Goal: Task Accomplishment & Management: Manage account settings

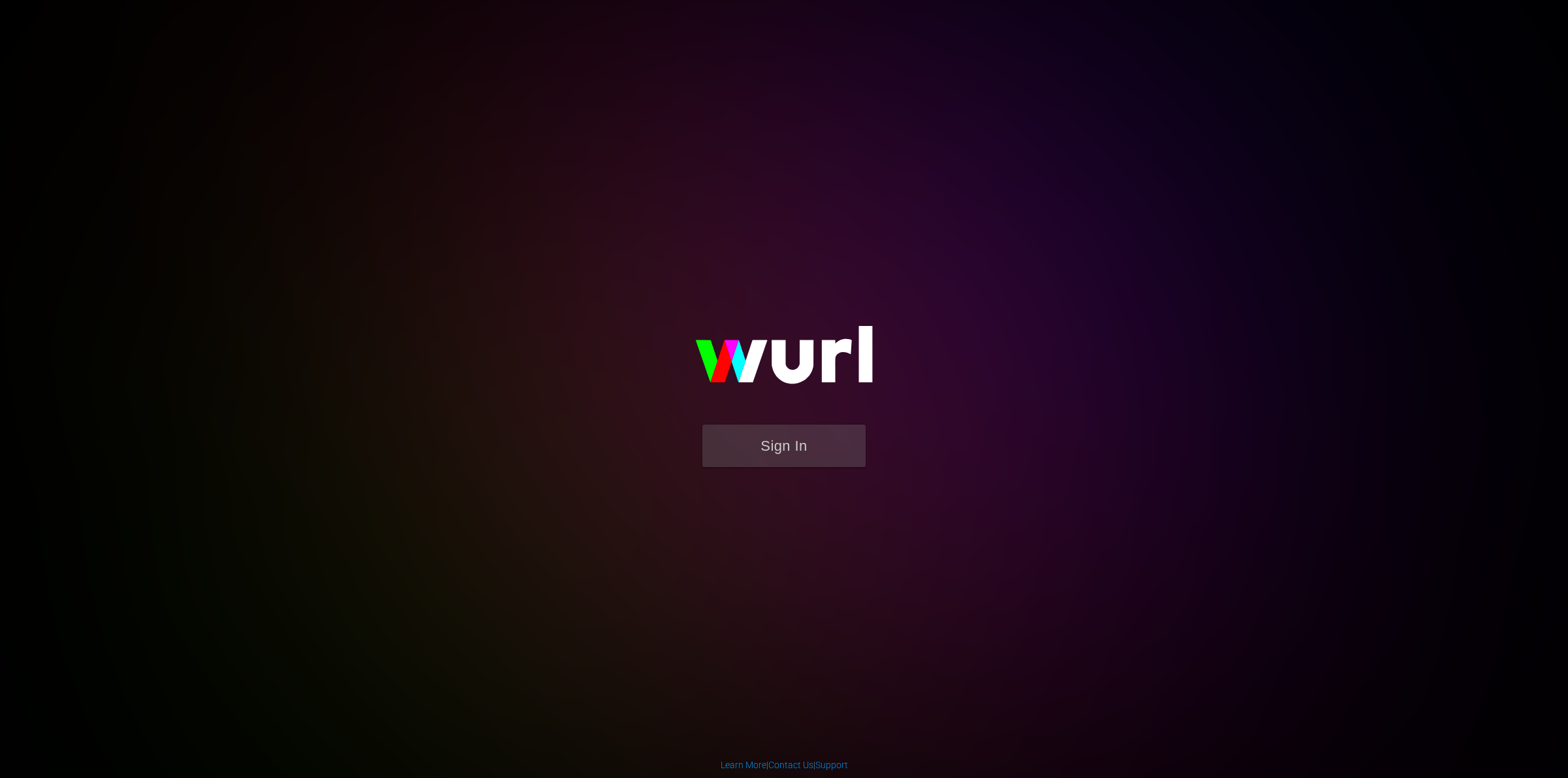
click at [775, 422] on img at bounding box center [784, 361] width 261 height 127
click at [765, 448] on button "Sign In" at bounding box center [784, 445] width 164 height 42
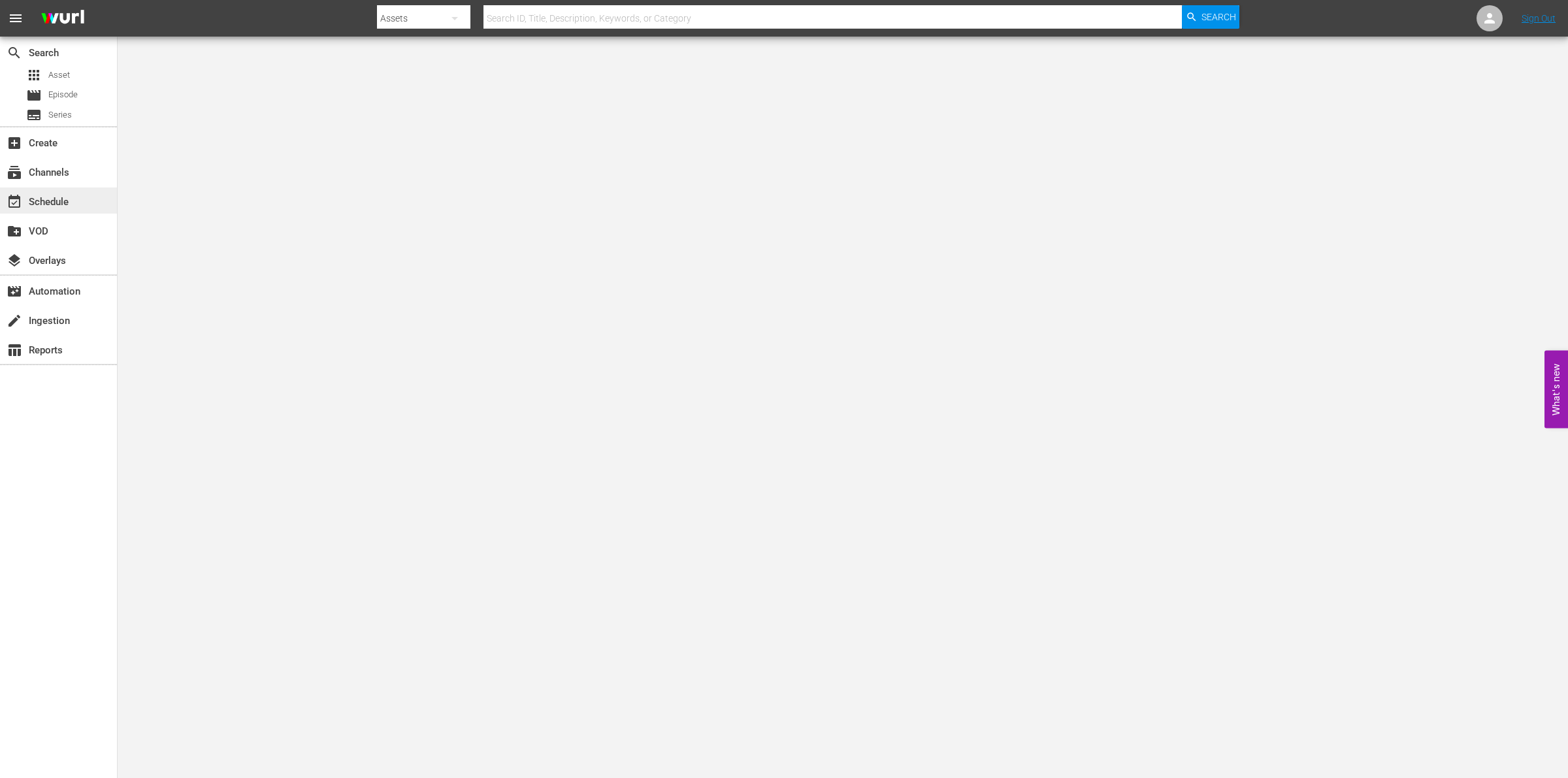
click at [69, 203] on div "event_available Schedule" at bounding box center [36, 200] width 73 height 12
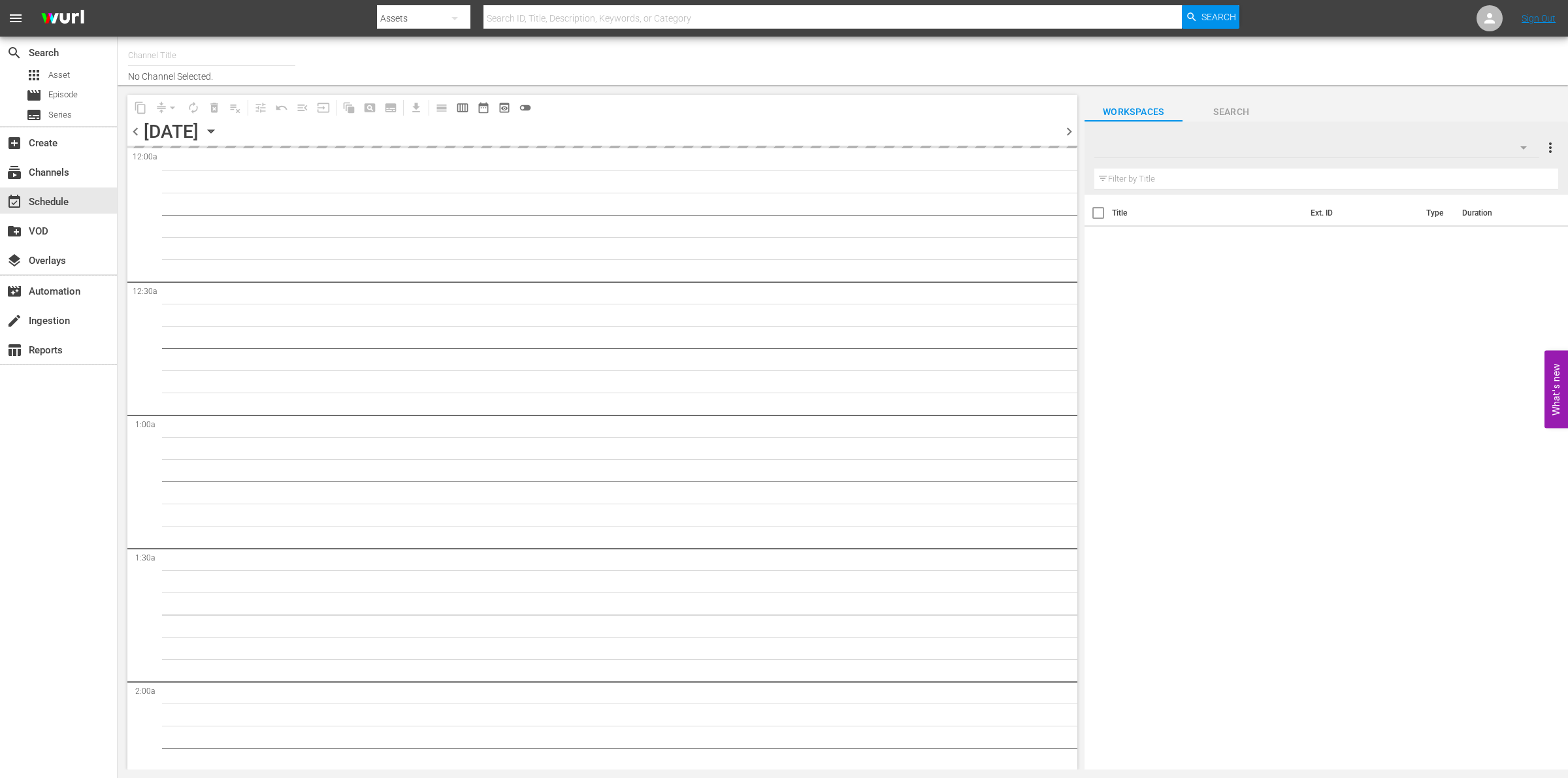
type input "So Real (1869)"
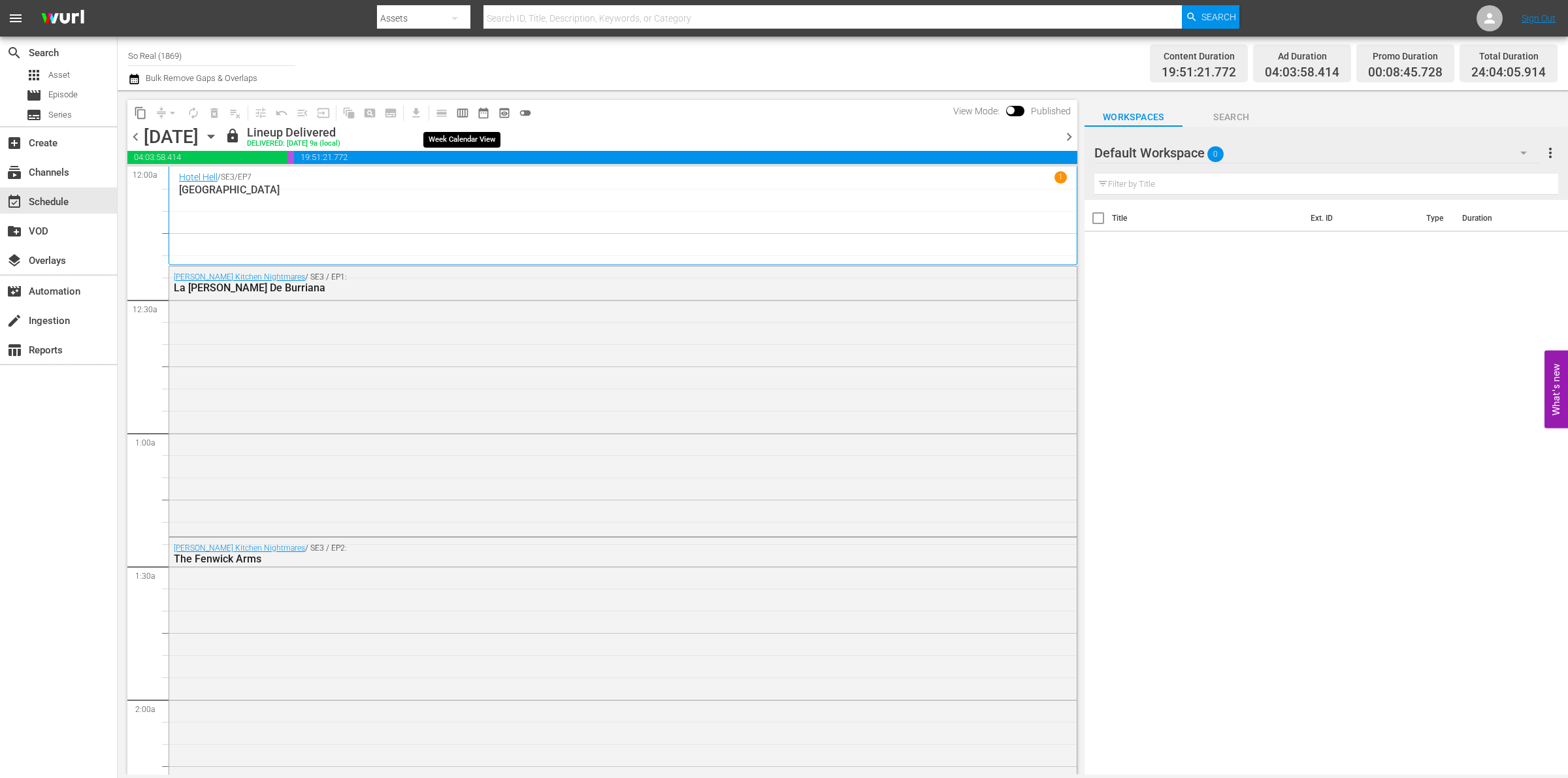
click at [457, 120] on button "calendar_view_week_outlined" at bounding box center [463, 113] width 21 height 21
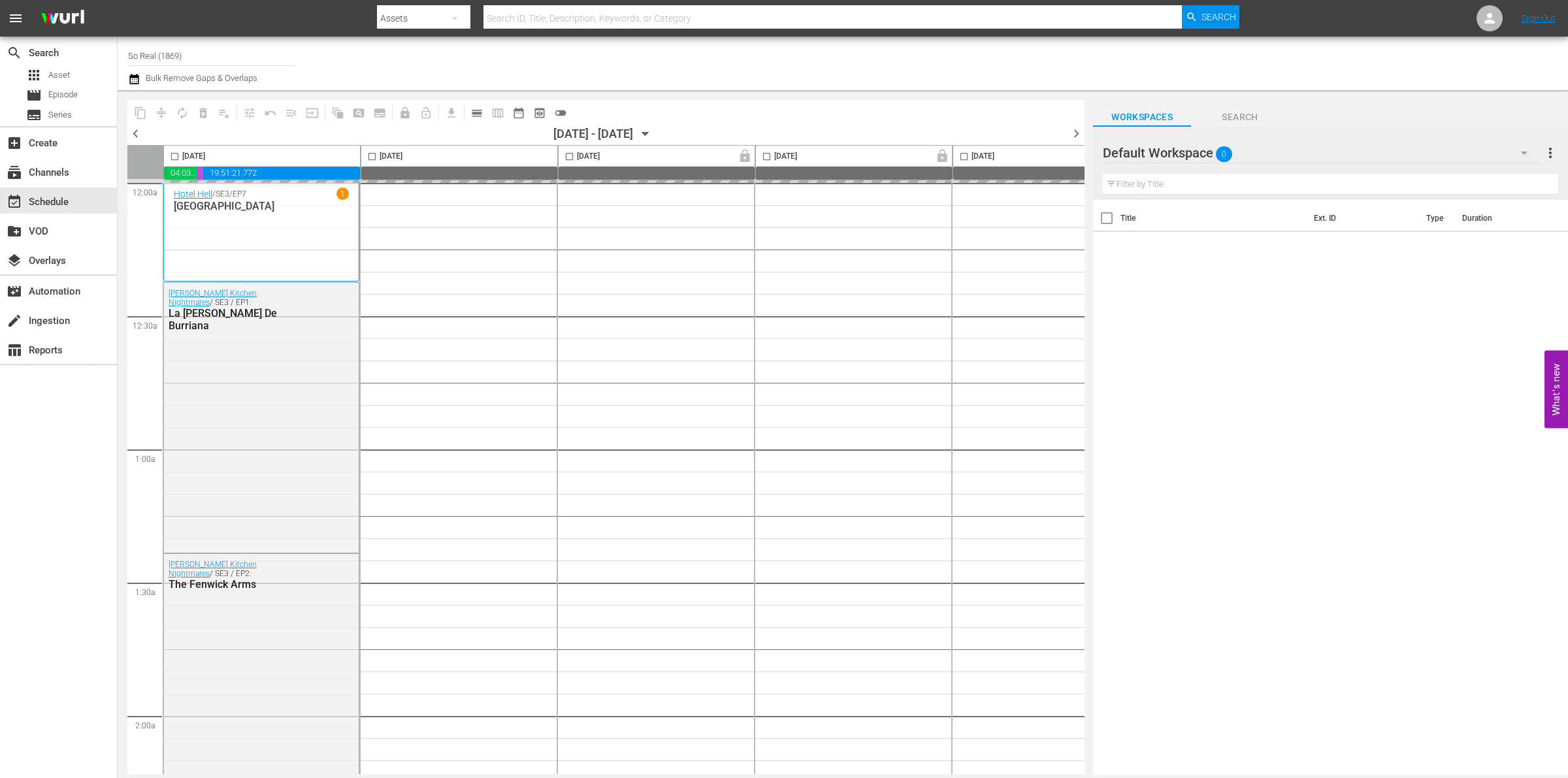
click at [653, 131] on icon "button" at bounding box center [645, 134] width 15 height 15
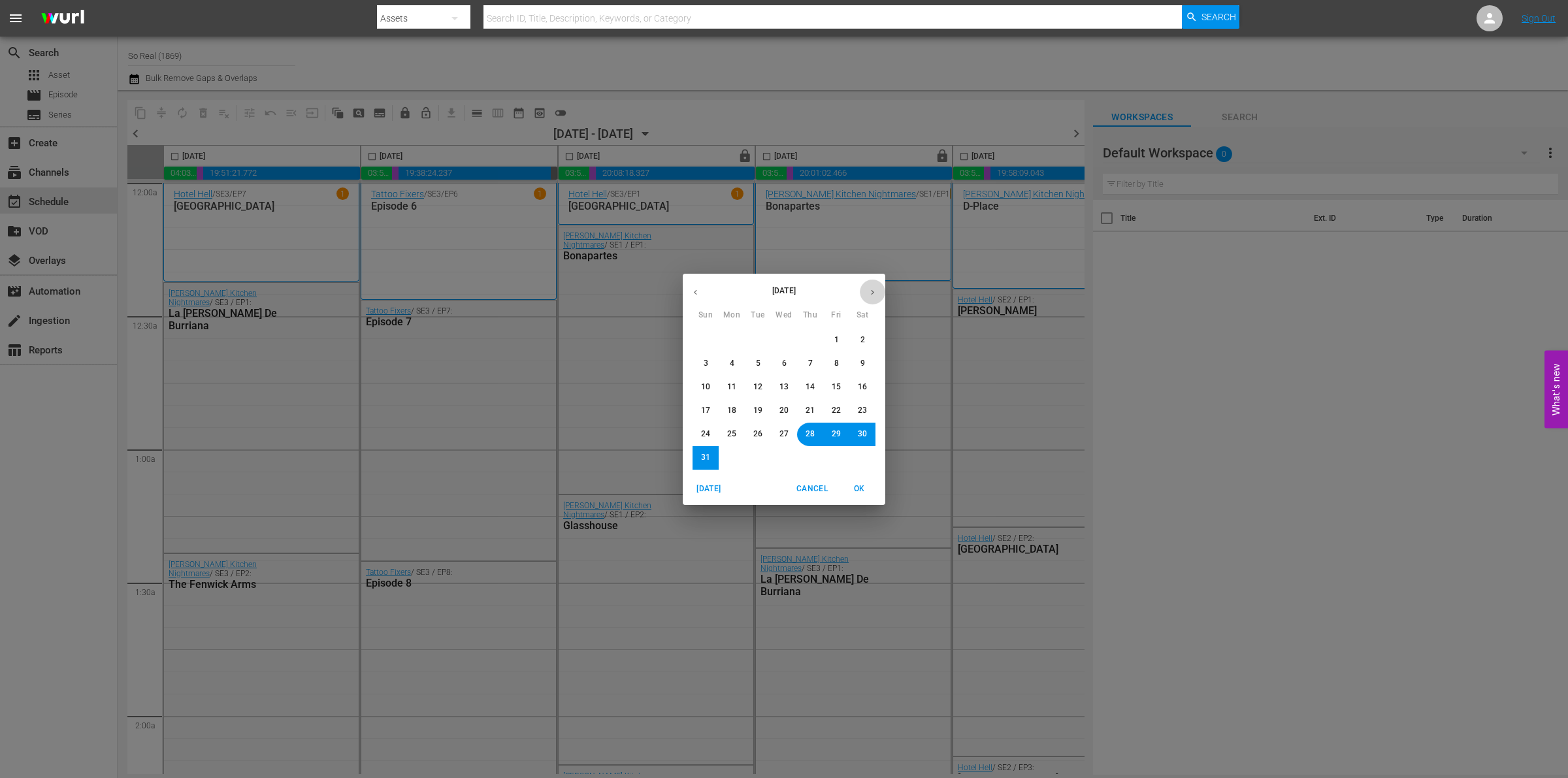
click at [874, 293] on icon "button" at bounding box center [872, 292] width 9 height 9
click at [739, 340] on button "1" at bounding box center [731, 340] width 23 height 23
click at [856, 490] on span "OK" at bounding box center [859, 489] width 31 height 14
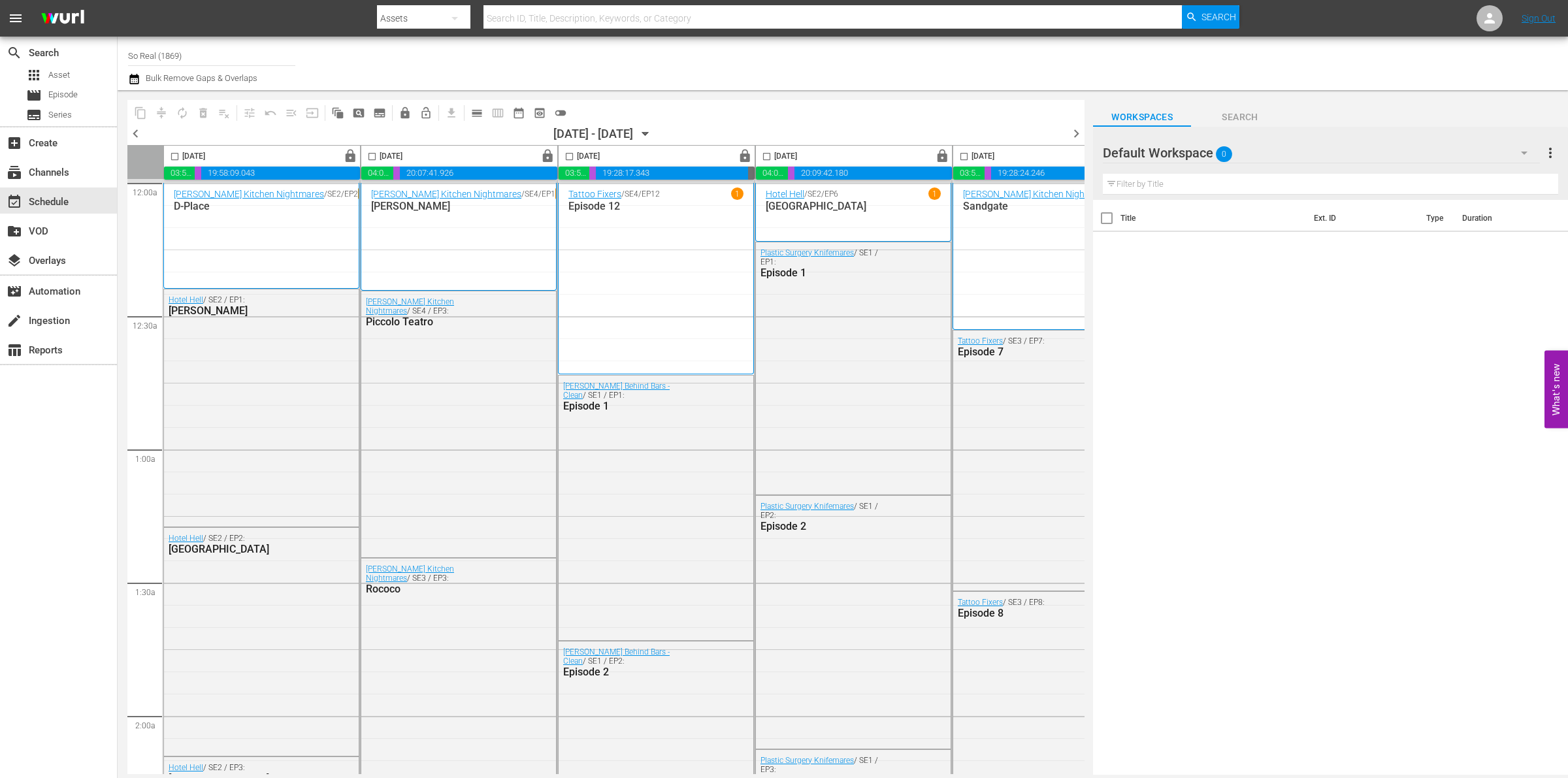
click at [648, 133] on icon "button" at bounding box center [645, 134] width 6 height 3
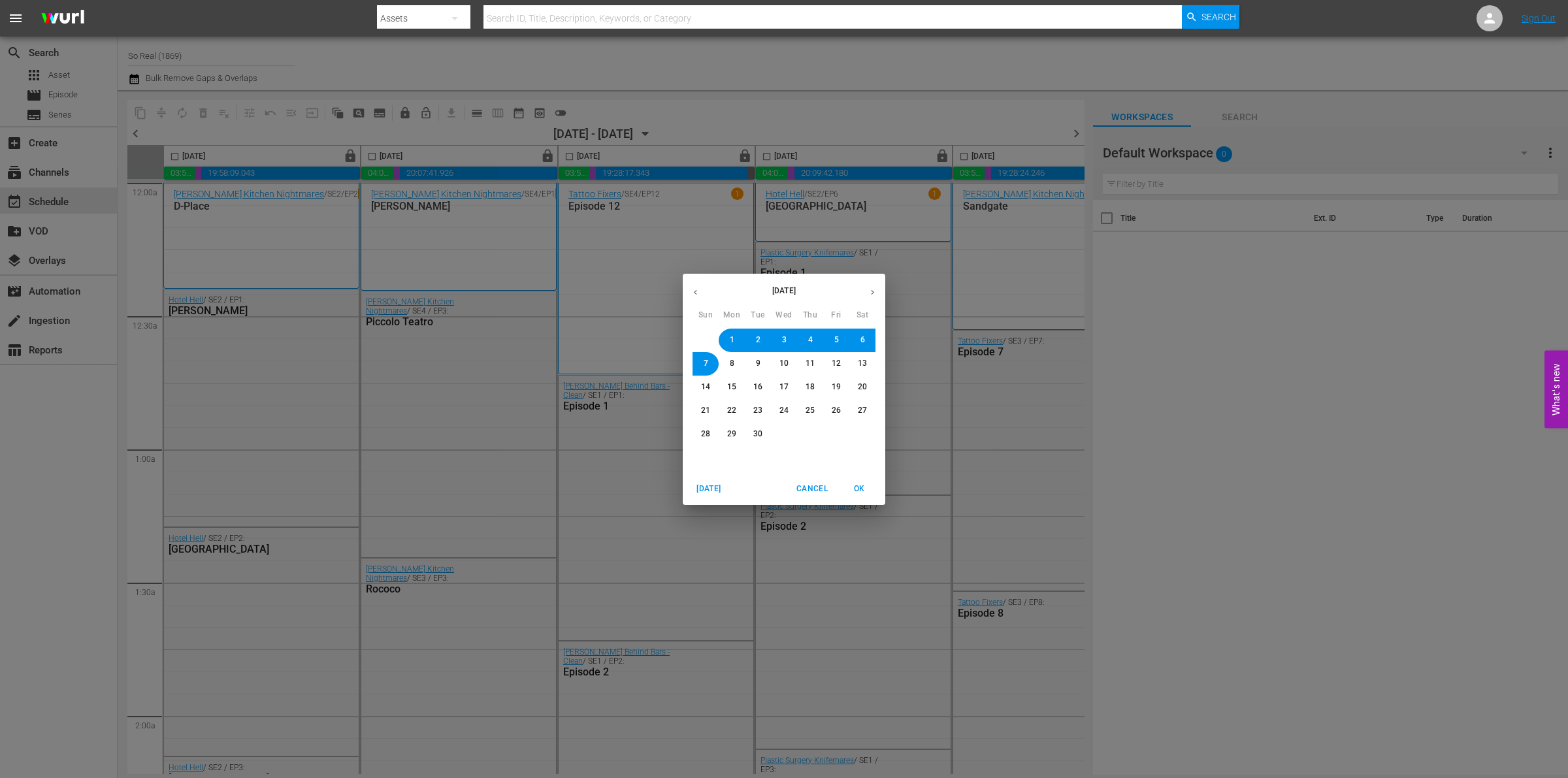
click at [763, 128] on div "September 2025 Sun Mon Tue Wed Thu Fri Sat 31 1 2 3 4 5 6 7 8 9 10 11 12 13 14 …" at bounding box center [784, 389] width 1568 height 778
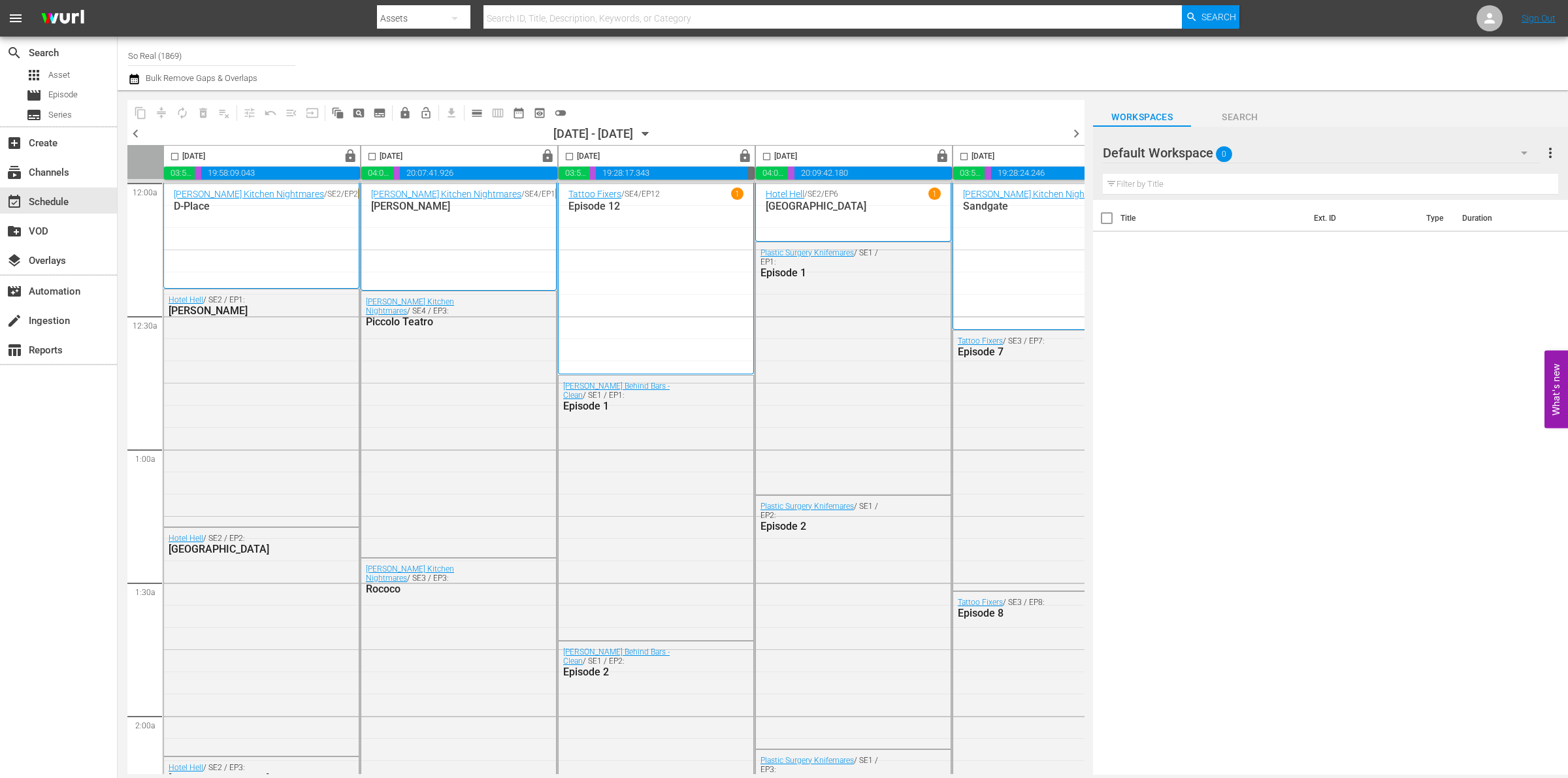
click at [633, 128] on div "09/01/2025 - 09/07/2025" at bounding box center [593, 134] width 80 height 14
click at [653, 131] on icon "button" at bounding box center [645, 134] width 15 height 15
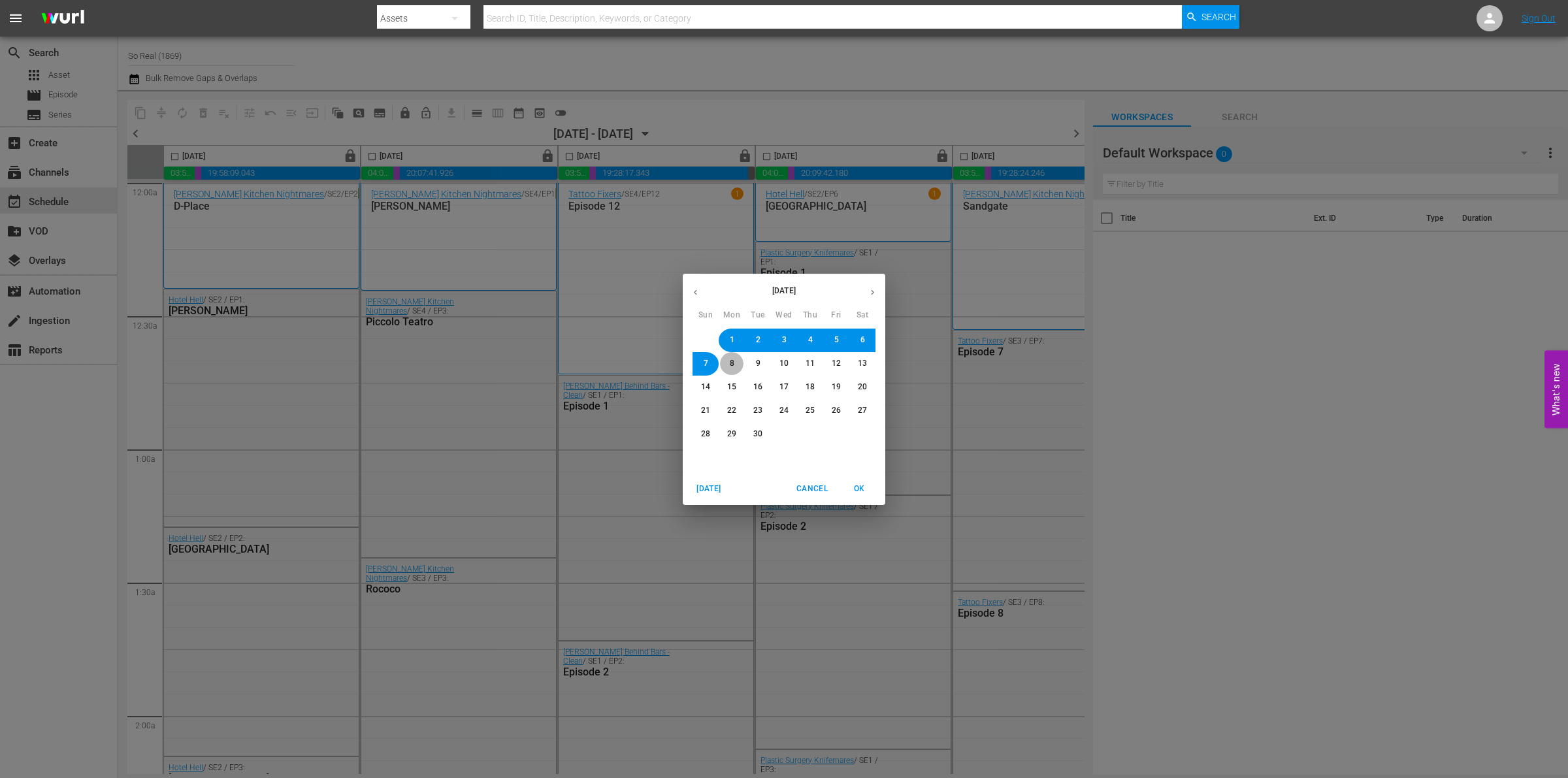
click at [738, 367] on button "8" at bounding box center [731, 364] width 23 height 23
click at [867, 485] on span "OK" at bounding box center [859, 489] width 31 height 14
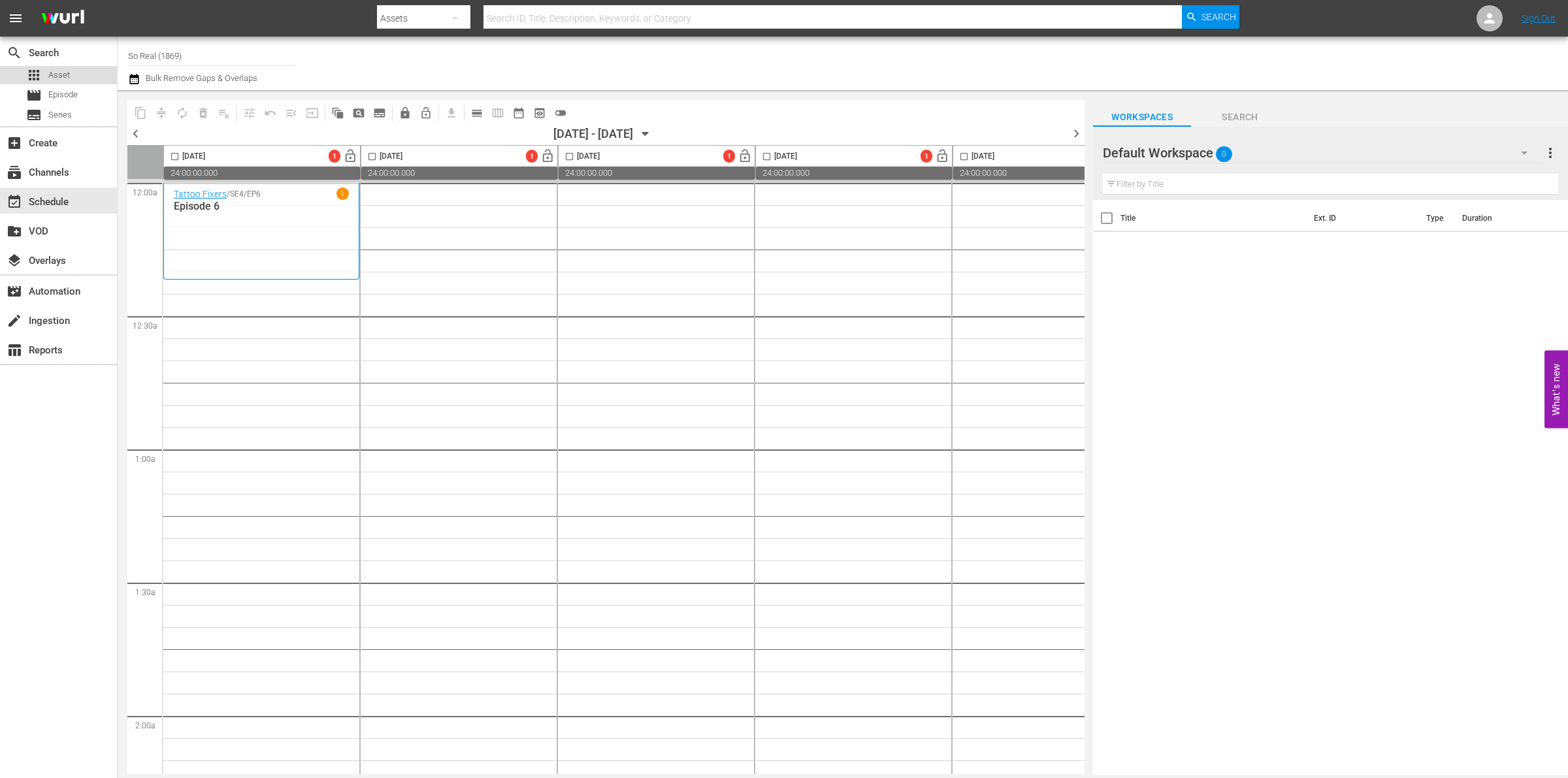
click at [69, 83] on div "apps Asset" at bounding box center [59, 75] width 117 height 18
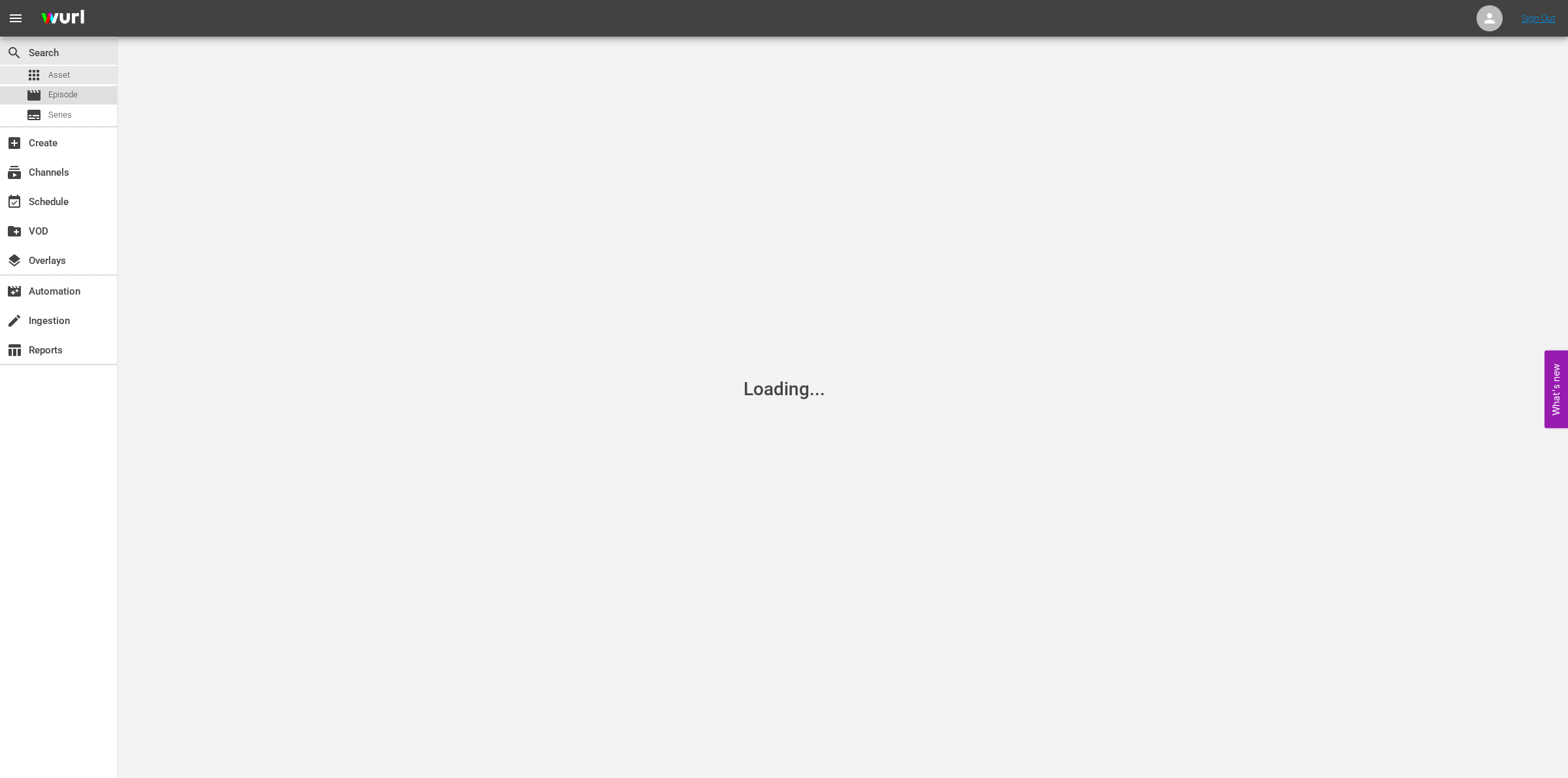
click at [50, 96] on span "Episode" at bounding box center [63, 94] width 29 height 13
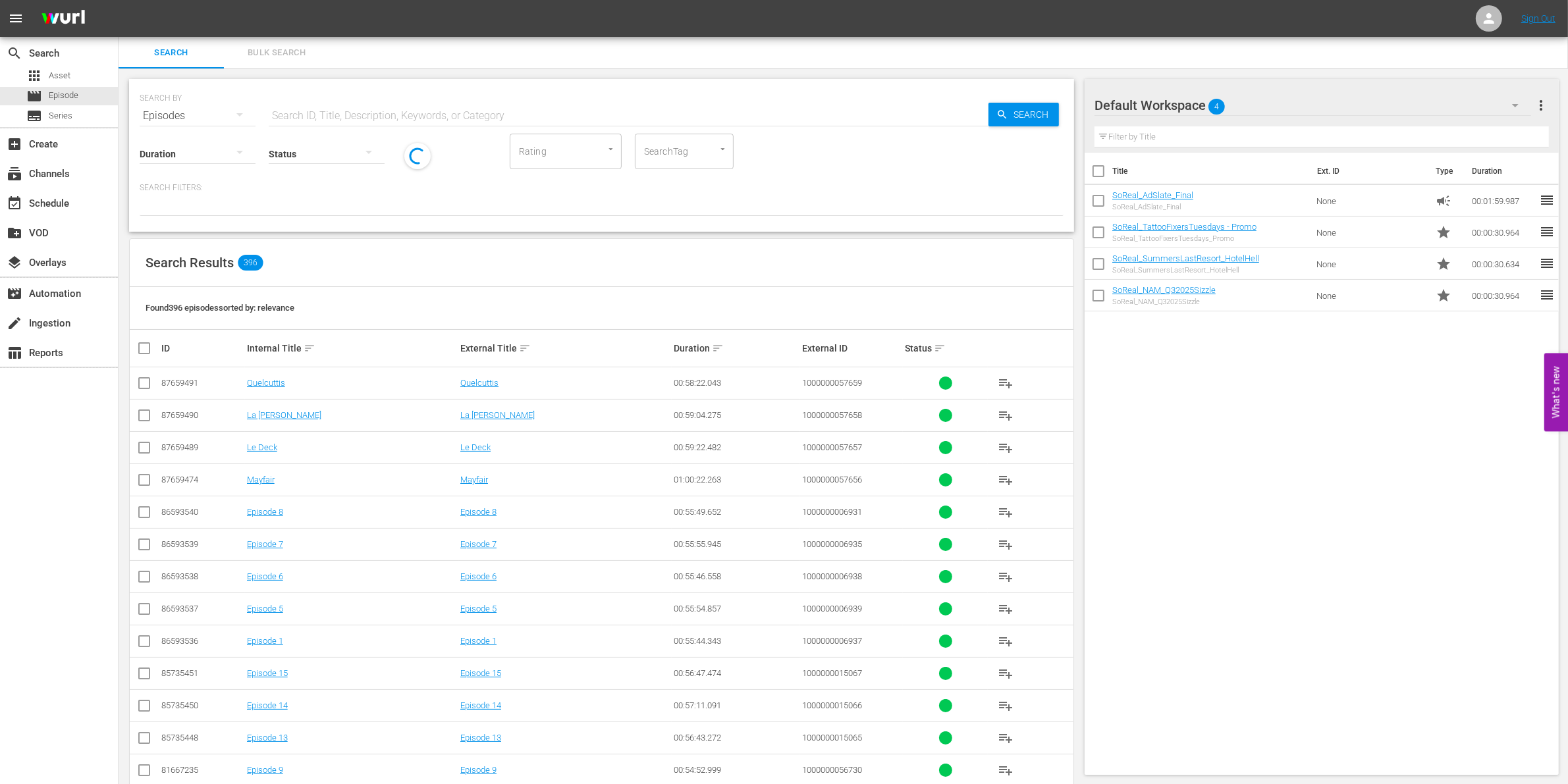
click at [354, 109] on input "text" at bounding box center [628, 115] width 720 height 31
paste input "1000000003089"
type input "1000000003089"
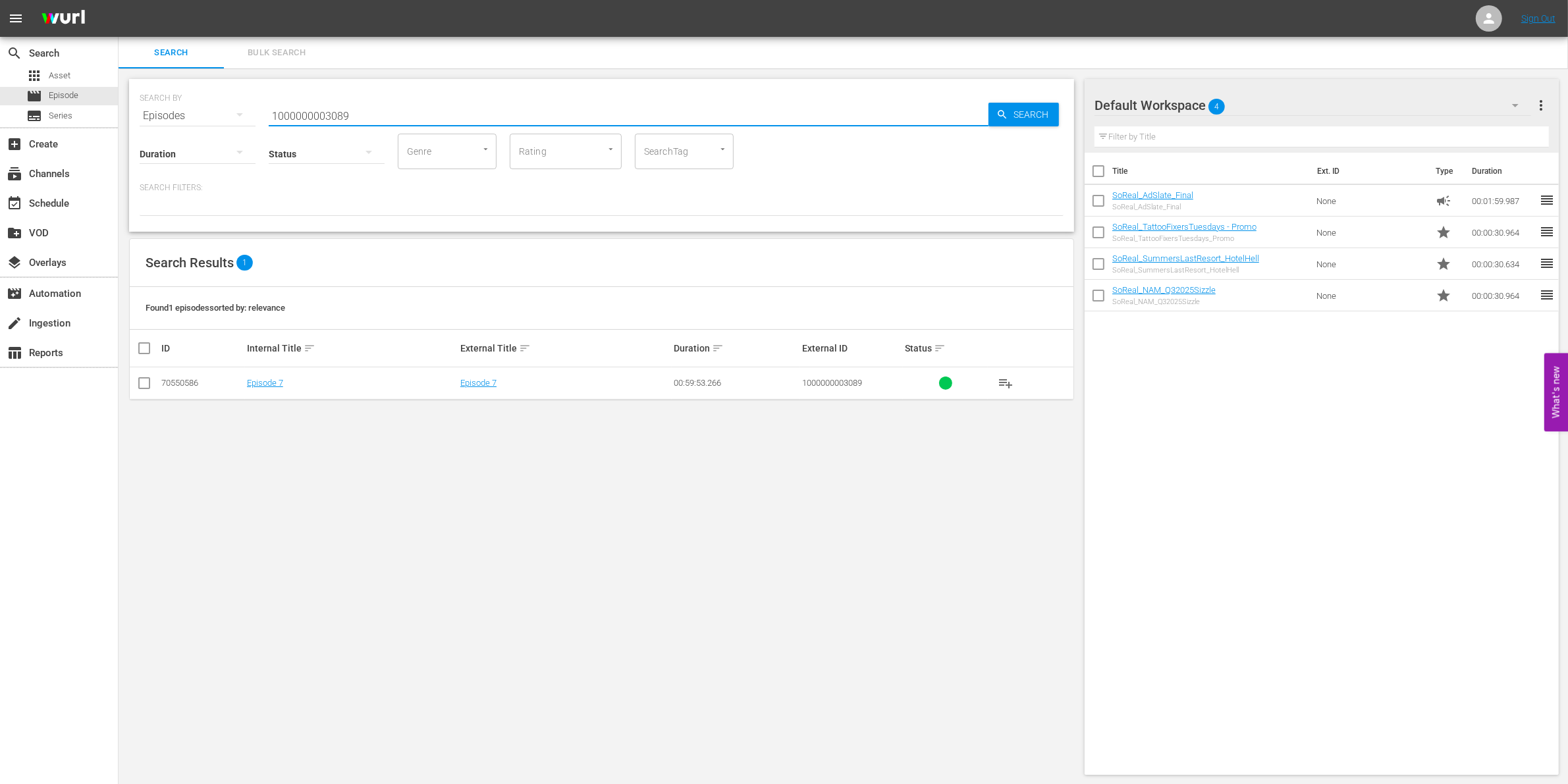
click at [151, 384] on input "checkbox" at bounding box center [144, 385] width 16 height 16
checkbox input "true"
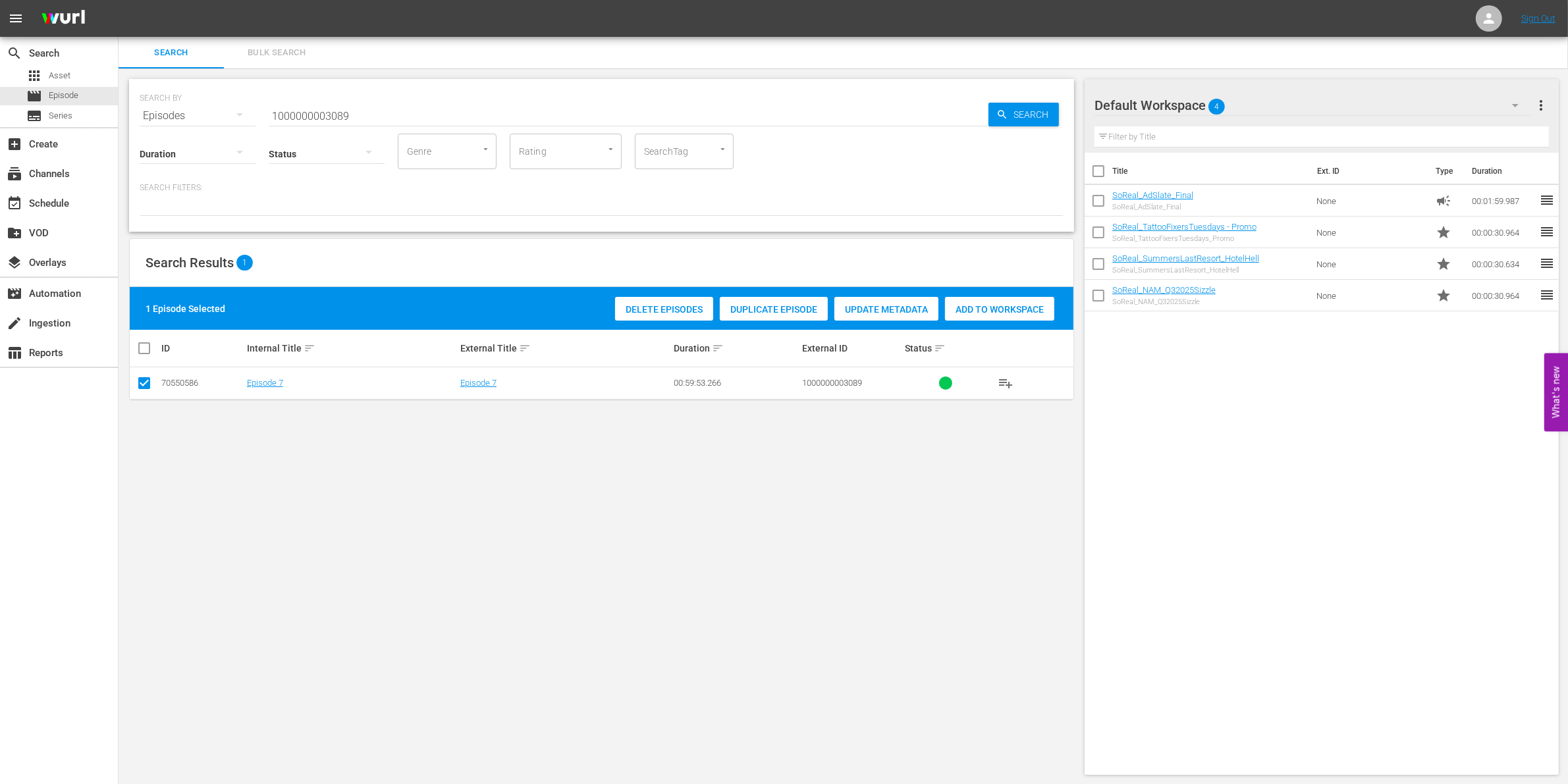
click at [975, 315] on div "Add to Workspace" at bounding box center [999, 309] width 109 height 25
click at [433, 107] on input "1000000003089" at bounding box center [628, 115] width 720 height 31
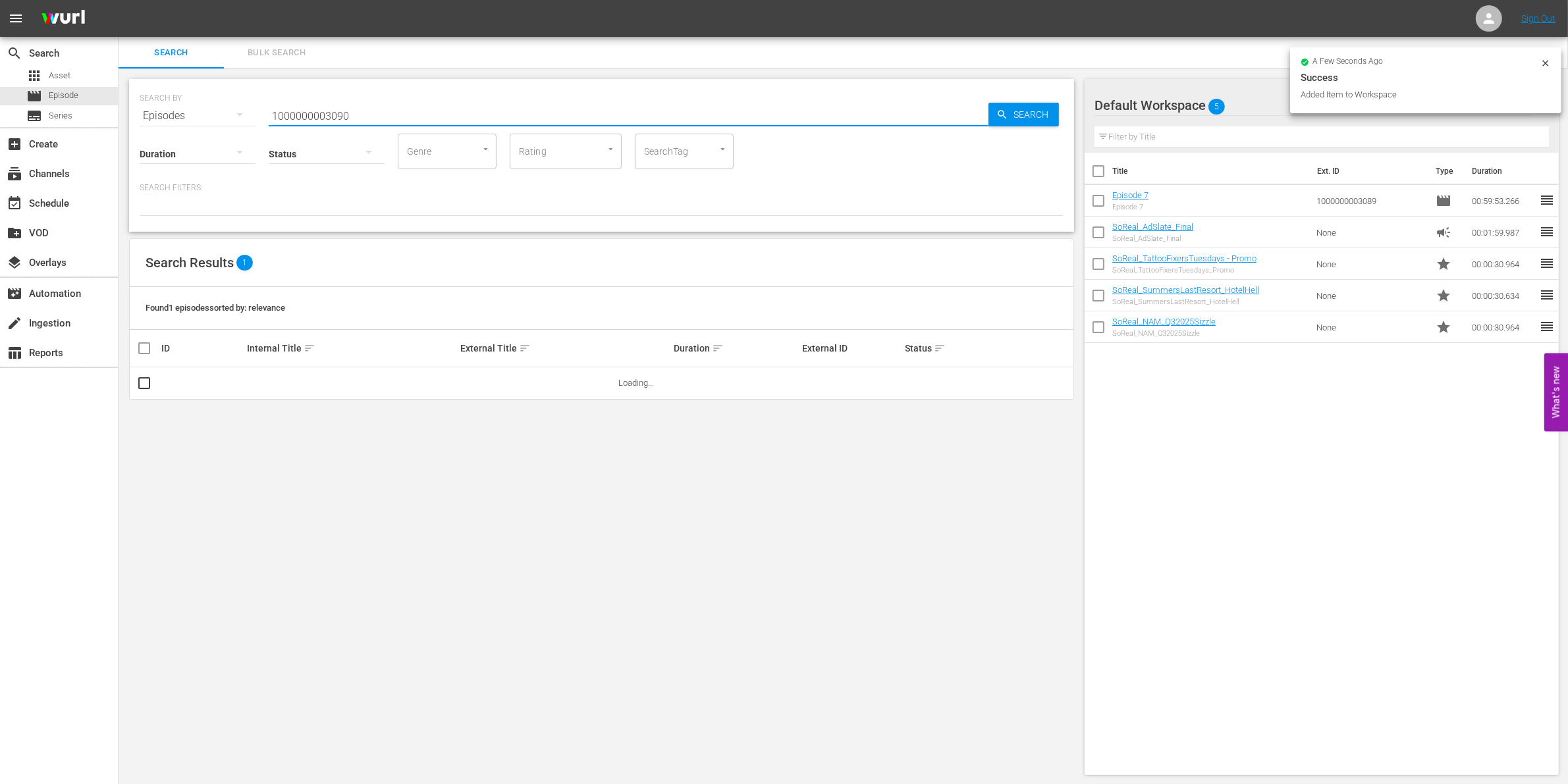
type input "1000000003090"
click at [148, 384] on input "checkbox" at bounding box center [144, 385] width 16 height 16
checkbox input "true"
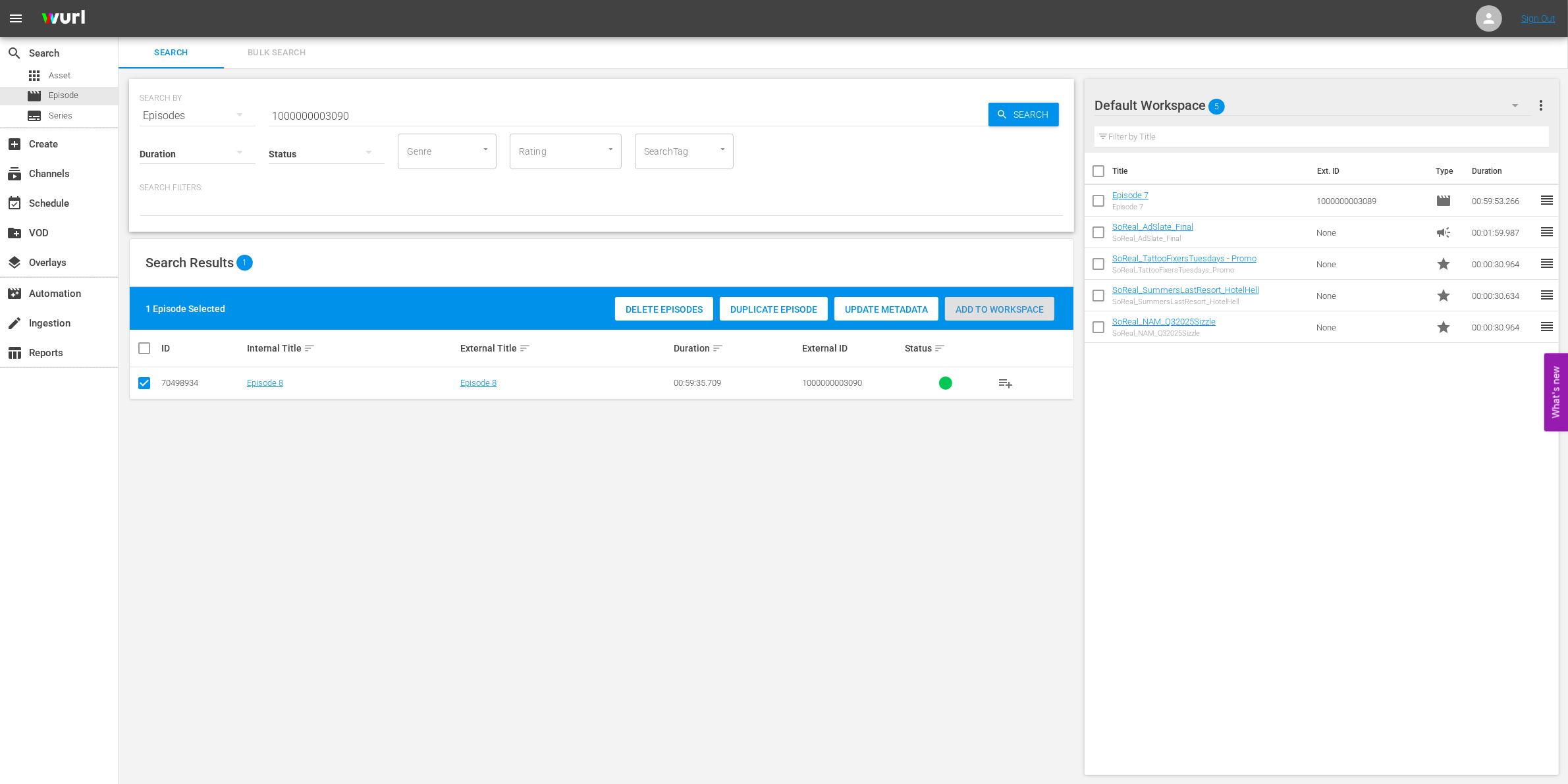
click at [993, 306] on span "Add to Workspace" at bounding box center [999, 309] width 109 height 10
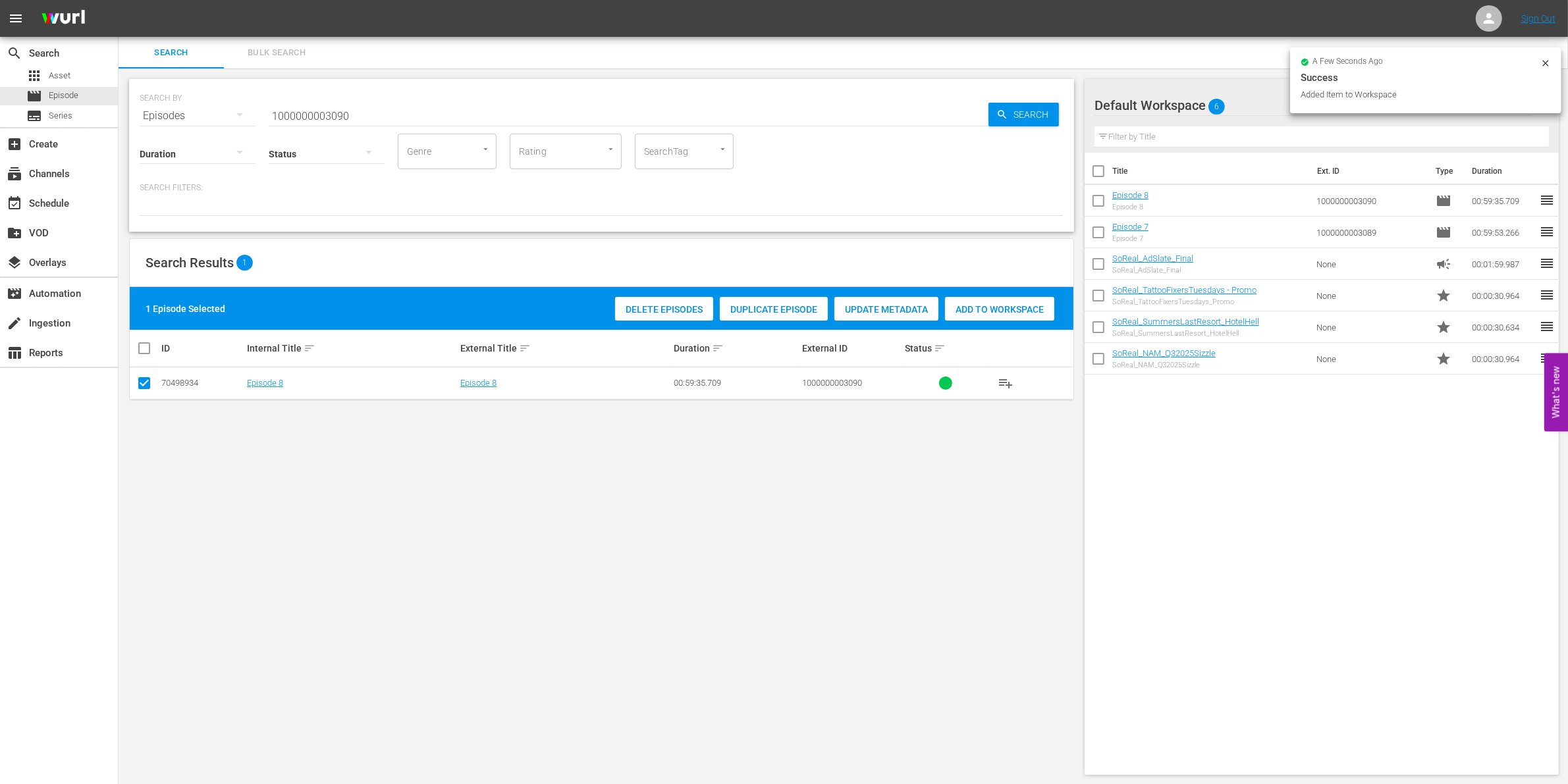
click at [374, 106] on input "1000000003090" at bounding box center [628, 115] width 720 height 31
type input "1000000003091"
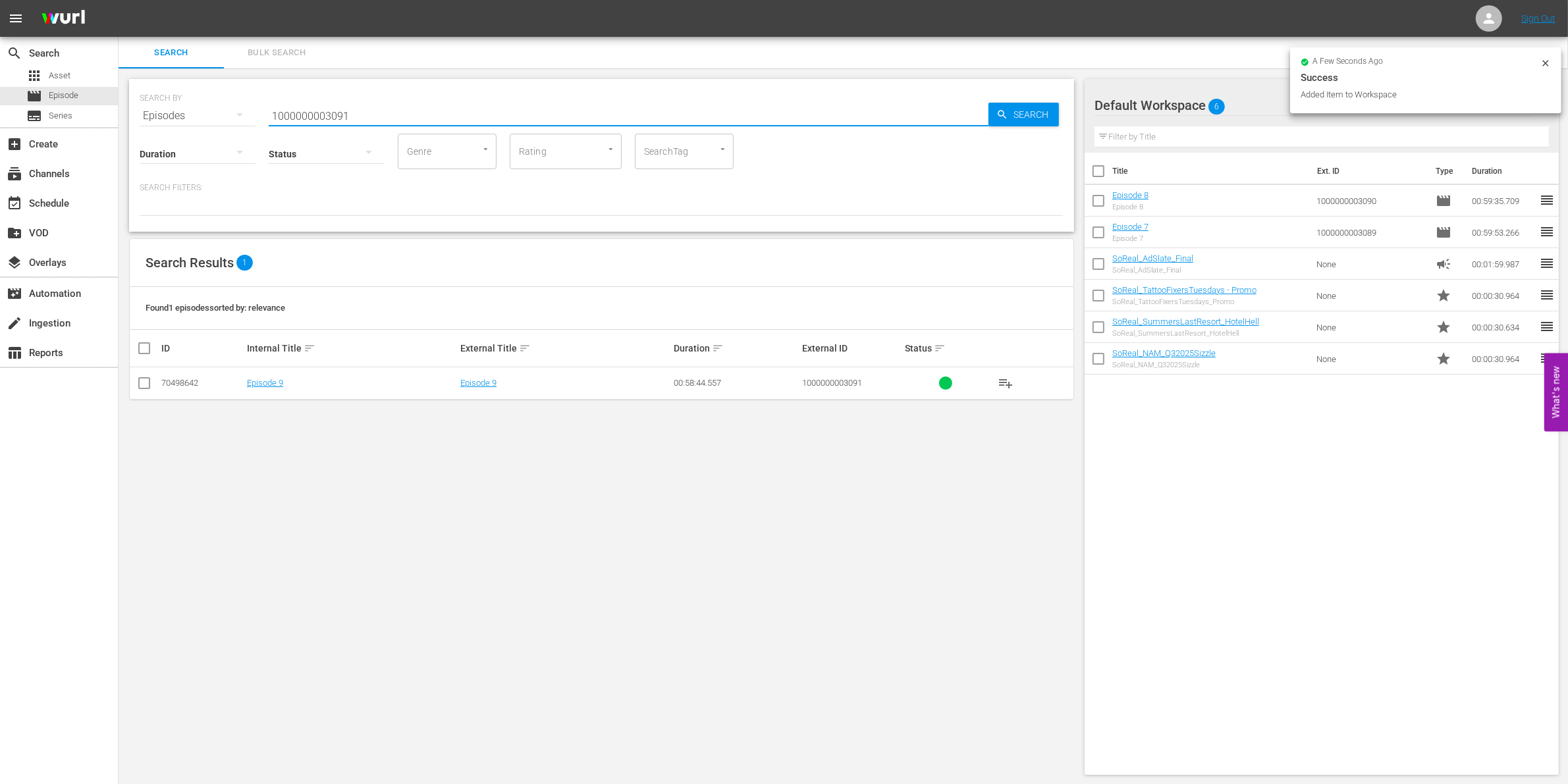
click at [142, 376] on icon at bounding box center [144, 383] width 16 height 16
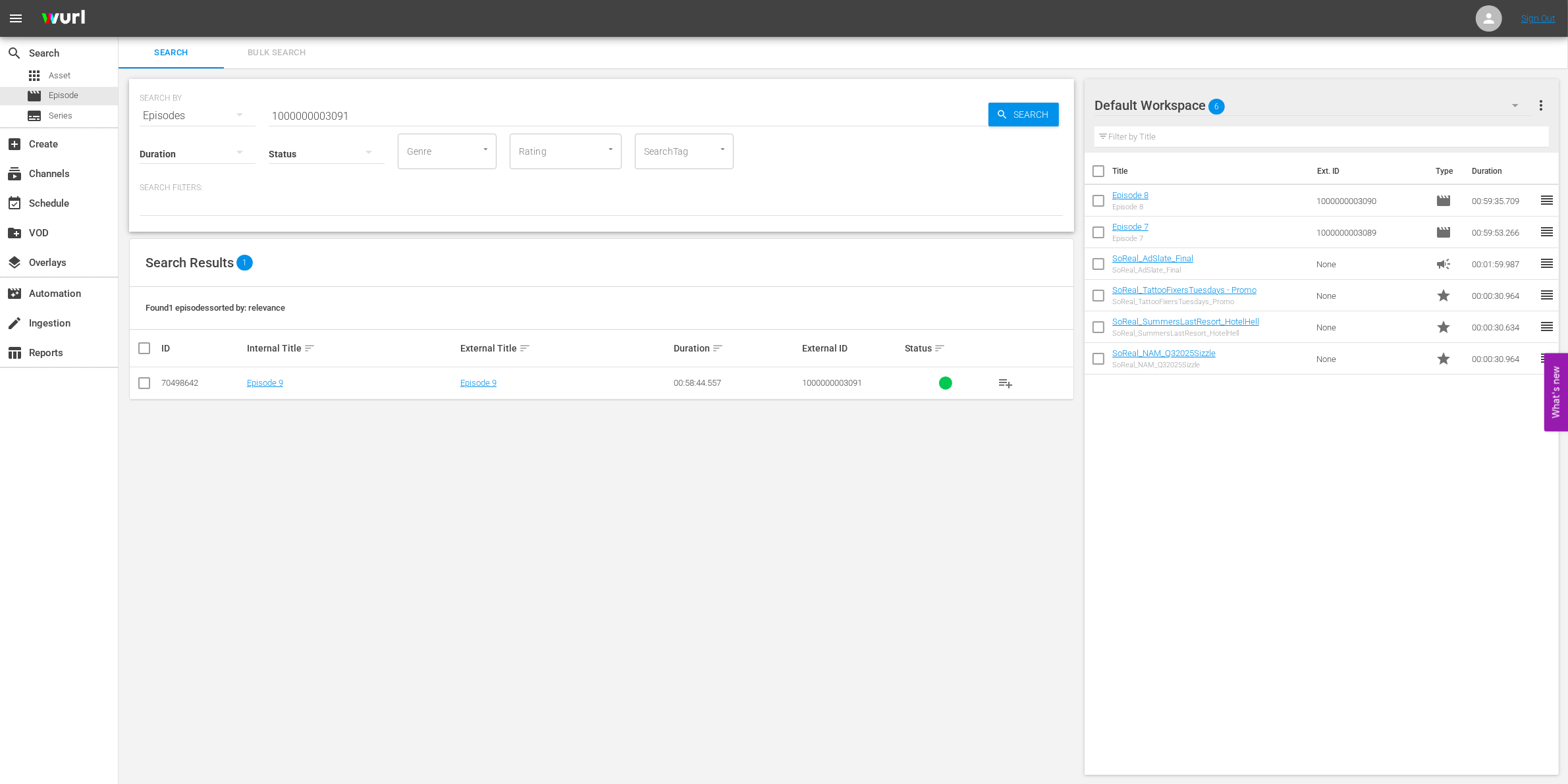
click at [145, 380] on input "checkbox" at bounding box center [144, 385] width 16 height 16
checkbox input "true"
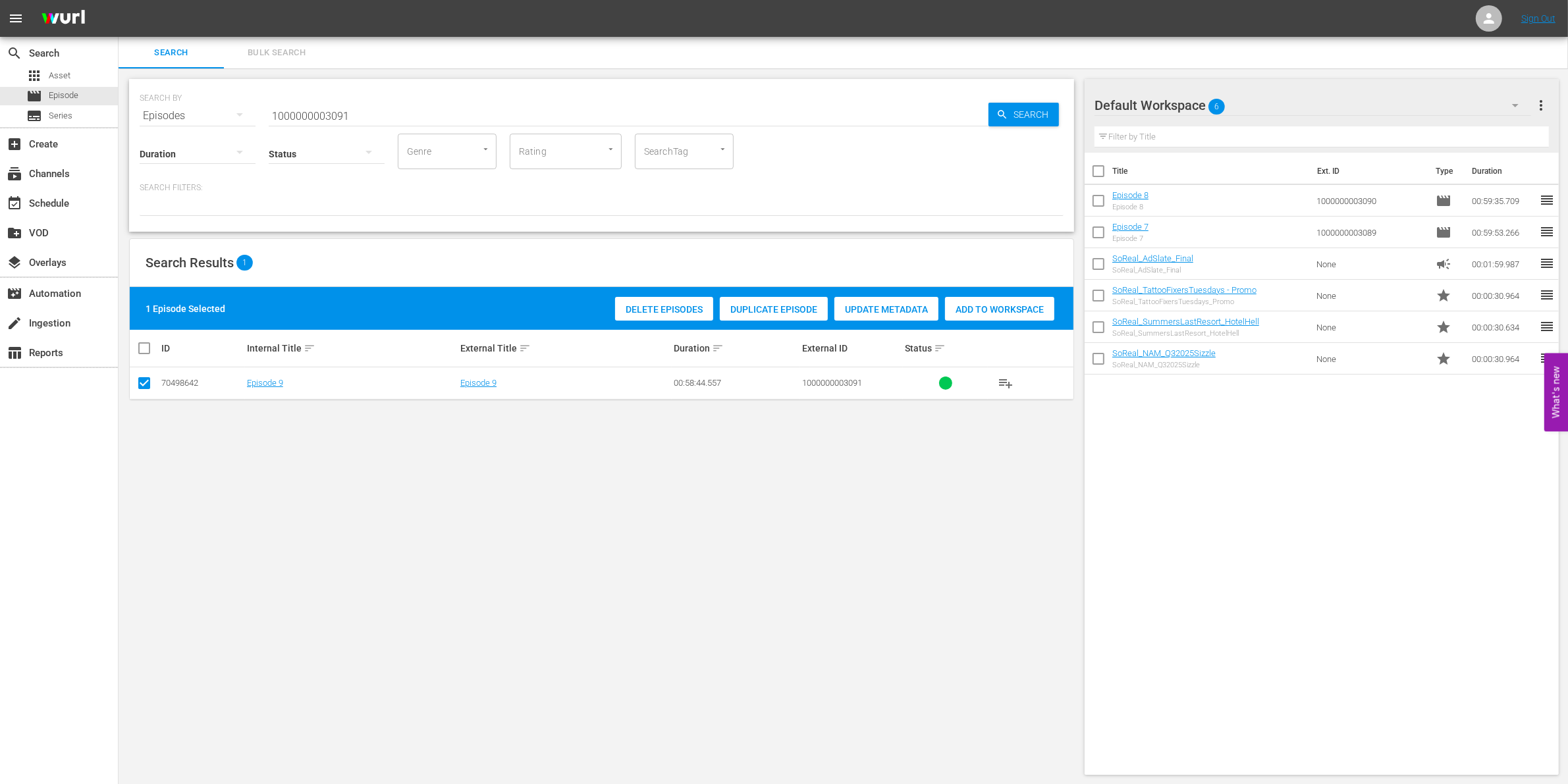
click at [1011, 304] on span "Add to Workspace" at bounding box center [999, 309] width 109 height 10
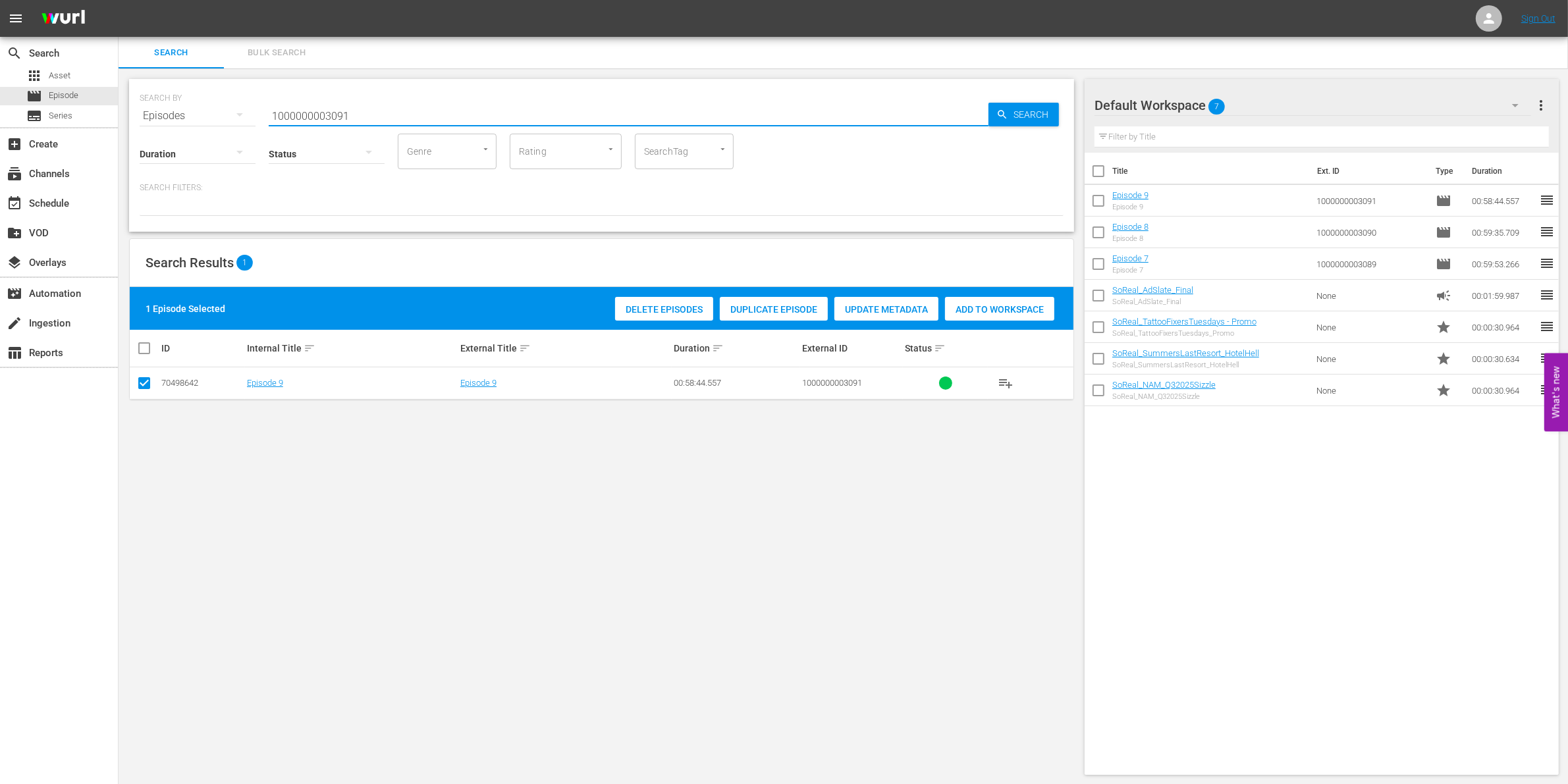
click at [308, 103] on input "1000000003091" at bounding box center [628, 115] width 720 height 31
paste input "4870"
type input "1000000004870"
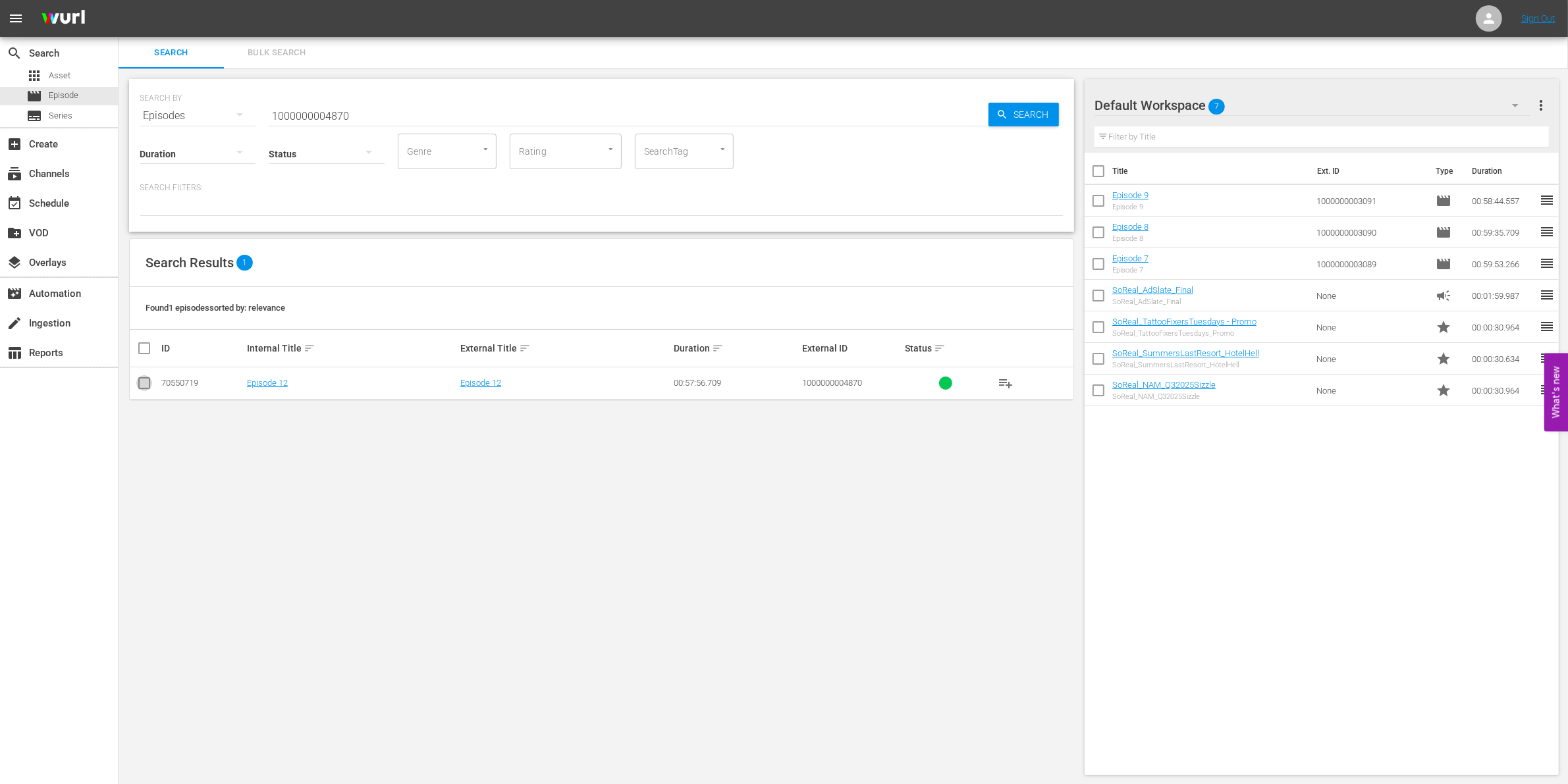
click at [143, 383] on input "checkbox" at bounding box center [144, 385] width 16 height 16
checkbox input "true"
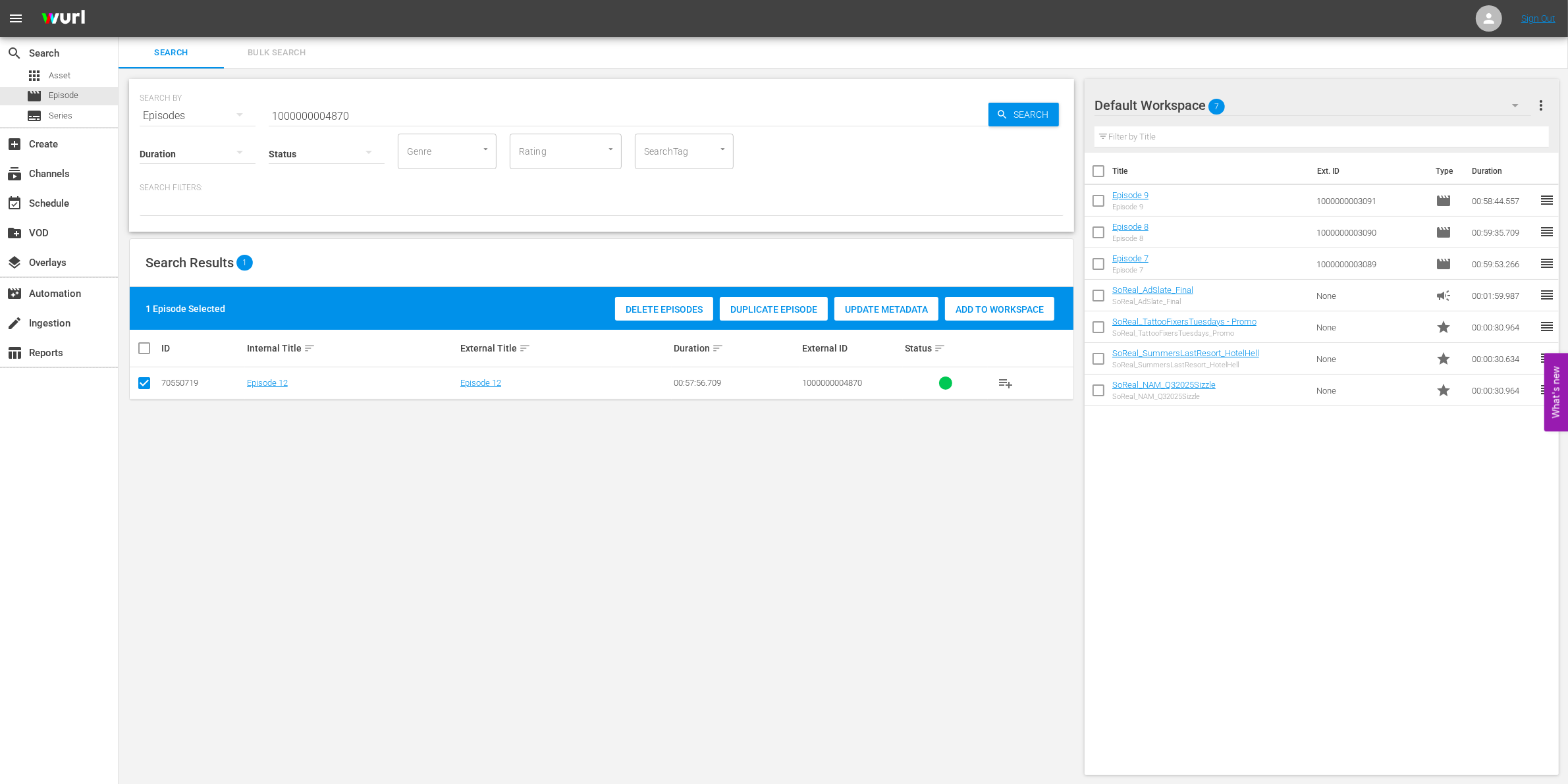
click at [1002, 308] on span "Add to Workspace" at bounding box center [999, 309] width 109 height 10
click at [413, 100] on input "1000000004870" at bounding box center [628, 115] width 720 height 31
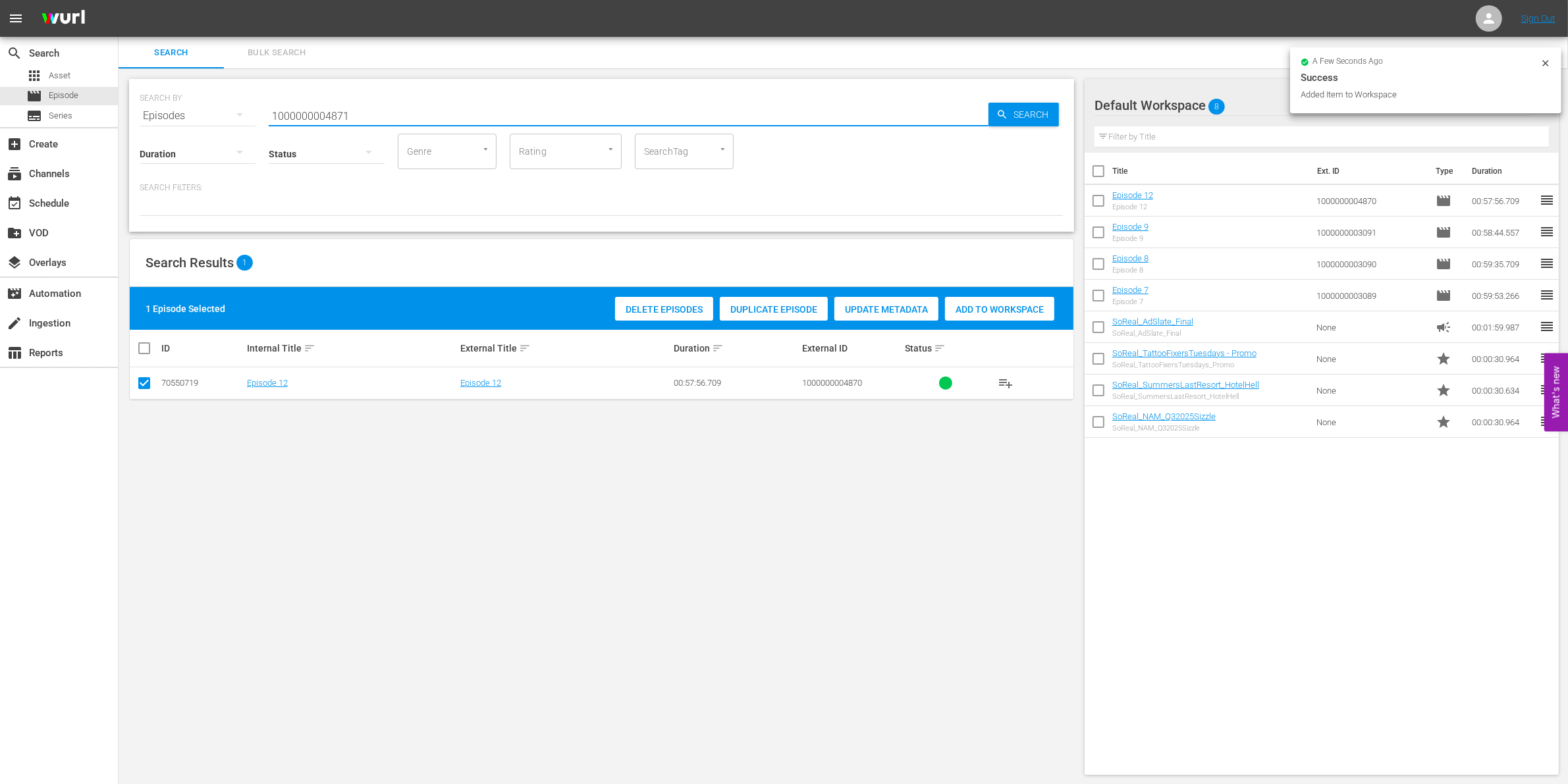
type input "1000000004871"
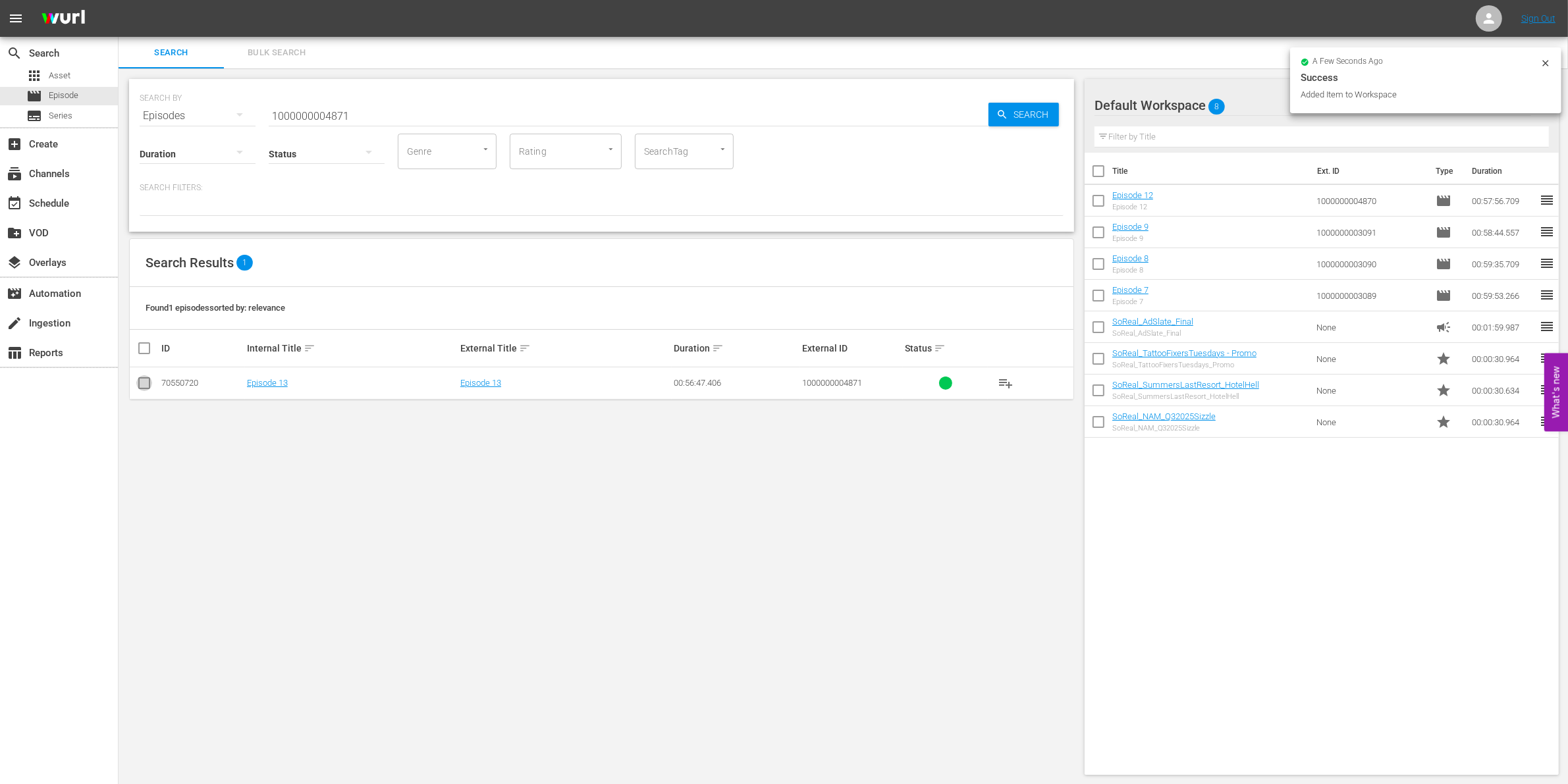
click at [146, 383] on input "checkbox" at bounding box center [144, 385] width 16 height 16
checkbox input "true"
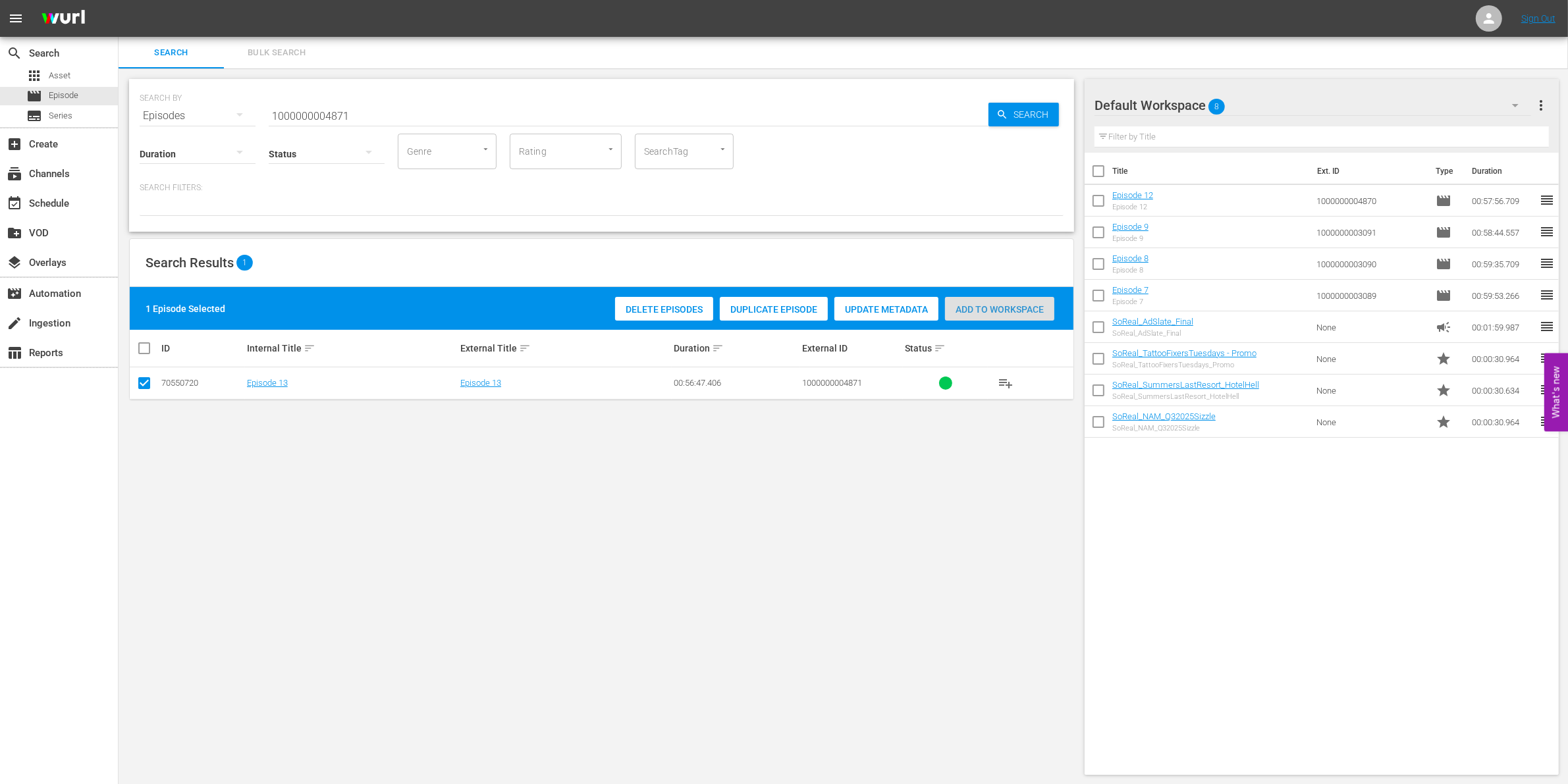
click at [989, 306] on span "Add to Workspace" at bounding box center [999, 309] width 109 height 10
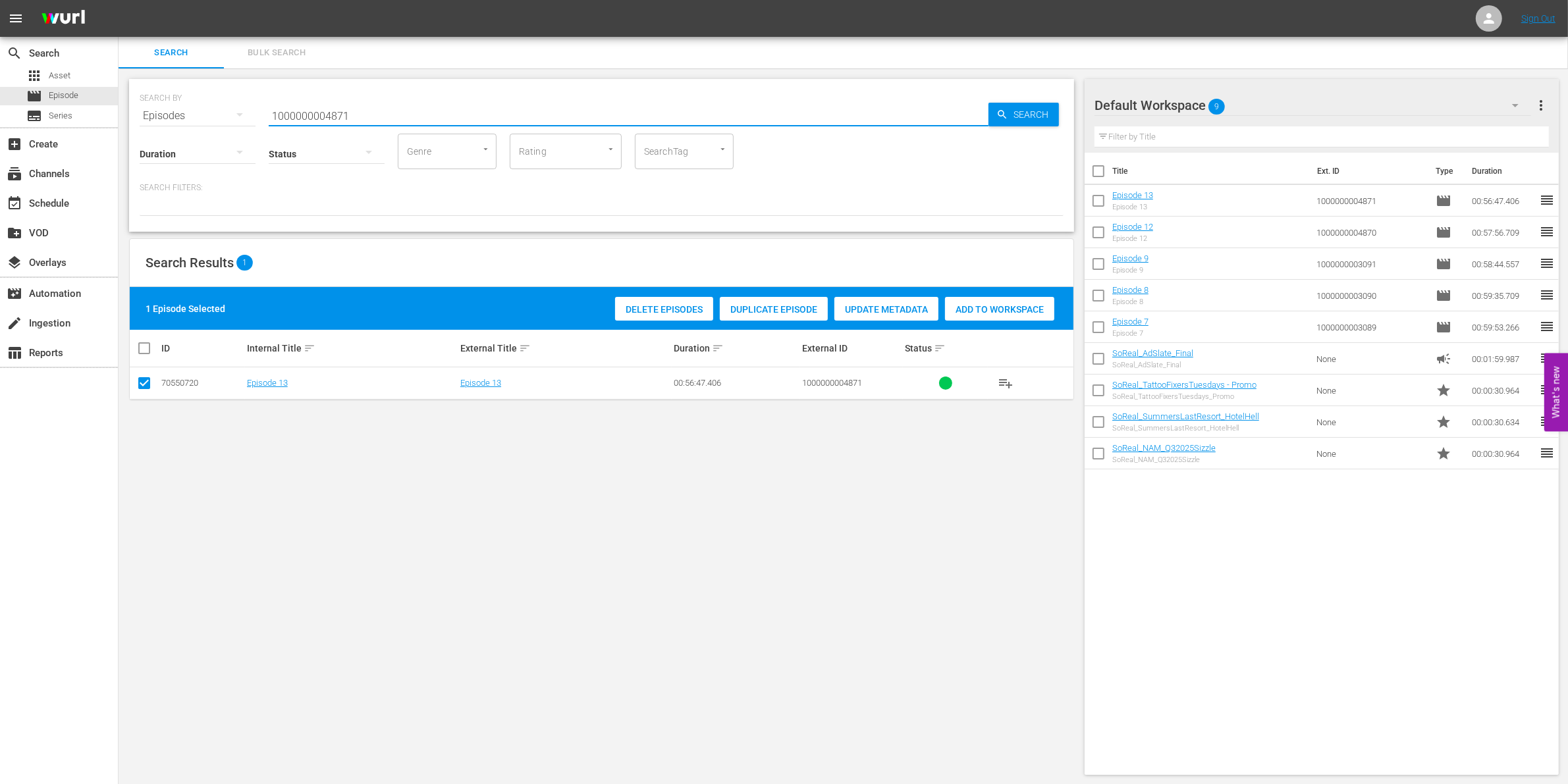
click at [291, 117] on input "1000000004871" at bounding box center [628, 115] width 720 height 31
paste input "12339"
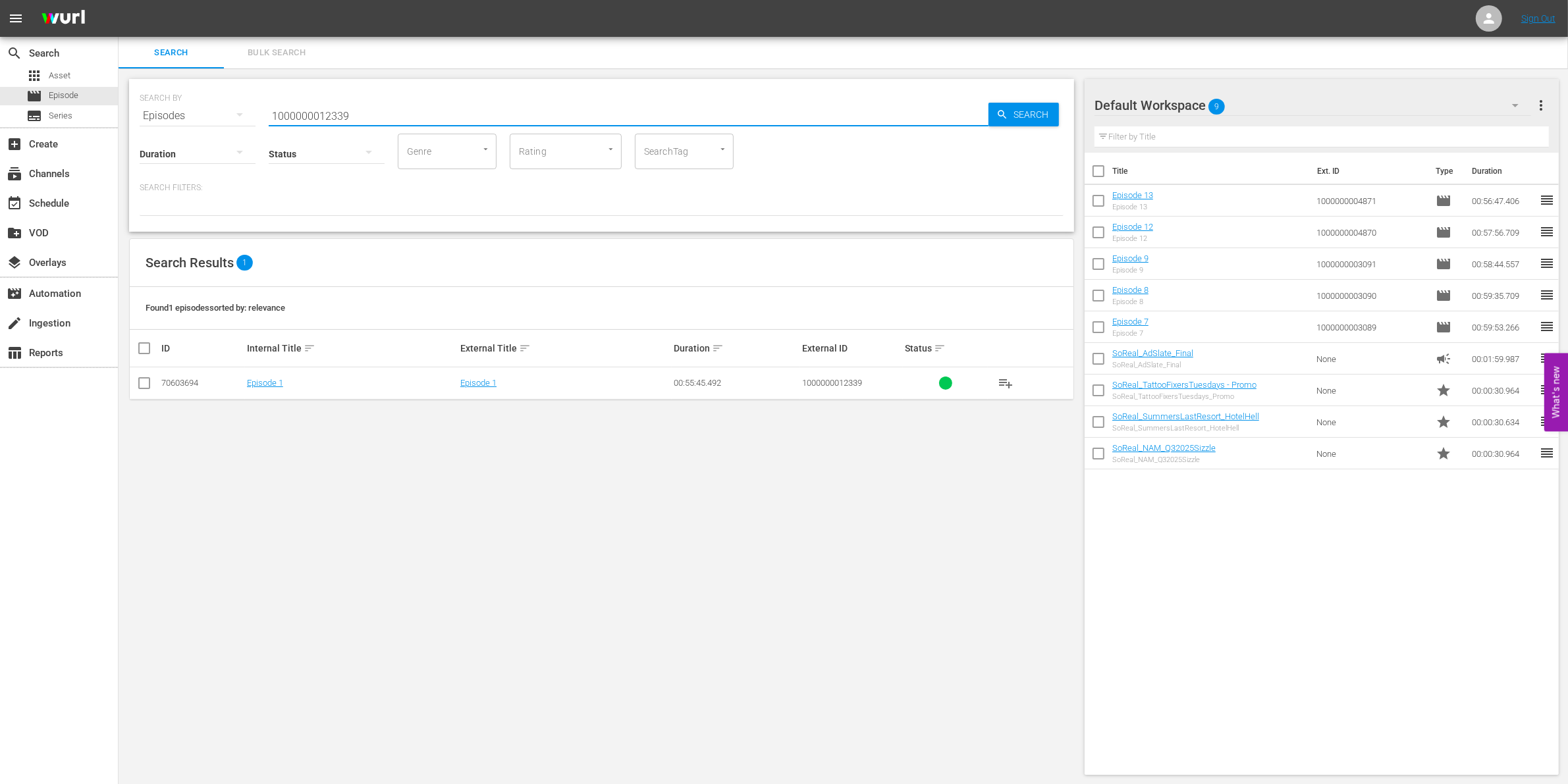
type input "1000000012339"
click at [145, 372] on td at bounding box center [144, 383] width 30 height 32
click at [142, 384] on input "checkbox" at bounding box center [144, 385] width 16 height 16
checkbox input "true"
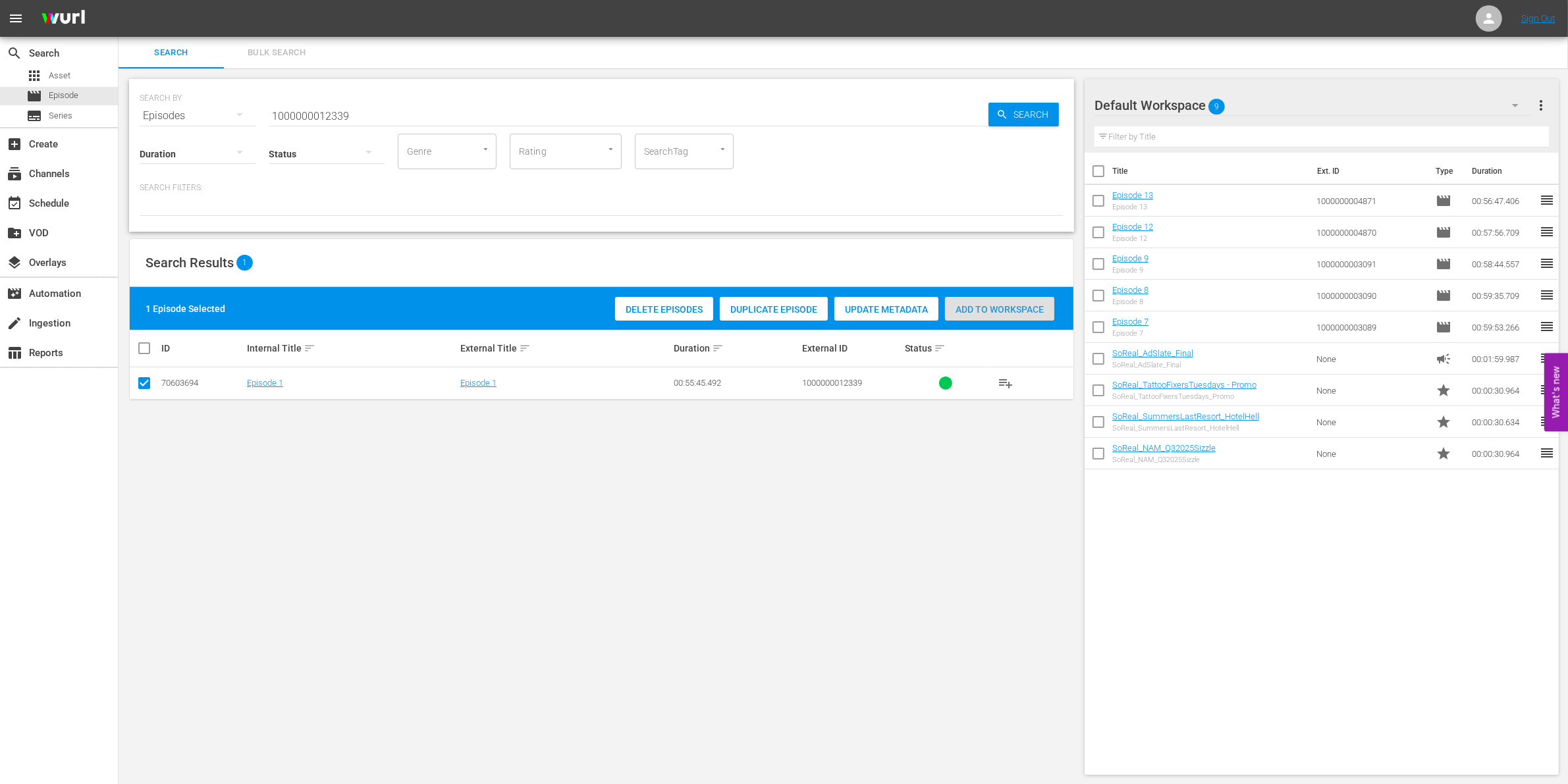
click at [1001, 300] on div "Add to Workspace" at bounding box center [999, 309] width 109 height 25
click at [404, 110] on input "1000000012339" at bounding box center [628, 115] width 720 height 31
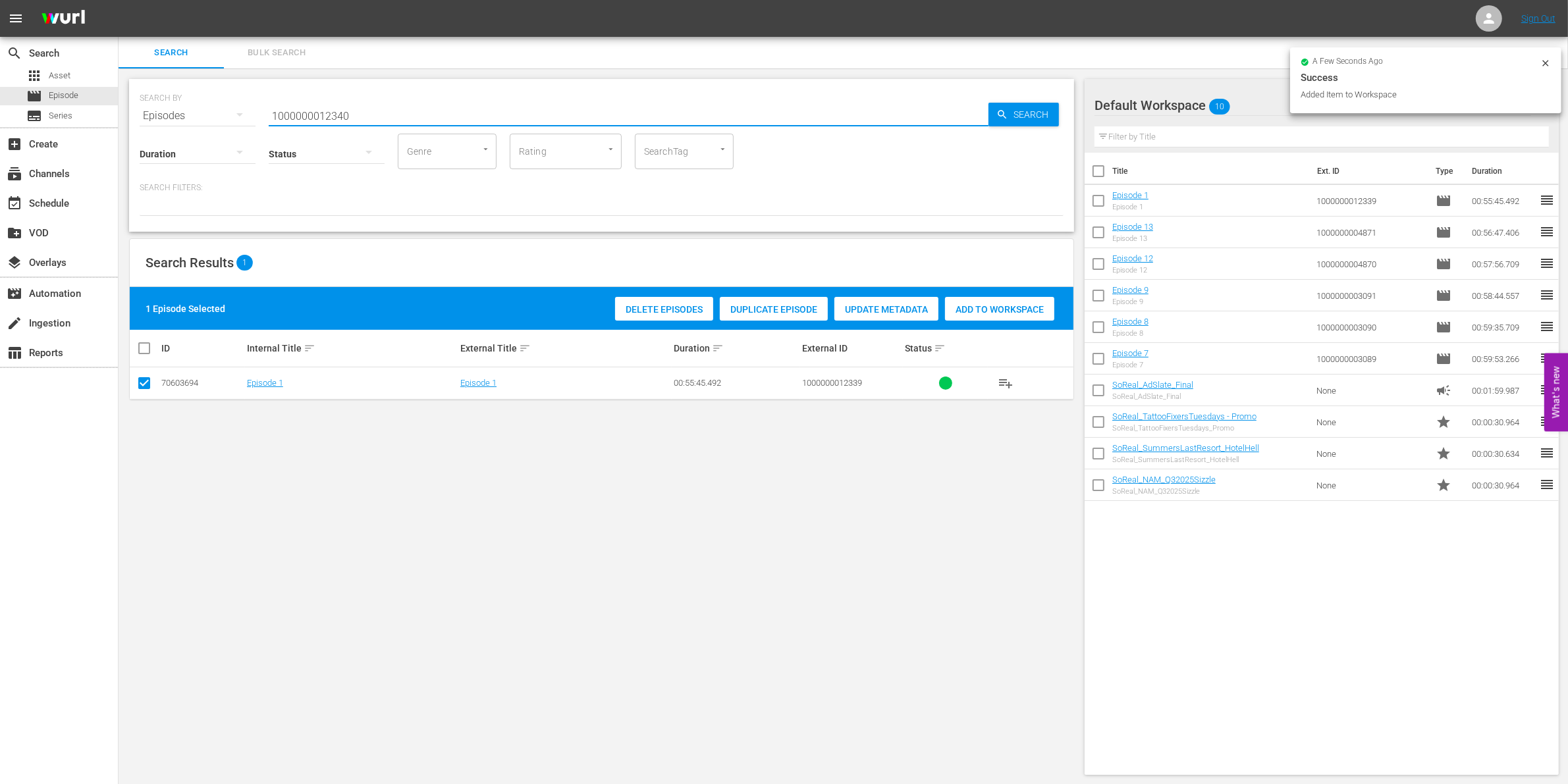
type input "1000000012340"
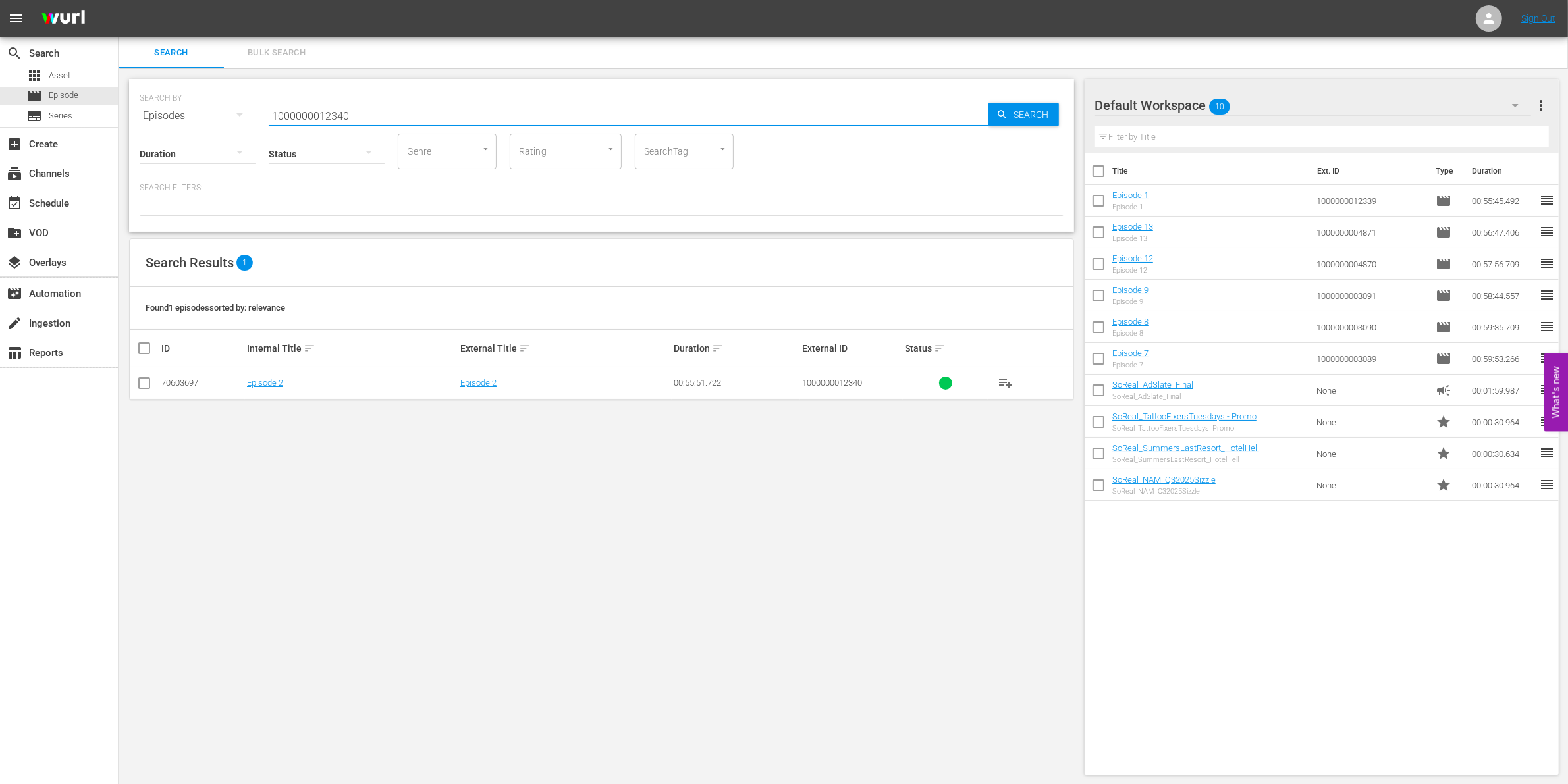
click at [143, 384] on input "checkbox" at bounding box center [144, 385] width 16 height 16
checkbox input "true"
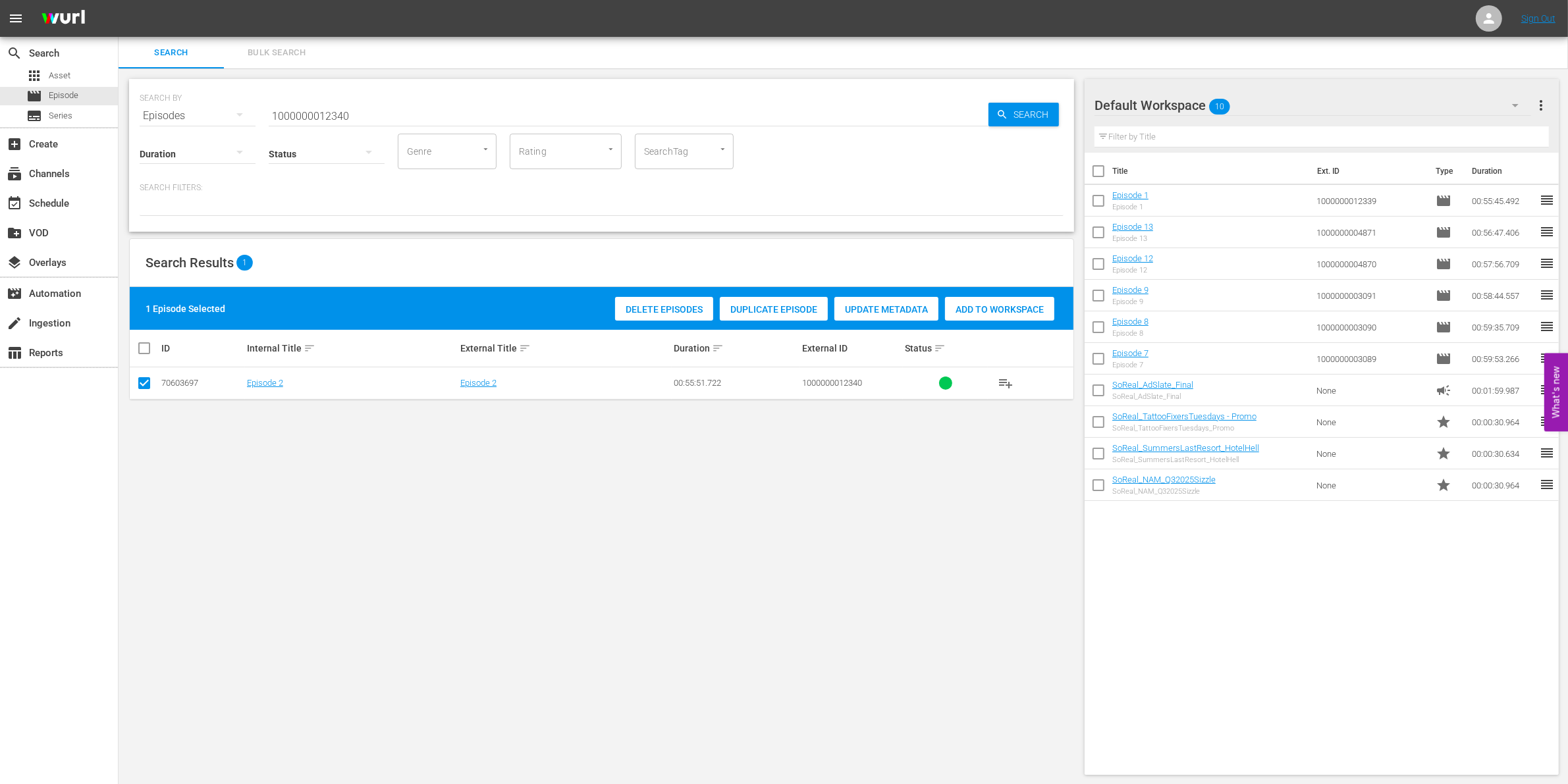
click at [1032, 298] on div "Add to Workspace" at bounding box center [999, 309] width 109 height 25
click at [426, 100] on input "1000000012340" at bounding box center [628, 115] width 720 height 31
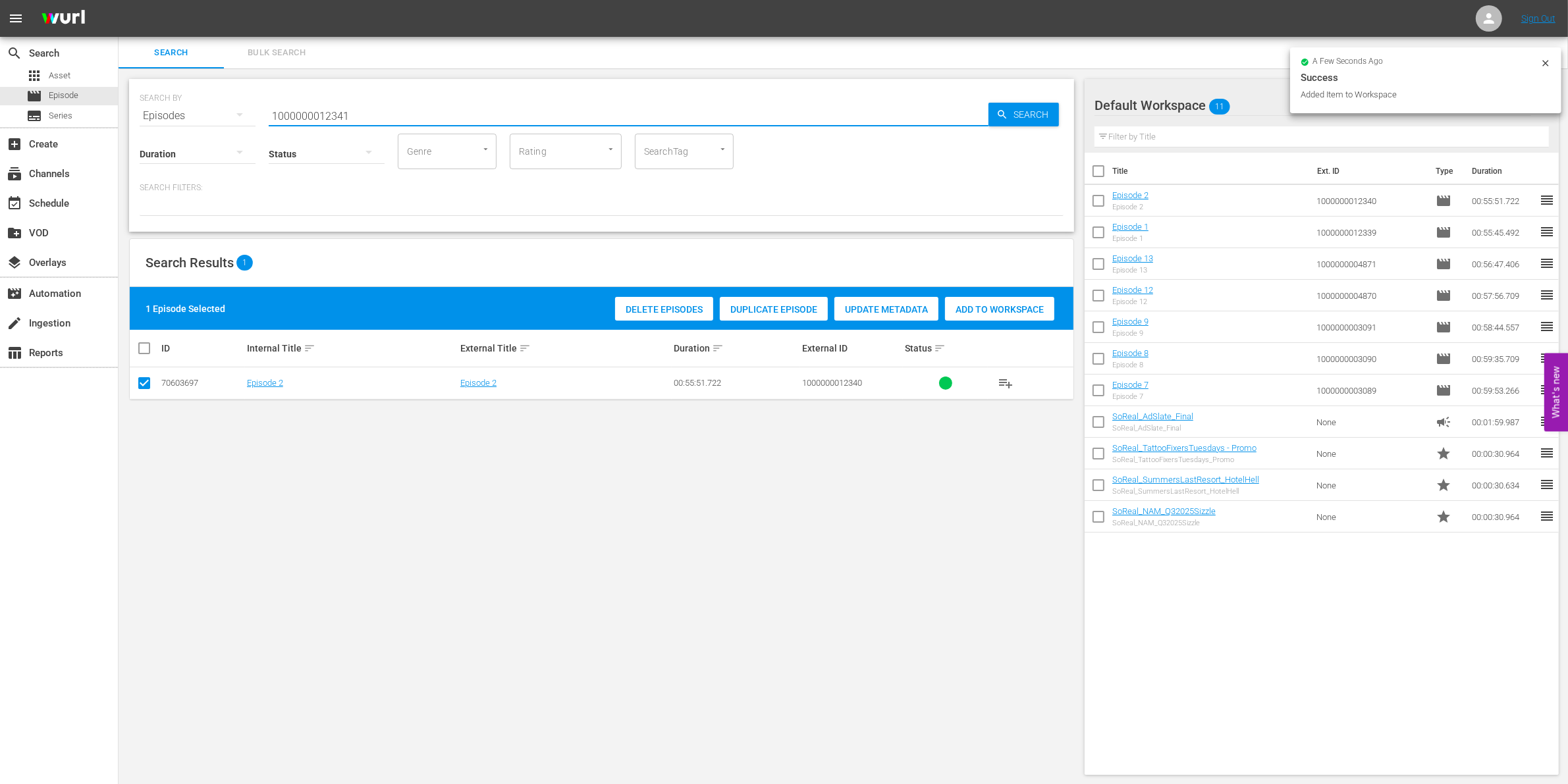
type input "1000000012341"
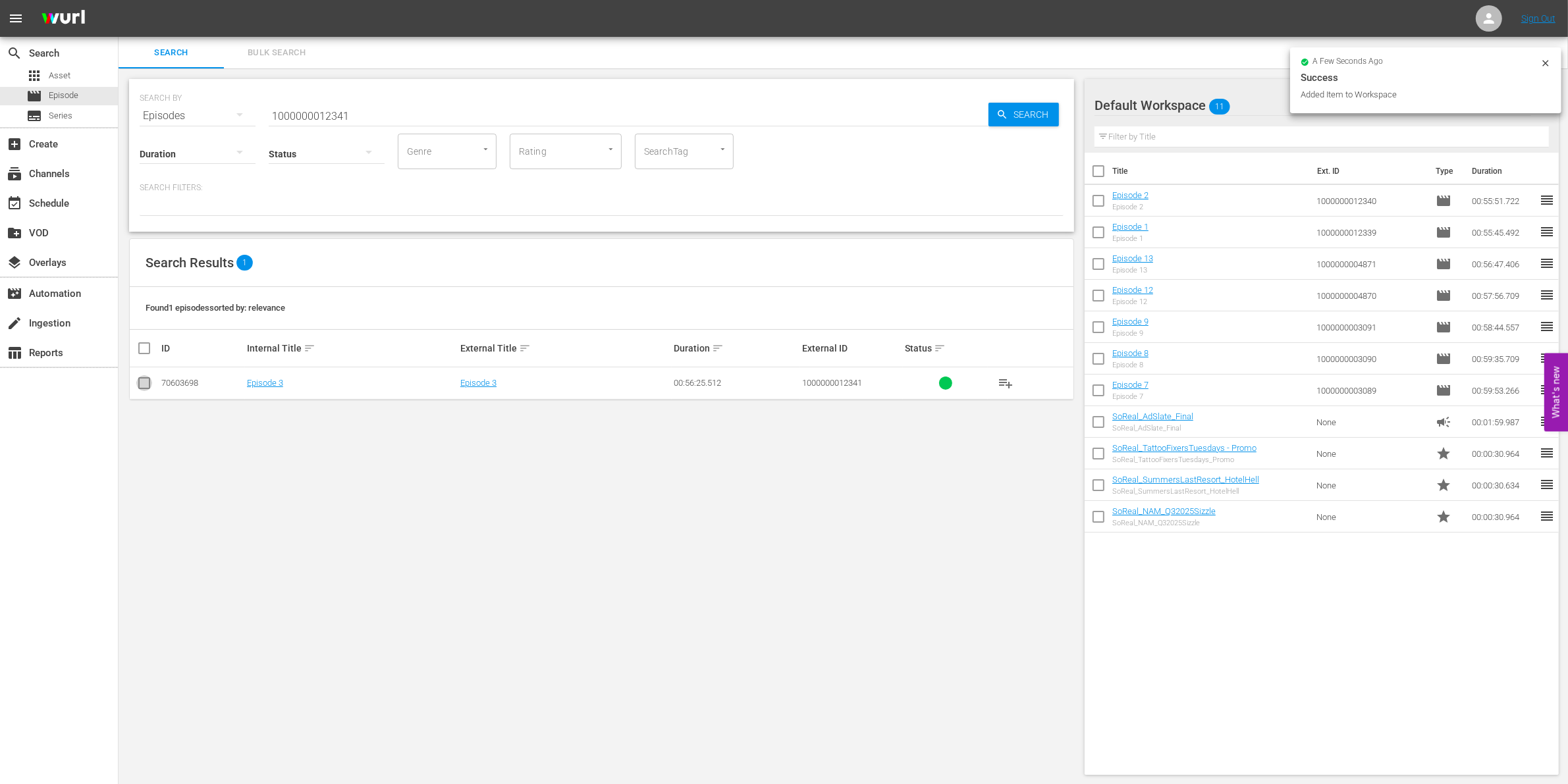
click at [146, 386] on input "checkbox" at bounding box center [144, 385] width 16 height 16
checkbox input "true"
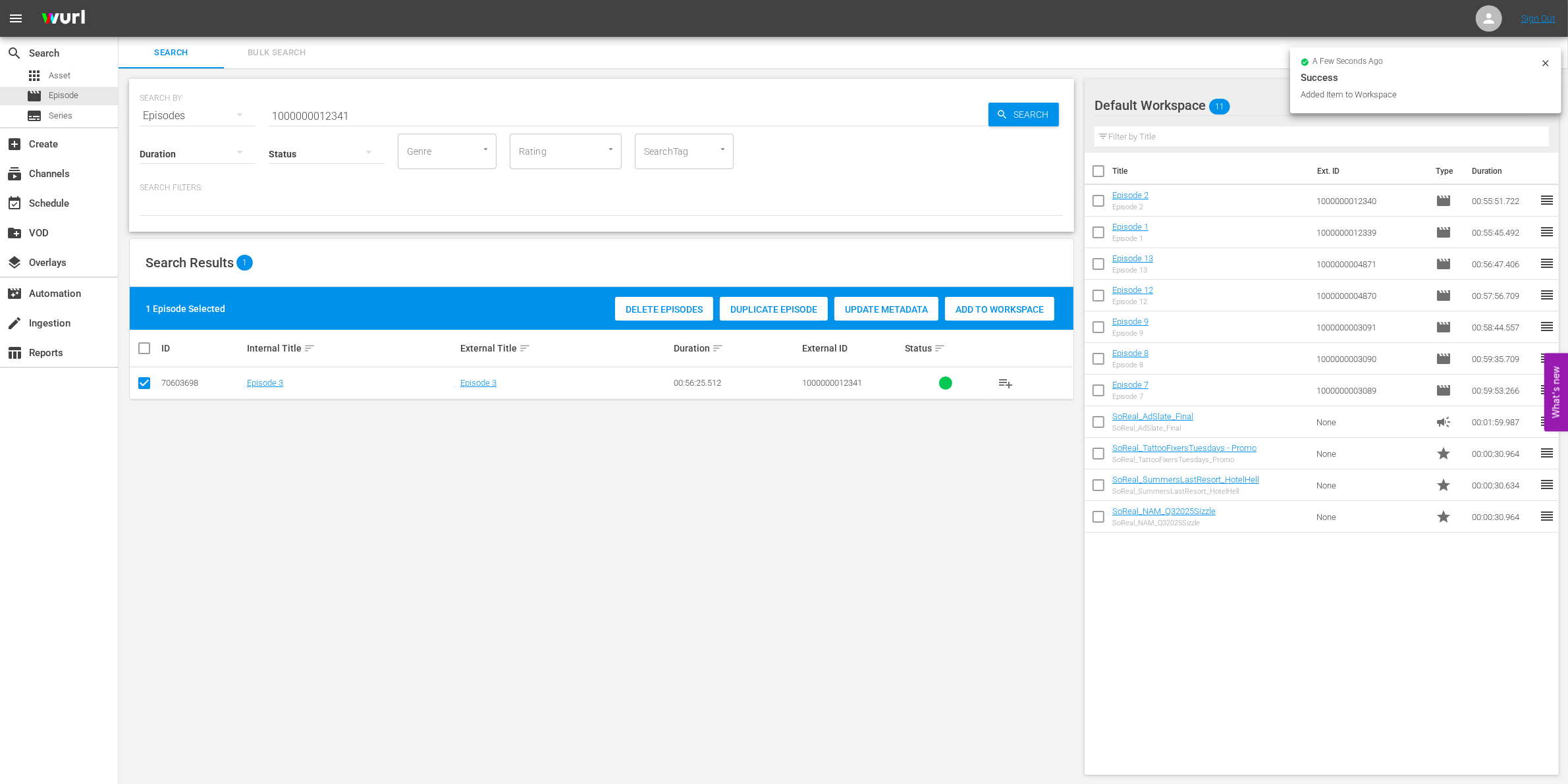
click at [982, 291] on div "1 Episode Selected Delete Episodes Duplicate Episode Update Metadata Add to Wor…" at bounding box center [601, 308] width 944 height 43
click at [975, 304] on span "Add to Workspace" at bounding box center [999, 309] width 109 height 10
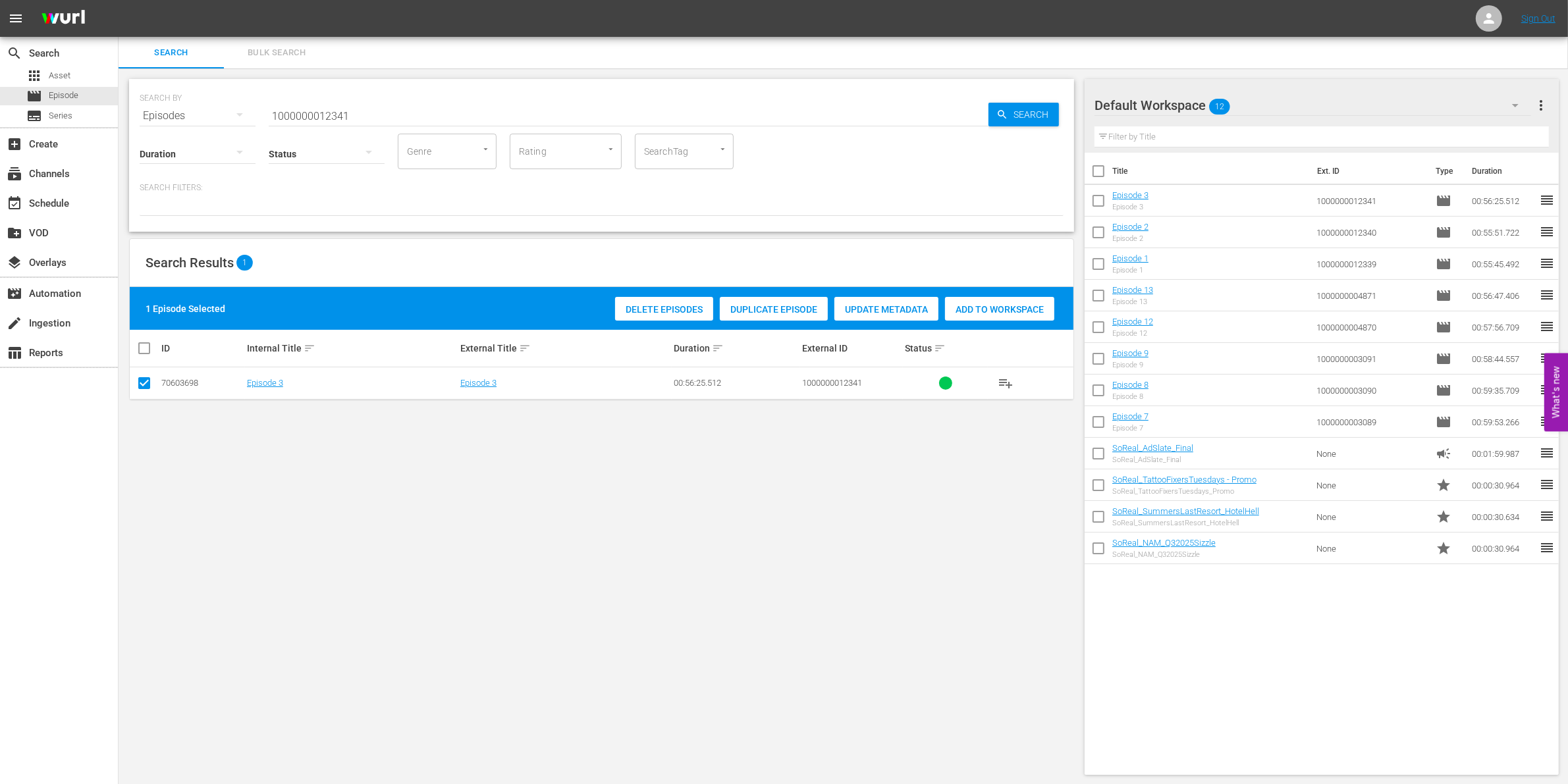
click at [315, 107] on input "1000000012341" at bounding box center [628, 115] width 720 height 31
click at [317, 106] on input "1000000012341" at bounding box center [628, 115] width 720 height 31
paste input "CEG10029665"
type input "CEG1002966"
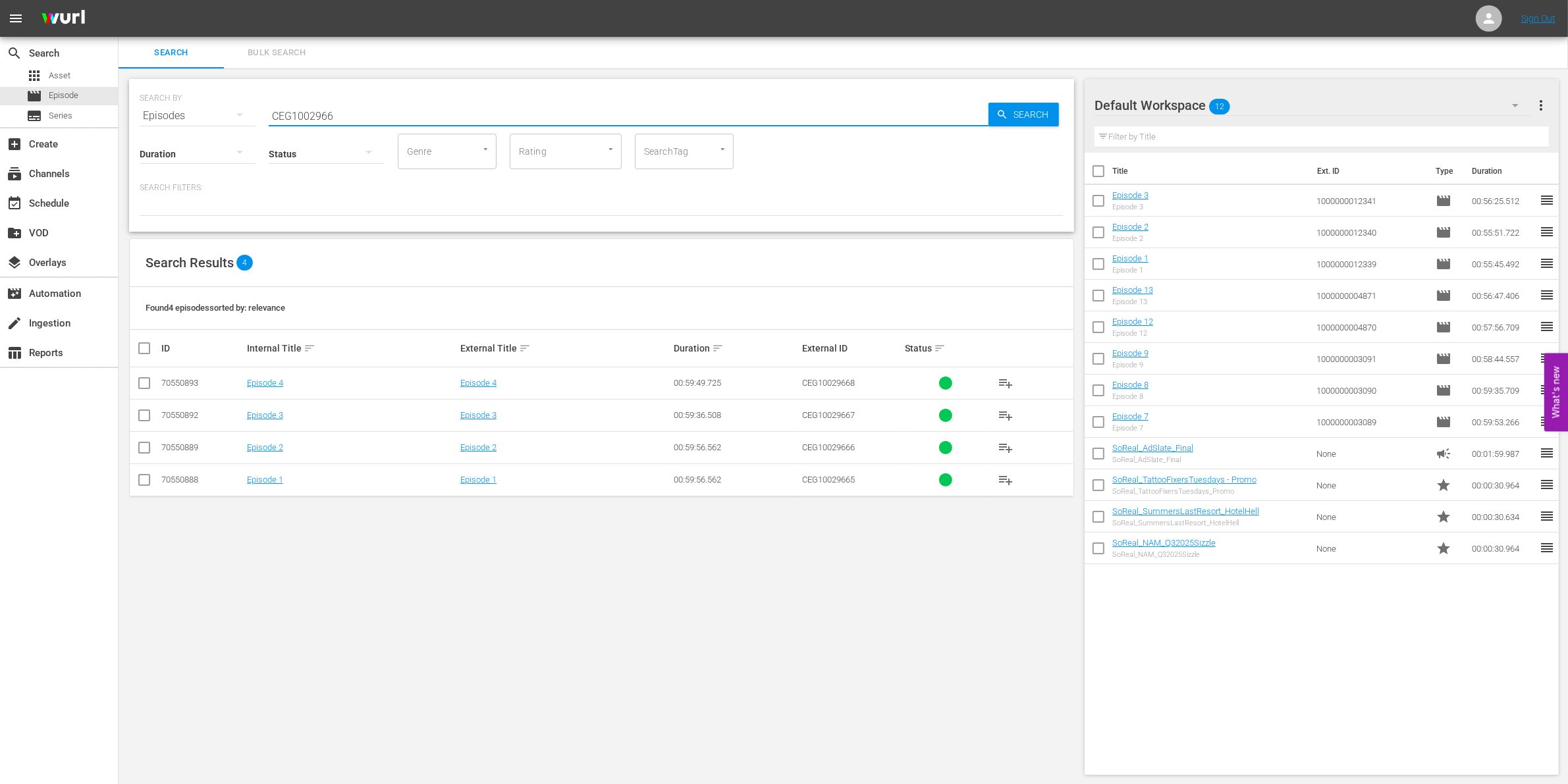
click at [146, 487] on input "checkbox" at bounding box center [144, 483] width 16 height 16
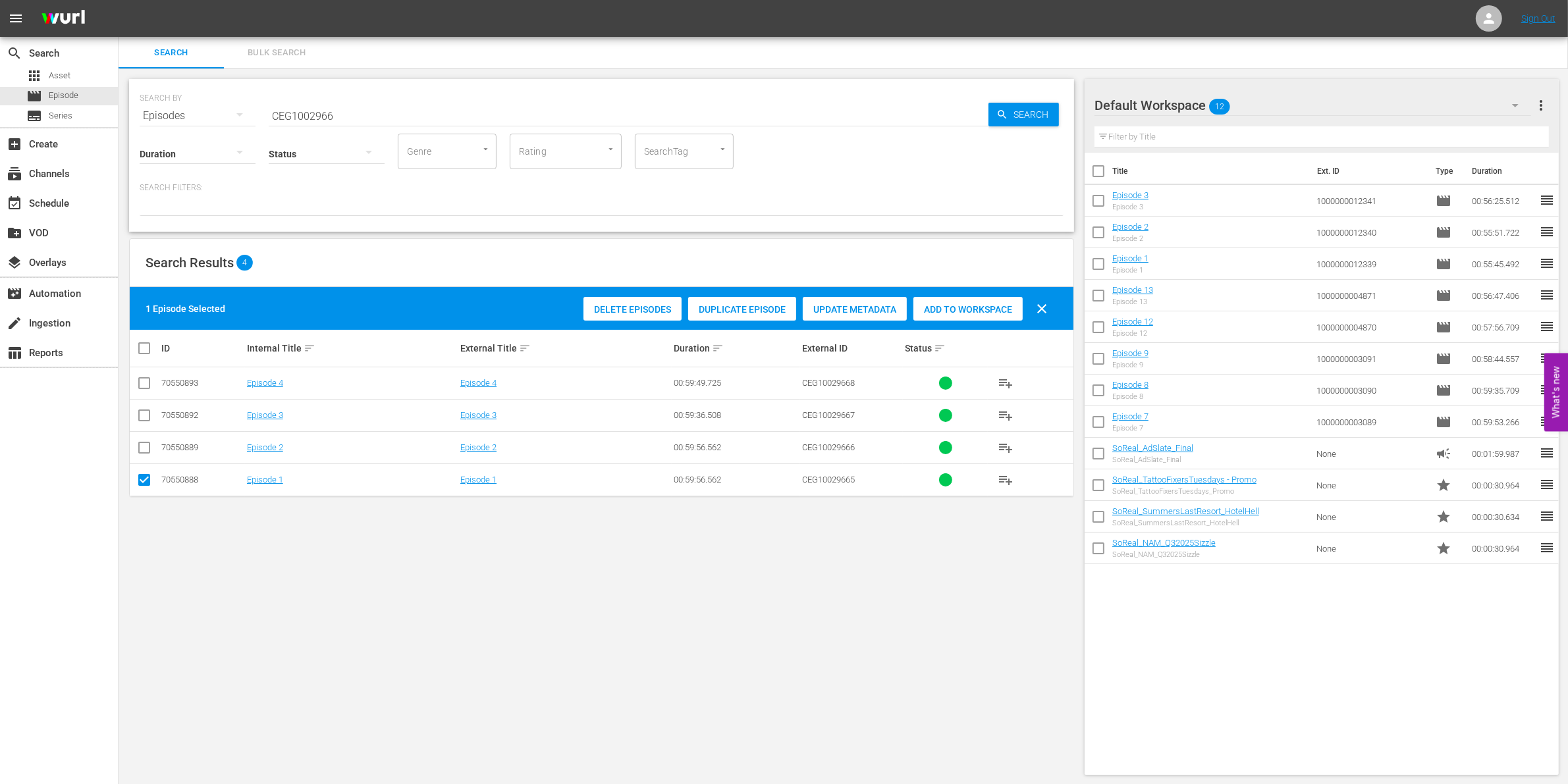
click at [999, 295] on div "Delete Episodes Duplicate Episode Update Metadata Add to Workspace clear" at bounding box center [819, 309] width 478 height 31
click at [980, 305] on span "Add to Workspace" at bounding box center [968, 309] width 109 height 10
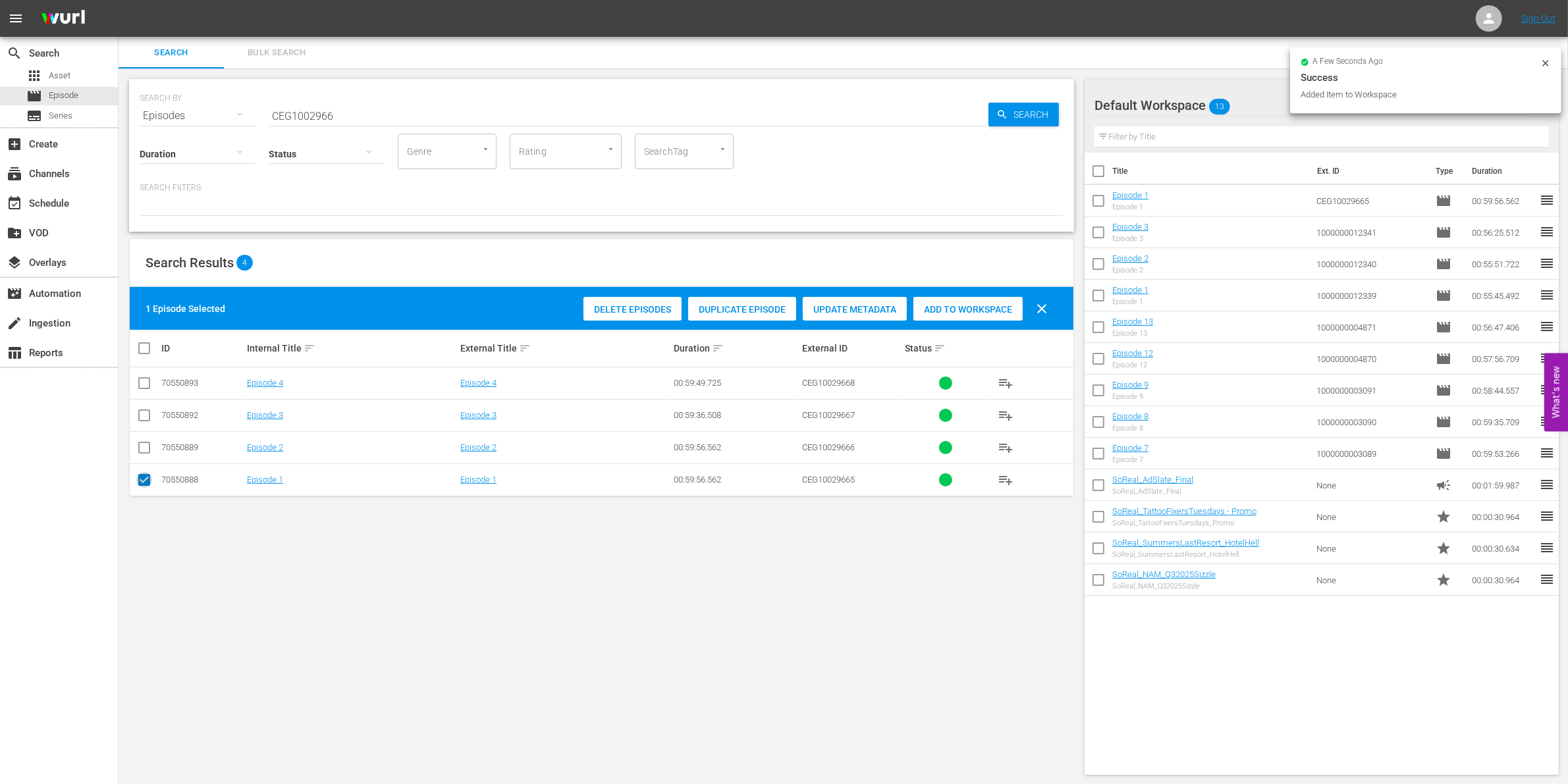
click at [145, 481] on input "checkbox" at bounding box center [144, 483] width 16 height 16
checkbox input "false"
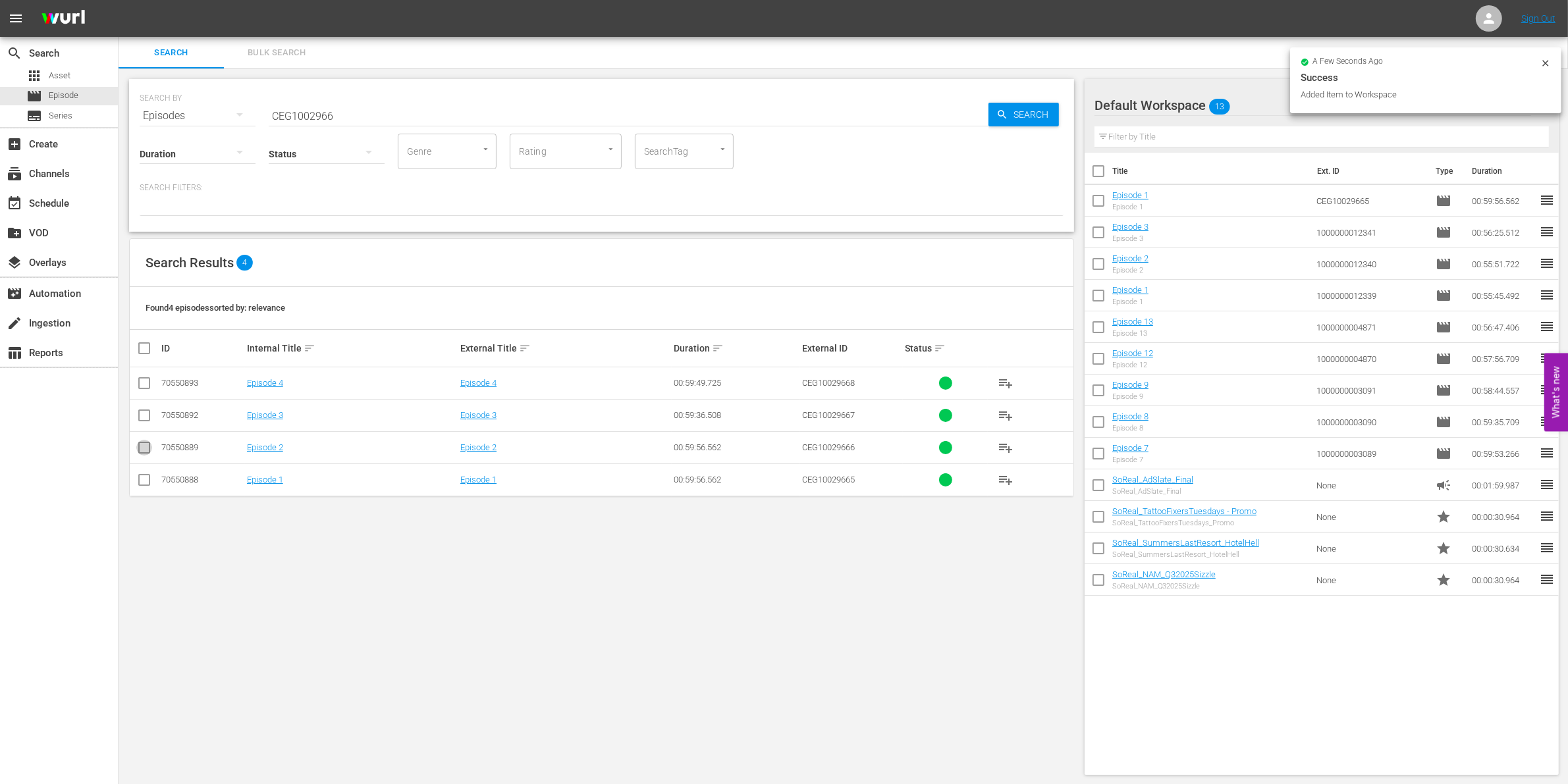
click at [143, 452] on input "checkbox" at bounding box center [144, 451] width 16 height 16
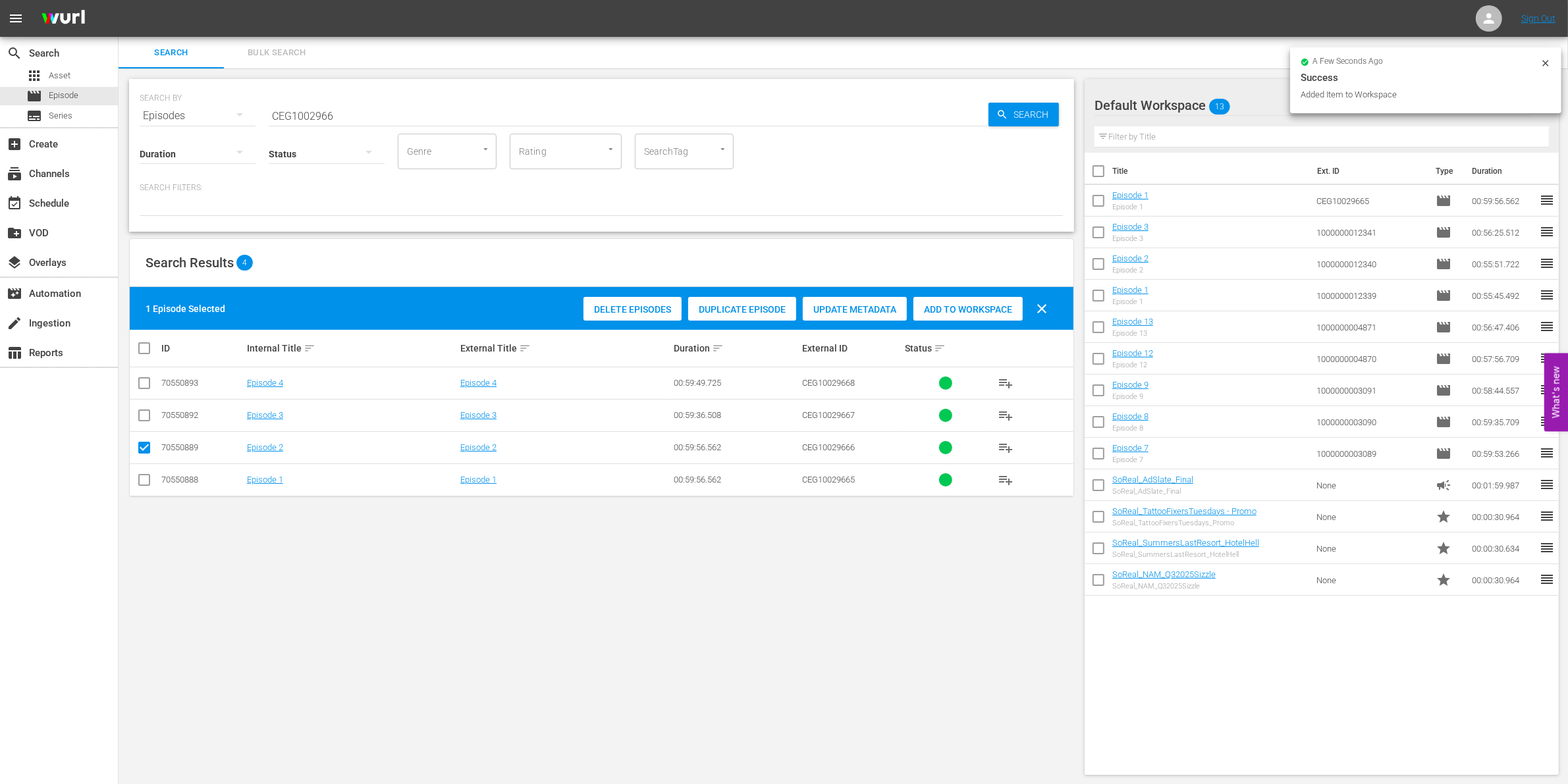
click at [985, 306] on span "Add to Workspace" at bounding box center [968, 309] width 109 height 10
click at [137, 451] on input "checkbox" at bounding box center [144, 451] width 16 height 16
checkbox input "false"
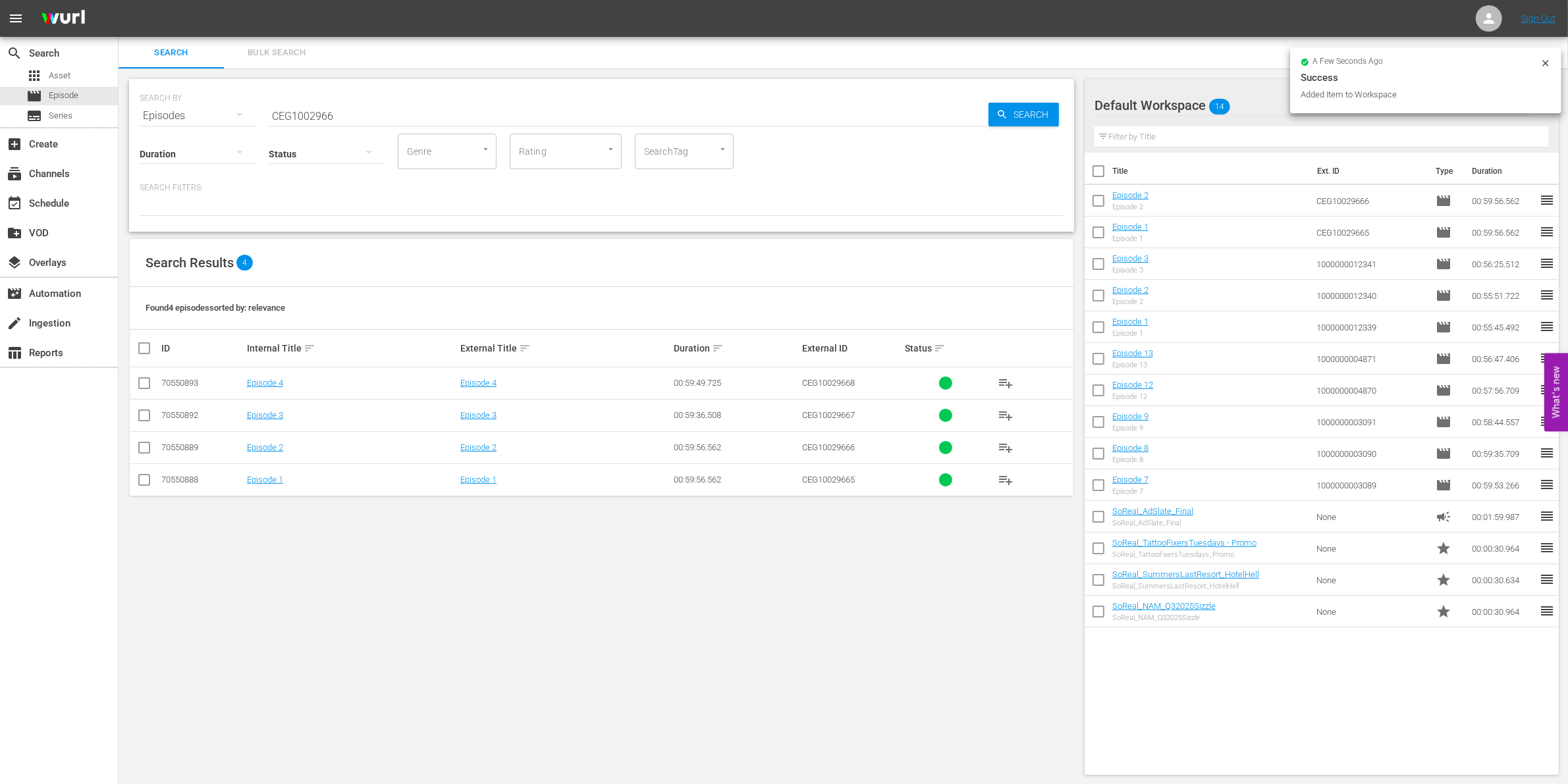
click at [143, 416] on input "checkbox" at bounding box center [144, 418] width 16 height 16
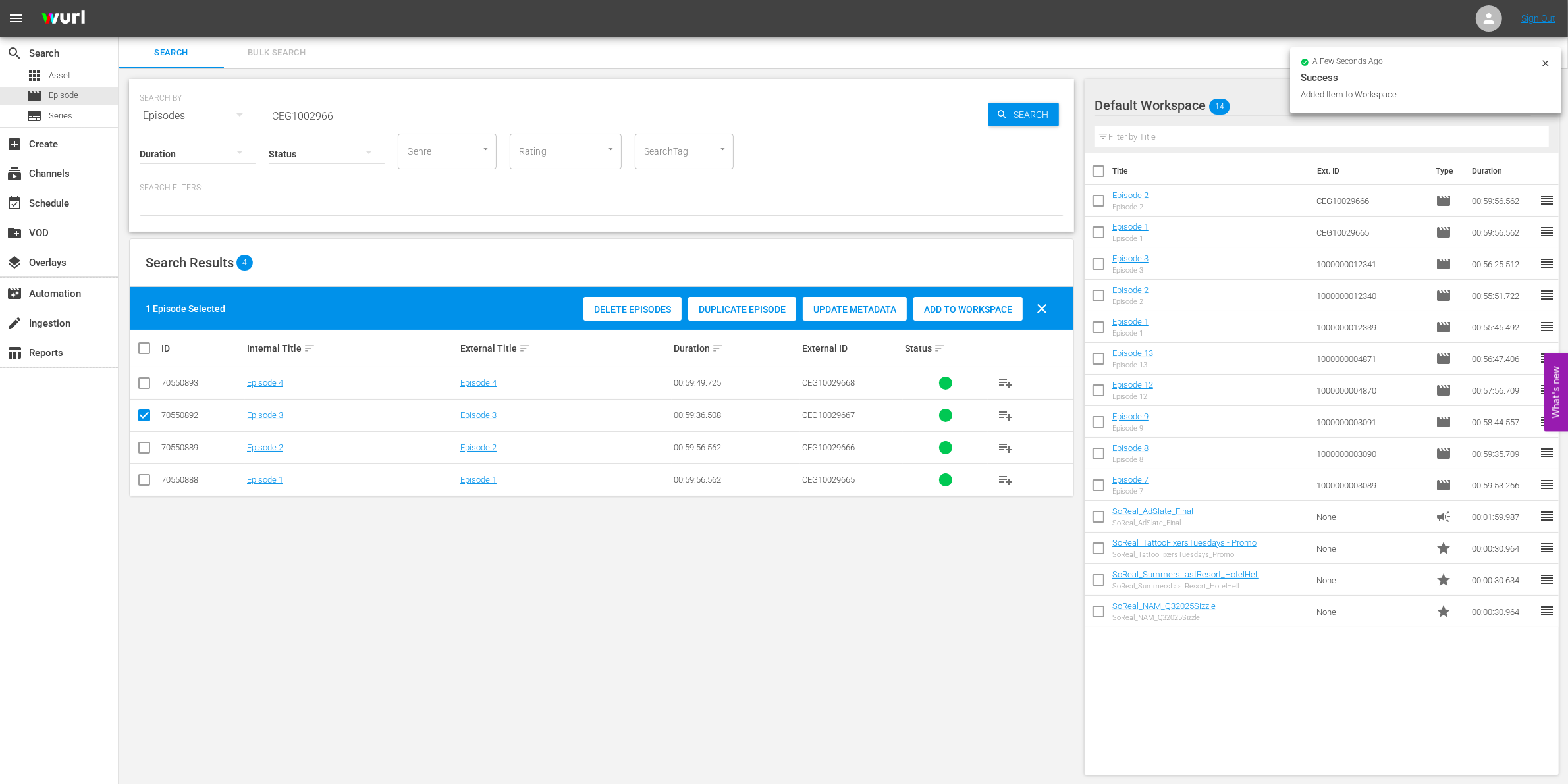
click at [986, 304] on span "Add to Workspace" at bounding box center [968, 309] width 109 height 10
click at [141, 416] on input "checkbox" at bounding box center [144, 418] width 16 height 16
checkbox input "false"
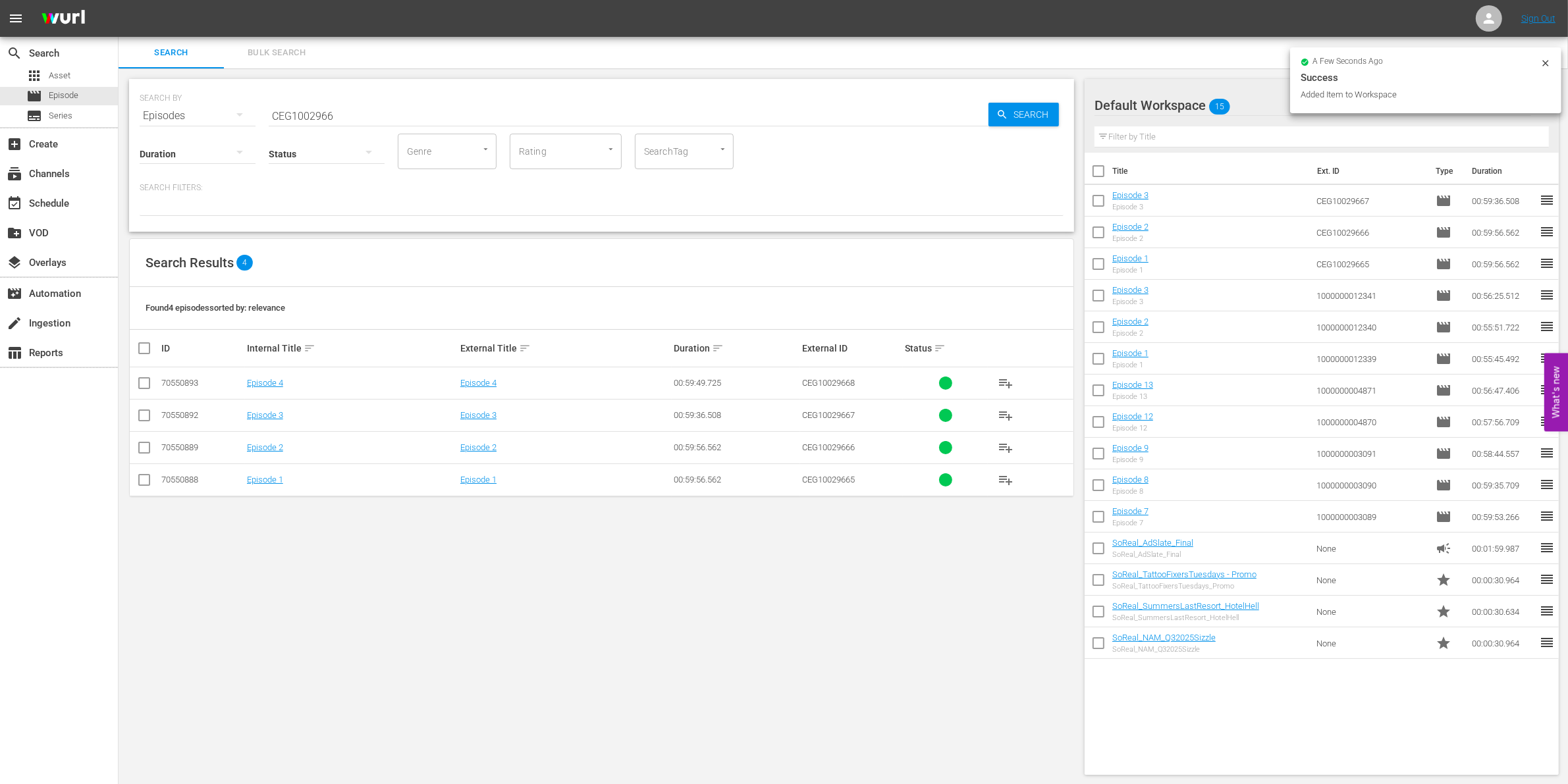
click at [156, 375] on td at bounding box center [144, 383] width 30 height 32
click at [143, 379] on input "checkbox" at bounding box center [144, 385] width 16 height 16
checkbox input "true"
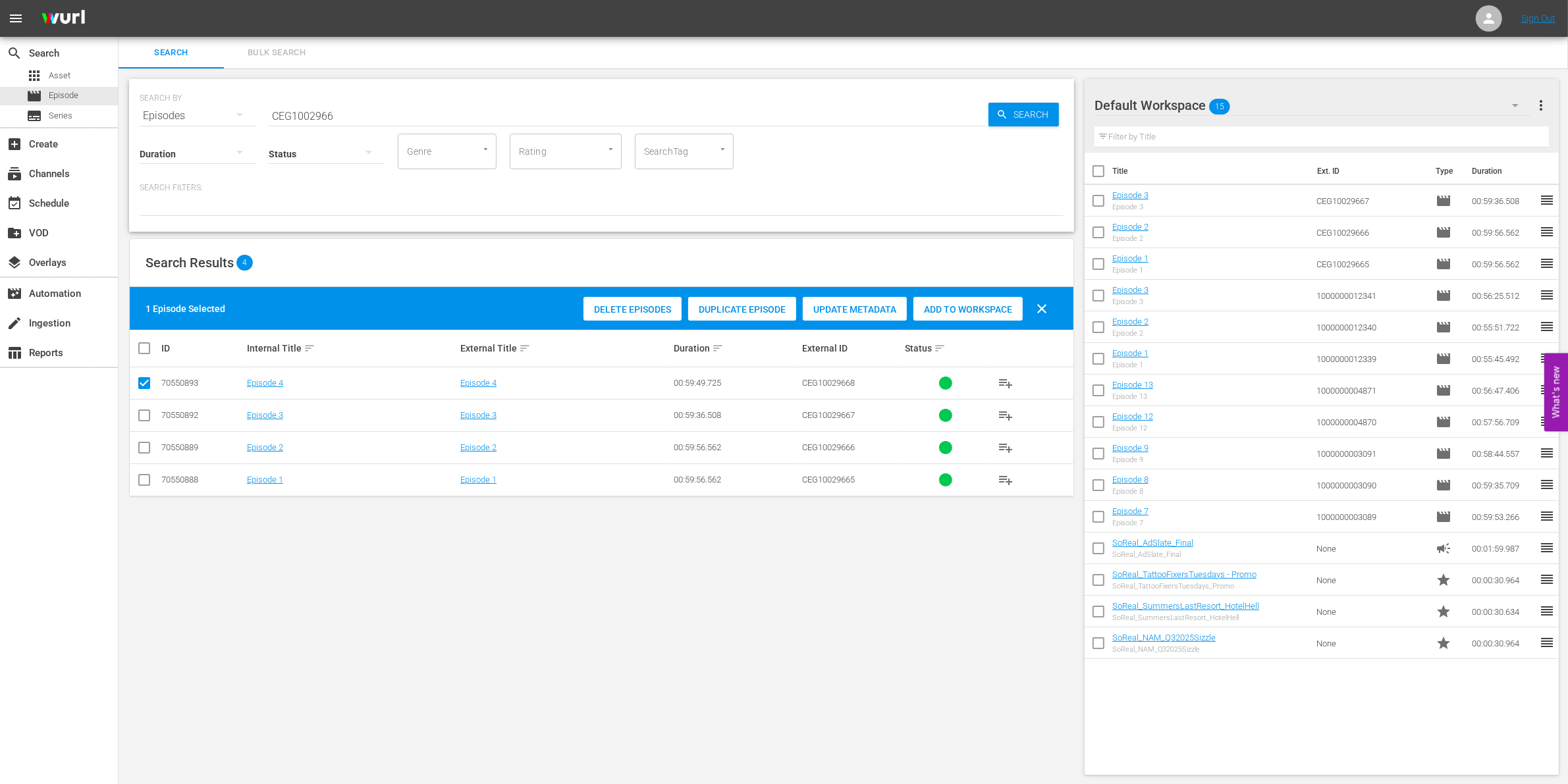
click at [964, 323] on div "Delete Episodes Duplicate Episode Update Metadata Add to Workspace clear" at bounding box center [819, 309] width 478 height 31
click at [946, 308] on span "Add to Workspace" at bounding box center [968, 309] width 109 height 10
click at [313, 132] on div at bounding box center [326, 155] width 115 height 48
click at [284, 110] on div "Ready to Schedule Not Ready to Schedule" at bounding box center [784, 392] width 1568 height 784
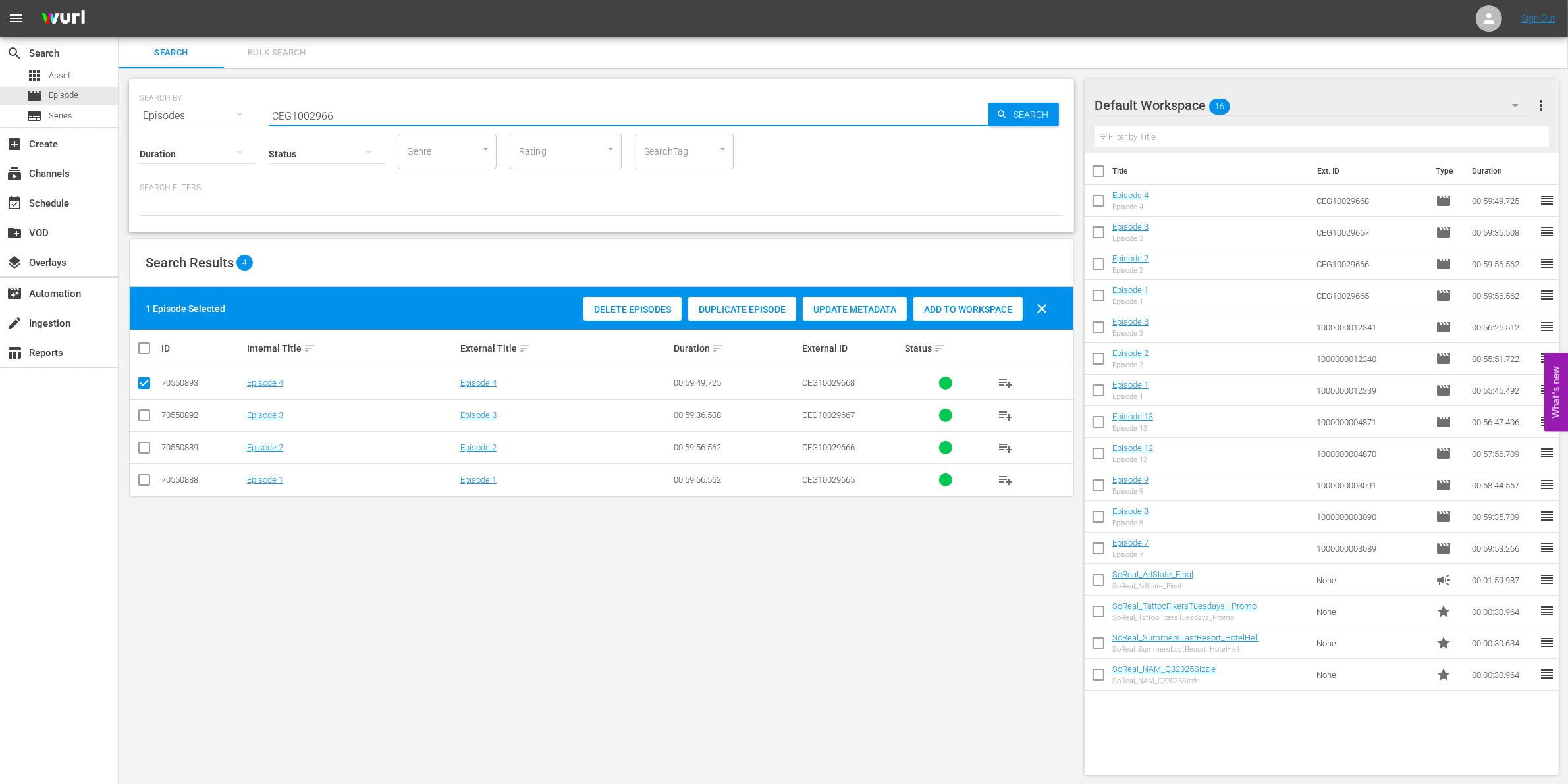
click at [326, 113] on input "CEG1002966" at bounding box center [628, 115] width 720 height 31
paste input "1000000035252"
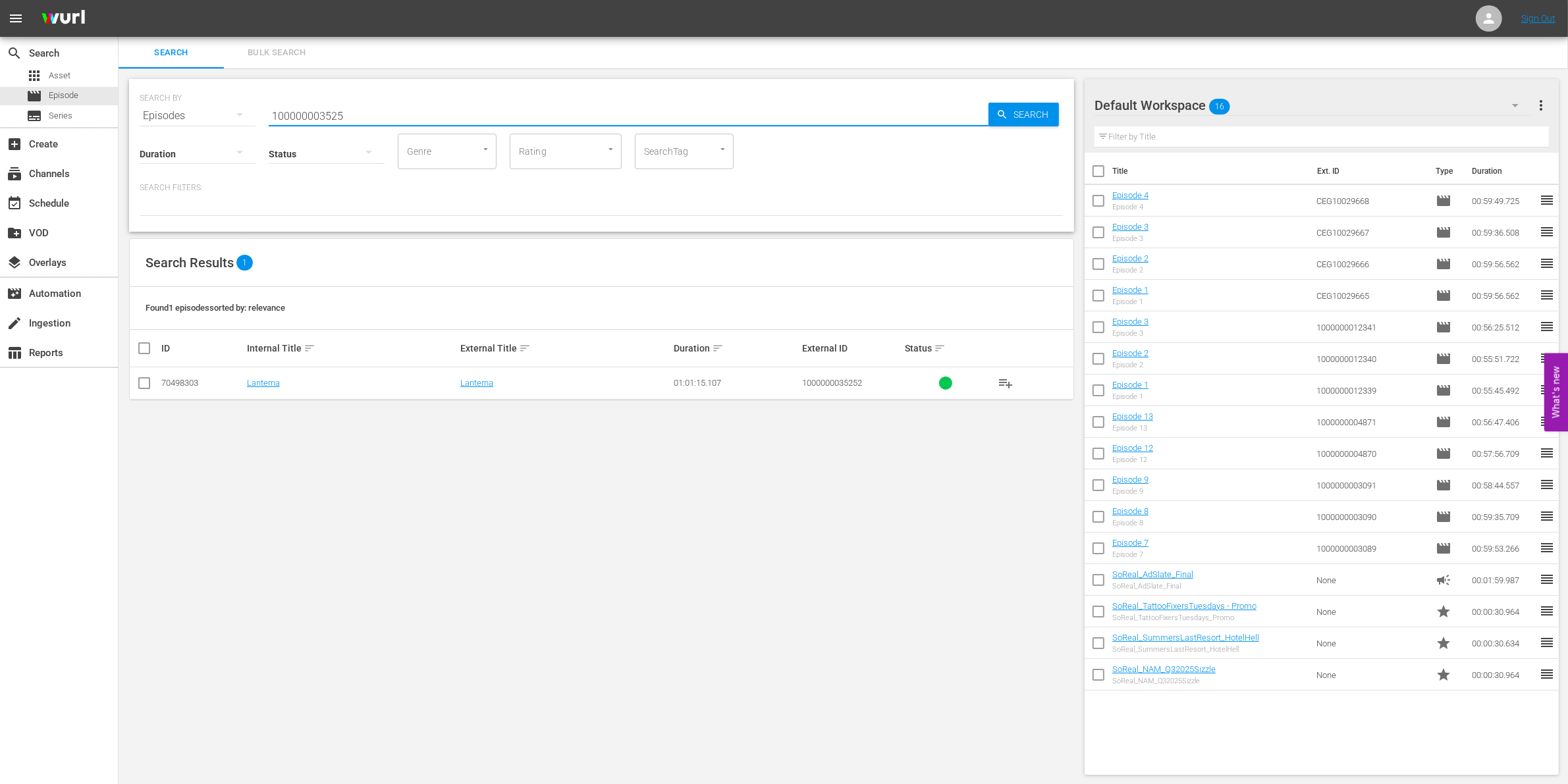
type input "100000003525"
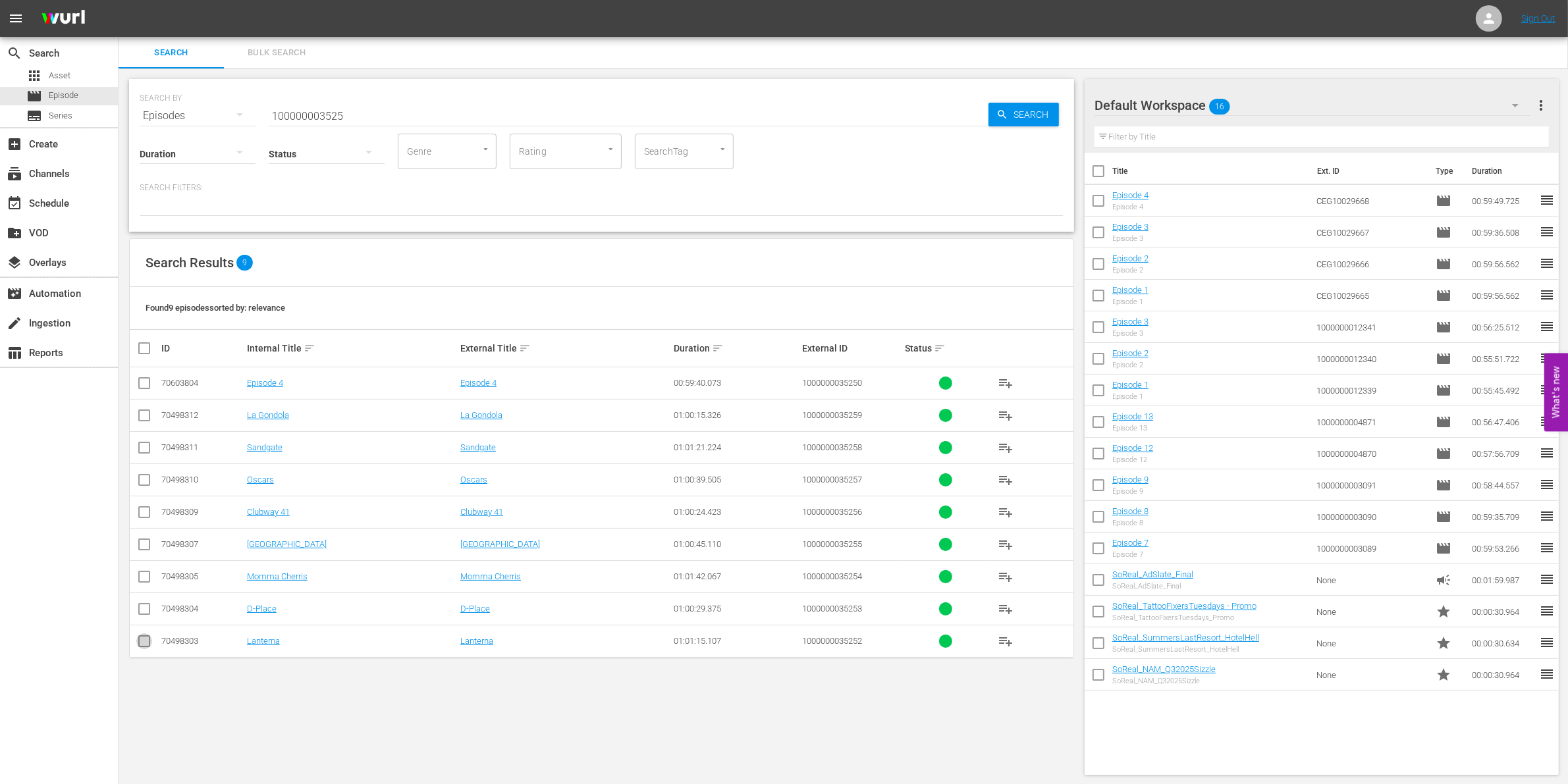
click at [145, 640] on input "checkbox" at bounding box center [144, 644] width 16 height 16
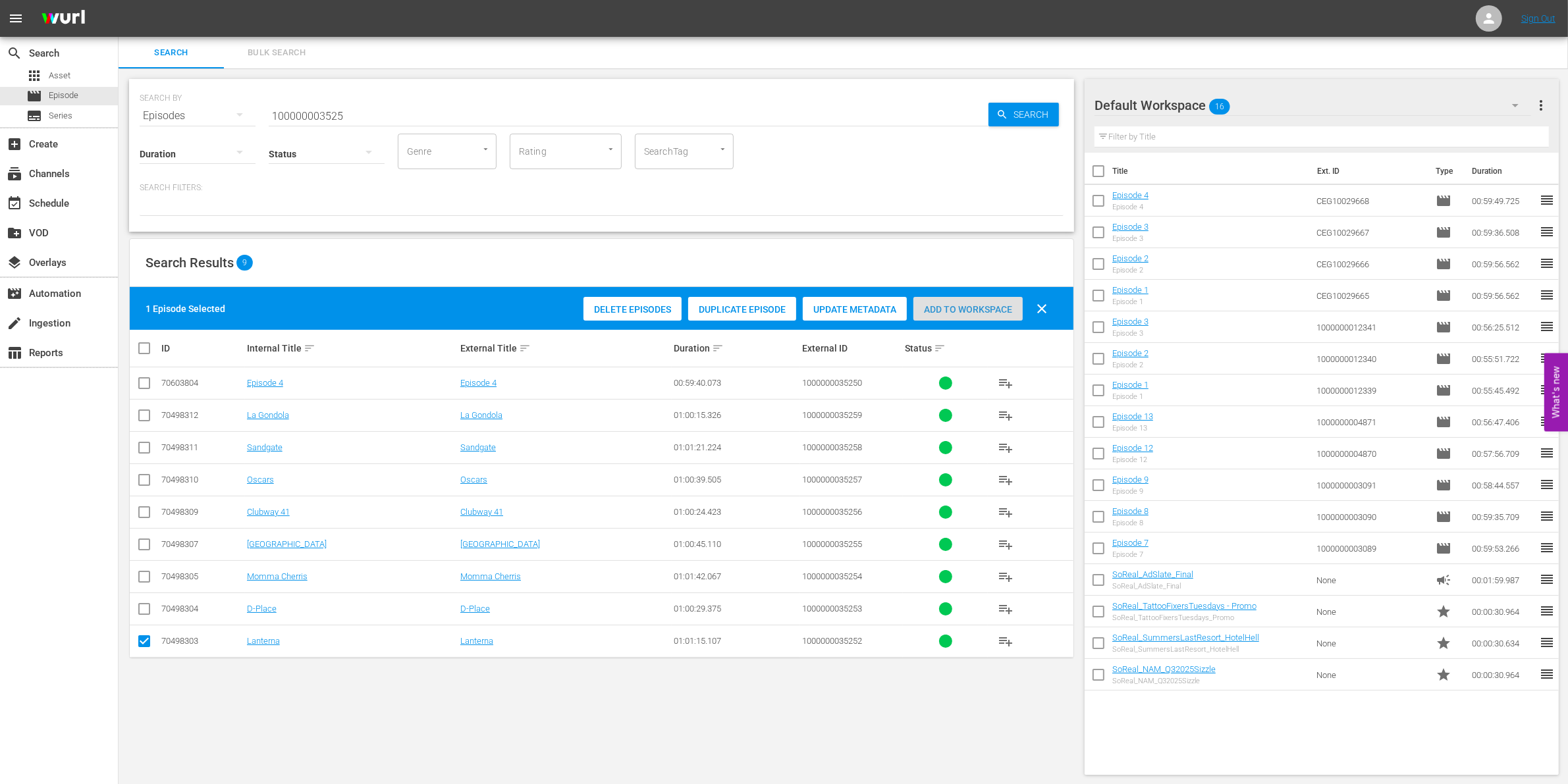
click at [990, 300] on div "Add to Workspace" at bounding box center [968, 309] width 109 height 25
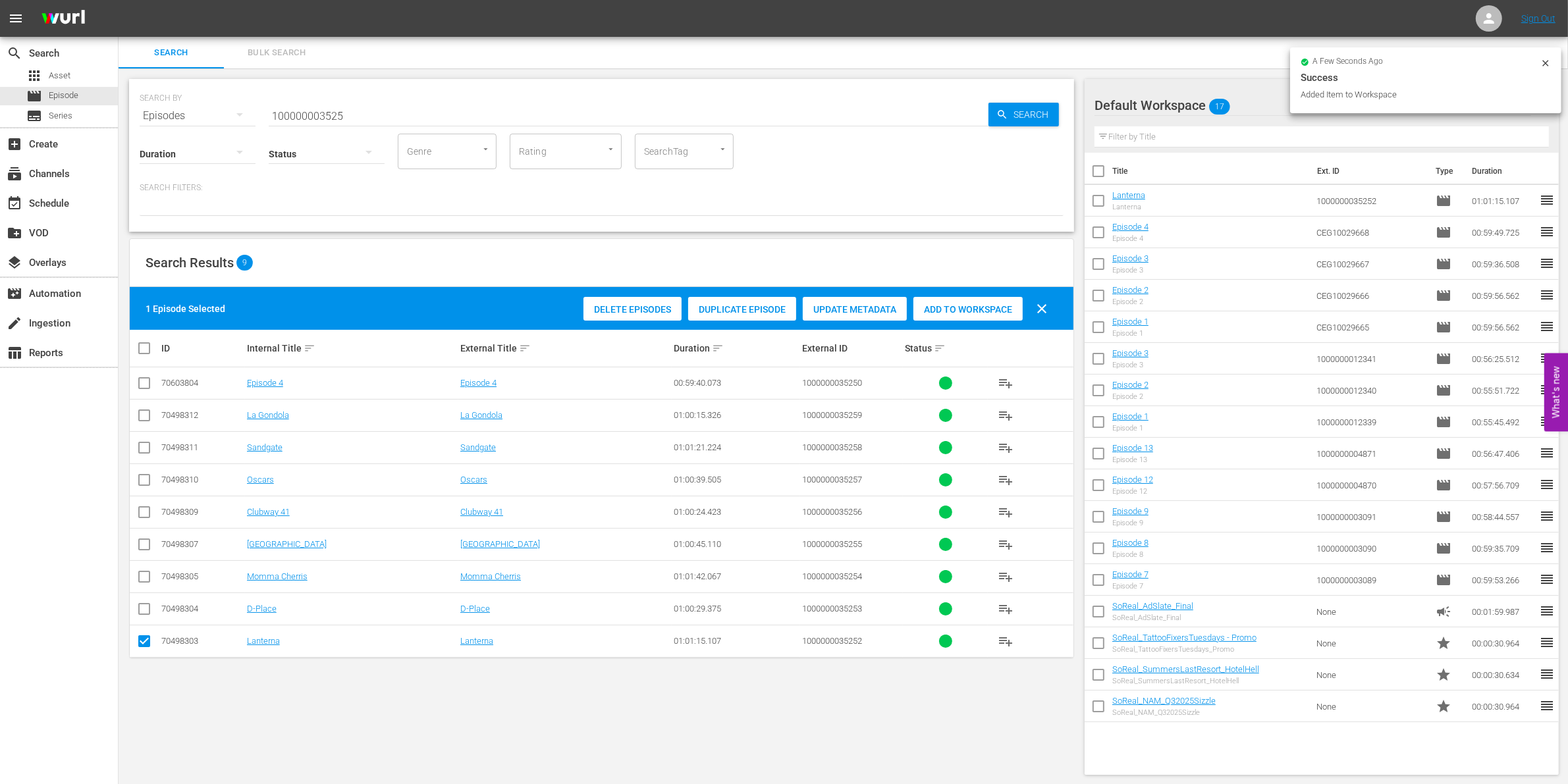
click at [143, 641] on input "checkbox" at bounding box center [144, 644] width 16 height 16
checkbox input "false"
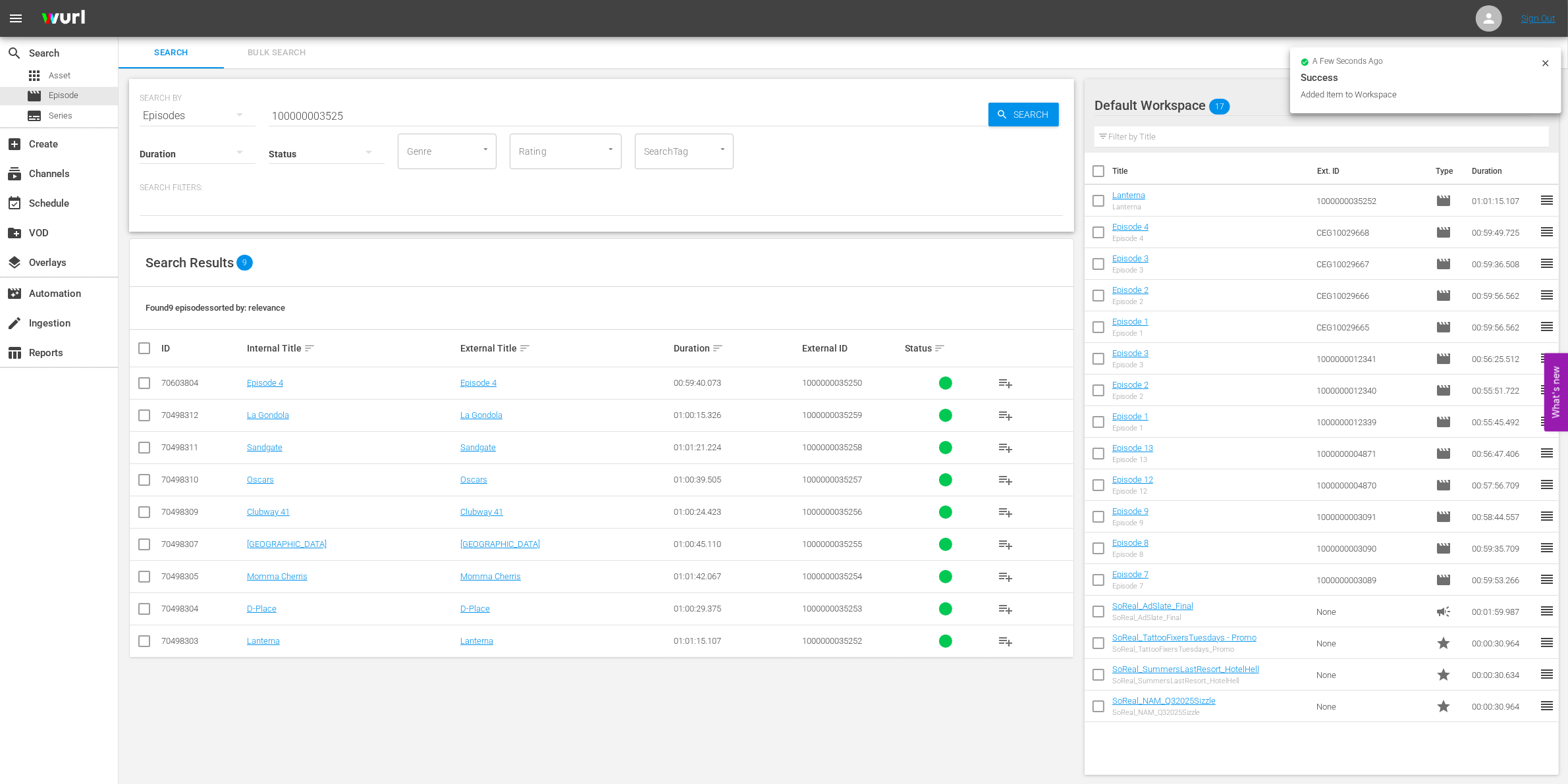
click at [142, 573] on input "checkbox" at bounding box center [144, 579] width 16 height 16
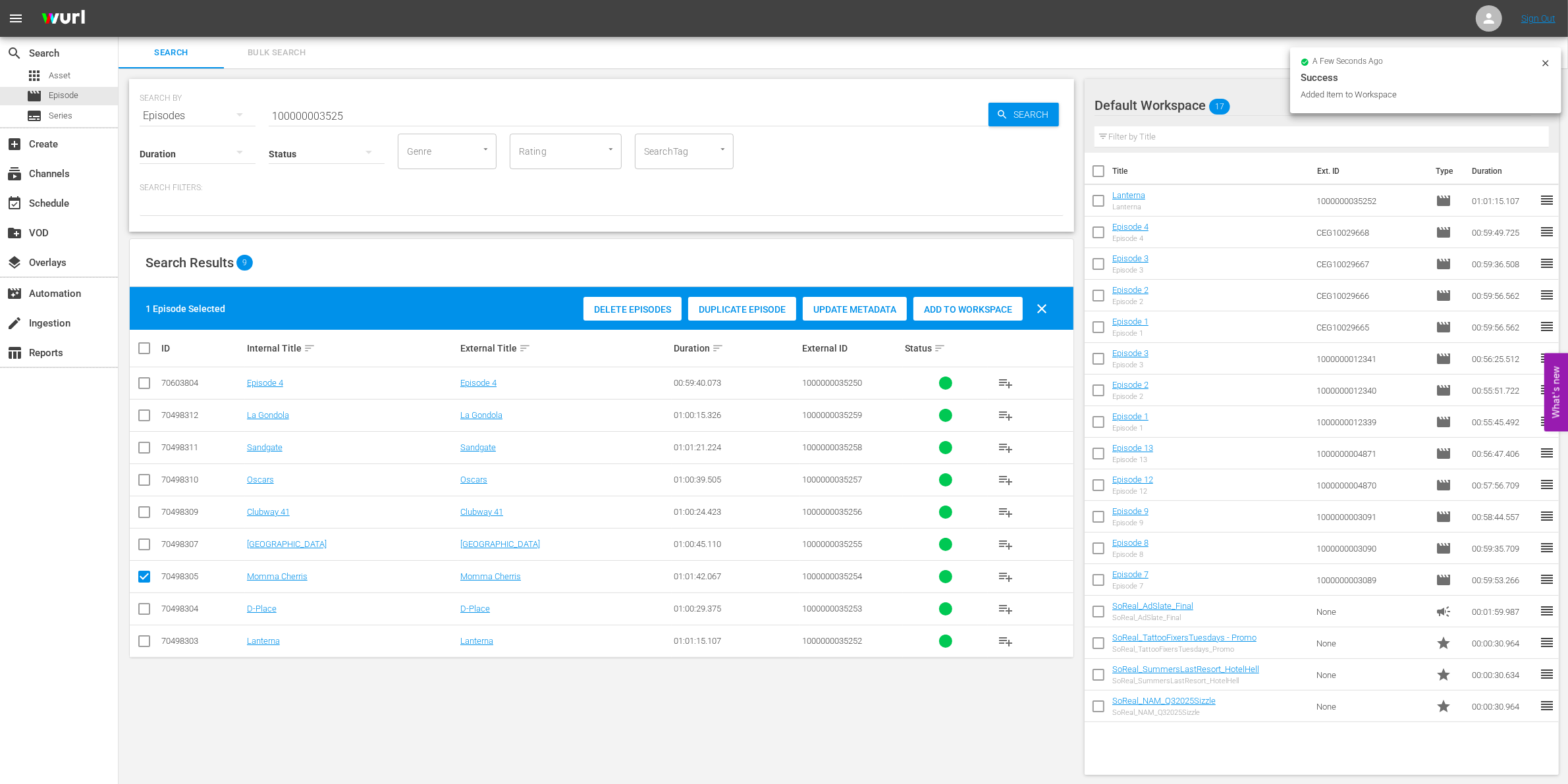
click at [977, 304] on span "Add to Workspace" at bounding box center [968, 309] width 109 height 10
click at [143, 571] on input "checkbox" at bounding box center [144, 579] width 16 height 16
checkbox input "false"
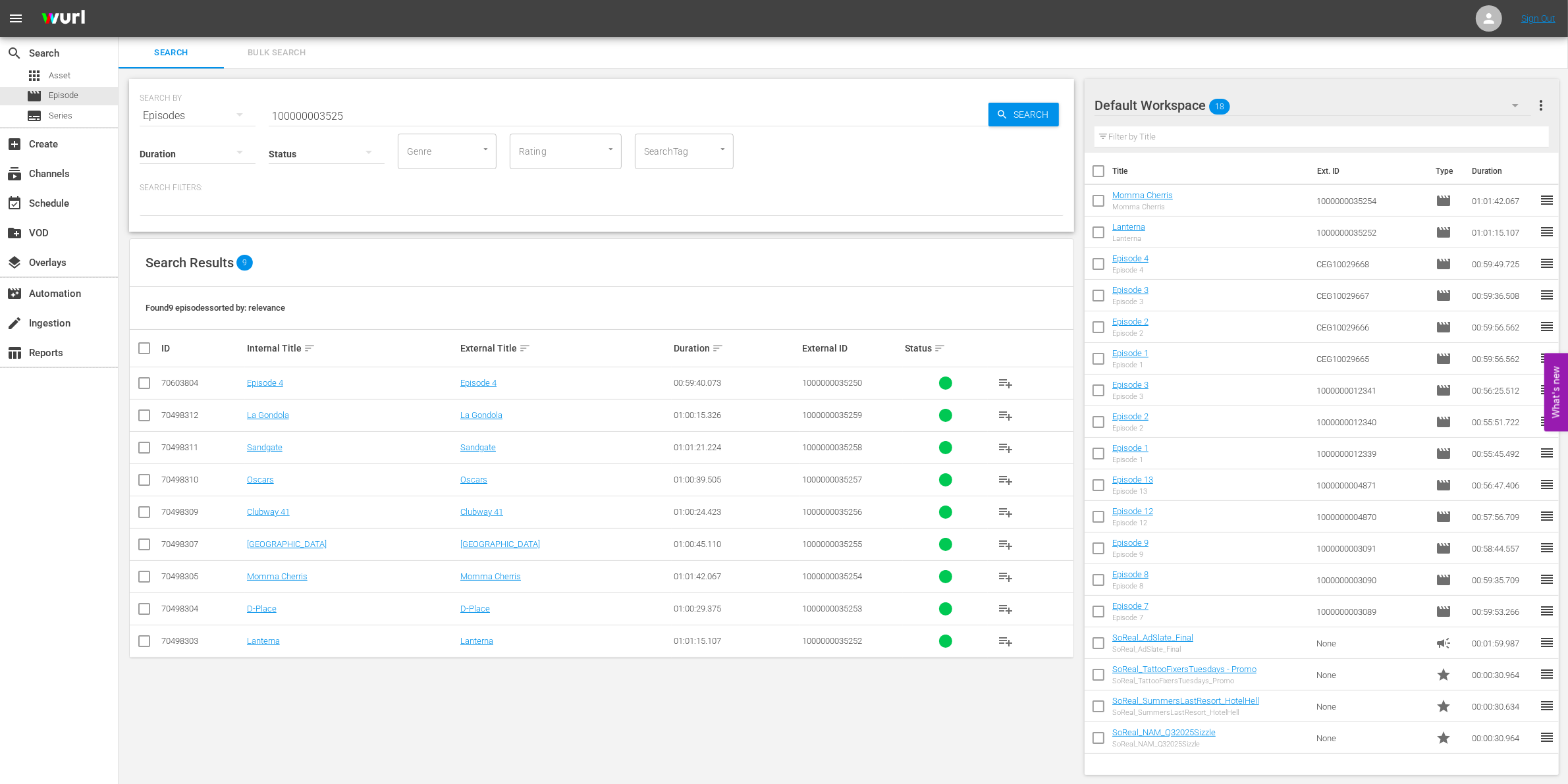
click at [145, 514] on input "checkbox" at bounding box center [144, 515] width 16 height 16
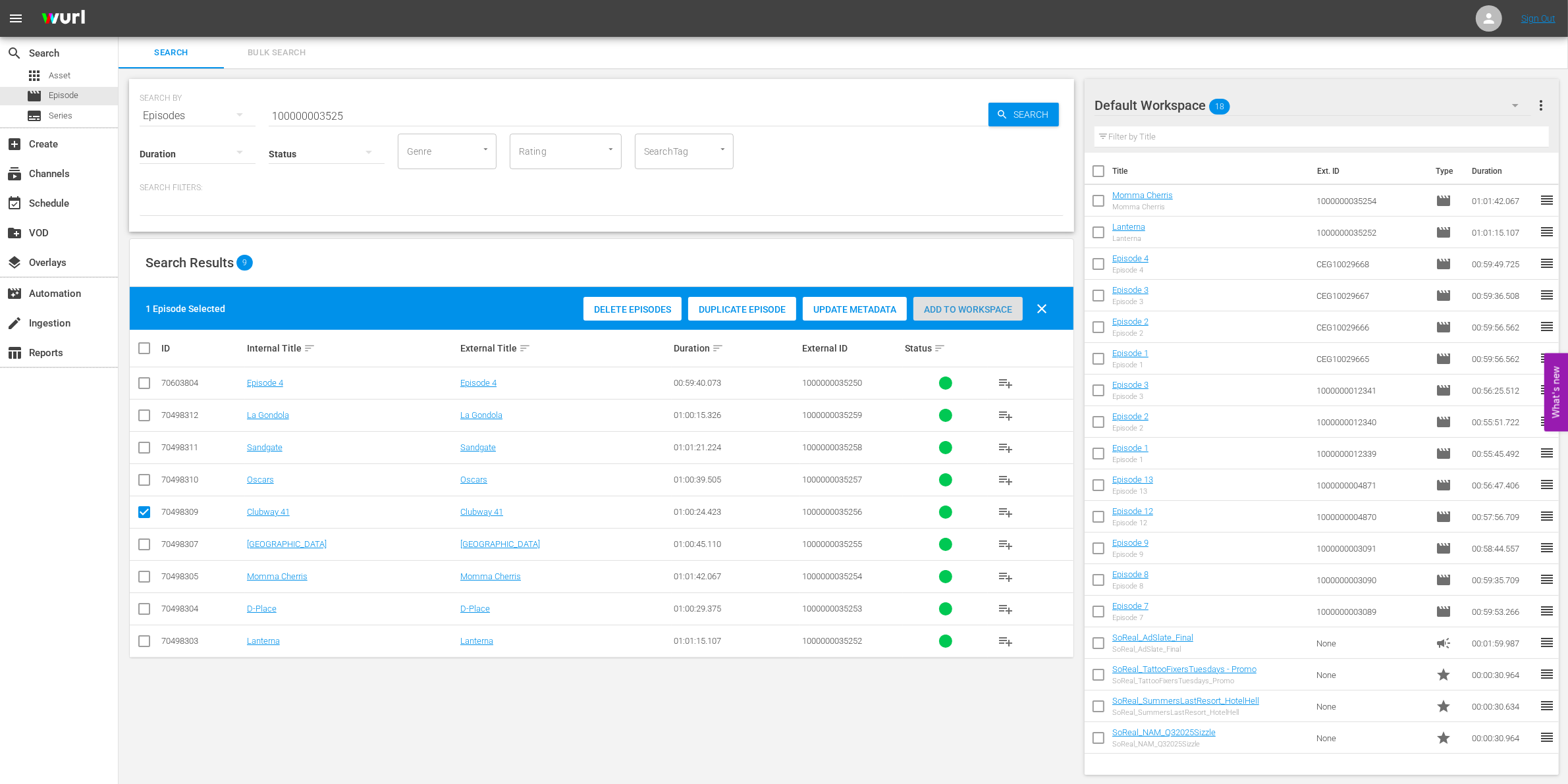
click at [975, 310] on span "Add to Workspace" at bounding box center [968, 309] width 109 height 10
click at [146, 516] on input "checkbox" at bounding box center [144, 515] width 16 height 16
checkbox input "false"
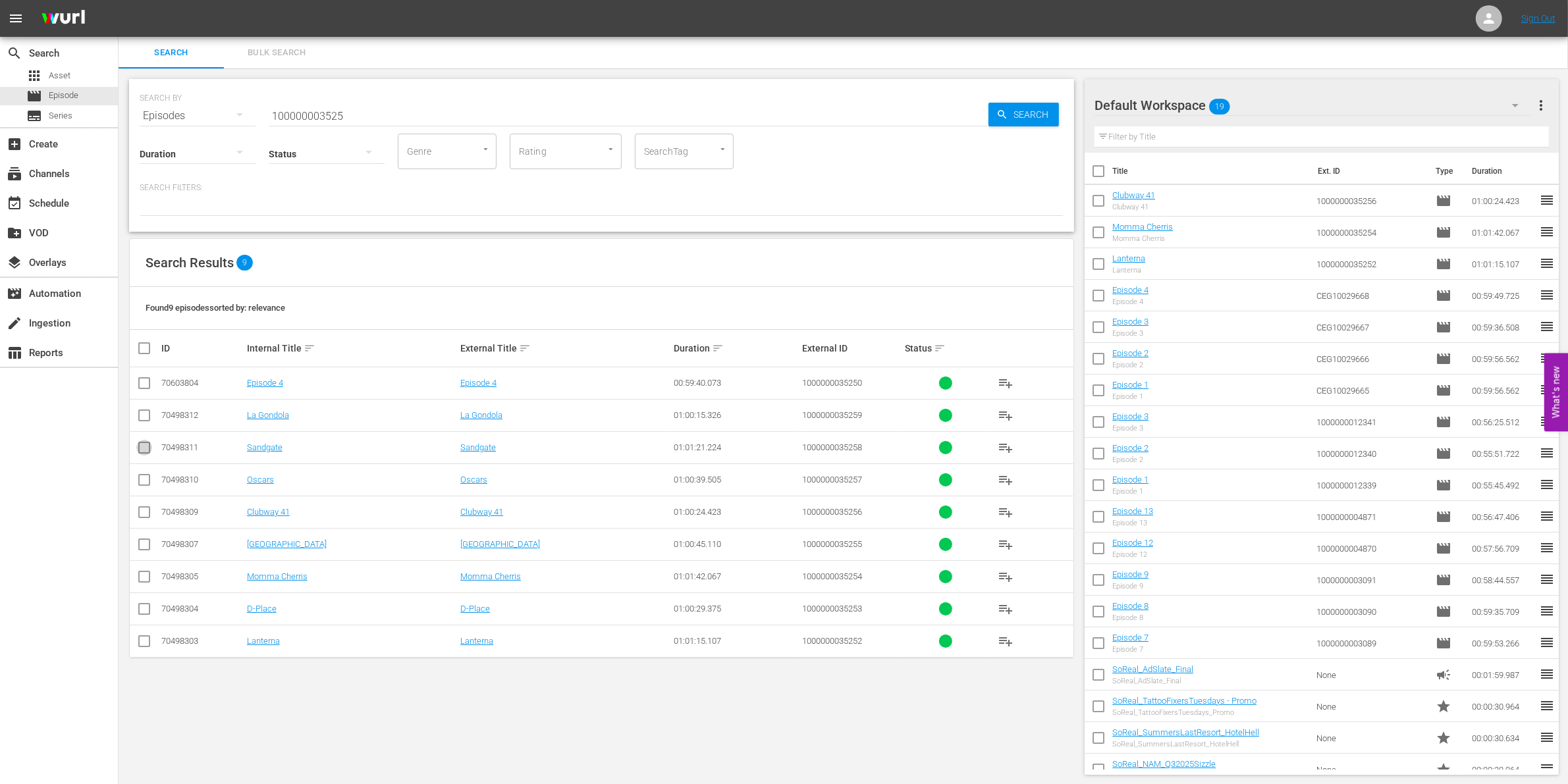
click at [148, 452] on input "checkbox" at bounding box center [144, 451] width 16 height 16
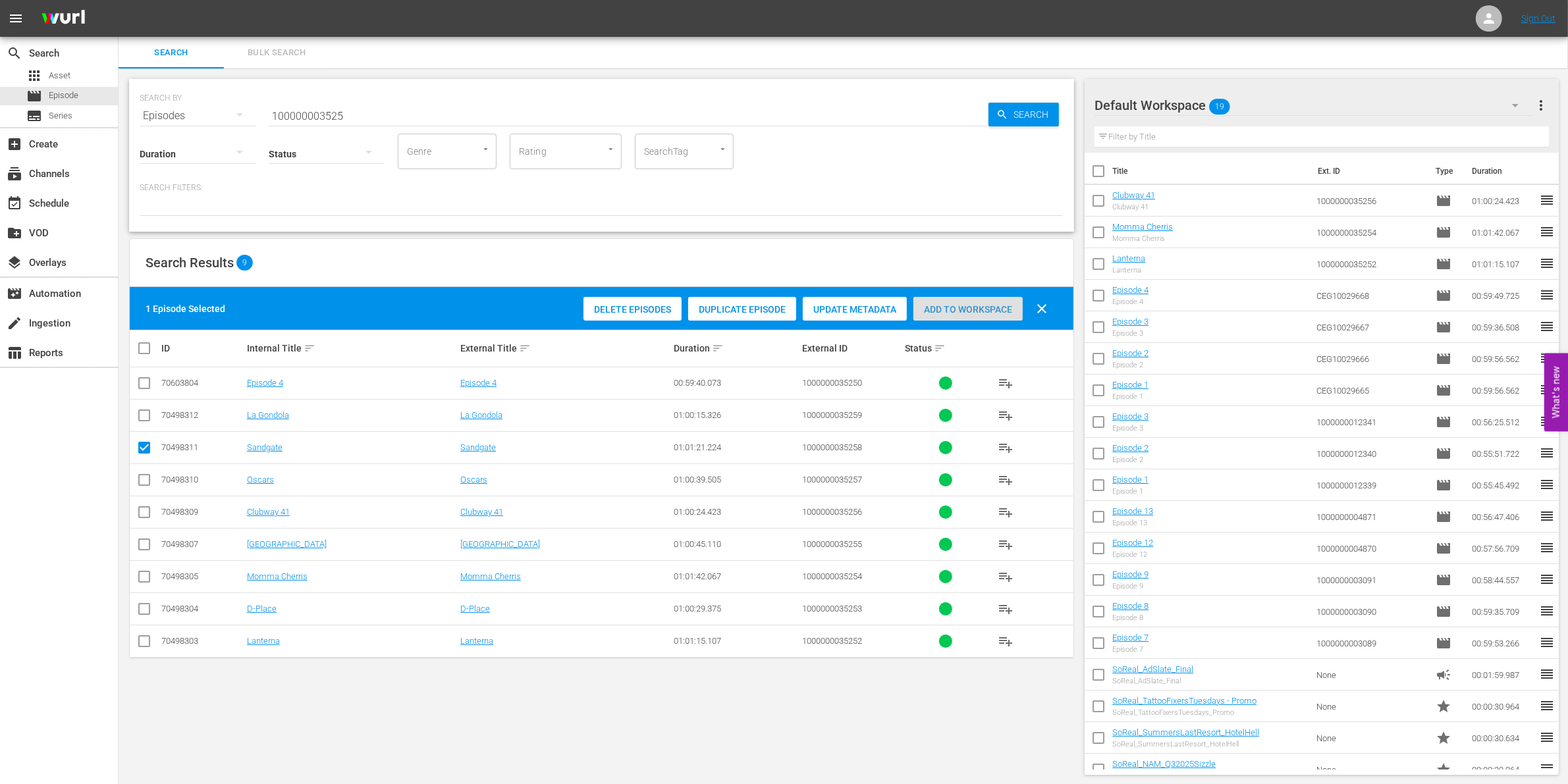
click at [985, 304] on span "Add to Workspace" at bounding box center [968, 309] width 109 height 10
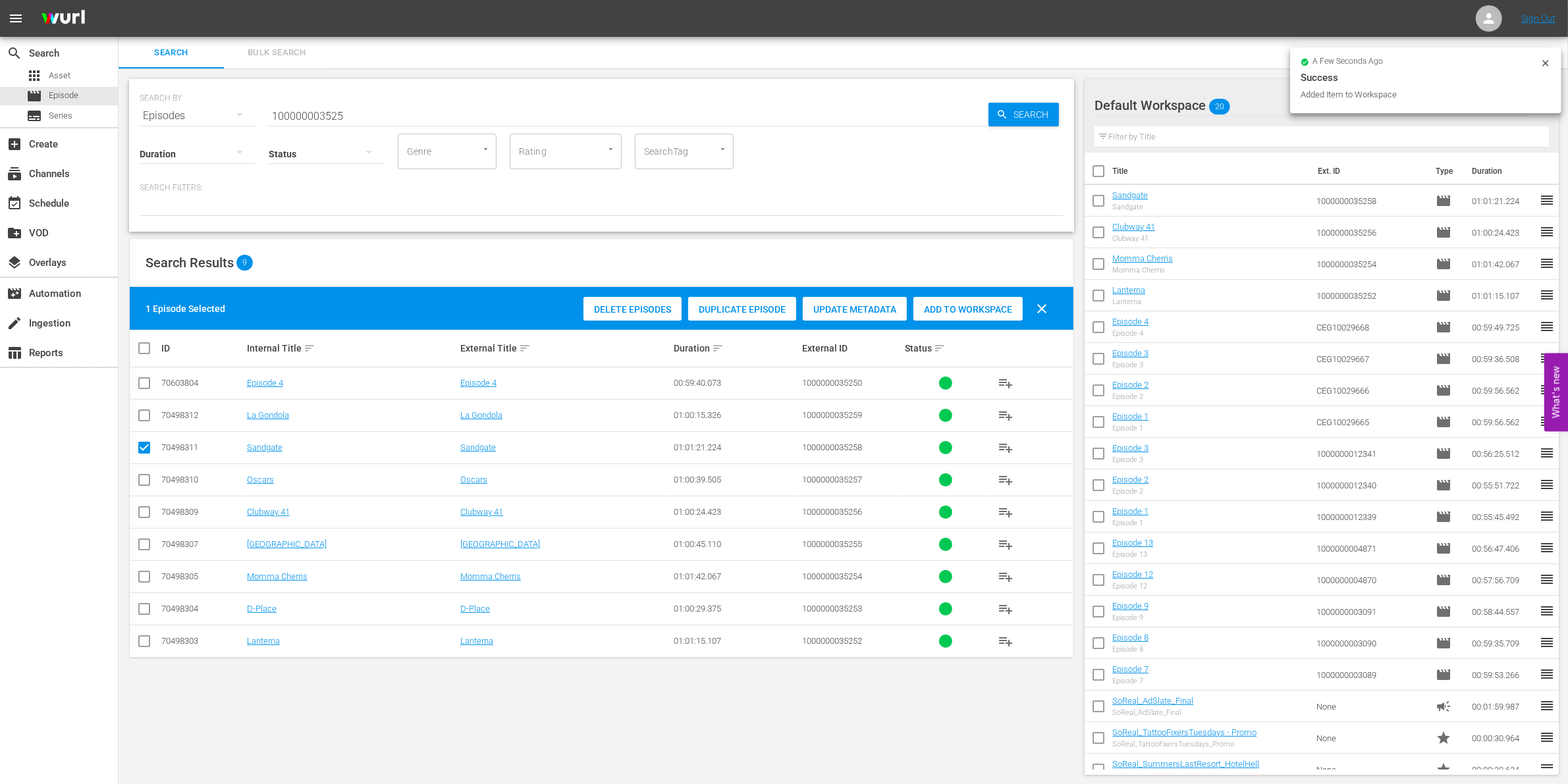
click at [142, 446] on input "checkbox" at bounding box center [144, 451] width 16 height 16
checkbox input "false"
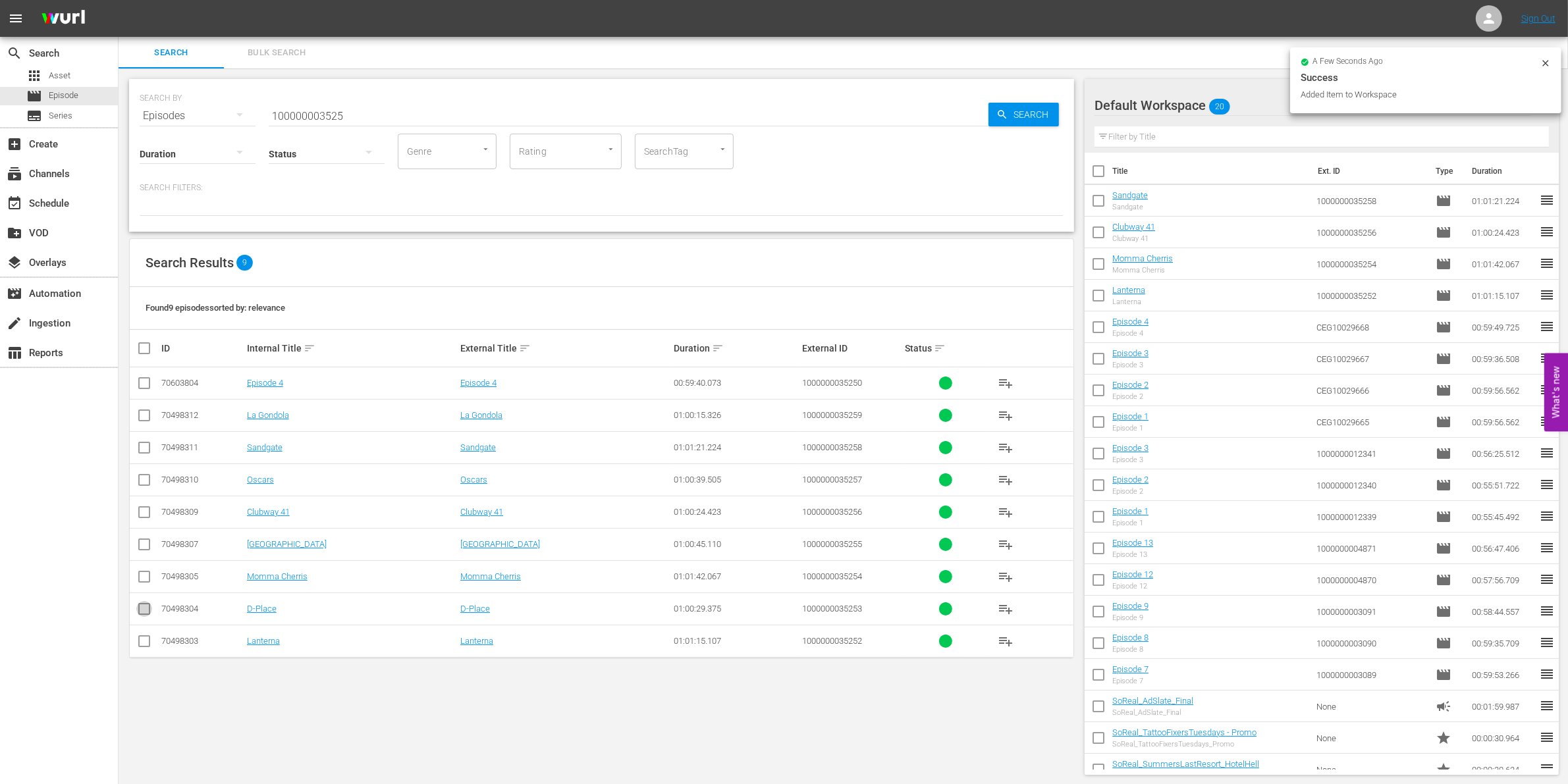
click at [149, 603] on icon at bounding box center [144, 609] width 16 height 16
click at [139, 613] on input "checkbox" at bounding box center [144, 612] width 16 height 16
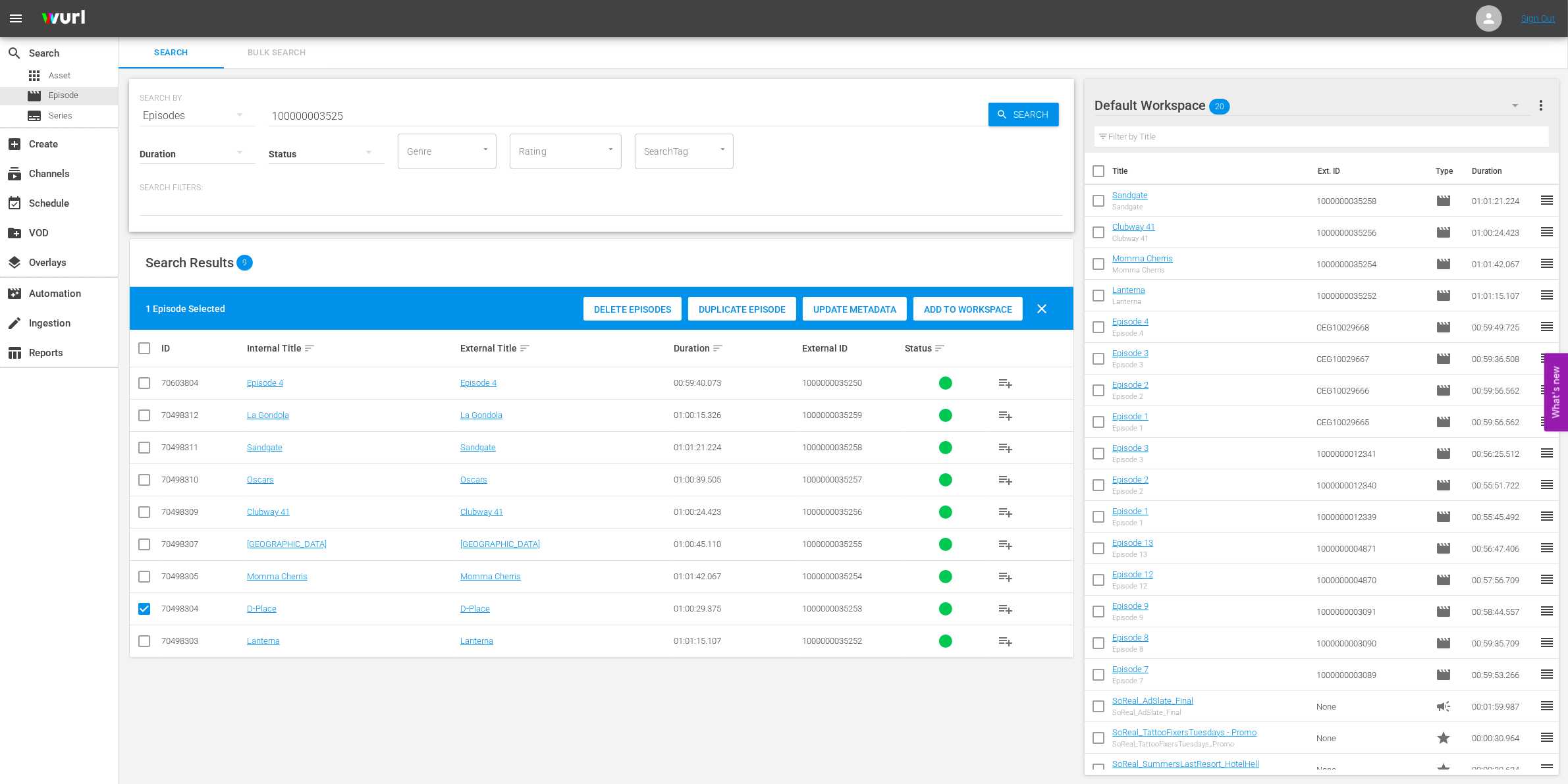
click at [983, 301] on div "Add to Workspace" at bounding box center [968, 309] width 109 height 25
click at [146, 609] on input "checkbox" at bounding box center [144, 612] width 16 height 16
checkbox input "false"
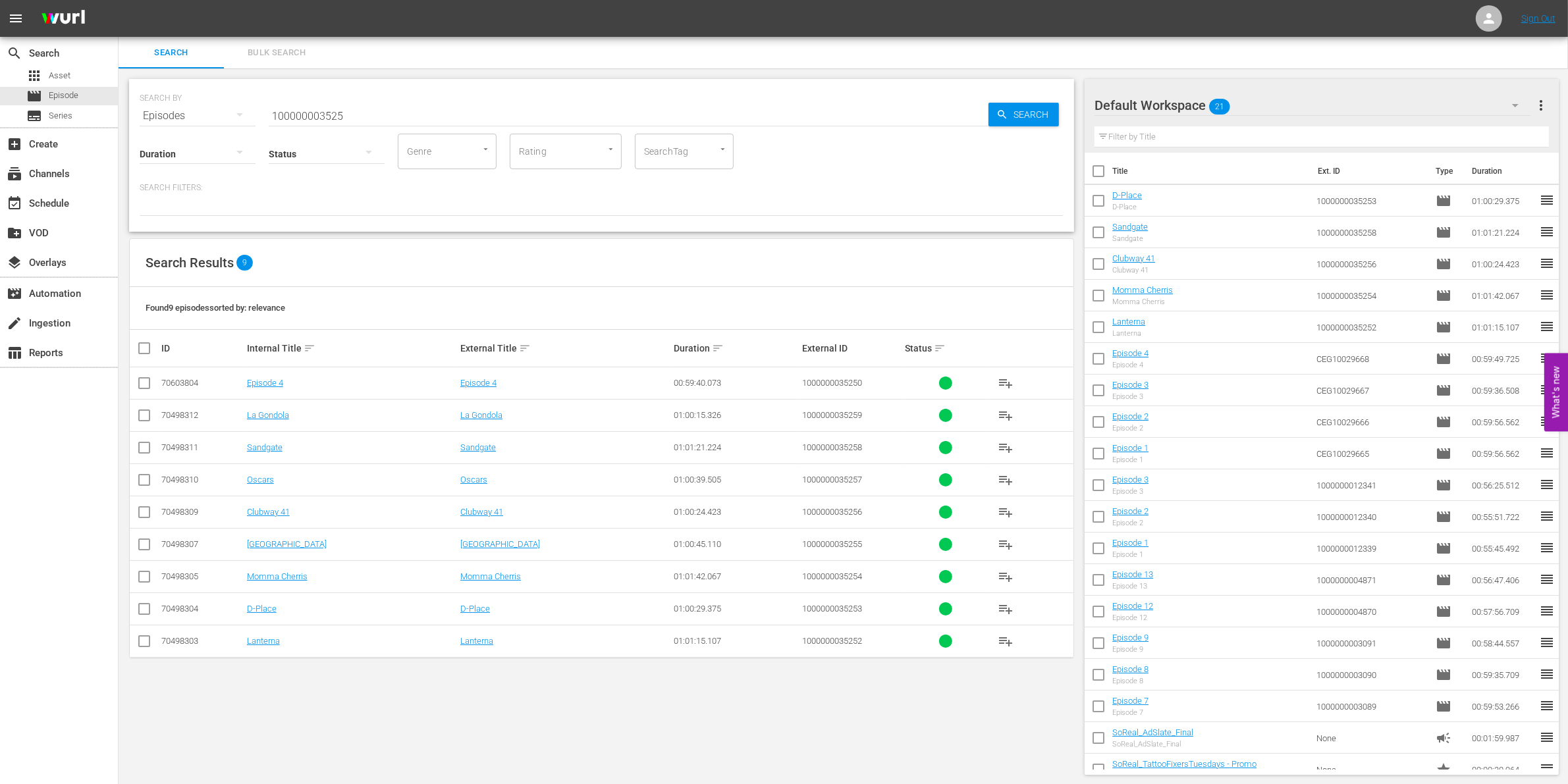
click at [145, 537] on icon at bounding box center [144, 544] width 16 height 16
click at [145, 545] on input "checkbox" at bounding box center [144, 547] width 16 height 16
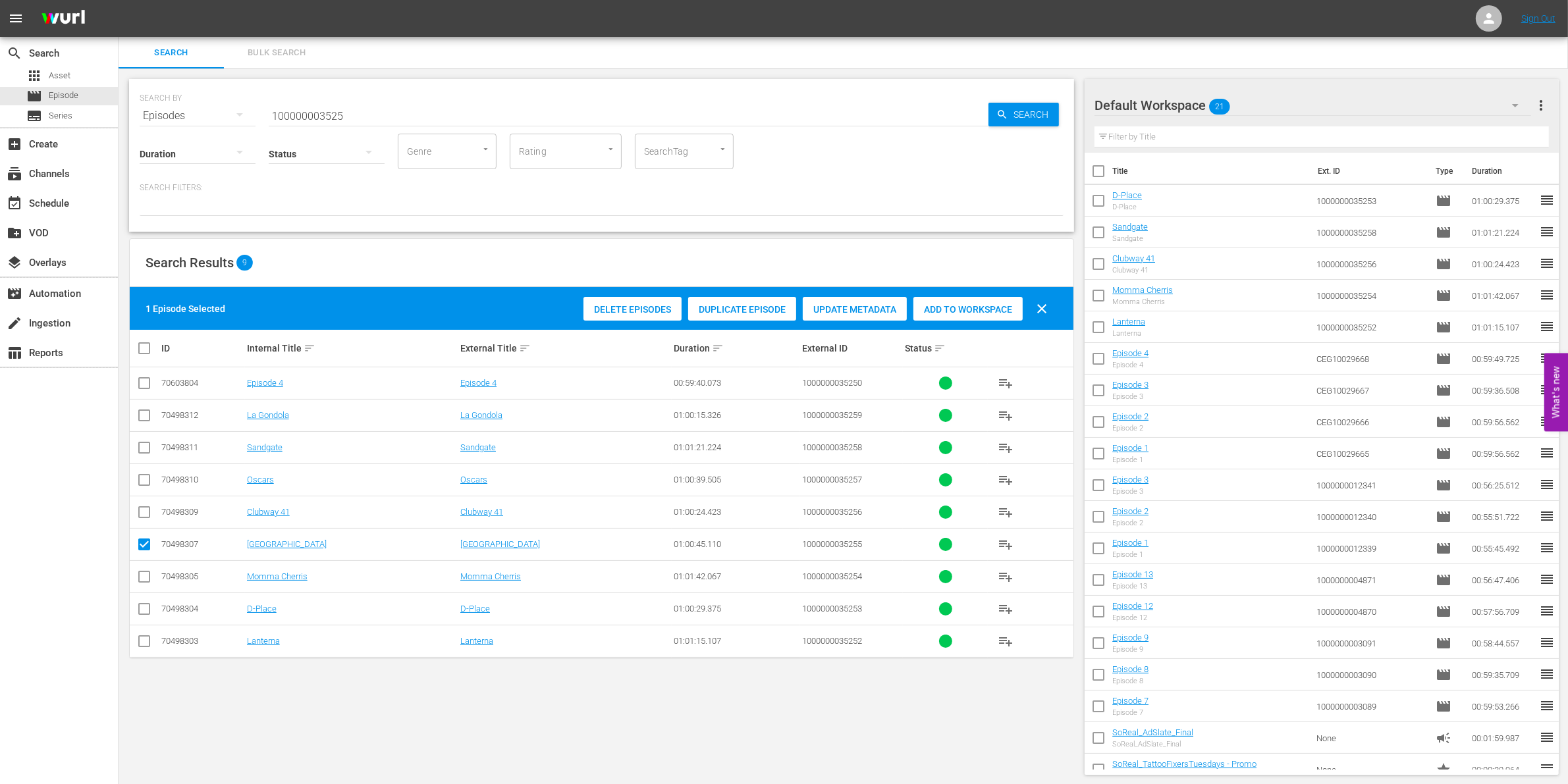
click at [999, 301] on div "Add to Workspace" at bounding box center [968, 309] width 109 height 25
click at [143, 545] on input "checkbox" at bounding box center [144, 547] width 16 height 16
checkbox input "false"
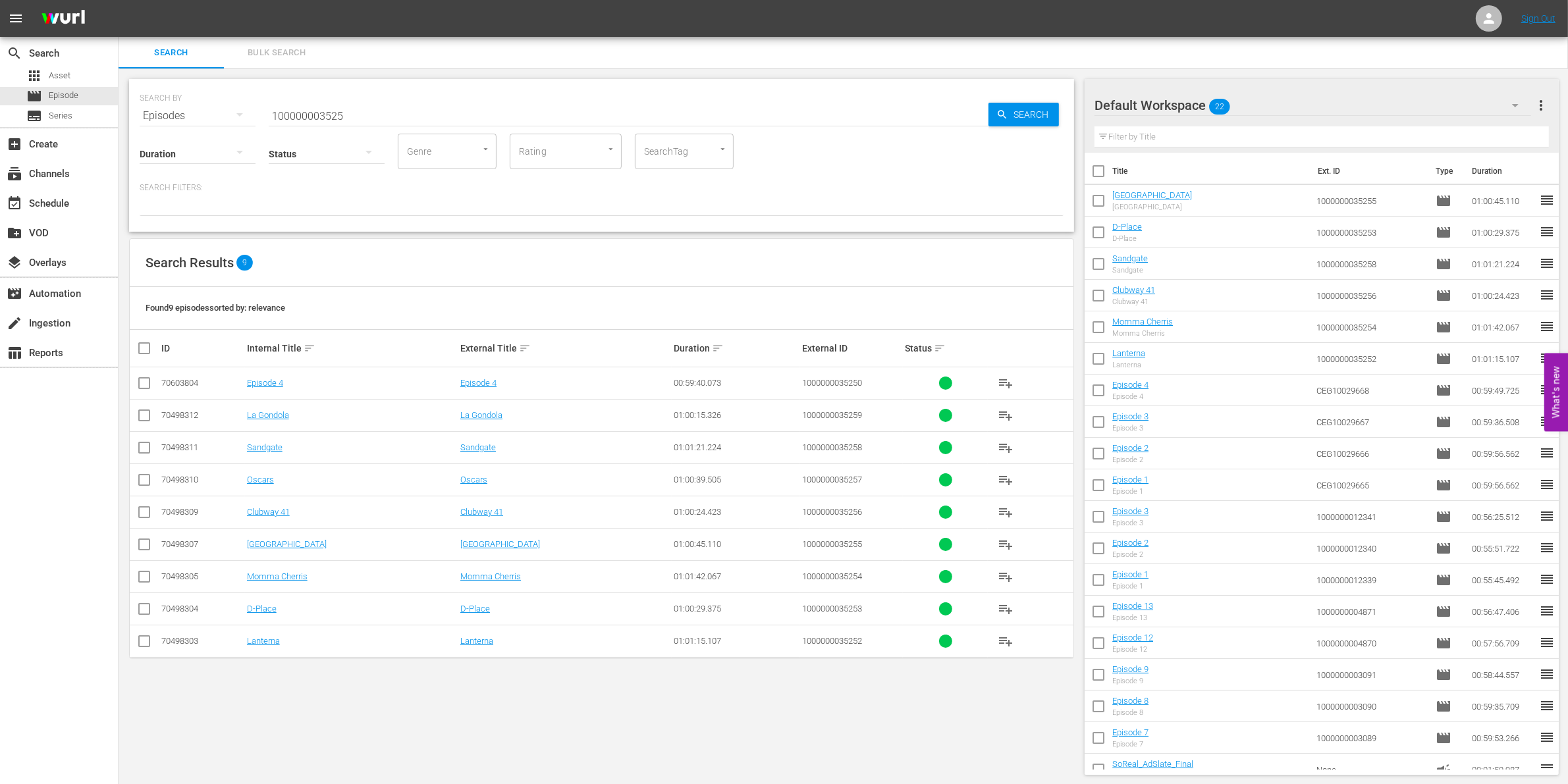
click at [141, 484] on input "checkbox" at bounding box center [144, 483] width 16 height 16
checkbox input "true"
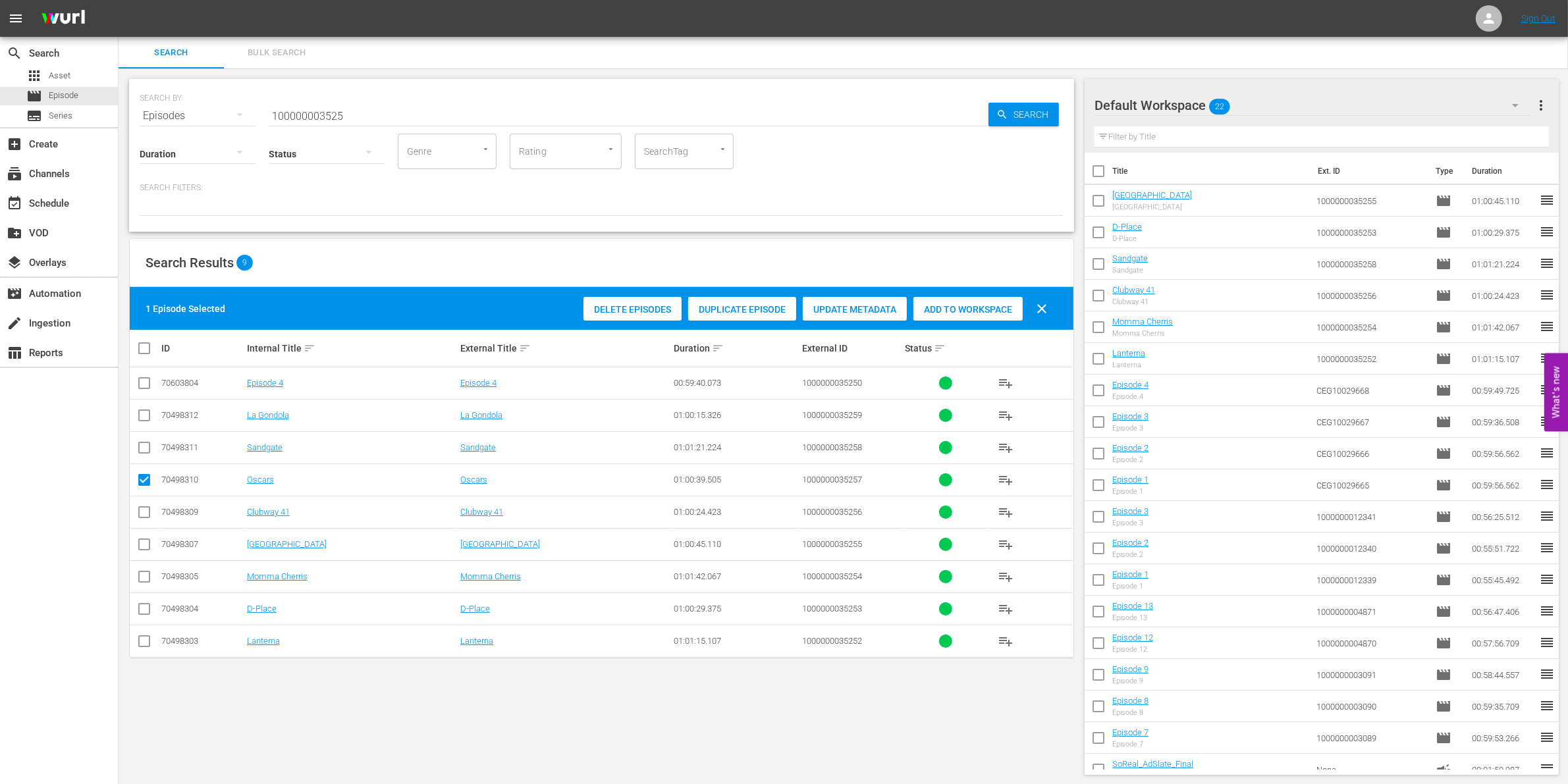
click at [965, 306] on span "Add to Workspace" at bounding box center [968, 309] width 109 height 10
click at [301, 110] on input "100000003525" at bounding box center [628, 115] width 720 height 31
paste input "23313"
type input "1000000023313"
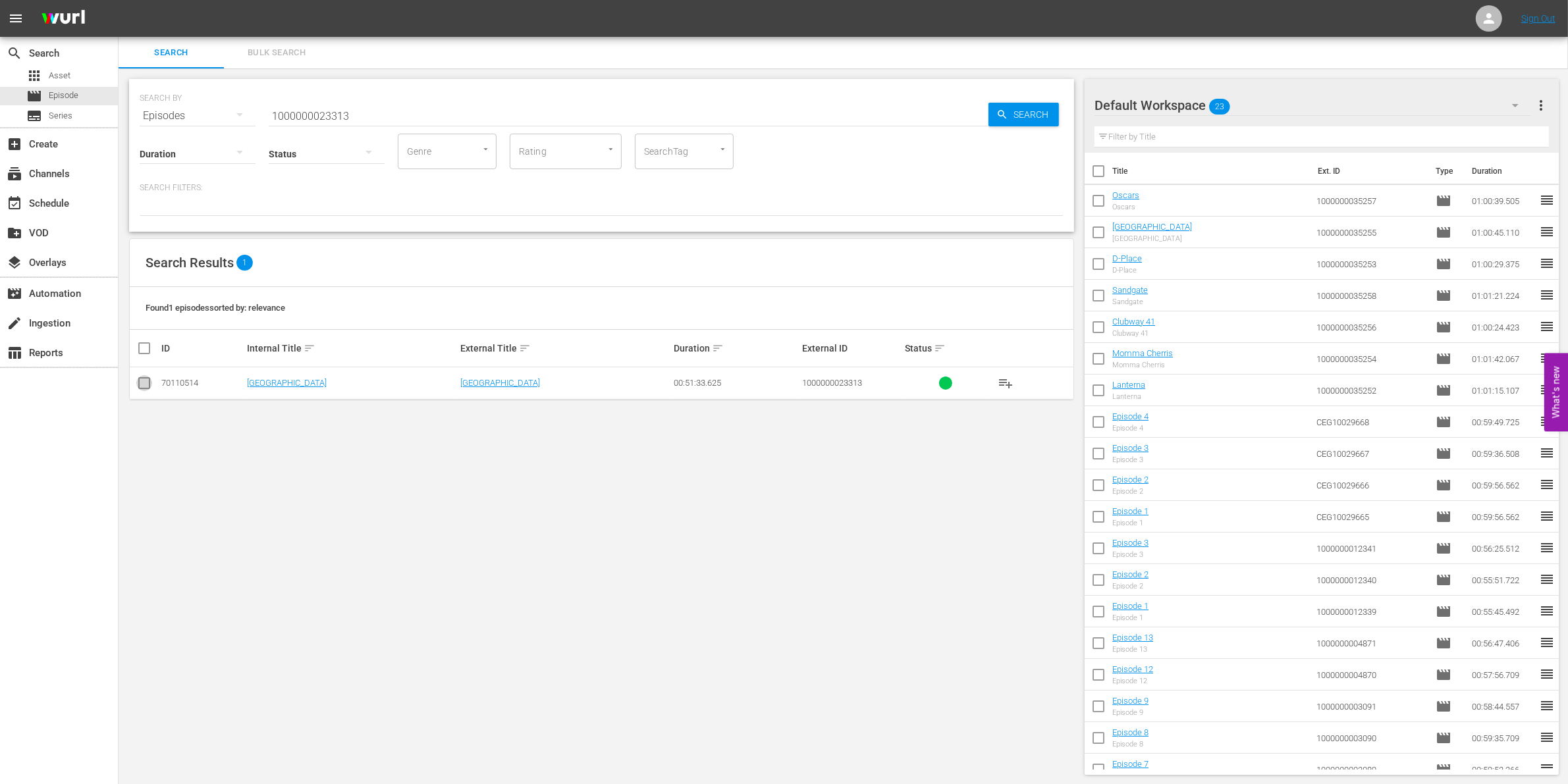
click at [148, 382] on input "checkbox" at bounding box center [144, 385] width 16 height 16
checkbox input "true"
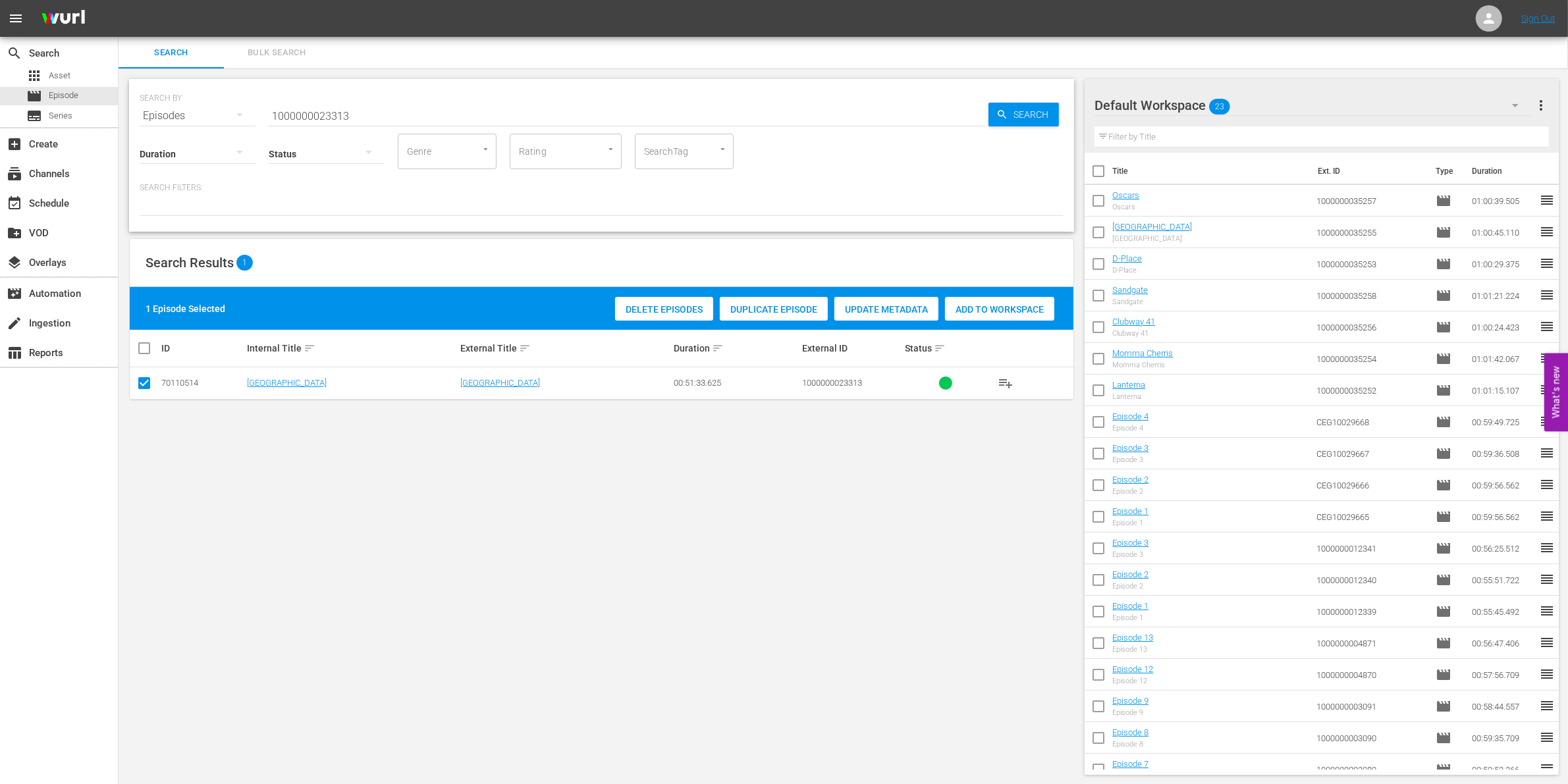
click at [969, 316] on div "Add to Workspace" at bounding box center [999, 309] width 109 height 25
click at [430, 110] on input "1000000023313" at bounding box center [628, 115] width 720 height 31
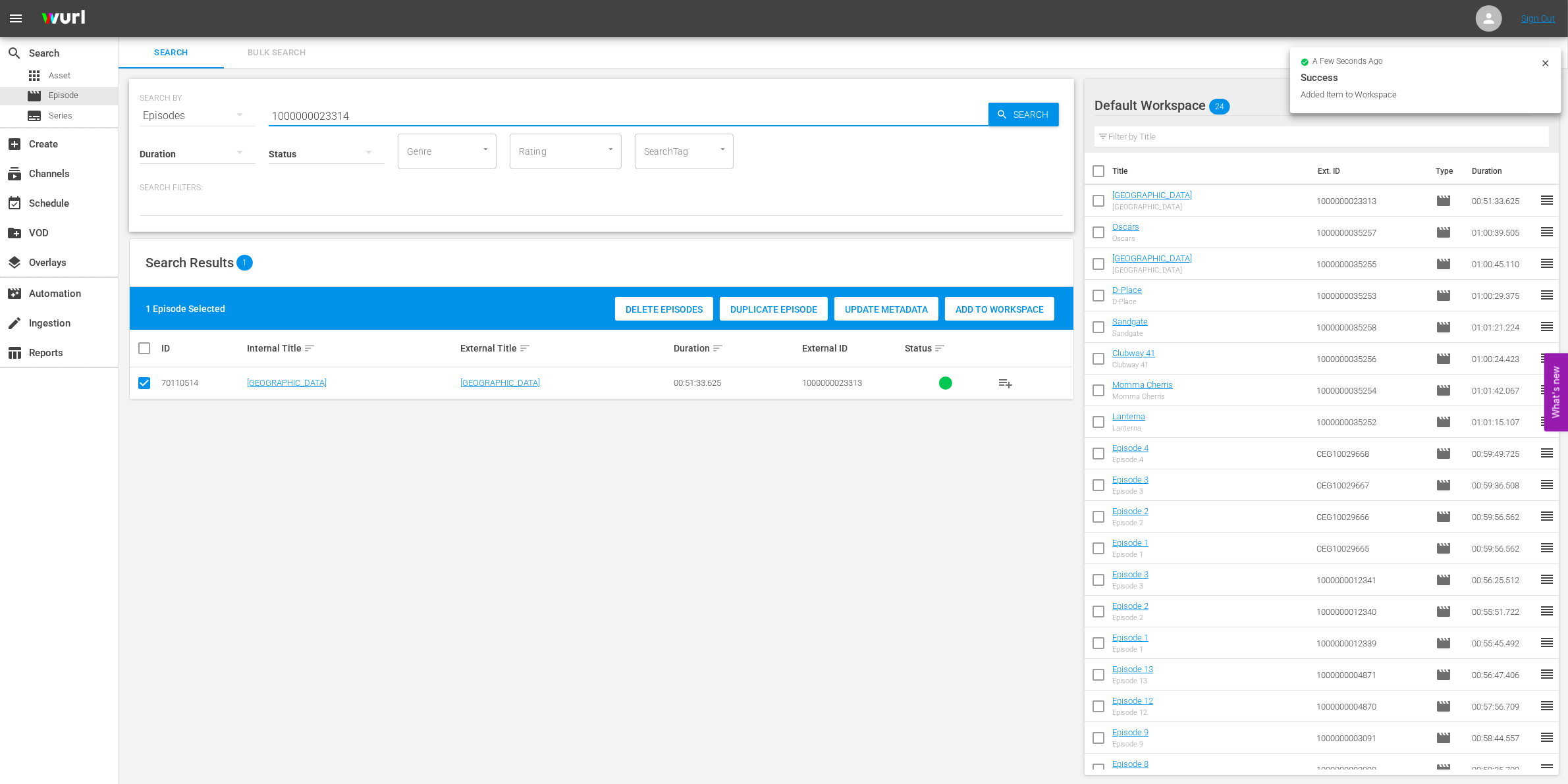
type input "1000000023314"
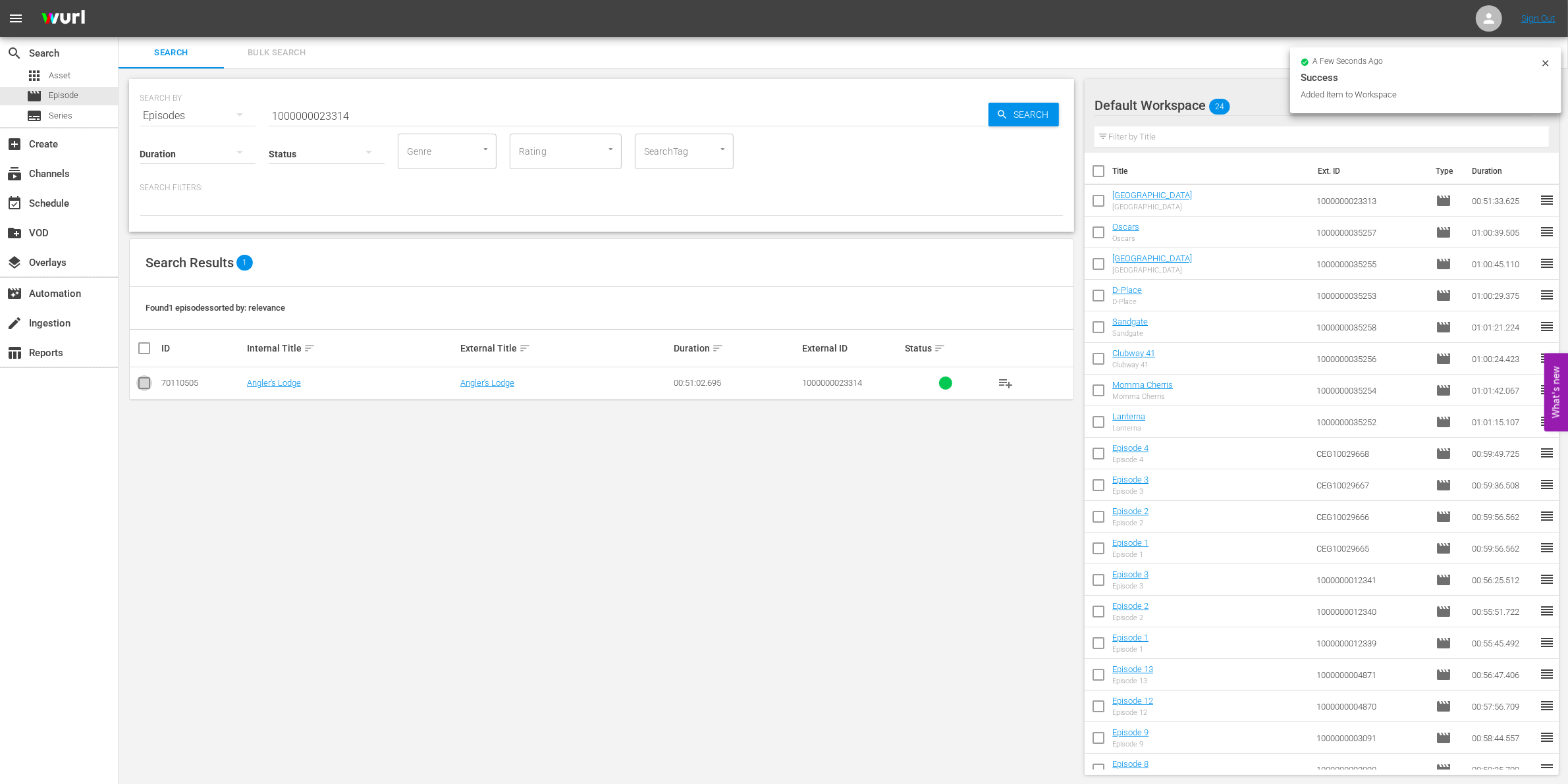
click at [148, 383] on input "checkbox" at bounding box center [144, 385] width 16 height 16
checkbox input "true"
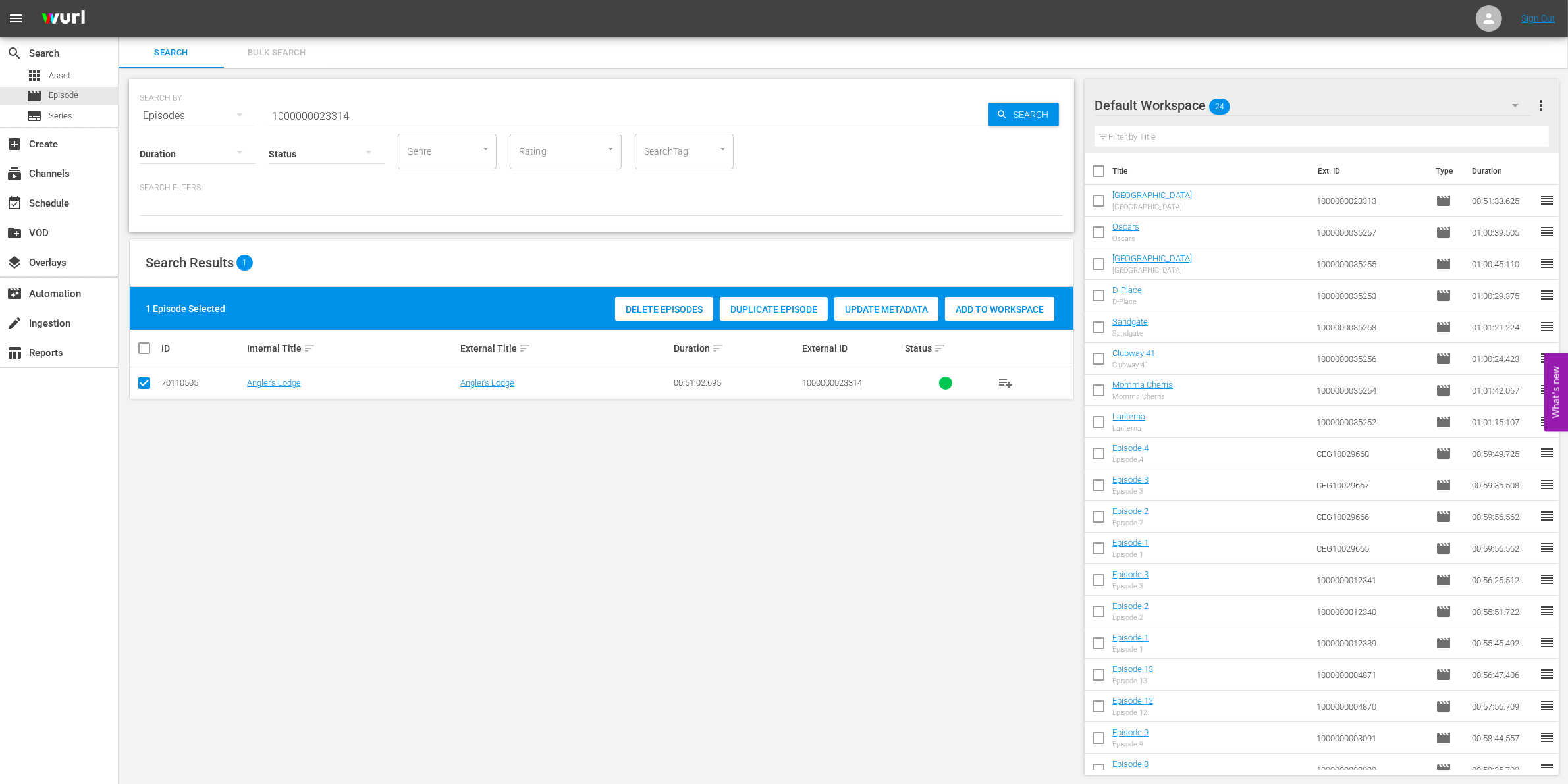
click at [980, 311] on span "Add to Workspace" at bounding box center [999, 309] width 109 height 10
click at [366, 112] on input "1000000023314" at bounding box center [628, 115] width 720 height 31
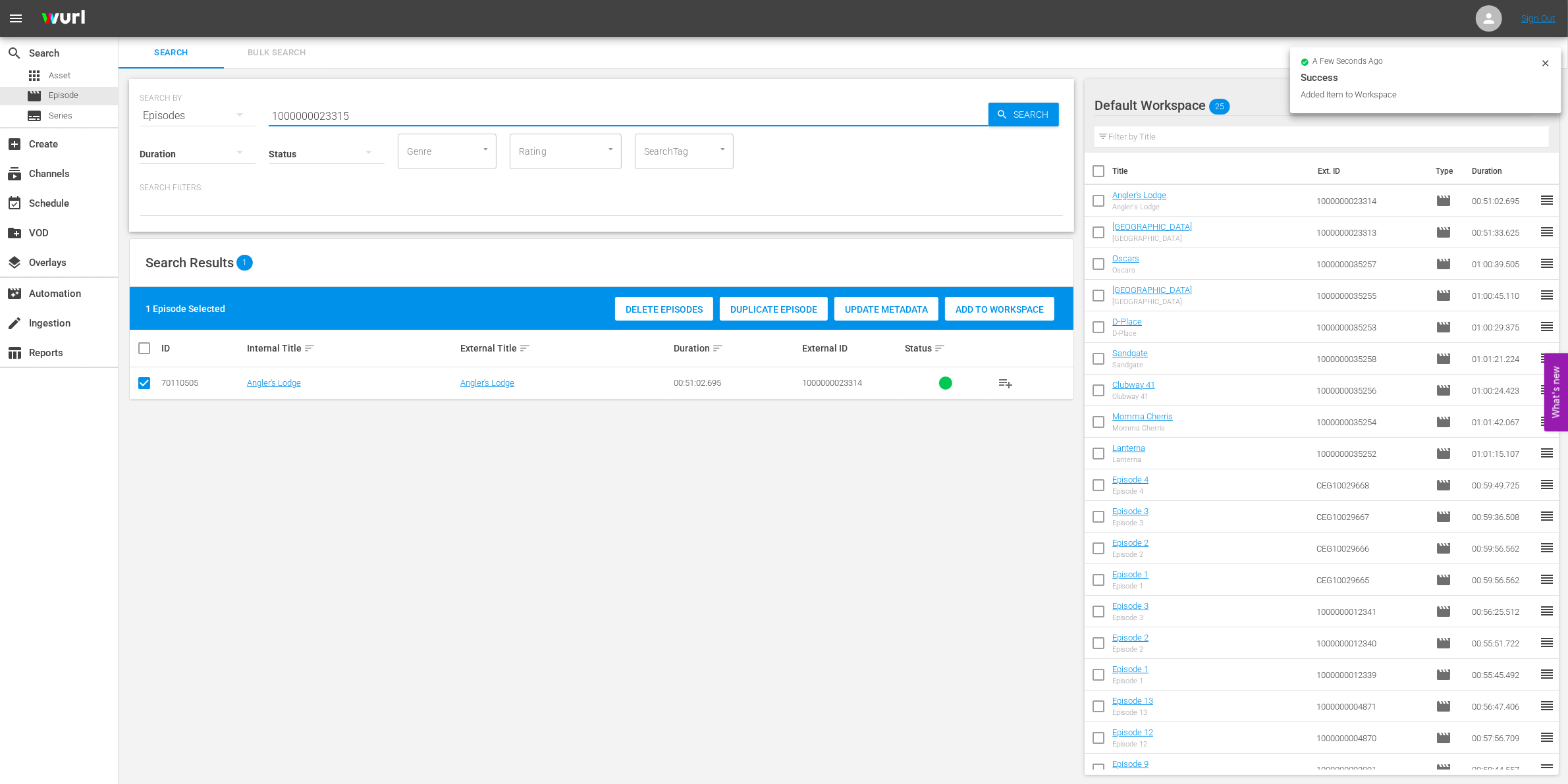
type input "1000000023315"
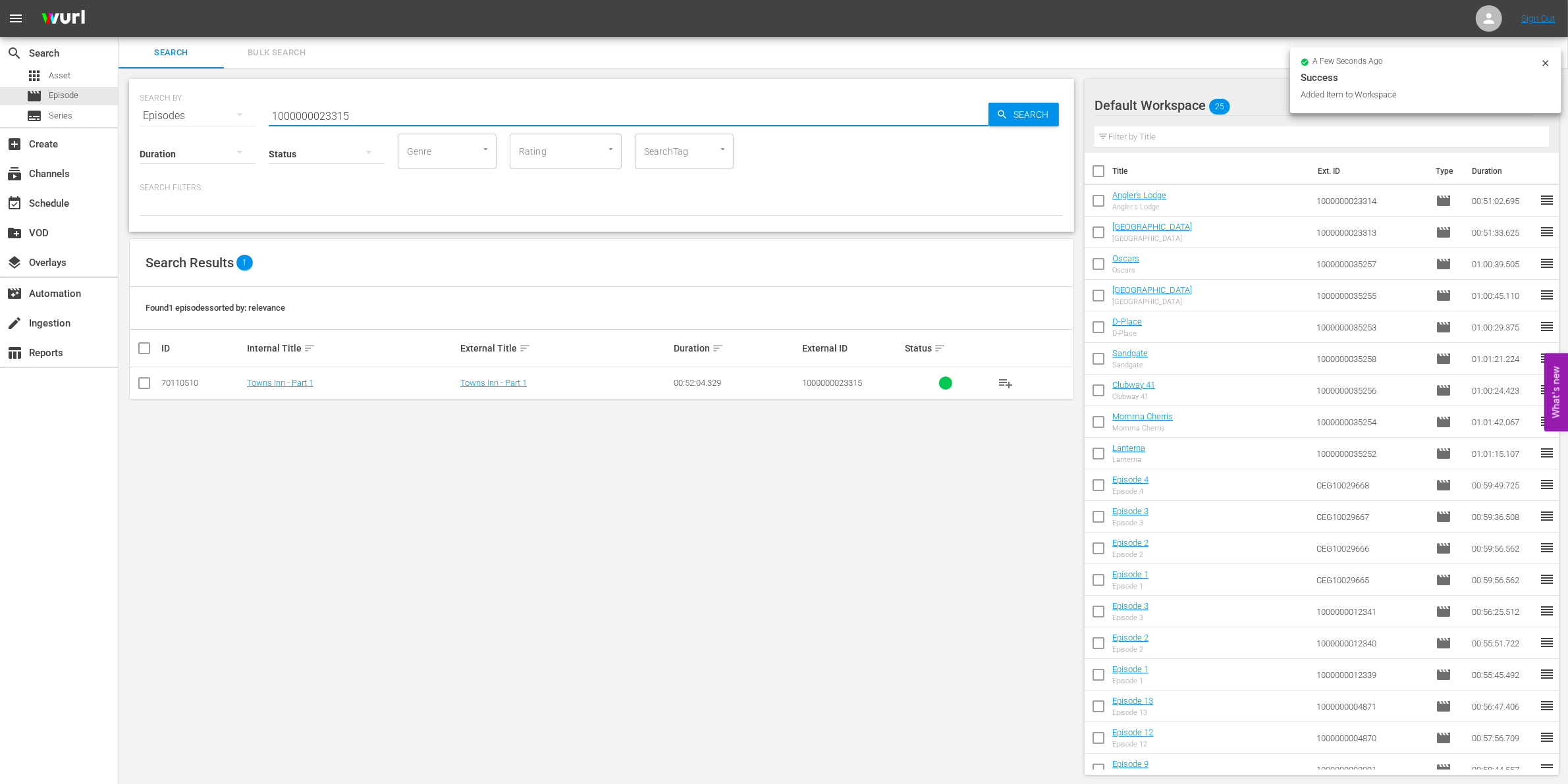
click at [142, 392] on input "checkbox" at bounding box center [144, 385] width 16 height 16
checkbox input "true"
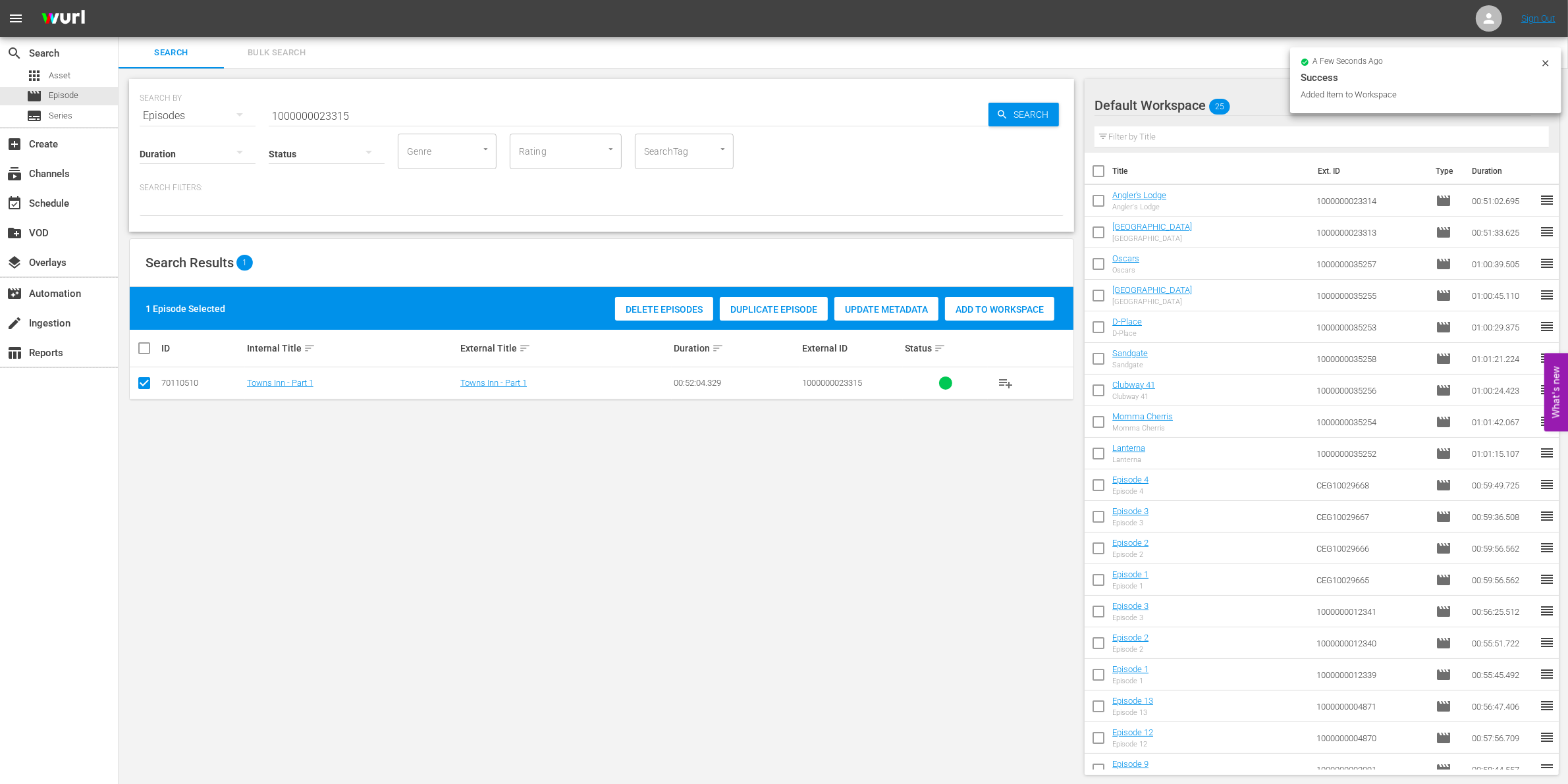
click at [999, 310] on span "Add to Workspace" at bounding box center [999, 309] width 109 height 10
click at [364, 116] on input "1000000023315" at bounding box center [628, 115] width 720 height 31
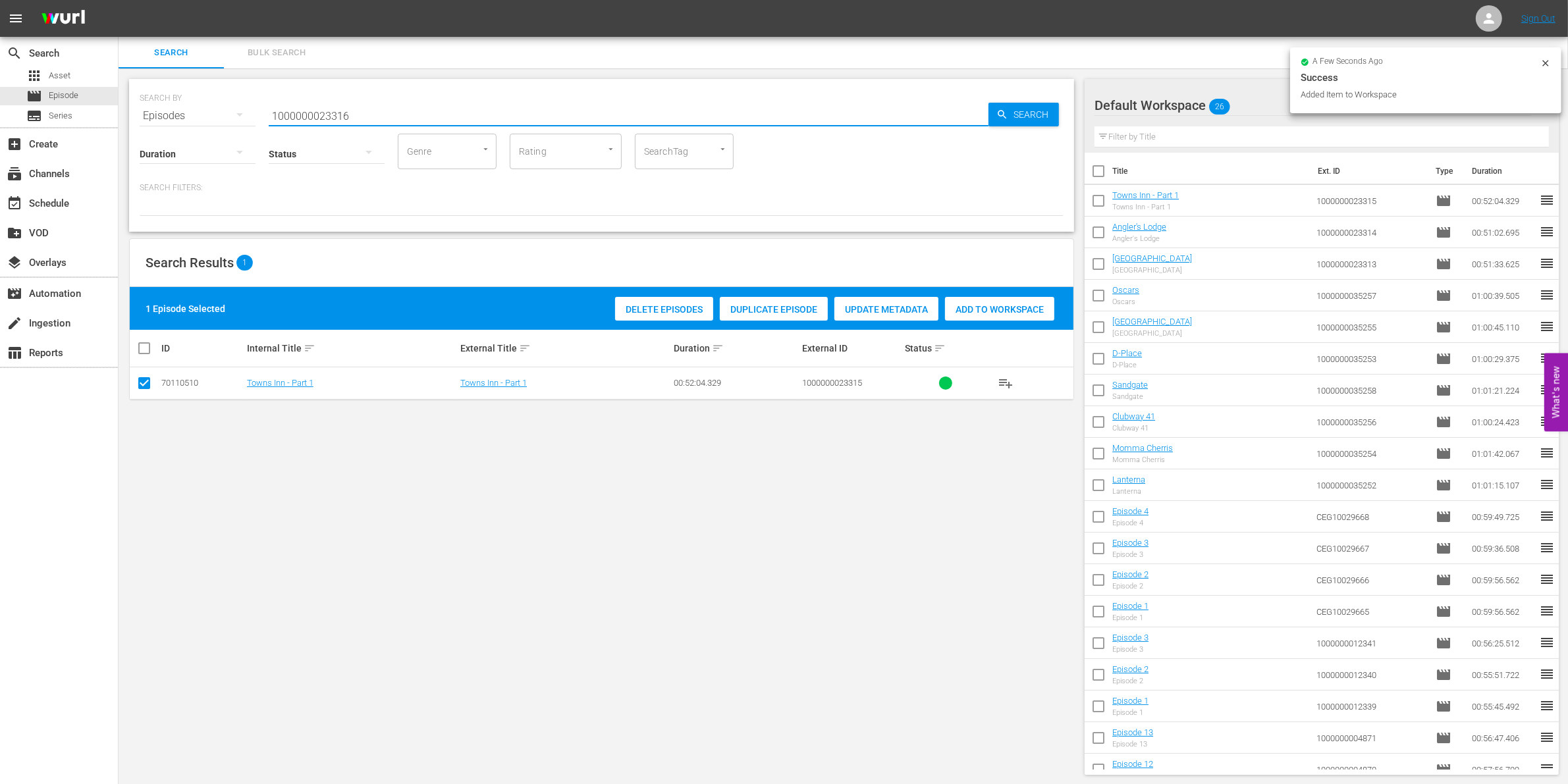
type input "1000000023316"
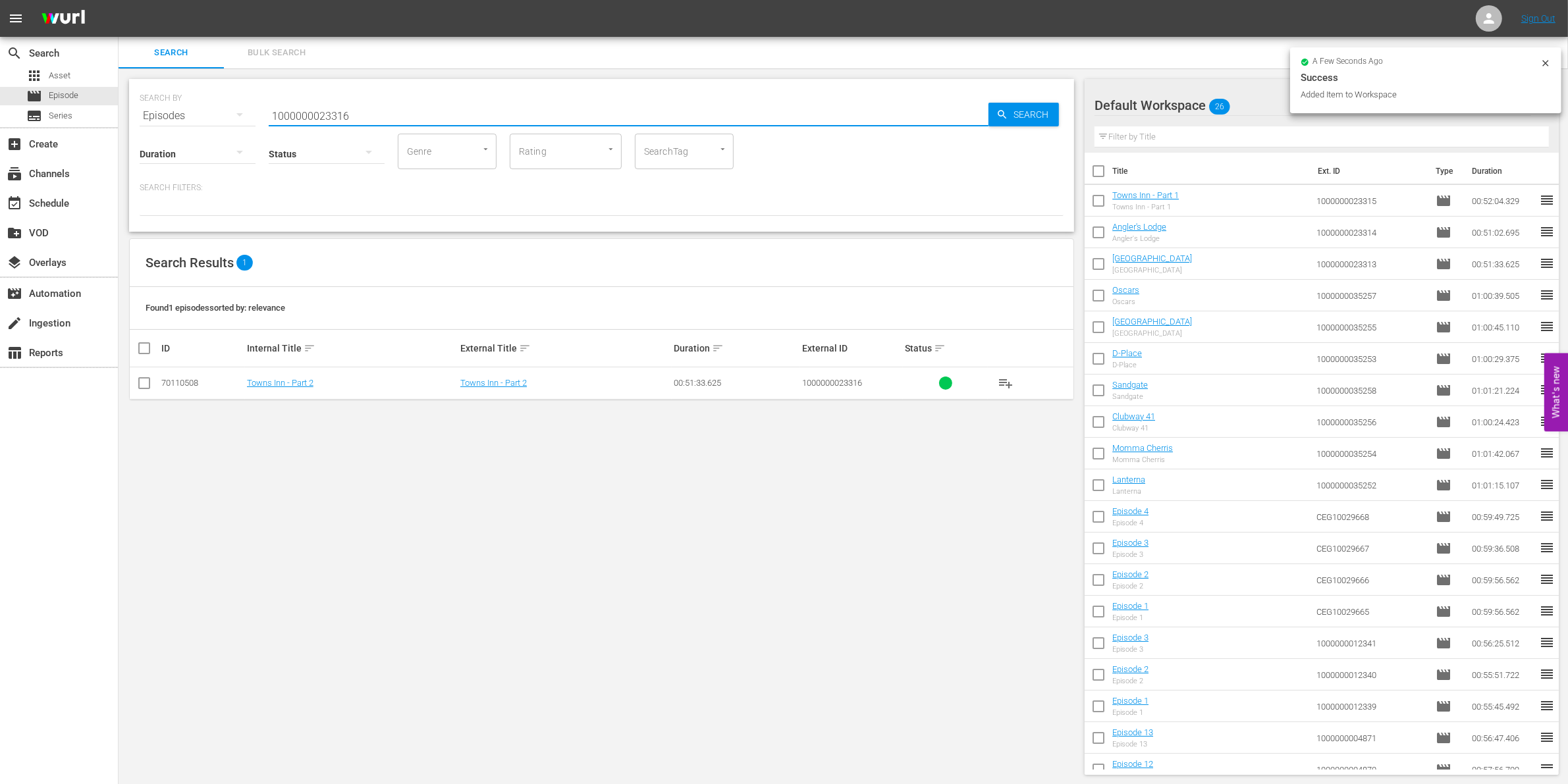
click at [148, 379] on input "checkbox" at bounding box center [144, 385] width 16 height 16
checkbox input "true"
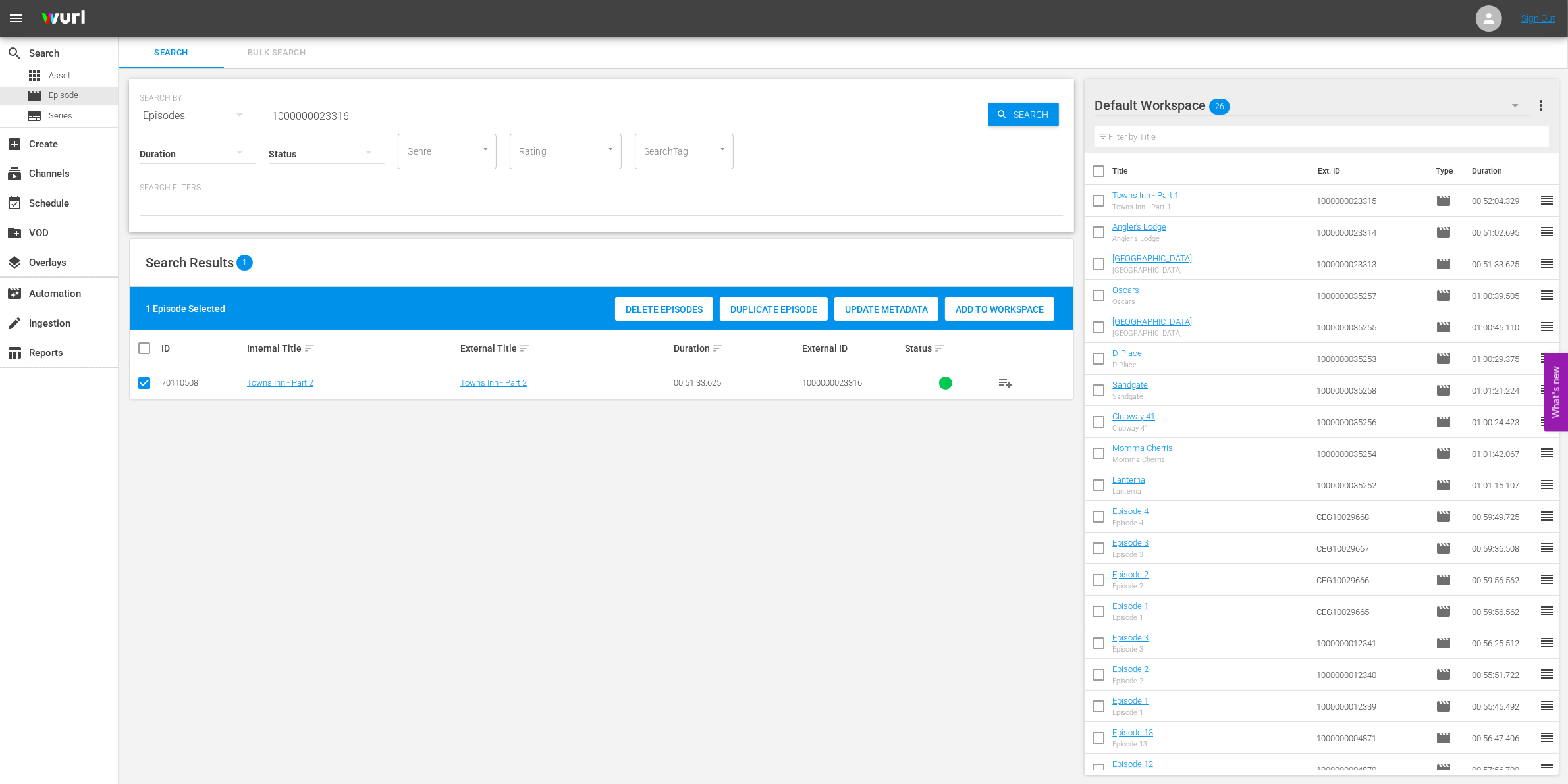
click at [1016, 300] on div "Add to Workspace" at bounding box center [999, 309] width 109 height 25
click at [372, 113] on input "1000000023316" at bounding box center [628, 115] width 720 height 31
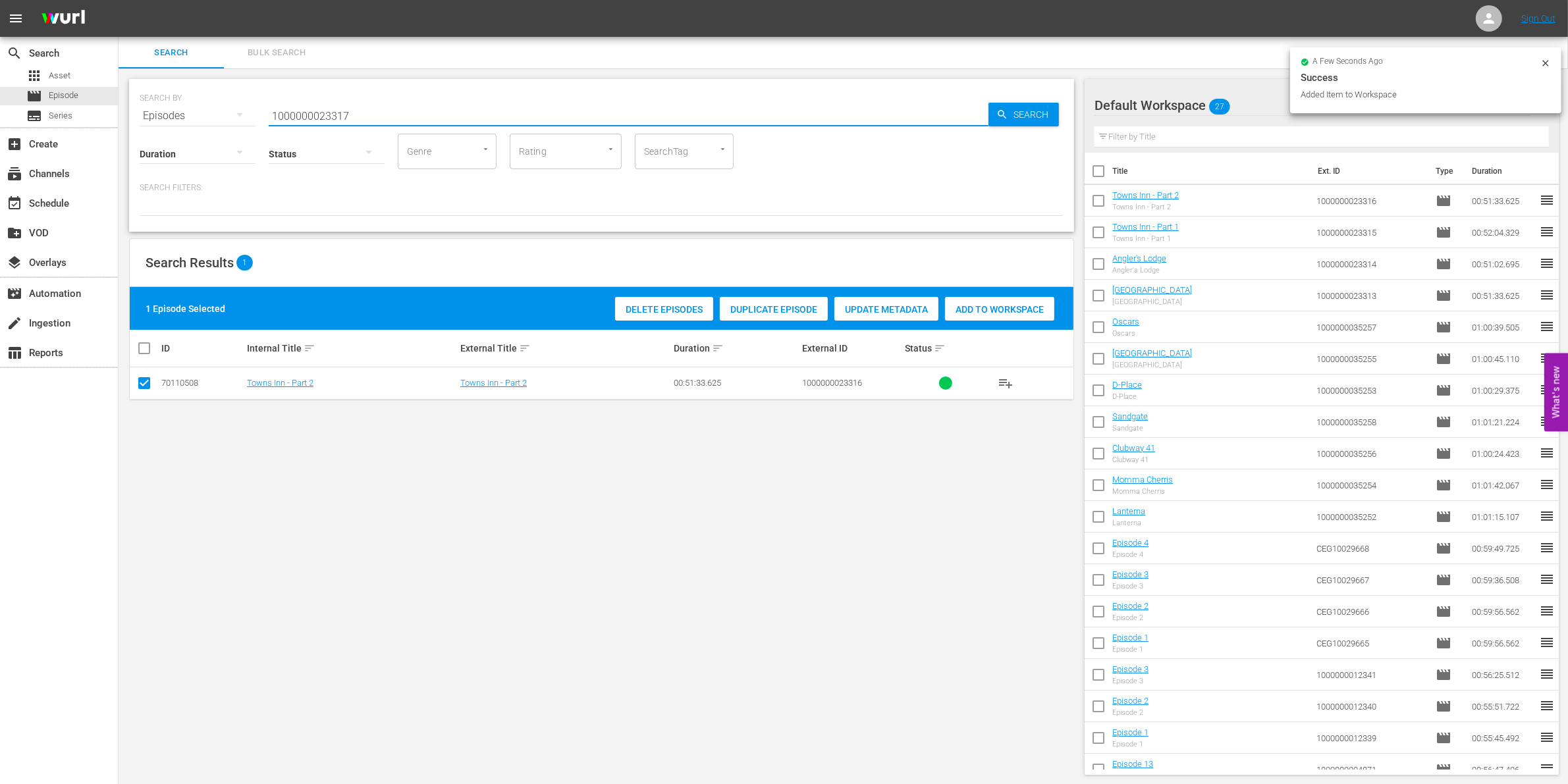
type input "1000000023317"
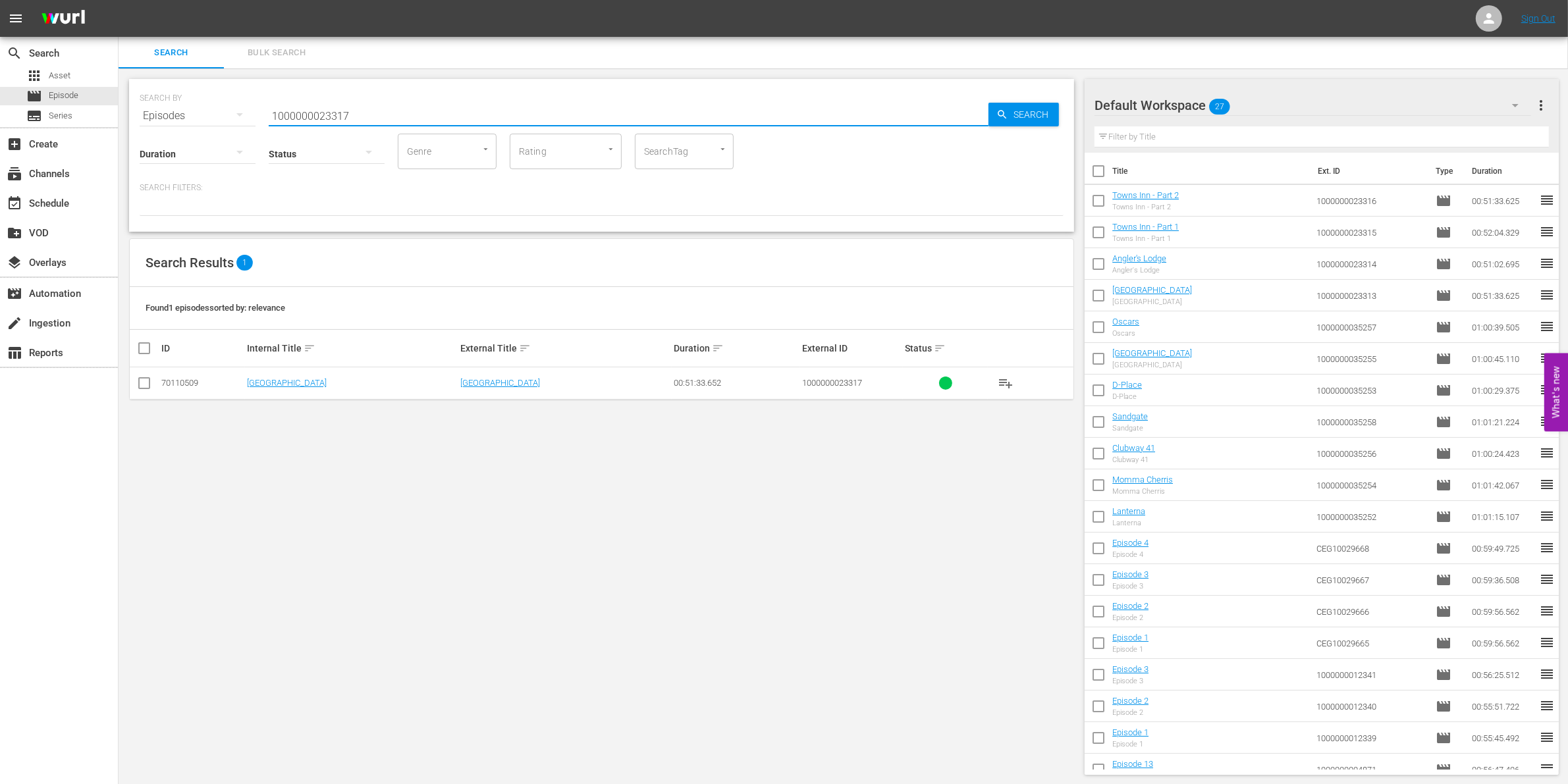
click at [143, 385] on input "checkbox" at bounding box center [144, 385] width 16 height 16
checkbox input "true"
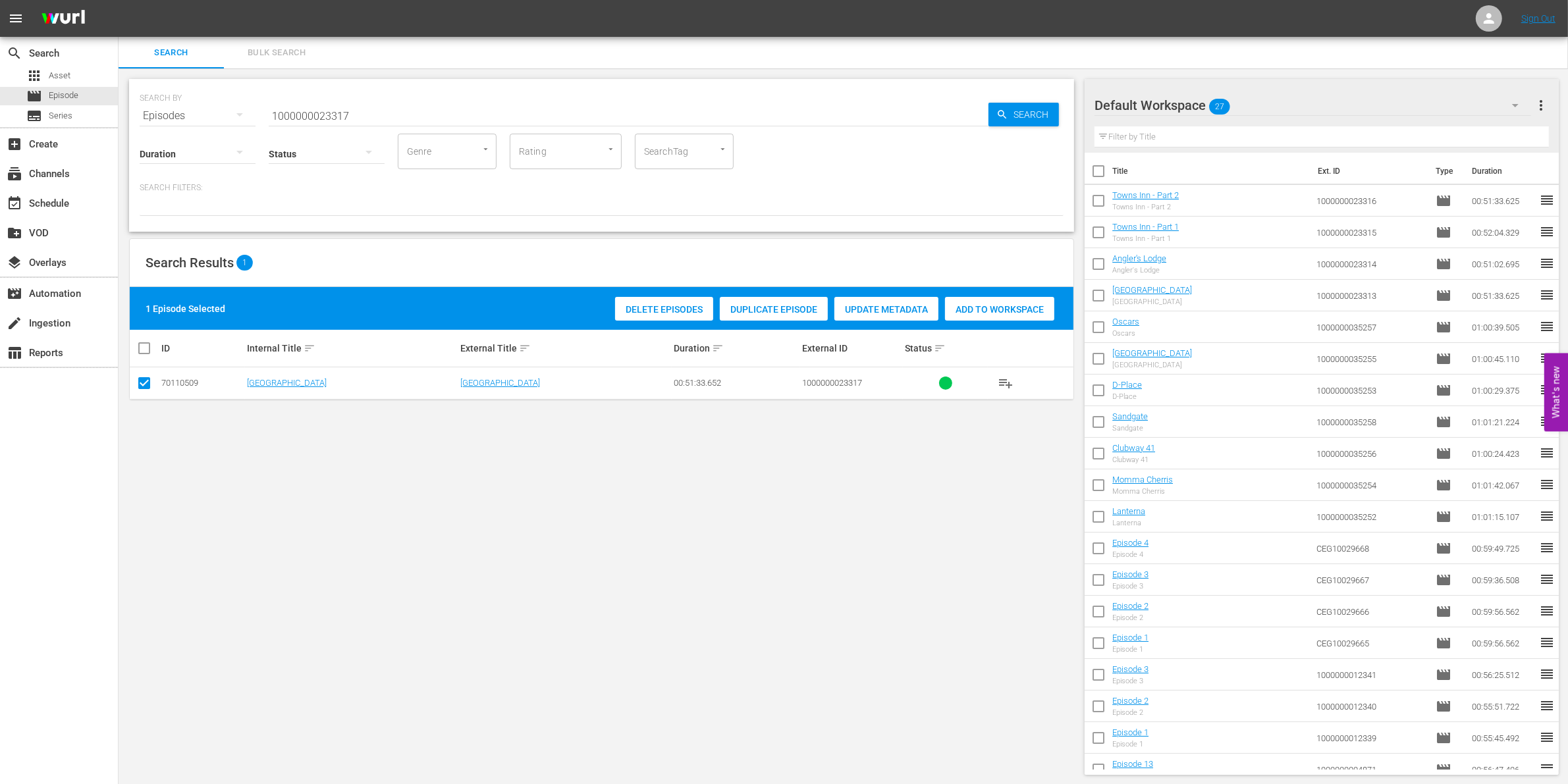
click at [1025, 304] on span "Add to Workspace" at bounding box center [999, 309] width 109 height 10
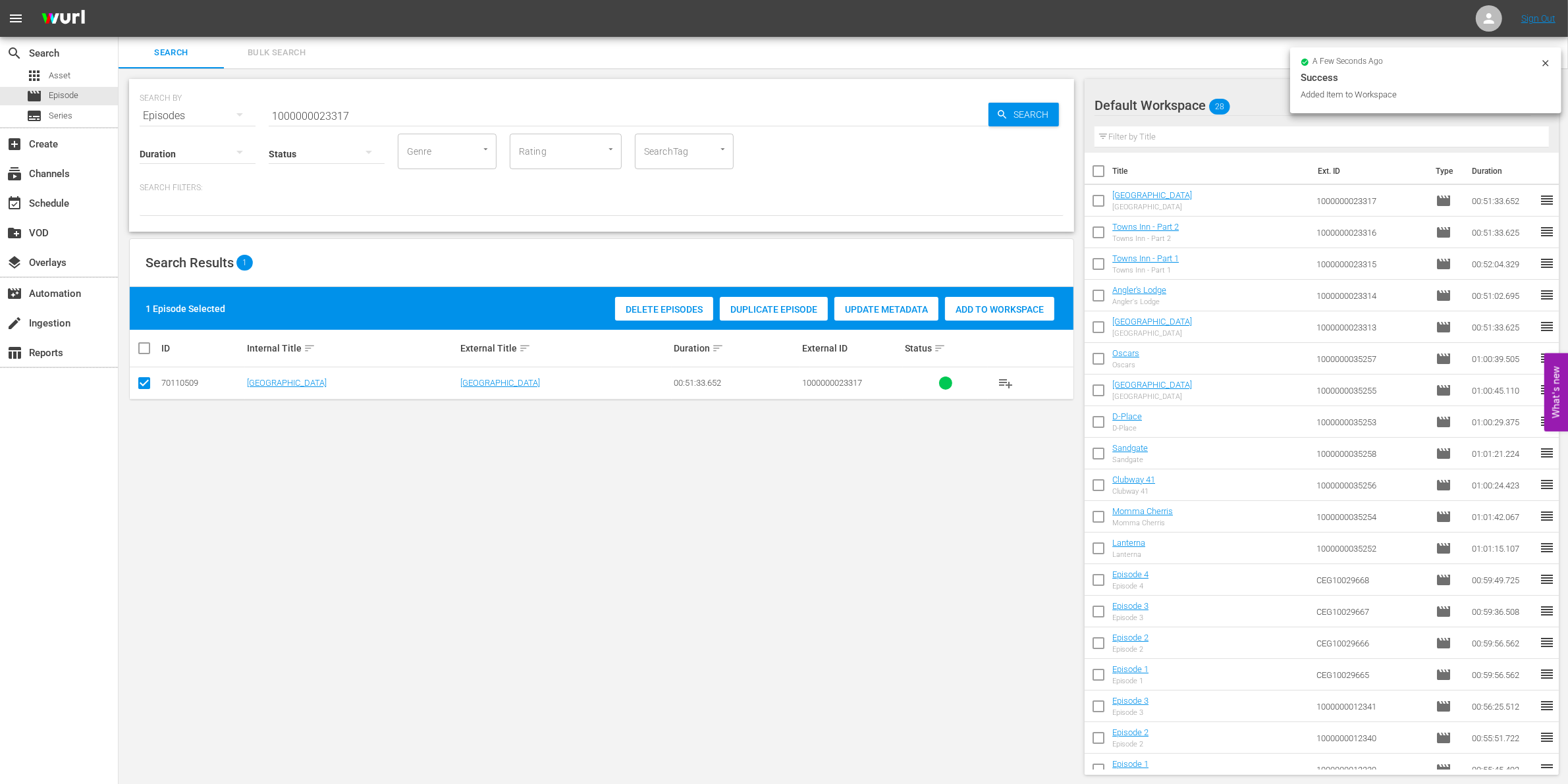
click at [485, 109] on input "1000000023317" at bounding box center [628, 115] width 720 height 31
type input "1000000023318"
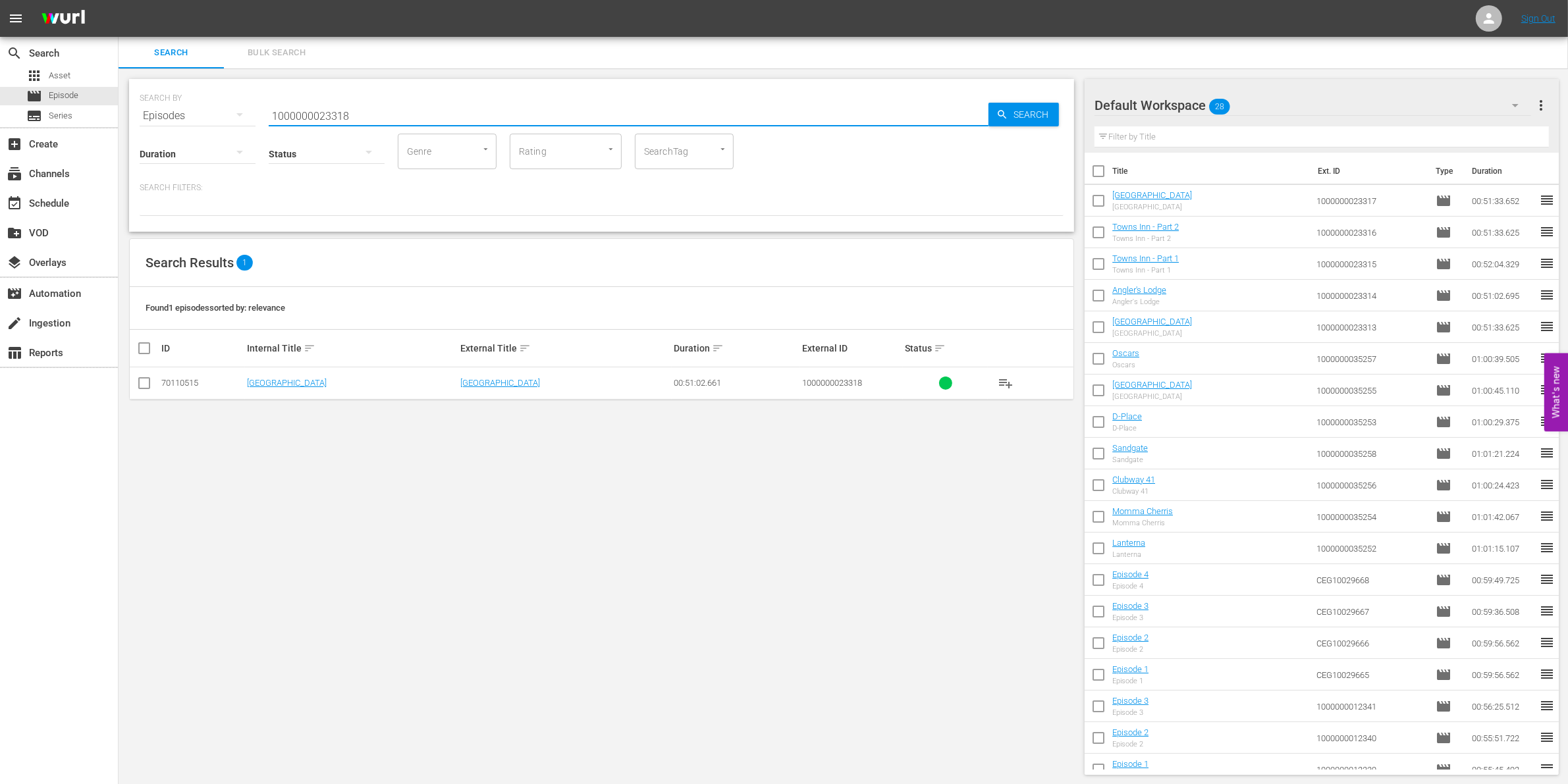
click at [143, 384] on input "checkbox" at bounding box center [144, 385] width 16 height 16
checkbox input "true"
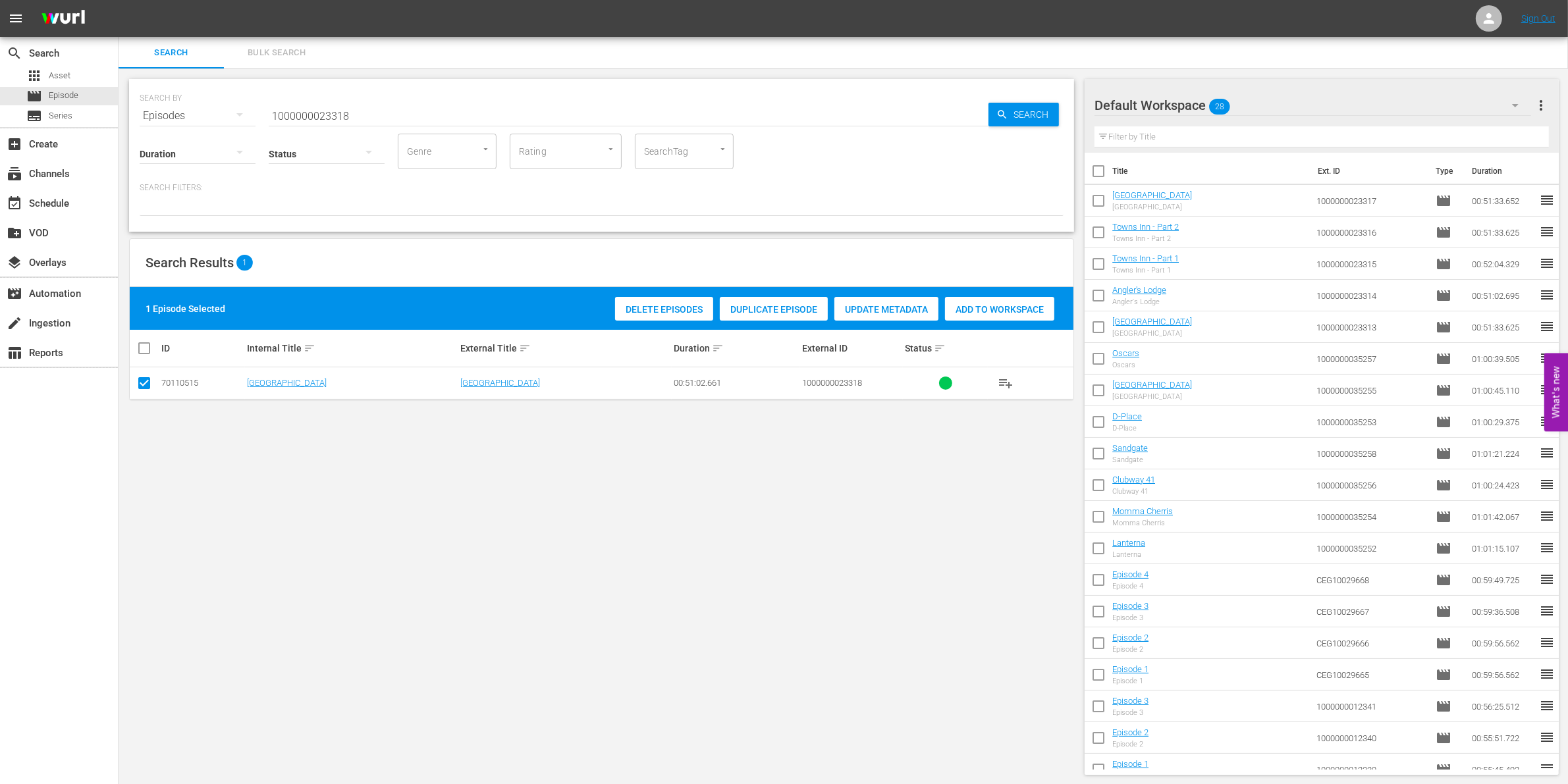
click at [993, 306] on span "Add to Workspace" at bounding box center [999, 309] width 109 height 10
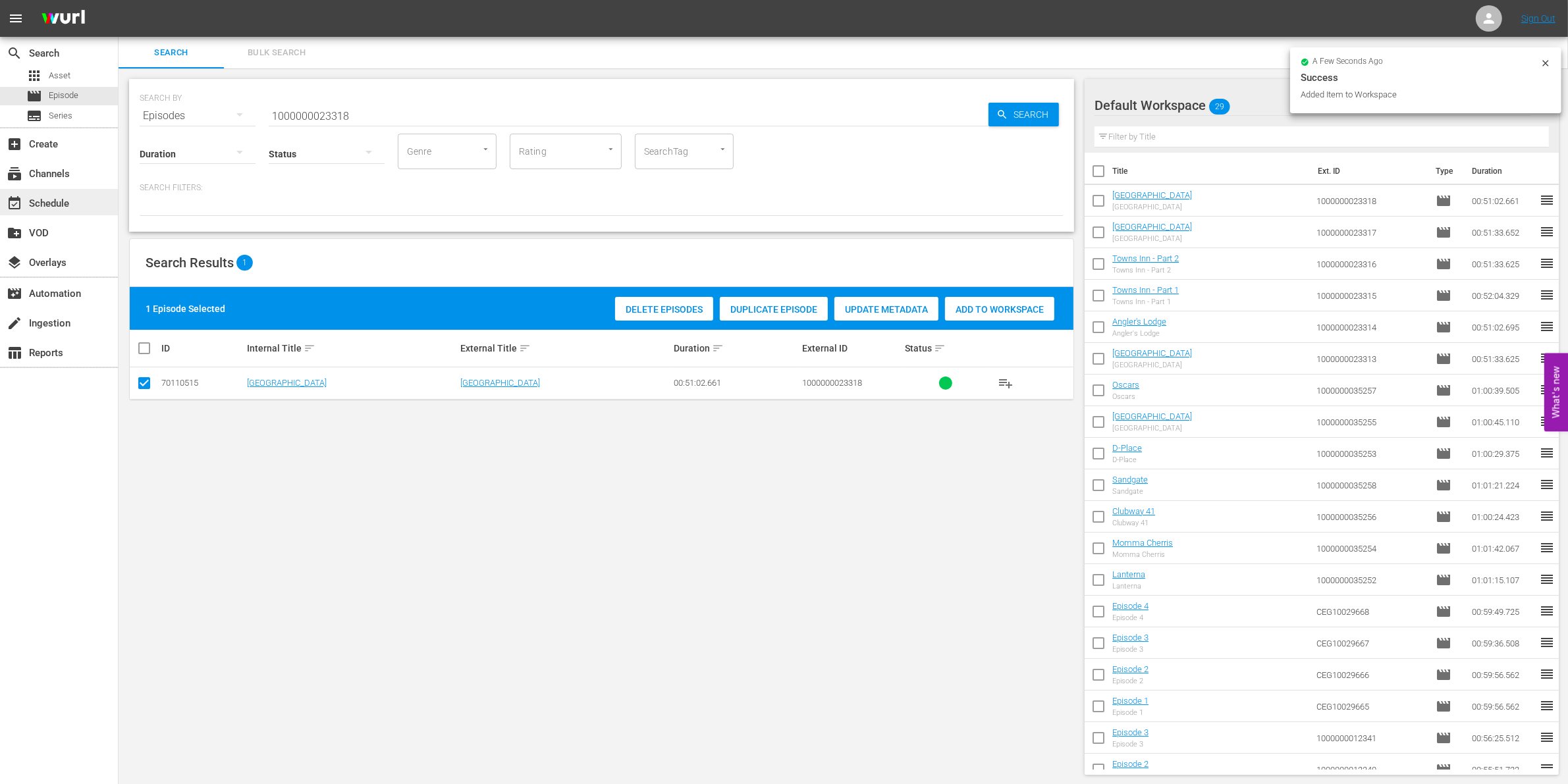
click at [37, 208] on div "event_available Schedule" at bounding box center [36, 201] width 74 height 12
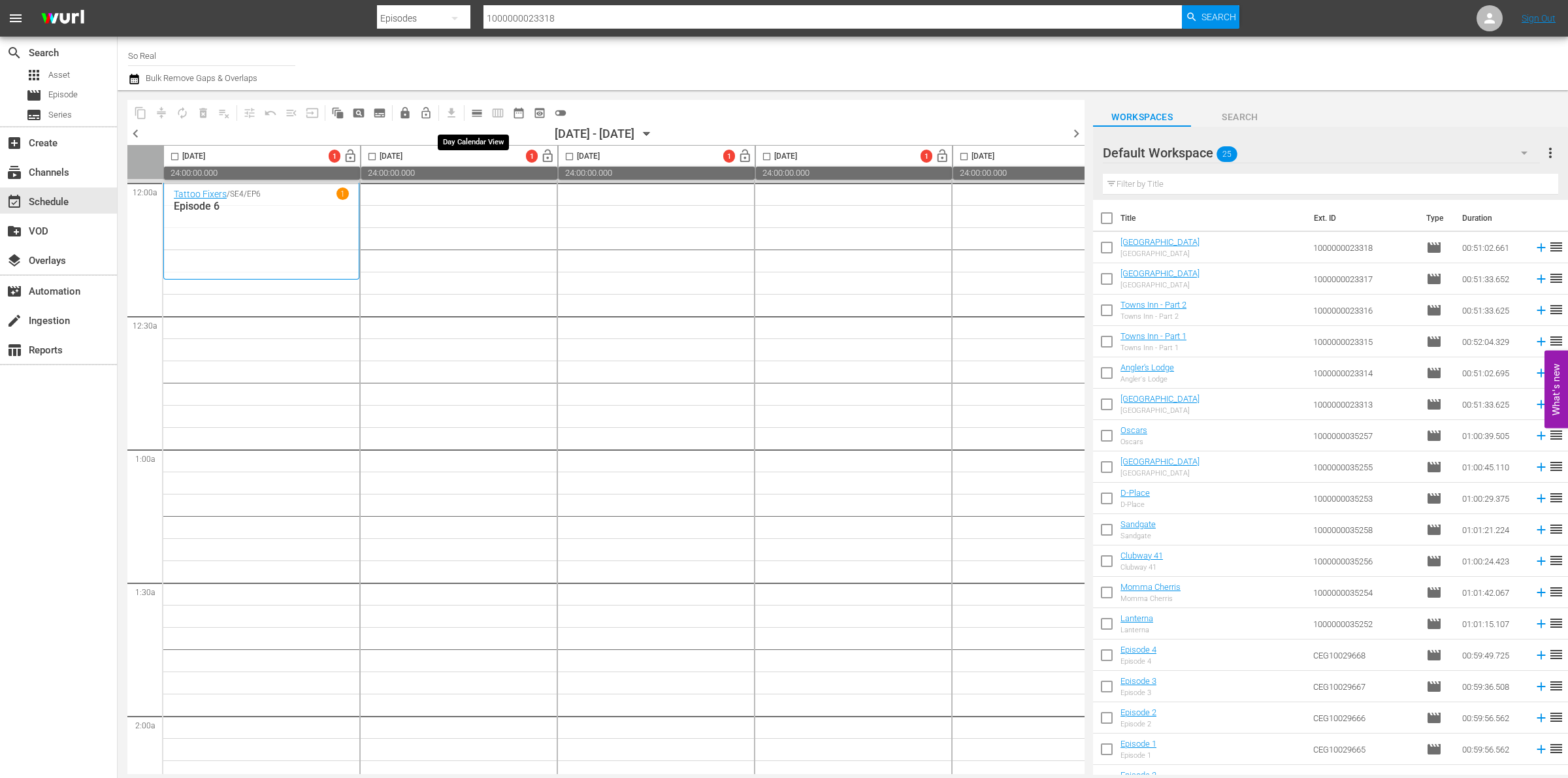
click at [483, 115] on button "calendar_view_day_outlined" at bounding box center [477, 113] width 21 height 21
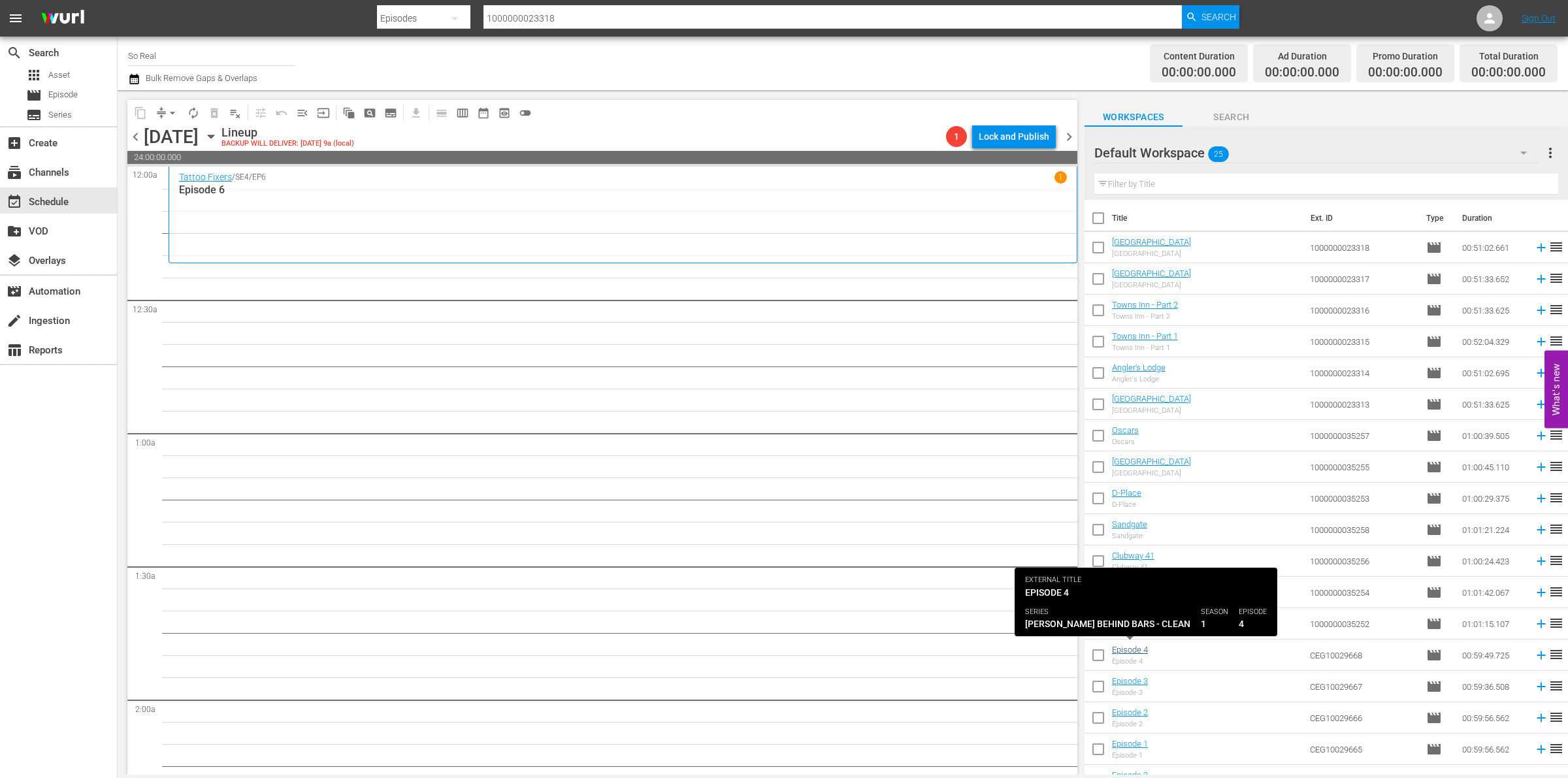
scroll to position [239, 0]
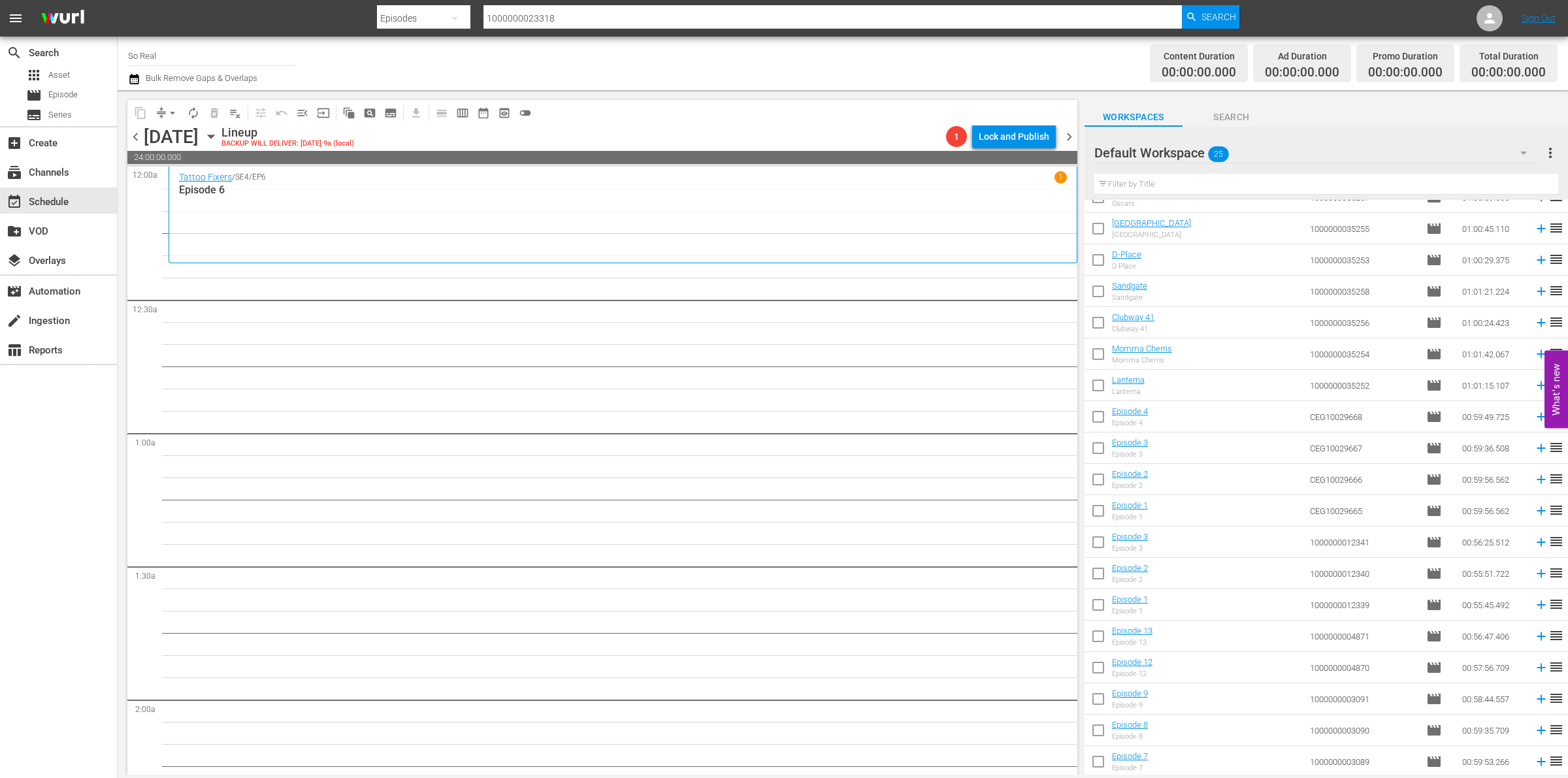
click at [1097, 764] on input "checkbox" at bounding box center [1098, 765] width 28 height 28
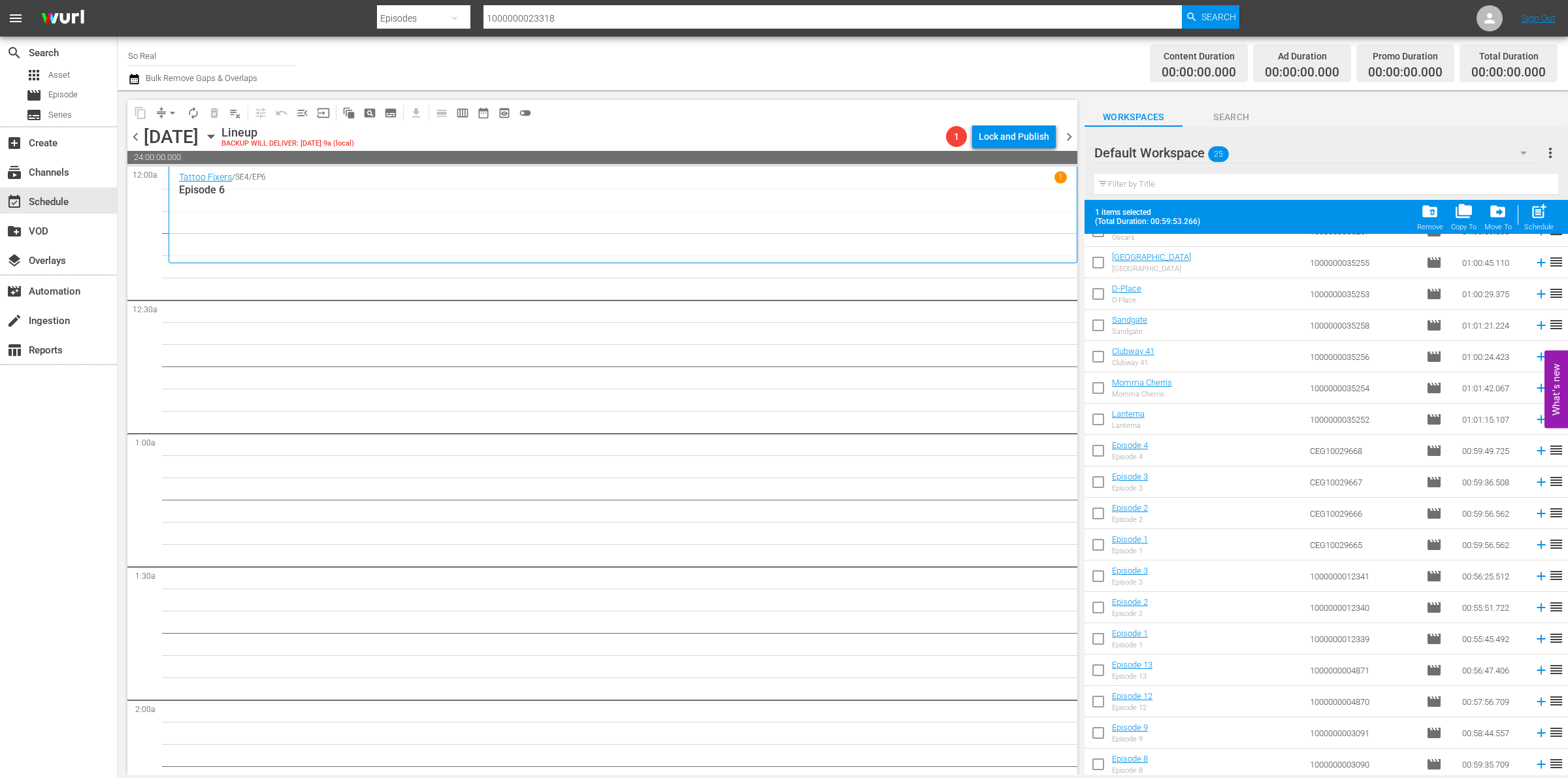
click at [1534, 222] on div "post_add Schedule" at bounding box center [1540, 216] width 29 height 28
checkbox input "false"
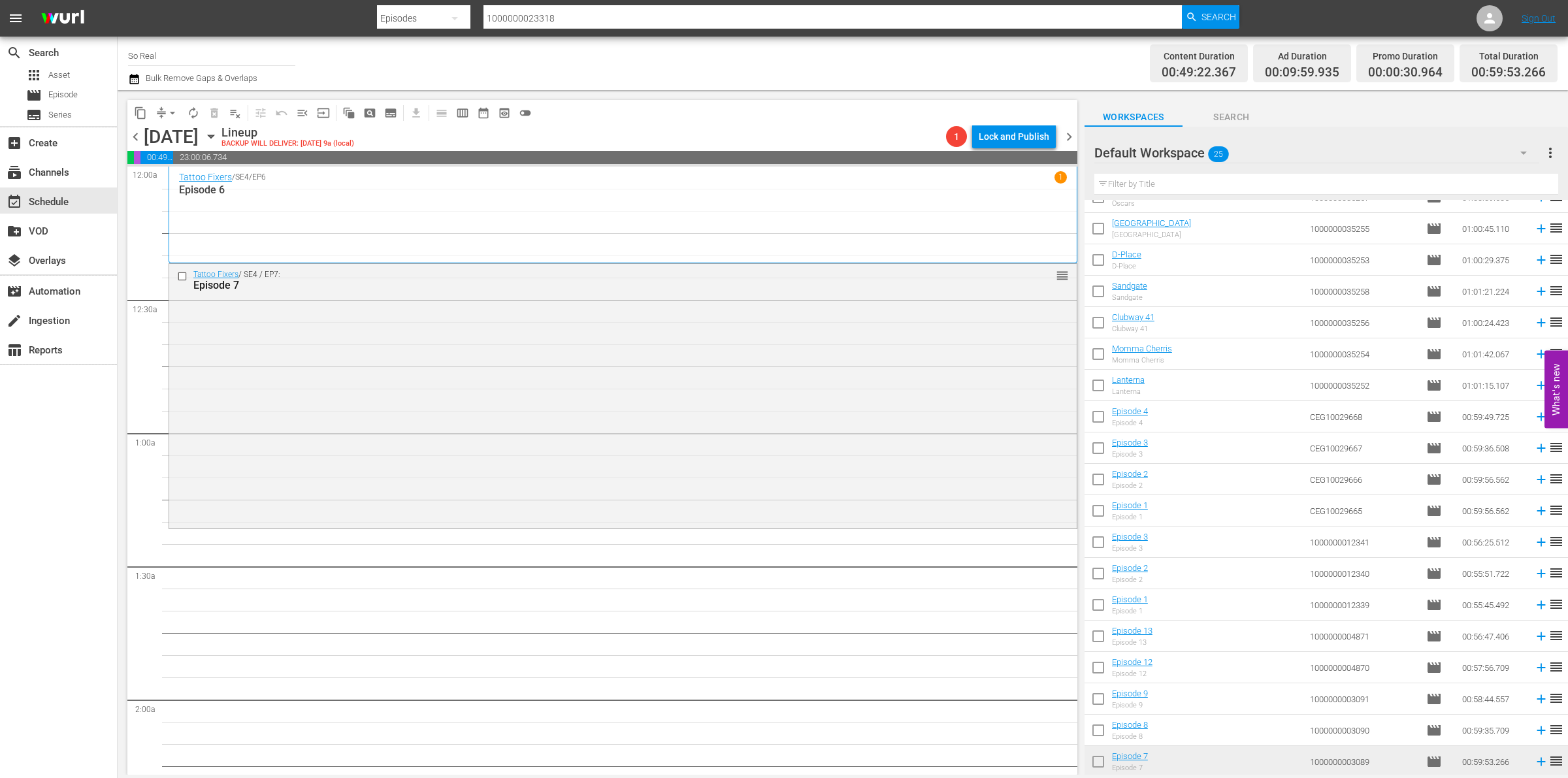
click at [1100, 730] on input "checkbox" at bounding box center [1098, 733] width 28 height 28
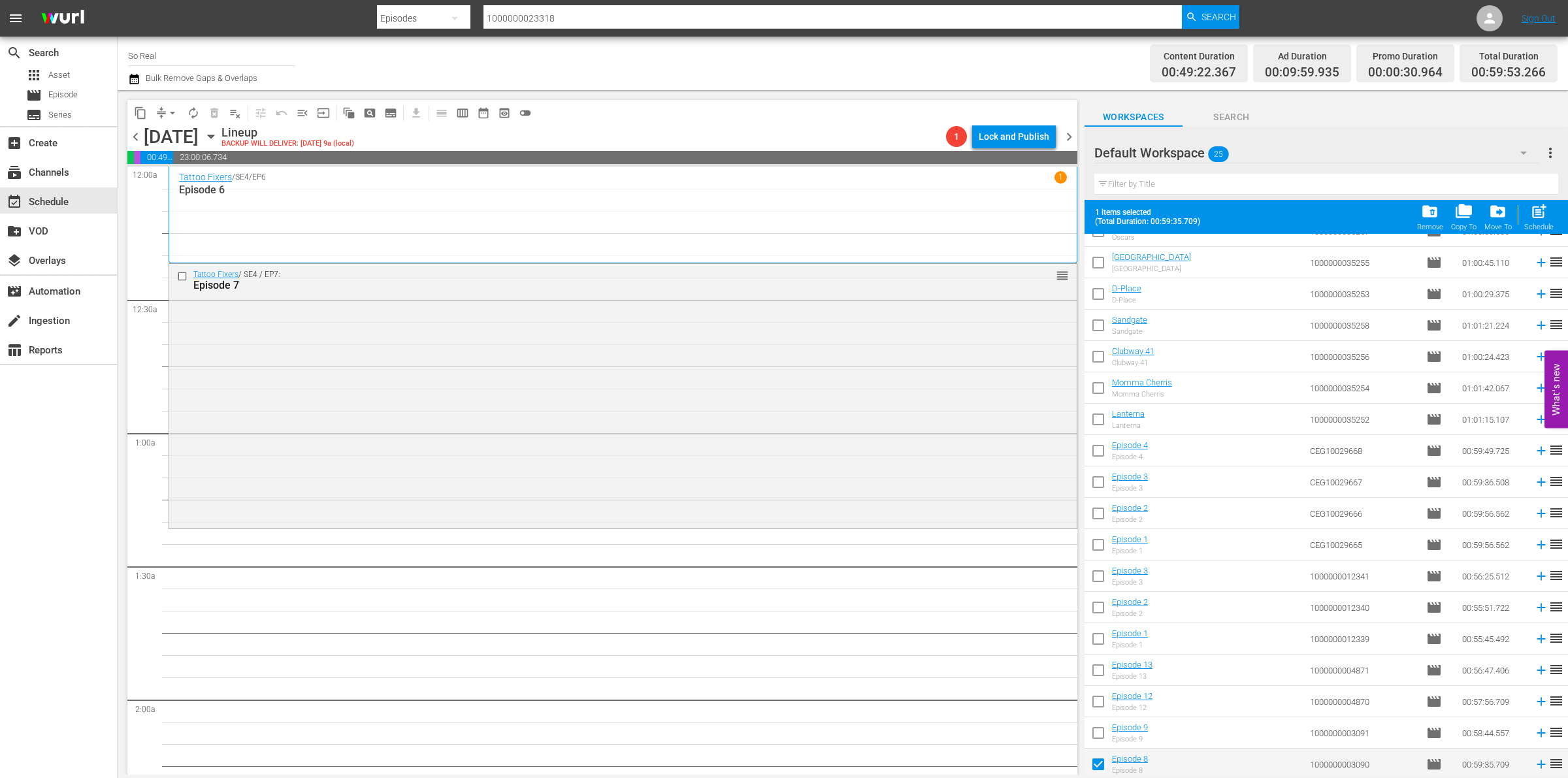
click at [1520, 204] on div "folder_delete Remove folder_copy Copy To drive_file_move Move To post_add Sched…" at bounding box center [1486, 217] width 145 height 36
click at [1534, 209] on span "post_add" at bounding box center [1539, 211] width 17 height 17
checkbox input "false"
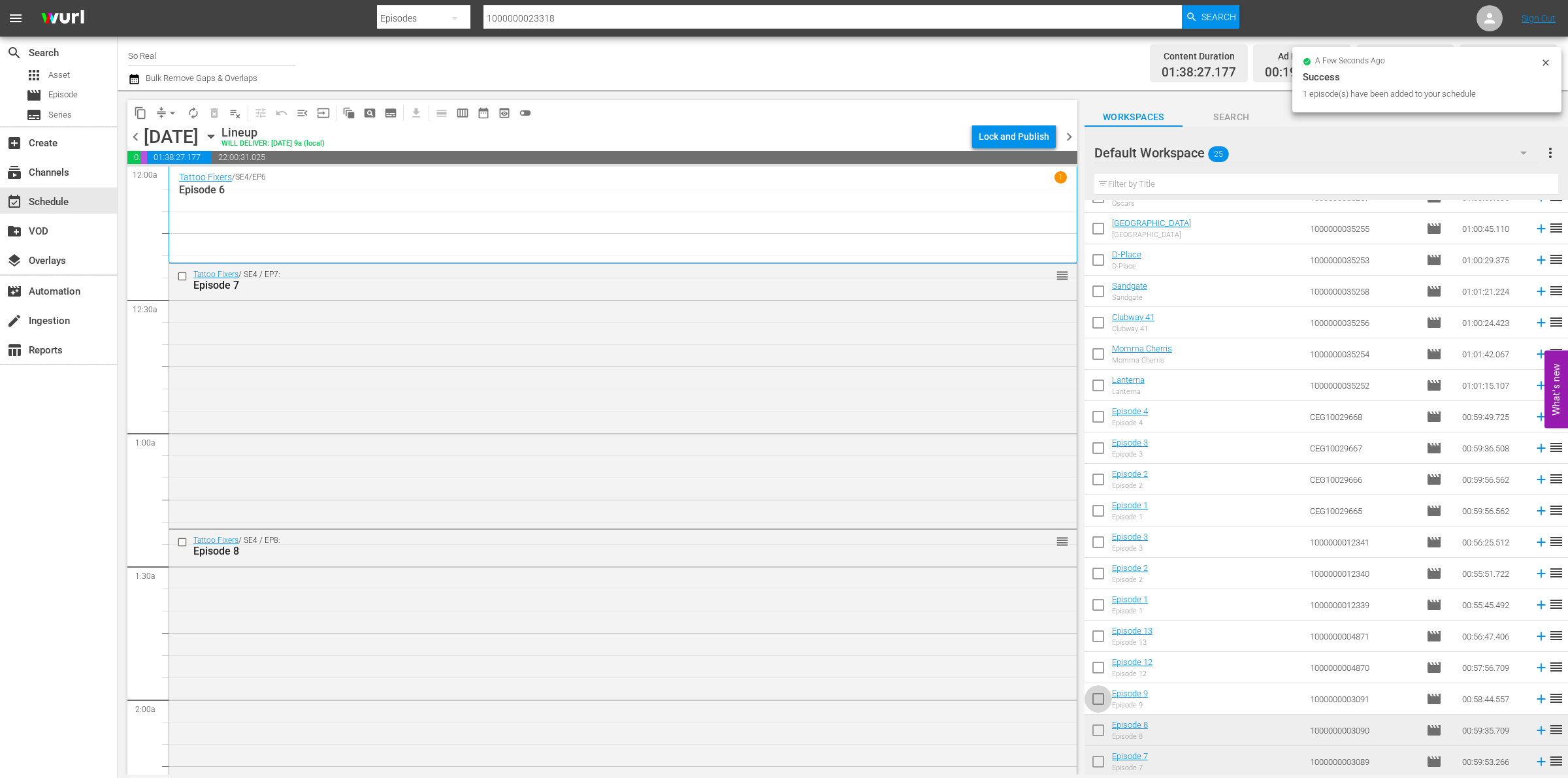
click at [1104, 702] on input "checkbox" at bounding box center [1098, 702] width 28 height 28
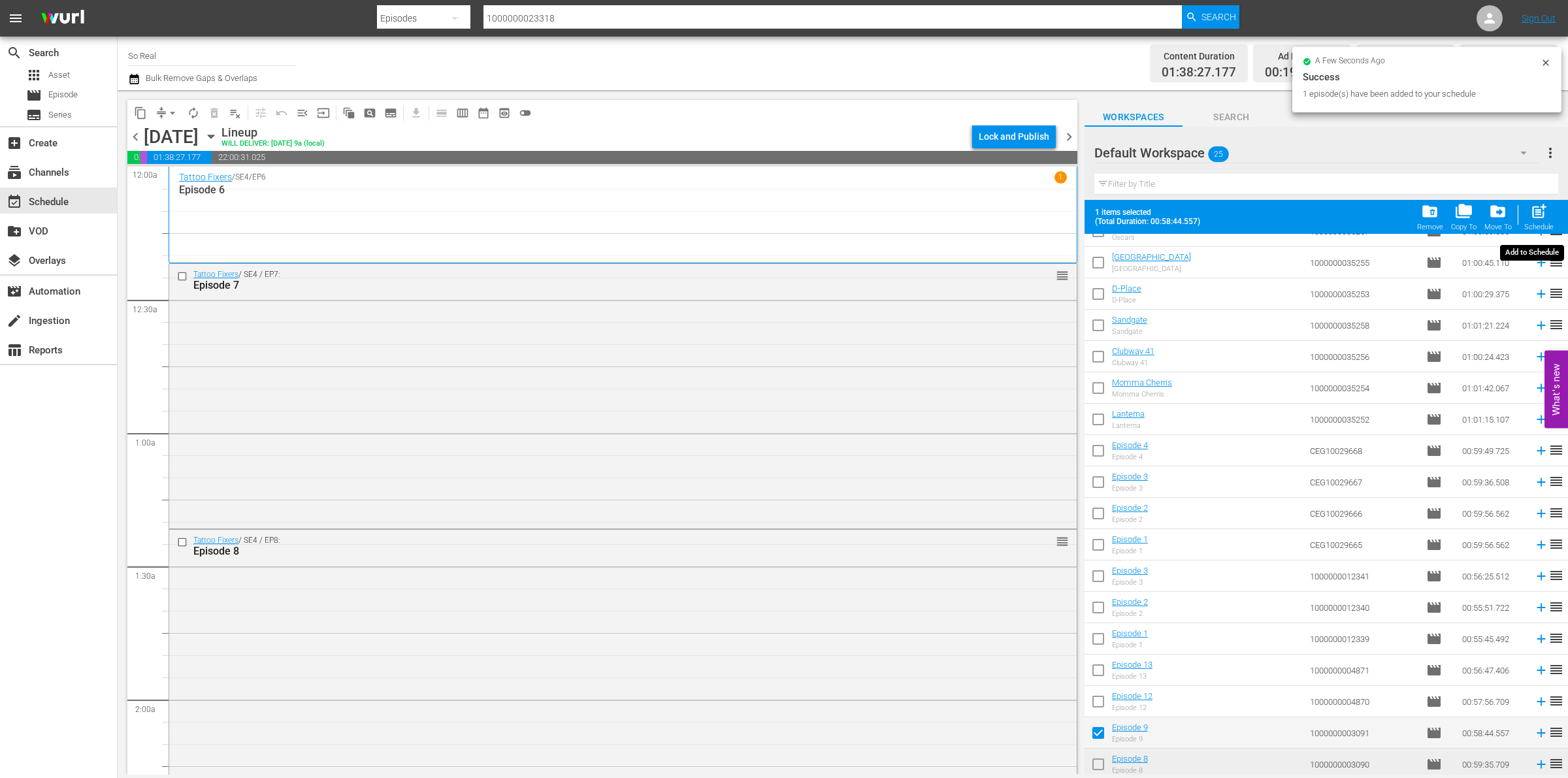
click at [1531, 218] on span "post_add" at bounding box center [1539, 211] width 17 height 17
checkbox input "false"
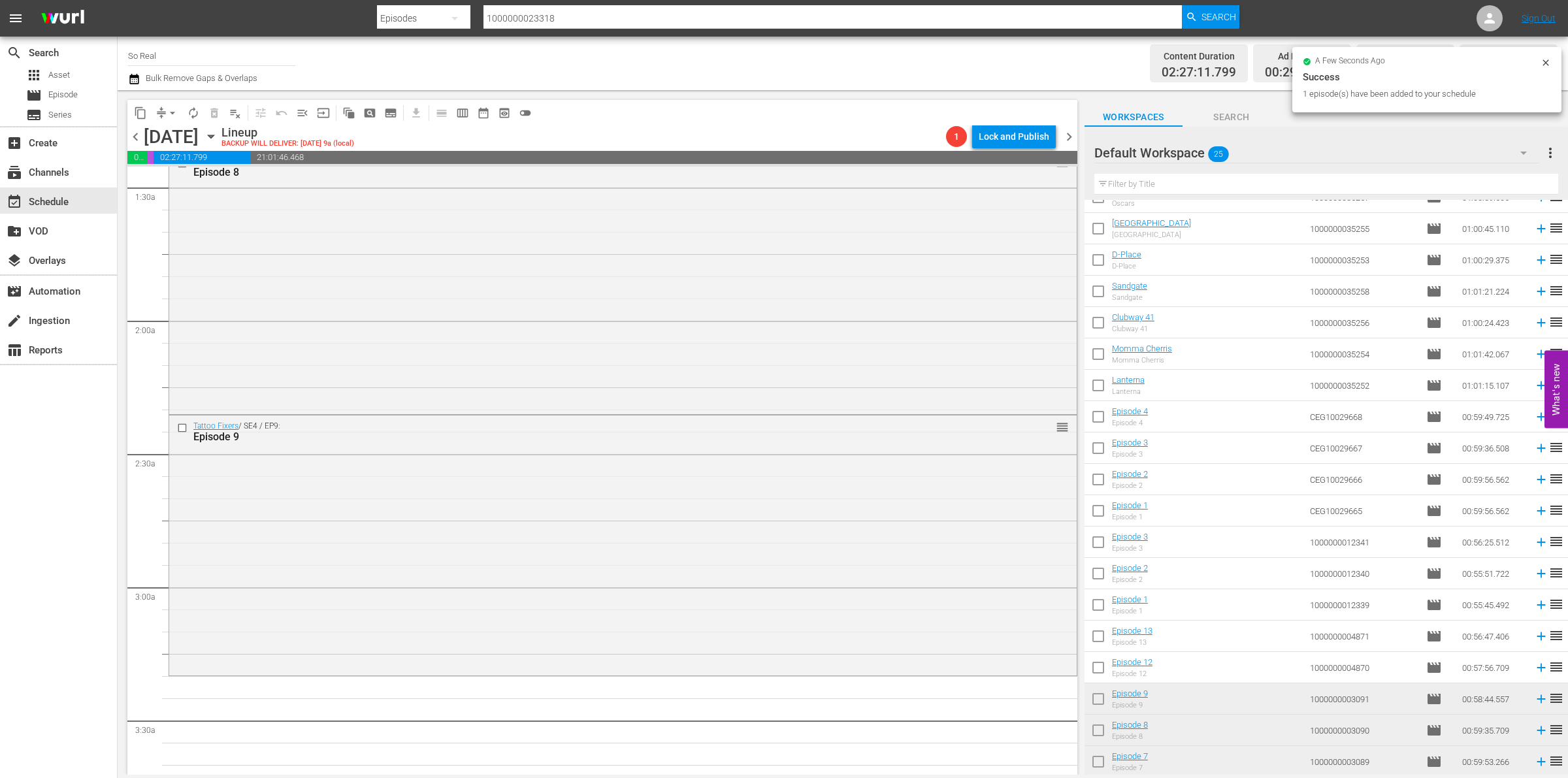
scroll to position [384, 0]
click at [1098, 669] on input "checkbox" at bounding box center [1098, 670] width 28 height 28
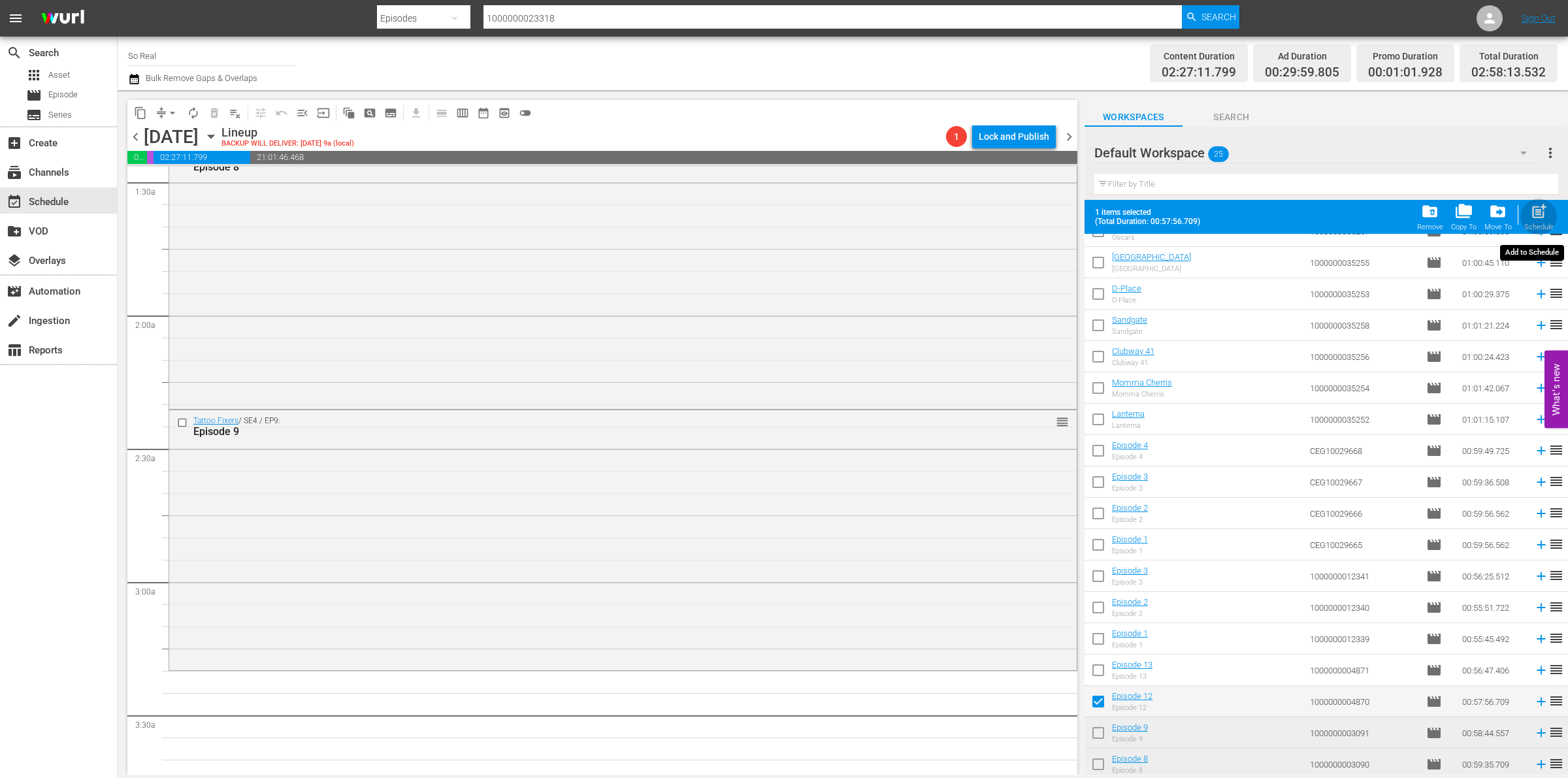
click at [1522, 215] on button "post_add Schedule" at bounding box center [1539, 217] width 37 height 36
checkbox input "false"
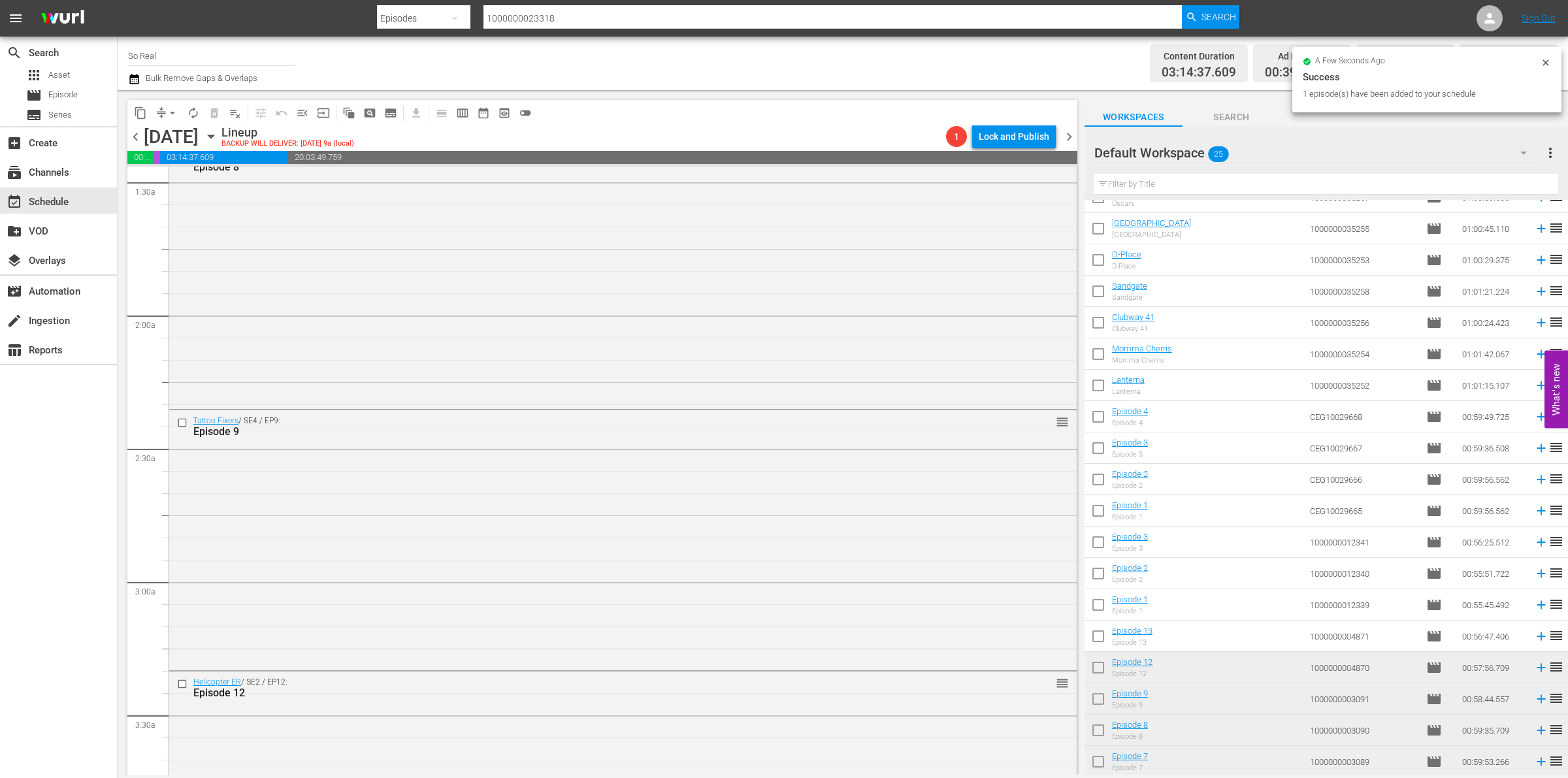
click at [1093, 644] on input "checkbox" at bounding box center [1098, 639] width 28 height 28
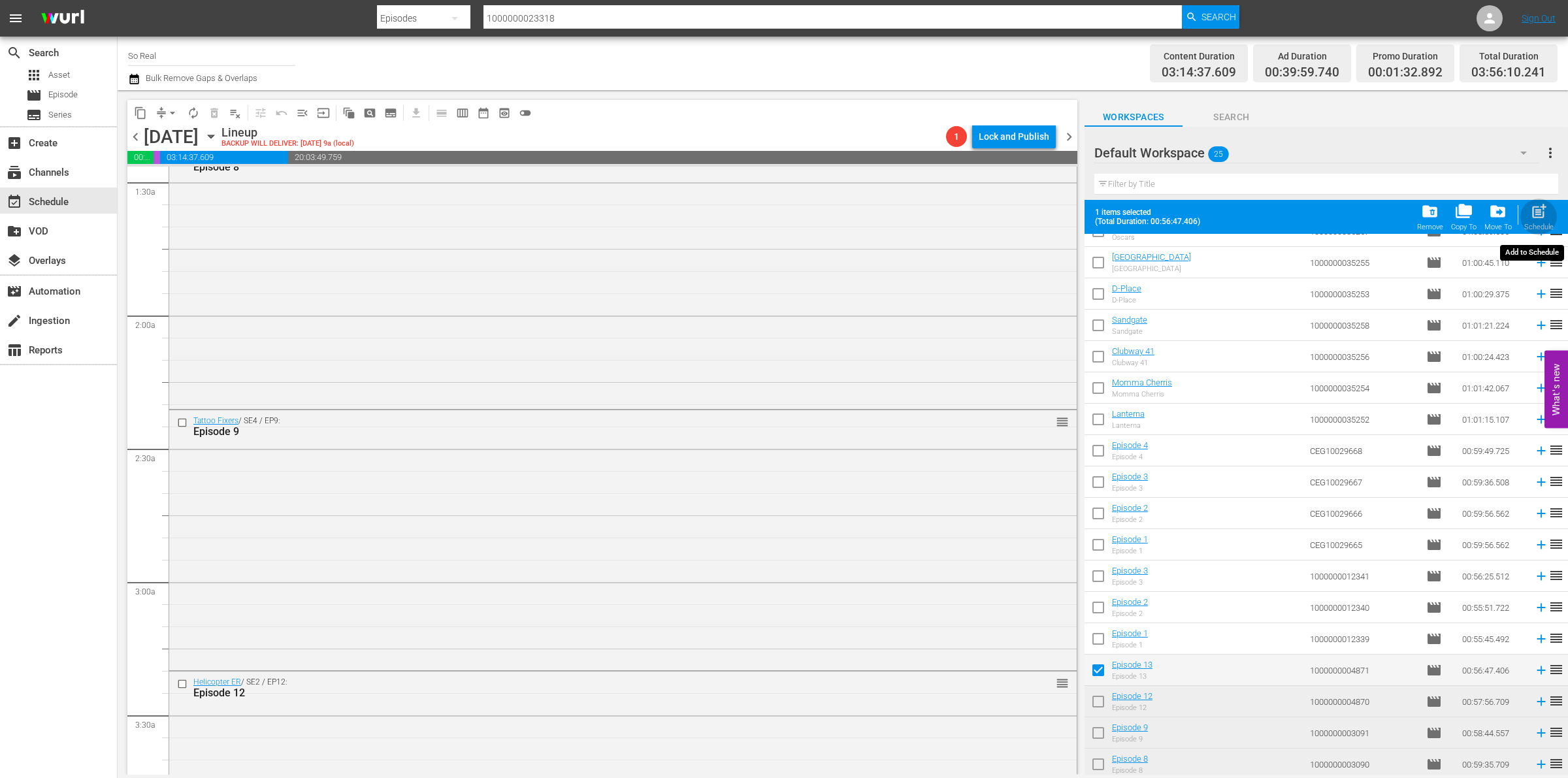
click at [1536, 213] on span "post_add" at bounding box center [1539, 211] width 17 height 17
checkbox input "false"
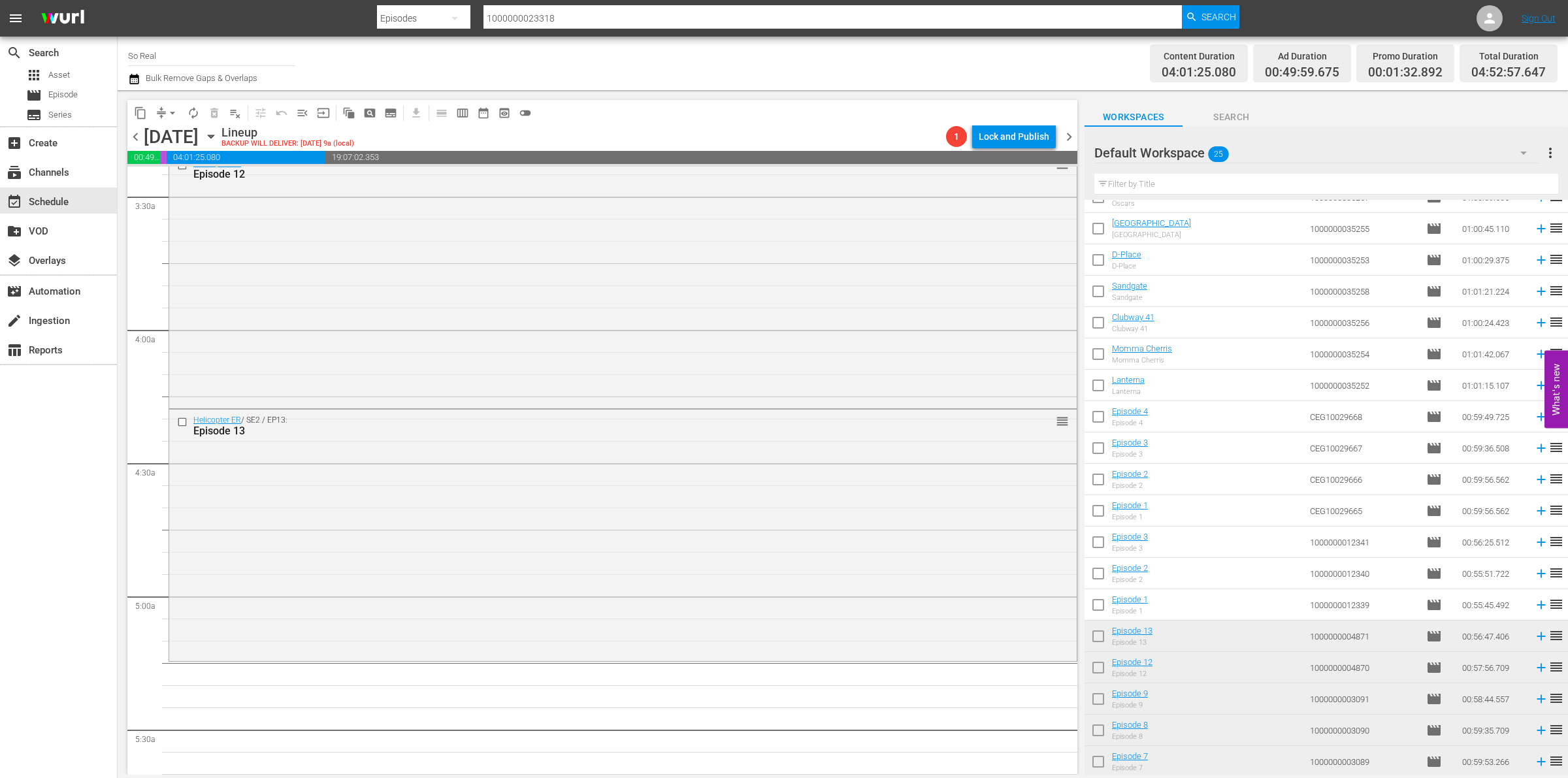
scroll to position [904, 0]
click at [1100, 600] on input "checkbox" at bounding box center [1098, 607] width 28 height 28
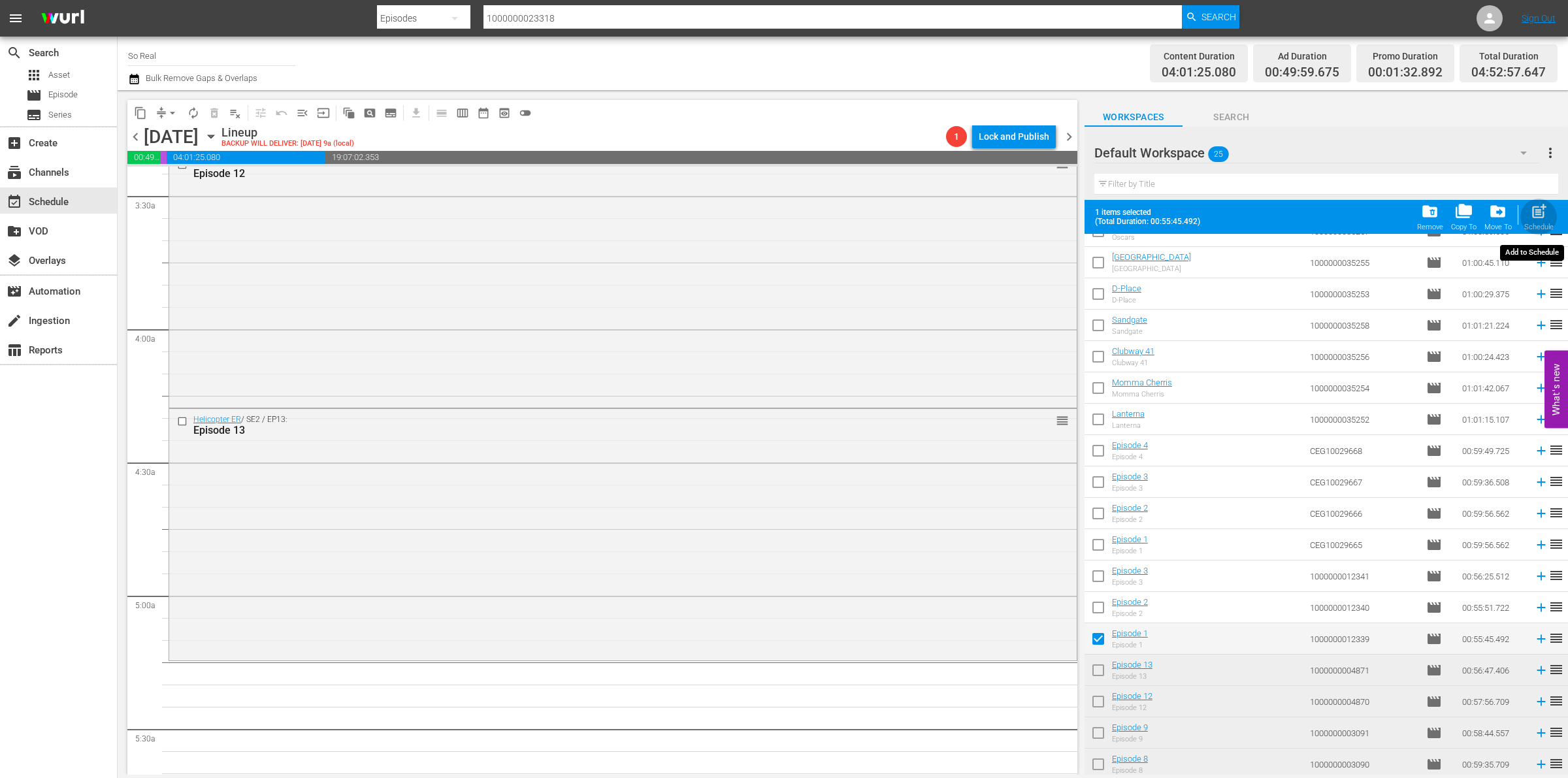
click at [1534, 211] on span "post_add" at bounding box center [1539, 211] width 17 height 17
checkbox input "false"
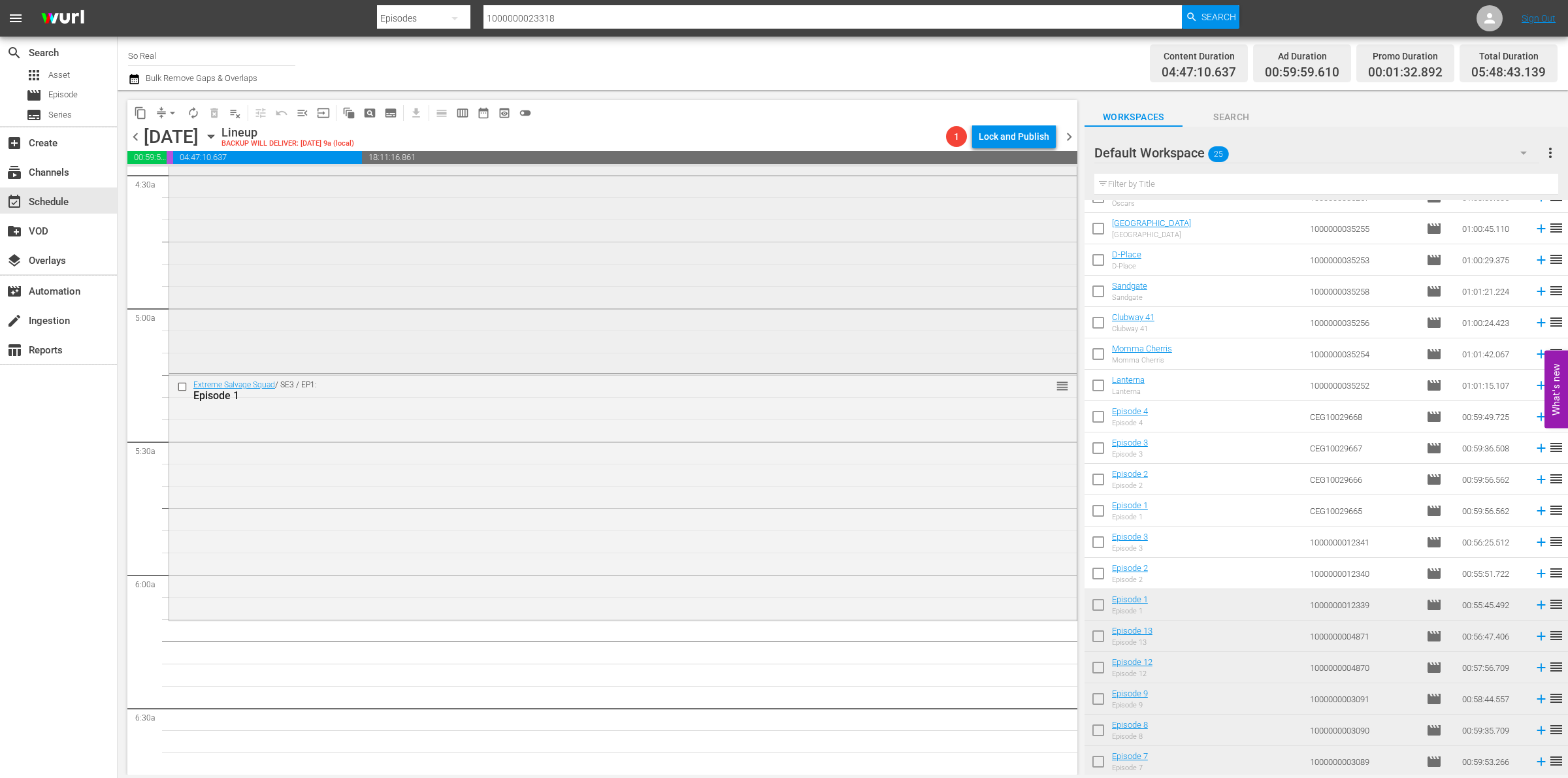
scroll to position [1193, 0]
click at [1103, 578] on input "checkbox" at bounding box center [1098, 576] width 28 height 28
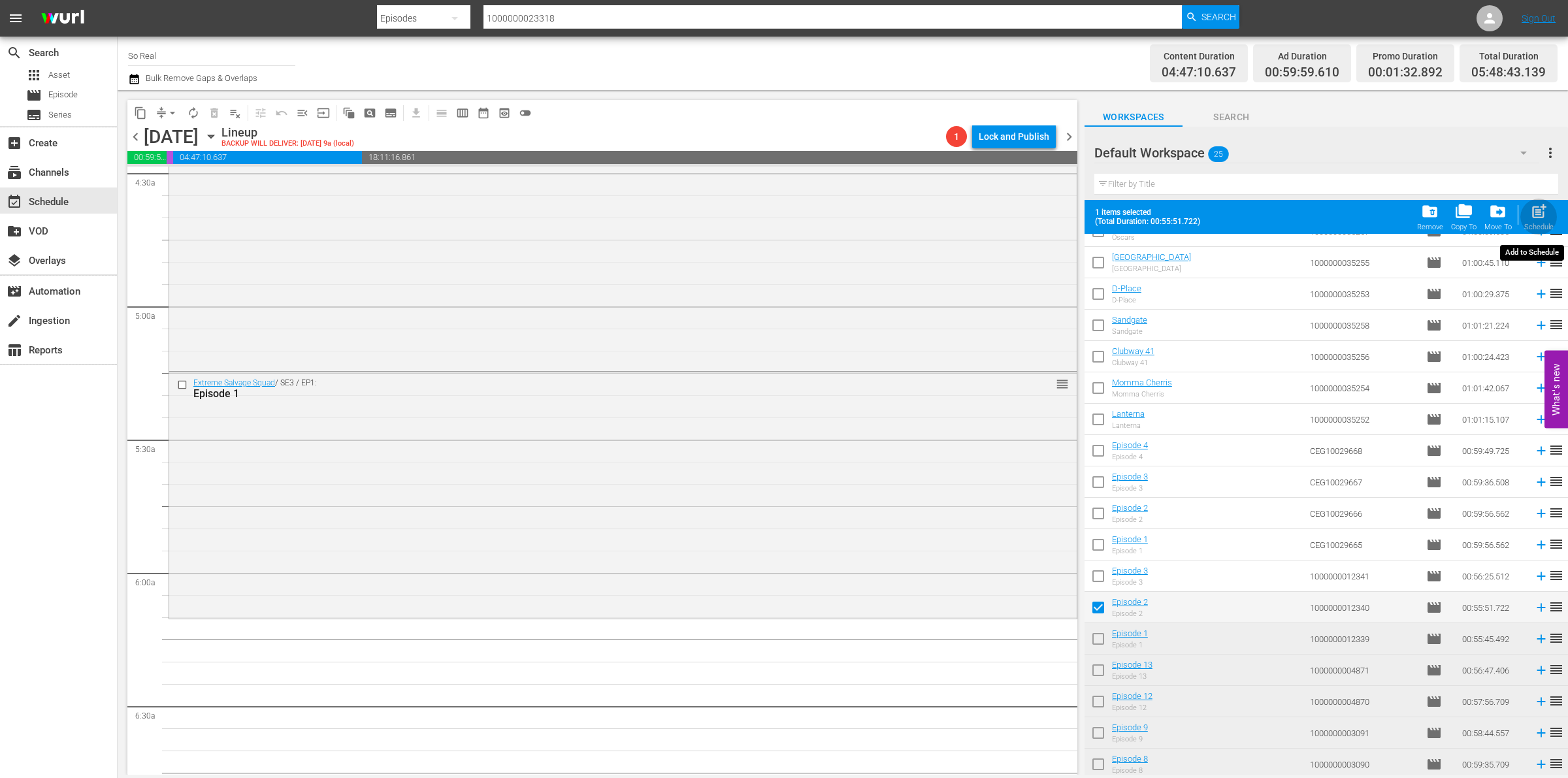
click at [1542, 215] on span "post_add" at bounding box center [1539, 211] width 17 height 17
checkbox input "false"
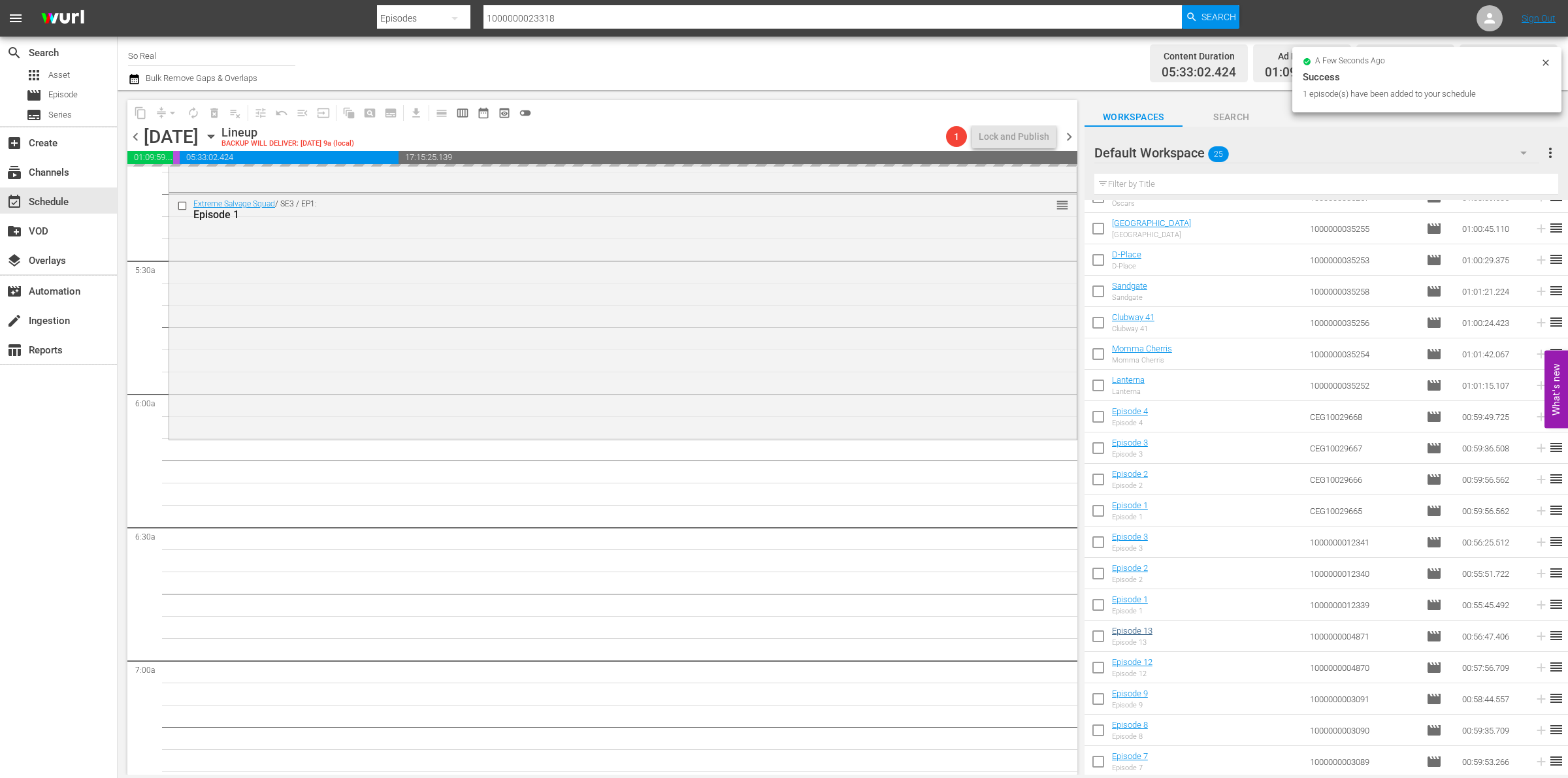
scroll to position [1373, 0]
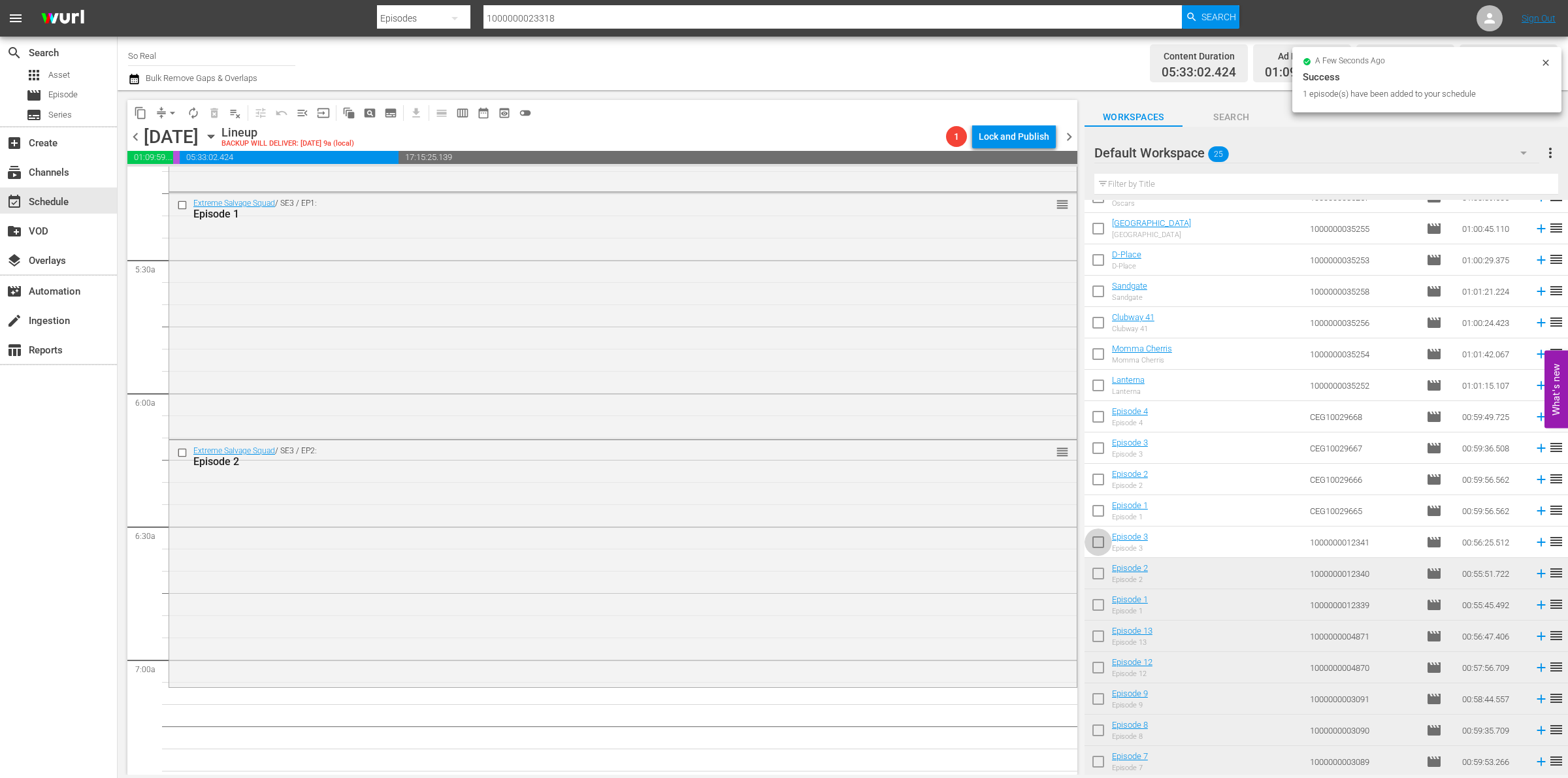
click at [1098, 541] on input "checkbox" at bounding box center [1098, 545] width 28 height 28
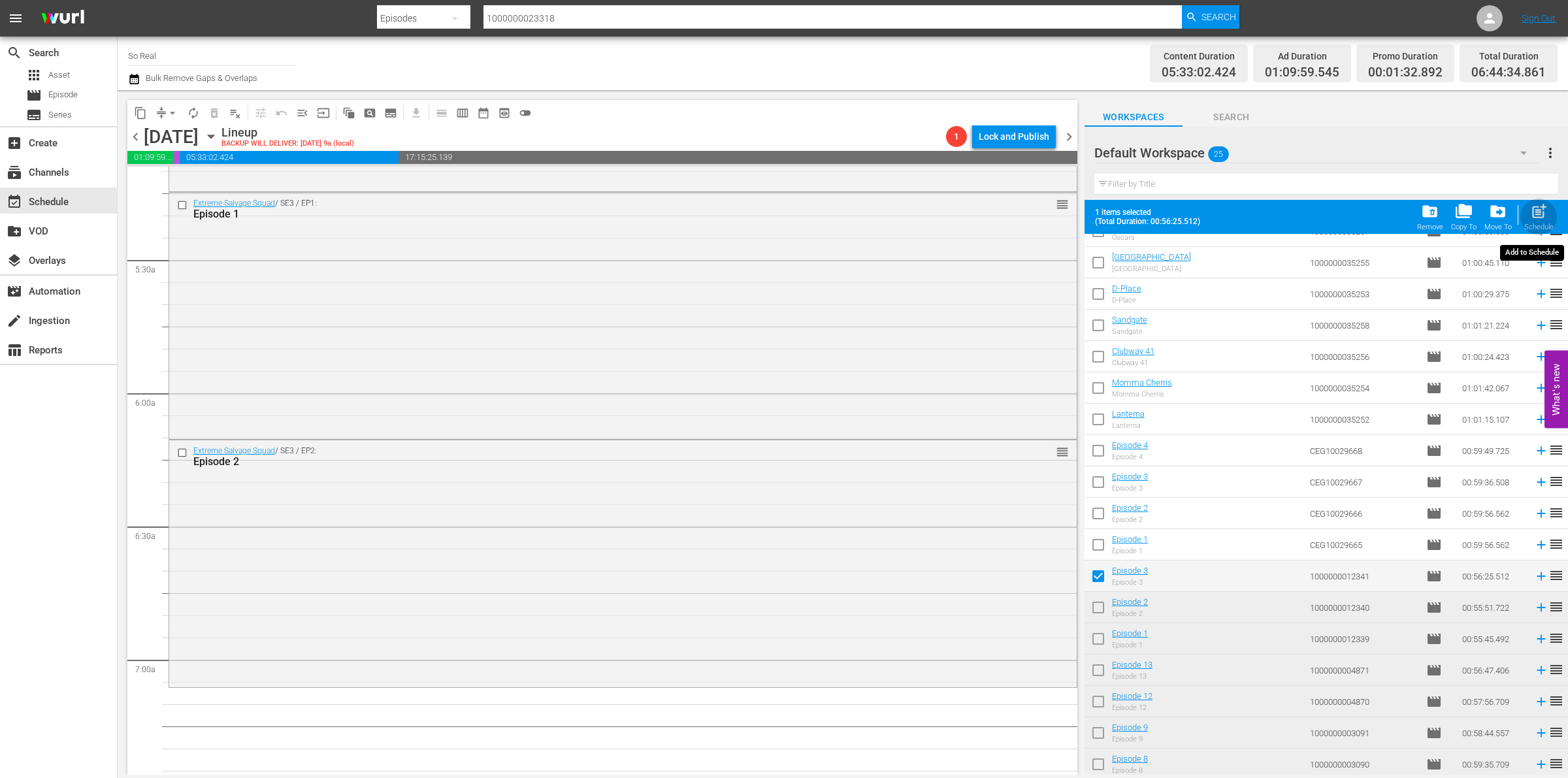
click at [1542, 218] on span "post_add" at bounding box center [1539, 211] width 17 height 17
checkbox input "false"
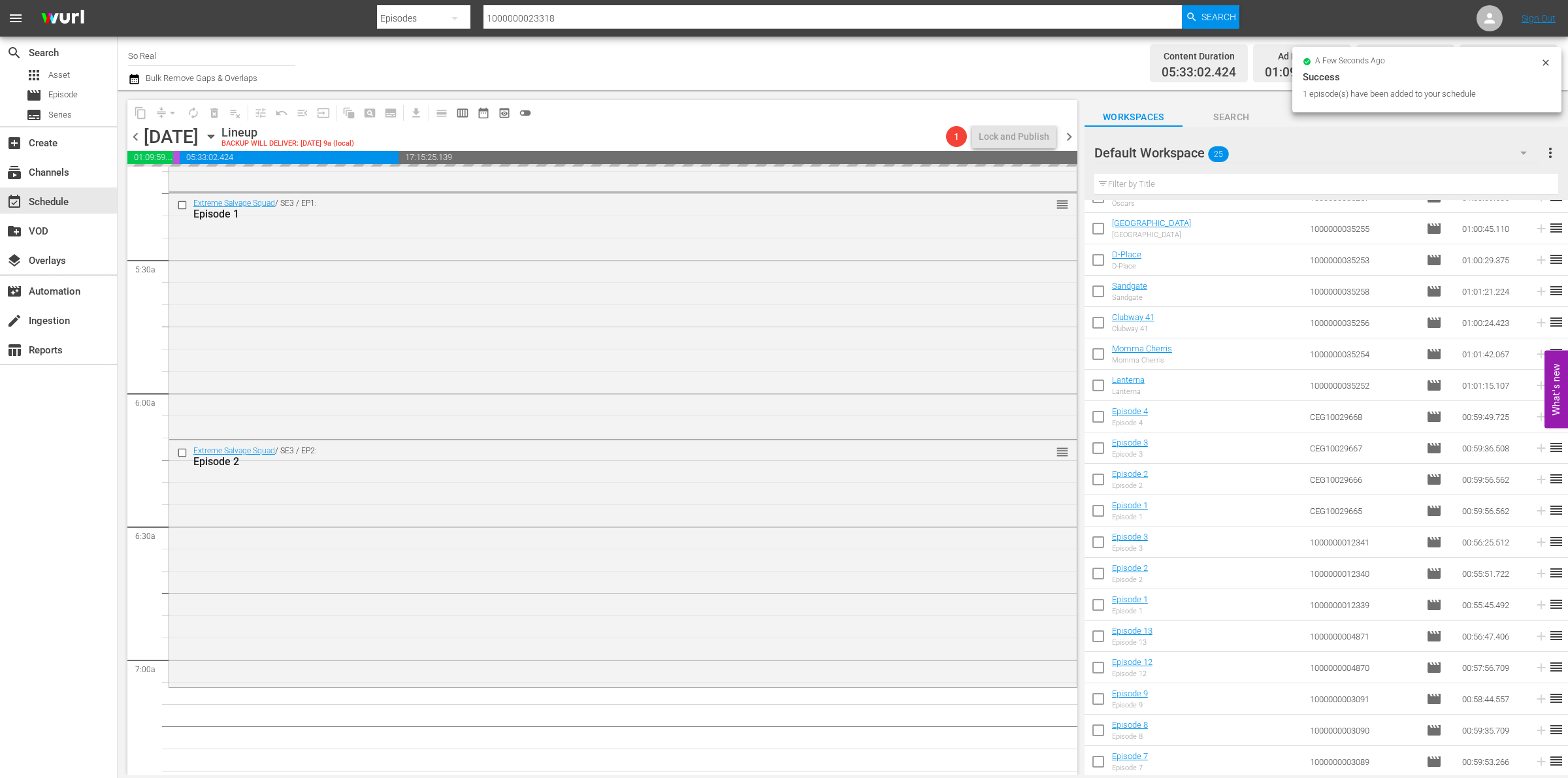
scroll to position [1609, 0]
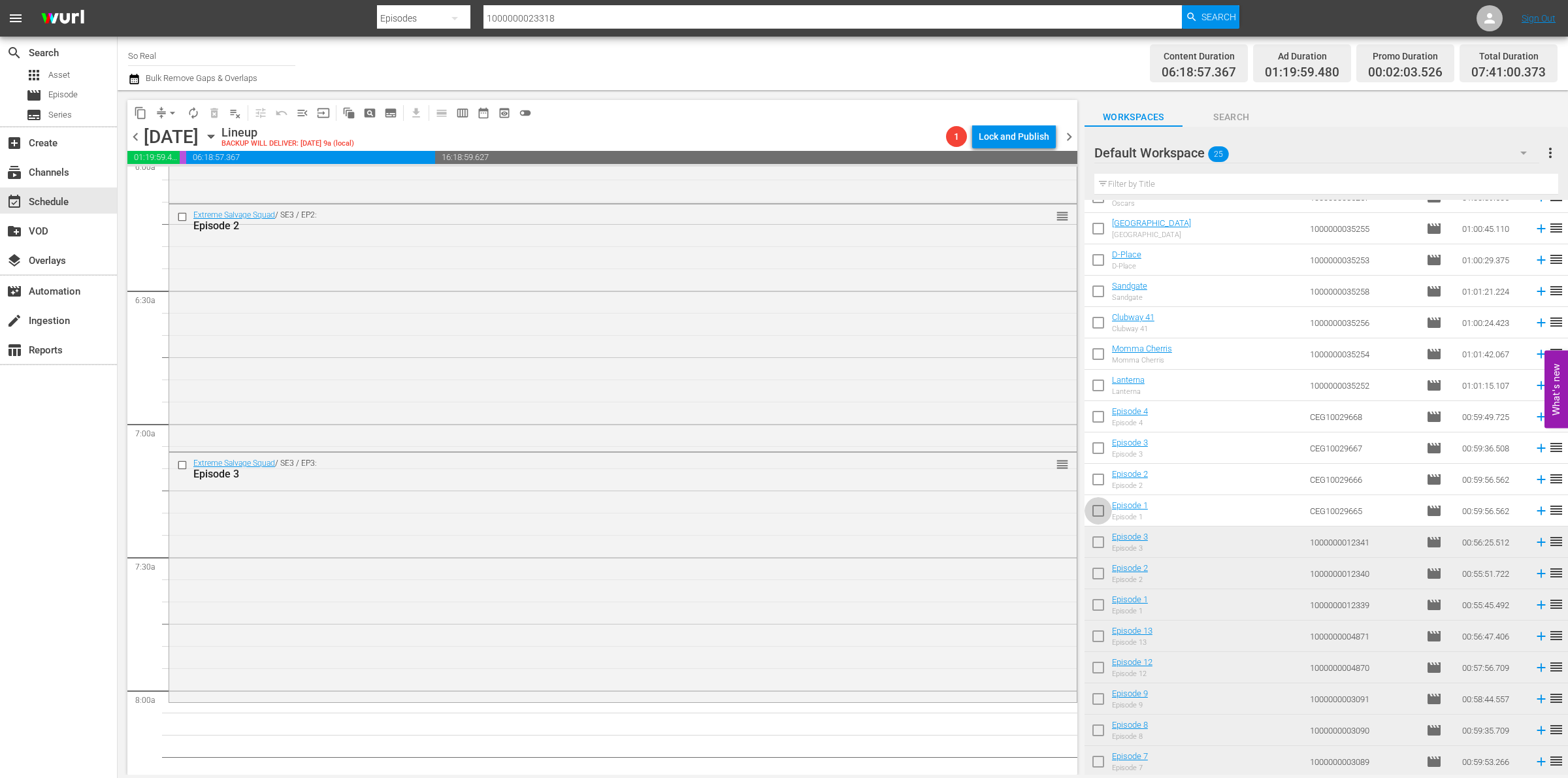
click at [1110, 514] on input "checkbox" at bounding box center [1098, 513] width 28 height 28
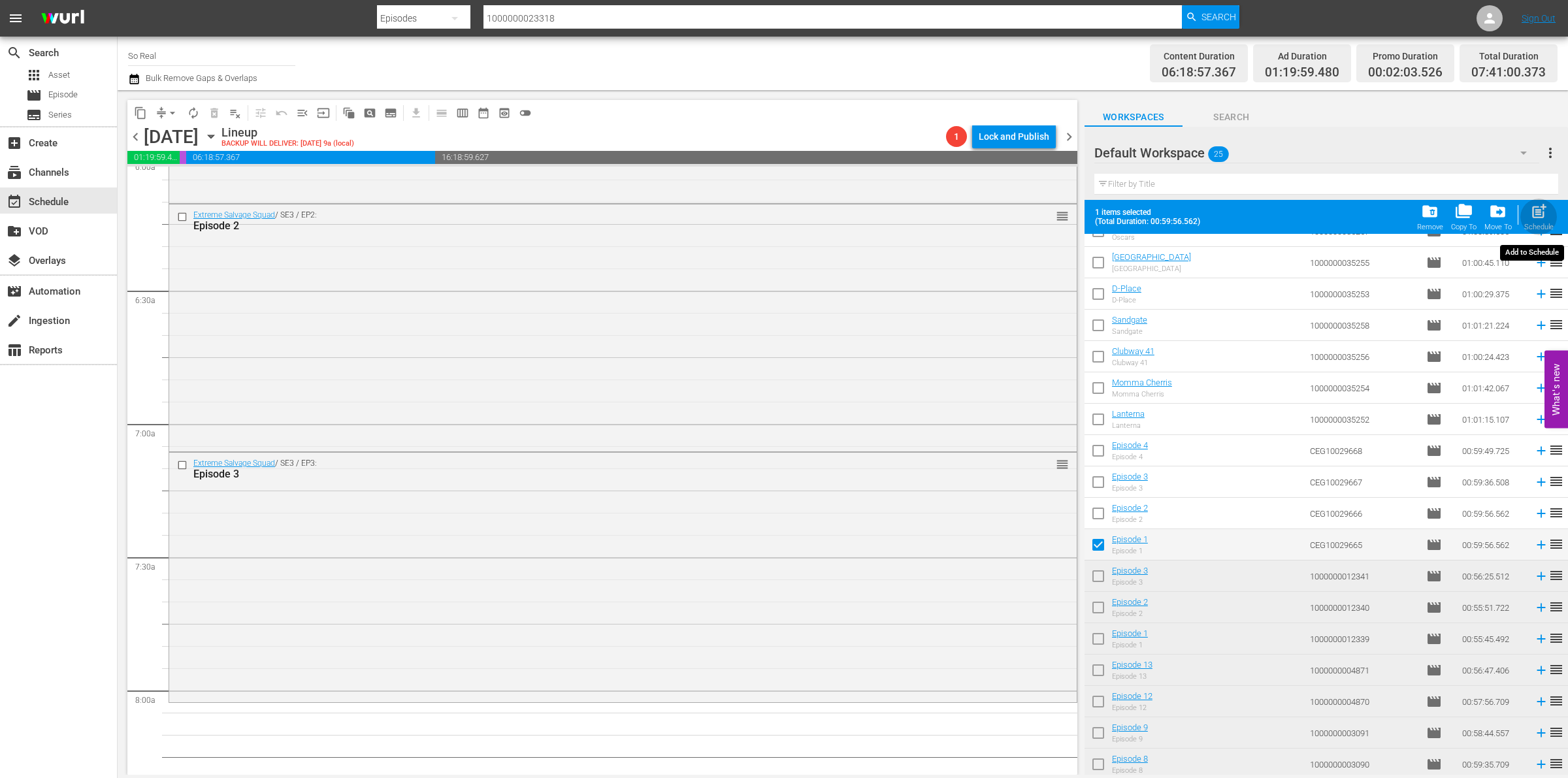
click at [1530, 221] on div "post_add Schedule" at bounding box center [1540, 216] width 29 height 28
checkbox input "false"
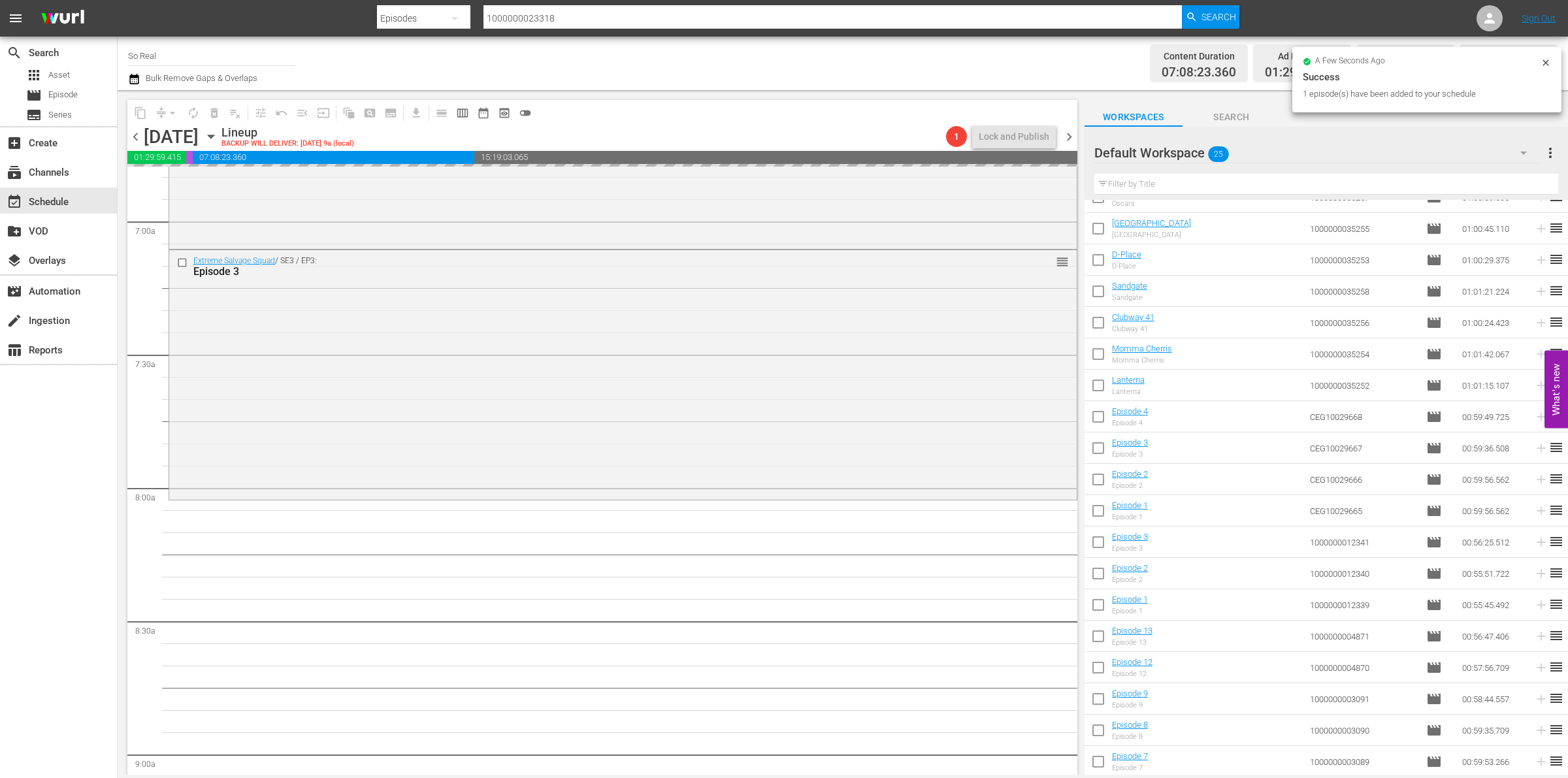
scroll to position [1814, 0]
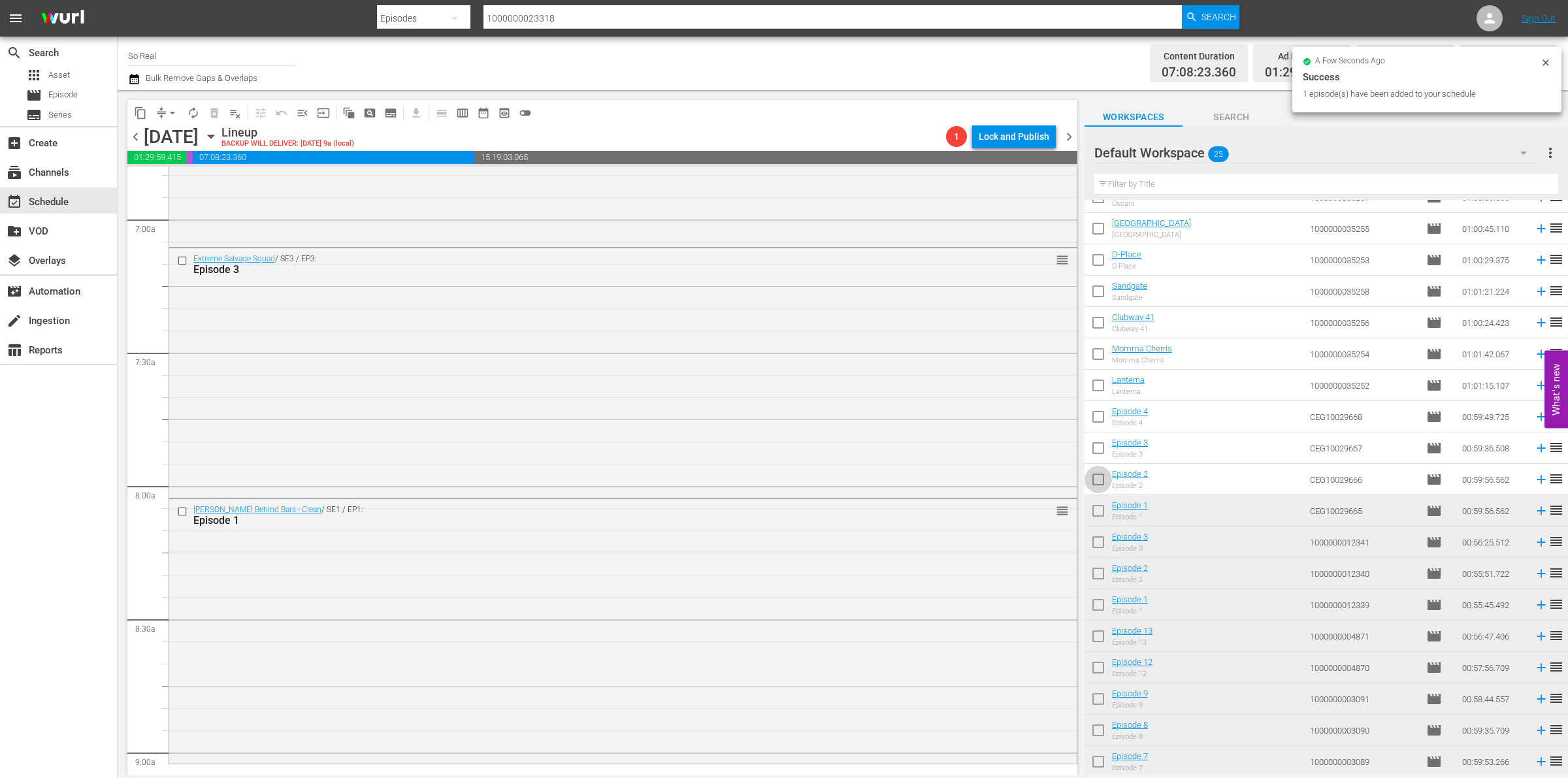
click at [1095, 477] on input "checkbox" at bounding box center [1098, 482] width 28 height 28
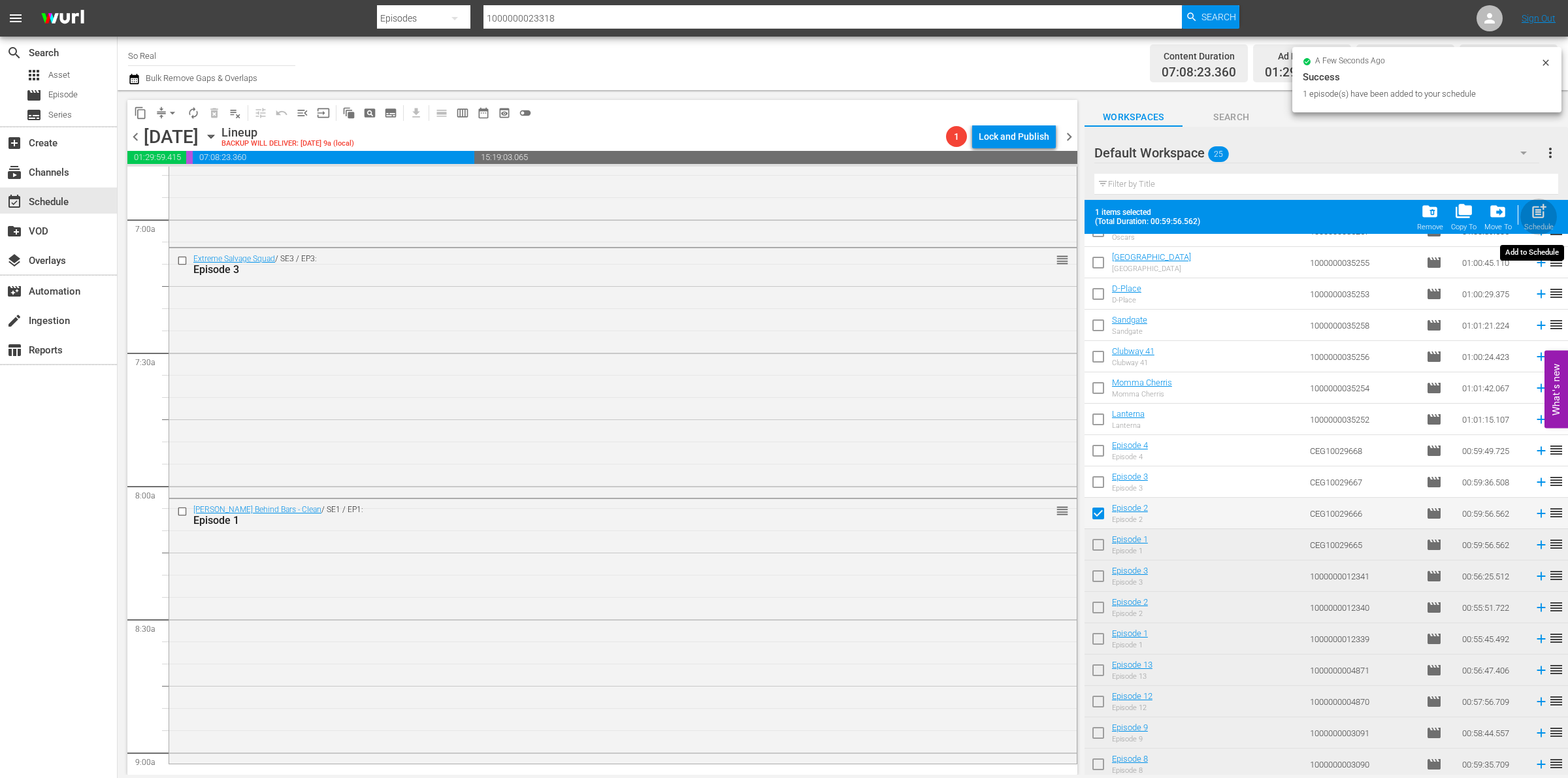
click at [1540, 220] on span "post_add" at bounding box center [1539, 211] width 17 height 17
checkbox input "false"
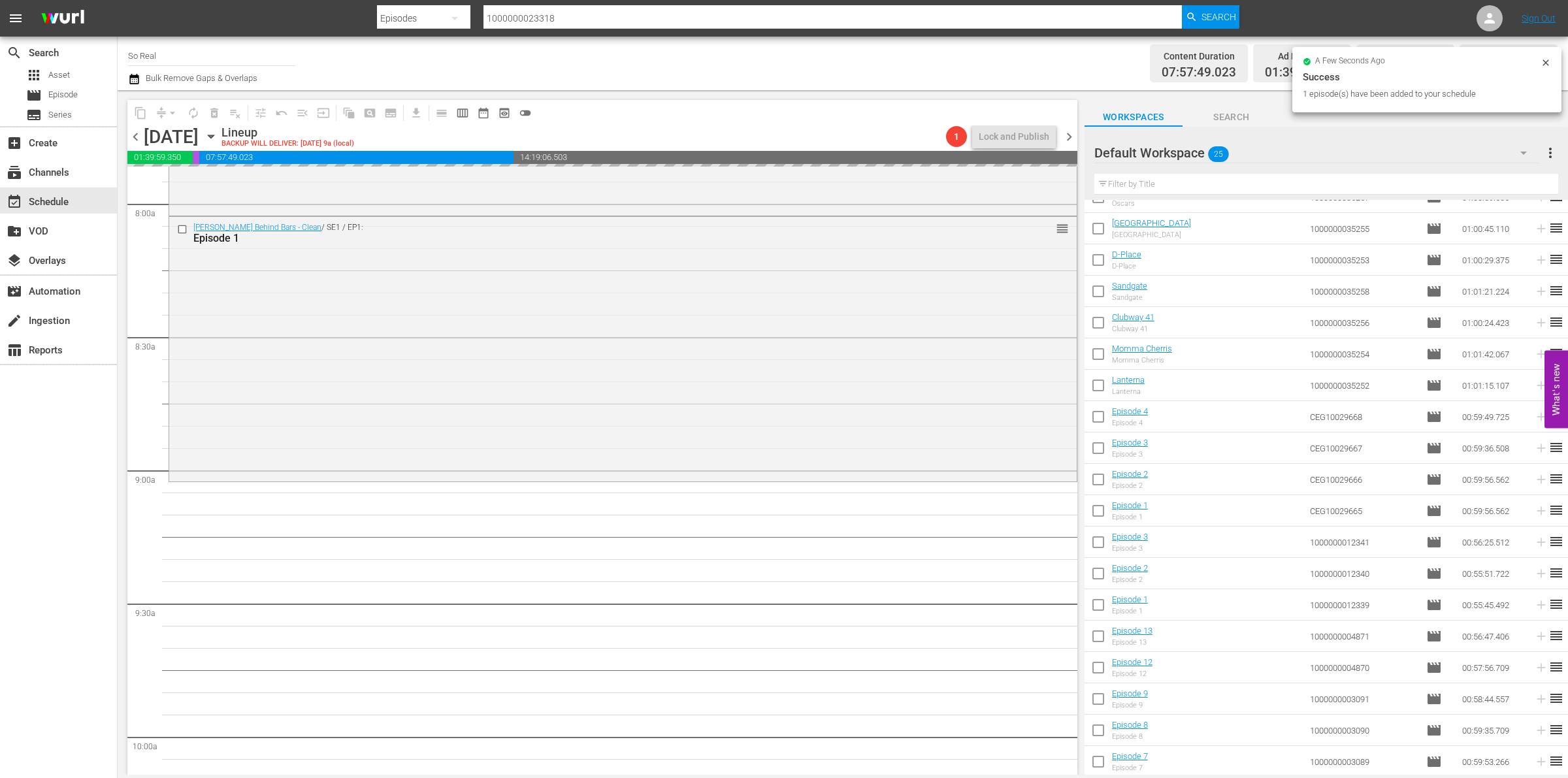
scroll to position [2098, 0]
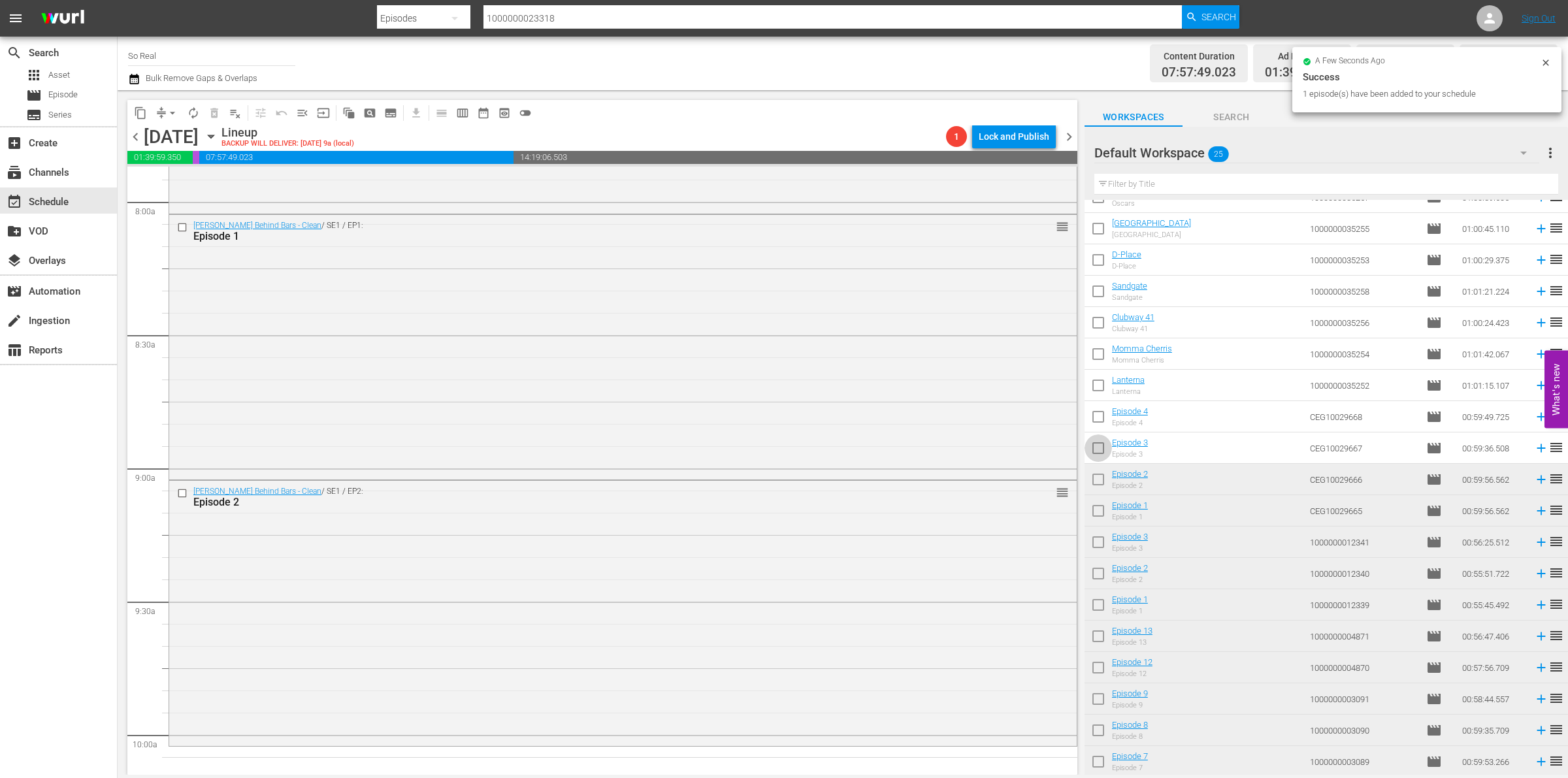
click at [1100, 455] on input "checkbox" at bounding box center [1098, 451] width 28 height 28
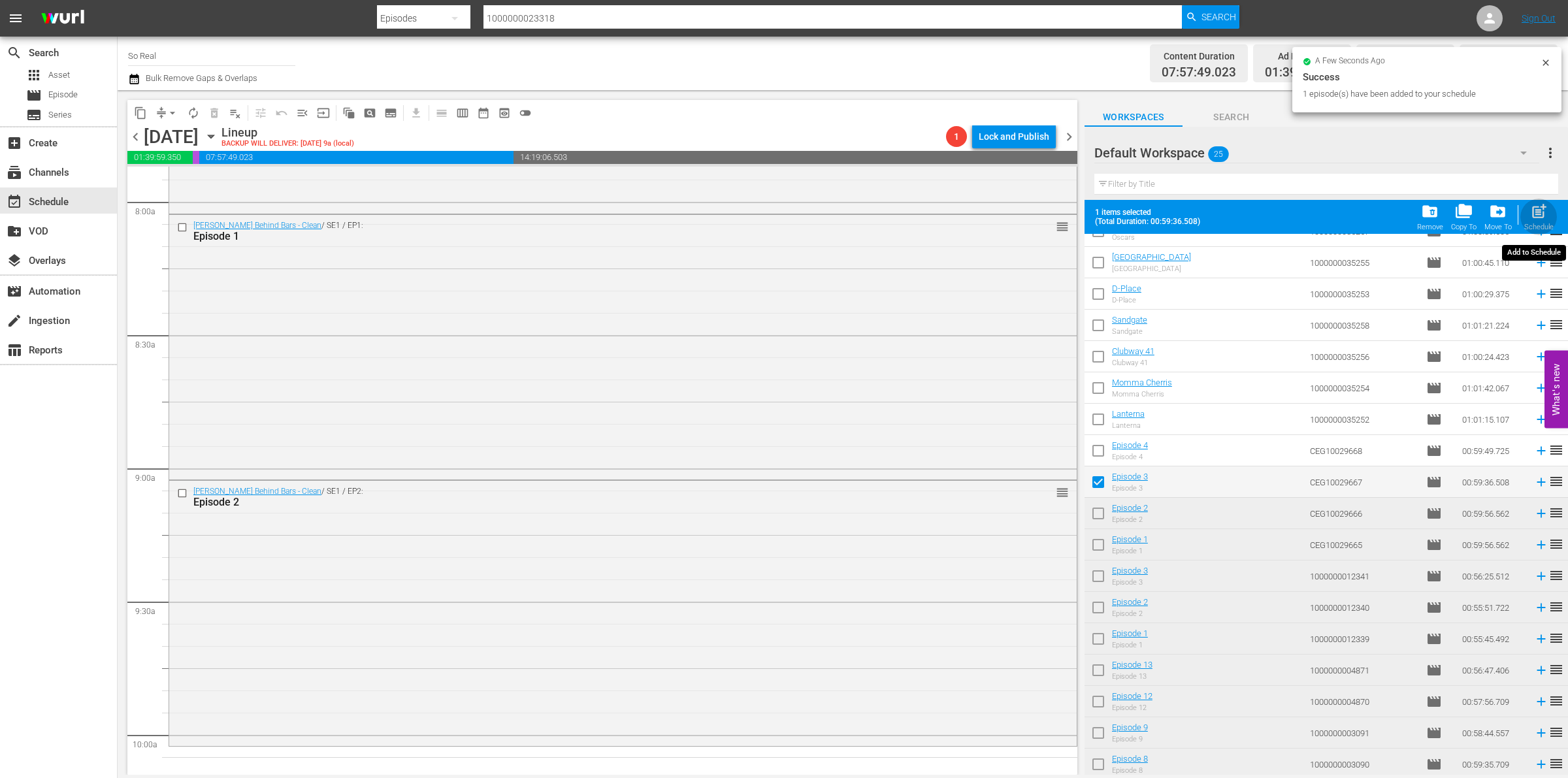
click at [1540, 215] on span "post_add" at bounding box center [1539, 211] width 17 height 17
checkbox input "false"
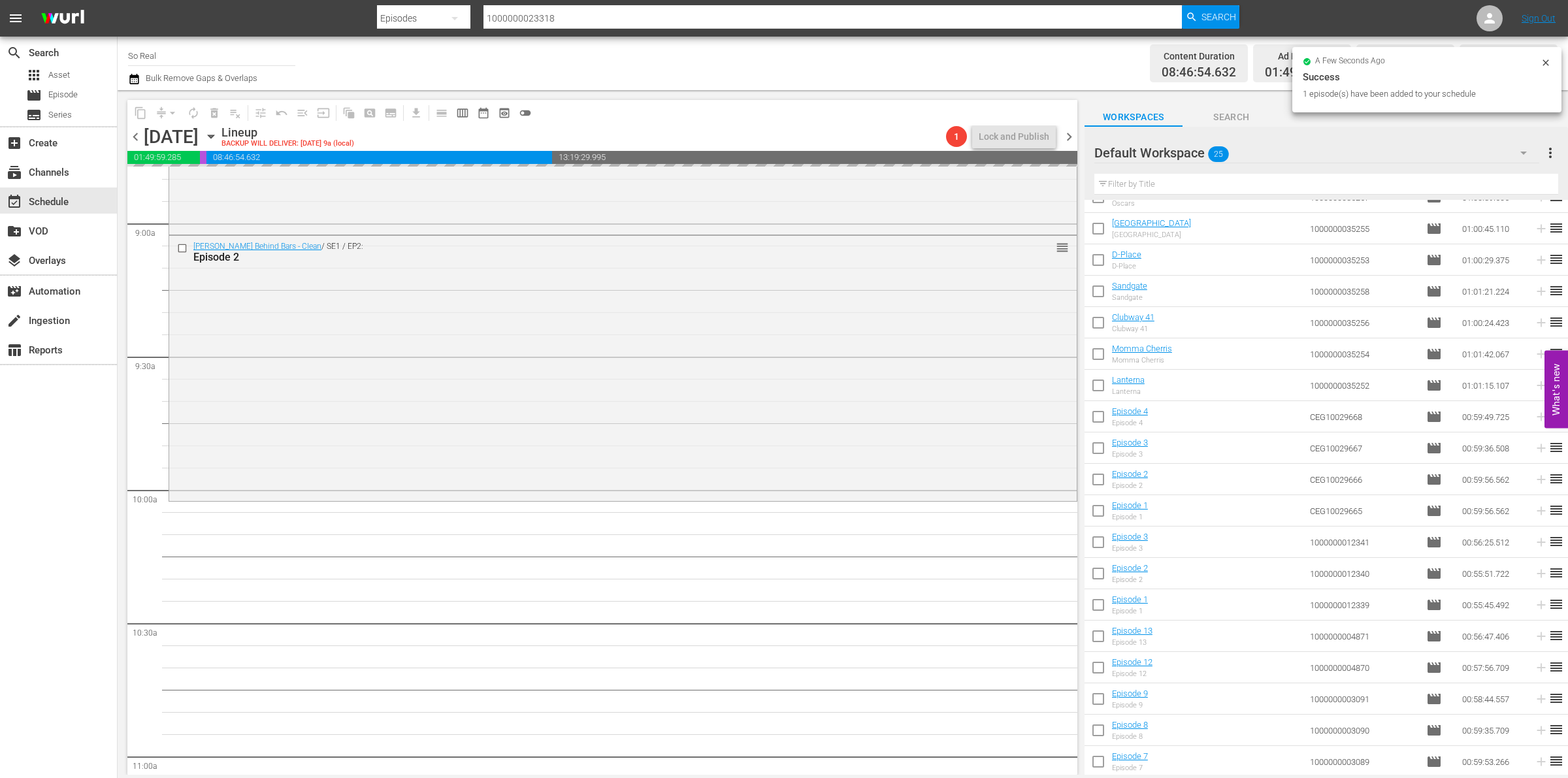
scroll to position [2395, 0]
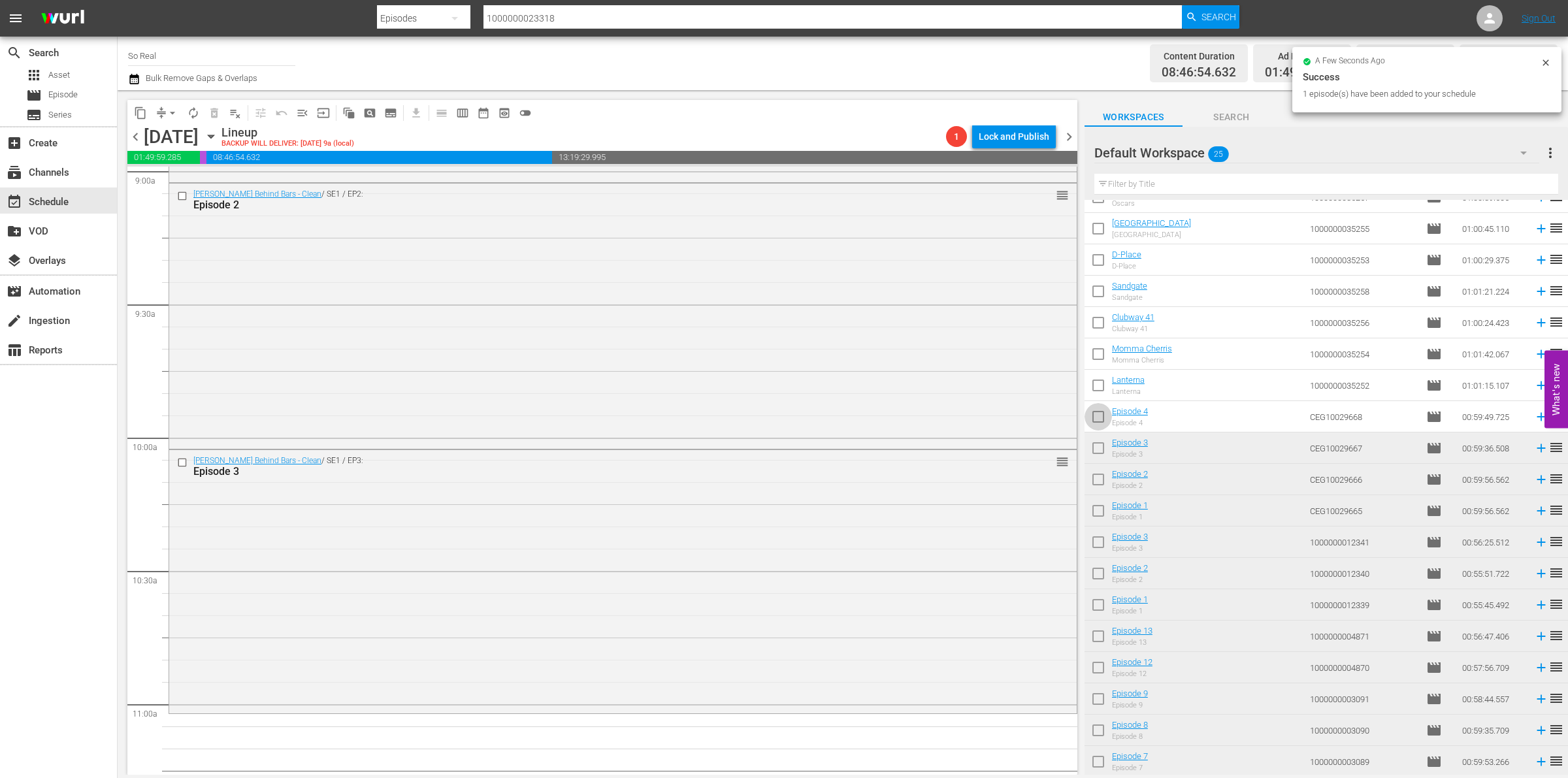
click at [1108, 423] on input "checkbox" at bounding box center [1098, 420] width 28 height 28
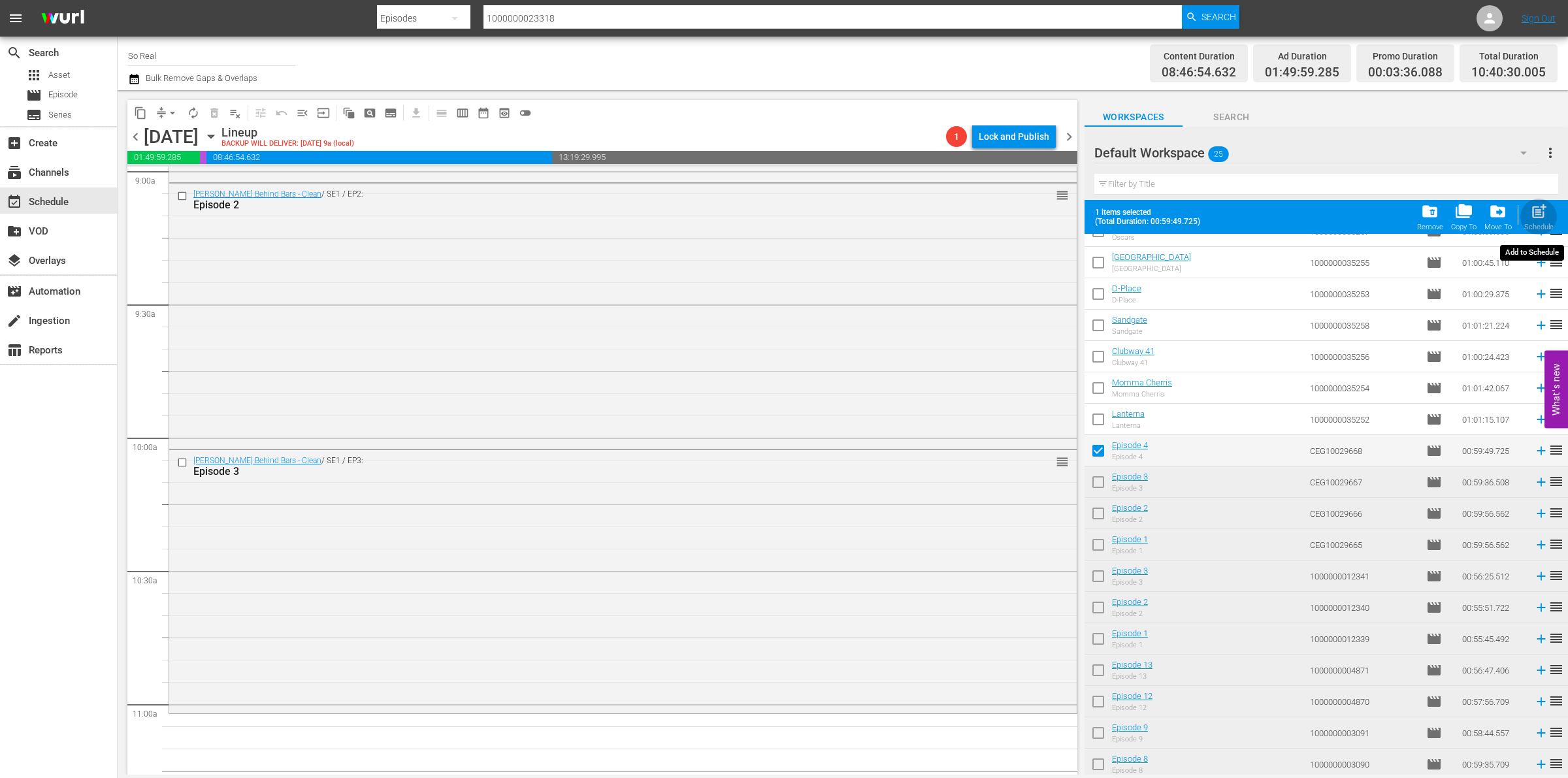
click at [1521, 213] on button "post_add Schedule" at bounding box center [1539, 217] width 37 height 36
checkbox input "false"
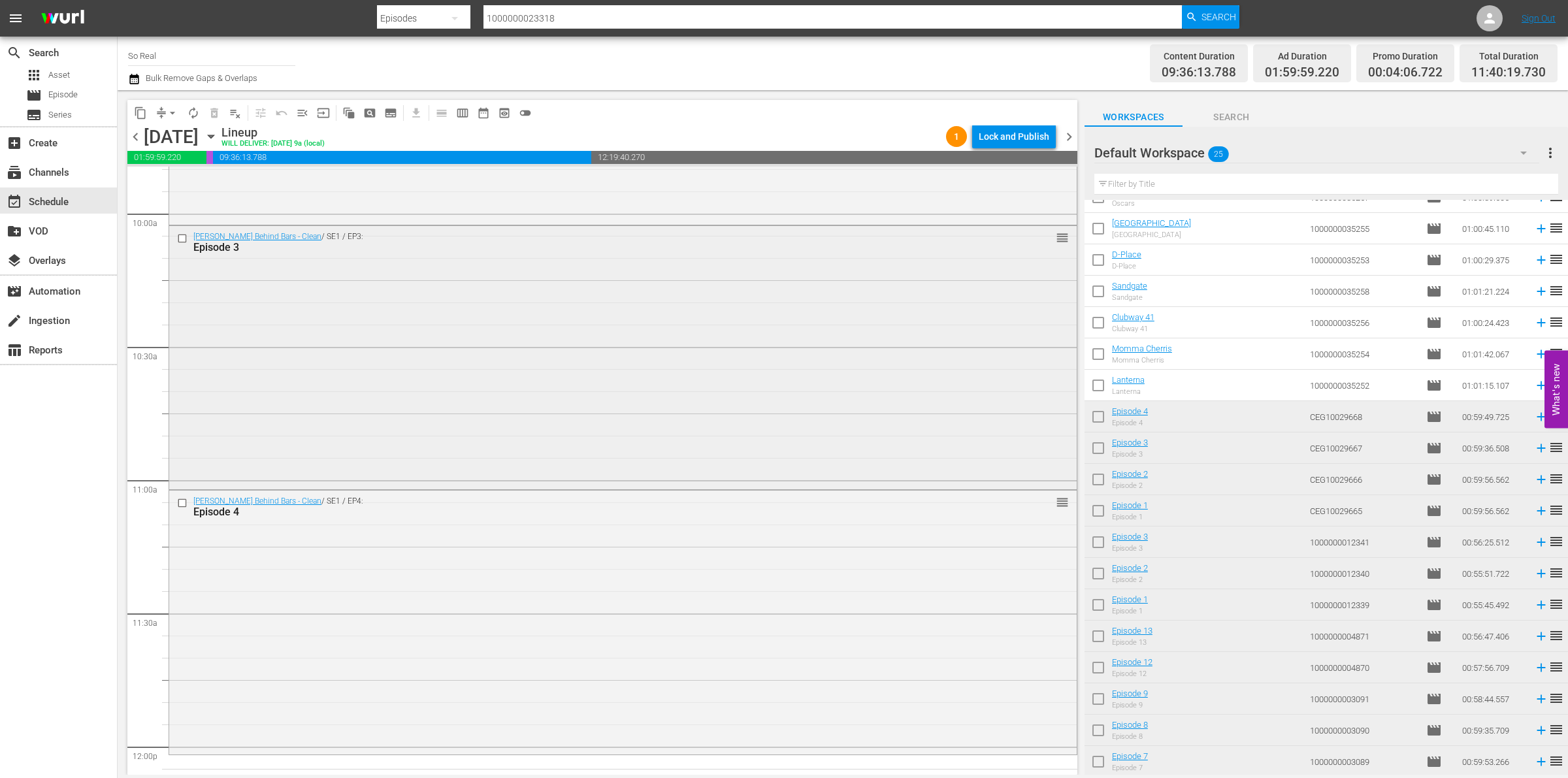
scroll to position [2621, 0]
click at [1098, 387] on input "checkbox" at bounding box center [1098, 389] width 28 height 28
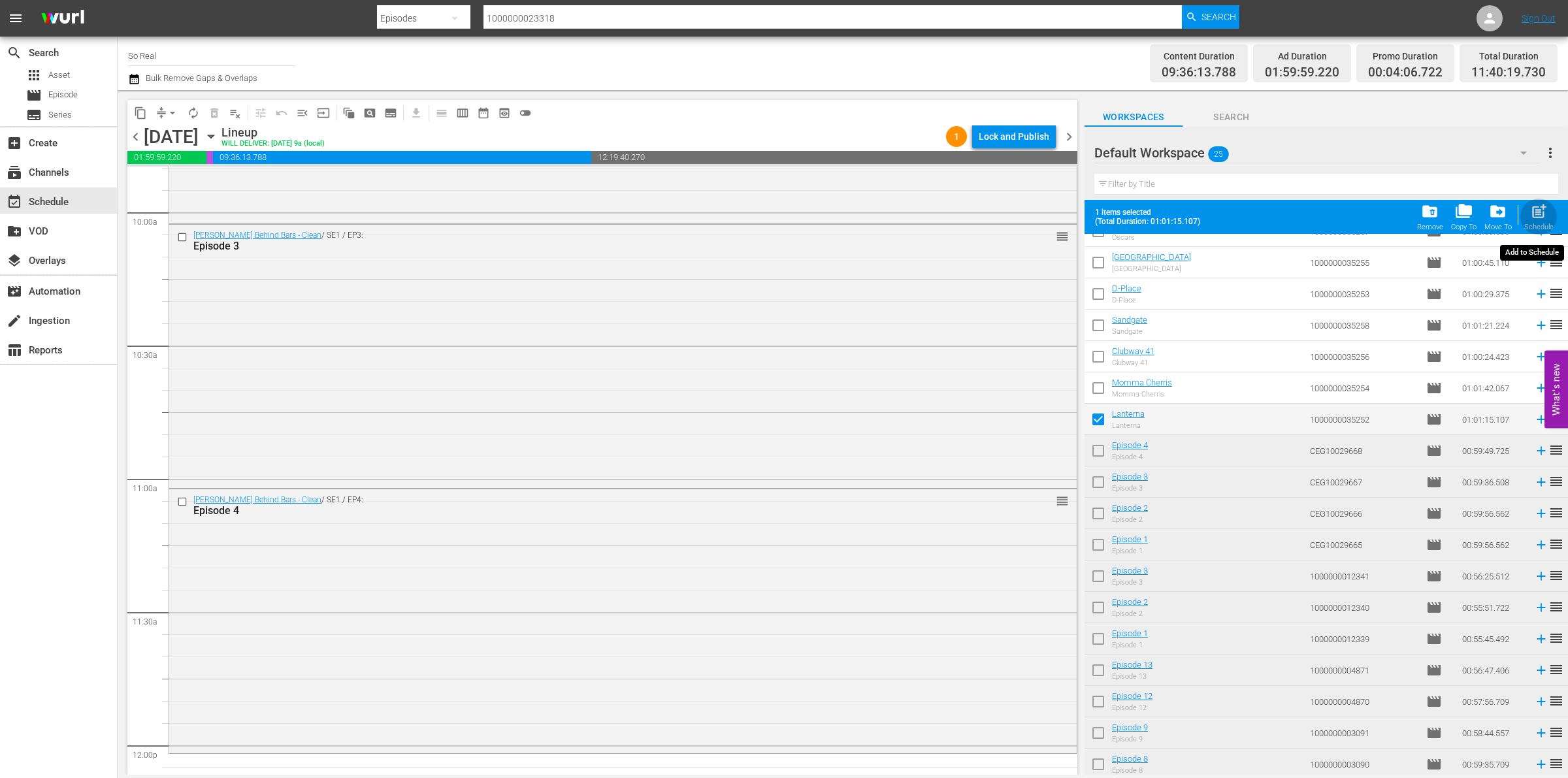
click at [1534, 215] on span "post_add" at bounding box center [1539, 211] width 17 height 17
checkbox input "false"
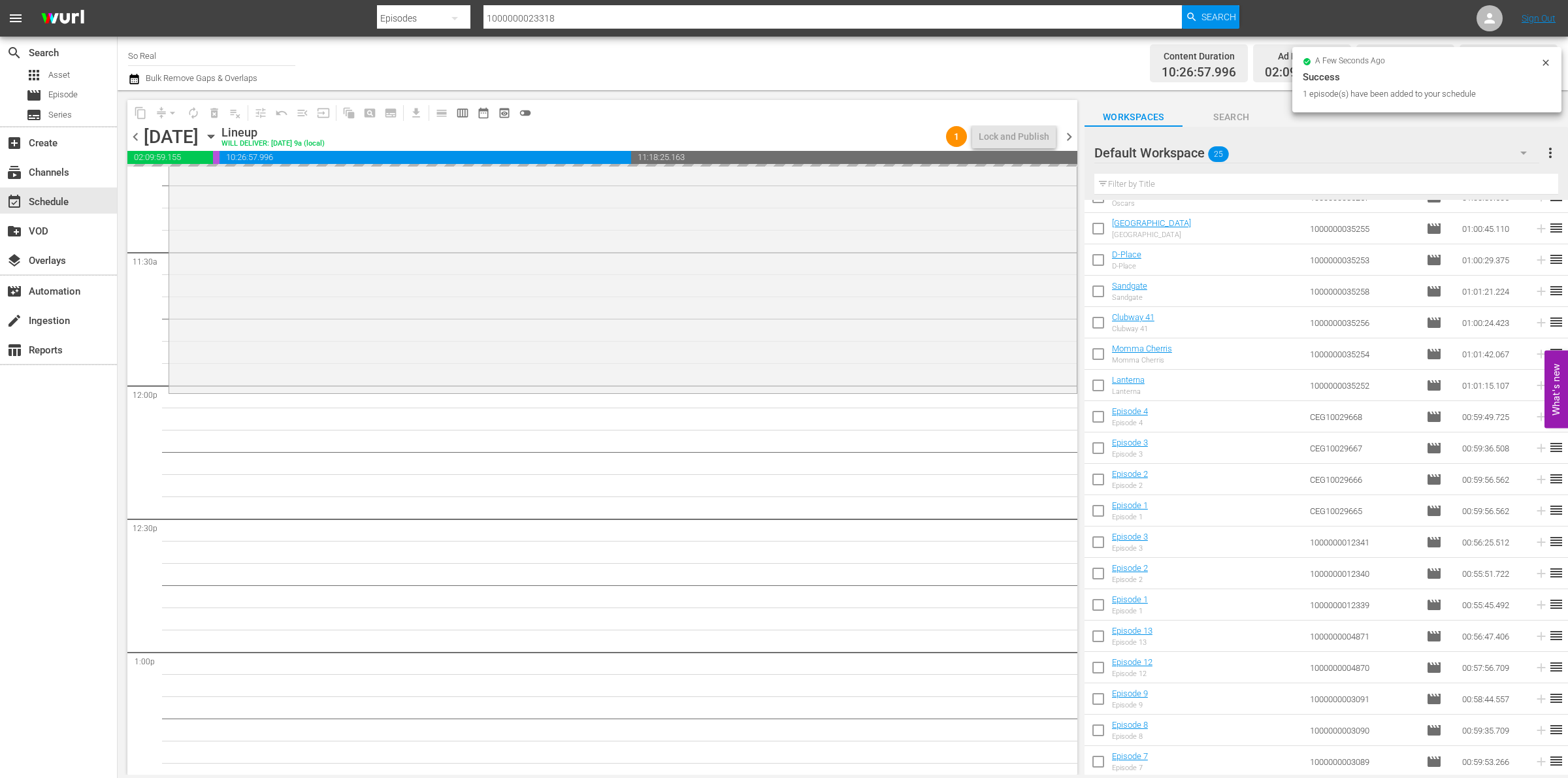
scroll to position [2985, 0]
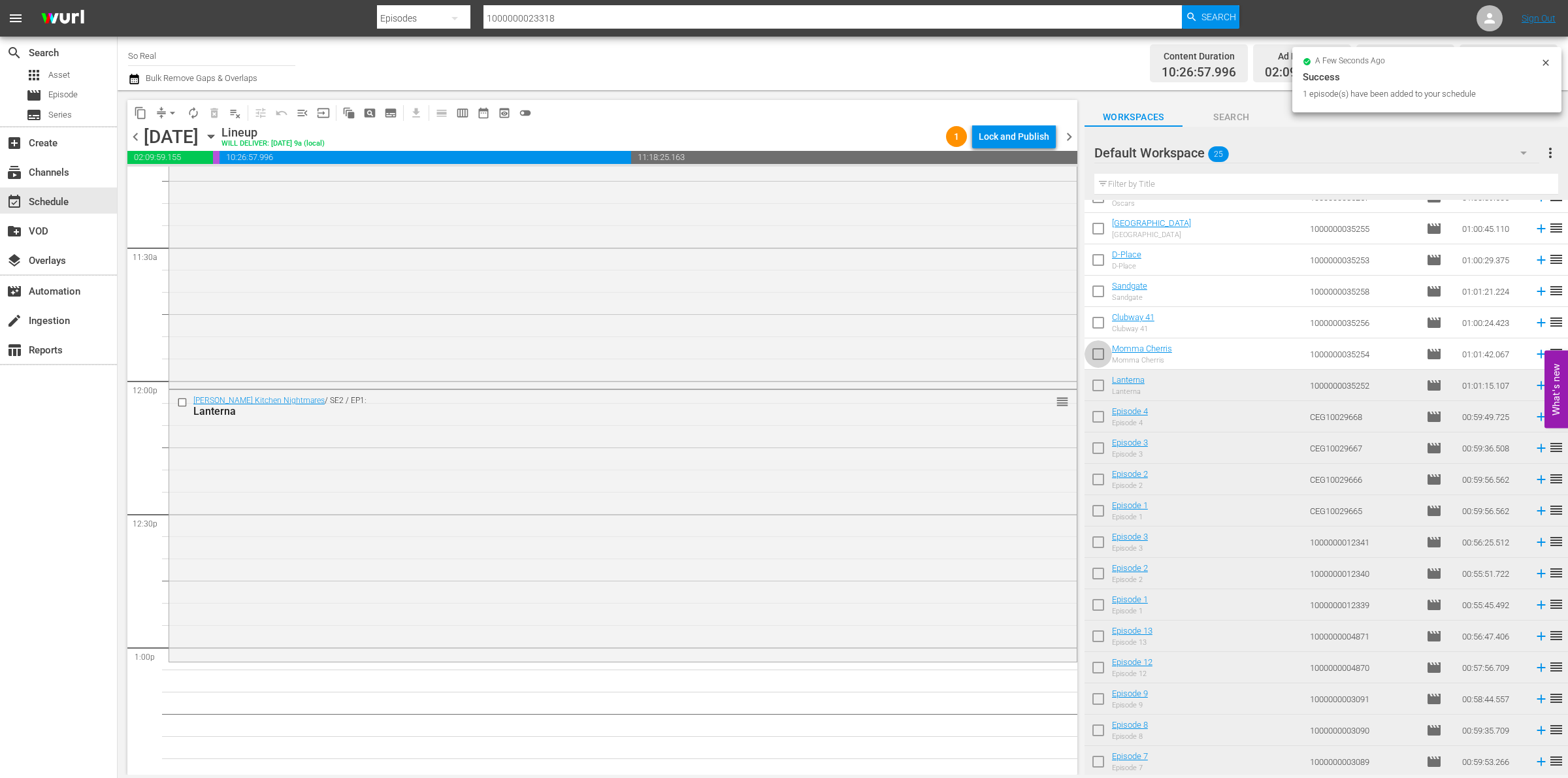
click at [1100, 348] on input "checkbox" at bounding box center [1098, 357] width 28 height 28
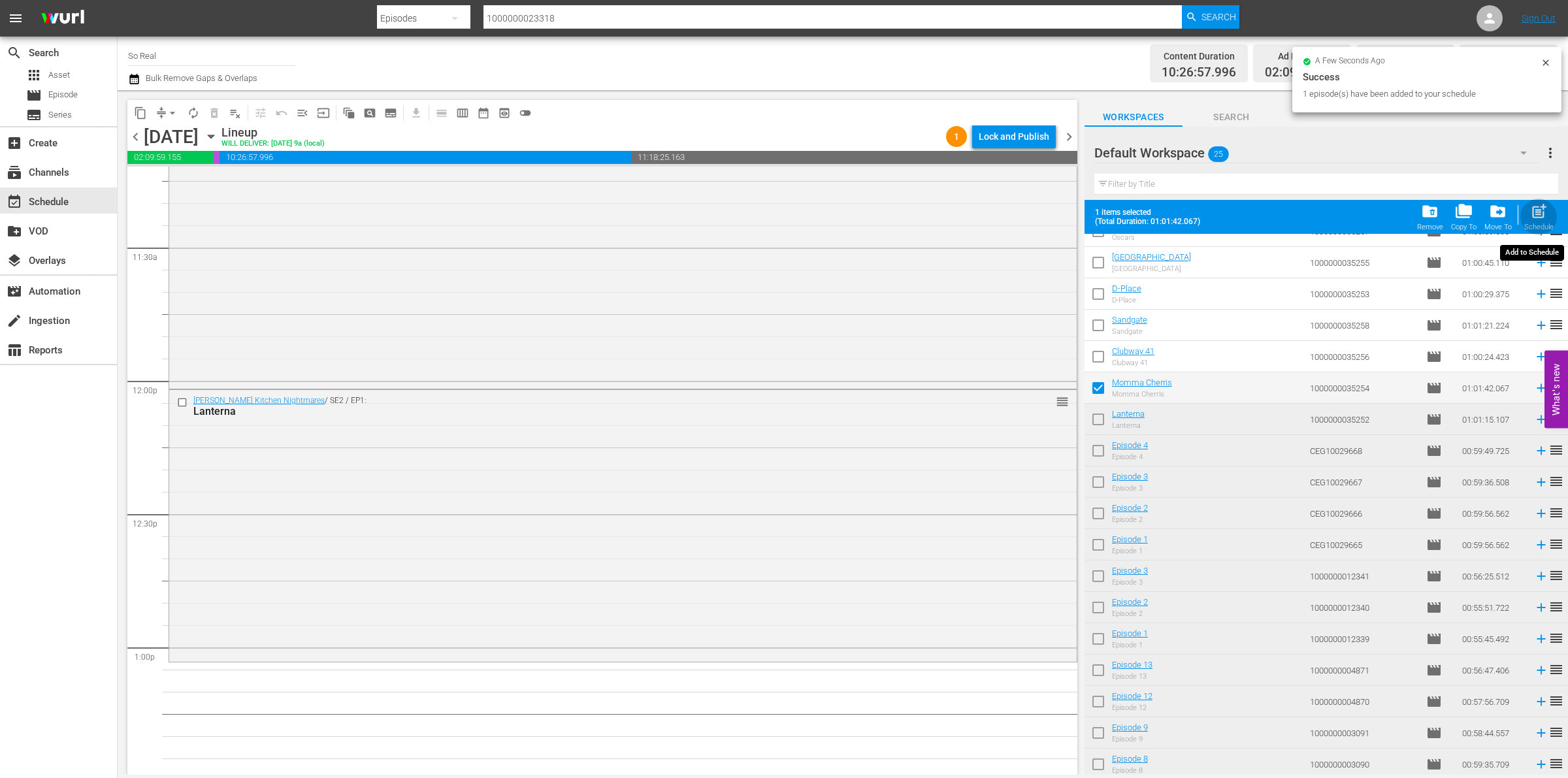
click at [1533, 226] on div "Schedule" at bounding box center [1540, 227] width 29 height 9
checkbox input "false"
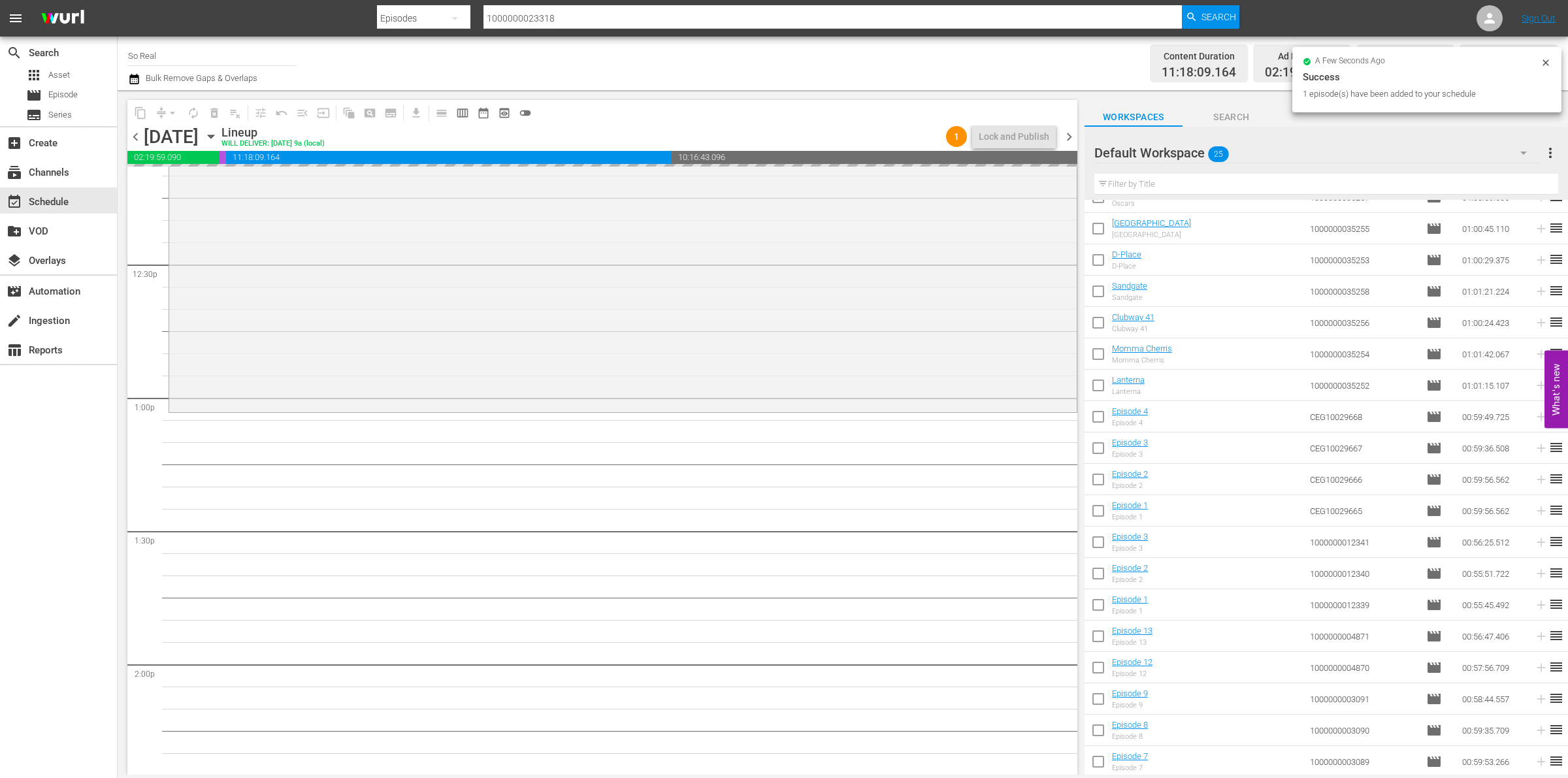
scroll to position [3235, 0]
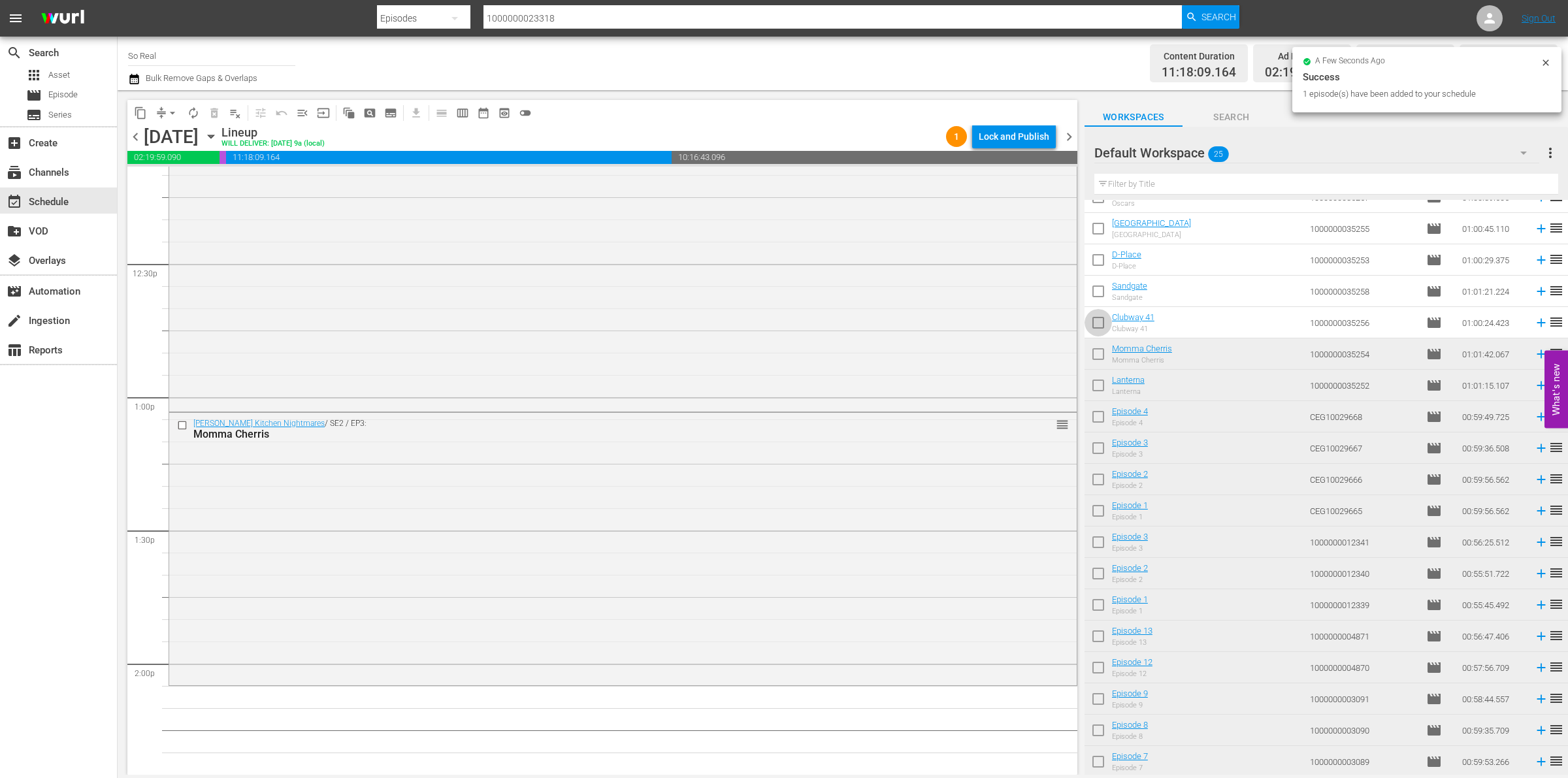
click at [1098, 321] on input "checkbox" at bounding box center [1098, 326] width 28 height 28
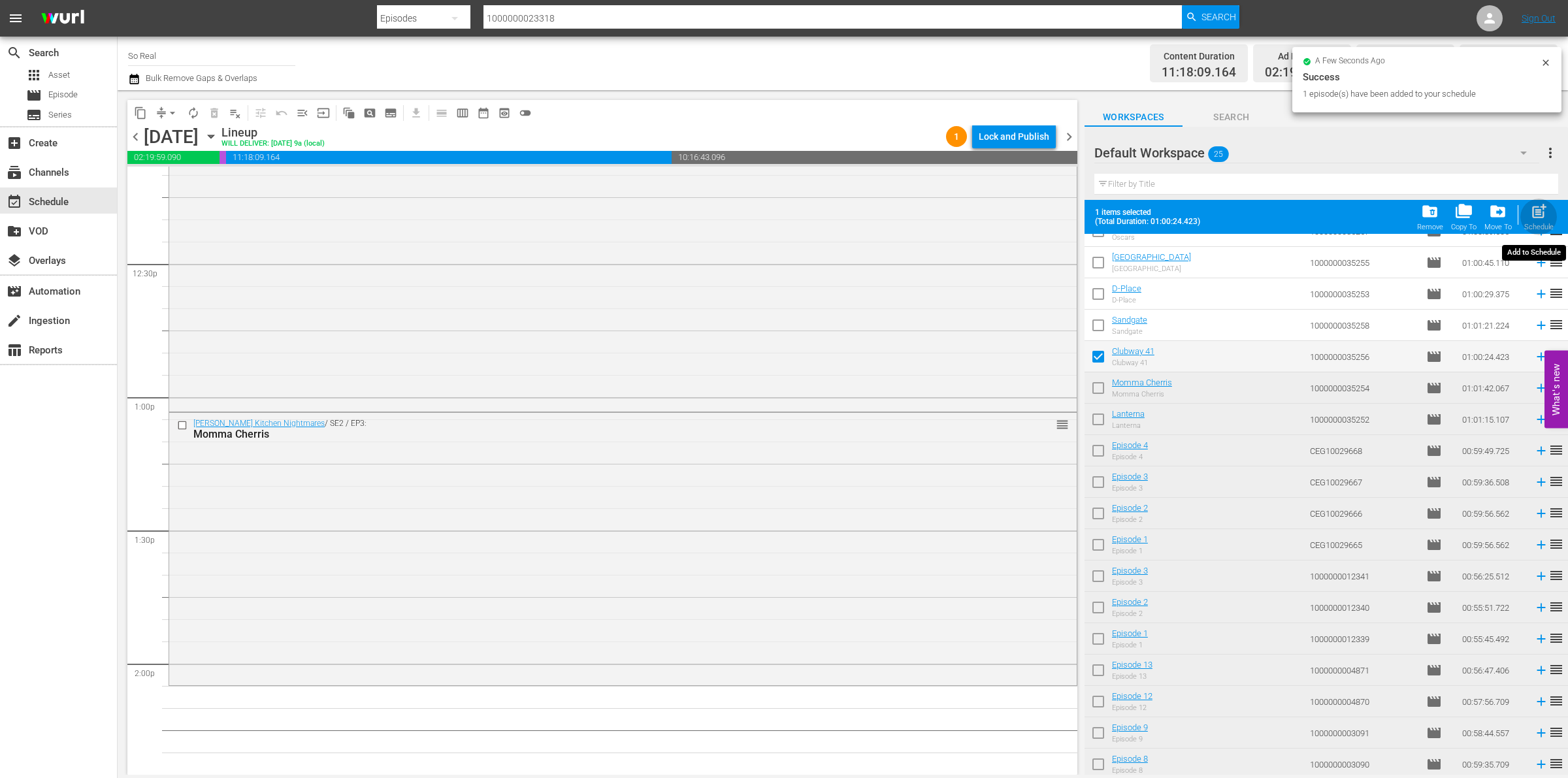
click at [1540, 226] on div "Schedule" at bounding box center [1540, 227] width 29 height 9
checkbox input "false"
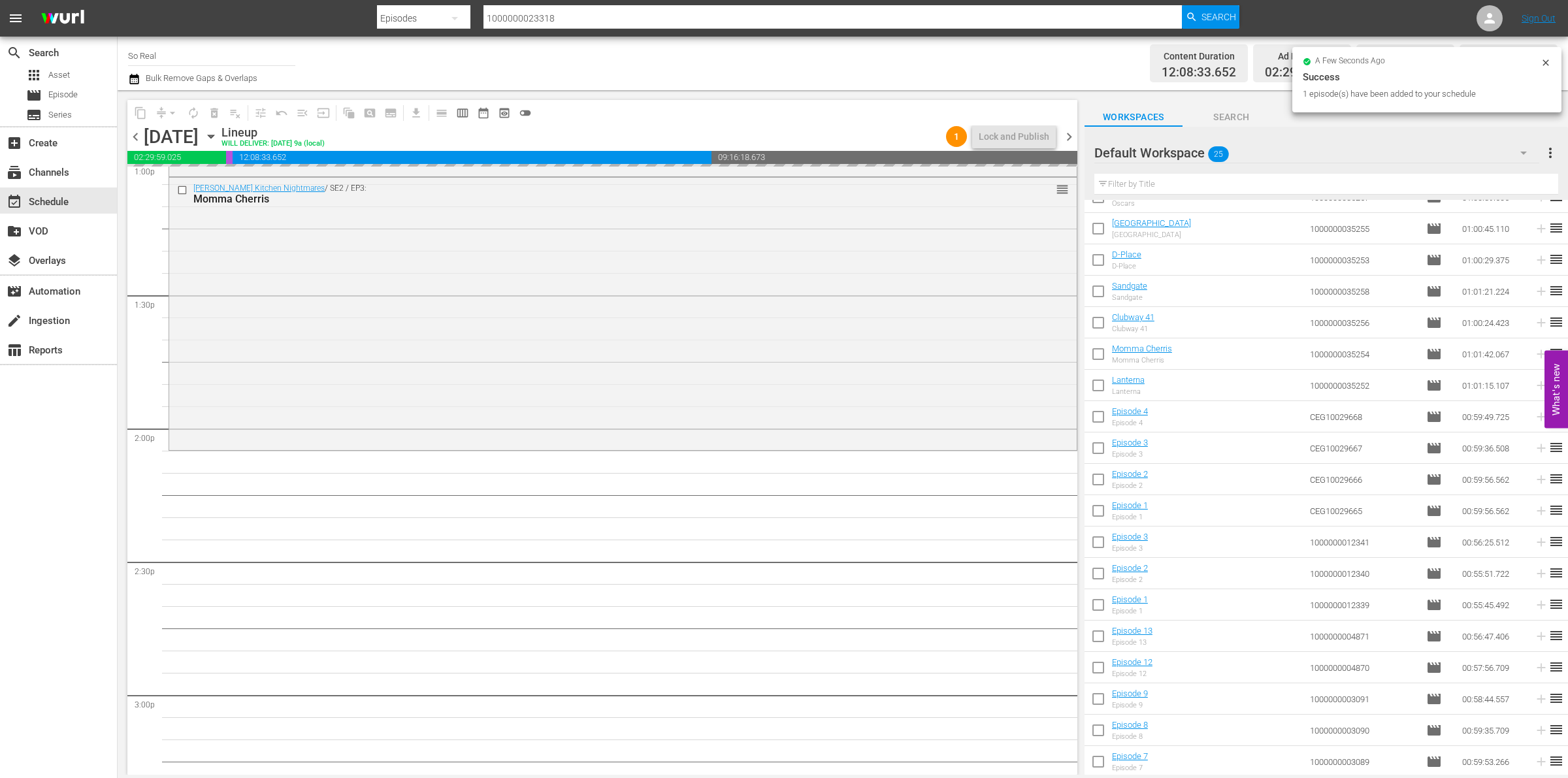
scroll to position [3481, 0]
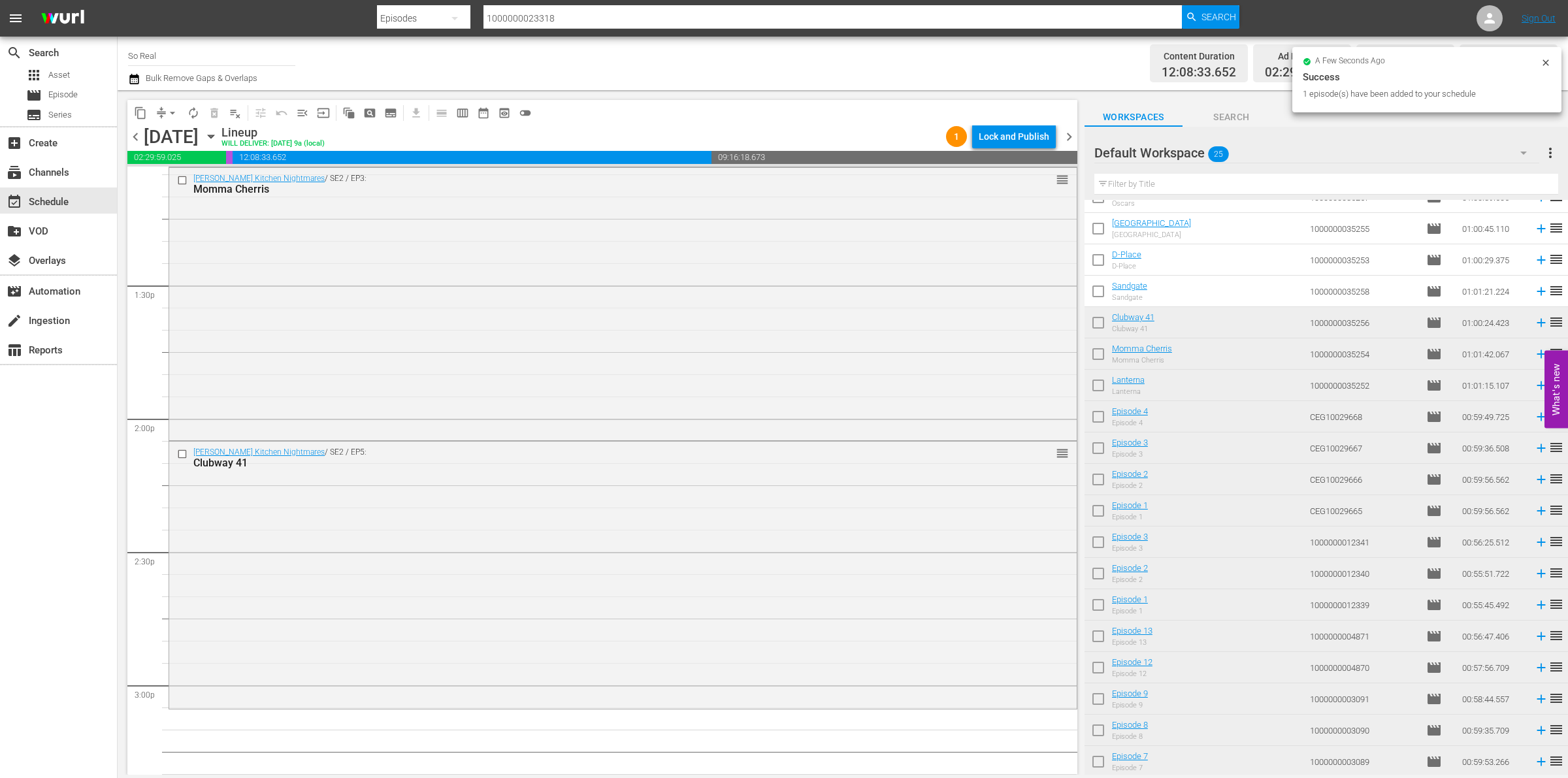
click at [1095, 291] on input "checkbox" at bounding box center [1098, 294] width 28 height 28
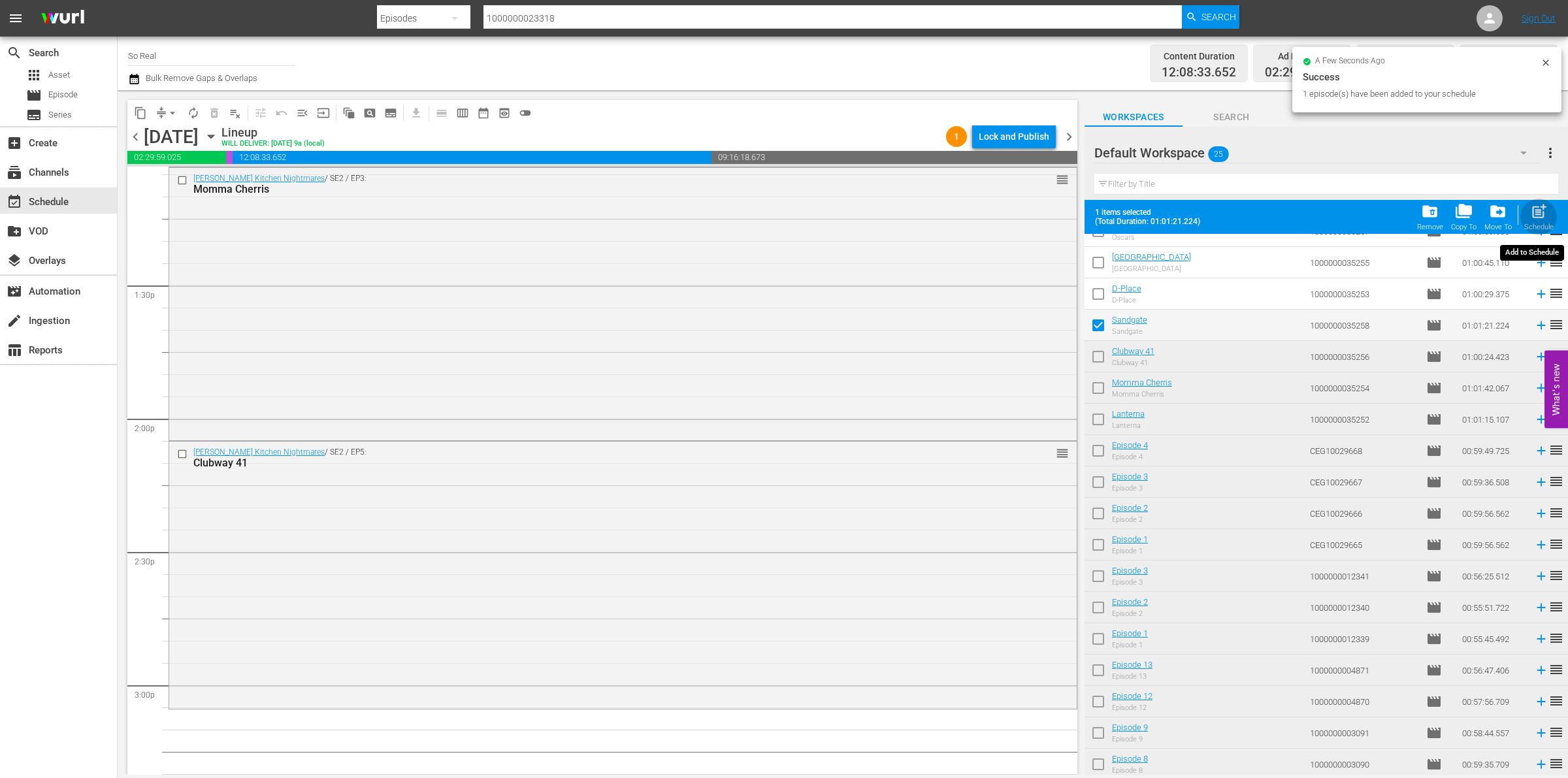
click at [1552, 215] on div "post_add Schedule" at bounding box center [1540, 216] width 29 height 28
checkbox input "false"
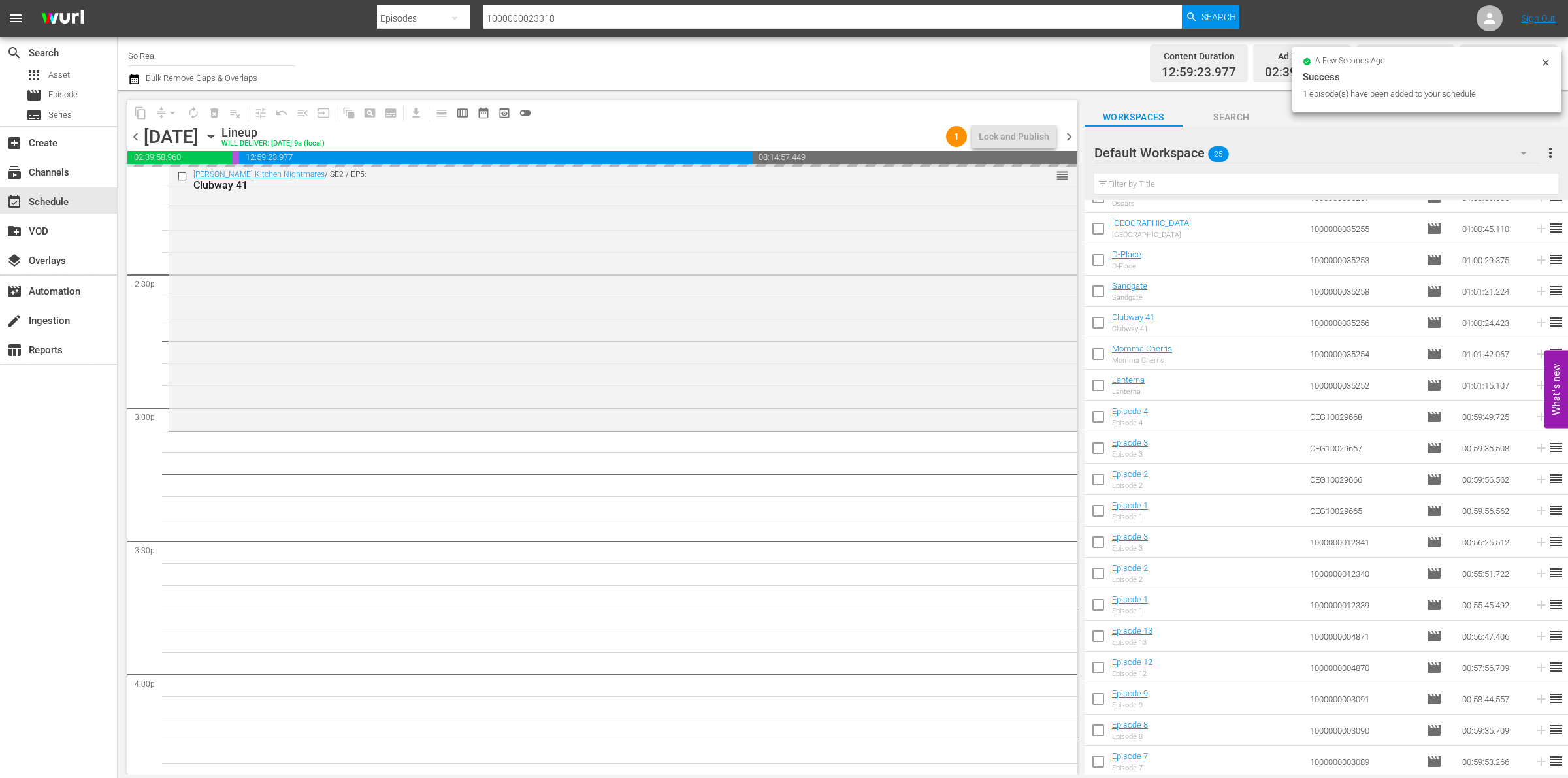
scroll to position [3759, 0]
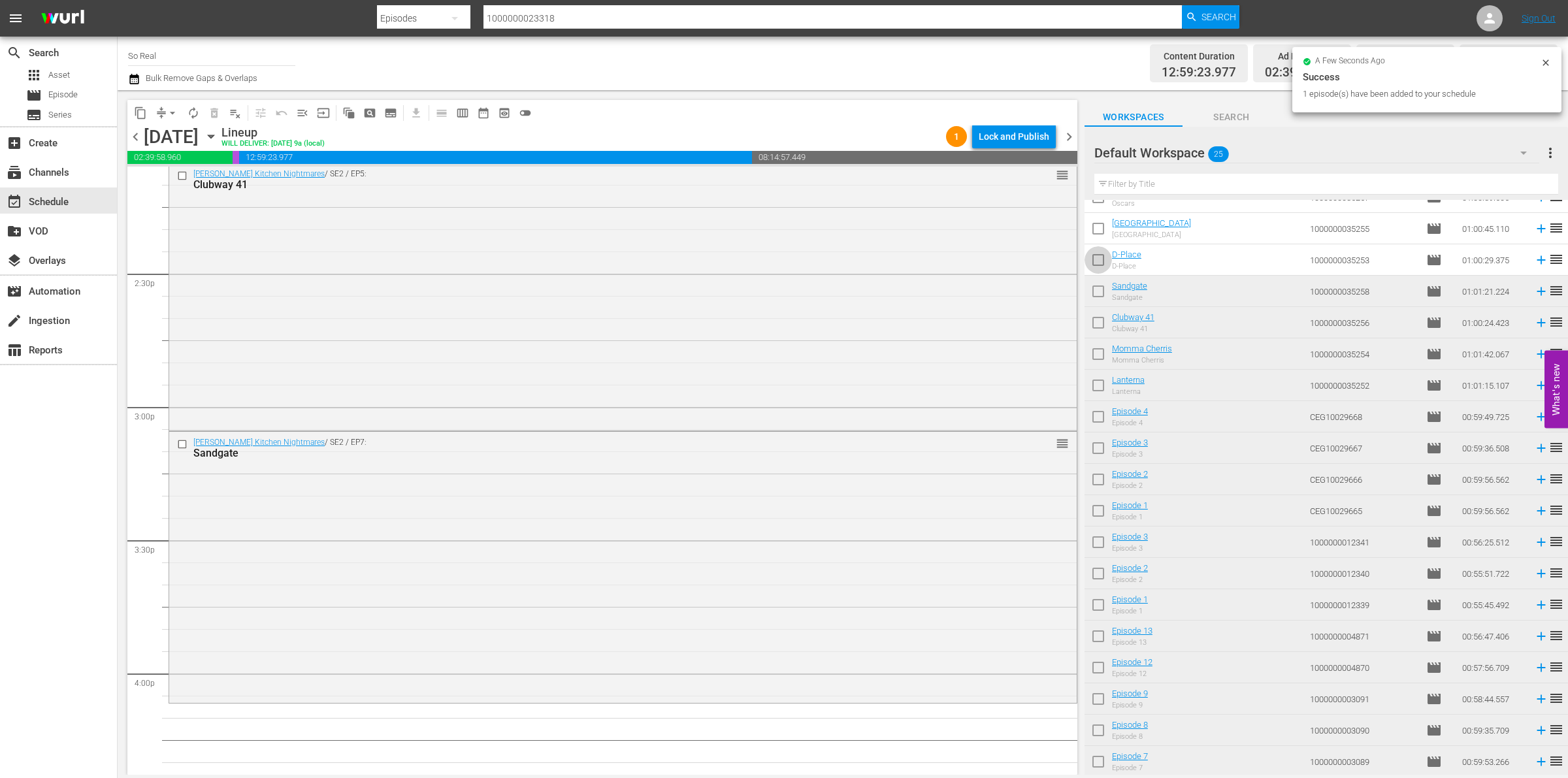
click at [1104, 266] on input "checkbox" at bounding box center [1098, 263] width 28 height 28
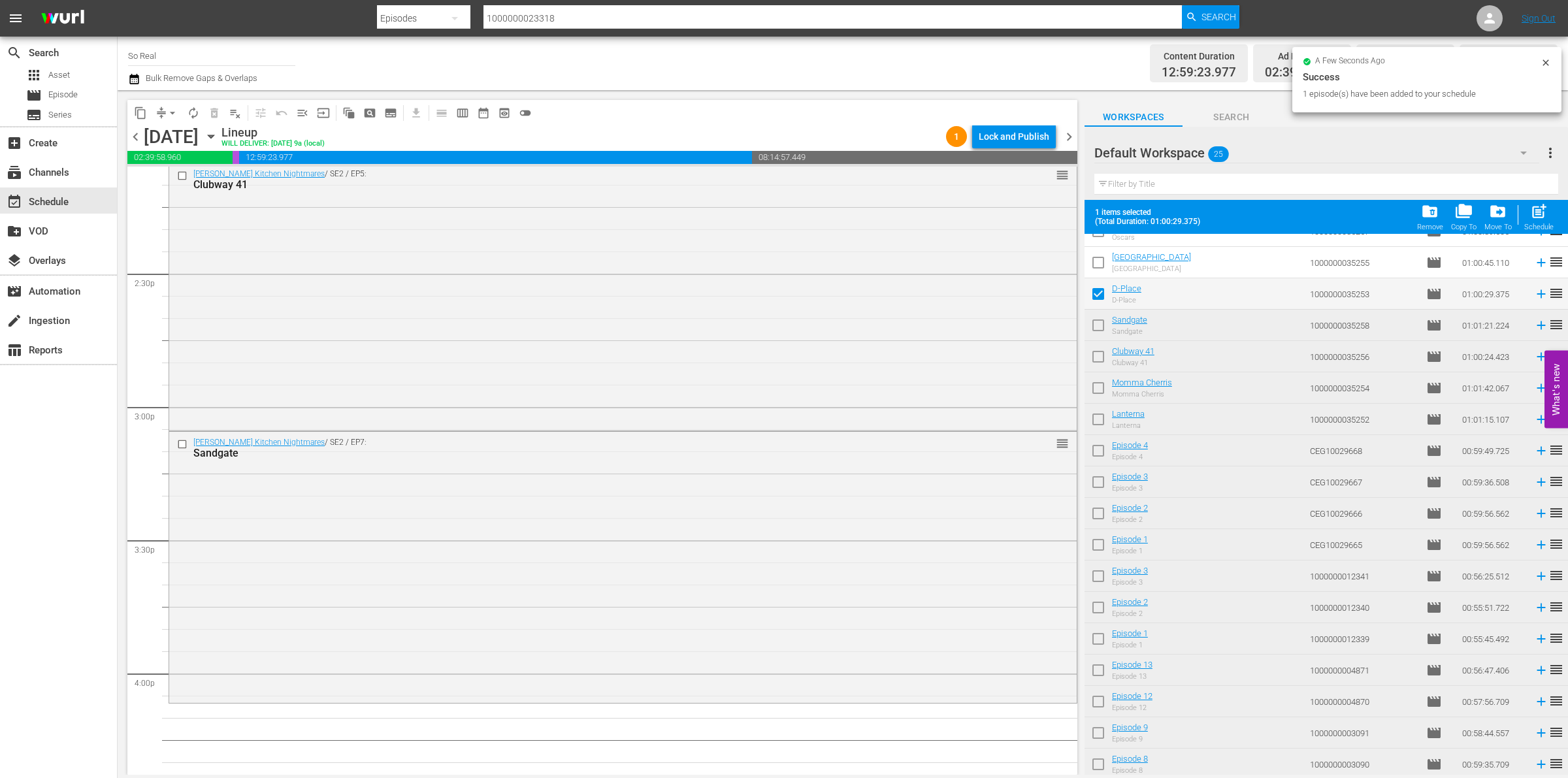
click at [1520, 216] on div "folder_delete Remove folder_copy Copy To drive_file_move Move To post_add Sched…" at bounding box center [1486, 217] width 145 height 36
click at [1527, 215] on div "post_add Schedule" at bounding box center [1540, 216] width 29 height 28
checkbox input "false"
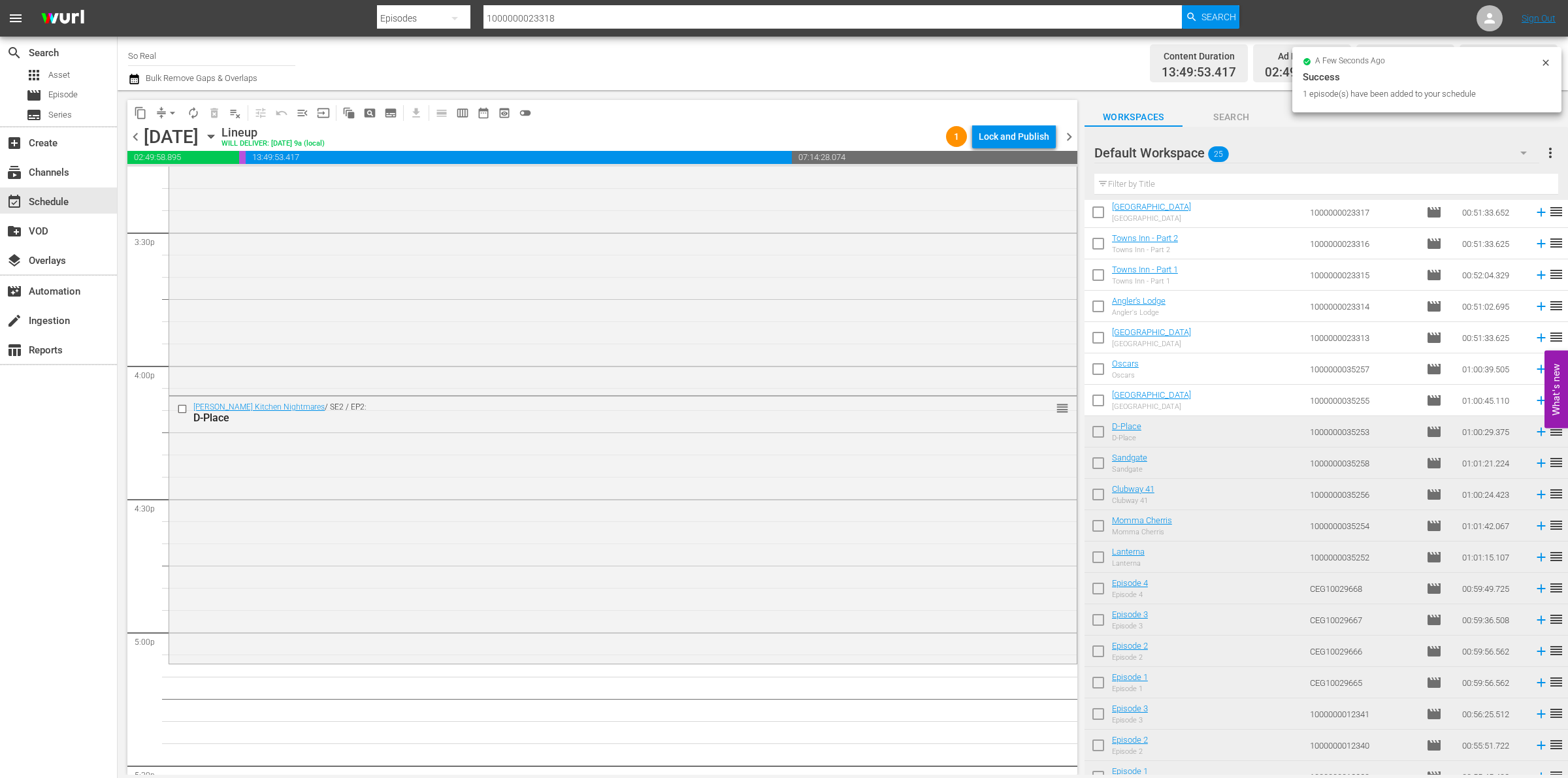
scroll to position [40, 0]
click at [1099, 428] on input "checkbox" at bounding box center [1098, 431] width 28 height 28
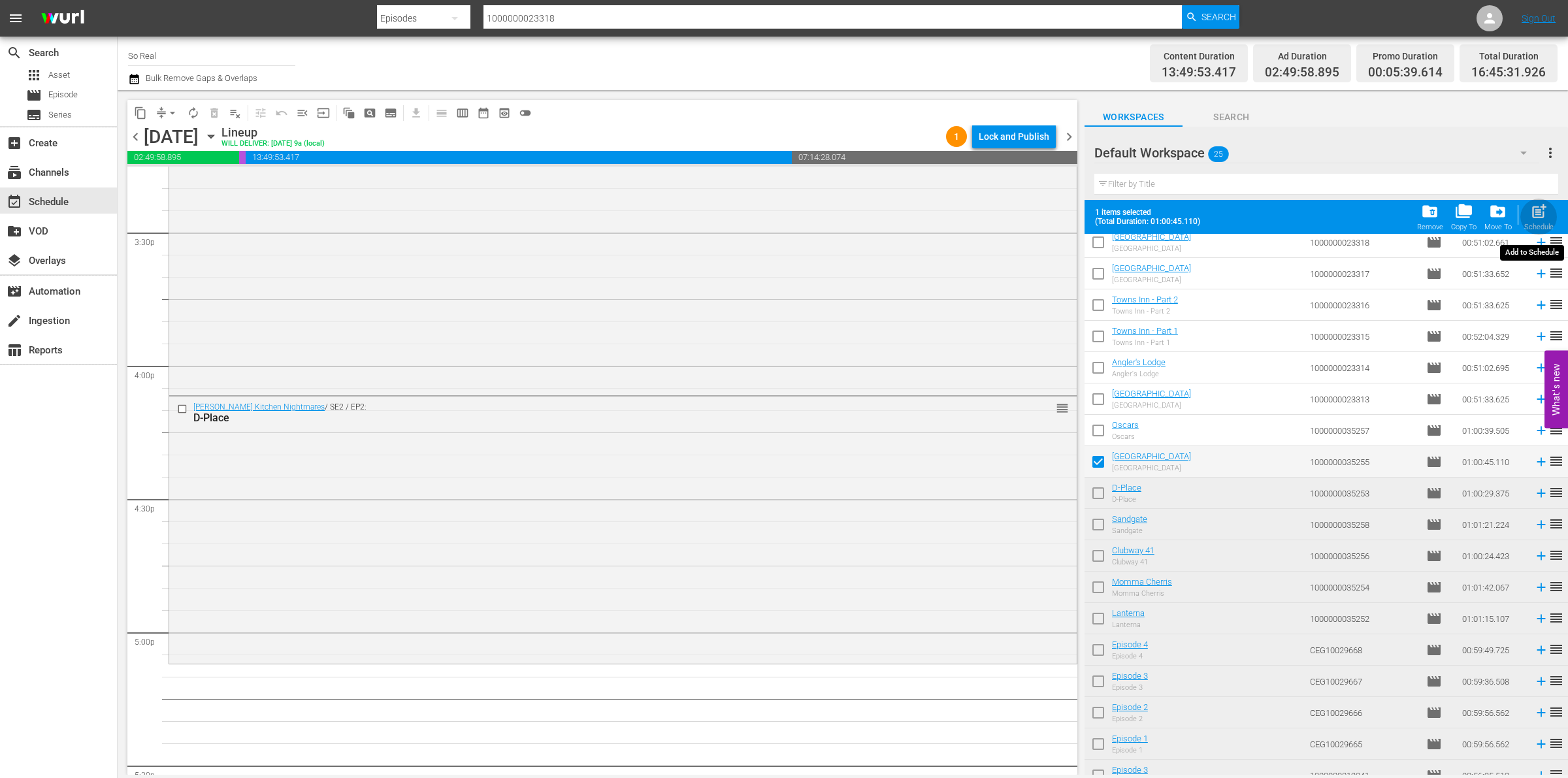
click at [1543, 215] on span "post_add" at bounding box center [1539, 211] width 17 height 17
checkbox input "false"
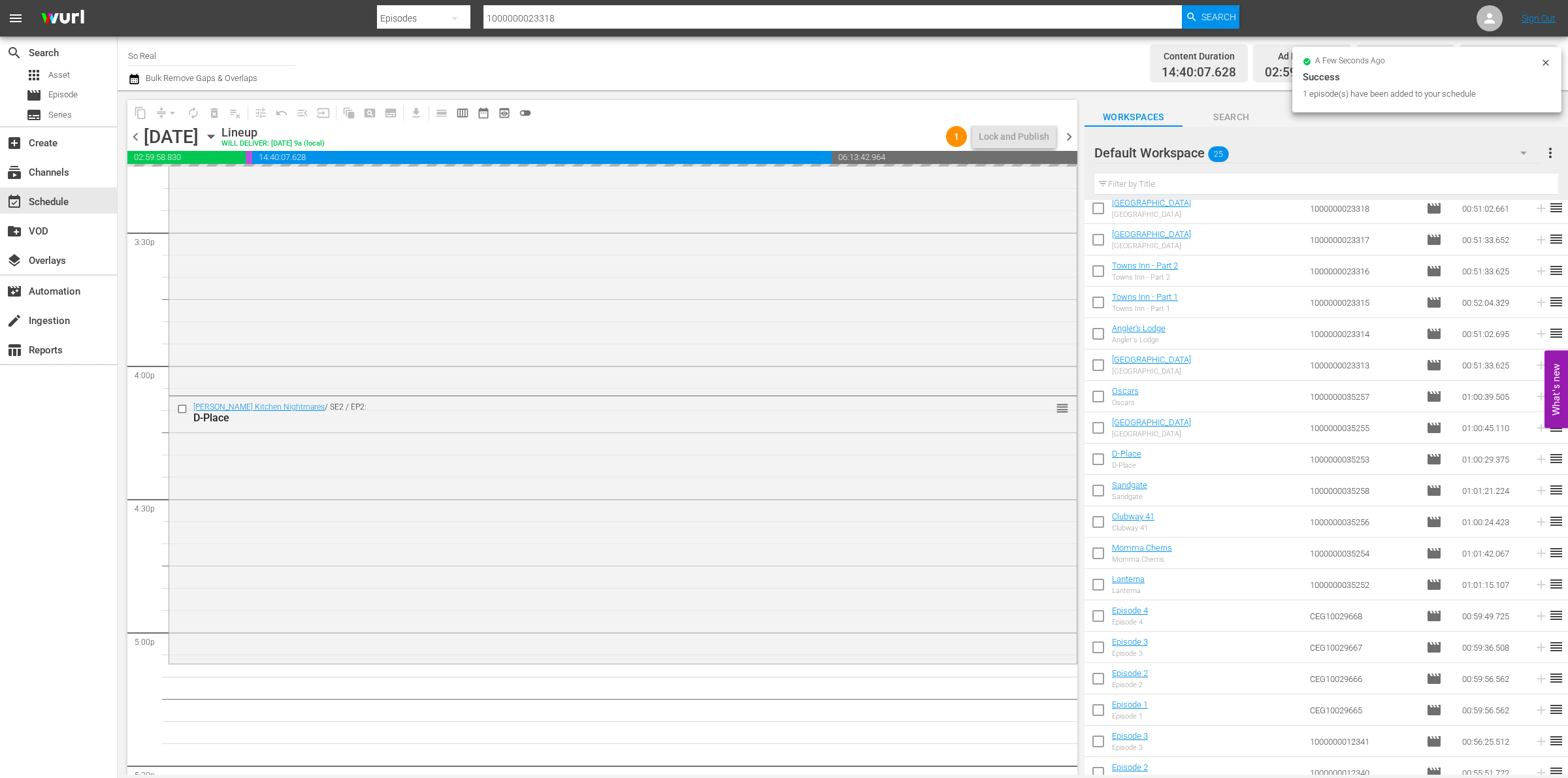
scroll to position [4435, 0]
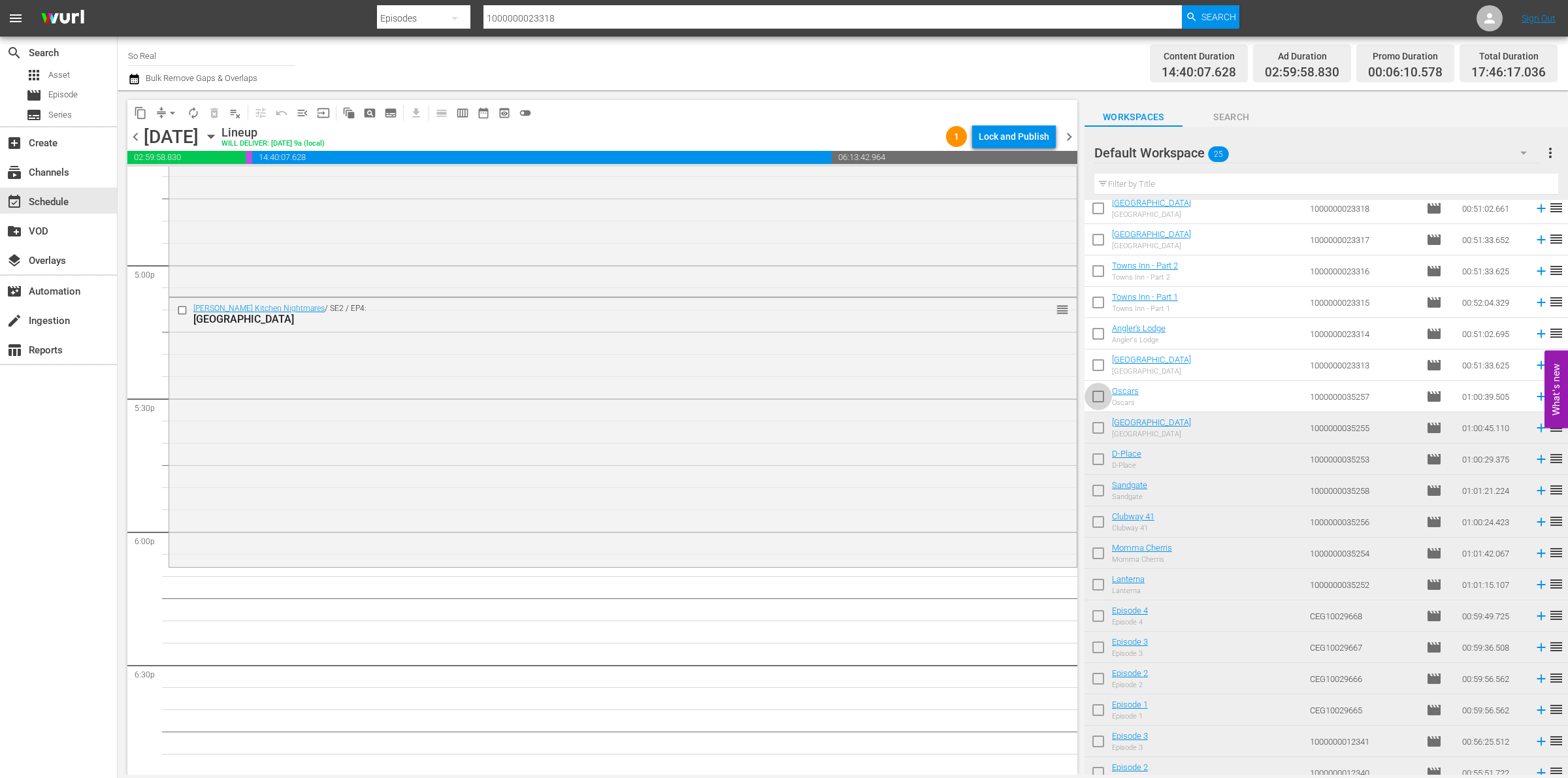
click at [1098, 397] on input "checkbox" at bounding box center [1098, 400] width 28 height 28
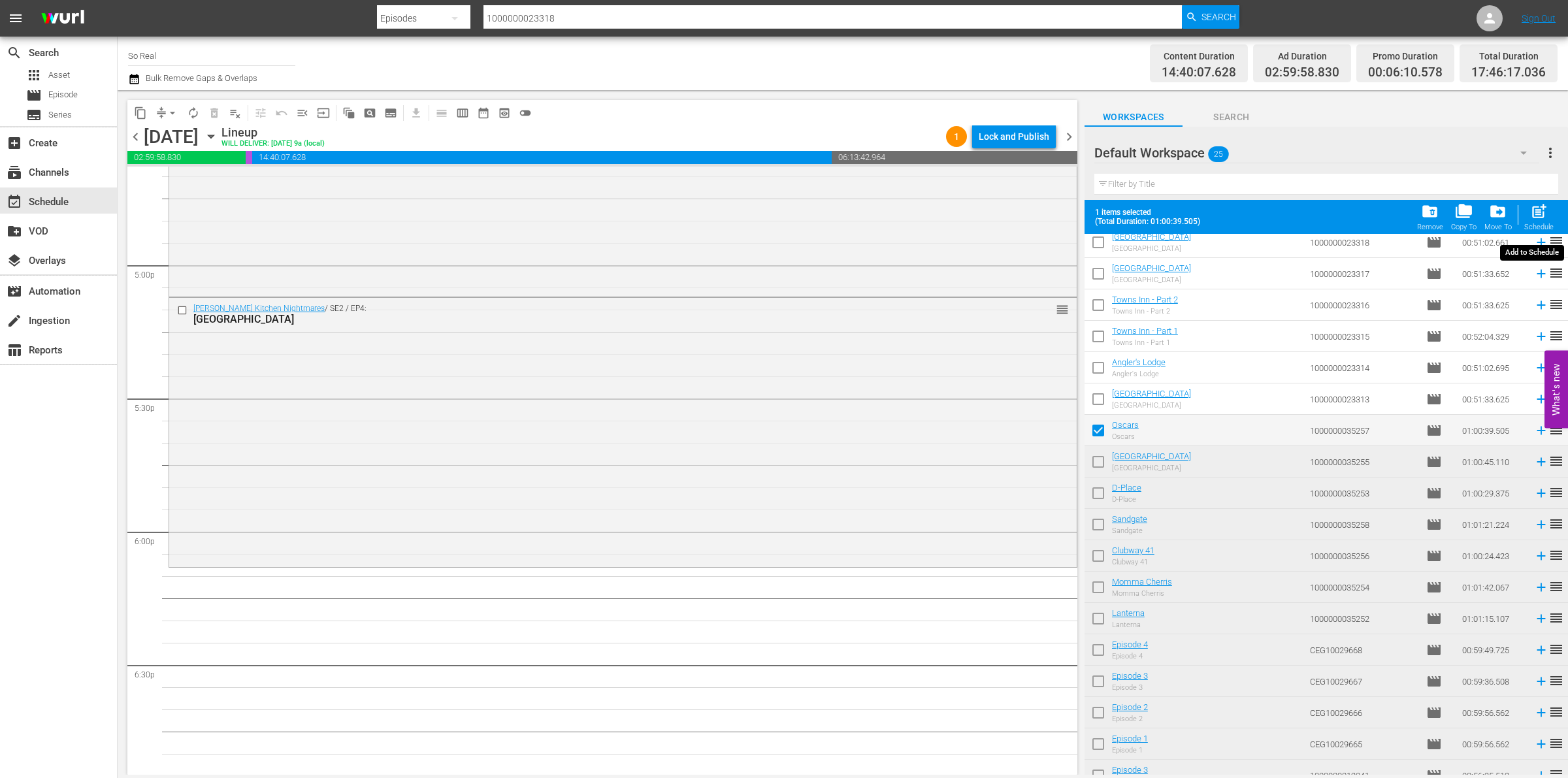
click at [1531, 223] on div "Schedule" at bounding box center [1540, 227] width 29 height 9
checkbox input "false"
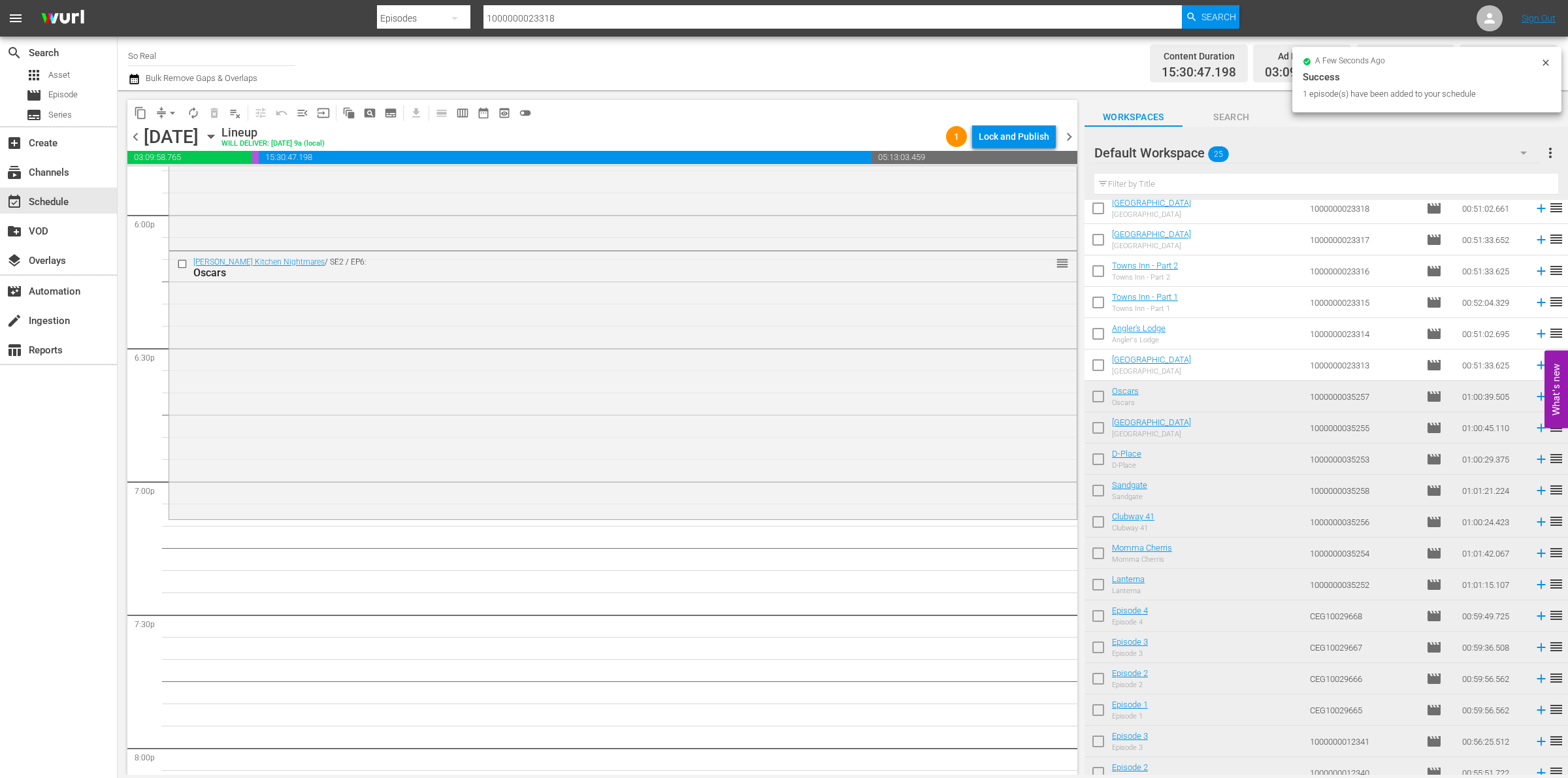
scroll to position [4752, 0]
click at [1105, 364] on input "checkbox" at bounding box center [1098, 368] width 28 height 28
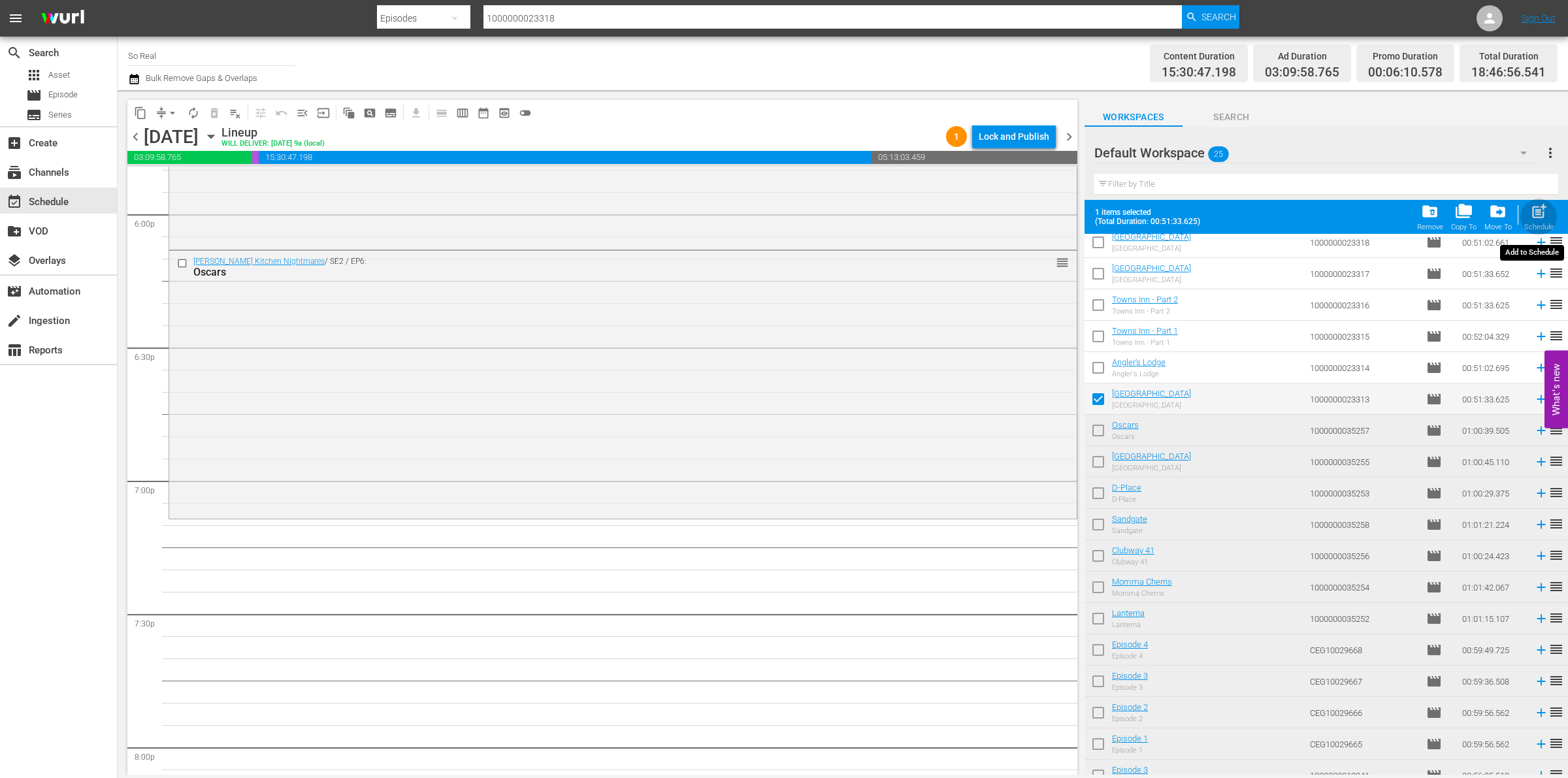
click at [1530, 214] on span "post_add" at bounding box center [1539, 211] width 17 height 17
checkbox input "false"
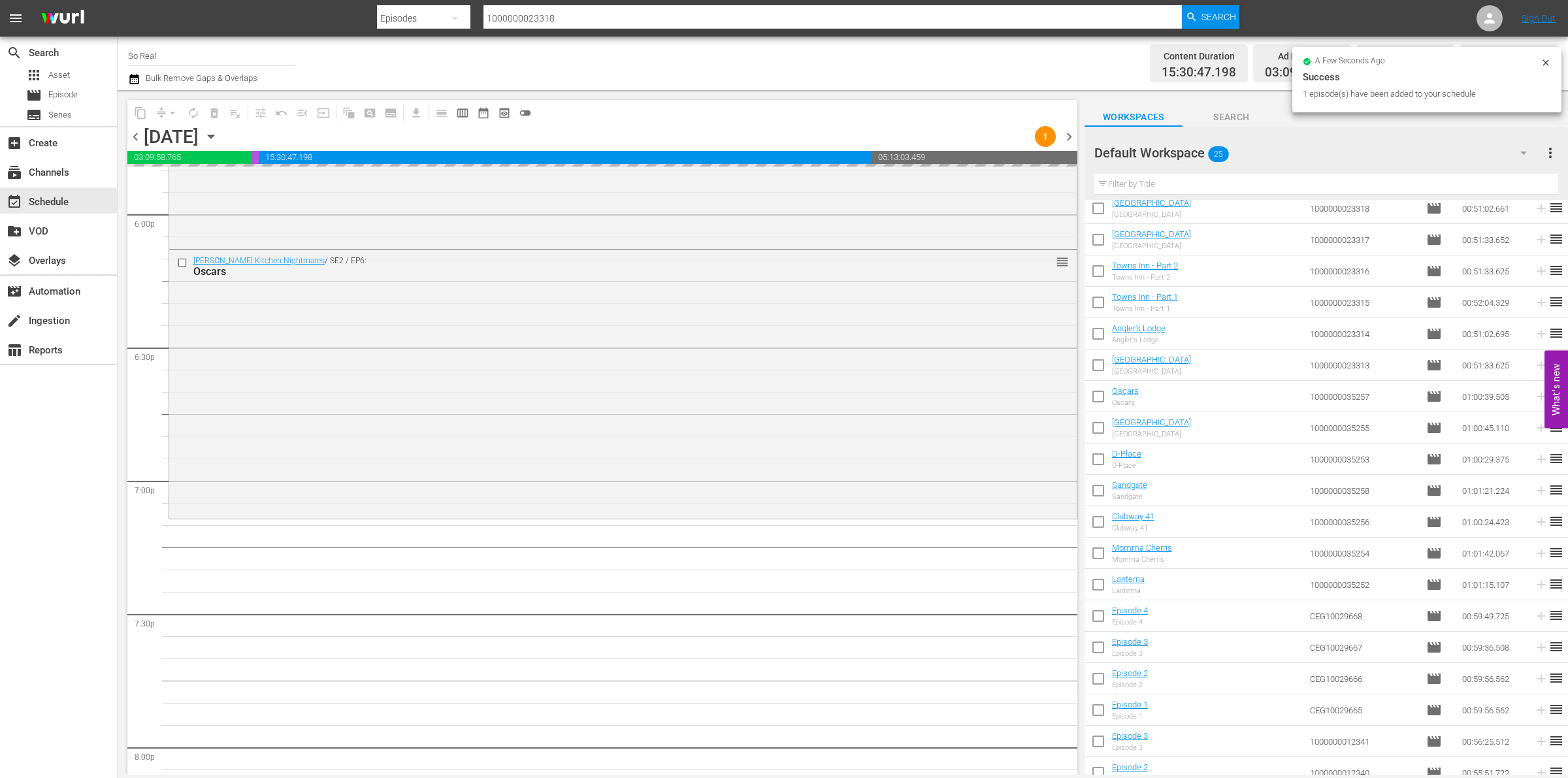
scroll to position [0, 0]
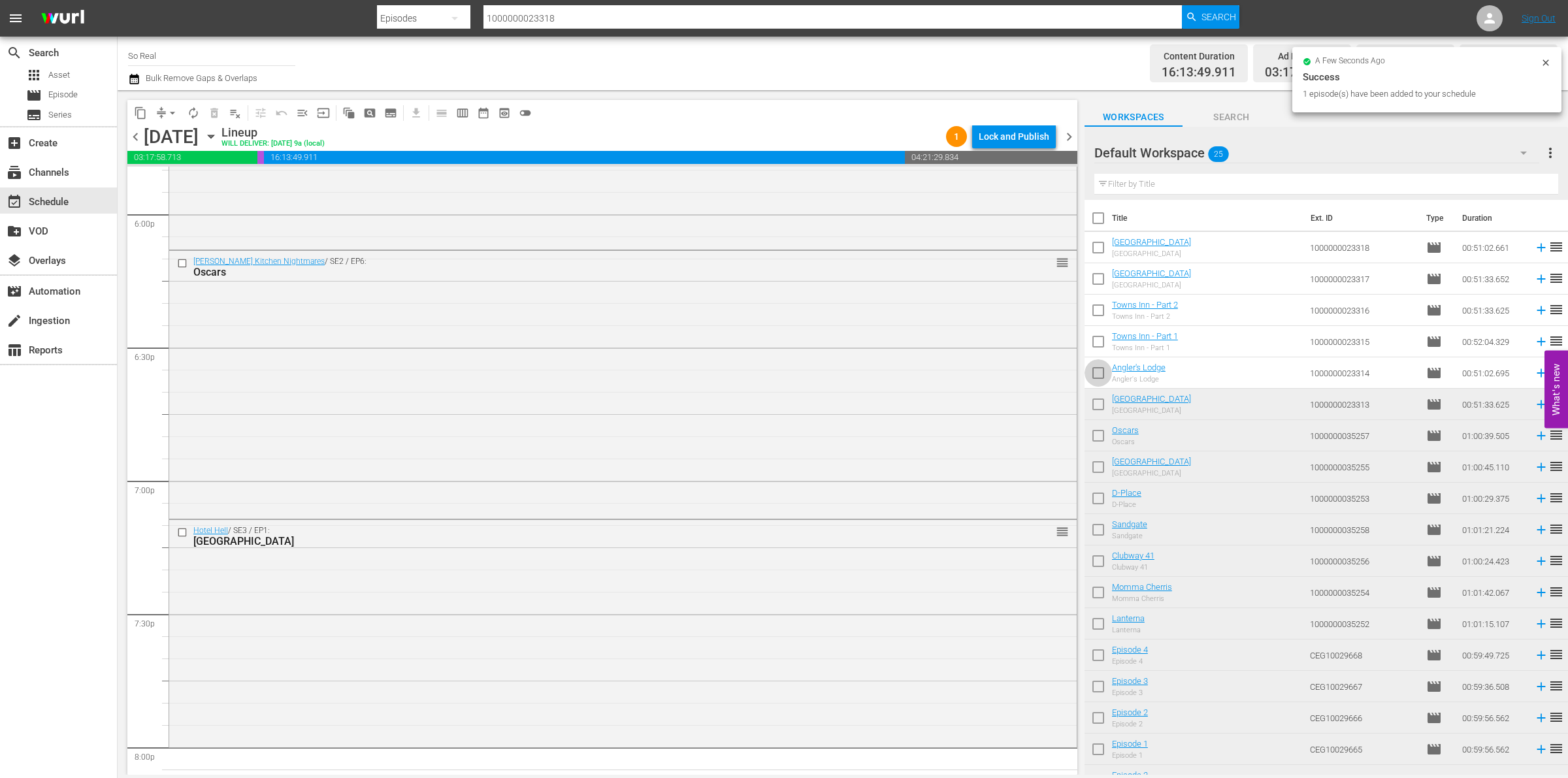
click at [1096, 368] on input "checkbox" at bounding box center [1098, 376] width 28 height 28
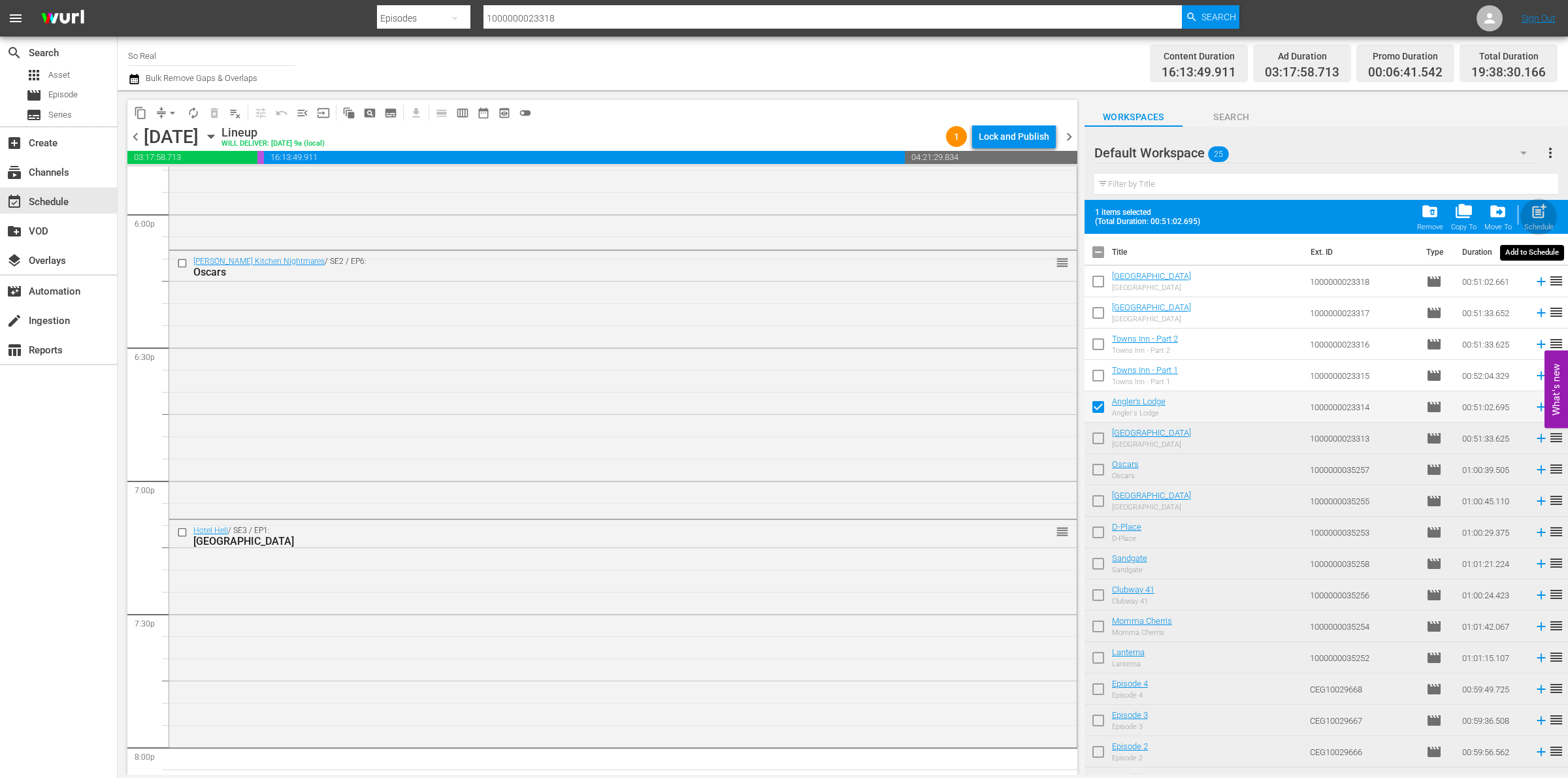
click at [1534, 213] on span "post_add" at bounding box center [1539, 211] width 17 height 17
checkbox input "false"
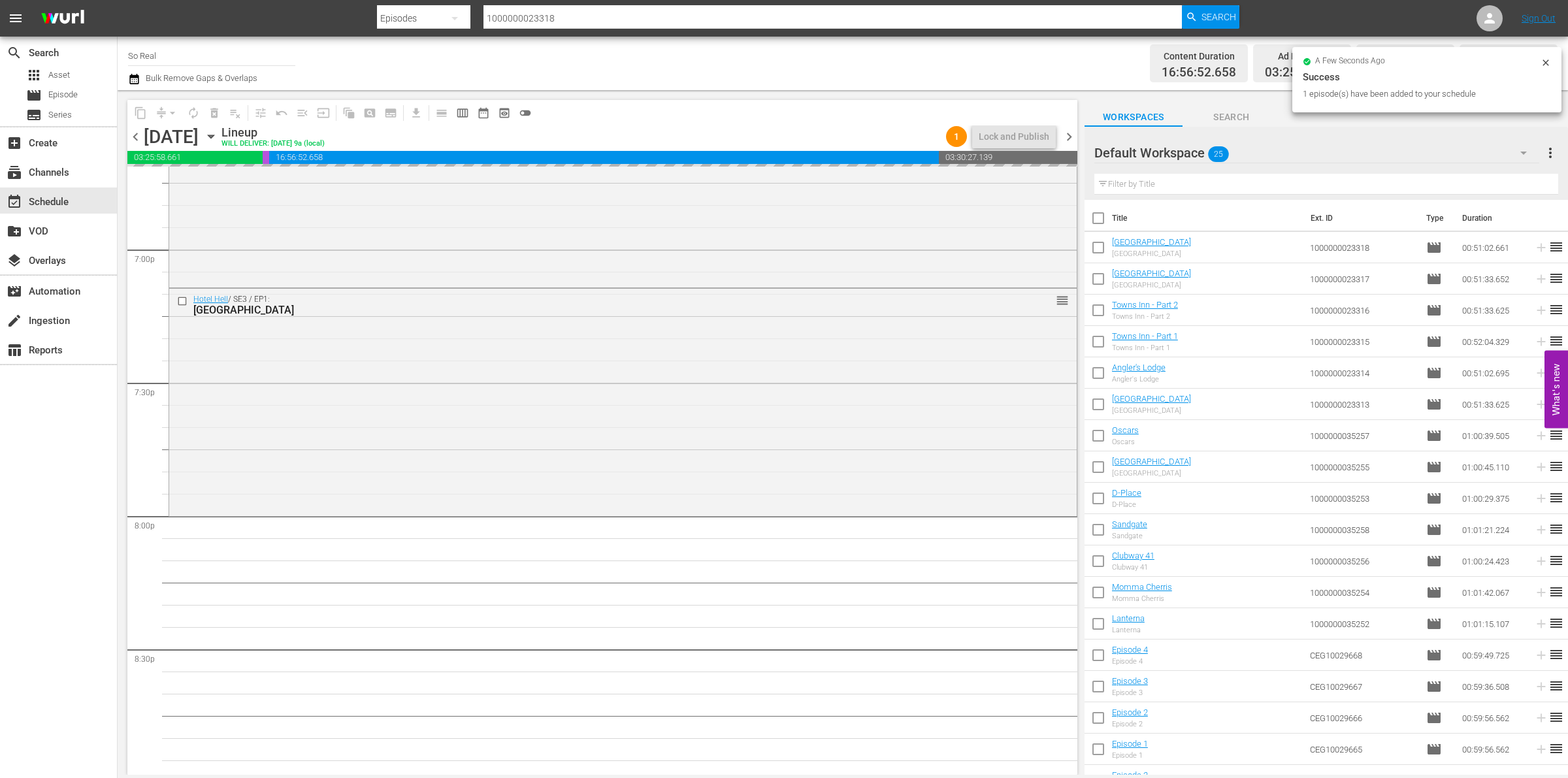
scroll to position [4983, 0]
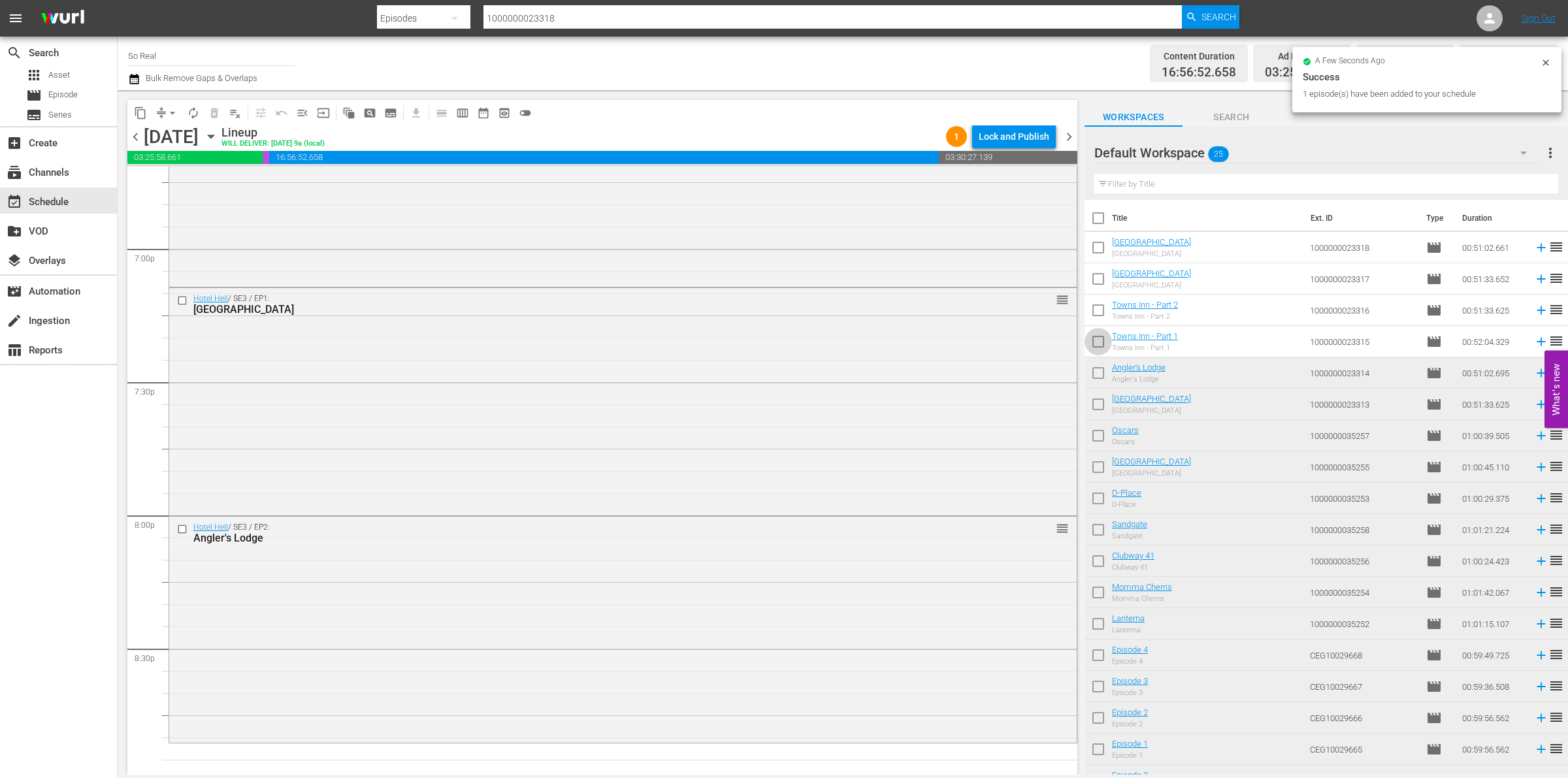
click at [1102, 346] on input "checkbox" at bounding box center [1098, 345] width 28 height 28
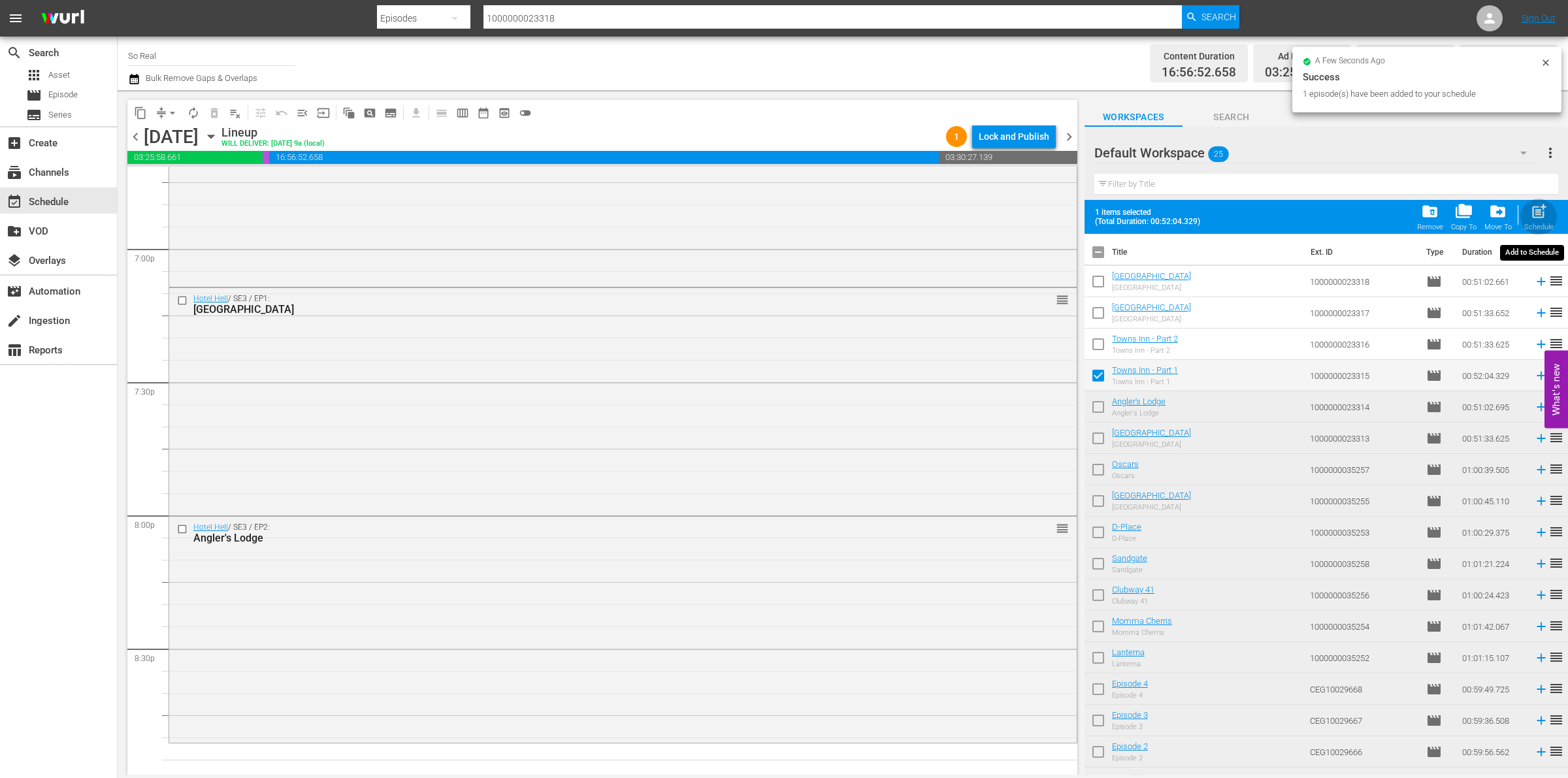
click at [1534, 222] on div "post_add Schedule" at bounding box center [1540, 216] width 29 height 28
checkbox input "false"
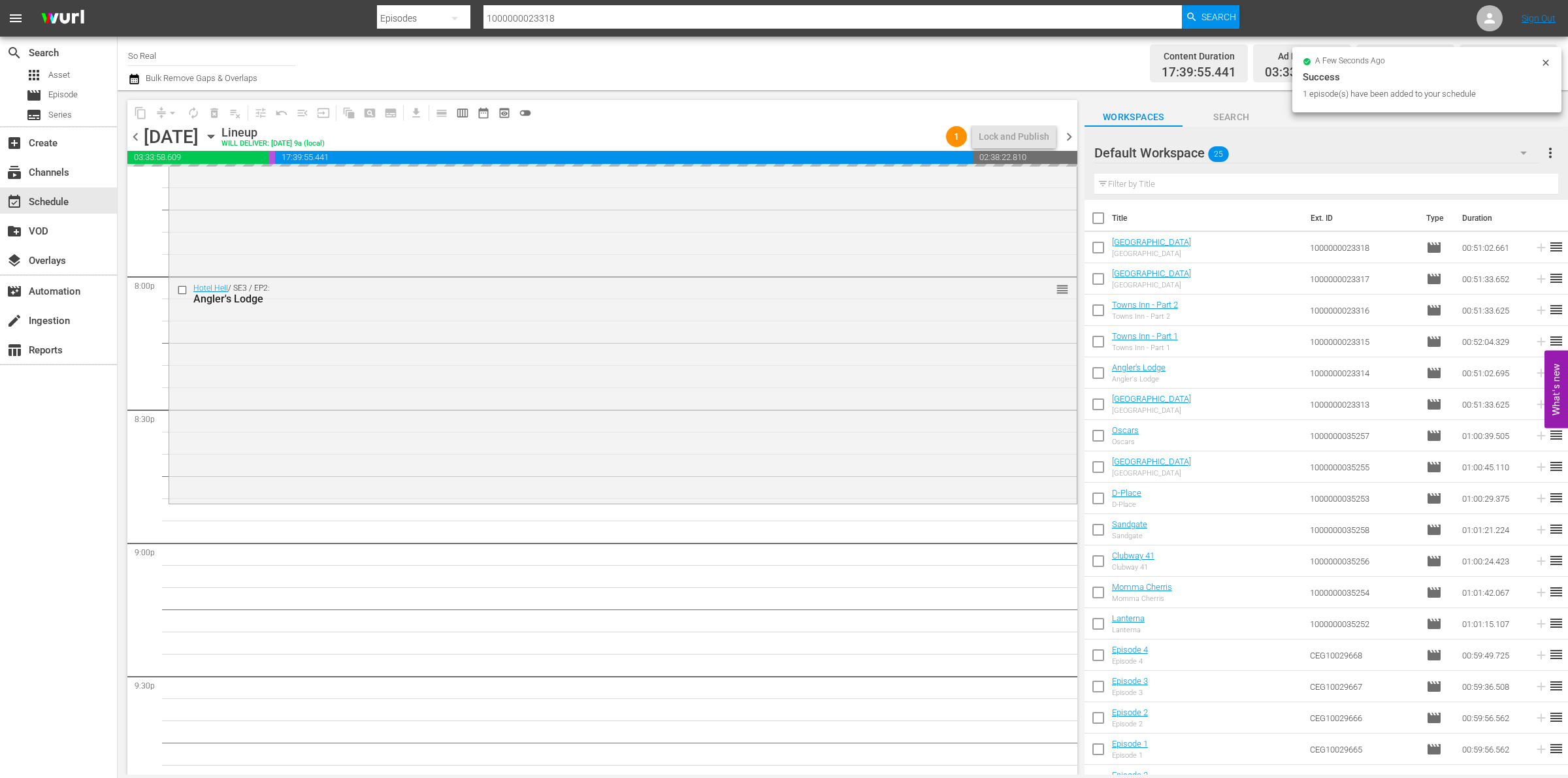
scroll to position [5224, 0]
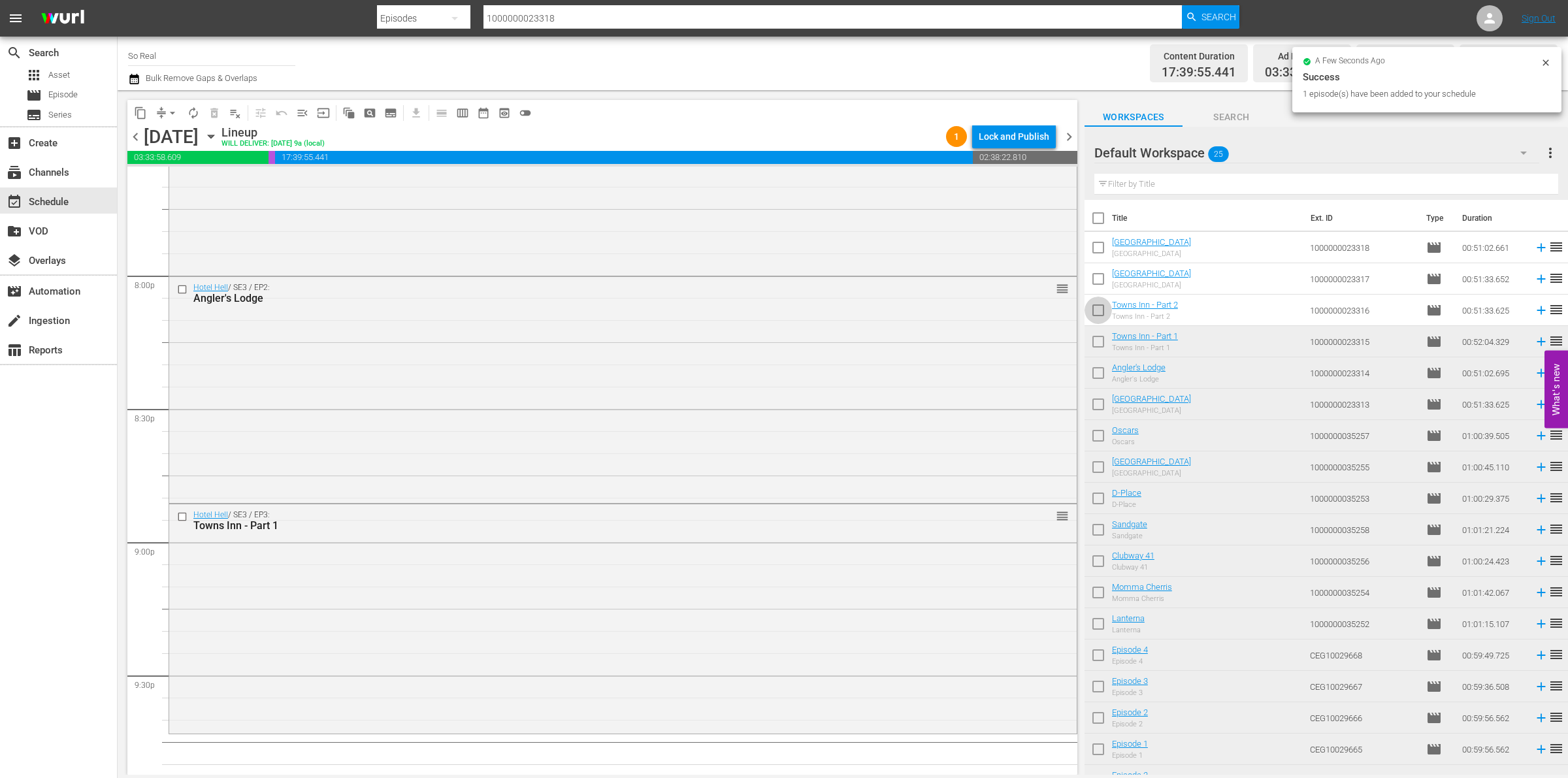
click at [1098, 309] on input "checkbox" at bounding box center [1098, 313] width 28 height 28
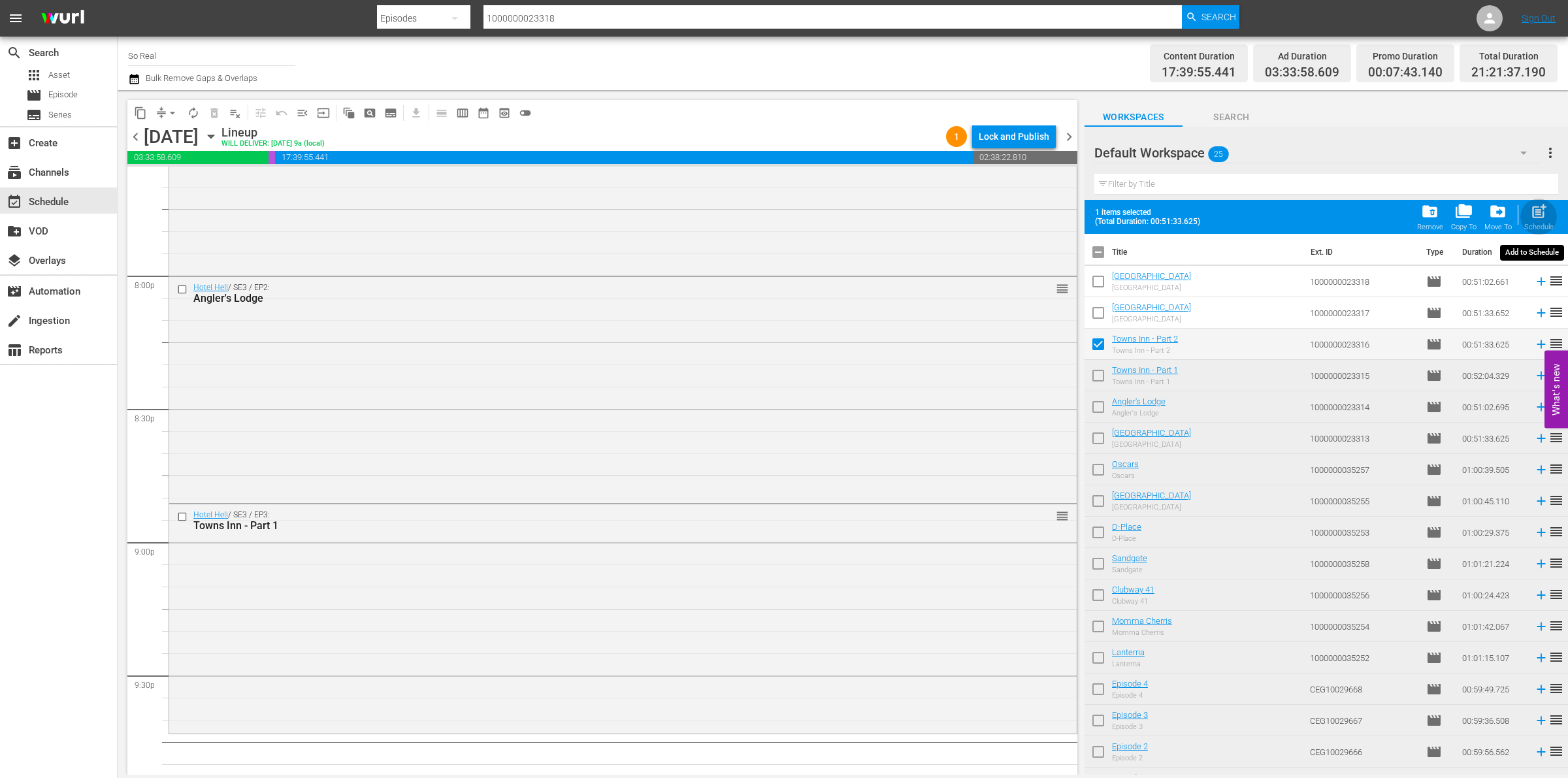
click at [1540, 206] on span "post_add" at bounding box center [1539, 211] width 17 height 17
checkbox input "false"
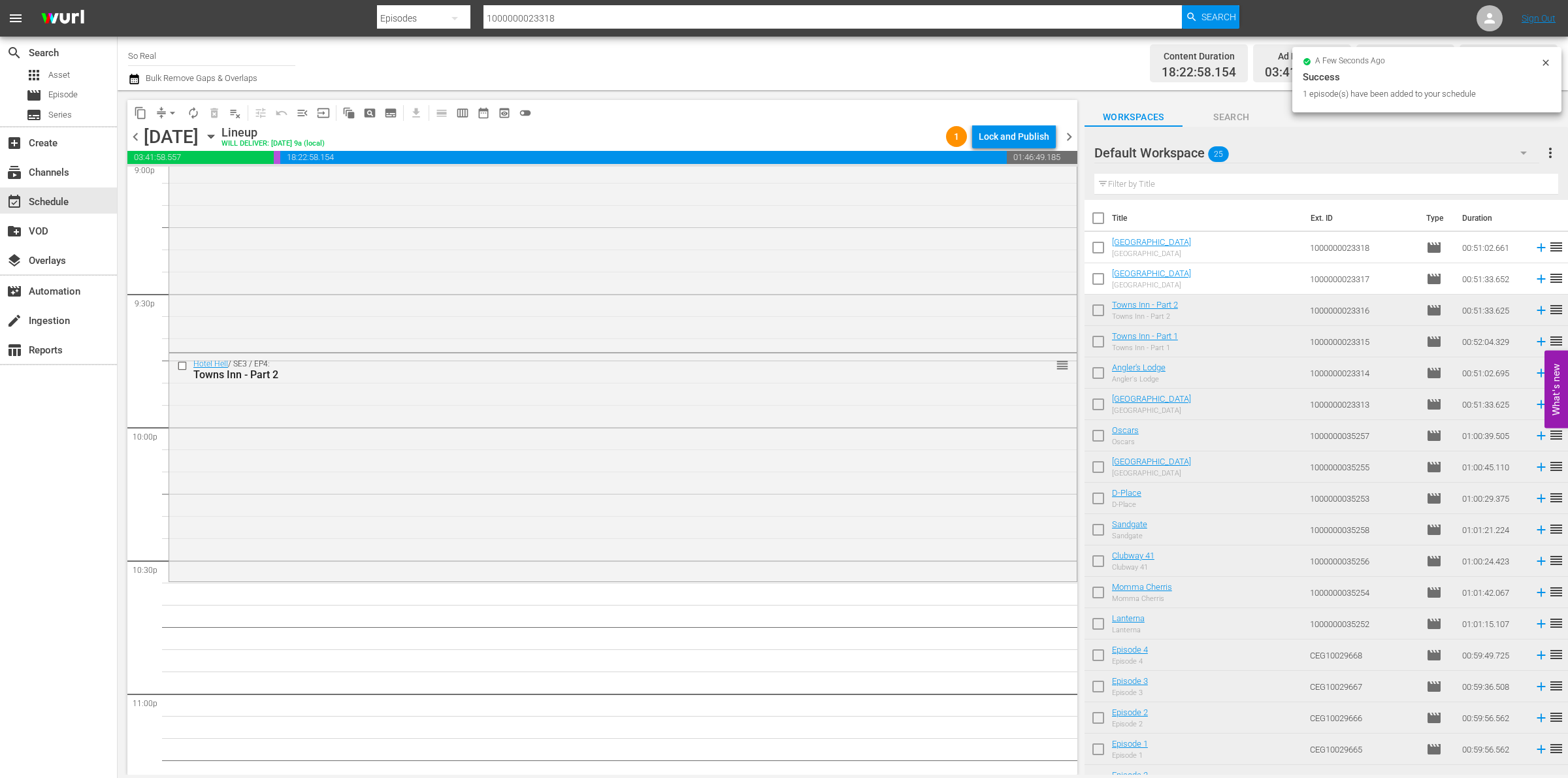
scroll to position [5608, 0]
click at [1103, 276] on input "checkbox" at bounding box center [1098, 282] width 28 height 28
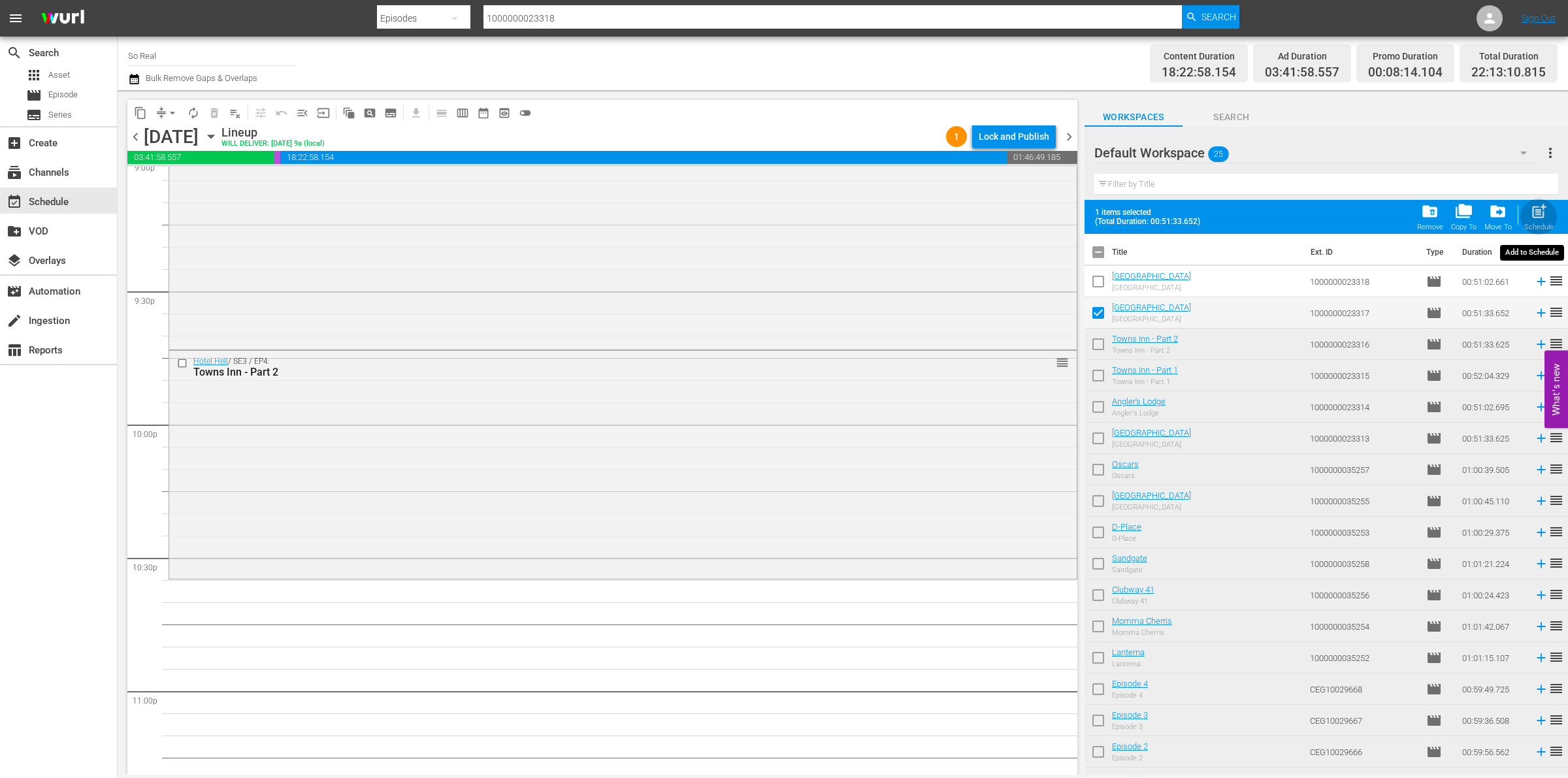
click at [1526, 214] on div "post_add Schedule" at bounding box center [1540, 216] width 29 height 28
checkbox input "false"
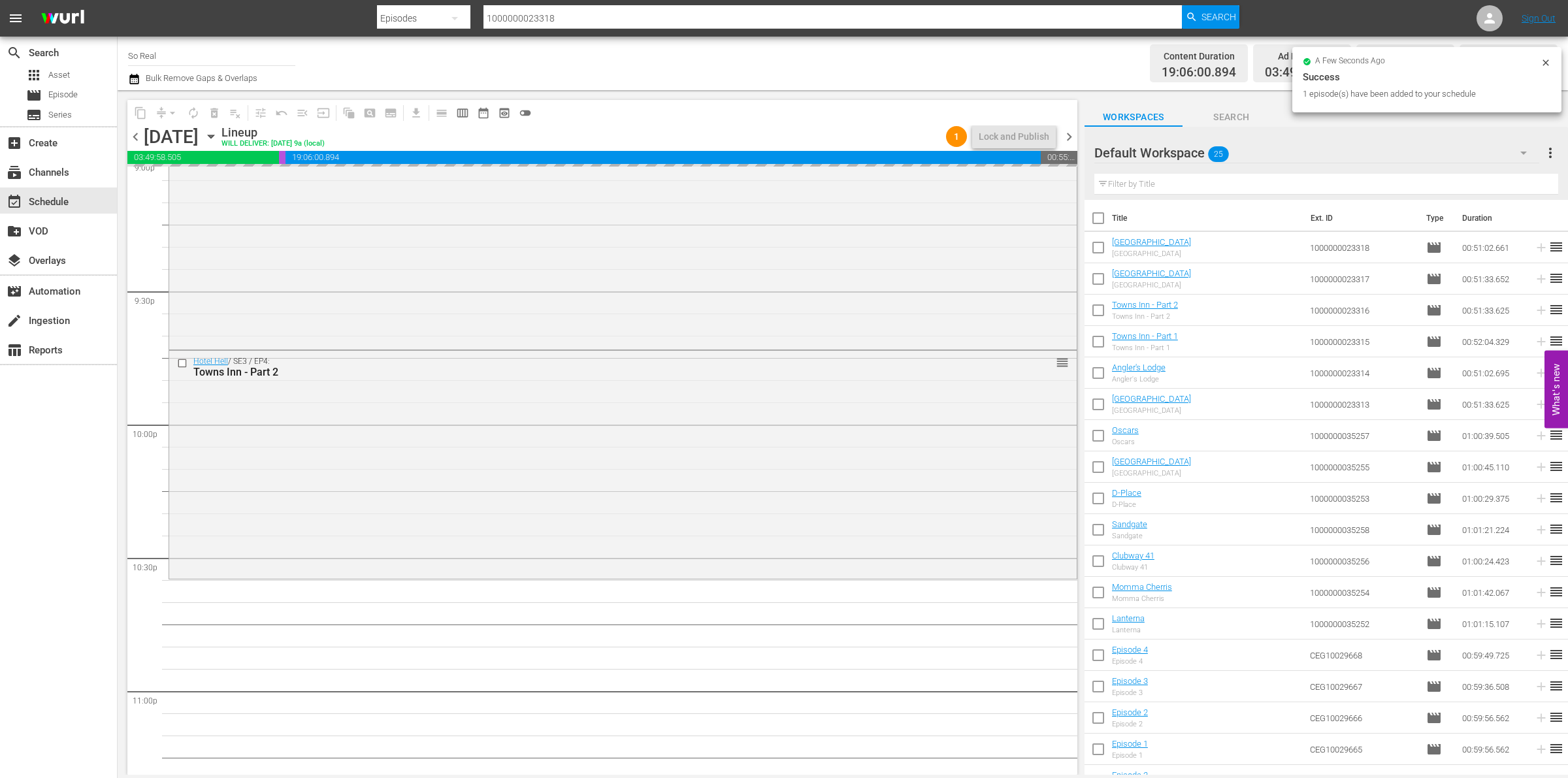
scroll to position [5790, 0]
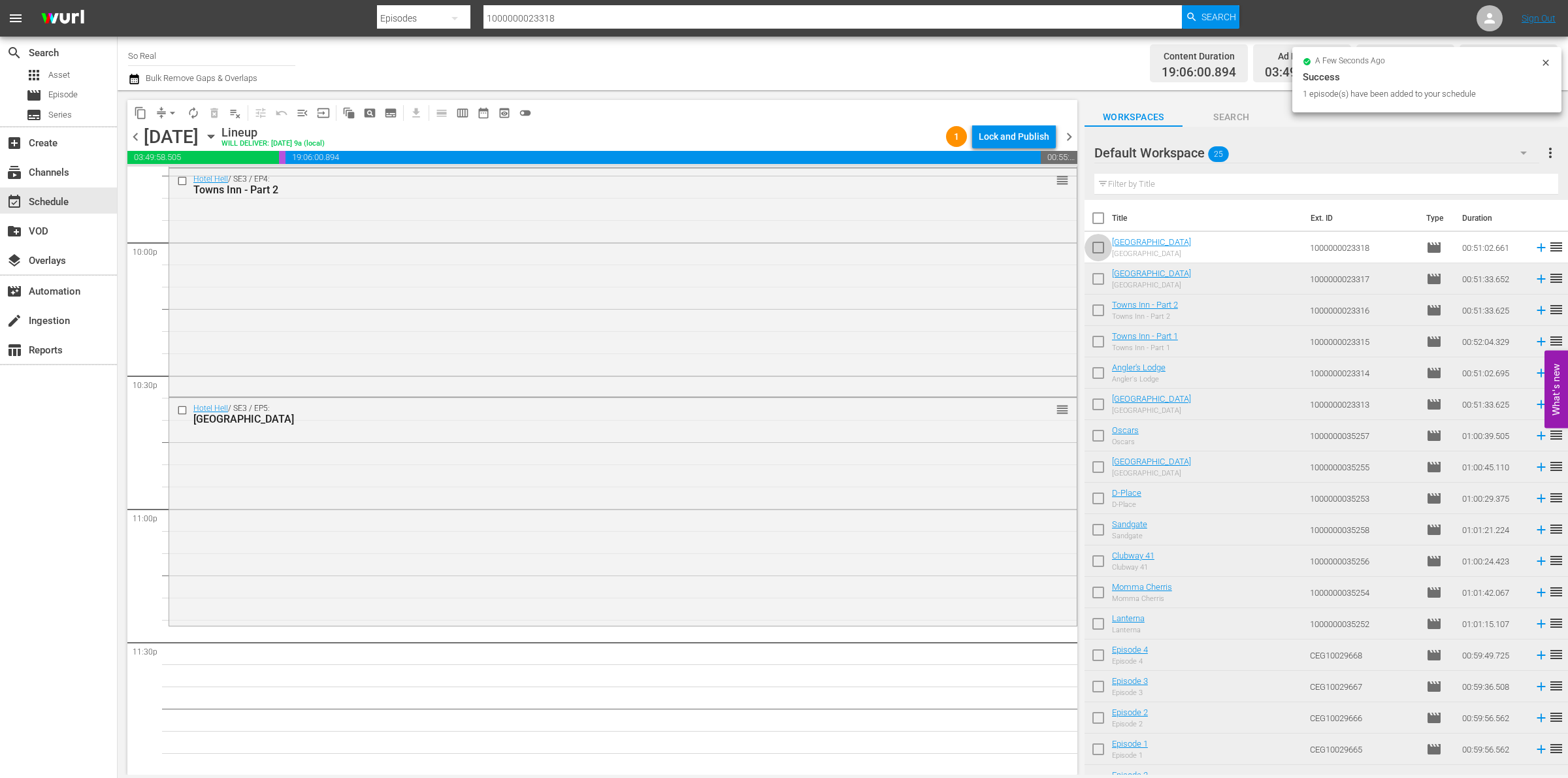
click at [1103, 251] on input "checkbox" at bounding box center [1098, 251] width 28 height 28
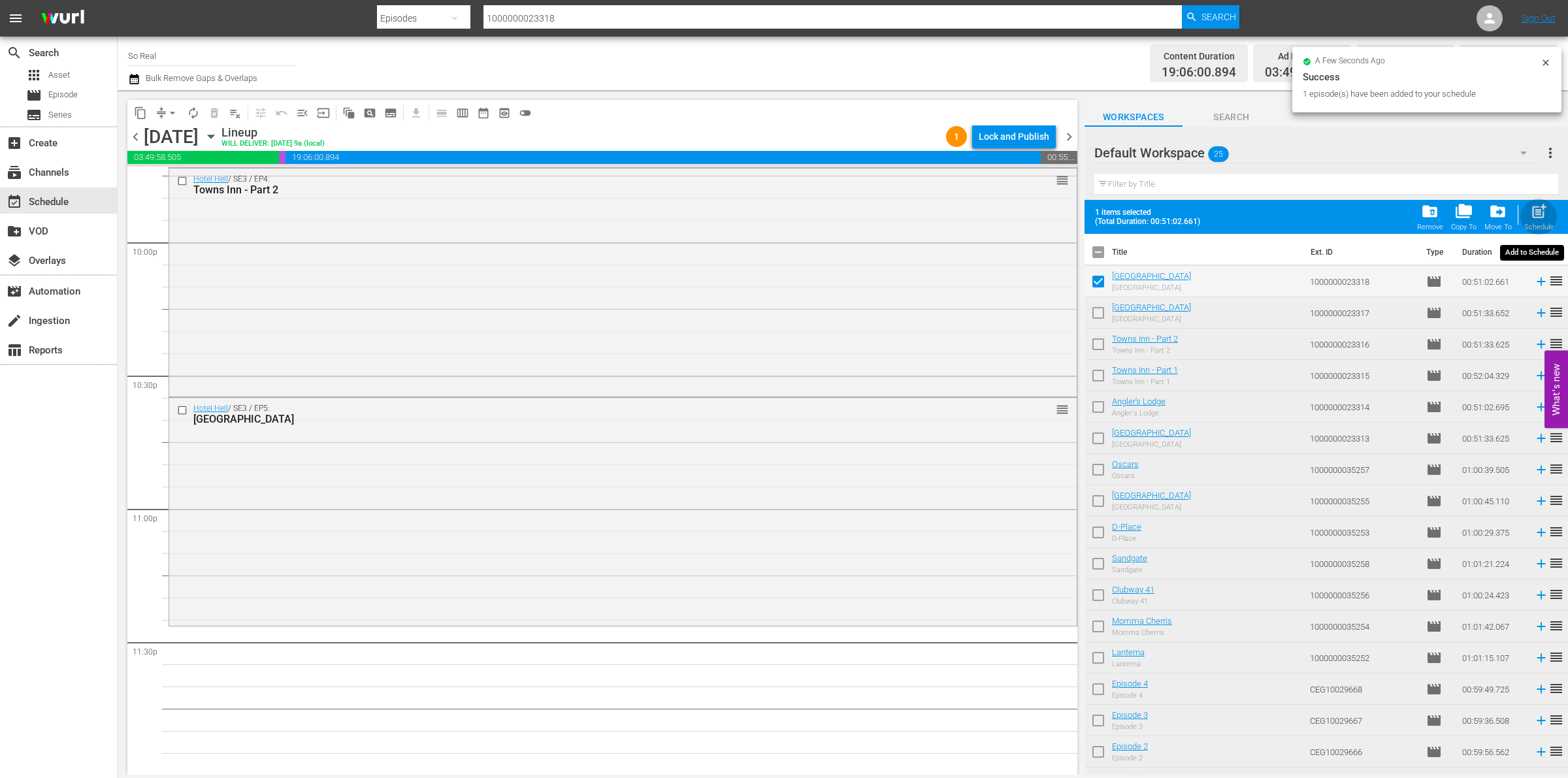
click at [1540, 209] on span "post_add" at bounding box center [1539, 211] width 17 height 17
checkbox input "false"
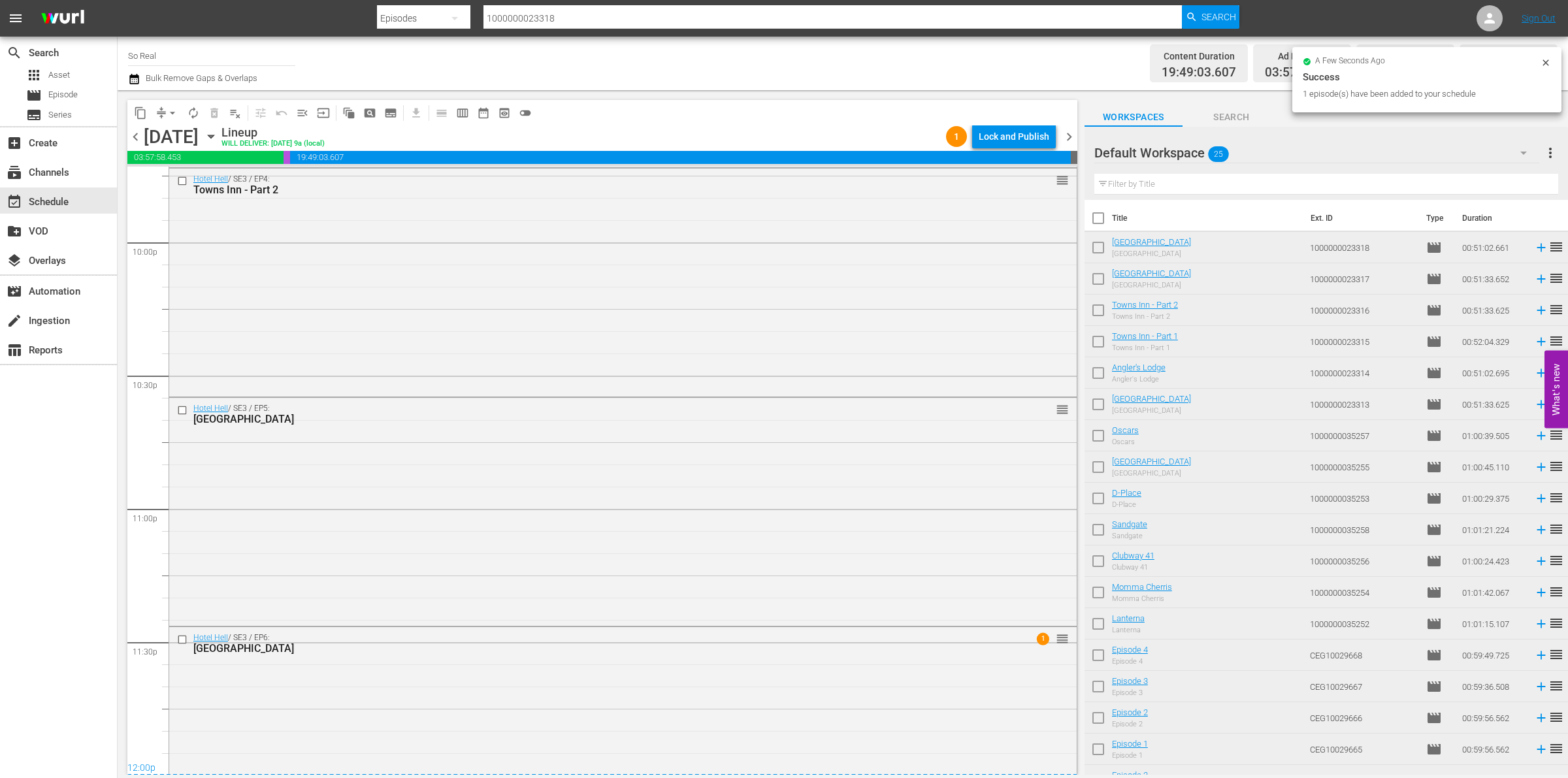
scroll to position [5868, 0]
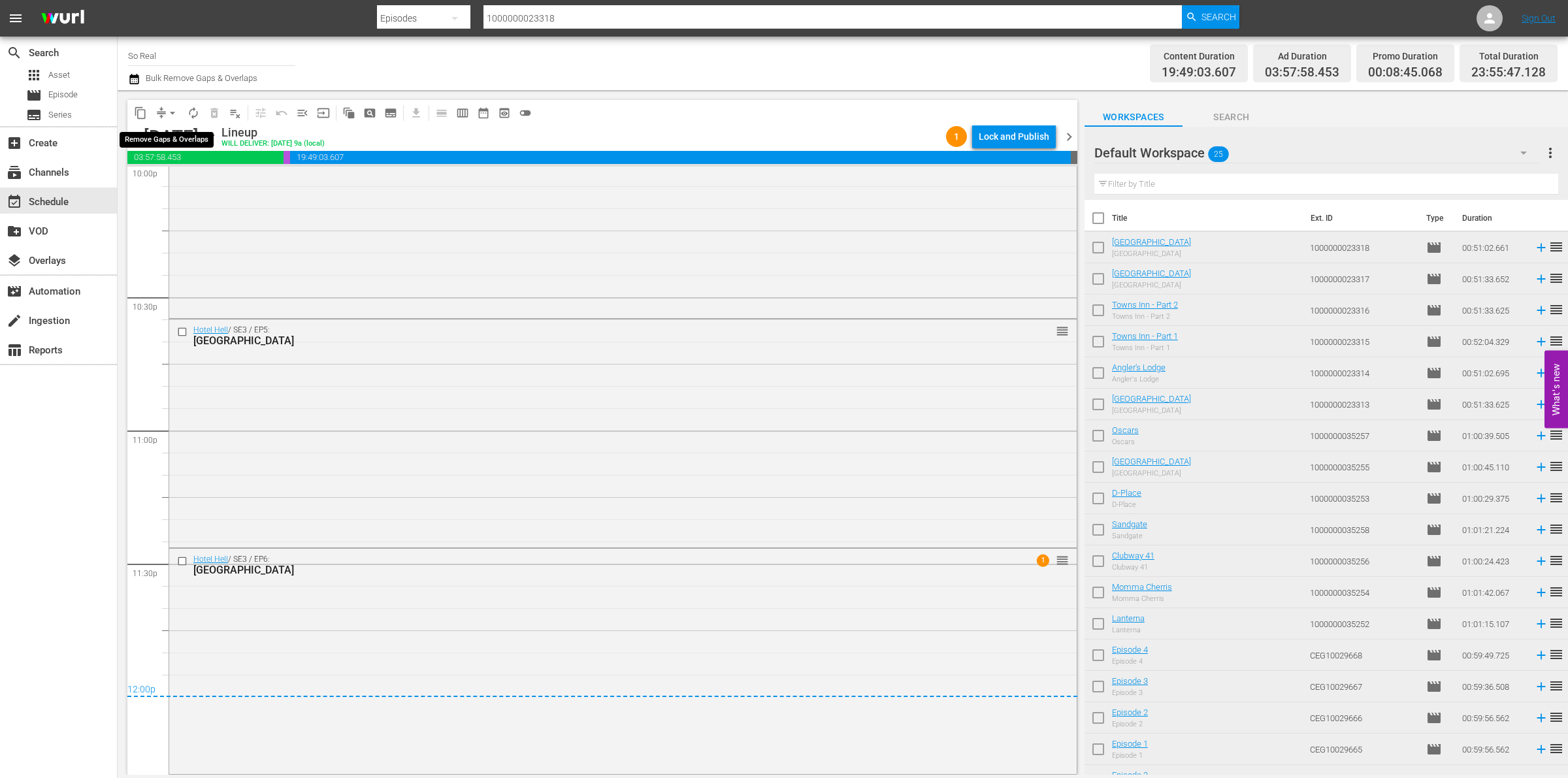
click at [168, 115] on span "arrow_drop_down" at bounding box center [172, 113] width 13 height 13
click at [185, 180] on li "Align to End of Previous Day" at bounding box center [172, 182] width 137 height 22
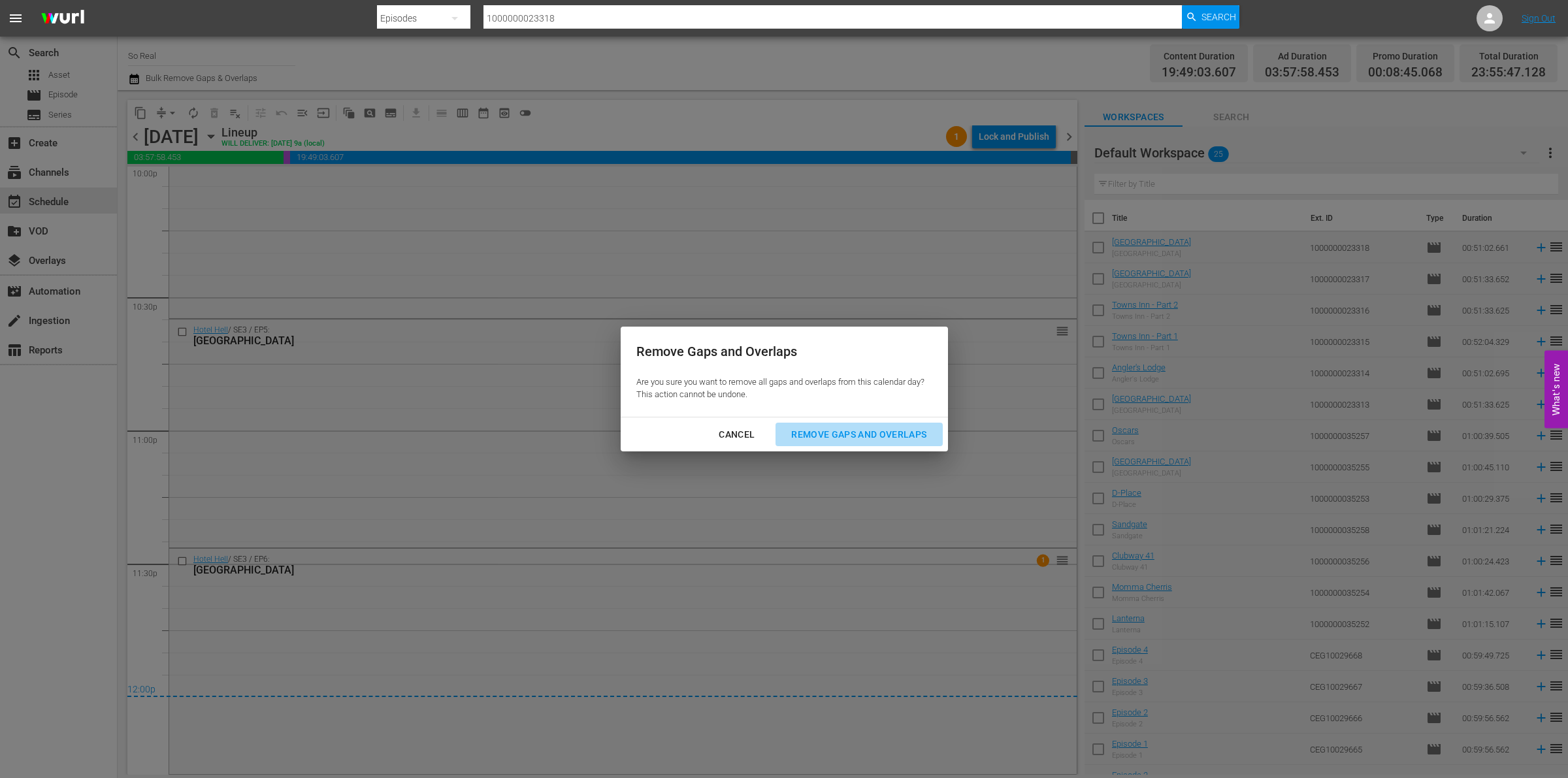
click at [847, 429] on div "Remove Gaps and Overlaps" at bounding box center [858, 434] width 156 height 16
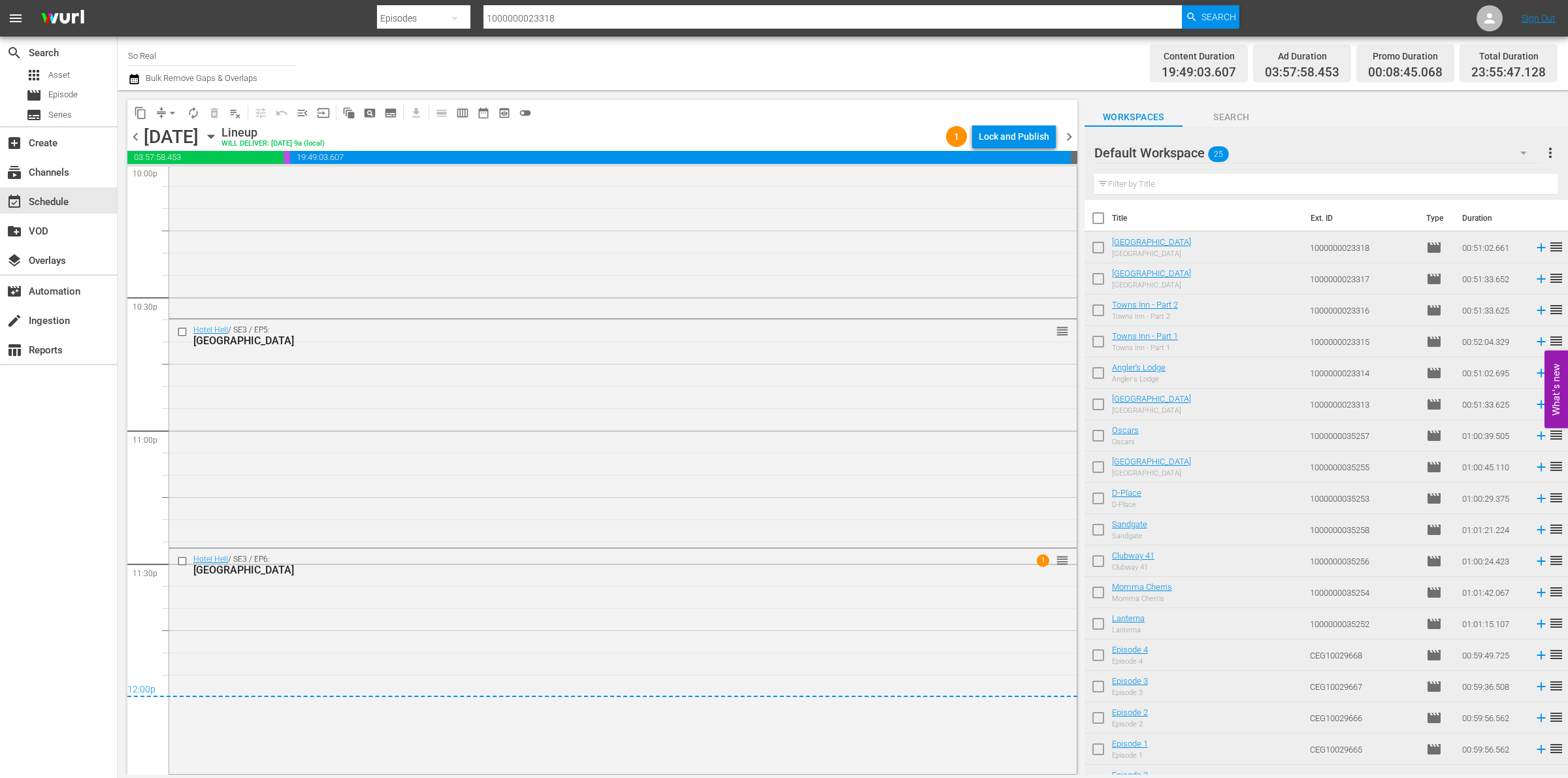
click at [1000, 121] on div "content_copy compress arrow_drop_down autorenew_outlined delete_forever_outline…" at bounding box center [602, 113] width 950 height 26
click at [994, 139] on div "Lock and Publish" at bounding box center [1014, 136] width 71 height 23
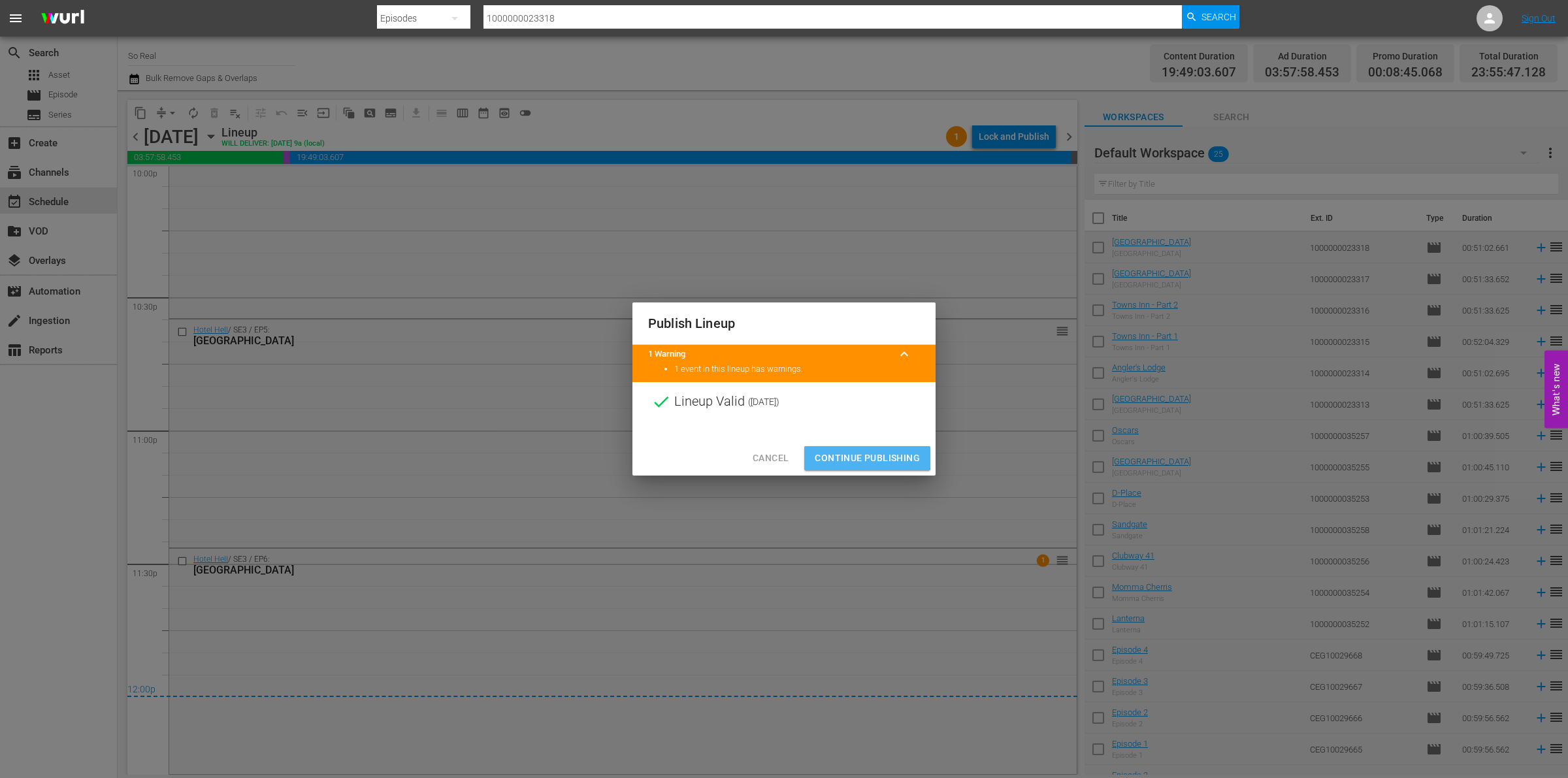
click at [843, 449] on button "Continue Publishing" at bounding box center [868, 458] width 126 height 24
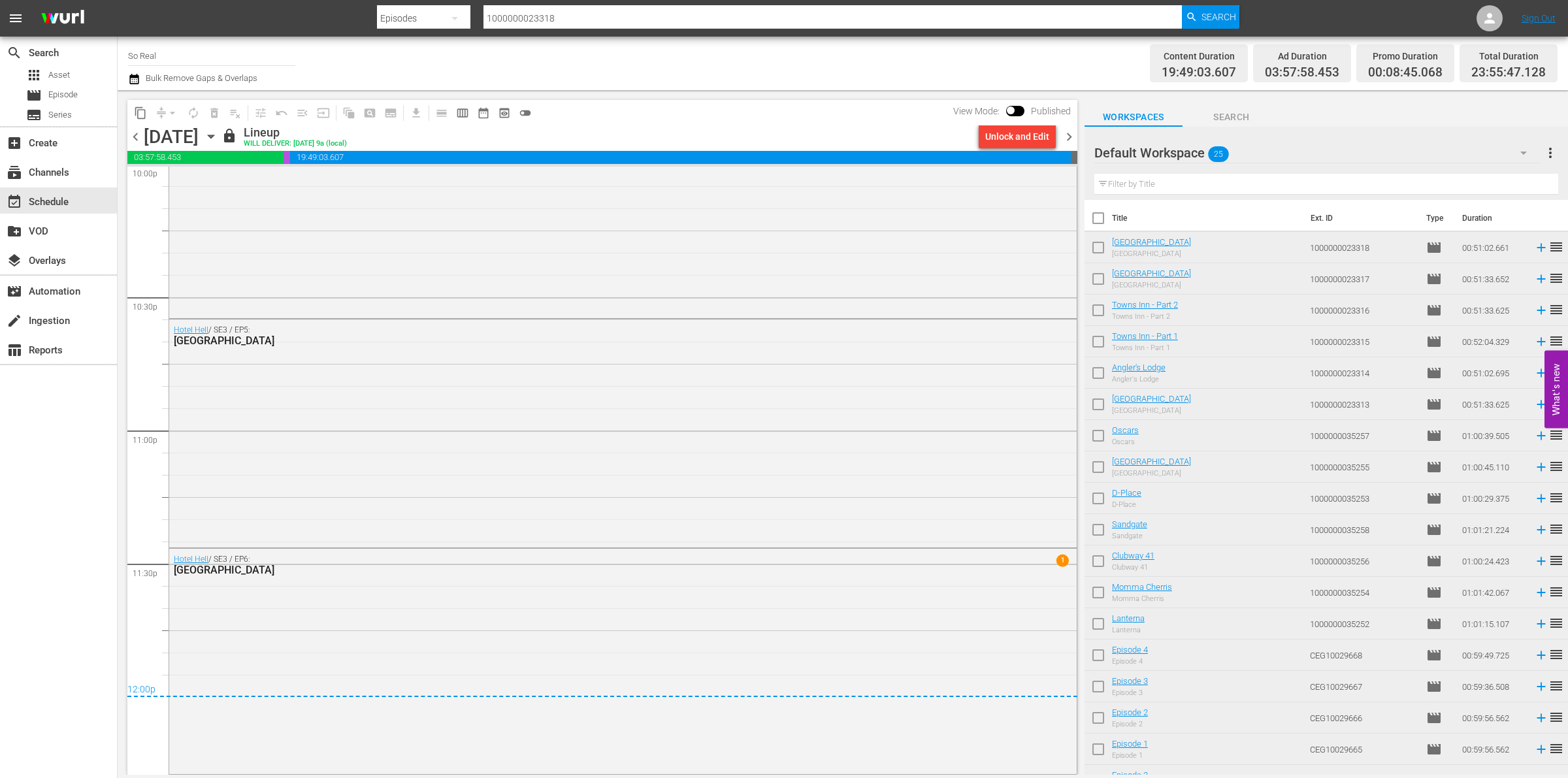
click at [1061, 139] on span "chevron_right" at bounding box center [1069, 136] width 16 height 16
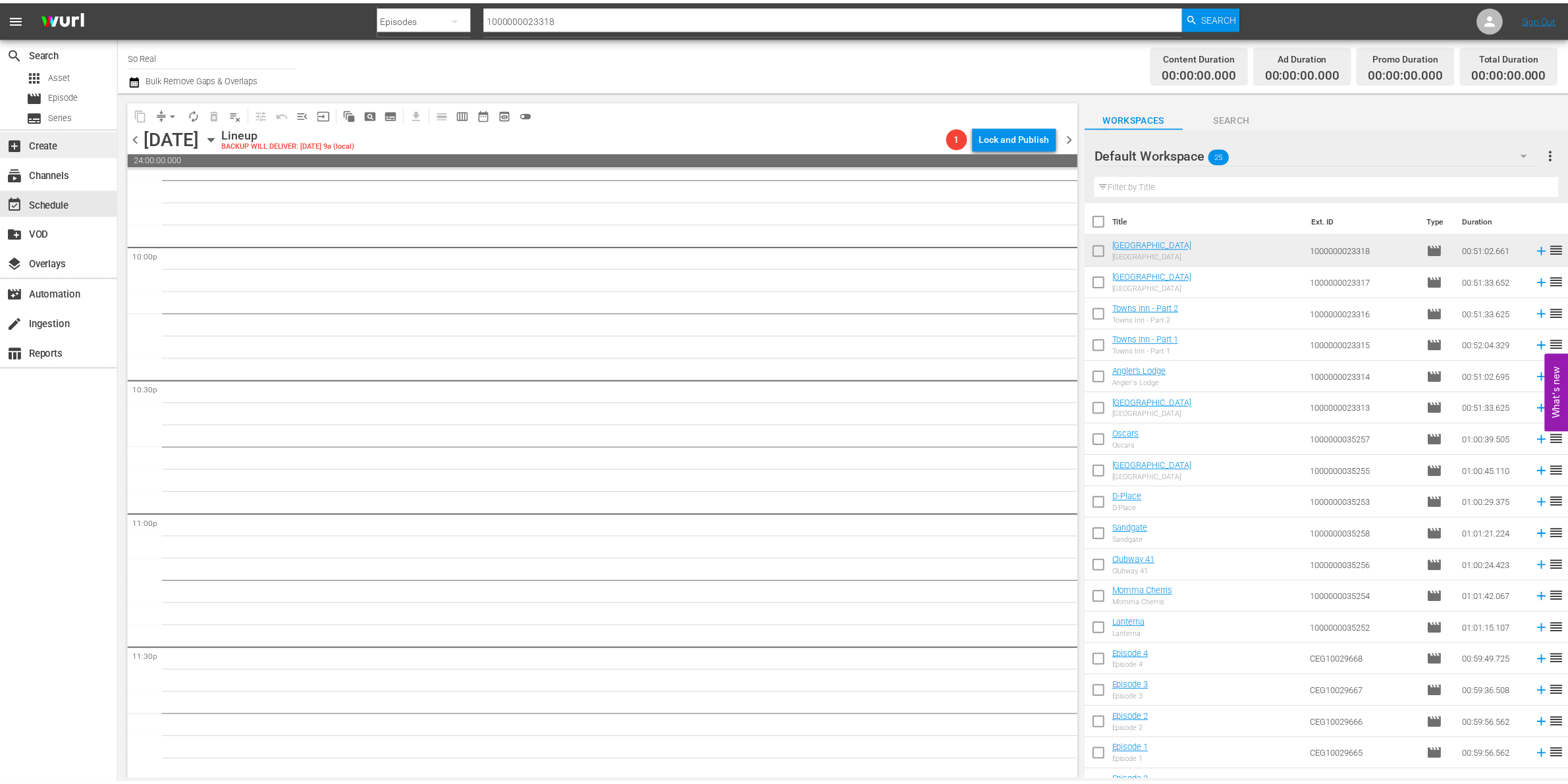
scroll to position [5835, 0]
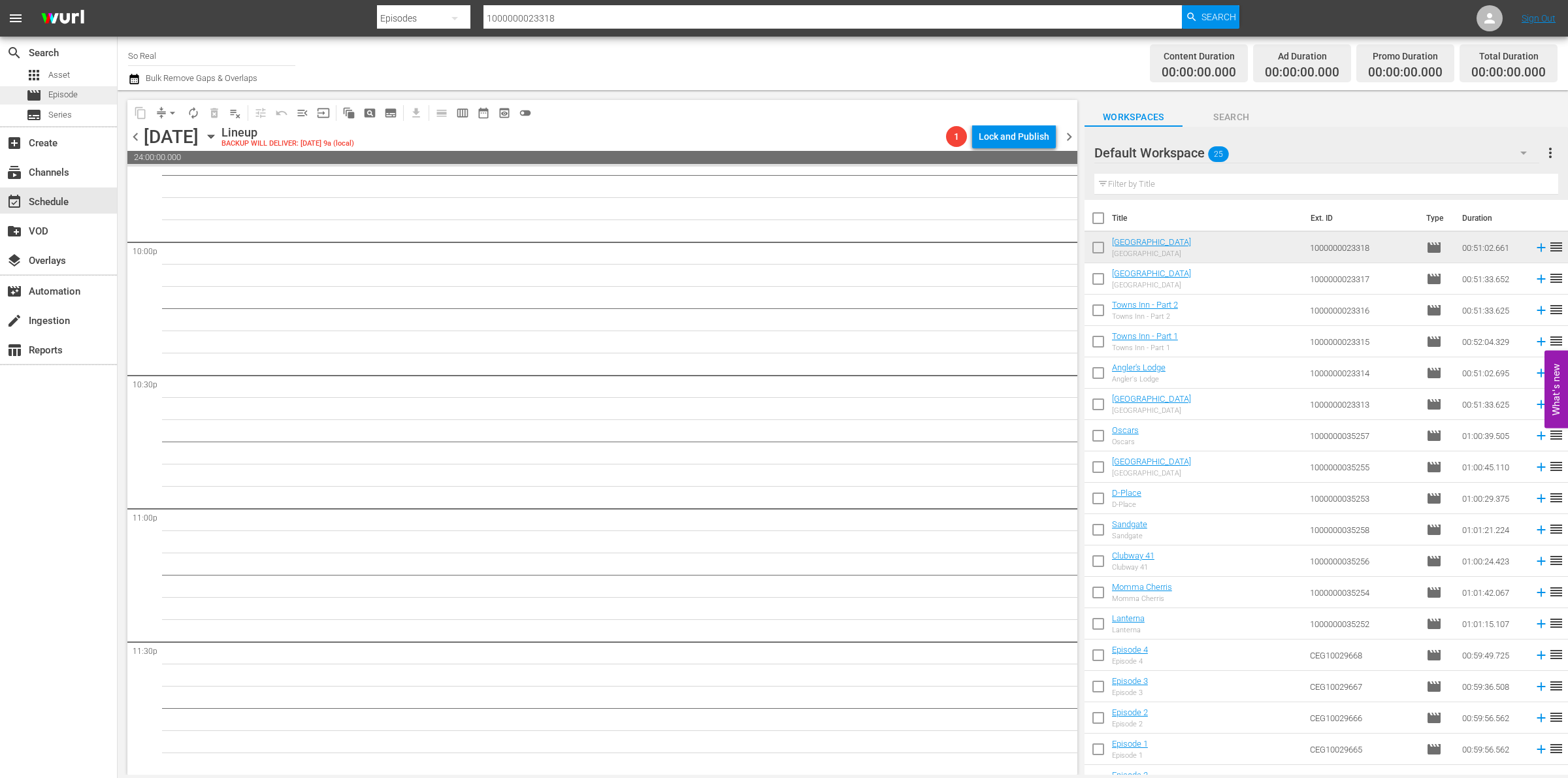
click at [79, 93] on div "movie Episode" at bounding box center [59, 95] width 117 height 18
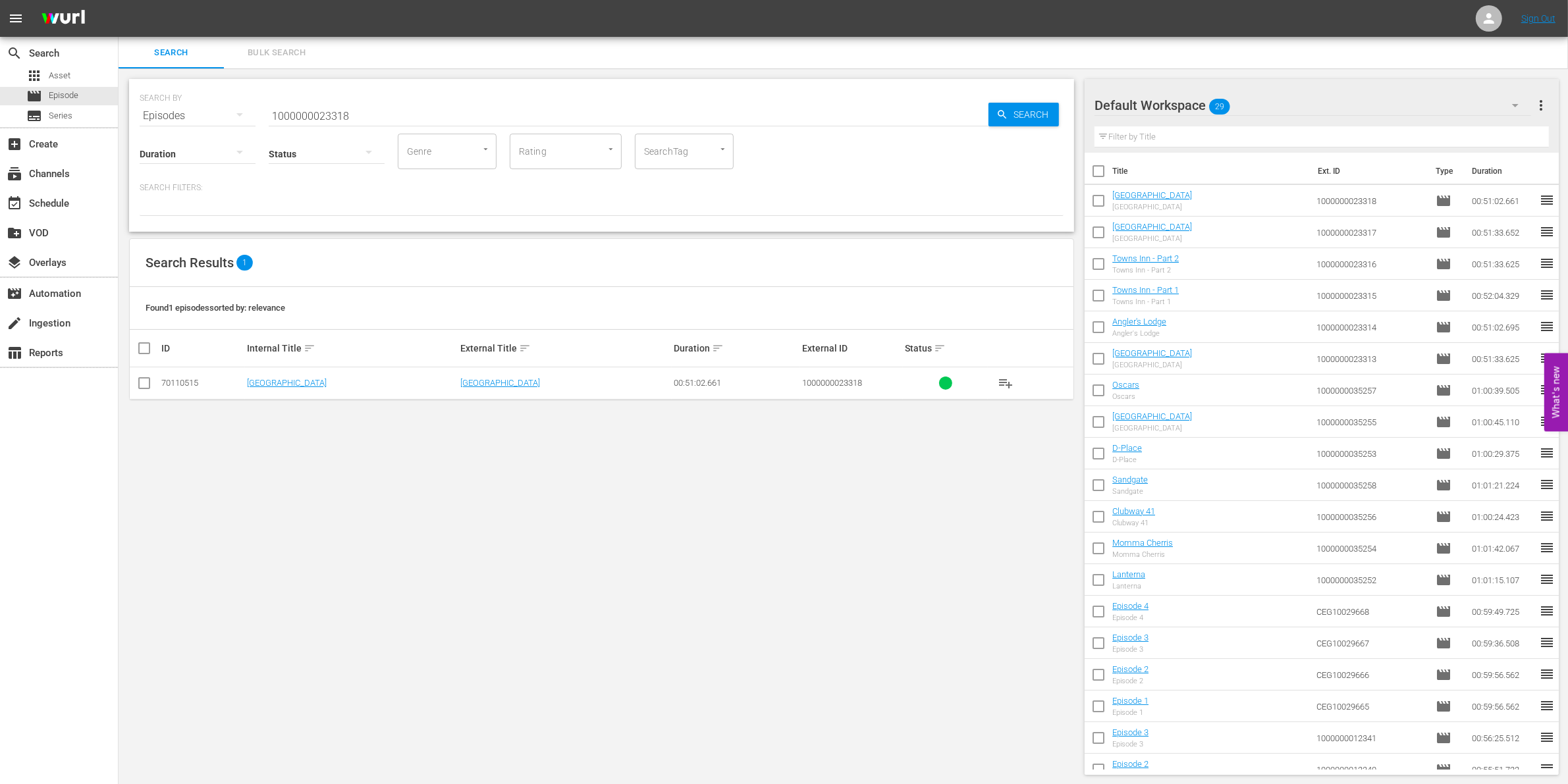
click at [1104, 201] on input "checkbox" at bounding box center [1098, 203] width 28 height 28
checkbox input "true"
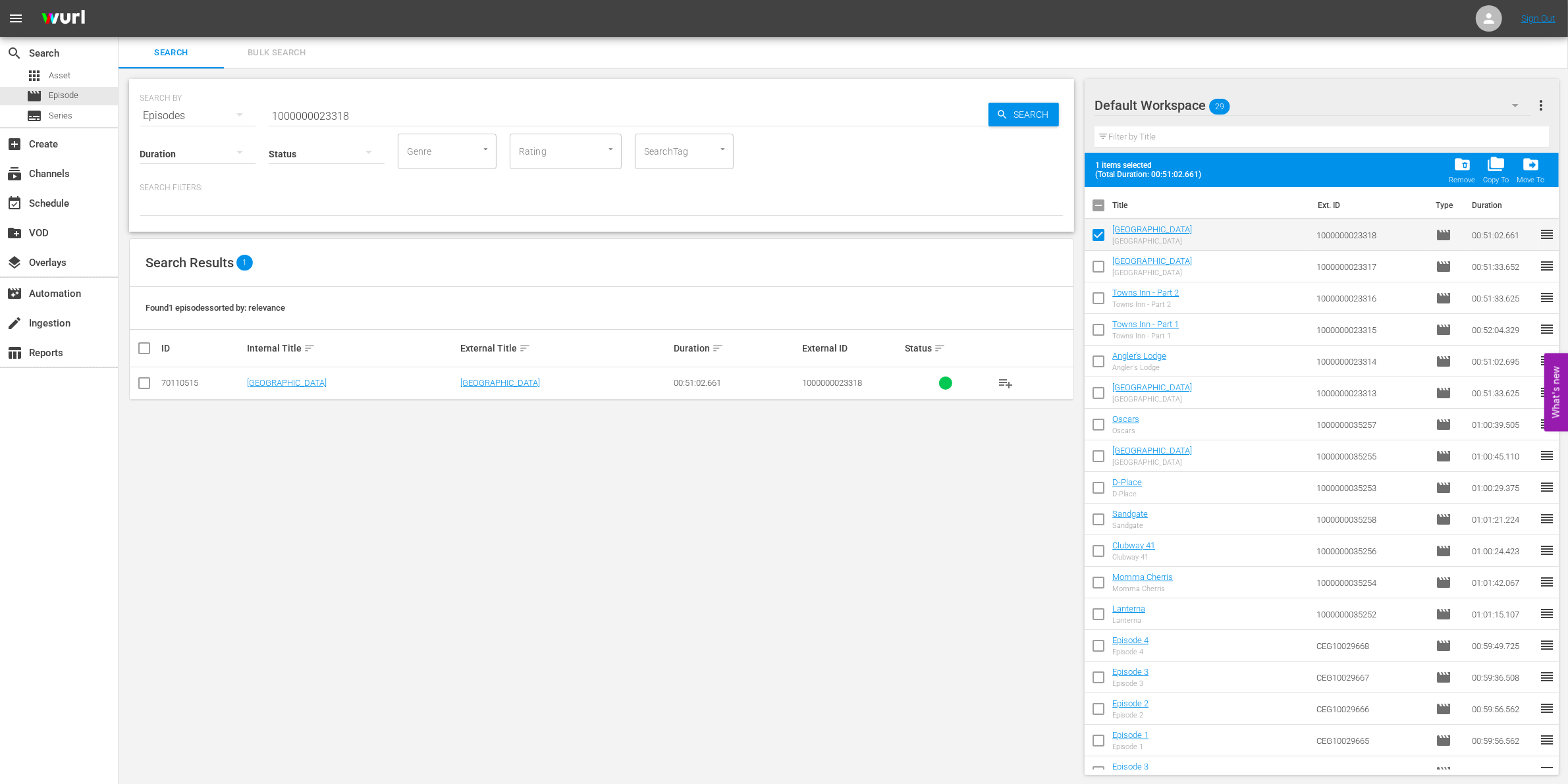
click at [1104, 274] on input "checkbox" at bounding box center [1098, 269] width 28 height 28
checkbox input "true"
click at [1101, 293] on input "checkbox" at bounding box center [1098, 301] width 28 height 28
checkbox input "true"
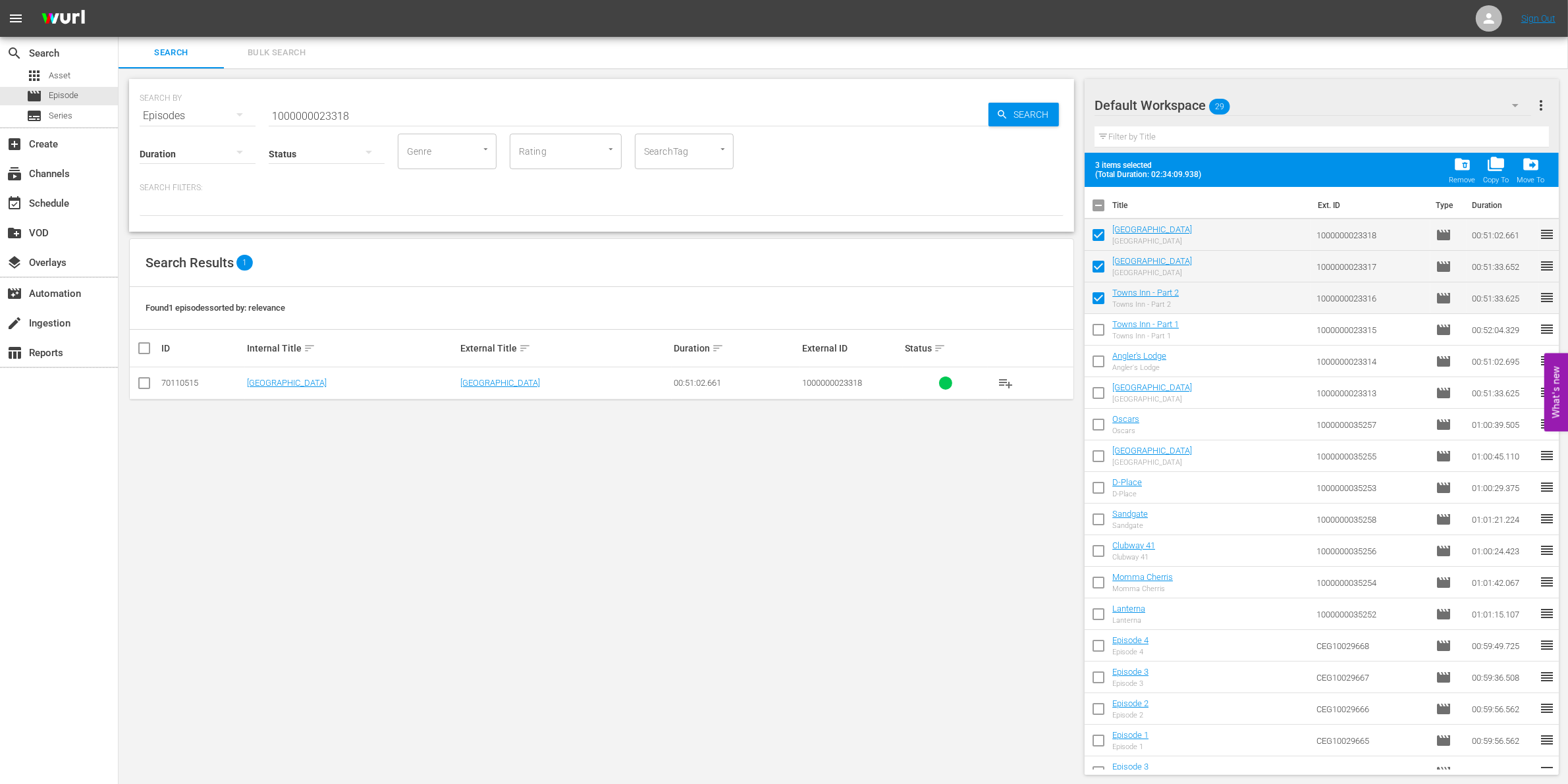
click at [1102, 329] on input "checkbox" at bounding box center [1098, 333] width 28 height 28
checkbox input "true"
click at [1100, 366] on input "checkbox" at bounding box center [1098, 365] width 28 height 28
checkbox input "true"
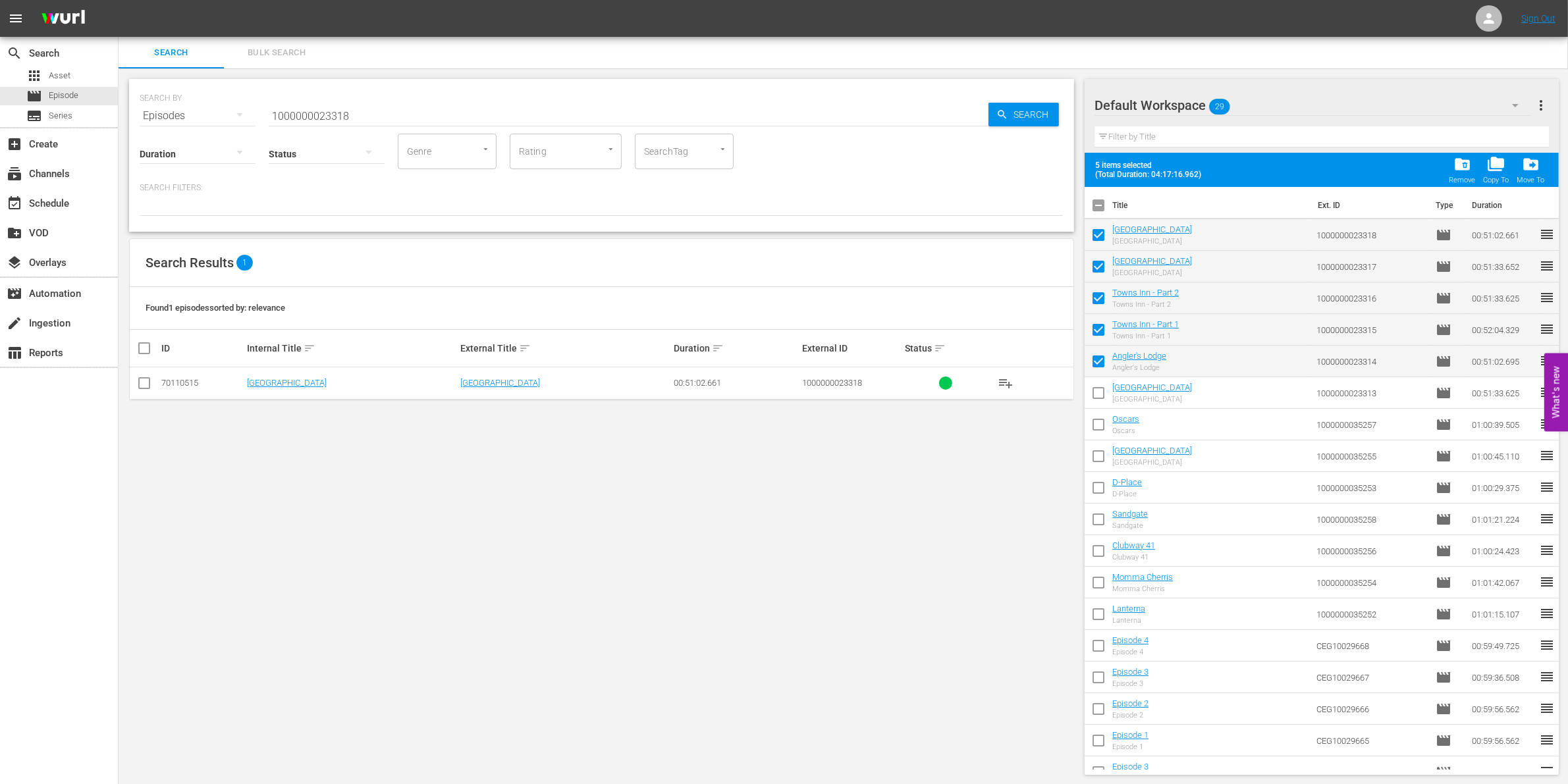
click at [1101, 402] on input "checkbox" at bounding box center [1098, 396] width 28 height 28
checkbox input "true"
click at [1100, 430] on input "checkbox" at bounding box center [1098, 427] width 28 height 28
checkbox input "true"
click at [1100, 454] on input "checkbox" at bounding box center [1098, 459] width 28 height 28
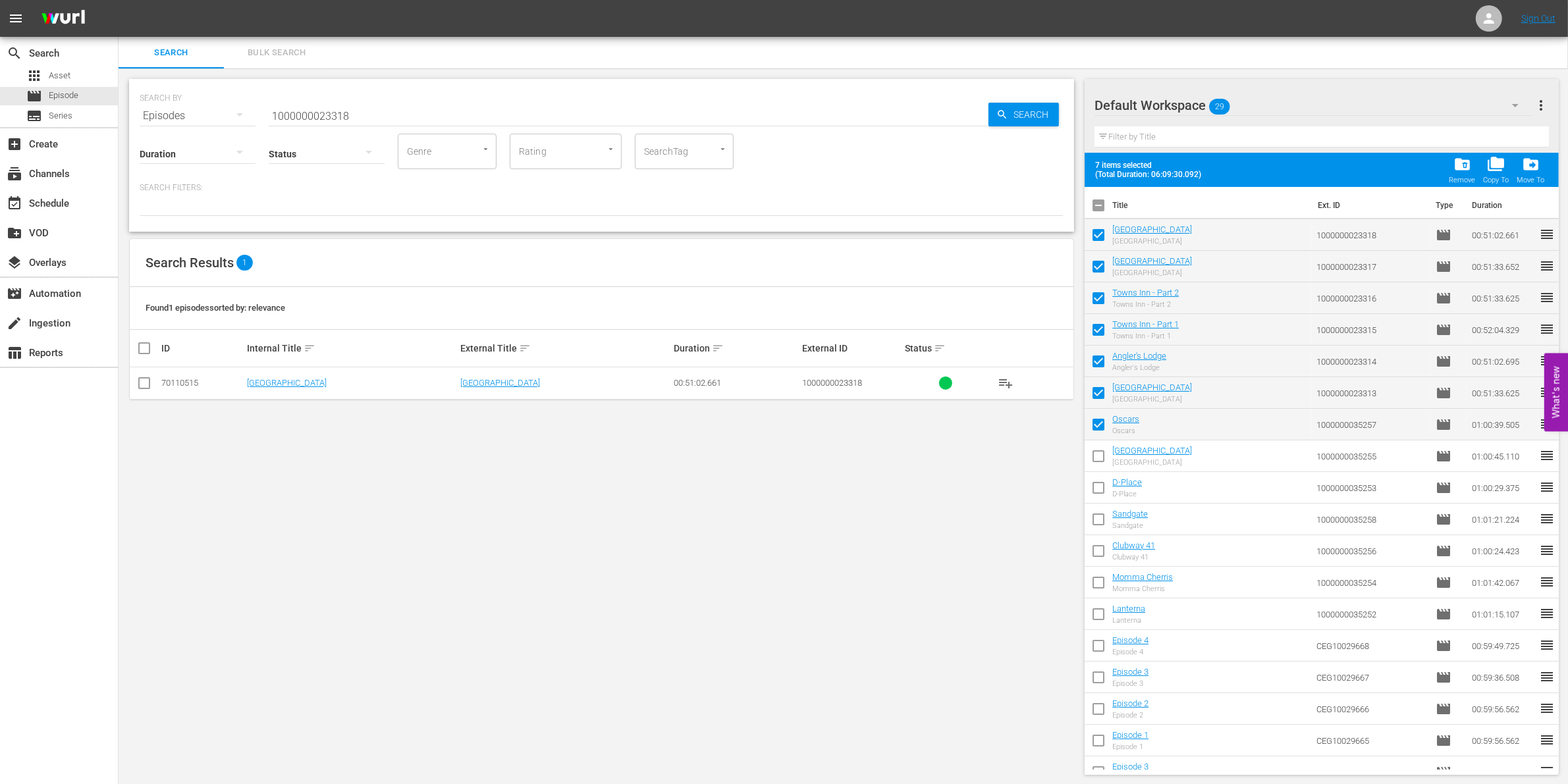
checkbox input "true"
click at [1097, 491] on input "checkbox" at bounding box center [1098, 491] width 28 height 28
checkbox input "true"
click at [1097, 520] on input "checkbox" at bounding box center [1098, 523] width 28 height 28
checkbox input "true"
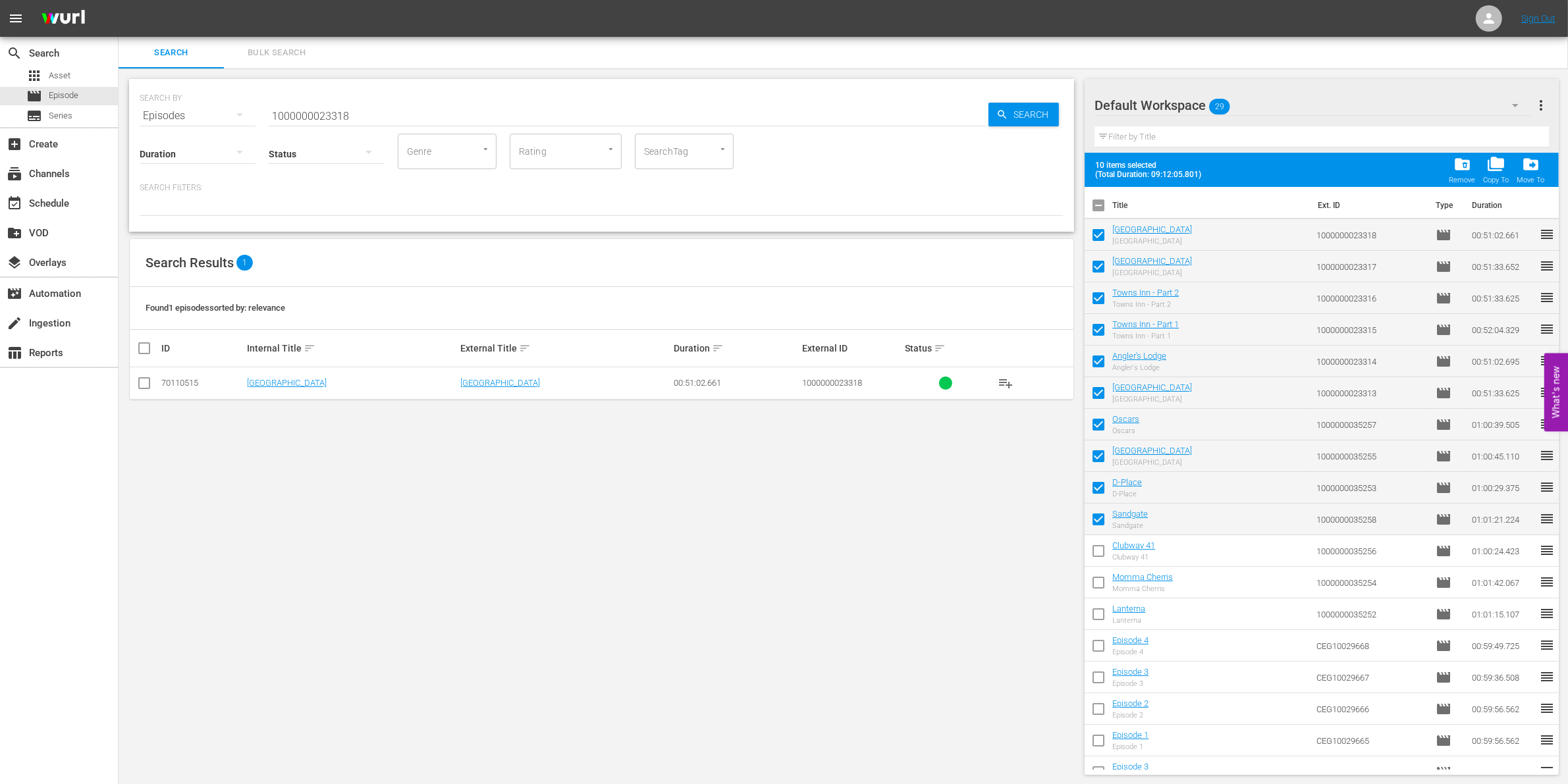
click at [1097, 555] on input "checkbox" at bounding box center [1098, 554] width 28 height 28
checkbox input "true"
click at [1097, 584] on input "checkbox" at bounding box center [1098, 585] width 28 height 28
checkbox input "true"
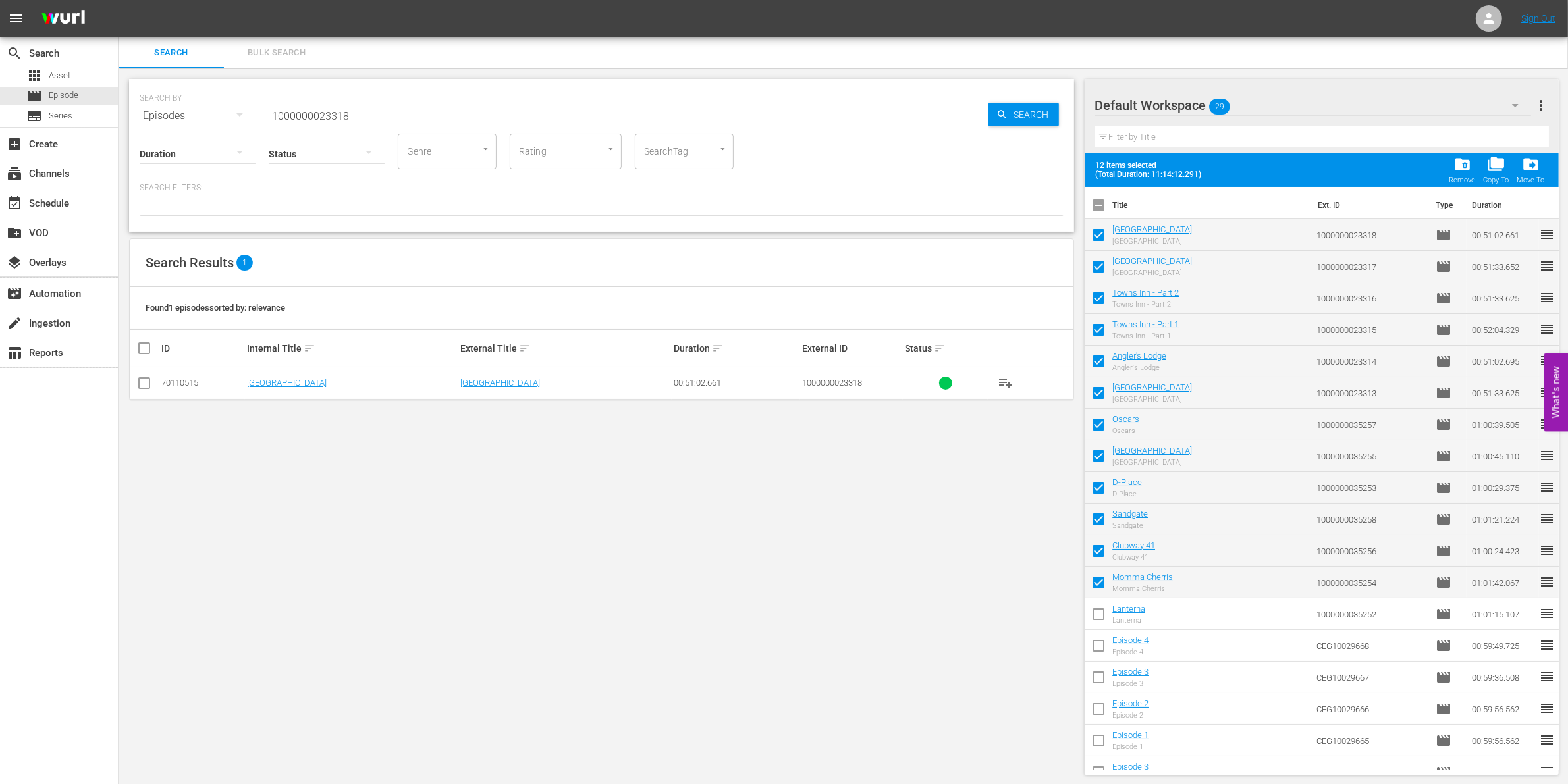
click at [1097, 613] on input "checkbox" at bounding box center [1098, 617] width 28 height 28
checkbox input "true"
click at [1097, 650] on input "checkbox" at bounding box center [1098, 649] width 28 height 28
checkbox input "true"
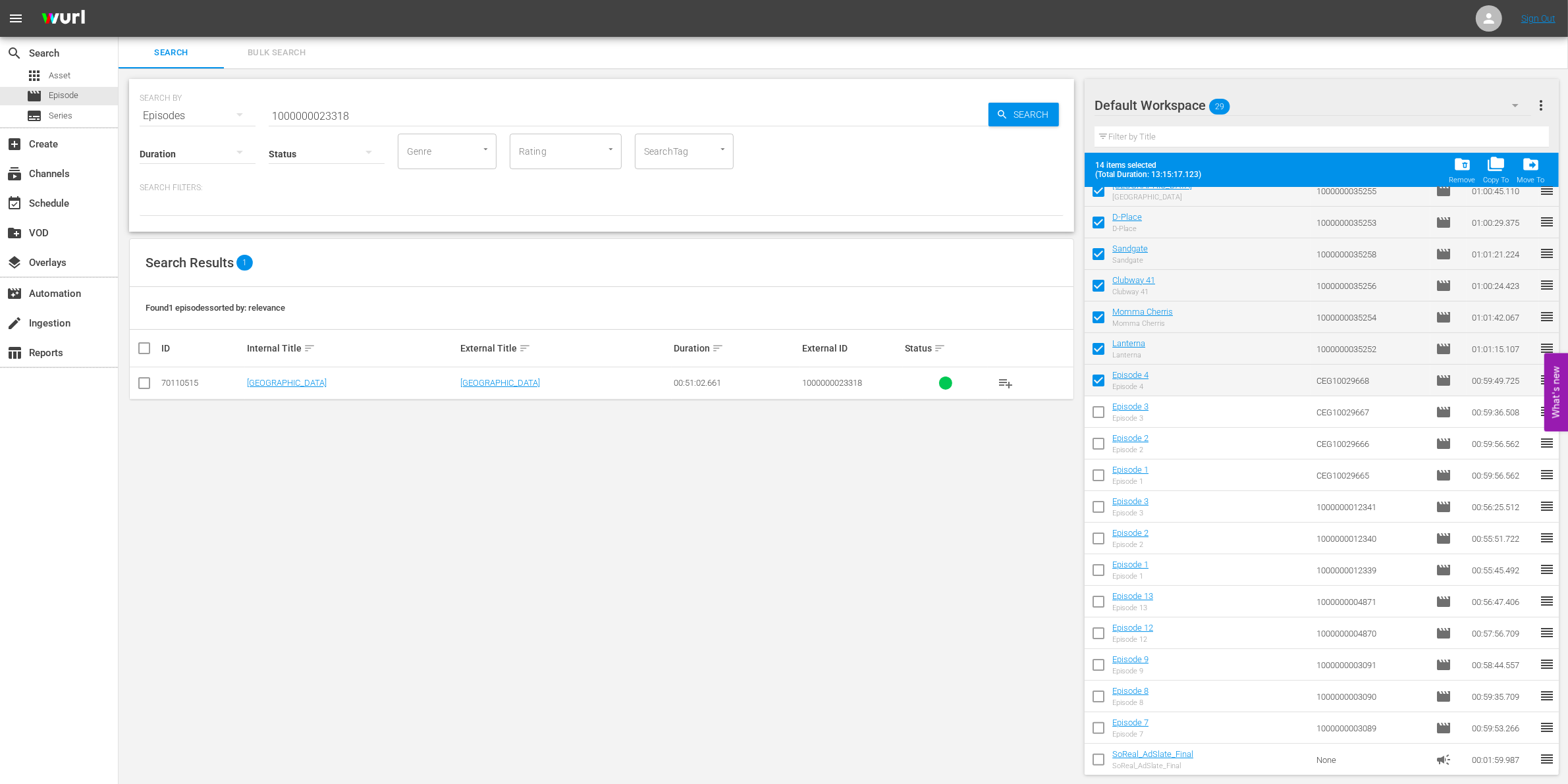
scroll to position [268, 0]
click at [1104, 413] on input "checkbox" at bounding box center [1098, 412] width 28 height 28
checkbox input "true"
click at [1100, 445] on input "checkbox" at bounding box center [1098, 444] width 28 height 28
checkbox input "true"
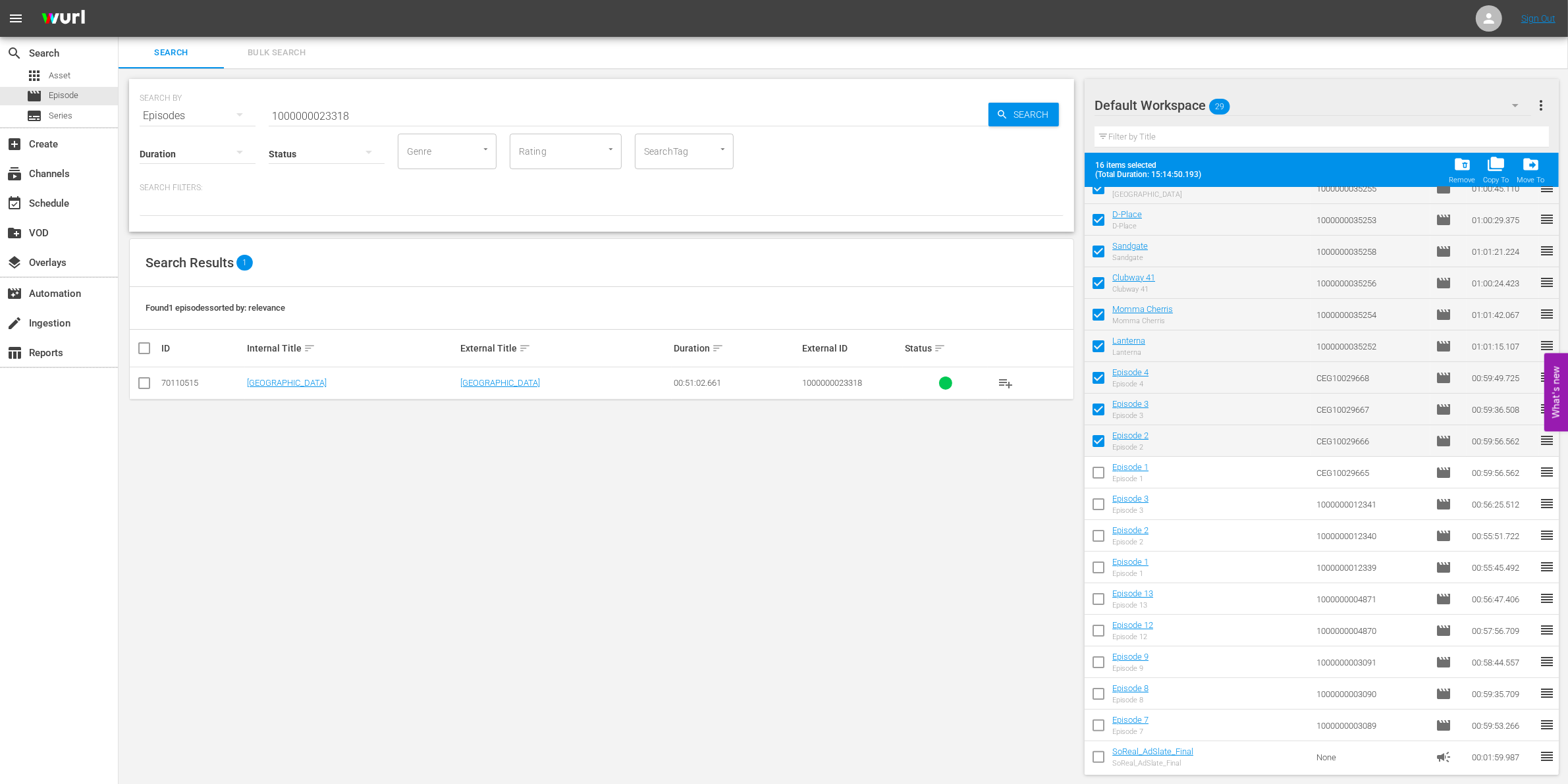
click at [1098, 471] on input "checkbox" at bounding box center [1098, 476] width 28 height 28
checkbox input "true"
click at [1098, 509] on input "checkbox" at bounding box center [1098, 507] width 28 height 28
checkbox input "true"
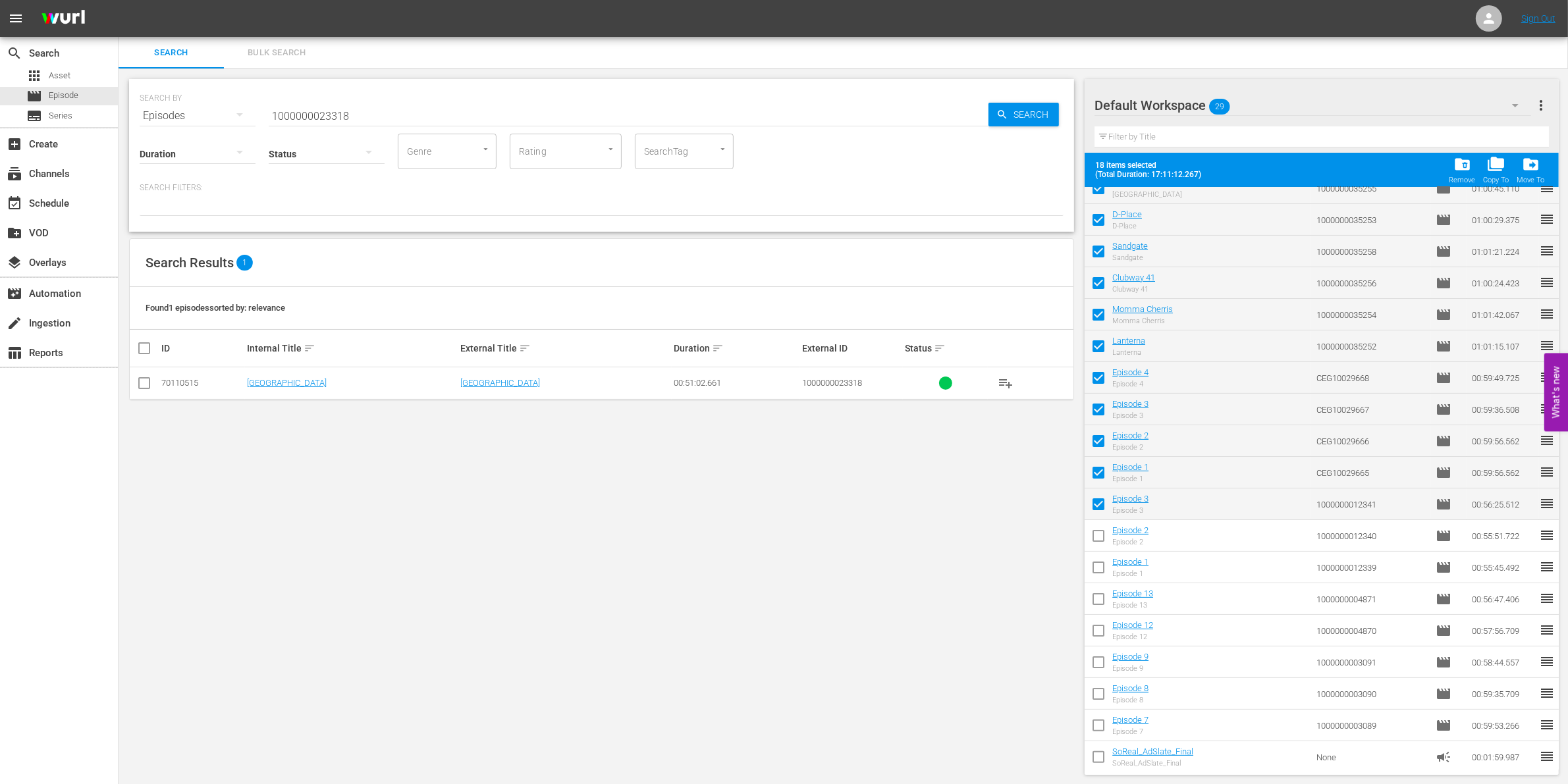
click at [1098, 532] on input "checkbox" at bounding box center [1098, 539] width 28 height 28
checkbox input "true"
click at [1100, 563] on input "checkbox" at bounding box center [1098, 570] width 28 height 28
checkbox input "true"
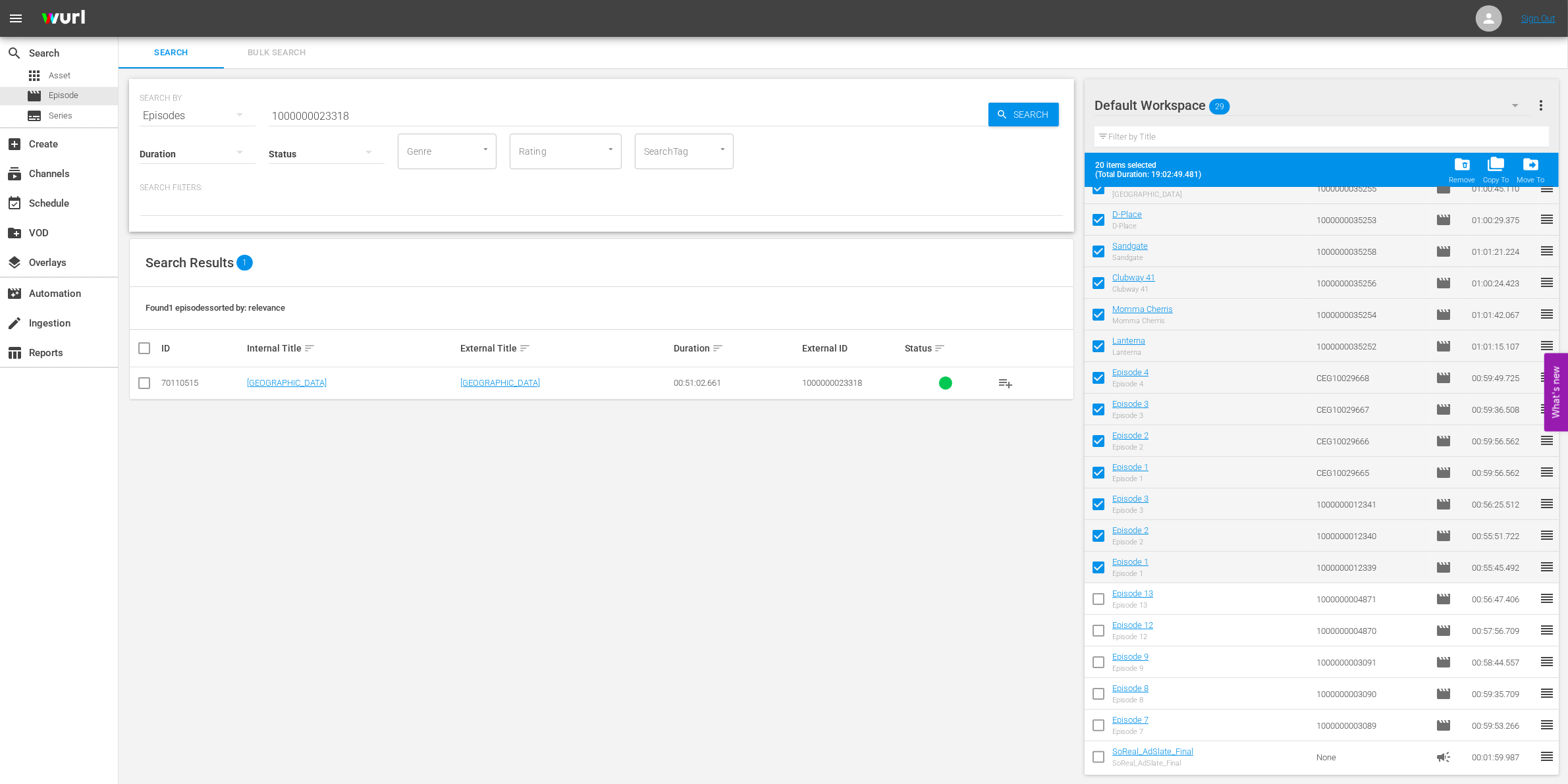
click at [1100, 603] on input "checkbox" at bounding box center [1098, 602] width 28 height 28
checkbox input "true"
click at [1100, 629] on input "checkbox" at bounding box center [1098, 634] width 28 height 28
checkbox input "true"
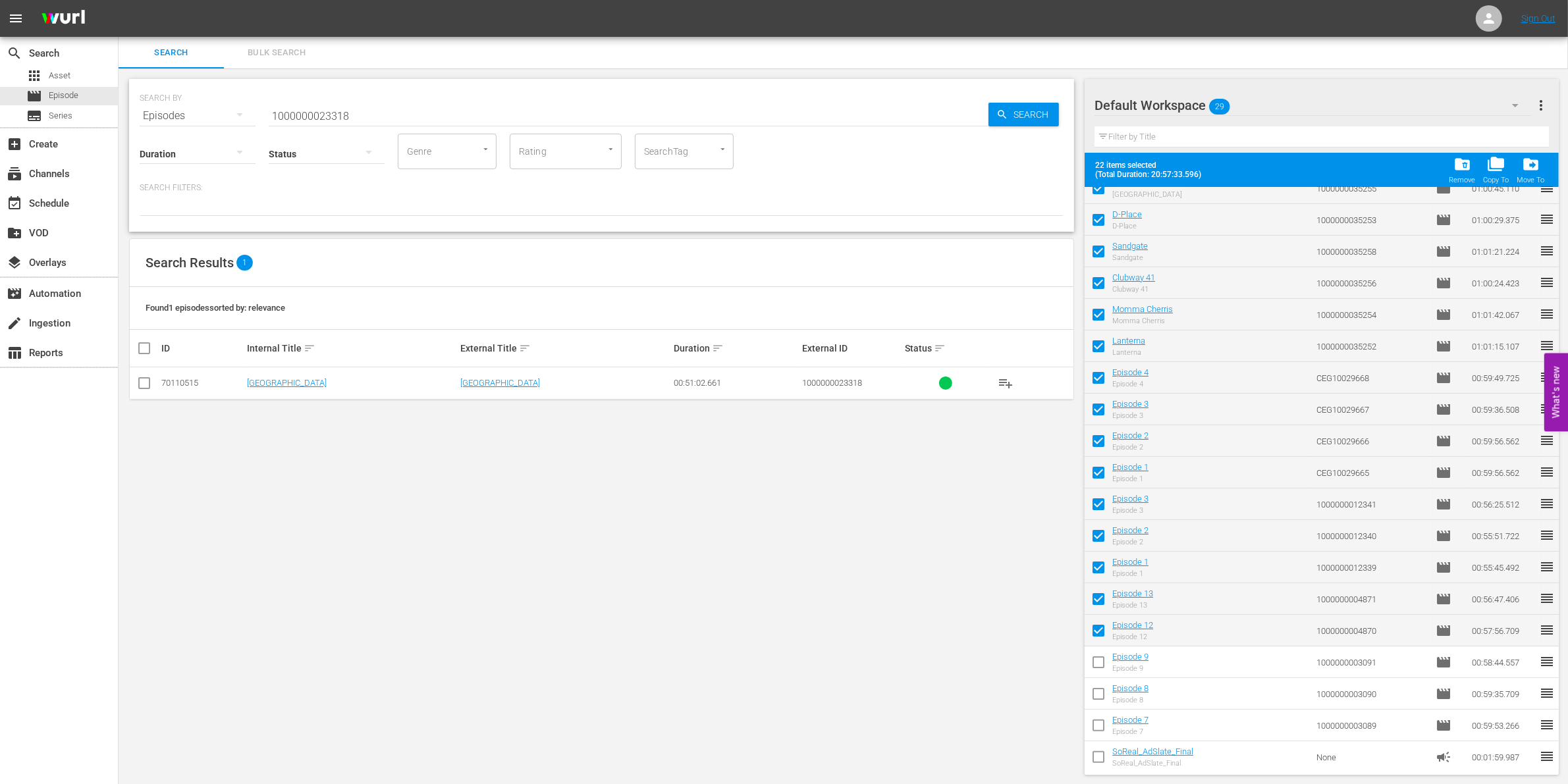
click at [1100, 666] on input "checkbox" at bounding box center [1098, 665] width 28 height 28
checkbox input "true"
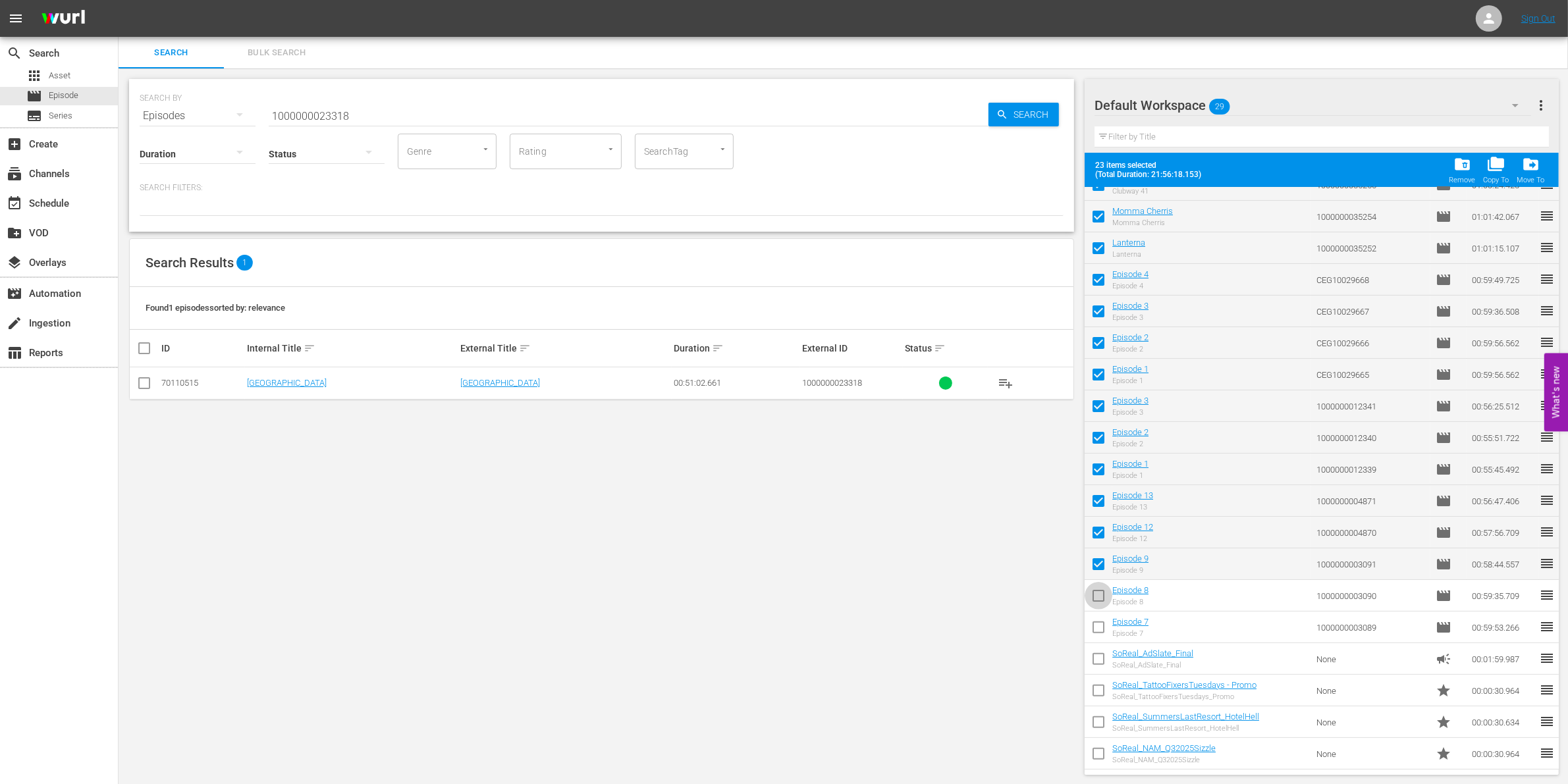
click at [1098, 600] on input "checkbox" at bounding box center [1098, 599] width 28 height 28
checkbox input "true"
click at [1100, 629] on input "checkbox" at bounding box center [1098, 630] width 28 height 28
checkbox input "true"
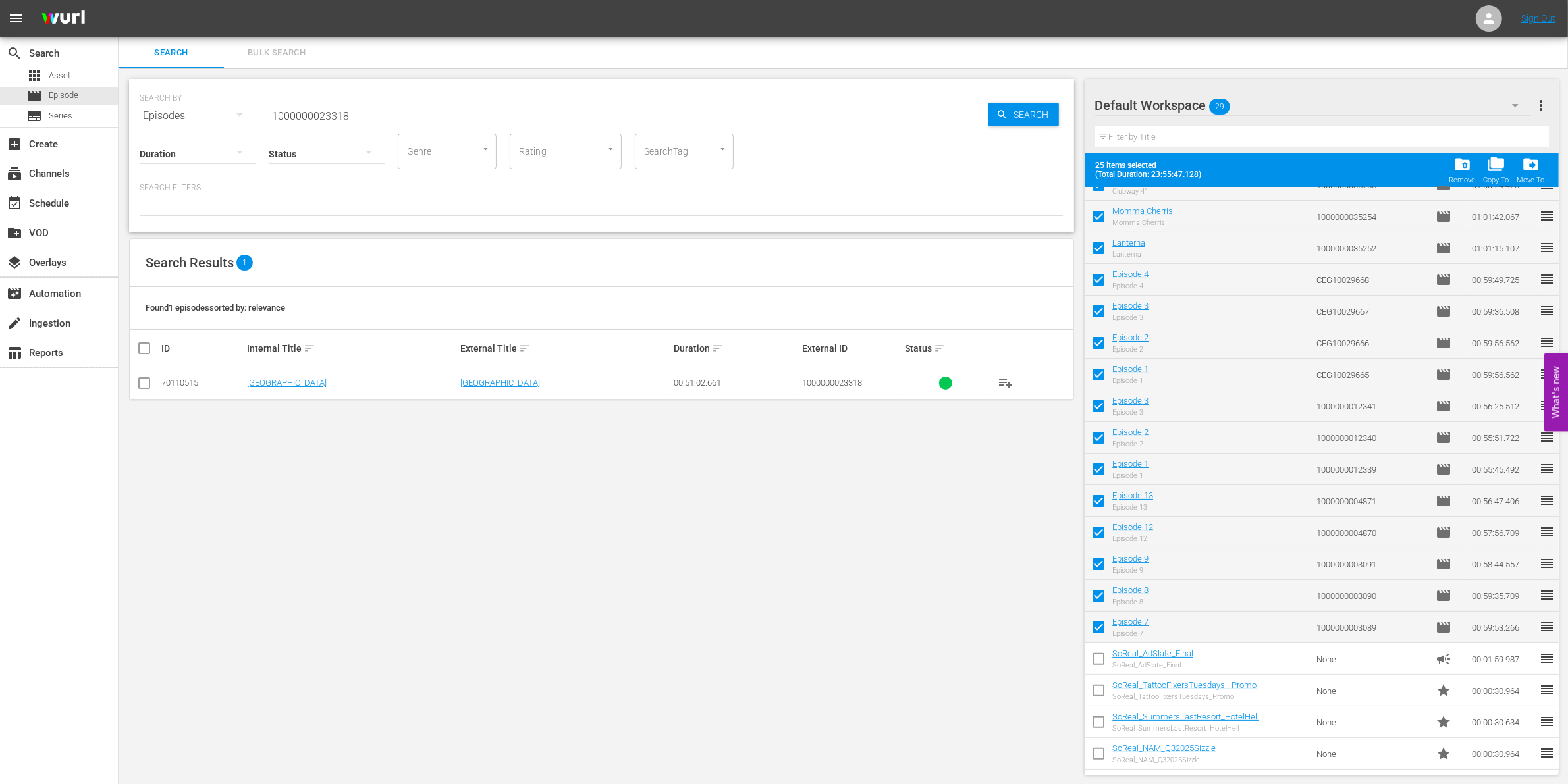
click at [1100, 656] on input "checkbox" at bounding box center [1098, 662] width 28 height 28
checkbox input "true"
click at [1100, 683] on input "checkbox" at bounding box center [1098, 694] width 28 height 28
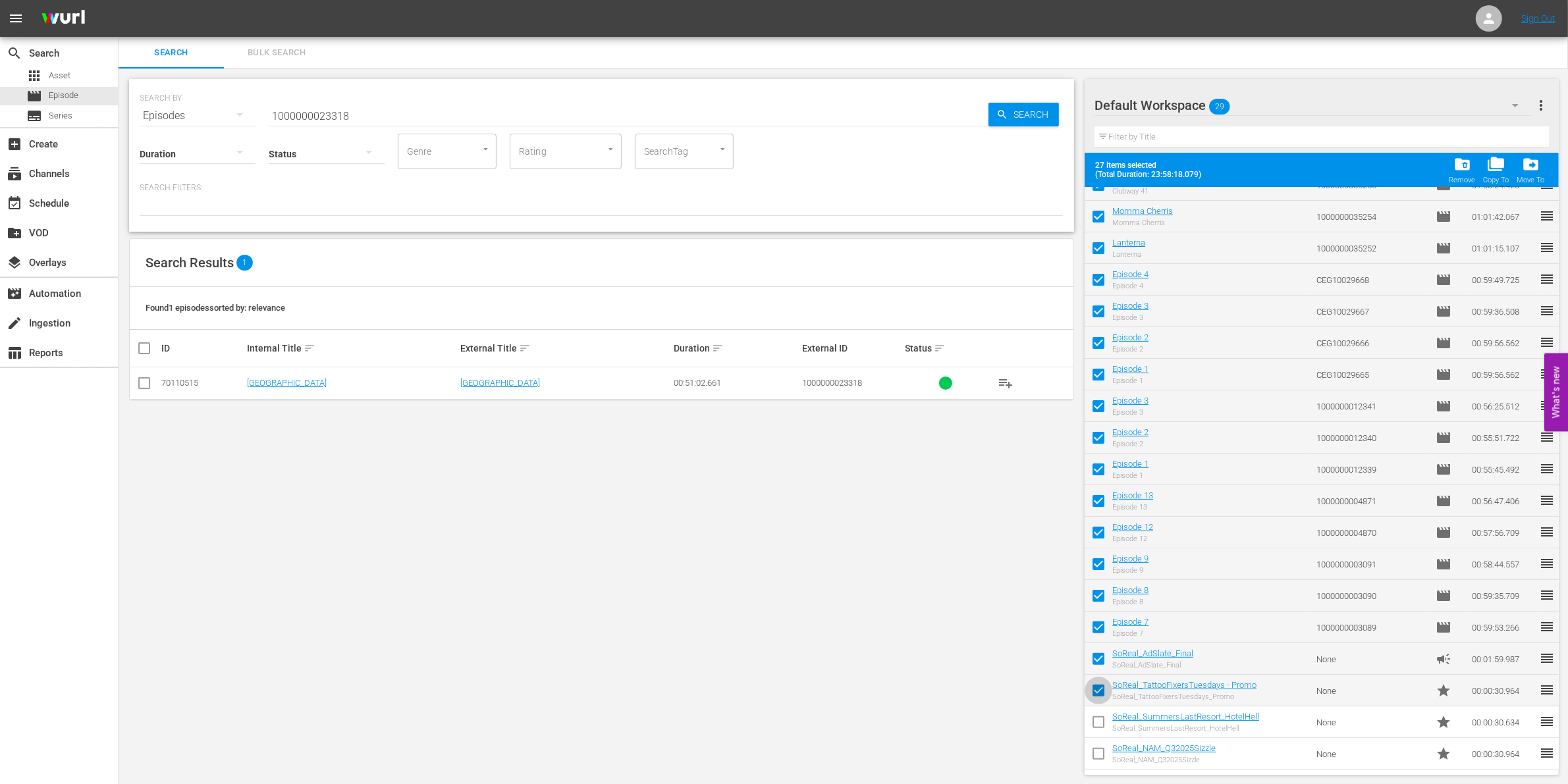
click at [1100, 682] on input "checkbox" at bounding box center [1098, 694] width 28 height 28
checkbox input "false"
click at [1095, 656] on input "checkbox" at bounding box center [1098, 662] width 28 height 28
checkbox input "false"
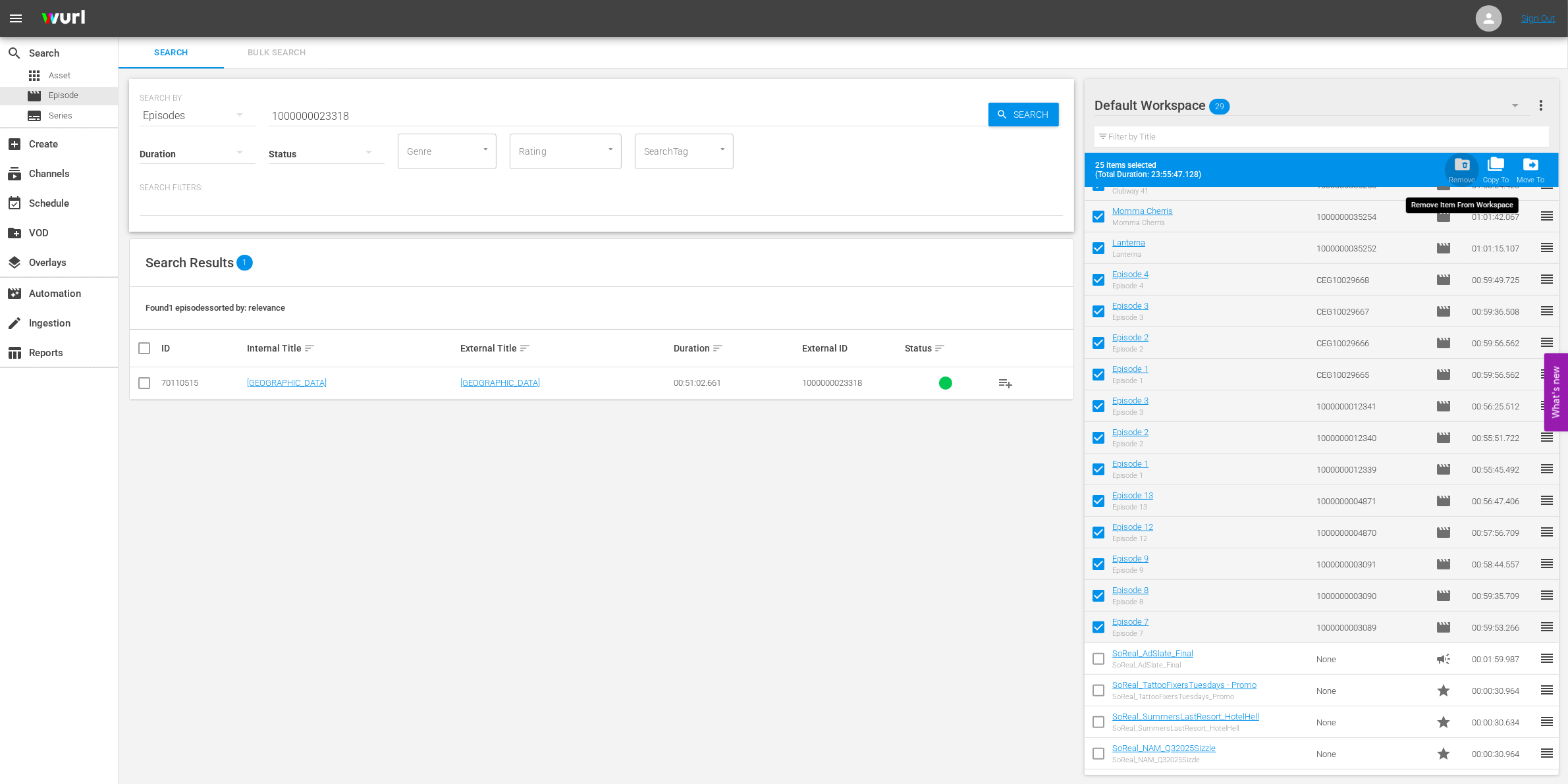
click at [1457, 180] on div "Remove" at bounding box center [1462, 181] width 26 height 9
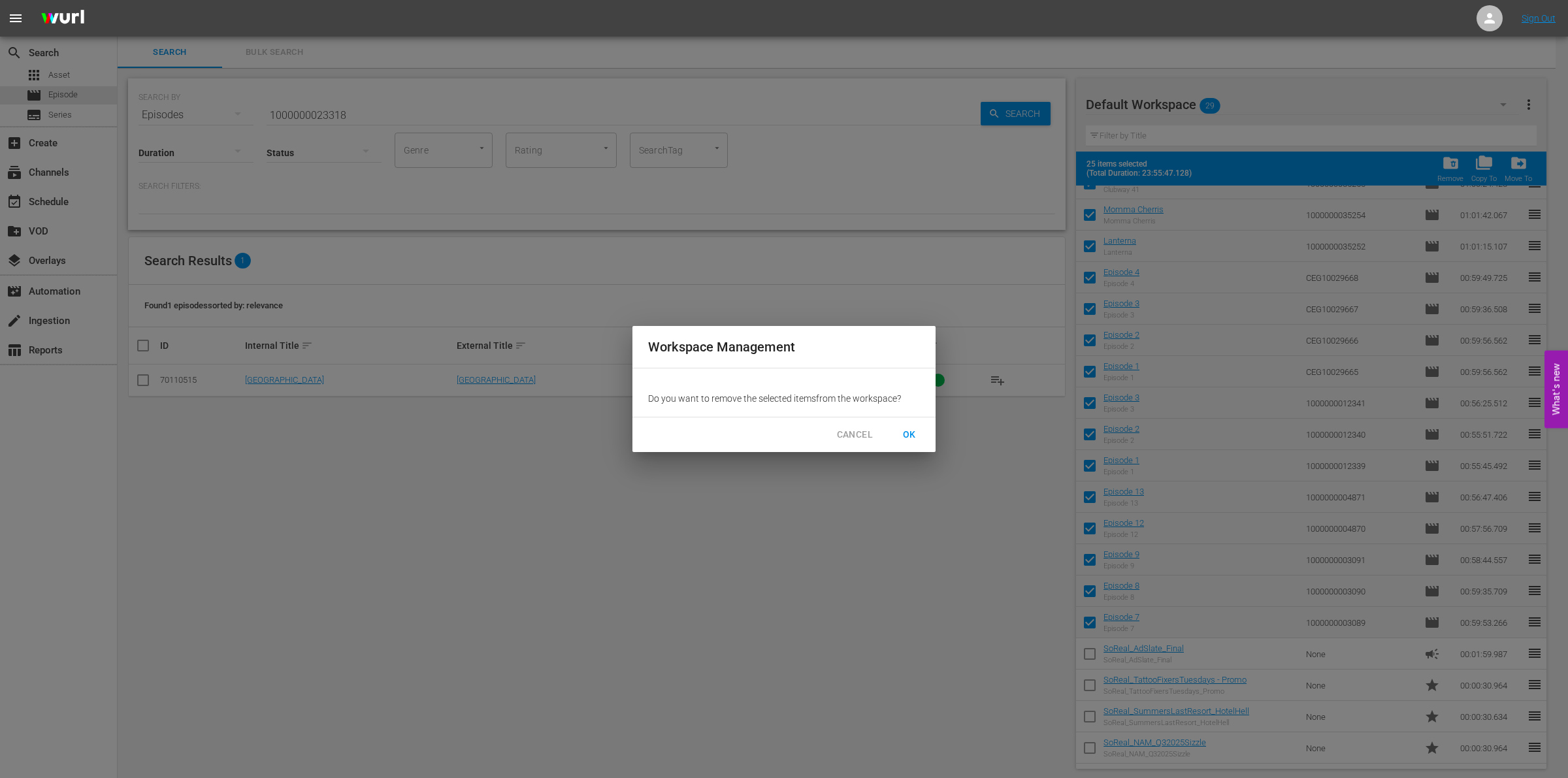
click at [916, 420] on div "CANCEL OK" at bounding box center [784, 435] width 303 height 34
click at [911, 429] on span "OK" at bounding box center [910, 434] width 21 height 16
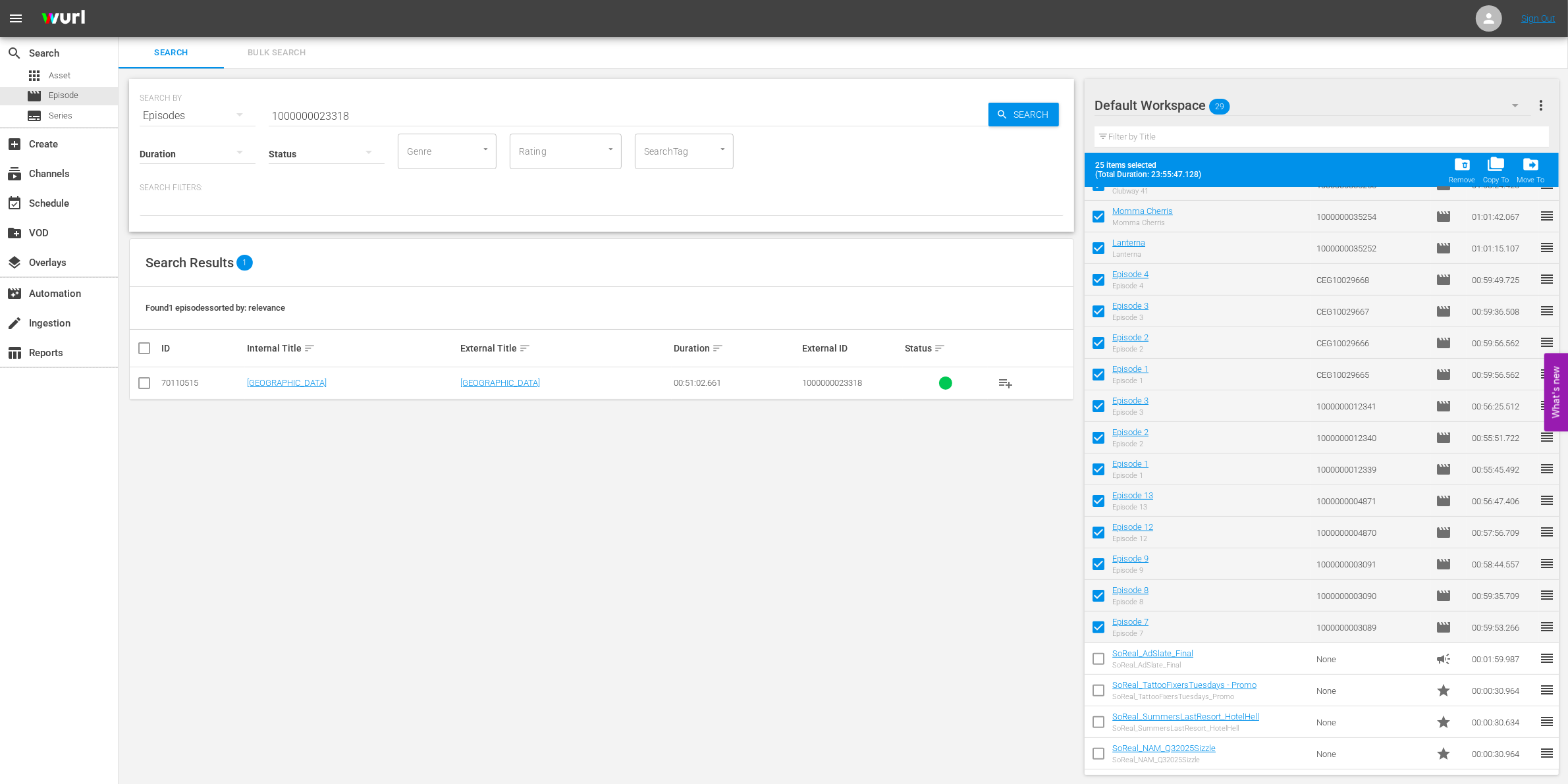
checkbox input "false"
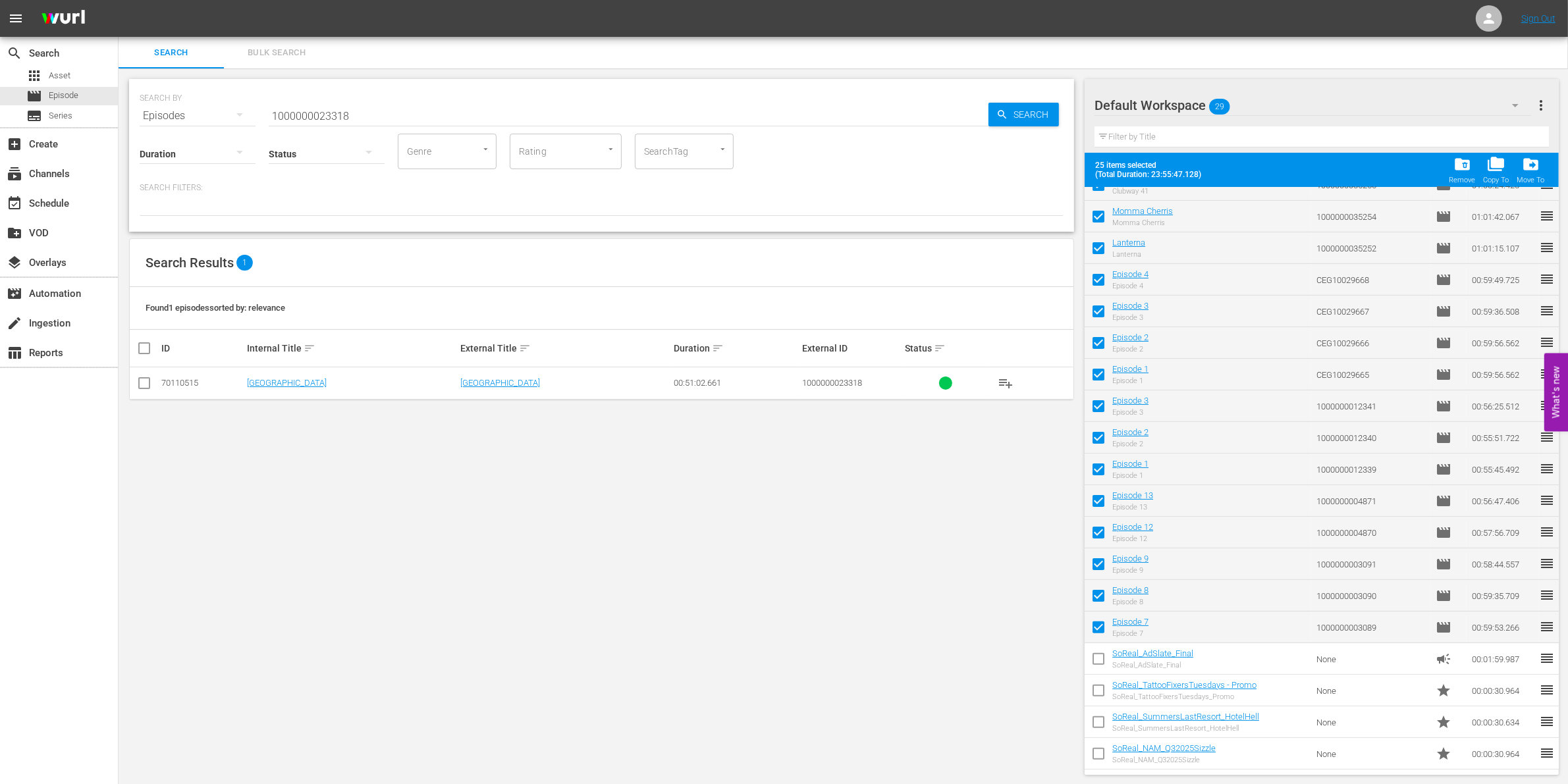
checkbox input "false"
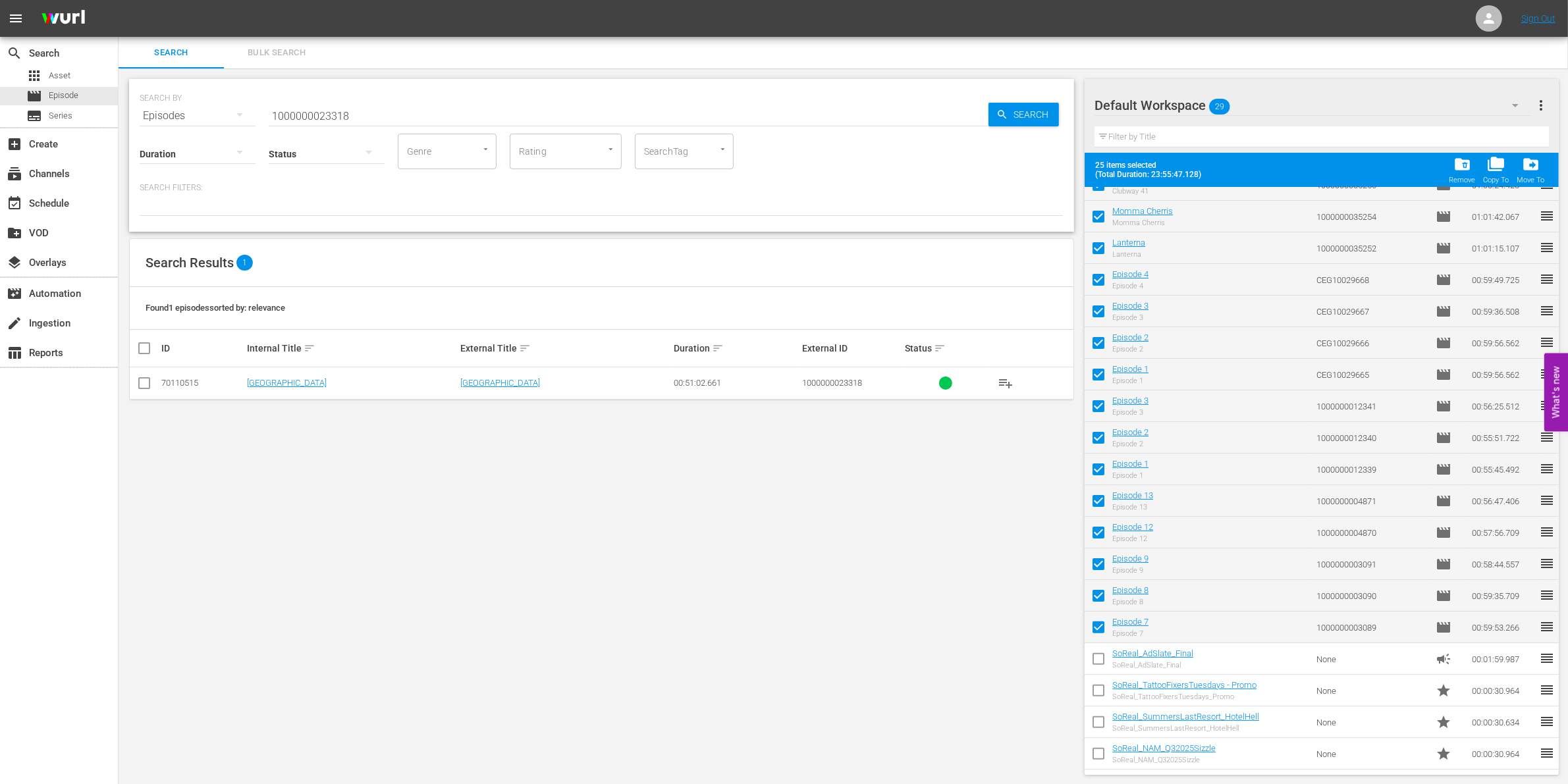
checkbox input "false"
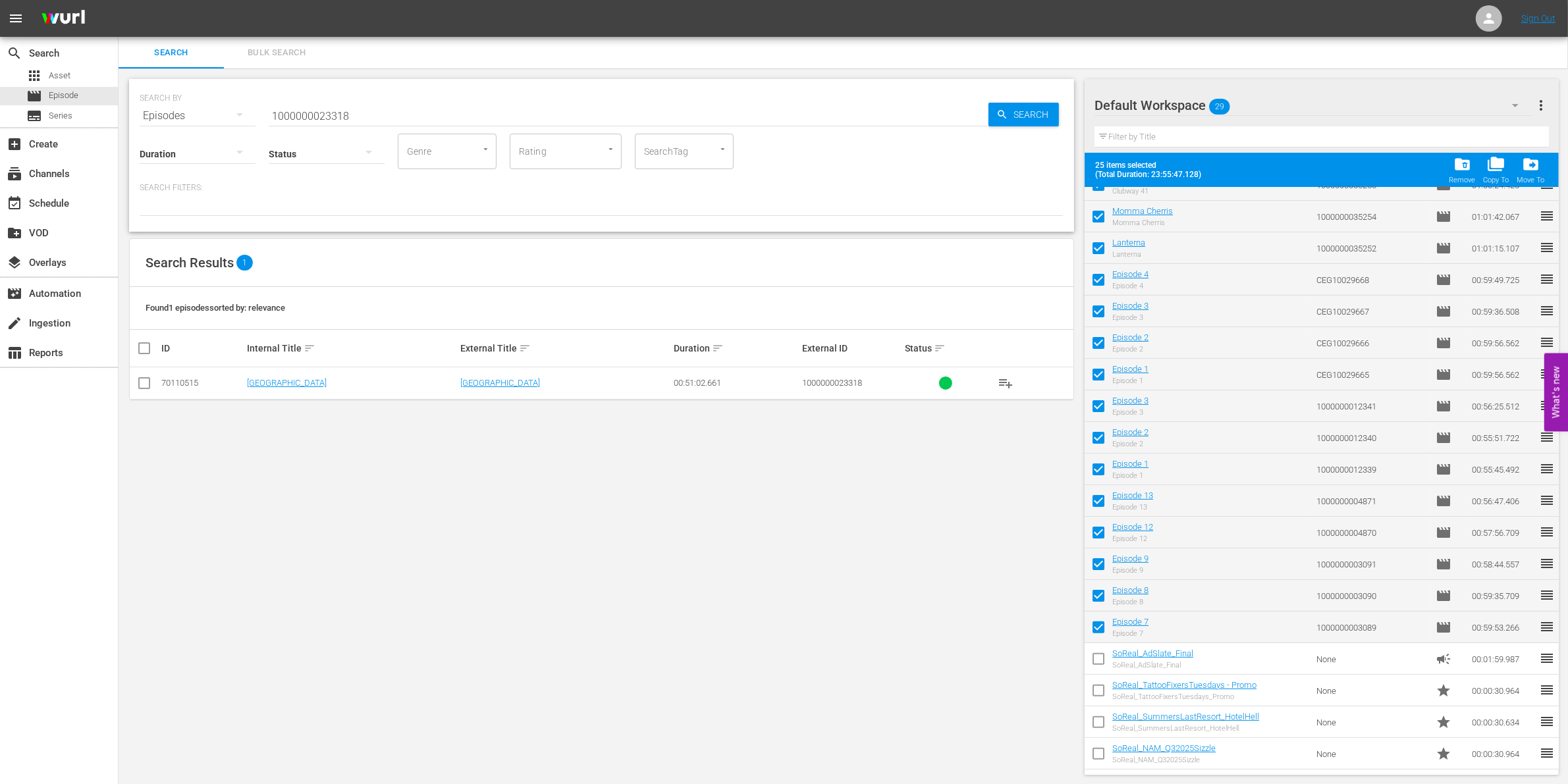
checkbox input "false"
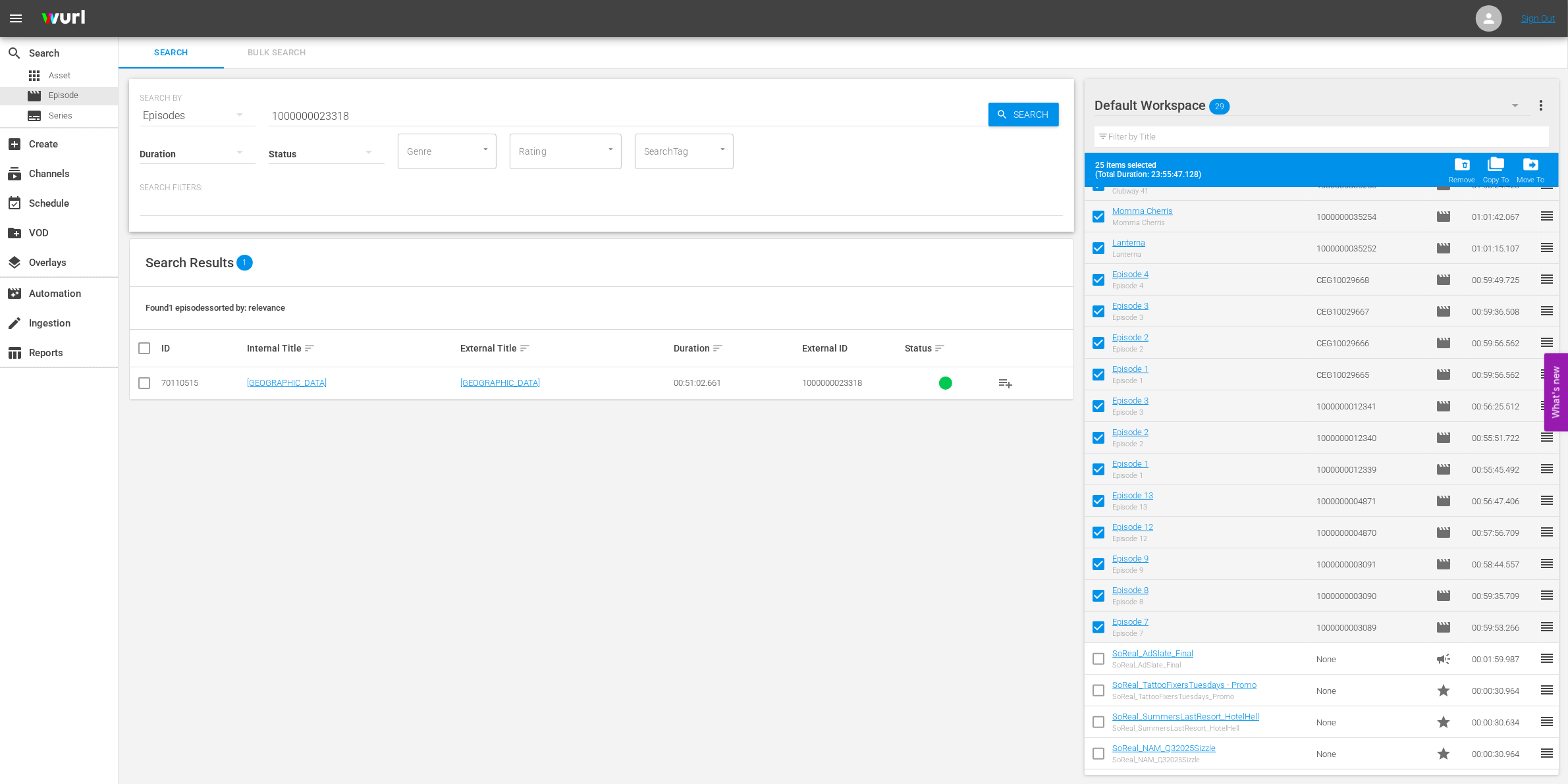
checkbox input "false"
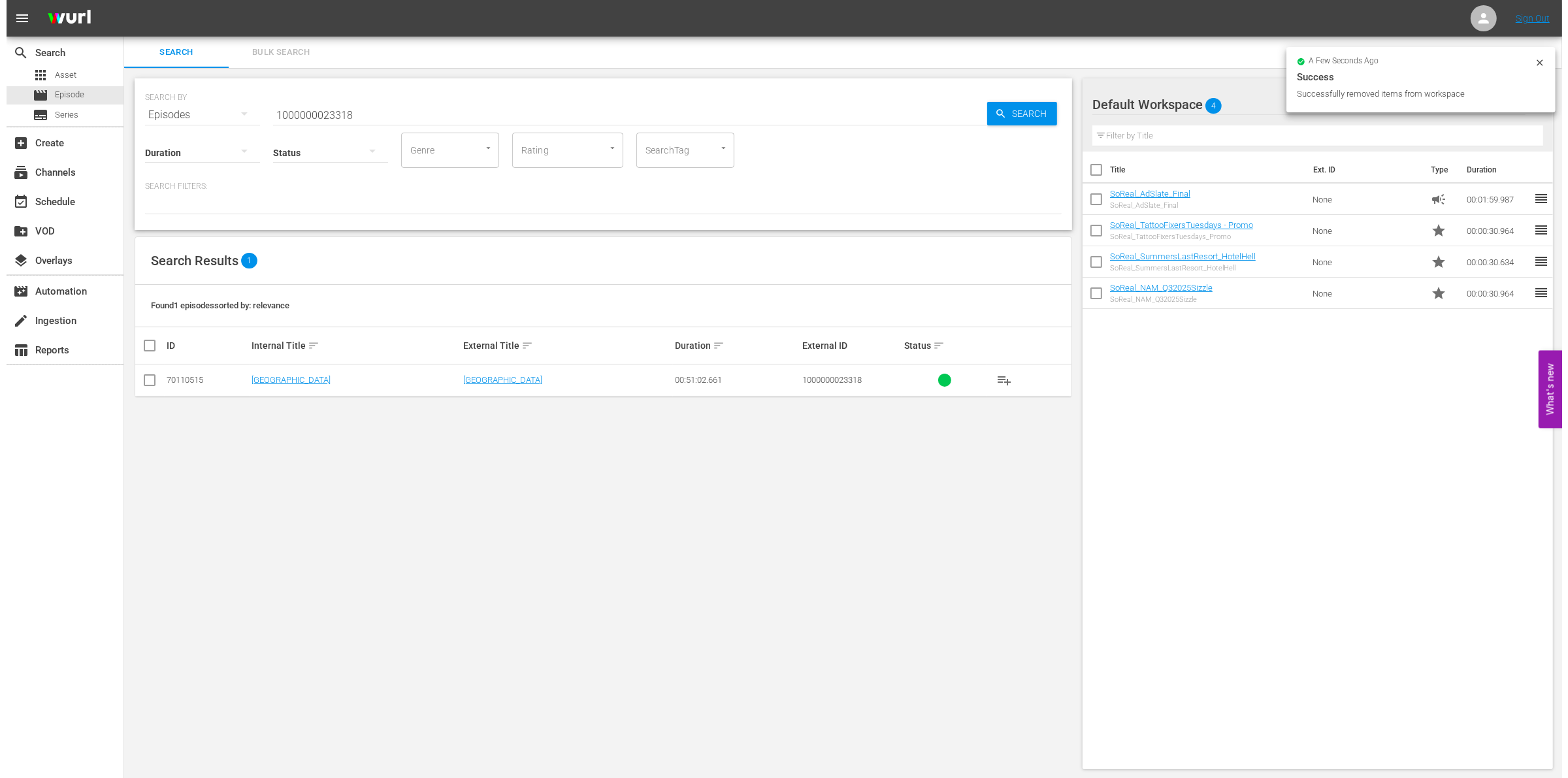
scroll to position [0, 0]
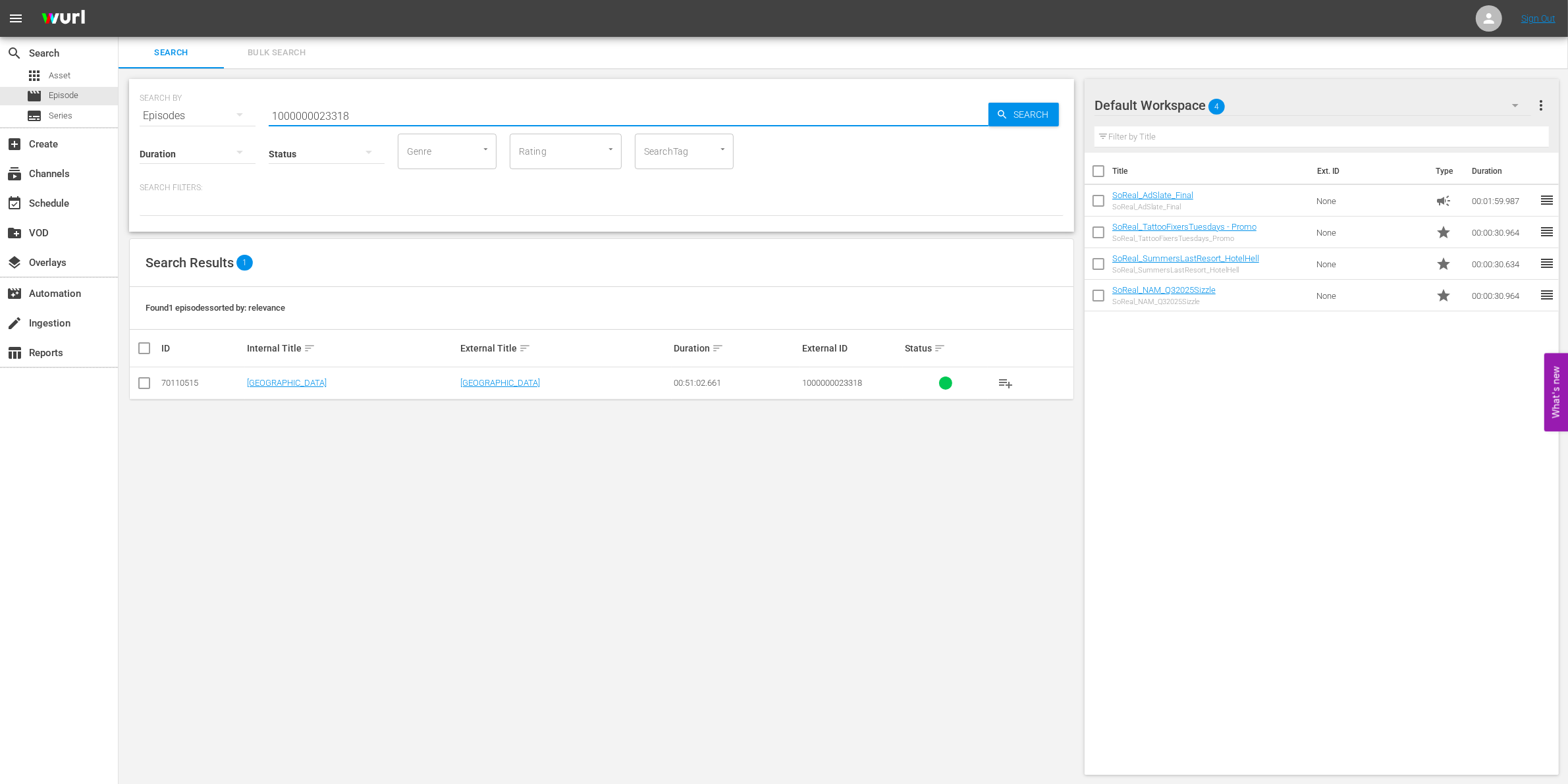
click at [310, 108] on input "1000000023318" at bounding box center [628, 115] width 720 height 31
paste input "text"
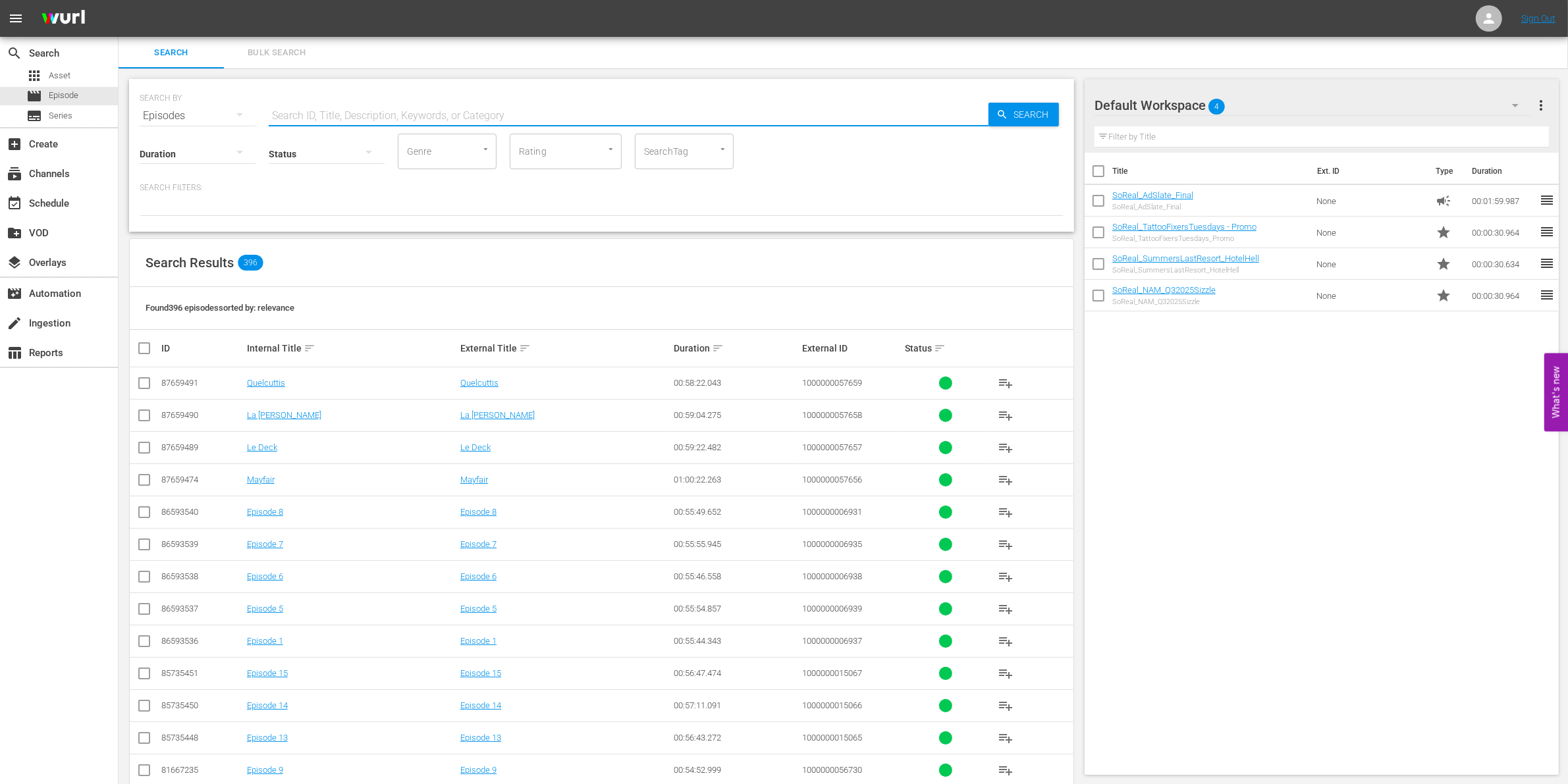
click at [318, 106] on input "text" at bounding box center [628, 115] width 720 height 31
paste input "1000000023303"
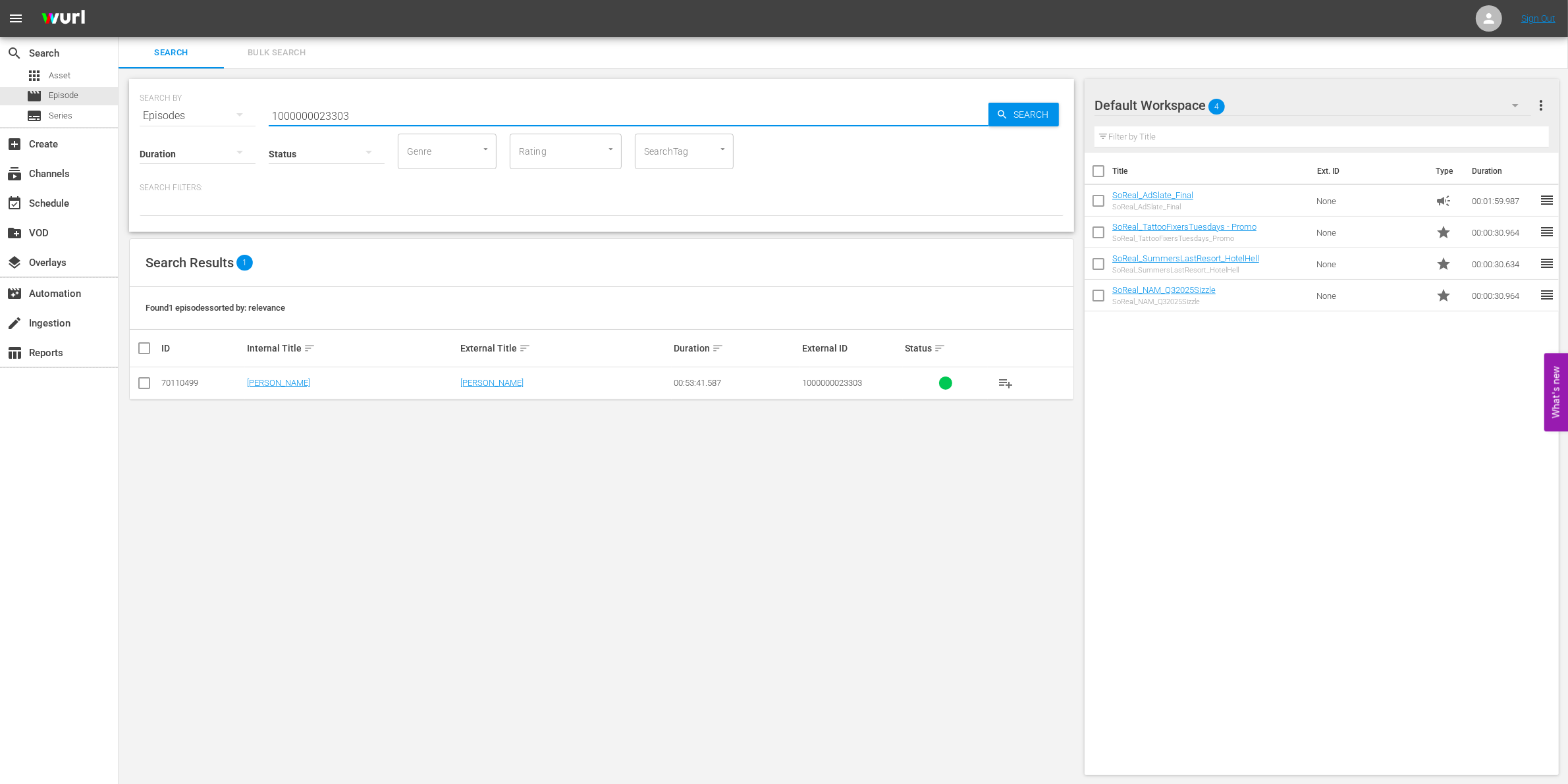
type input "1000000023303"
click at [143, 379] on input "checkbox" at bounding box center [144, 385] width 16 height 16
checkbox input "true"
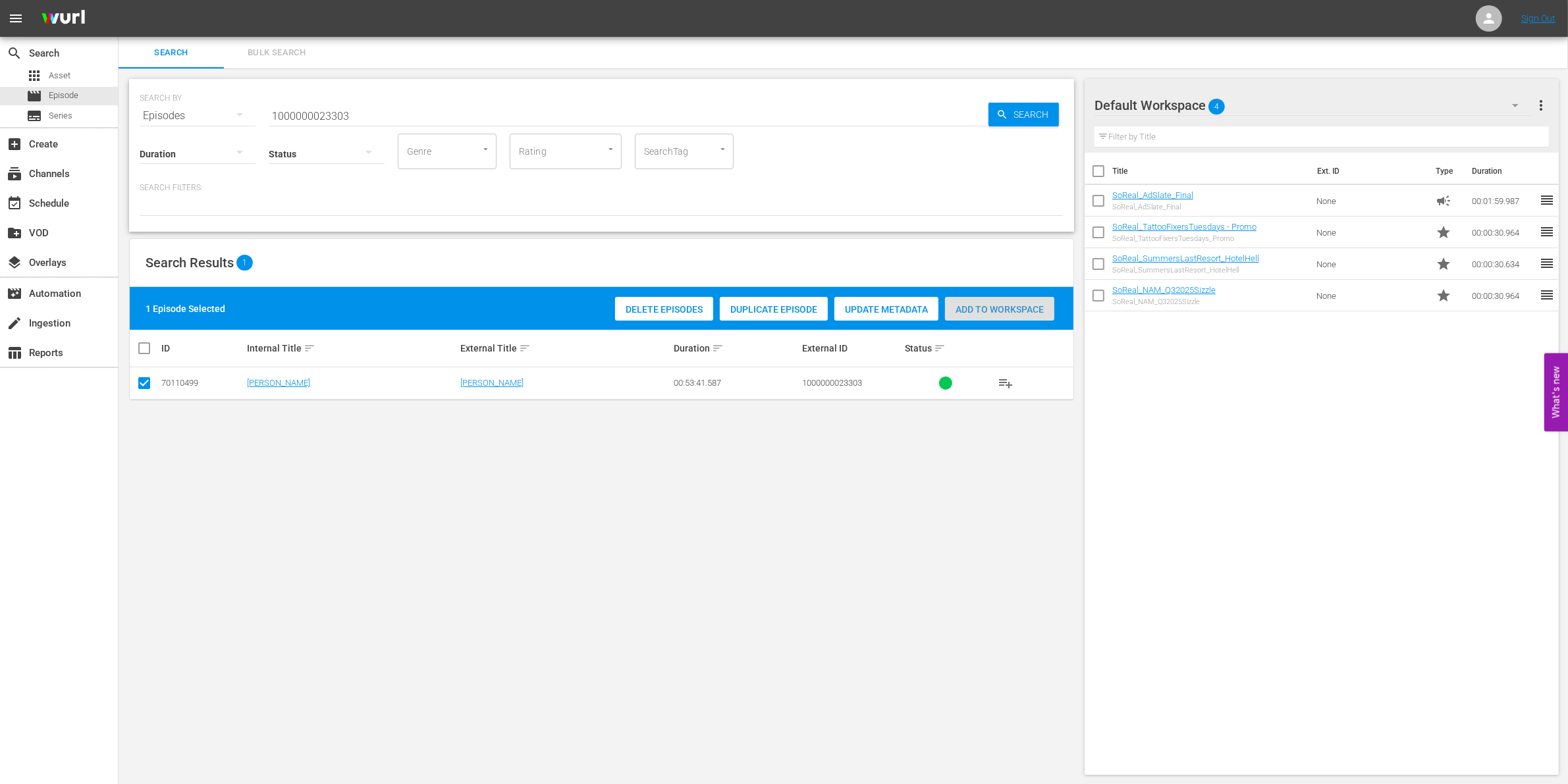
click at [1002, 304] on span "Add to Workspace" at bounding box center [999, 309] width 109 height 10
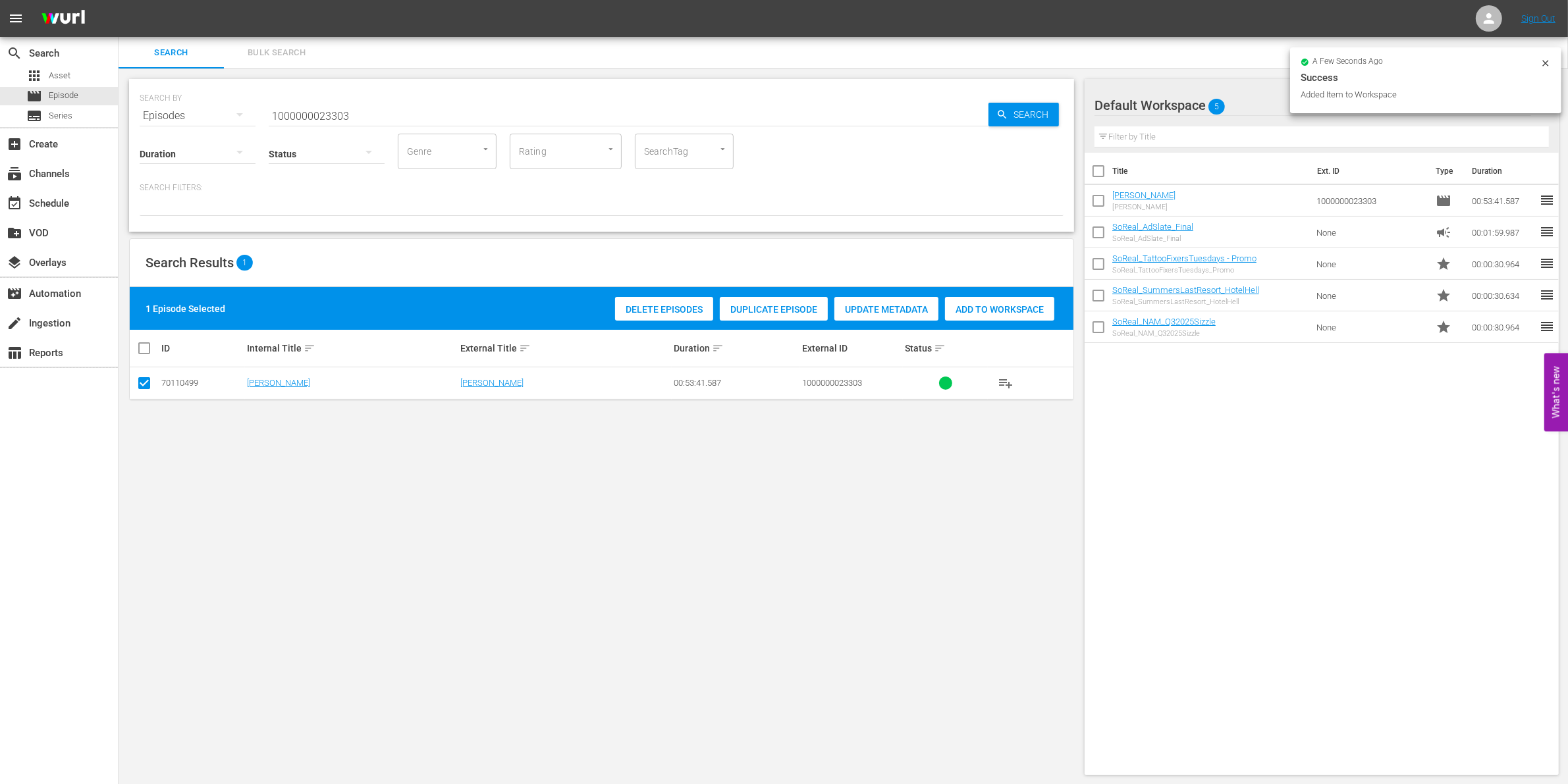
click at [367, 110] on input "1000000023303" at bounding box center [628, 115] width 720 height 31
type input "100000002330"
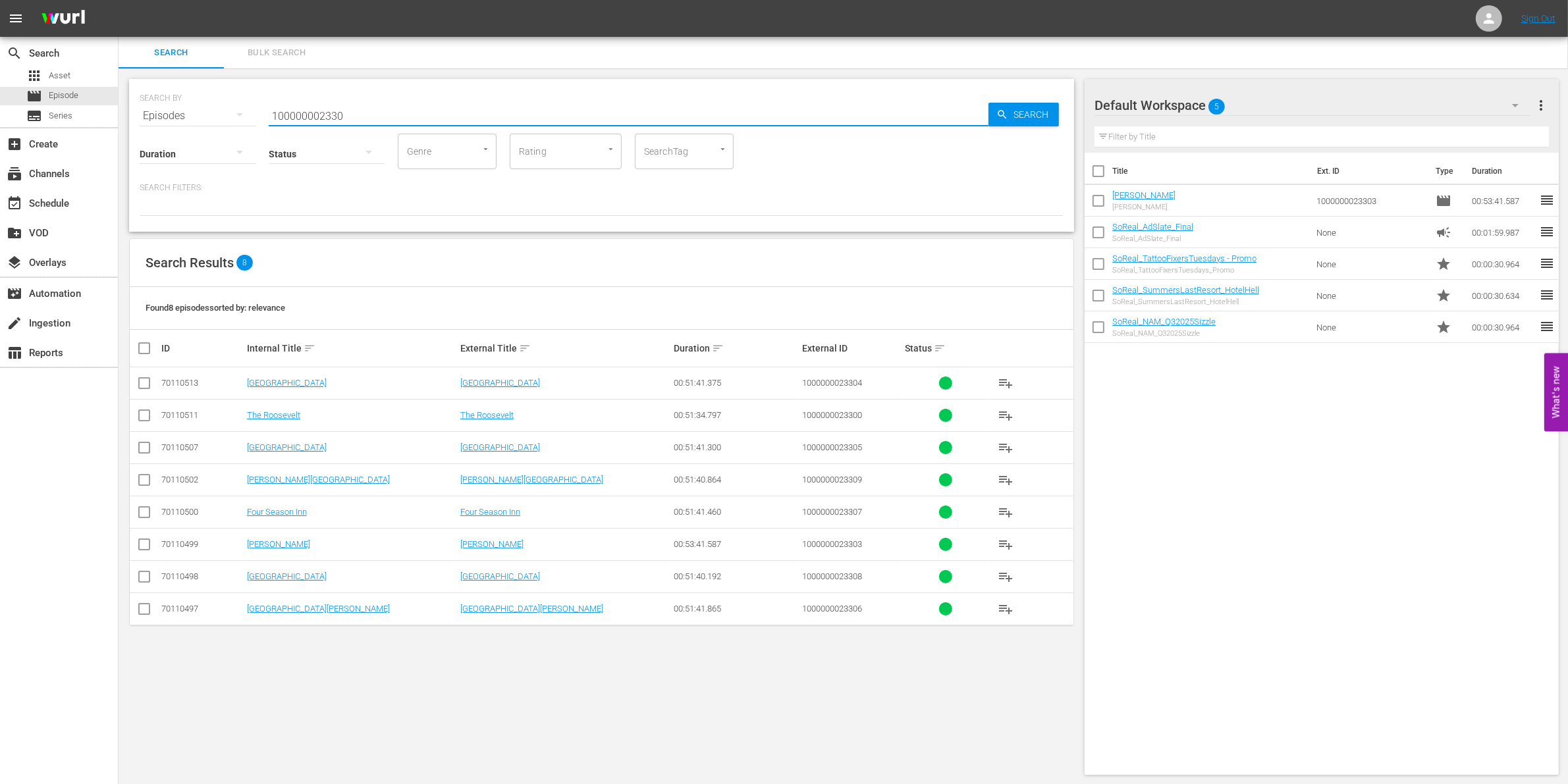
click at [142, 384] on input "checkbox" at bounding box center [144, 385] width 16 height 16
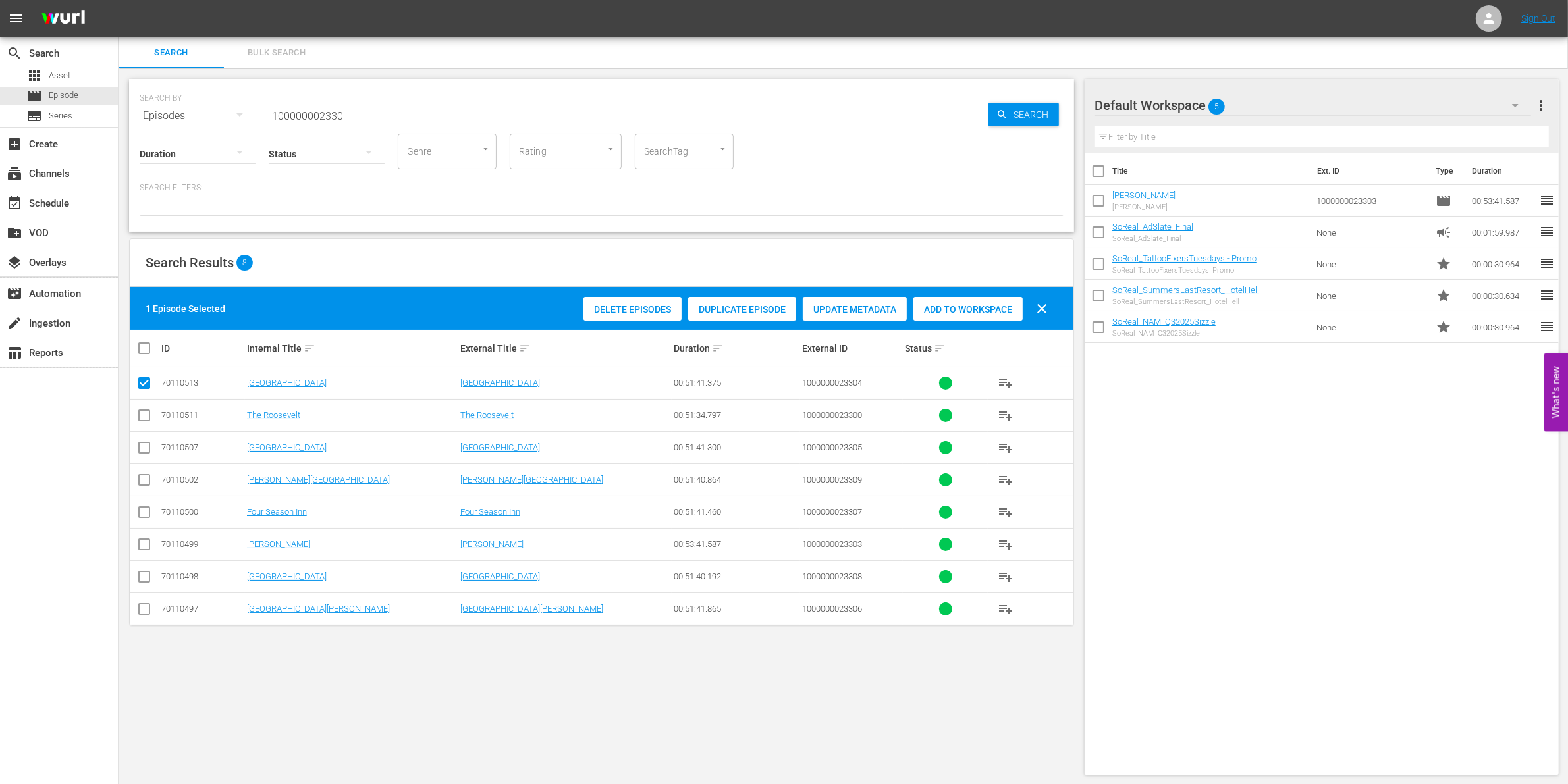
click at [979, 304] on span "Add to Workspace" at bounding box center [968, 309] width 109 height 10
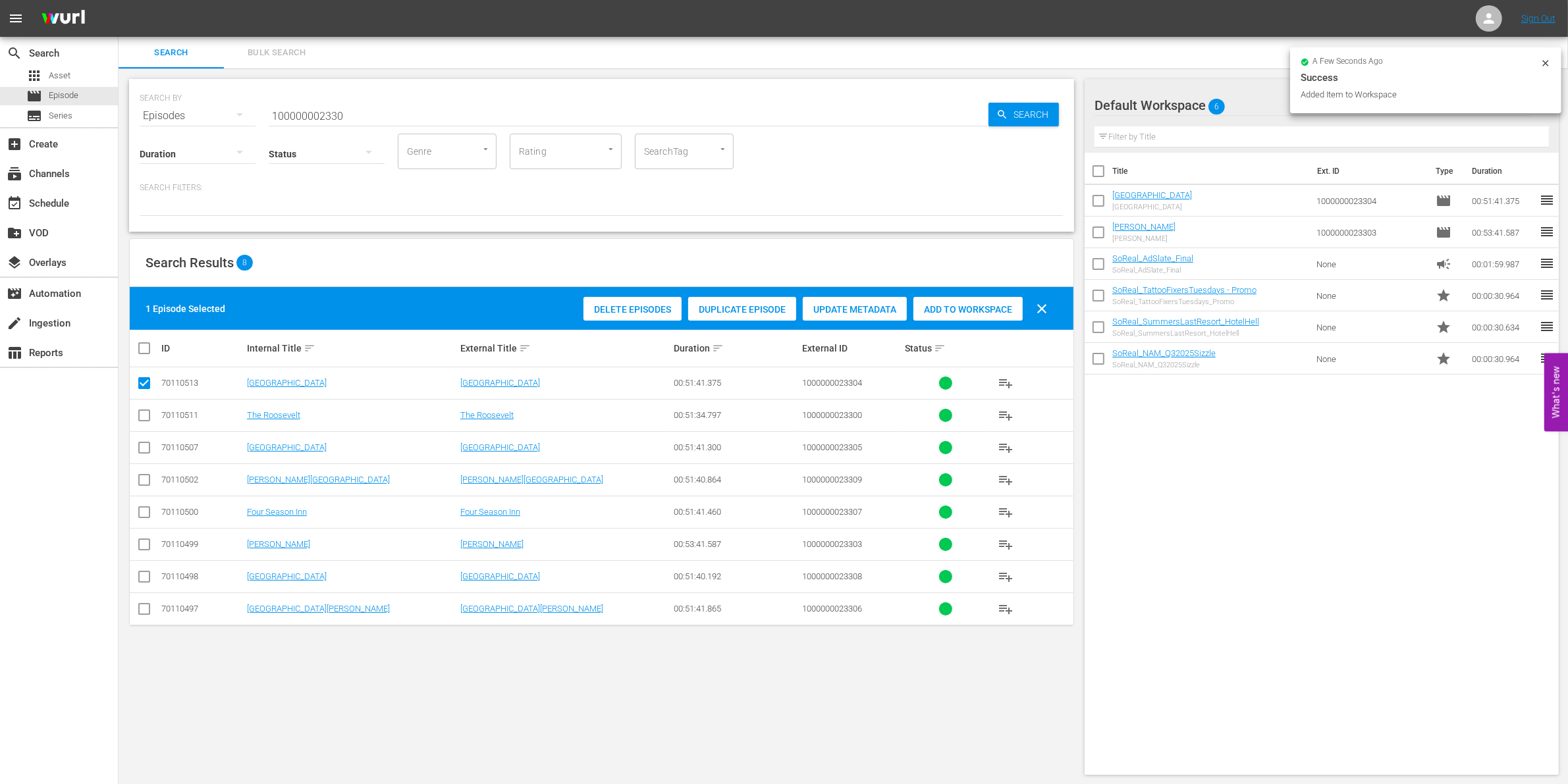
click at [150, 380] on input "checkbox" at bounding box center [144, 385] width 16 height 16
checkbox input "false"
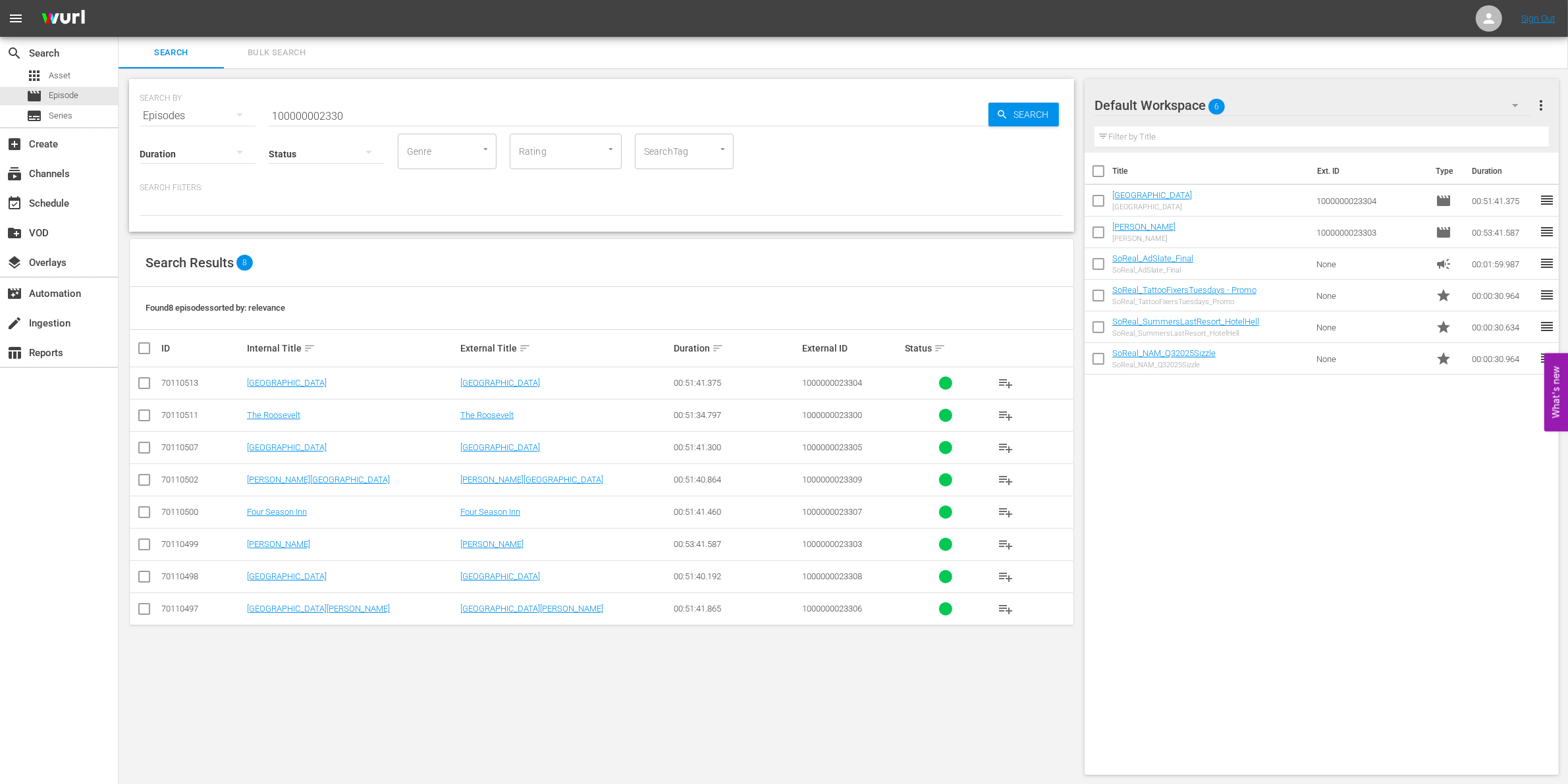
click at [146, 451] on input "checkbox" at bounding box center [144, 451] width 16 height 16
checkbox input "true"
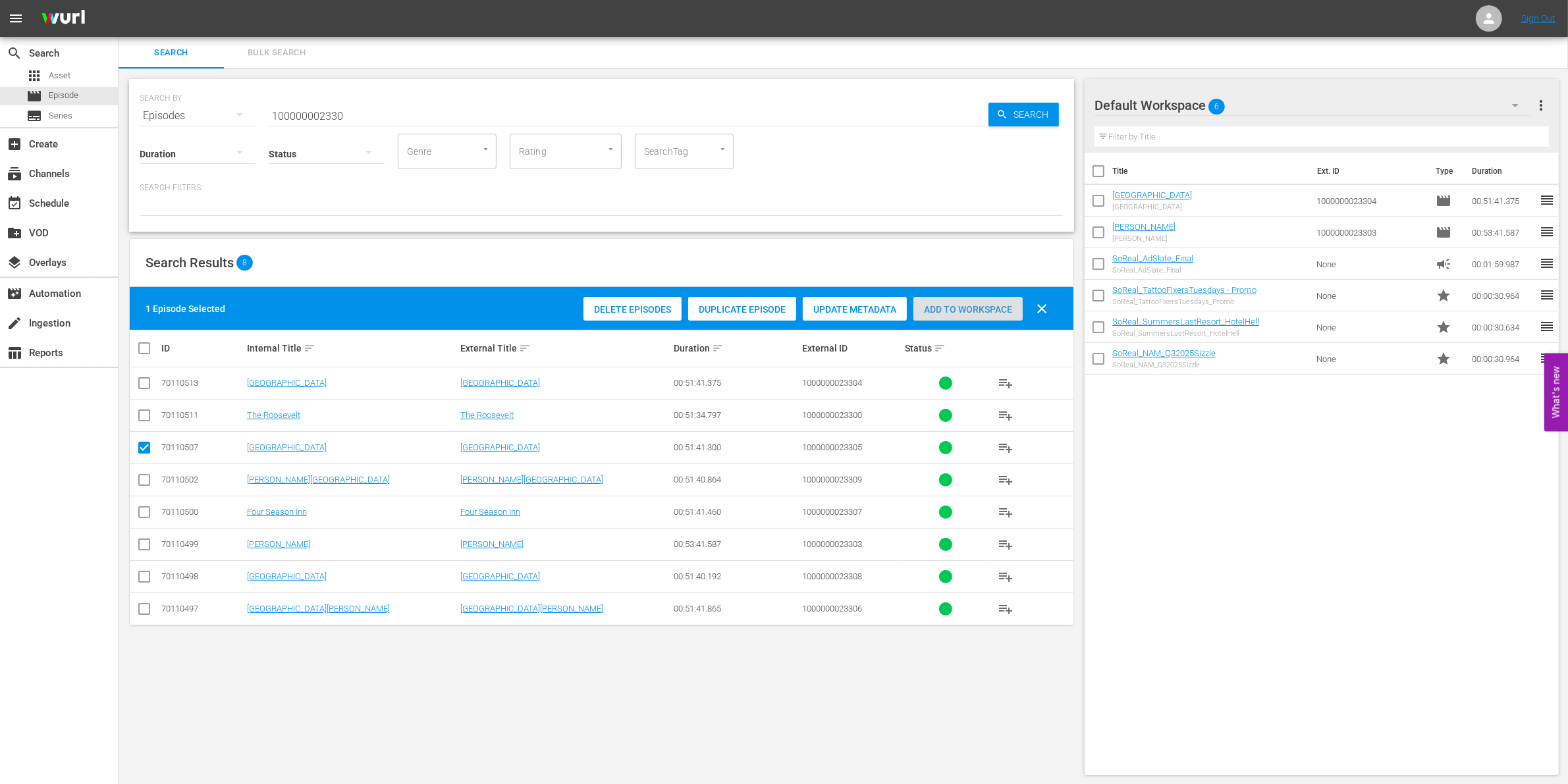
click at [968, 300] on div "Add to Workspace" at bounding box center [968, 309] width 109 height 25
click at [305, 117] on input "100000002330" at bounding box center [628, 115] width 720 height 31
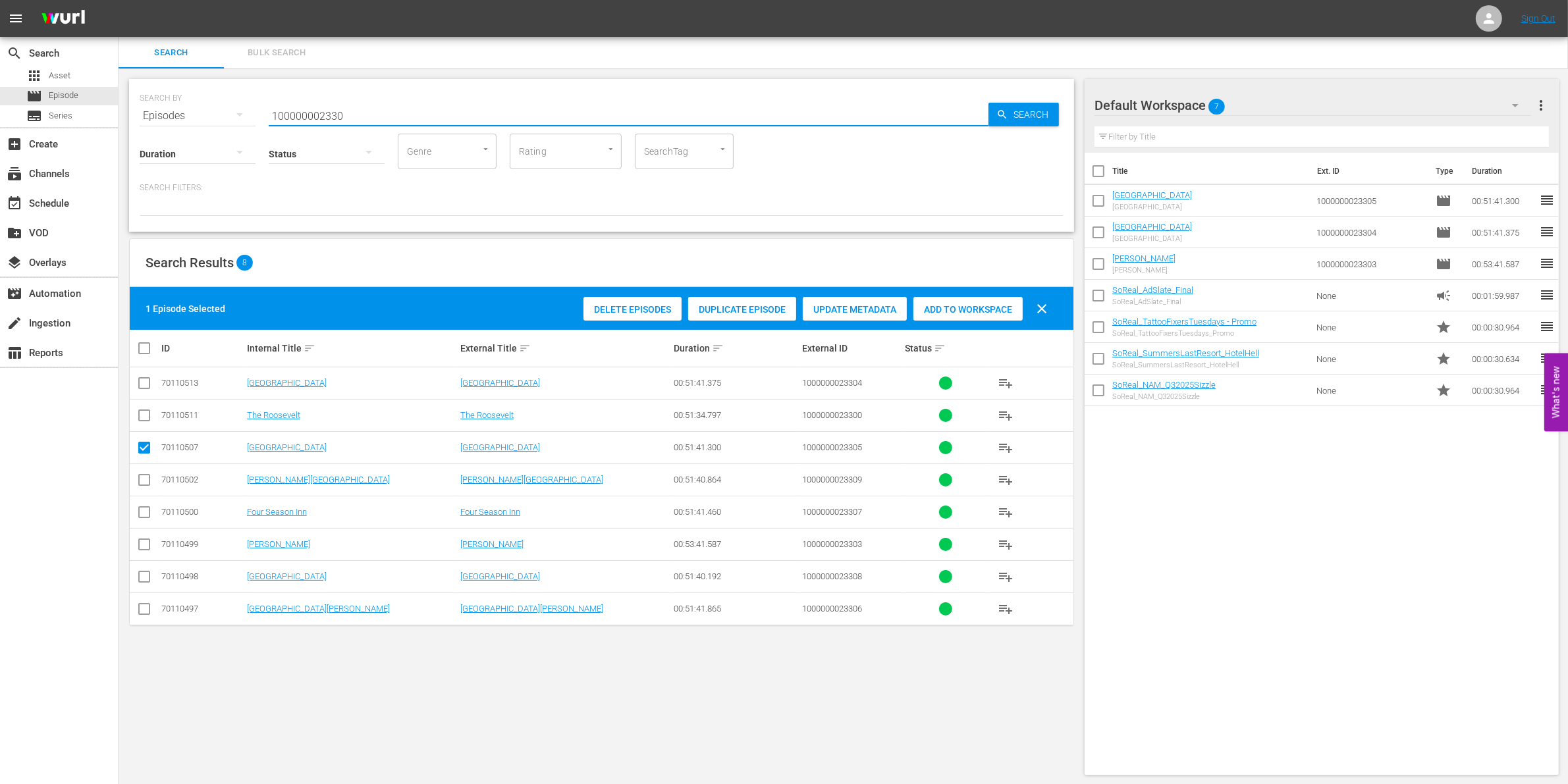
click at [305, 117] on input "100000002330" at bounding box center [628, 115] width 720 height 31
paste input "04872"
type input "1000000004872"
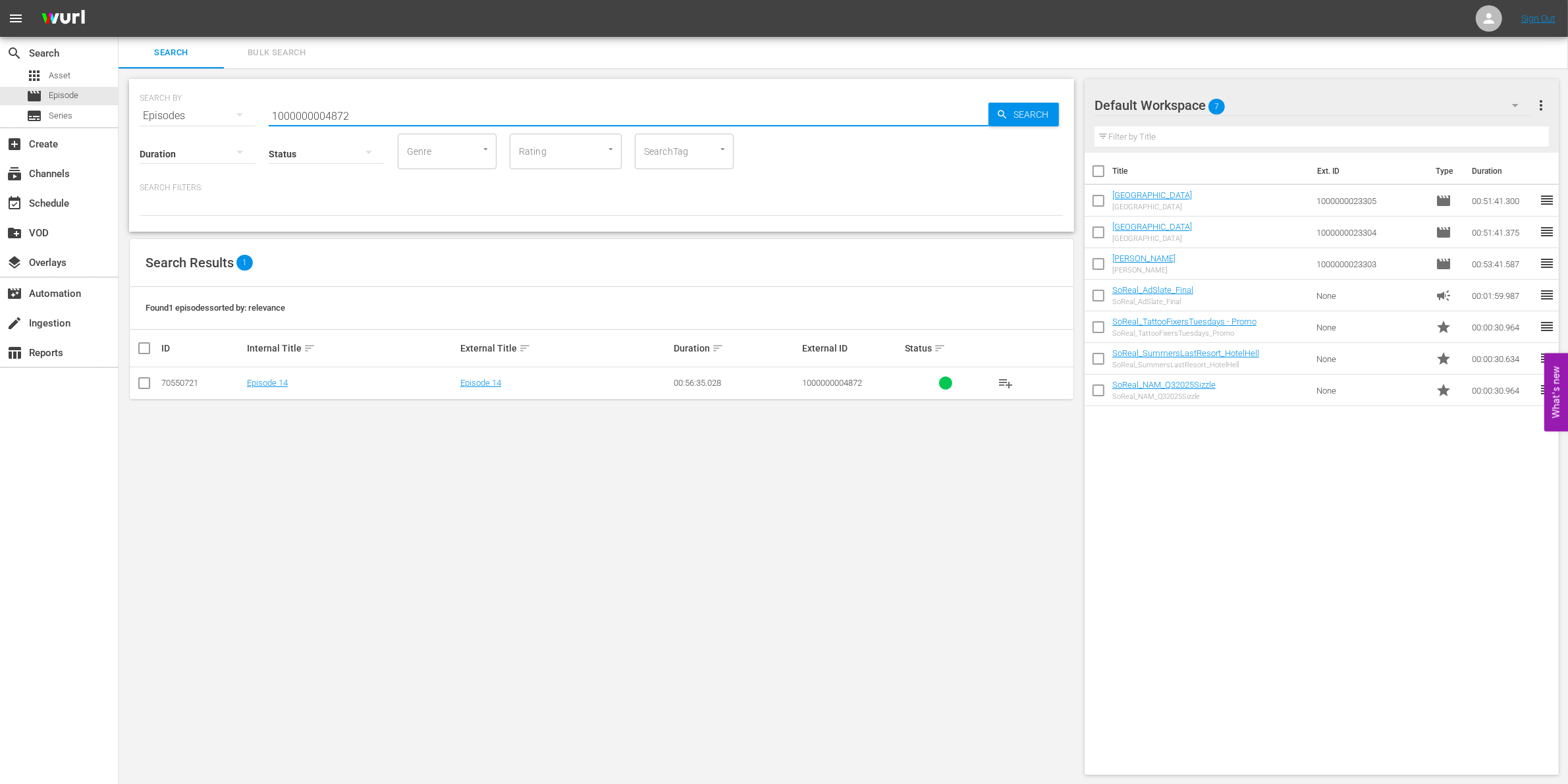
click at [139, 387] on input "checkbox" at bounding box center [144, 385] width 16 height 16
checkbox input "true"
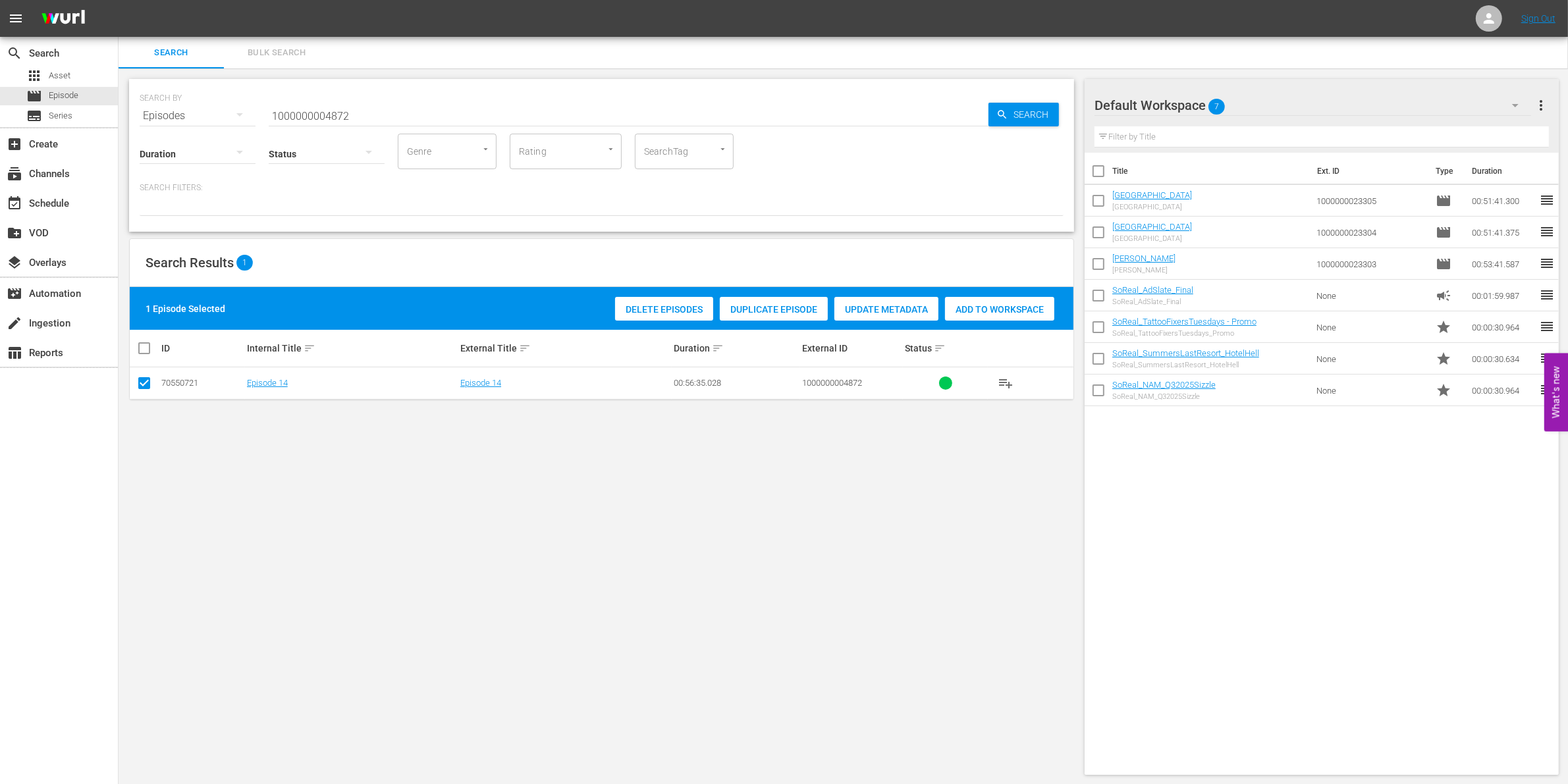
click at [975, 301] on div "Add to Workspace" at bounding box center [999, 309] width 109 height 25
click at [404, 110] on input "1000000004872" at bounding box center [628, 115] width 720 height 31
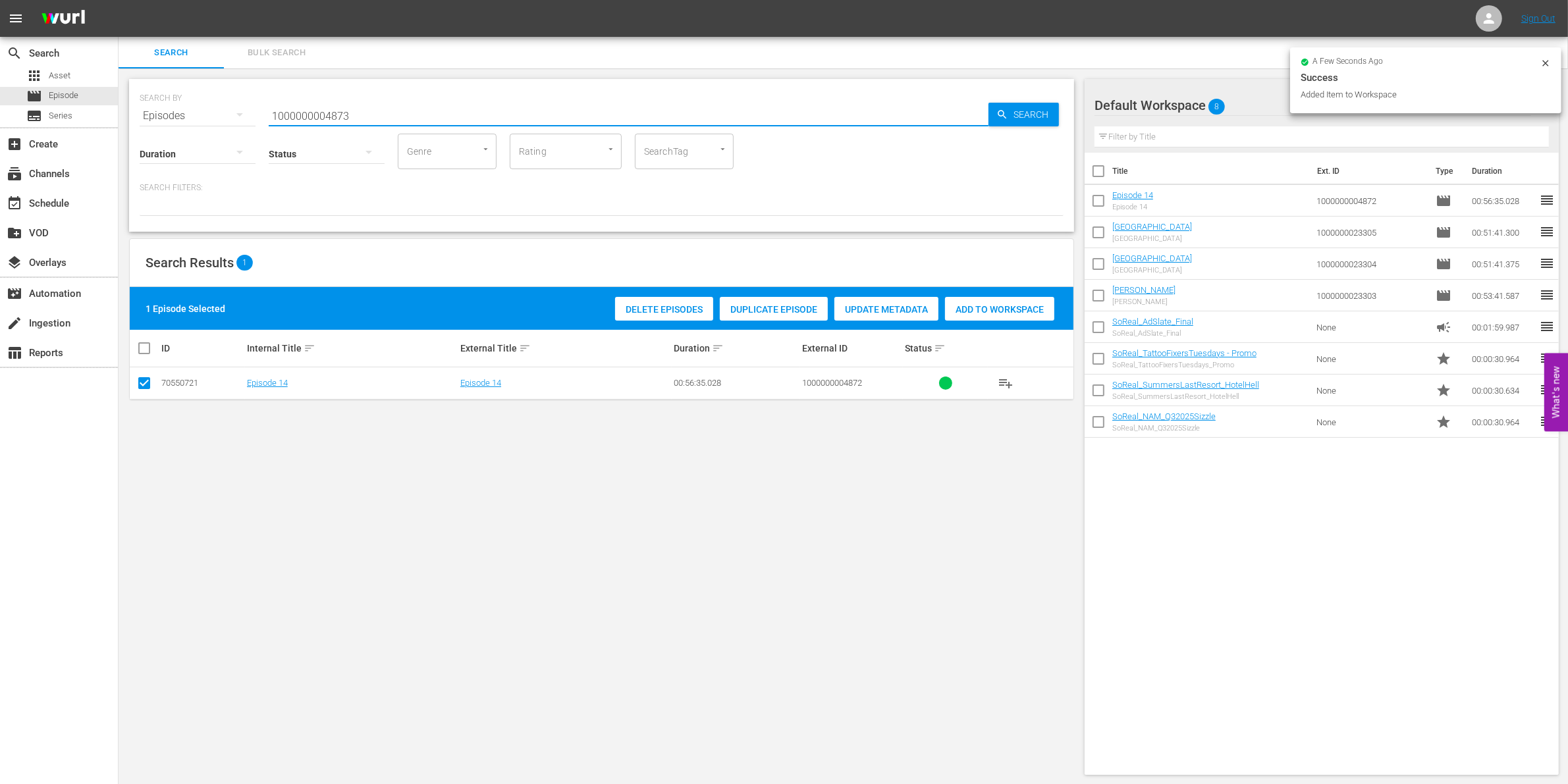
type input "1000000004873"
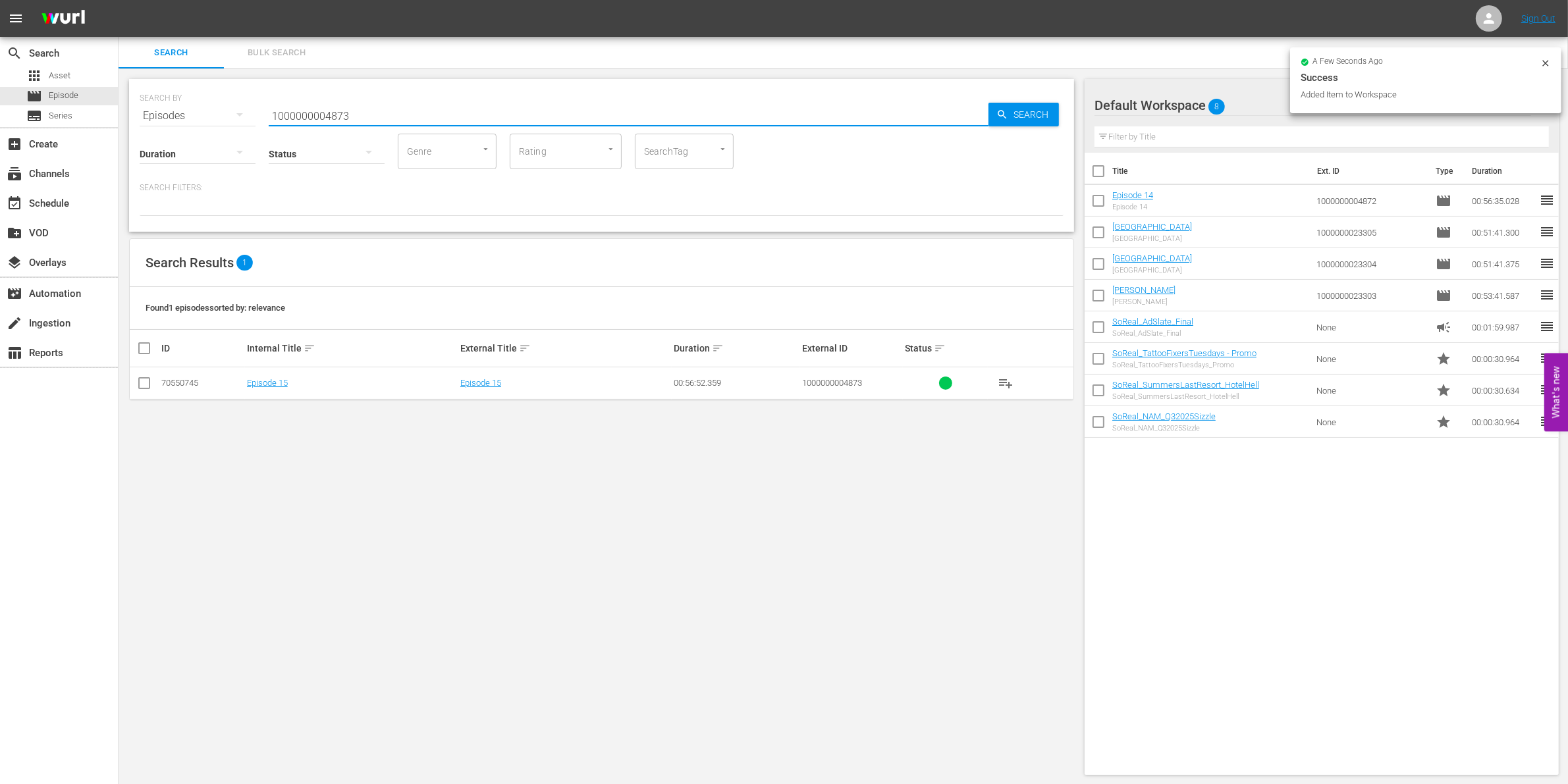
click at [138, 380] on input "checkbox" at bounding box center [144, 385] width 16 height 16
checkbox input "true"
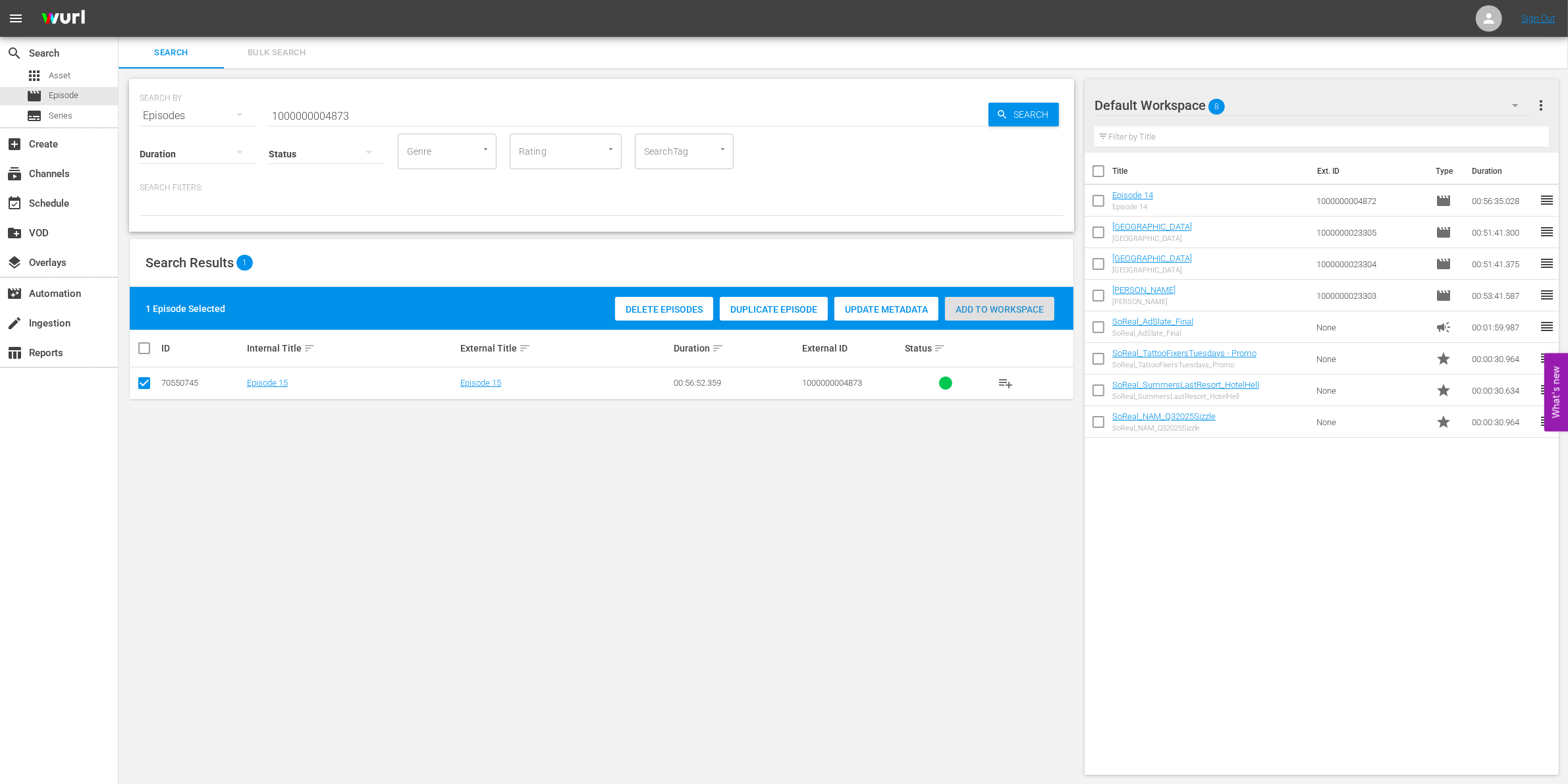
click at [964, 310] on span "Add to Workspace" at bounding box center [999, 309] width 109 height 10
click at [325, 113] on input "1000000004873" at bounding box center [628, 115] width 720 height 31
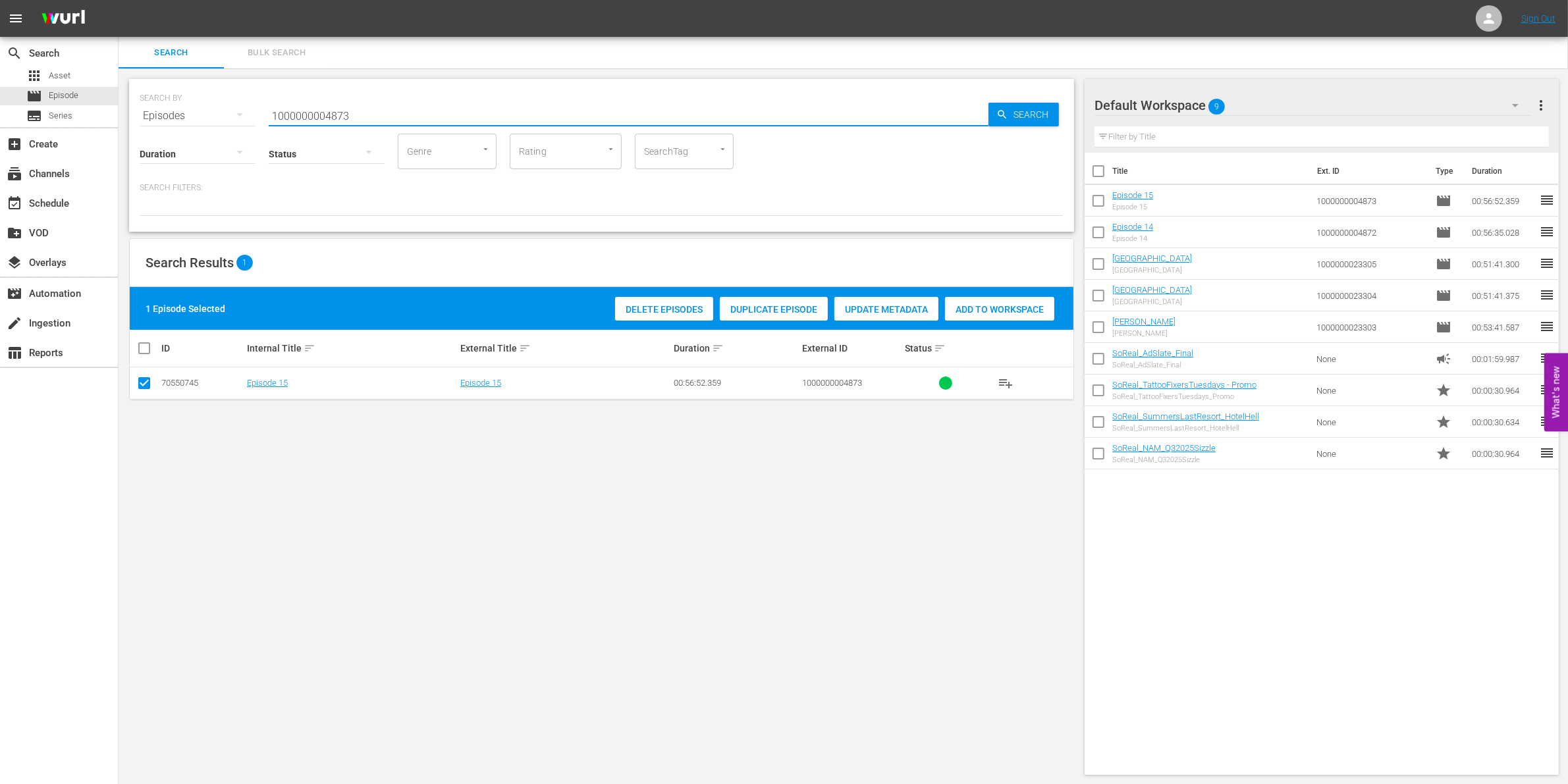
click at [325, 113] on input "1000000004873" at bounding box center [628, 115] width 720 height 31
paste input "12342"
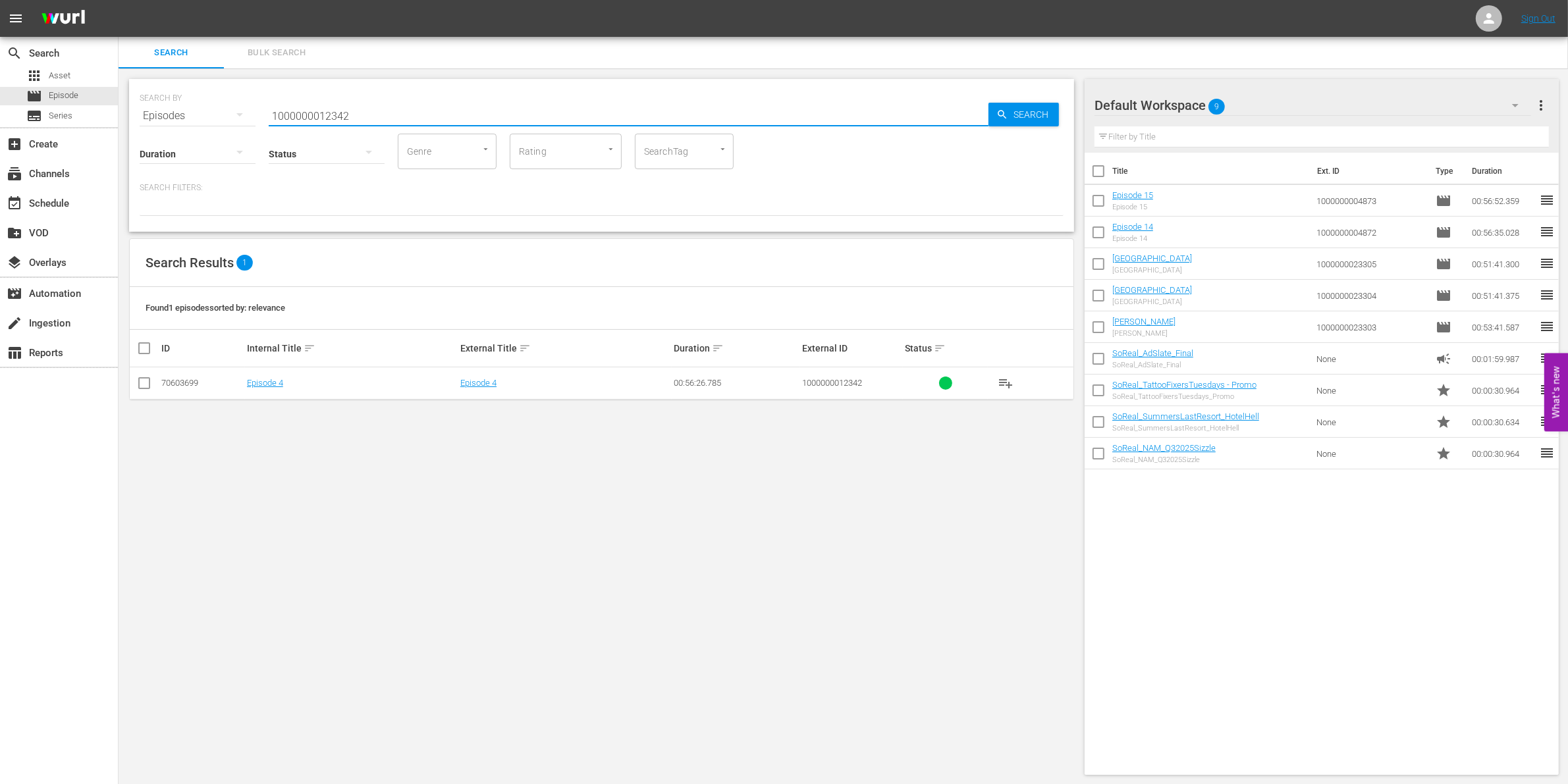
type input "1000000012342"
click at [132, 387] on td at bounding box center [144, 383] width 30 height 32
click at [139, 385] on input "checkbox" at bounding box center [144, 385] width 16 height 16
checkbox input "true"
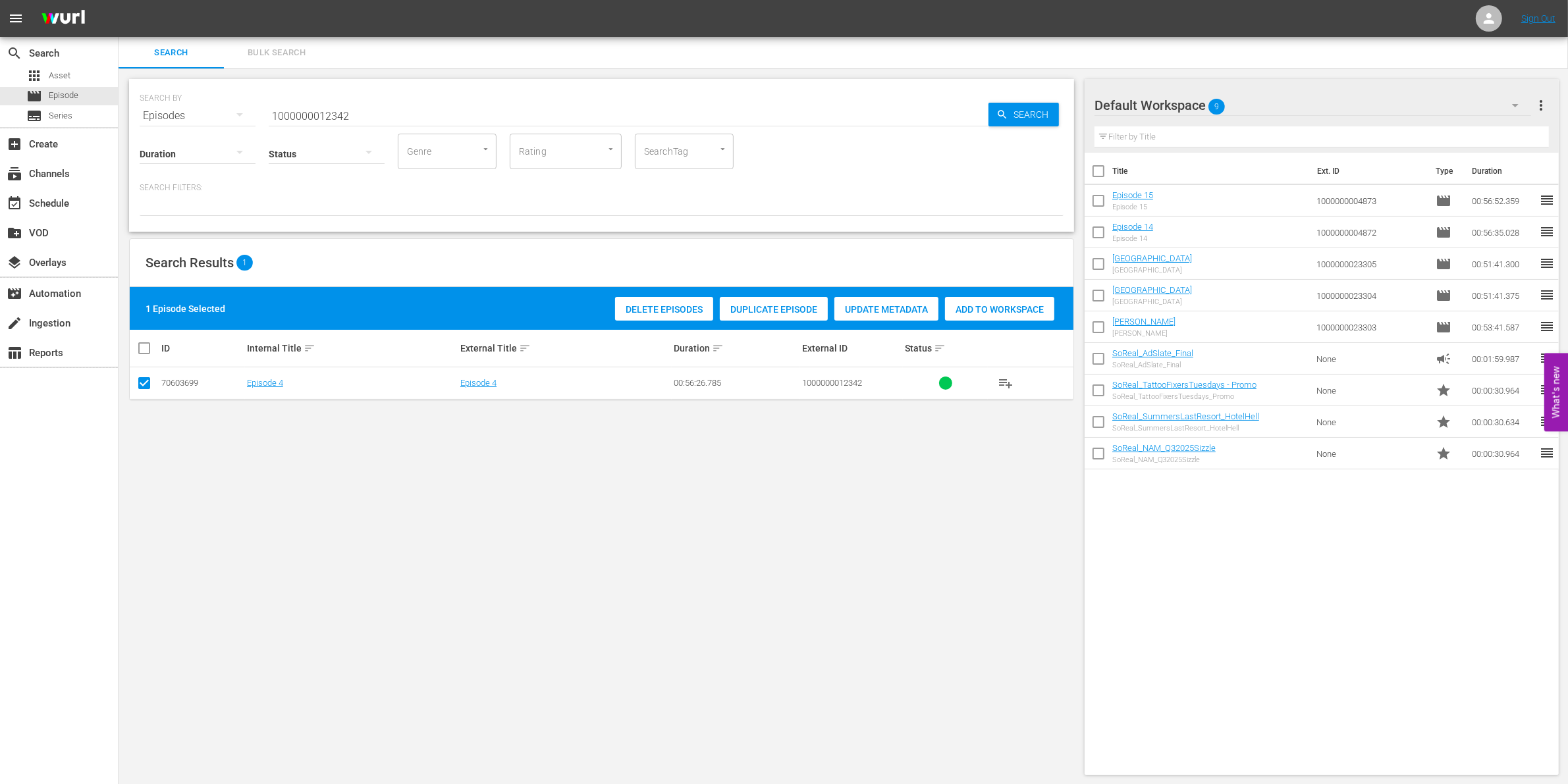
click at [1031, 307] on span "Add to Workspace" at bounding box center [999, 309] width 109 height 10
click at [383, 116] on input "1000000012342" at bounding box center [628, 115] width 720 height 31
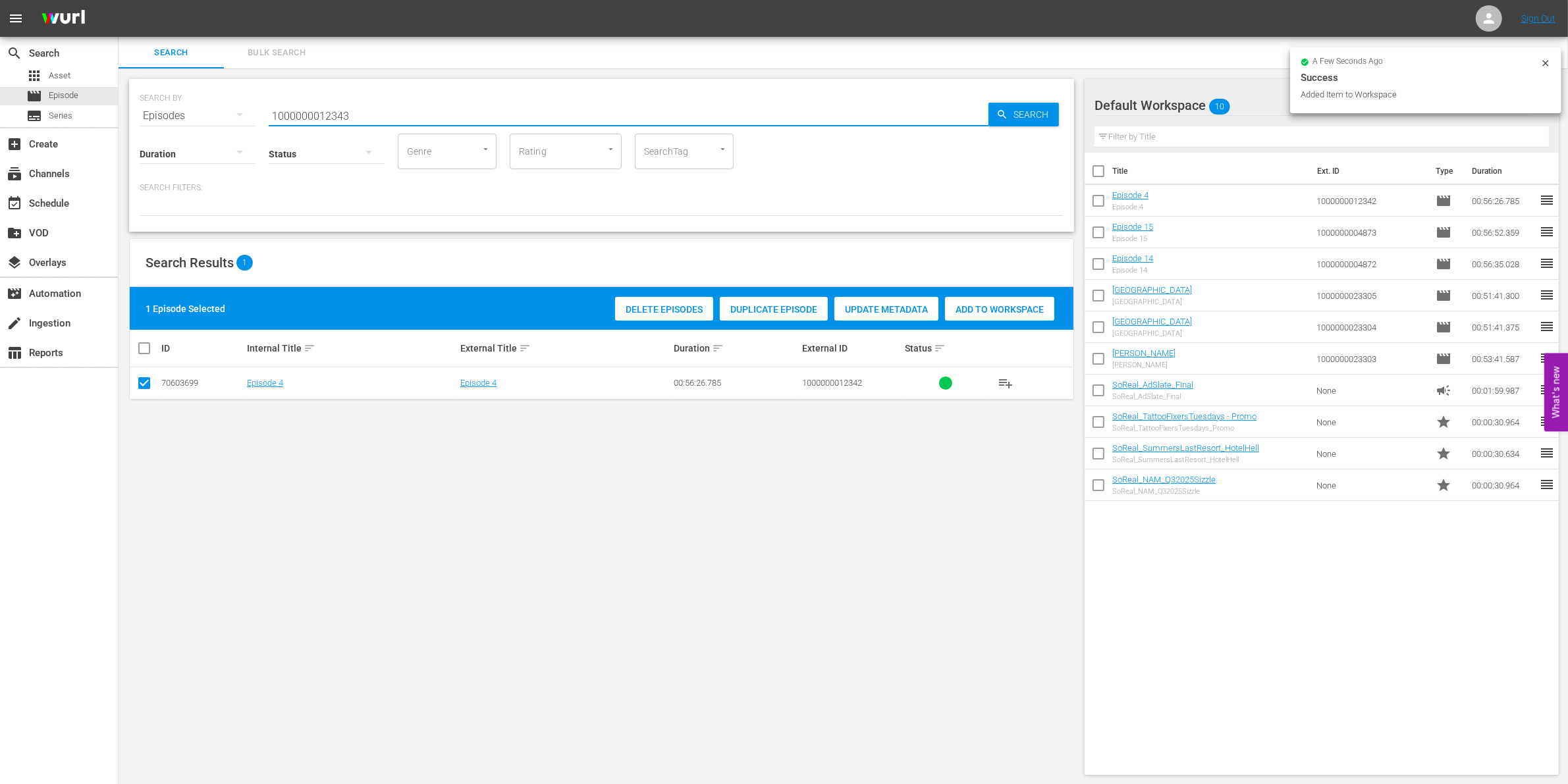
type input "1000000012343"
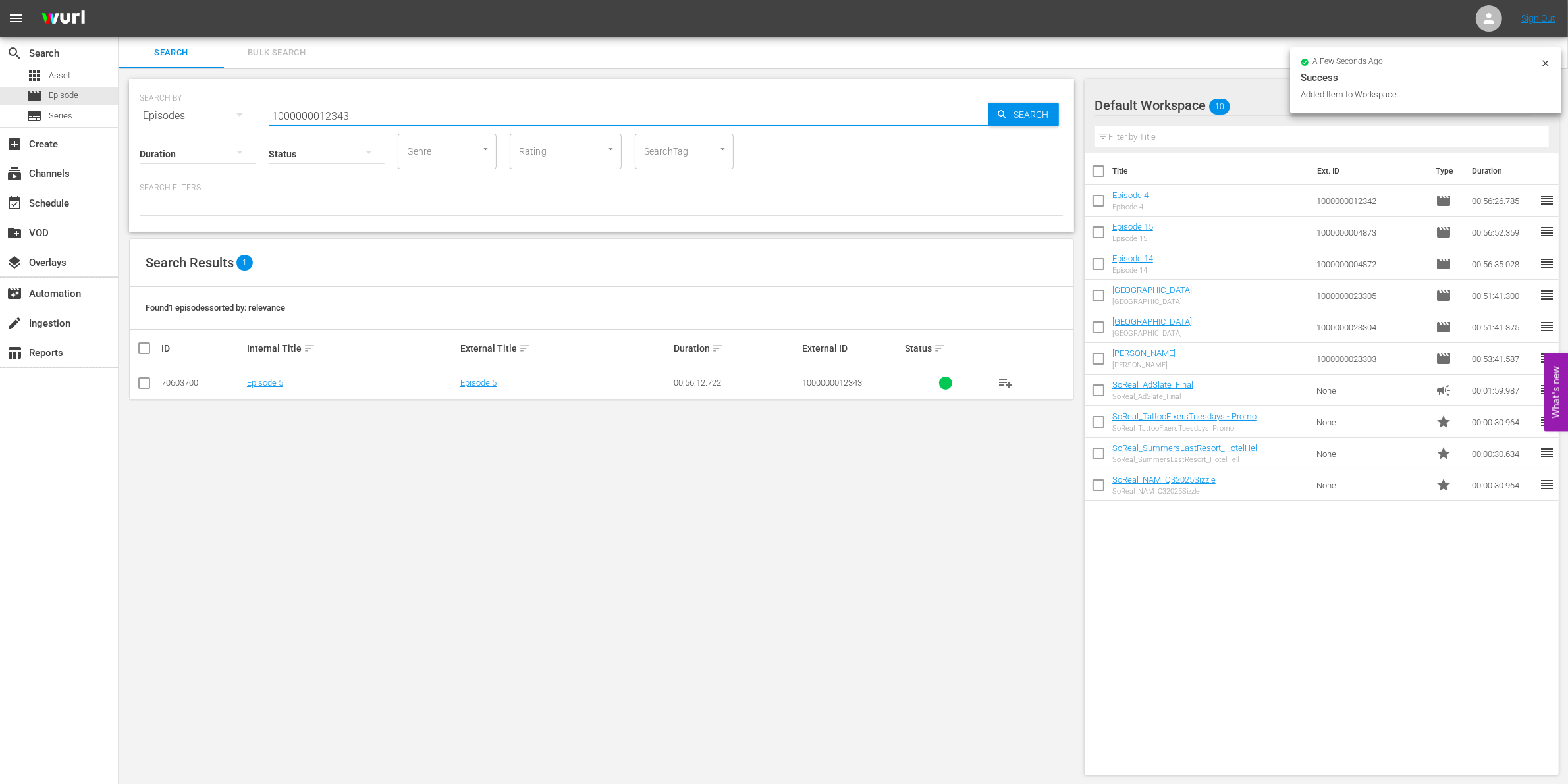
click at [147, 385] on input "checkbox" at bounding box center [144, 385] width 16 height 16
checkbox input "true"
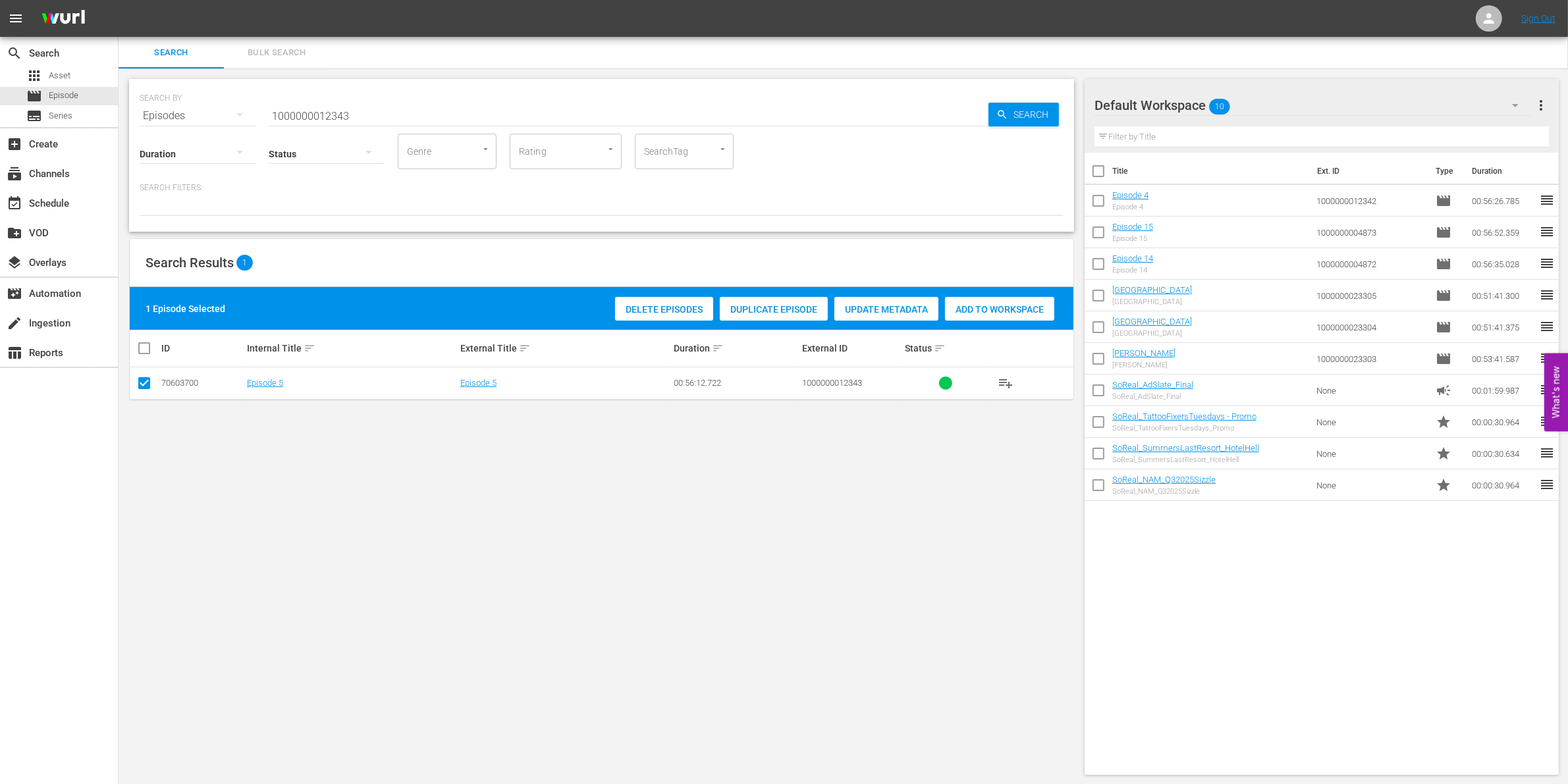
click at [964, 305] on span "Add to Workspace" at bounding box center [999, 309] width 109 height 10
click at [369, 113] on input "1000000012343" at bounding box center [628, 115] width 720 height 31
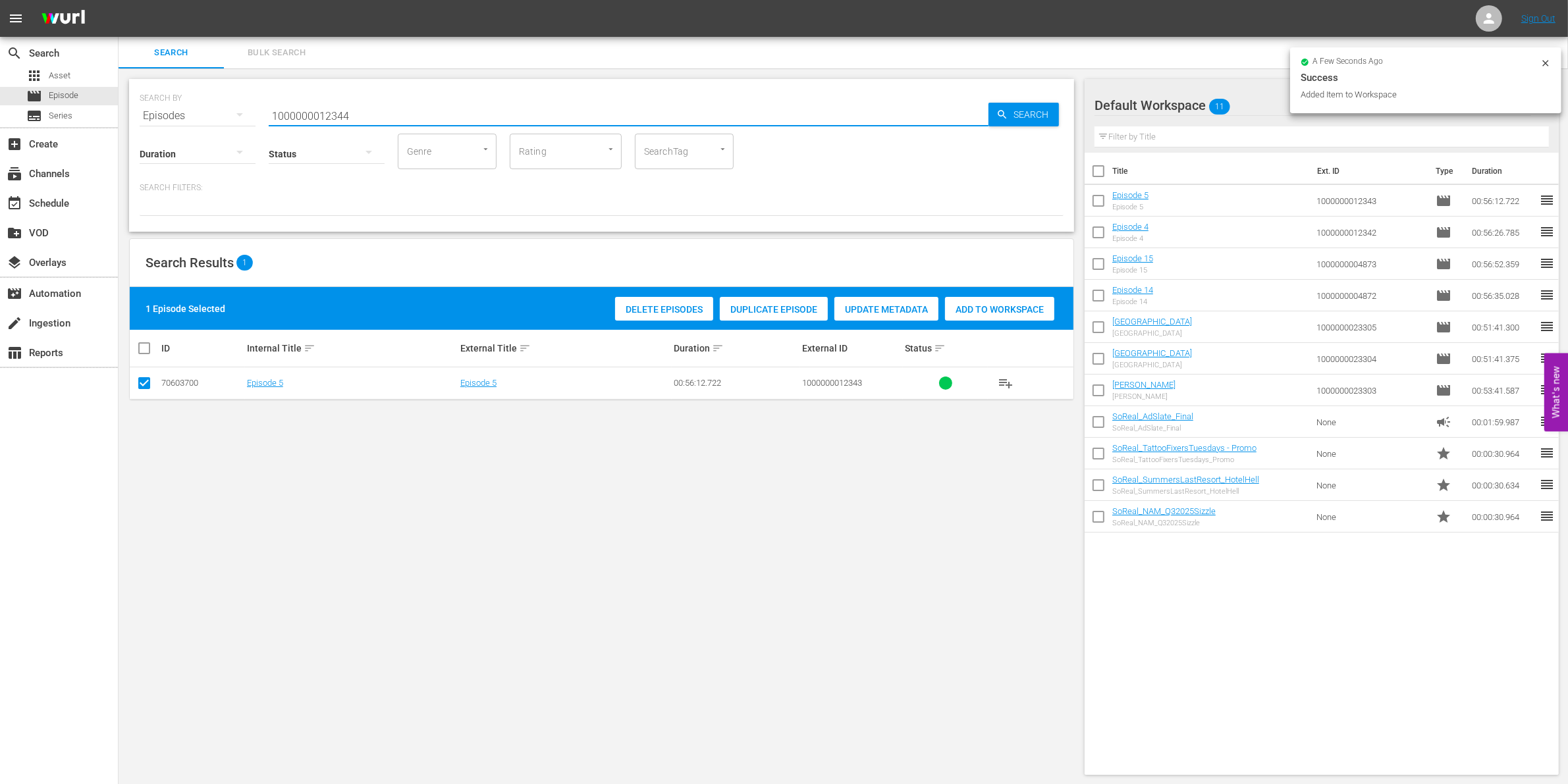
type input "1000000012344"
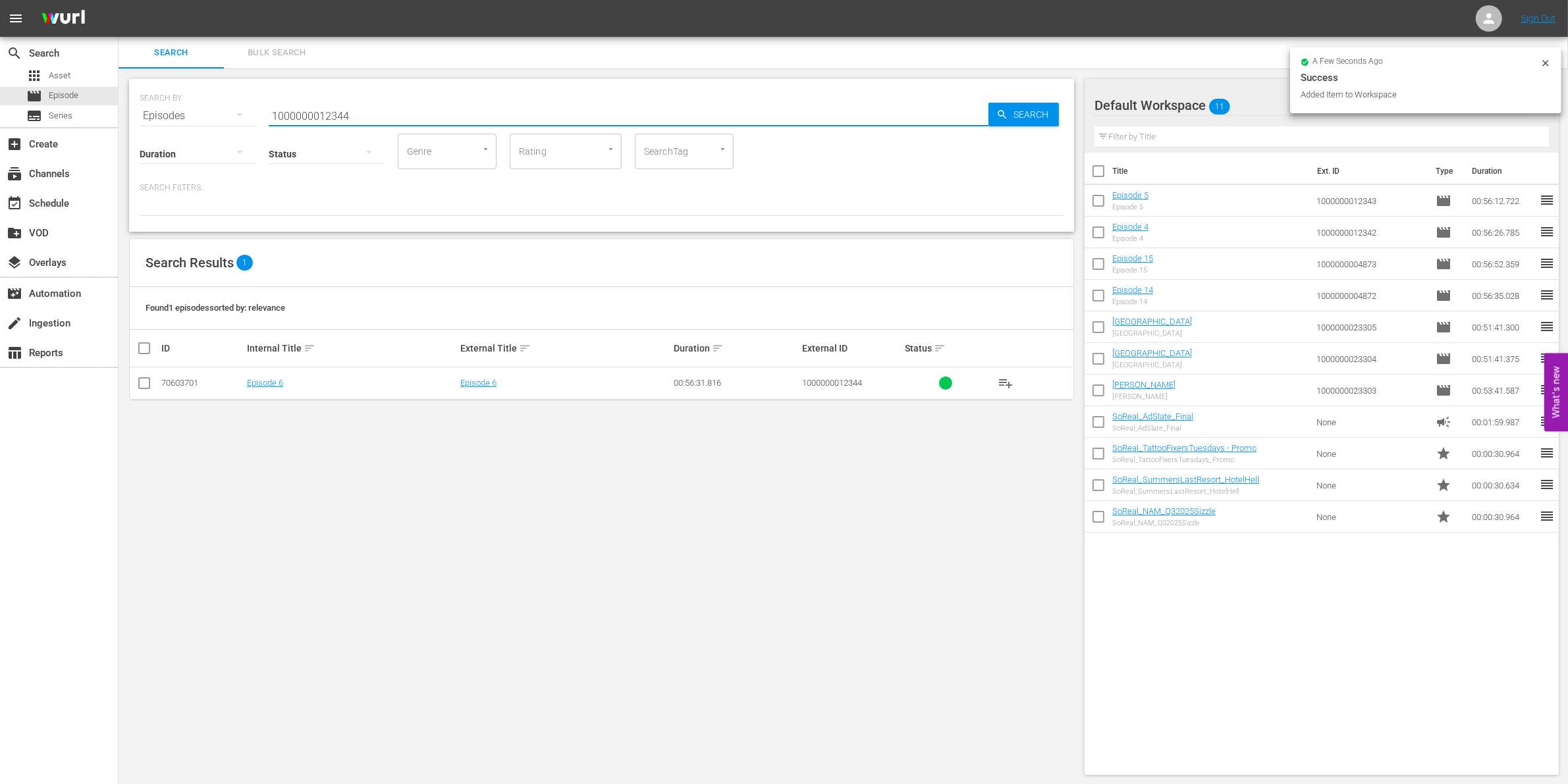
click at [149, 392] on input "checkbox" at bounding box center [144, 385] width 16 height 16
checkbox input "true"
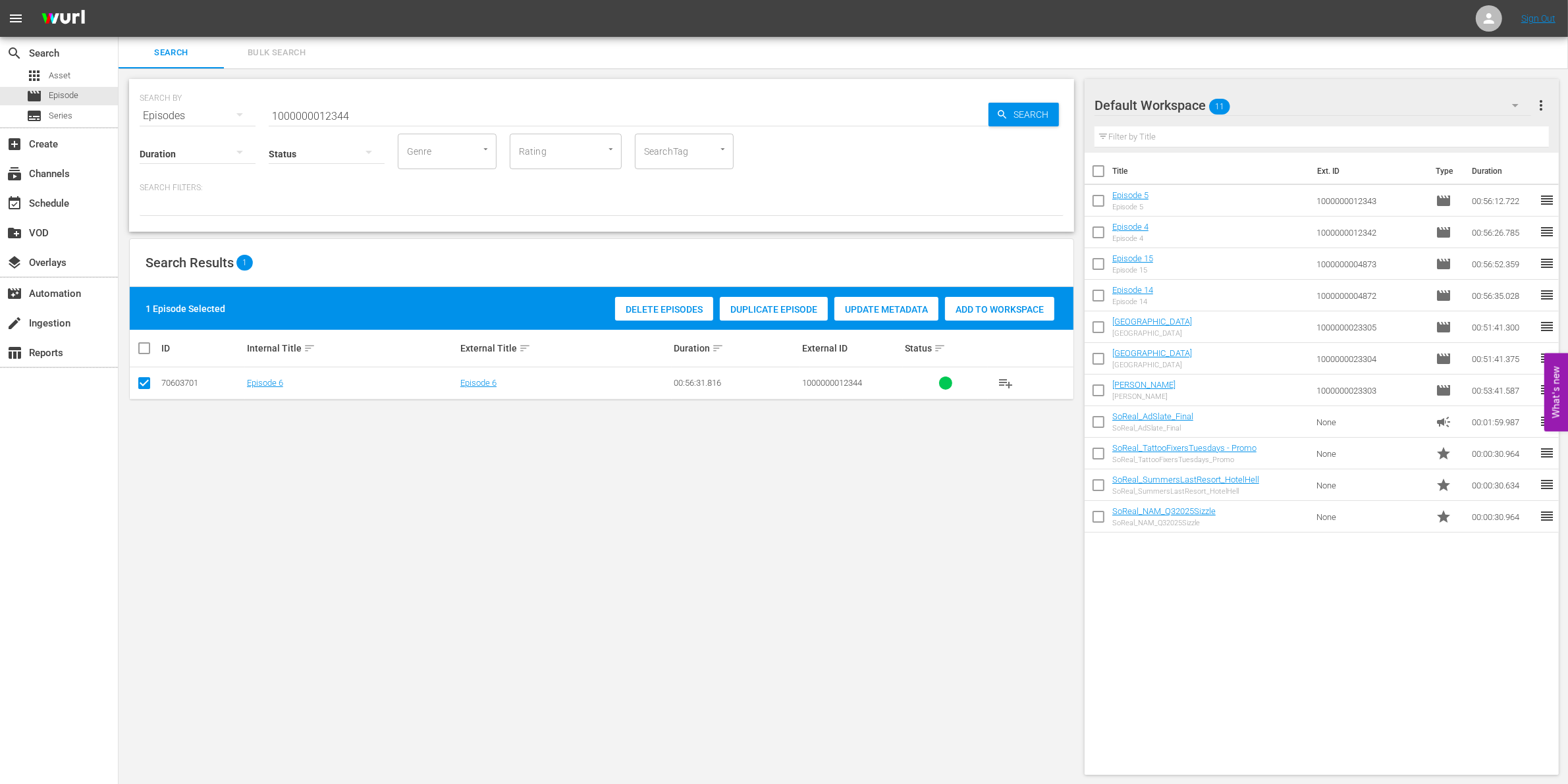
click at [975, 313] on span "Add to Workspace" at bounding box center [999, 309] width 109 height 10
click at [385, 126] on hr at bounding box center [628, 126] width 720 height 1
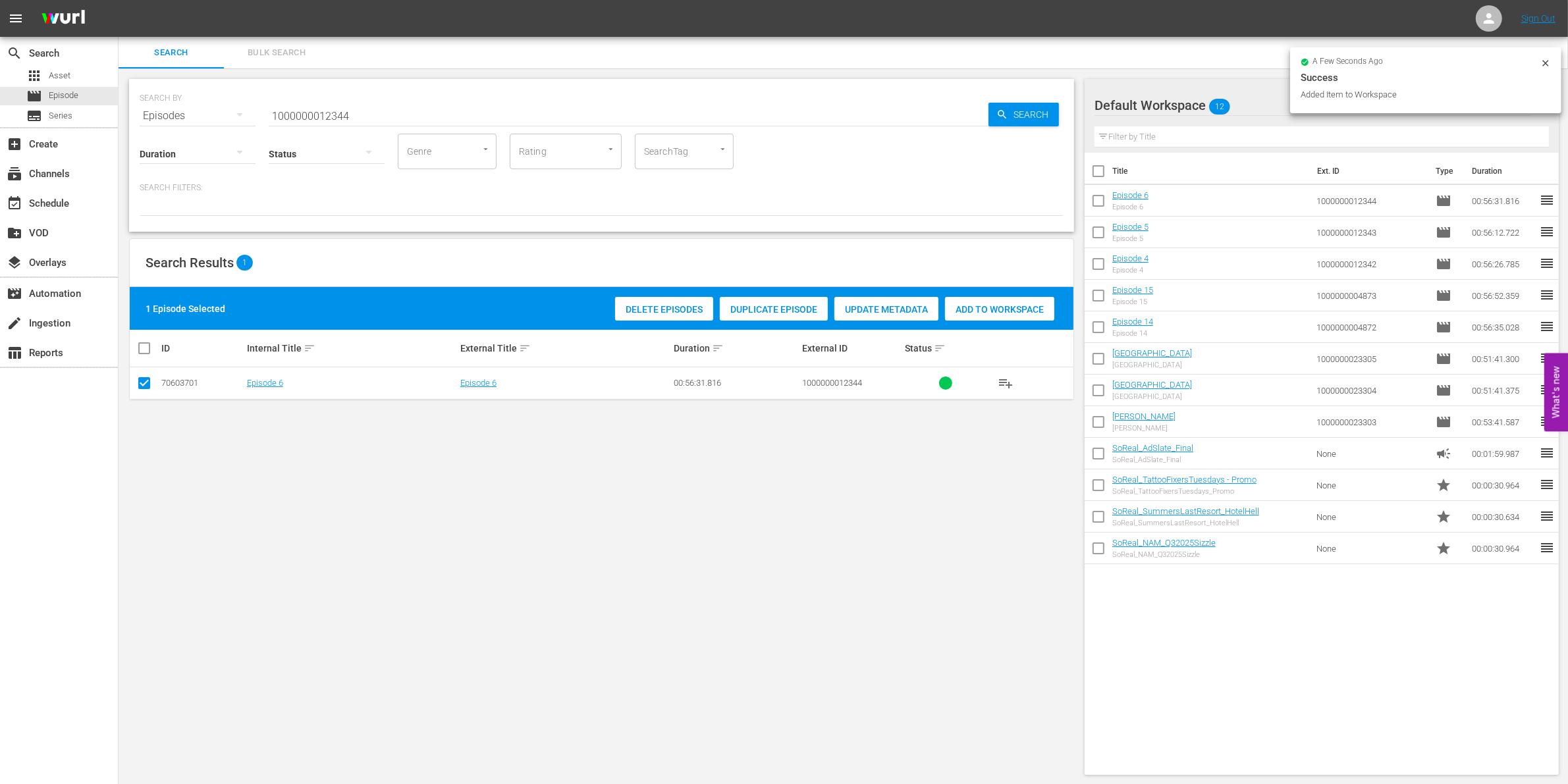
click at [356, 122] on div "Status" at bounding box center [326, 145] width 115 height 48
click at [357, 113] on input "1000000012344" at bounding box center [628, 115] width 720 height 31
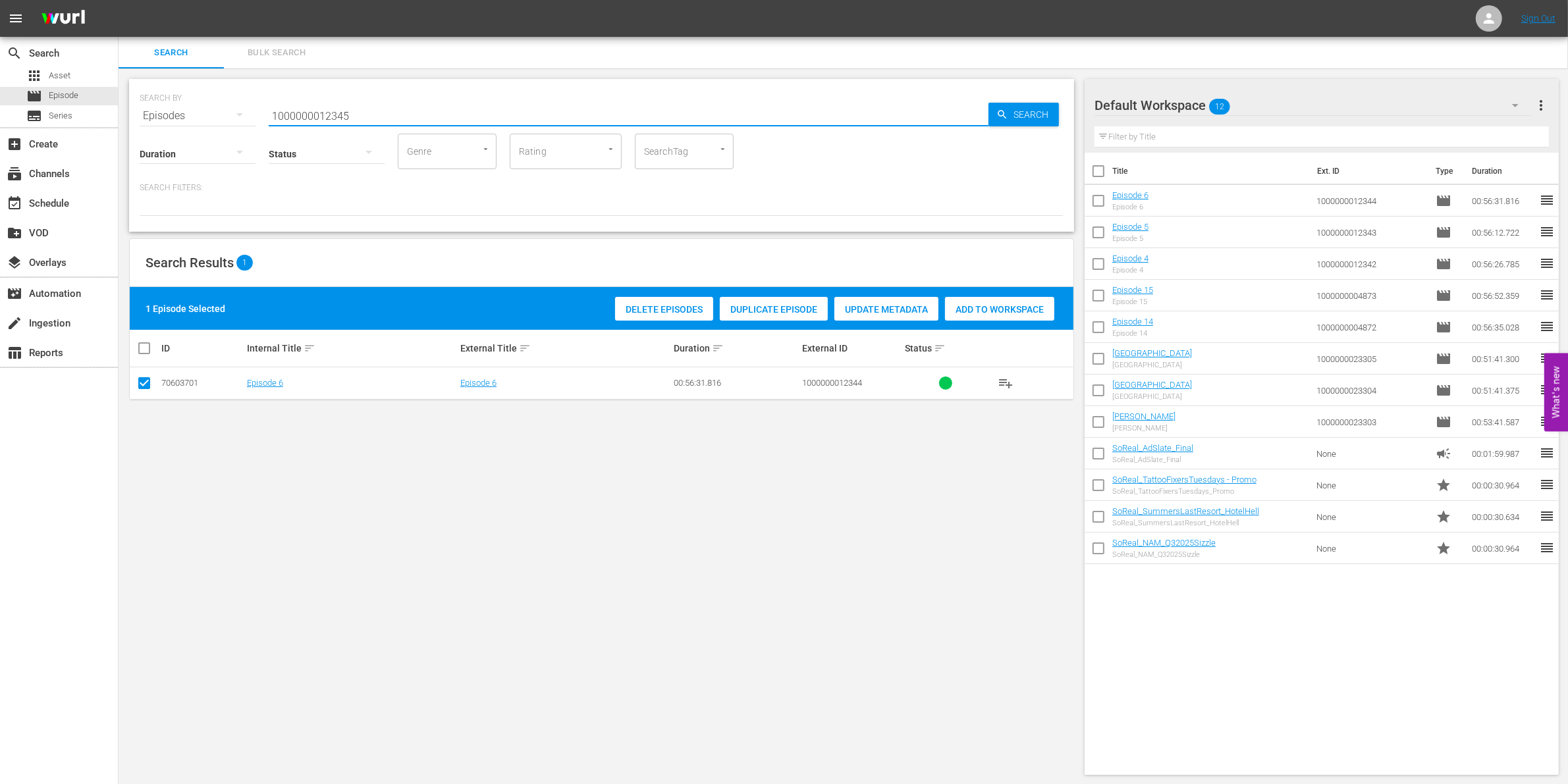
type input "1000000012345"
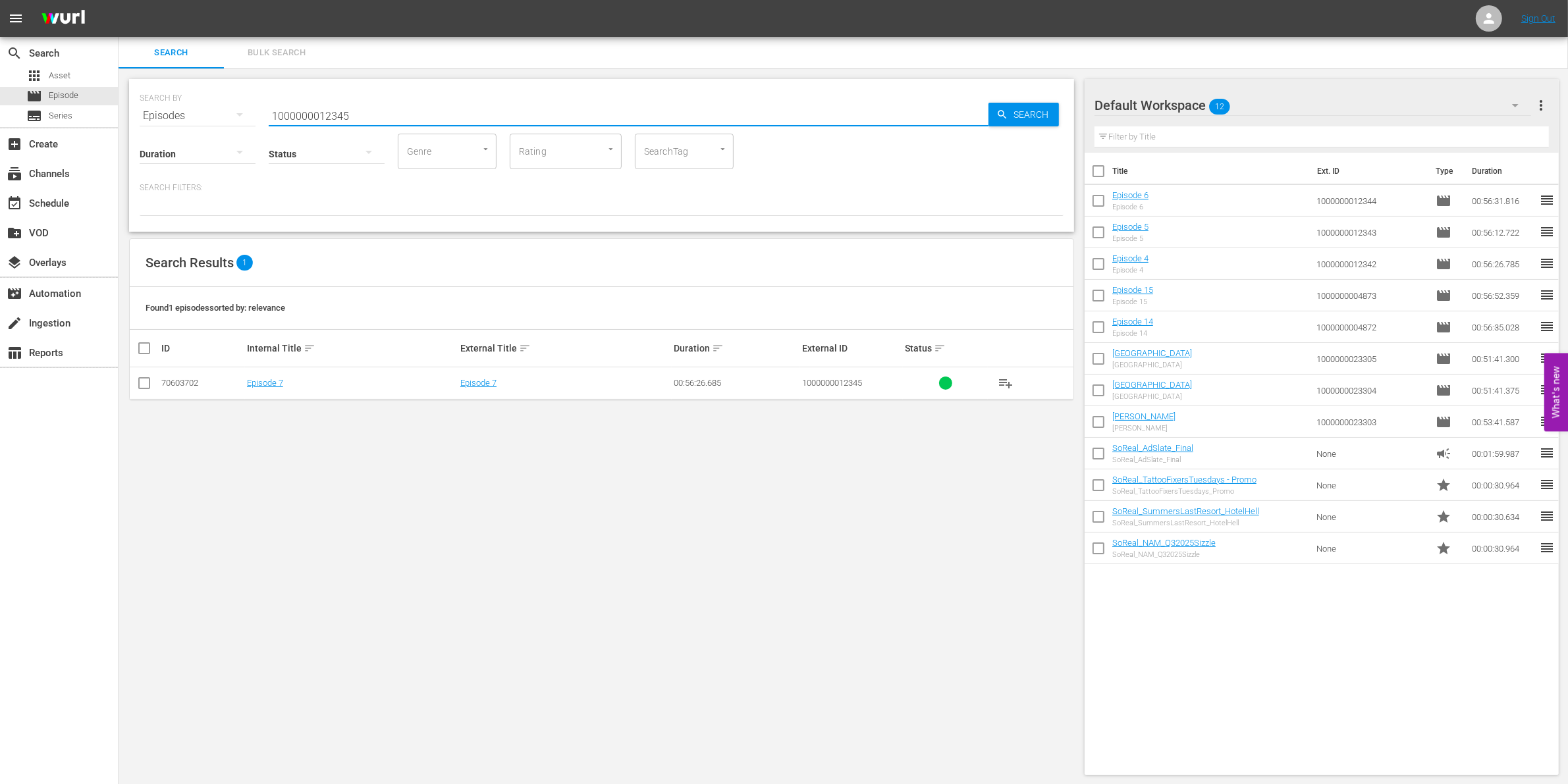
click at [142, 387] on input "checkbox" at bounding box center [144, 385] width 16 height 16
checkbox input "true"
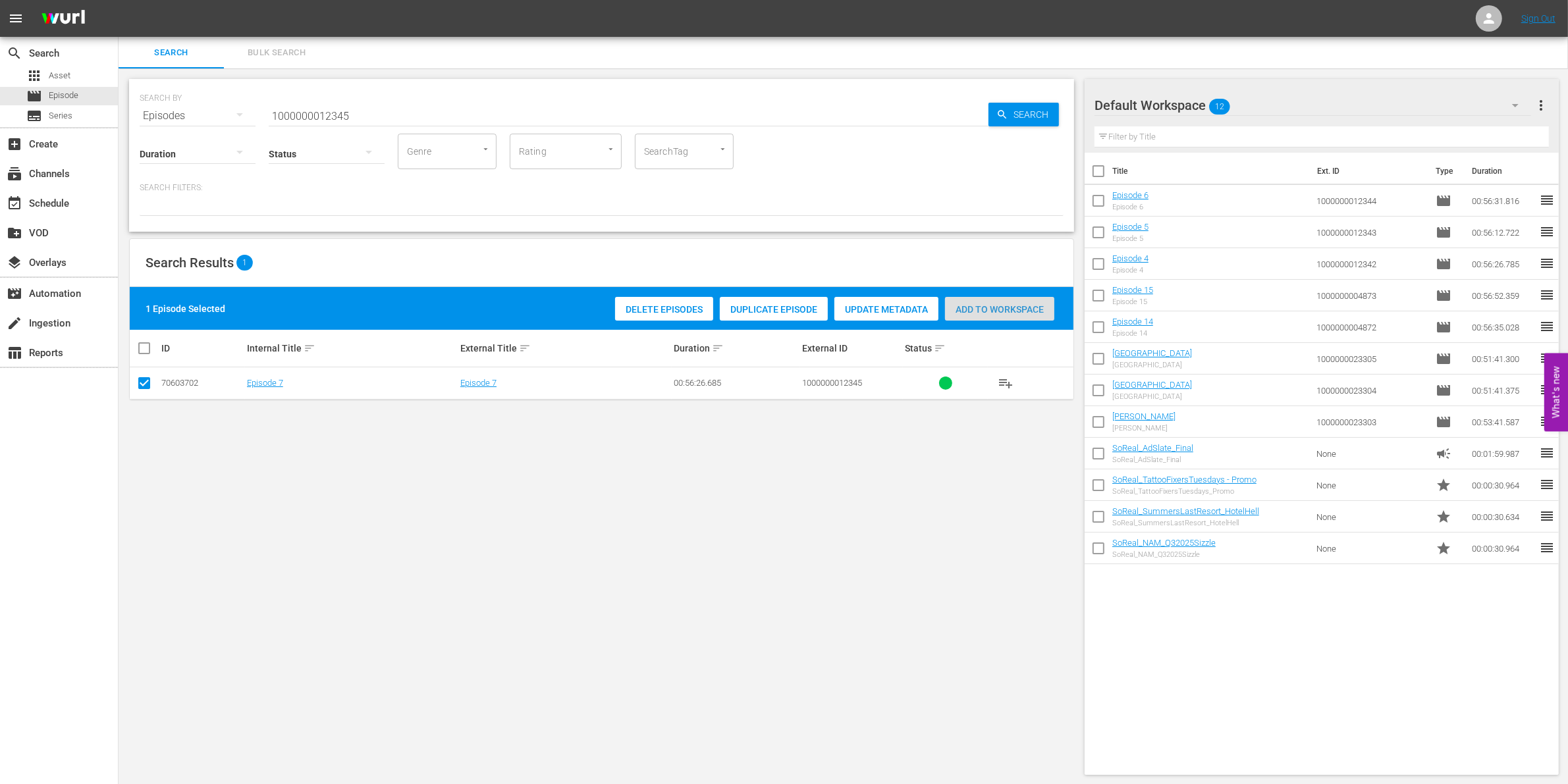
click at [1009, 316] on div "Add to Workspace" at bounding box center [999, 309] width 109 height 25
click at [331, 110] on input "1000000012345" at bounding box center [628, 115] width 720 height 31
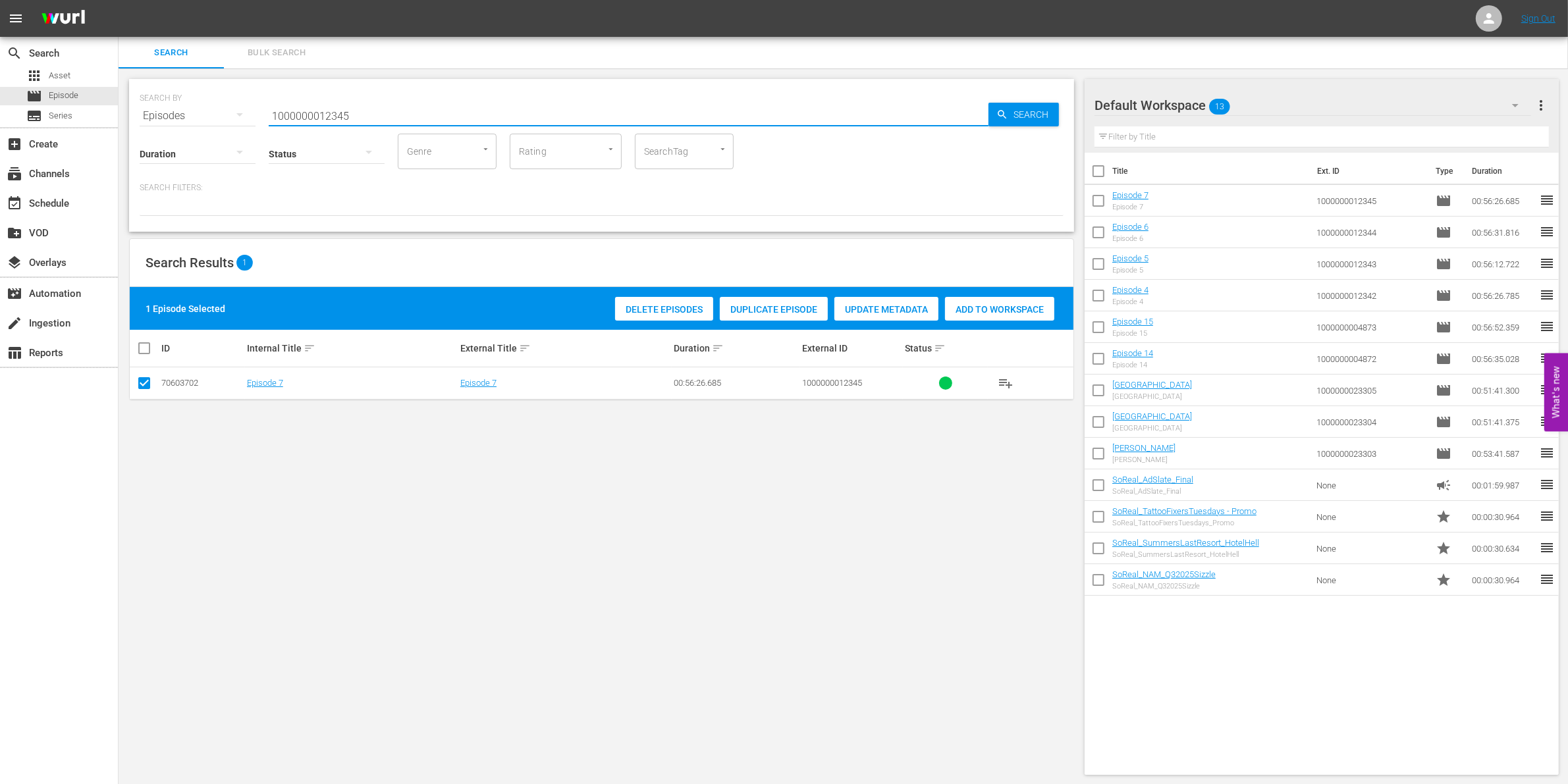
click at [331, 110] on input "1000000012345" at bounding box center [628, 115] width 720 height 31
paste input "35227"
type input "1000000035227"
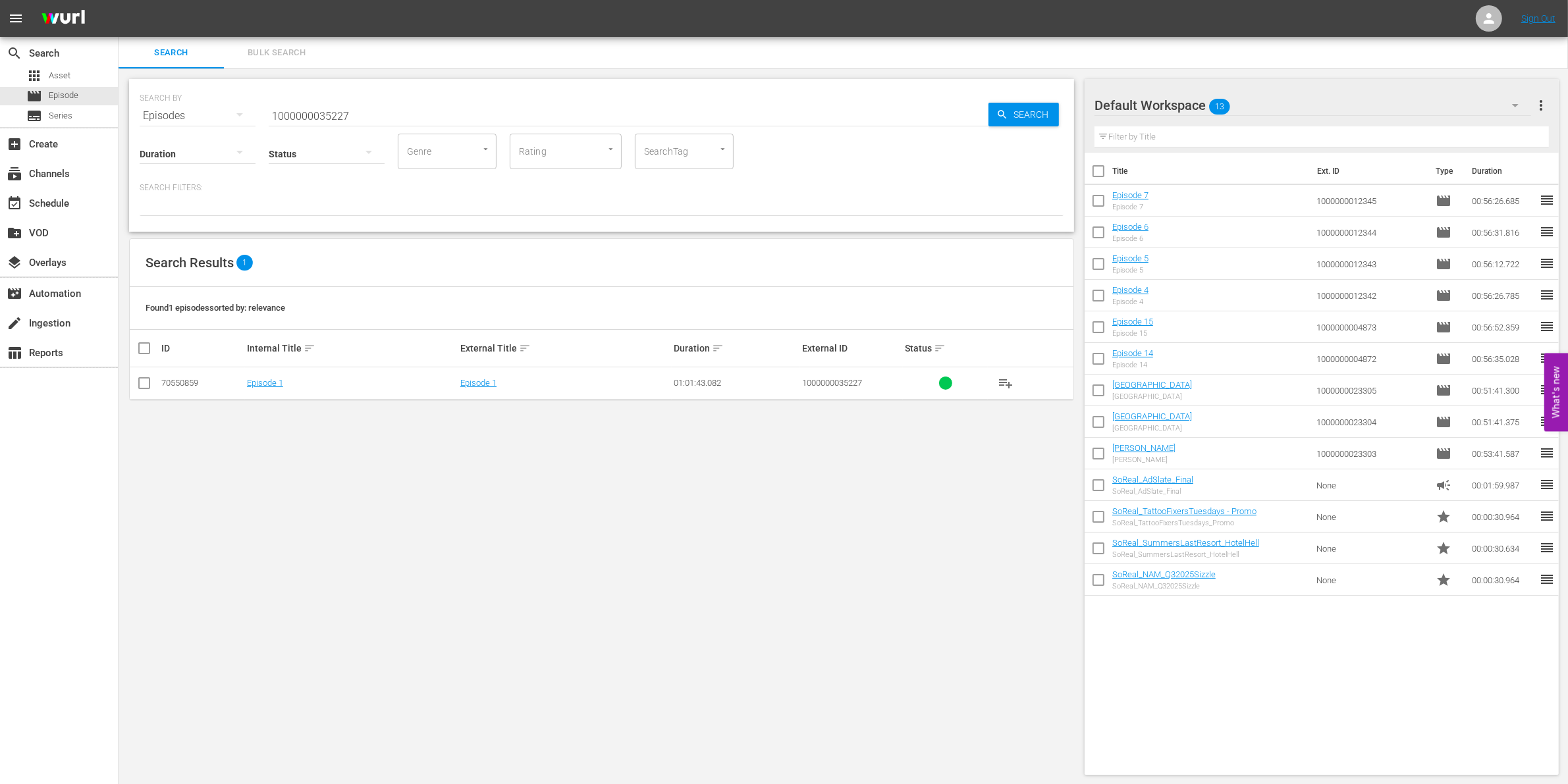
click at [135, 385] on td at bounding box center [144, 383] width 30 height 32
click at [140, 384] on input "checkbox" at bounding box center [144, 385] width 16 height 16
checkbox input "true"
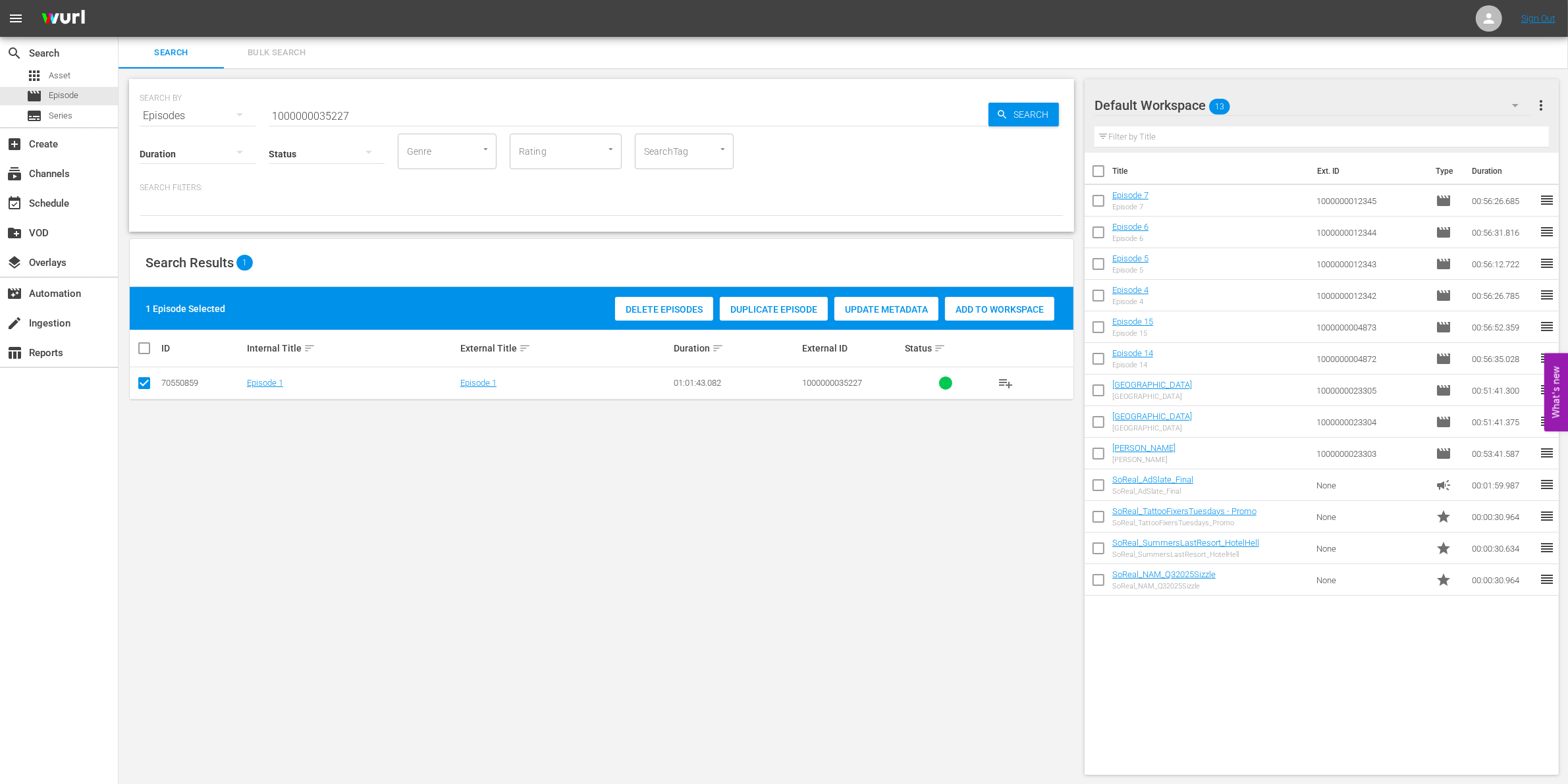
click at [950, 306] on span "Add to Workspace" at bounding box center [999, 309] width 109 height 10
click at [359, 103] on input "1000000035227" at bounding box center [628, 115] width 720 height 31
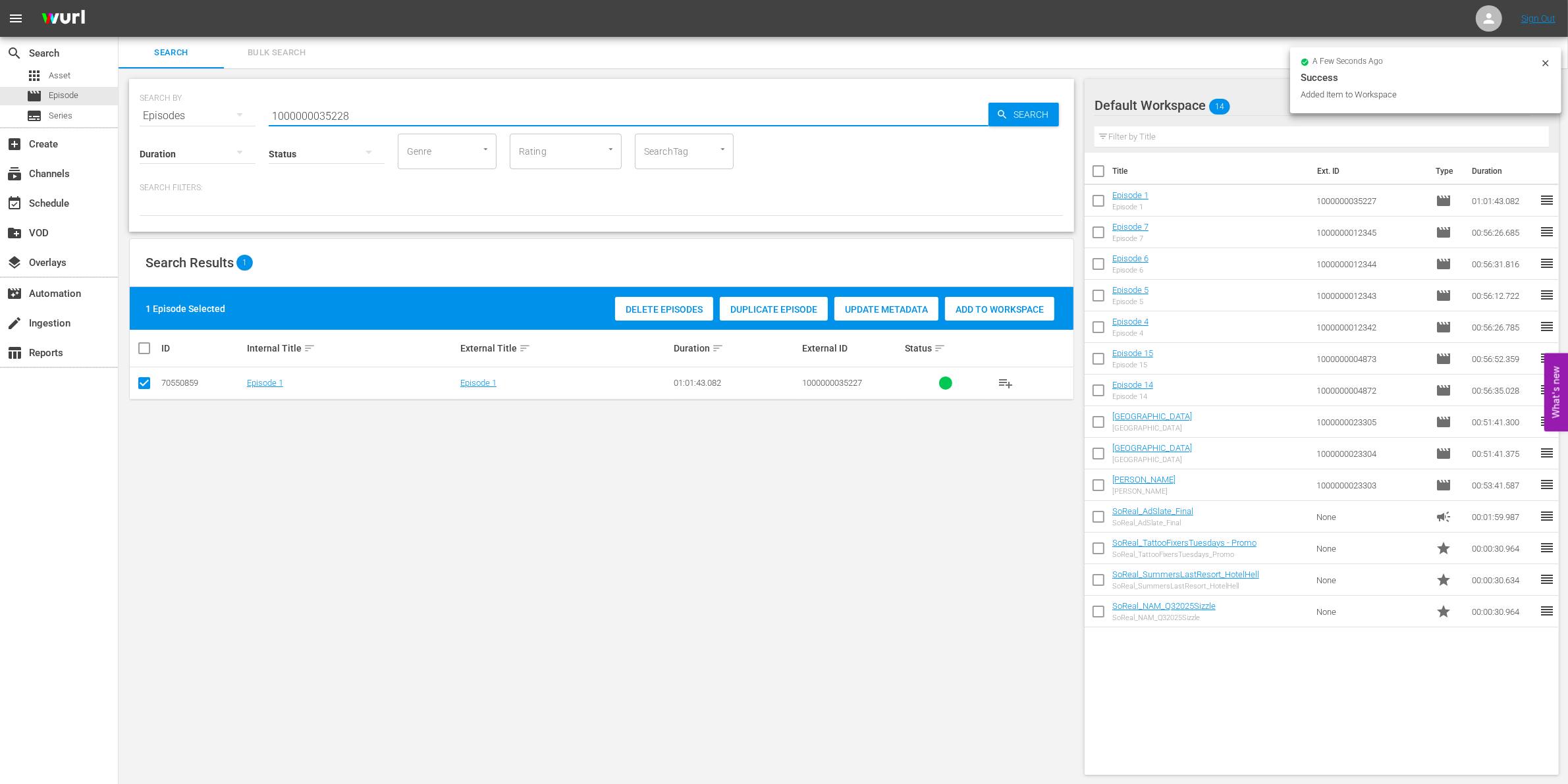
type input "1000000035228"
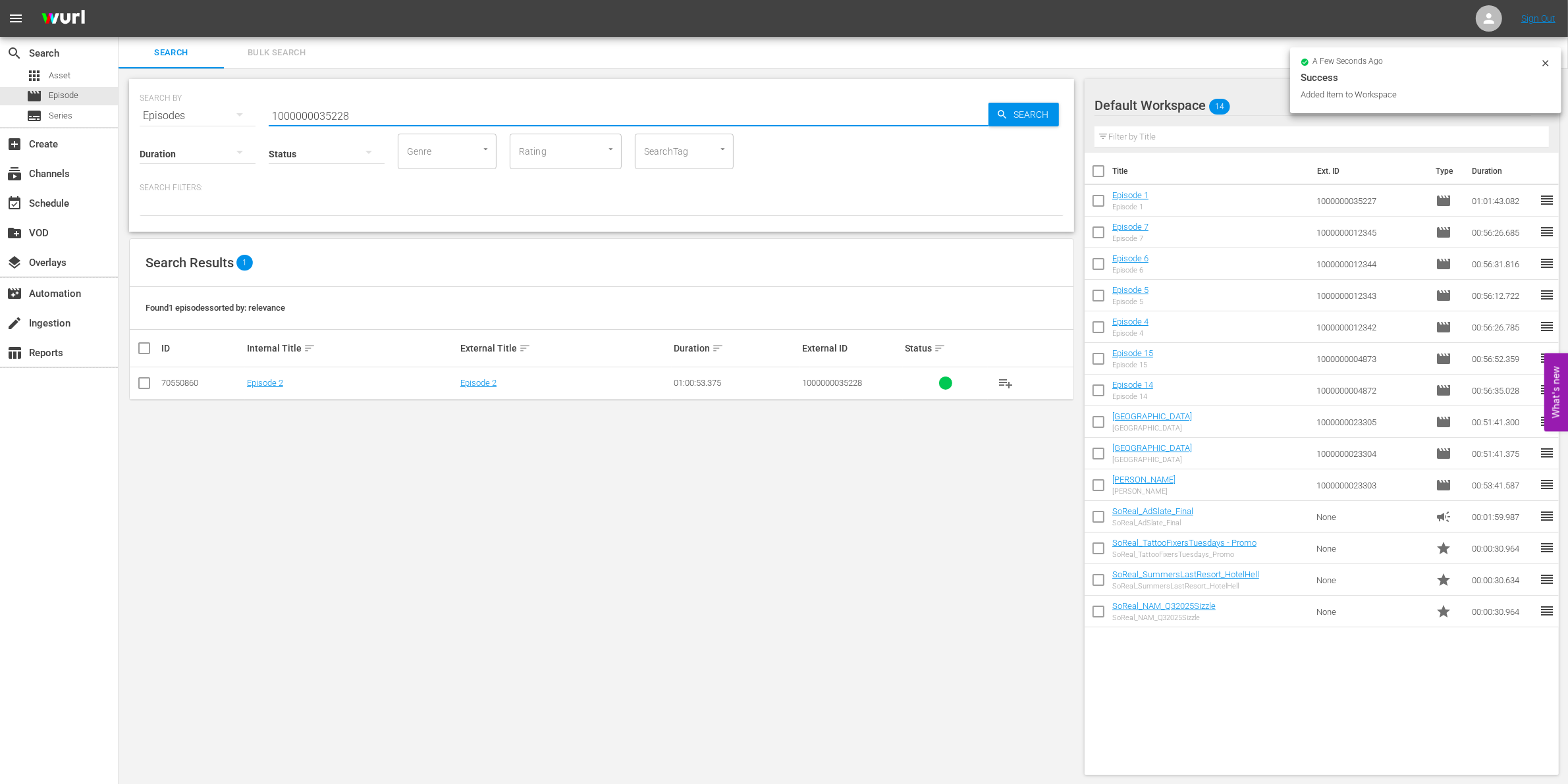
click at [143, 383] on input "checkbox" at bounding box center [144, 385] width 16 height 16
checkbox input "true"
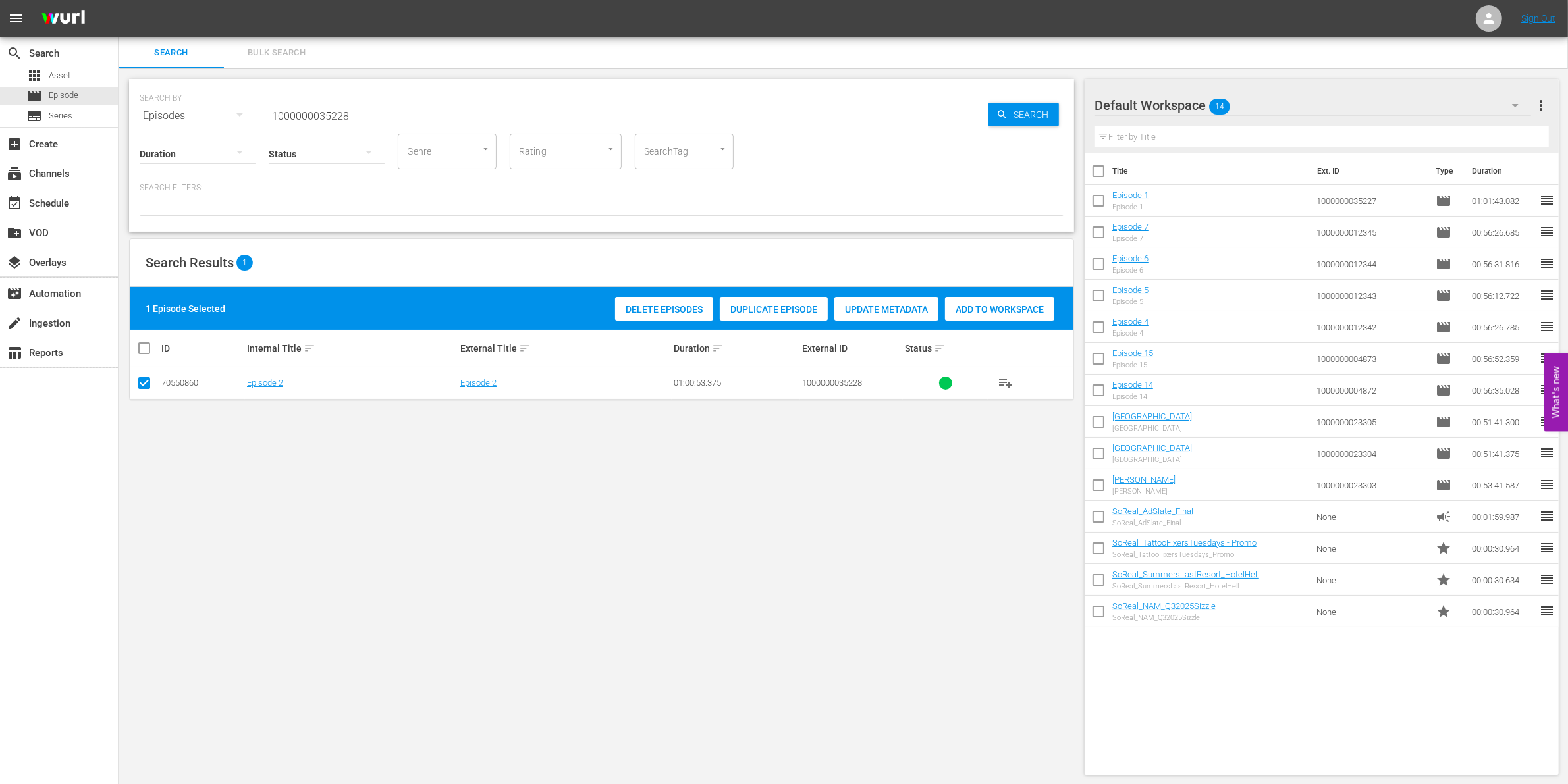
click at [990, 287] on div "Search Results 1" at bounding box center [601, 262] width 944 height 48
click at [972, 316] on div "Add to Workspace" at bounding box center [999, 309] width 109 height 25
click at [356, 110] on input "1000000035228" at bounding box center [628, 115] width 720 height 31
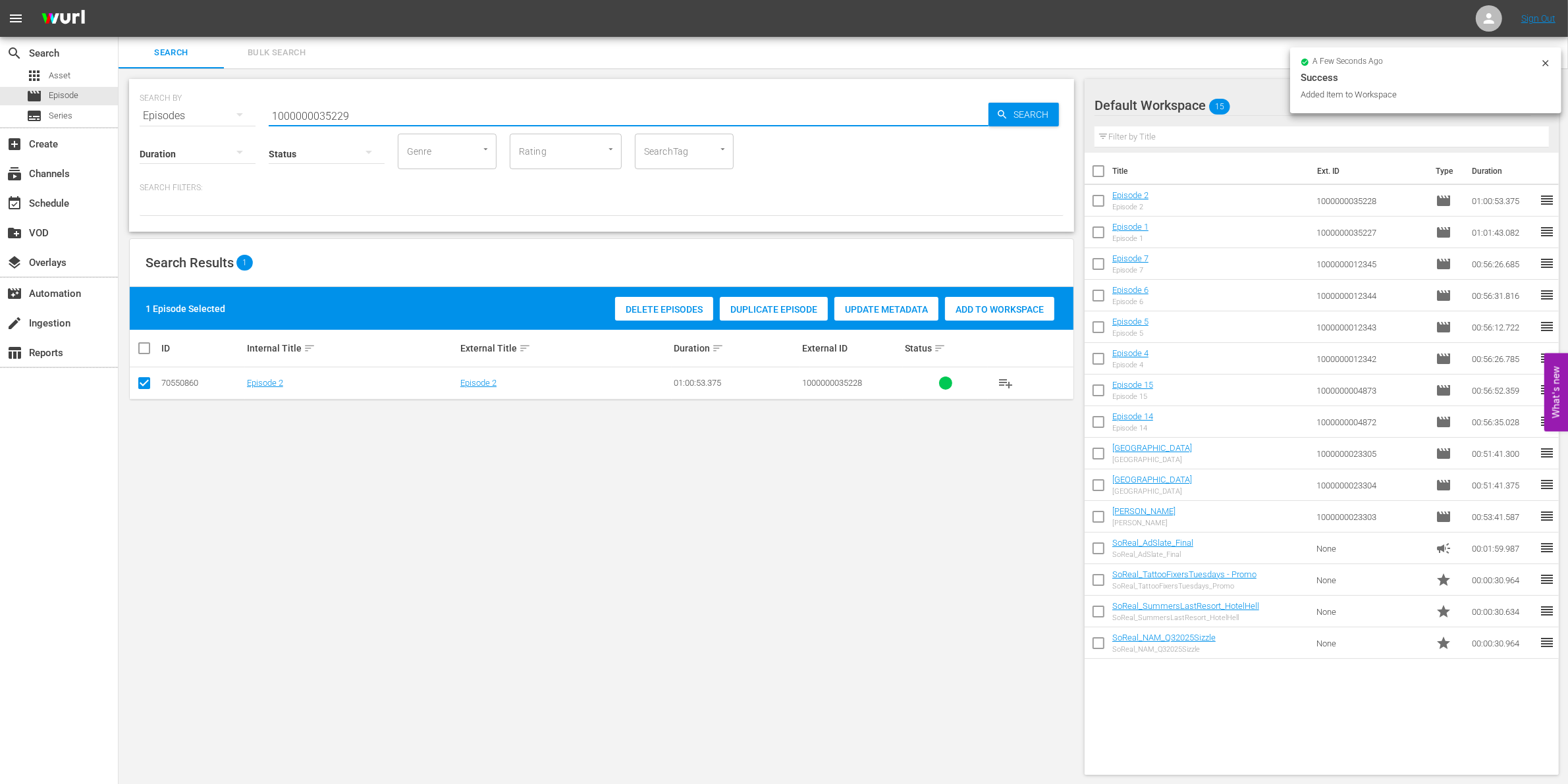
type input "1000000035229"
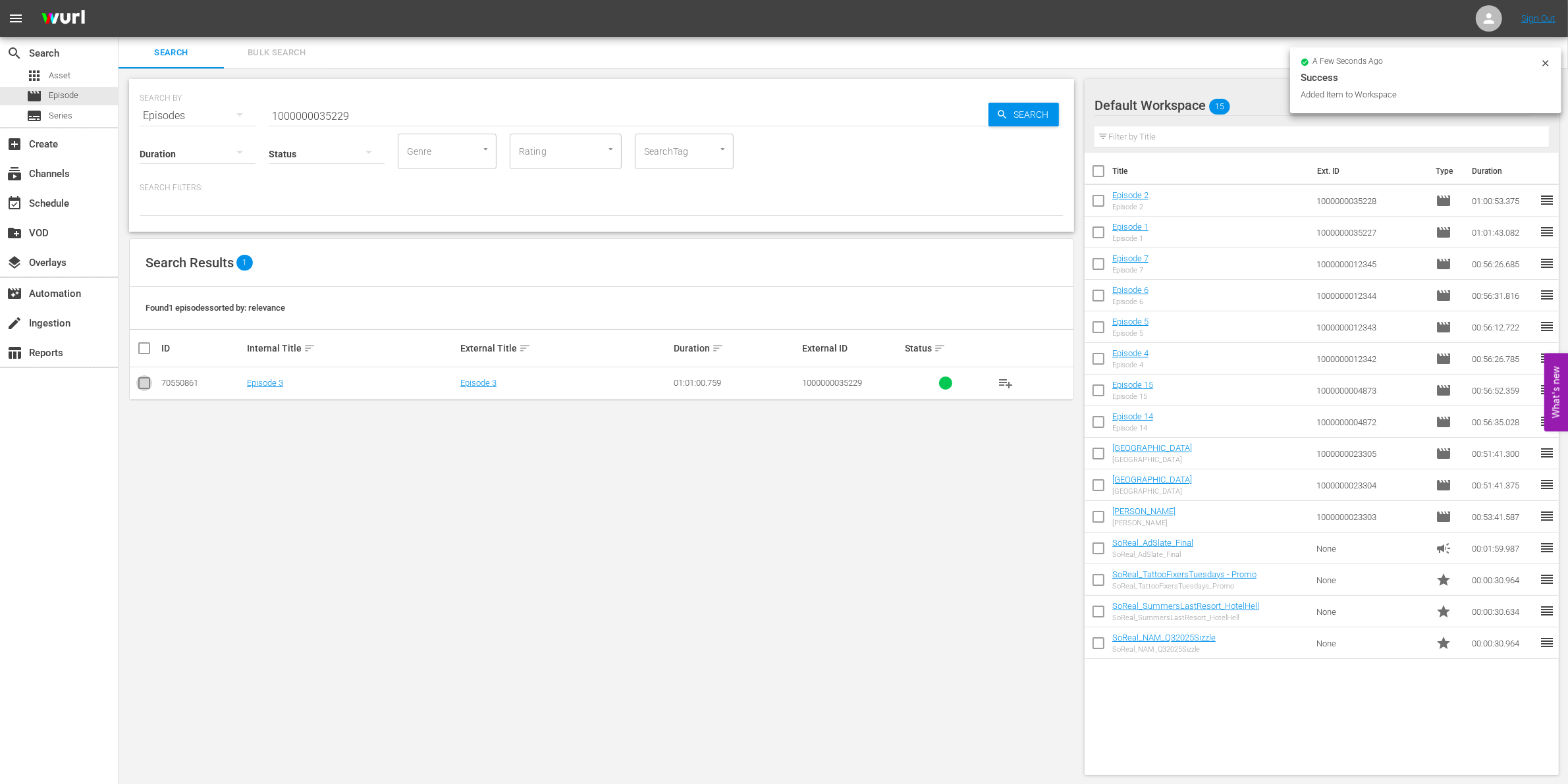
click at [149, 380] on input "checkbox" at bounding box center [144, 385] width 16 height 16
checkbox input "true"
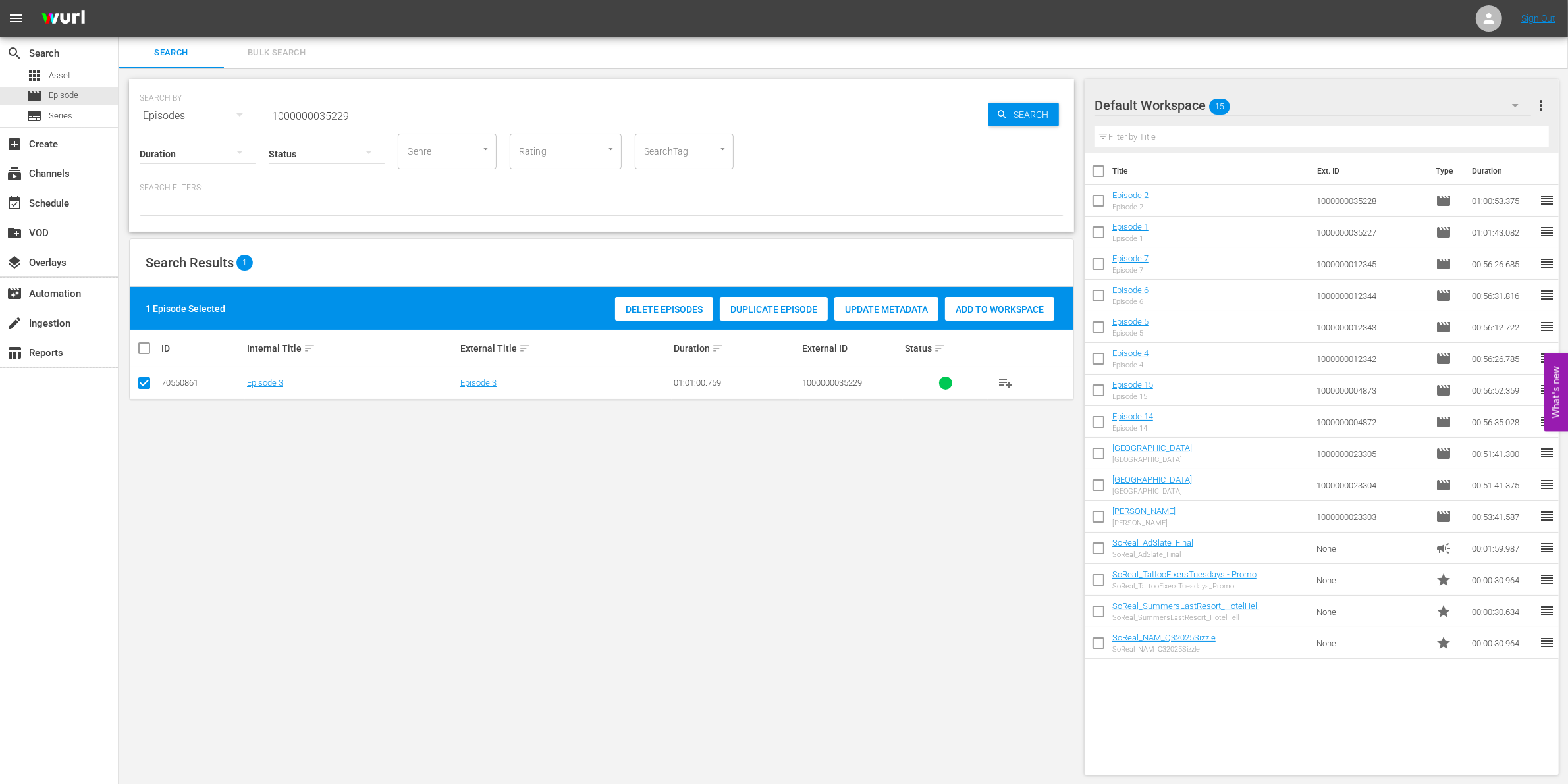
click at [992, 304] on span "Add to Workspace" at bounding box center [999, 309] width 109 height 10
click at [311, 113] on input "1000000035229" at bounding box center [628, 115] width 720 height 31
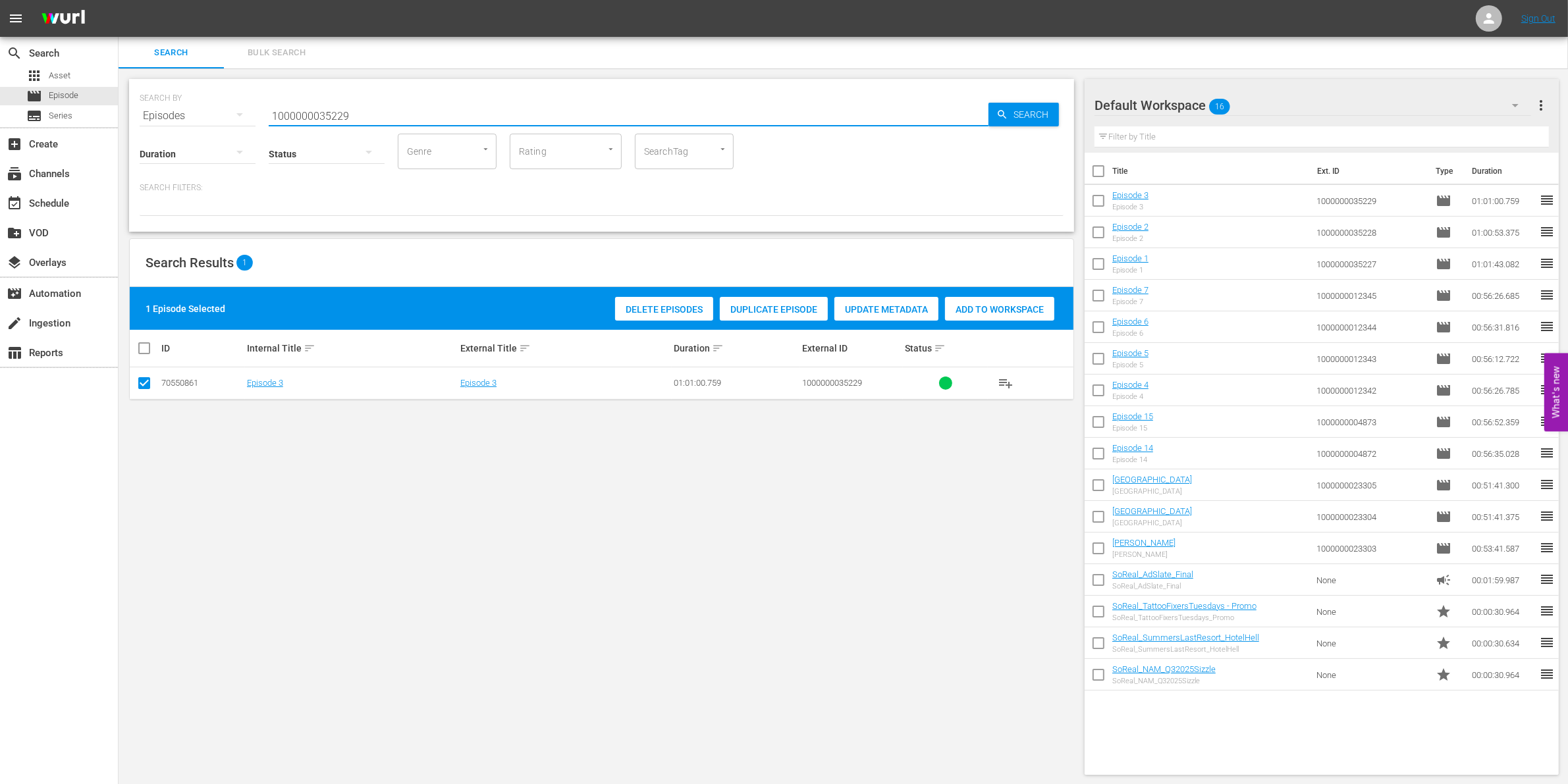
click at [311, 113] on input "1000000035229" at bounding box center [628, 115] width 720 height 31
paste input "70"
type input "1000000035270"
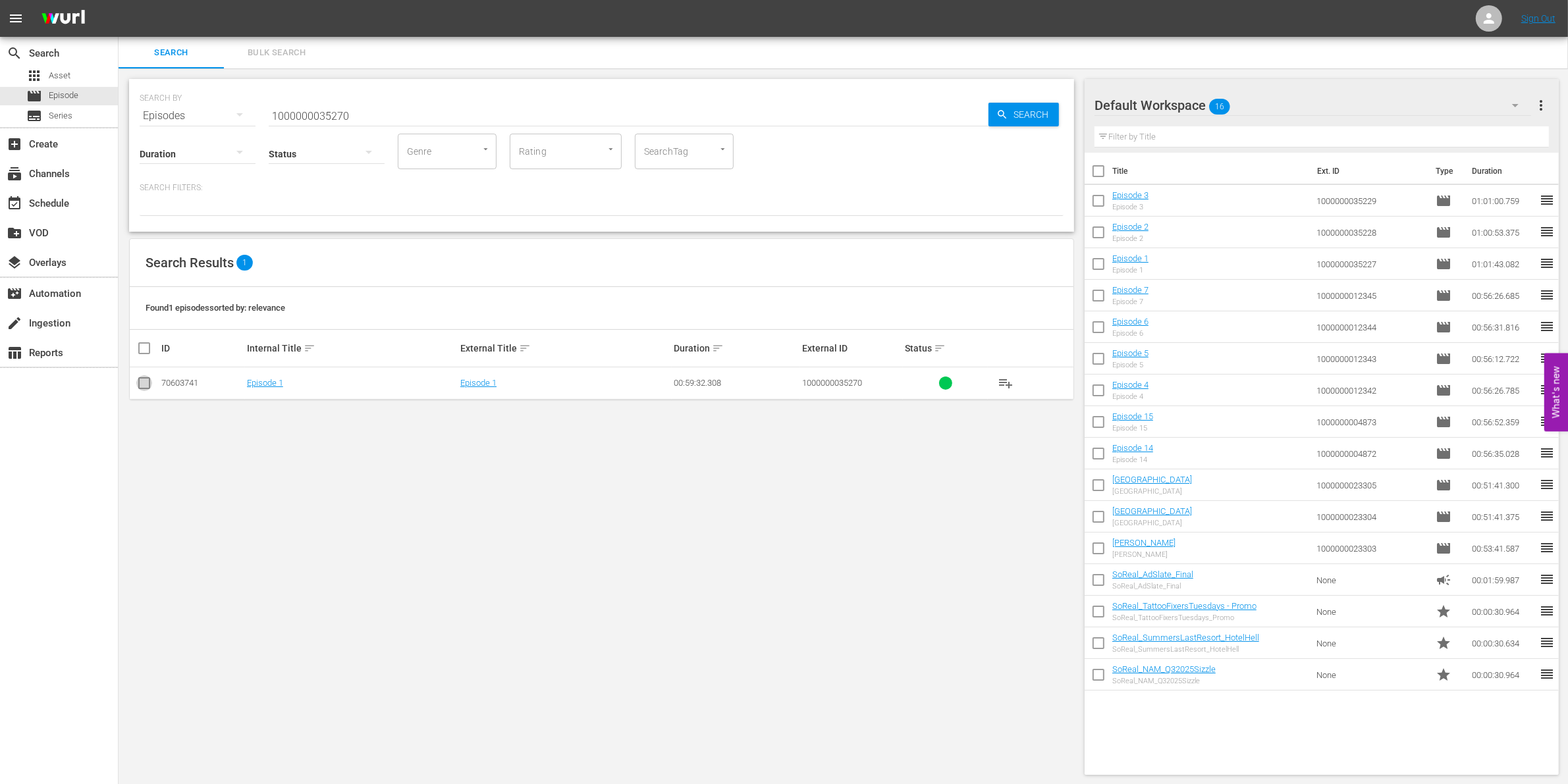
click at [146, 379] on input "checkbox" at bounding box center [144, 385] width 16 height 16
checkbox input "true"
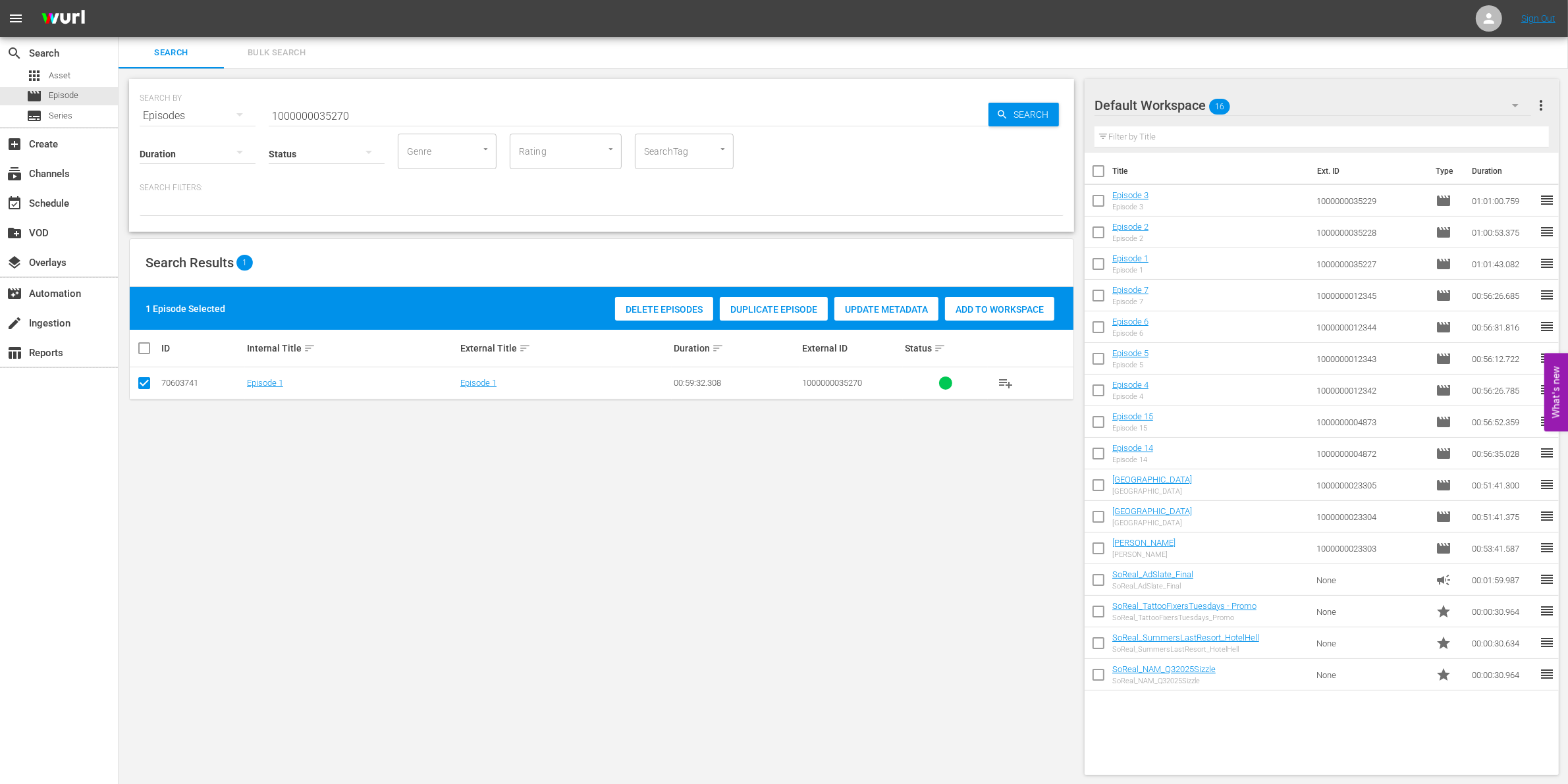
click at [1038, 307] on span "Add to Workspace" at bounding box center [999, 309] width 109 height 10
click at [291, 110] on input "1000000035270" at bounding box center [628, 115] width 720 height 31
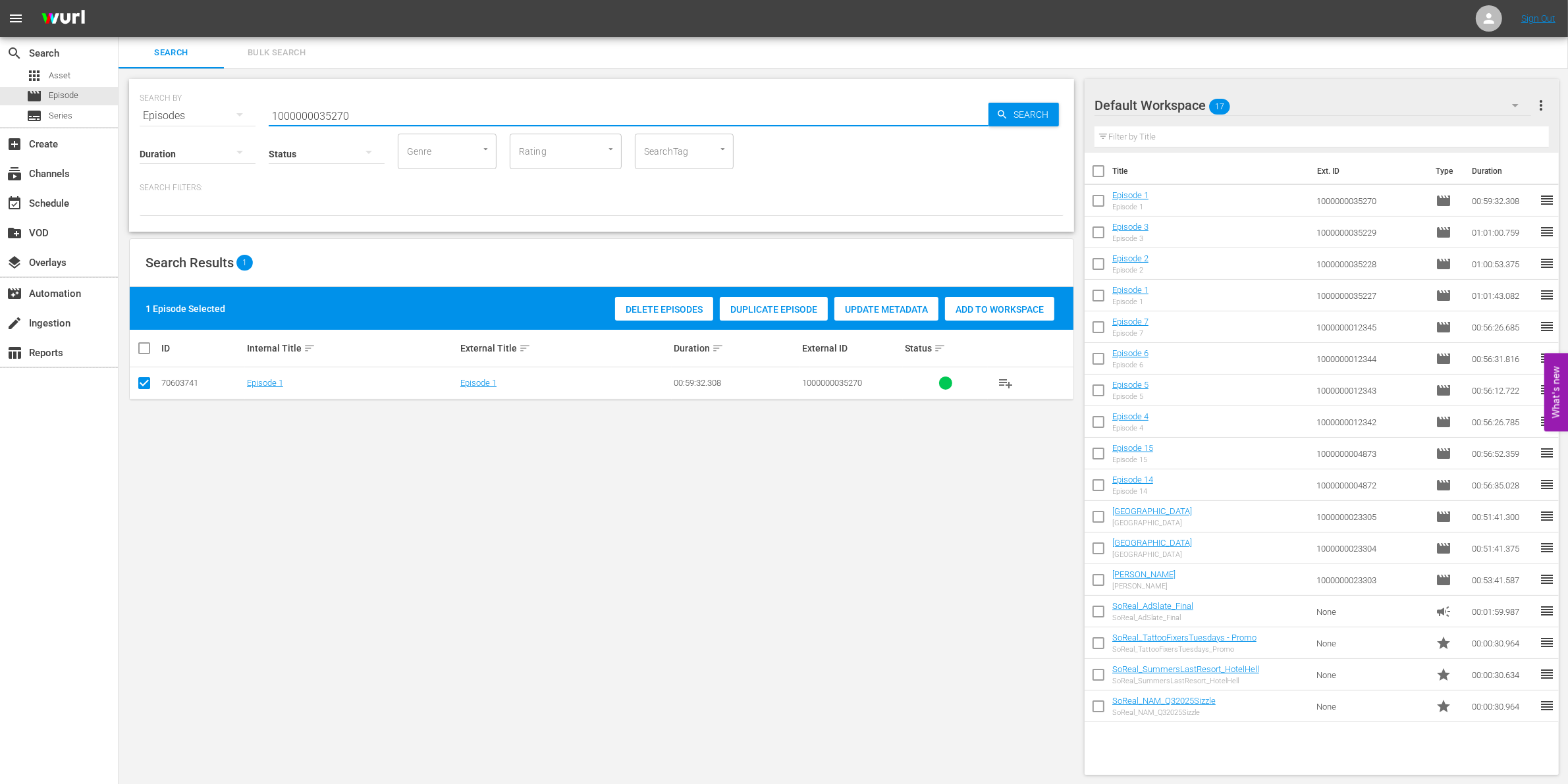
click at [292, 109] on input "1000000035270" at bounding box center [628, 115] width 720 height 31
paste input "CEG10029665"
type input "CEG10029665"
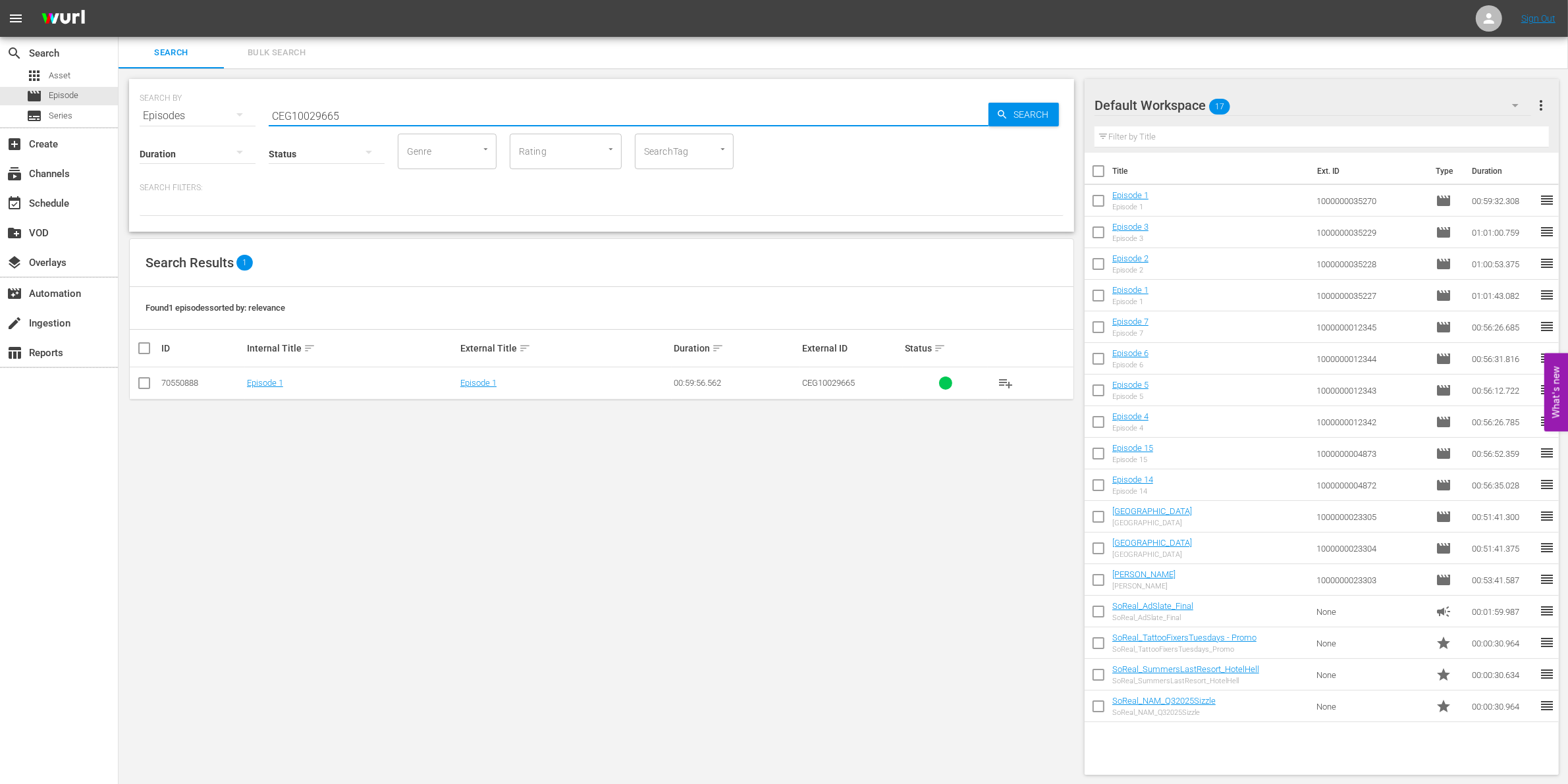
click at [146, 385] on input "checkbox" at bounding box center [144, 385] width 16 height 16
checkbox input "true"
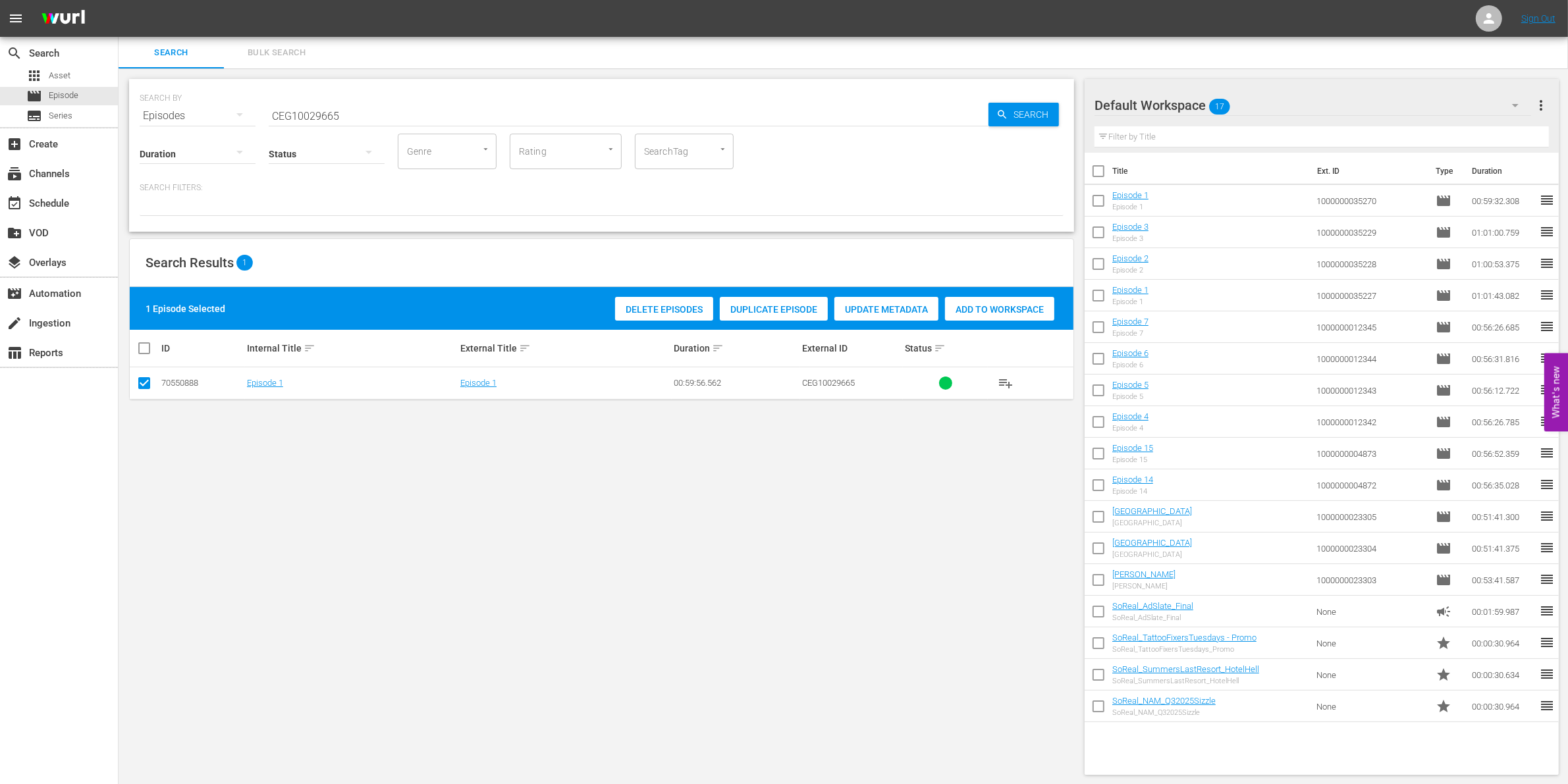
click at [1009, 310] on span "Add to Workspace" at bounding box center [999, 309] width 109 height 10
click at [397, 110] on input "CEG10029665" at bounding box center [628, 115] width 720 height 31
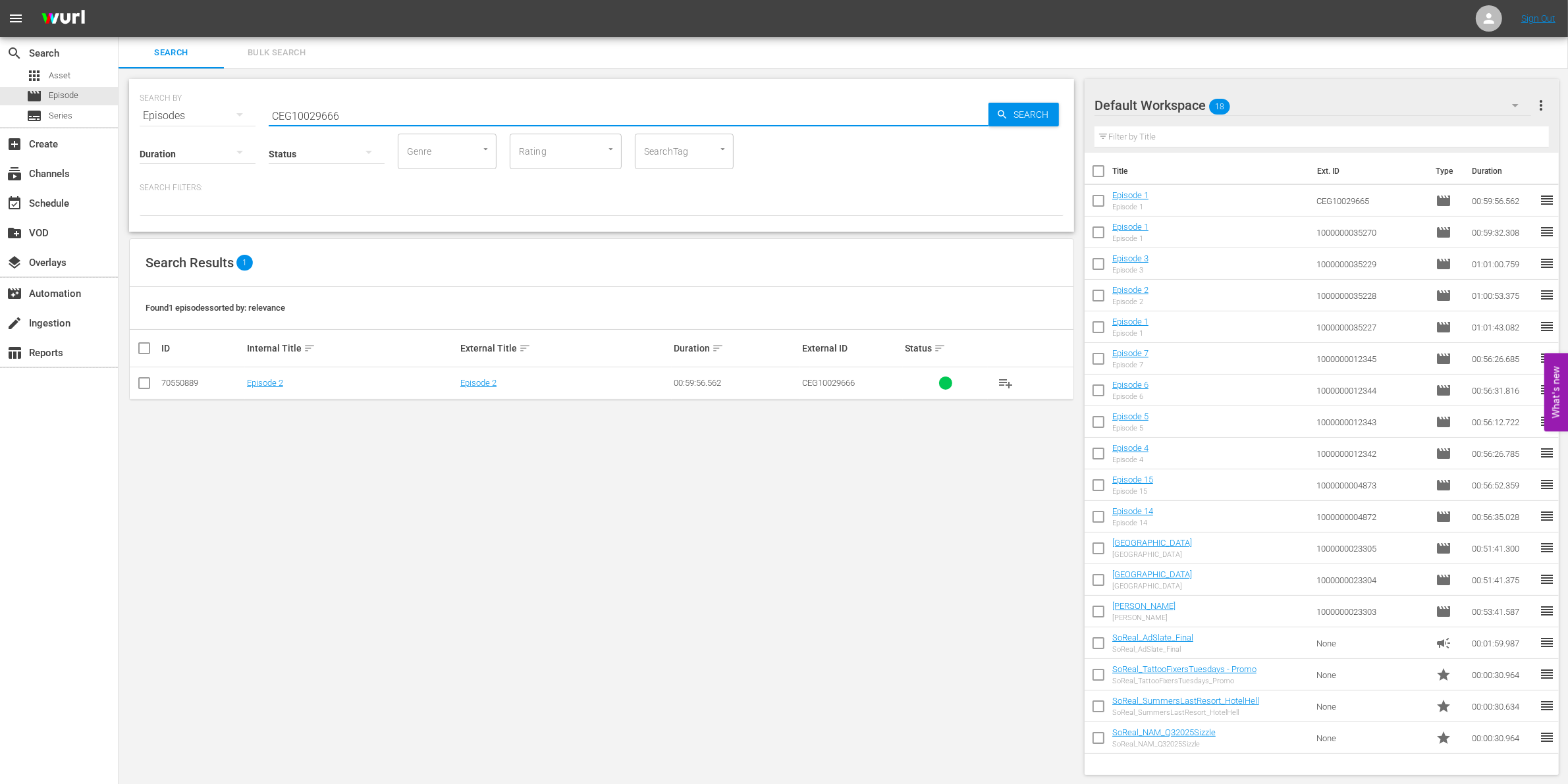
type input "CEG1002966"
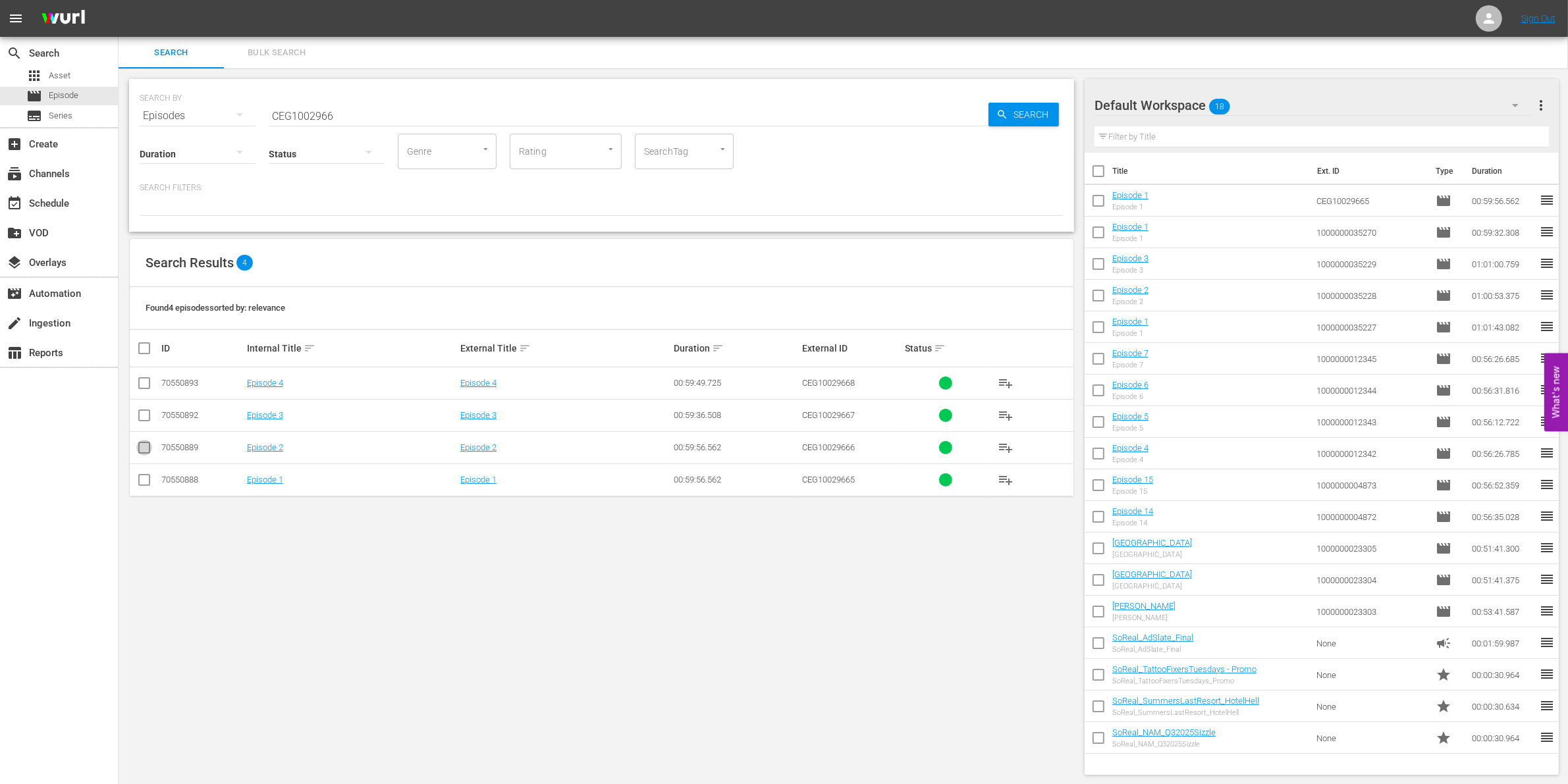
click at [143, 451] on input "checkbox" at bounding box center [144, 451] width 16 height 16
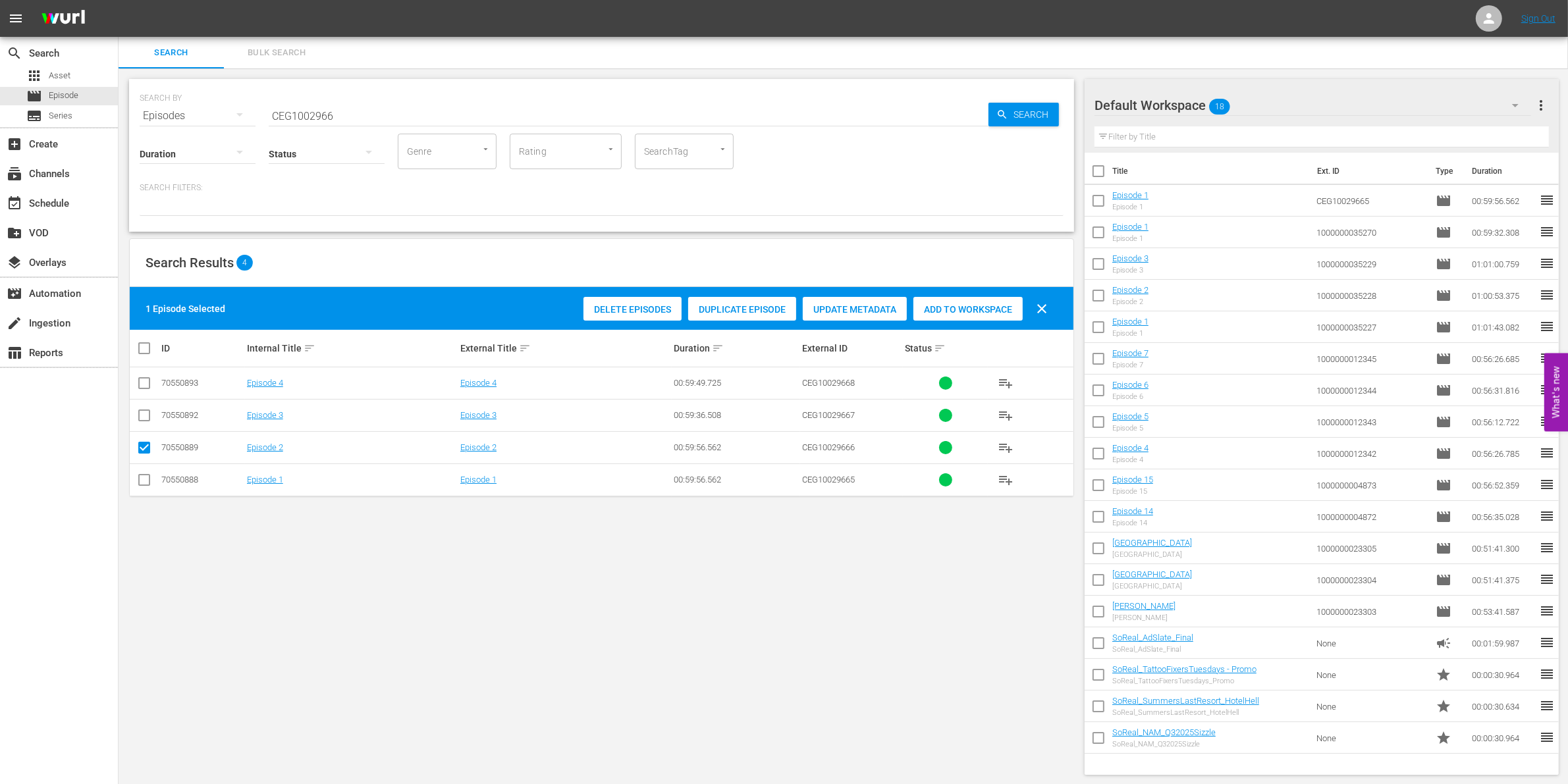
click at [972, 305] on span "Add to Workspace" at bounding box center [968, 309] width 109 height 10
click at [146, 455] on input "checkbox" at bounding box center [144, 451] width 16 height 16
checkbox input "false"
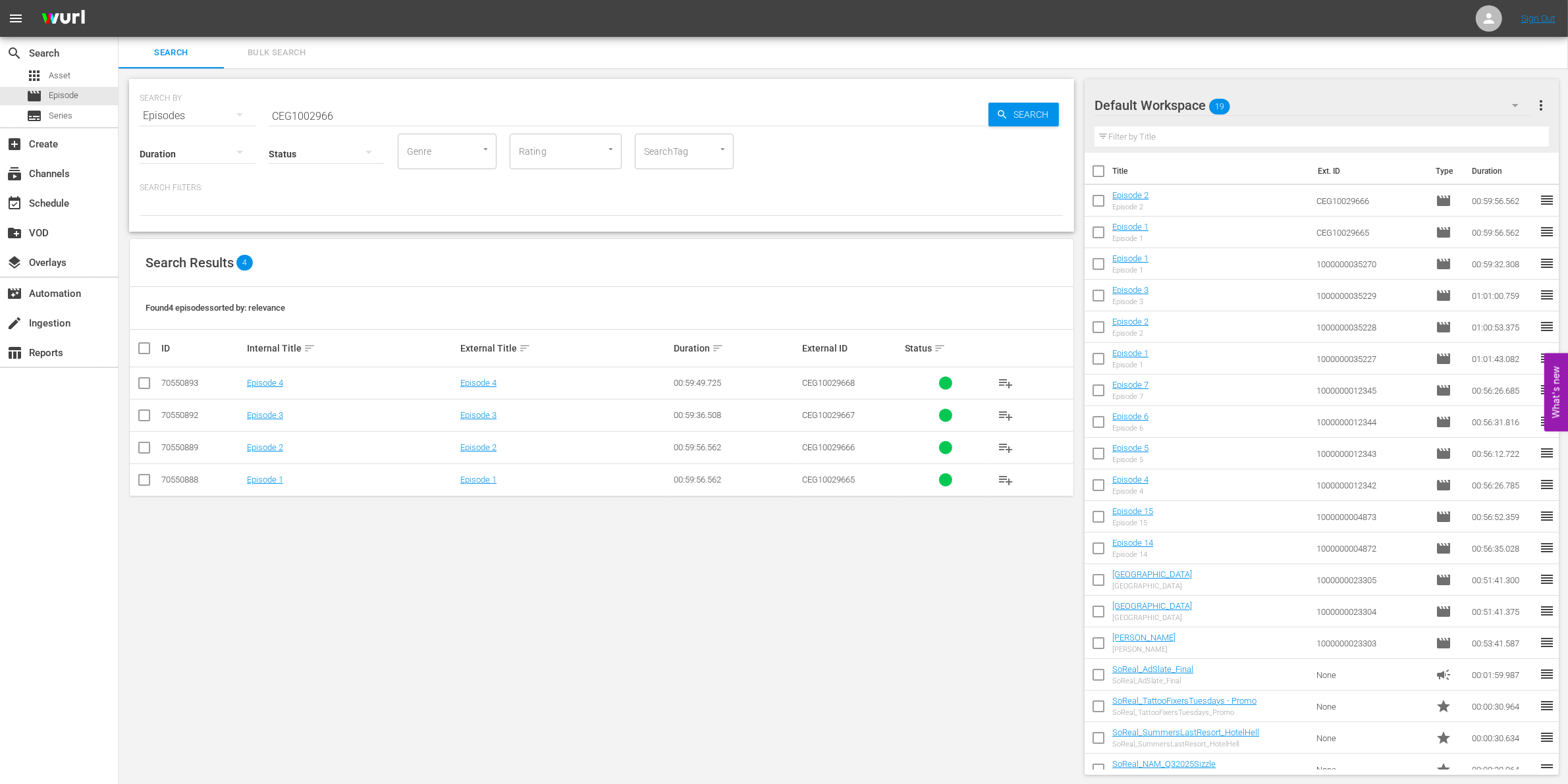
click at [142, 425] on input "checkbox" at bounding box center [144, 418] width 16 height 16
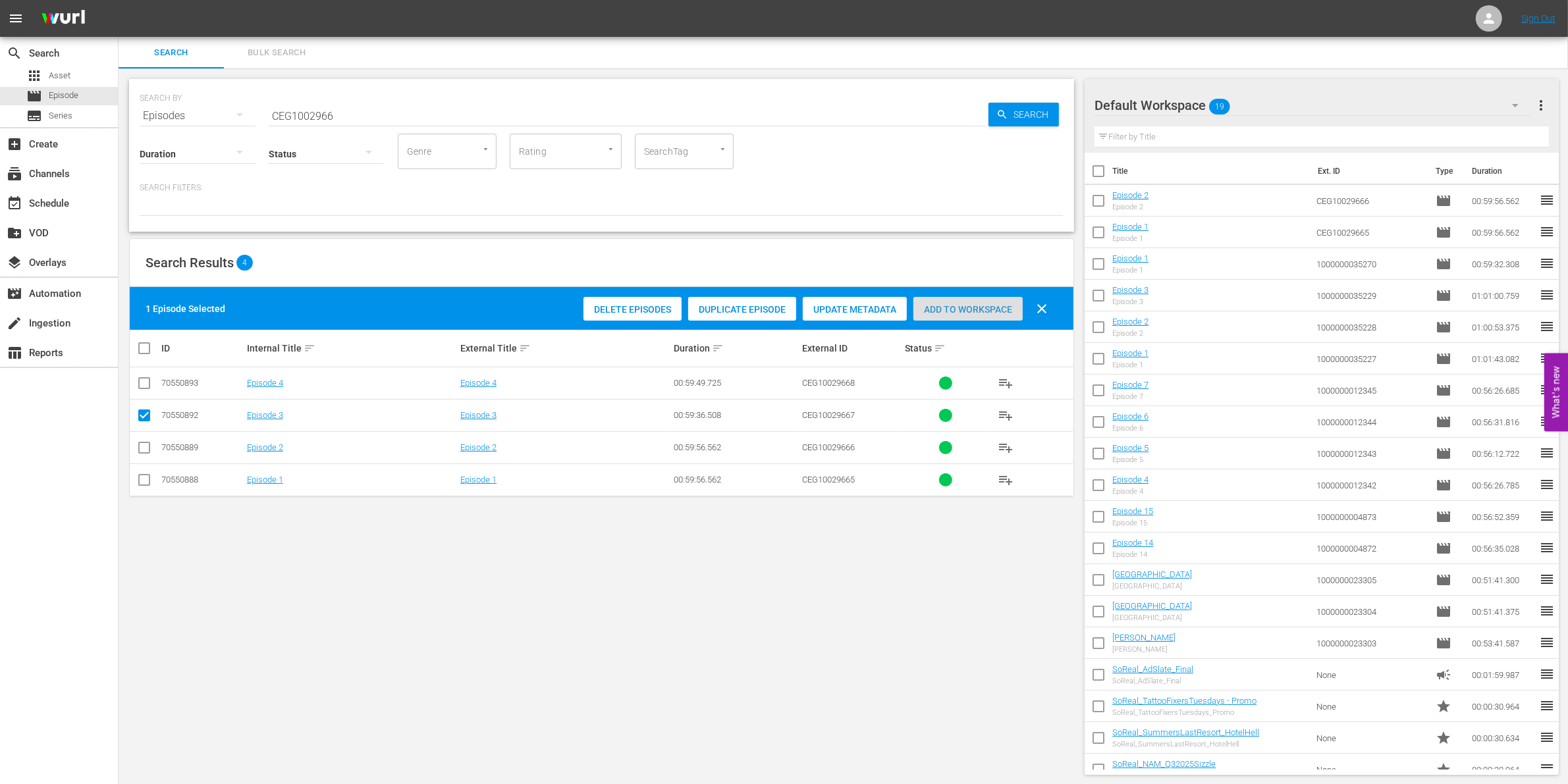
click at [945, 311] on span "Add to Workspace" at bounding box center [968, 309] width 109 height 10
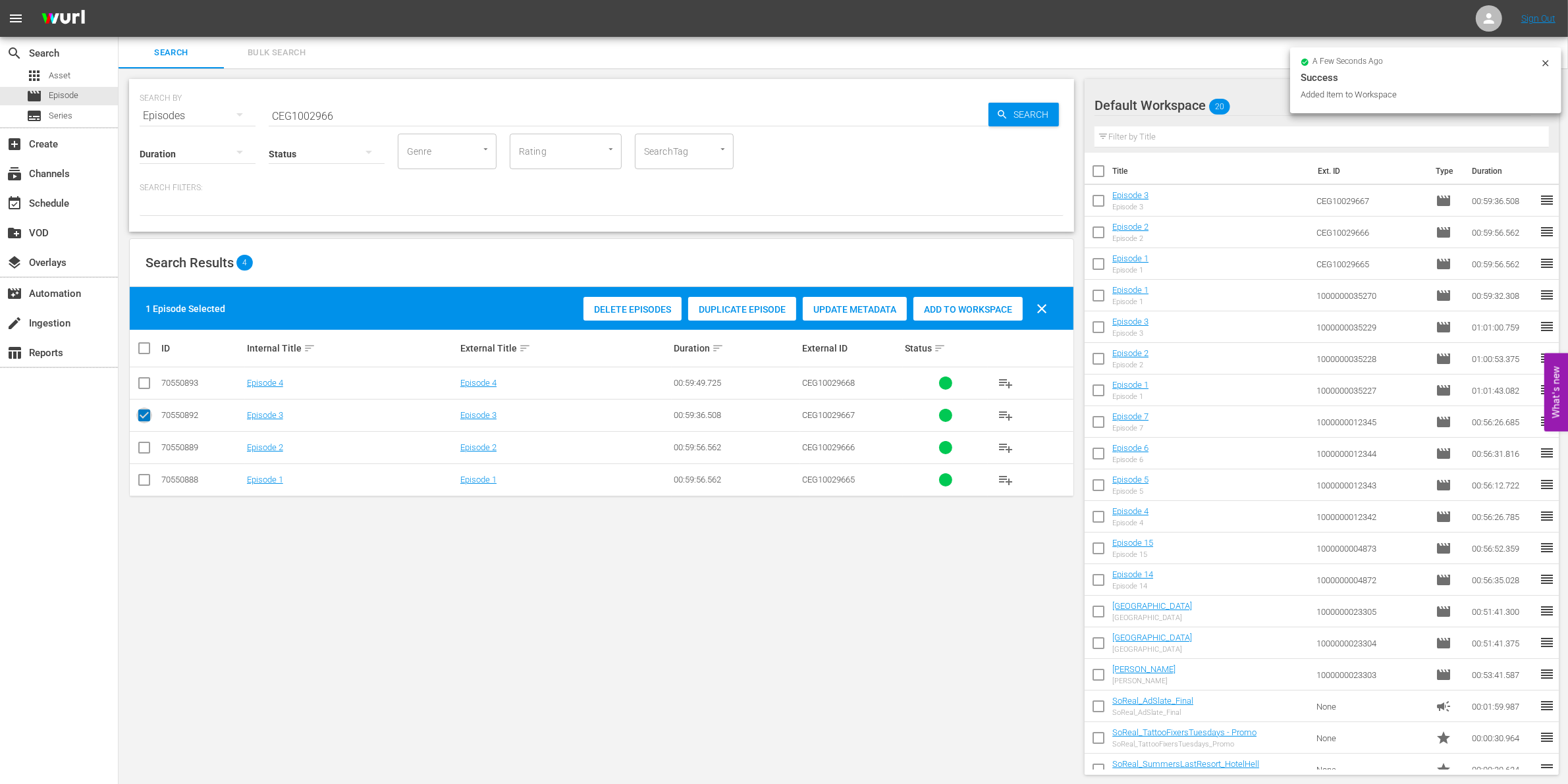
click at [140, 422] on input "checkbox" at bounding box center [144, 418] width 16 height 16
checkbox input "false"
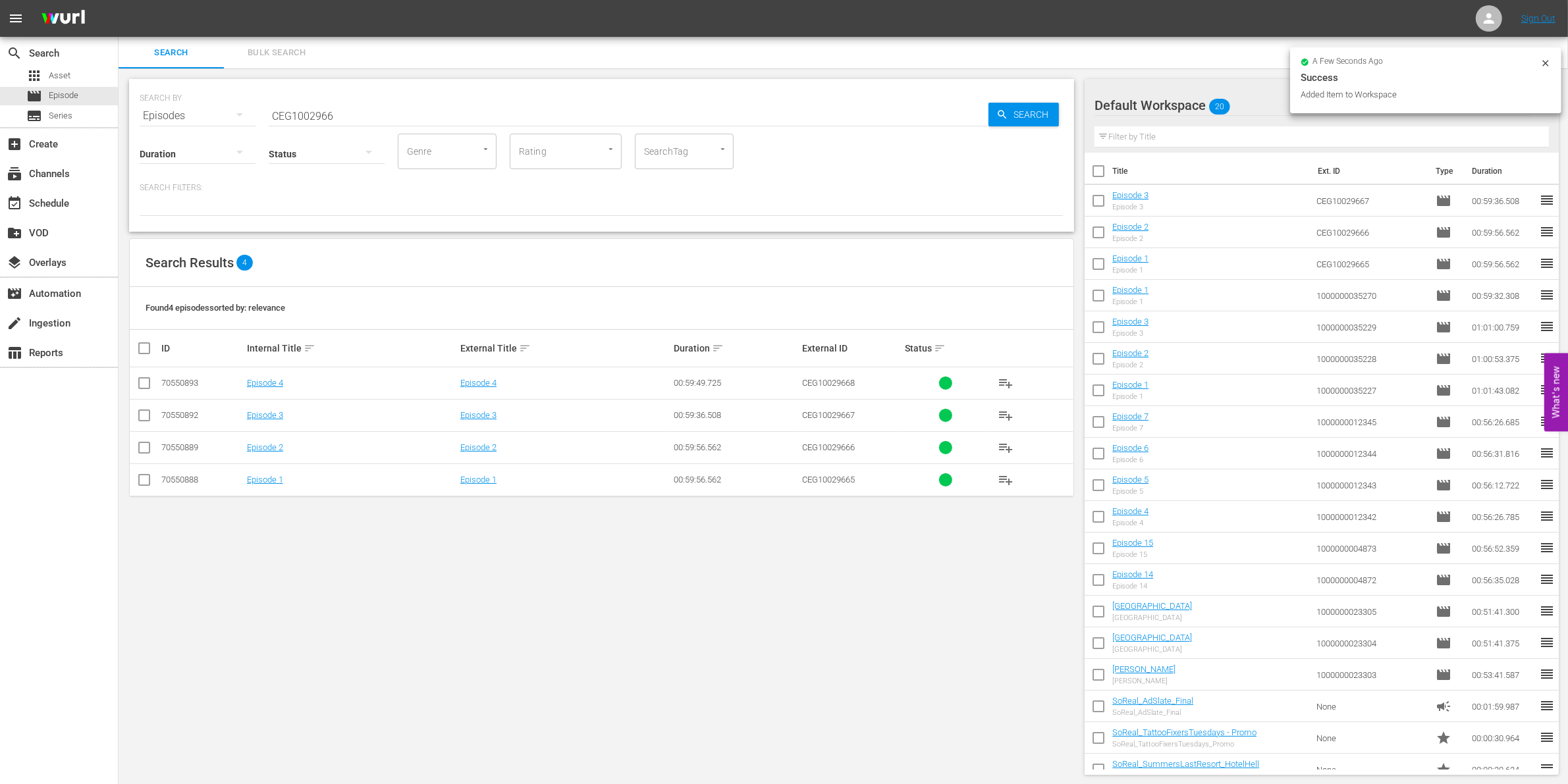
click at [148, 383] on input "checkbox" at bounding box center [144, 385] width 16 height 16
checkbox input "true"
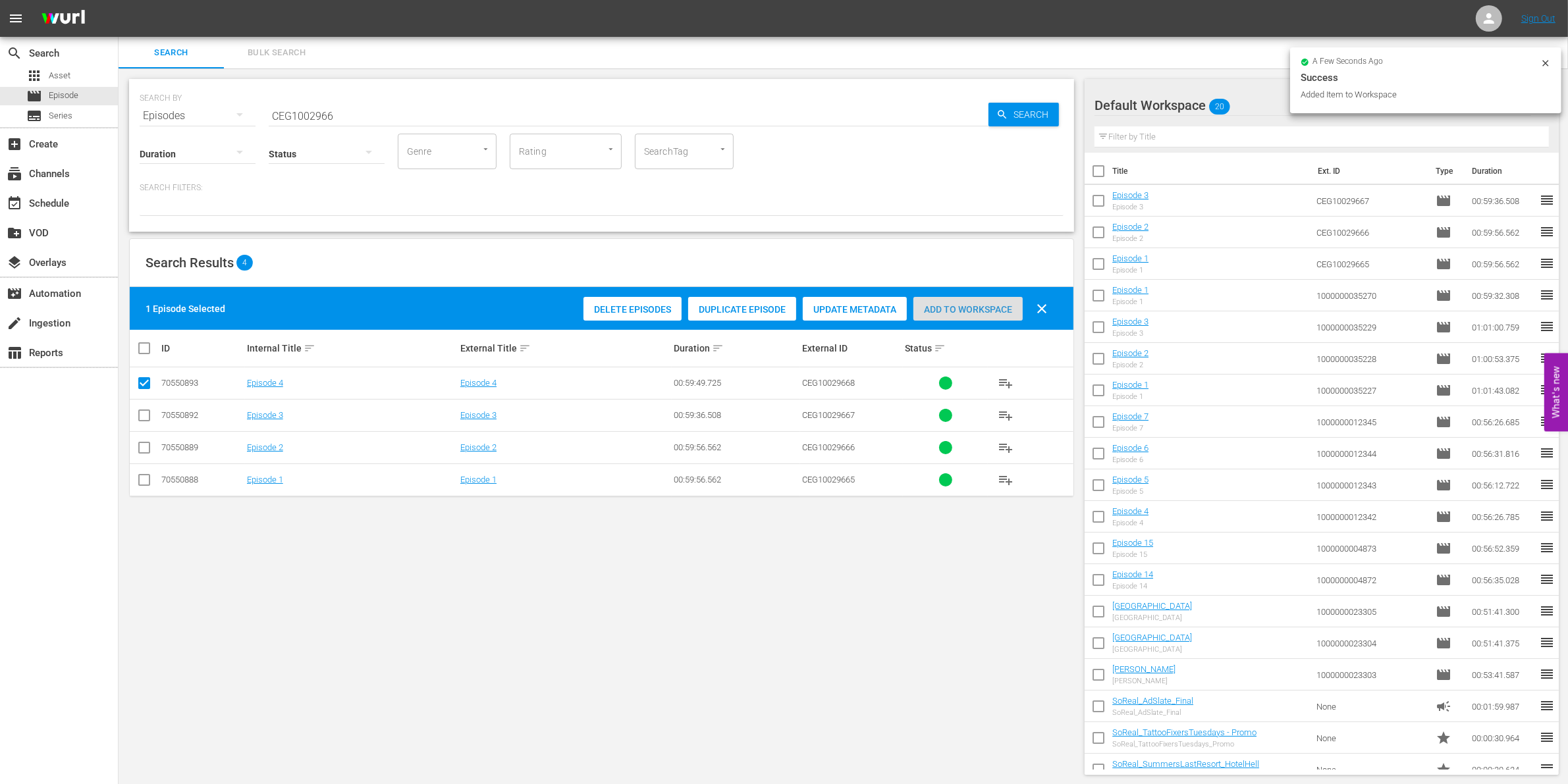
click at [935, 299] on div "Add to Workspace" at bounding box center [968, 309] width 109 height 25
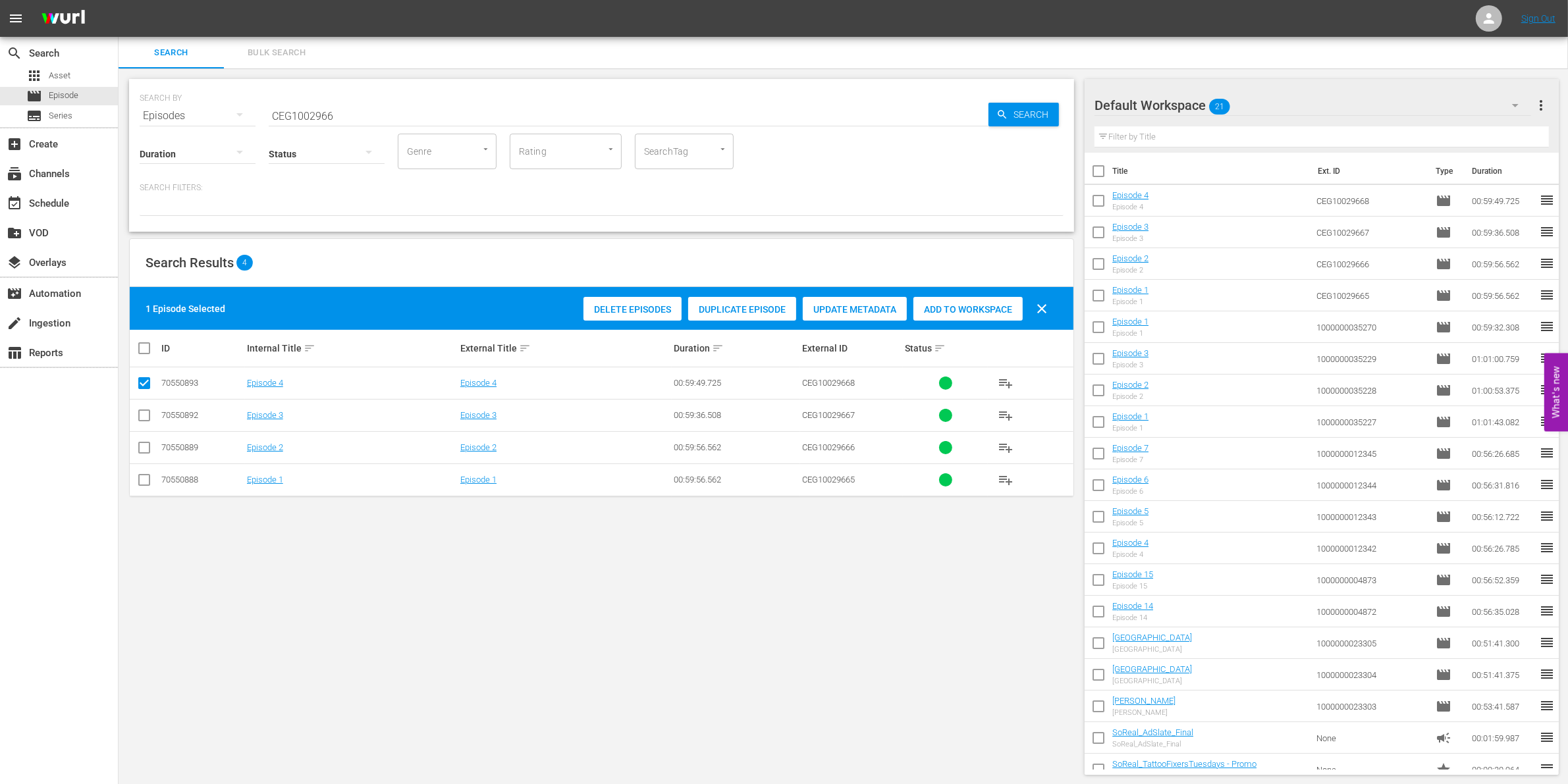
click at [293, 115] on input "CEG1002966" at bounding box center [628, 115] width 720 height 31
paste input "1000000003067"
type input "1000000003067"
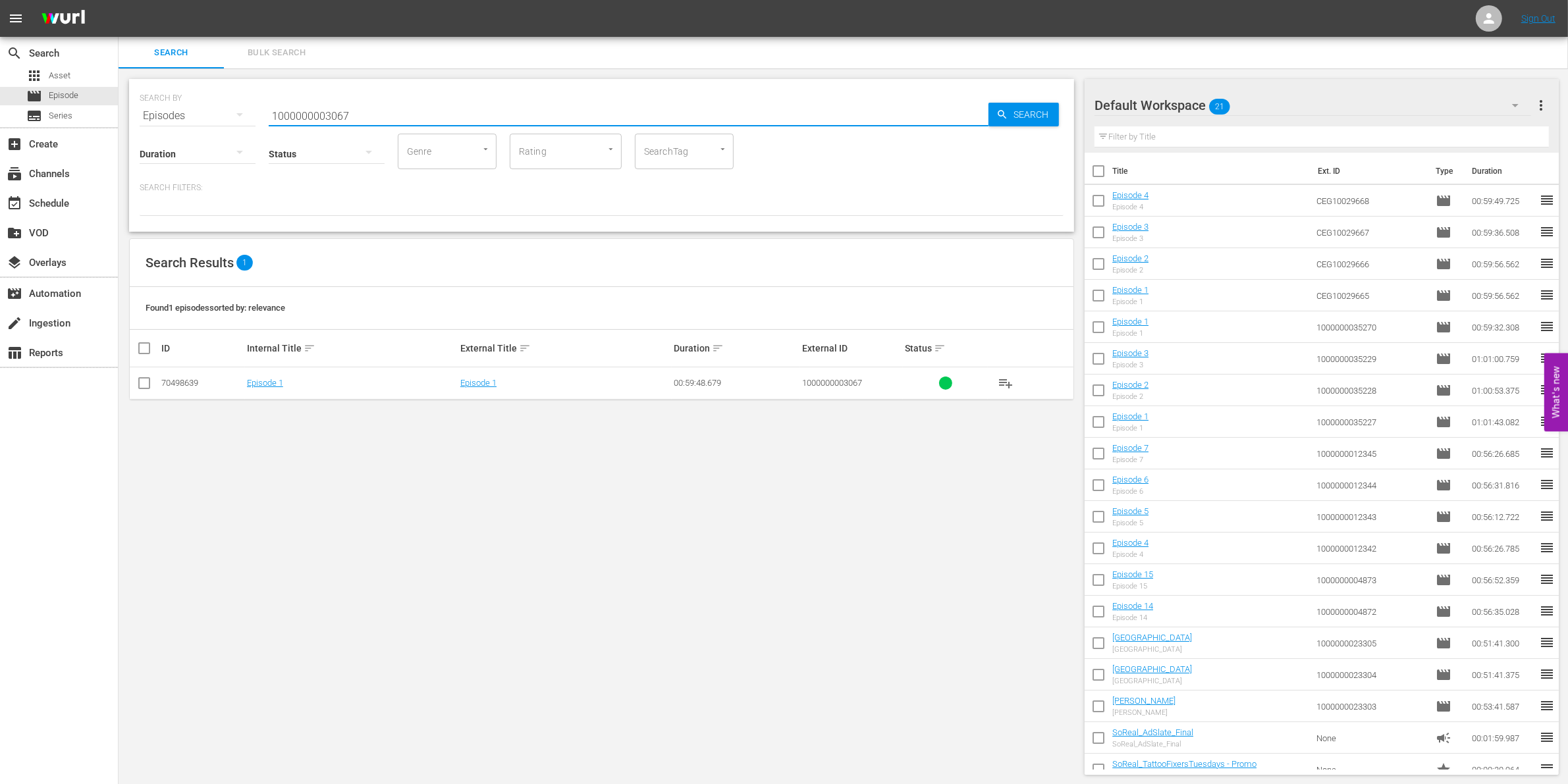
click at [145, 382] on input "checkbox" at bounding box center [144, 385] width 16 height 16
checkbox input "true"
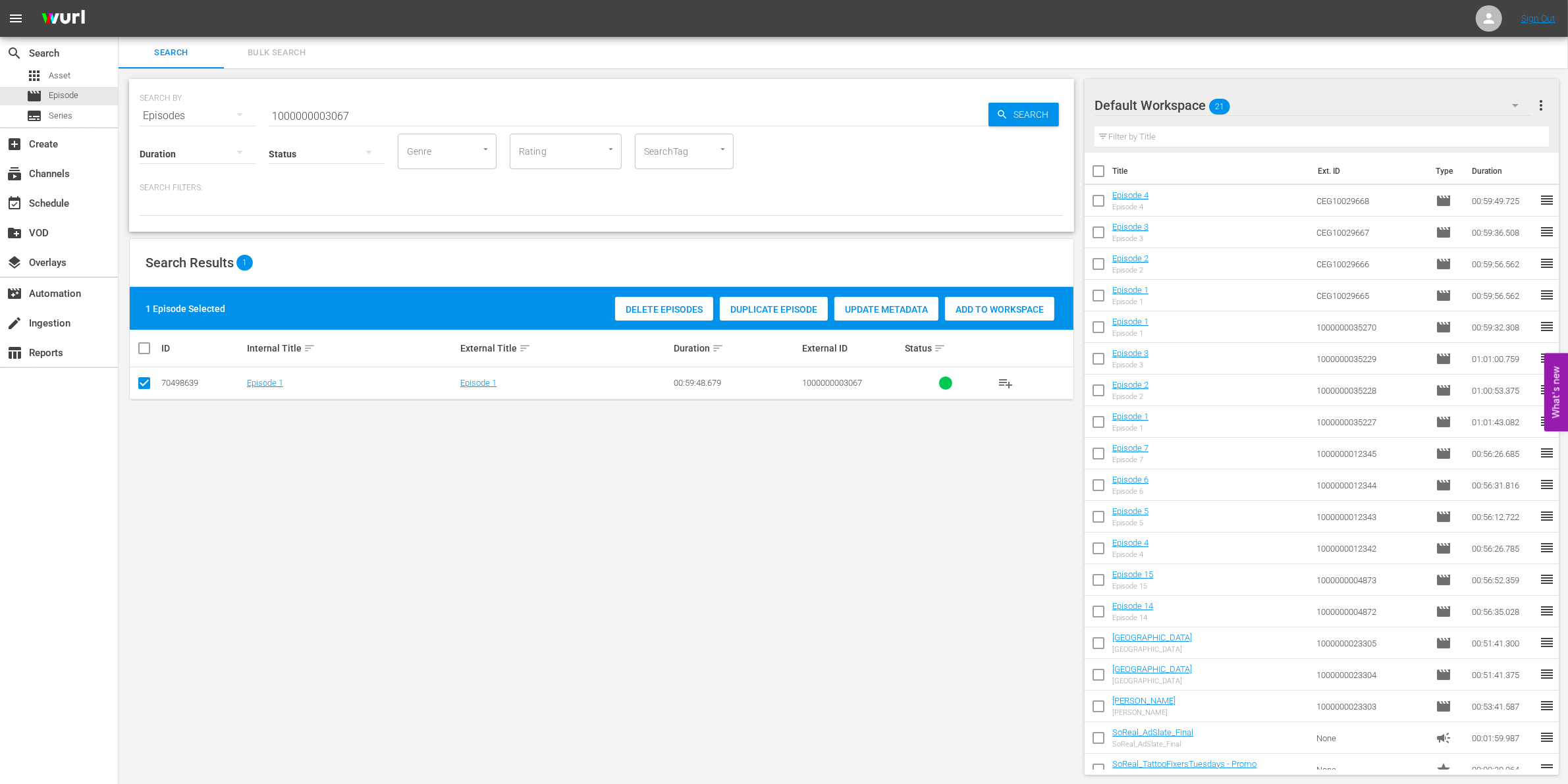
click at [996, 305] on span "Add to Workspace" at bounding box center [999, 309] width 109 height 10
click at [399, 109] on input "1000000003067" at bounding box center [628, 115] width 720 height 31
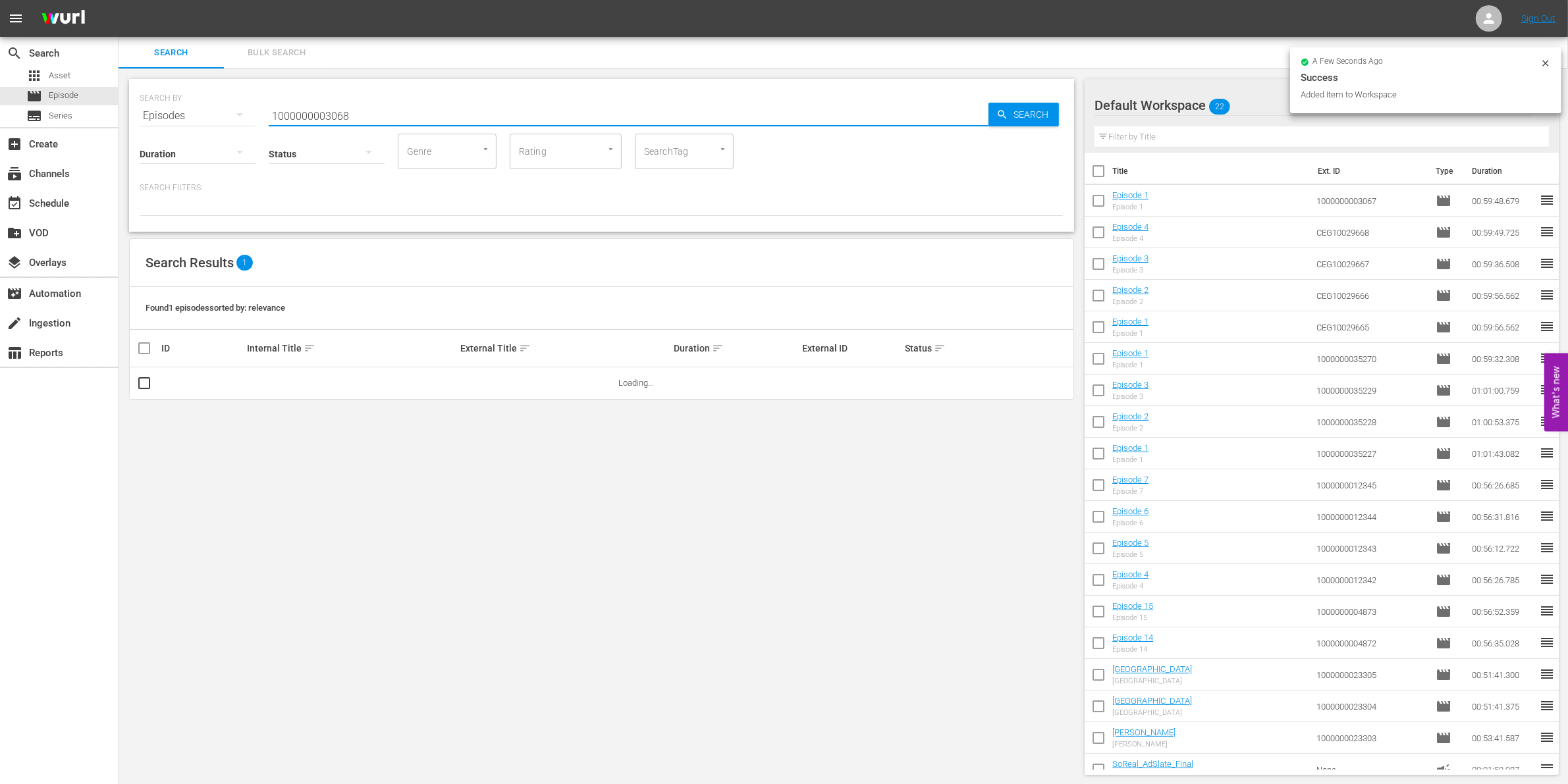
type input "1000000003068"
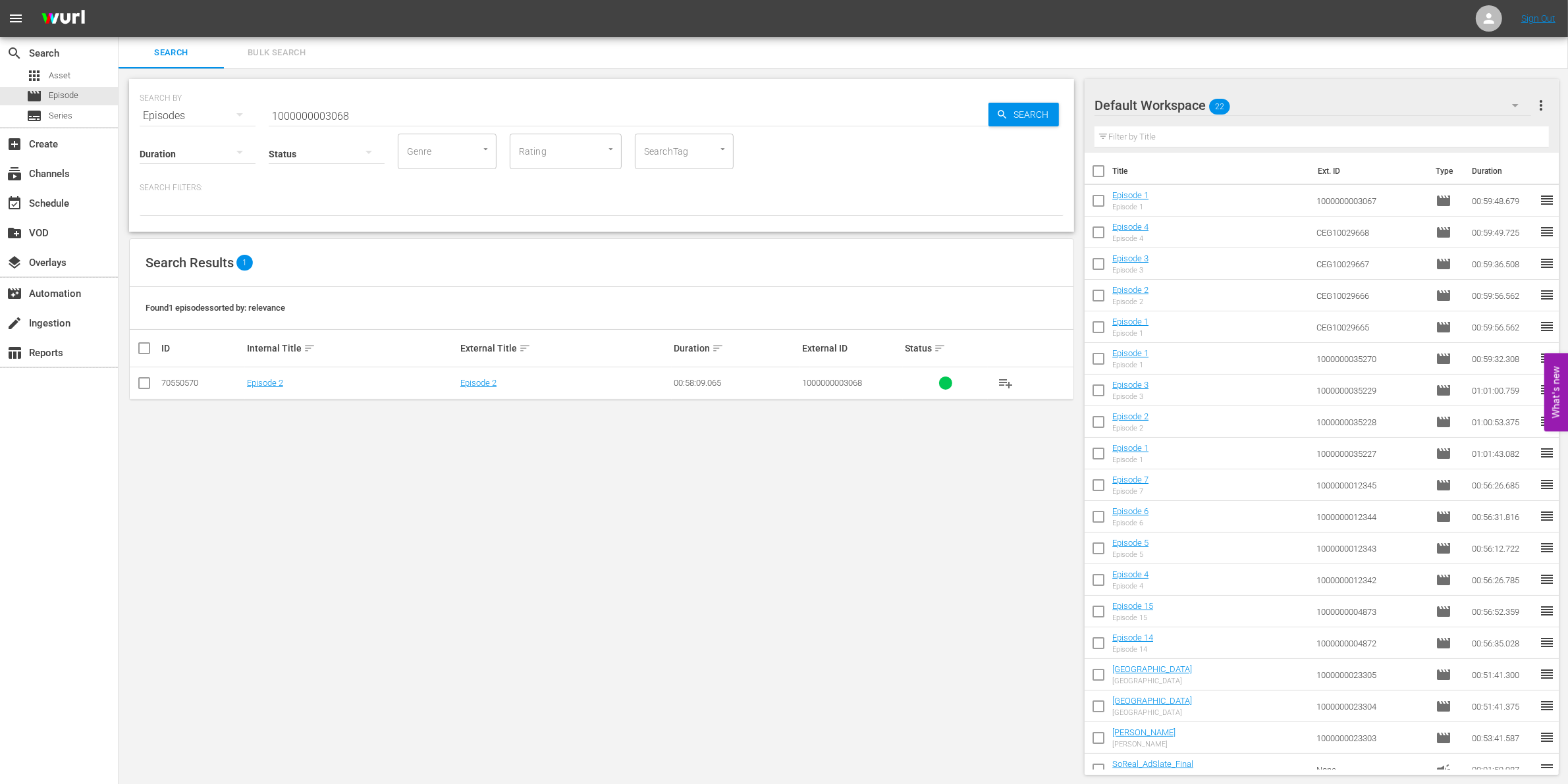
click at [142, 394] on td at bounding box center [144, 383] width 30 height 32
click at [142, 389] on input "checkbox" at bounding box center [144, 385] width 16 height 16
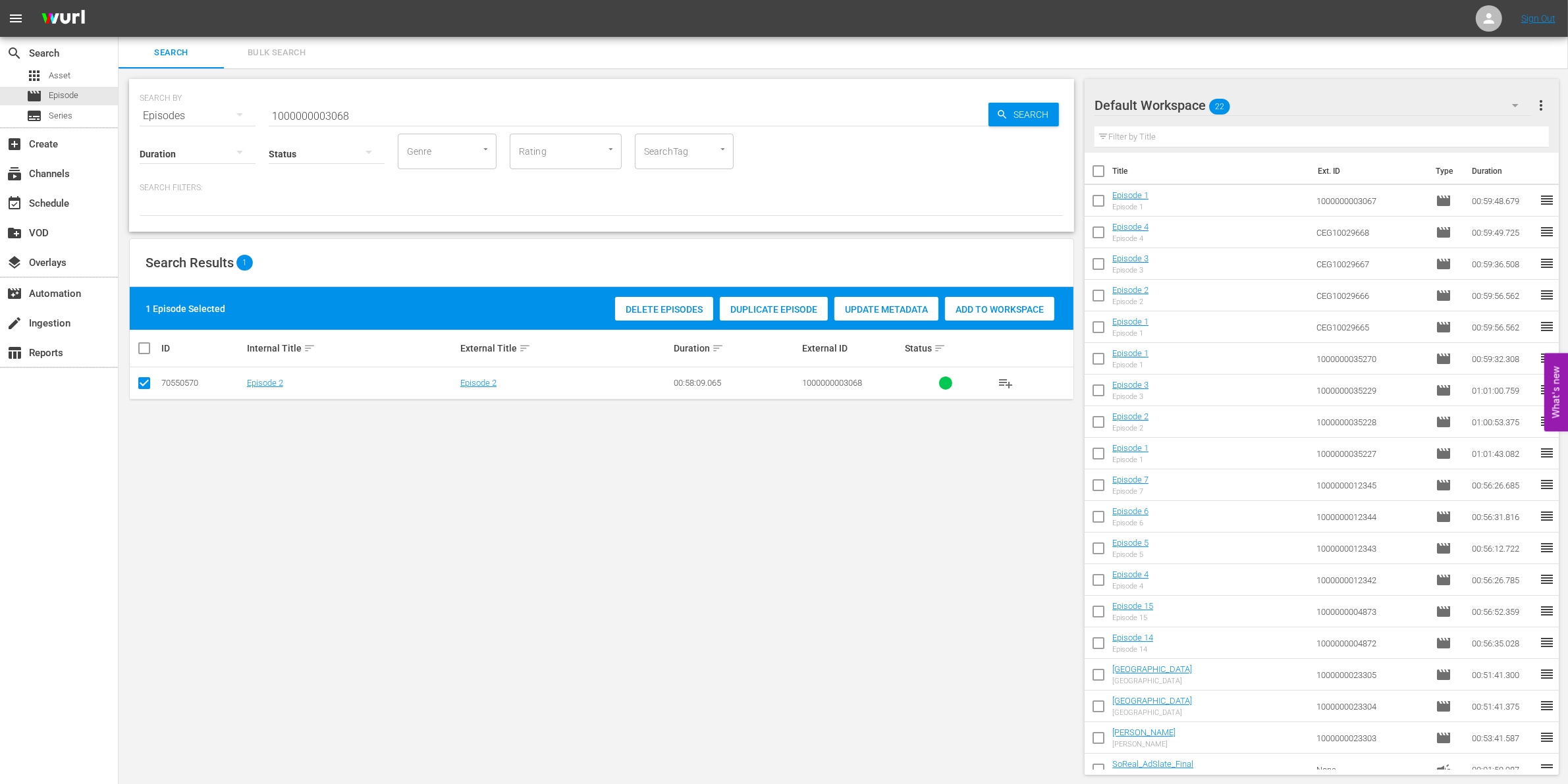
click at [998, 304] on span "Add to Workspace" at bounding box center [999, 309] width 109 height 10
click at [142, 380] on input "checkbox" at bounding box center [144, 385] width 16 height 16
checkbox input "false"
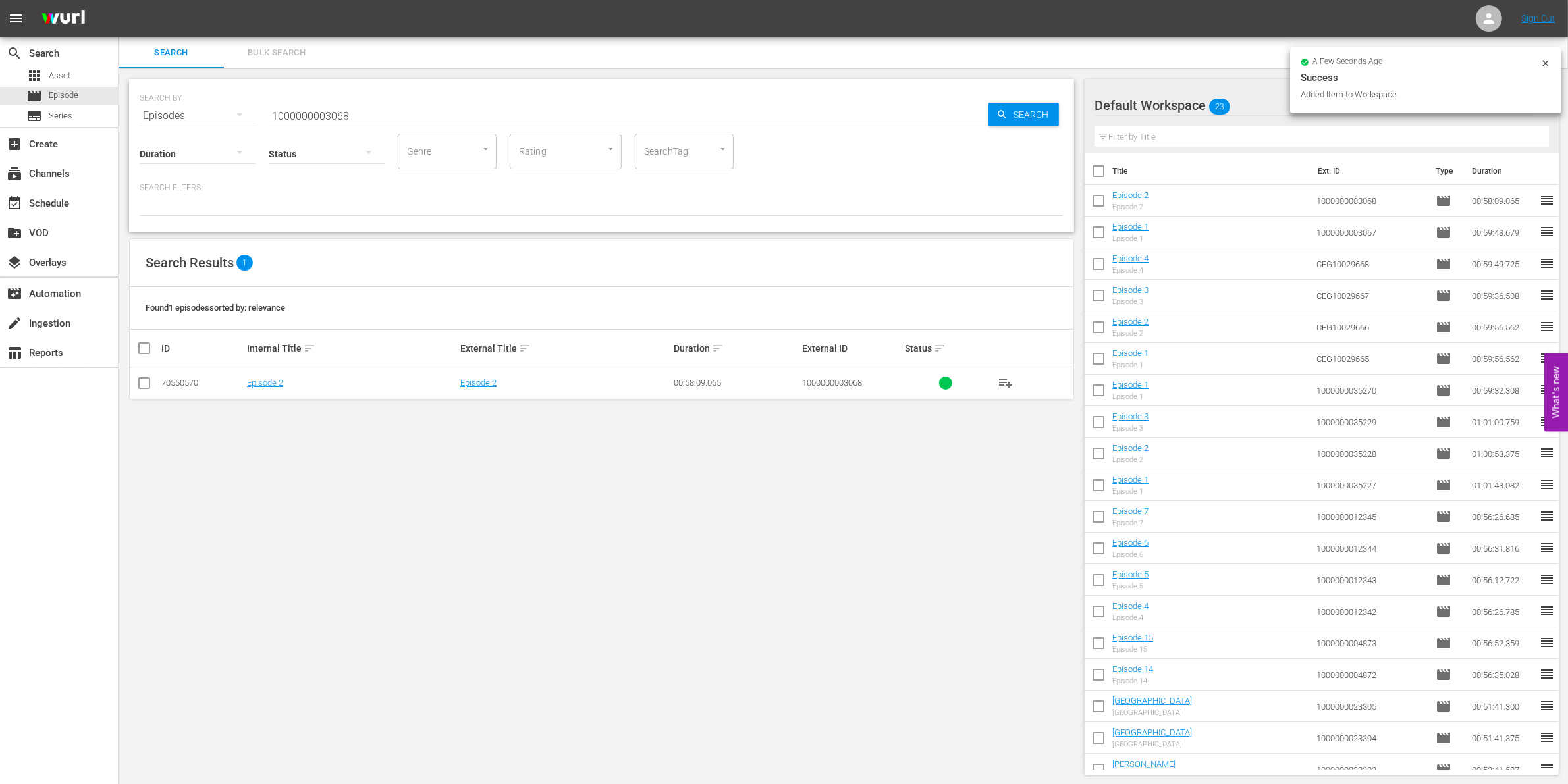
click at [417, 109] on input "1000000003068" at bounding box center [628, 115] width 720 height 31
type input "100000000307"
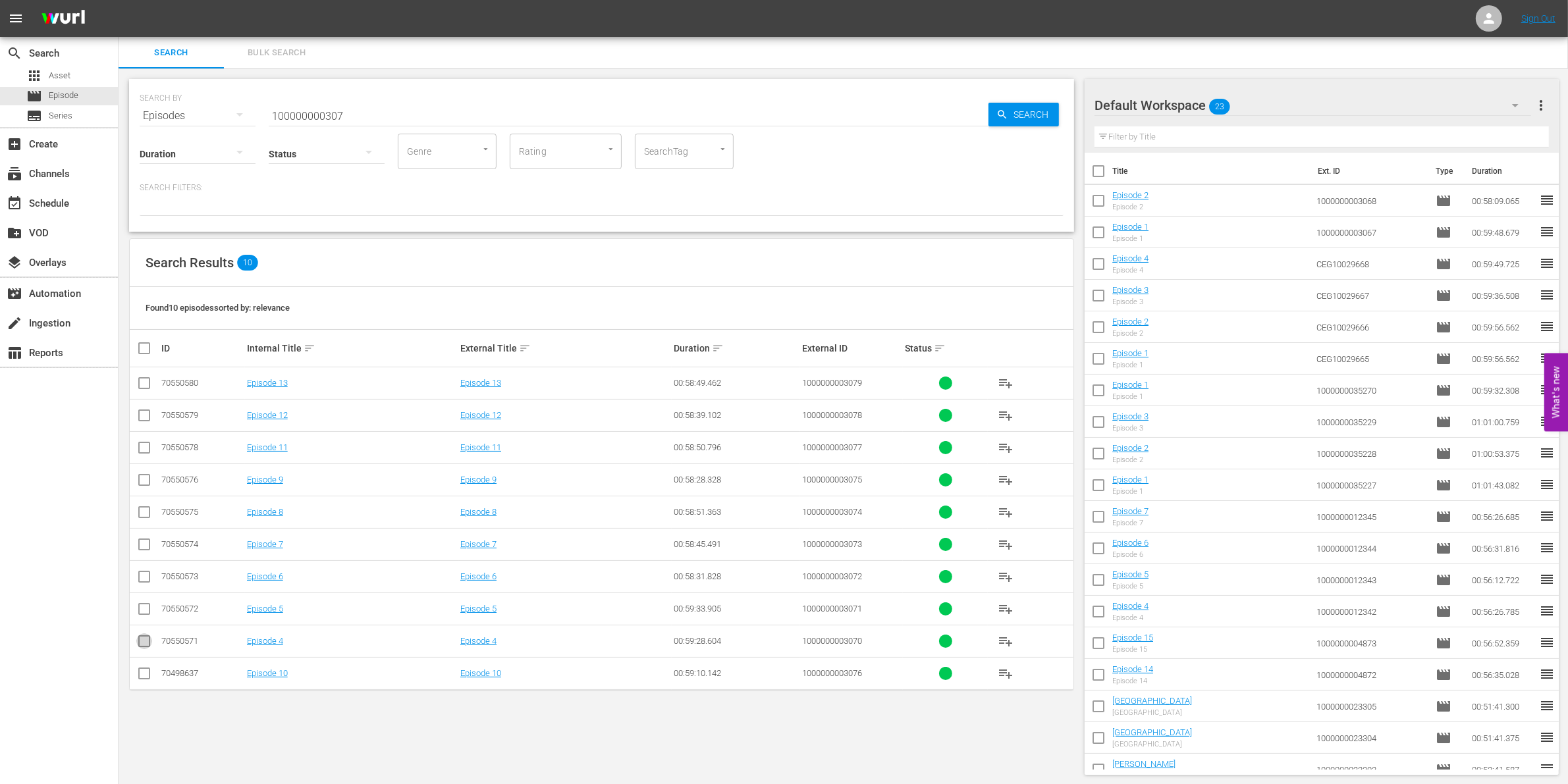
click at [143, 647] on input "checkbox" at bounding box center [144, 644] width 16 height 16
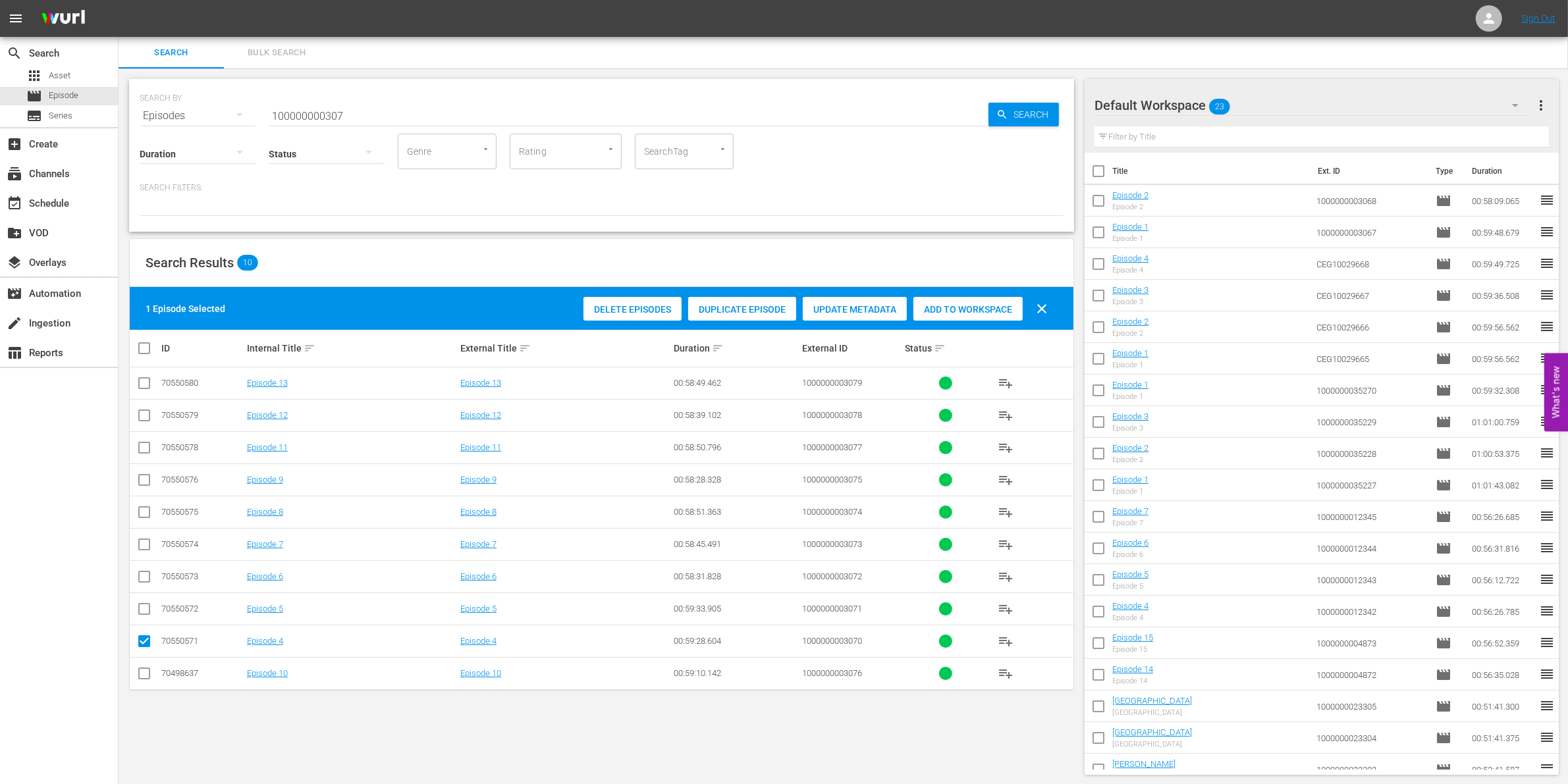
click at [975, 310] on span "Add to Workspace" at bounding box center [968, 309] width 109 height 10
click at [146, 644] on input "checkbox" at bounding box center [144, 644] width 16 height 16
checkbox input "false"
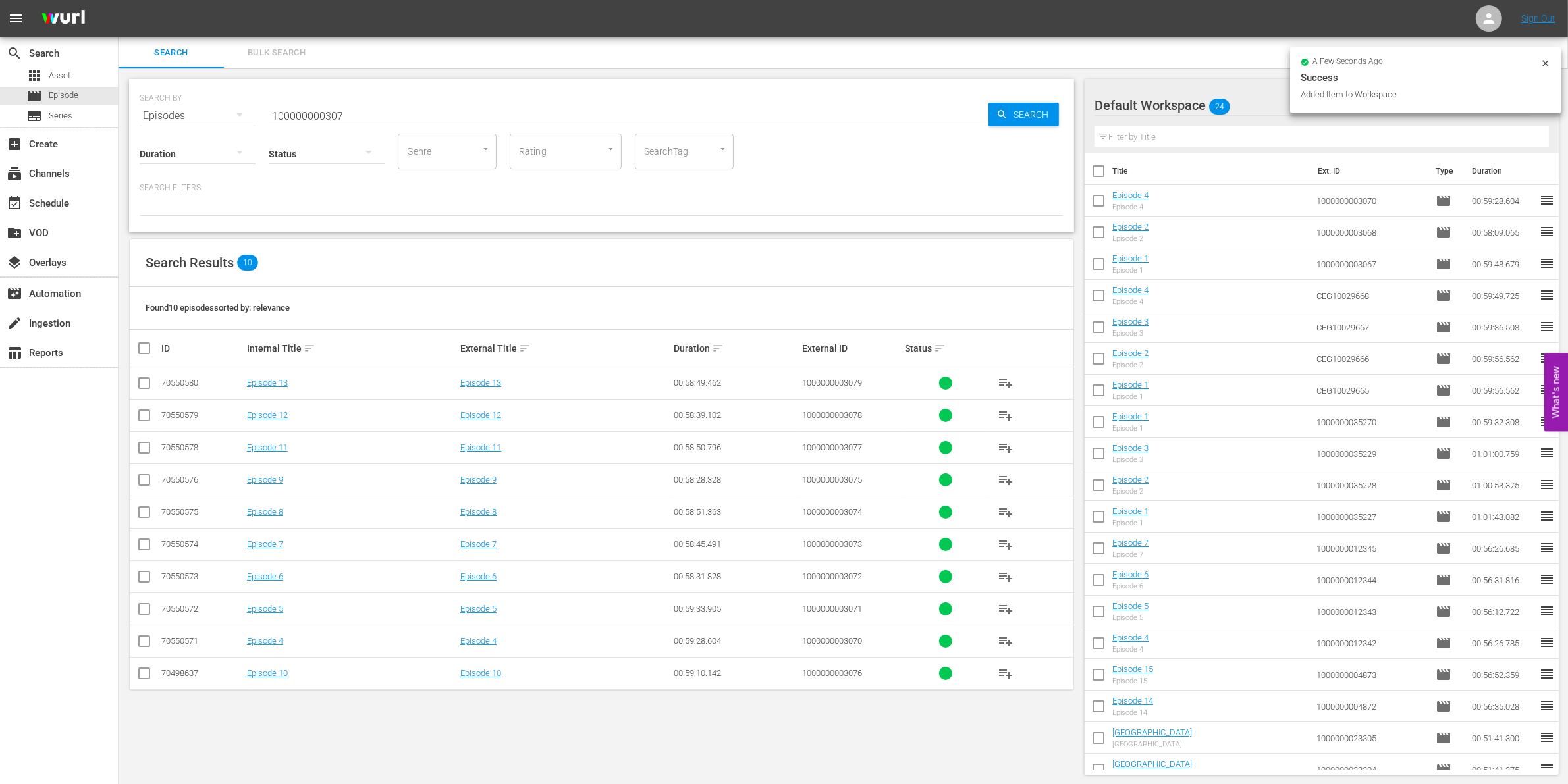
click at [137, 609] on input "checkbox" at bounding box center [144, 612] width 16 height 16
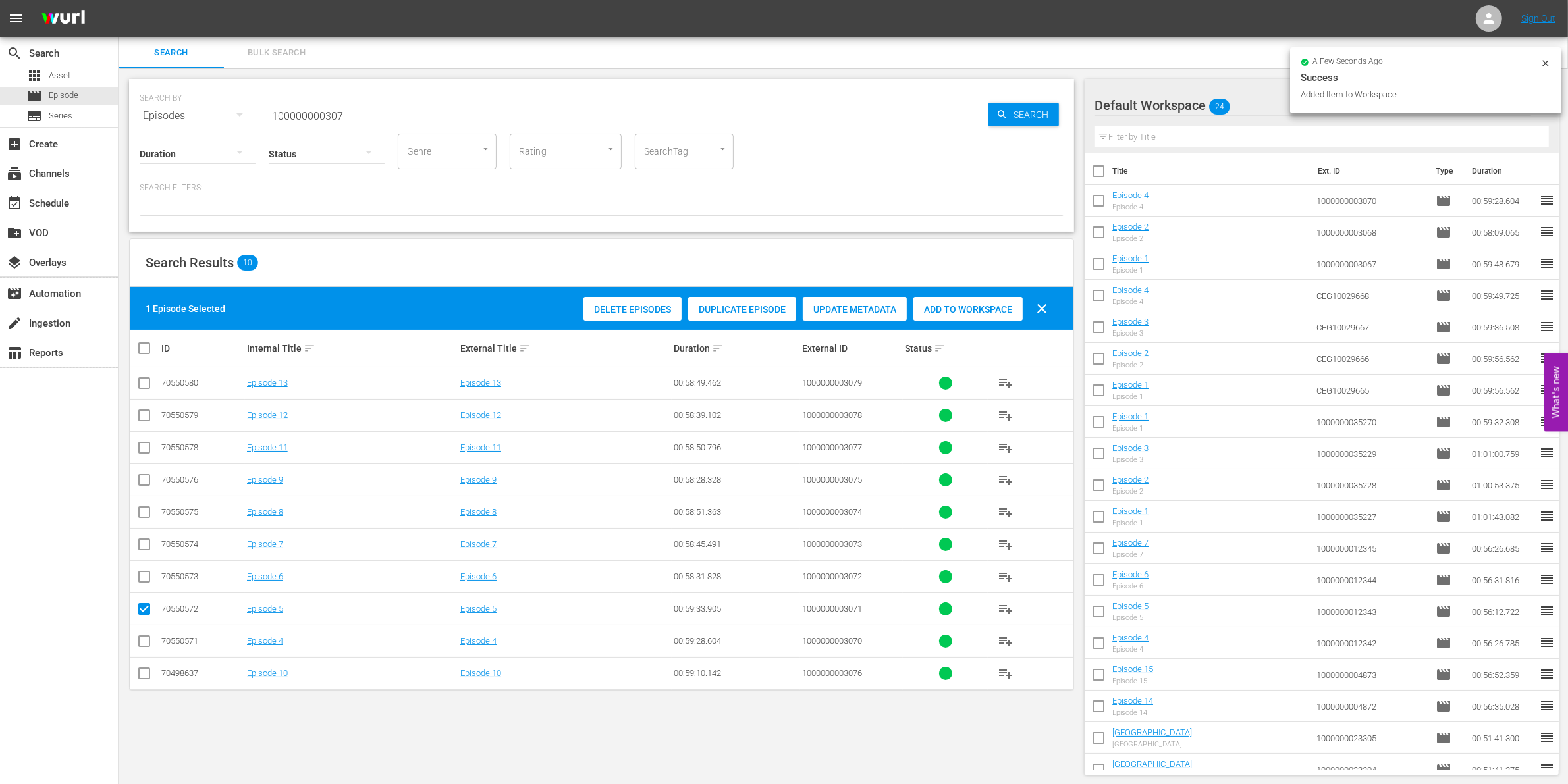
click at [946, 313] on span "Add to Workspace" at bounding box center [968, 309] width 109 height 10
click at [146, 611] on input "checkbox" at bounding box center [144, 612] width 16 height 16
checkbox input "false"
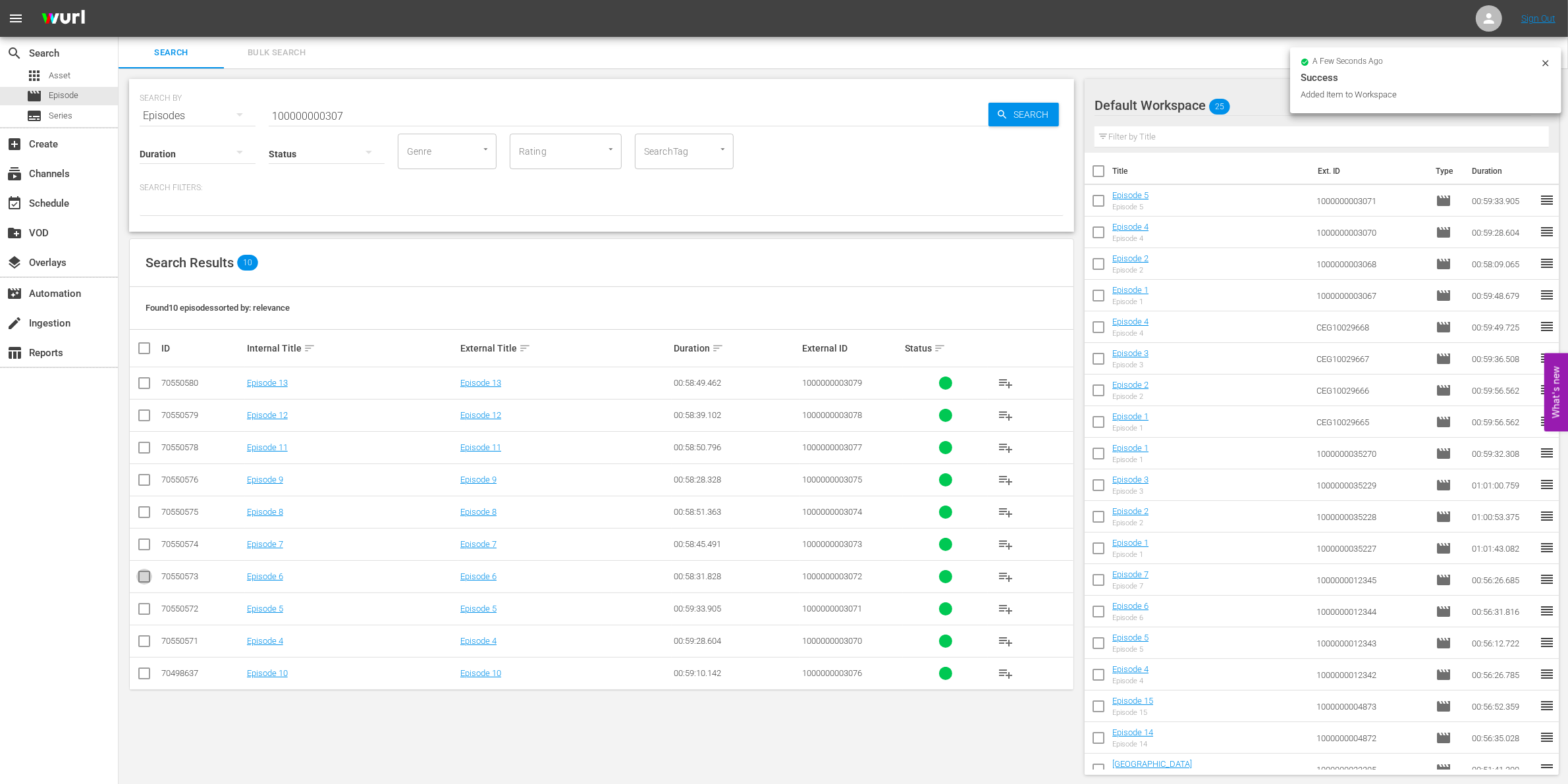
click at [146, 581] on input "checkbox" at bounding box center [144, 579] width 16 height 16
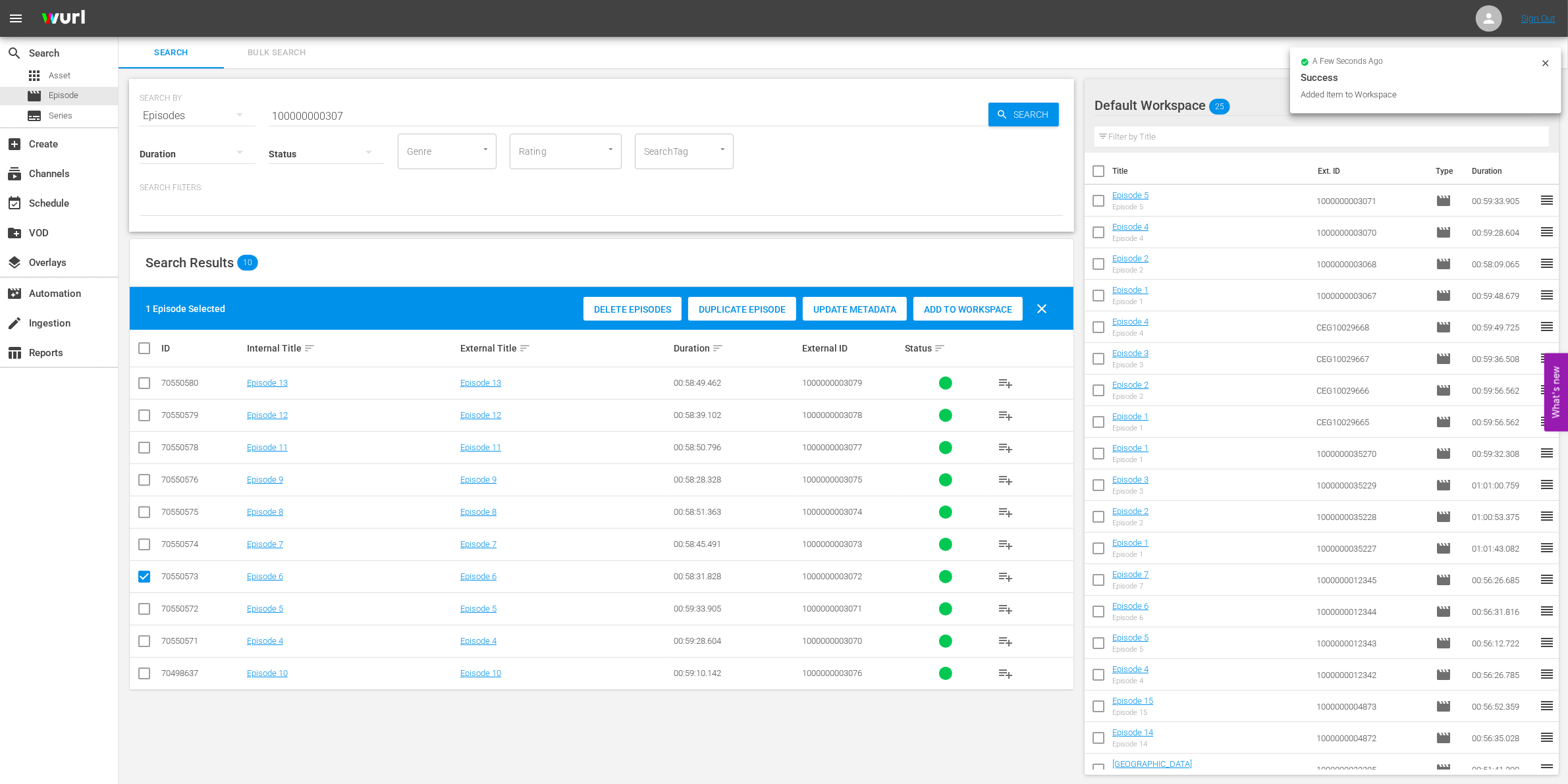
click at [961, 304] on span "Add to Workspace" at bounding box center [968, 309] width 109 height 10
click at [145, 580] on input "checkbox" at bounding box center [144, 579] width 16 height 16
checkbox input "false"
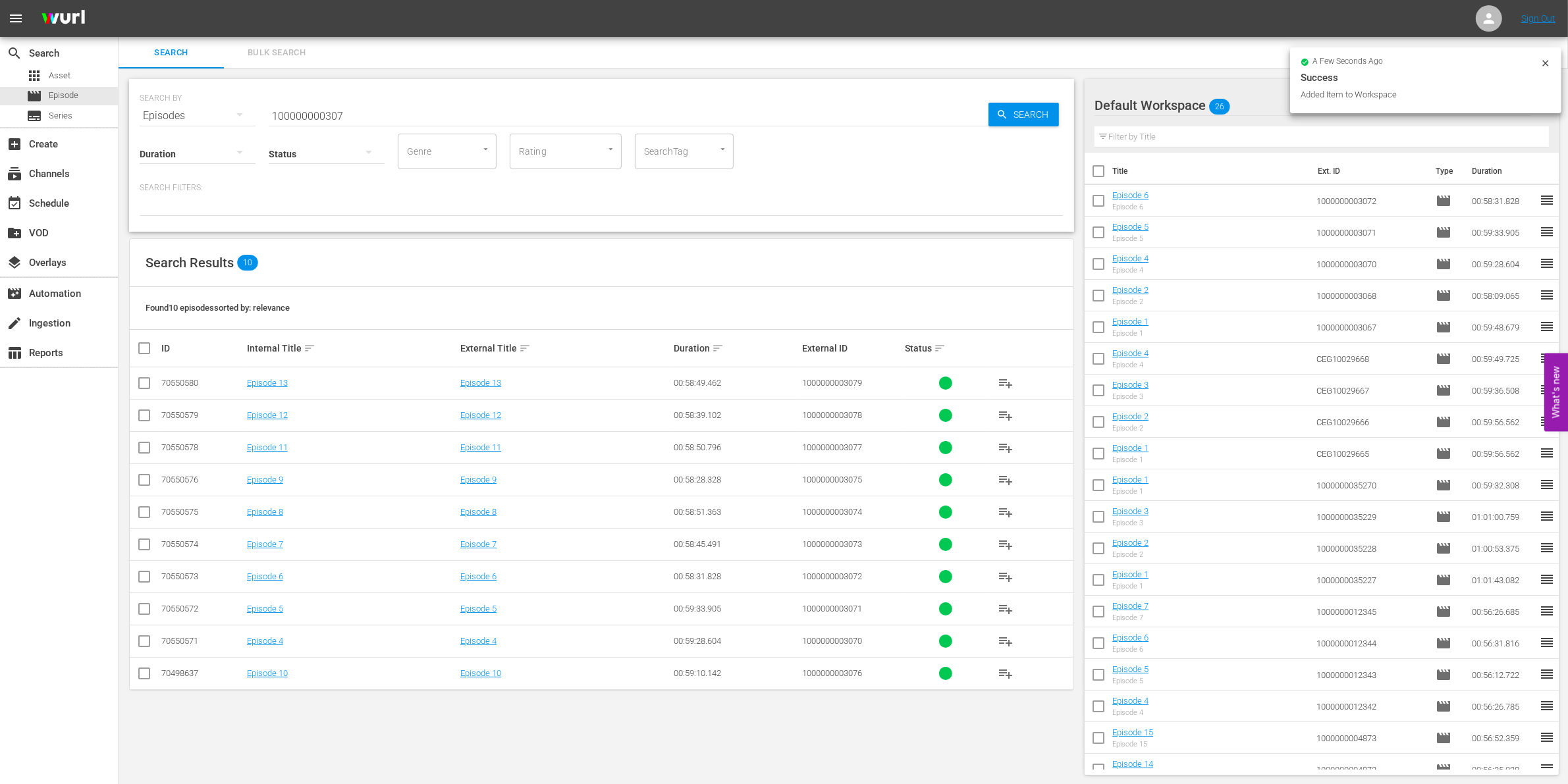
click at [146, 538] on icon at bounding box center [144, 544] width 16 height 16
click at [147, 547] on input "checkbox" at bounding box center [144, 547] width 16 height 16
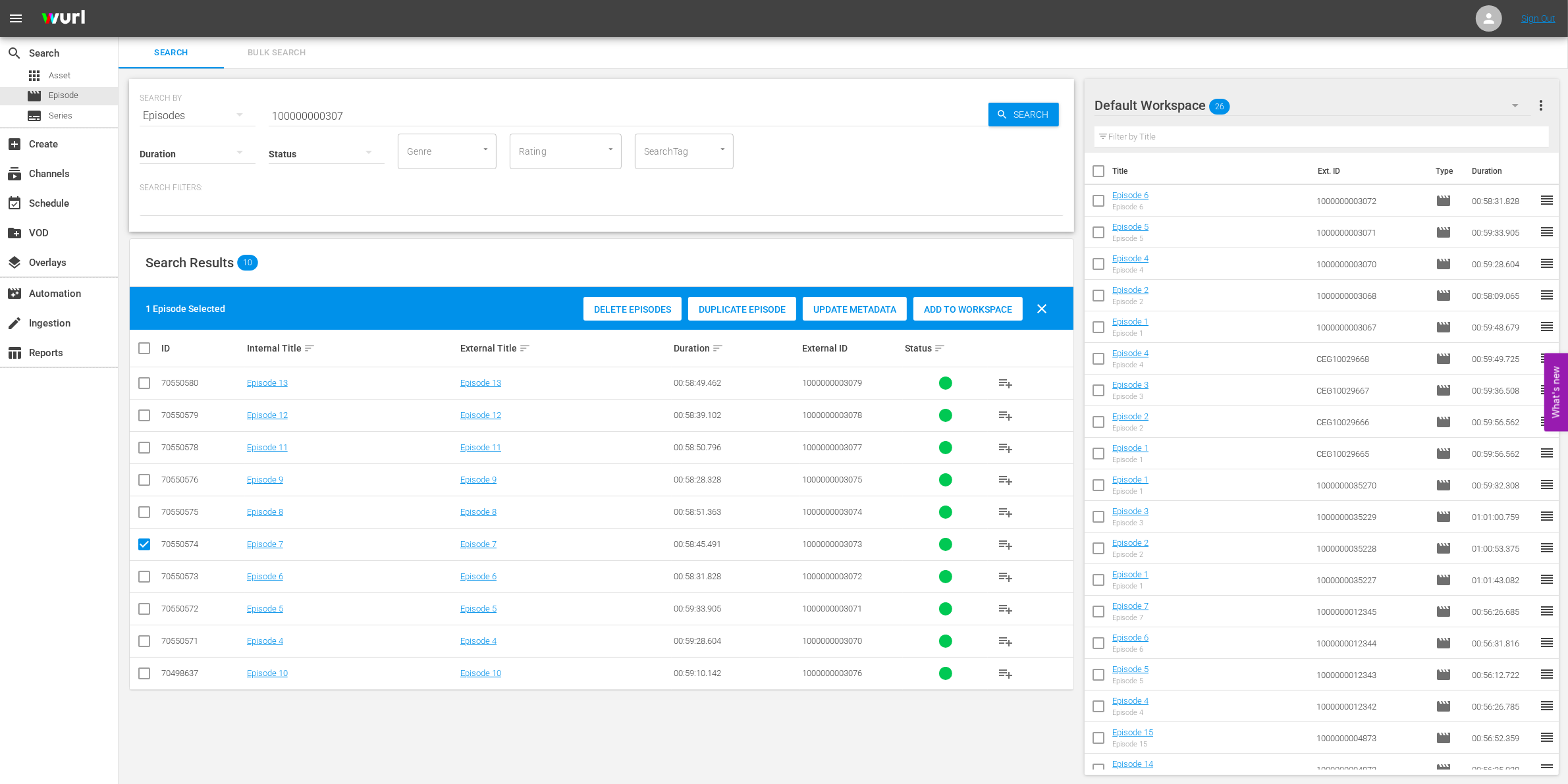
click at [997, 304] on span "Add to Workspace" at bounding box center [968, 309] width 109 height 10
click at [141, 544] on input "checkbox" at bounding box center [144, 547] width 16 height 16
checkbox input "false"
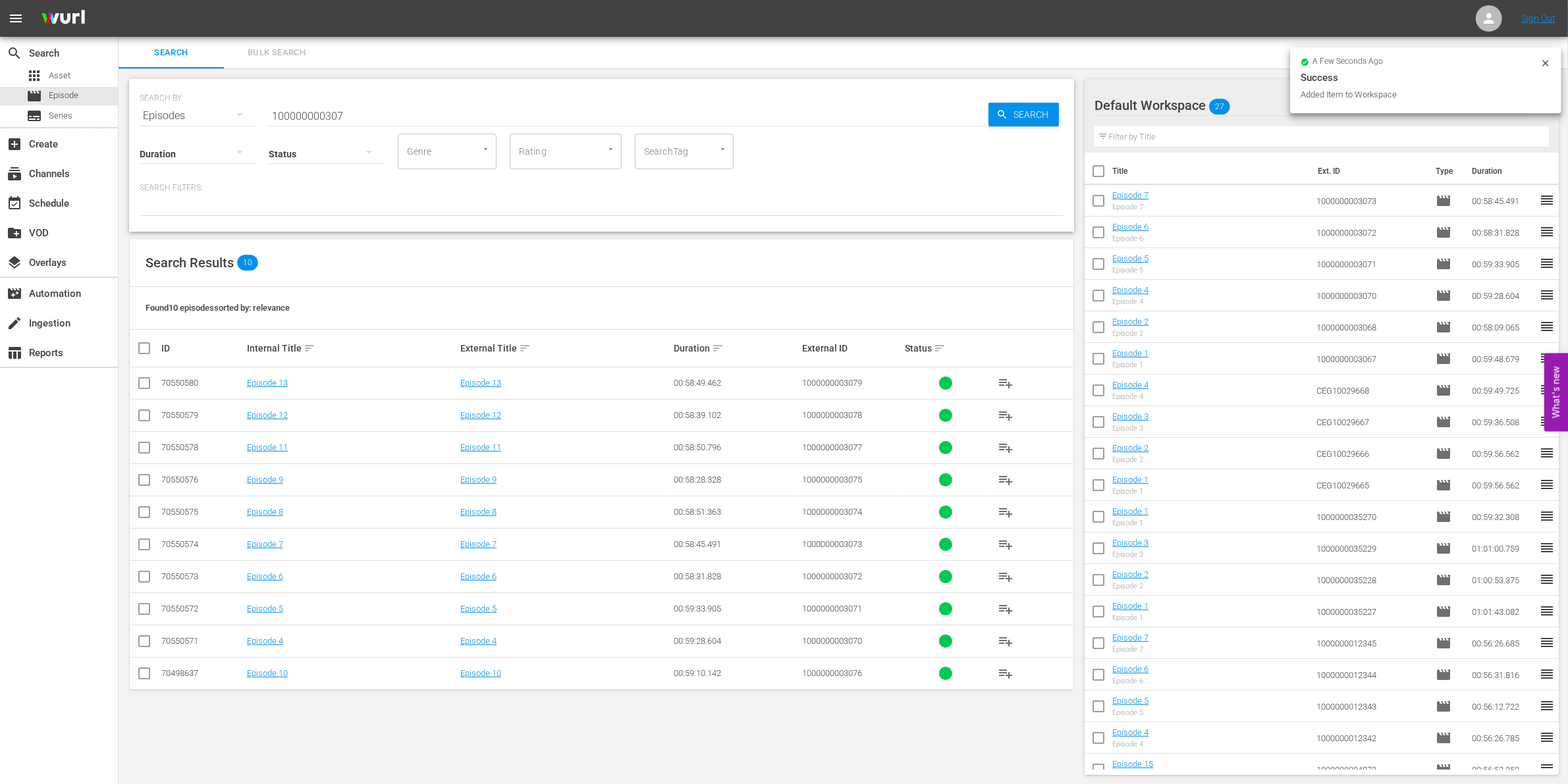
click at [149, 514] on input "checkbox" at bounding box center [144, 515] width 16 height 16
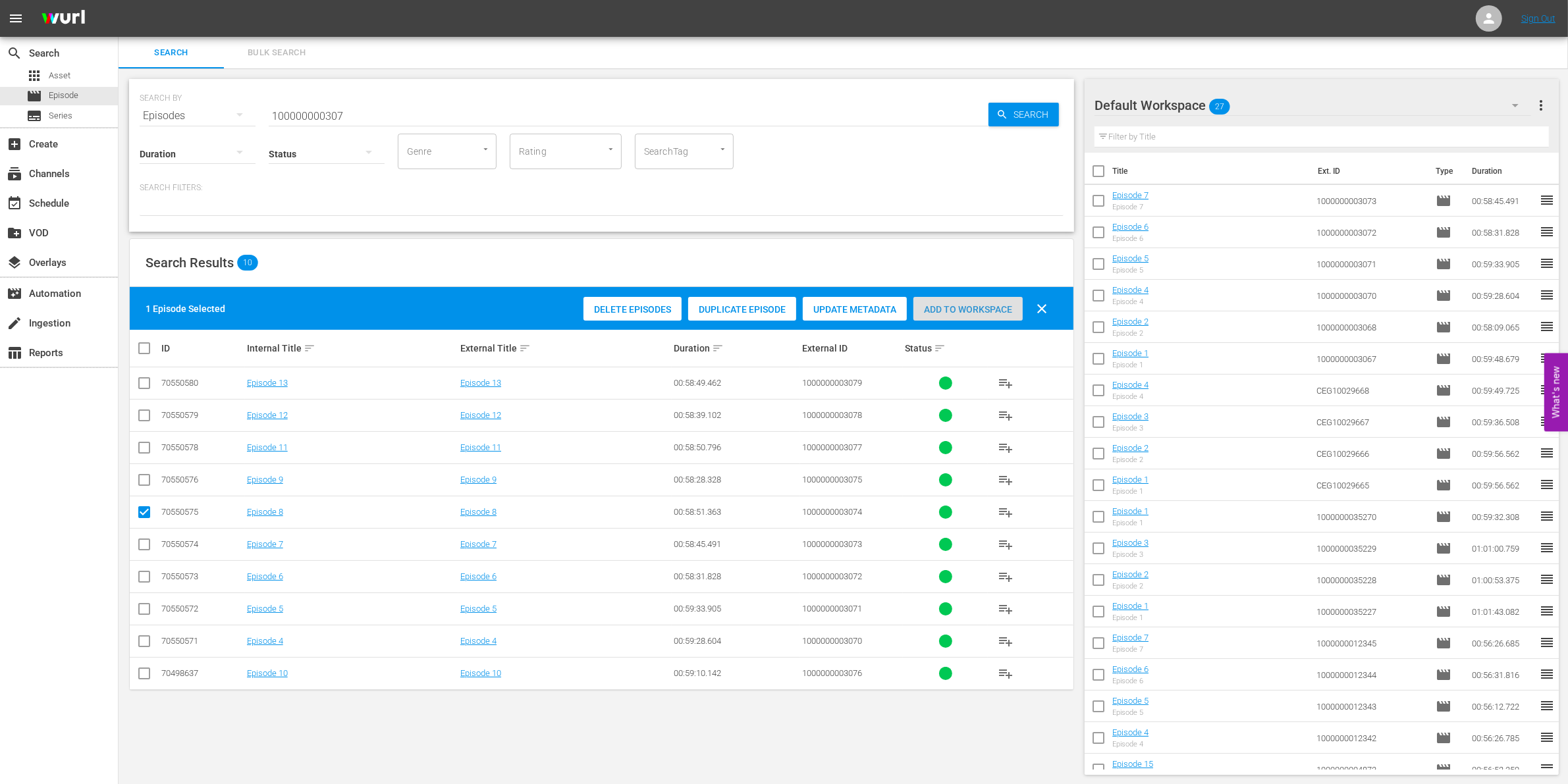
click at [950, 299] on div "Add to Workspace" at bounding box center [968, 309] width 109 height 25
click at [148, 505] on icon at bounding box center [144, 512] width 16 height 16
click at [145, 514] on input "checkbox" at bounding box center [144, 515] width 16 height 16
checkbox input "false"
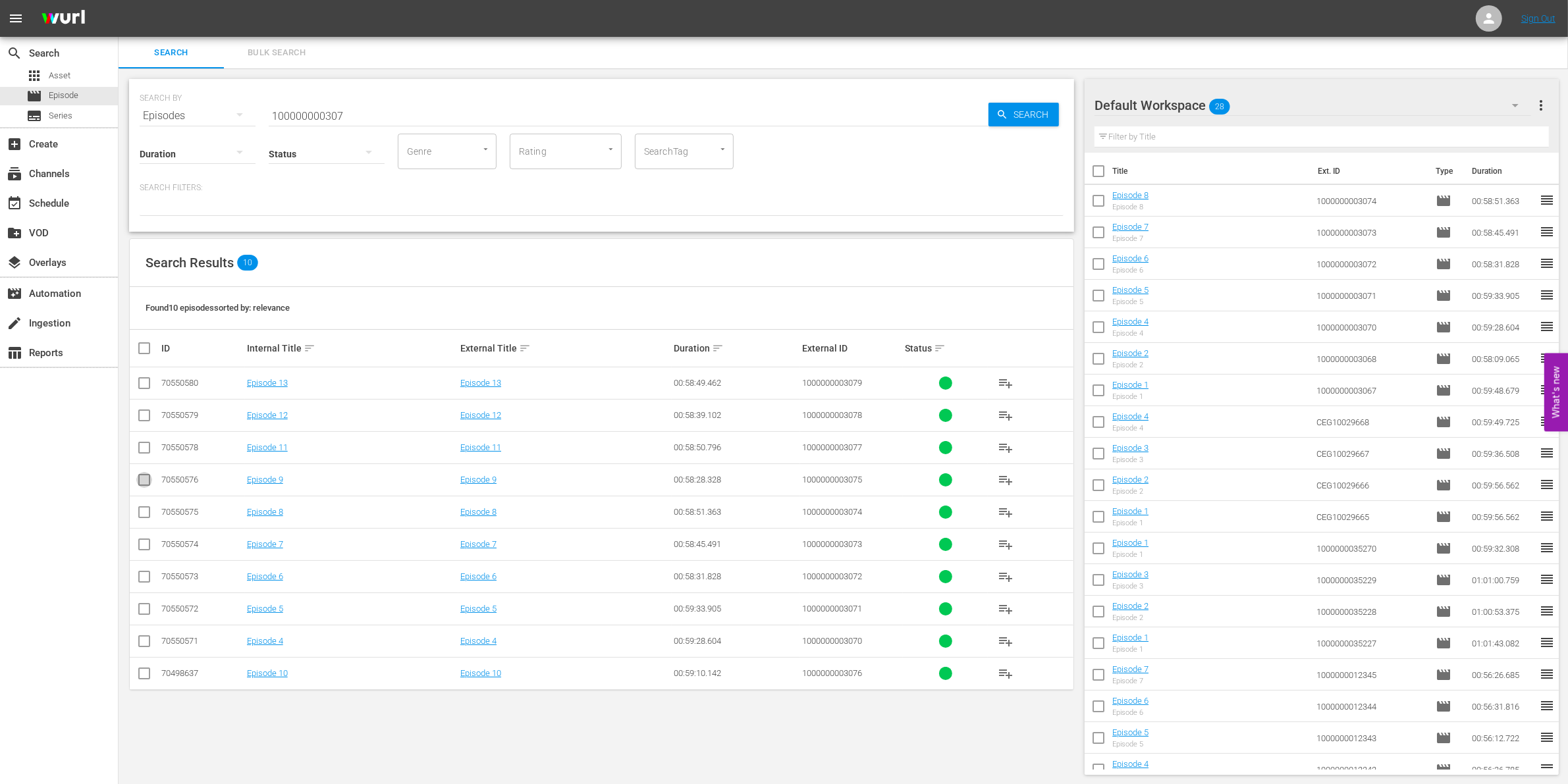
click at [146, 485] on input "checkbox" at bounding box center [144, 483] width 16 height 16
checkbox input "true"
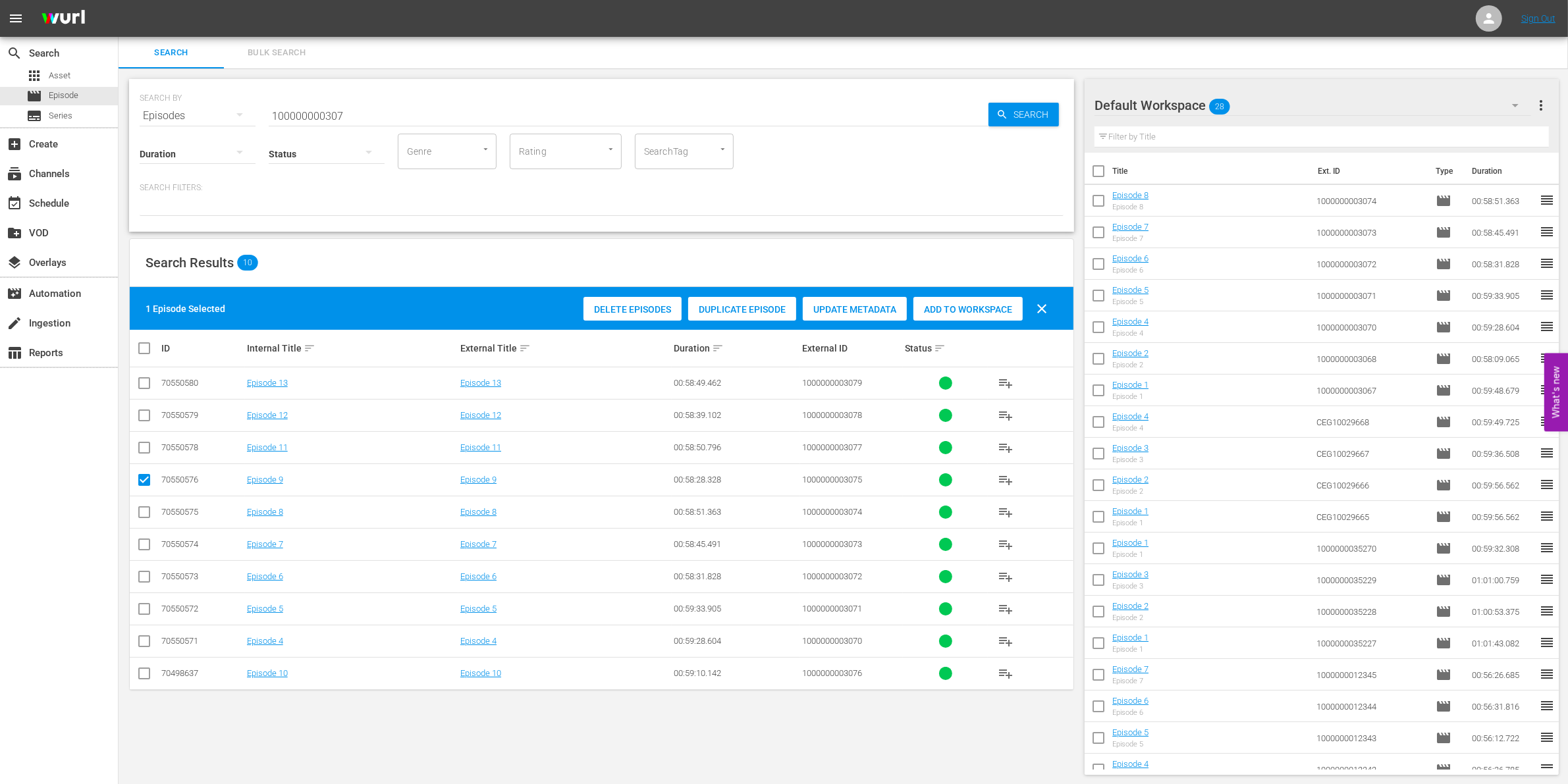
click at [959, 313] on span "Add to Workspace" at bounding box center [968, 309] width 109 height 10
click at [51, 194] on div "event_available Schedule" at bounding box center [59, 202] width 118 height 26
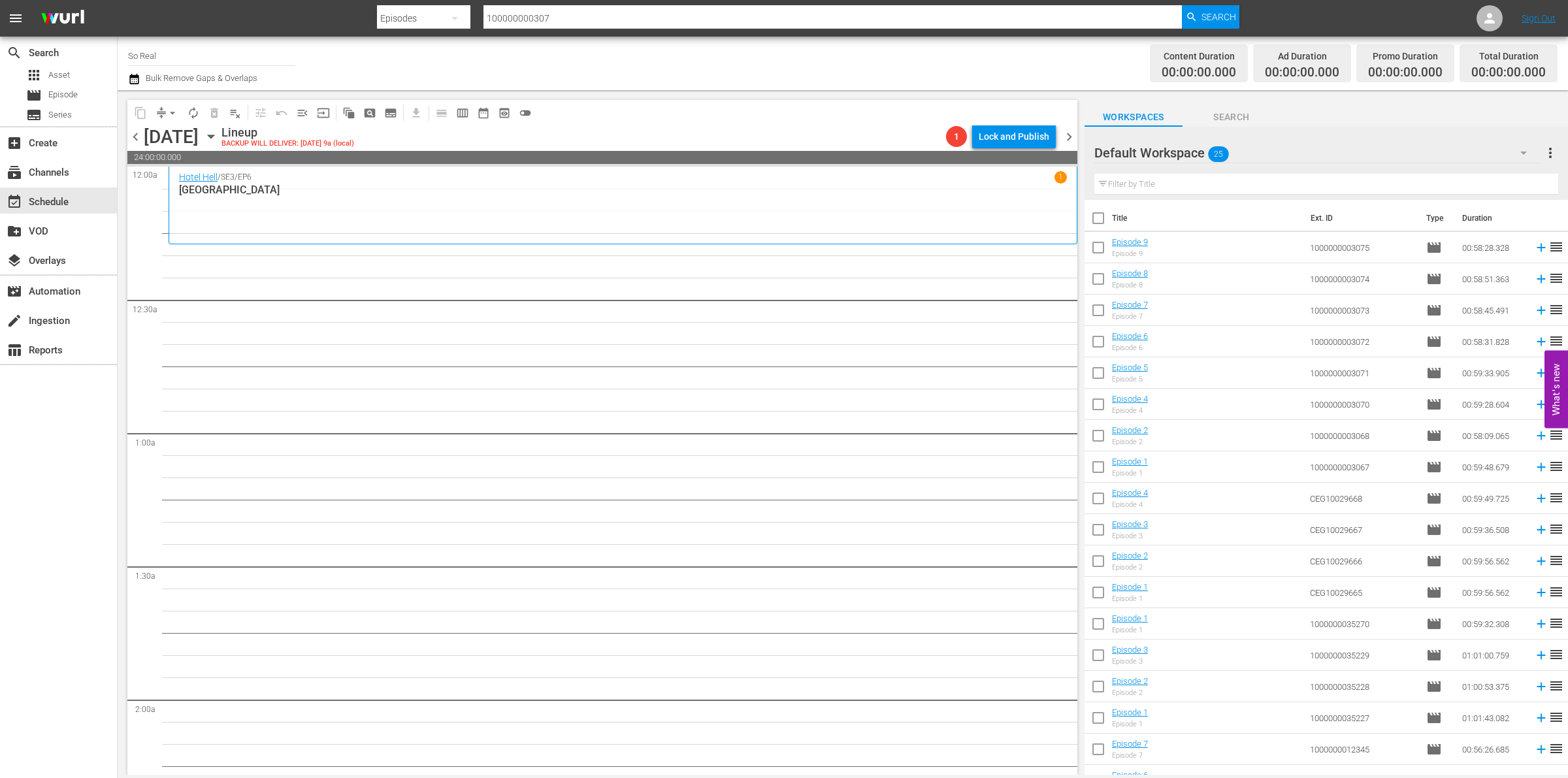
scroll to position [239, 0]
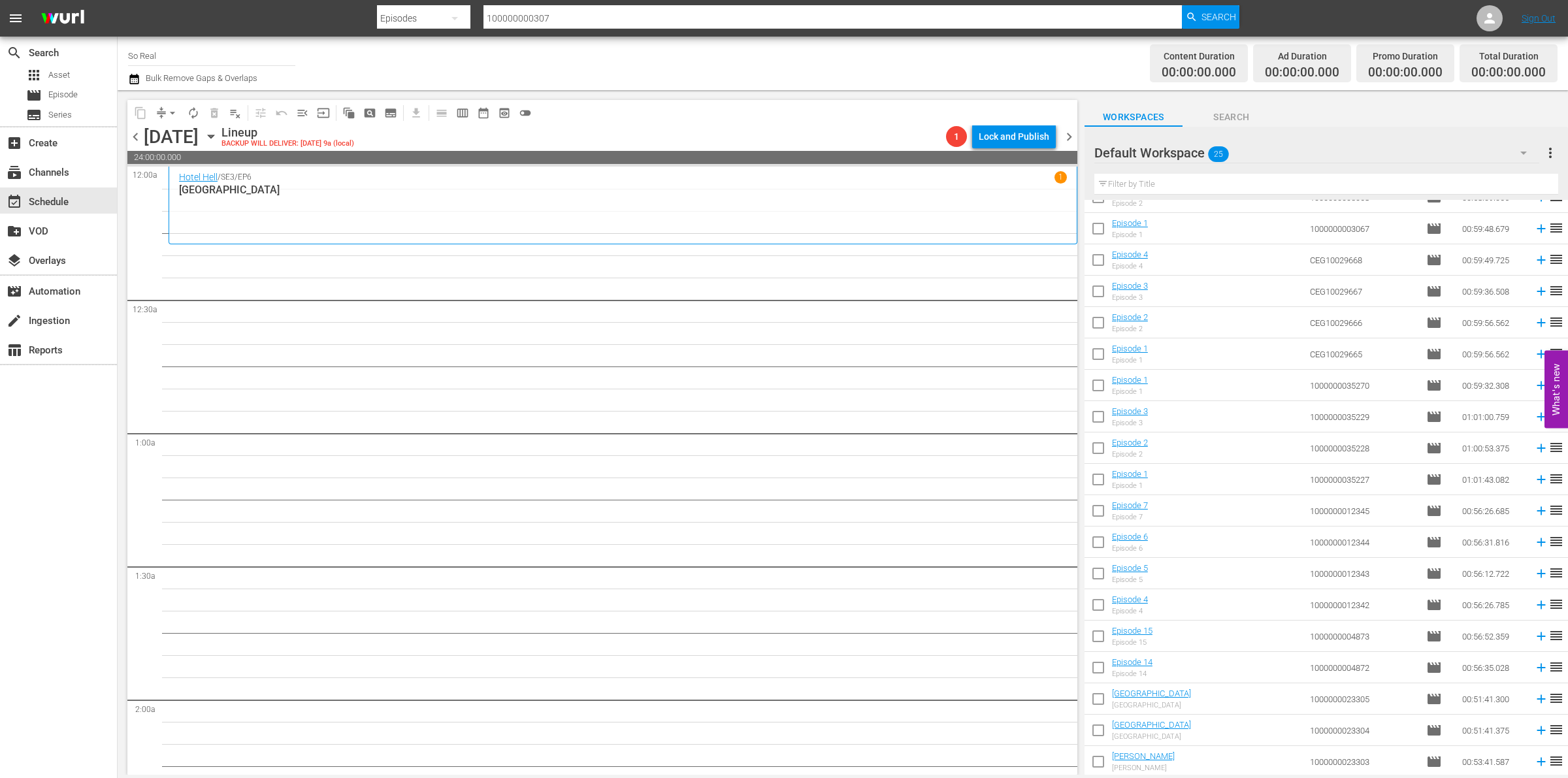
click at [1095, 766] on input "checkbox" at bounding box center [1098, 765] width 28 height 28
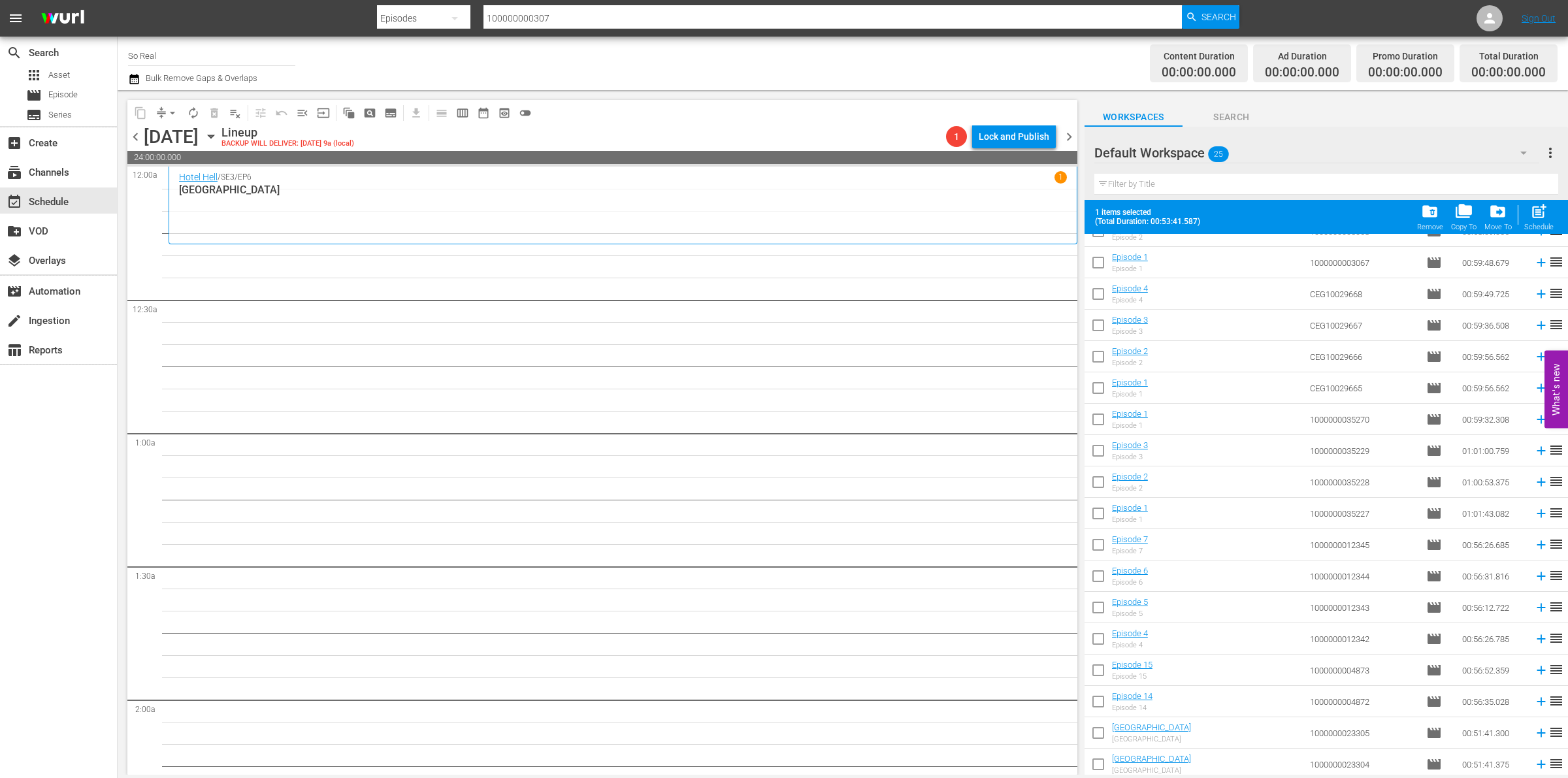
click at [1533, 218] on span "post_add" at bounding box center [1539, 211] width 17 height 17
checkbox input "false"
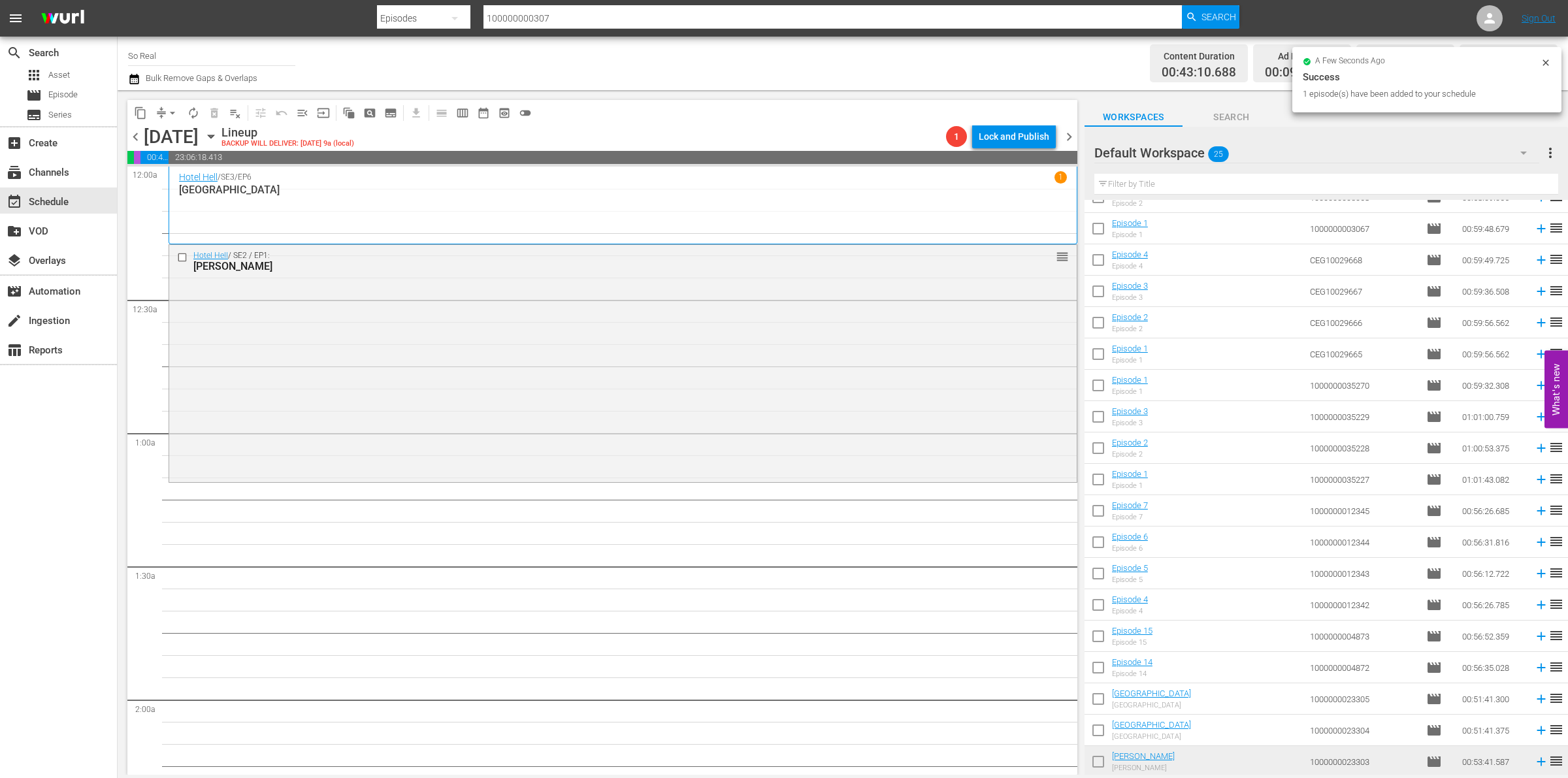
click at [1097, 733] on input "checkbox" at bounding box center [1098, 733] width 28 height 28
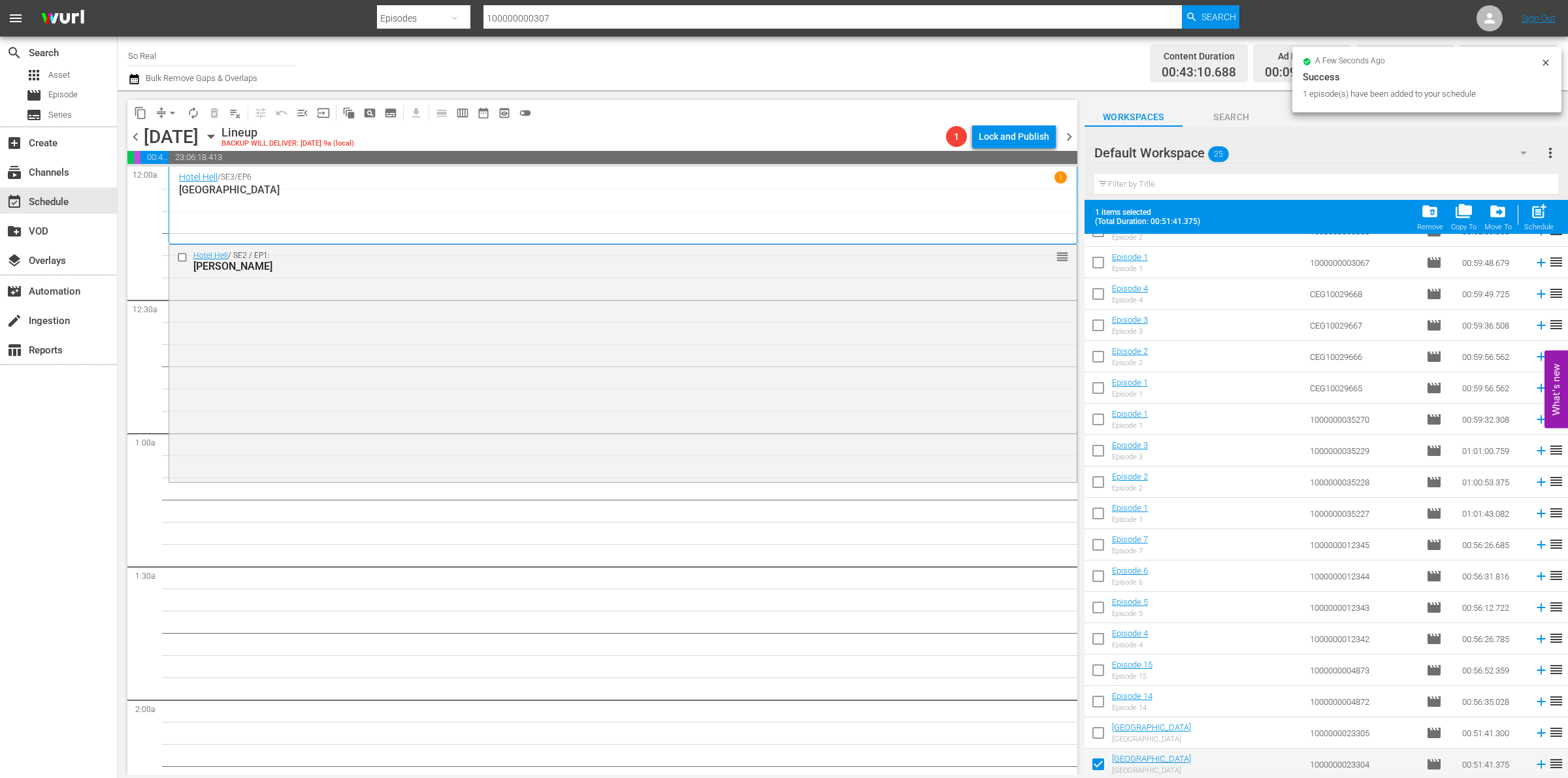
click at [1518, 214] on div at bounding box center [1518, 215] width 1 height 20
click at [1529, 215] on div "post_add Schedule" at bounding box center [1540, 216] width 29 height 28
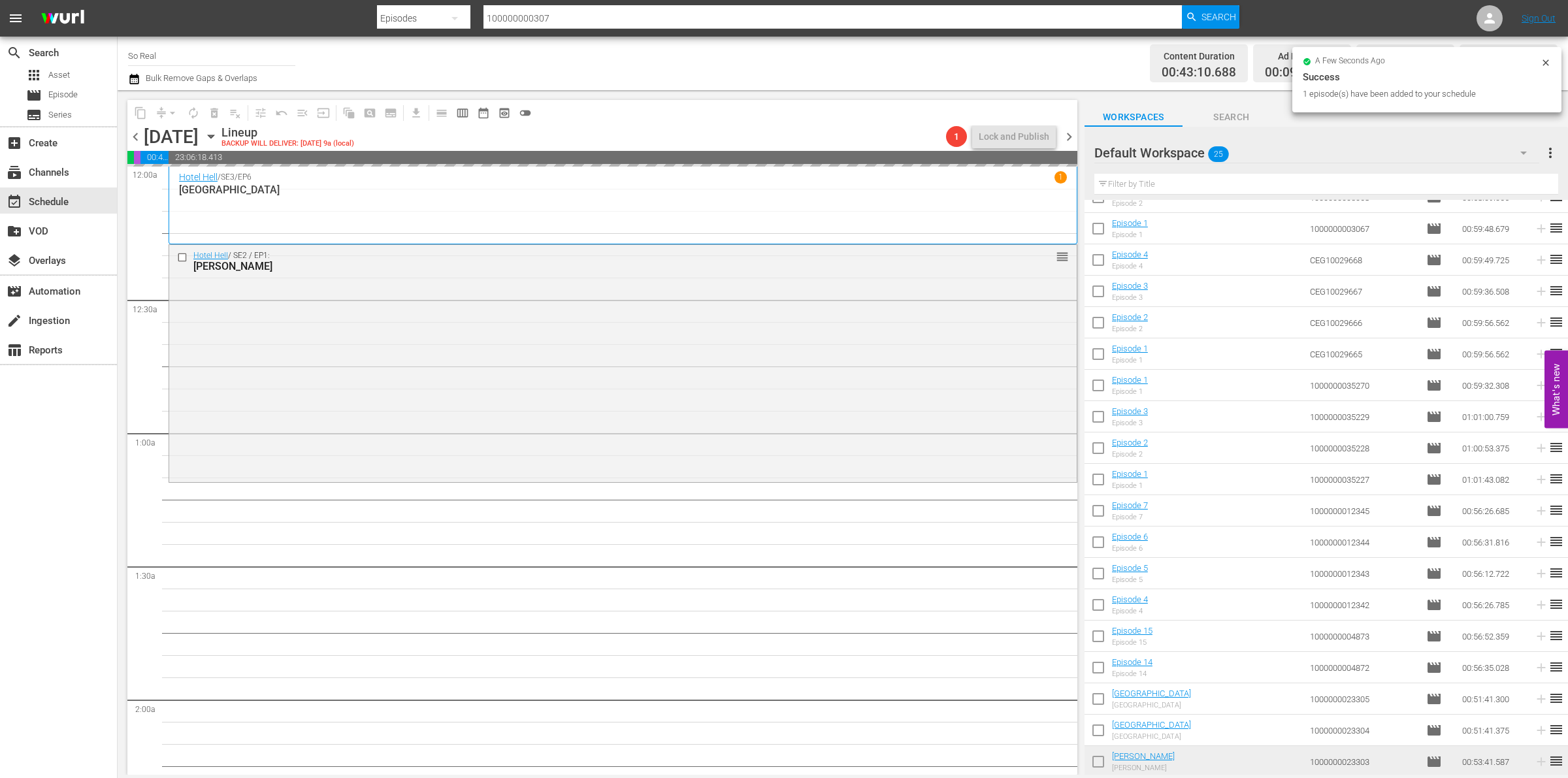
checkbox input "false"
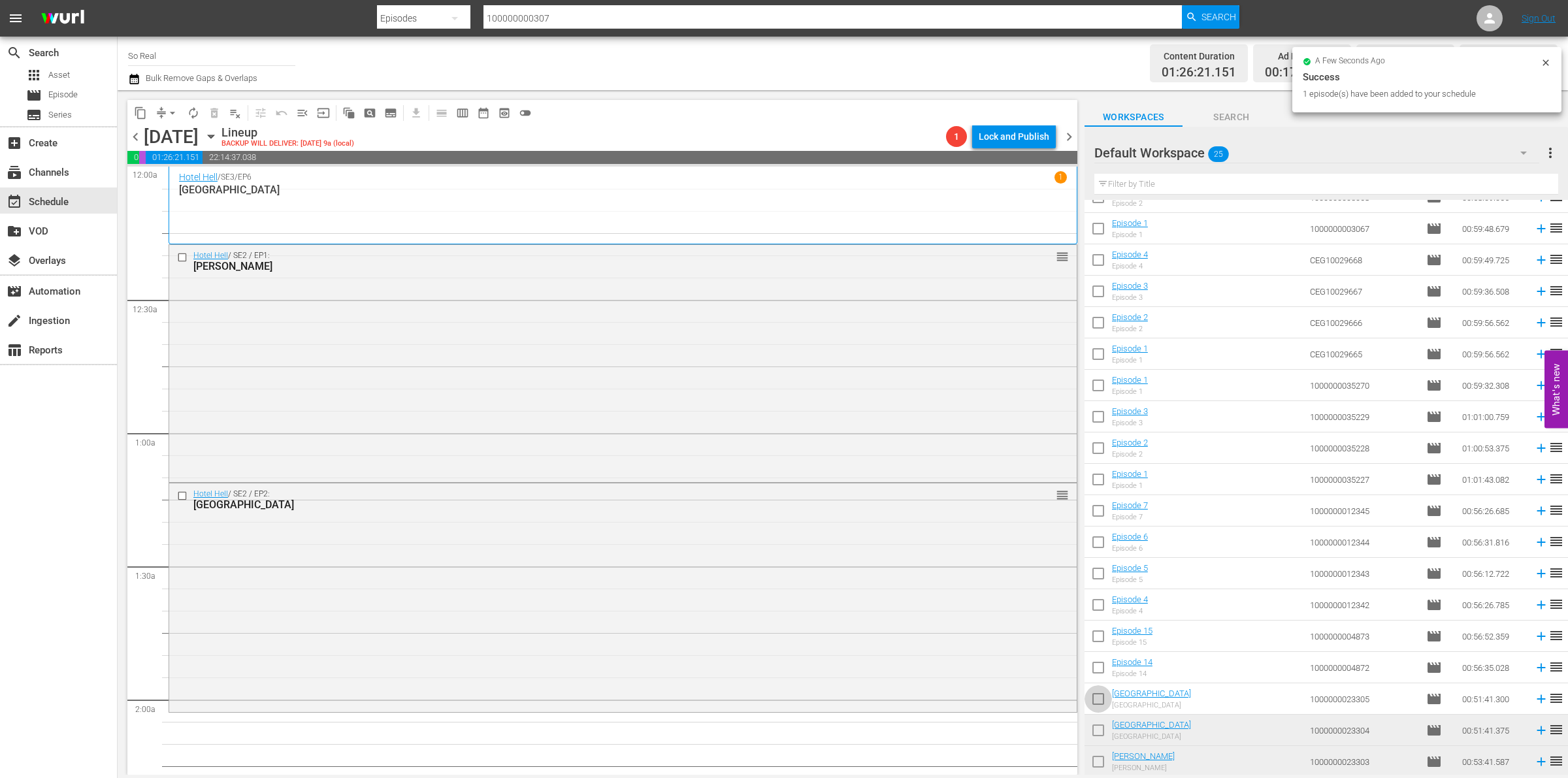
click at [1098, 693] on input "checkbox" at bounding box center [1098, 702] width 28 height 28
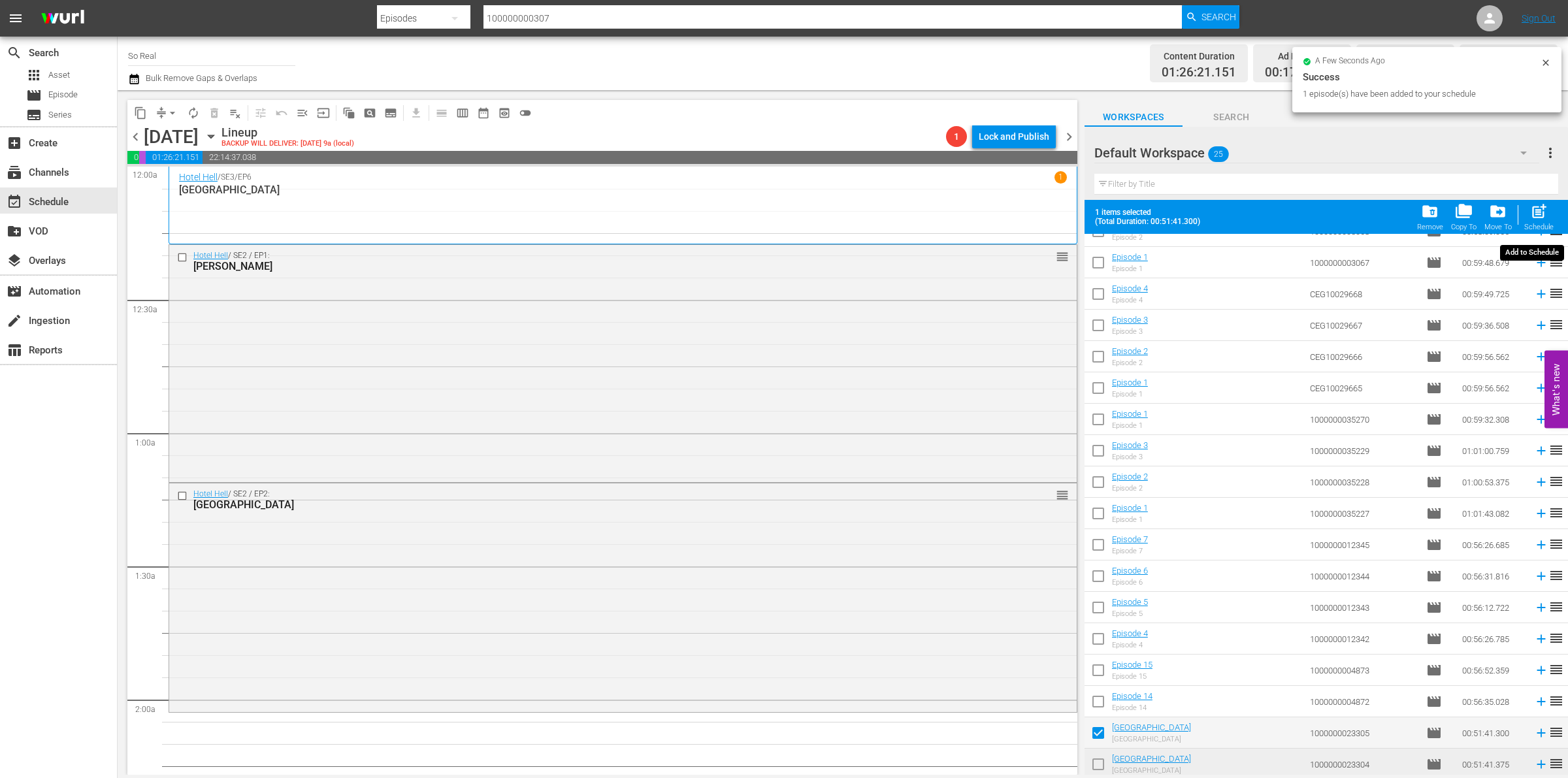
click at [1526, 206] on div "post_add Schedule" at bounding box center [1540, 216] width 29 height 28
checkbox input "false"
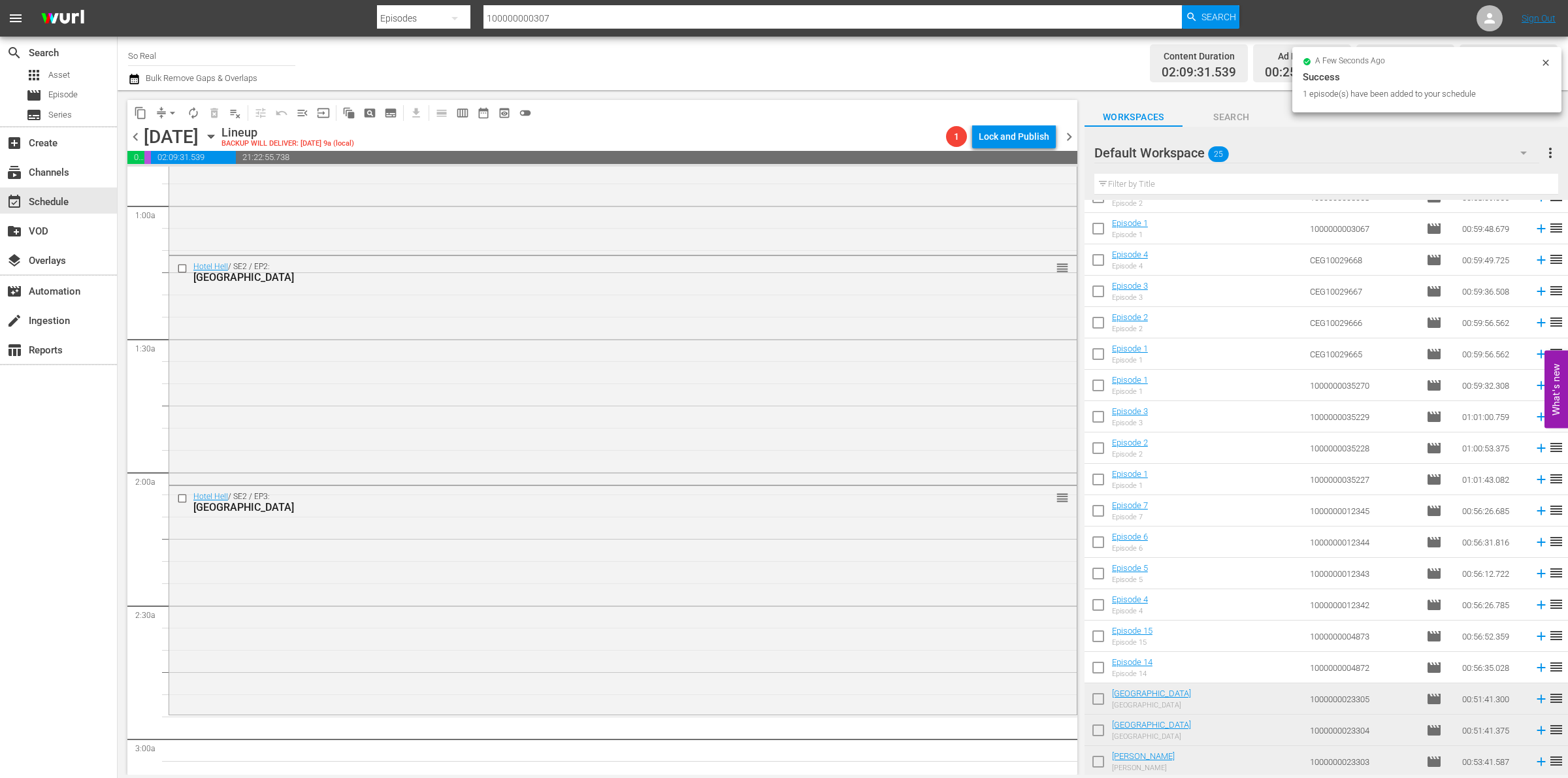
scroll to position [237, 0]
click at [1098, 668] on input "checkbox" at bounding box center [1098, 670] width 28 height 28
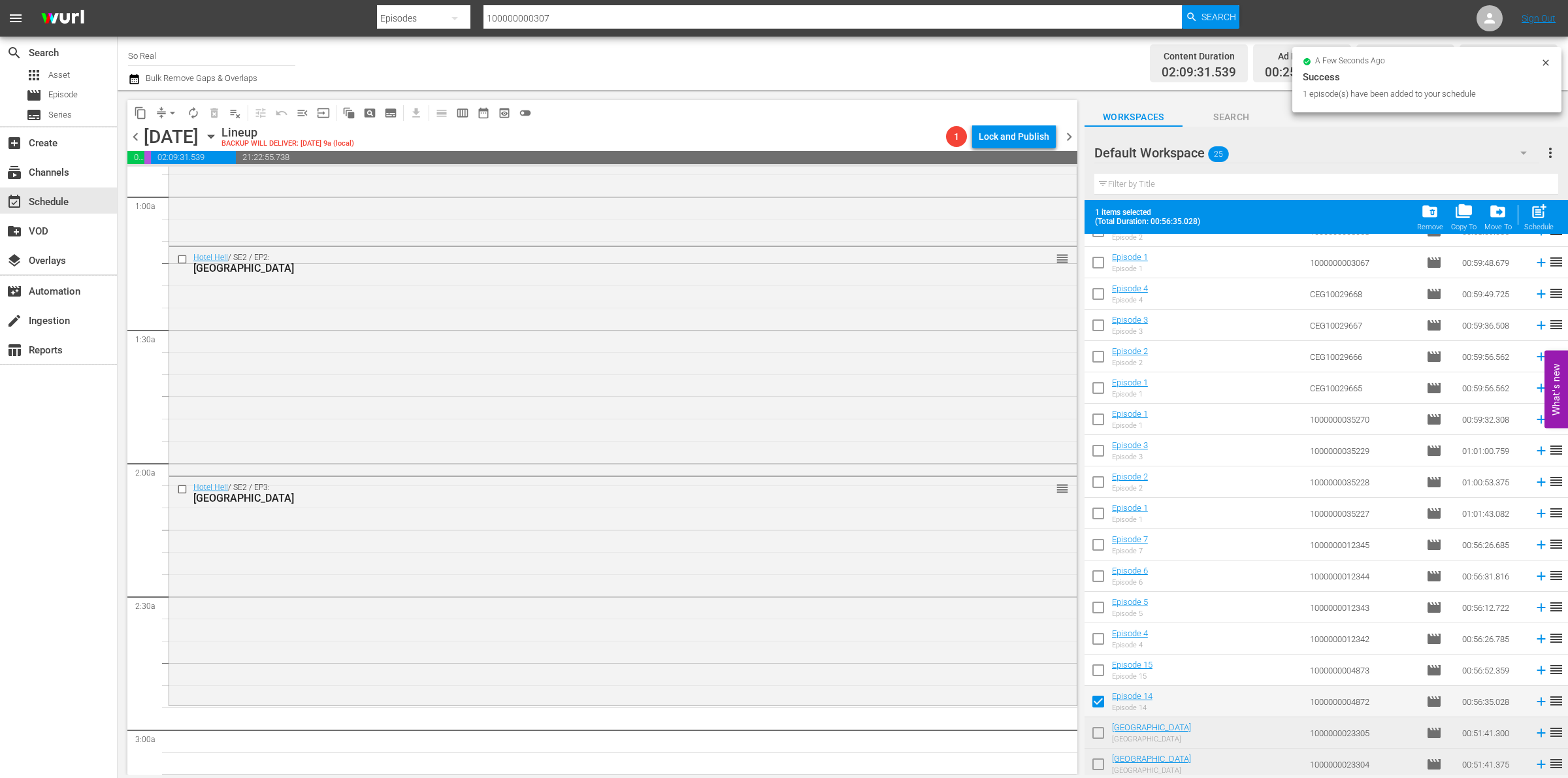
click at [1530, 226] on div "Schedule" at bounding box center [1540, 227] width 29 height 9
checkbox input "false"
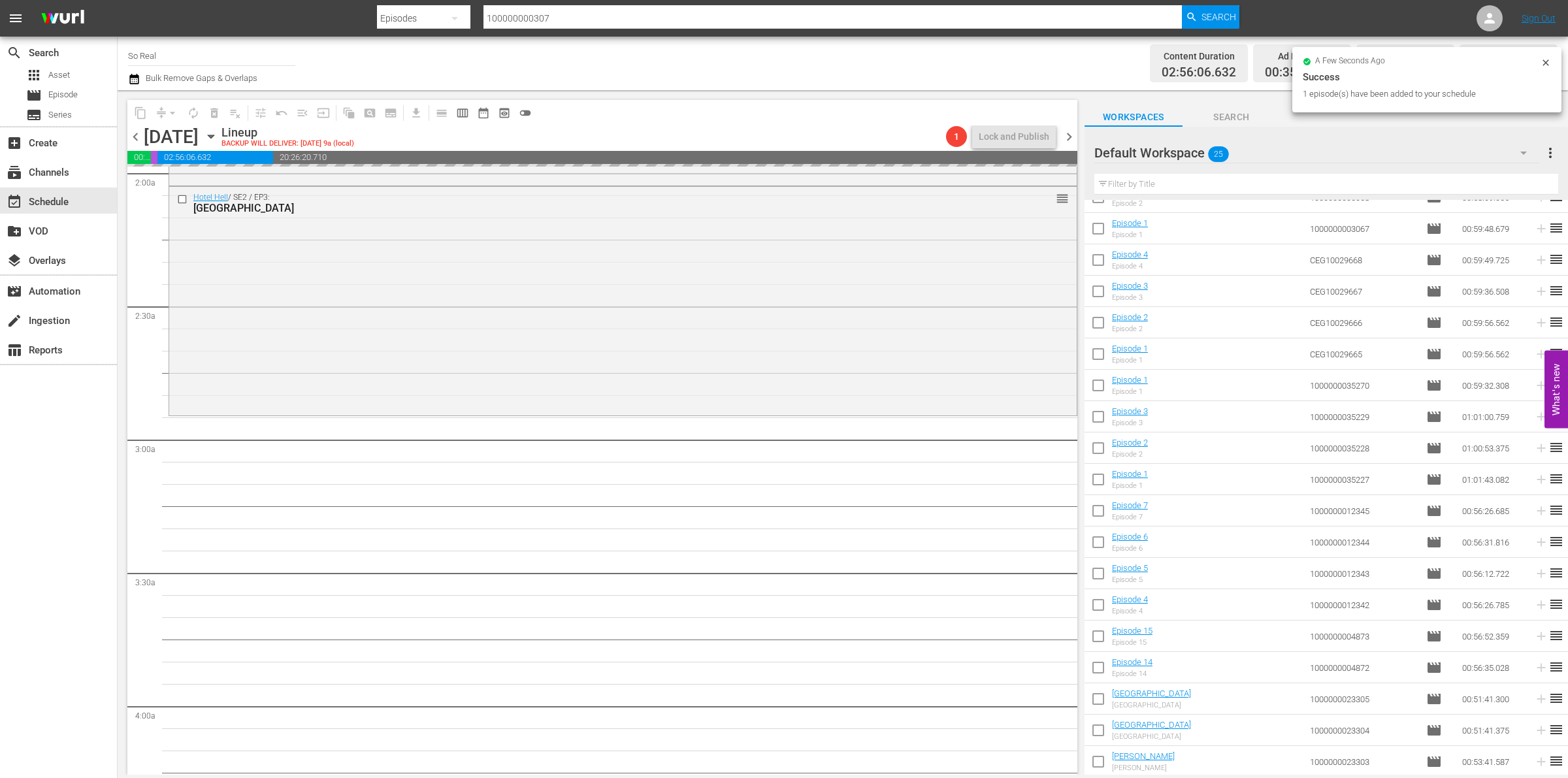
scroll to position [527, 0]
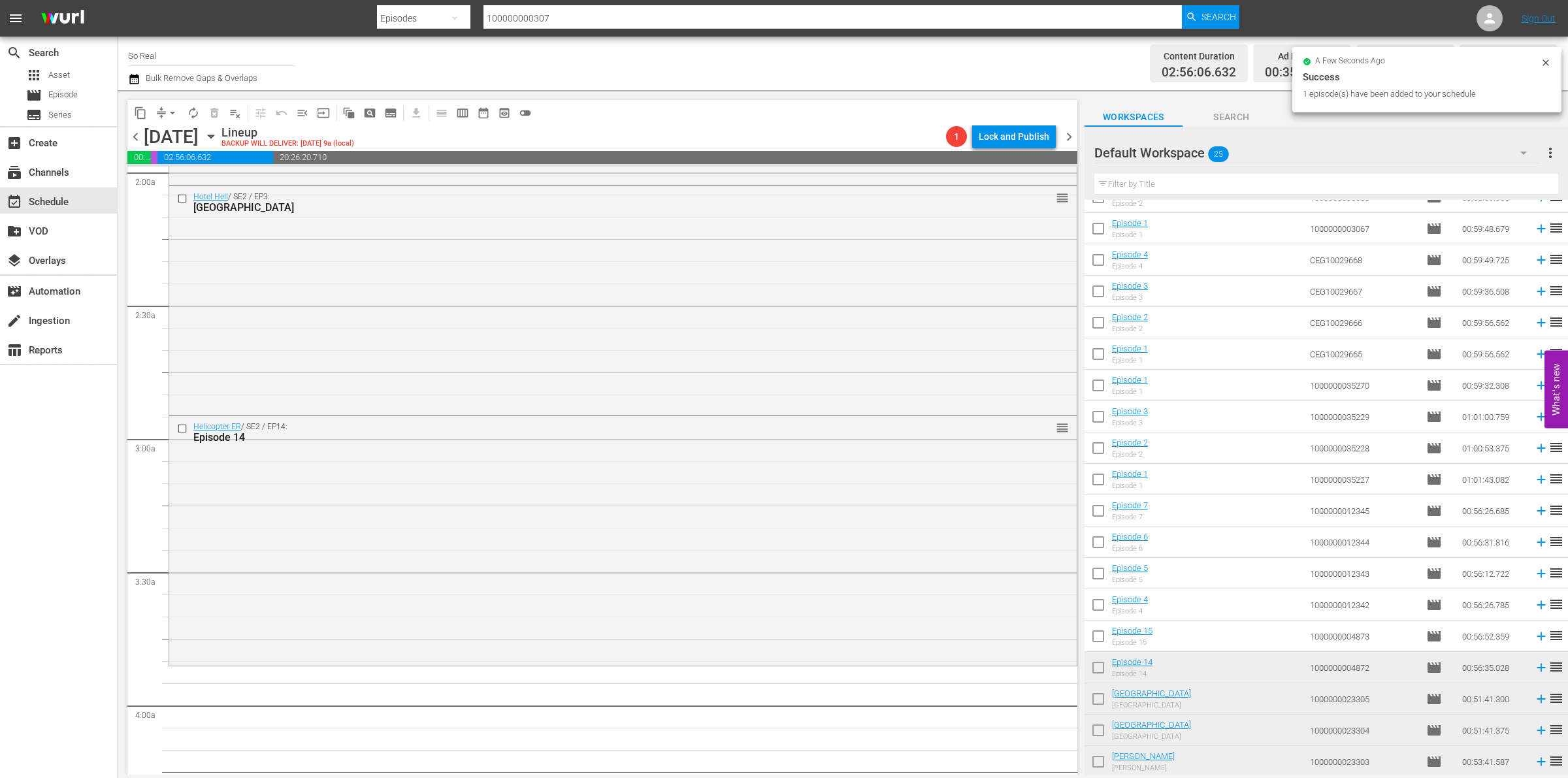
click at [1100, 639] on input "checkbox" at bounding box center [1098, 639] width 28 height 28
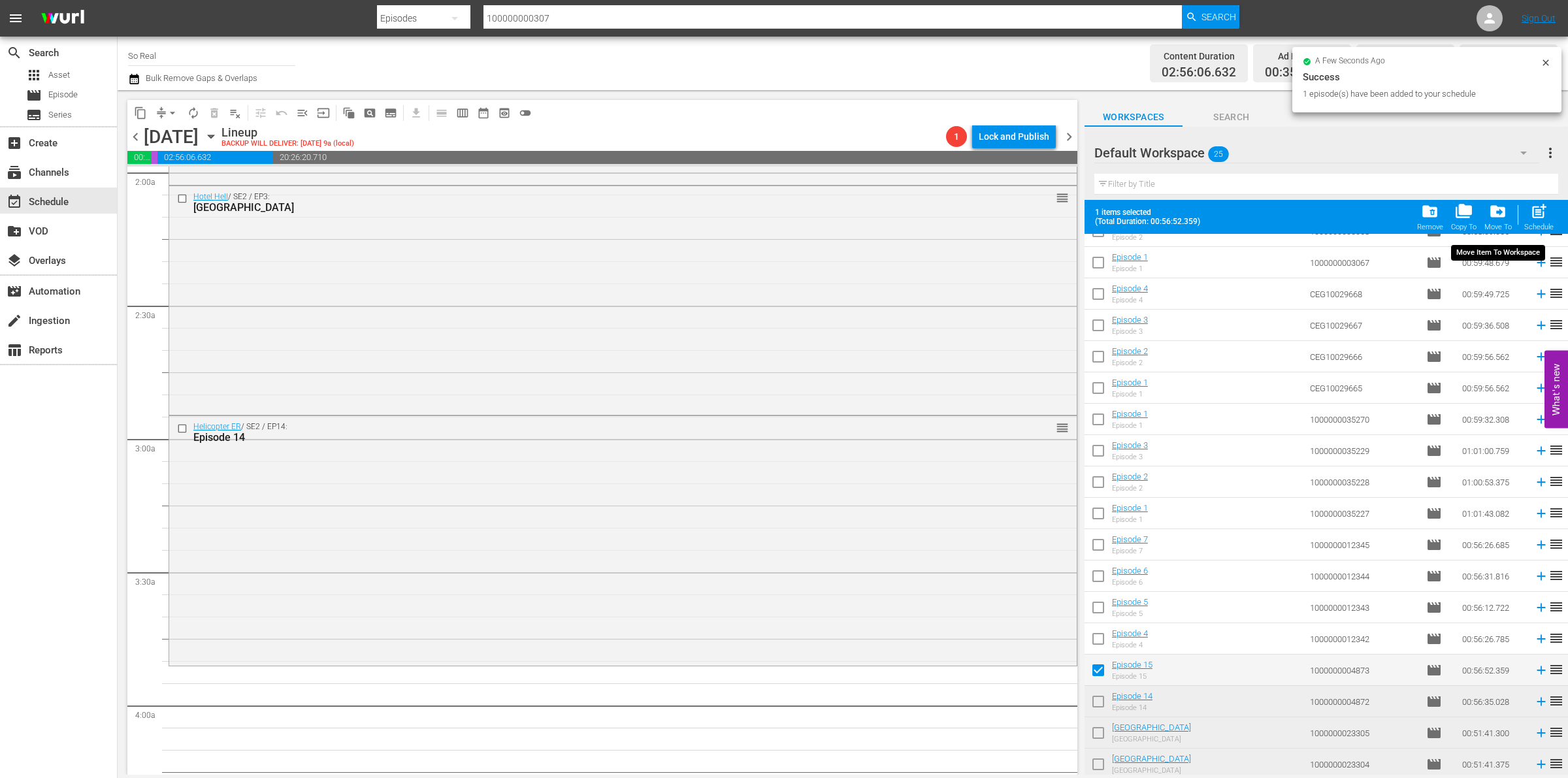
click at [1529, 219] on div "post_add Schedule" at bounding box center [1540, 216] width 29 height 28
checkbox input "false"
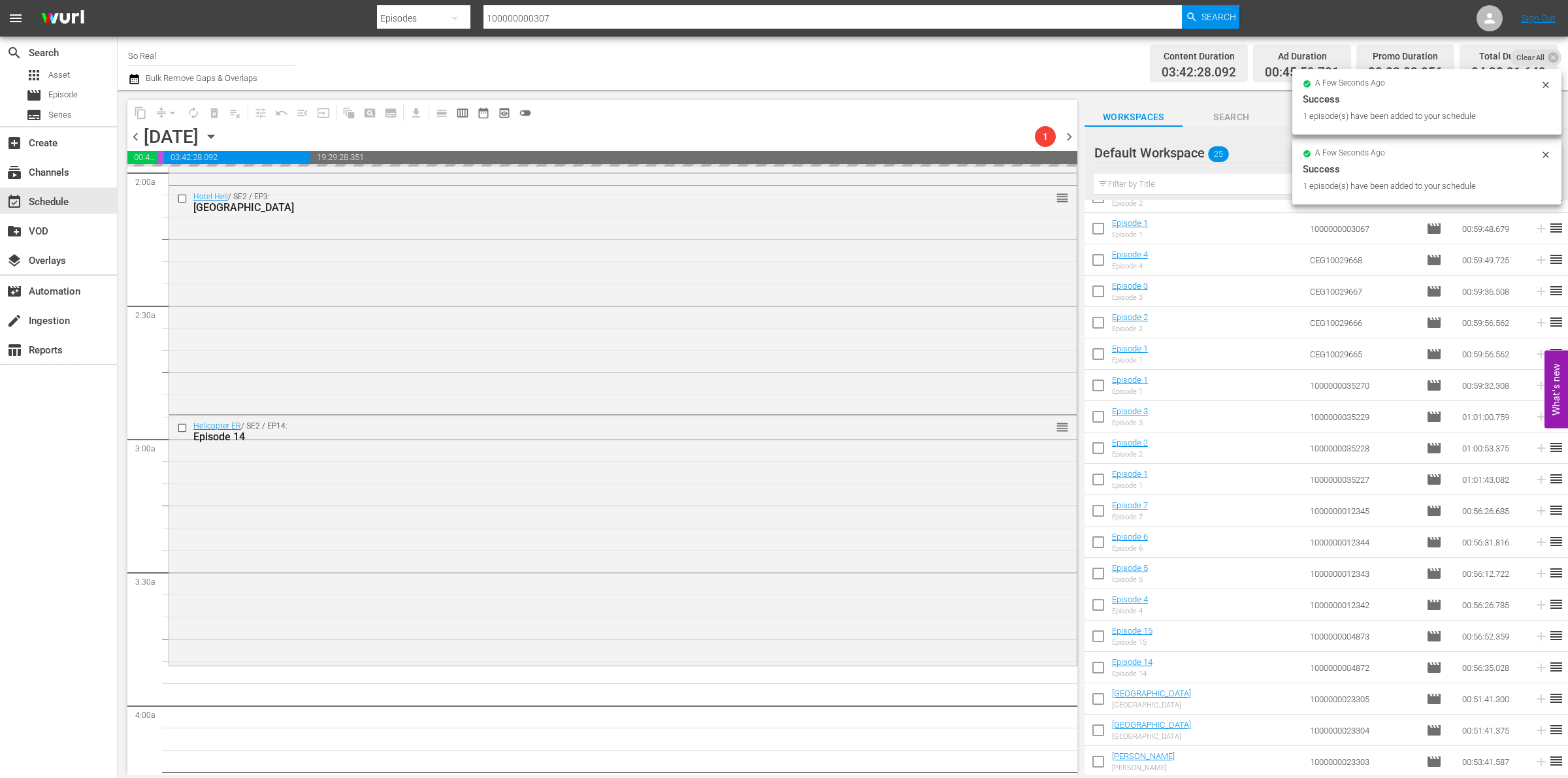
scroll to position [768, 0]
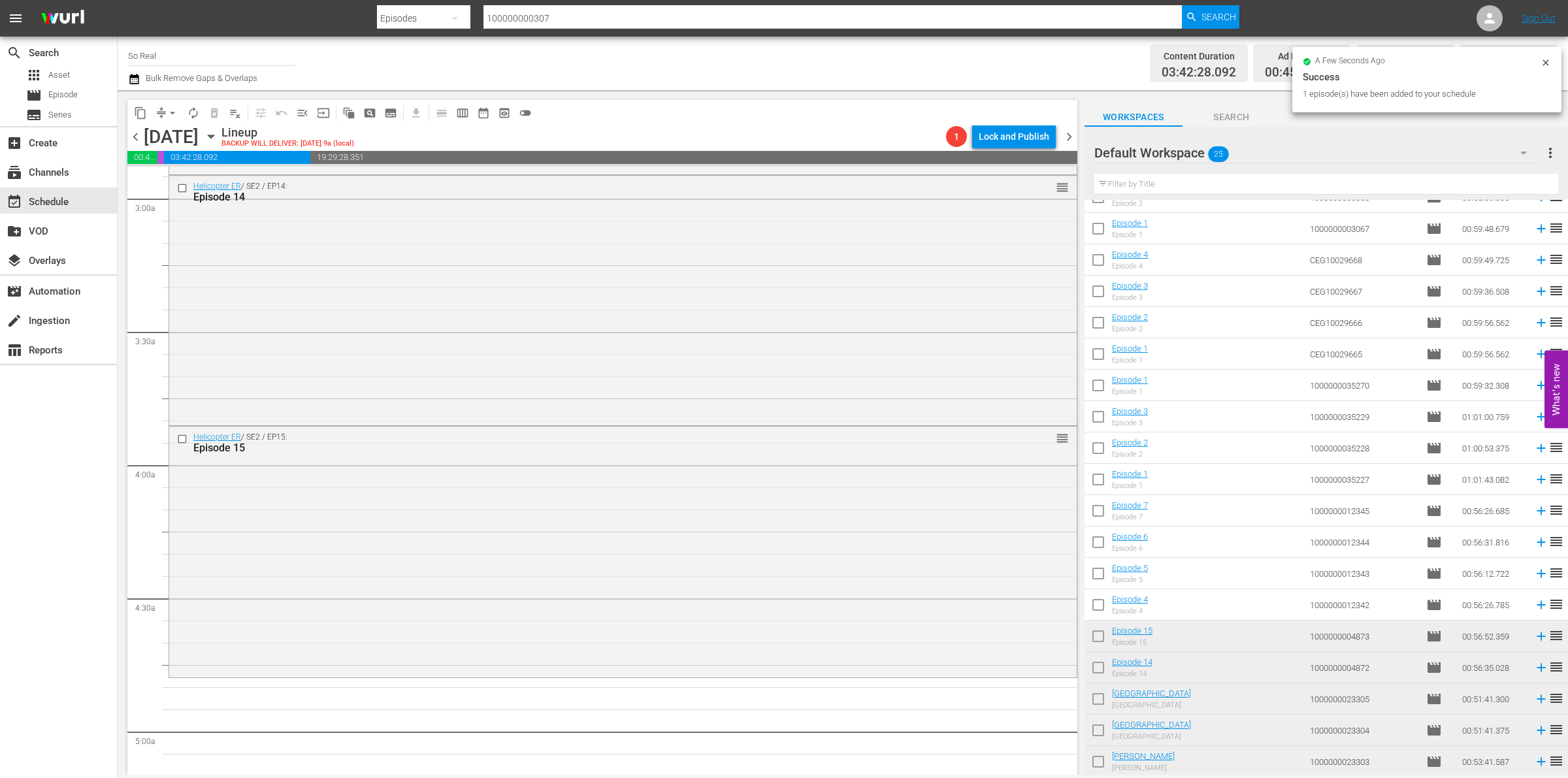
click at [1098, 602] on input "checkbox" at bounding box center [1098, 607] width 28 height 28
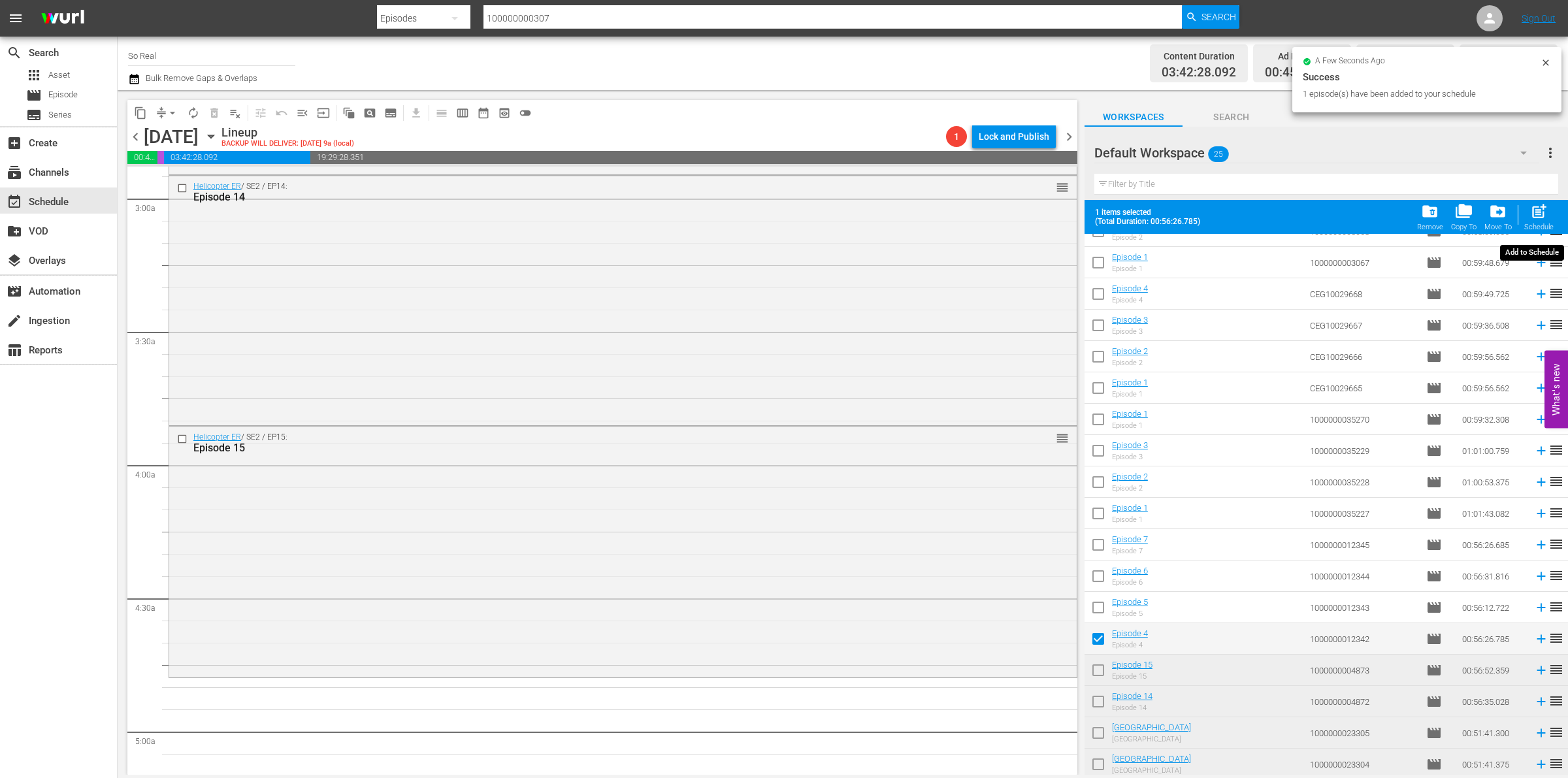
click at [1544, 215] on span "post_add" at bounding box center [1539, 211] width 17 height 17
checkbox input "false"
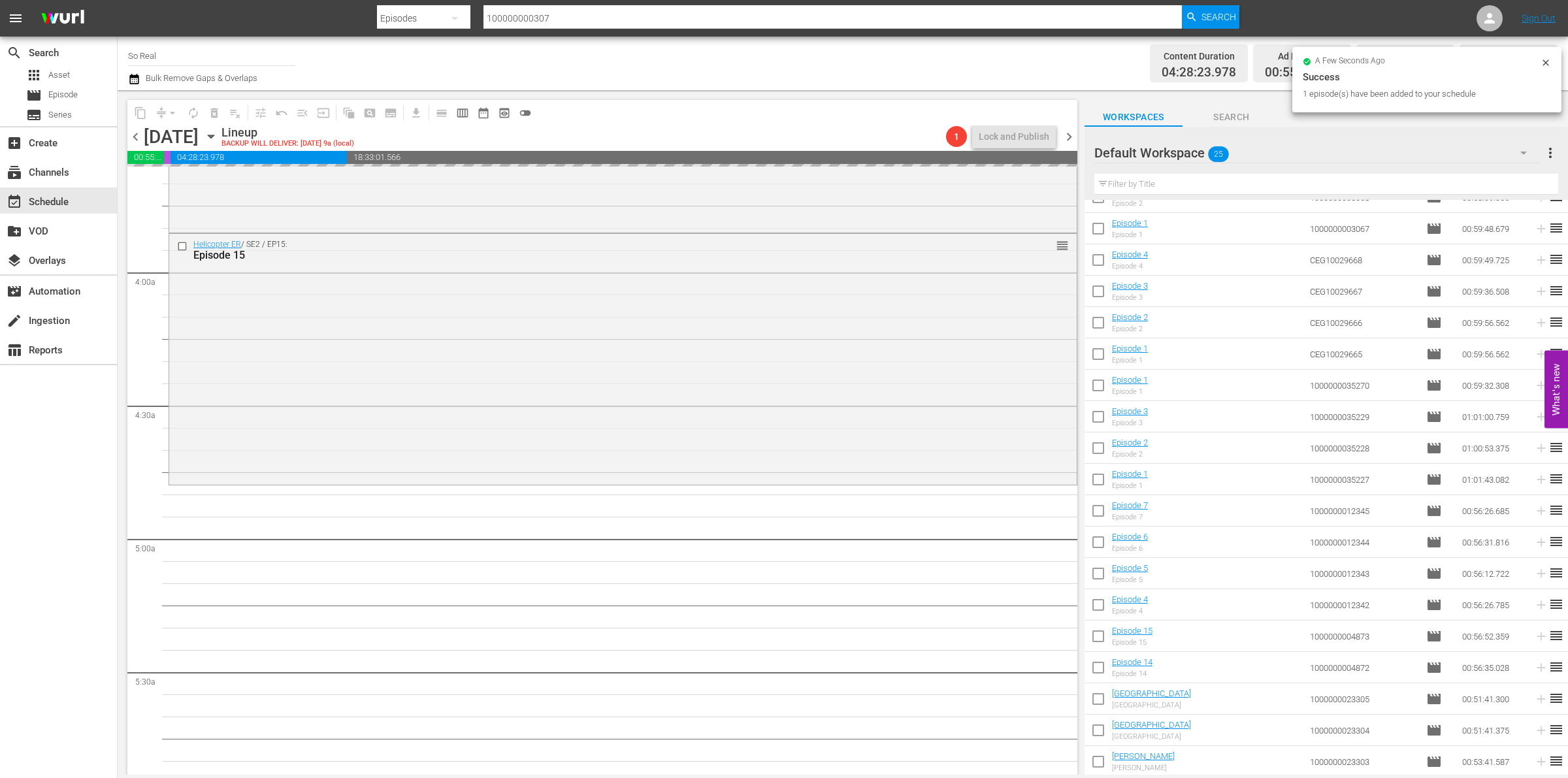
scroll to position [985, 0]
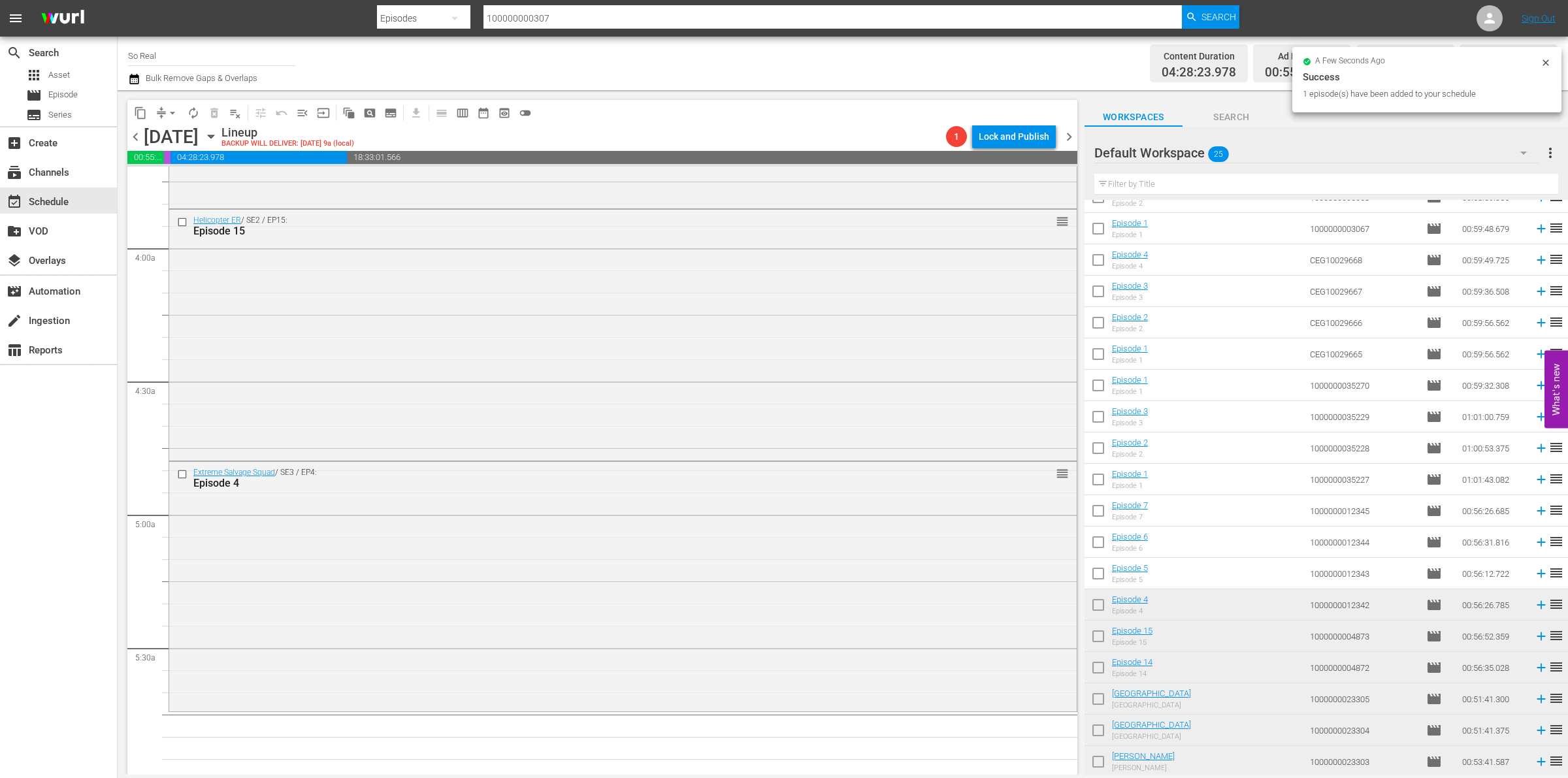
click at [1102, 572] on input "checkbox" at bounding box center [1098, 576] width 28 height 28
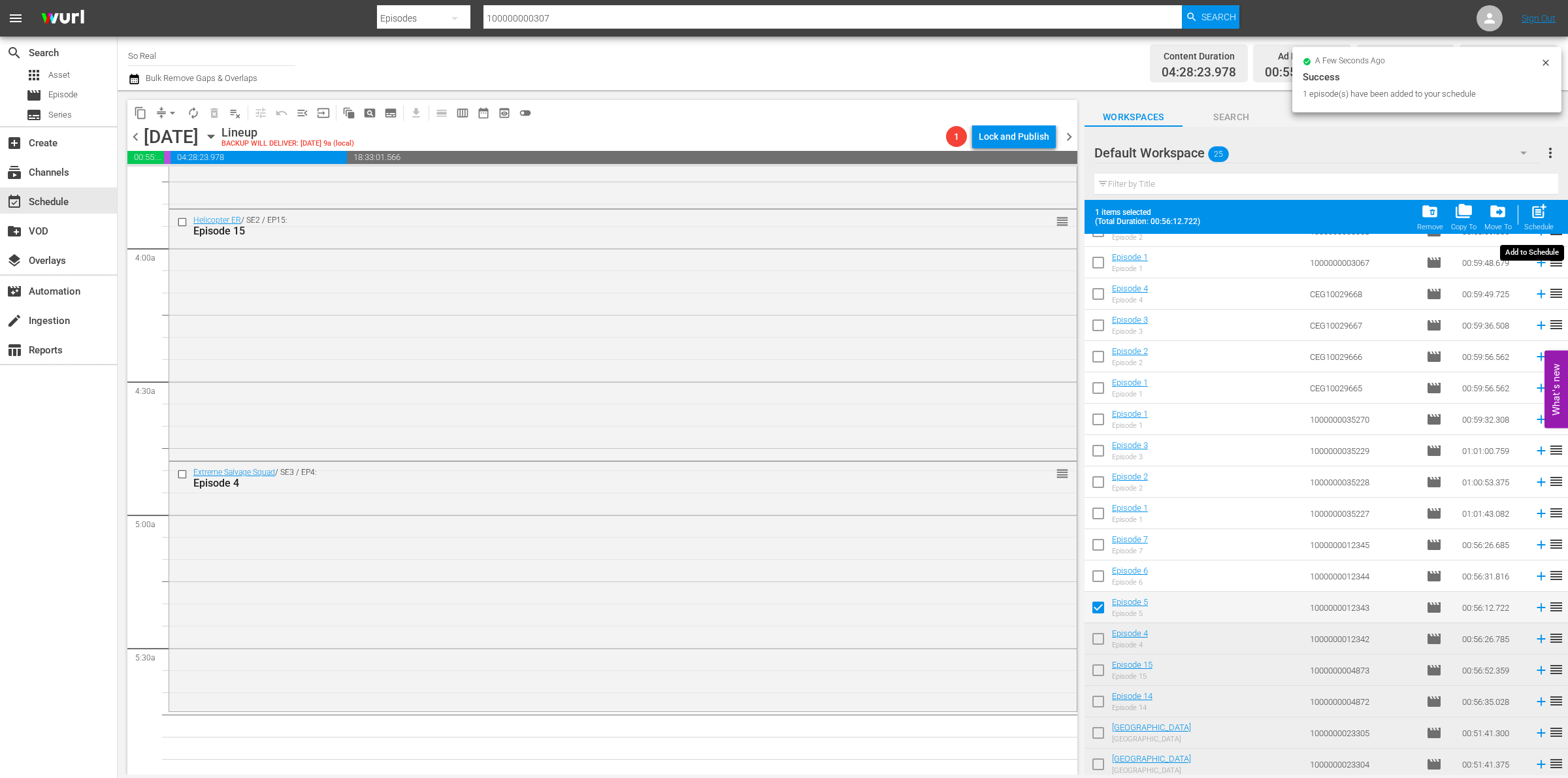
click at [1540, 223] on div "post_add Schedule" at bounding box center [1540, 216] width 29 height 28
checkbox input "false"
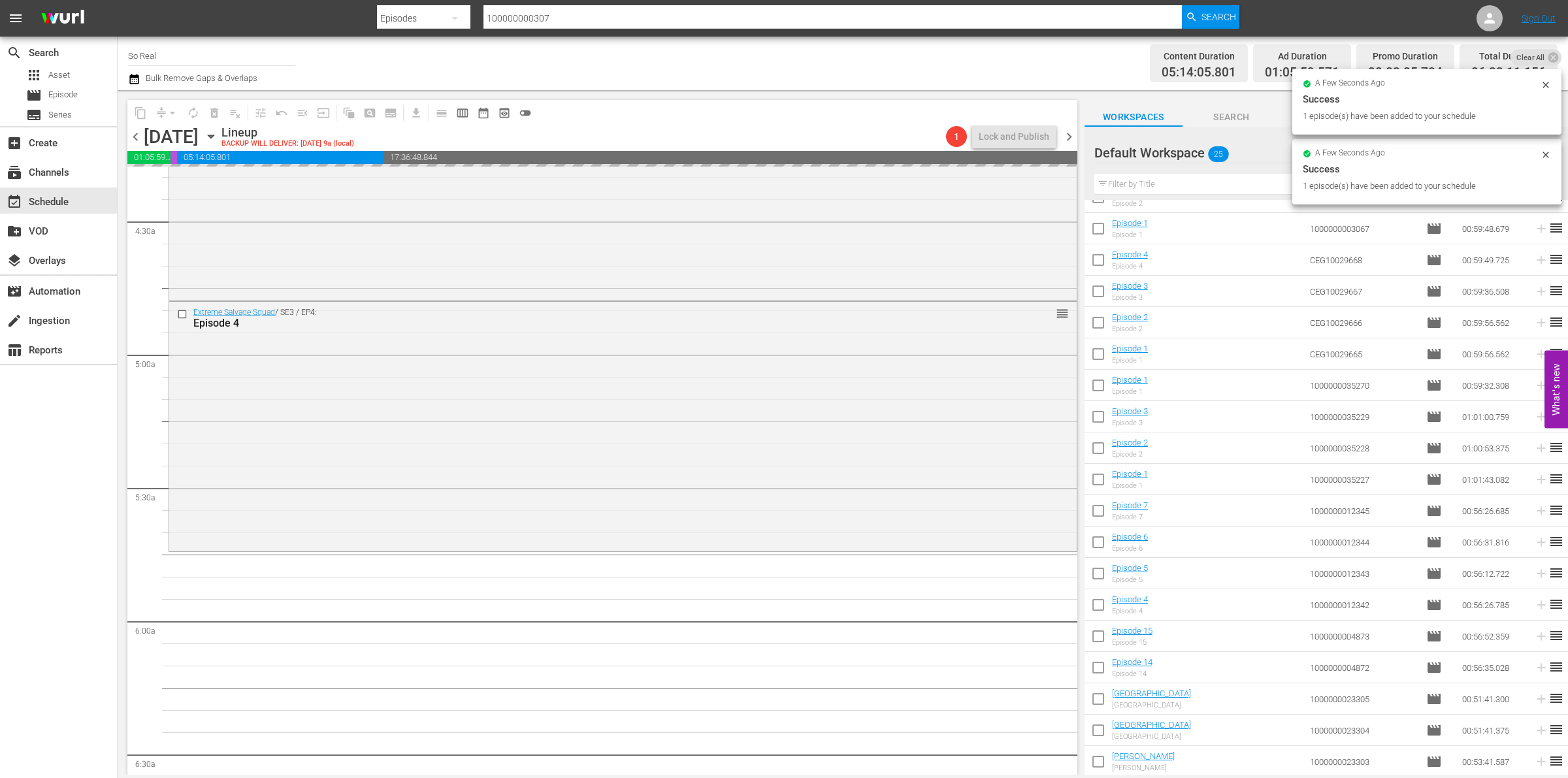
scroll to position [1250, 0]
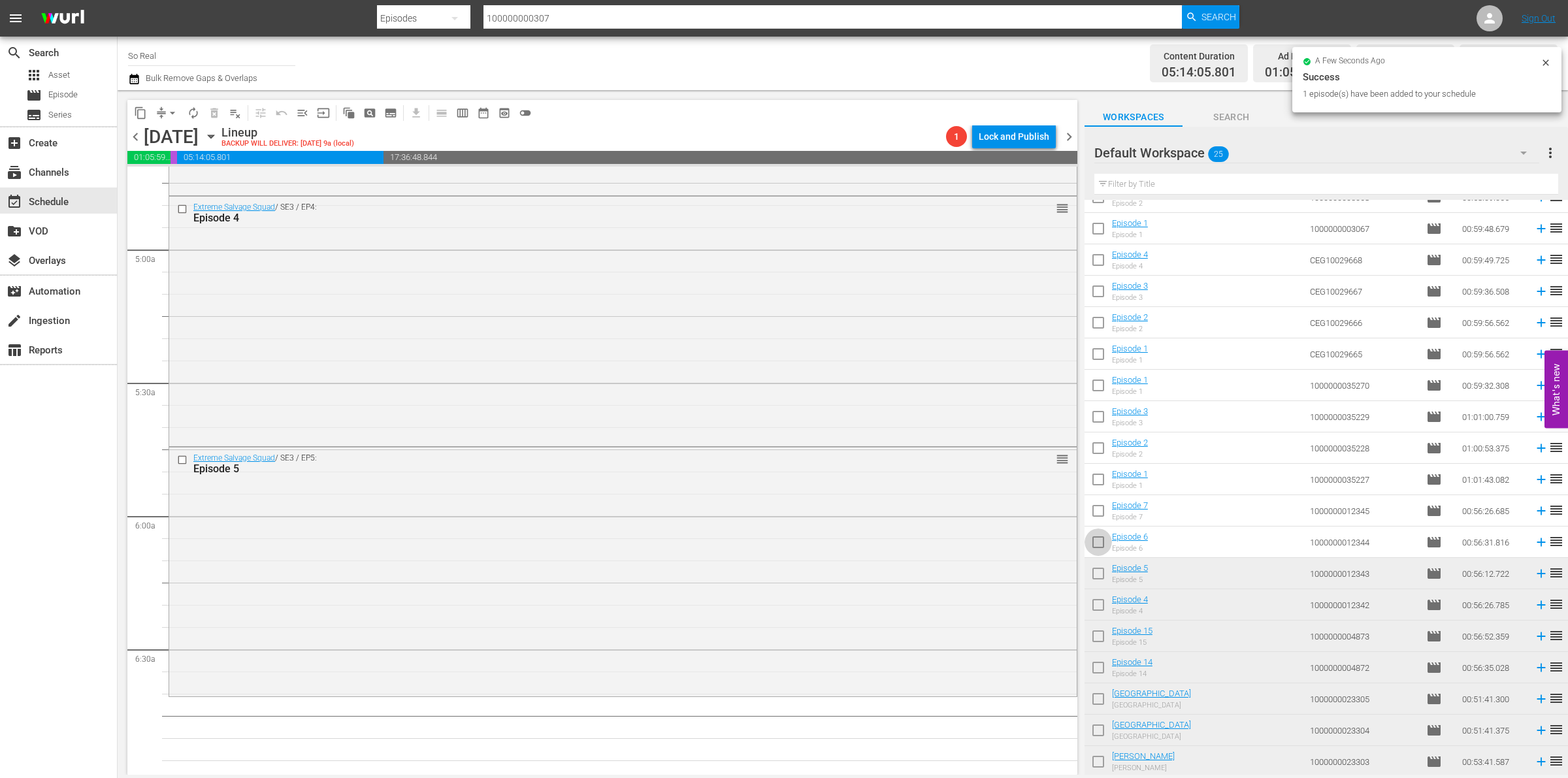
click at [1098, 544] on input "checkbox" at bounding box center [1098, 545] width 28 height 28
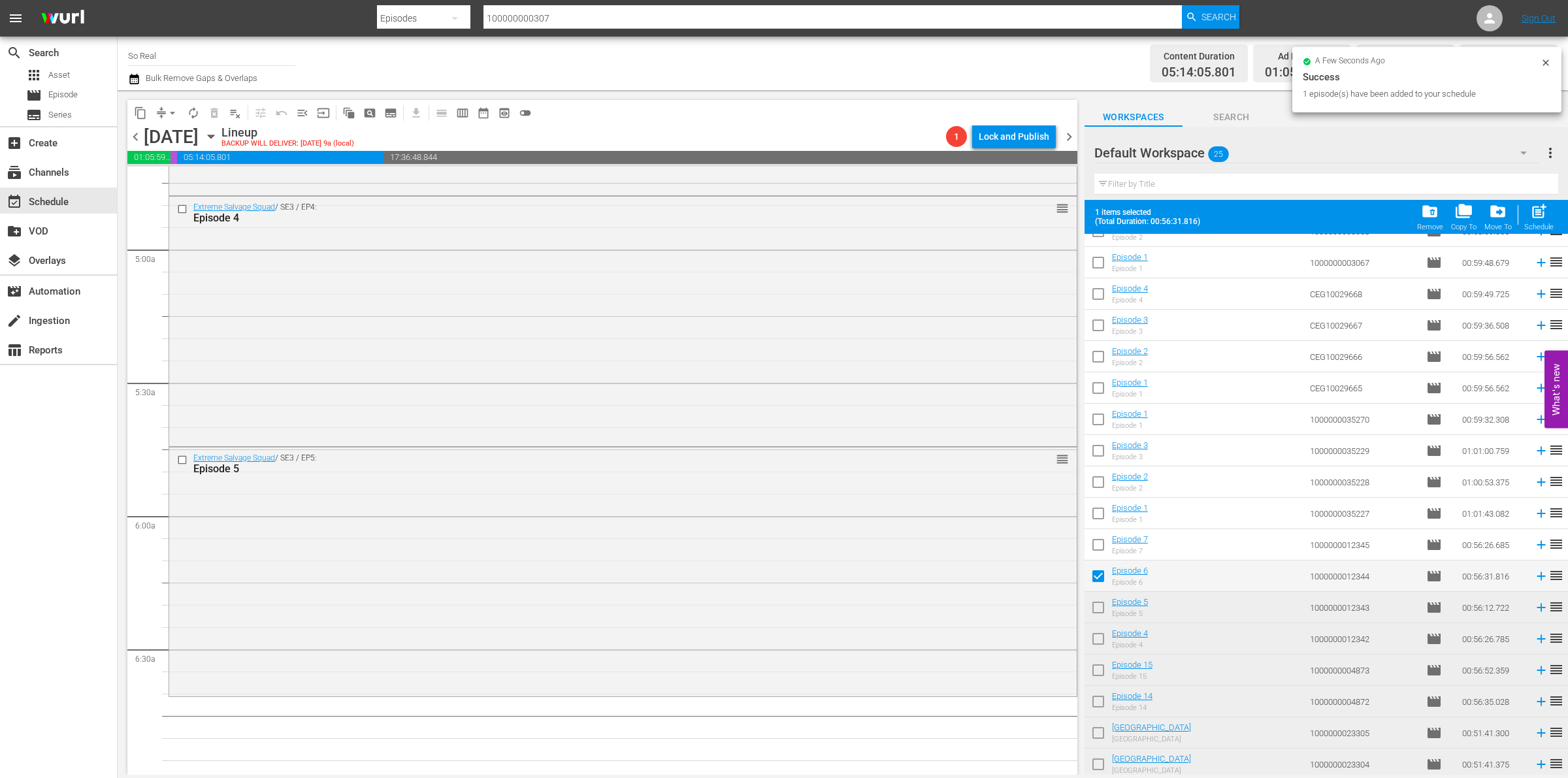
click at [1533, 213] on span "post_add" at bounding box center [1539, 211] width 17 height 17
checkbox input "false"
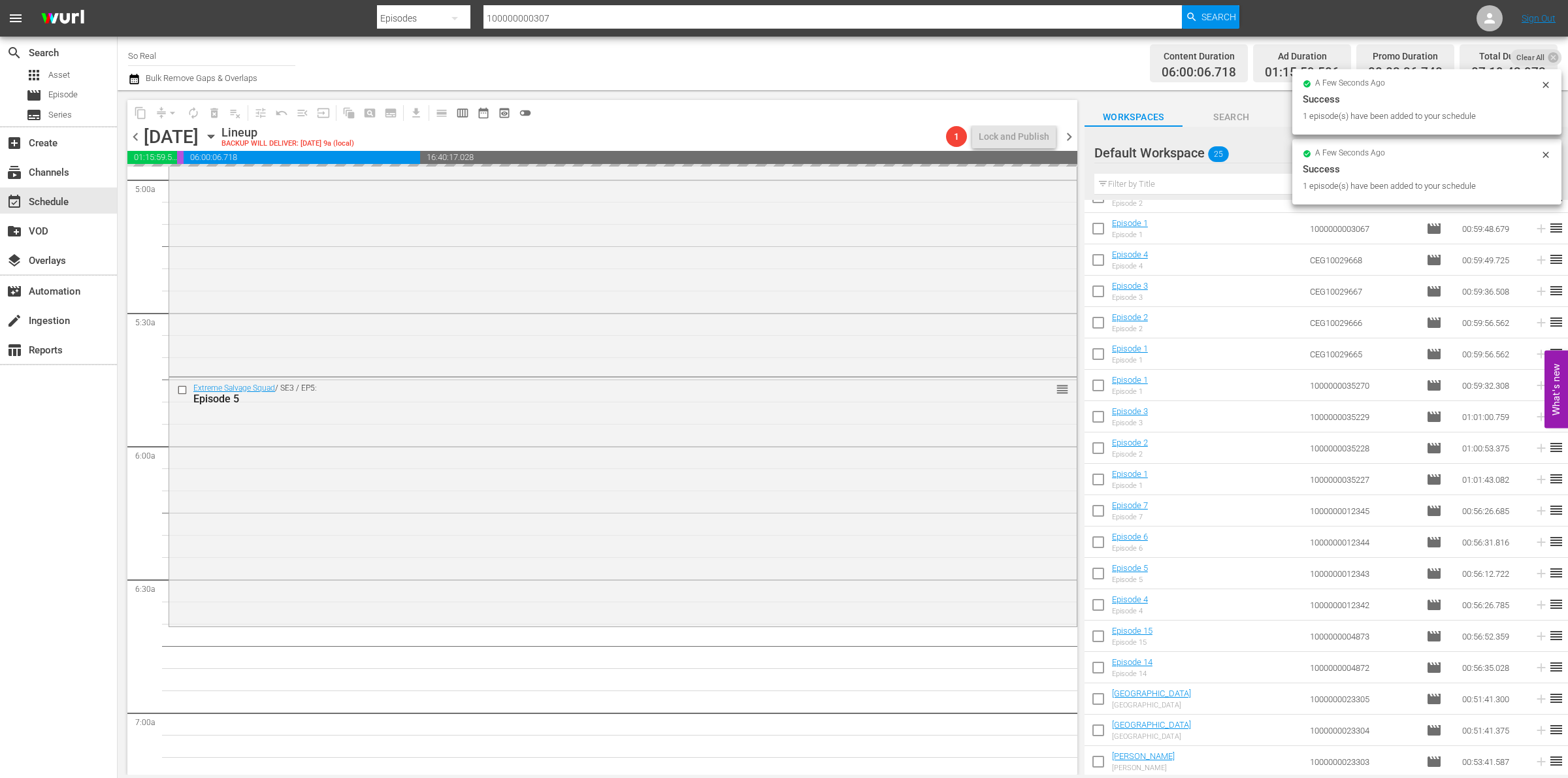
scroll to position [1481, 0]
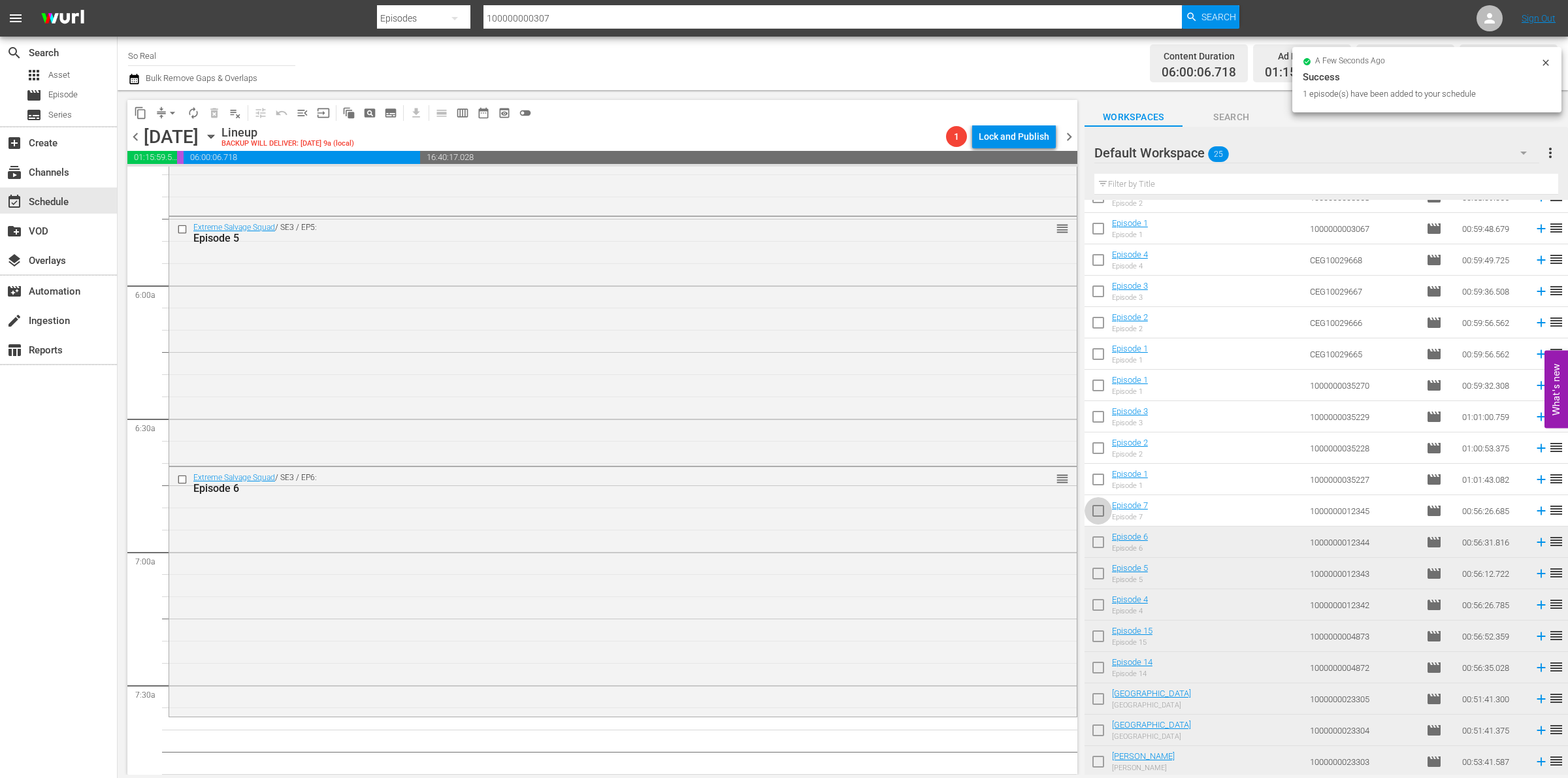
click at [1104, 515] on input "checkbox" at bounding box center [1098, 513] width 28 height 28
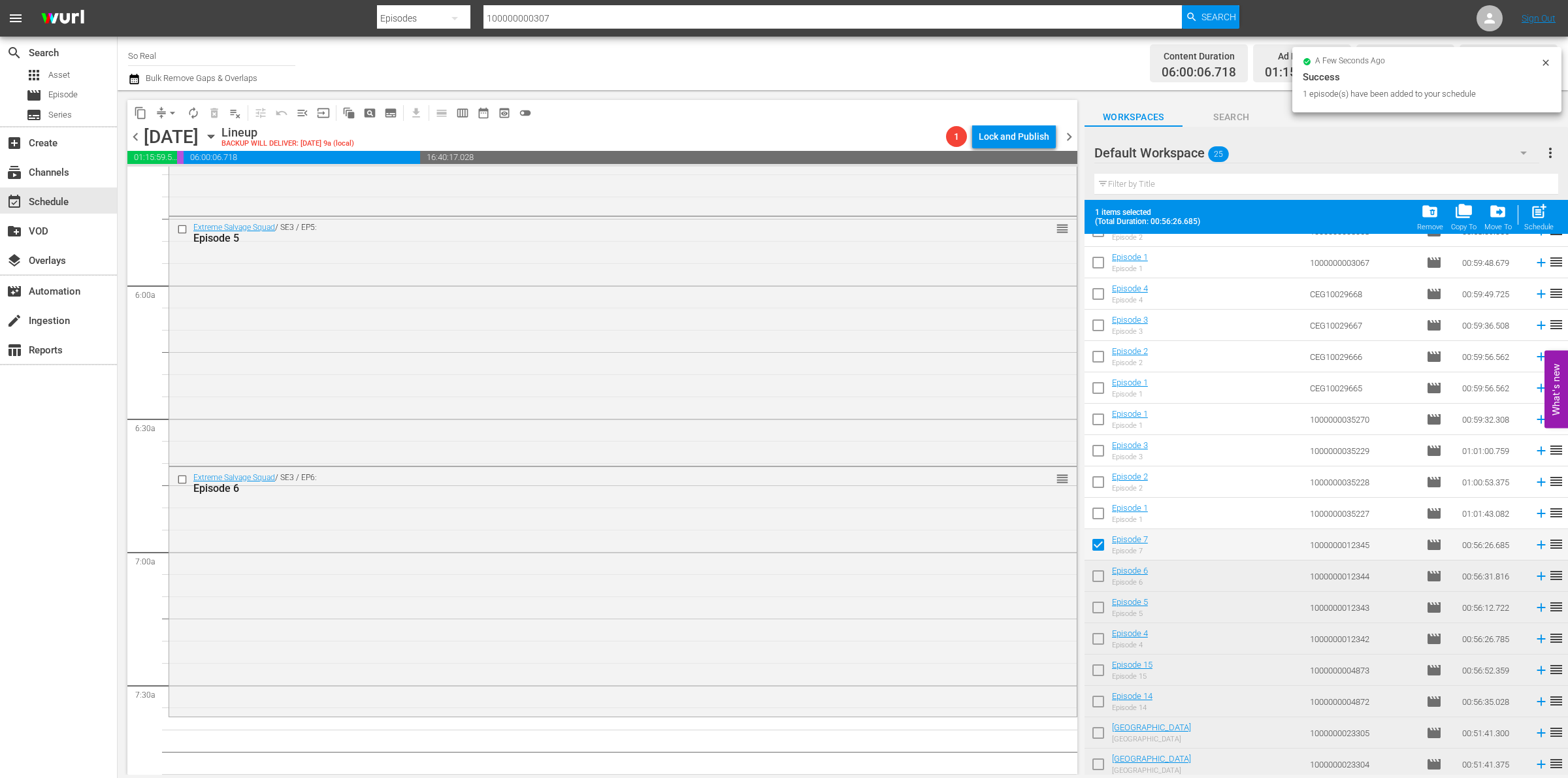
click at [1539, 210] on span "post_add" at bounding box center [1539, 211] width 17 height 17
checkbox input "false"
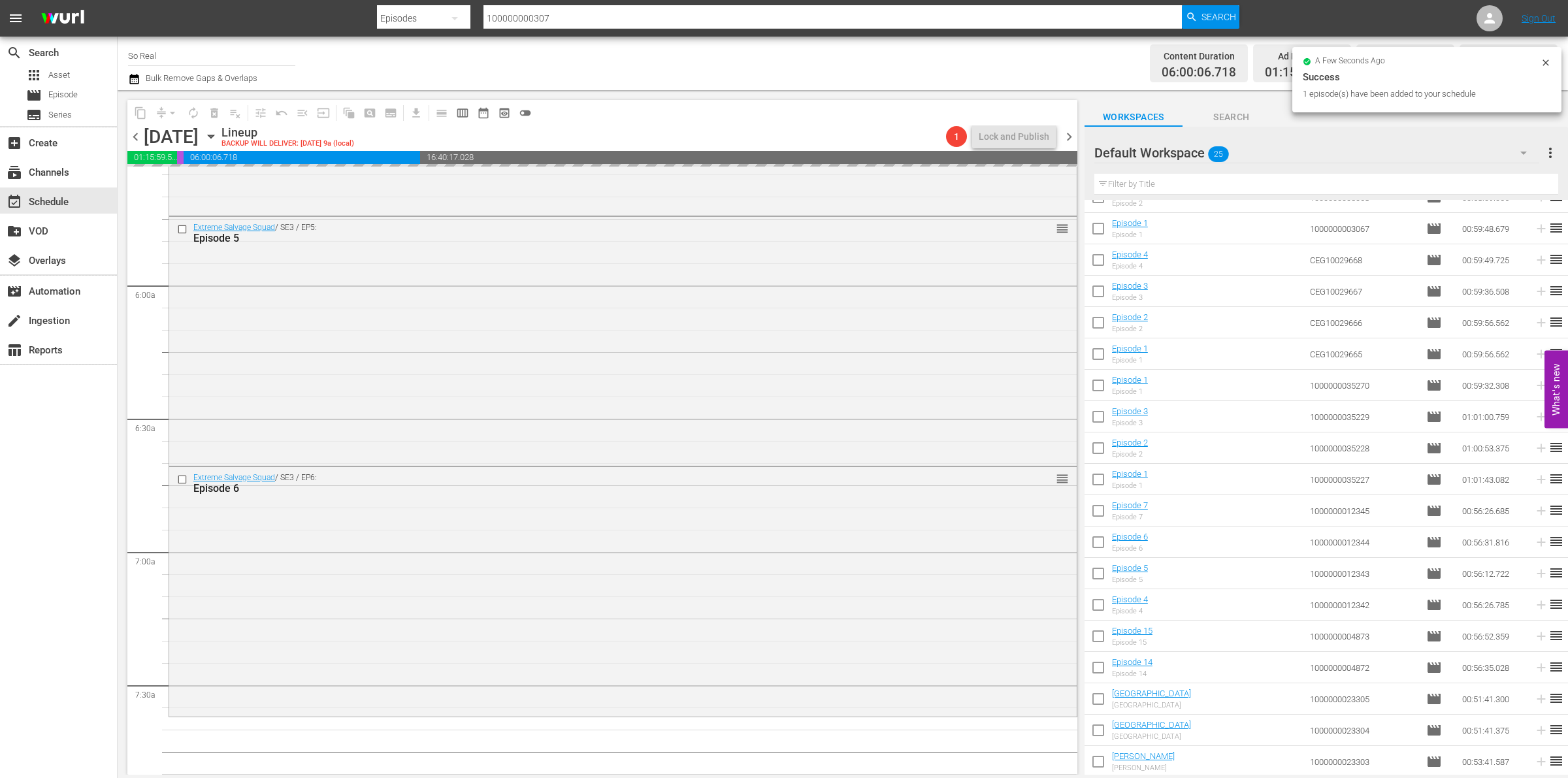
scroll to position [1735, 0]
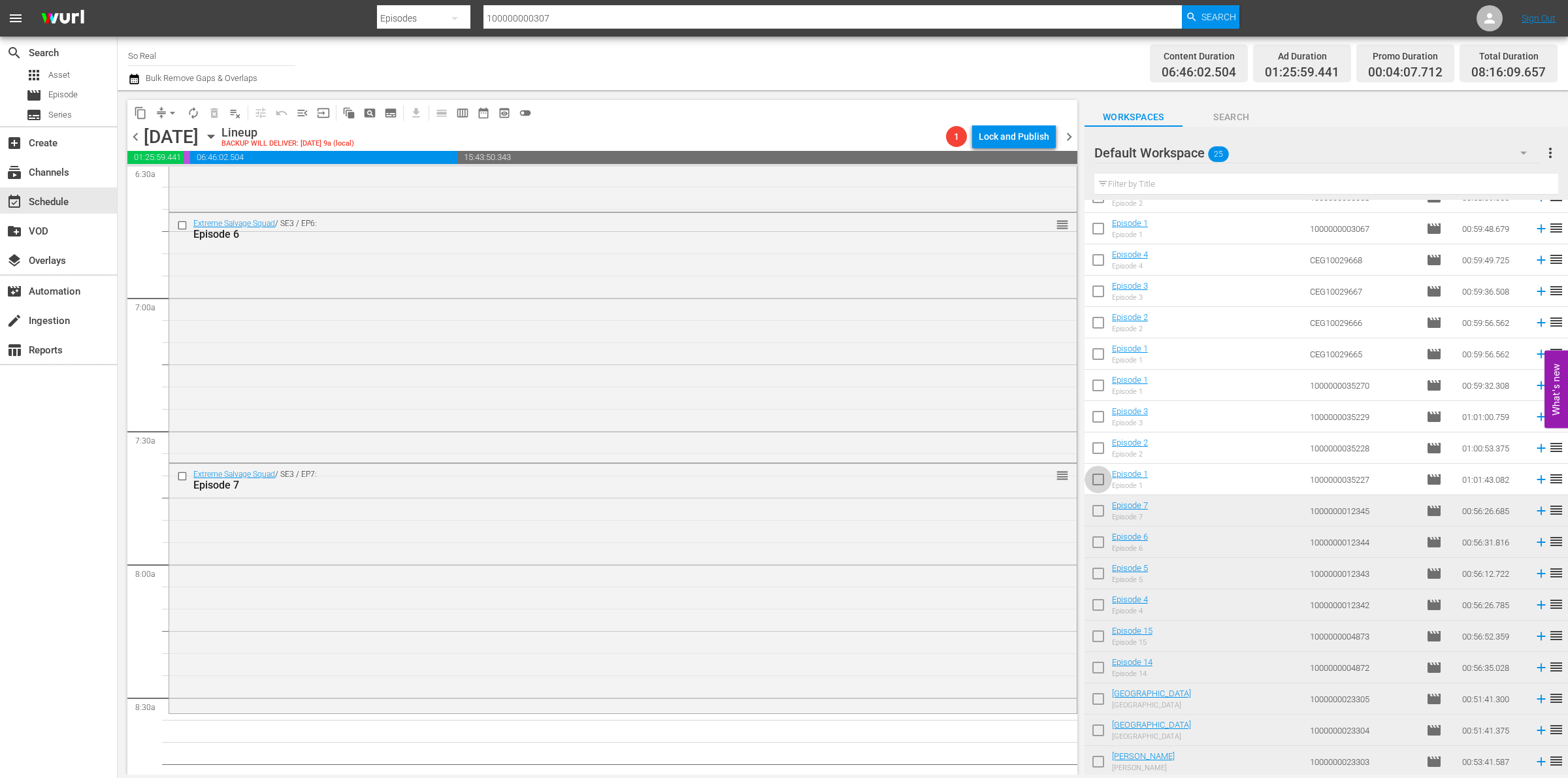
click at [1096, 478] on input "checkbox" at bounding box center [1098, 482] width 28 height 28
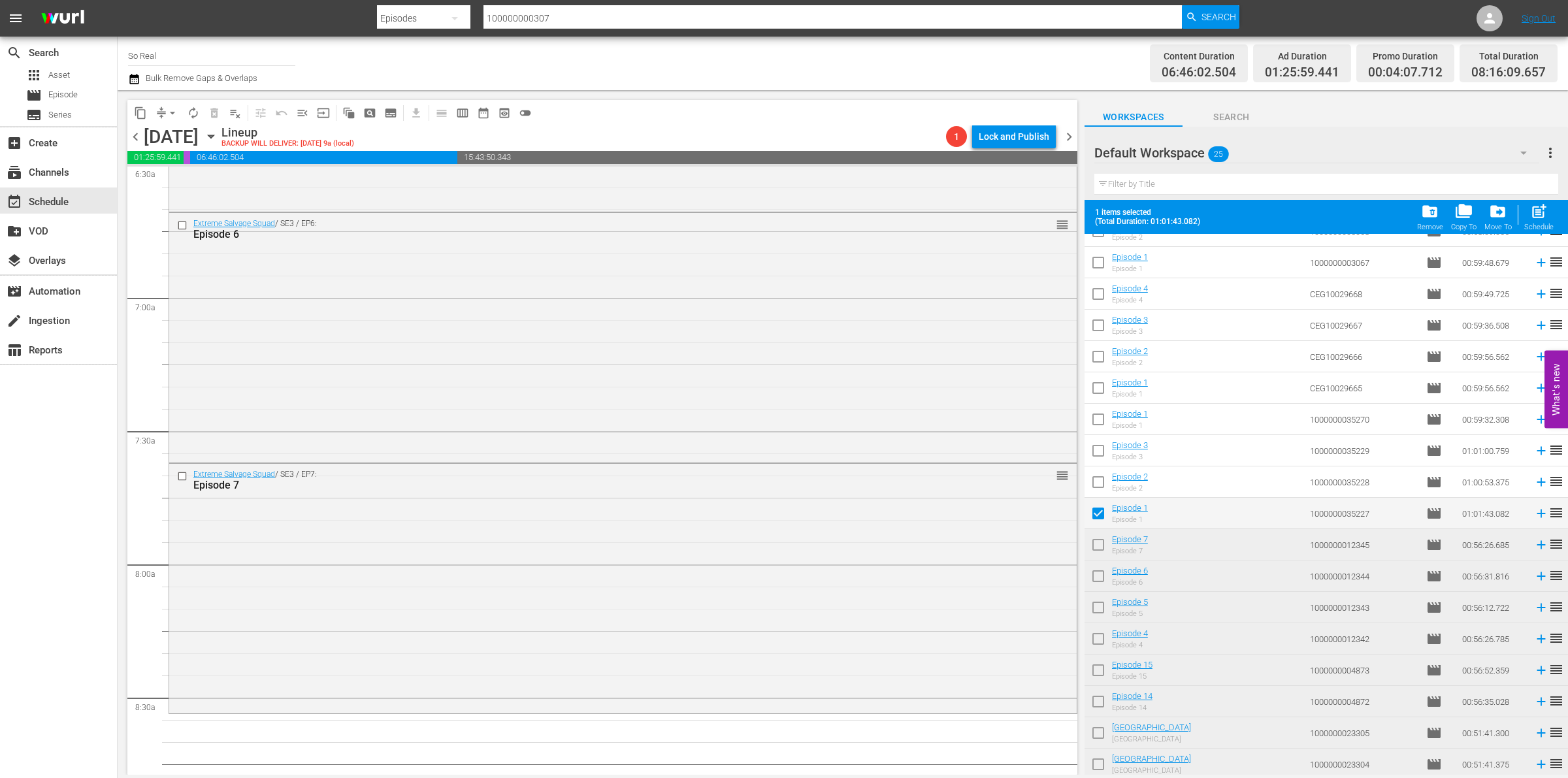
click at [1537, 218] on span "post_add" at bounding box center [1539, 211] width 17 height 17
checkbox input "false"
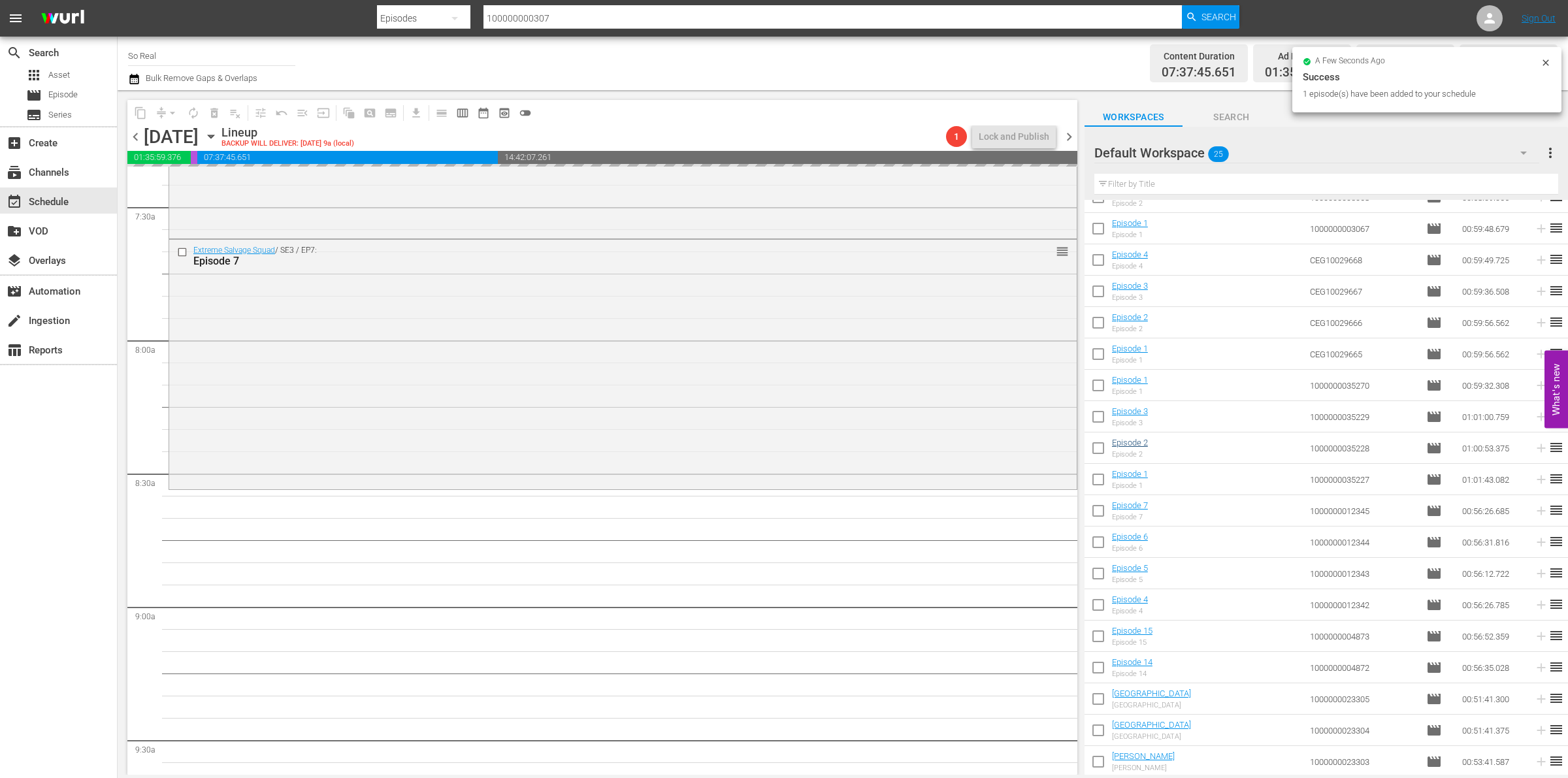
scroll to position [1964, 0]
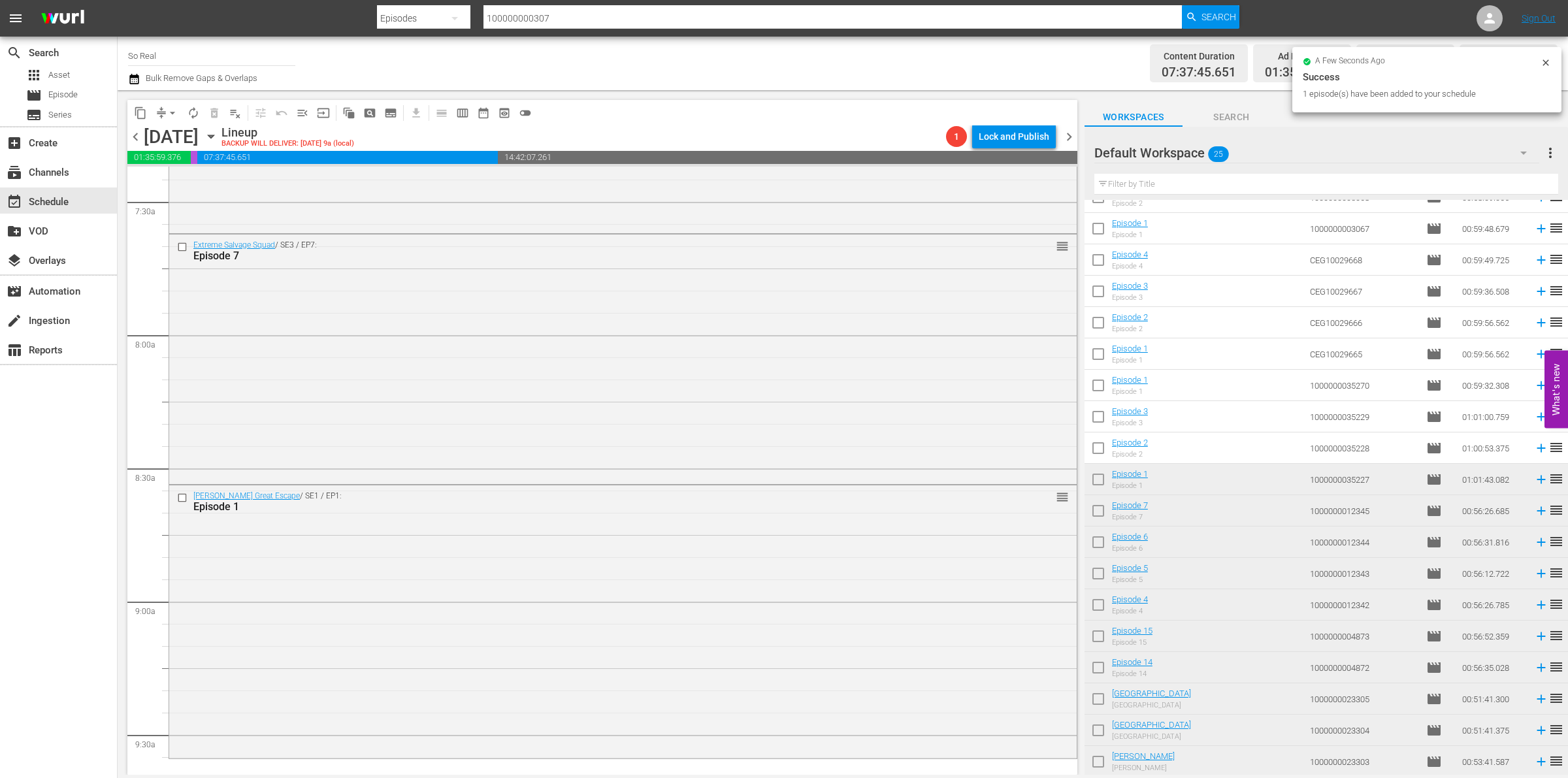
click at [1098, 445] on input "checkbox" at bounding box center [1098, 451] width 28 height 28
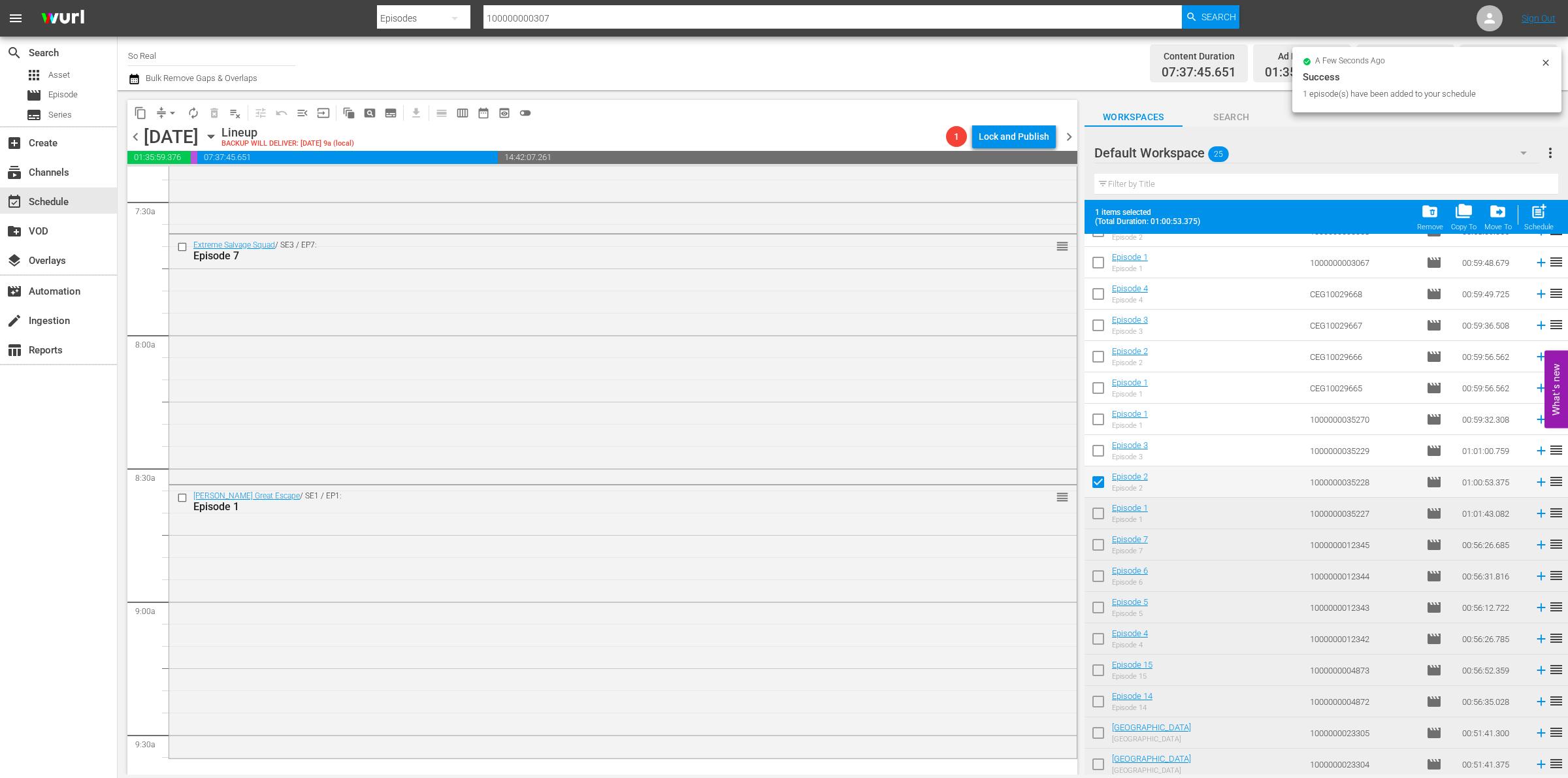
click at [1534, 217] on span "post_add" at bounding box center [1539, 211] width 17 height 17
checkbox input "false"
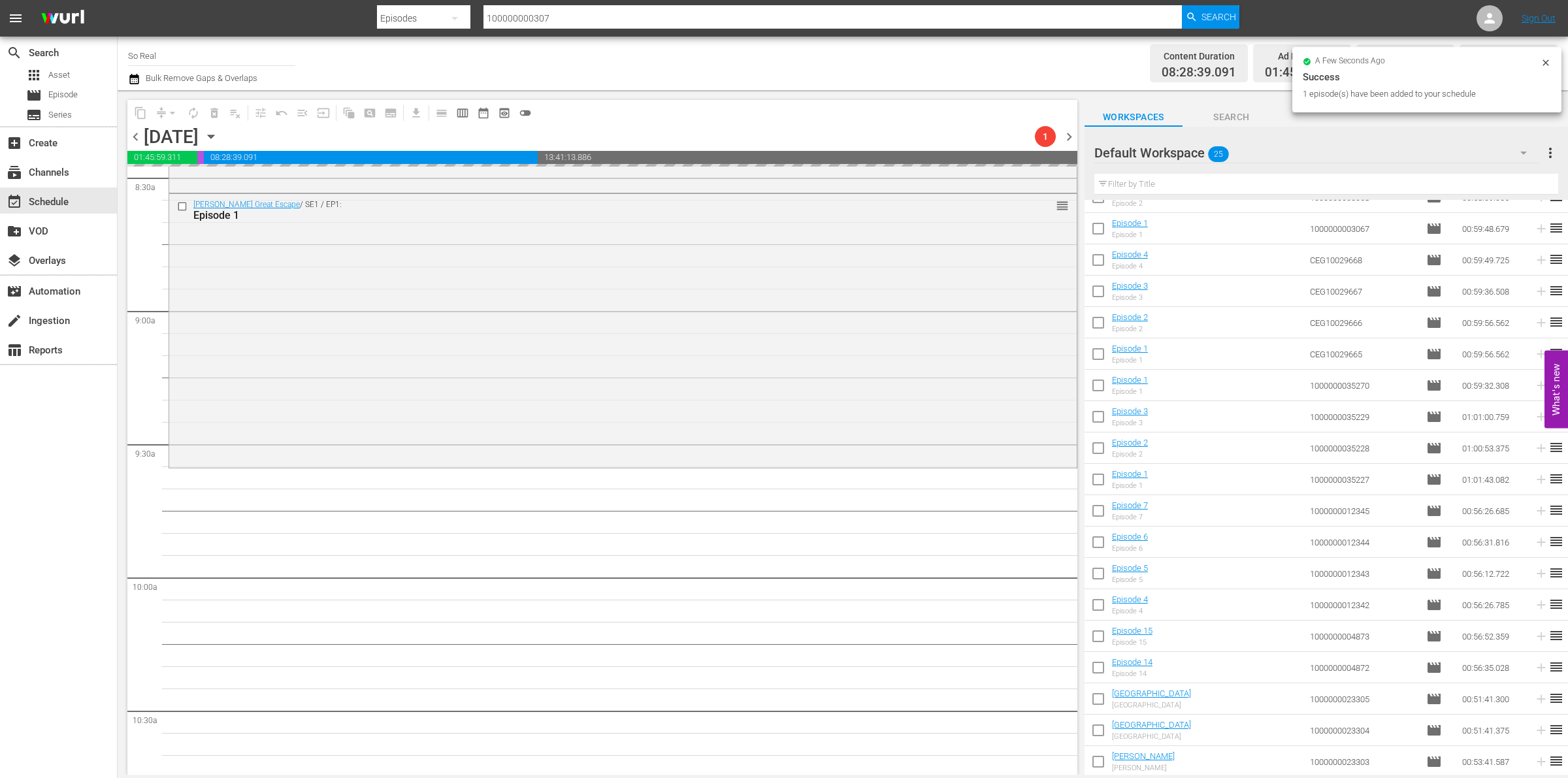
scroll to position [2294, 0]
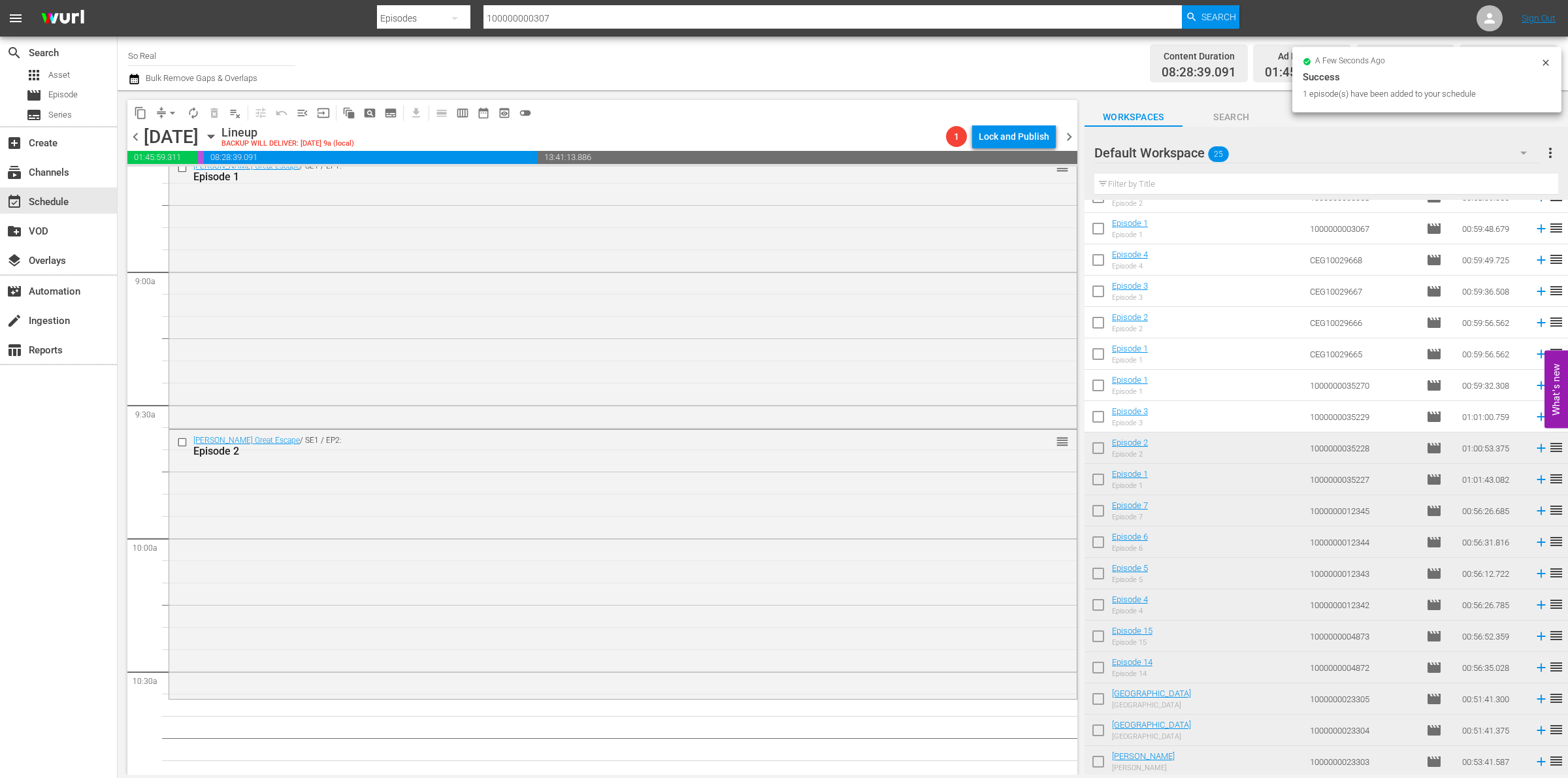
click at [1097, 424] on input "checkbox" at bounding box center [1098, 420] width 28 height 28
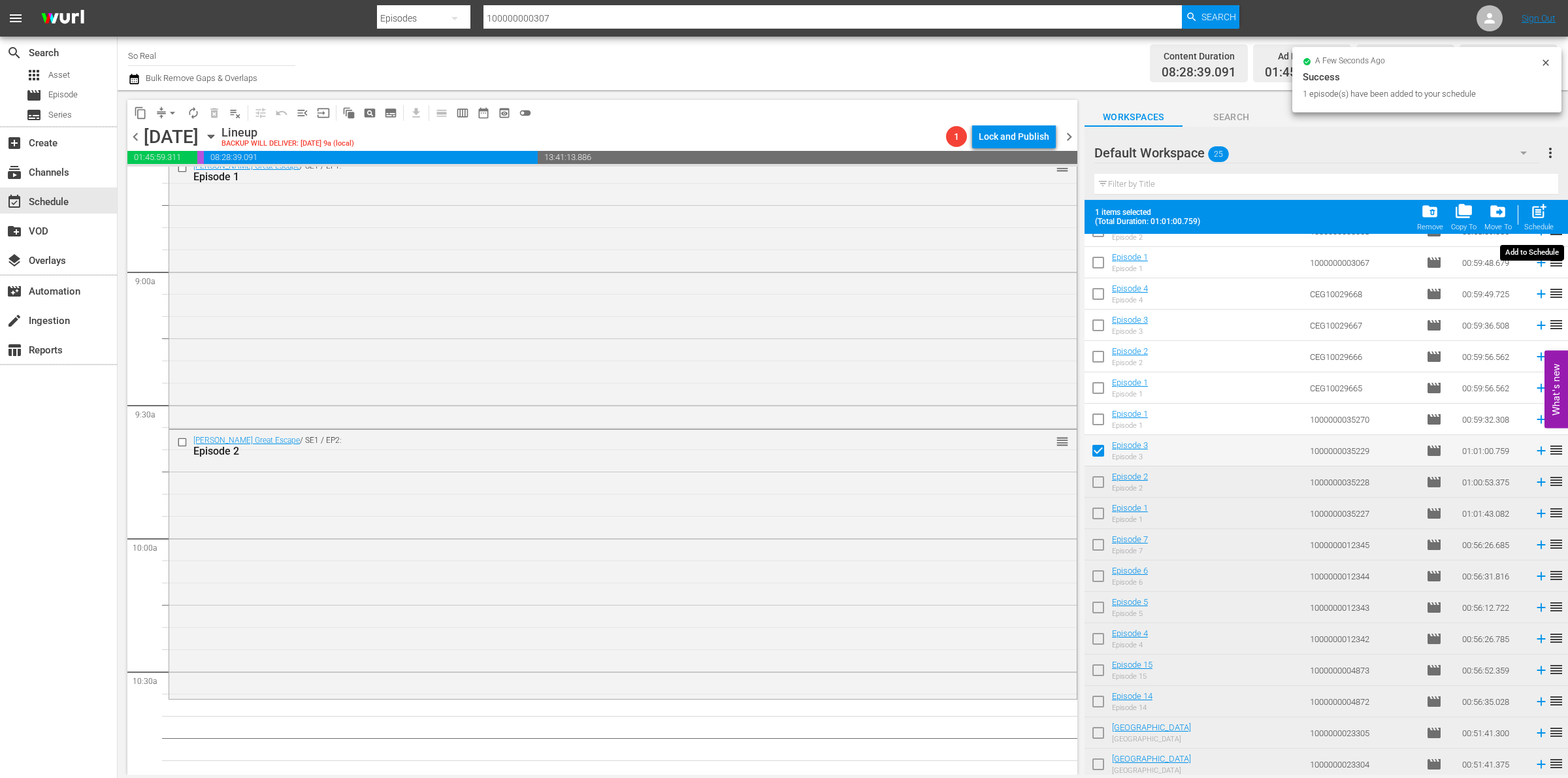
click at [1537, 199] on div "Filter by Title" at bounding box center [1327, 184] width 464 height 31
click at [1537, 220] on span "post_add" at bounding box center [1539, 211] width 17 height 17
checkbox input "false"
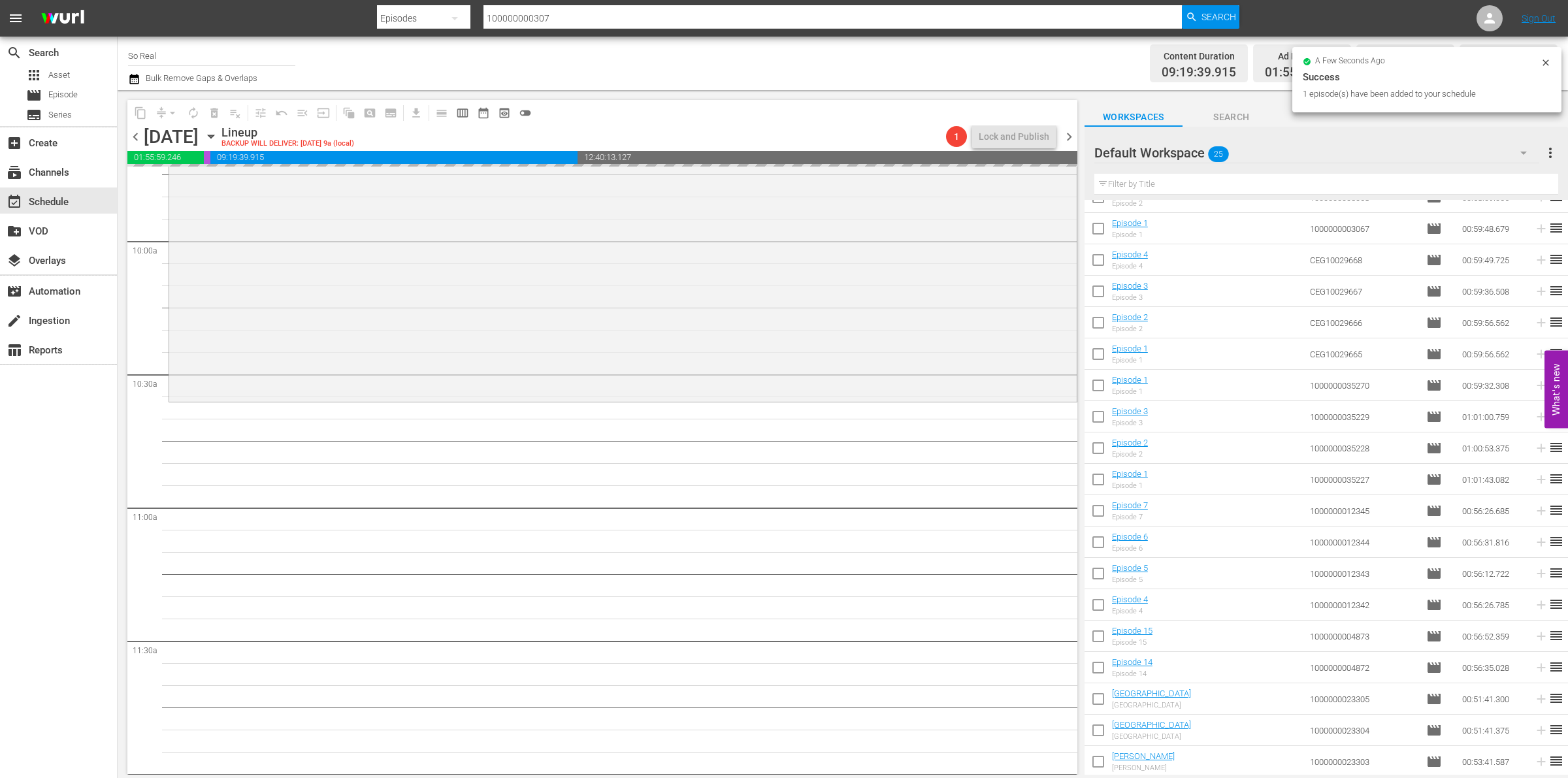
scroll to position [2595, 0]
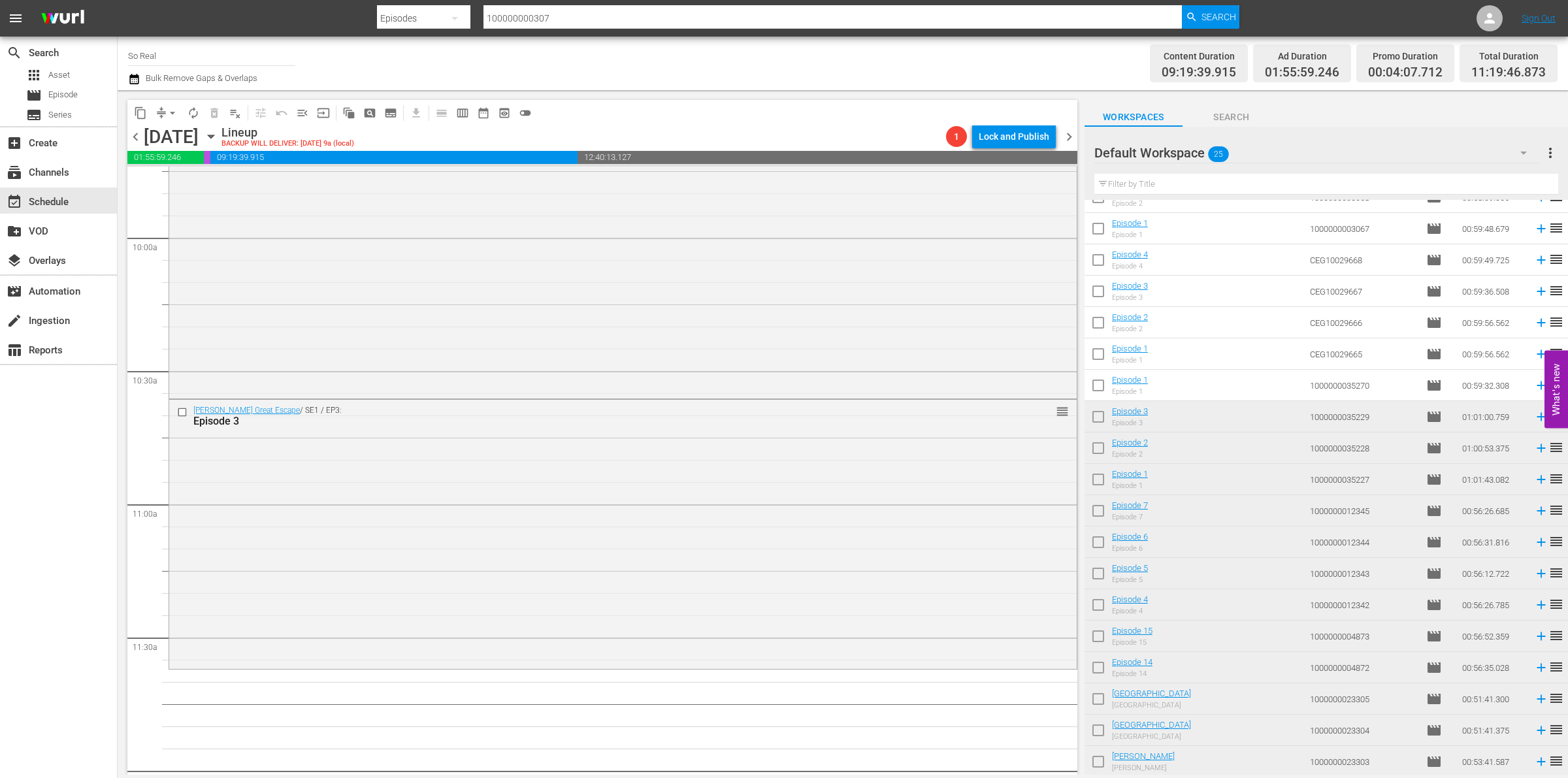
click at [1102, 383] on input "checkbox" at bounding box center [1098, 389] width 28 height 28
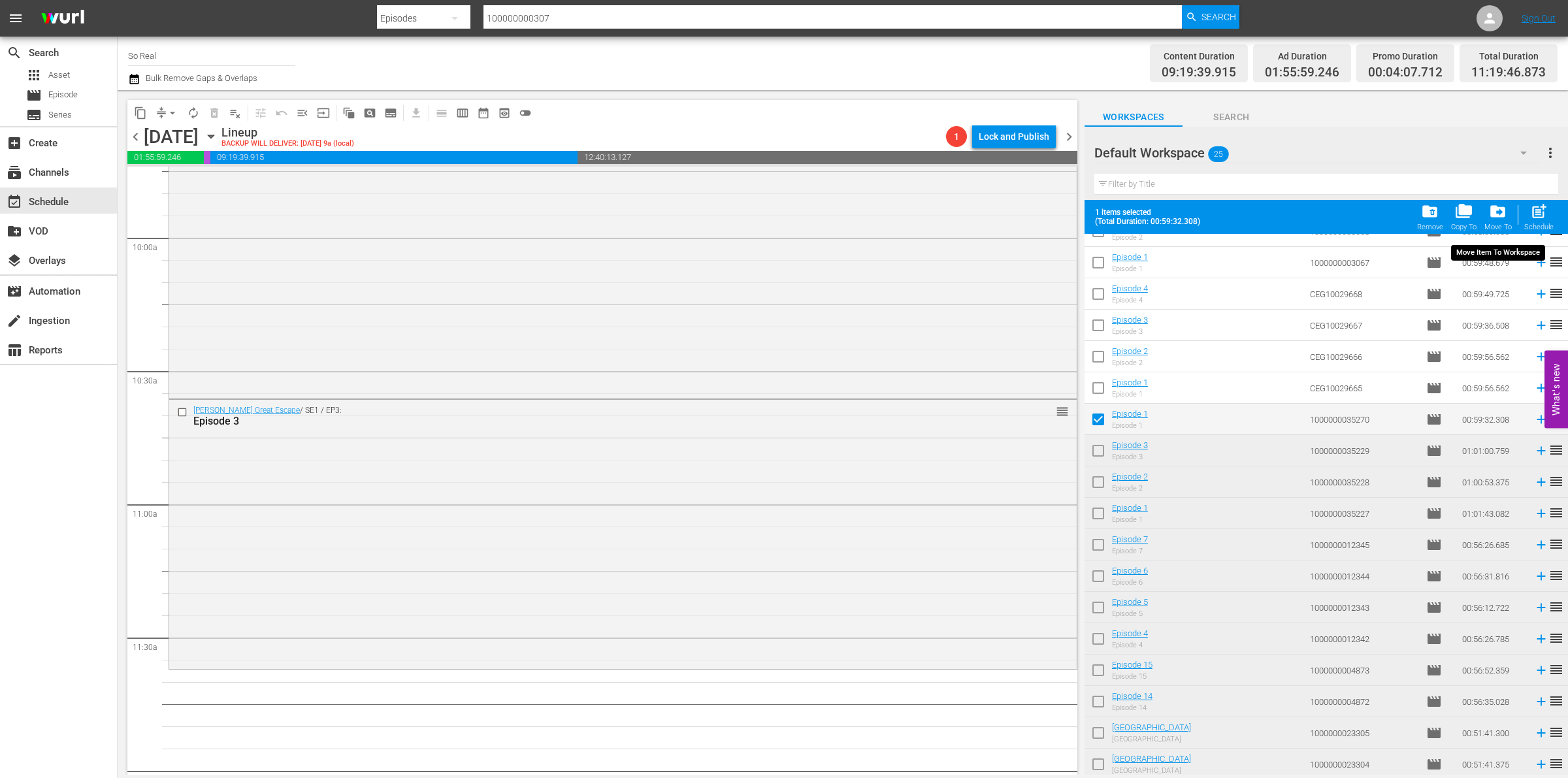
click at [1531, 213] on span "post_add" at bounding box center [1539, 211] width 17 height 17
checkbox input "false"
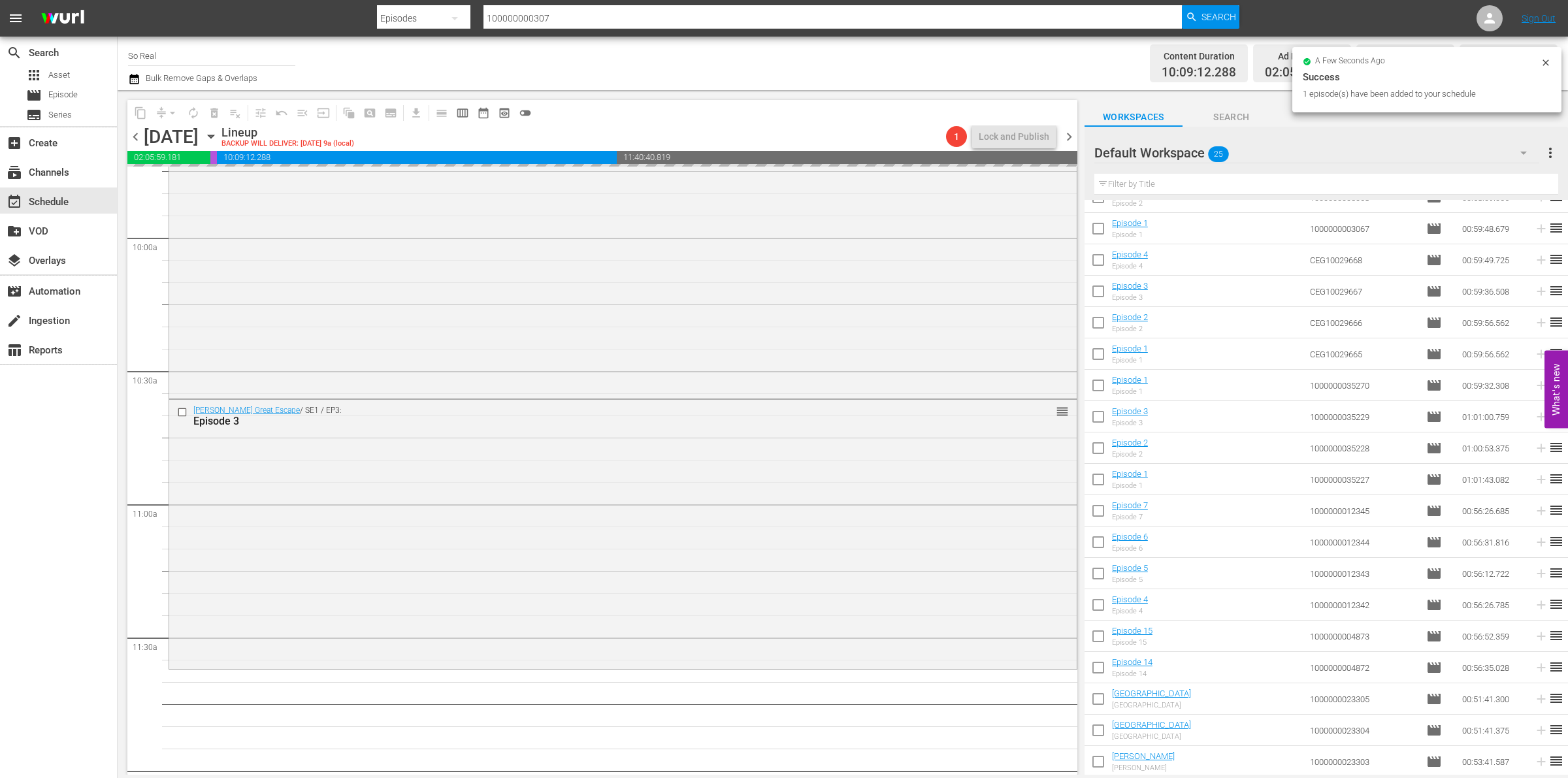
scroll to position [2824, 0]
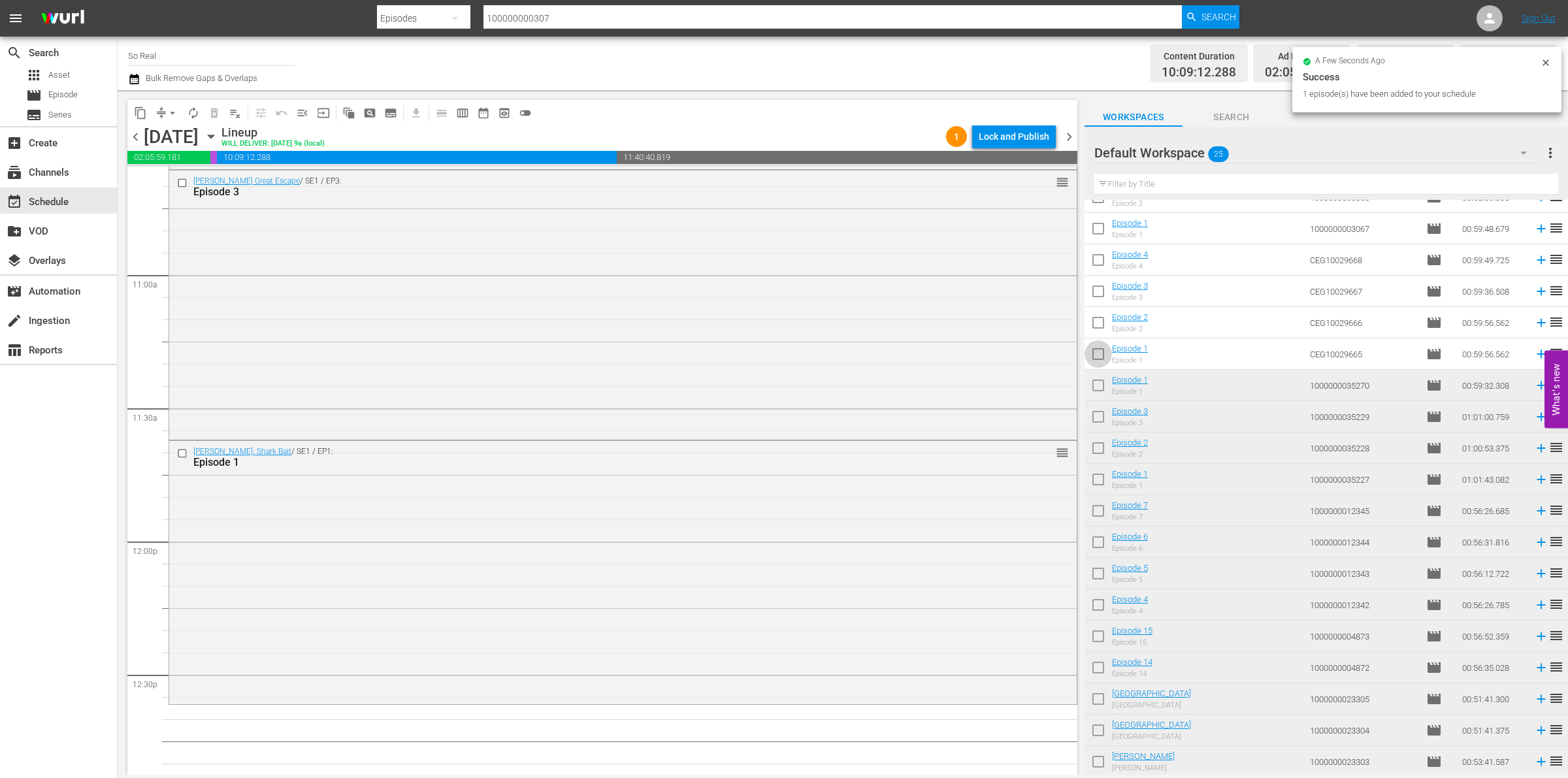
click at [1105, 354] on input "checkbox" at bounding box center [1098, 357] width 28 height 28
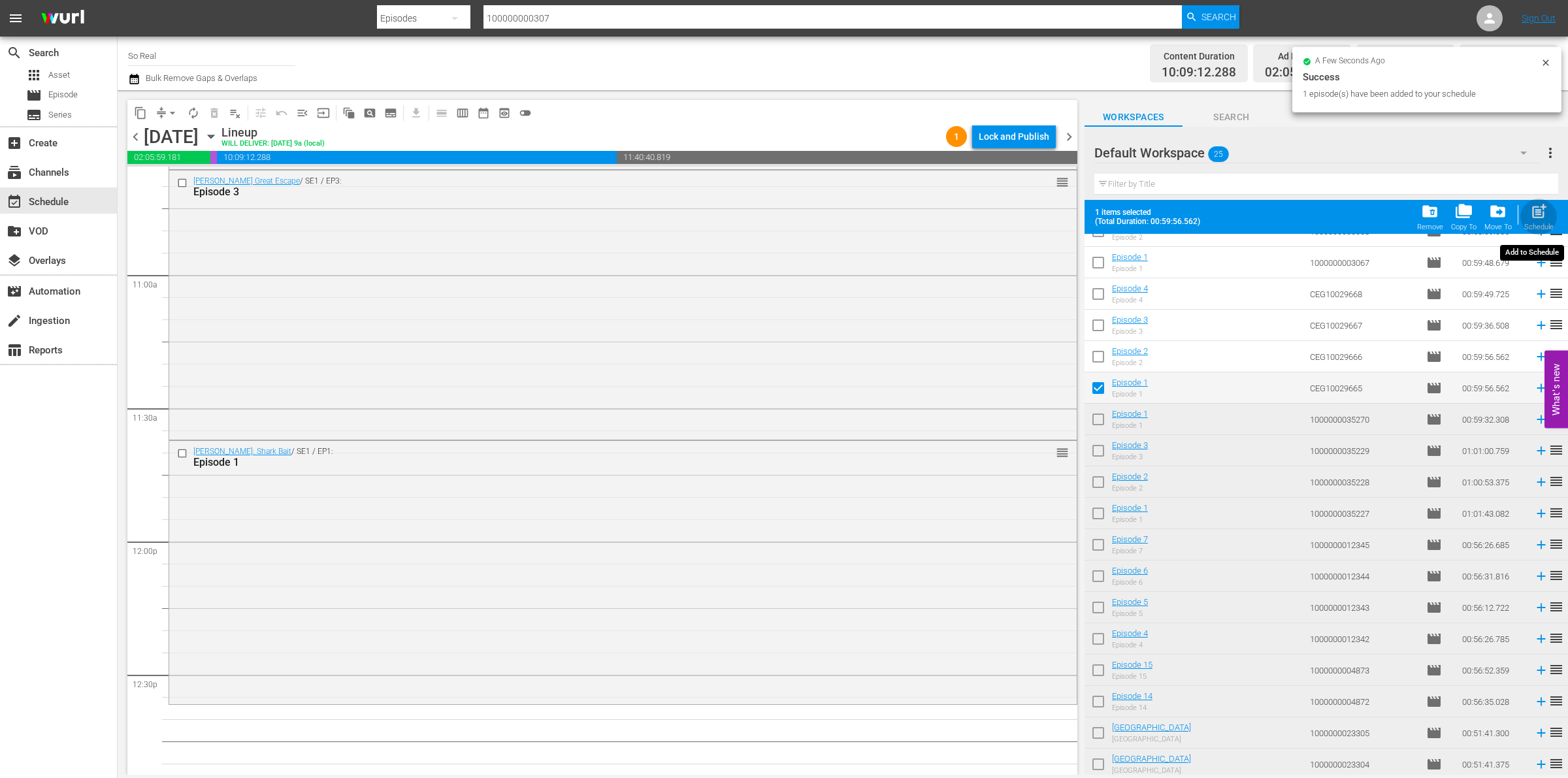
click at [1549, 218] on div "post_add Schedule" at bounding box center [1540, 216] width 29 height 28
checkbox input "false"
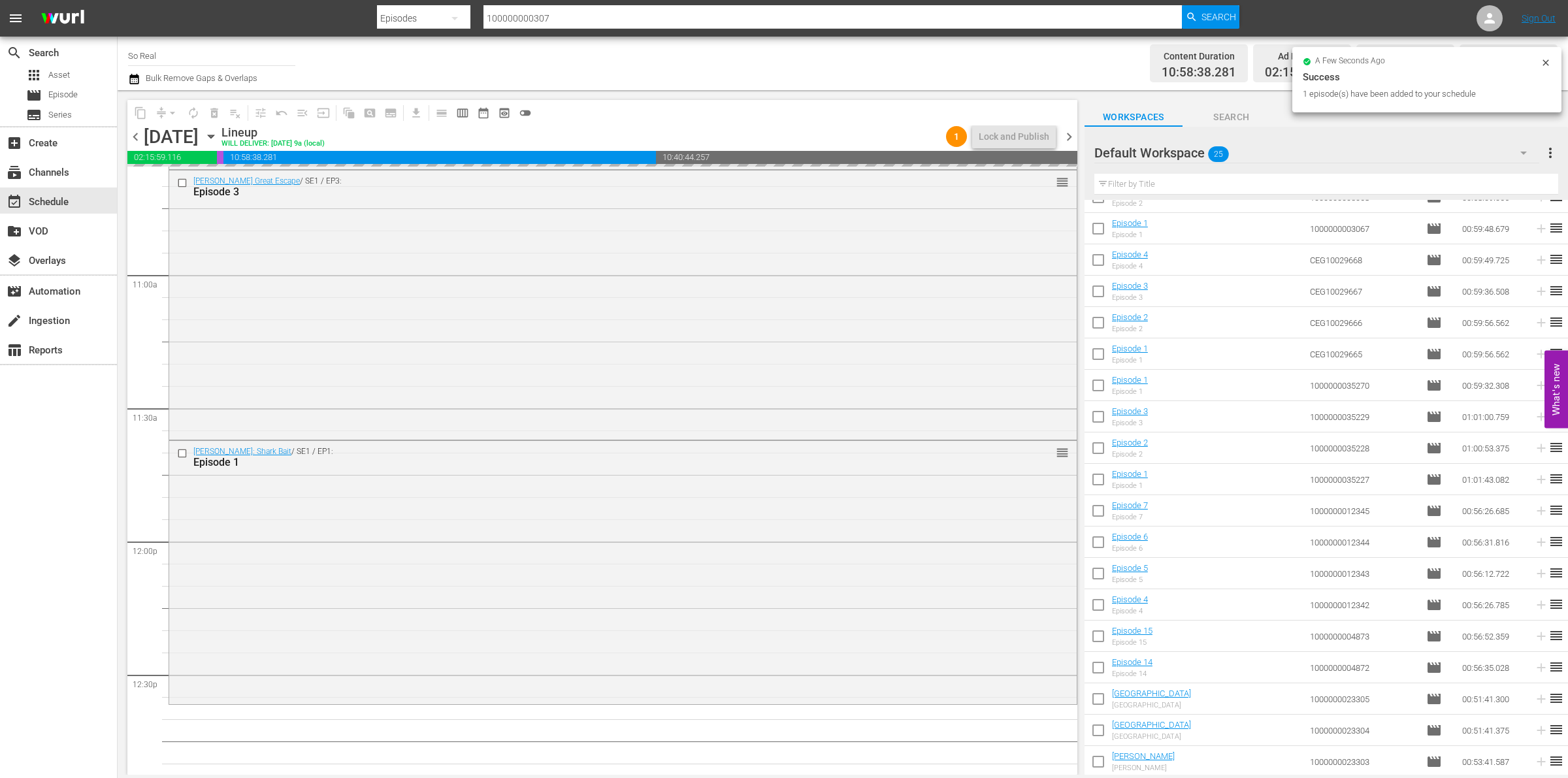
scroll to position [2918, 0]
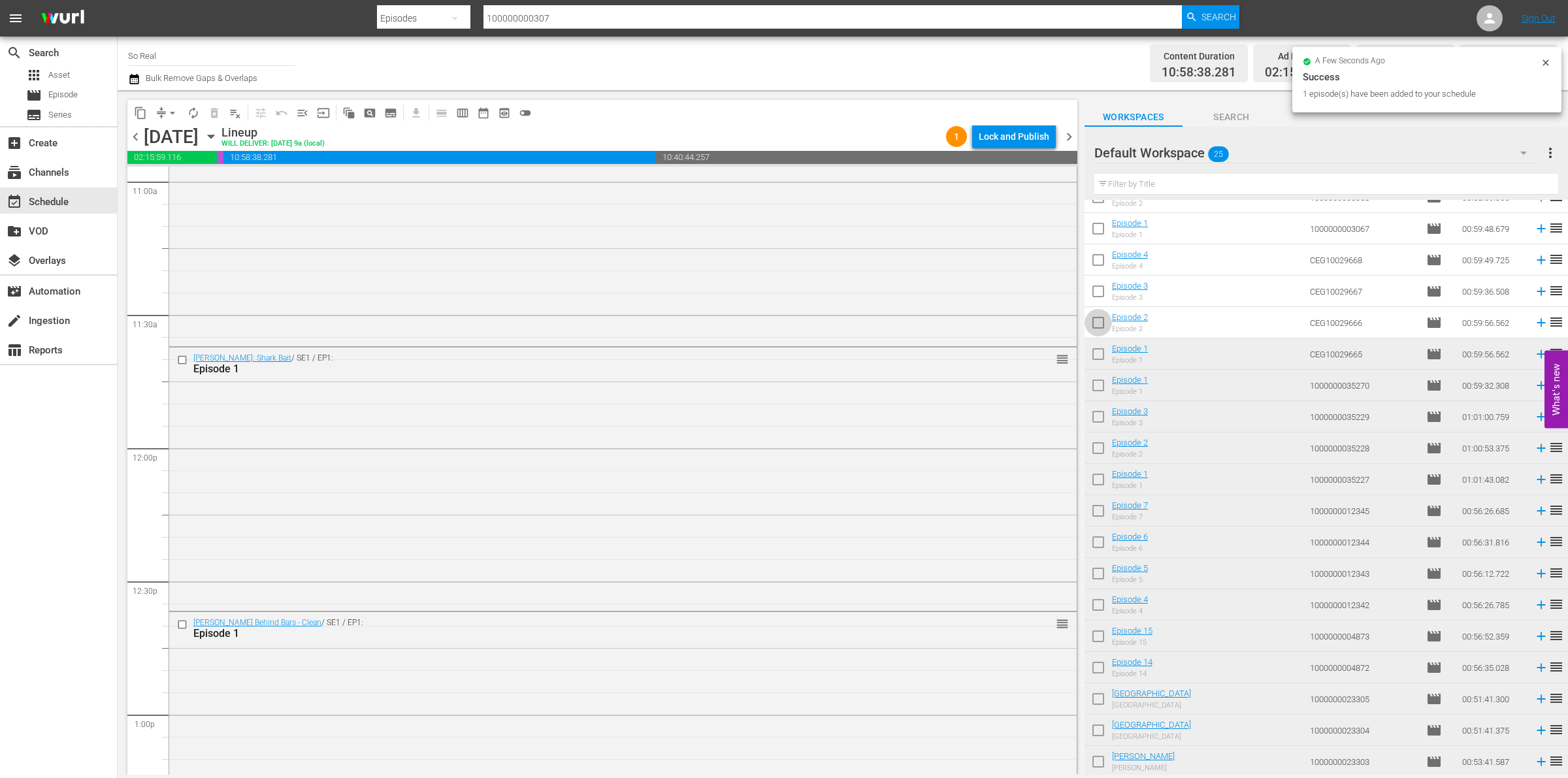
click at [1098, 327] on input "checkbox" at bounding box center [1098, 326] width 28 height 28
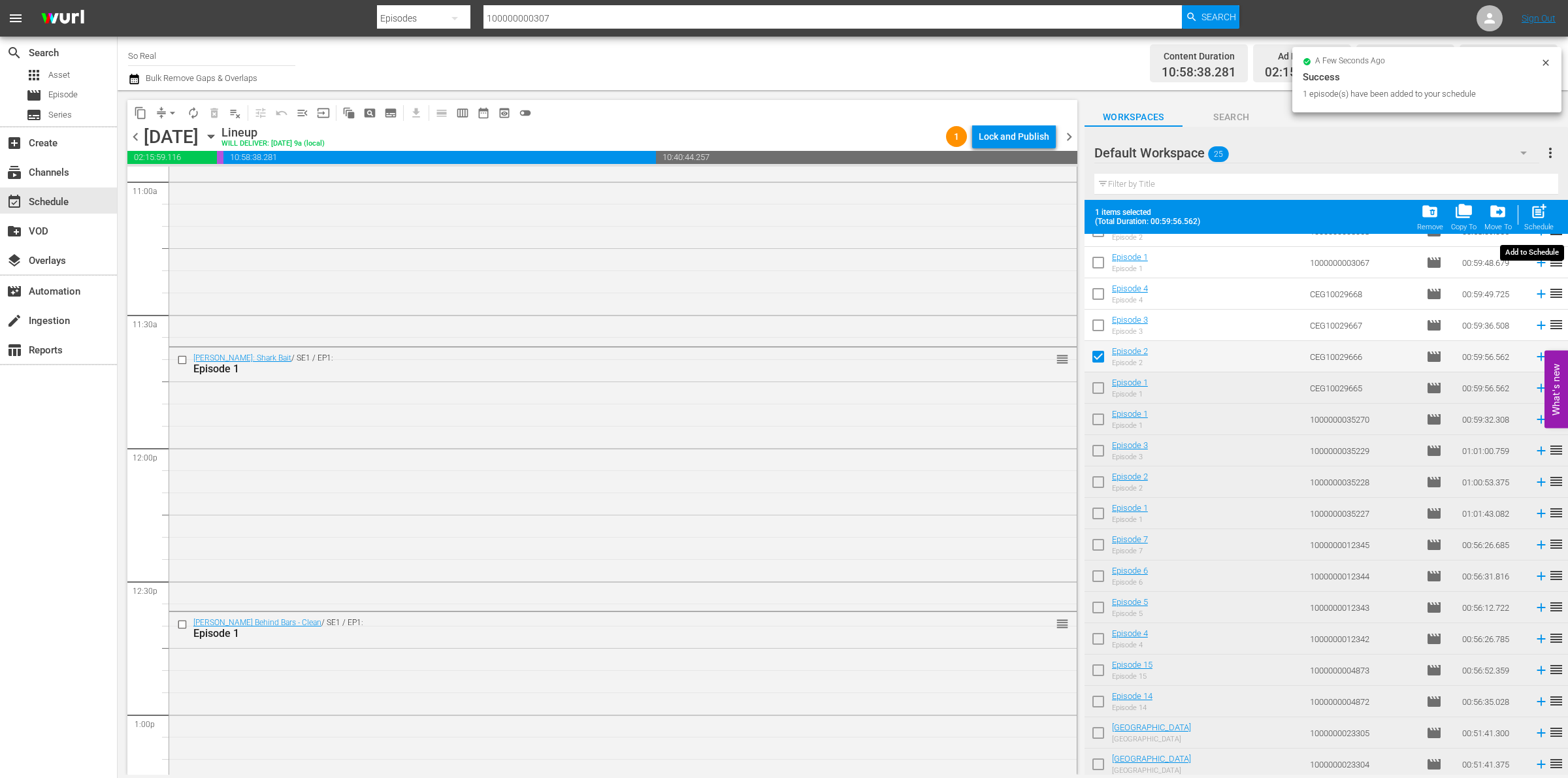
click at [1541, 222] on div "post_add Schedule" at bounding box center [1540, 216] width 29 height 28
checkbox input "false"
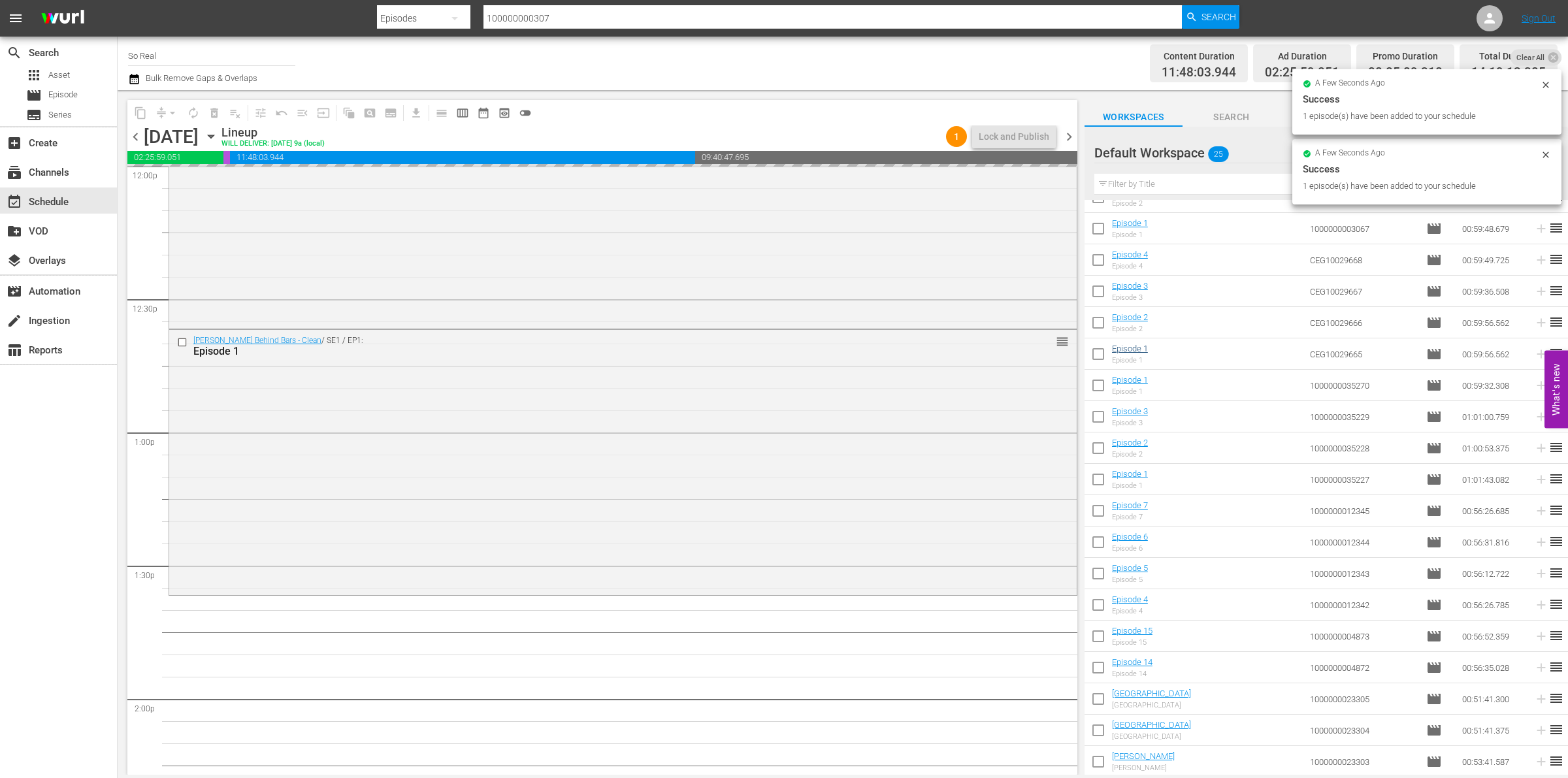
scroll to position [3202, 0]
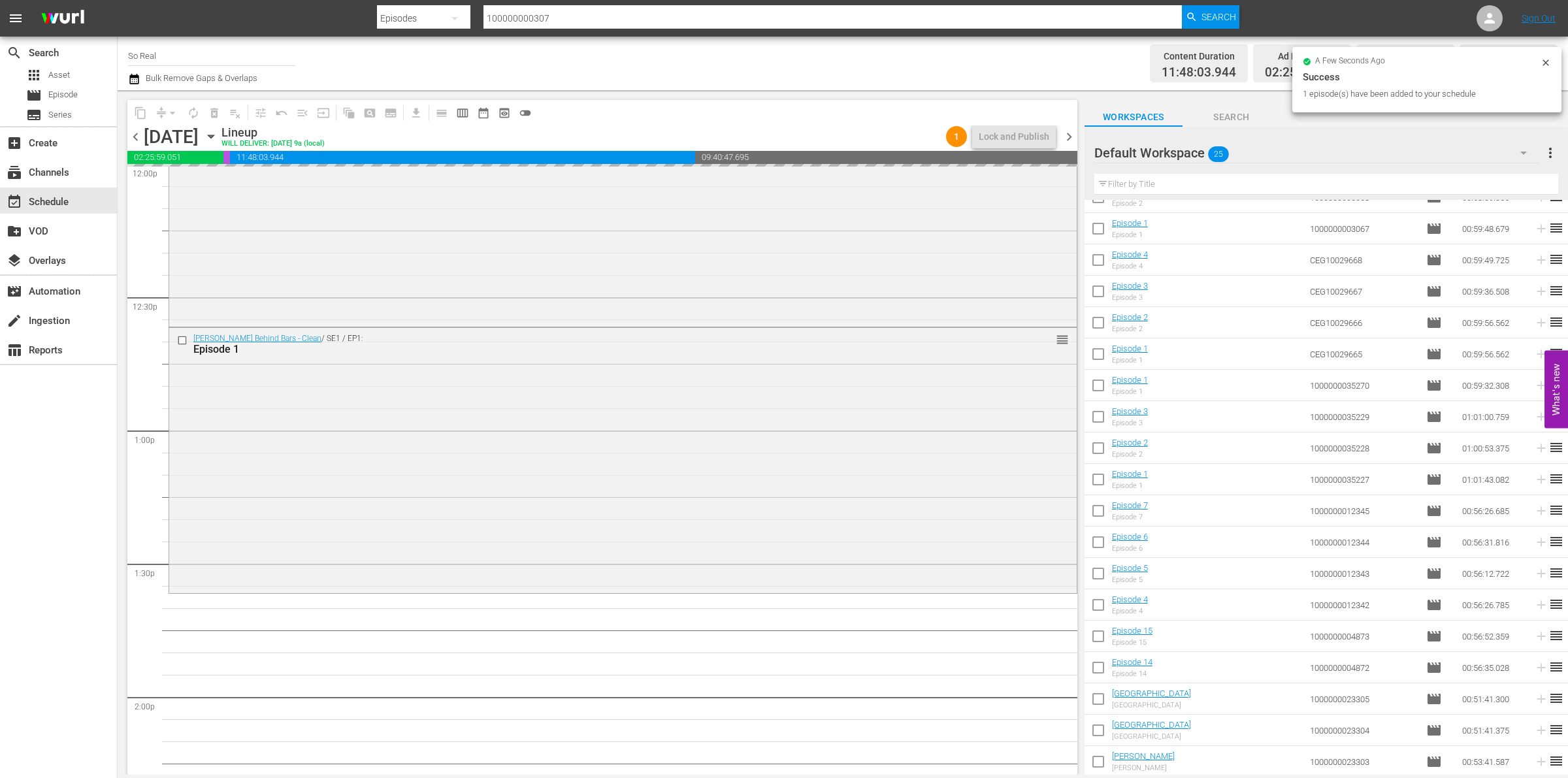
click at [1095, 294] on input "checkbox" at bounding box center [1098, 294] width 28 height 28
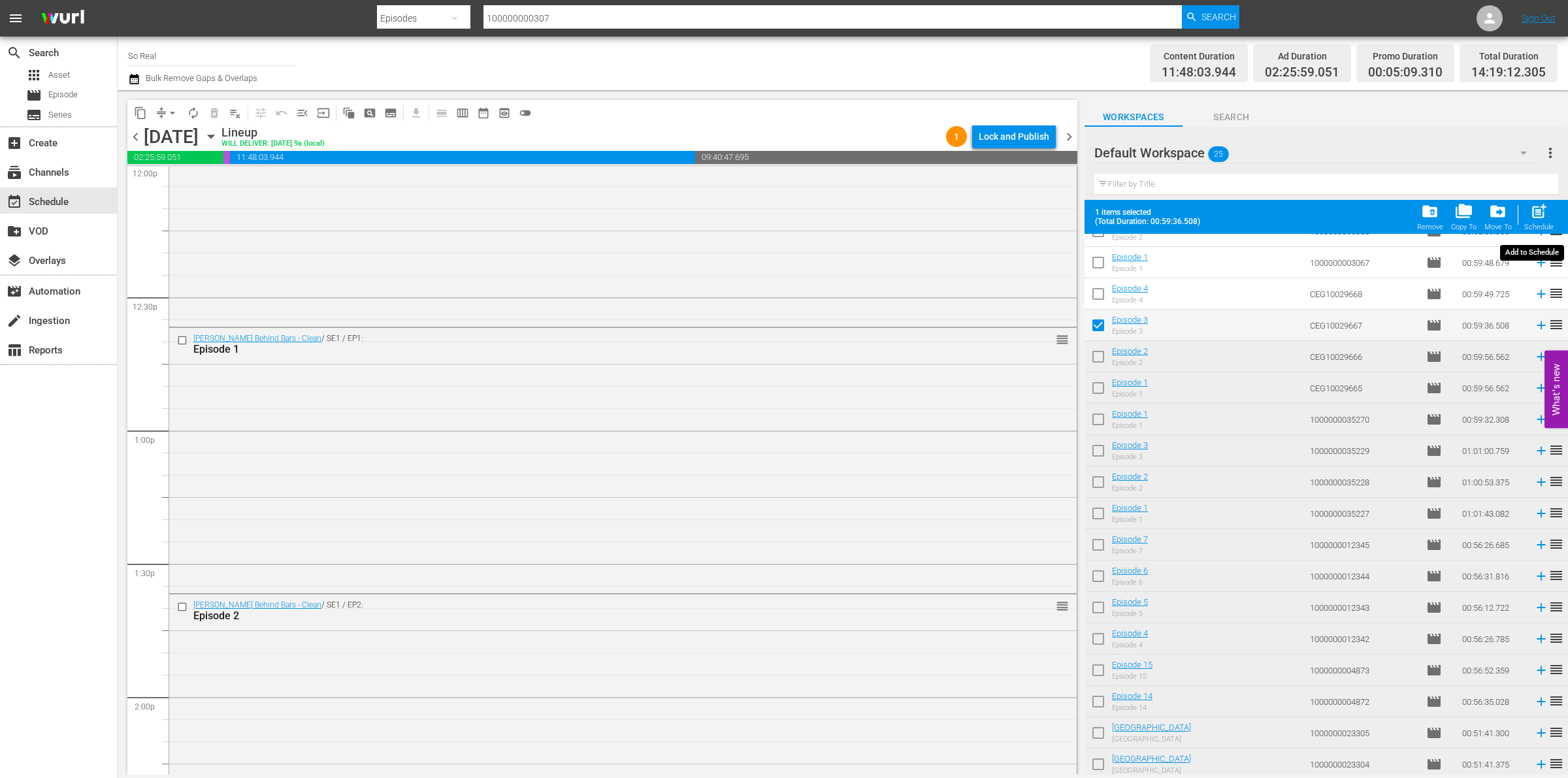
click at [1528, 209] on div "post_add Schedule" at bounding box center [1540, 216] width 29 height 28
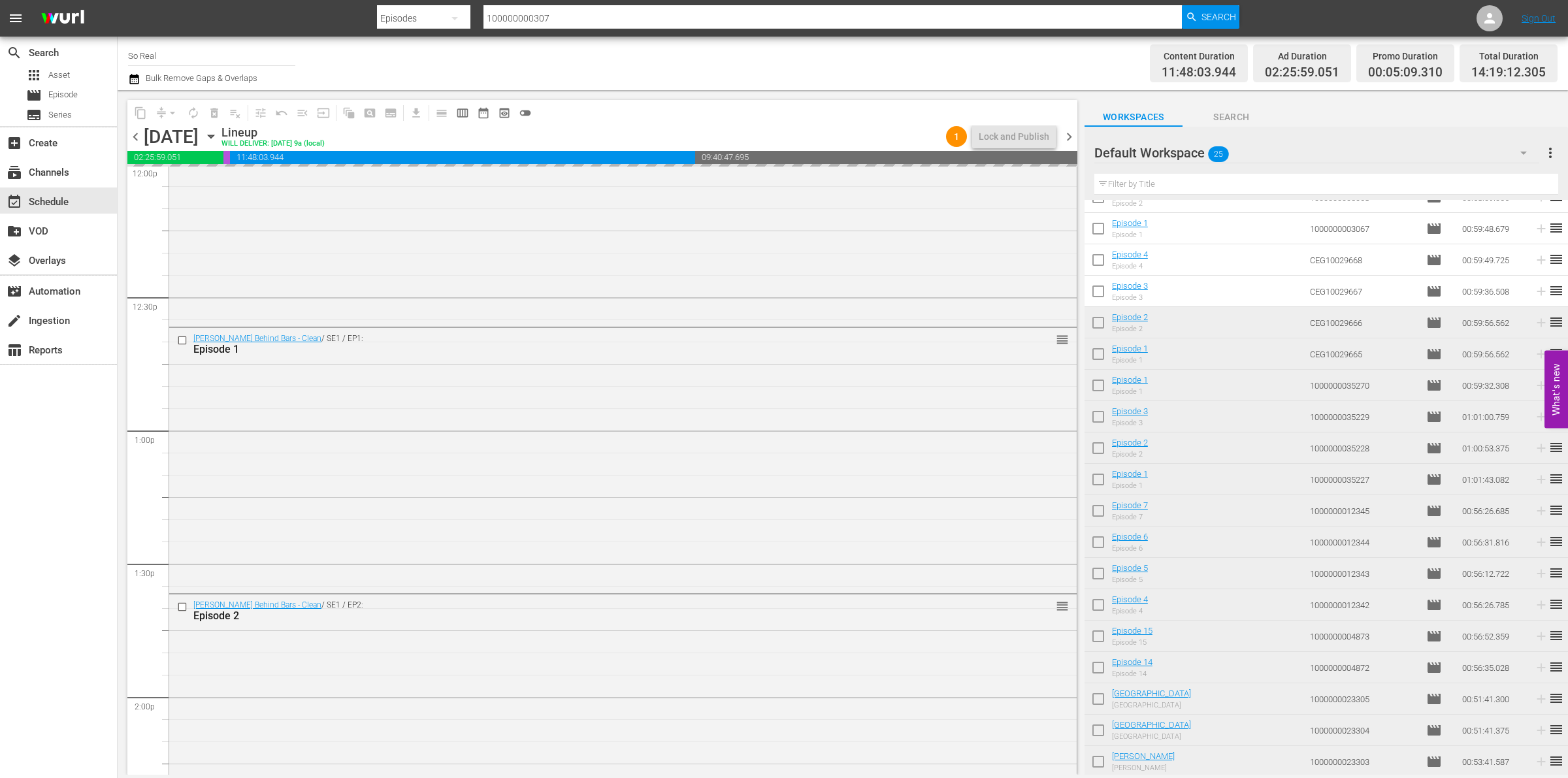
checkbox input "false"
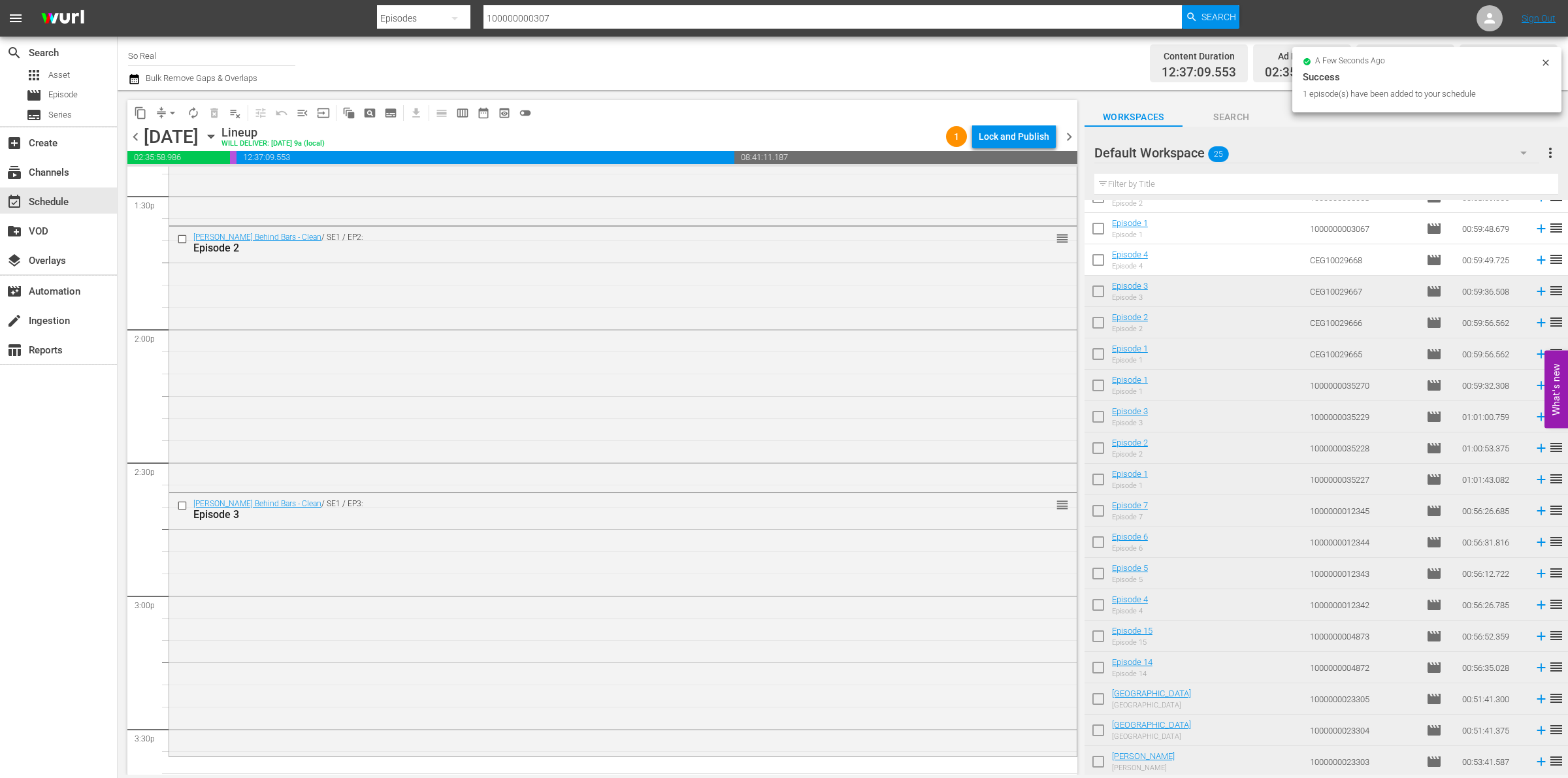
scroll to position [3787, 0]
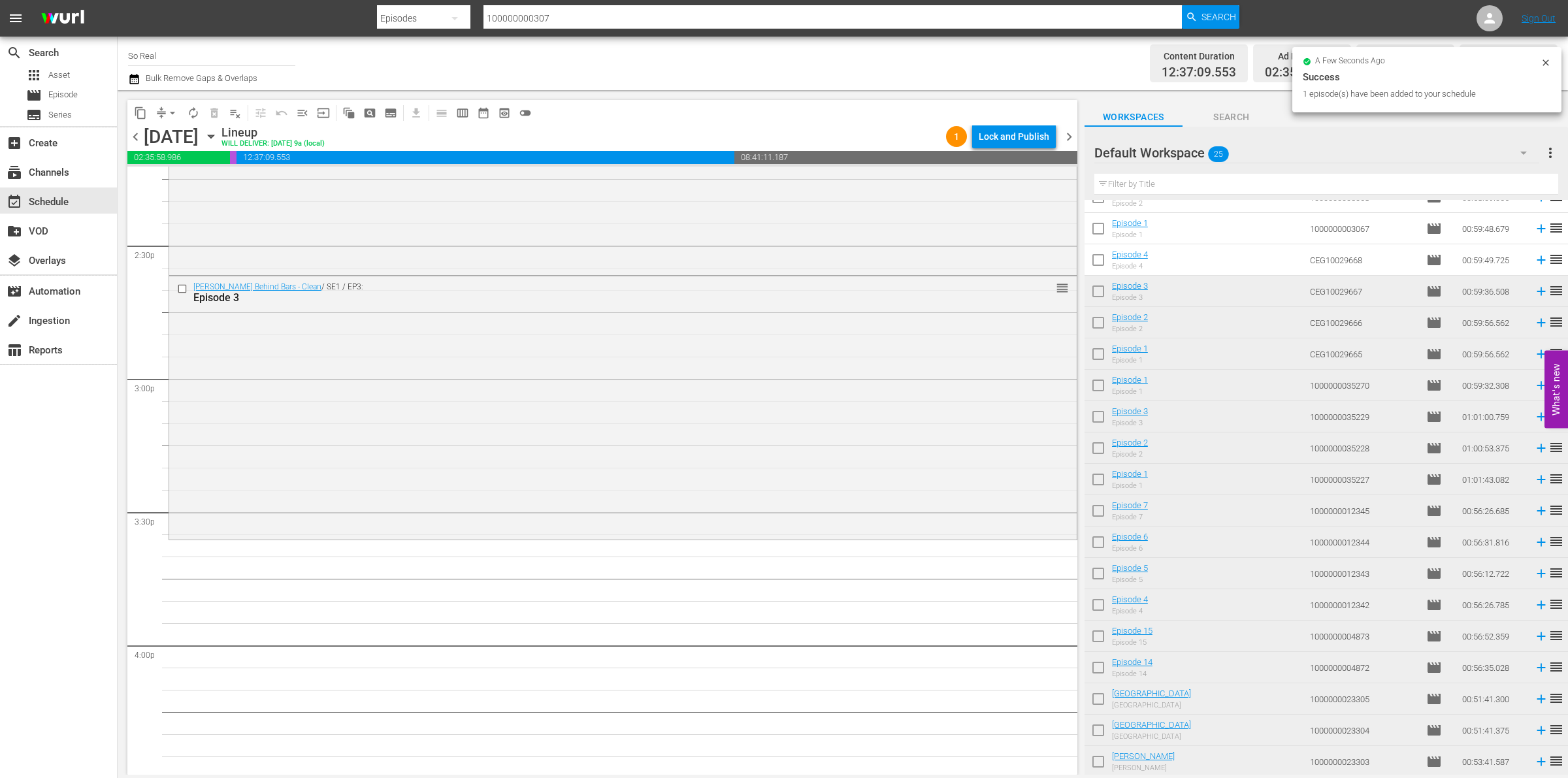
click at [1106, 262] on input "checkbox" at bounding box center [1098, 263] width 28 height 28
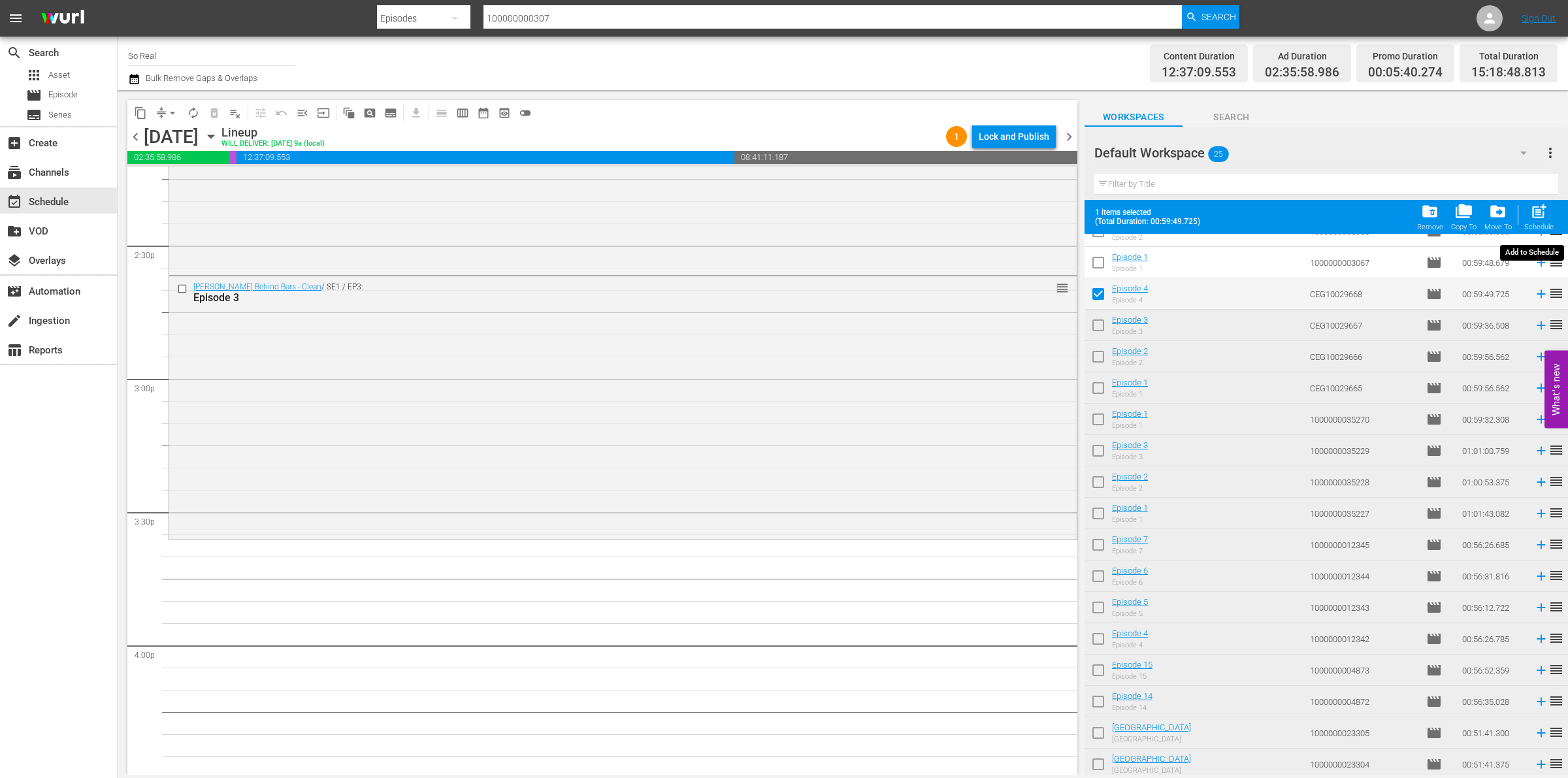
click at [1539, 222] on div "post_add Schedule" at bounding box center [1540, 216] width 29 height 28
checkbox input "false"
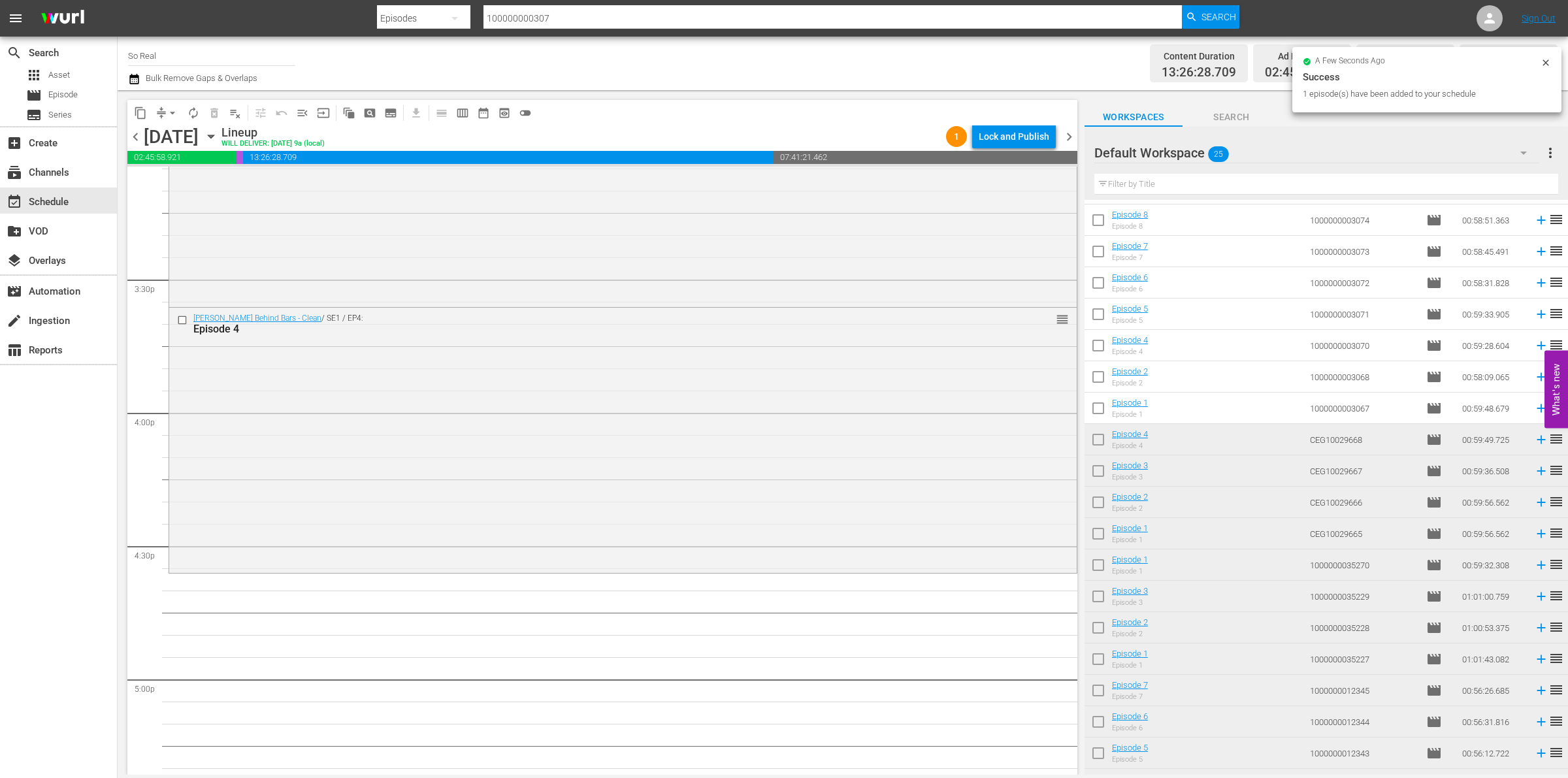
scroll to position [0, 0]
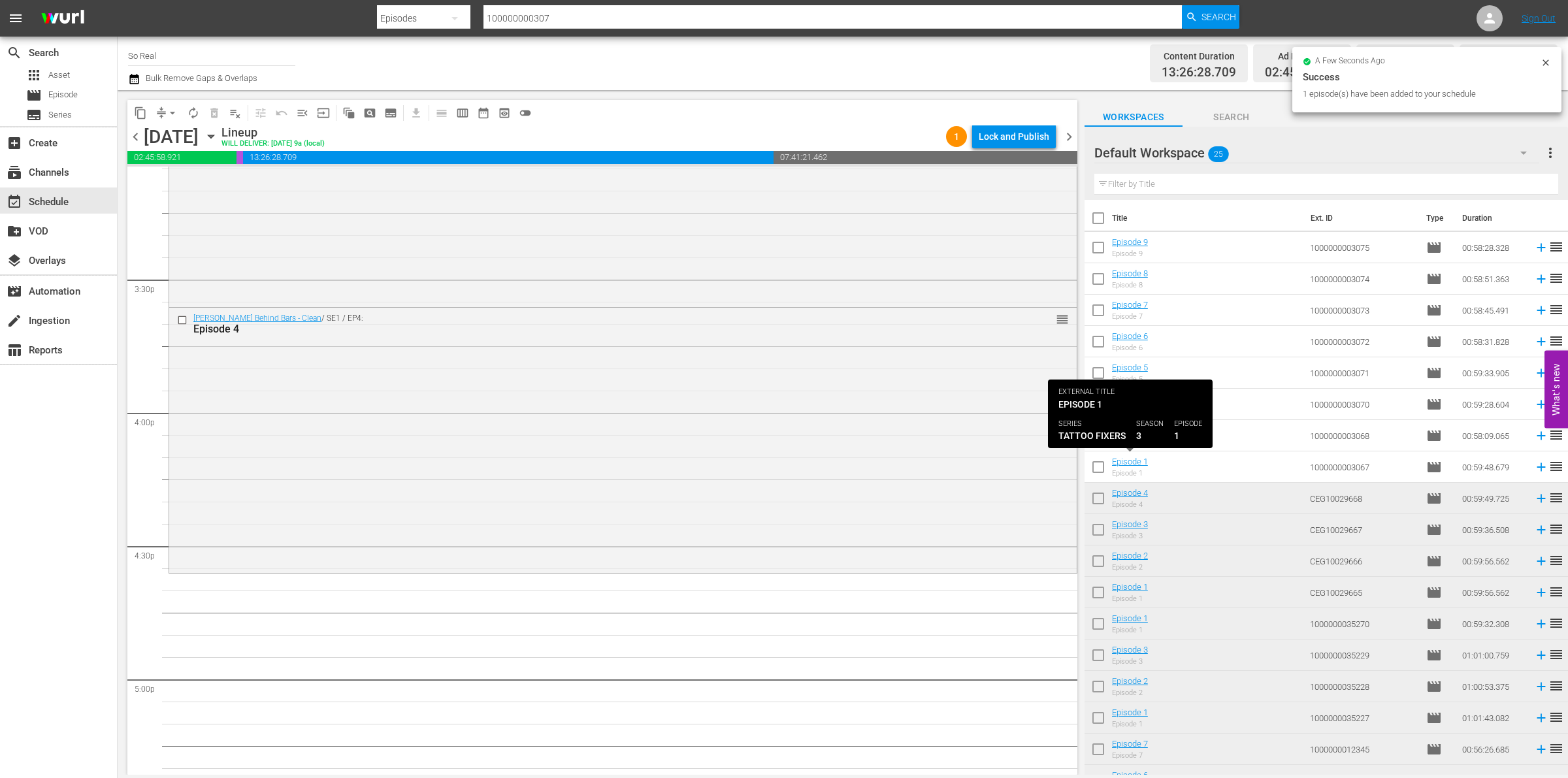
click at [1103, 470] on input "checkbox" at bounding box center [1098, 470] width 28 height 28
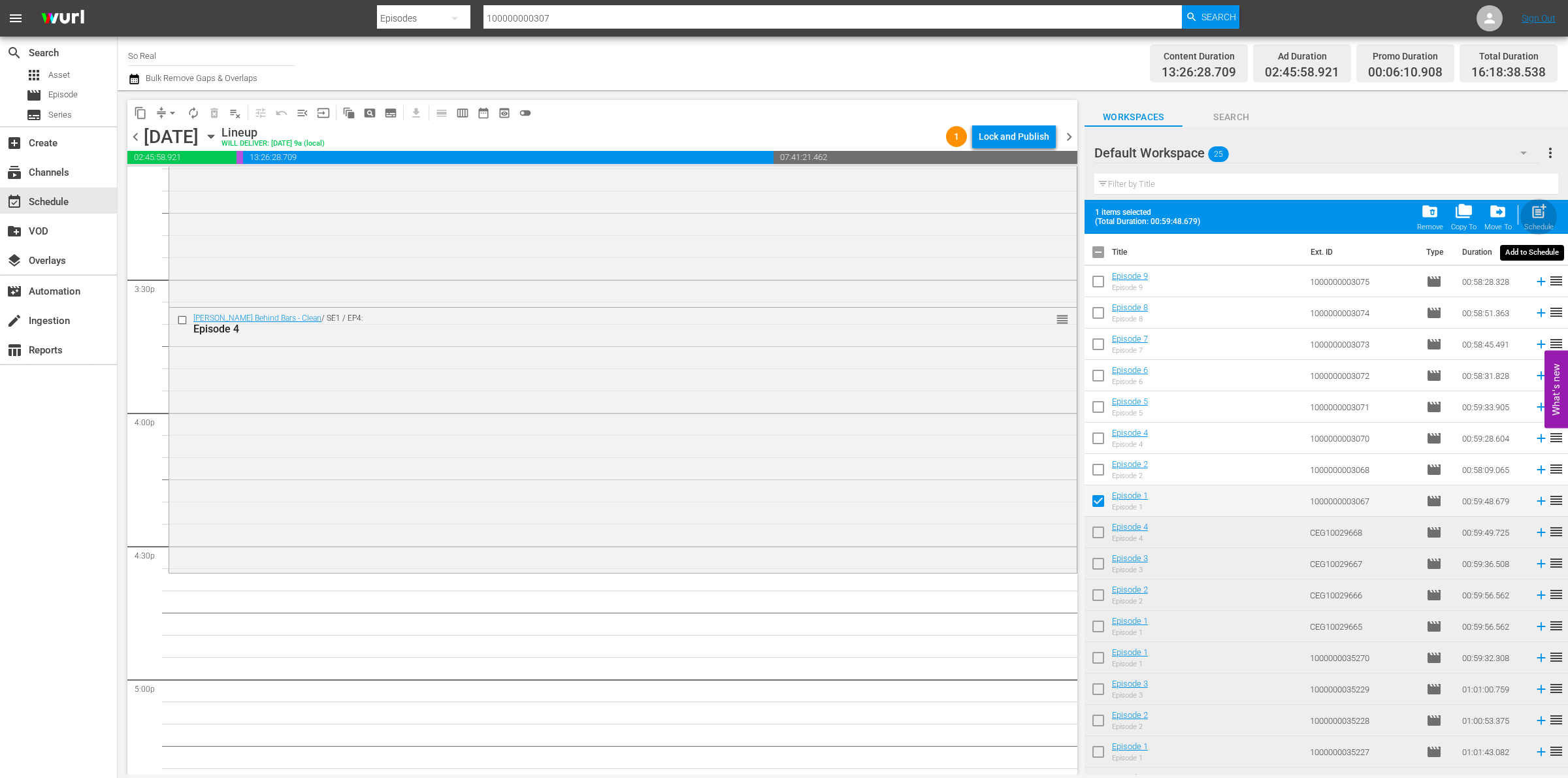
click at [1534, 204] on span "post_add" at bounding box center [1539, 211] width 17 height 17
checkbox input "false"
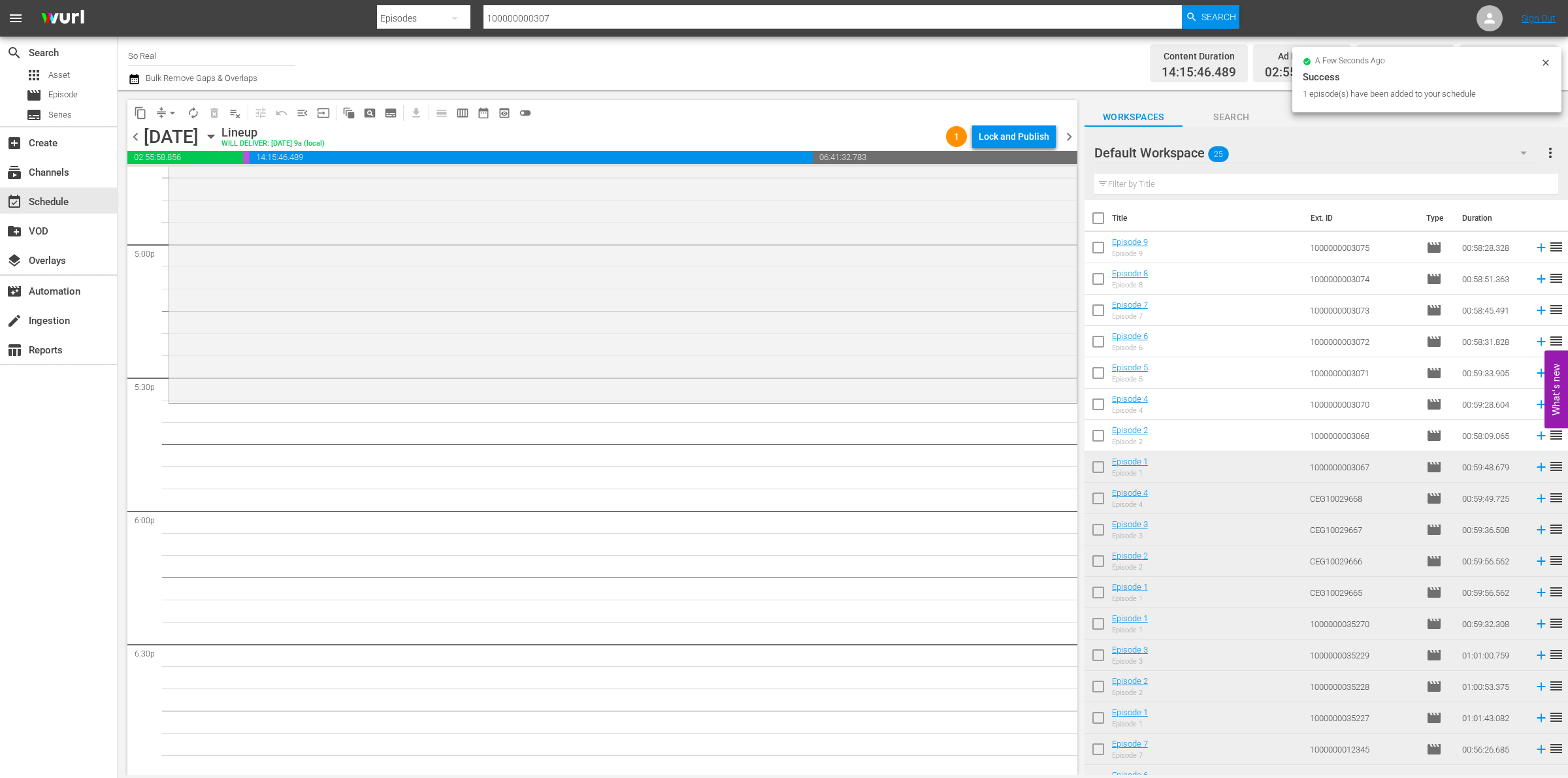
scroll to position [4456, 0]
click at [1104, 437] on input "checkbox" at bounding box center [1098, 439] width 28 height 28
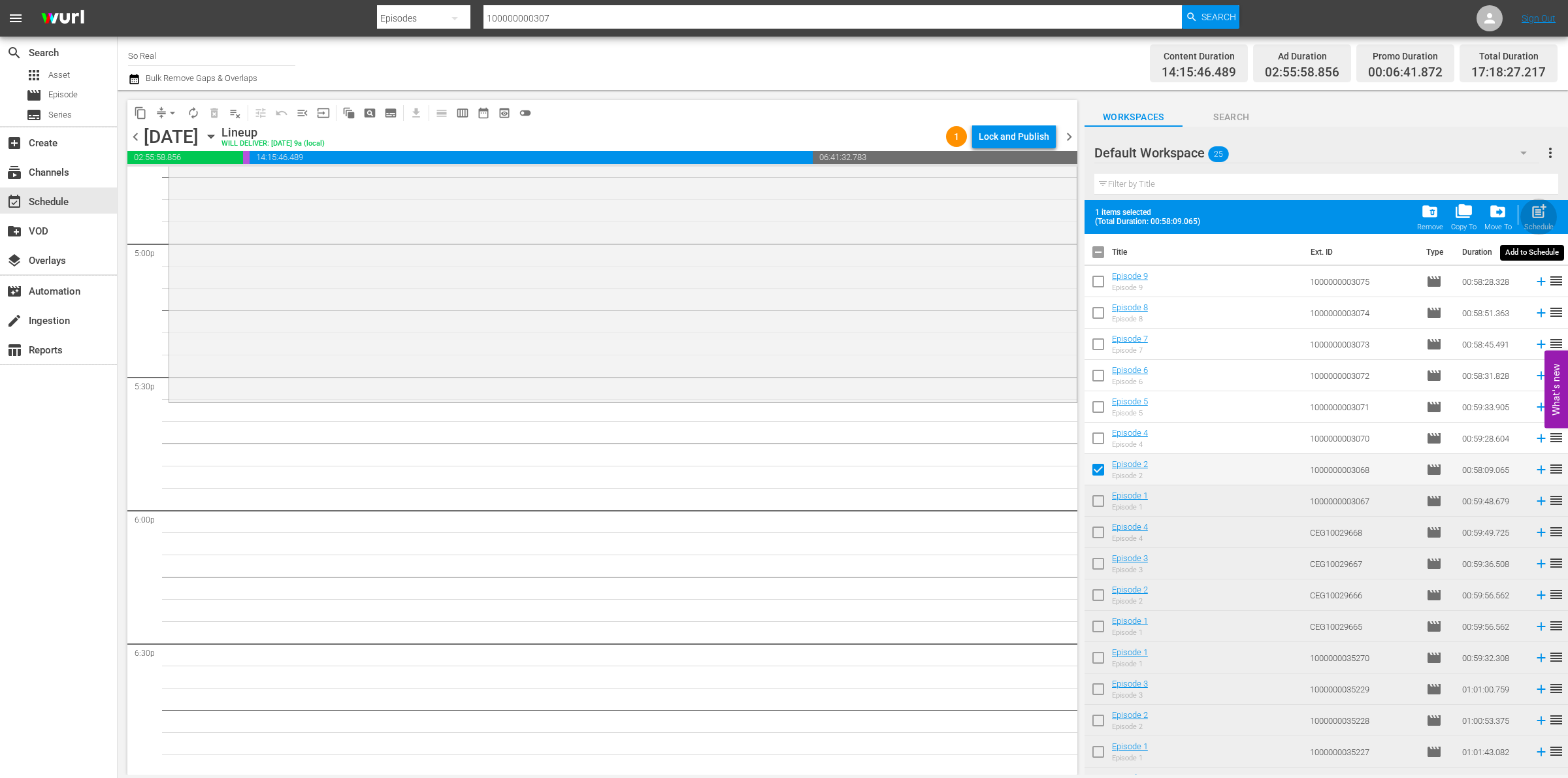
click at [1544, 213] on span "post_add" at bounding box center [1539, 211] width 17 height 17
checkbox input "false"
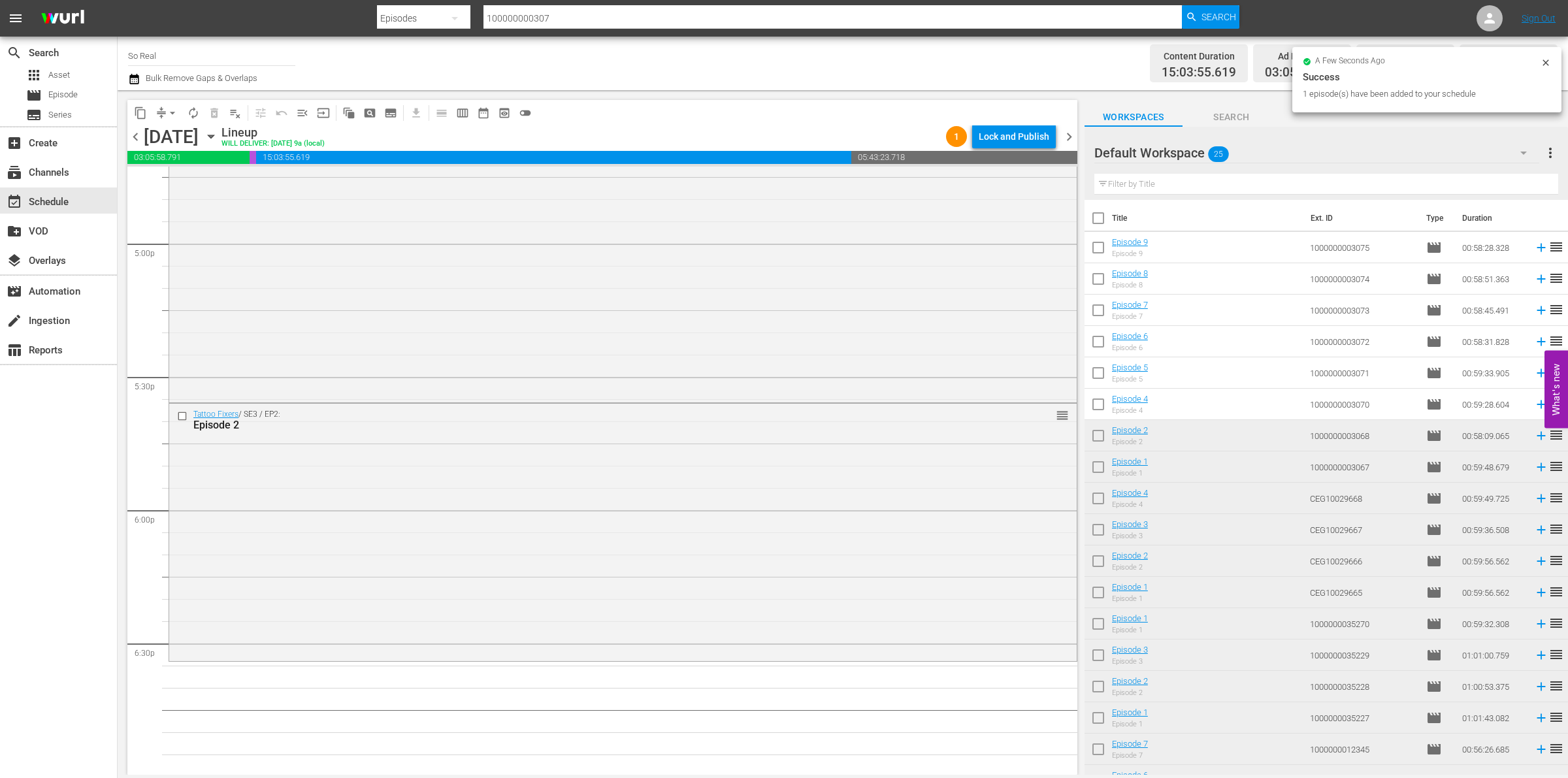
click at [1099, 406] on input "checkbox" at bounding box center [1098, 408] width 28 height 28
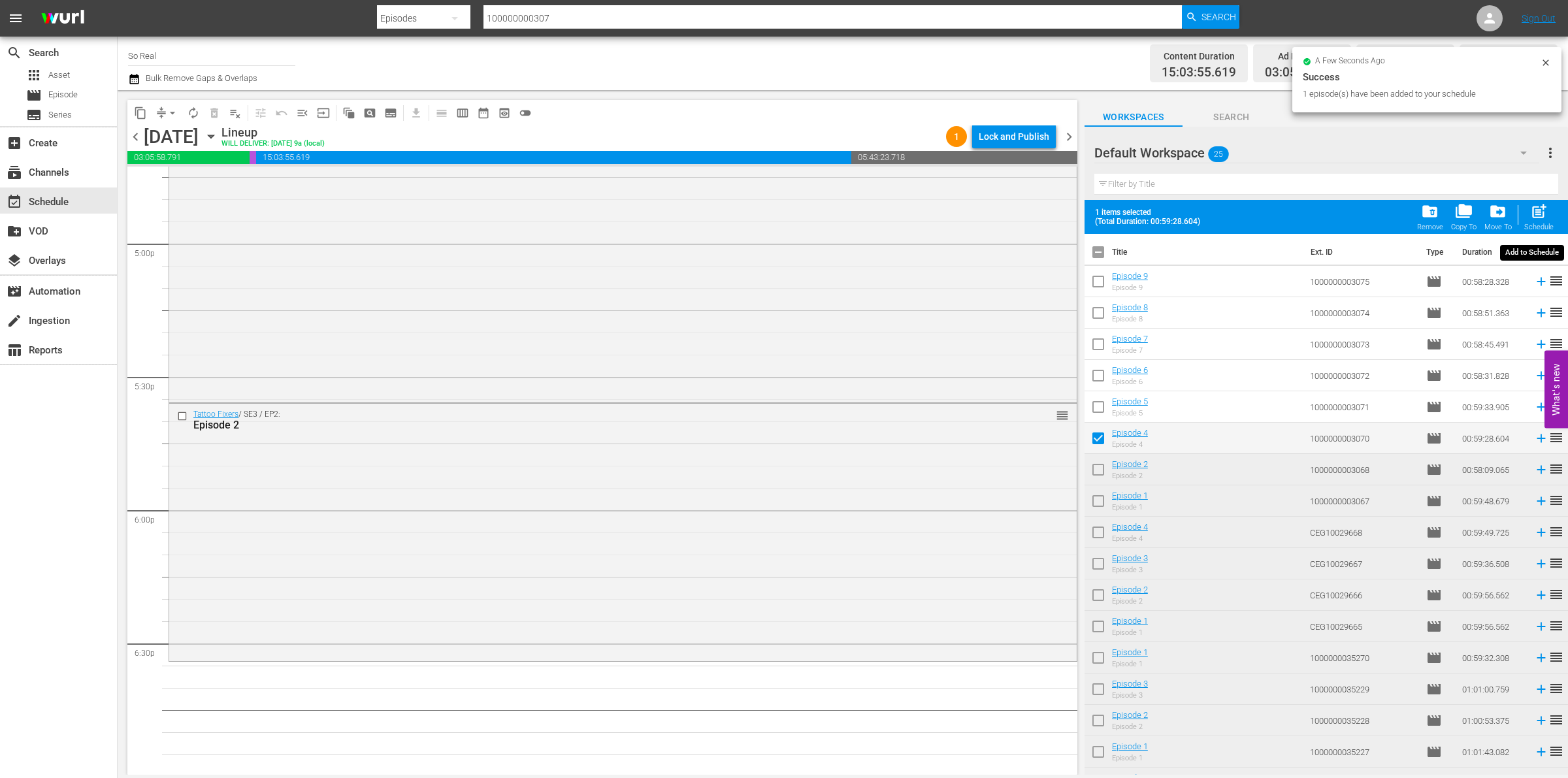
click at [1538, 207] on span "post_add" at bounding box center [1539, 211] width 17 height 17
checkbox input "false"
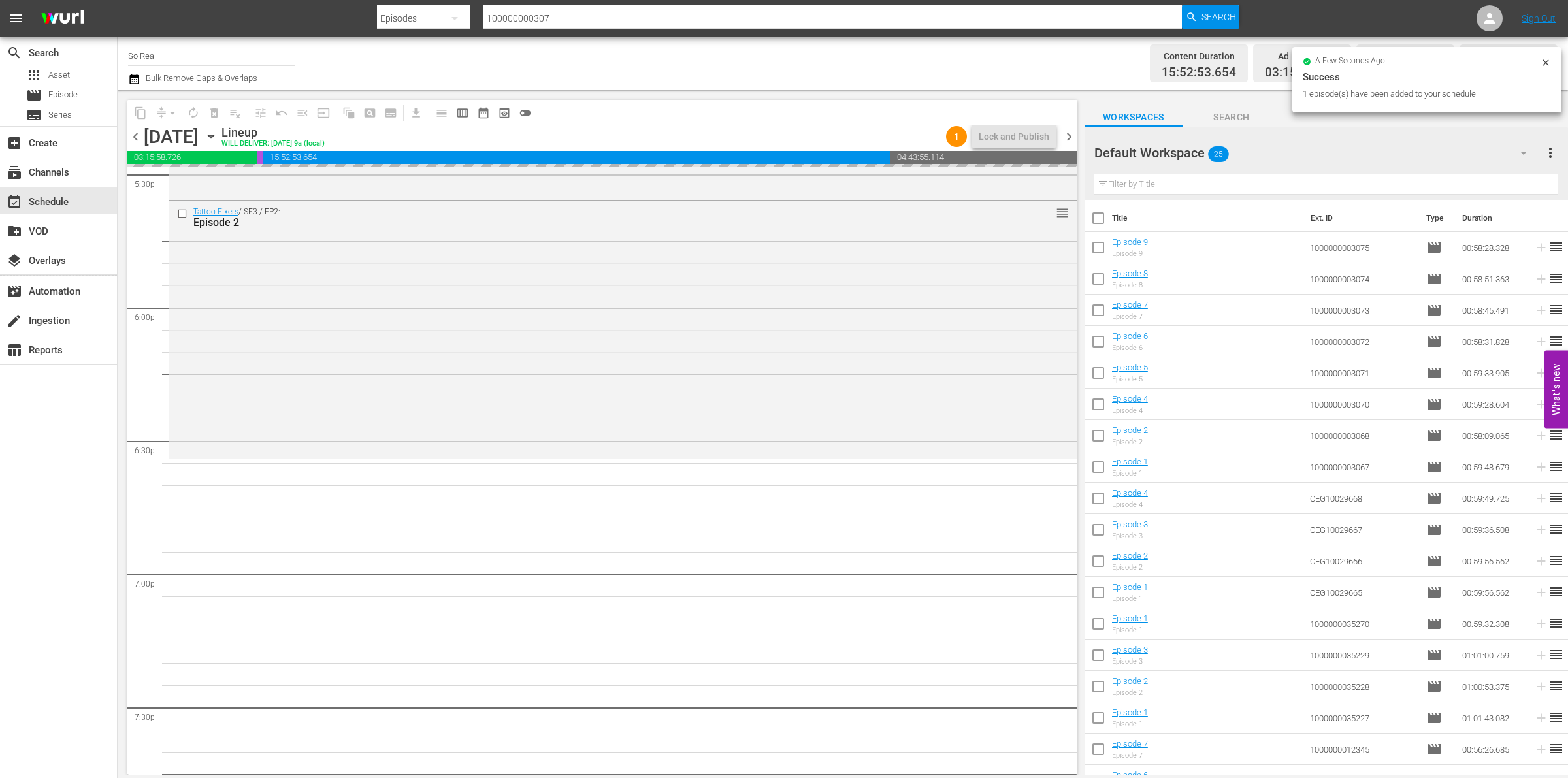
scroll to position [4659, 0]
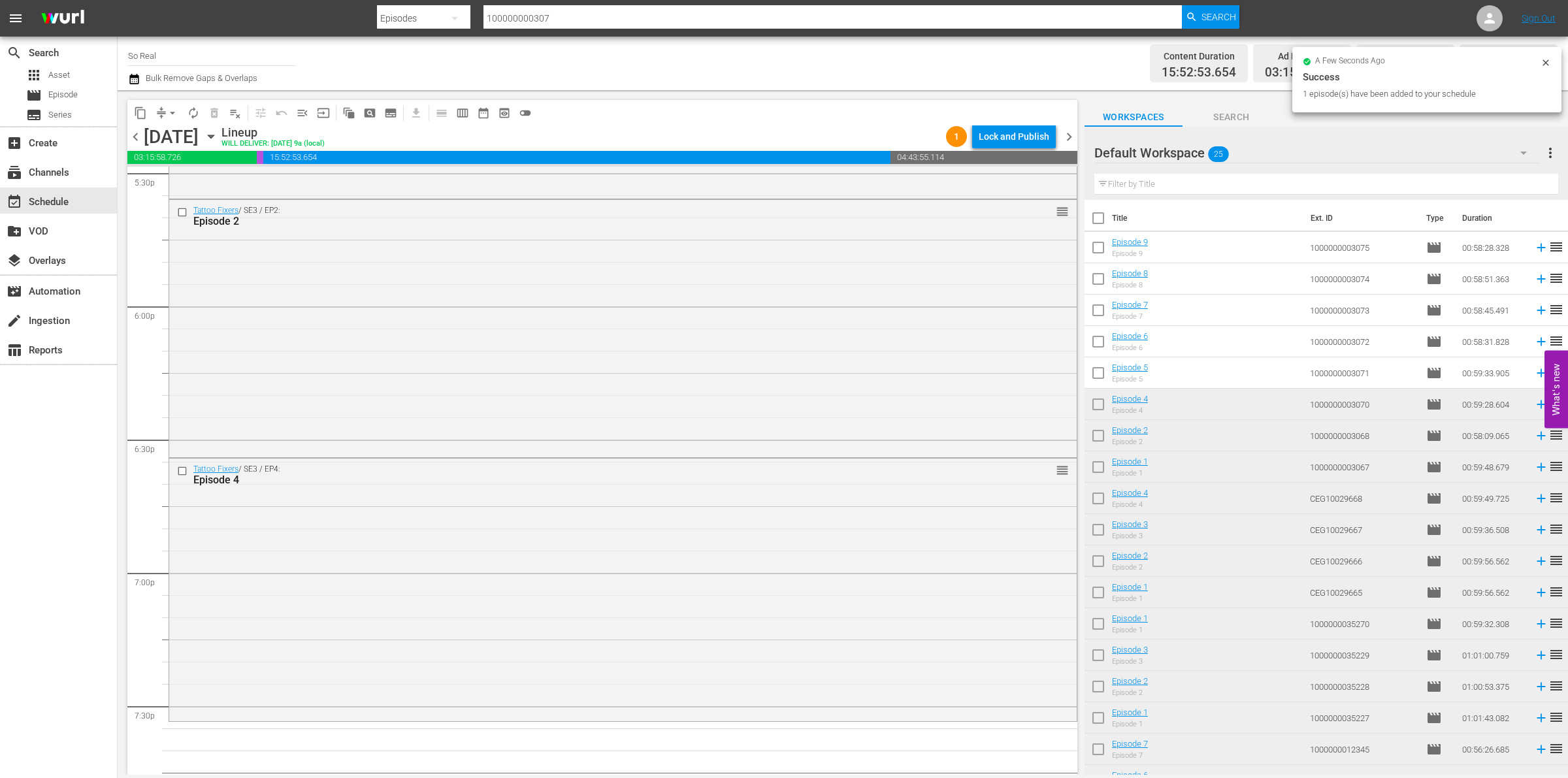
click at [1099, 376] on input "checkbox" at bounding box center [1098, 376] width 28 height 28
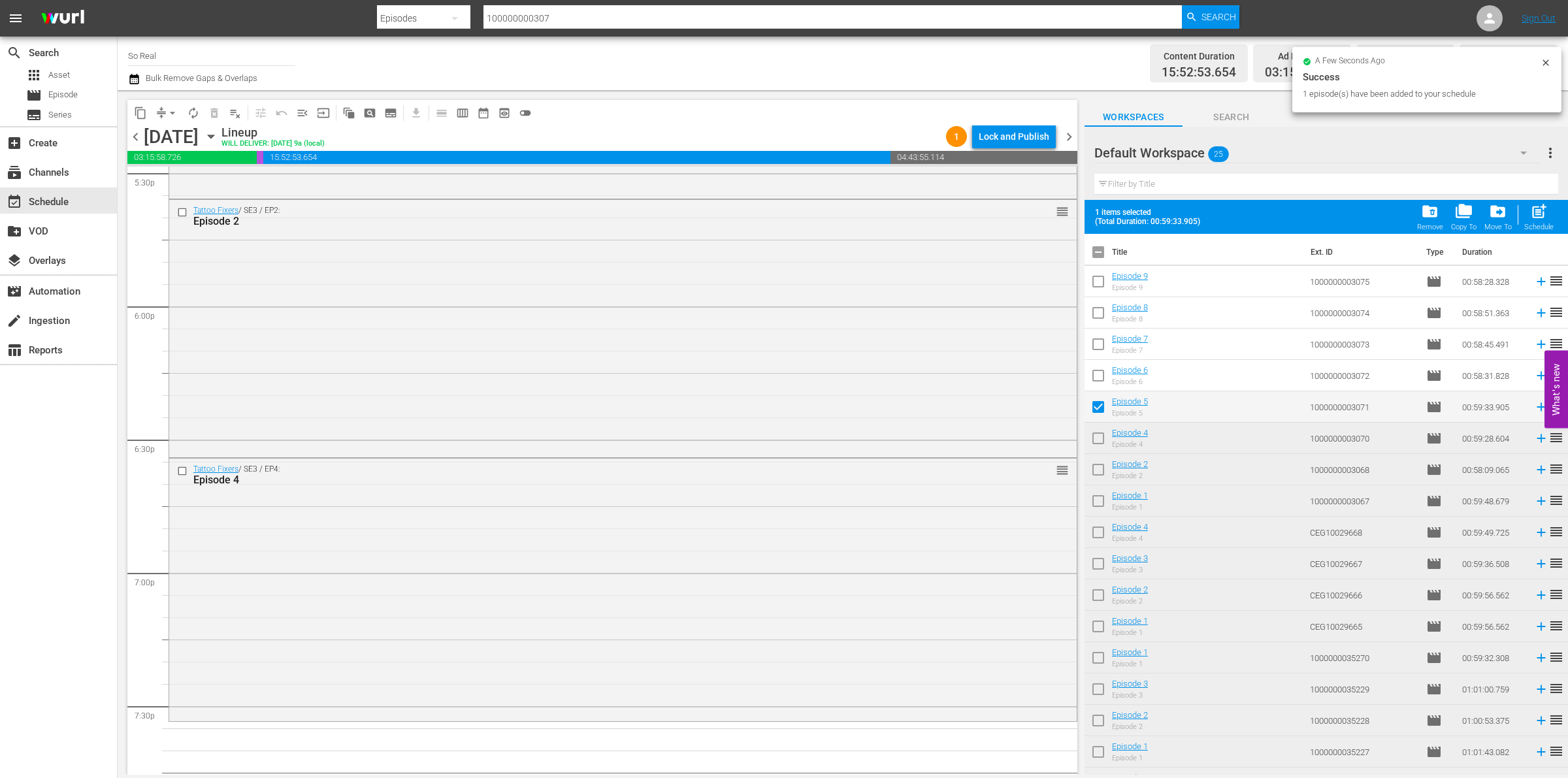
click at [1538, 215] on span "post_add" at bounding box center [1539, 211] width 17 height 17
checkbox input "false"
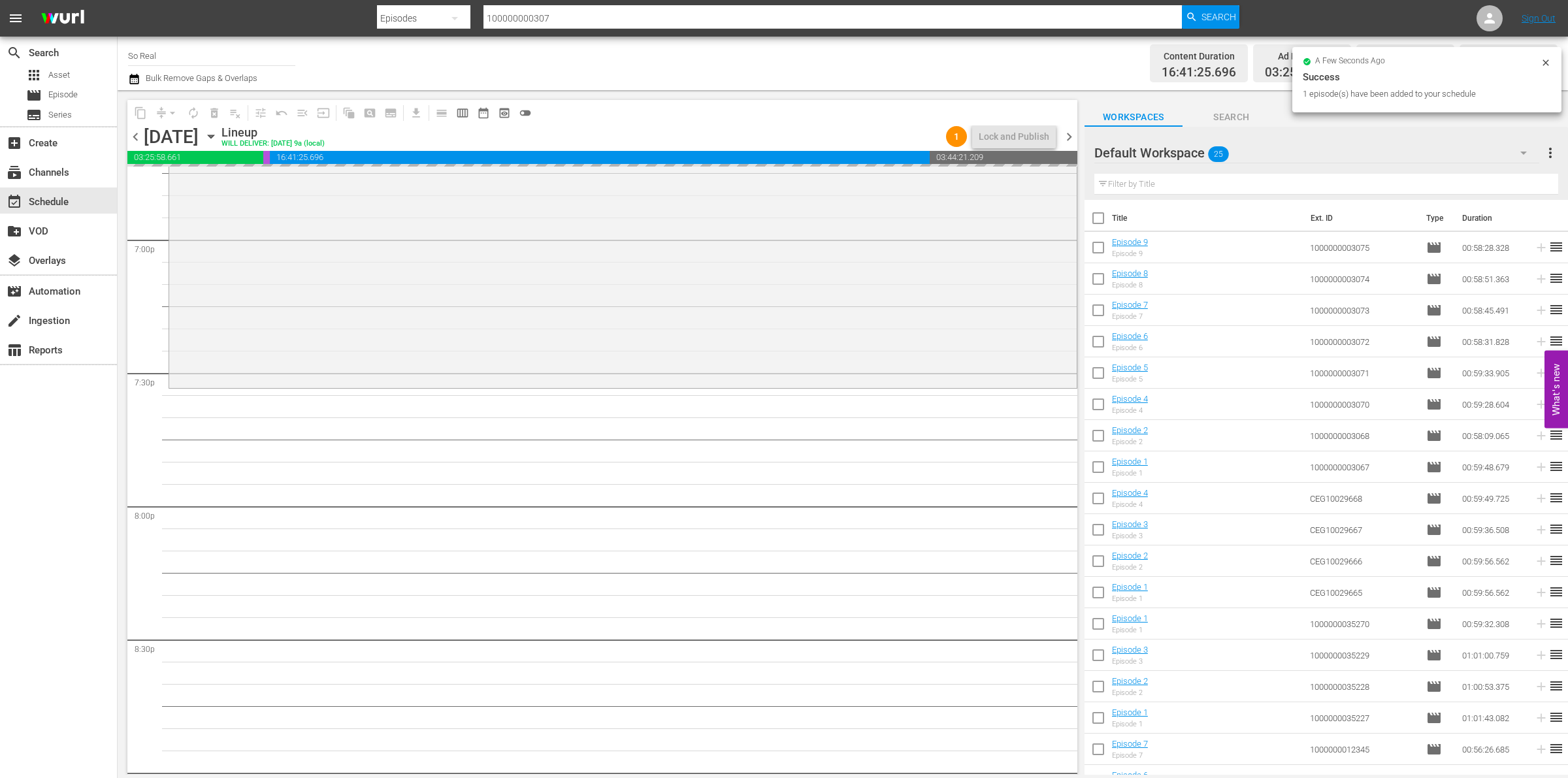
scroll to position [4995, 0]
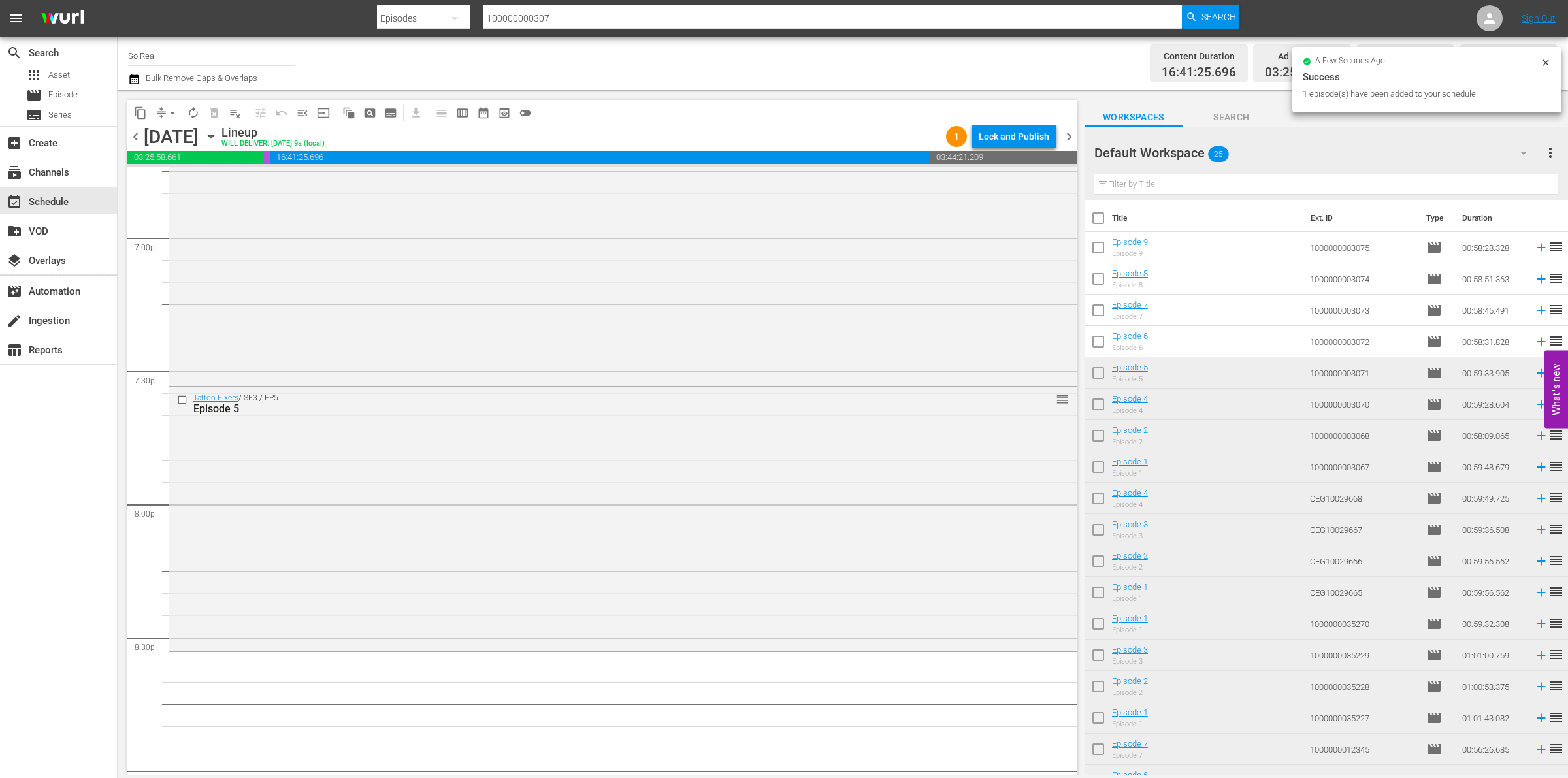
click at [1102, 346] on input "checkbox" at bounding box center [1098, 345] width 28 height 28
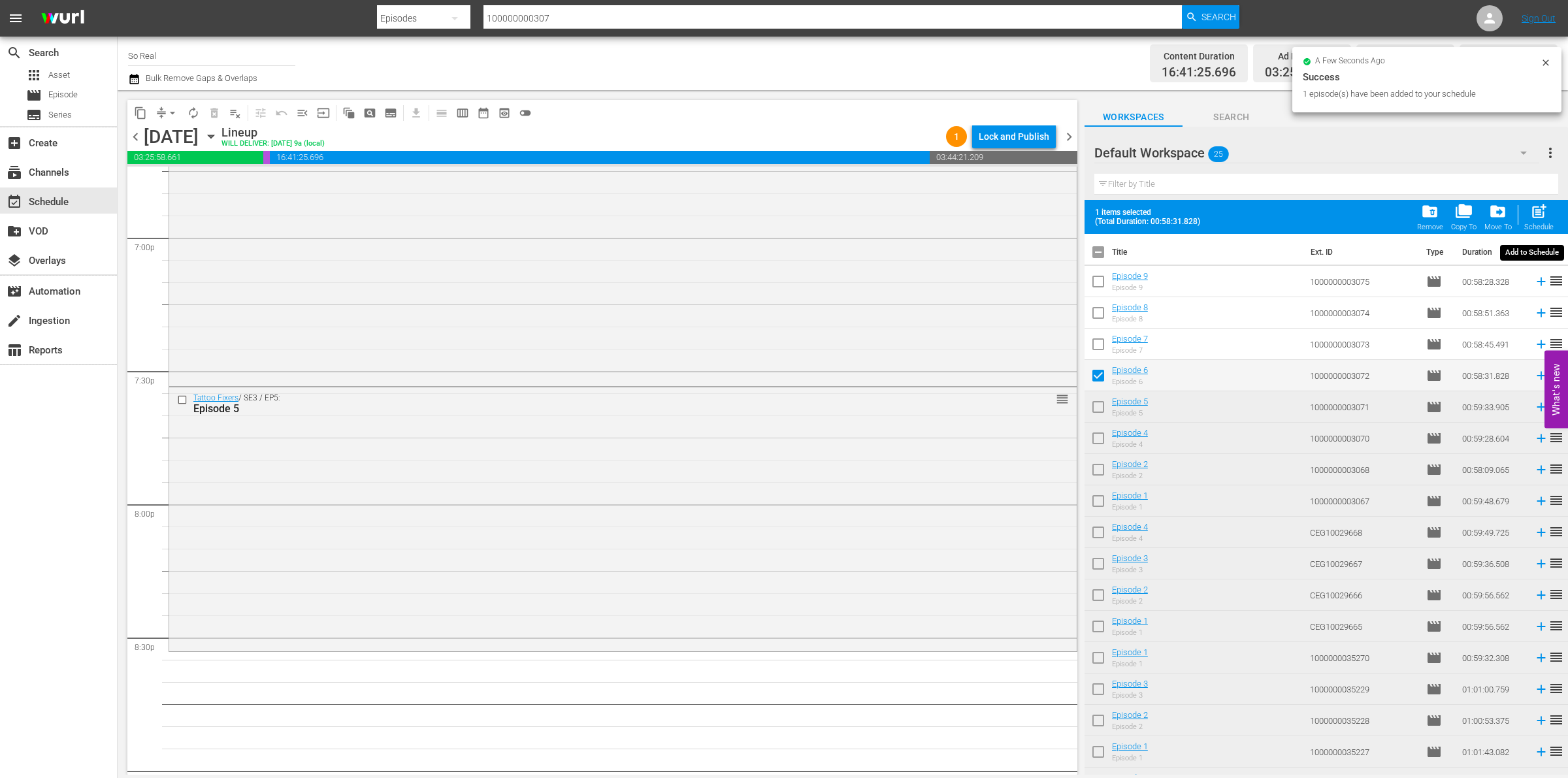
click at [1553, 209] on div "post_add Schedule" at bounding box center [1540, 216] width 29 height 28
checkbox input "false"
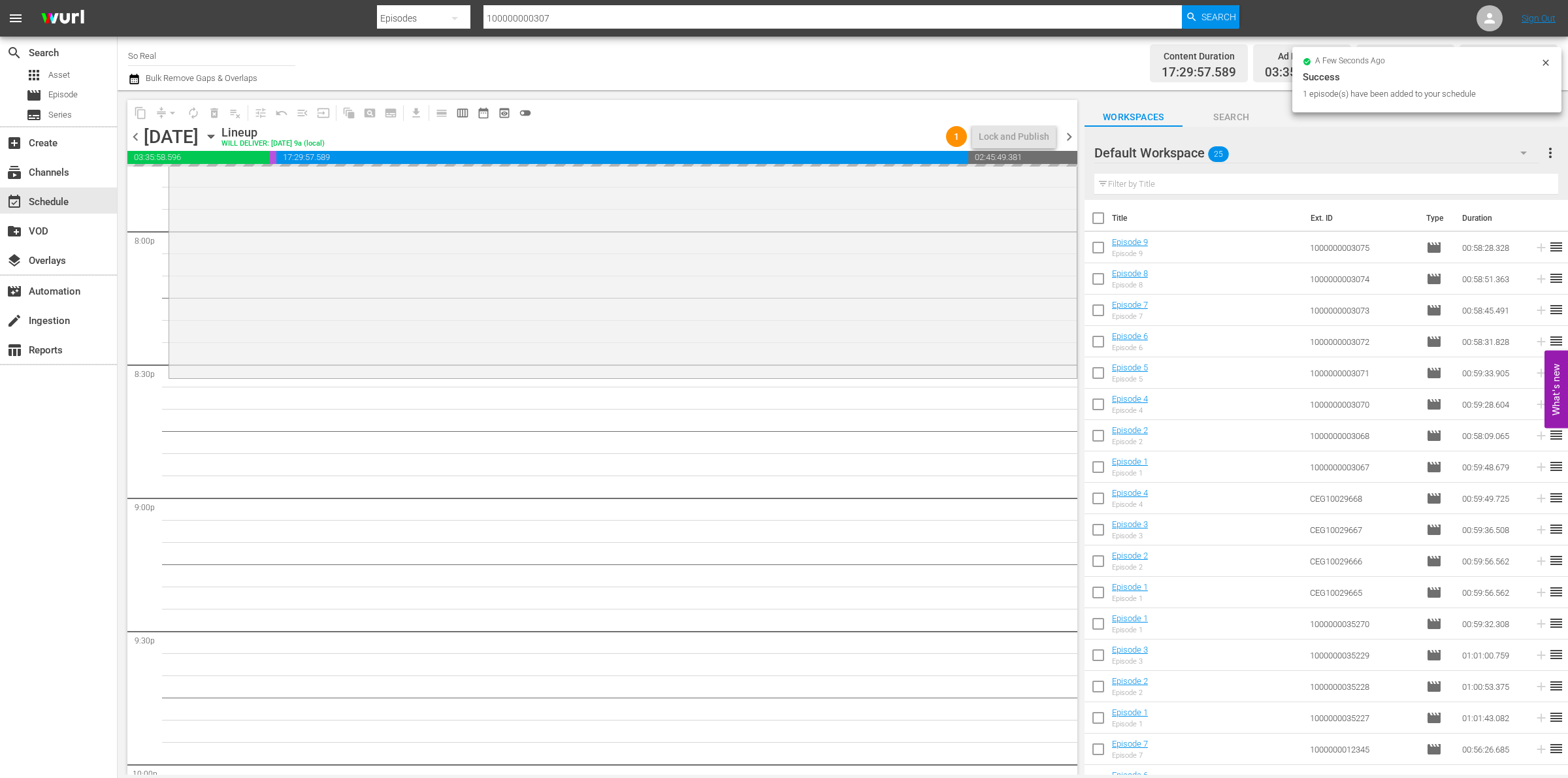
scroll to position [5333, 0]
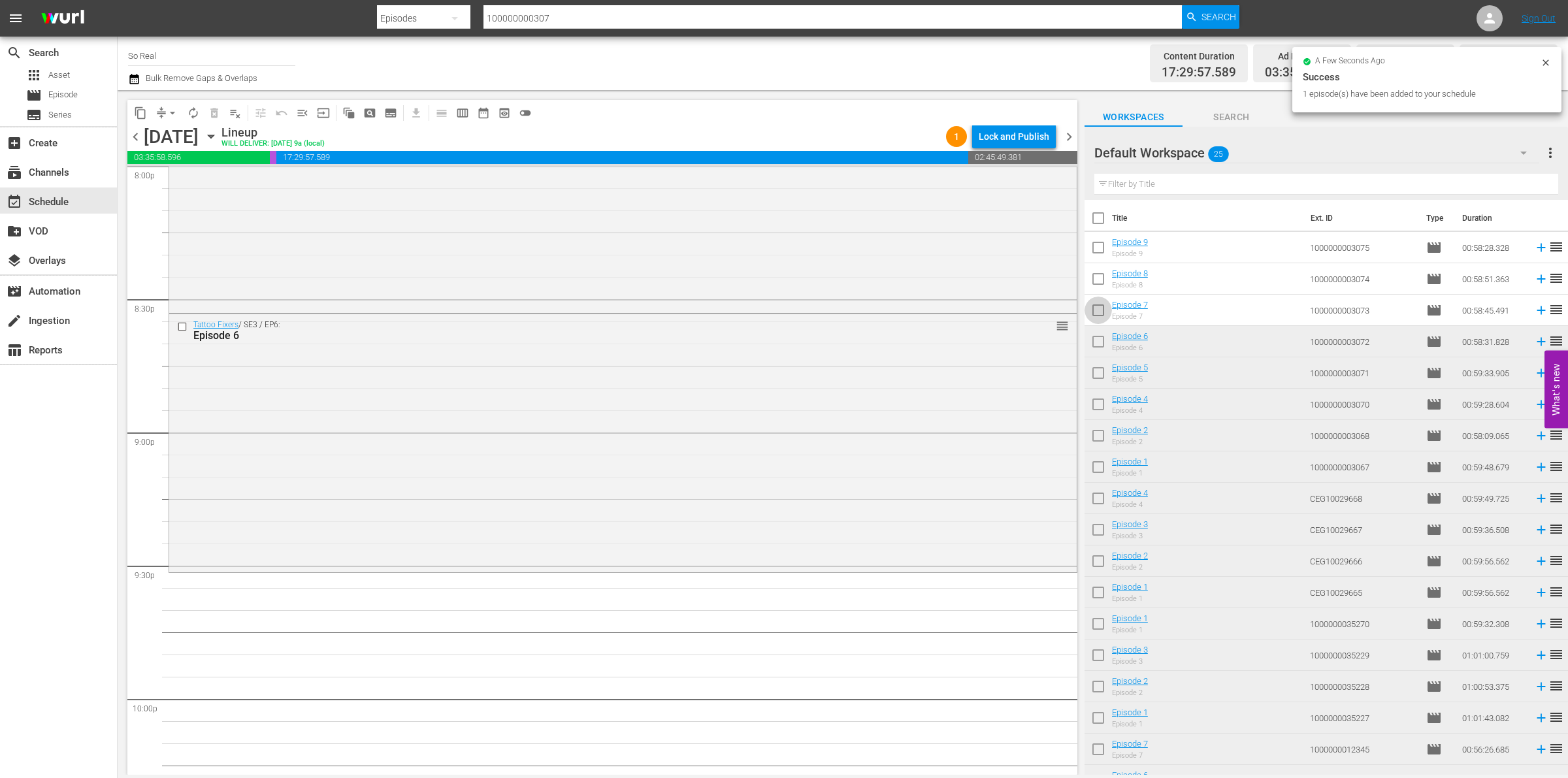
click at [1104, 315] on input "checkbox" at bounding box center [1098, 313] width 28 height 28
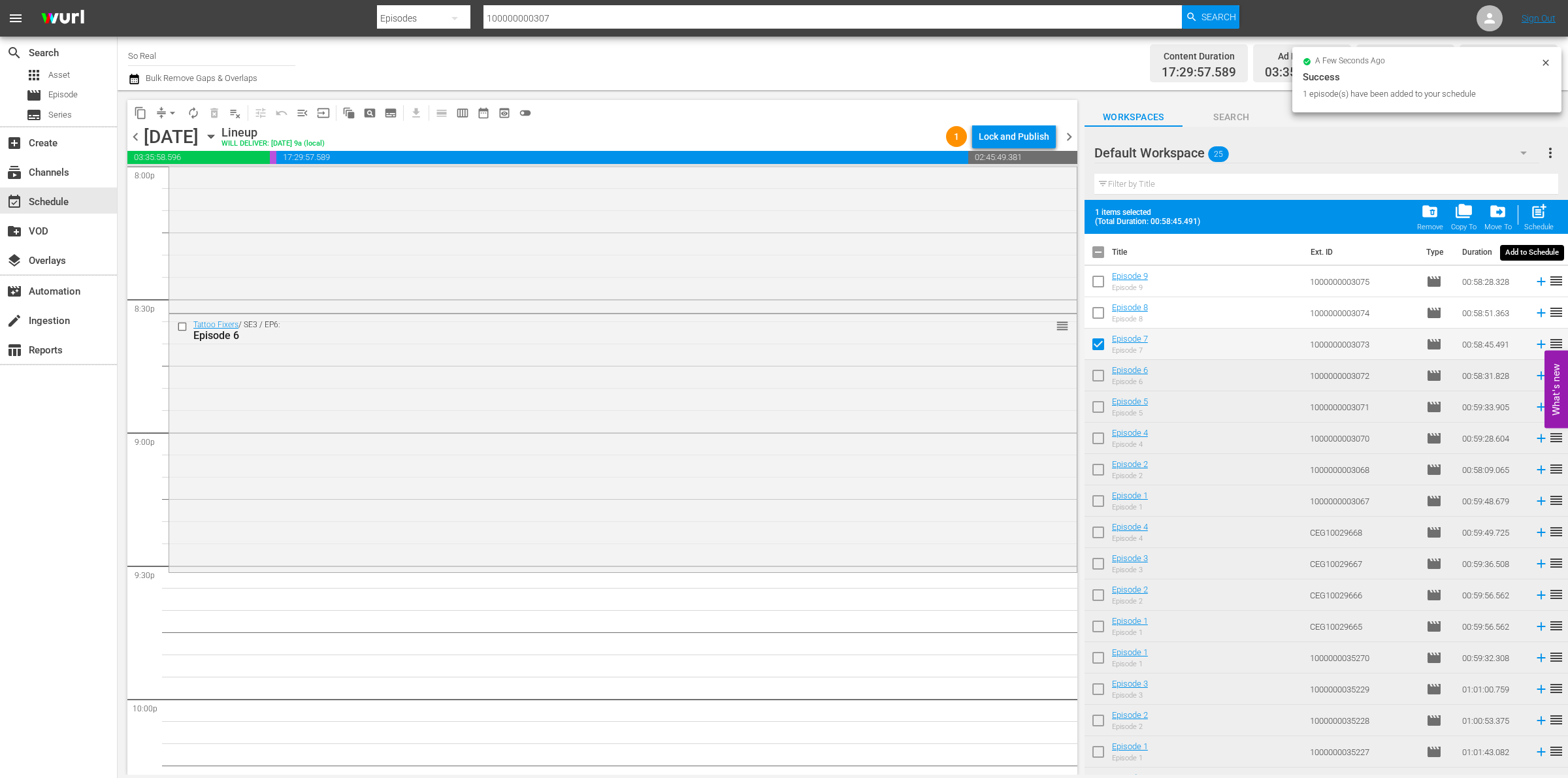
click at [1531, 221] on span "post_add" at bounding box center [1539, 211] width 17 height 17
checkbox input "false"
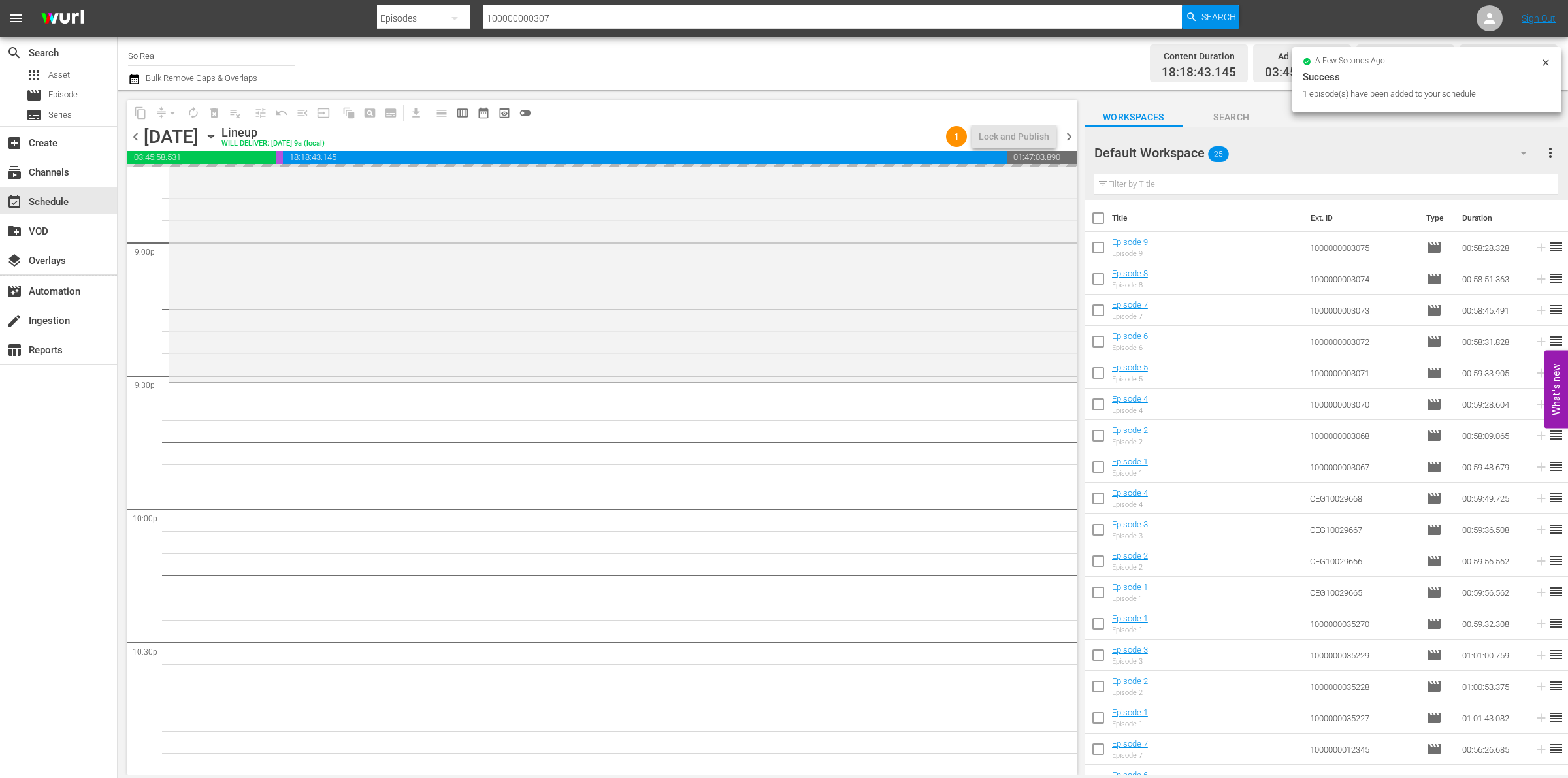
scroll to position [5532, 0]
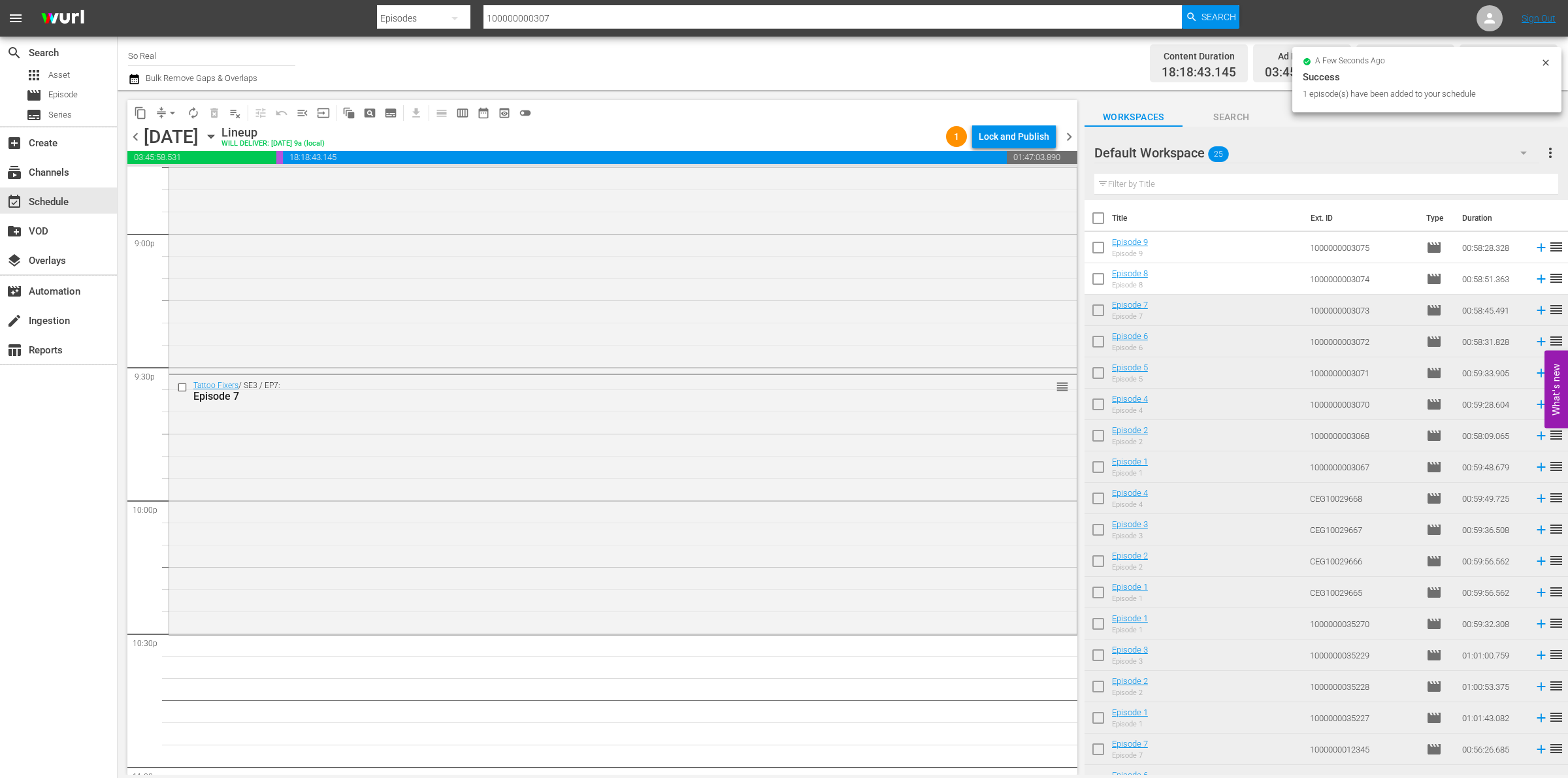
click at [1098, 278] on input "checkbox" at bounding box center [1098, 282] width 28 height 28
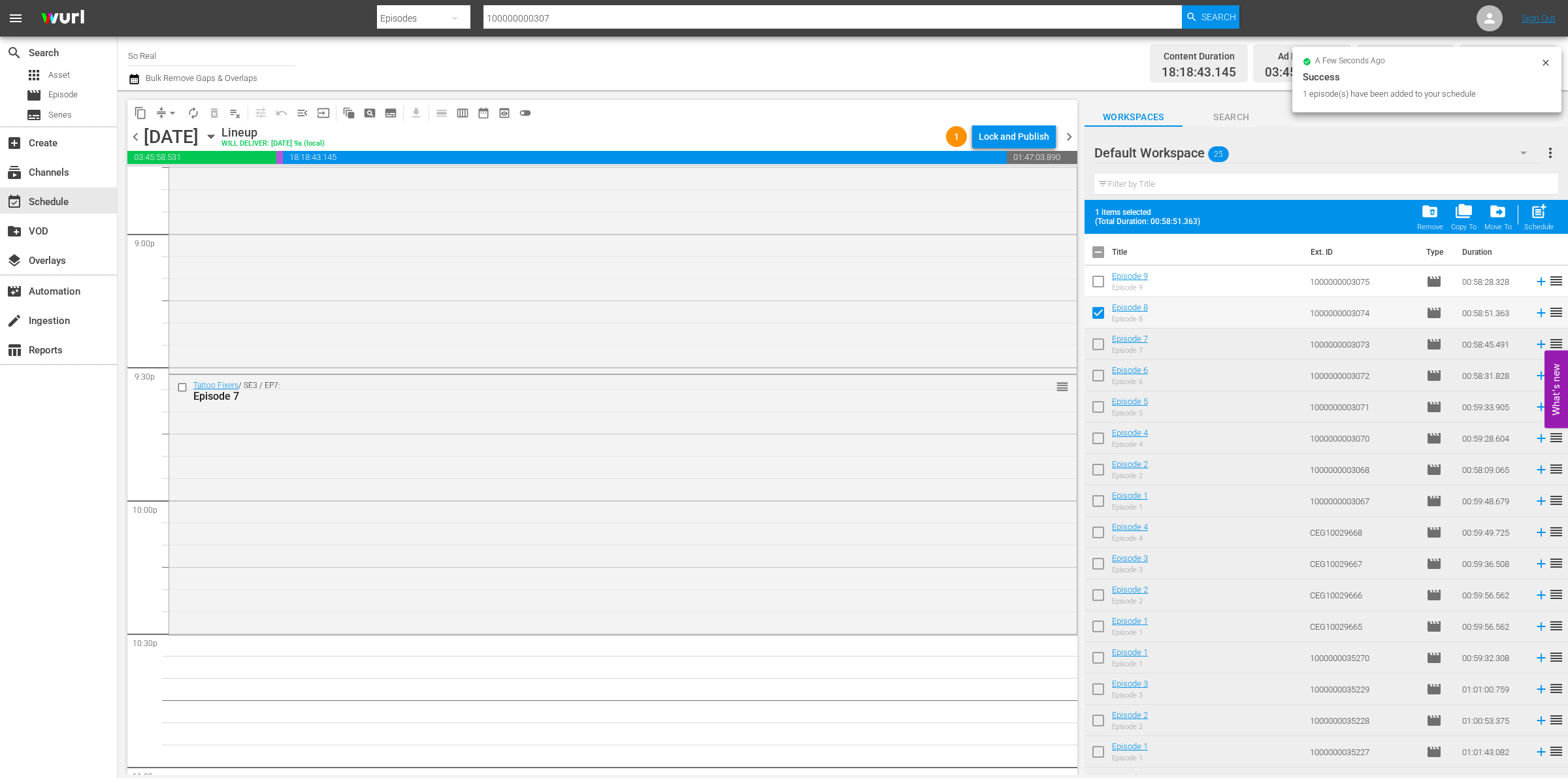
click at [1539, 210] on span "post_add" at bounding box center [1539, 211] width 17 height 17
checkbox input "false"
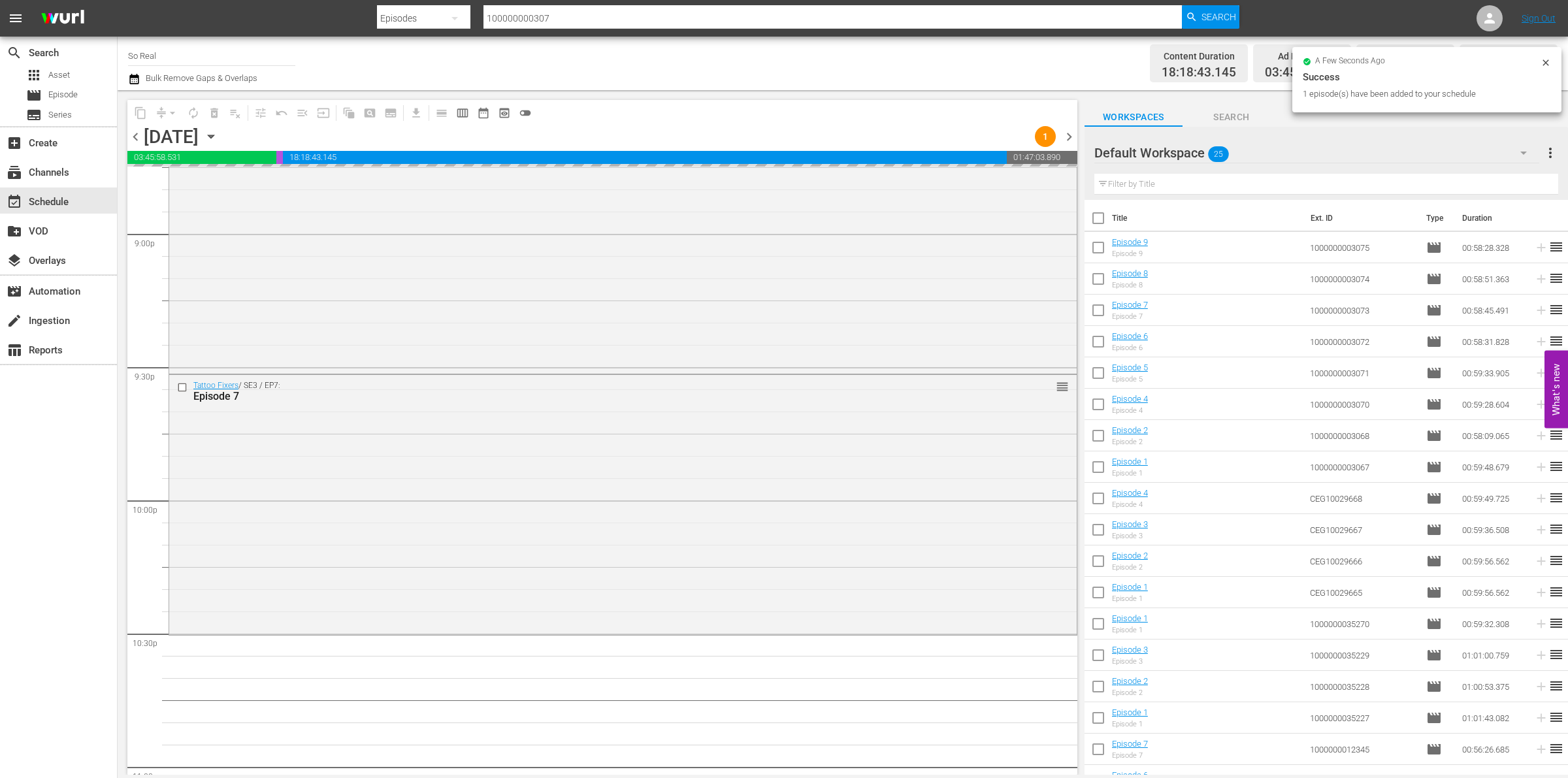
scroll to position [5790, 0]
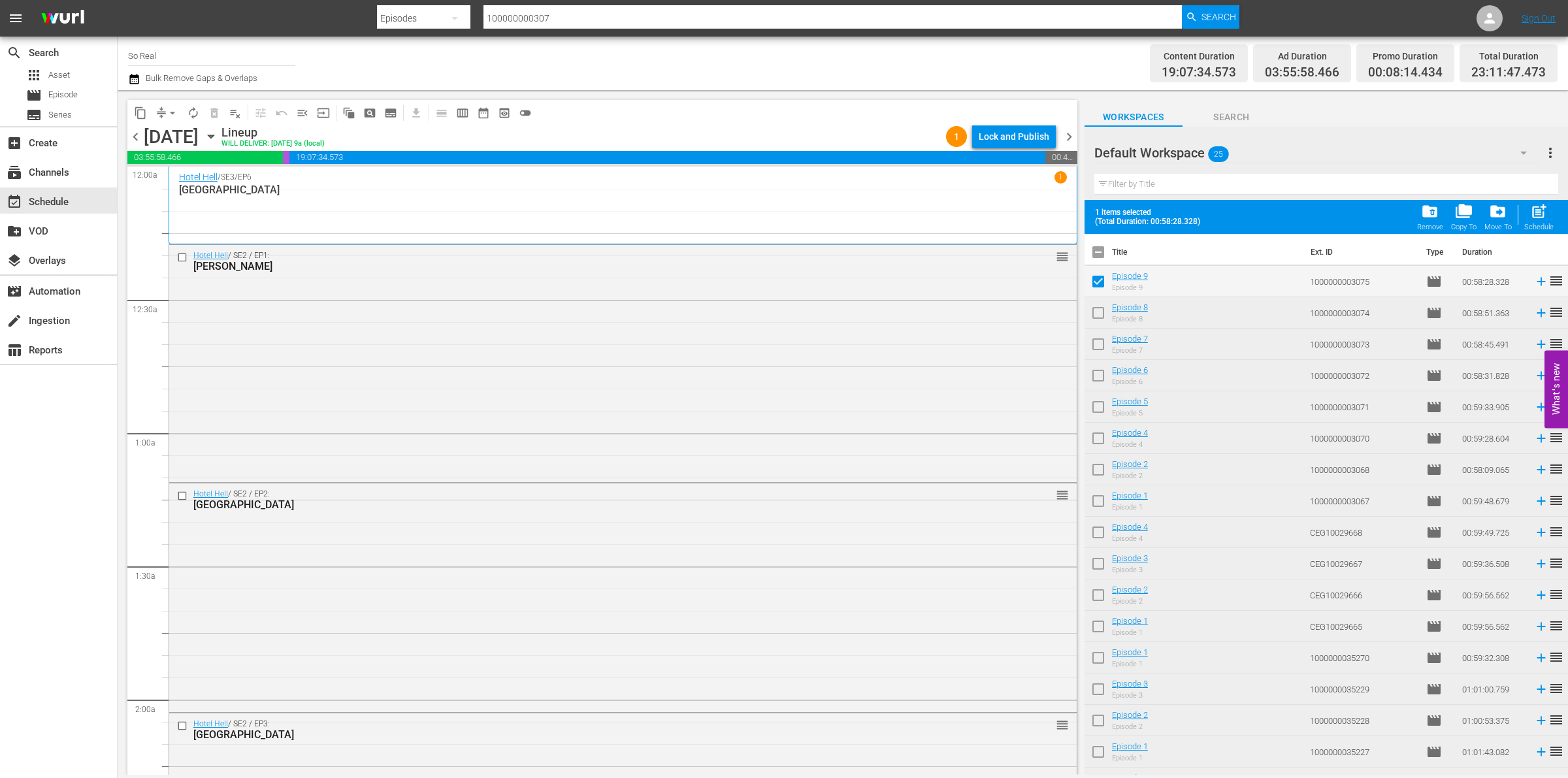
scroll to position [5790, 0]
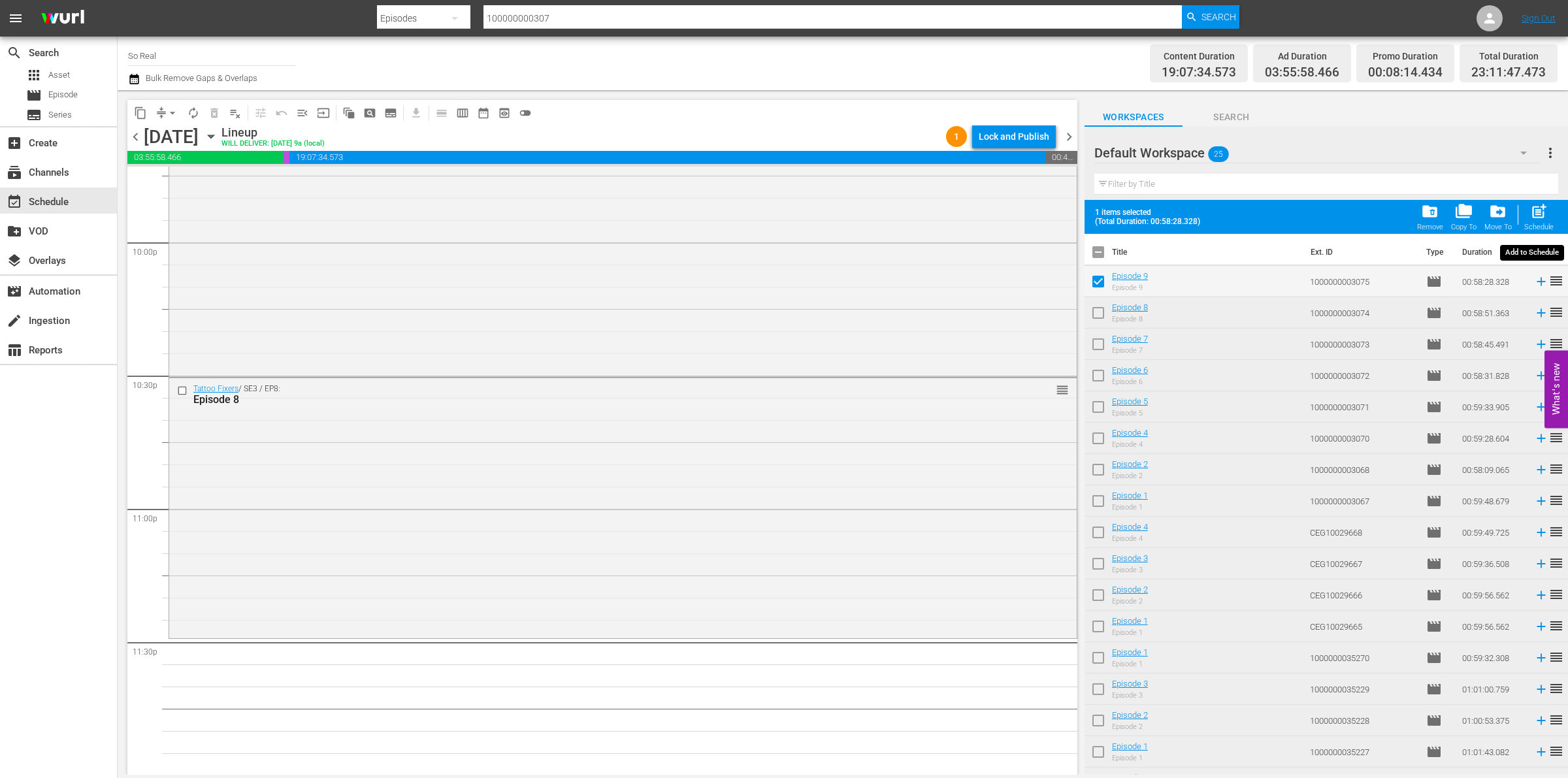
click at [1540, 207] on span "post_add" at bounding box center [1539, 211] width 17 height 17
checkbox input "false"
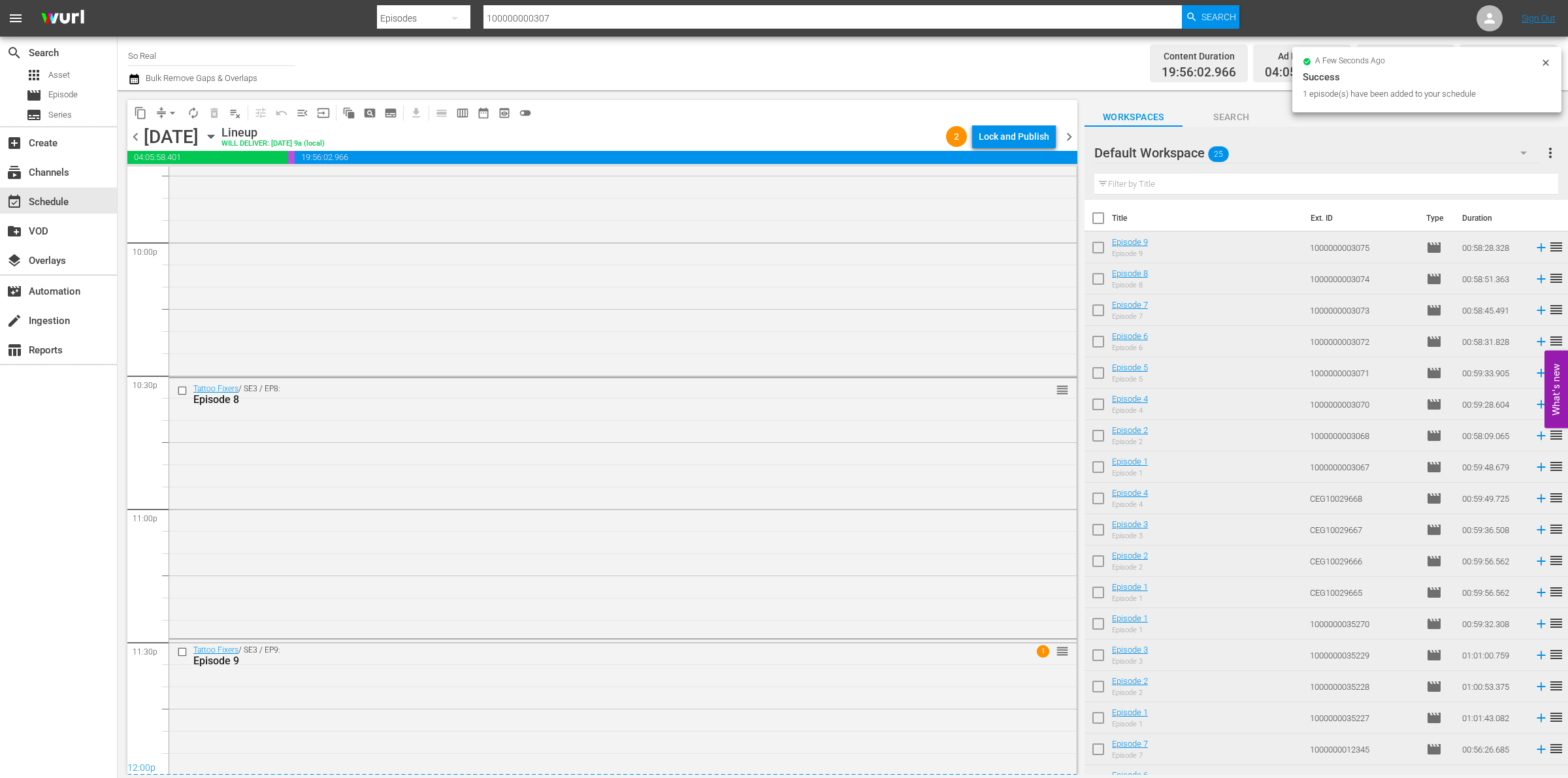
scroll to position [5915, 0]
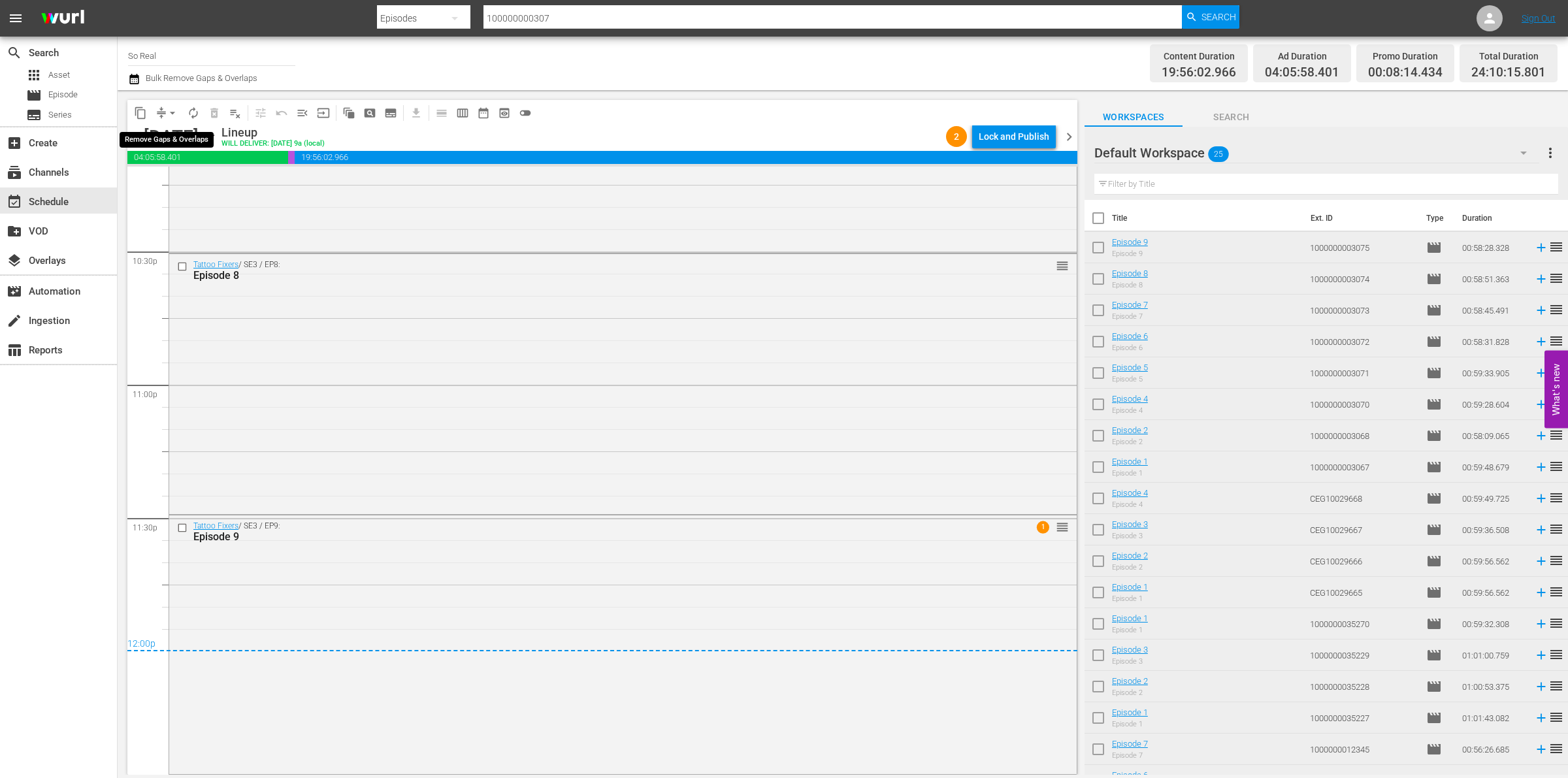
click at [171, 109] on span "arrow_drop_down" at bounding box center [172, 113] width 13 height 13
click at [168, 180] on li "Align to End of Previous Day" at bounding box center [172, 182] width 137 height 22
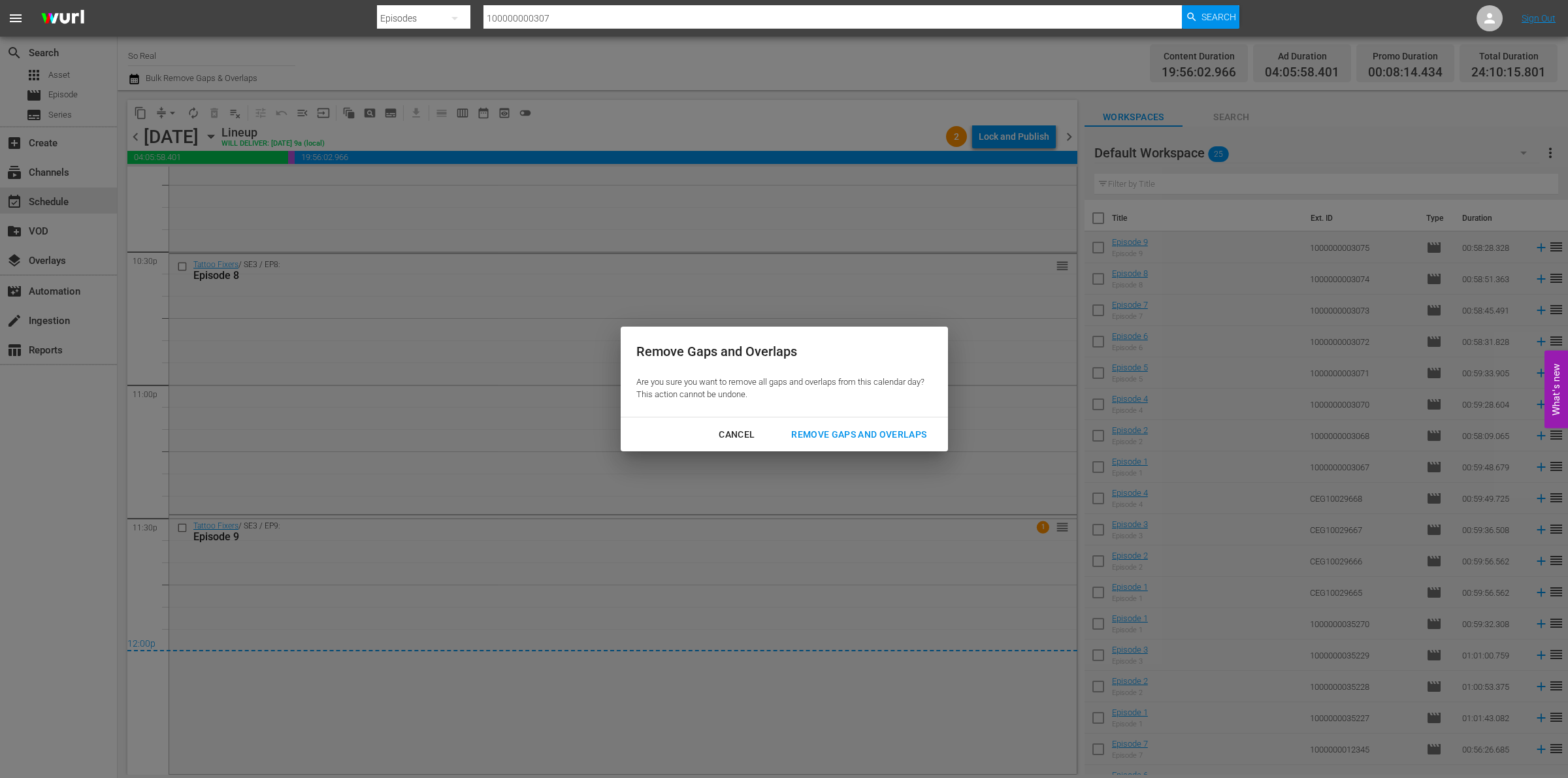
click at [856, 445] on button "Remove Gaps and Overlaps" at bounding box center [858, 435] width 166 height 24
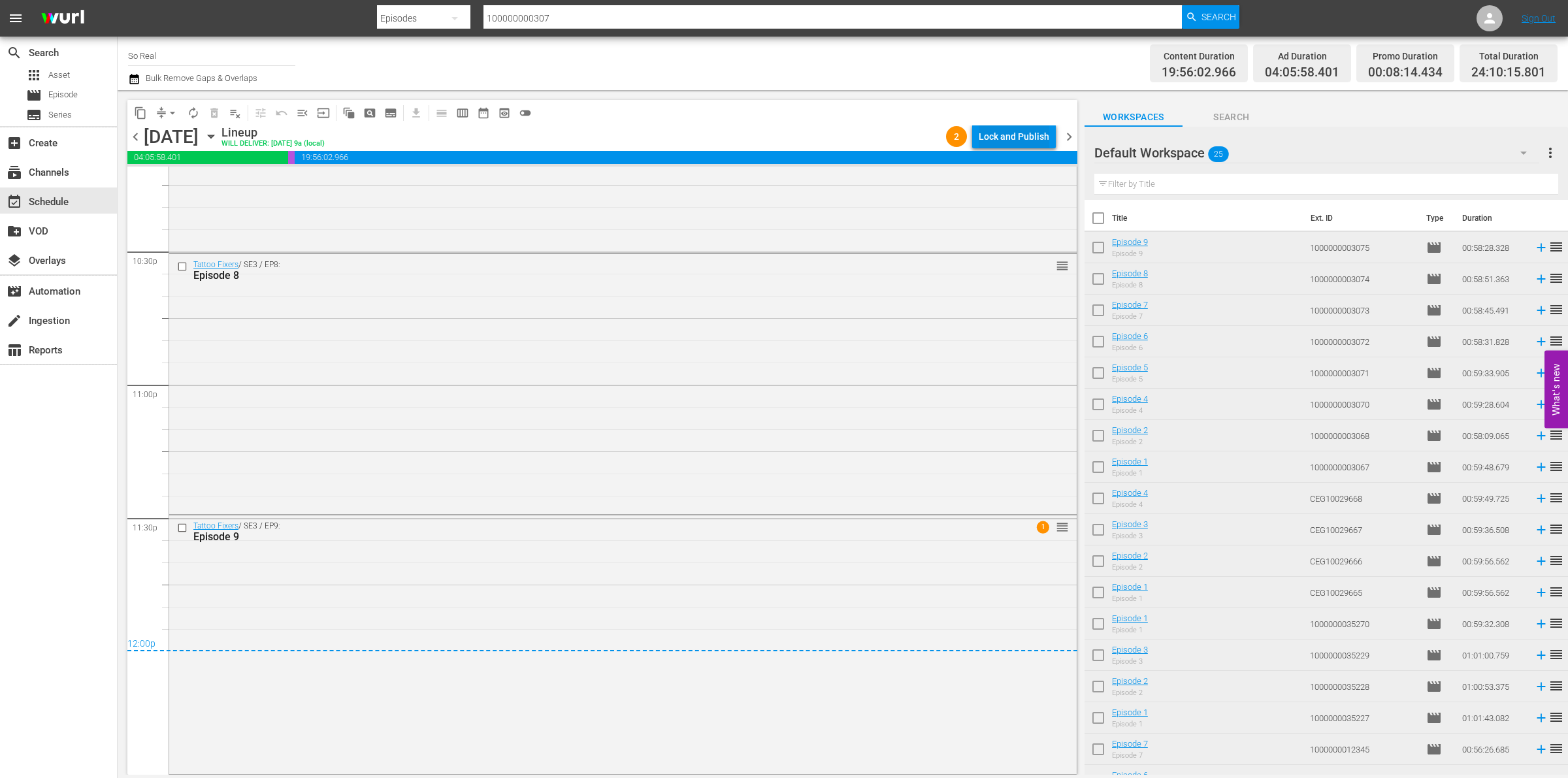
click at [999, 135] on div "Lock and Publish" at bounding box center [1014, 136] width 71 height 23
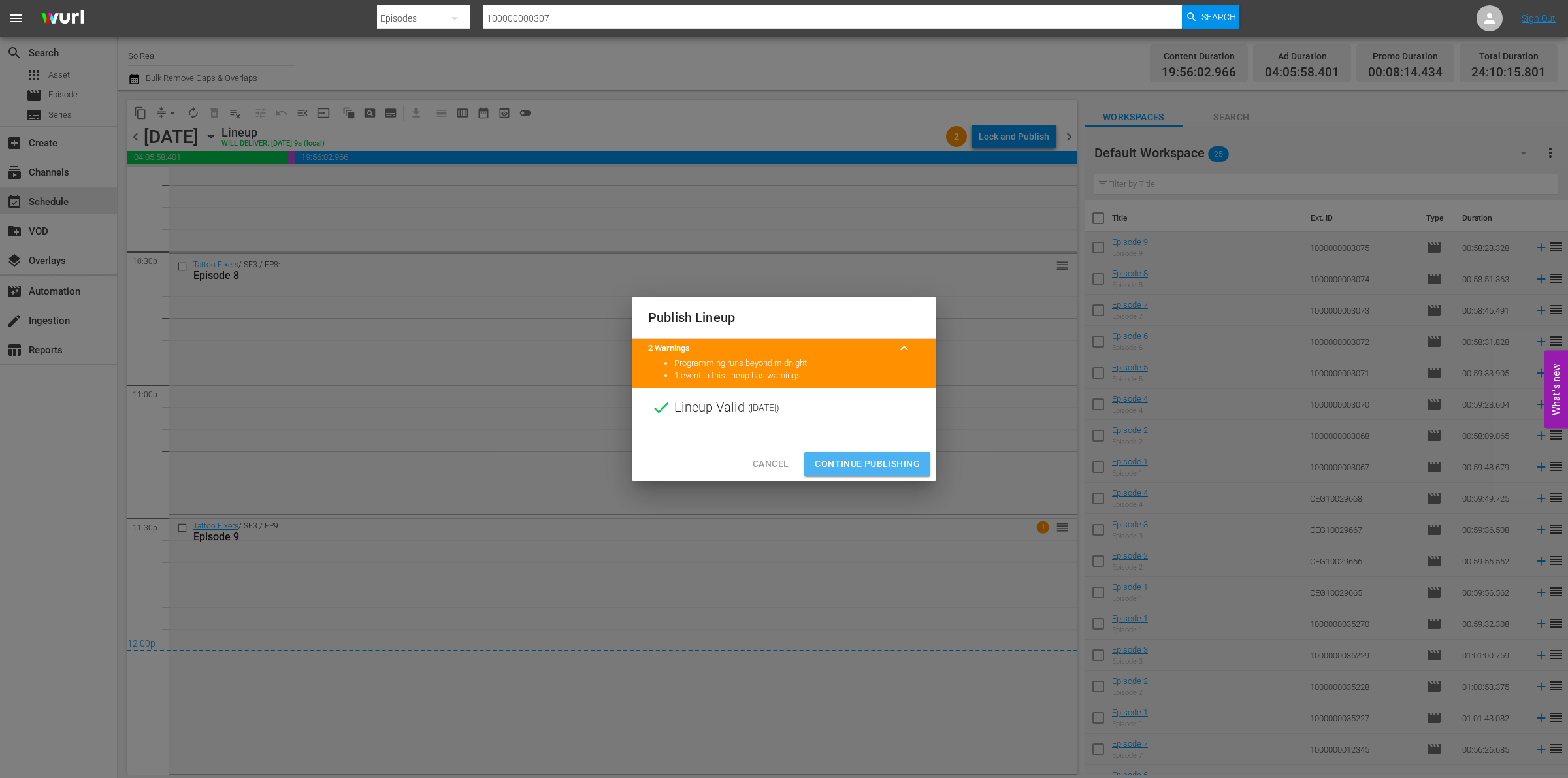
click at [866, 470] on span "Continue Publishing" at bounding box center [868, 464] width 105 height 16
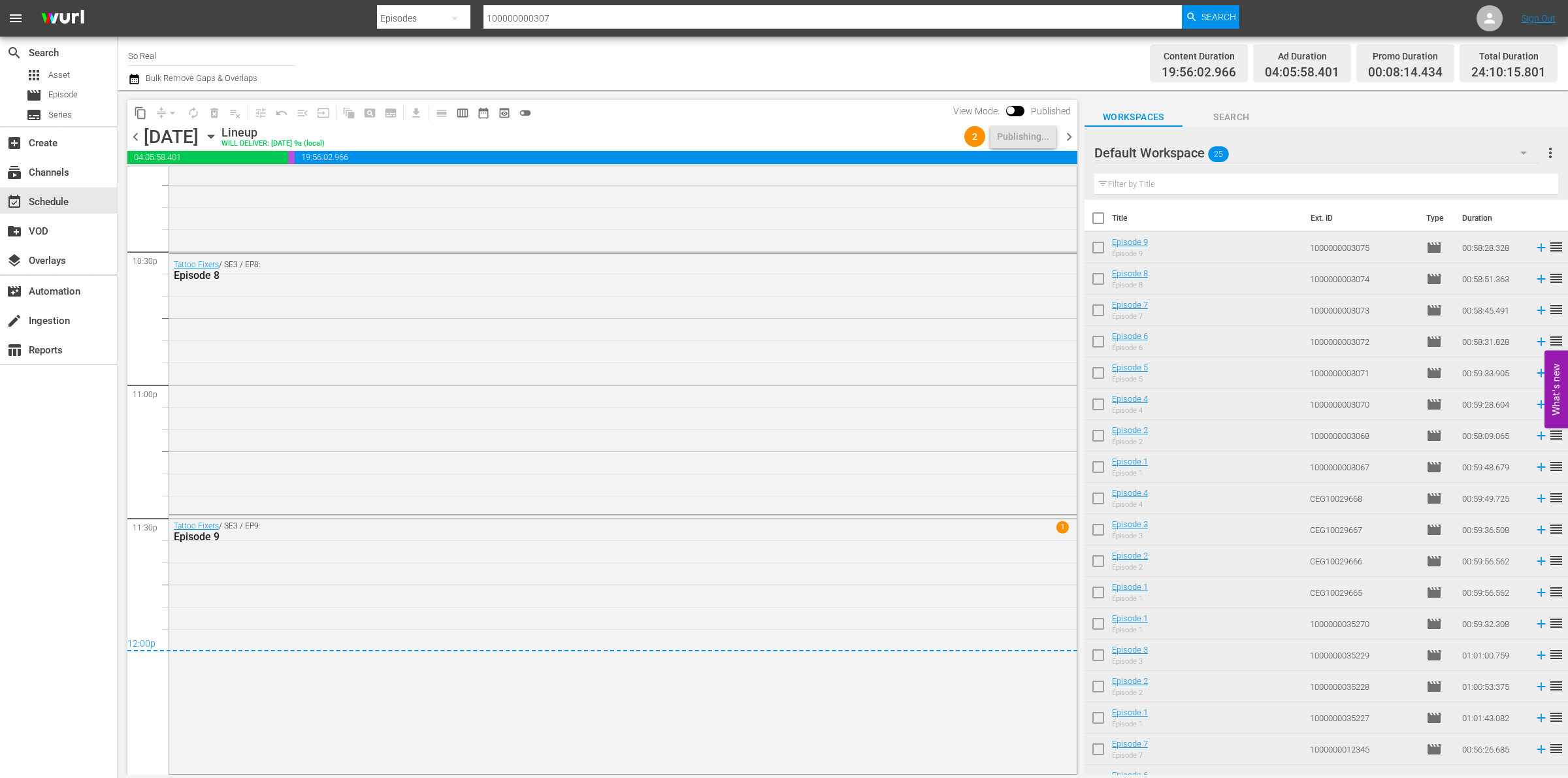
click at [1103, 221] on input "checkbox" at bounding box center [1098, 221] width 28 height 28
checkbox input "true"
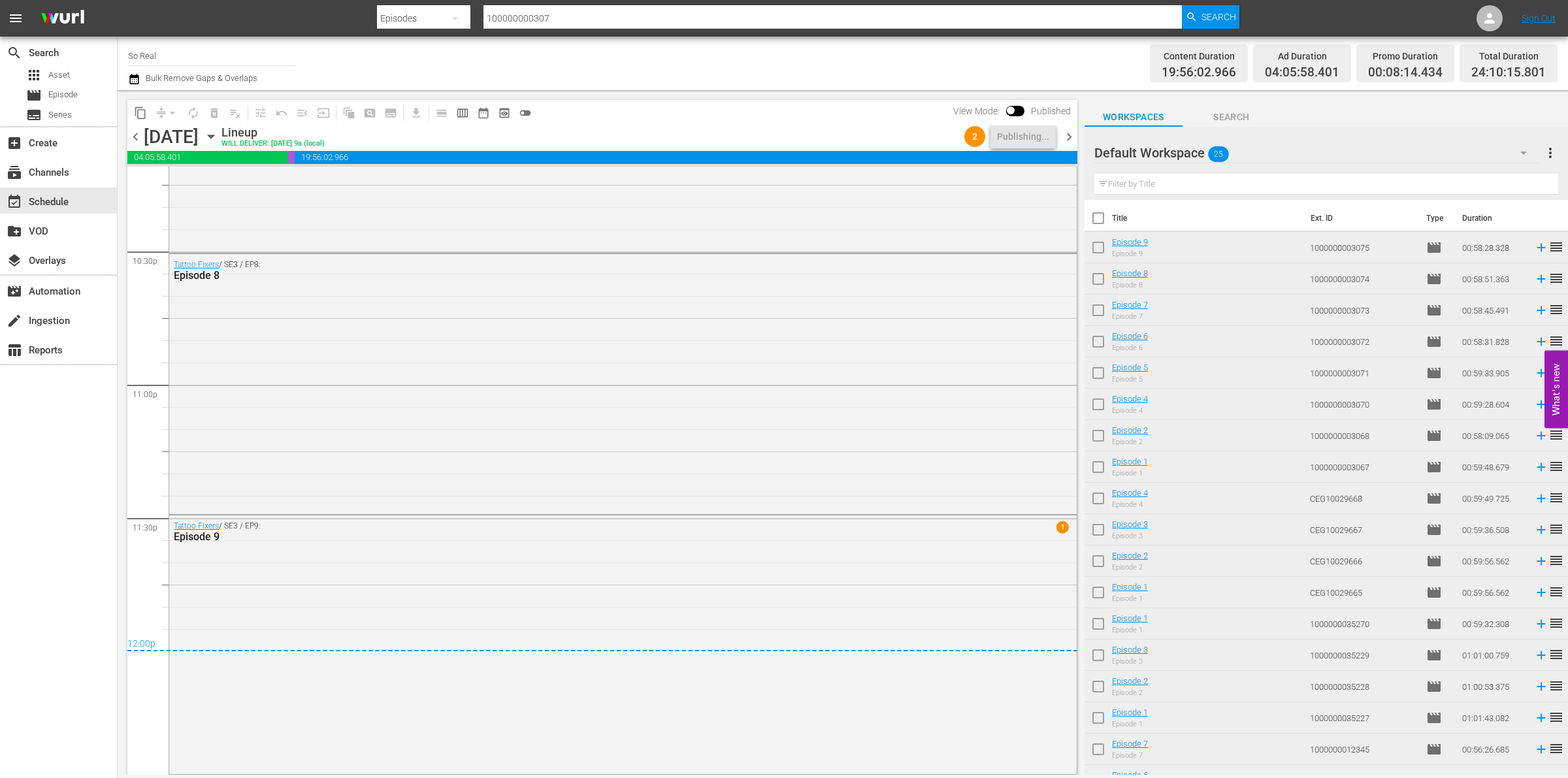
checkbox input "true"
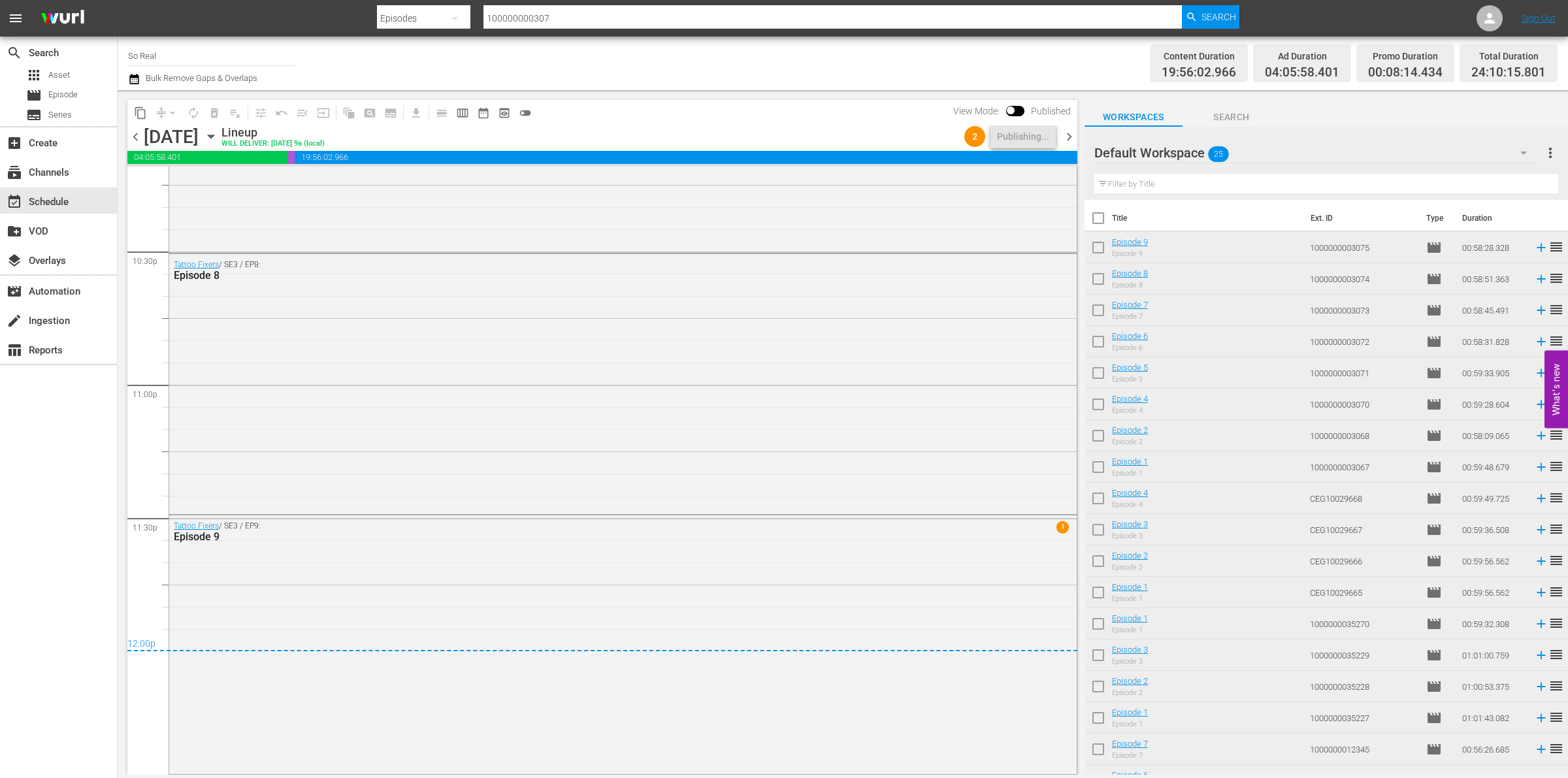
checkbox input "true"
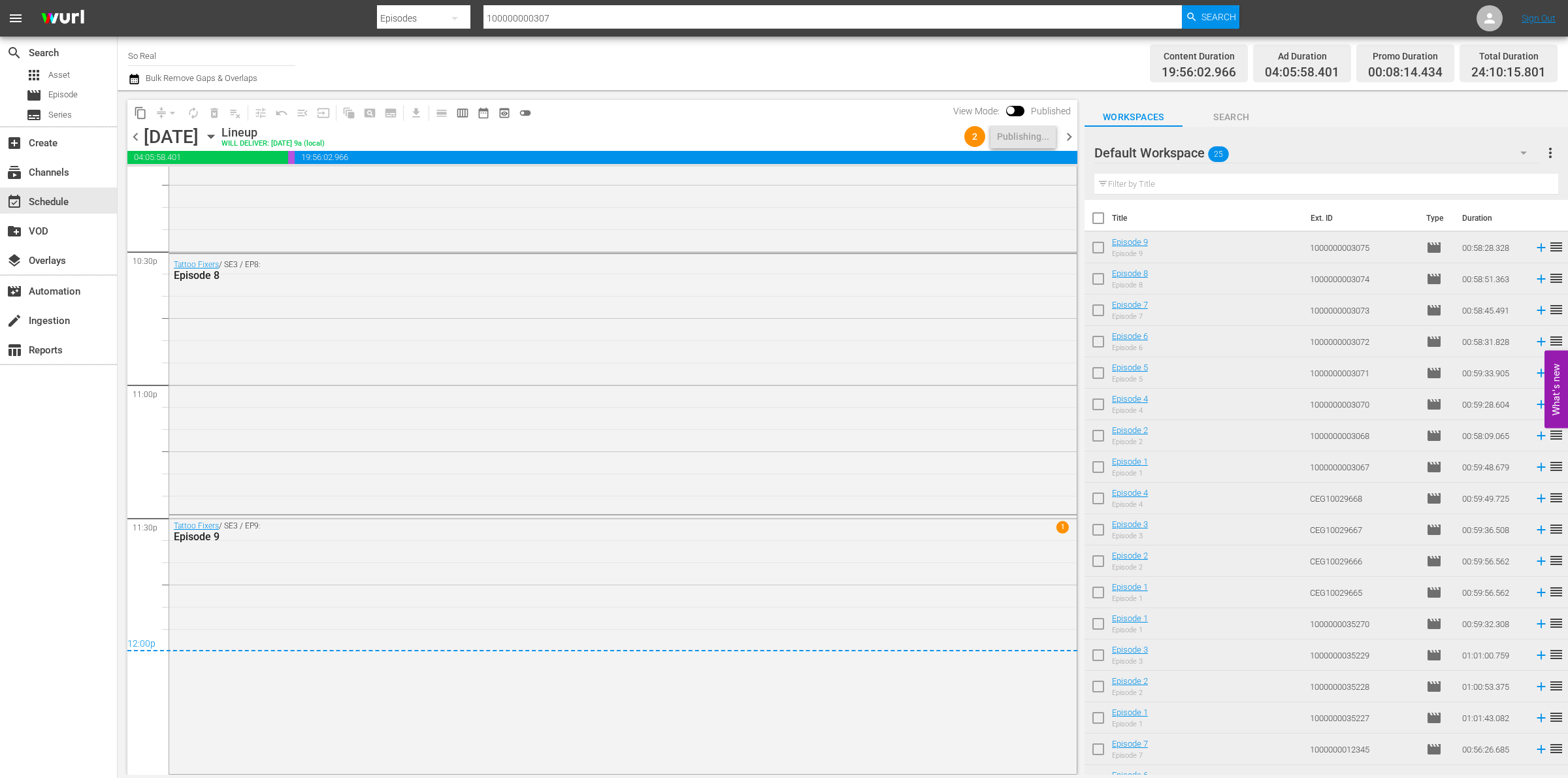
checkbox input "true"
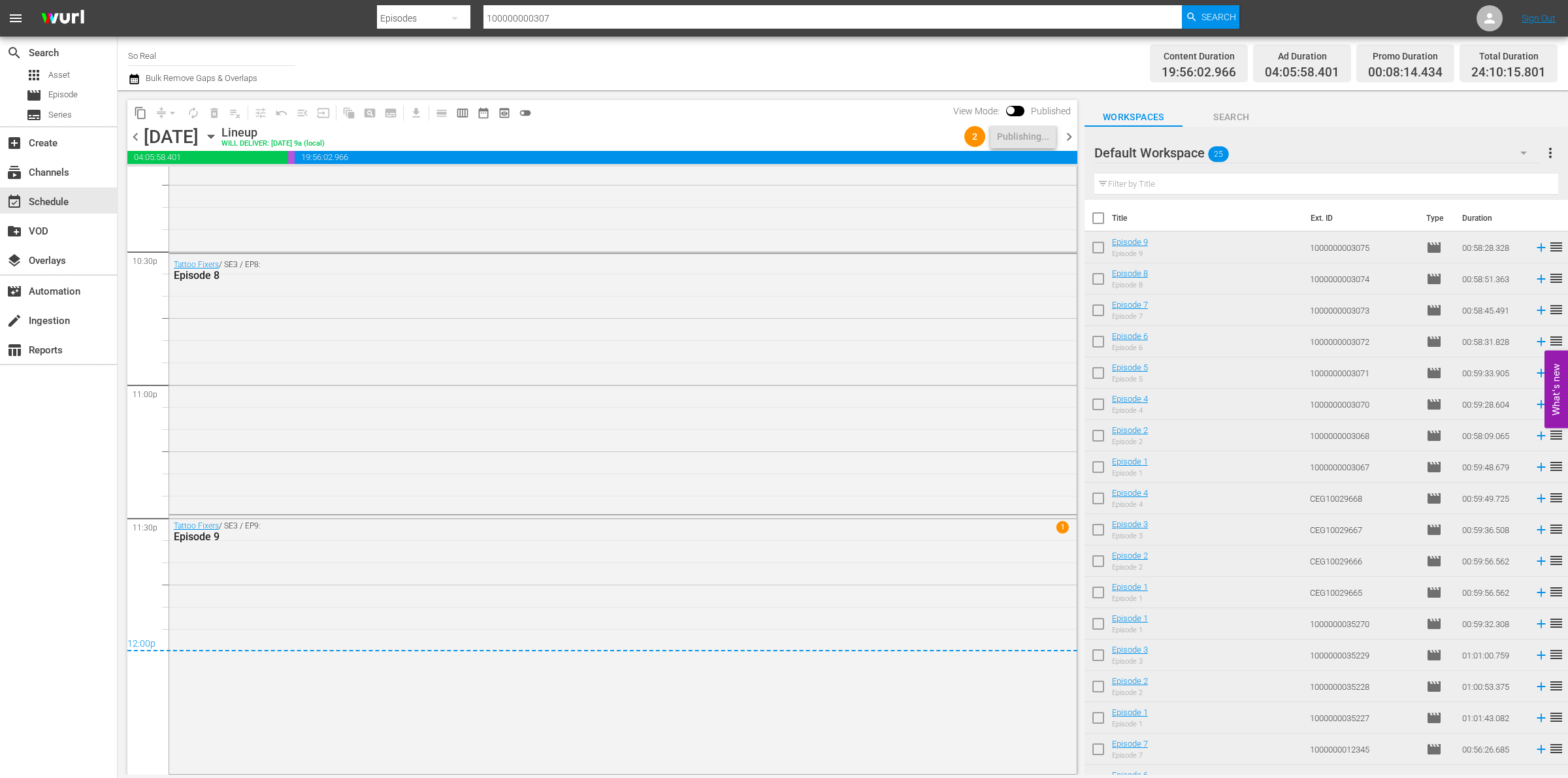
checkbox input "true"
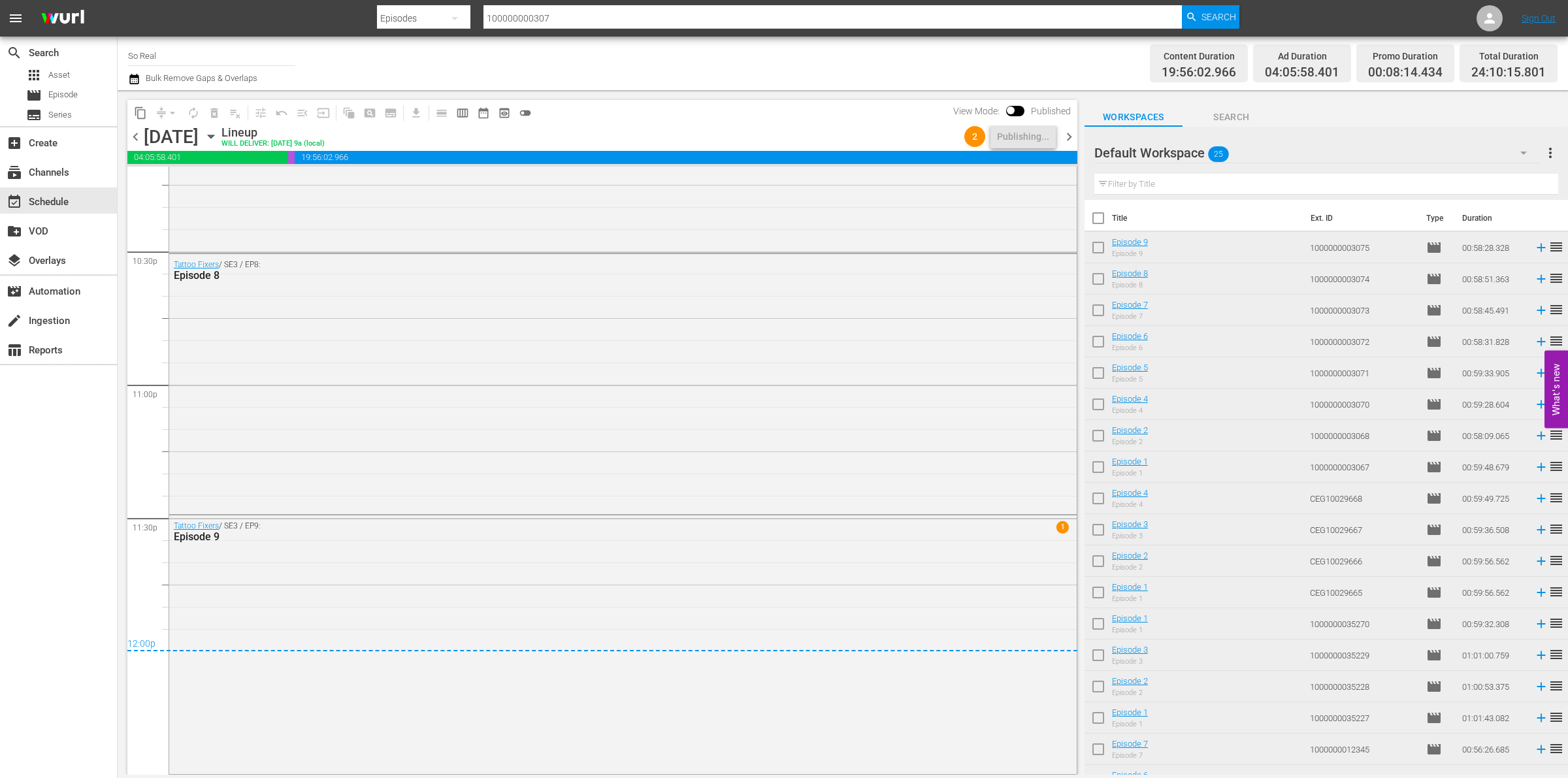
checkbox input "true"
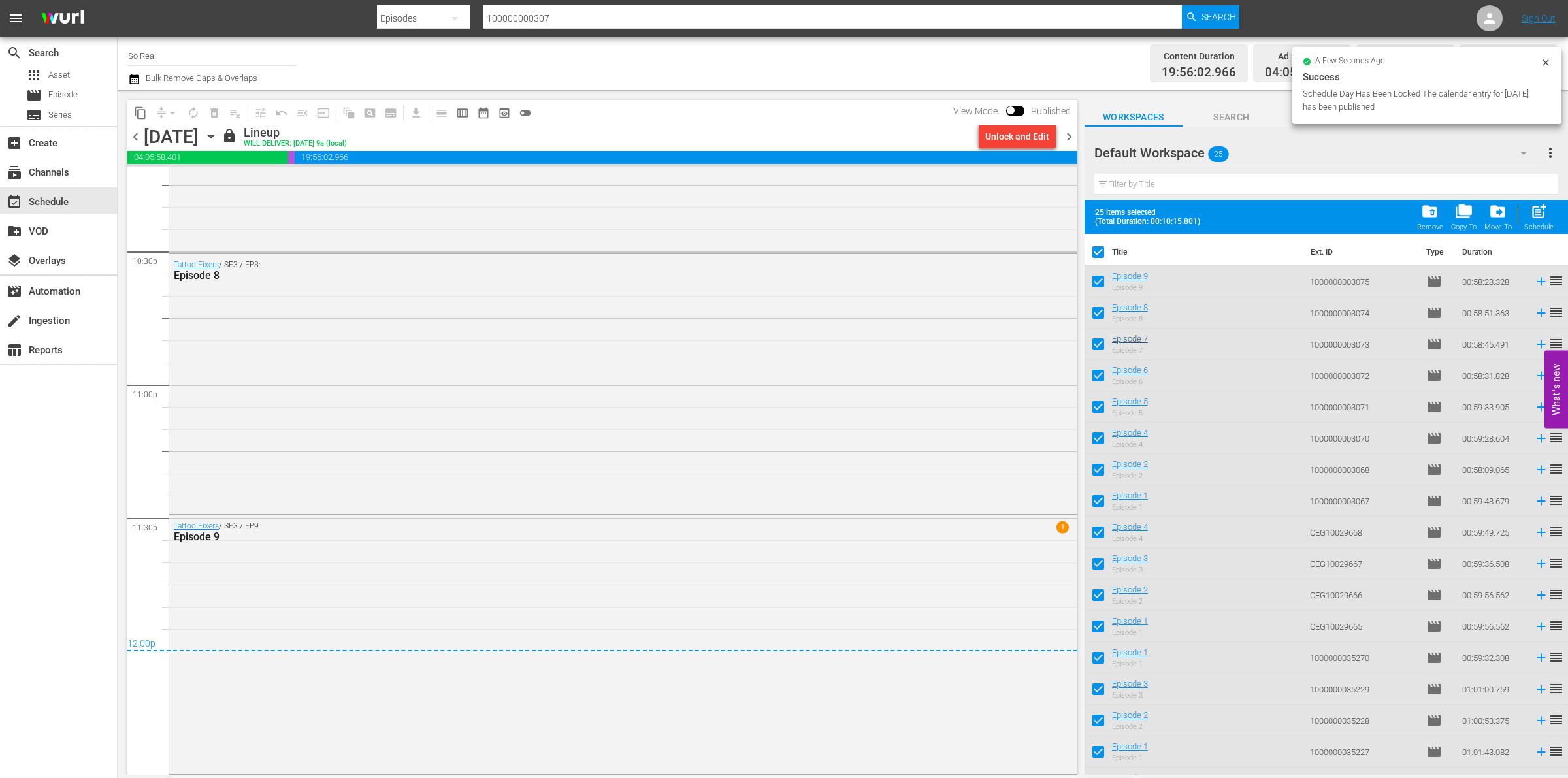
scroll to position [272, 0]
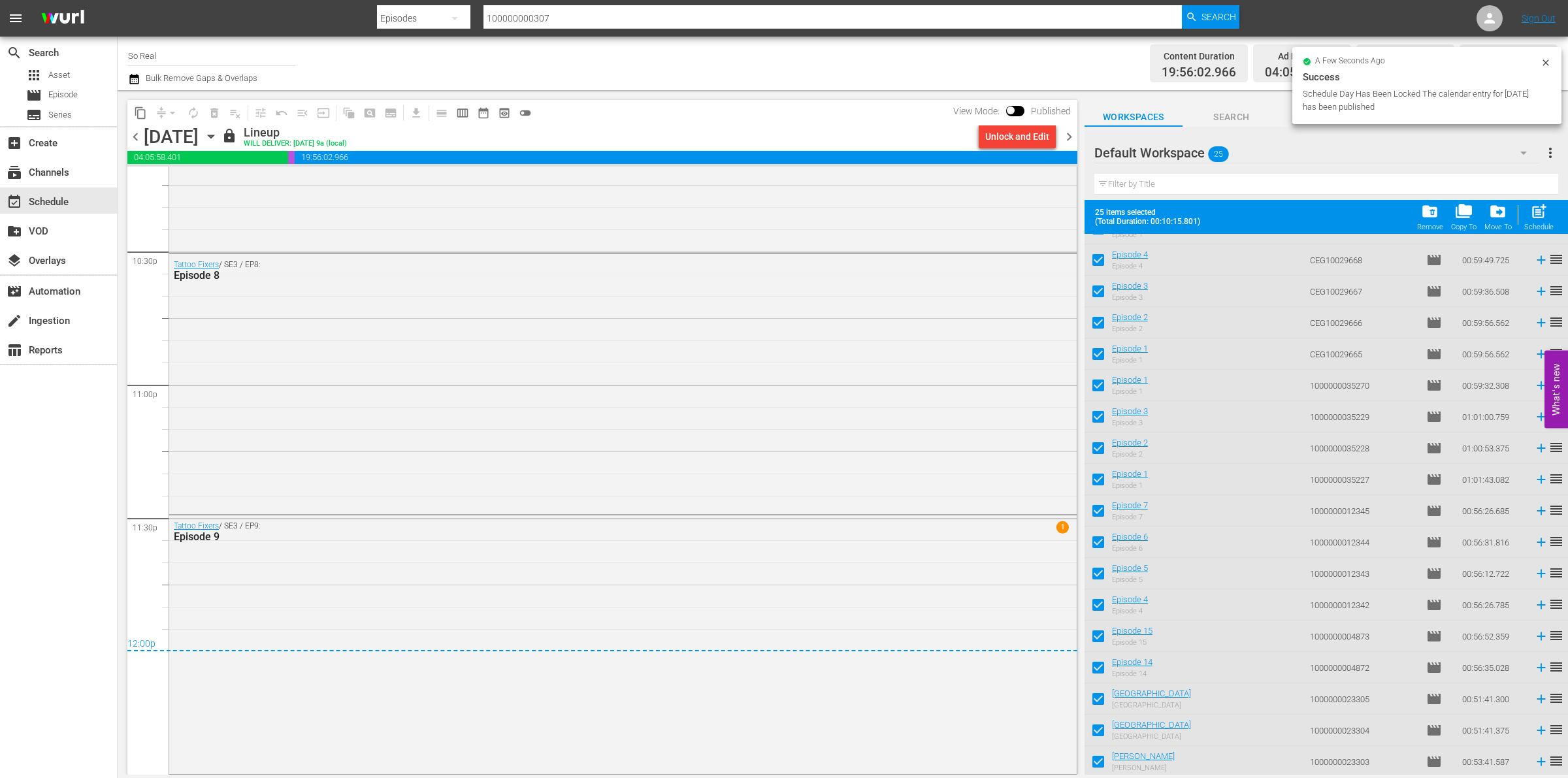
click at [1441, 234] on td "movie" at bounding box center [1440, 228] width 36 height 31
click at [1433, 223] on div "folder_delete Remove" at bounding box center [1430, 216] width 26 height 28
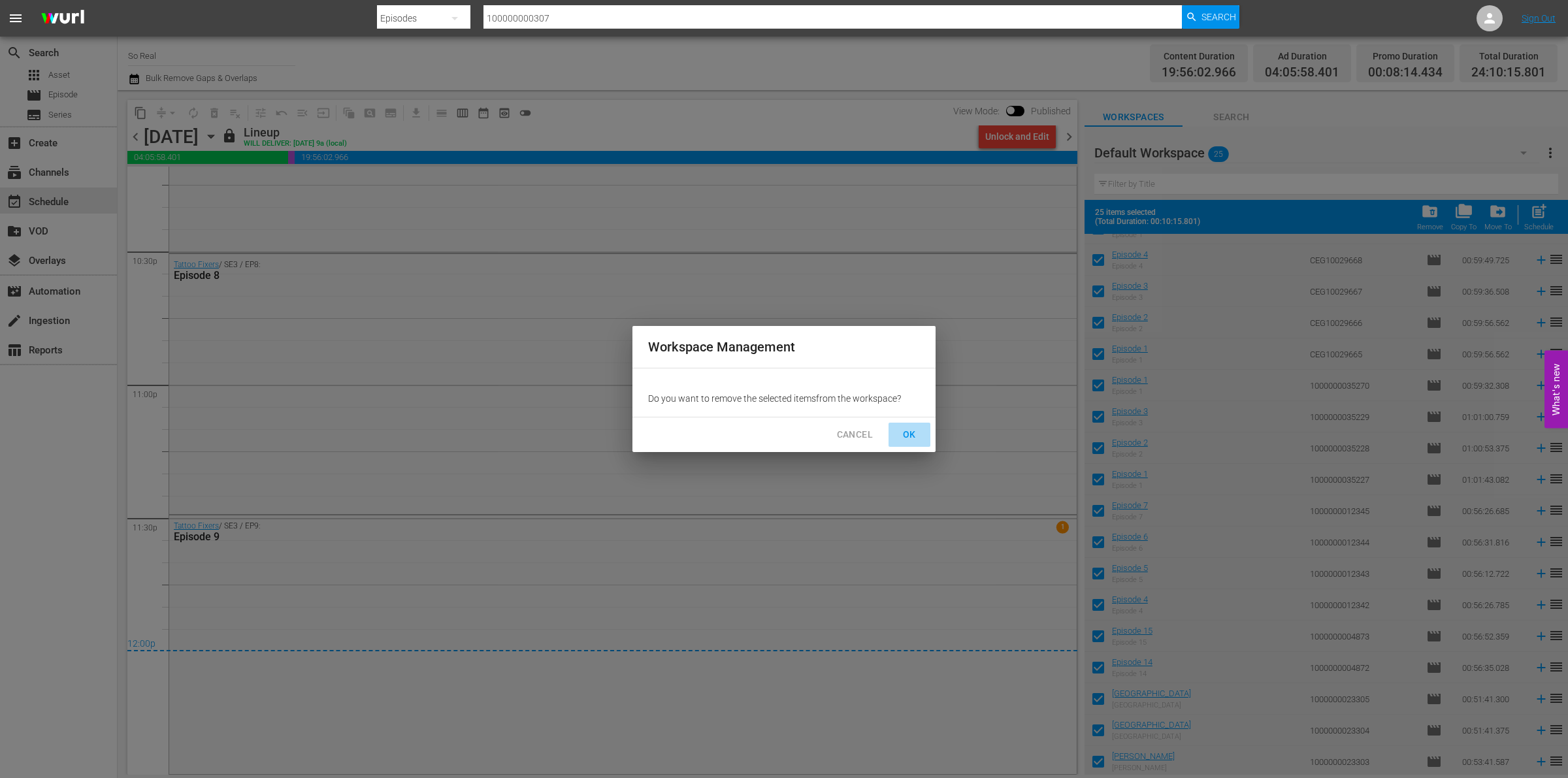
click at [912, 433] on span "OK" at bounding box center [910, 434] width 21 height 16
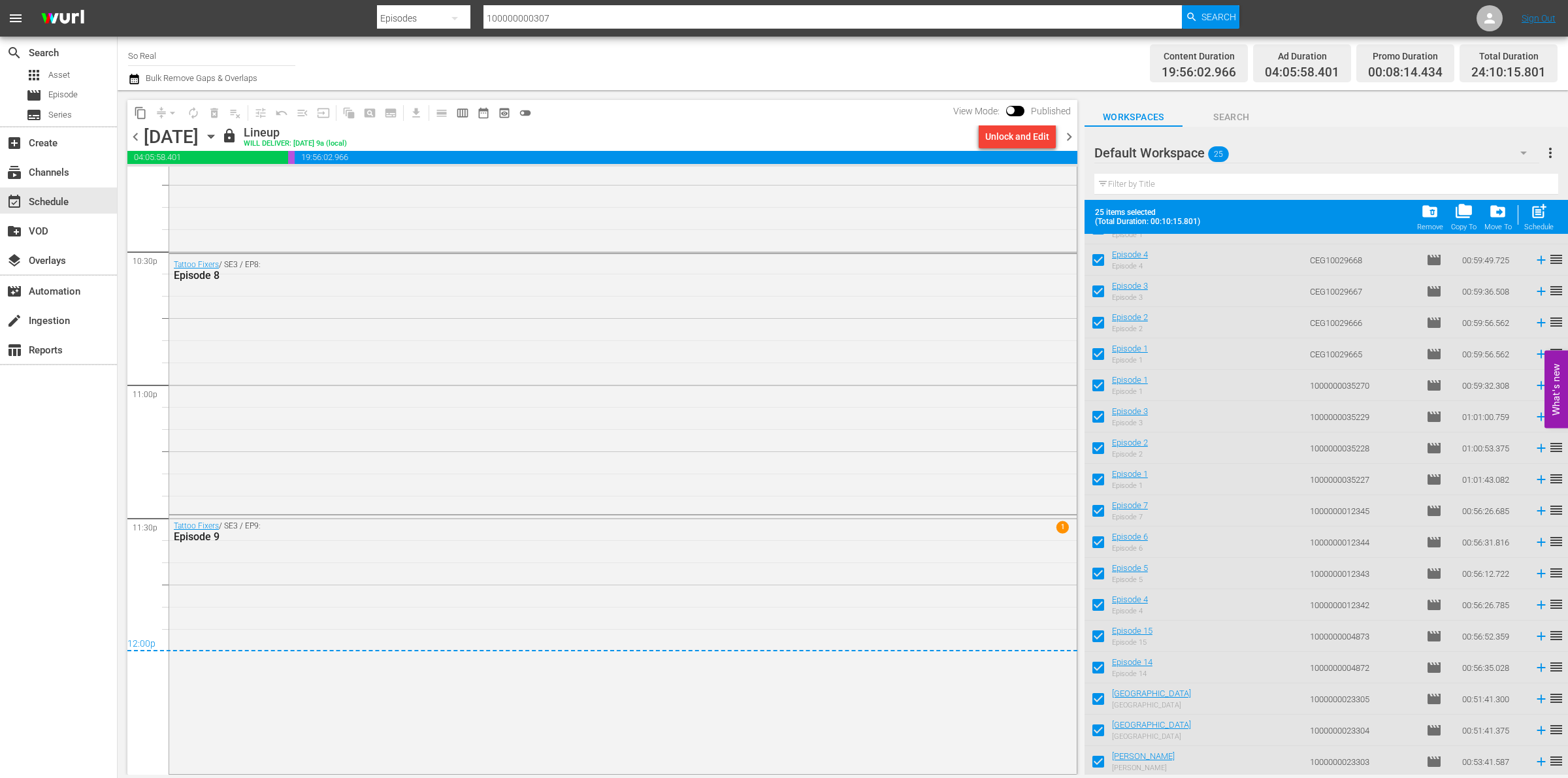
checkbox input "false"
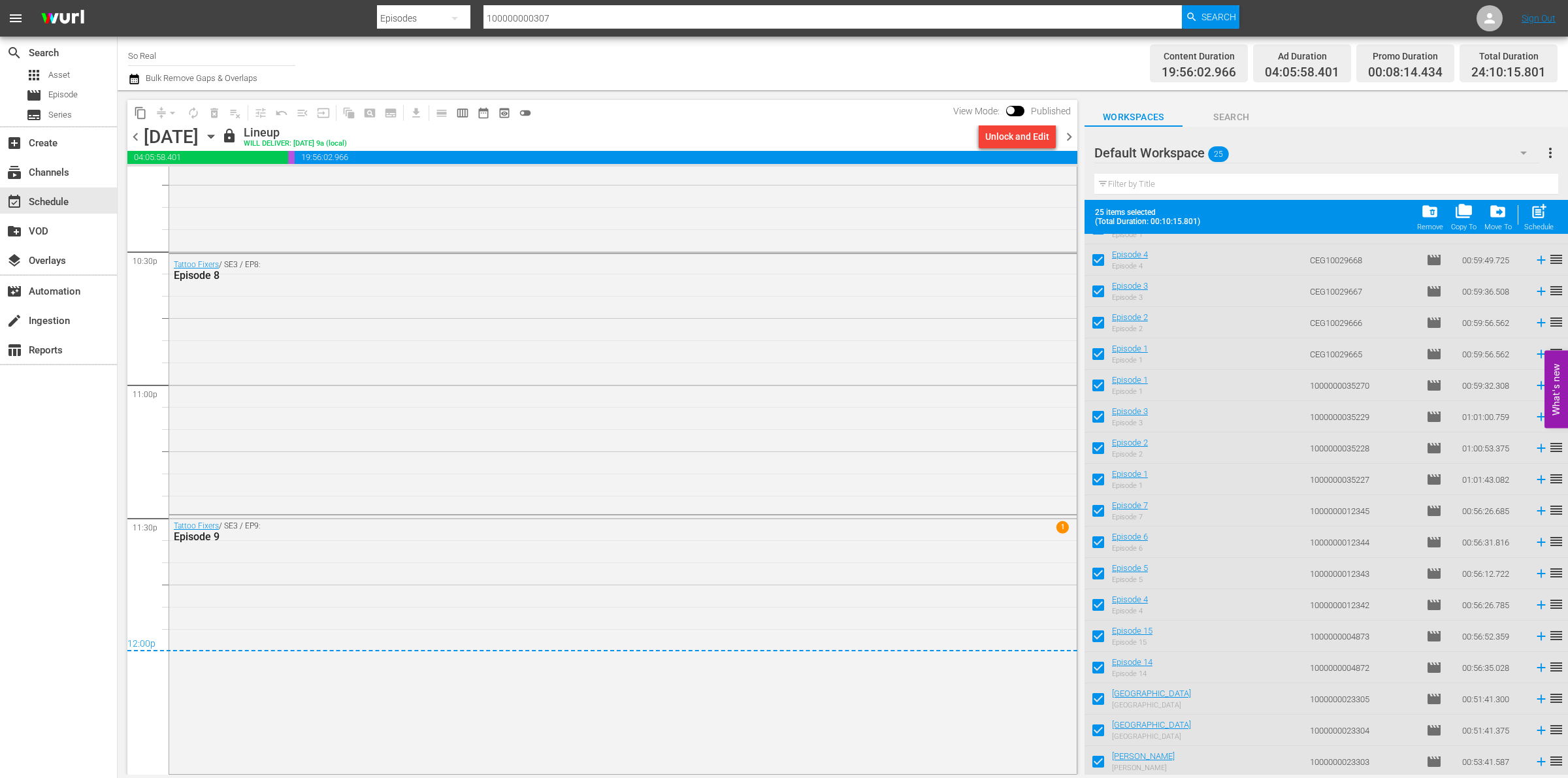
checkbox input "false"
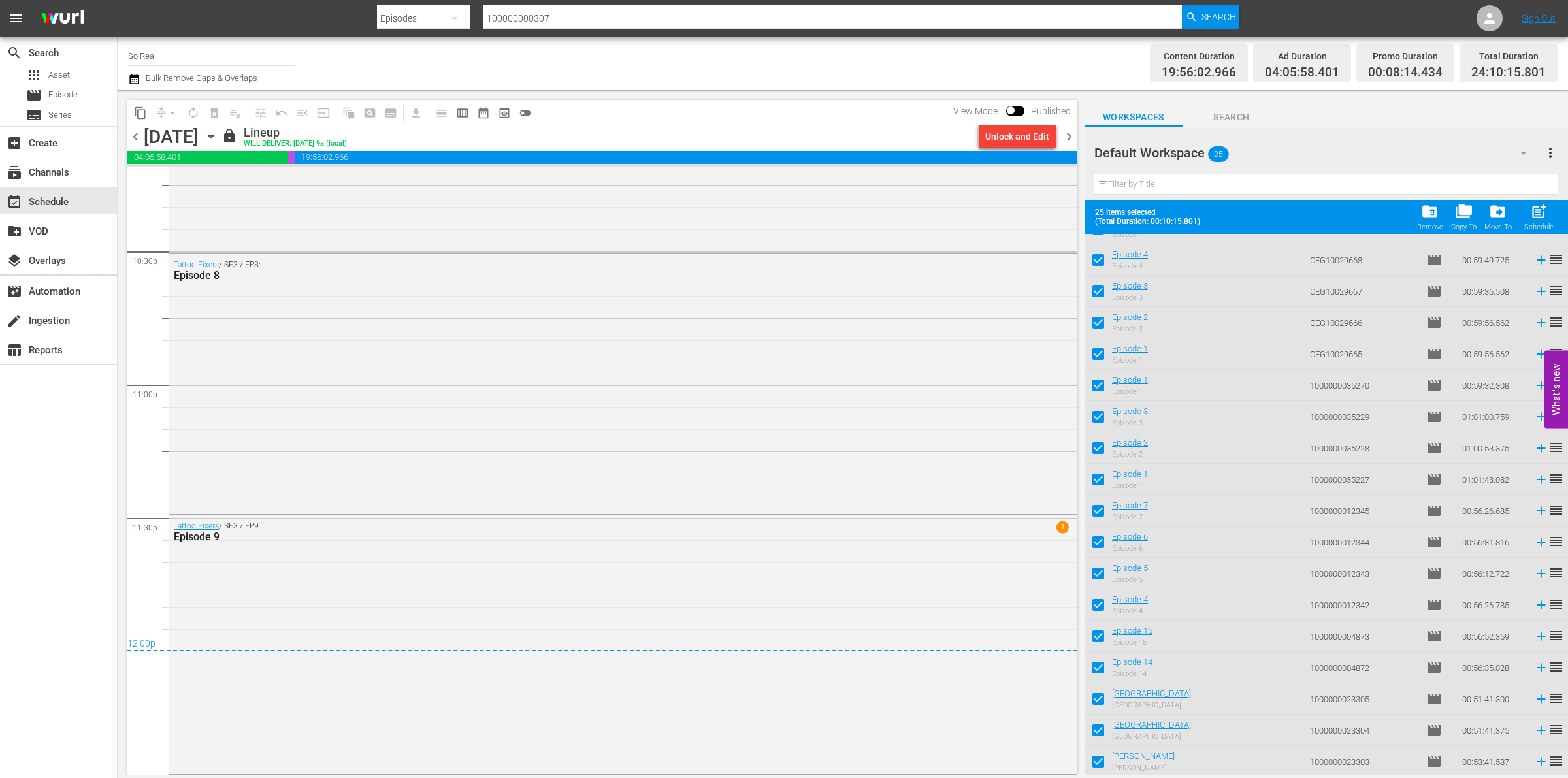
checkbox input "false"
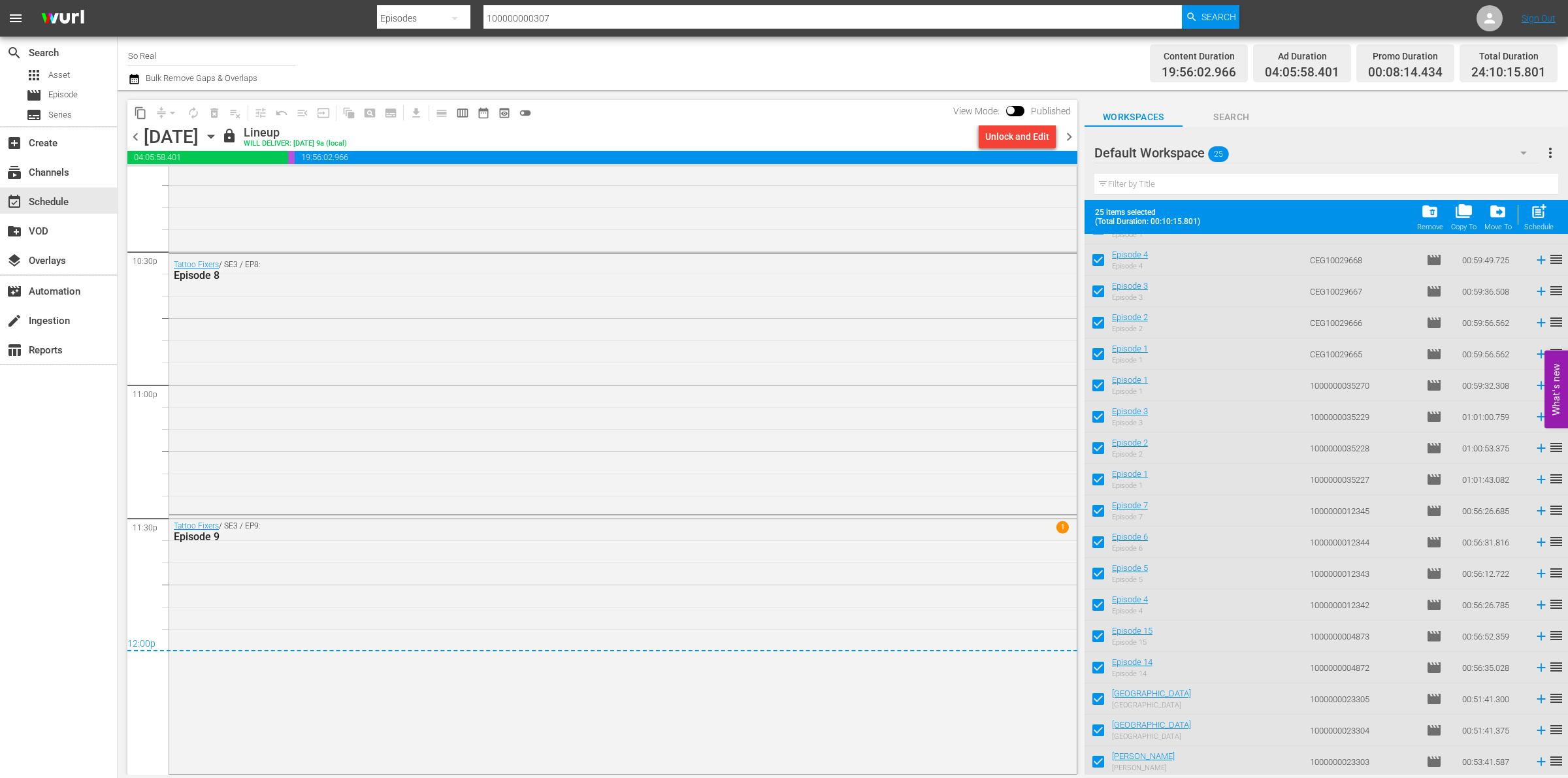
checkbox input "false"
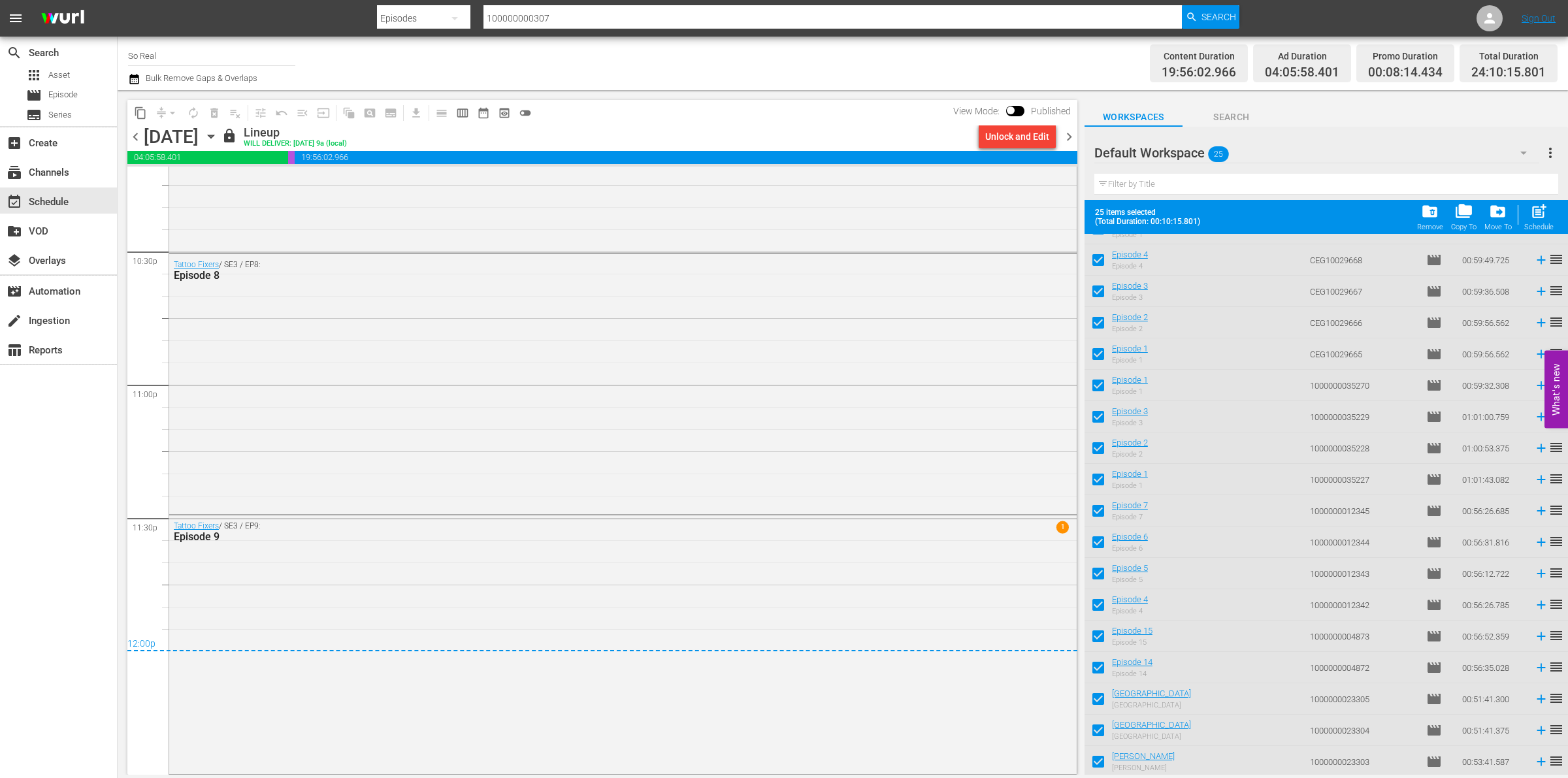
checkbox input "false"
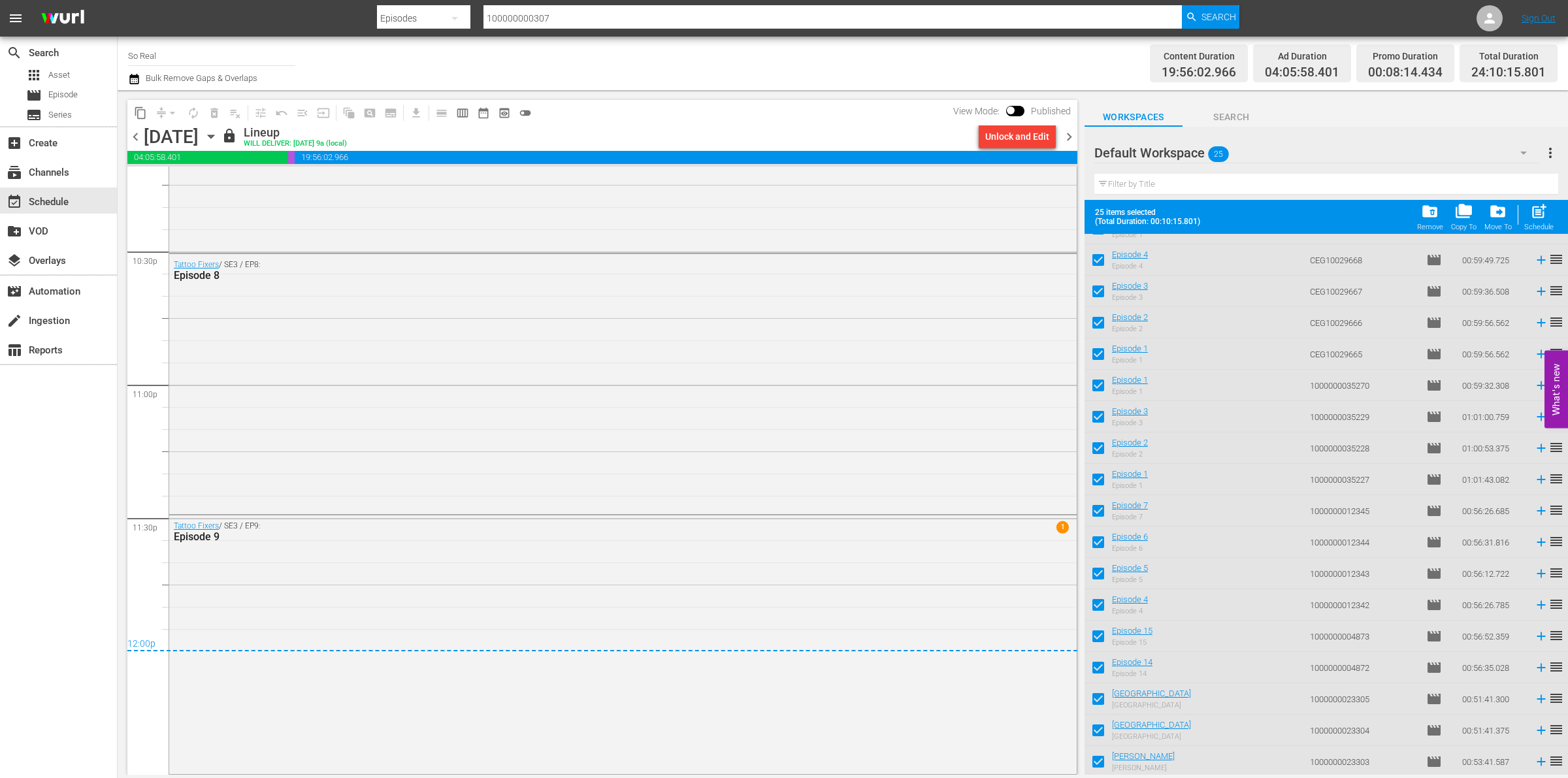
checkbox input "false"
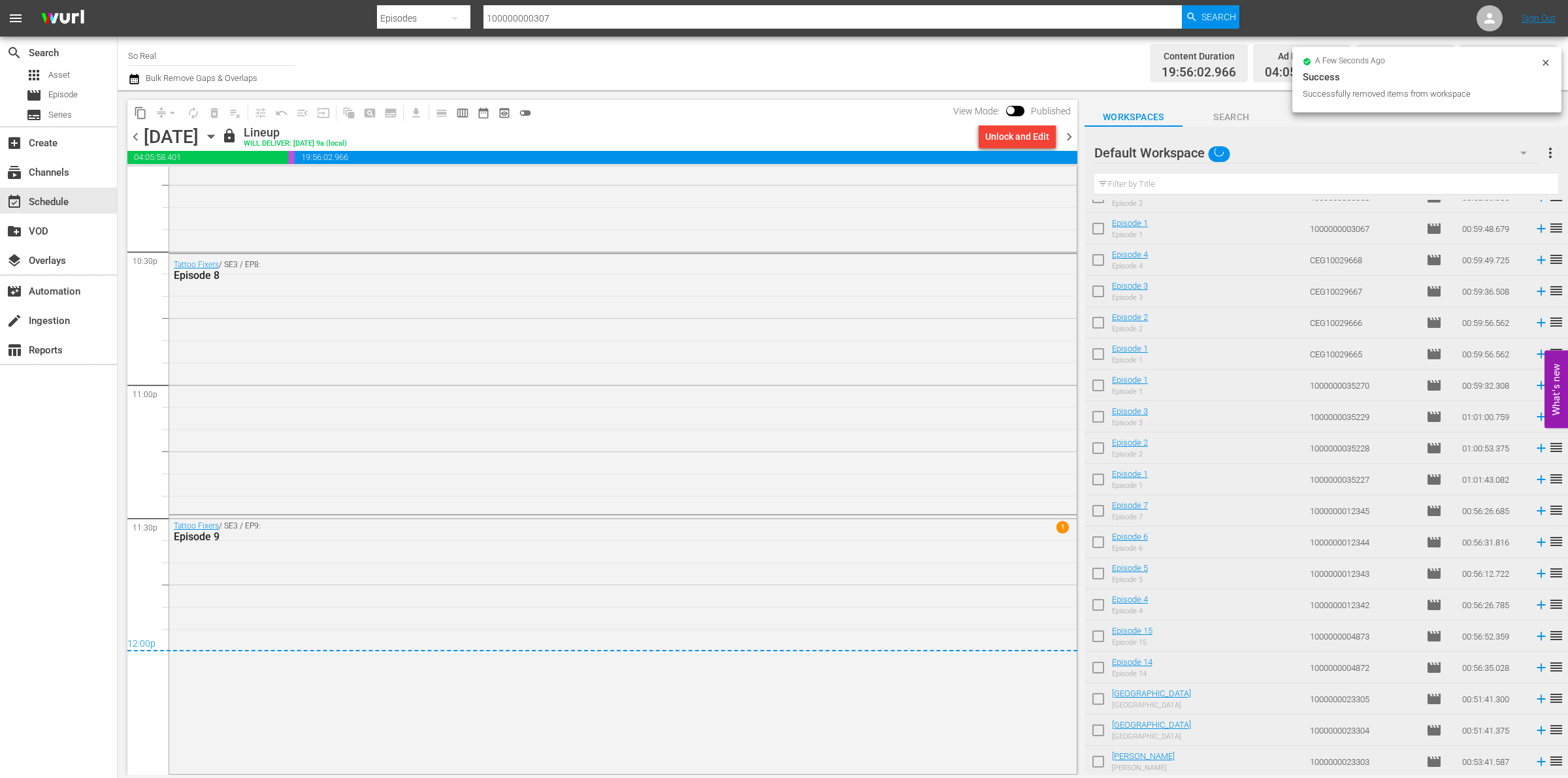
scroll to position [0, 0]
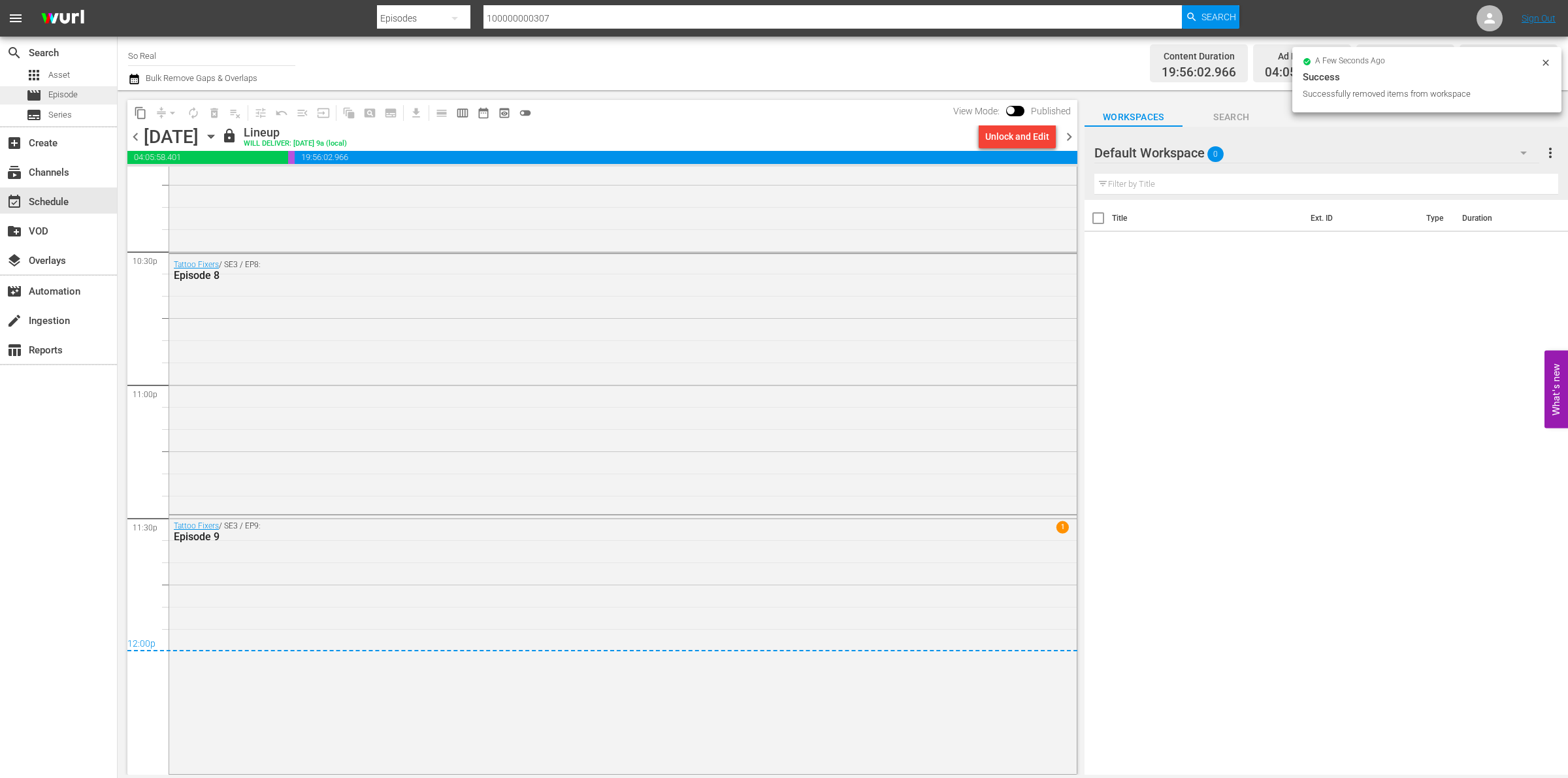
click at [38, 92] on span "movie" at bounding box center [34, 96] width 16 height 16
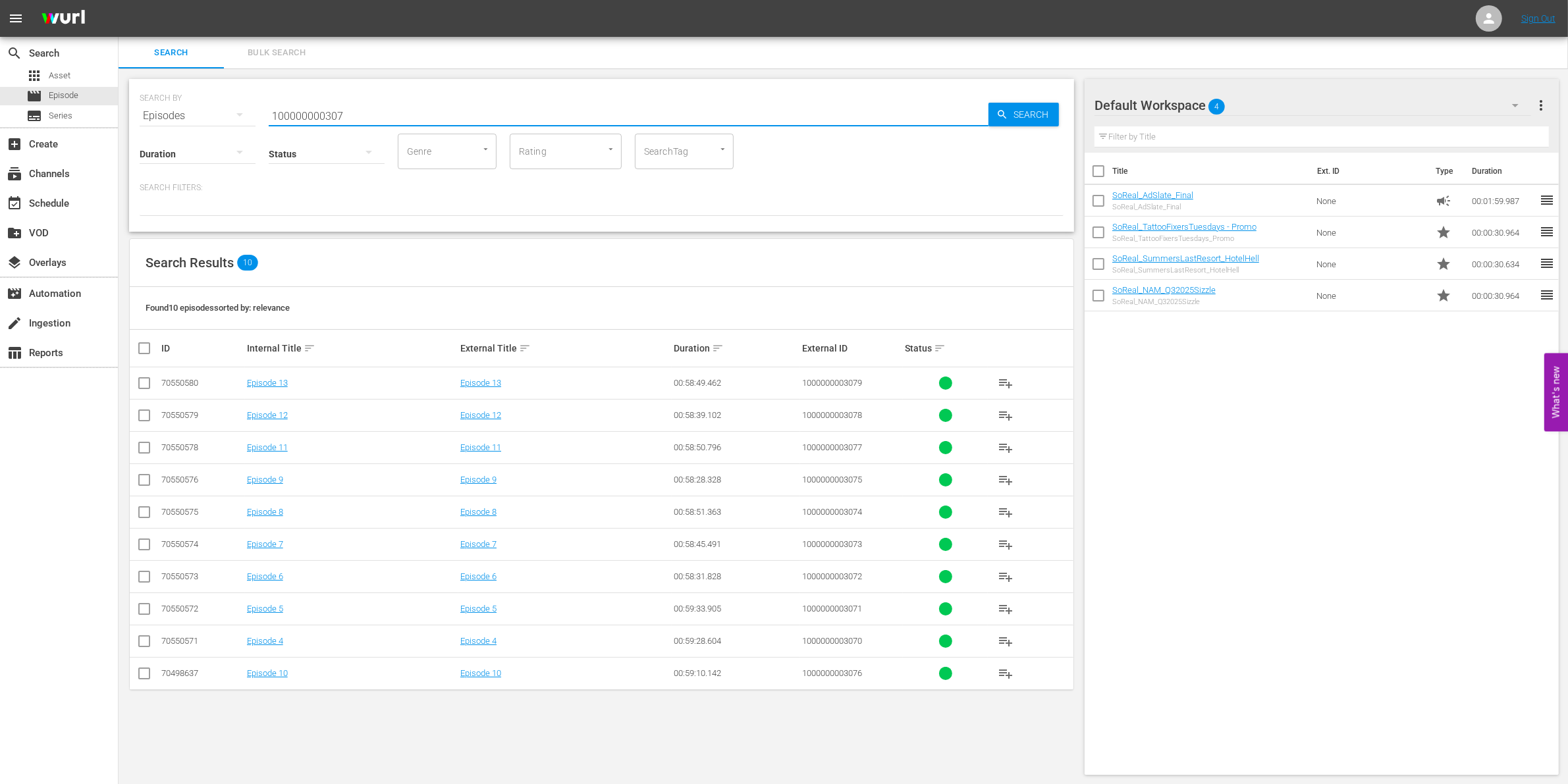
click at [359, 109] on input "100000000307" at bounding box center [628, 115] width 720 height 31
paste input "6"
type input "1000000003076"
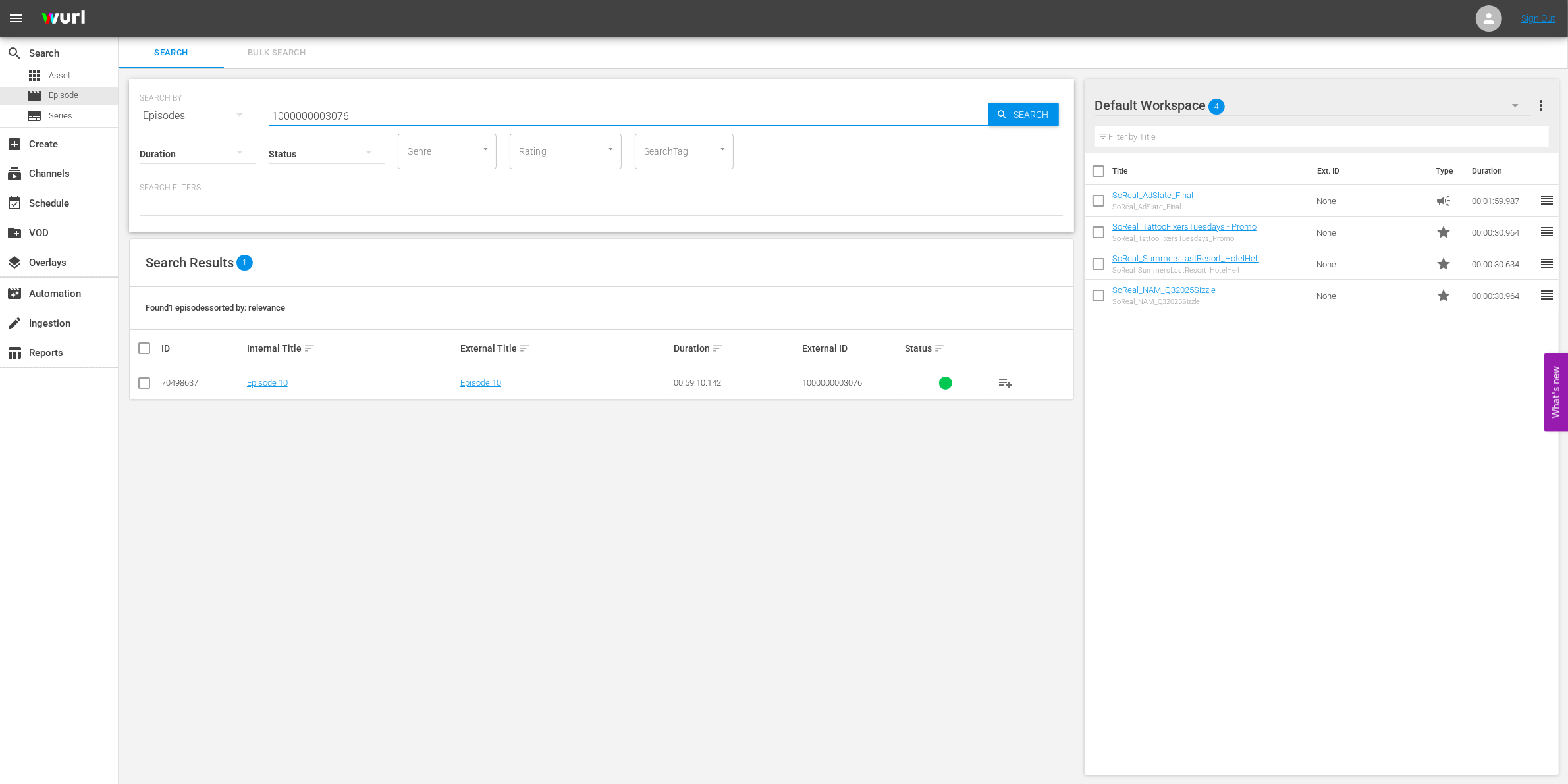
click at [147, 383] on input "checkbox" at bounding box center [144, 385] width 16 height 16
checkbox input "true"
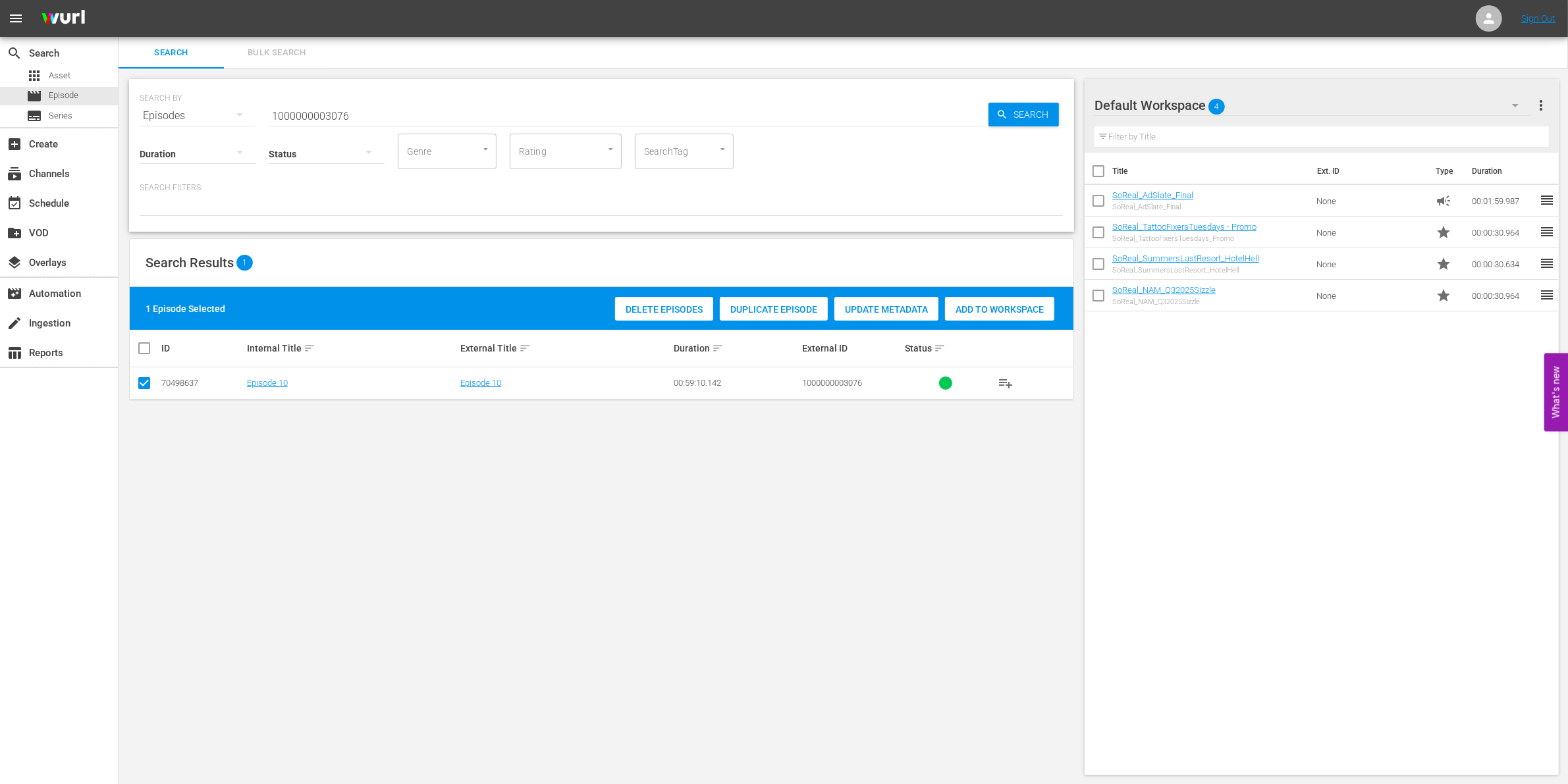
click at [1011, 308] on span "Add to Workspace" at bounding box center [999, 309] width 109 height 10
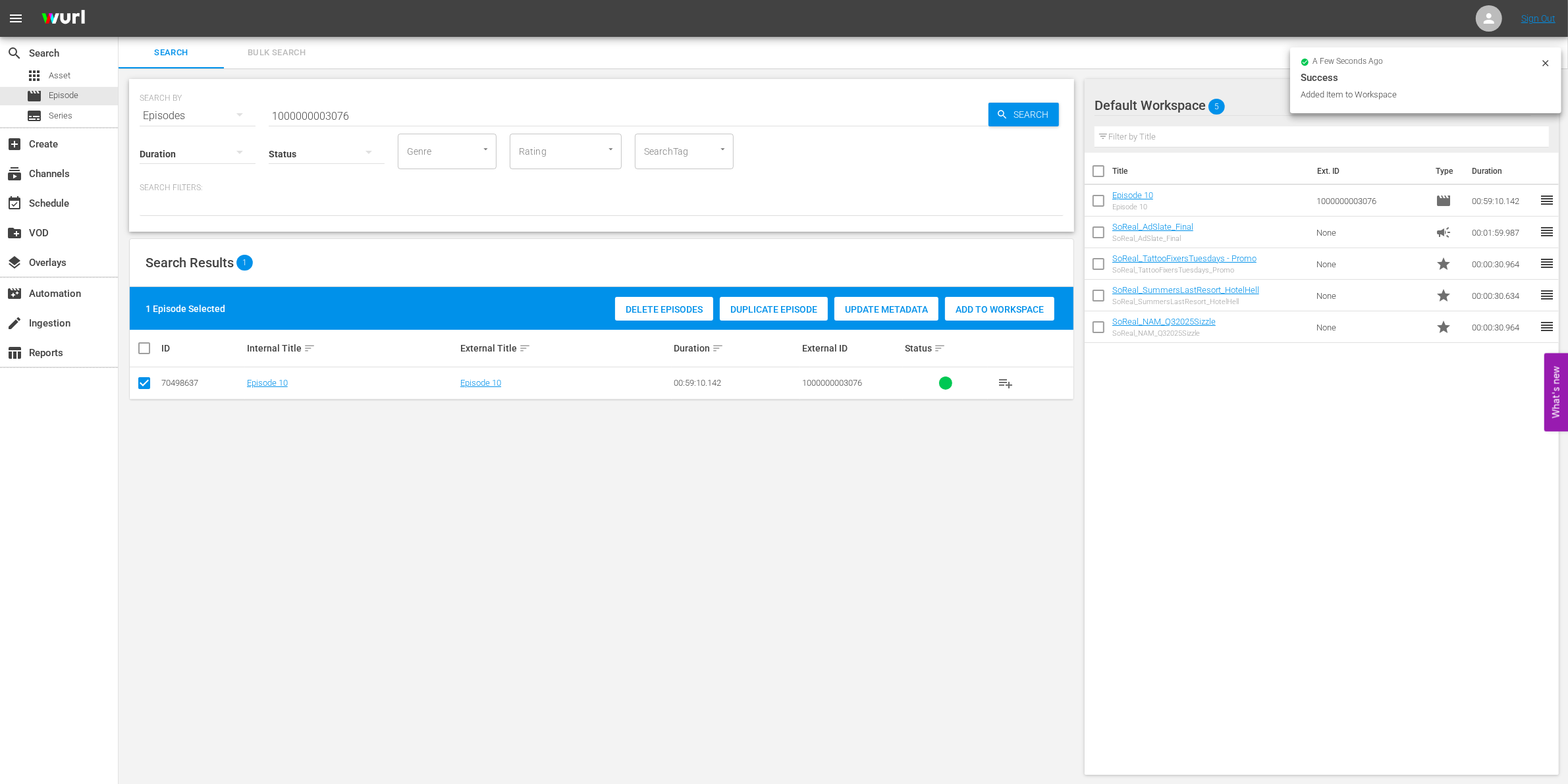
click at [389, 115] on input "1000000003076" at bounding box center [628, 115] width 720 height 31
type input "1000000003077"
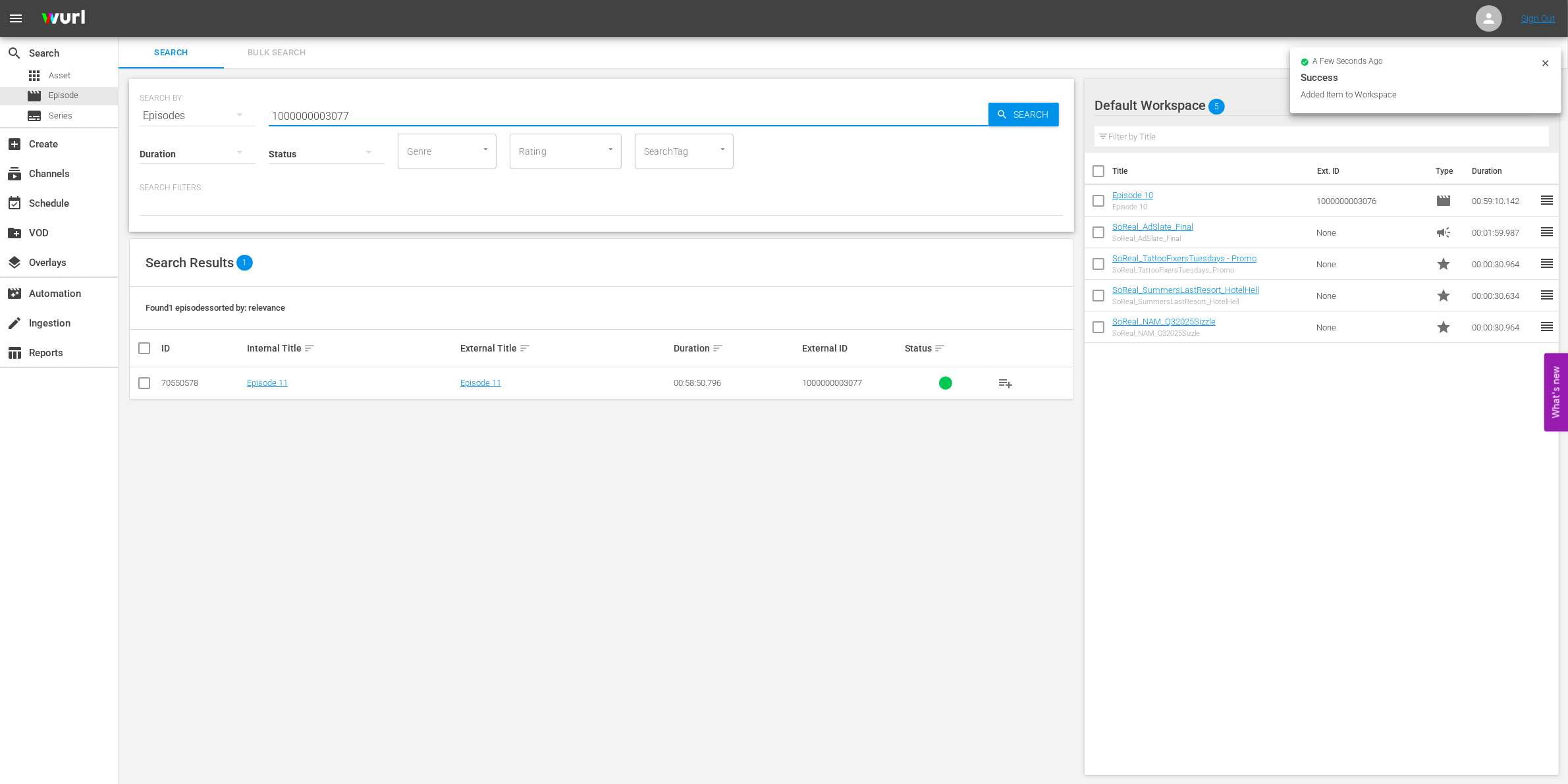
click at [138, 380] on input "checkbox" at bounding box center [144, 385] width 16 height 16
checkbox input "true"
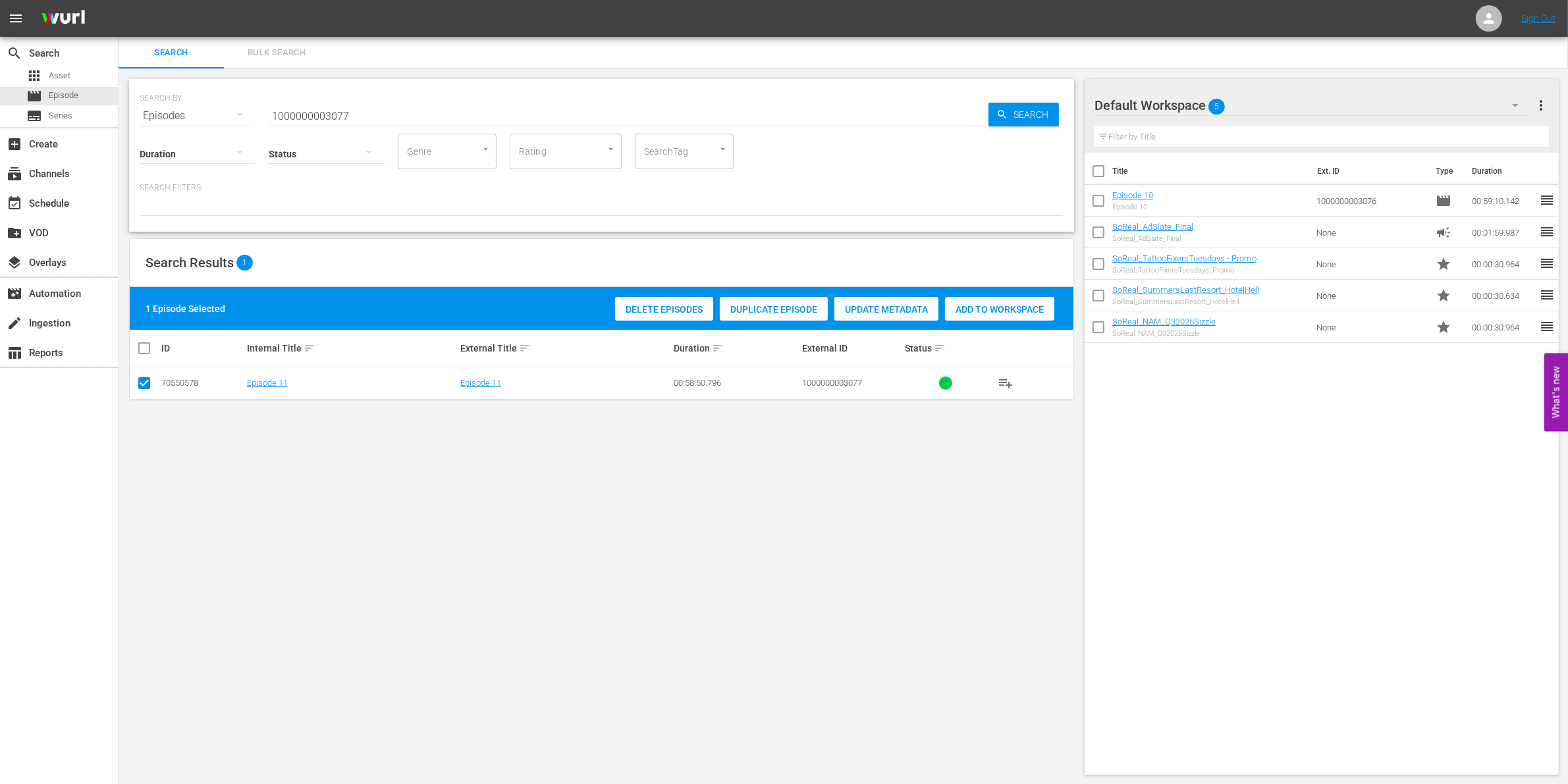
click at [1009, 310] on span "Add to Workspace" at bounding box center [999, 309] width 109 height 10
click at [384, 122] on div "Status" at bounding box center [326, 145] width 115 height 48
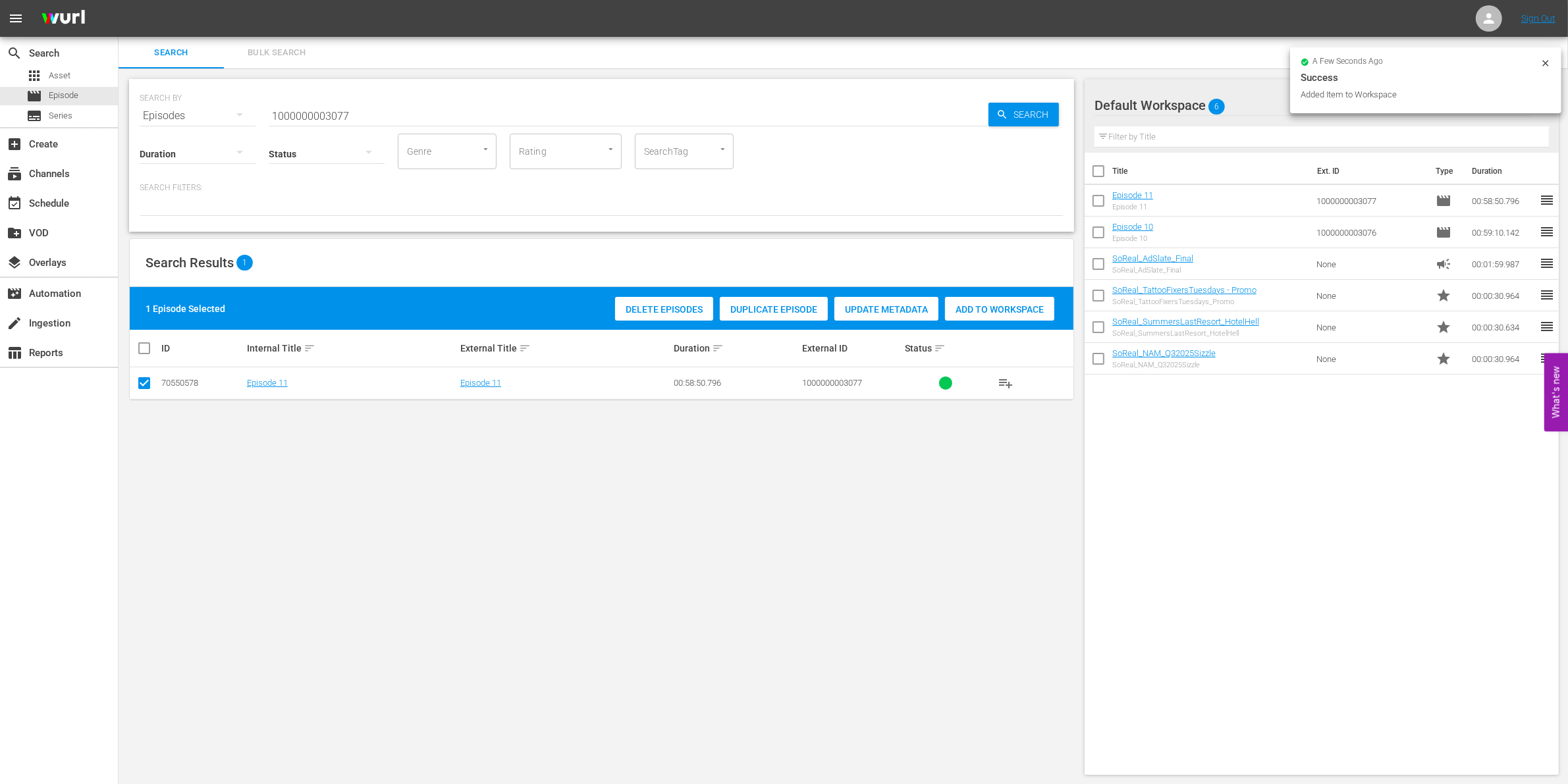
click at [372, 112] on input "1000000003077" at bounding box center [628, 115] width 720 height 31
type input "1000000003078"
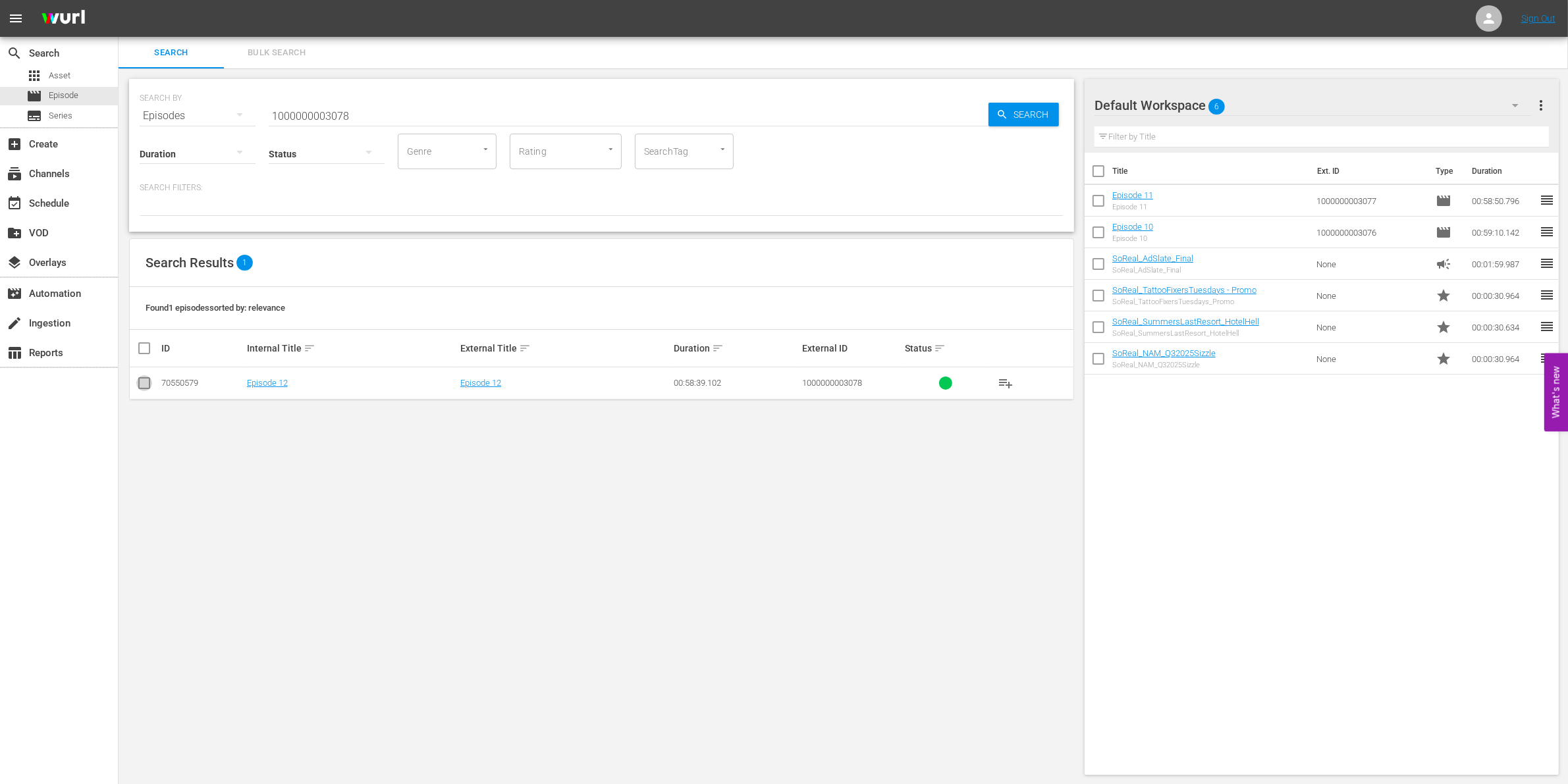
click at [148, 385] on input "checkbox" at bounding box center [144, 385] width 16 height 16
checkbox input "true"
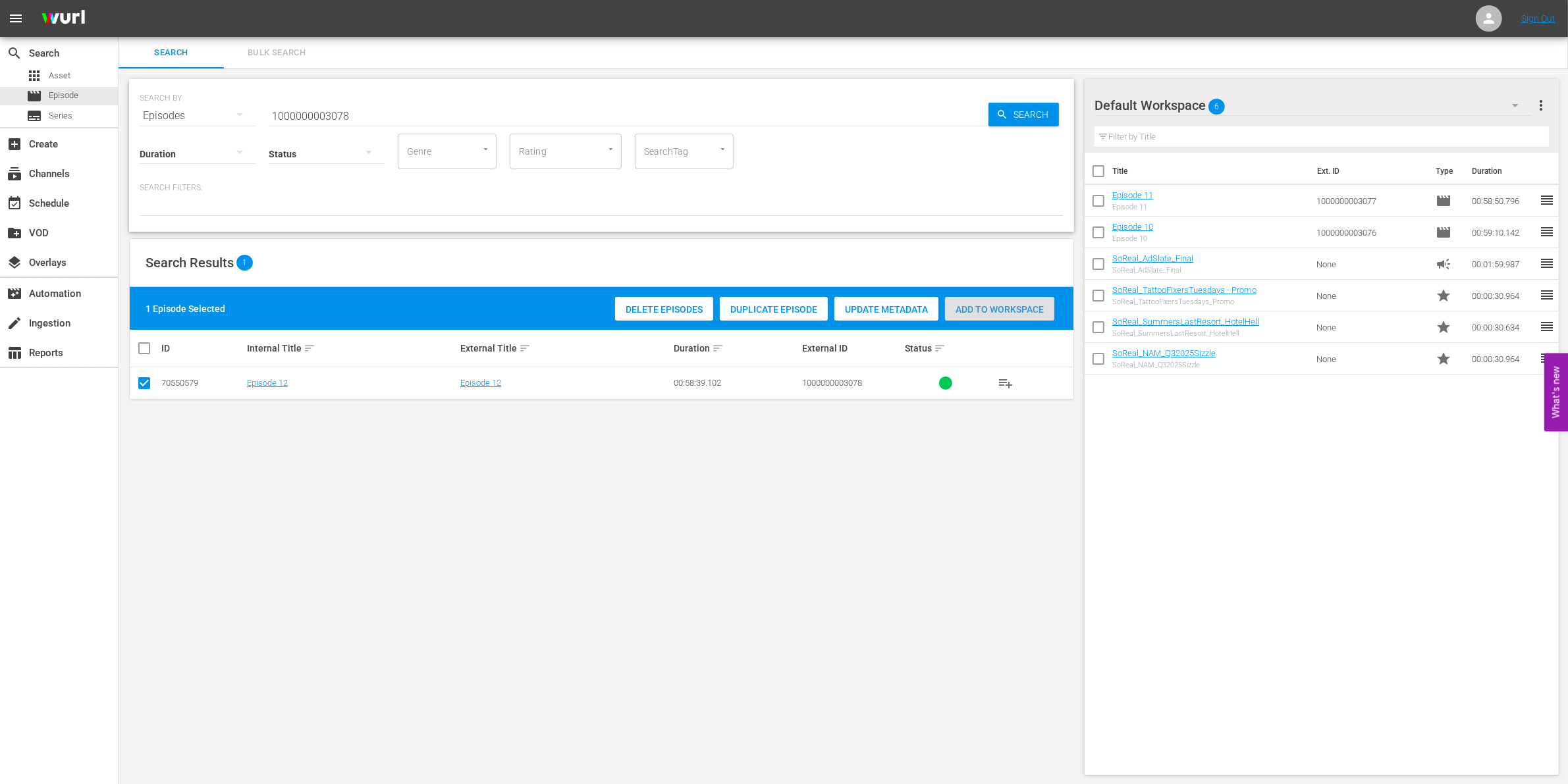
click at [982, 315] on div "Add to Workspace" at bounding box center [999, 309] width 109 height 25
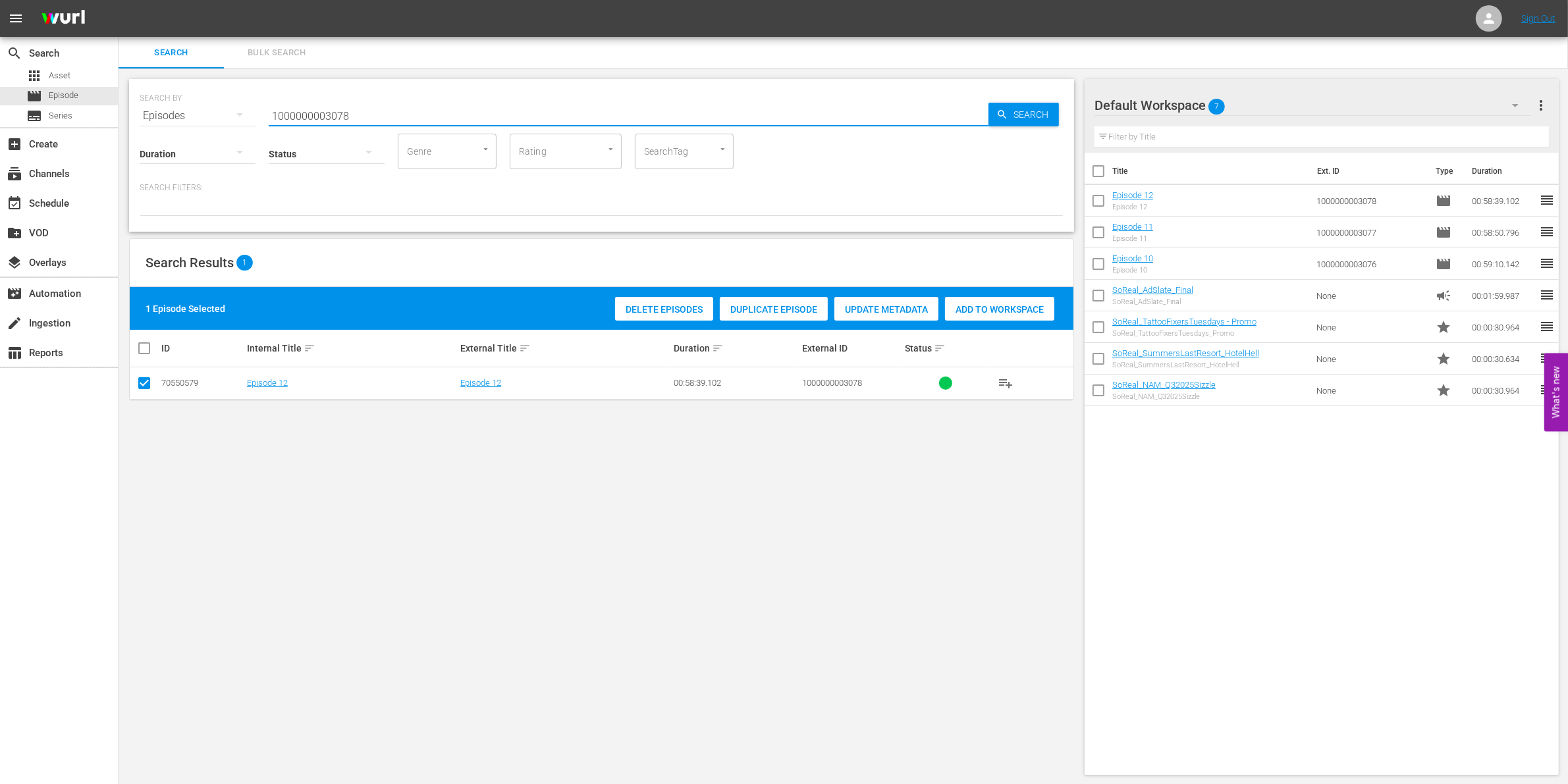
click at [318, 113] on input "1000000003078" at bounding box center [628, 115] width 720 height 31
paste input "4874"
type input "1000000004874"
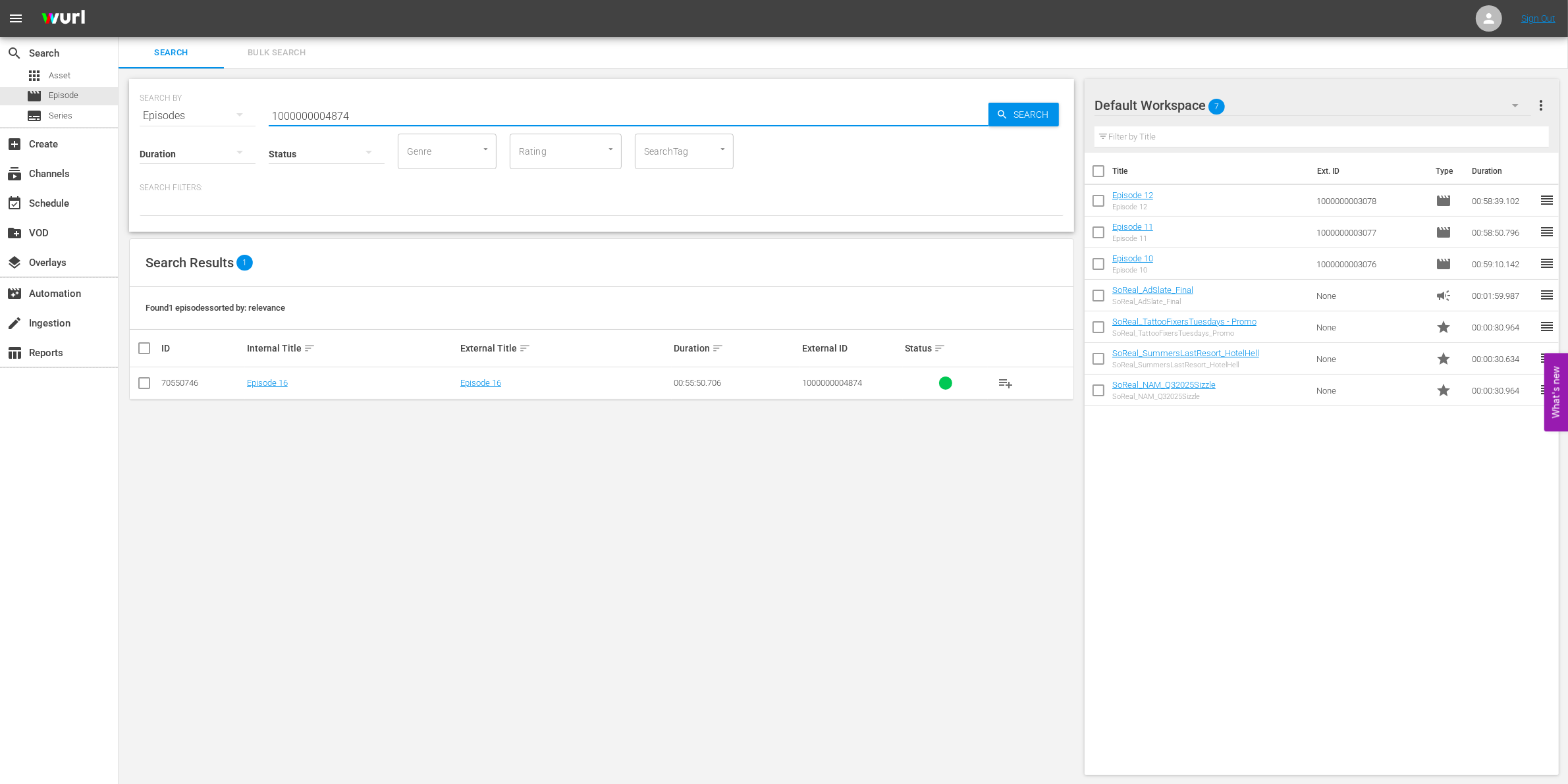
click at [141, 386] on input "checkbox" at bounding box center [144, 385] width 16 height 16
checkbox input "true"
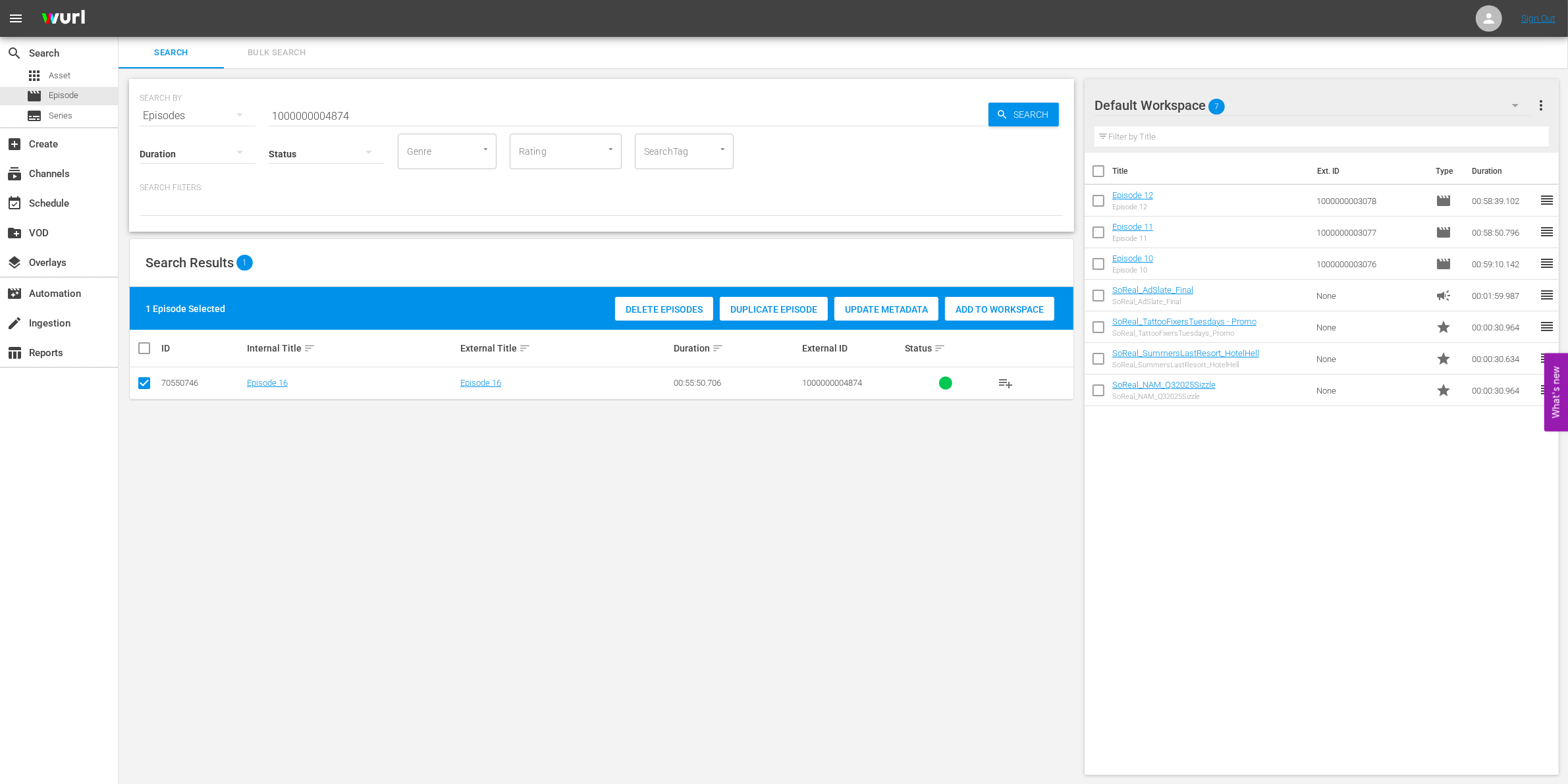
click at [990, 308] on span "Add to Workspace" at bounding box center [999, 309] width 109 height 10
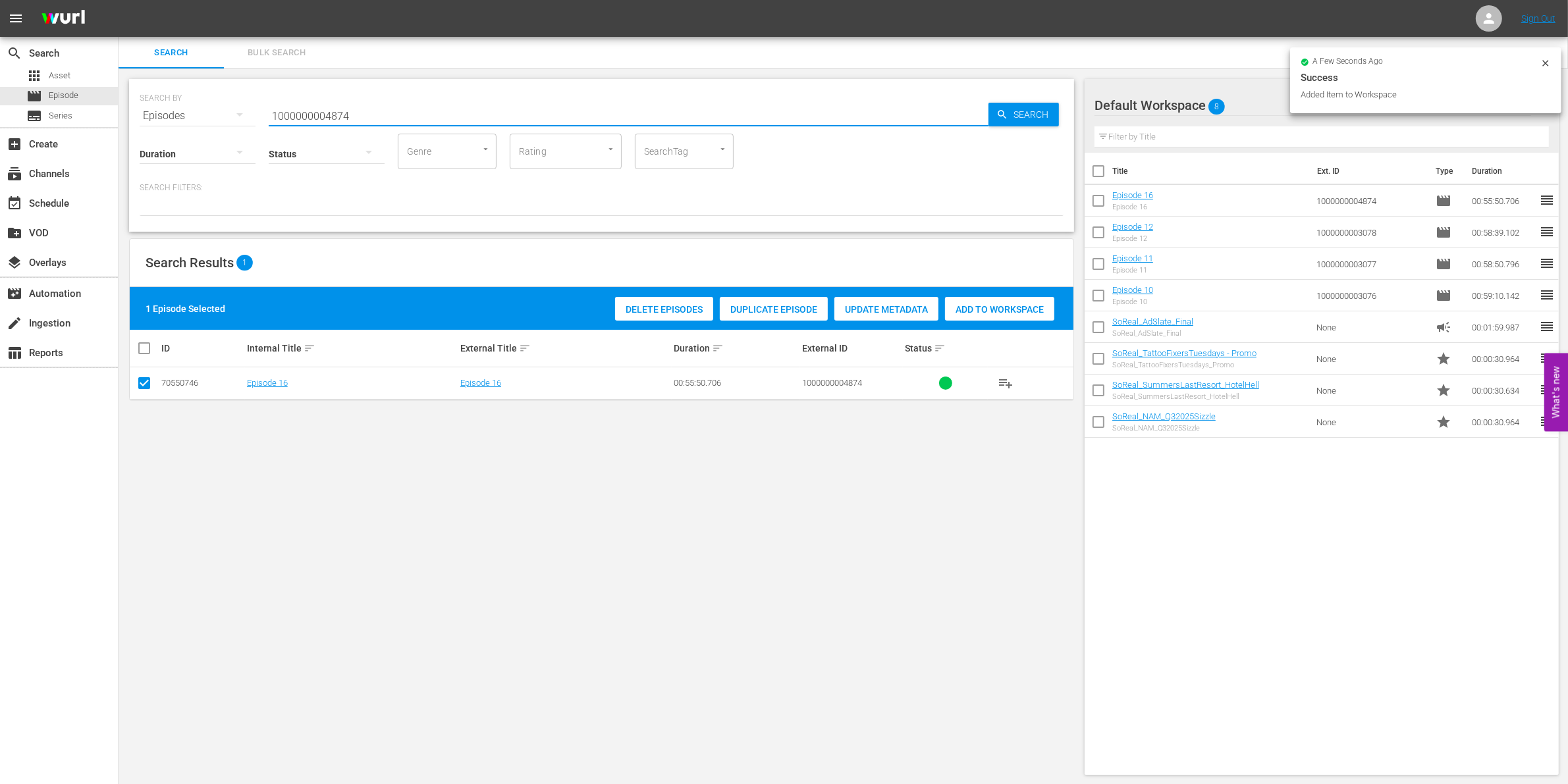
click at [400, 110] on input "1000000004874" at bounding box center [628, 115] width 720 height 31
type input "1000000004875"
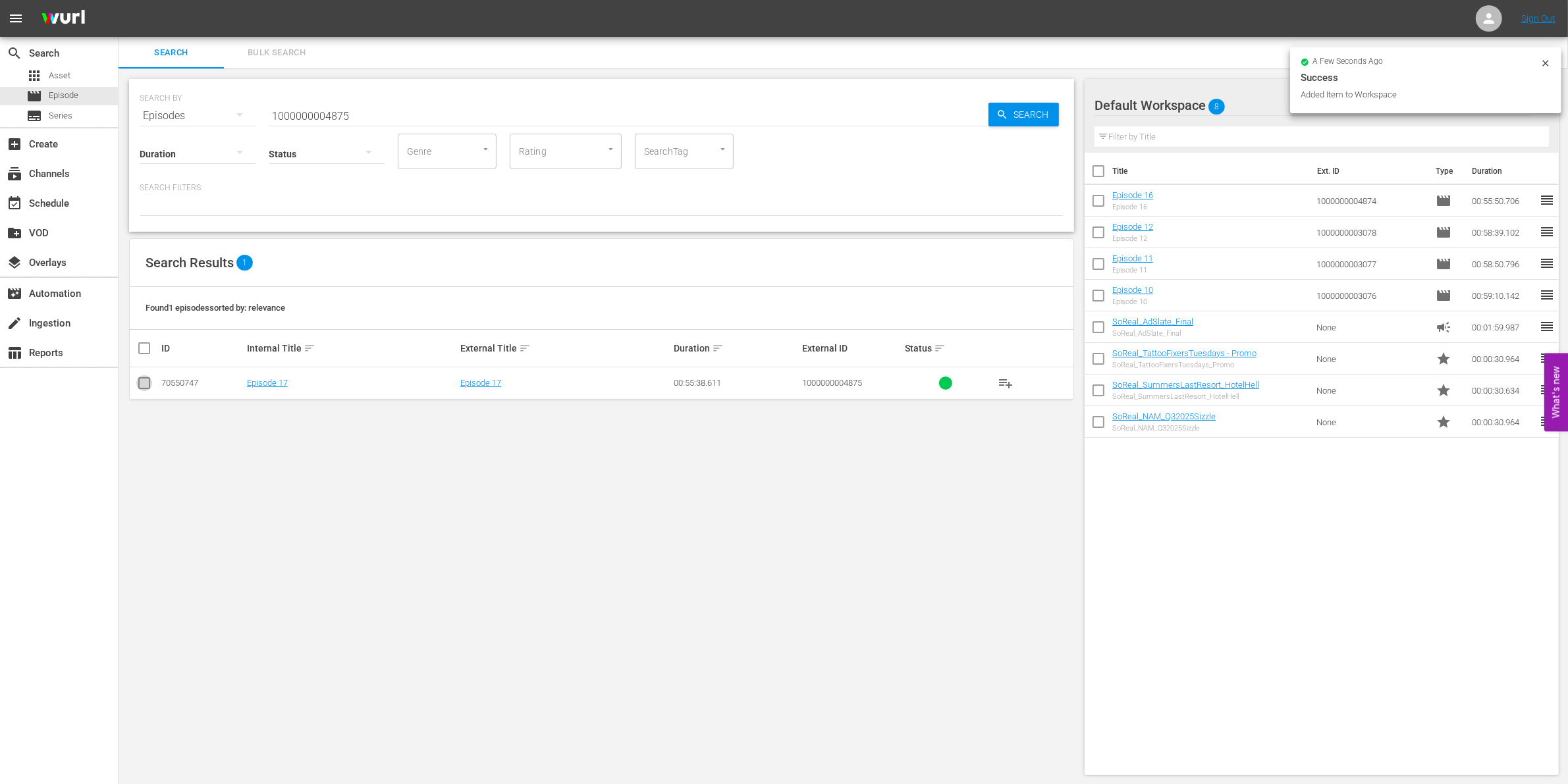
click at [142, 384] on input "checkbox" at bounding box center [144, 385] width 16 height 16
checkbox input "true"
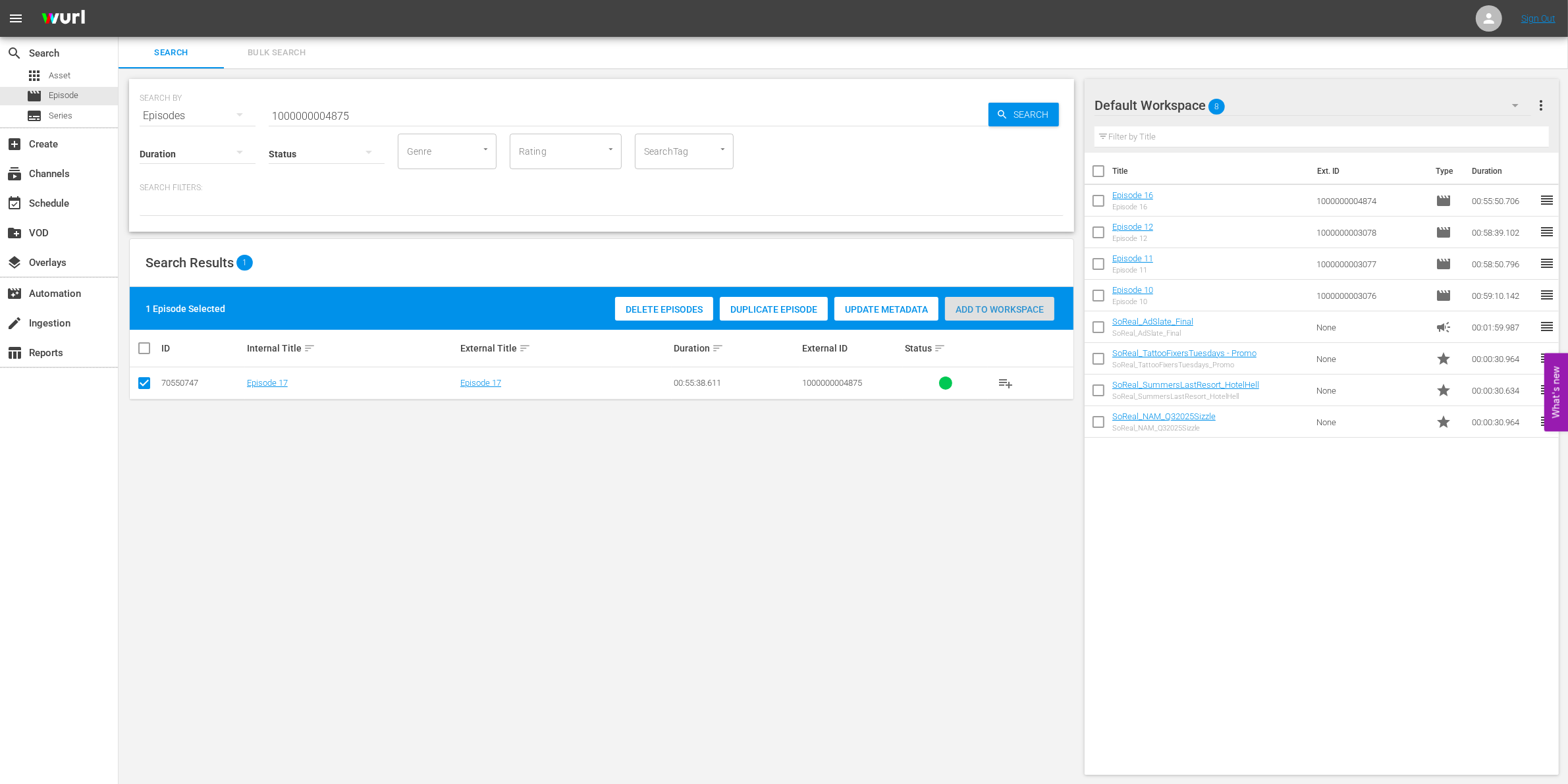
click at [975, 306] on span "Add to Workspace" at bounding box center [999, 309] width 109 height 10
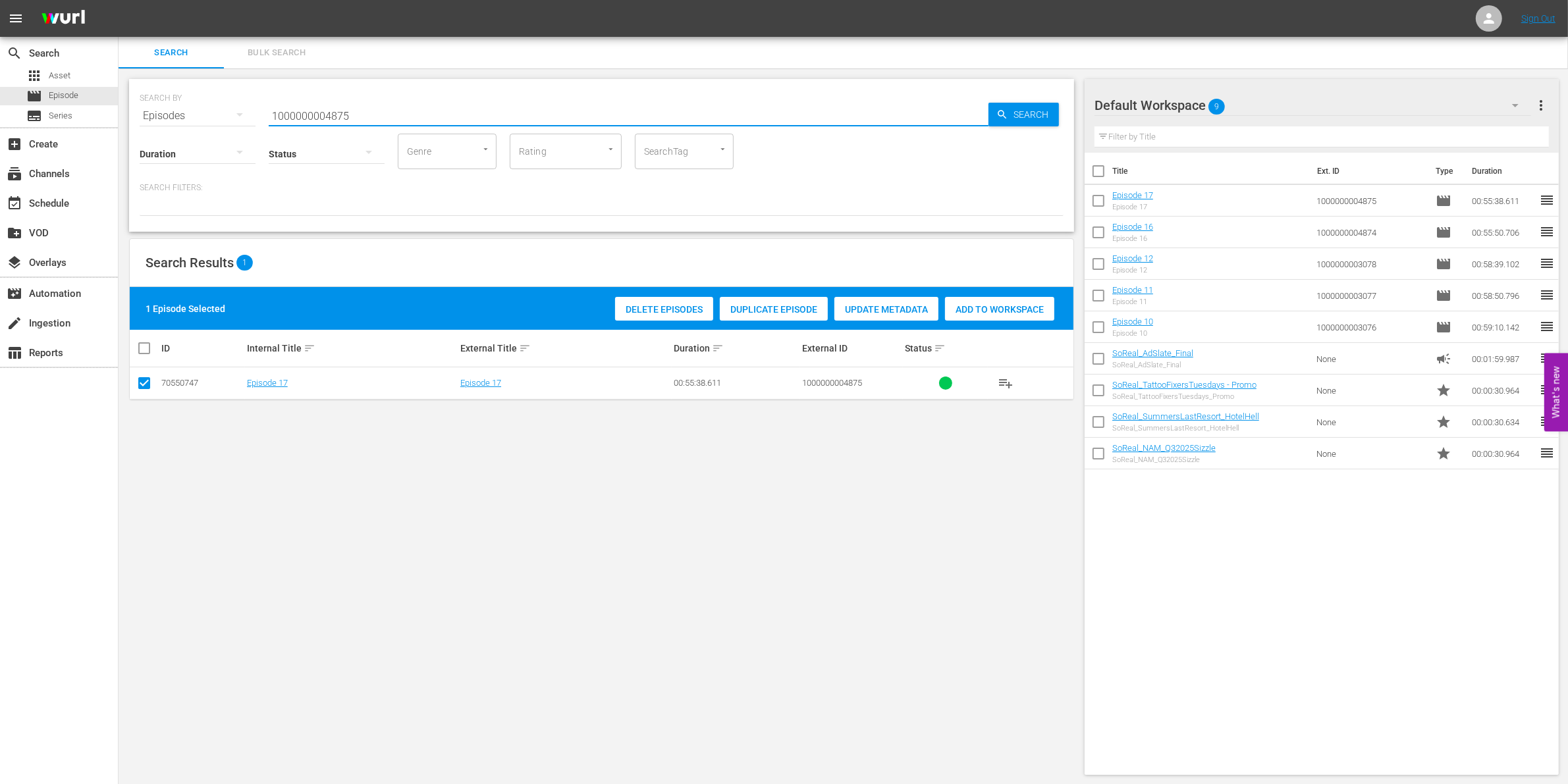
click at [310, 116] on input "1000000004875" at bounding box center [628, 115] width 720 height 31
paste input "12346"
type input "1000000012346"
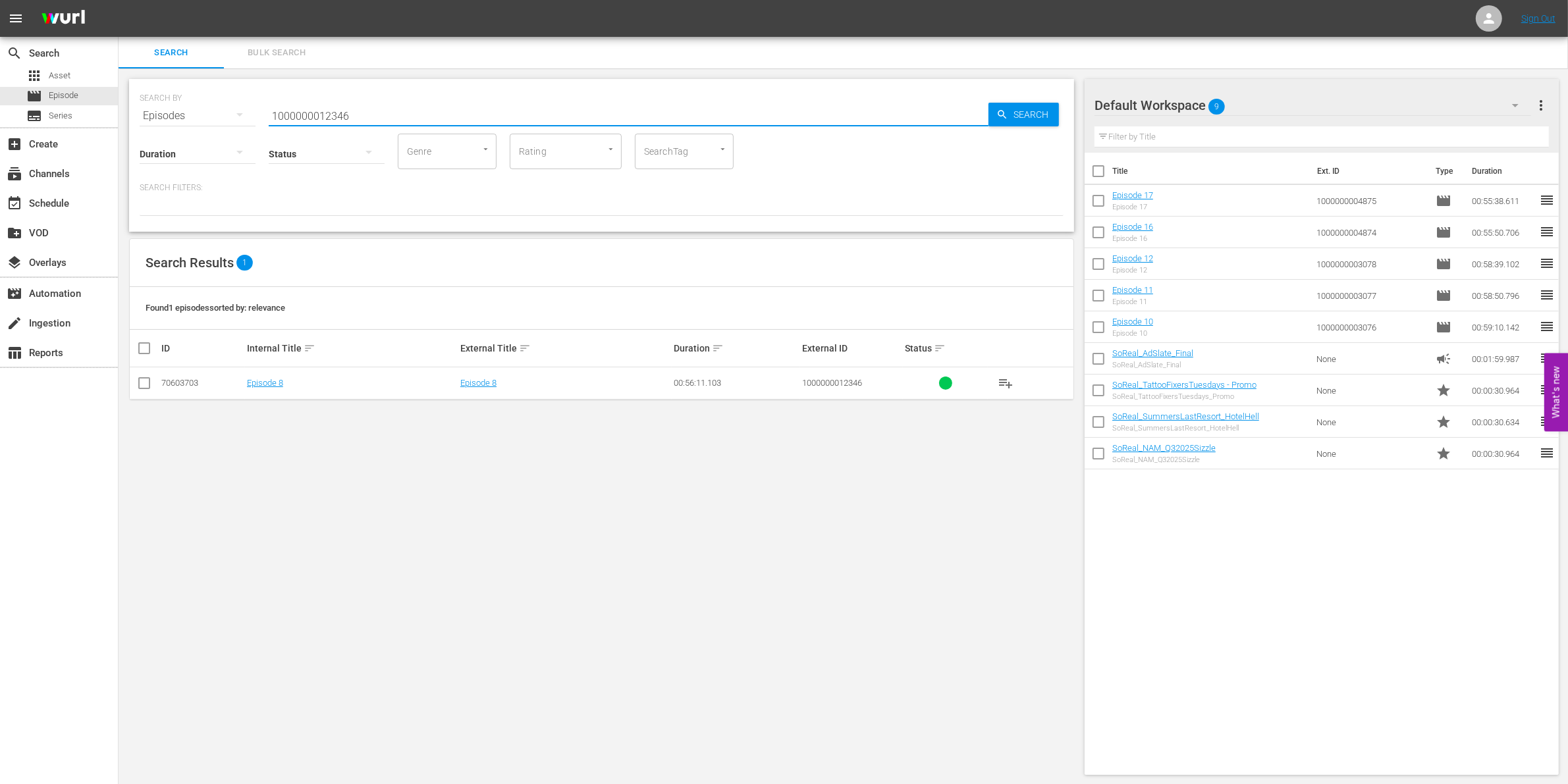
click at [149, 380] on input "checkbox" at bounding box center [144, 385] width 16 height 16
checkbox input "true"
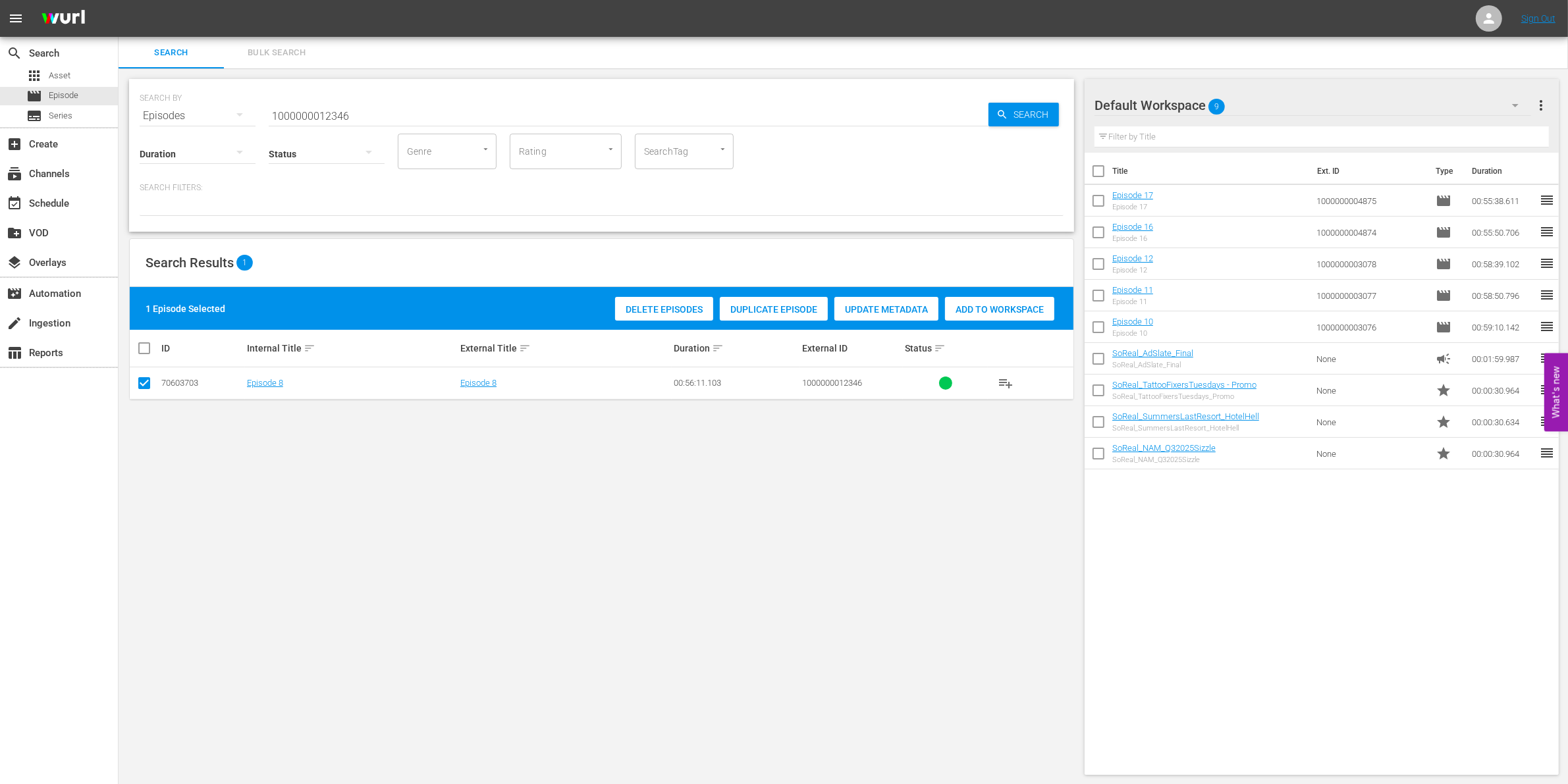
click at [969, 320] on div "Add to Workspace" at bounding box center [999, 309] width 109 height 25
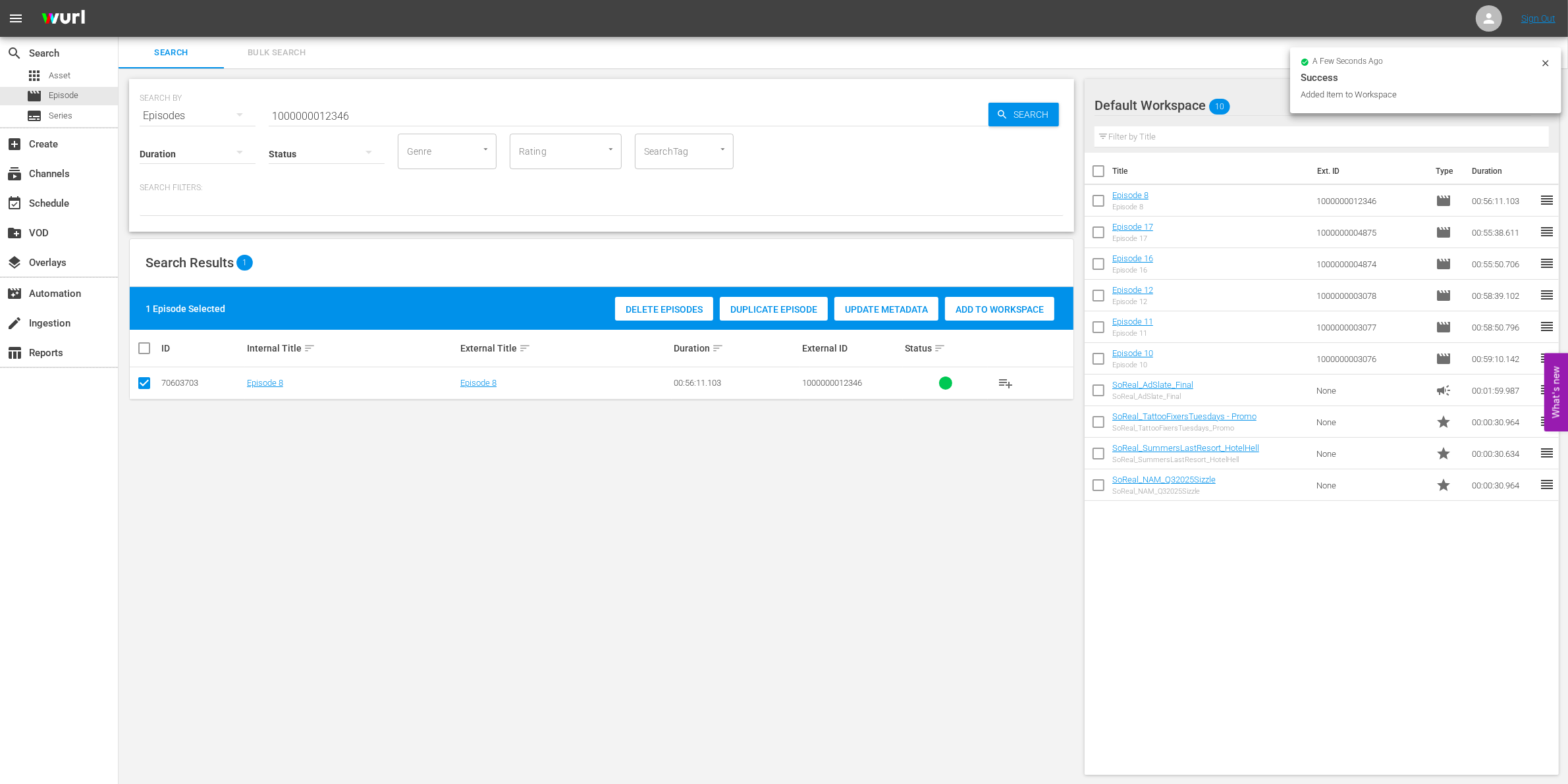
click at [427, 117] on input "1000000012346" at bounding box center [628, 115] width 720 height 31
type input "1000000012347"
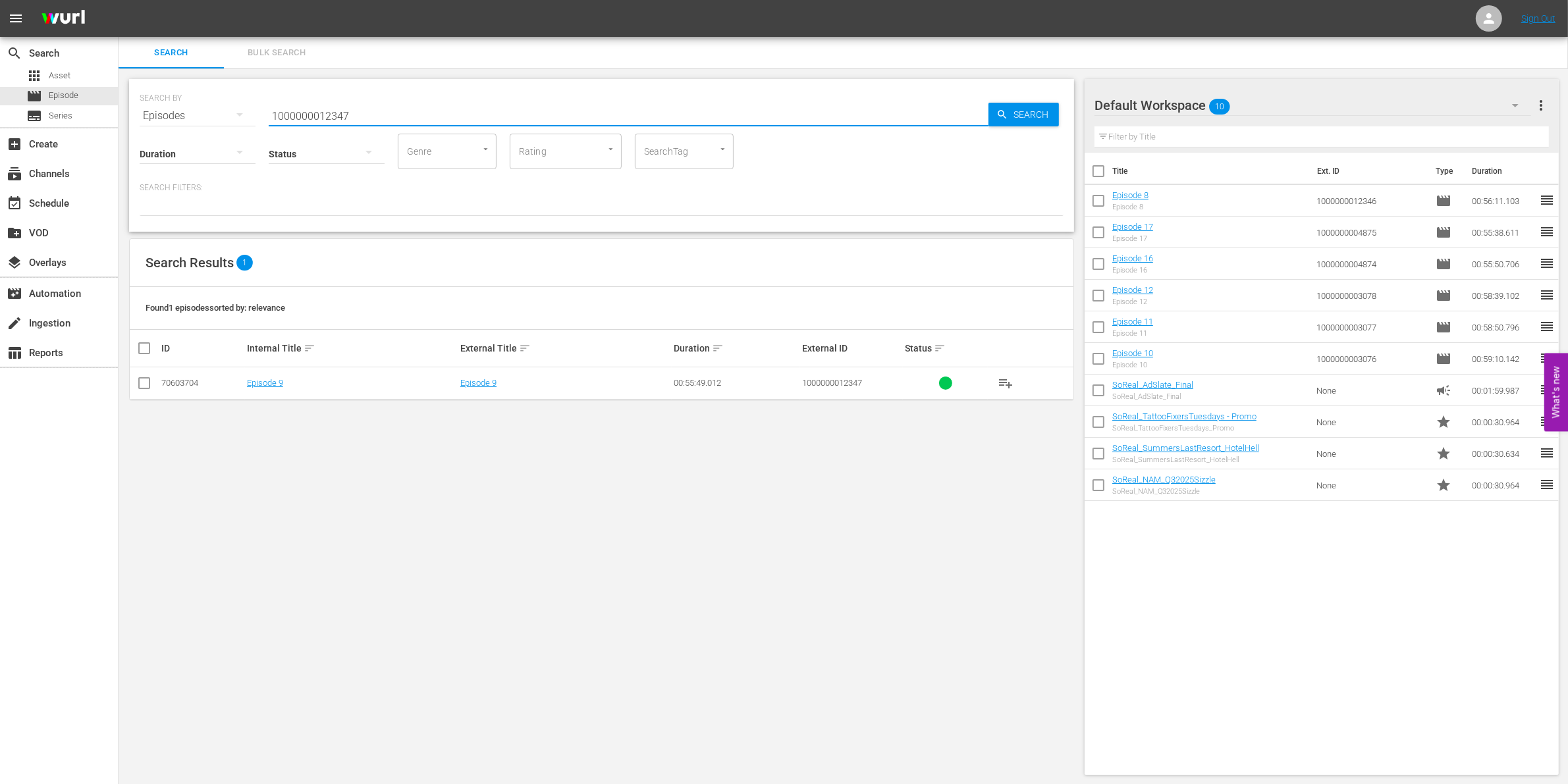
click at [139, 386] on input "checkbox" at bounding box center [144, 385] width 16 height 16
checkbox input "true"
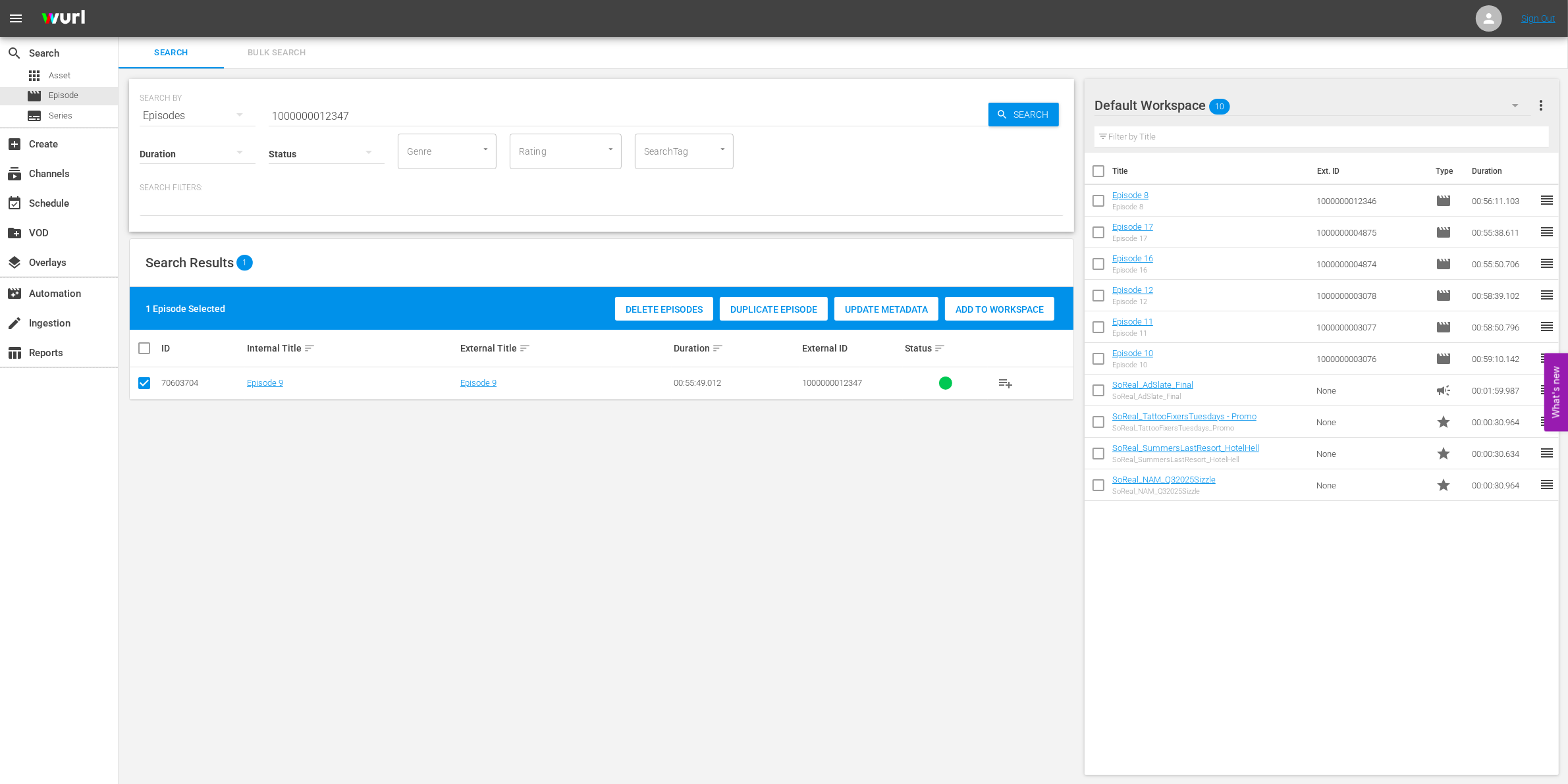
click at [1044, 312] on span "Add to Workspace" at bounding box center [999, 309] width 109 height 10
click at [440, 101] on input "1000000012347" at bounding box center [628, 115] width 720 height 31
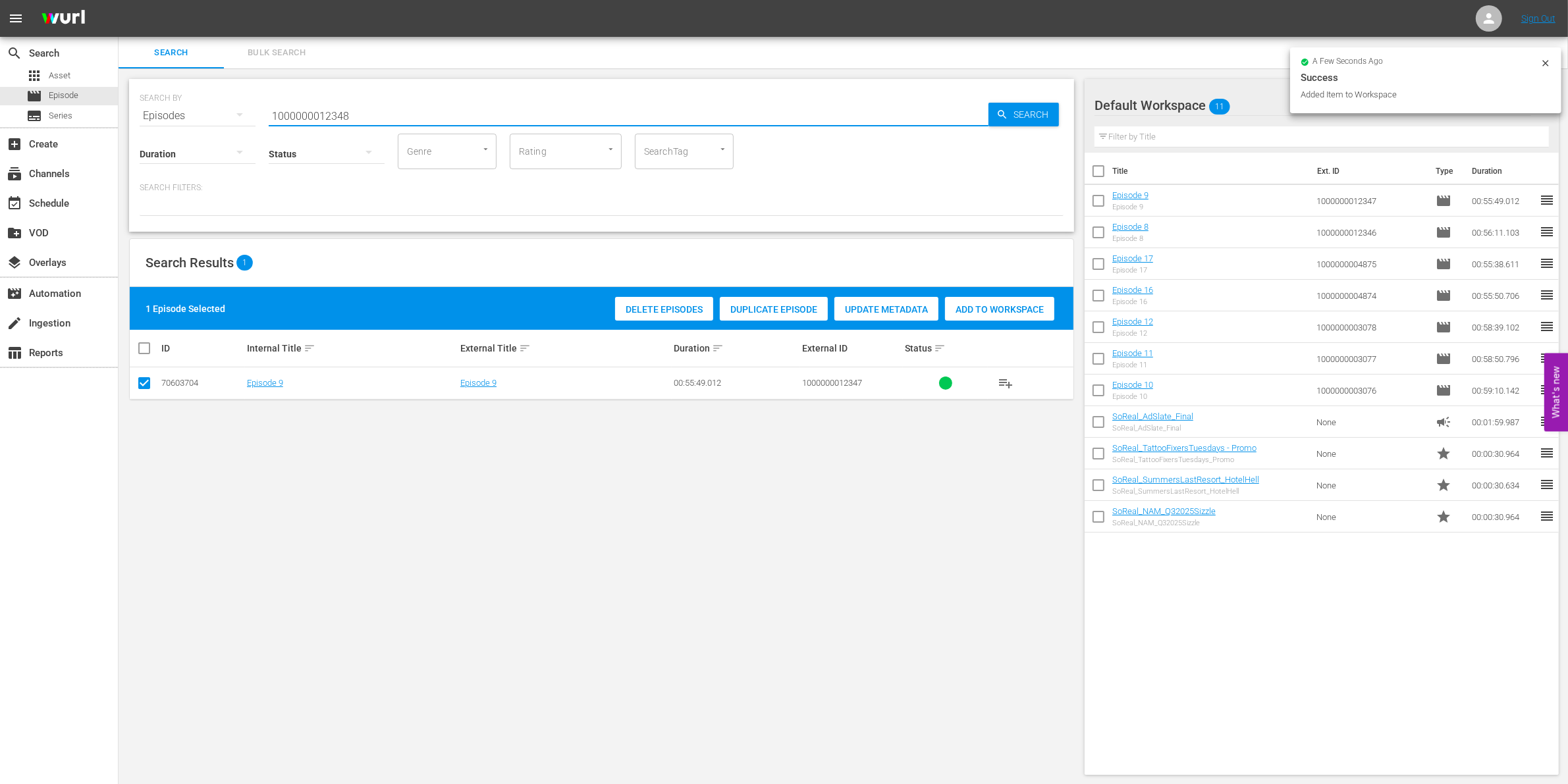
type input "1000000012348"
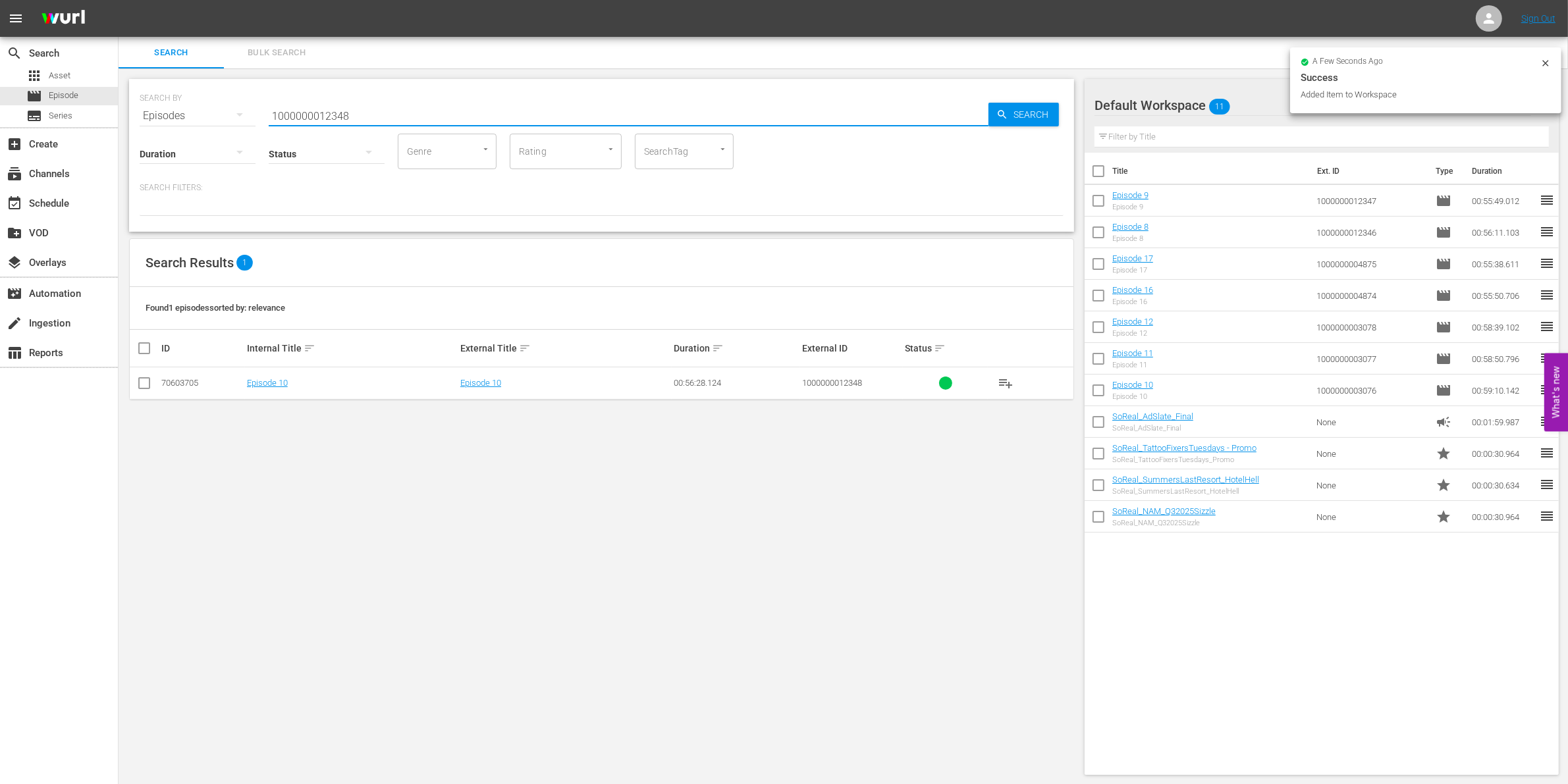
click at [143, 390] on input "checkbox" at bounding box center [144, 385] width 16 height 16
checkbox input "true"
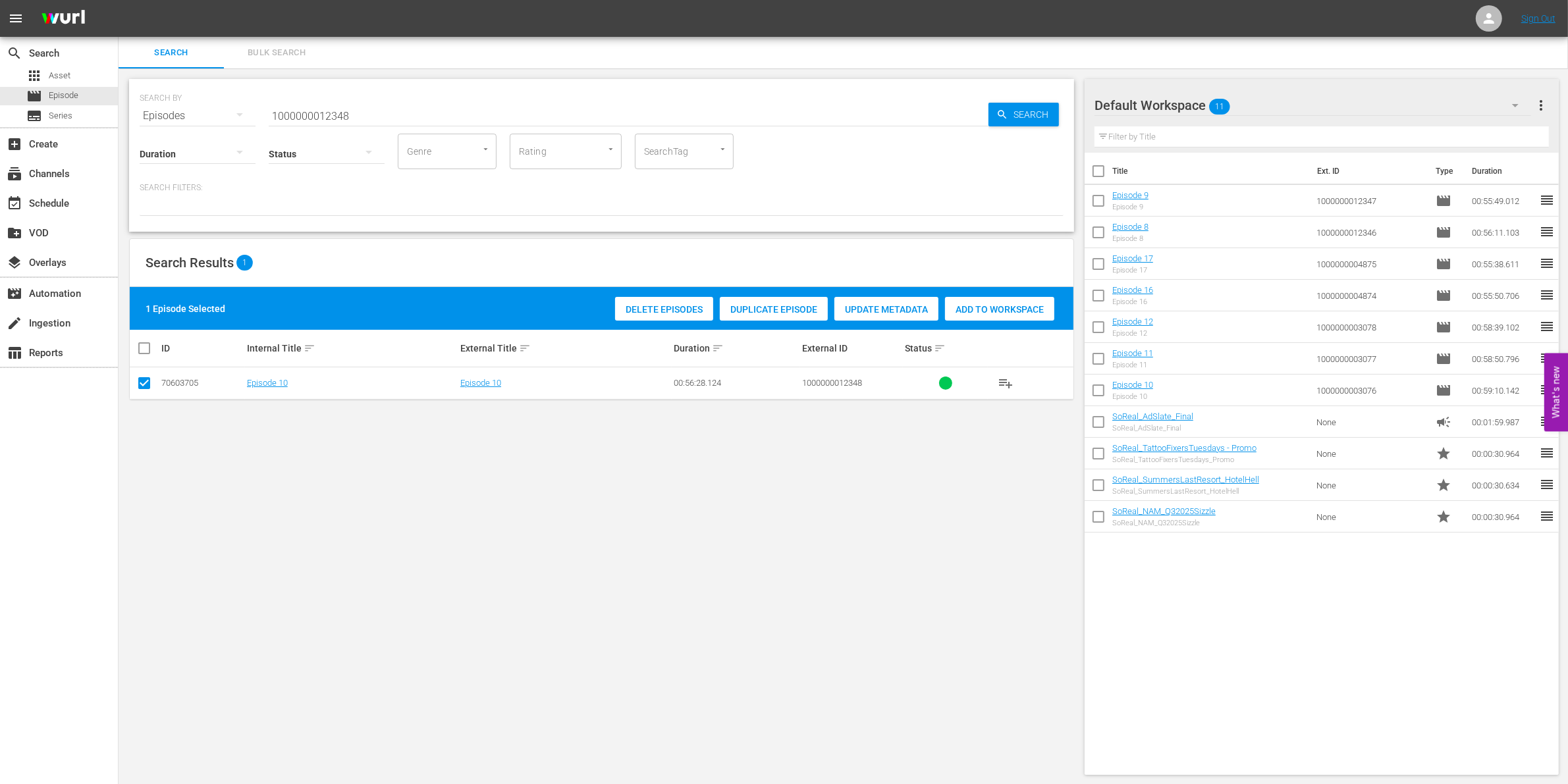
click at [992, 306] on span "Add to Workspace" at bounding box center [999, 309] width 109 height 10
click at [321, 113] on input "1000000012348" at bounding box center [628, 115] width 720 height 31
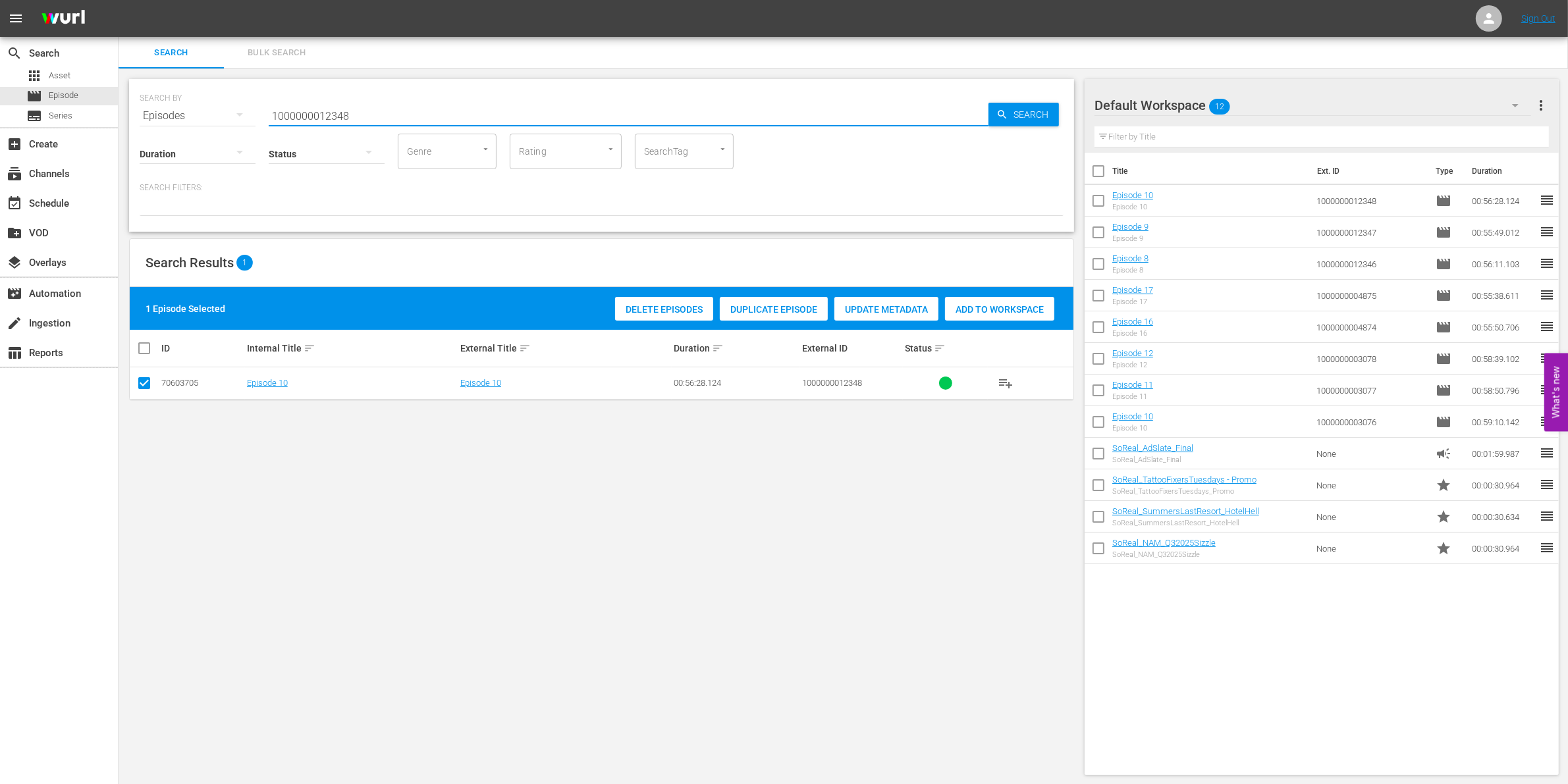
click at [321, 113] on input "1000000012348" at bounding box center [628, 115] width 720 height 31
paste input "23303"
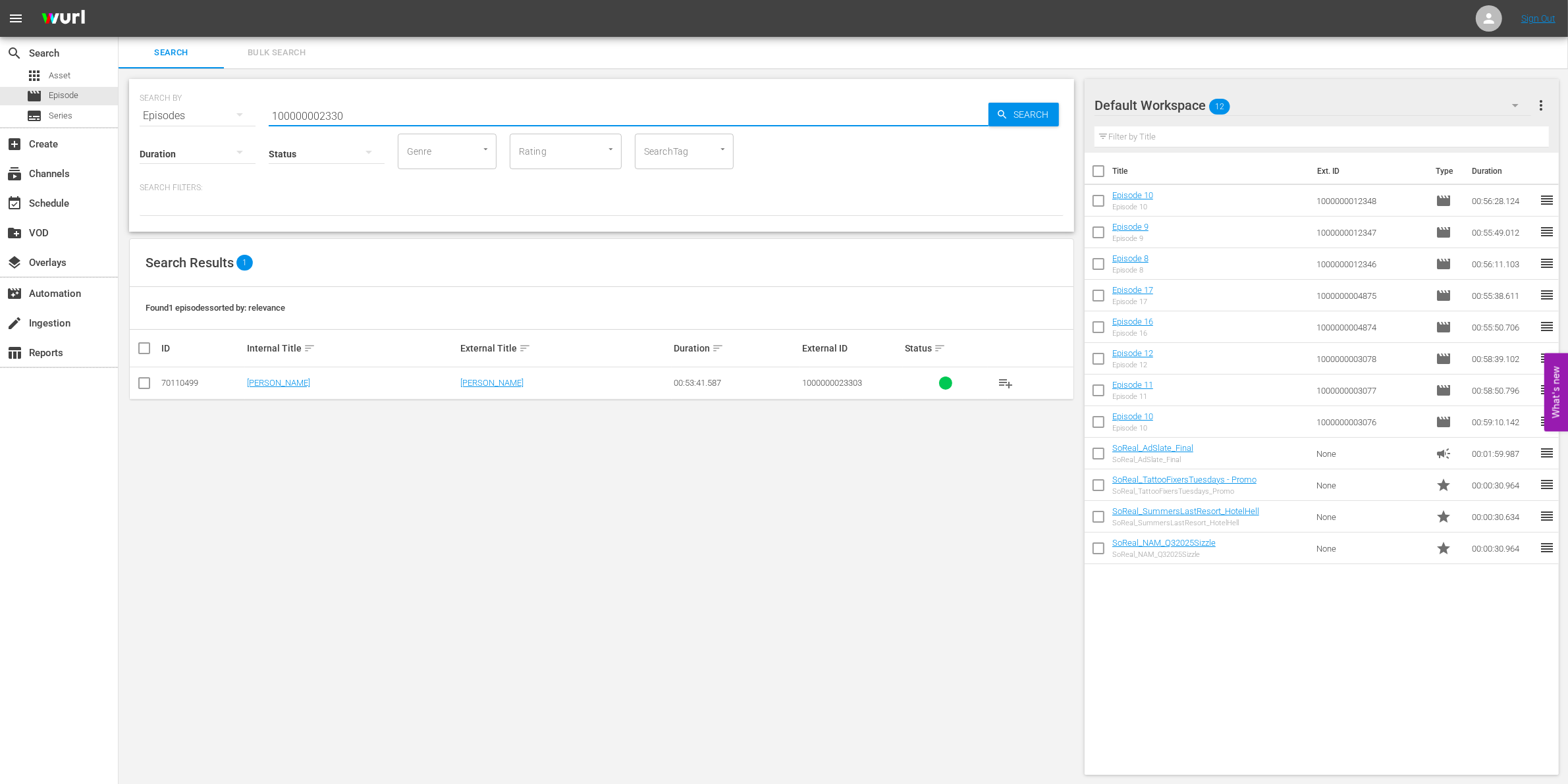
type input "100000002330"
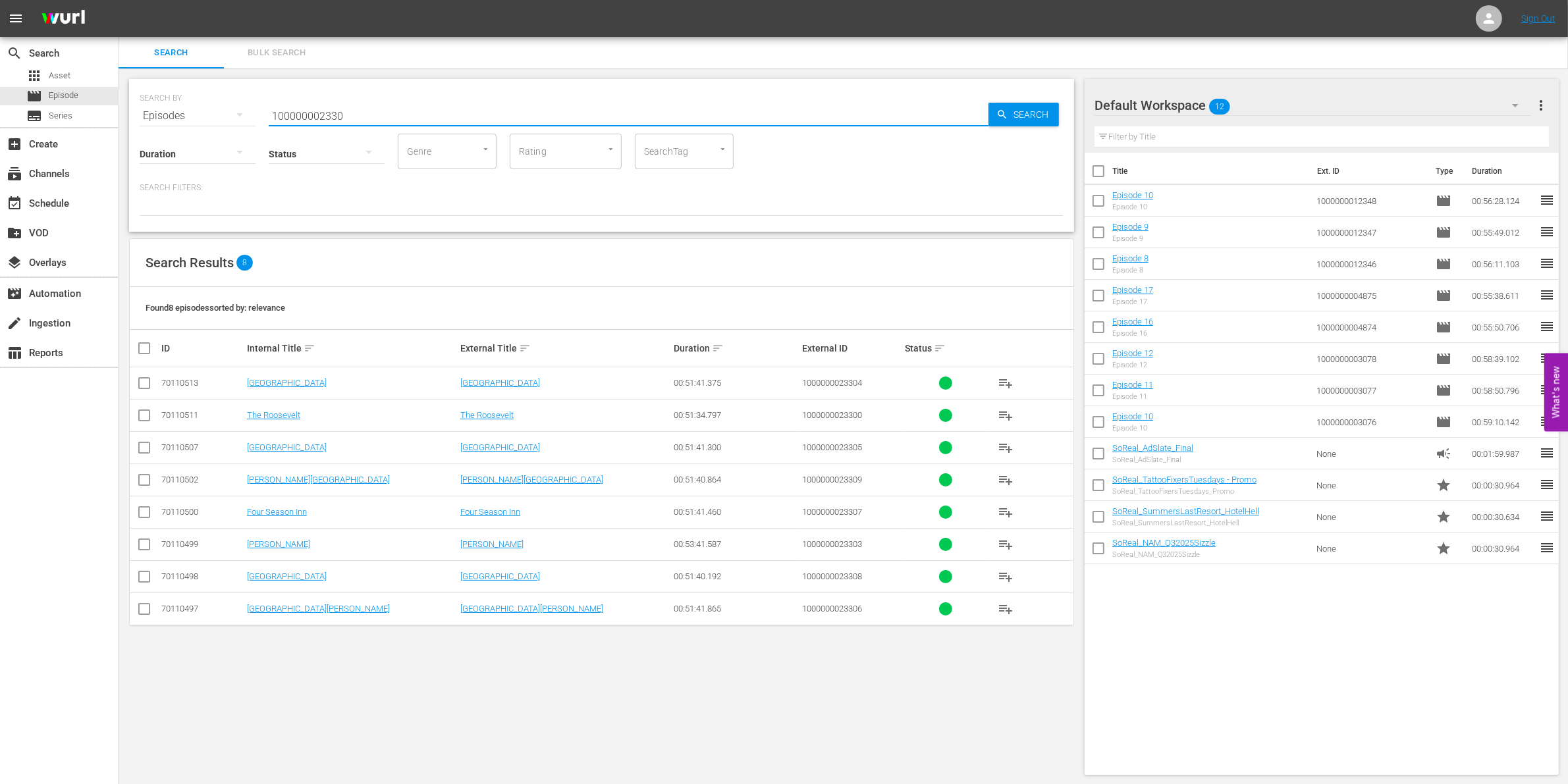
click at [140, 544] on input "checkbox" at bounding box center [144, 547] width 16 height 16
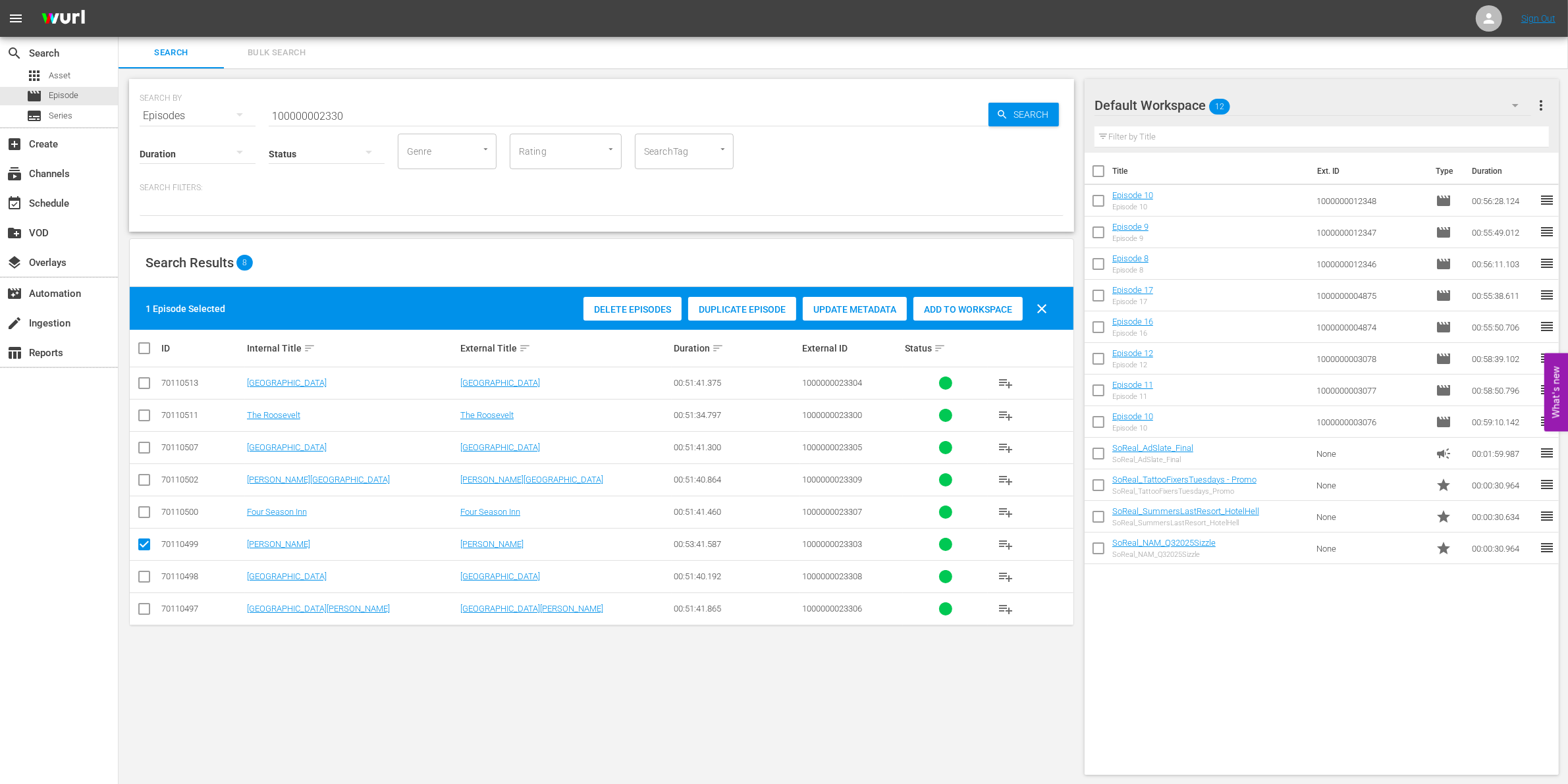
click at [973, 304] on span "Add to Workspace" at bounding box center [968, 309] width 109 height 10
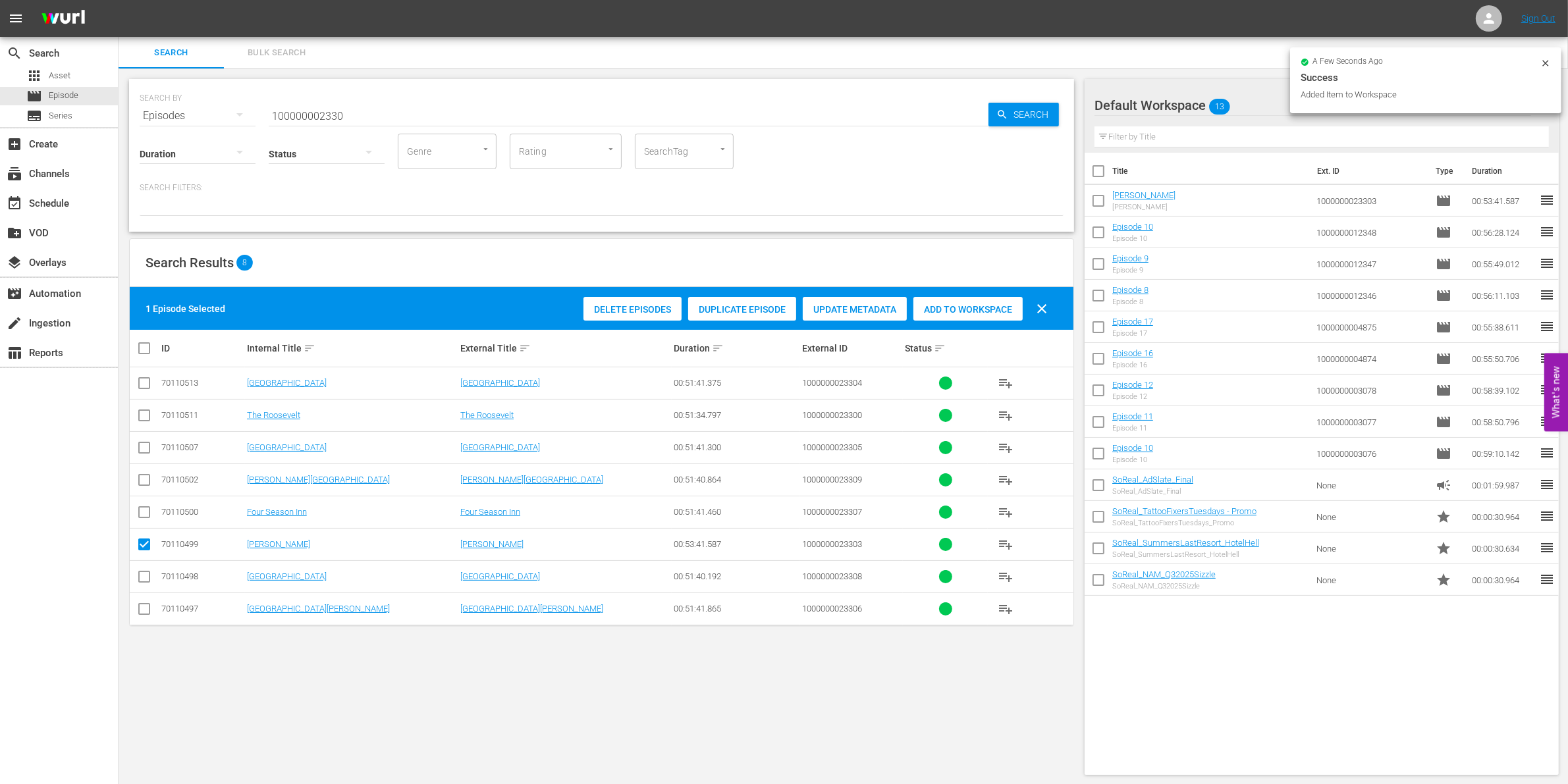
click at [139, 544] on input "checkbox" at bounding box center [144, 547] width 16 height 16
checkbox input "false"
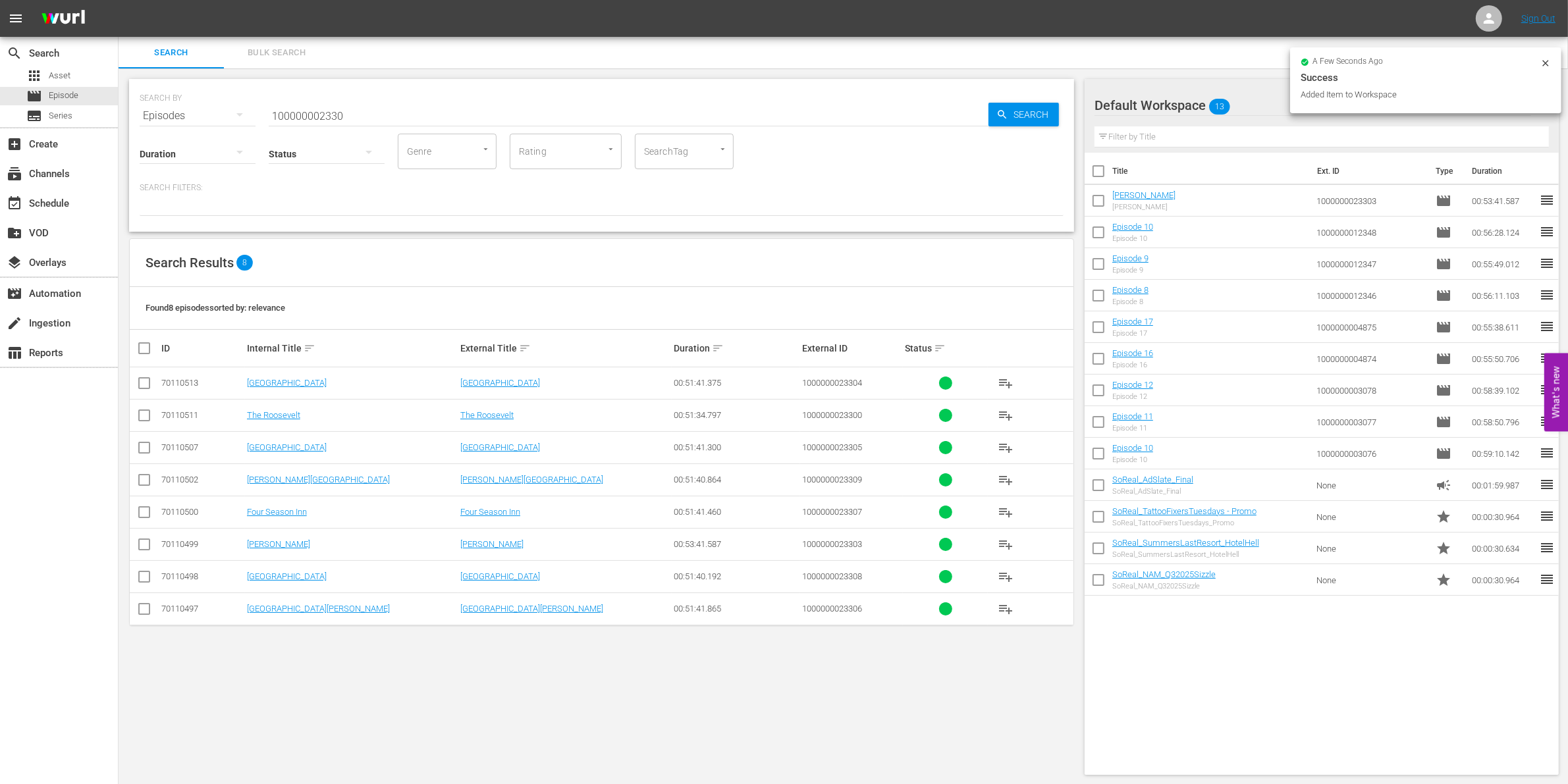
click at [148, 382] on input "checkbox" at bounding box center [144, 385] width 16 height 16
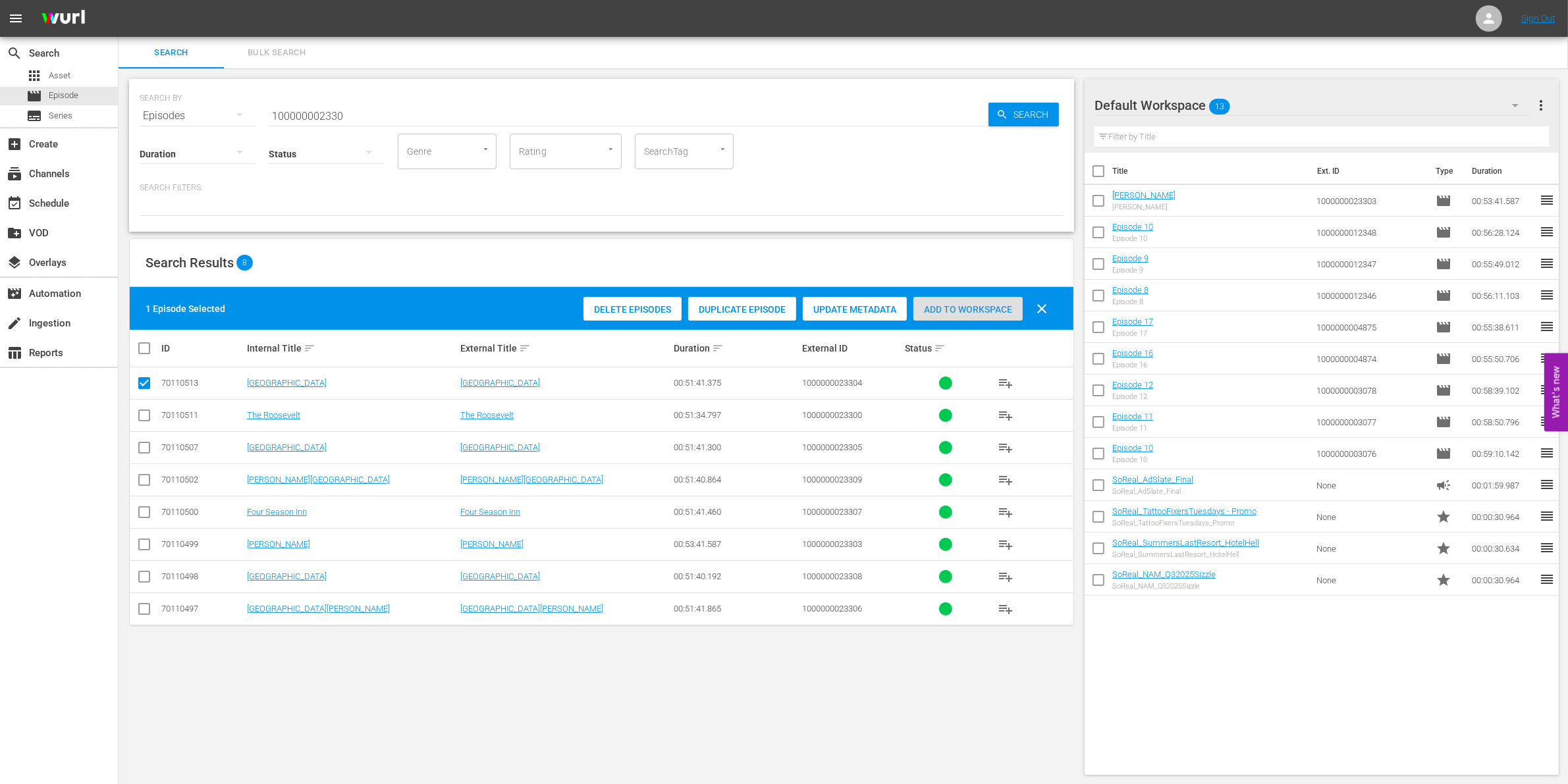
click at [970, 306] on span "Add to Workspace" at bounding box center [968, 309] width 109 height 10
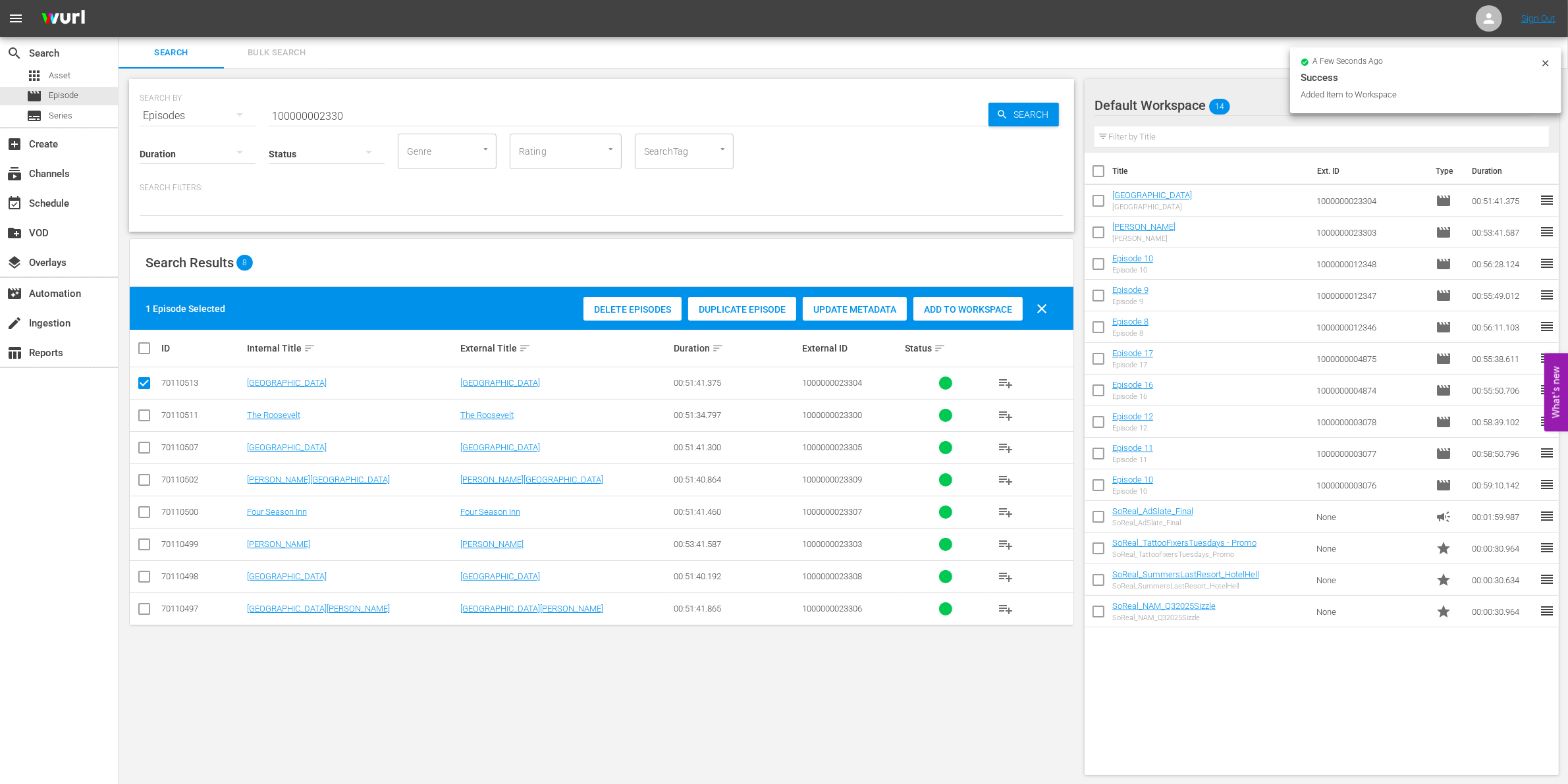
click at [141, 380] on input "checkbox" at bounding box center [144, 385] width 16 height 16
checkbox input "false"
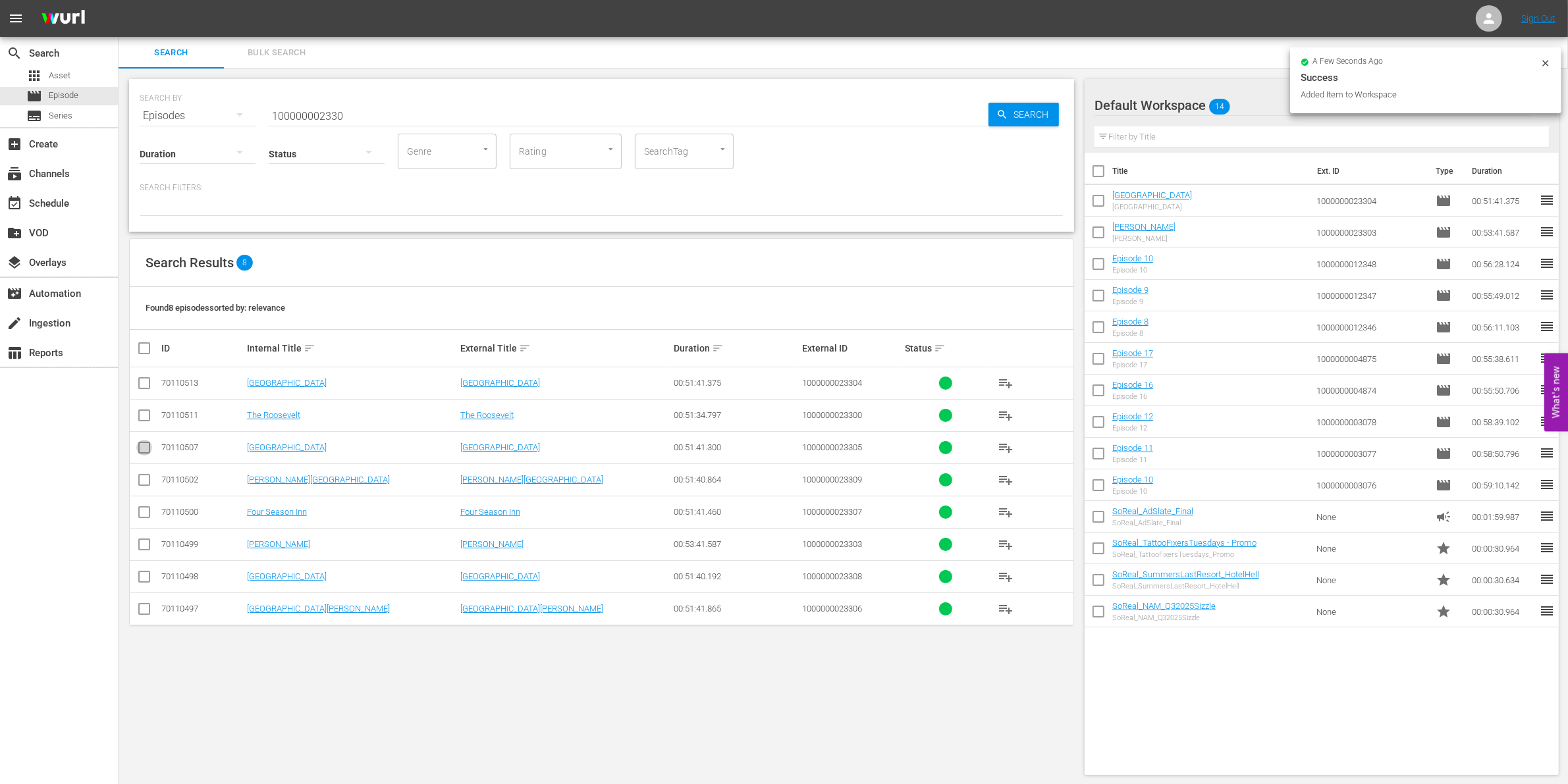
click at [138, 452] on input "checkbox" at bounding box center [144, 451] width 16 height 16
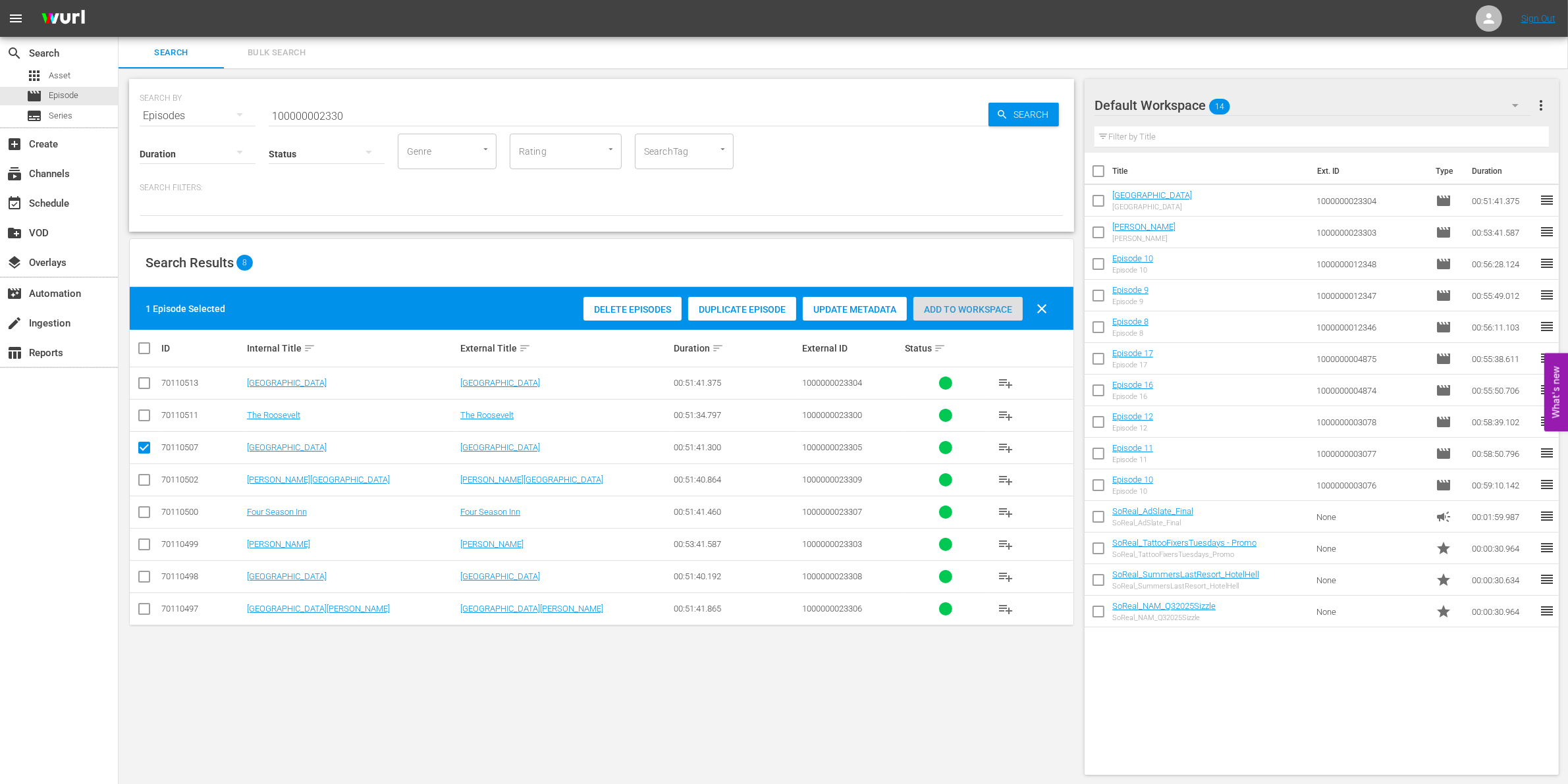
click at [992, 313] on span "Add to Workspace" at bounding box center [968, 309] width 109 height 10
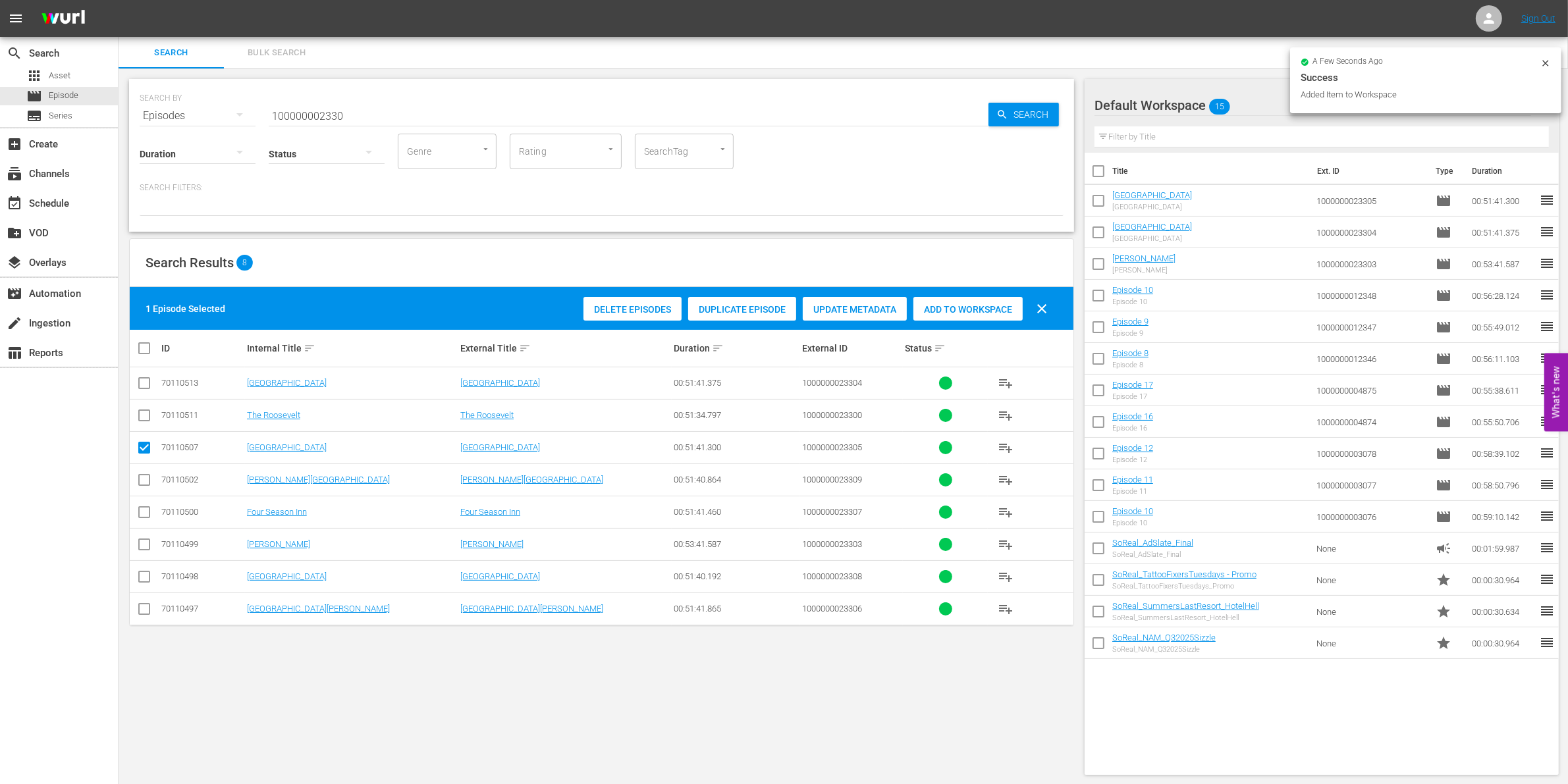
click at [146, 449] on input "checkbox" at bounding box center [144, 451] width 16 height 16
checkbox input "false"
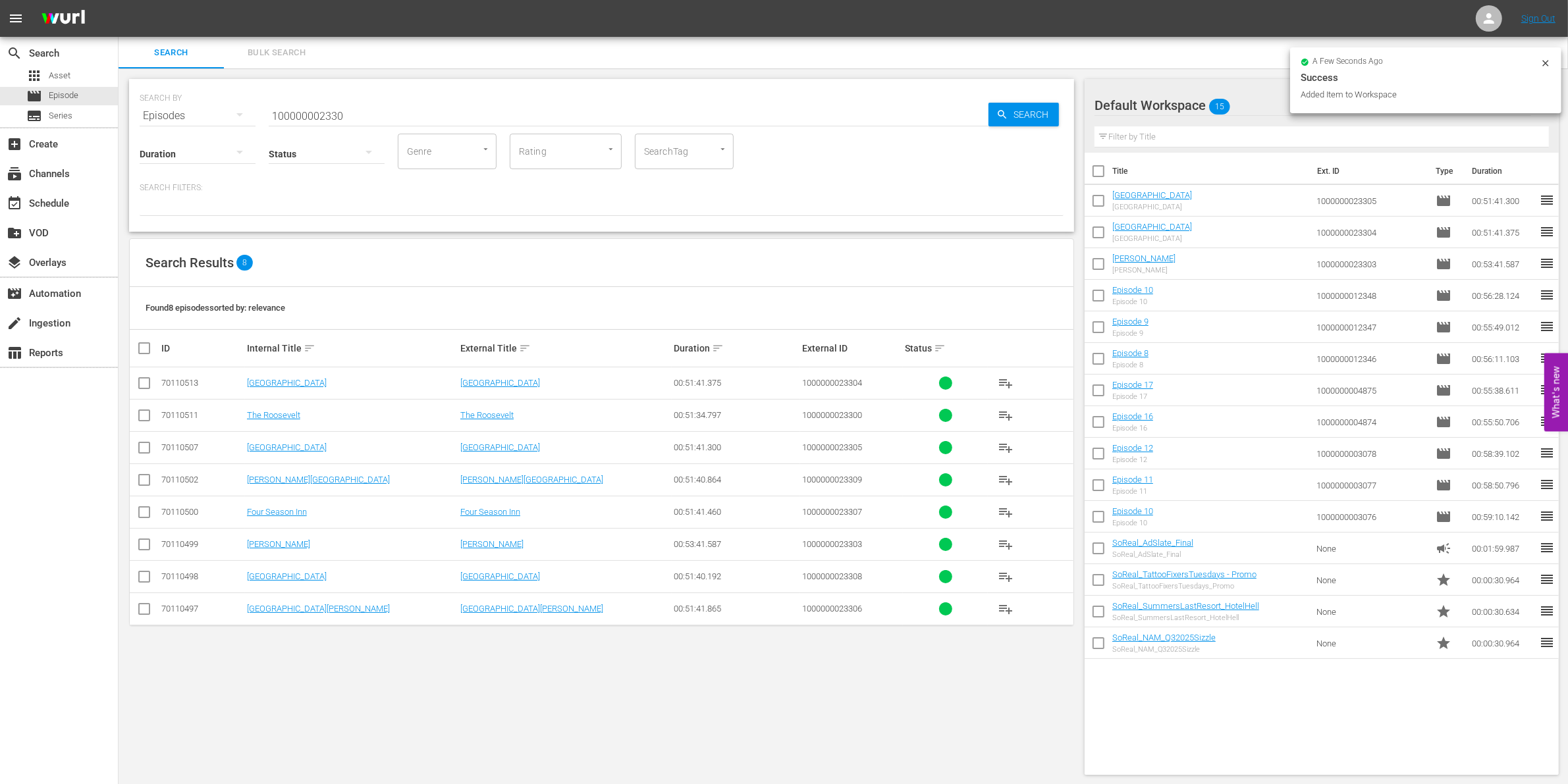
click at [148, 608] on input "checkbox" at bounding box center [144, 612] width 16 height 16
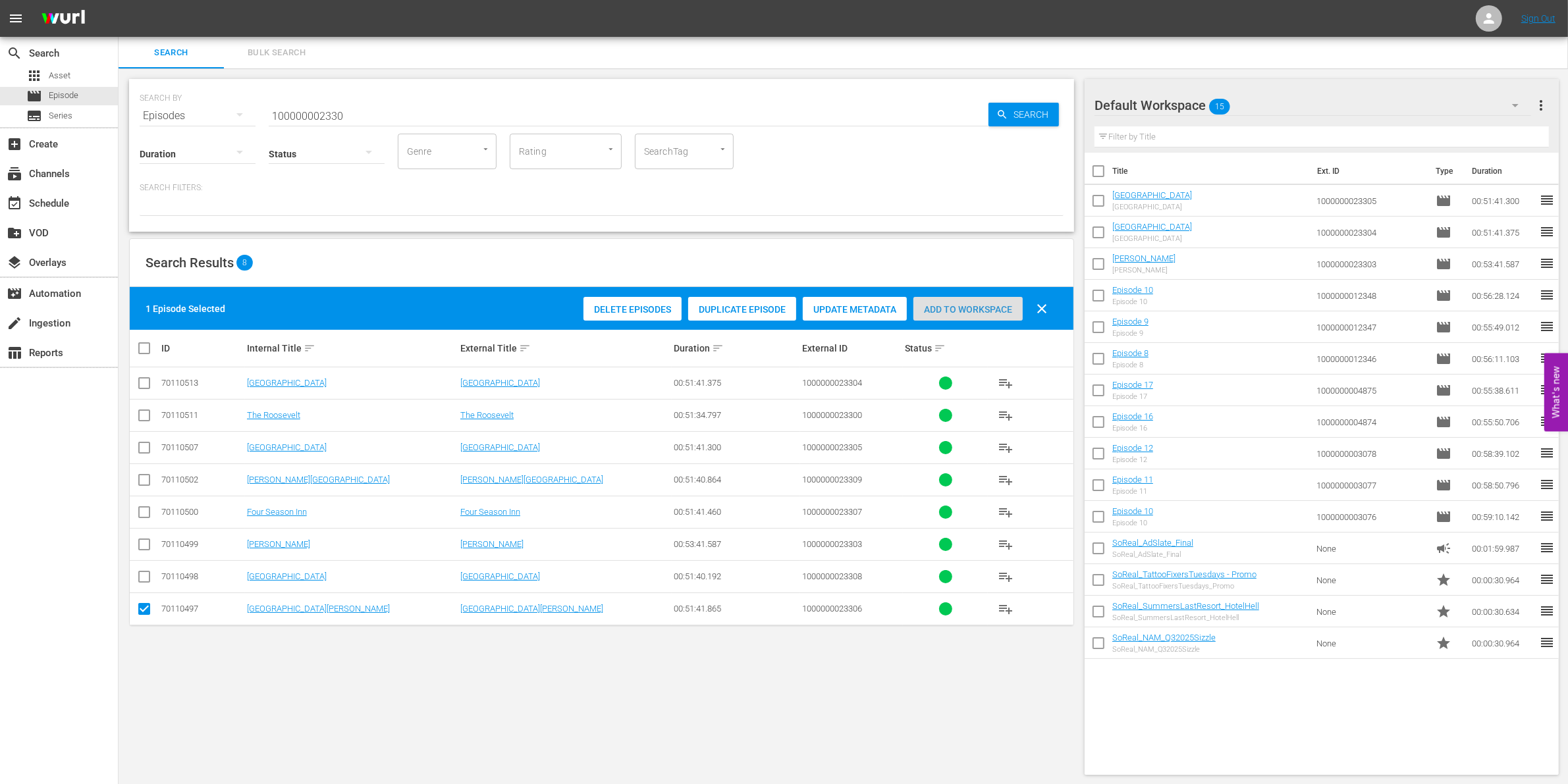
click at [931, 304] on span "Add to Workspace" at bounding box center [968, 309] width 109 height 10
click at [139, 613] on input "checkbox" at bounding box center [144, 612] width 16 height 16
checkbox input "false"
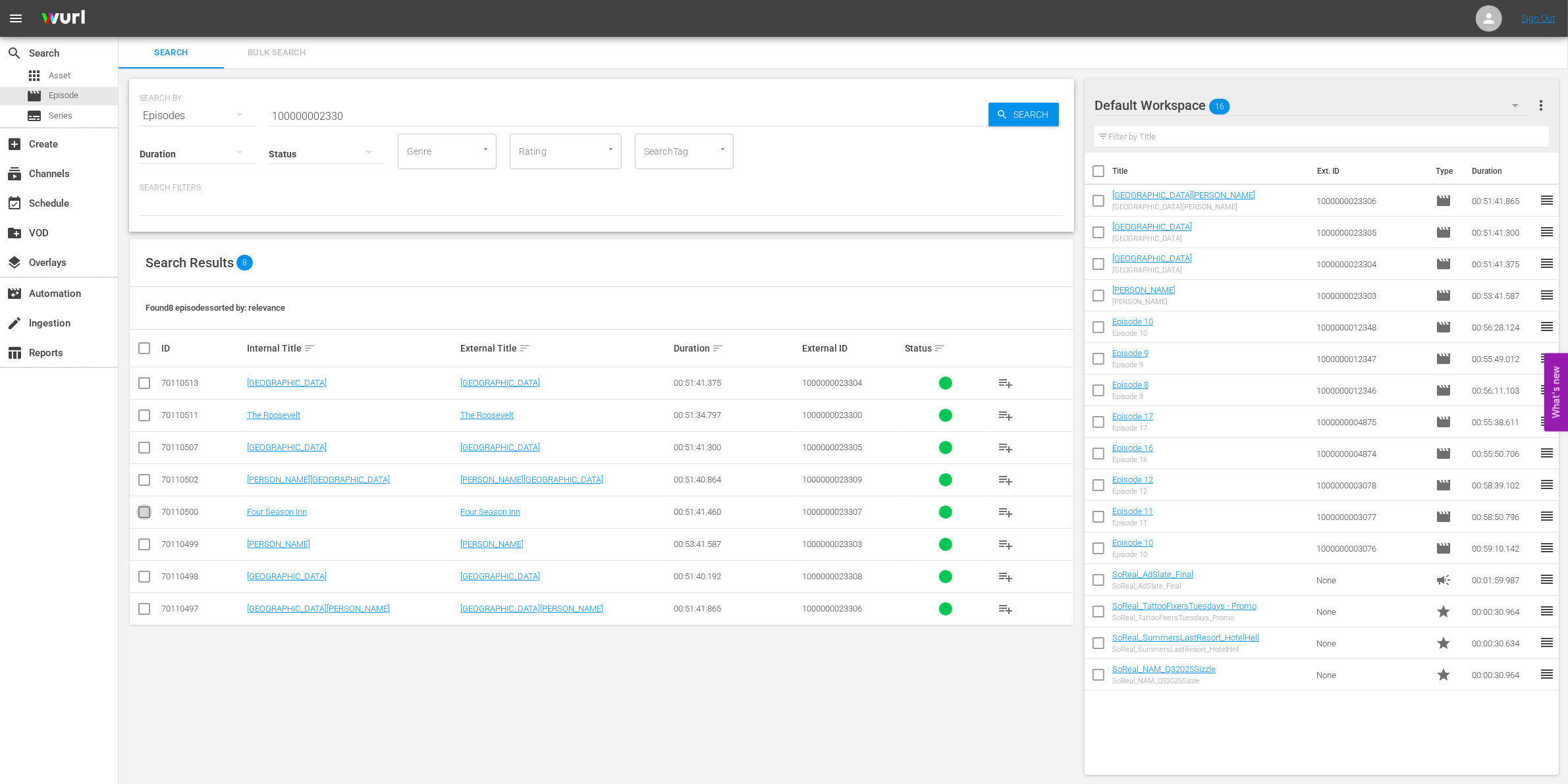
click at [145, 512] on input "checkbox" at bounding box center [144, 515] width 16 height 16
checkbox input "true"
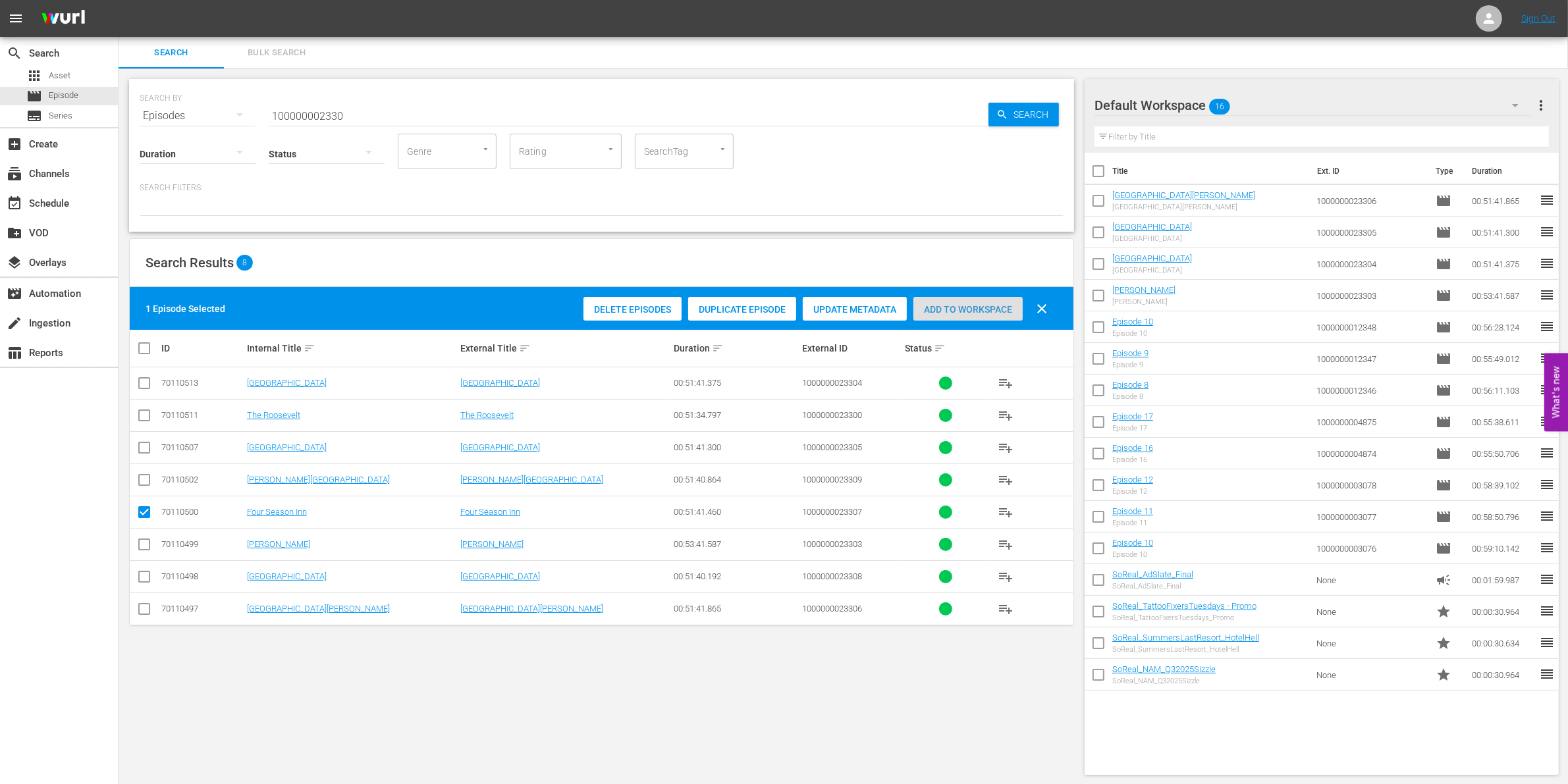
click at [998, 310] on span "Add to Workspace" at bounding box center [968, 309] width 109 height 10
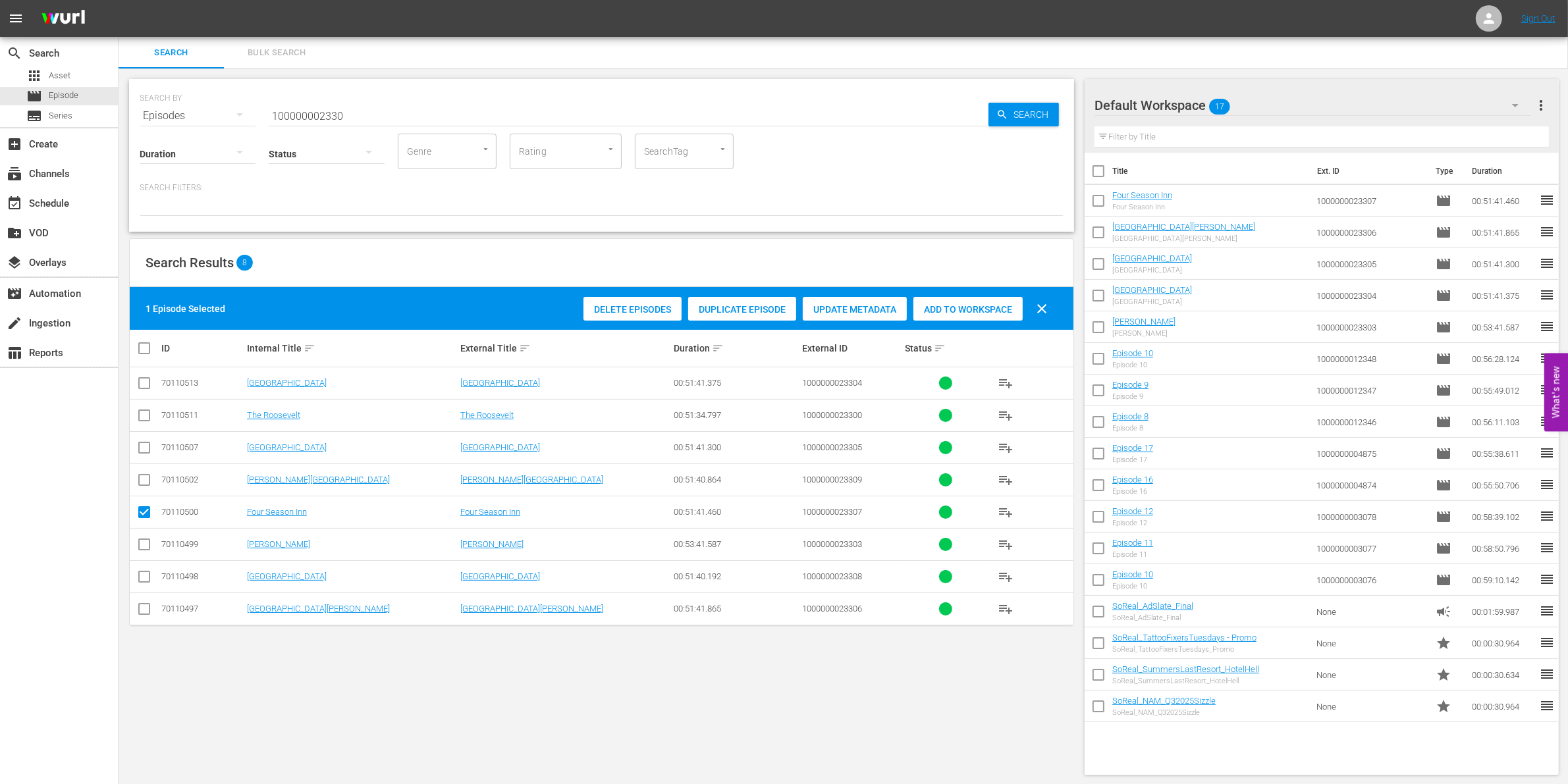
click at [323, 104] on input "100000002330" at bounding box center [628, 115] width 720 height 31
paste input "35221"
type input "1000000035221"
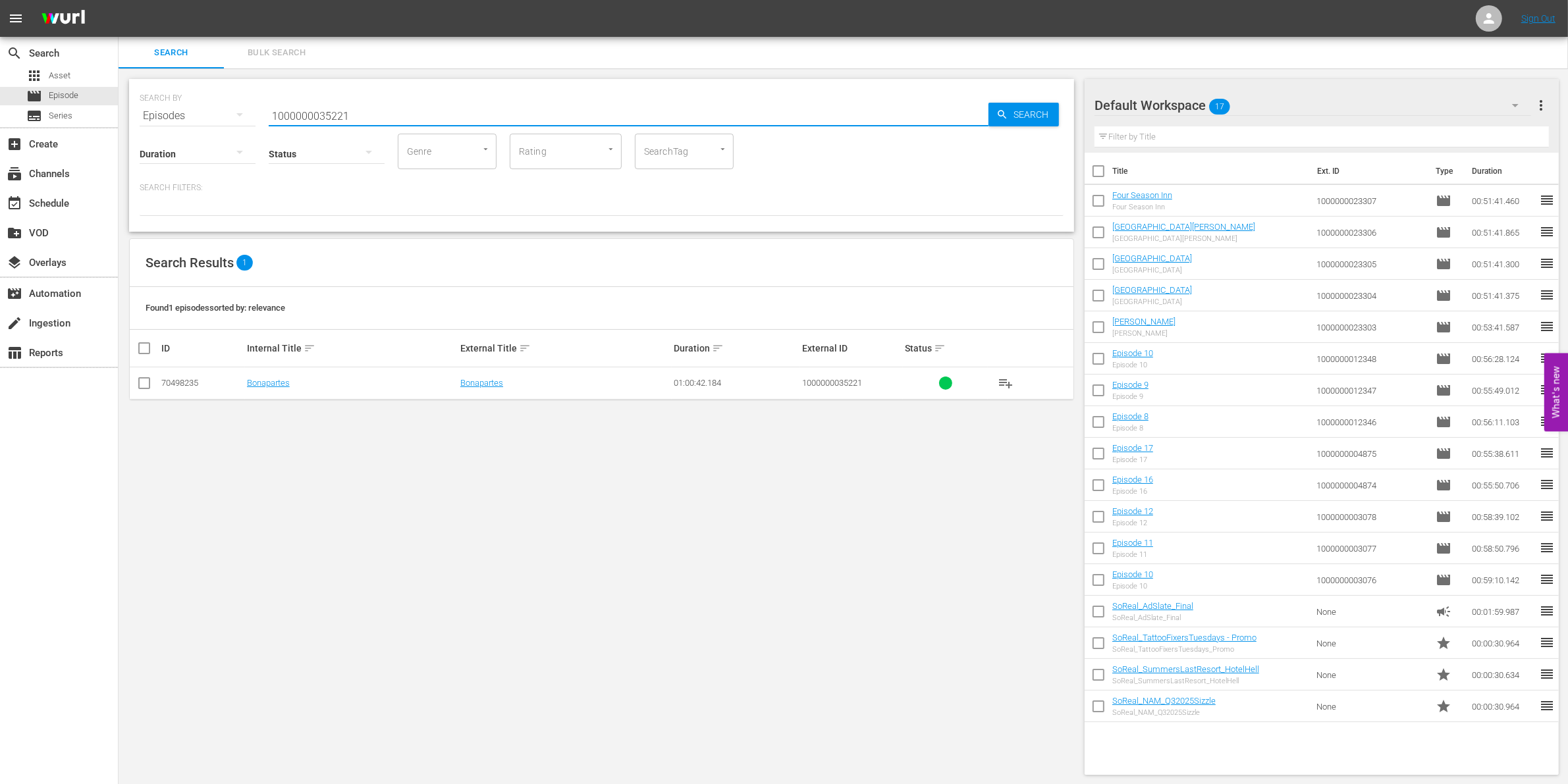
click at [137, 383] on input "checkbox" at bounding box center [144, 385] width 16 height 16
checkbox input "true"
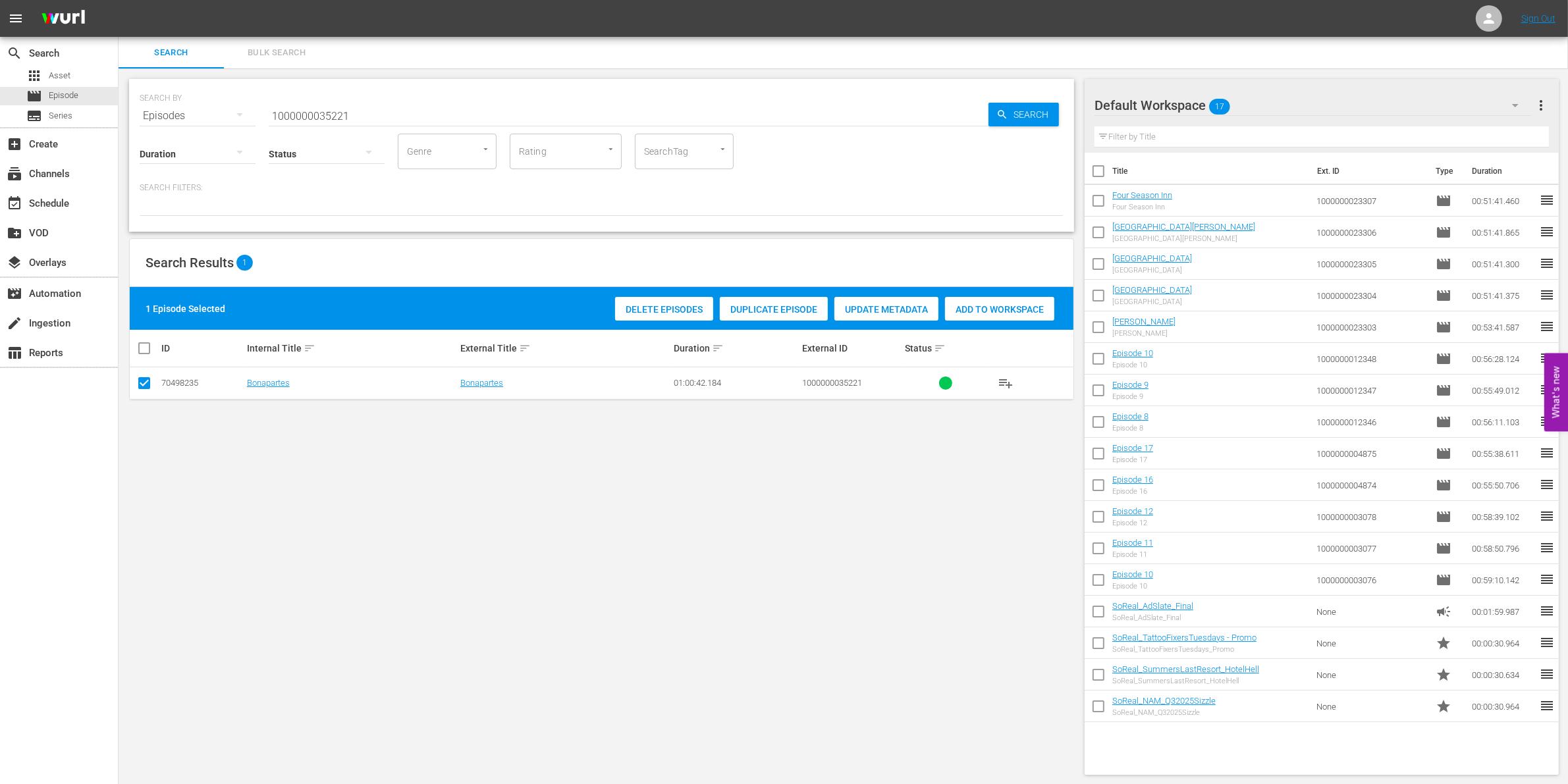
click at [1005, 318] on div "Add to Workspace" at bounding box center [999, 309] width 109 height 25
click at [432, 120] on input "1000000035221" at bounding box center [628, 115] width 720 height 31
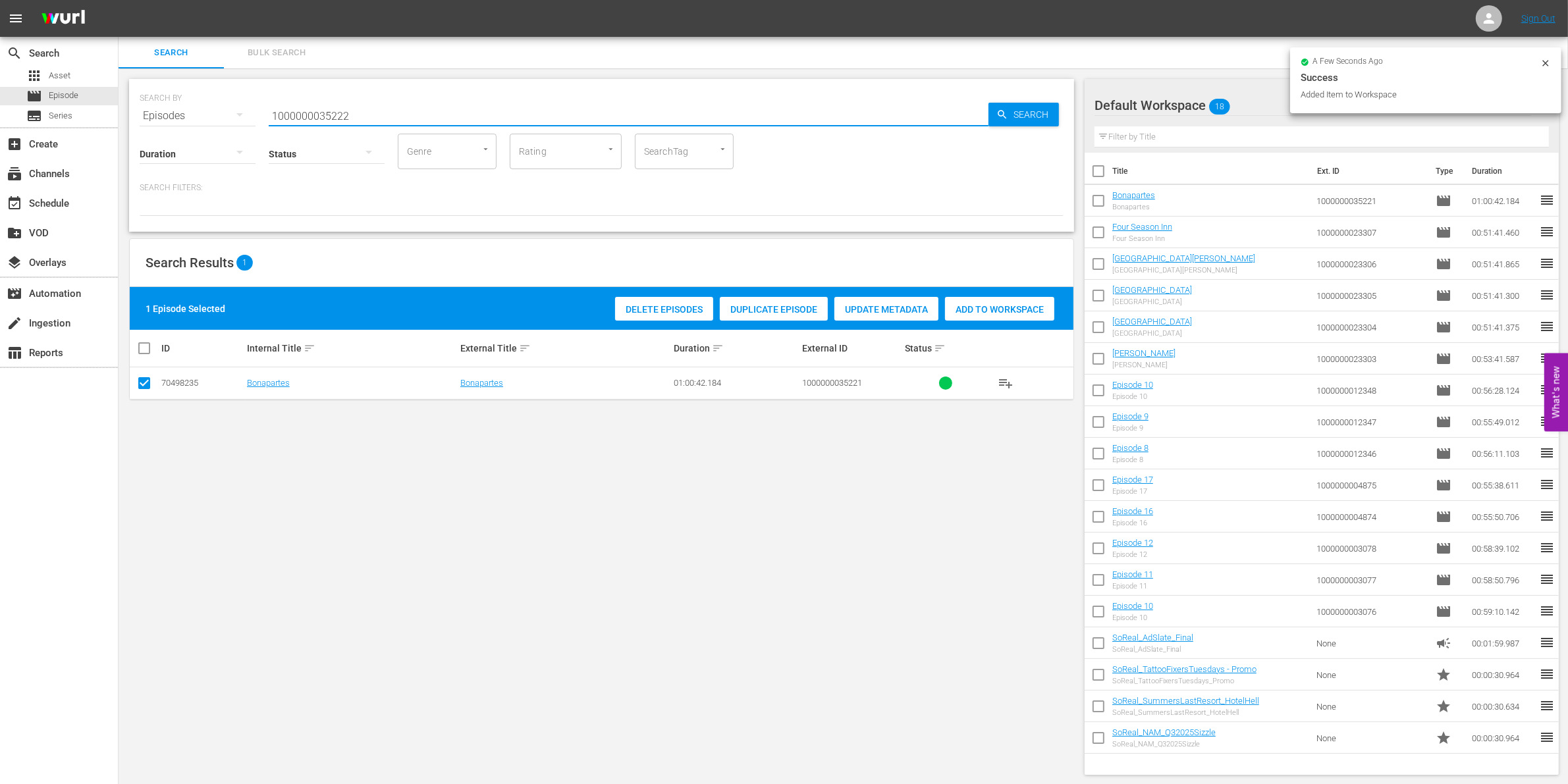
type input "1000000035222"
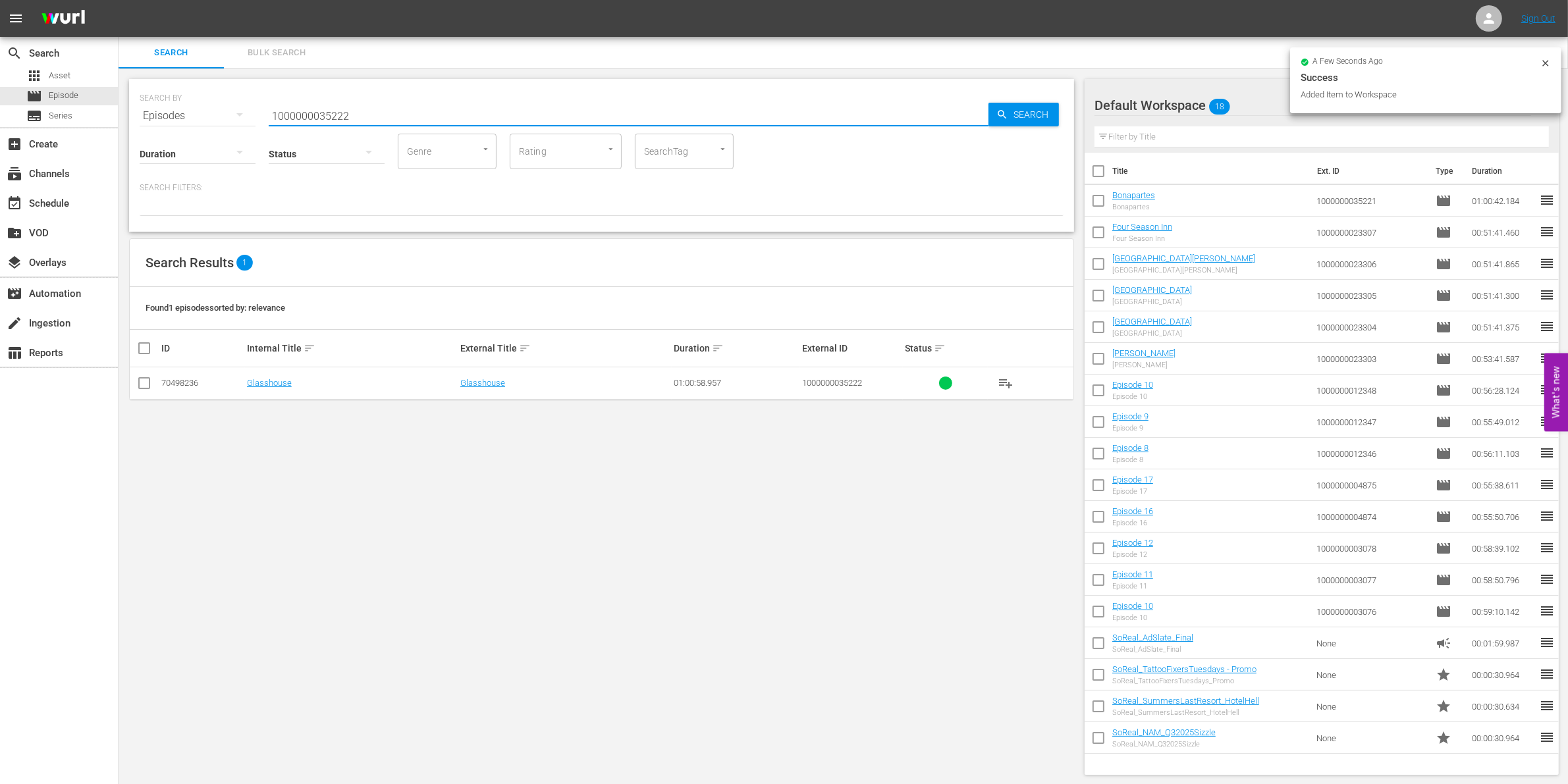
click at [141, 379] on input "checkbox" at bounding box center [144, 385] width 16 height 16
checkbox input "true"
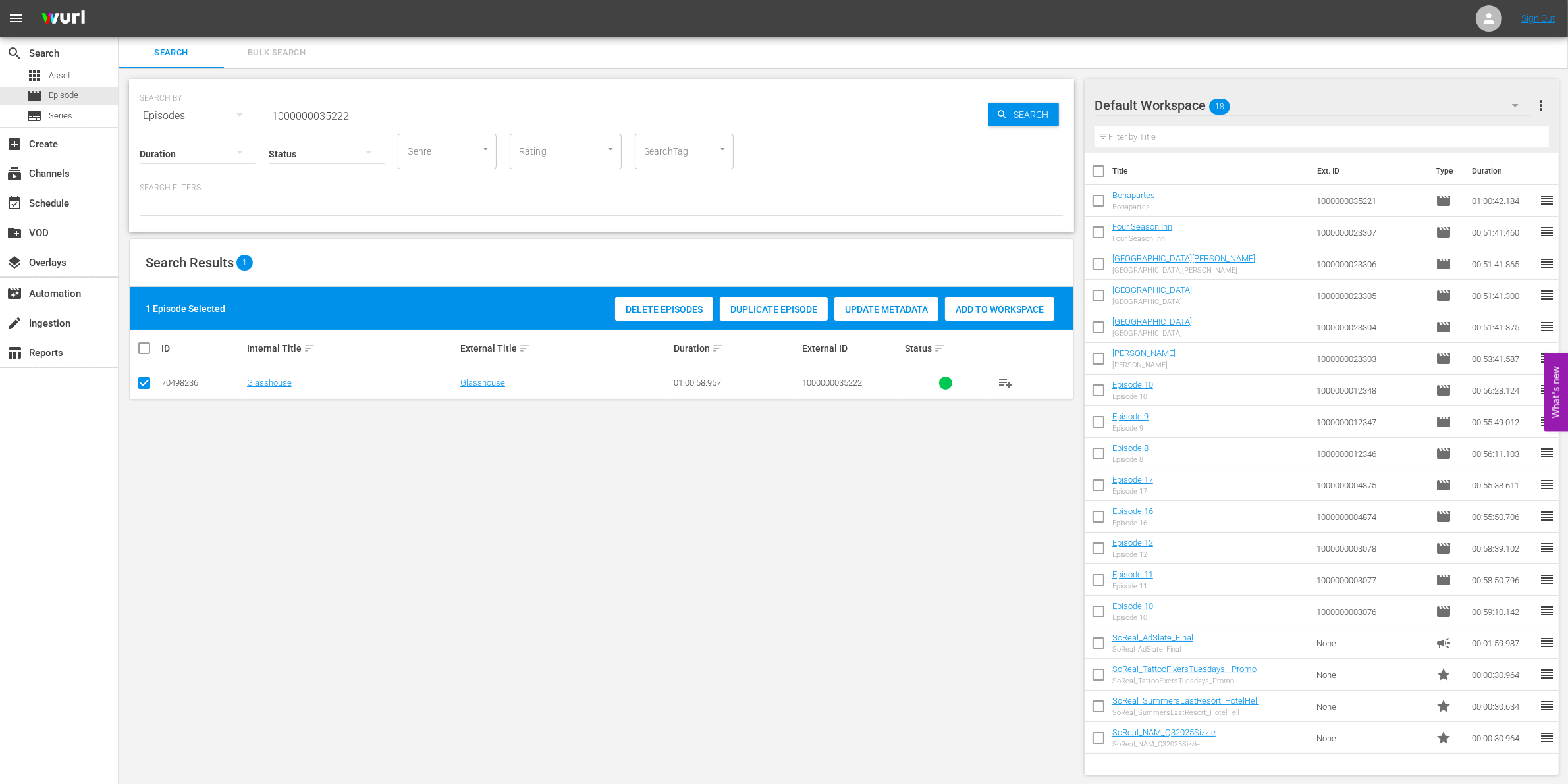
click at [970, 300] on div "Add to Workspace" at bounding box center [999, 309] width 109 height 25
click at [366, 100] on input "1000000035222" at bounding box center [628, 115] width 720 height 31
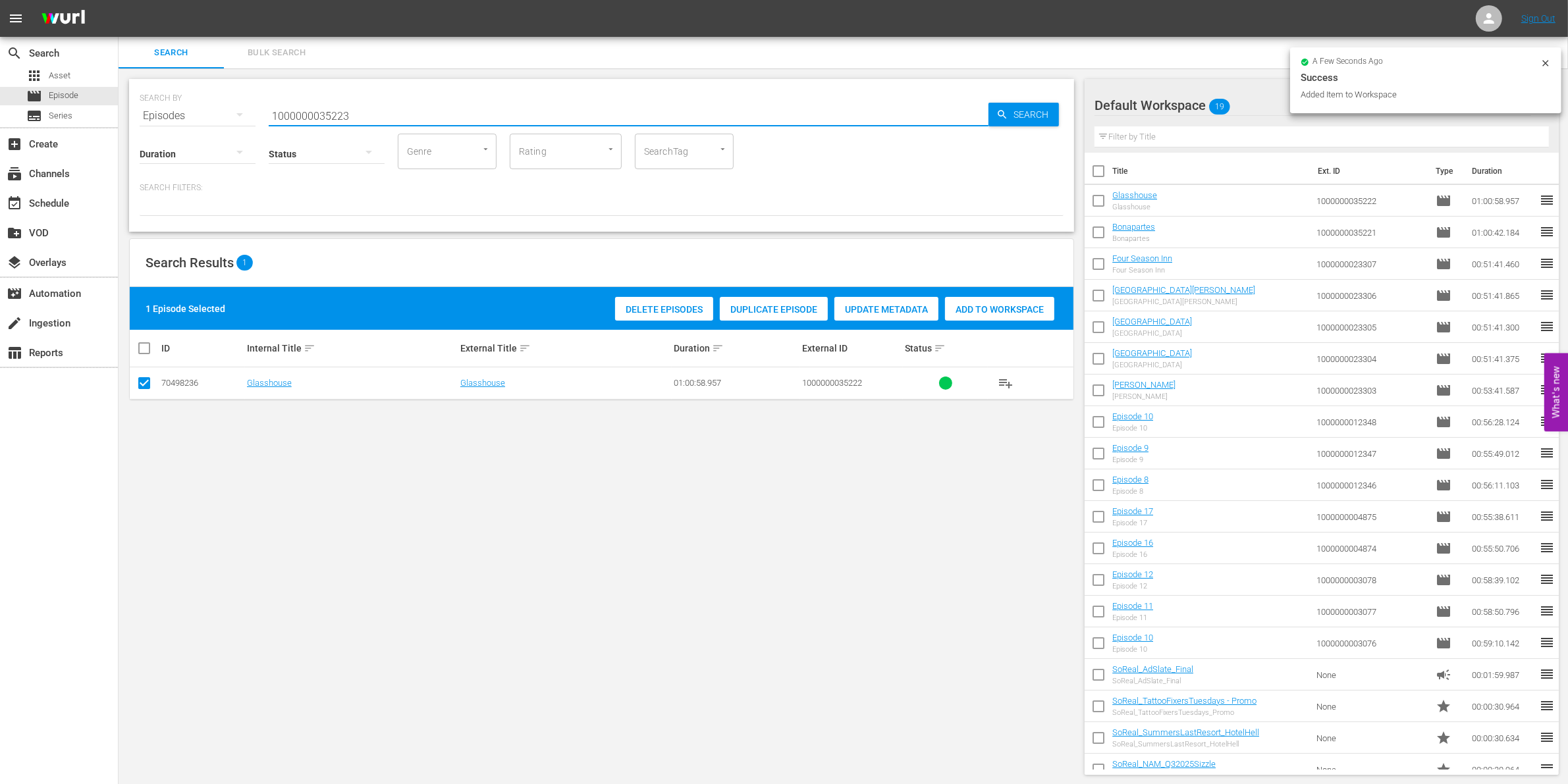
type input "1000000035223"
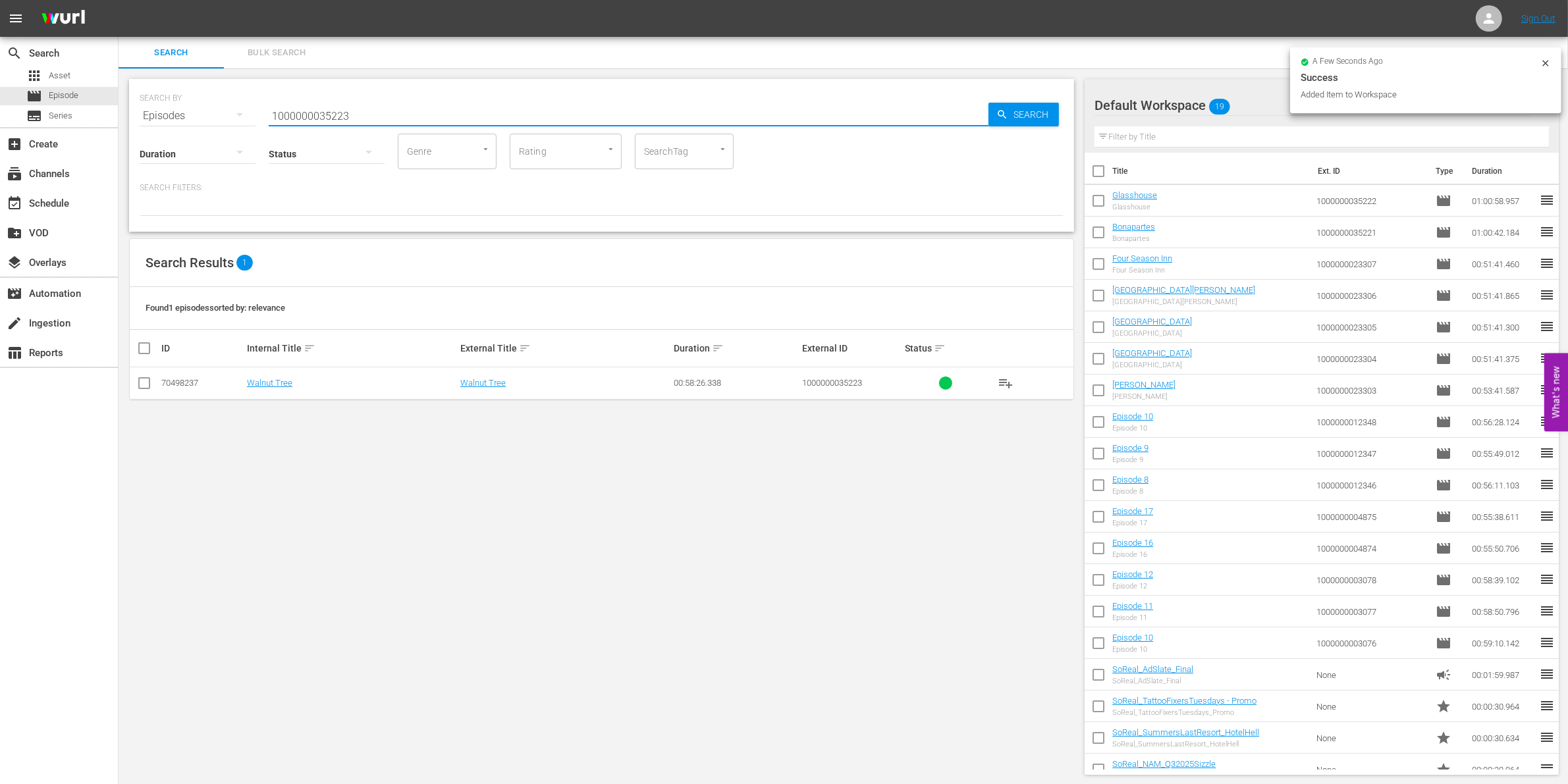
click at [148, 383] on input "checkbox" at bounding box center [144, 385] width 16 height 16
checkbox input "true"
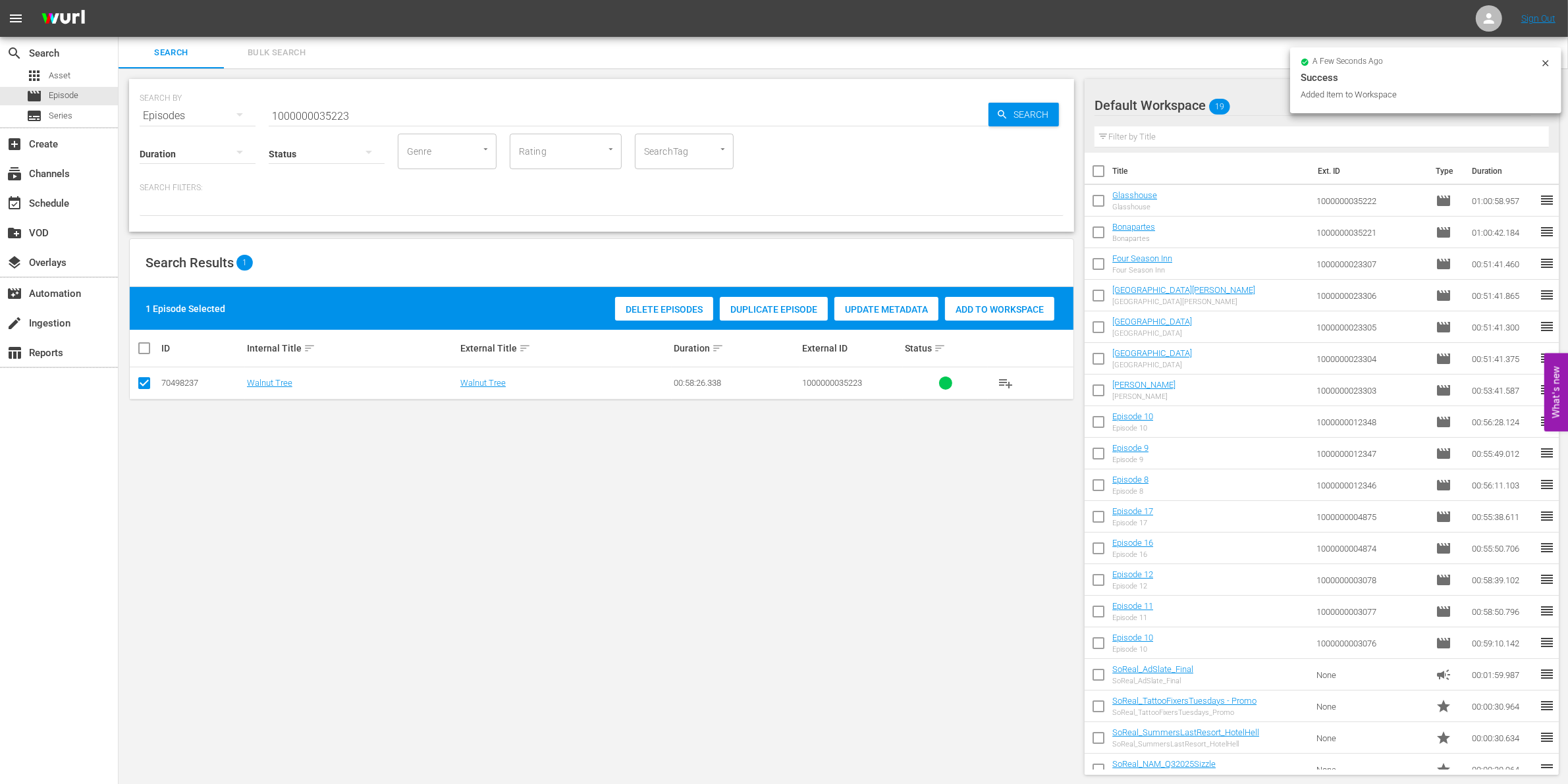
click at [1035, 315] on div "Add to Workspace" at bounding box center [999, 309] width 109 height 25
click at [413, 109] on input "1000000035223" at bounding box center [628, 115] width 720 height 31
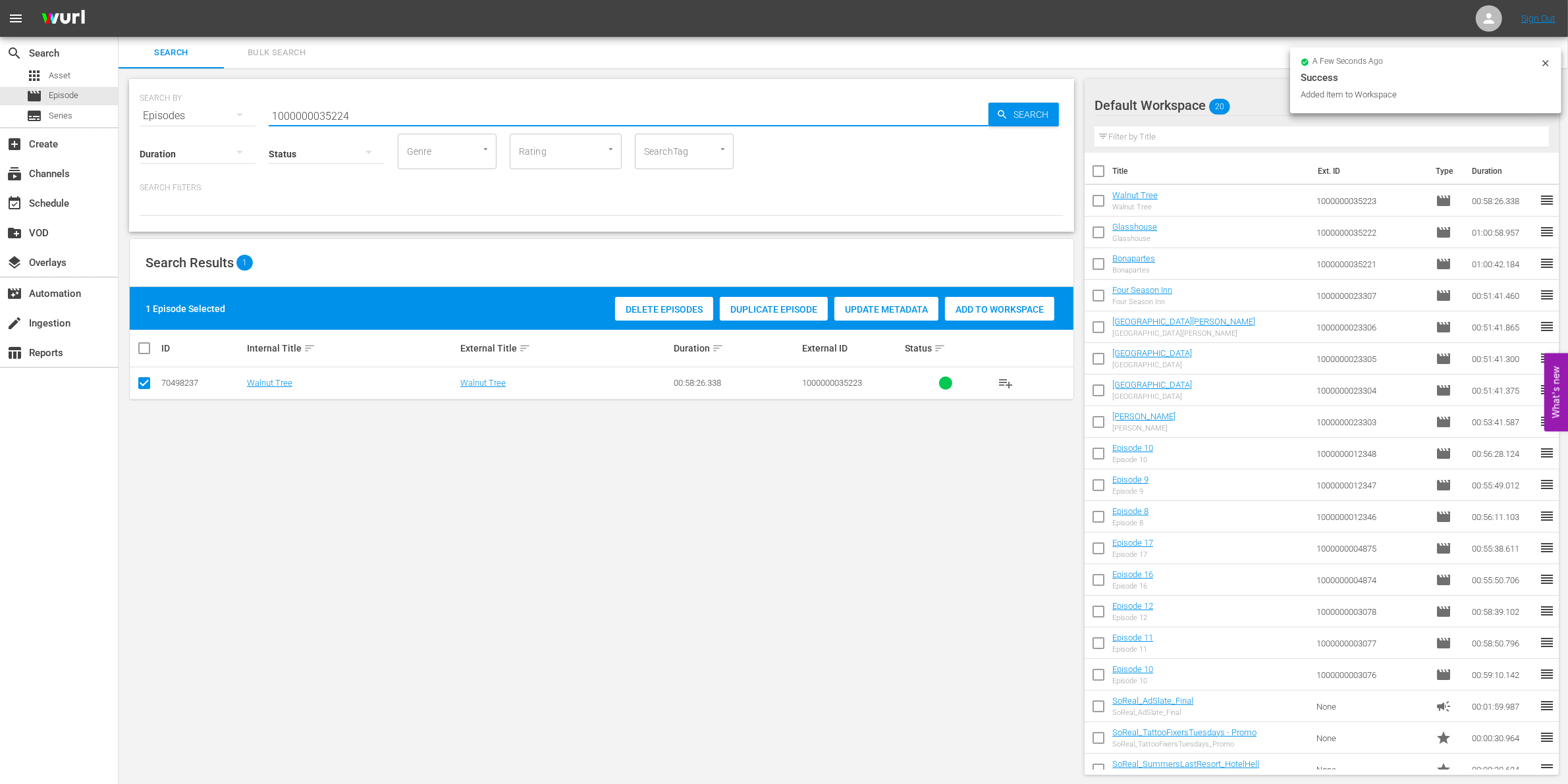
type input "1000000035224"
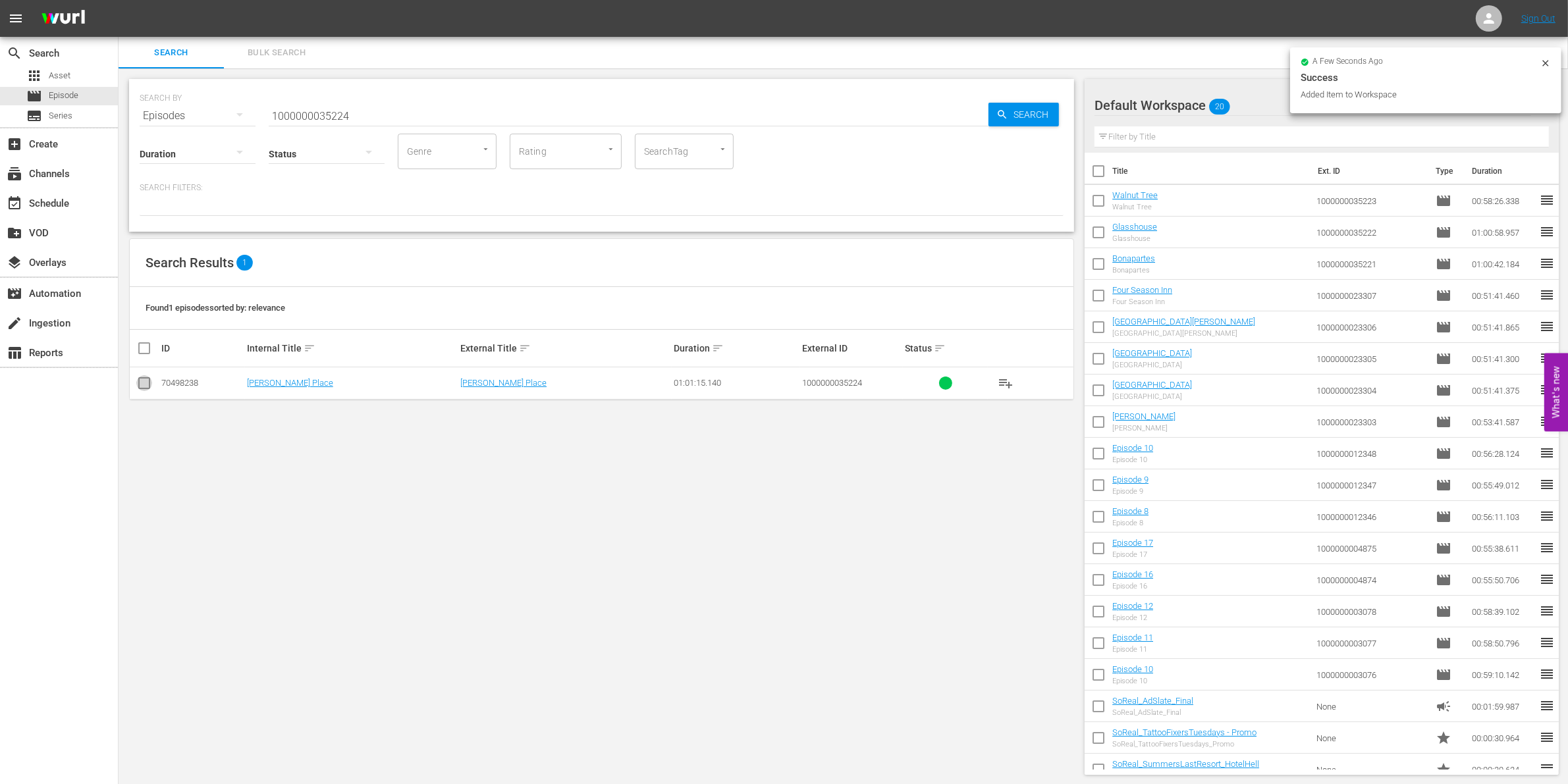
click at [143, 380] on input "checkbox" at bounding box center [144, 385] width 16 height 16
checkbox input "true"
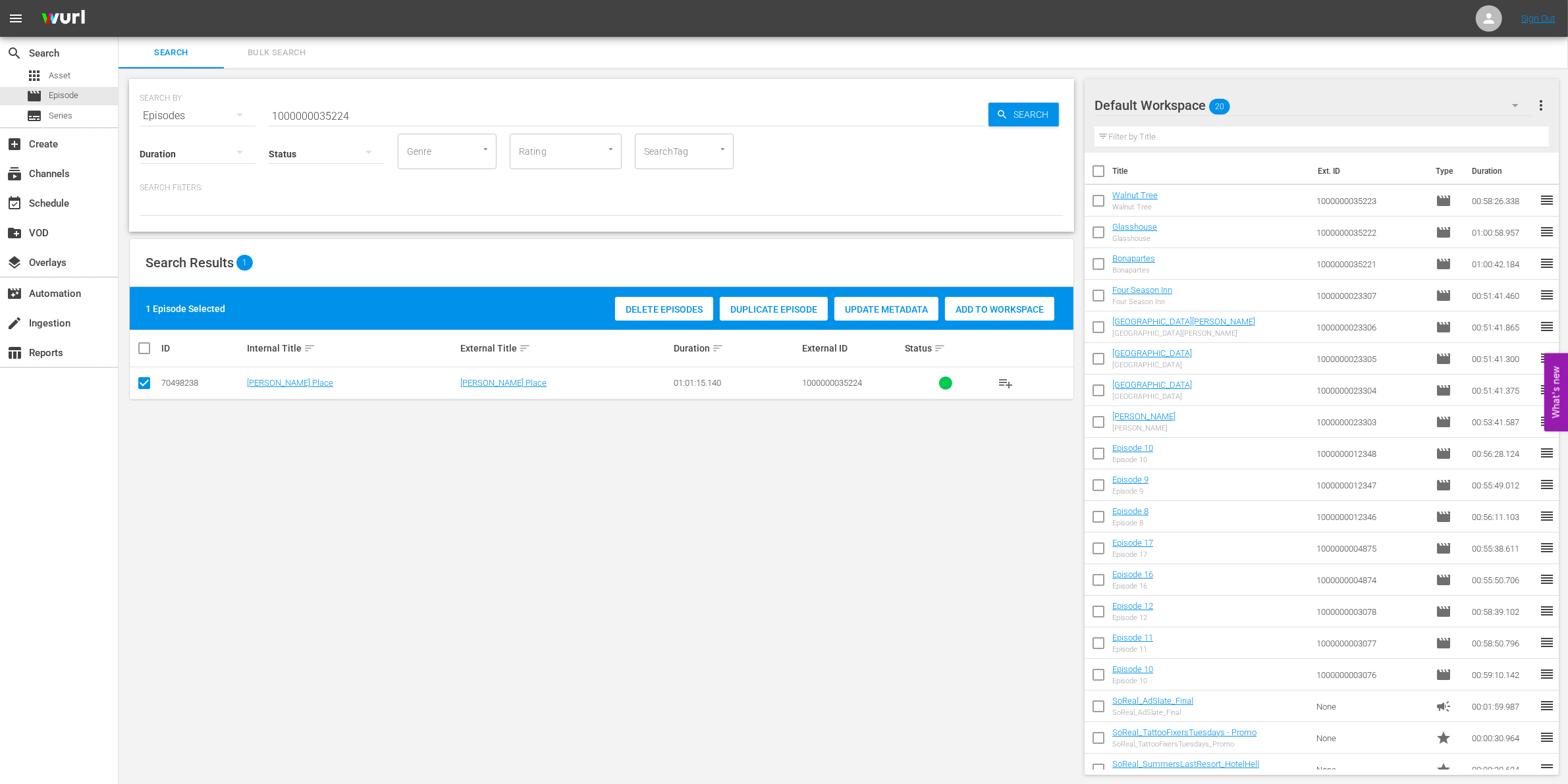
click at [998, 300] on div "Add to Workspace" at bounding box center [999, 309] width 109 height 25
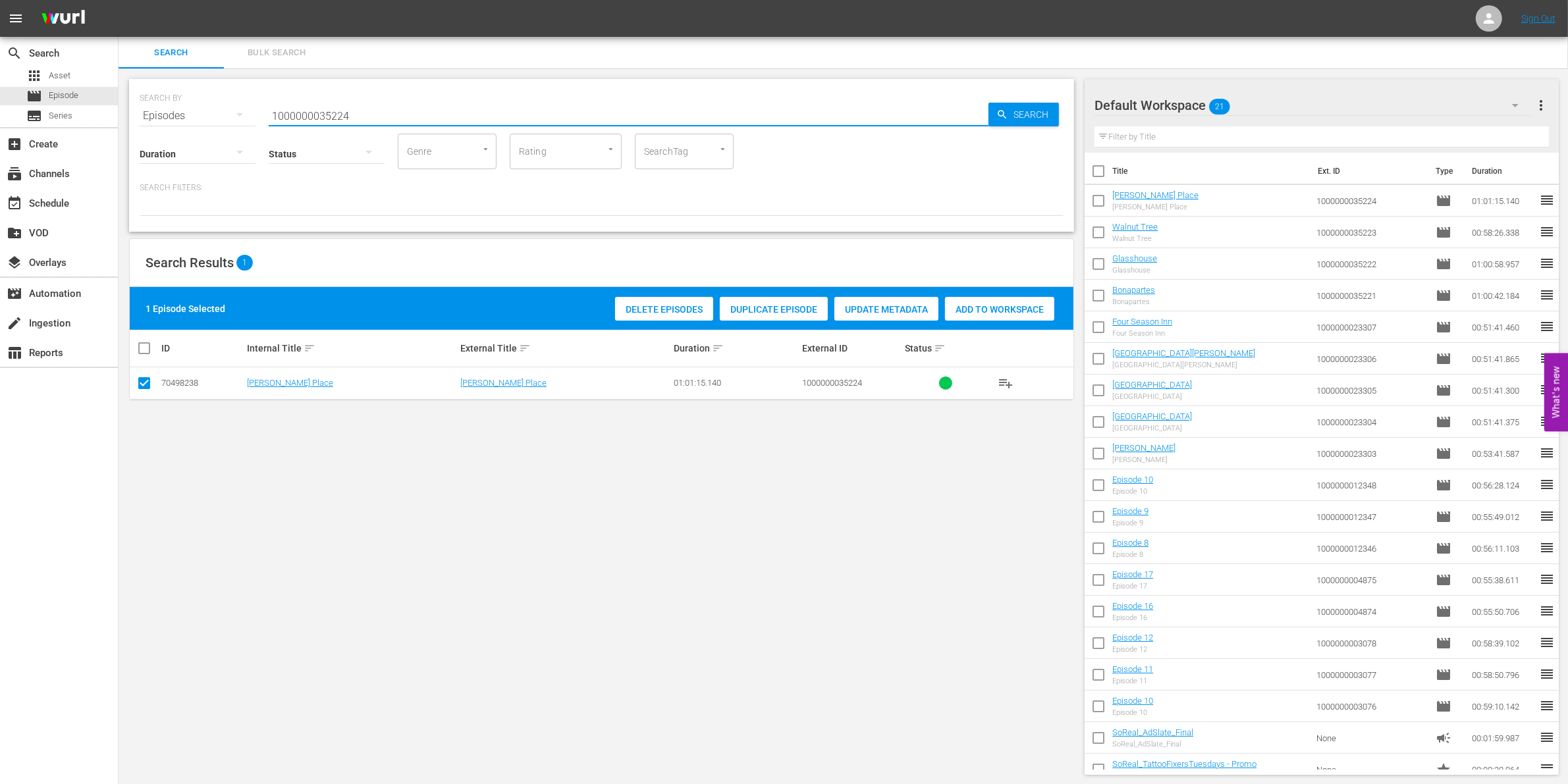
click at [320, 114] on input "1000000035224" at bounding box center [628, 115] width 720 height 31
paste input "41722"
type input "1000000041722"
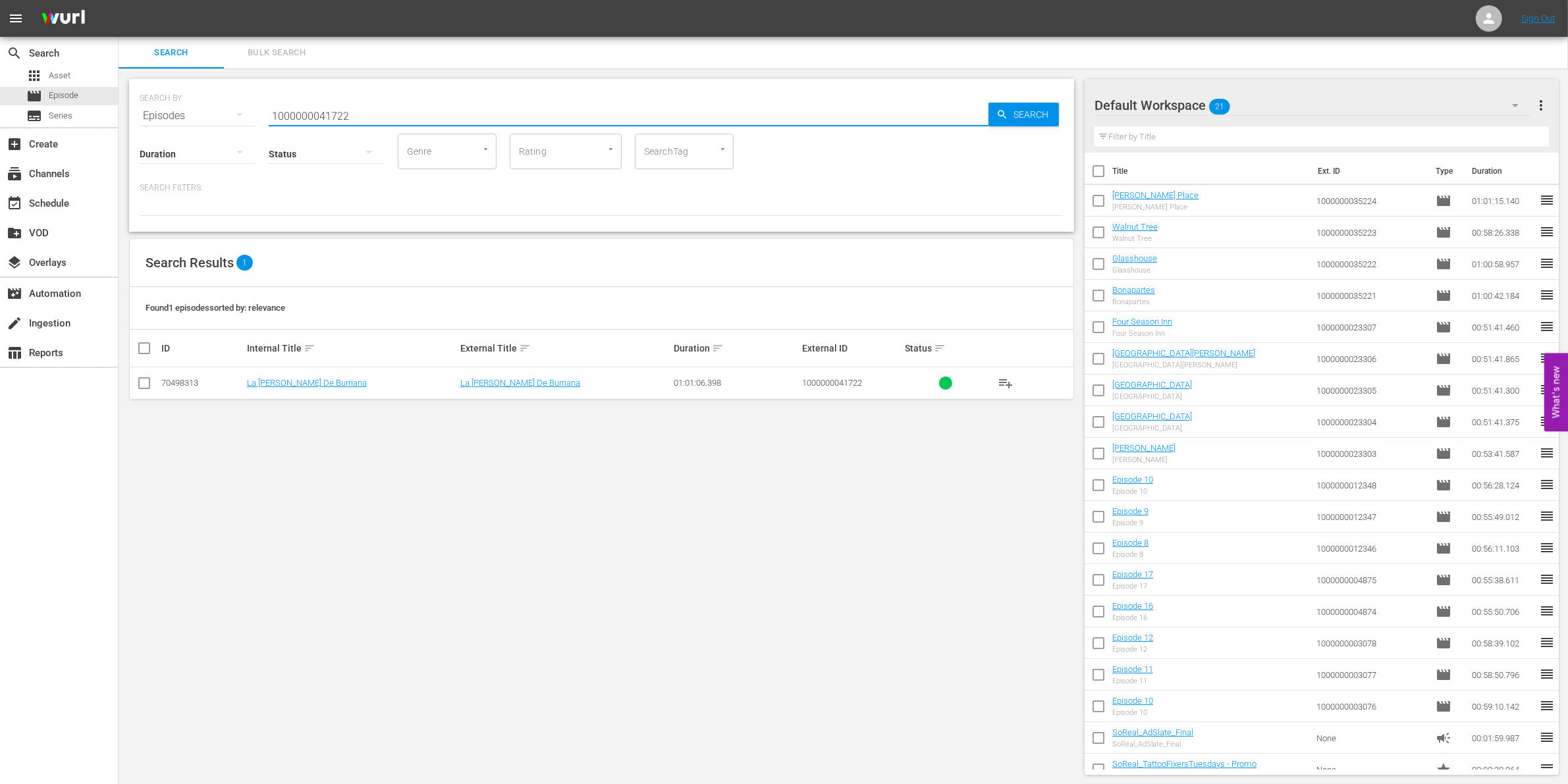
click at [138, 380] on input "checkbox" at bounding box center [144, 385] width 16 height 16
checkbox input "true"
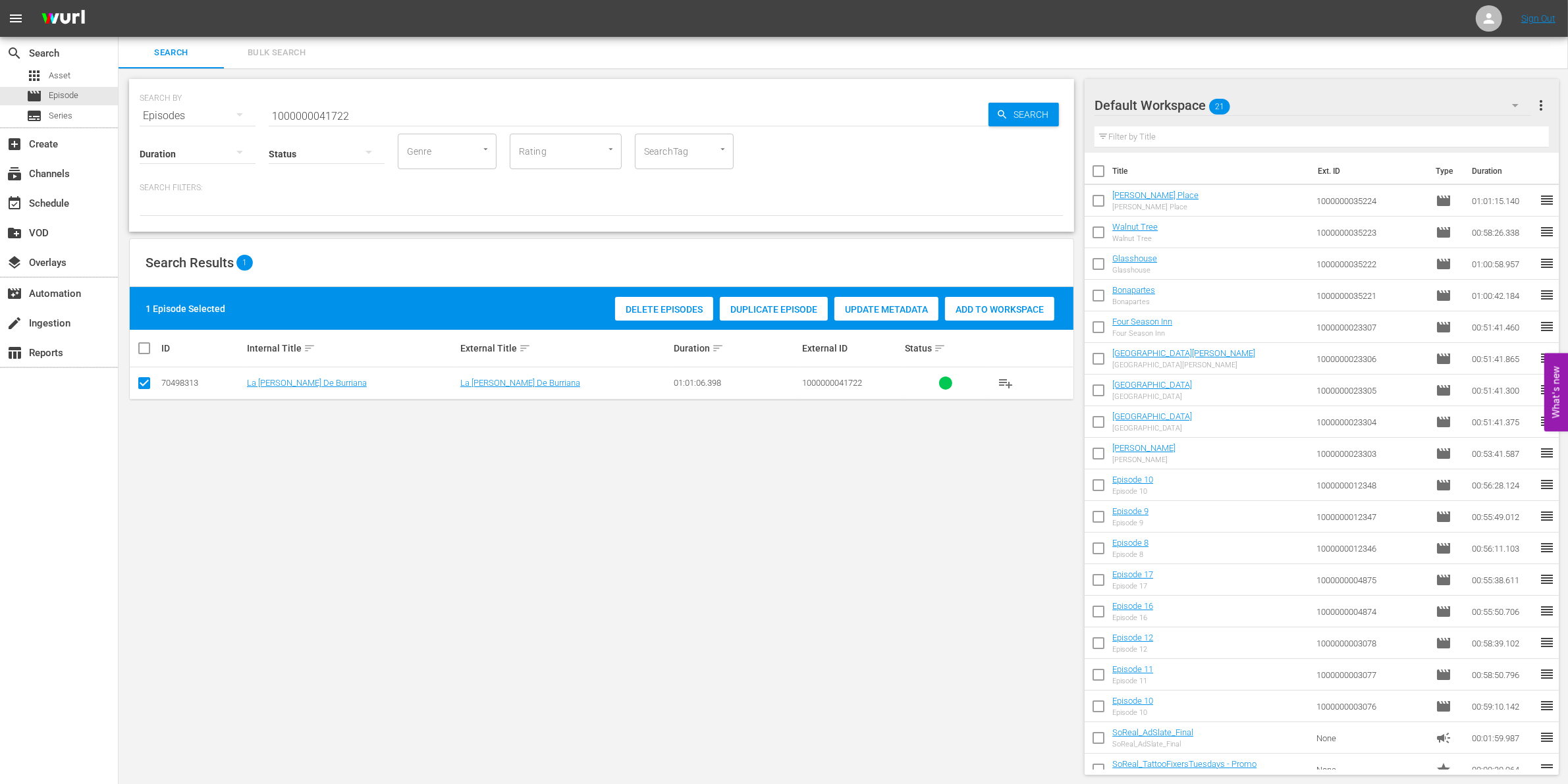
click at [1021, 299] on div "Add to Workspace" at bounding box center [999, 309] width 109 height 25
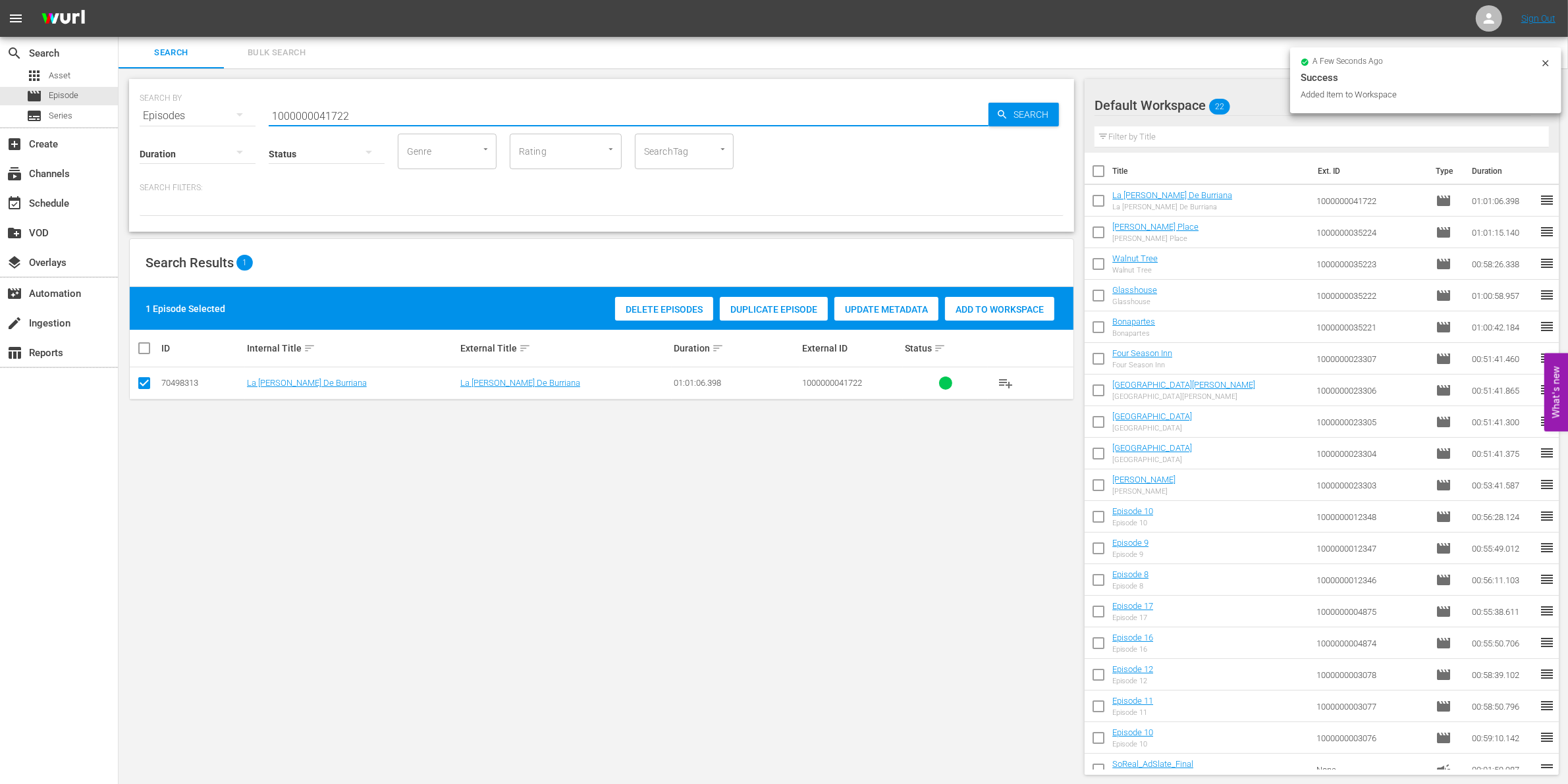
click at [471, 117] on input "1000000041722" at bounding box center [628, 115] width 720 height 31
type input "1000000041724"
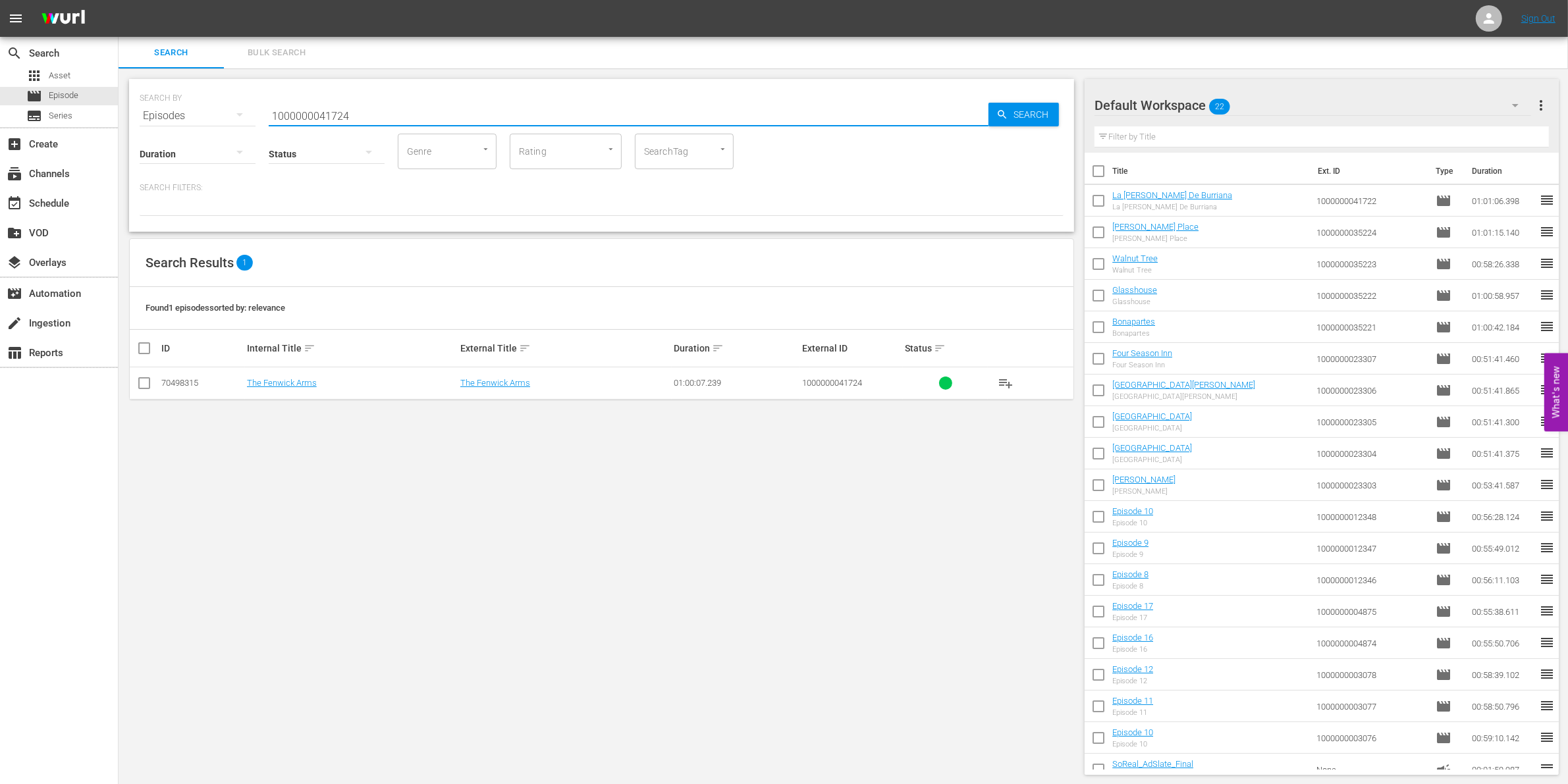
click at [143, 392] on input "checkbox" at bounding box center [144, 385] width 16 height 16
checkbox input "true"
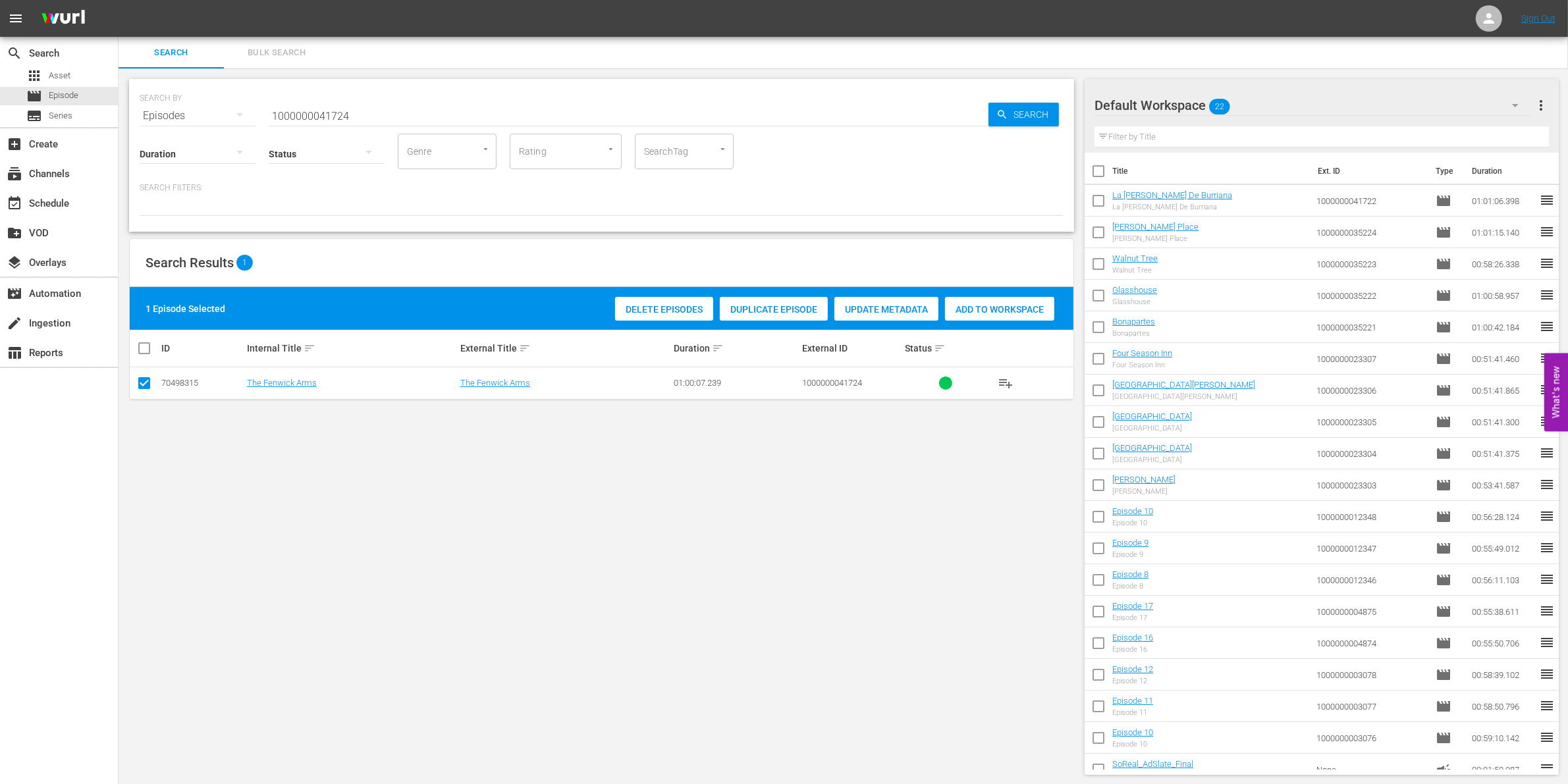
click at [1012, 311] on span "Add to Workspace" at bounding box center [999, 309] width 109 height 10
click at [318, 104] on input "1000000041724" at bounding box center [628, 115] width 720 height 31
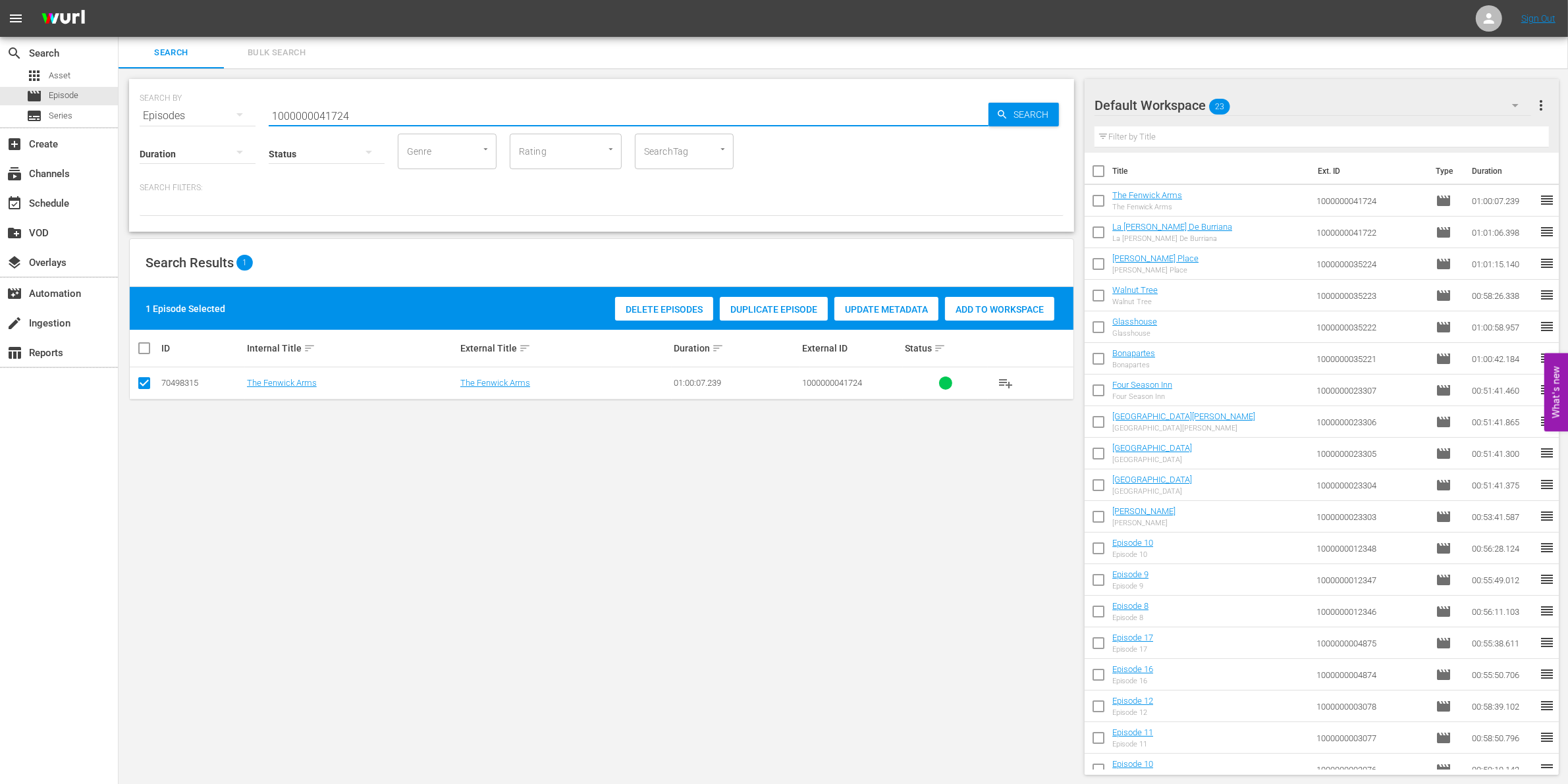
click at [318, 104] on input "1000000041724" at bounding box center [628, 115] width 720 height 31
paste input "23295"
type input "1000000023295"
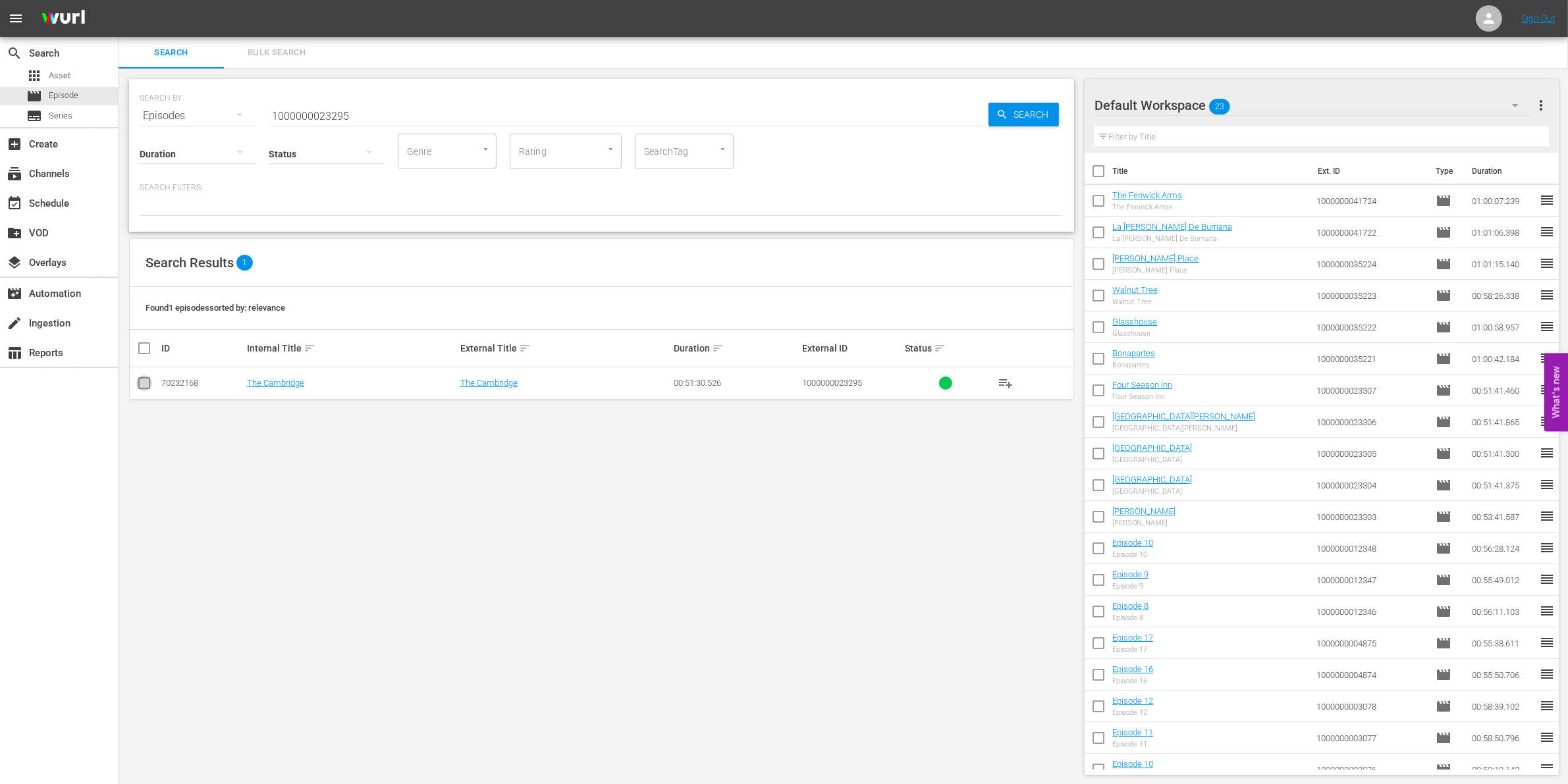
click at [143, 383] on input "checkbox" at bounding box center [144, 385] width 16 height 16
checkbox input "true"
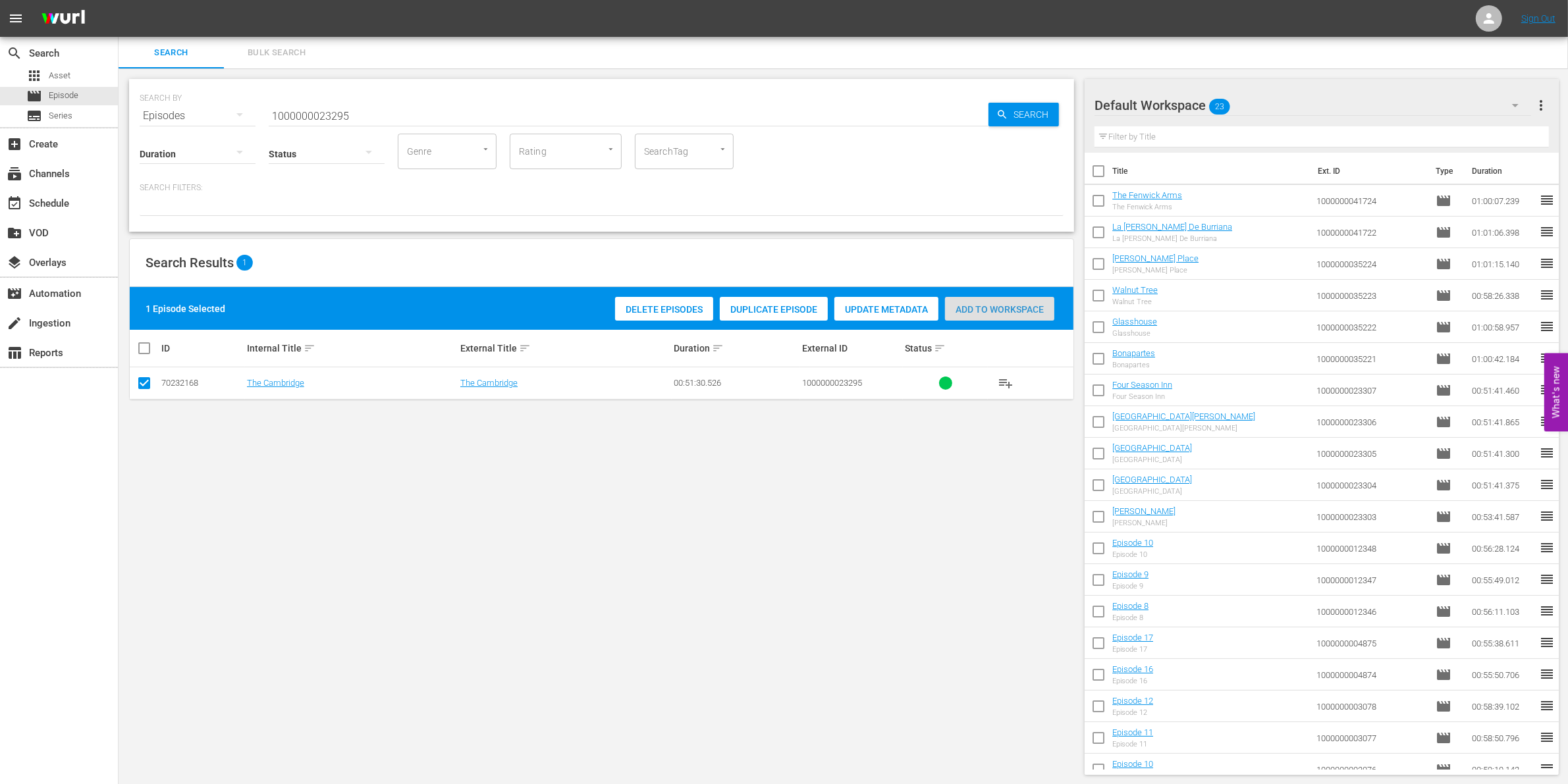
click at [990, 313] on span "Add to Workspace" at bounding box center [999, 309] width 109 height 10
click at [407, 103] on input "1000000023295" at bounding box center [628, 115] width 720 height 31
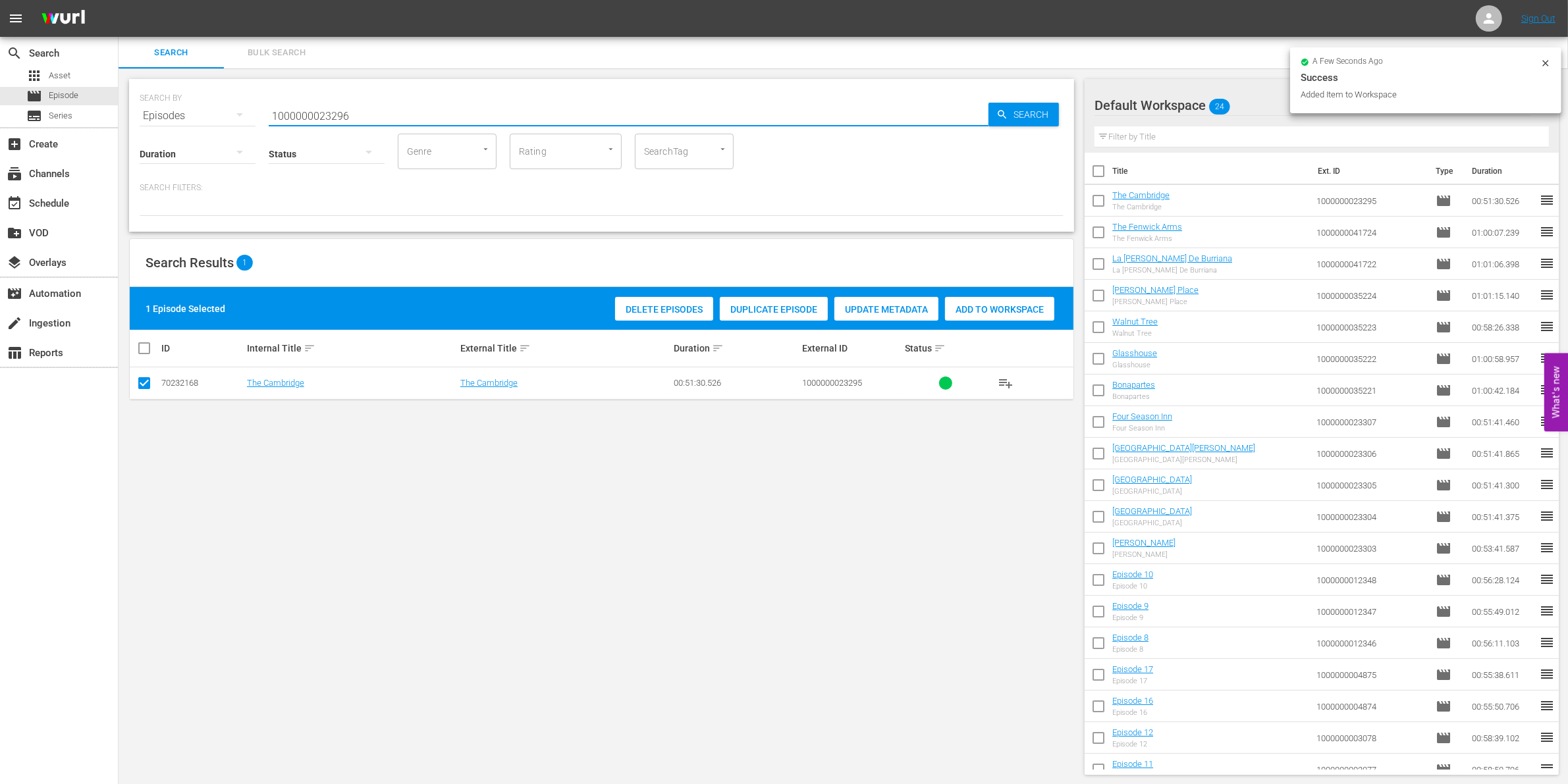
type input "1000000023296"
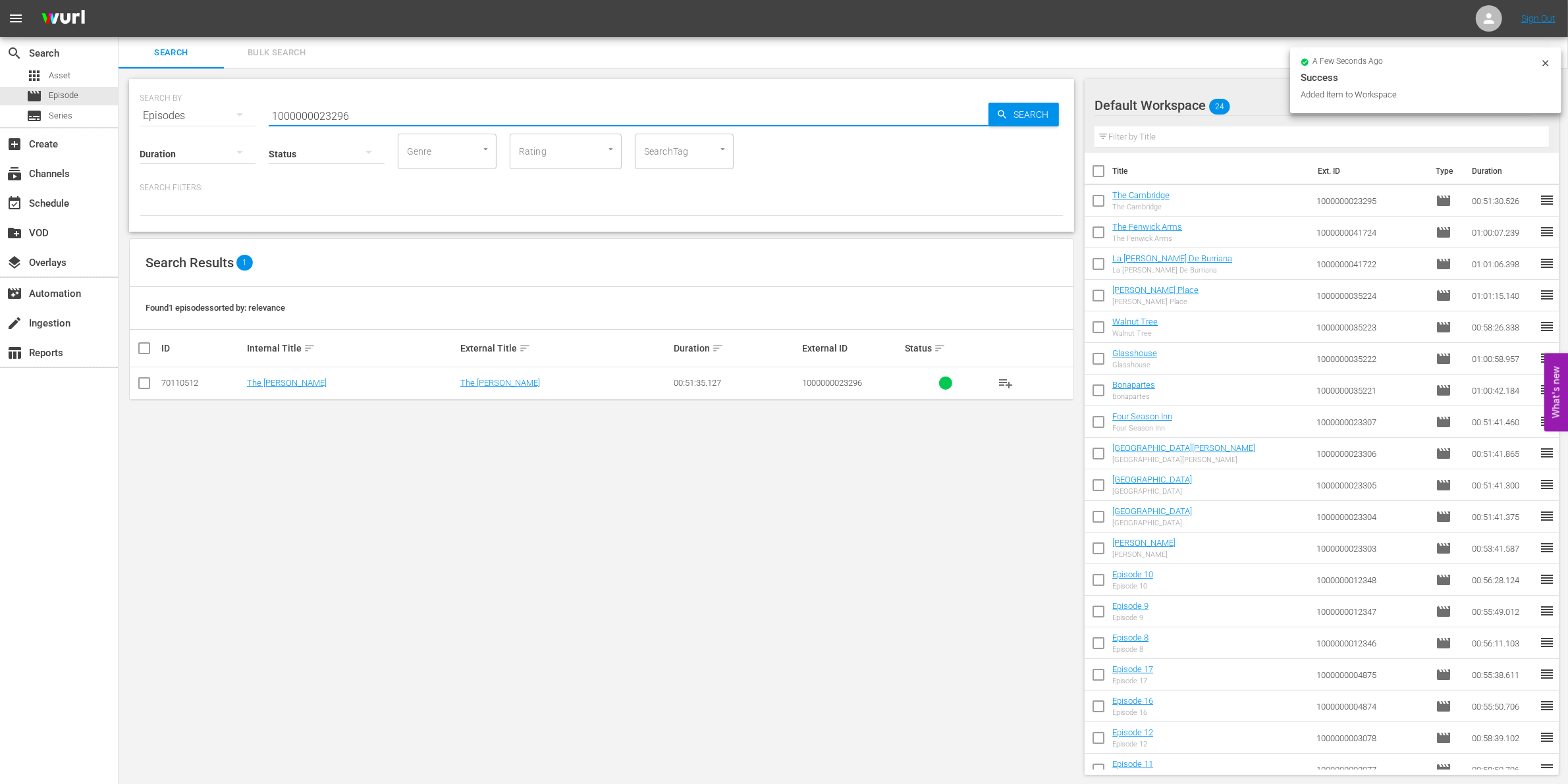
click at [148, 378] on input "checkbox" at bounding box center [144, 385] width 16 height 16
checkbox input "true"
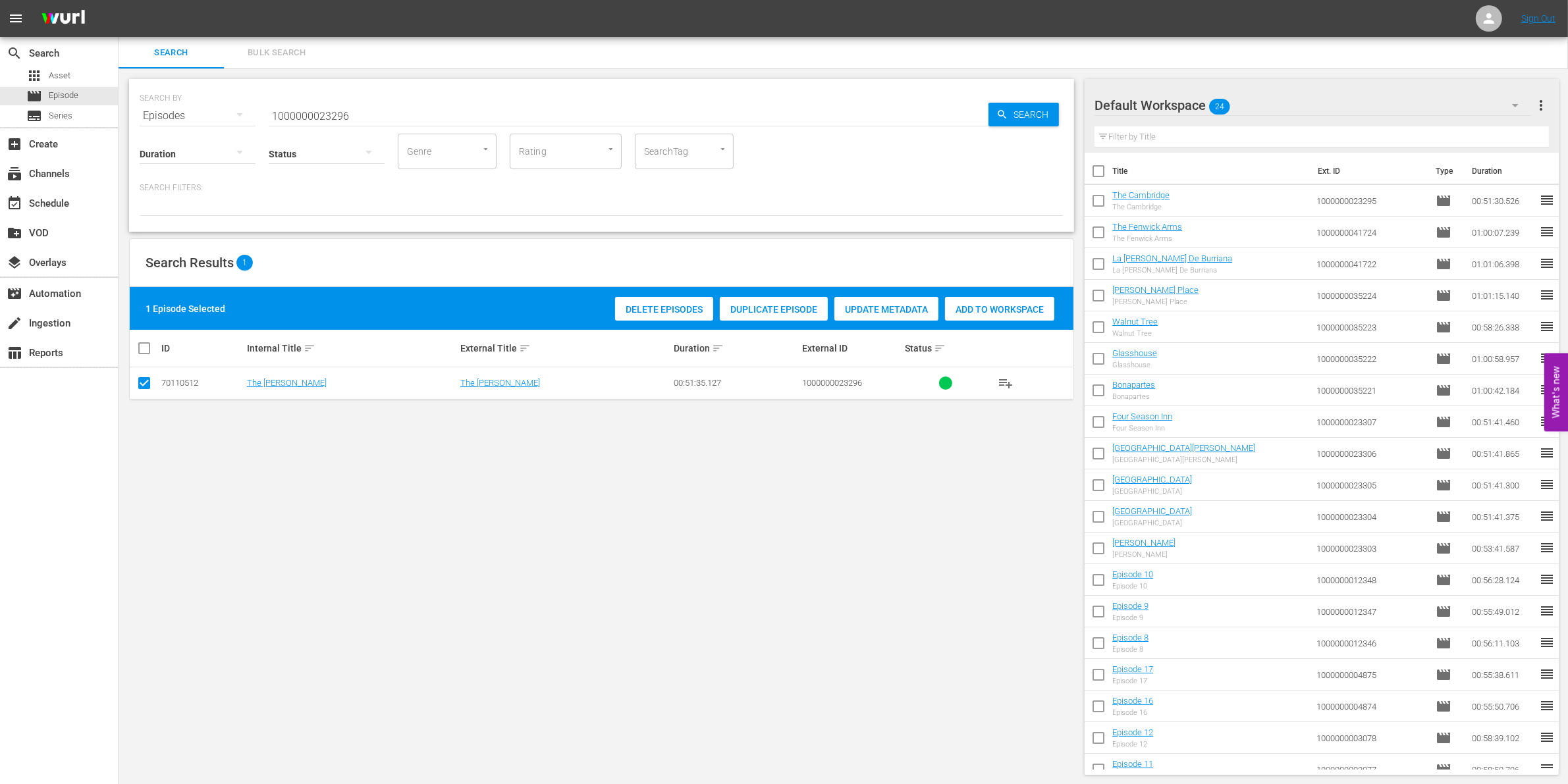
click at [1003, 315] on div "Add to Workspace" at bounding box center [999, 309] width 109 height 25
click at [373, 107] on input "1000000023296" at bounding box center [628, 115] width 720 height 31
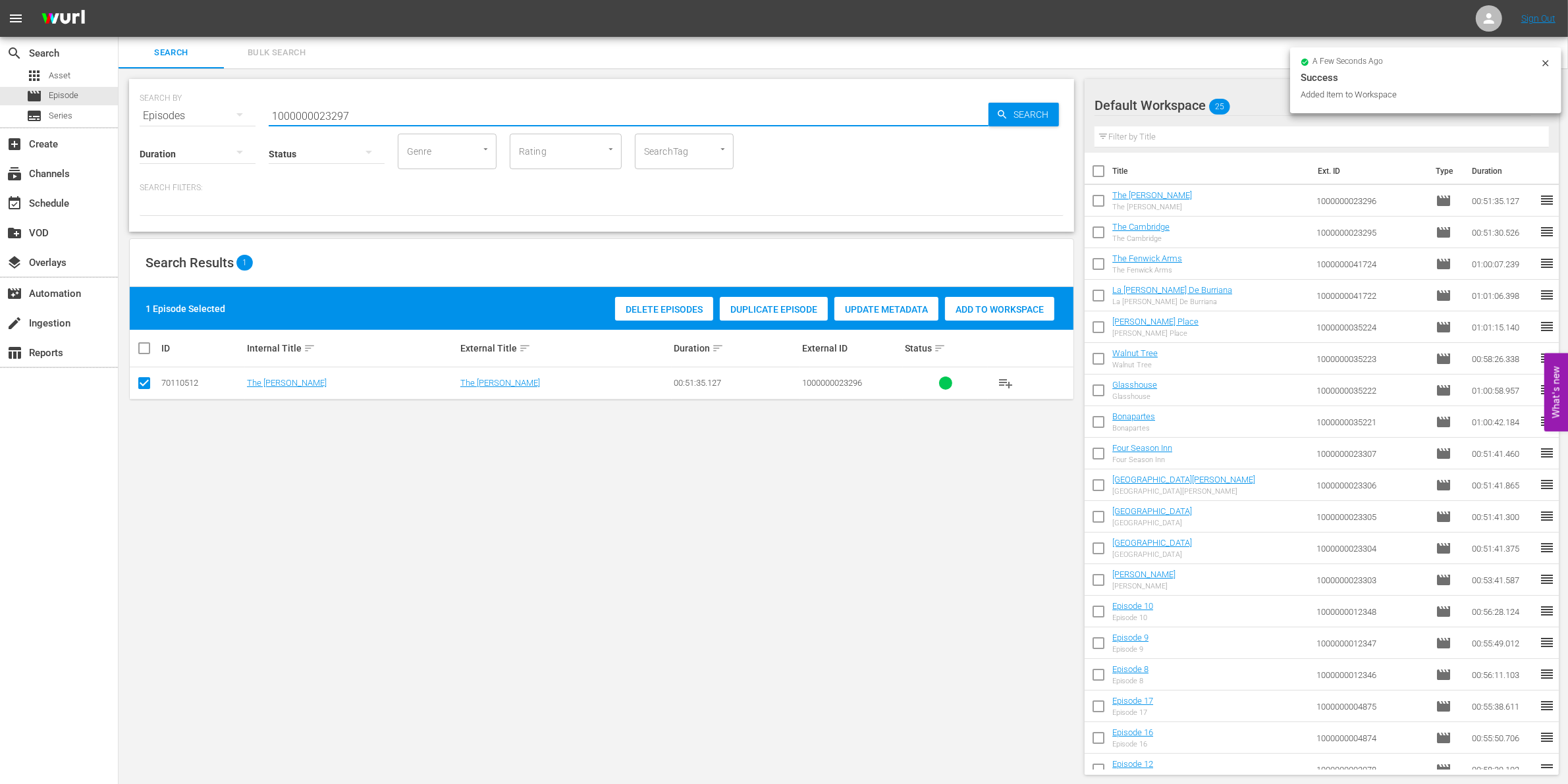
type input "1000000023297"
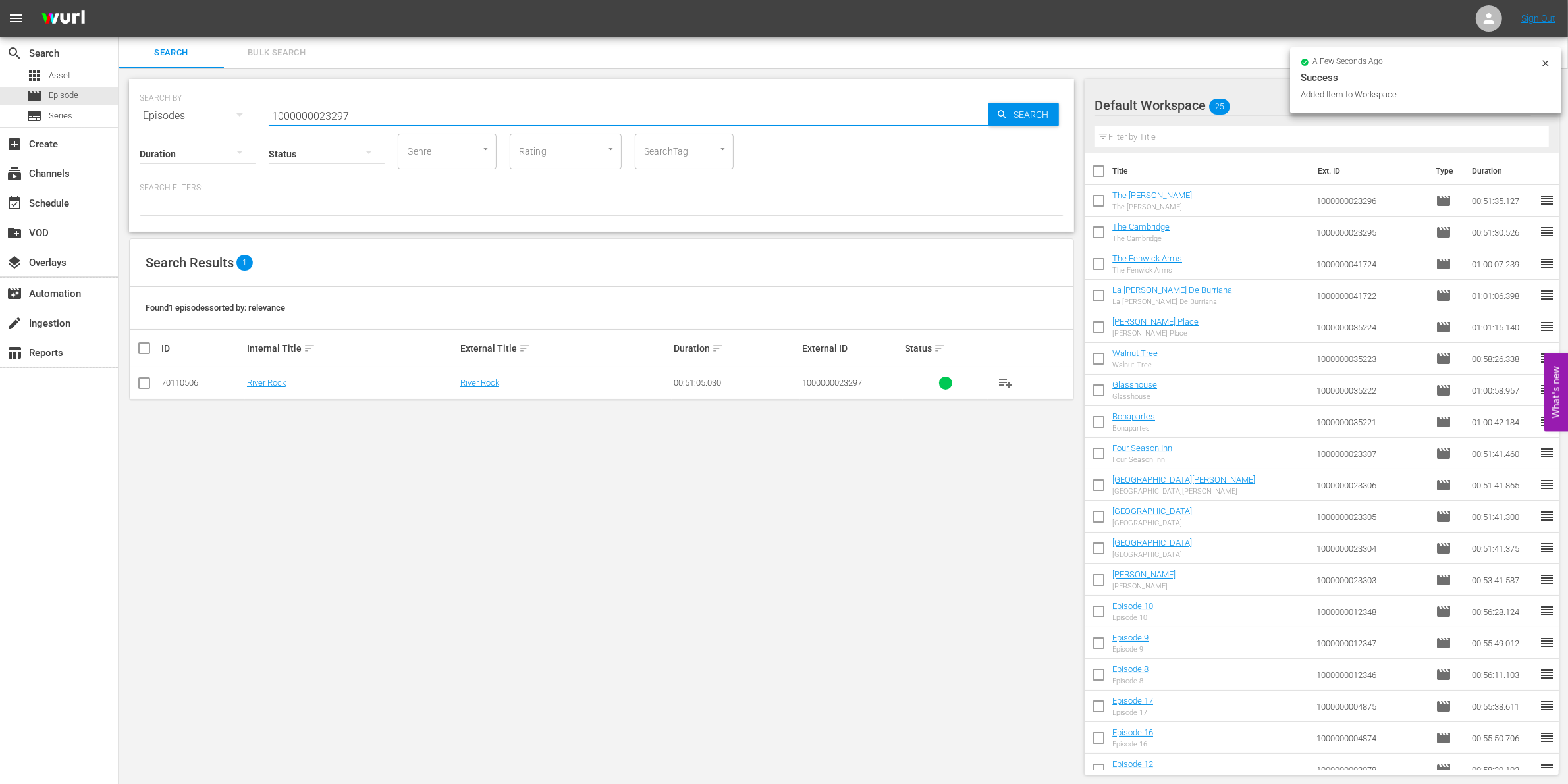
click at [146, 387] on input "checkbox" at bounding box center [144, 385] width 16 height 16
checkbox input "true"
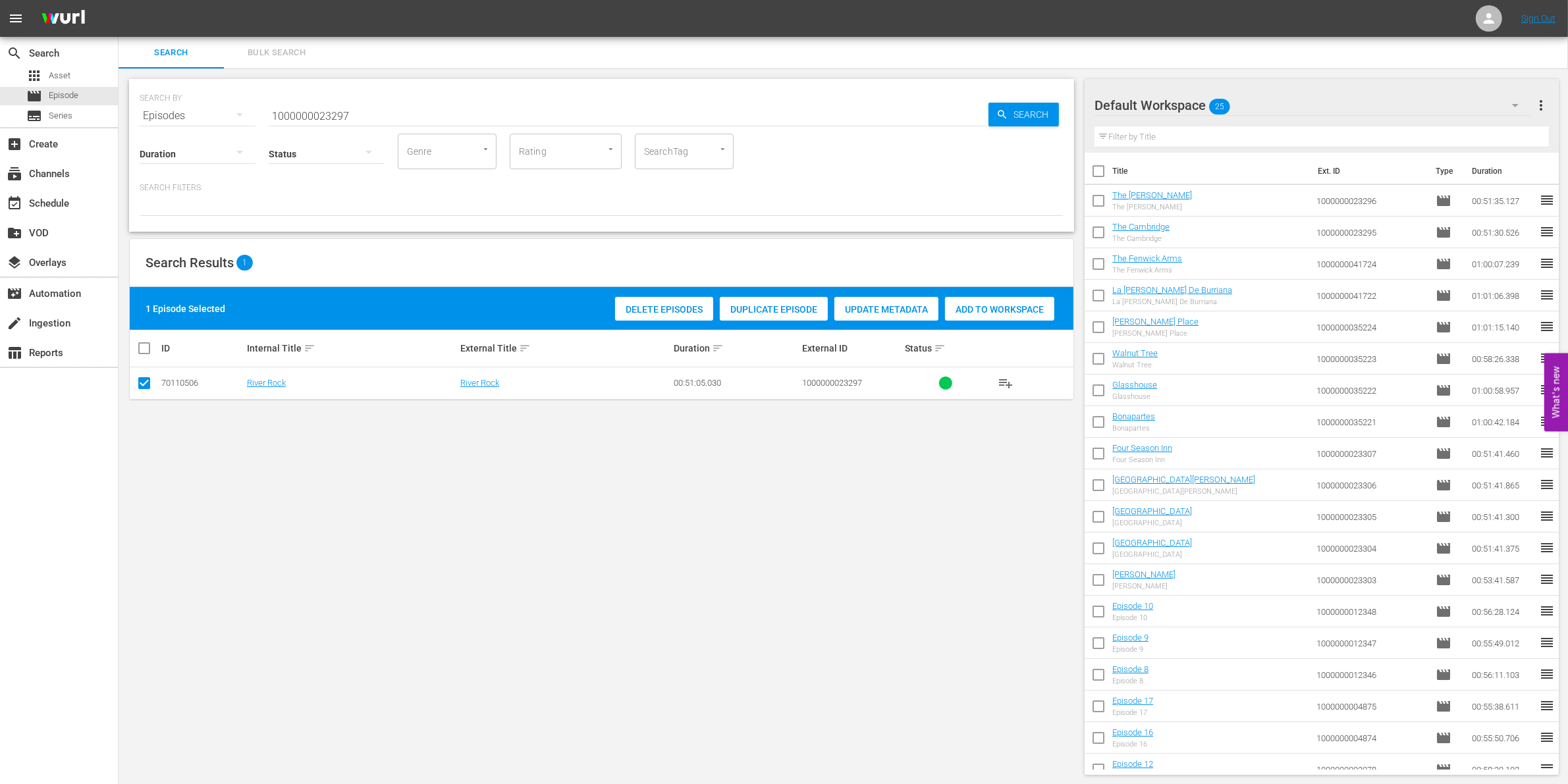
click at [952, 315] on div "Add to Workspace" at bounding box center [999, 309] width 109 height 25
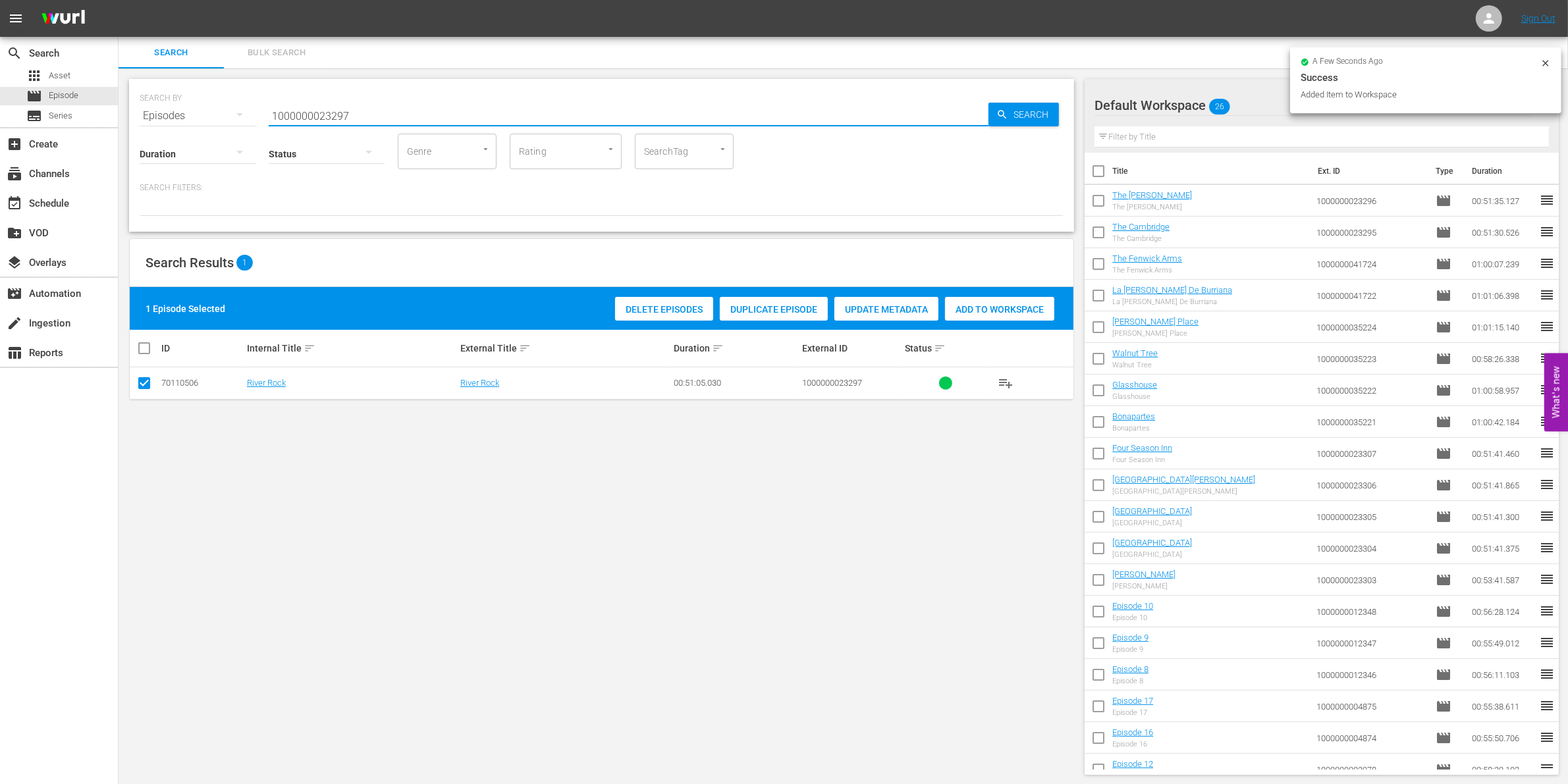
click at [394, 112] on input "1000000023297" at bounding box center [628, 115] width 720 height 31
type input "1000000023298"
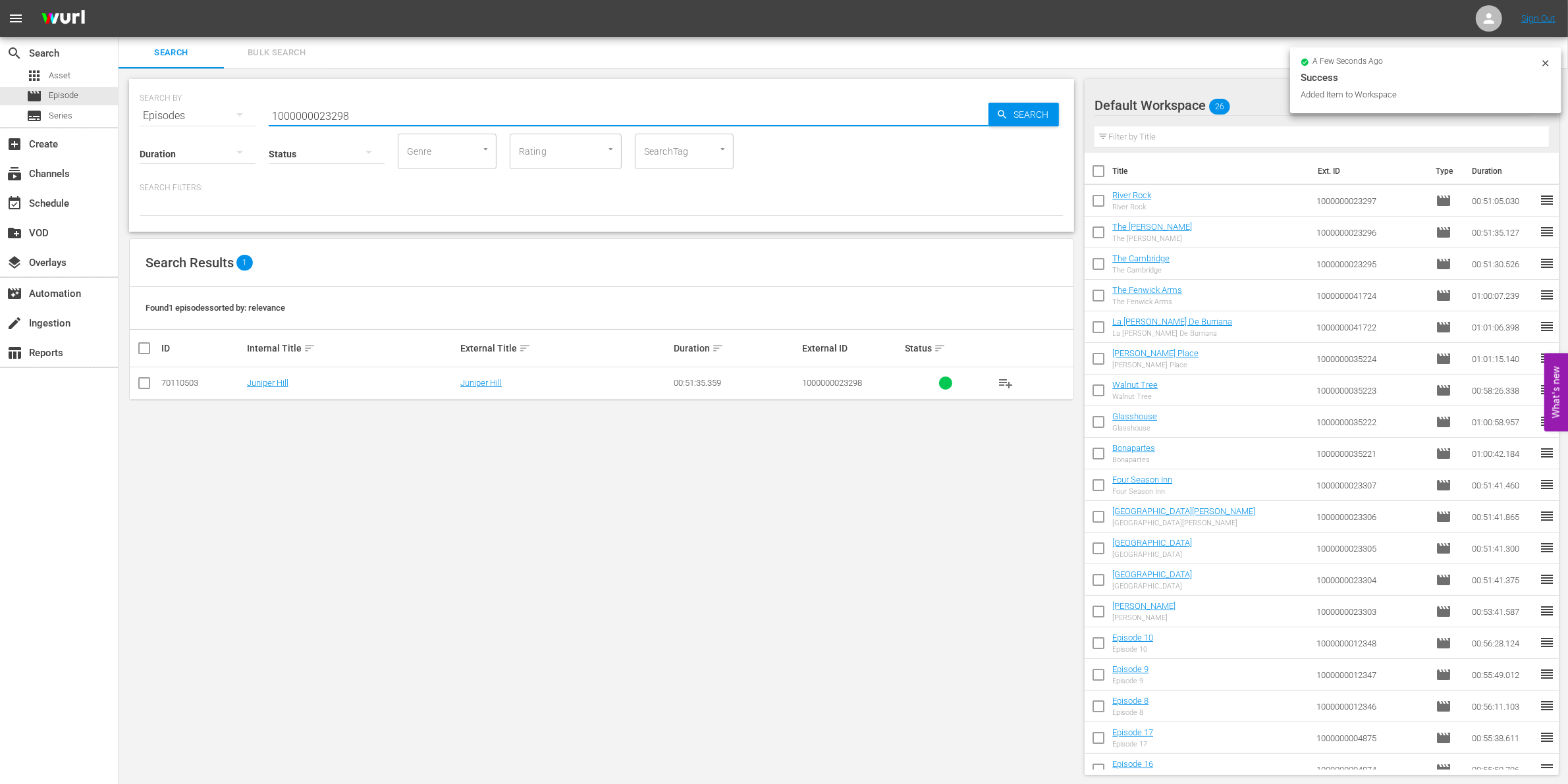
click at [147, 385] on input "checkbox" at bounding box center [144, 385] width 16 height 16
checkbox input "true"
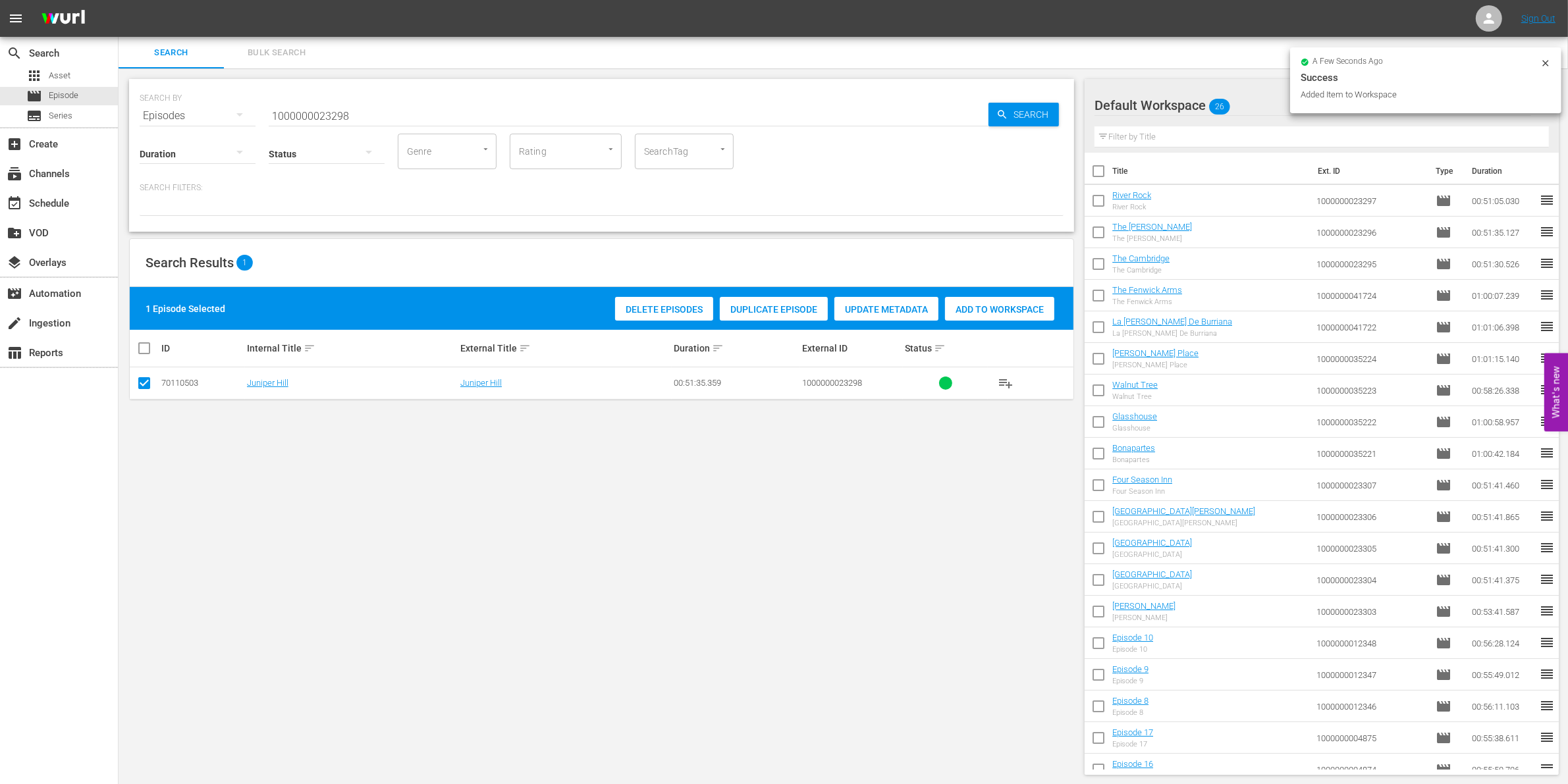
click at [981, 316] on div "Add to Workspace" at bounding box center [999, 309] width 109 height 25
click at [391, 110] on input "1000000023298" at bounding box center [628, 115] width 720 height 31
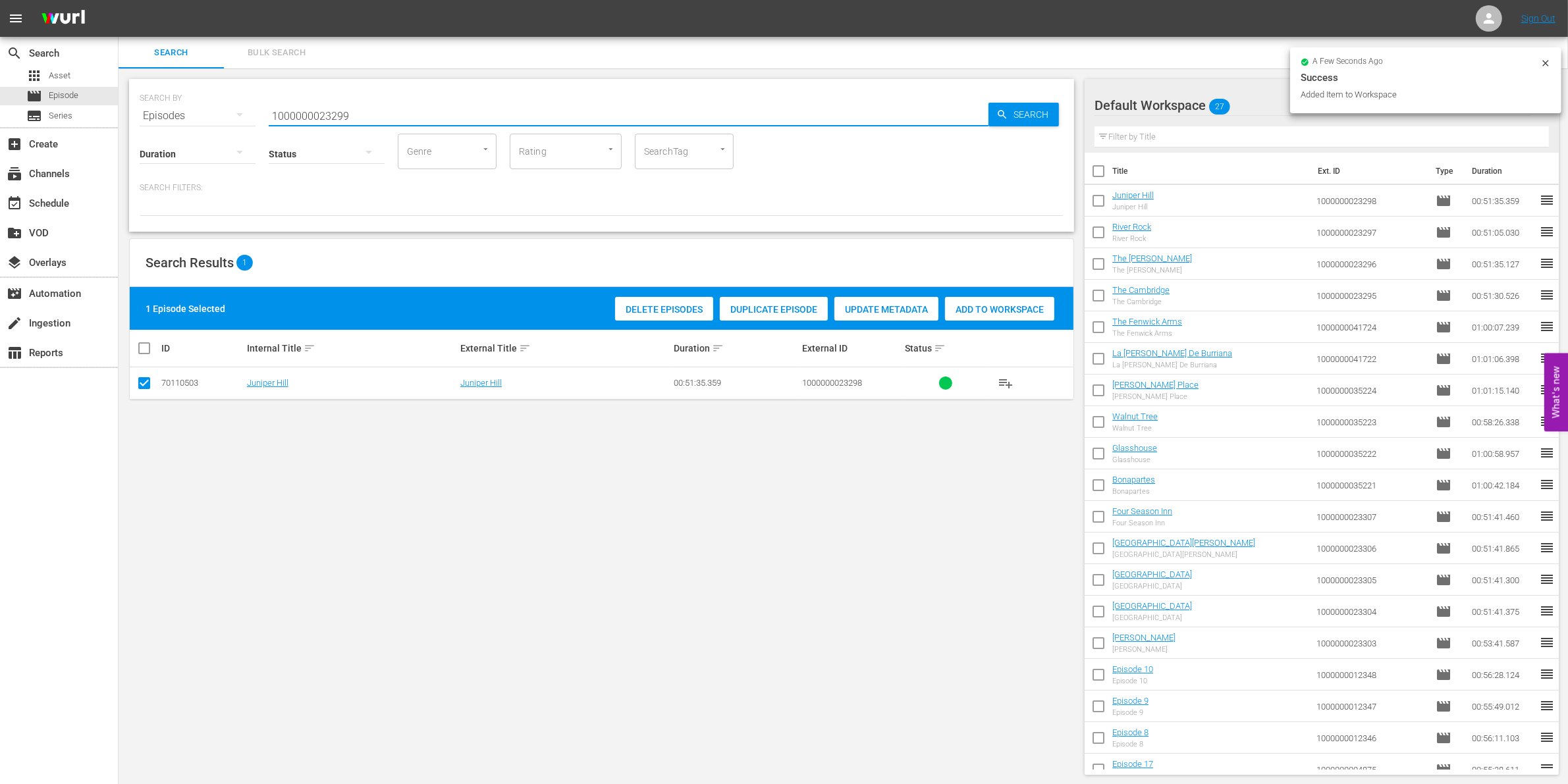
type input "1000000023299"
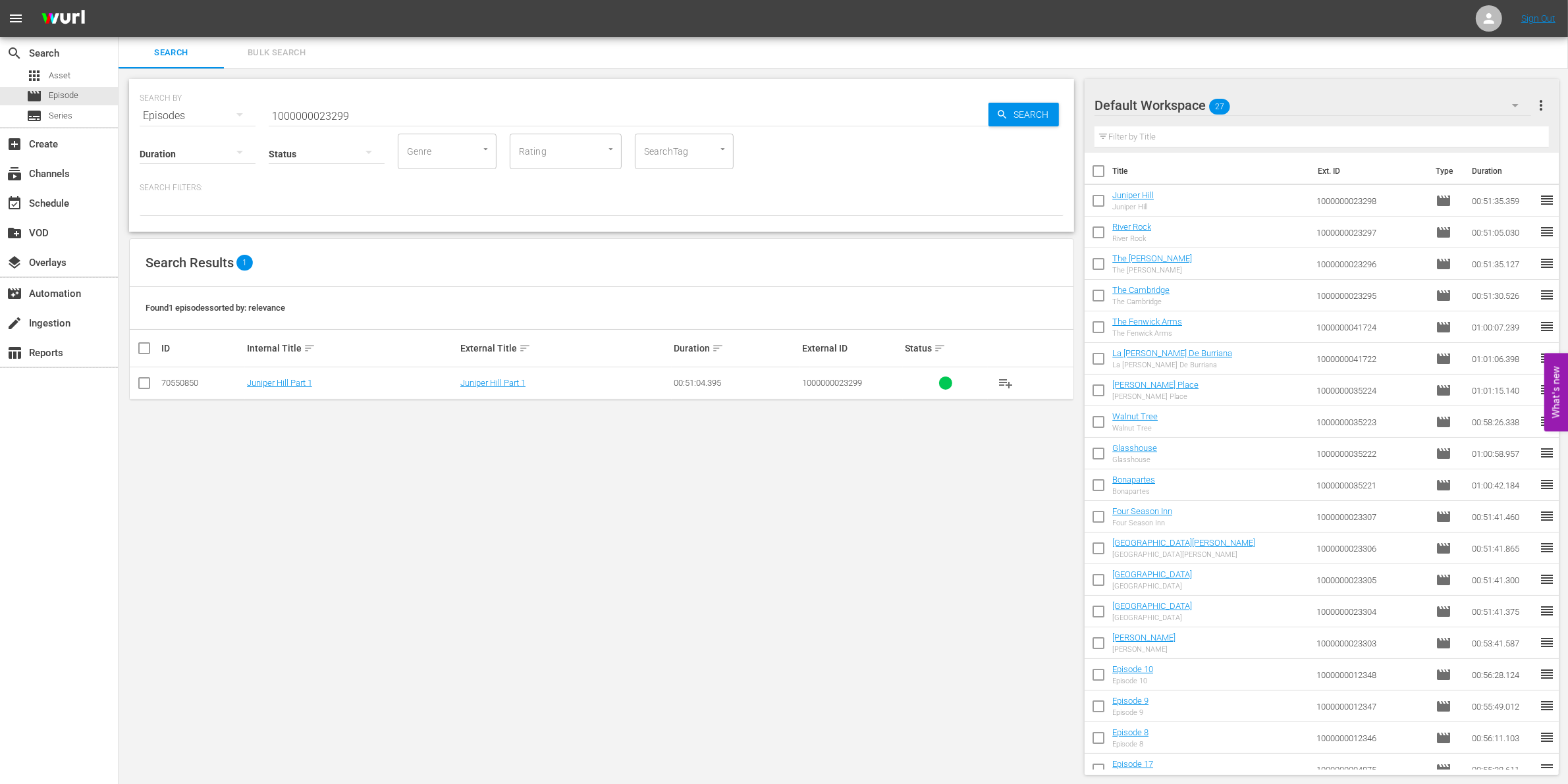
click at [135, 377] on td at bounding box center [144, 383] width 30 height 32
click at [141, 379] on input "checkbox" at bounding box center [144, 385] width 16 height 16
checkbox input "true"
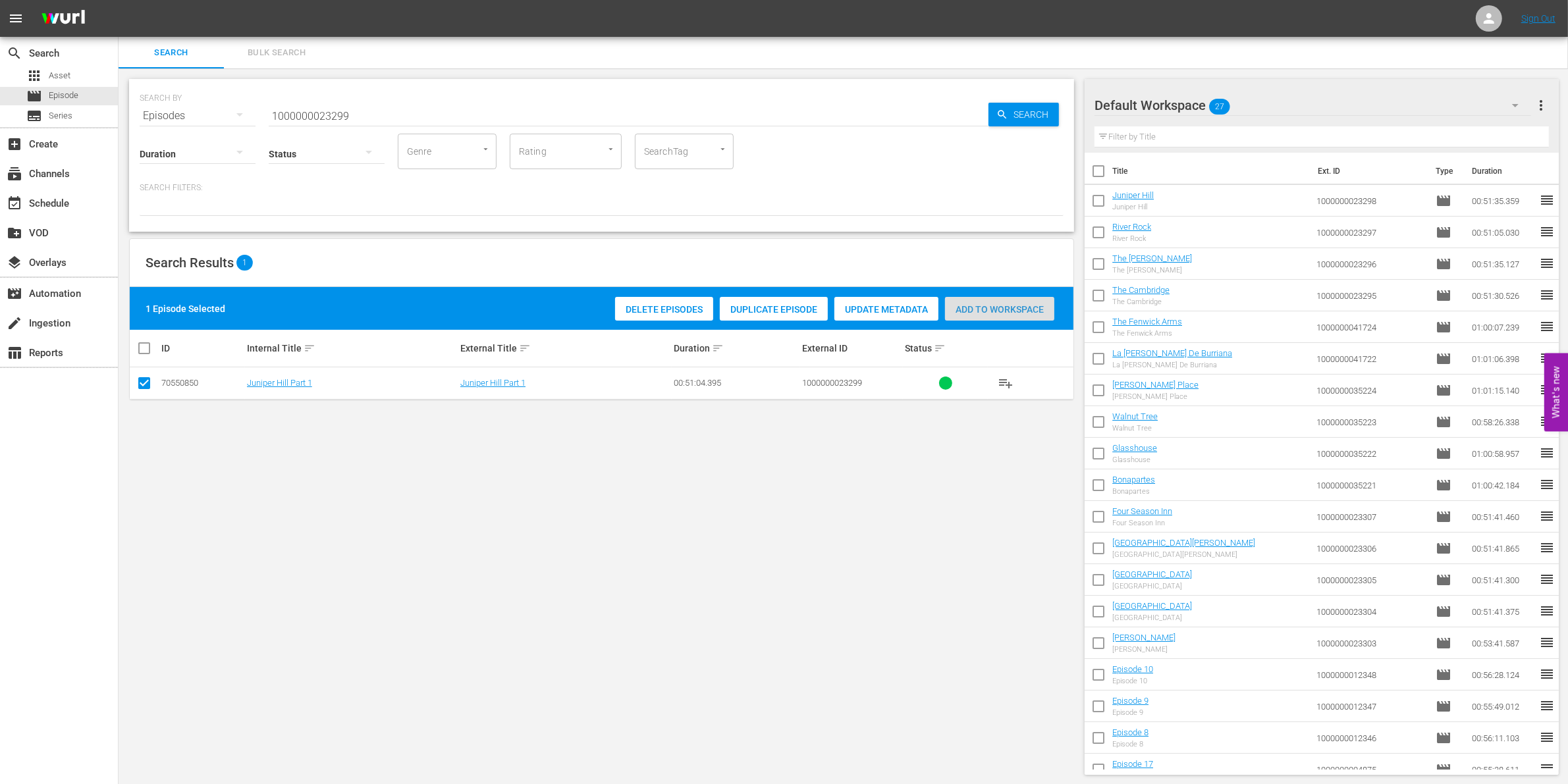
click at [992, 307] on span "Add to Workspace" at bounding box center [999, 309] width 109 height 10
click at [358, 109] on input "1000000023299" at bounding box center [628, 115] width 720 height 31
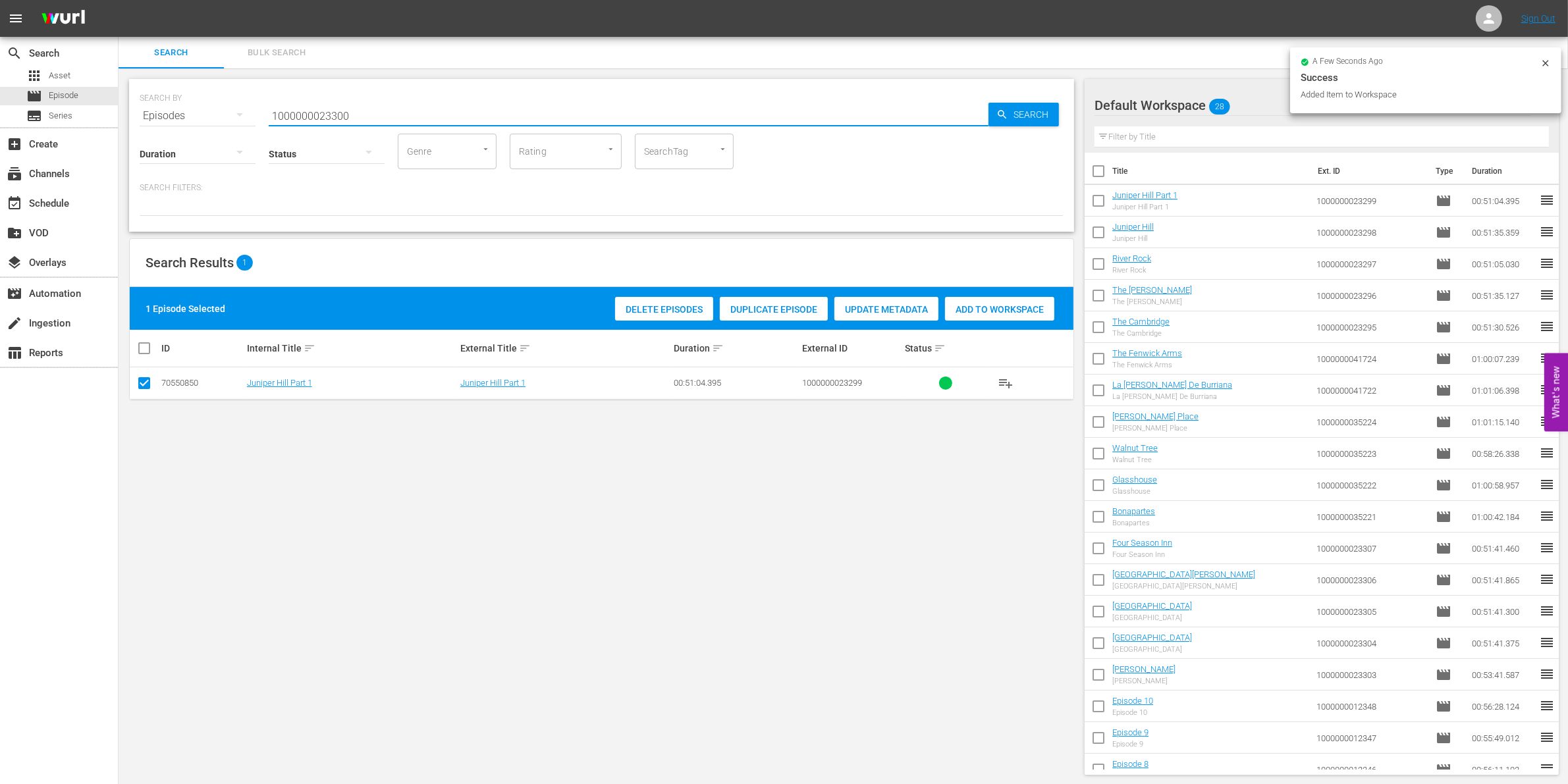
type input "1000000023300"
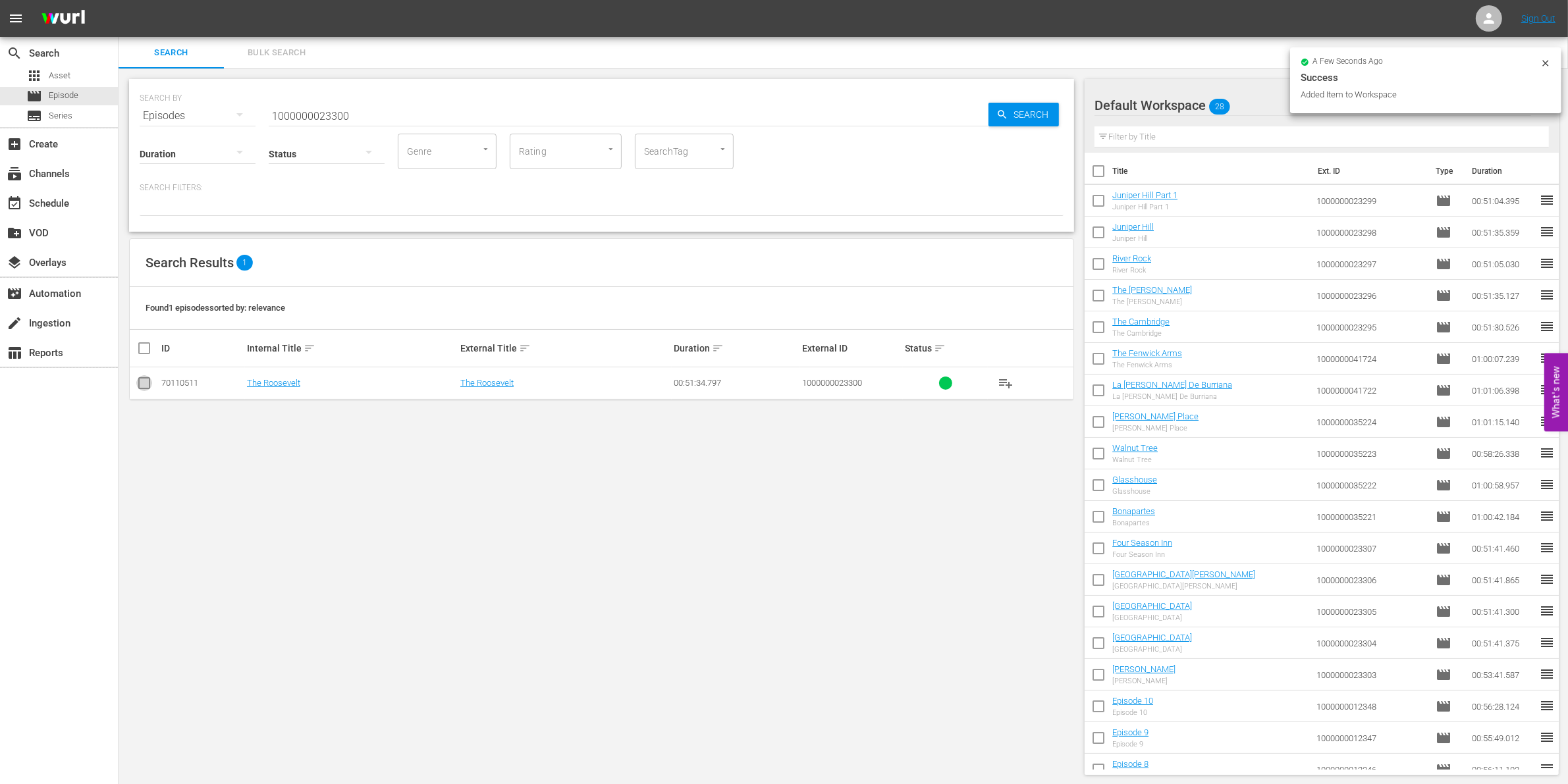
click at [147, 383] on input "checkbox" at bounding box center [144, 385] width 16 height 16
checkbox input "true"
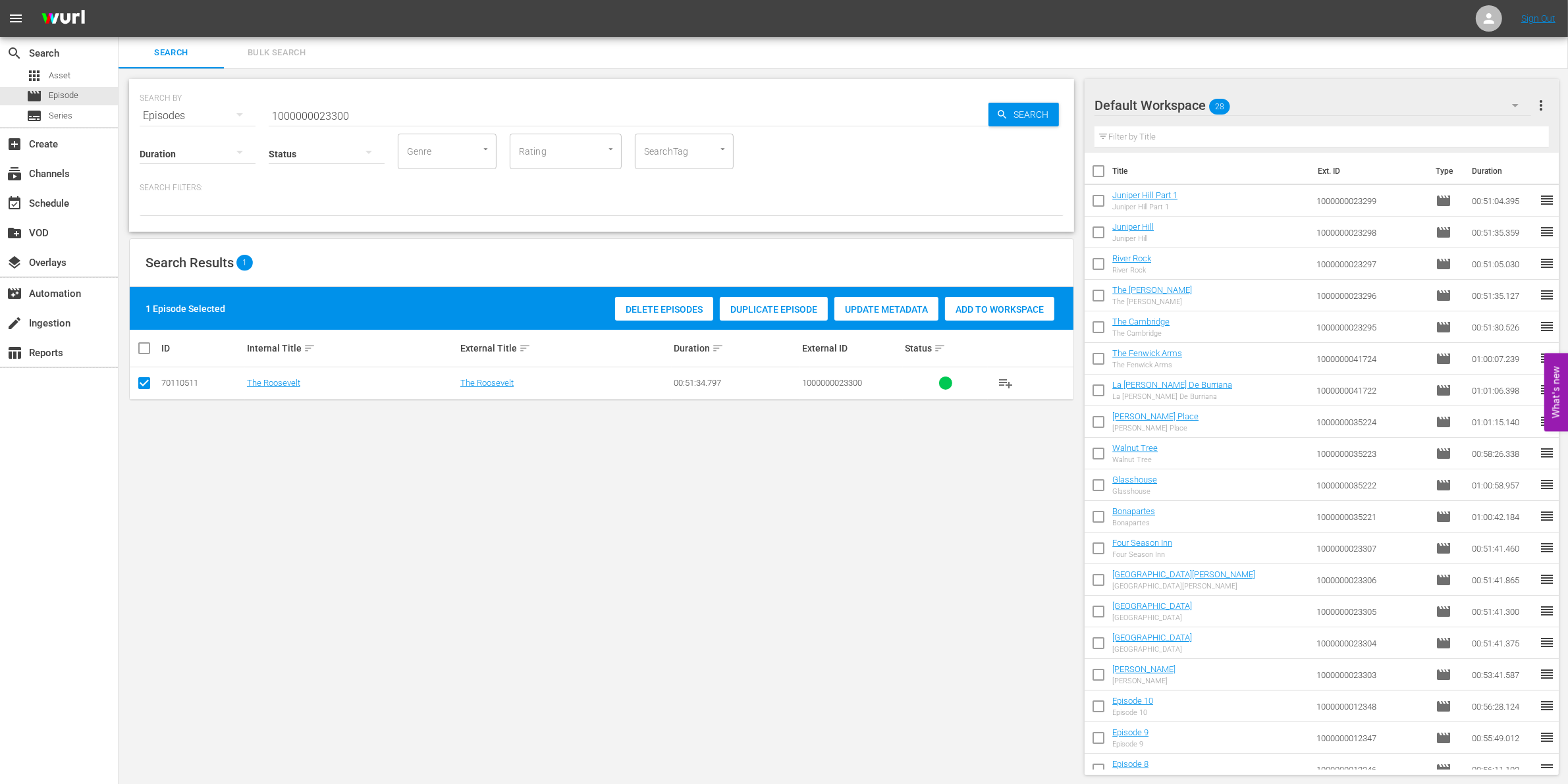
click at [993, 313] on span "Add to Workspace" at bounding box center [999, 309] width 109 height 10
click at [31, 201] on div "event_available Schedule" at bounding box center [36, 201] width 74 height 12
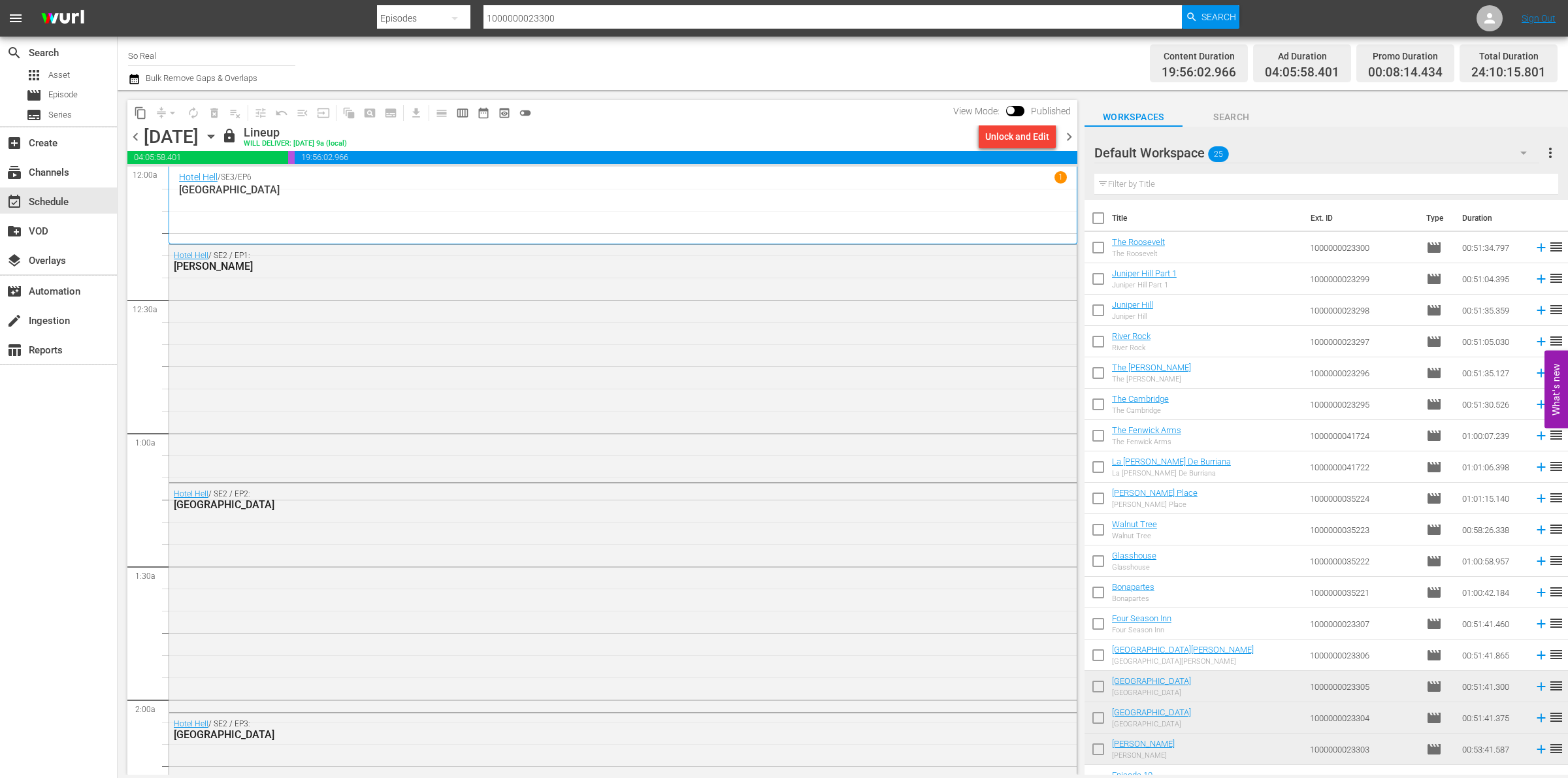
click at [1065, 141] on span "chevron_right" at bounding box center [1069, 136] width 16 height 16
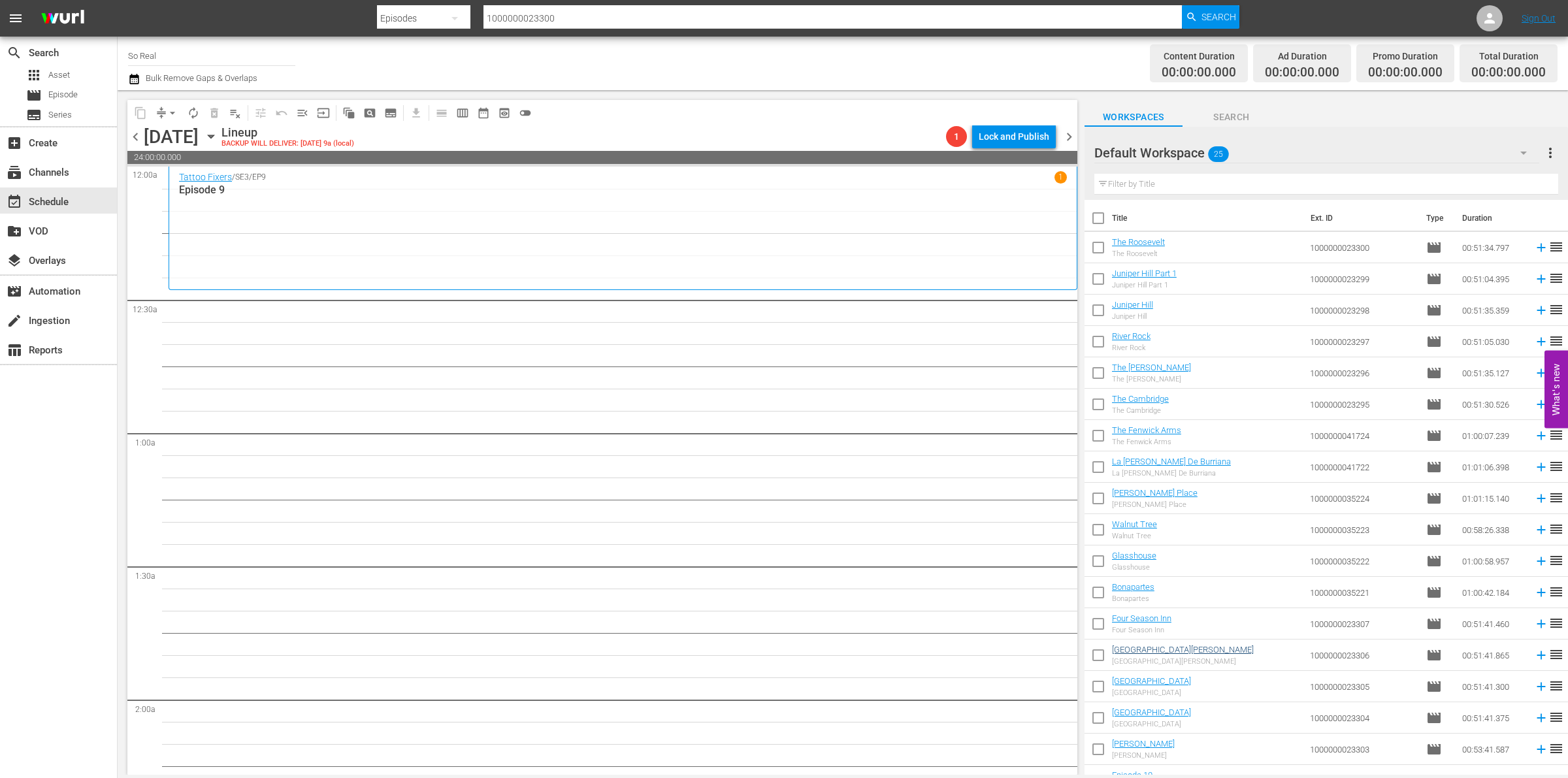
scroll to position [239, 0]
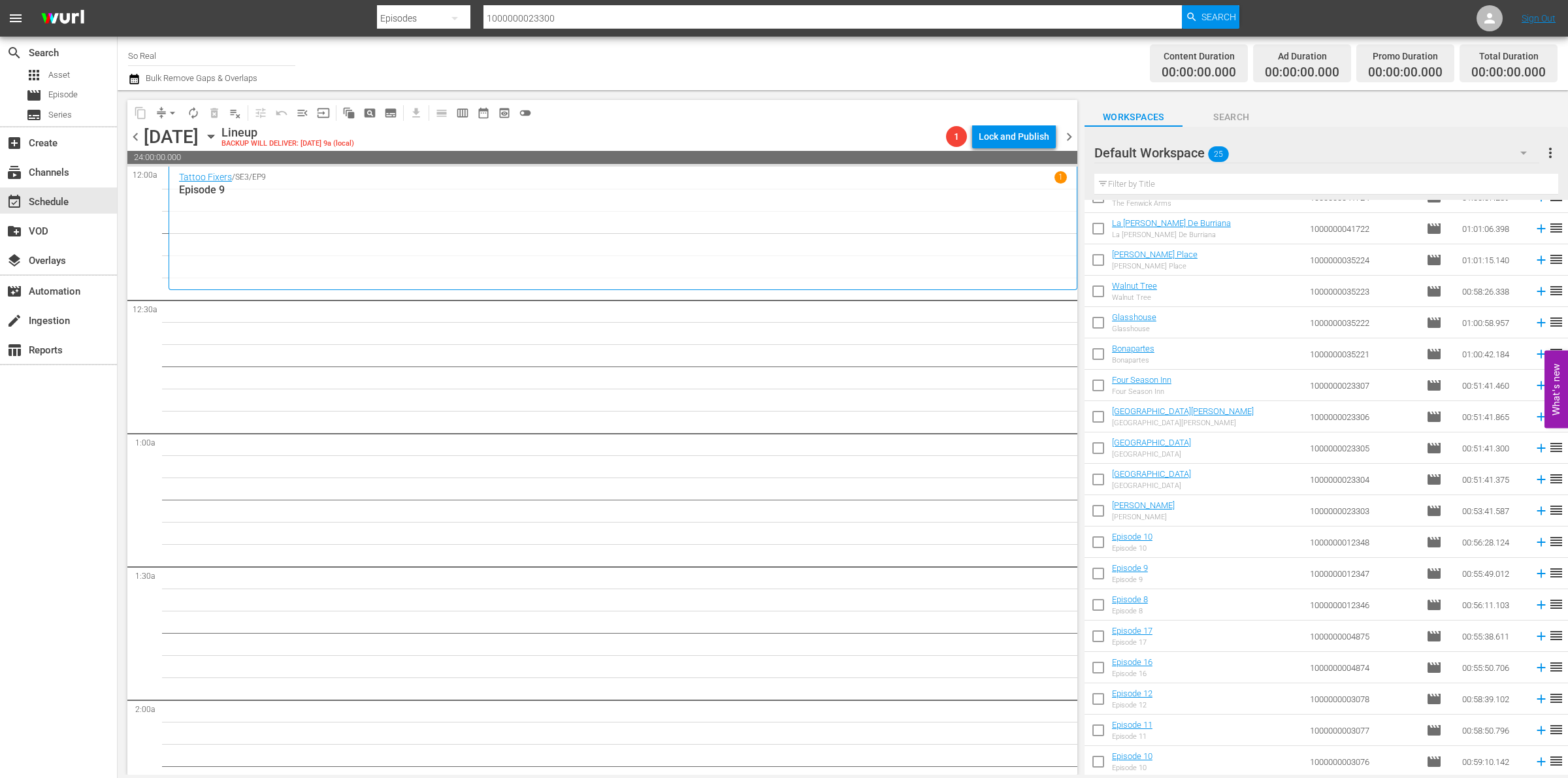
click at [1098, 759] on input "checkbox" at bounding box center [1098, 765] width 28 height 28
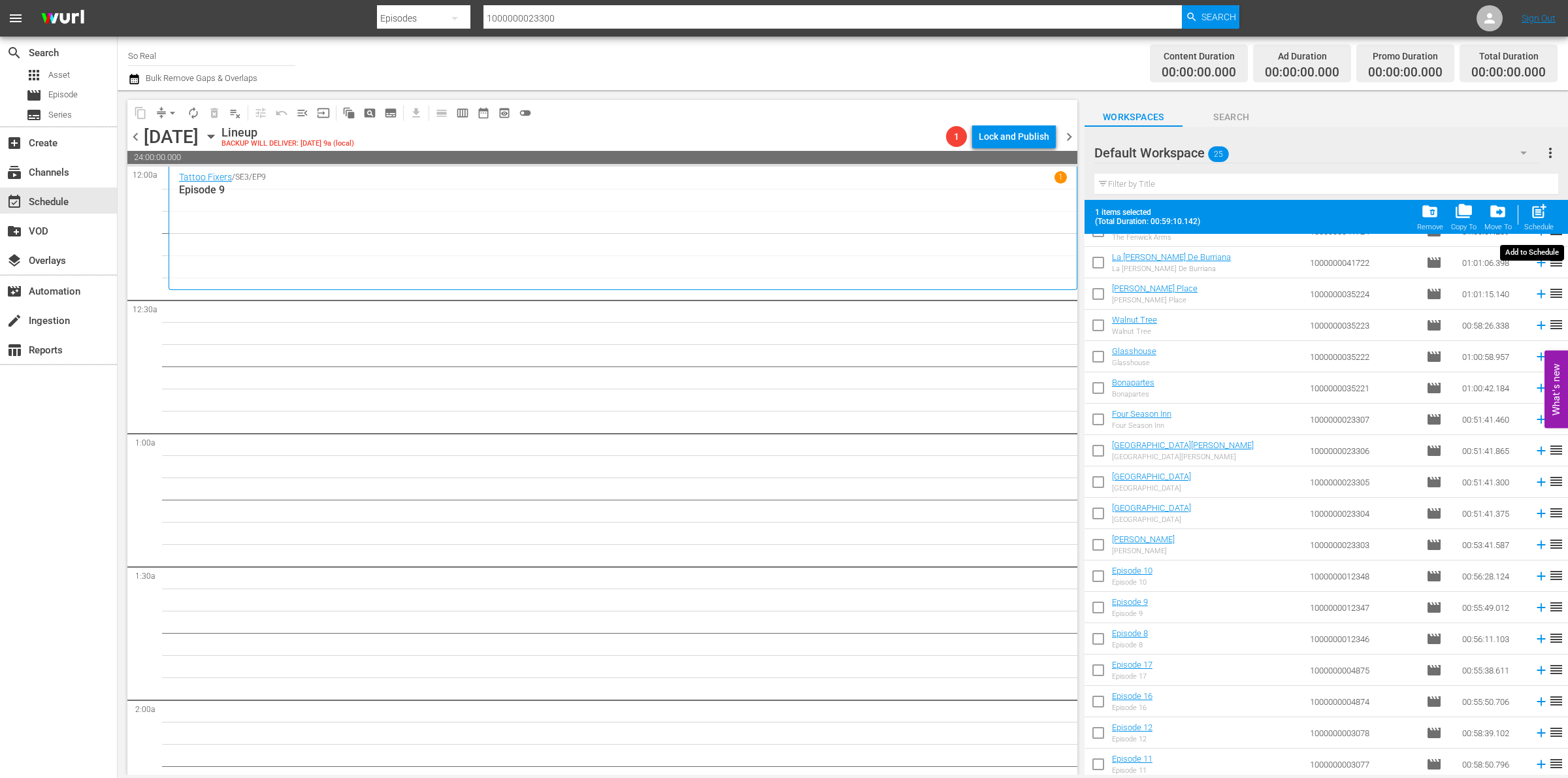
click at [1521, 226] on span "post_add Schedule" at bounding box center [1539, 217] width 37 height 36
click at [1537, 217] on span "post_add" at bounding box center [1539, 211] width 17 height 17
checkbox input "false"
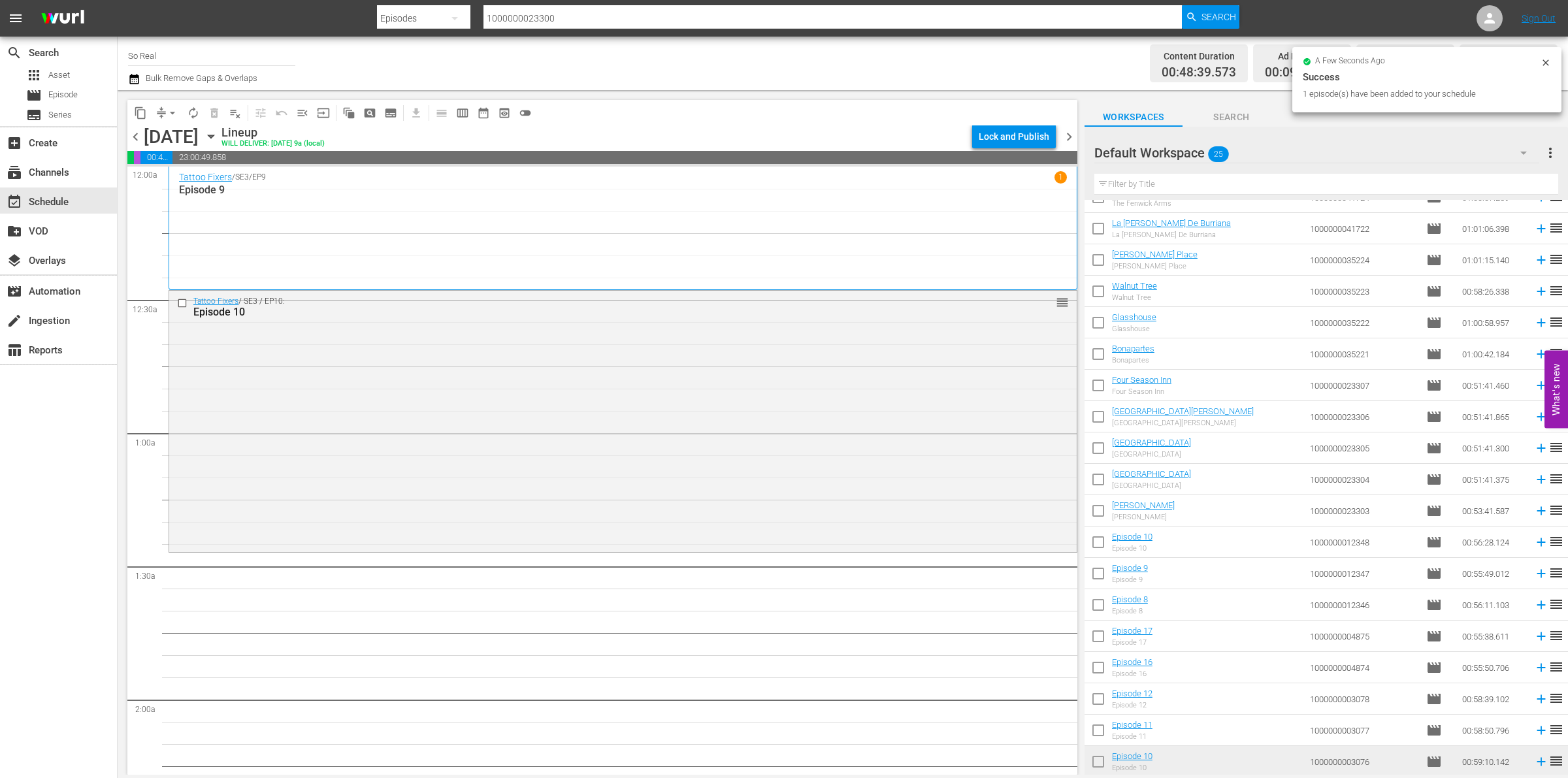
click at [1100, 734] on input "checkbox" at bounding box center [1098, 733] width 28 height 28
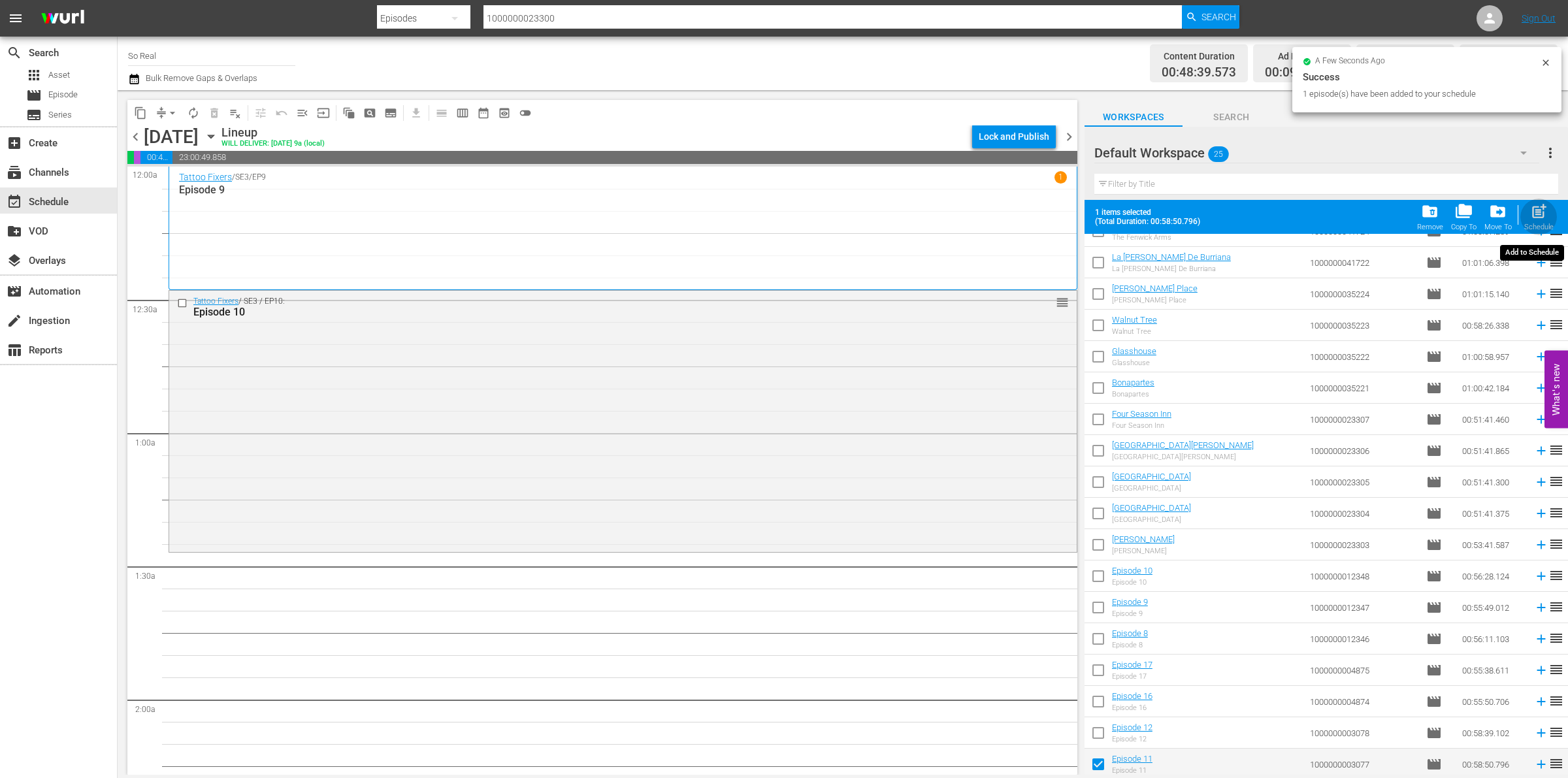
click at [1534, 226] on div "Schedule" at bounding box center [1540, 227] width 29 height 9
checkbox input "false"
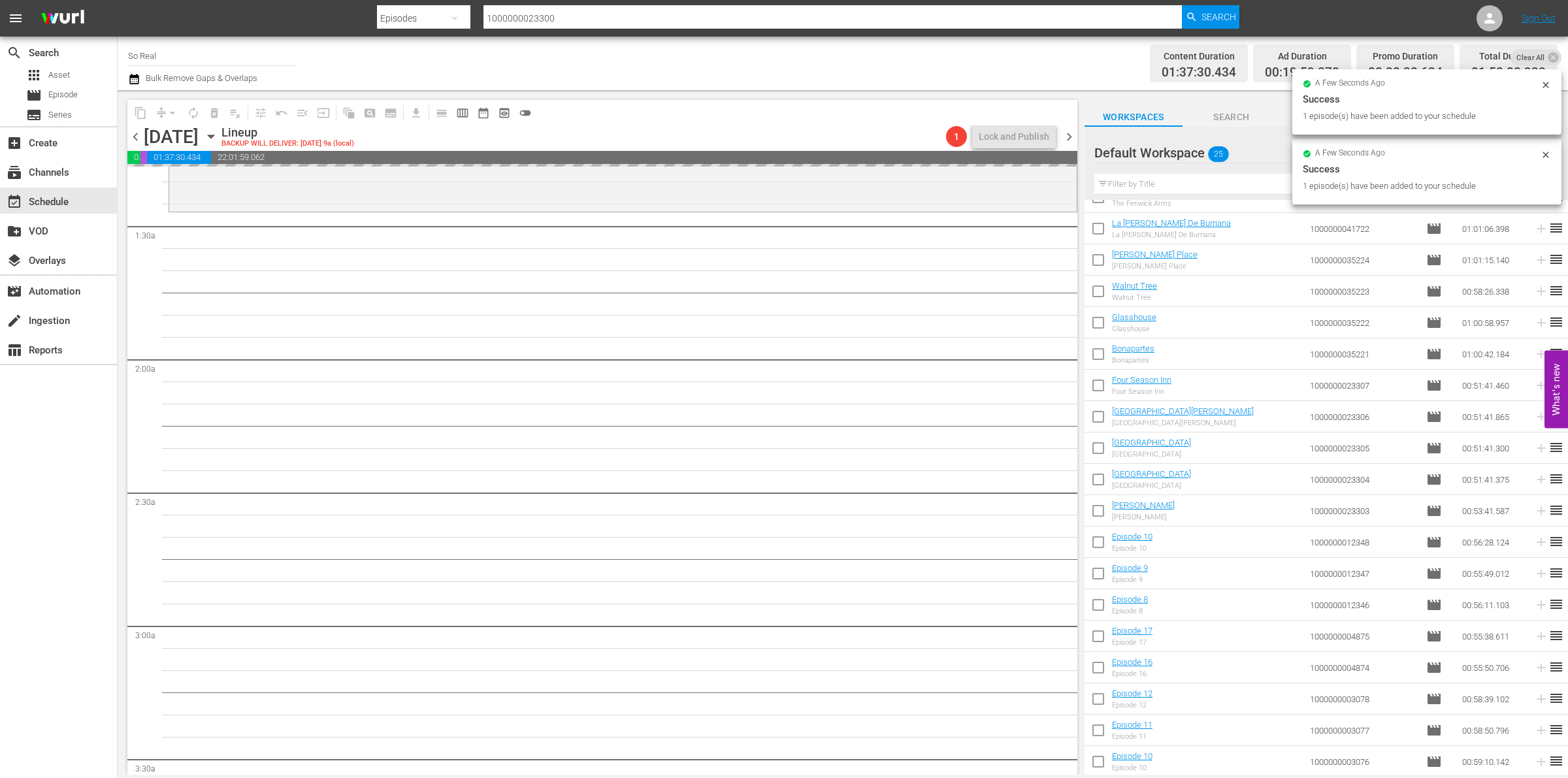
scroll to position [343, 0]
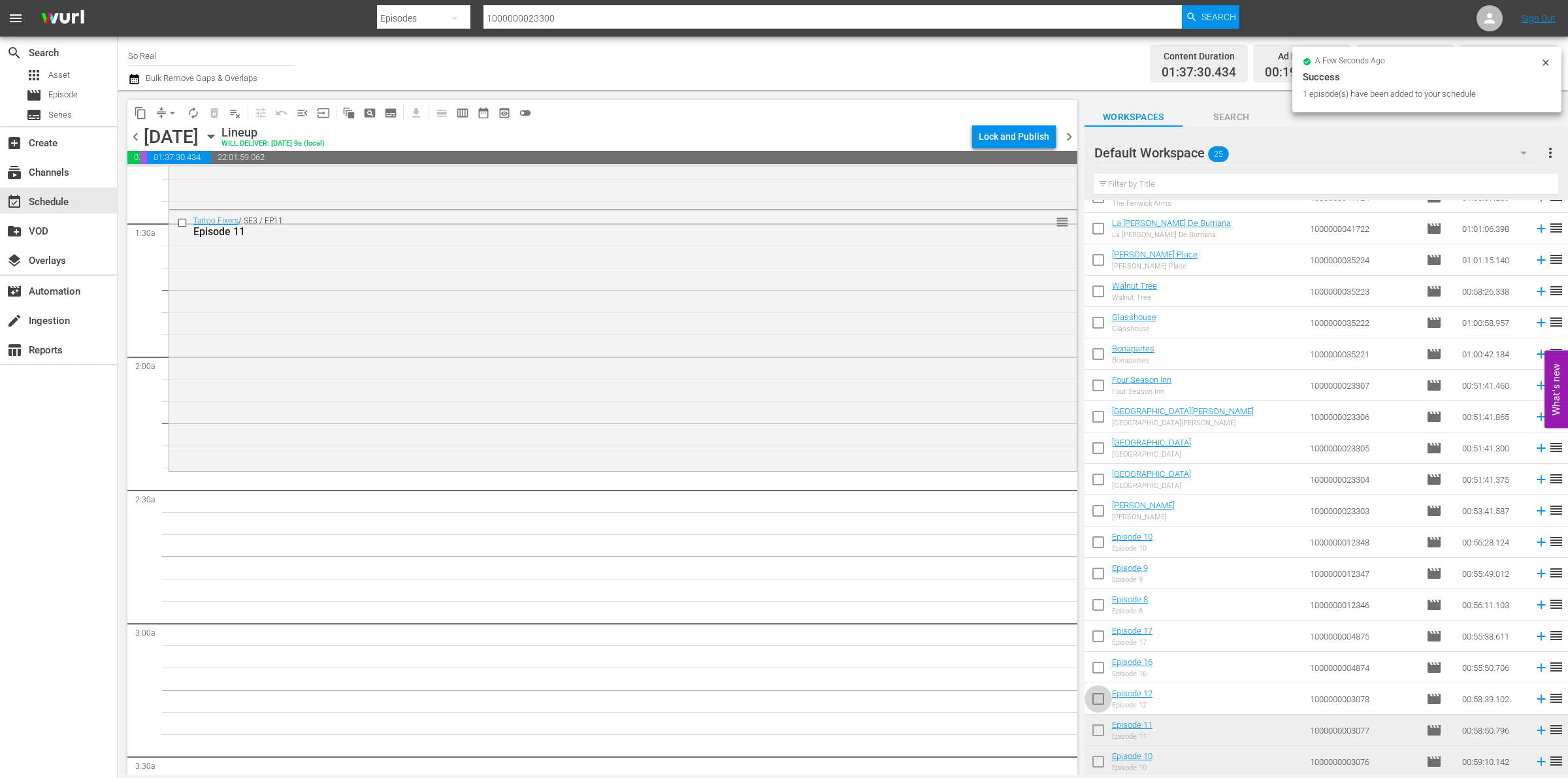
click at [1097, 697] on input "checkbox" at bounding box center [1098, 702] width 28 height 28
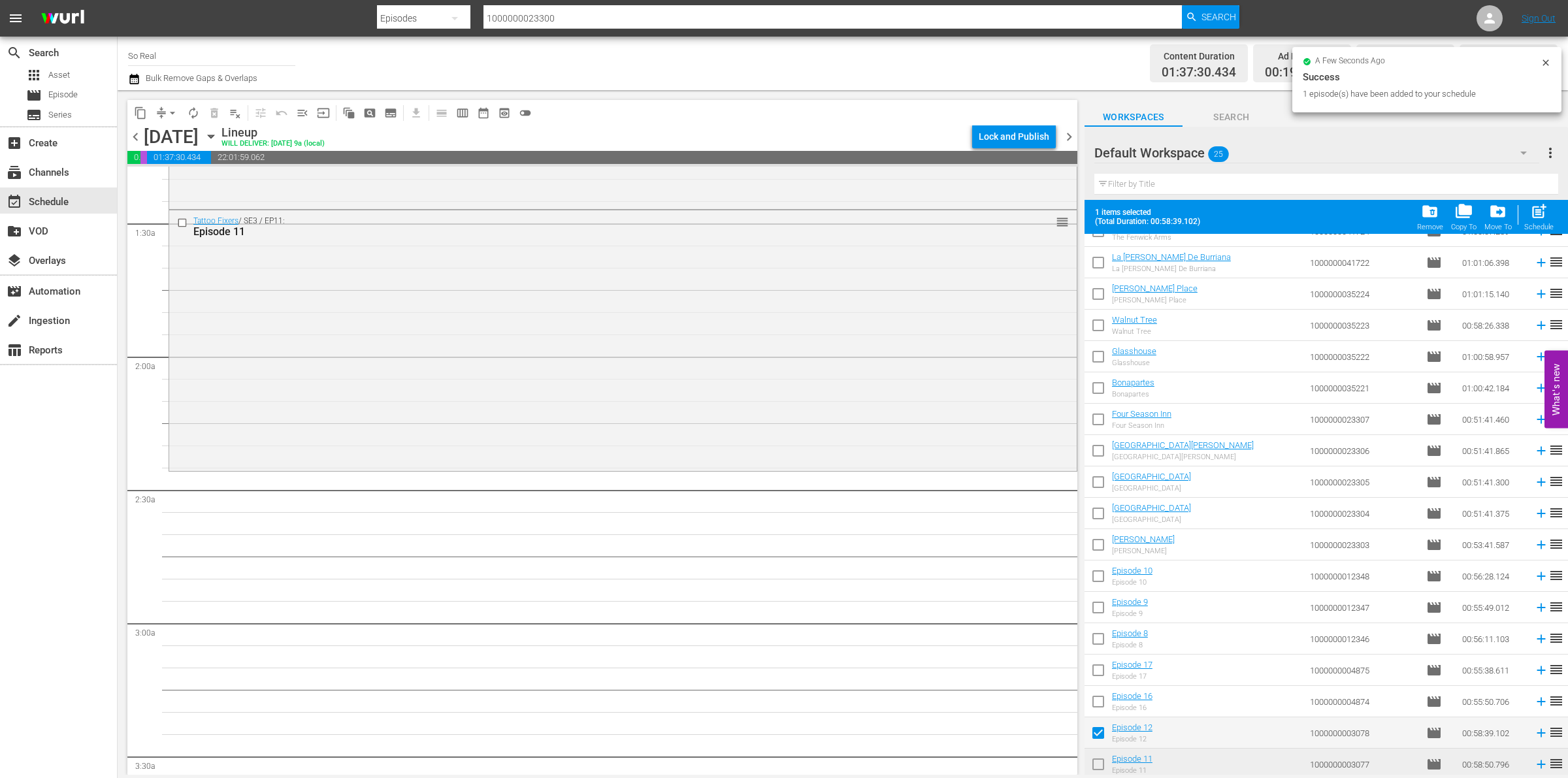
click at [1530, 204] on span "post_add" at bounding box center [1539, 211] width 17 height 17
checkbox input "false"
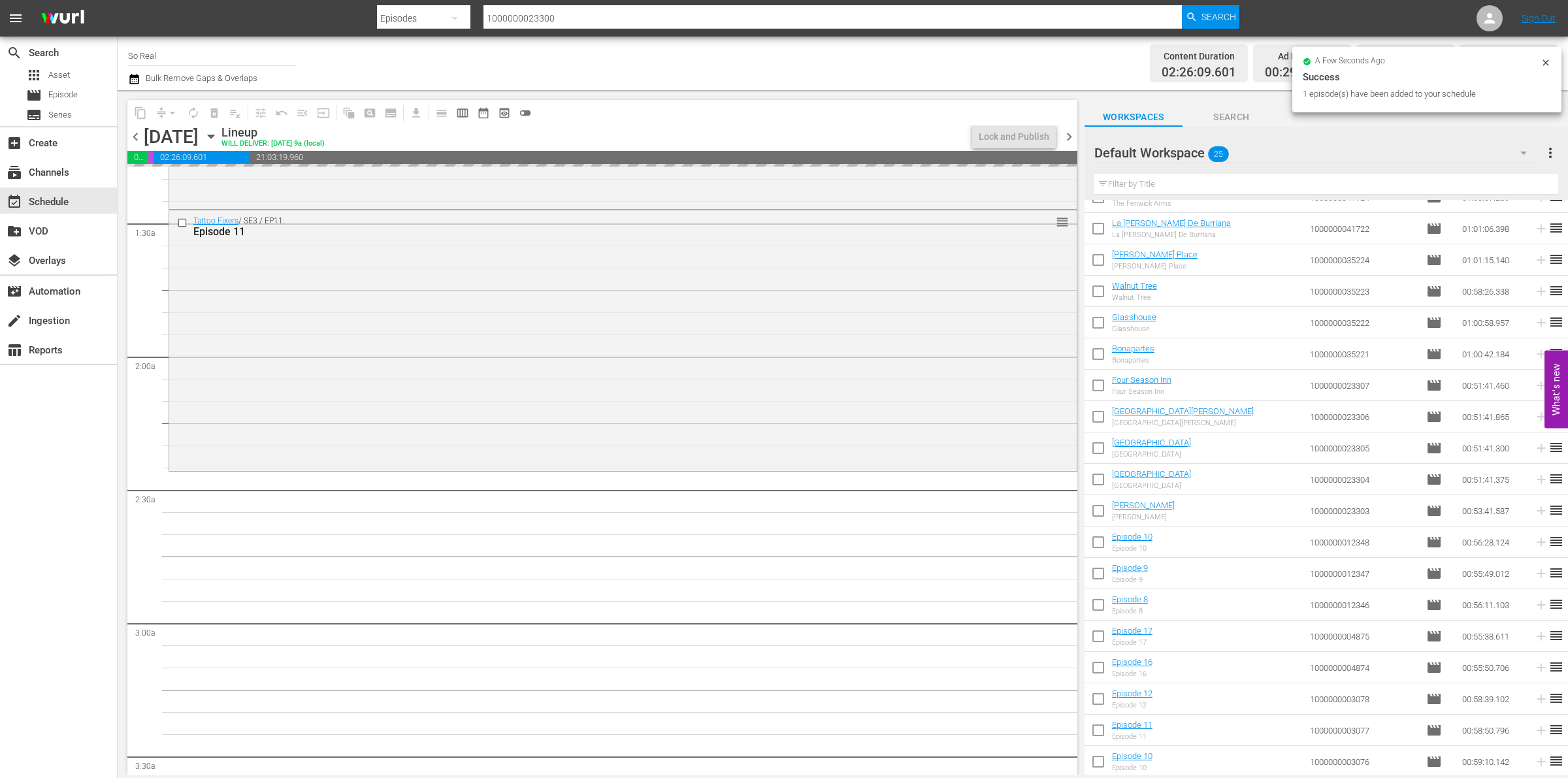
scroll to position [512, 0]
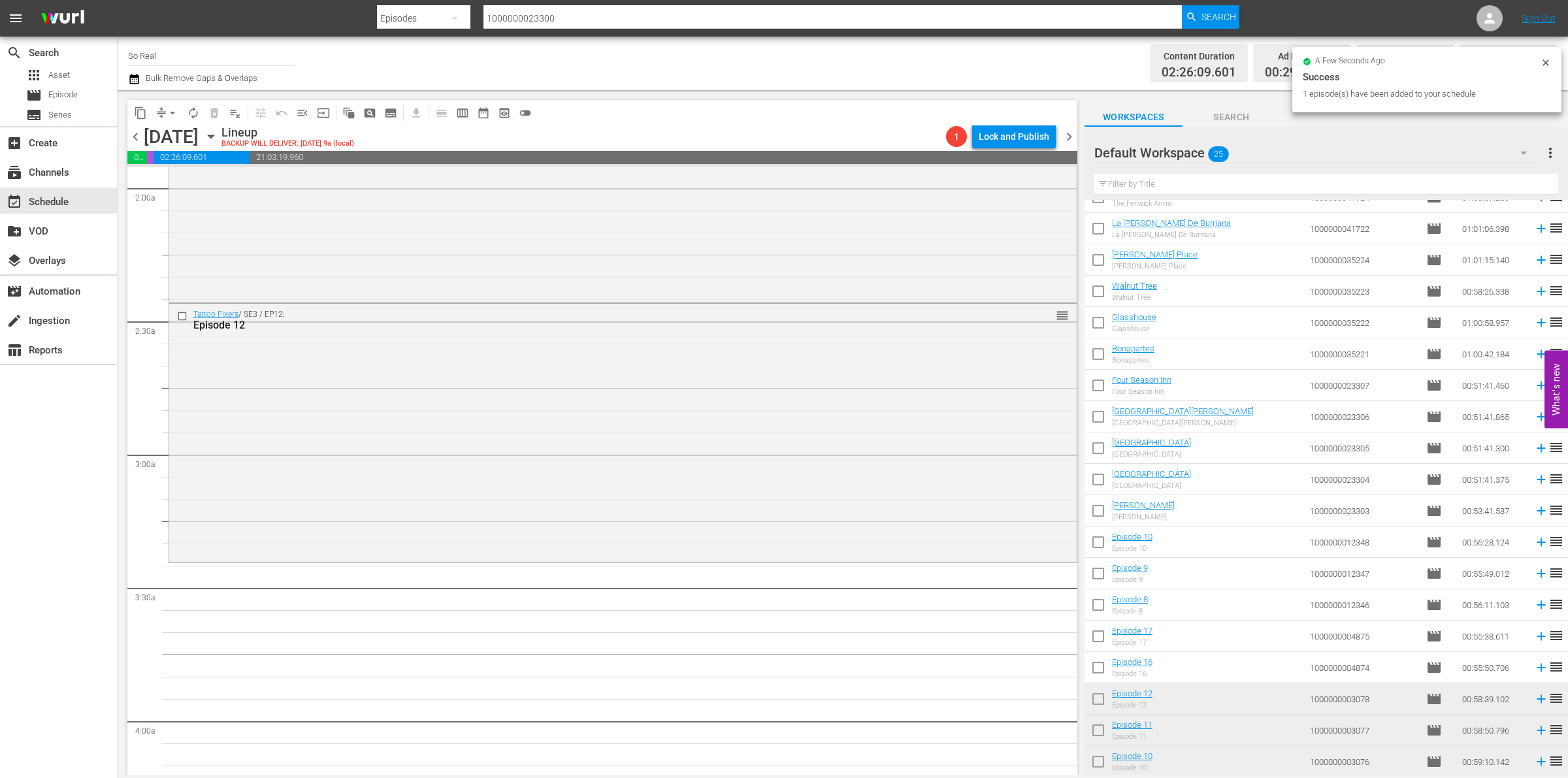
click at [1098, 669] on input "checkbox" at bounding box center [1098, 670] width 28 height 28
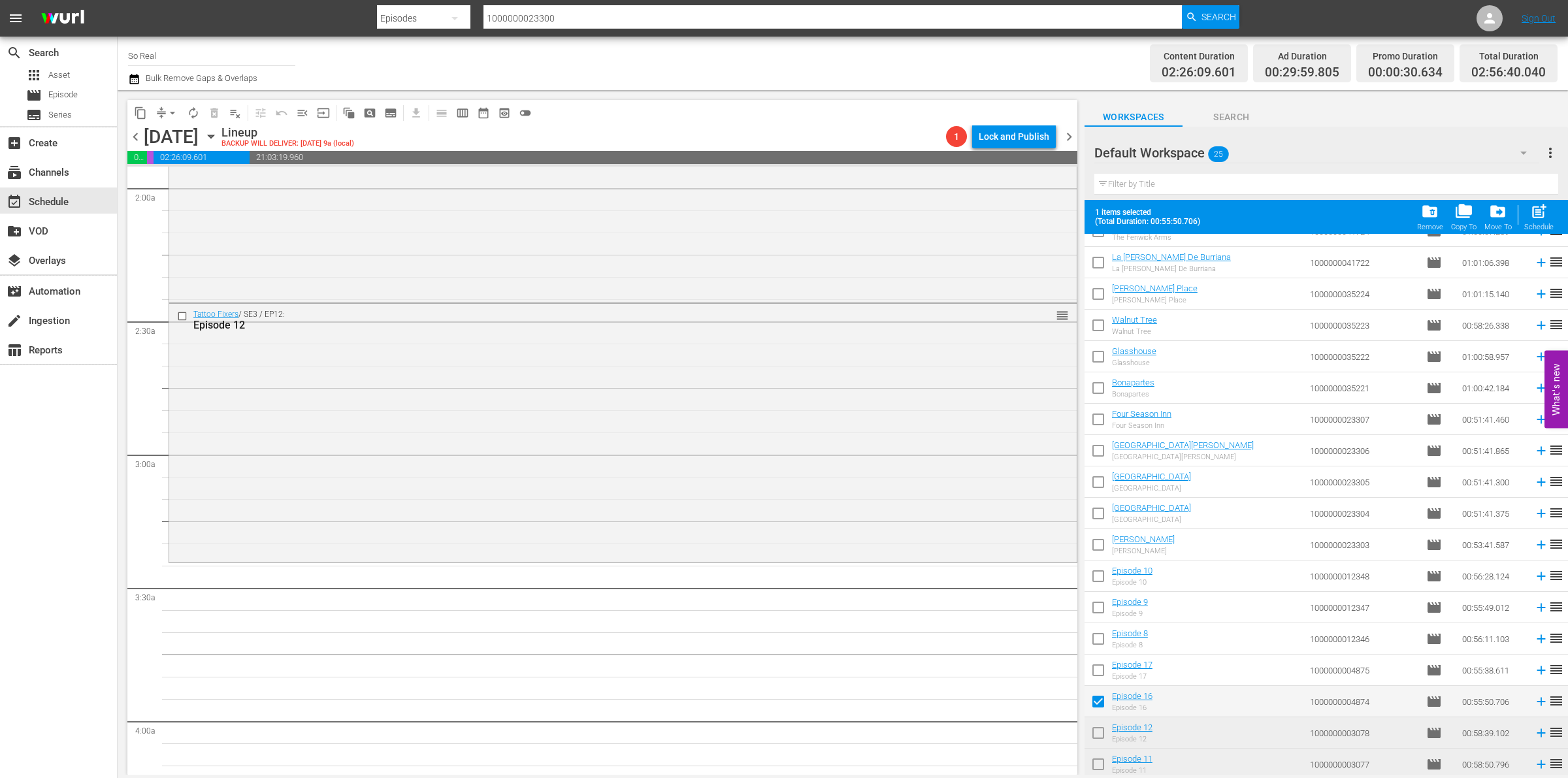
click at [1526, 221] on div "post_add Schedule" at bounding box center [1540, 216] width 29 height 28
checkbox input "false"
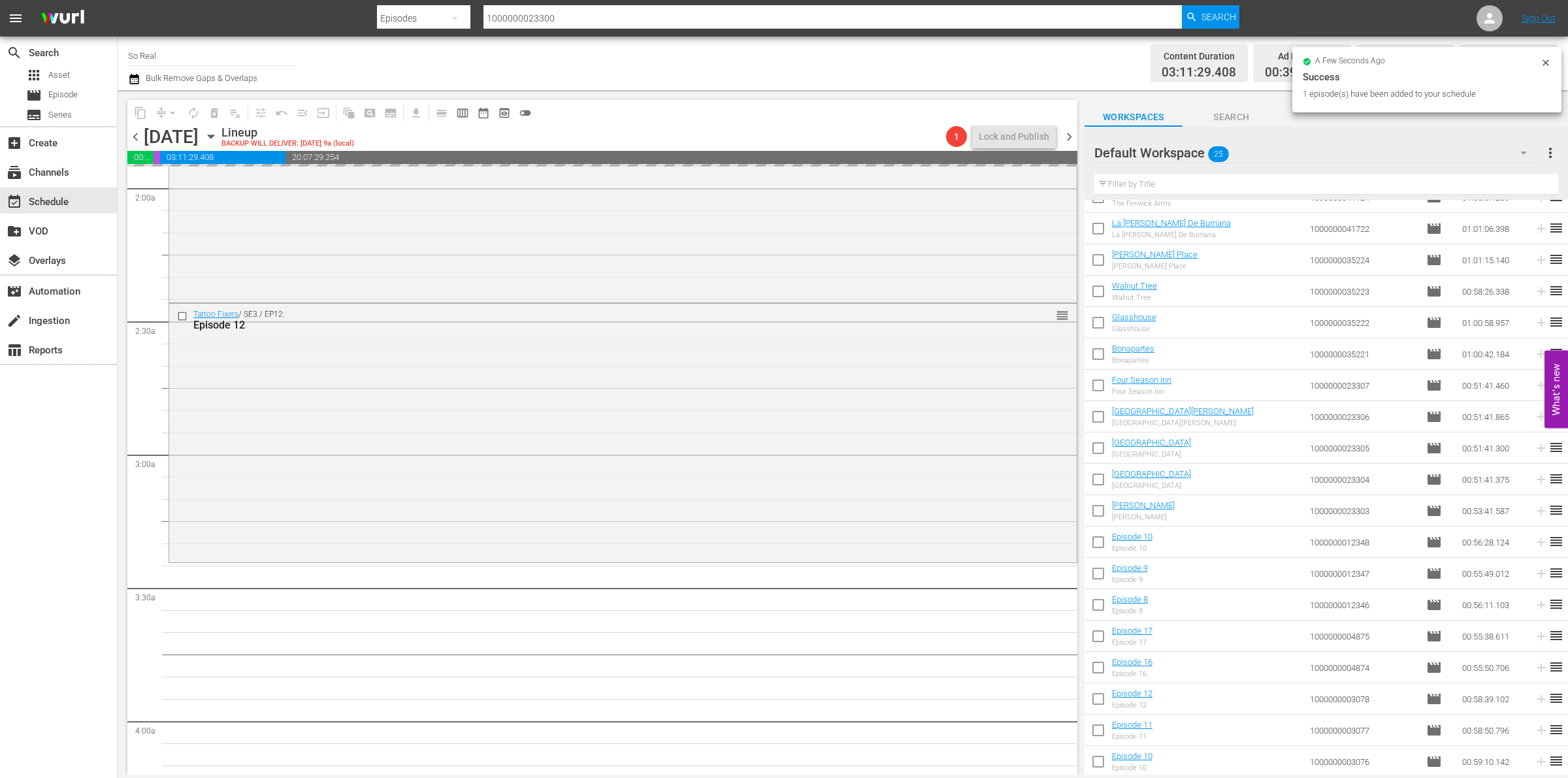
scroll to position [634, 0]
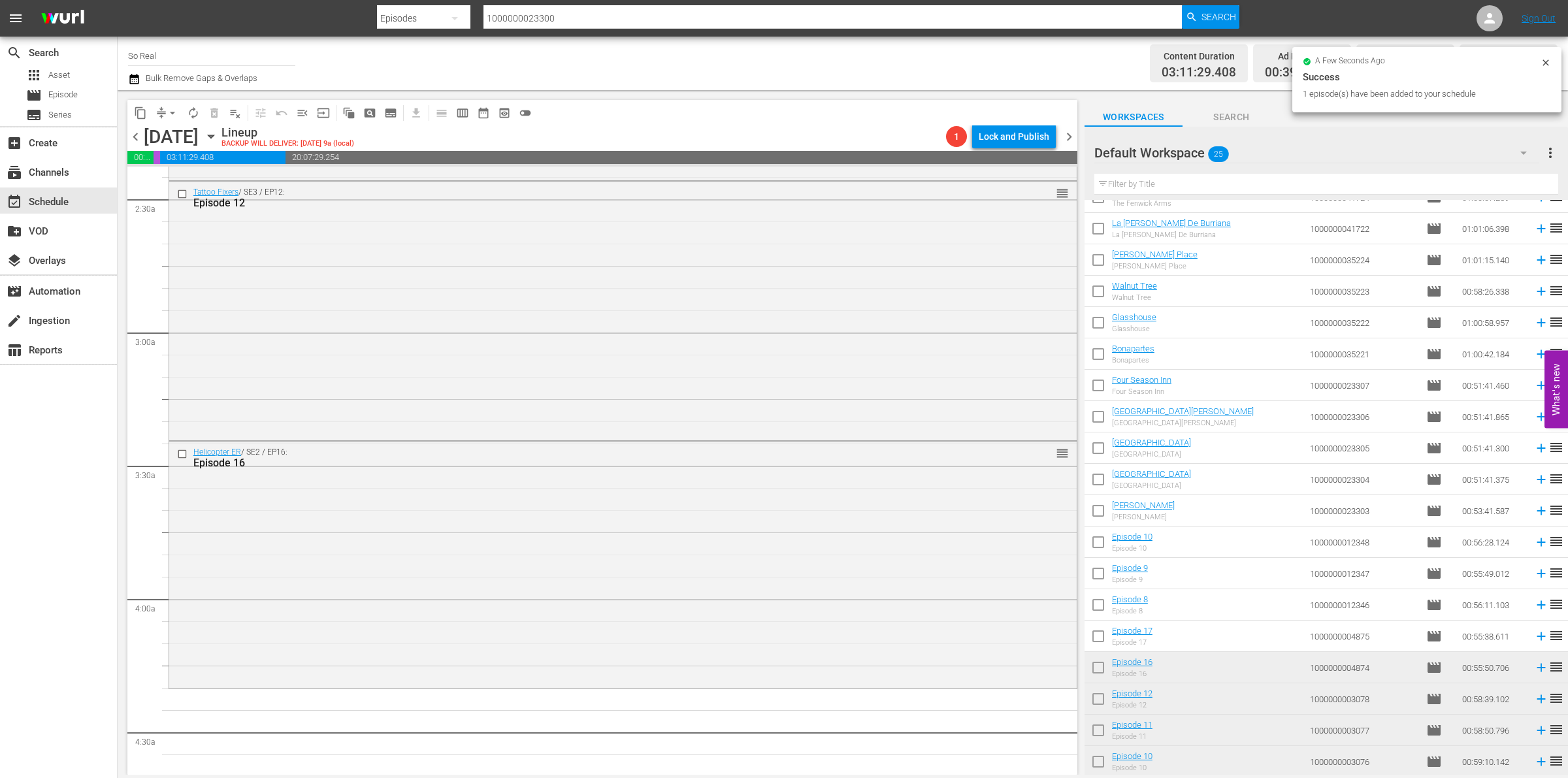
click at [1095, 639] on input "checkbox" at bounding box center [1098, 639] width 28 height 28
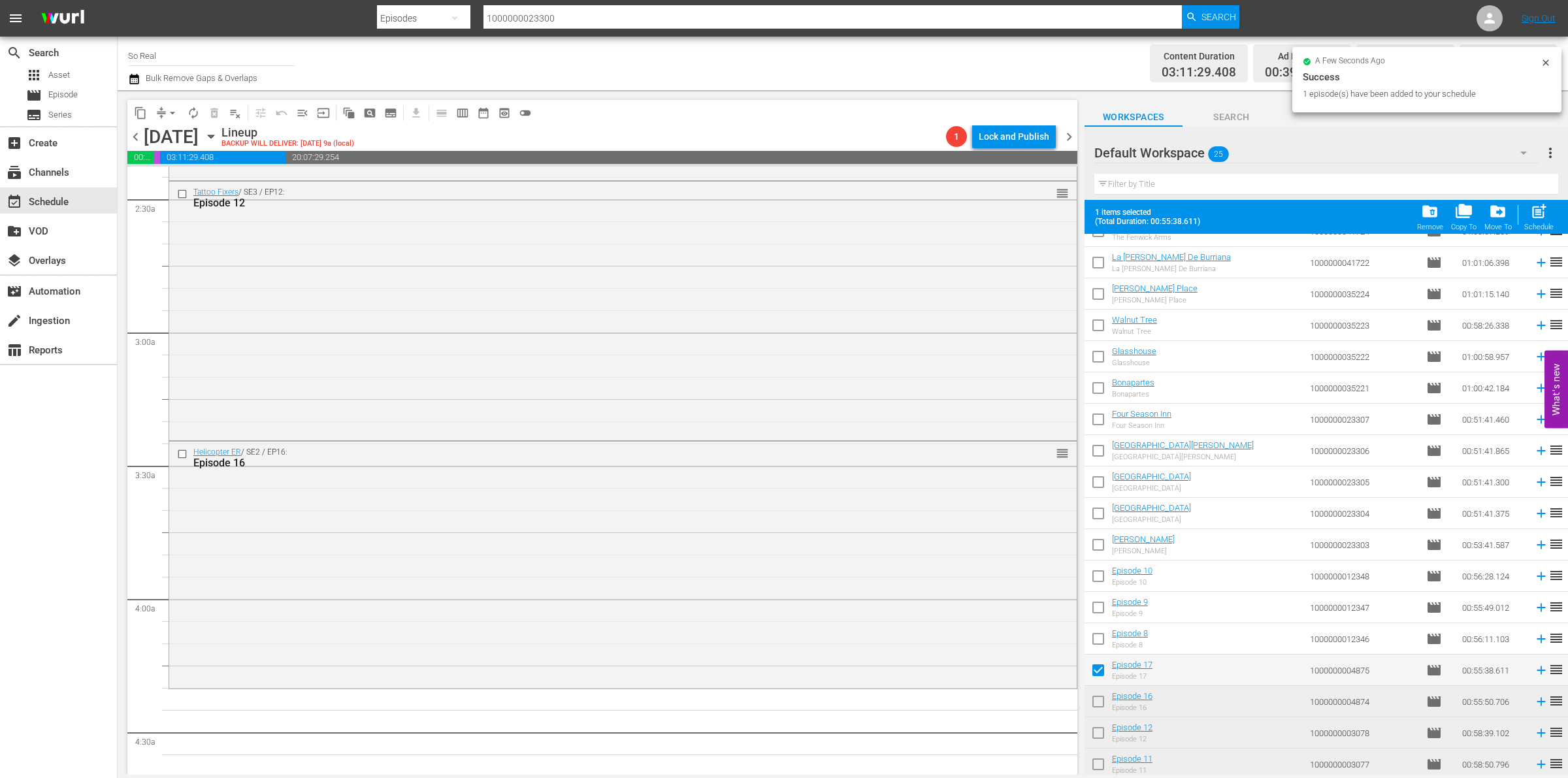
click at [1536, 207] on span "post_add" at bounding box center [1539, 211] width 17 height 17
checkbox input "false"
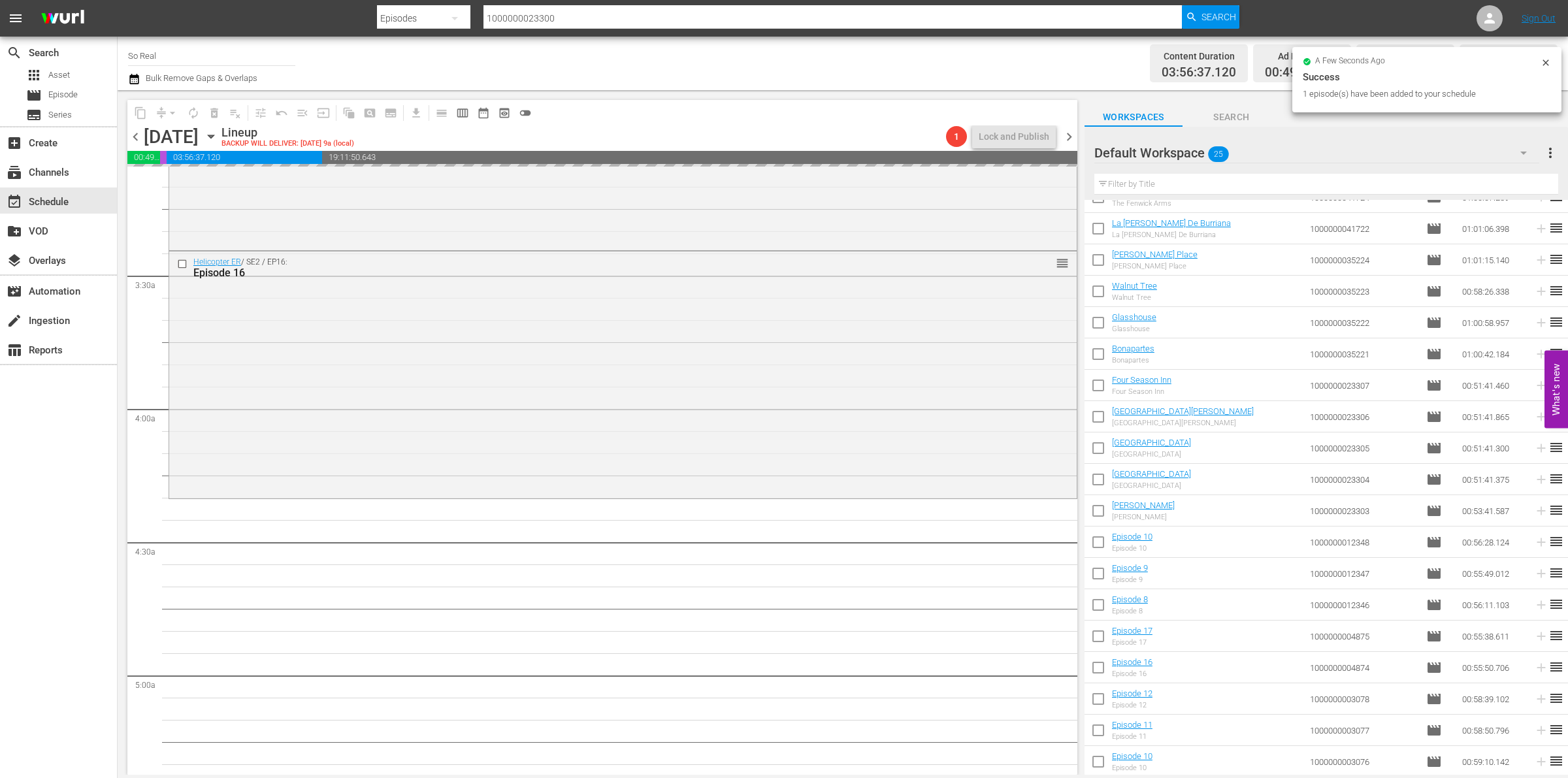
scroll to position [825, 0]
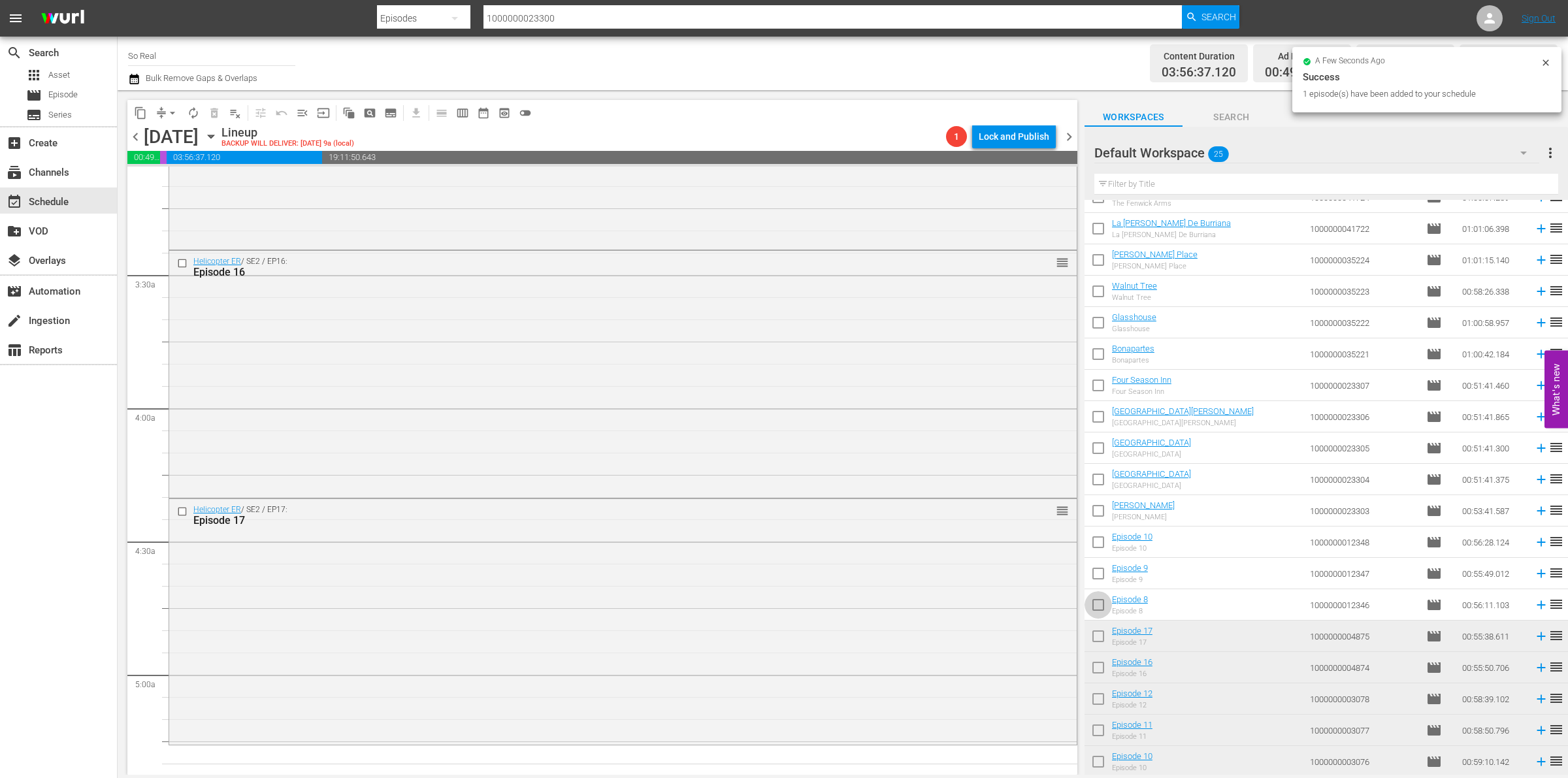
click at [1098, 607] on input "checkbox" at bounding box center [1098, 607] width 28 height 28
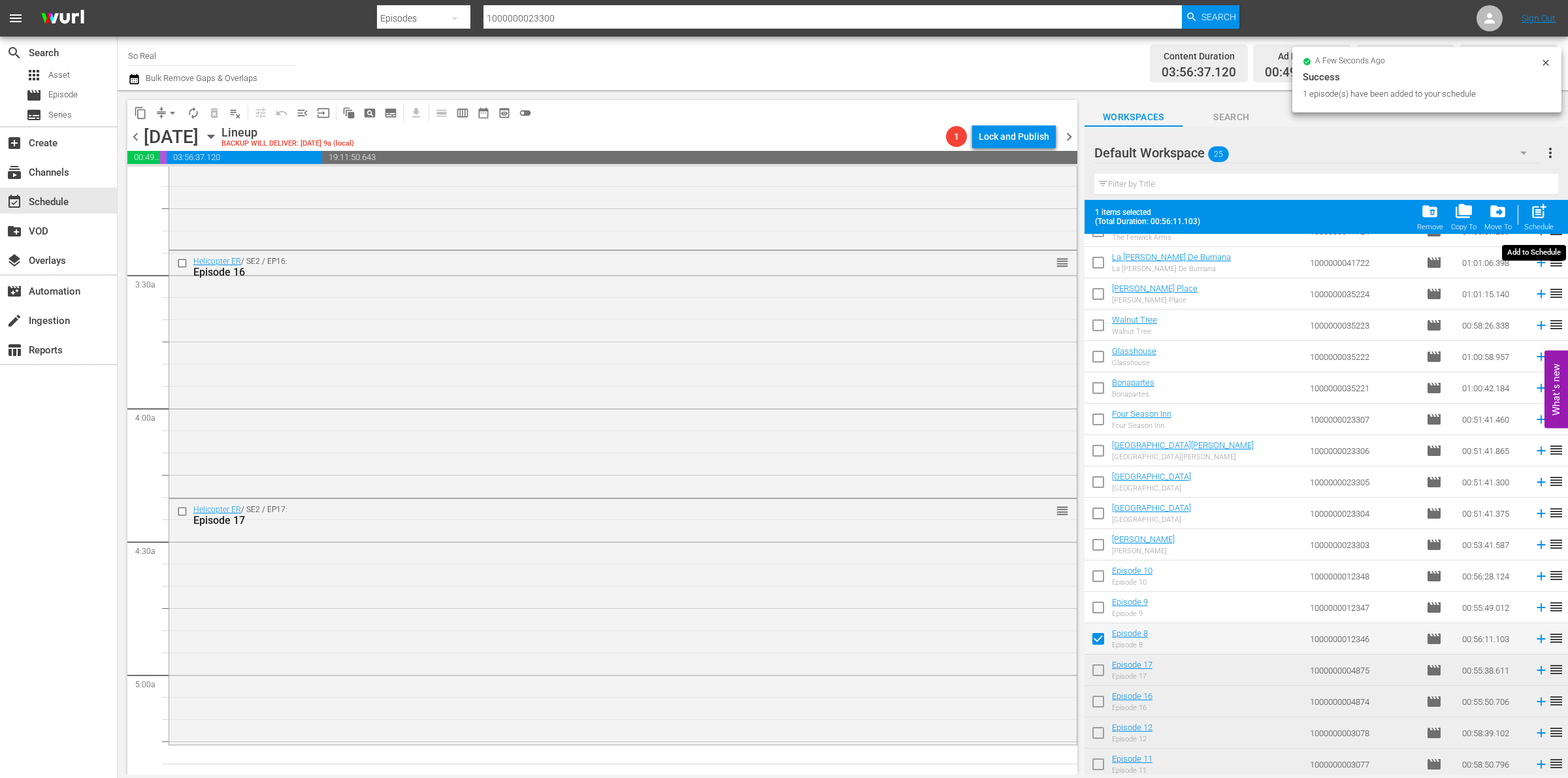
click at [1533, 217] on span "post_add" at bounding box center [1539, 211] width 17 height 17
checkbox input "false"
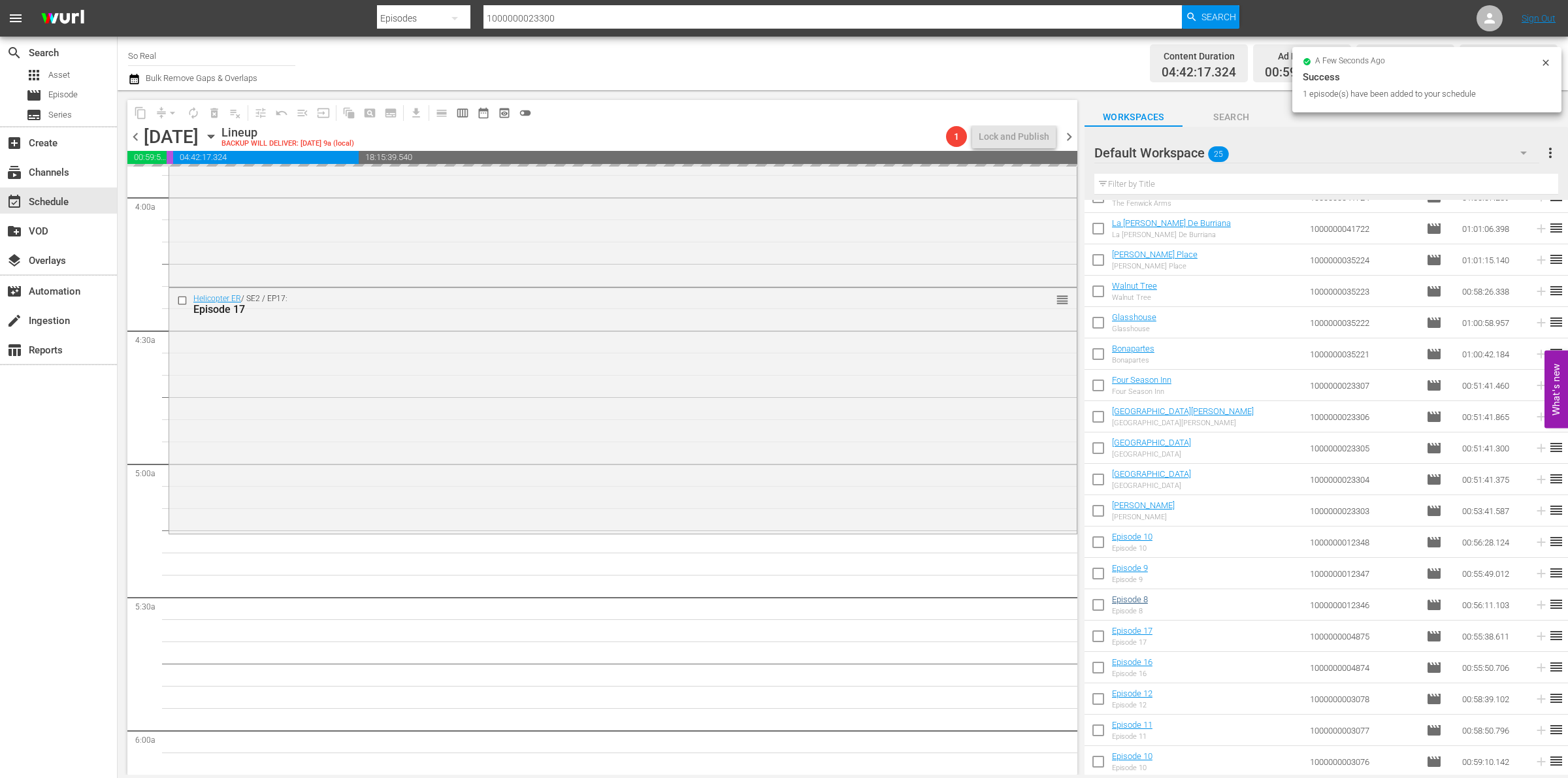
scroll to position [1036, 0]
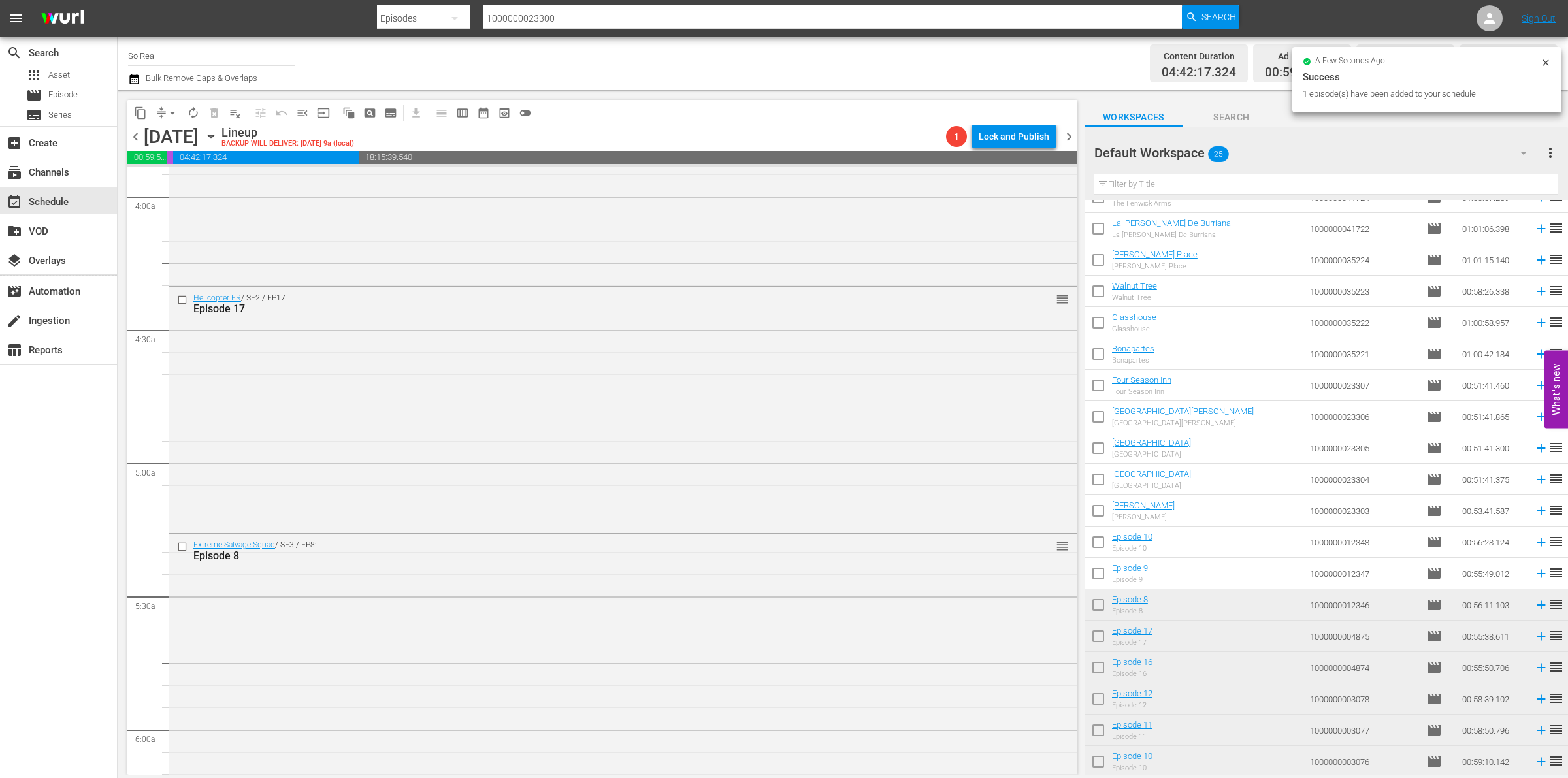
click at [1100, 574] on input "checkbox" at bounding box center [1098, 576] width 28 height 28
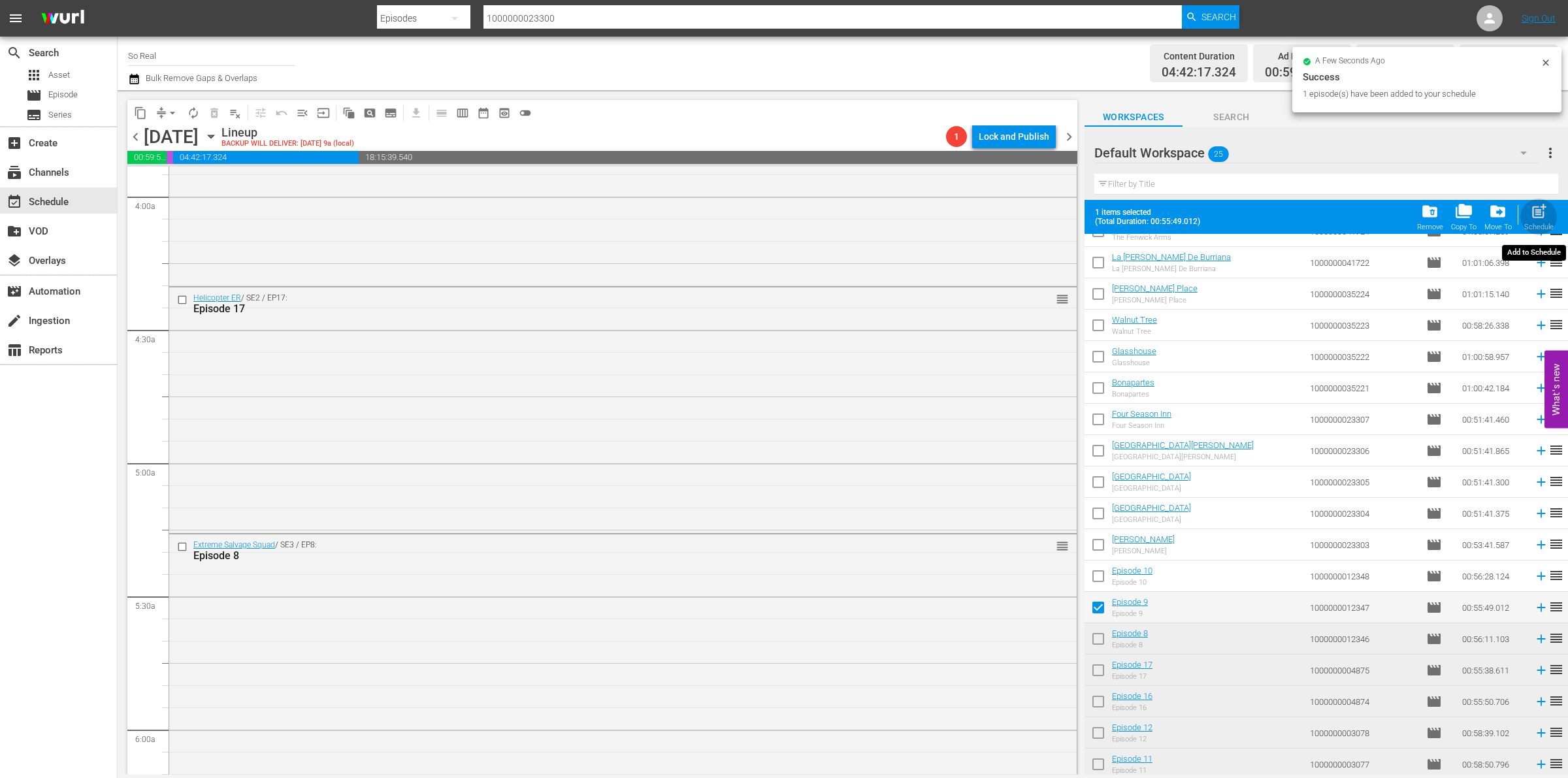
click at [1533, 221] on div "post_add Schedule" at bounding box center [1540, 216] width 29 height 28
checkbox input "false"
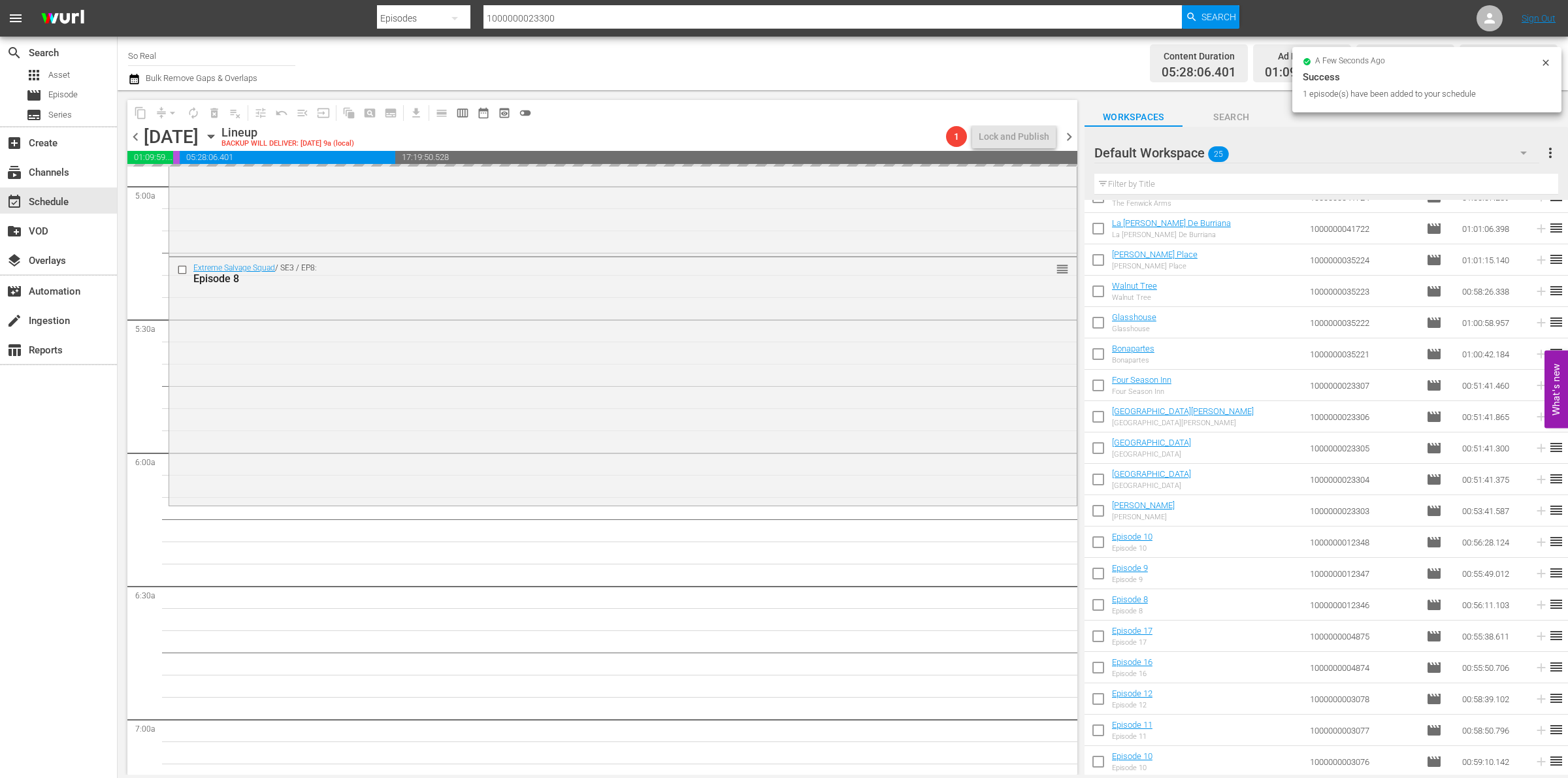
scroll to position [1332, 0]
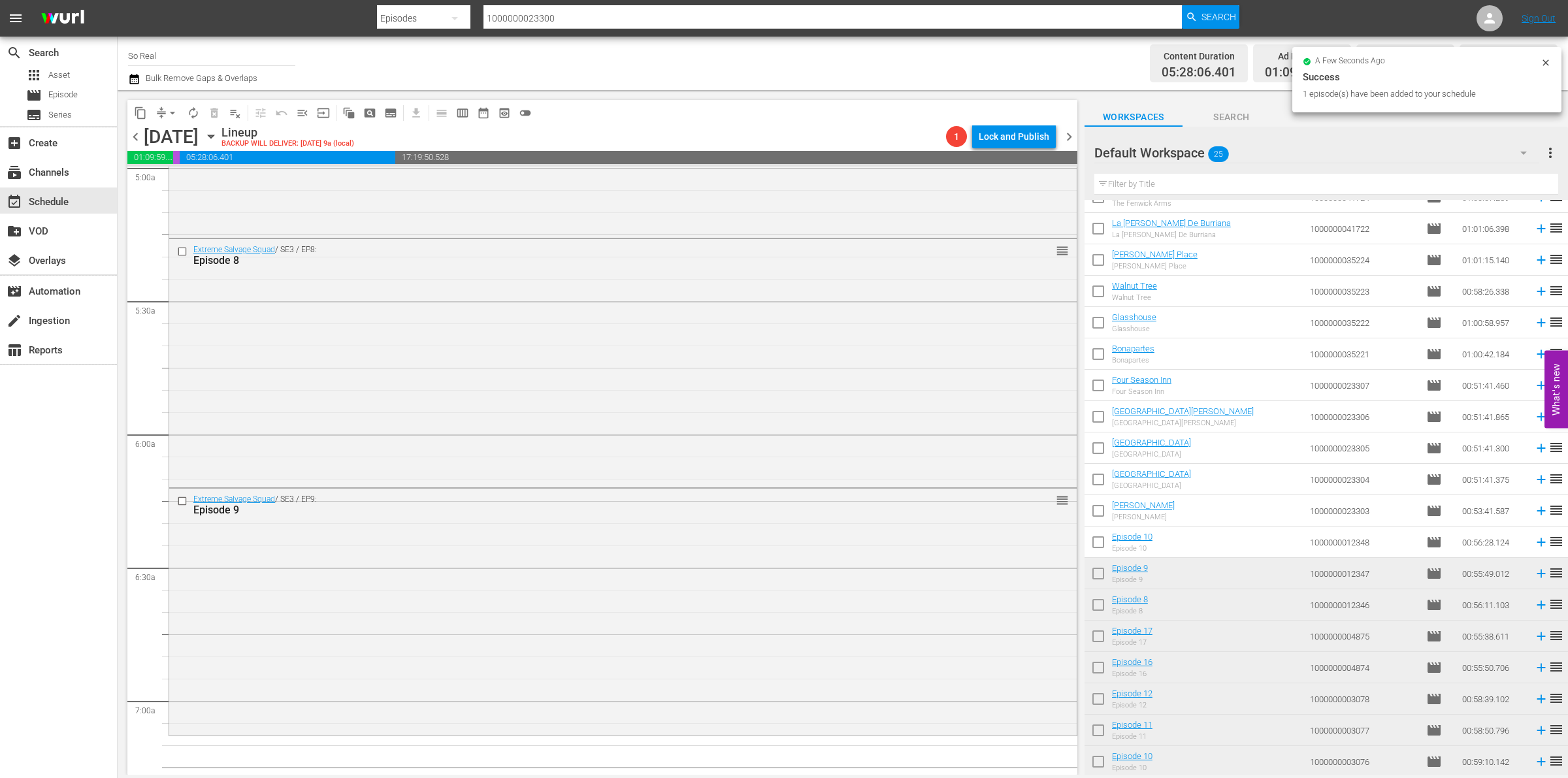
click at [1097, 546] on input "checkbox" at bounding box center [1098, 545] width 28 height 28
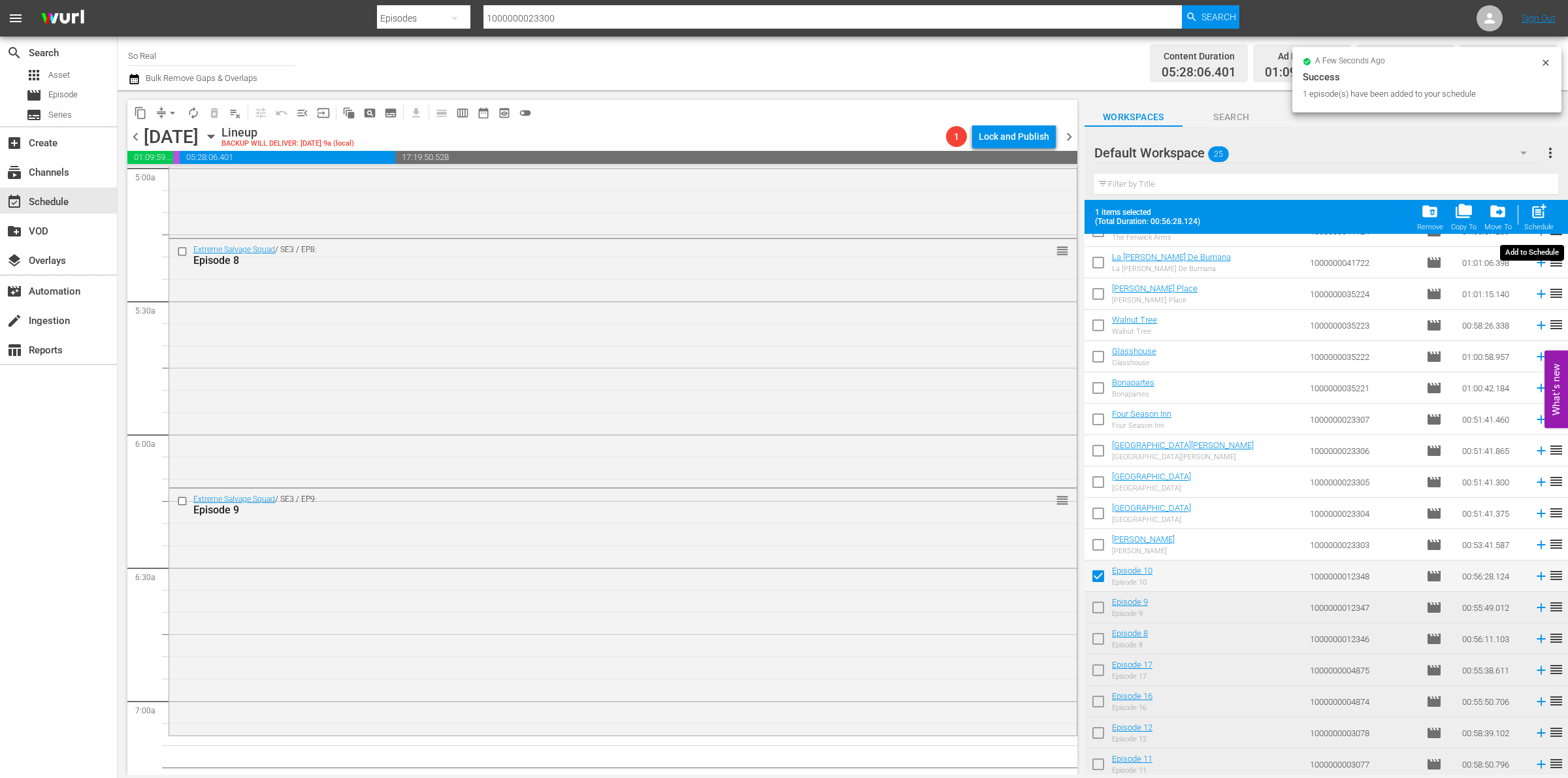
click at [1540, 214] on span "post_add" at bounding box center [1539, 211] width 17 height 17
checkbox input "false"
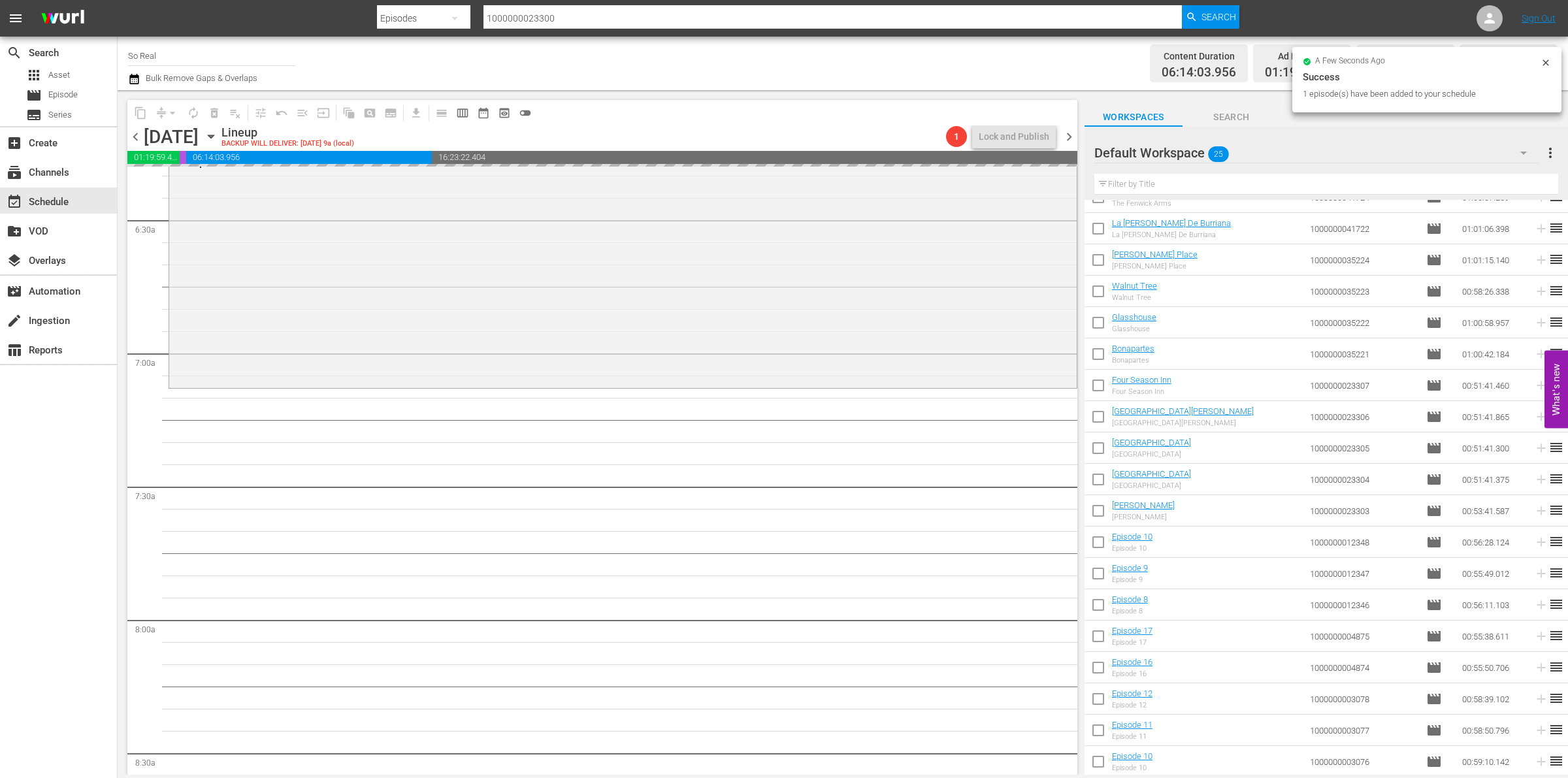
scroll to position [1684, 0]
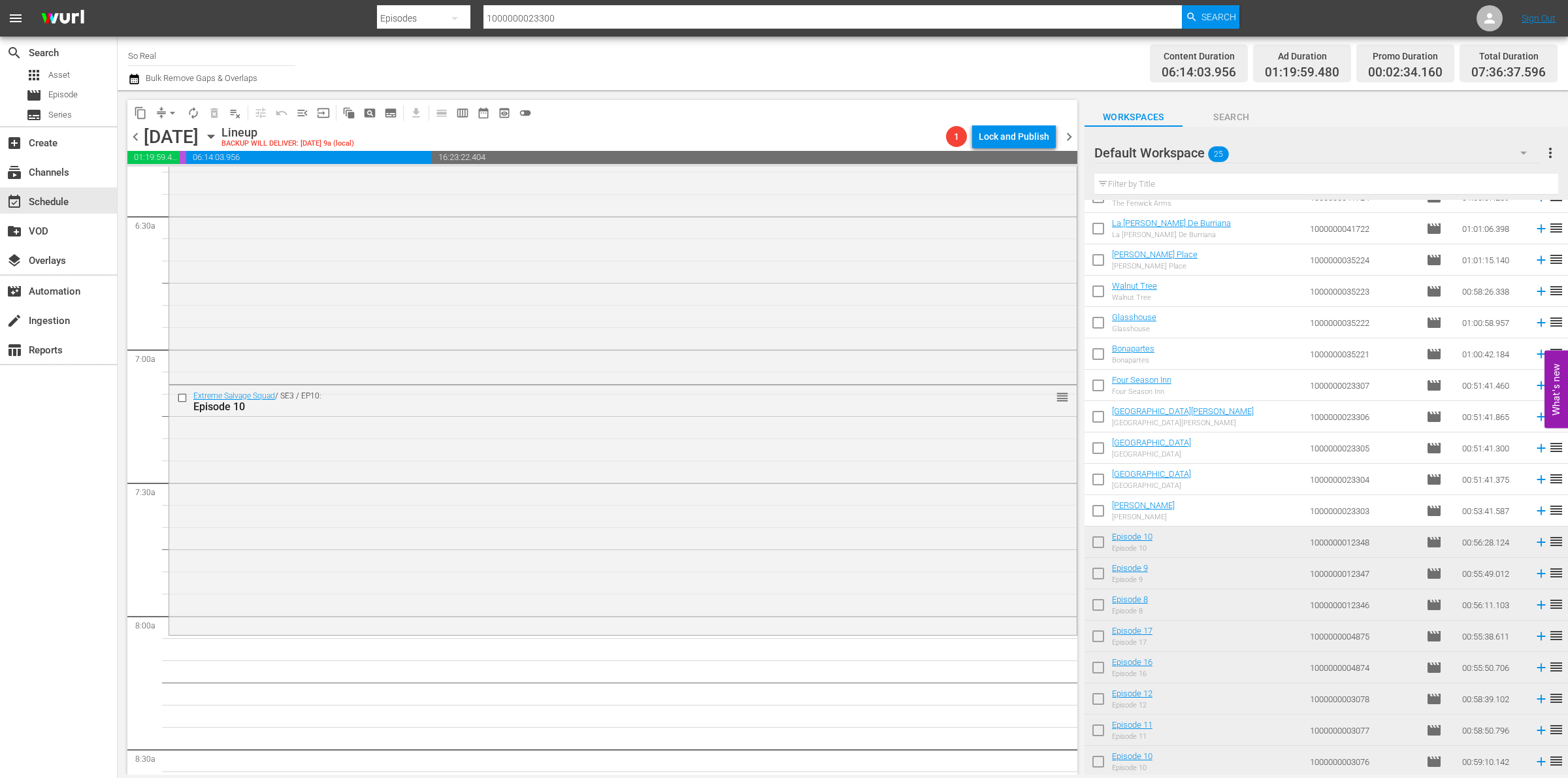
click at [1097, 513] on input "checkbox" at bounding box center [1098, 513] width 28 height 28
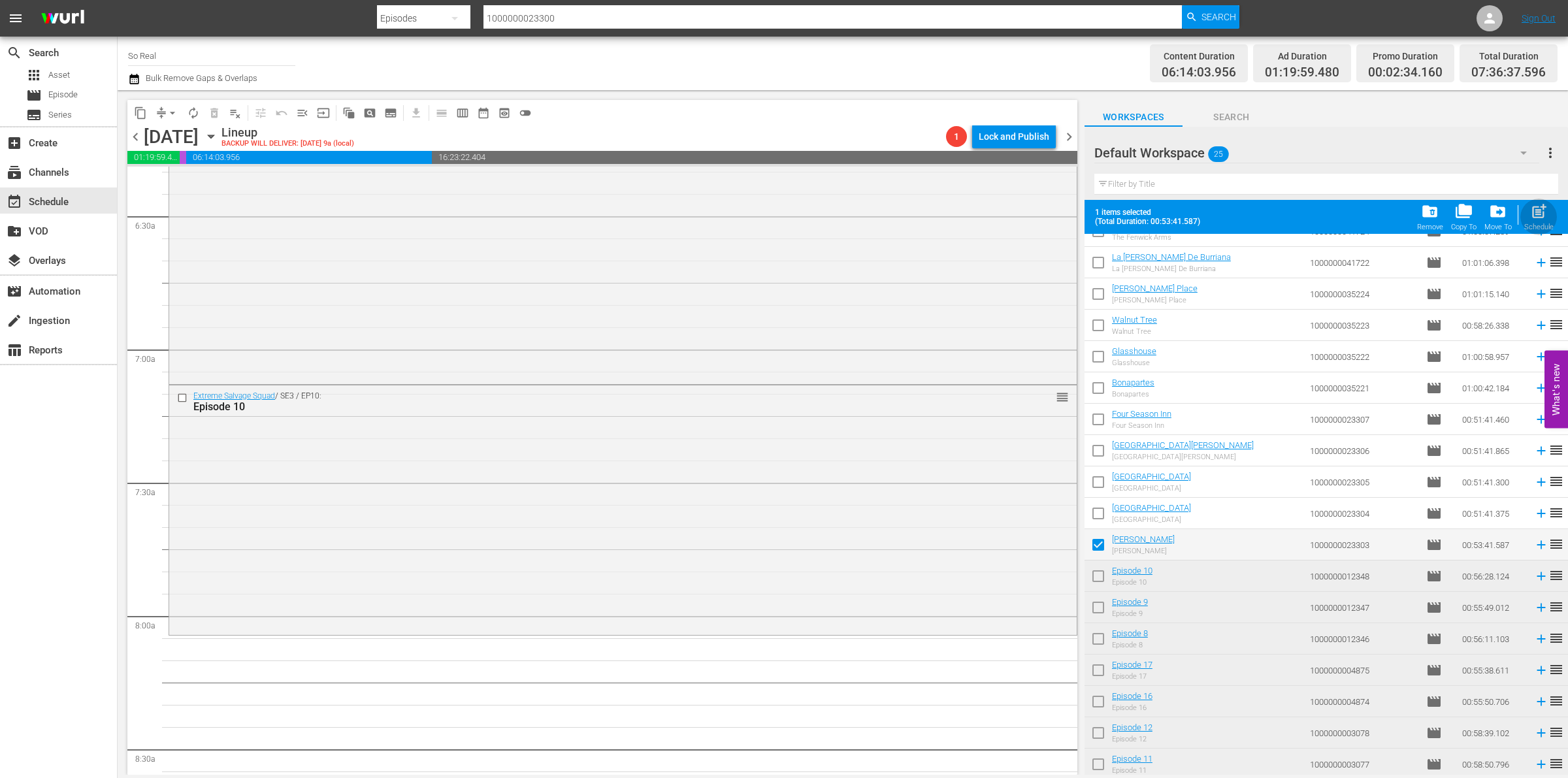
click at [1530, 223] on div "post_add Schedule" at bounding box center [1540, 216] width 29 height 28
checkbox input "false"
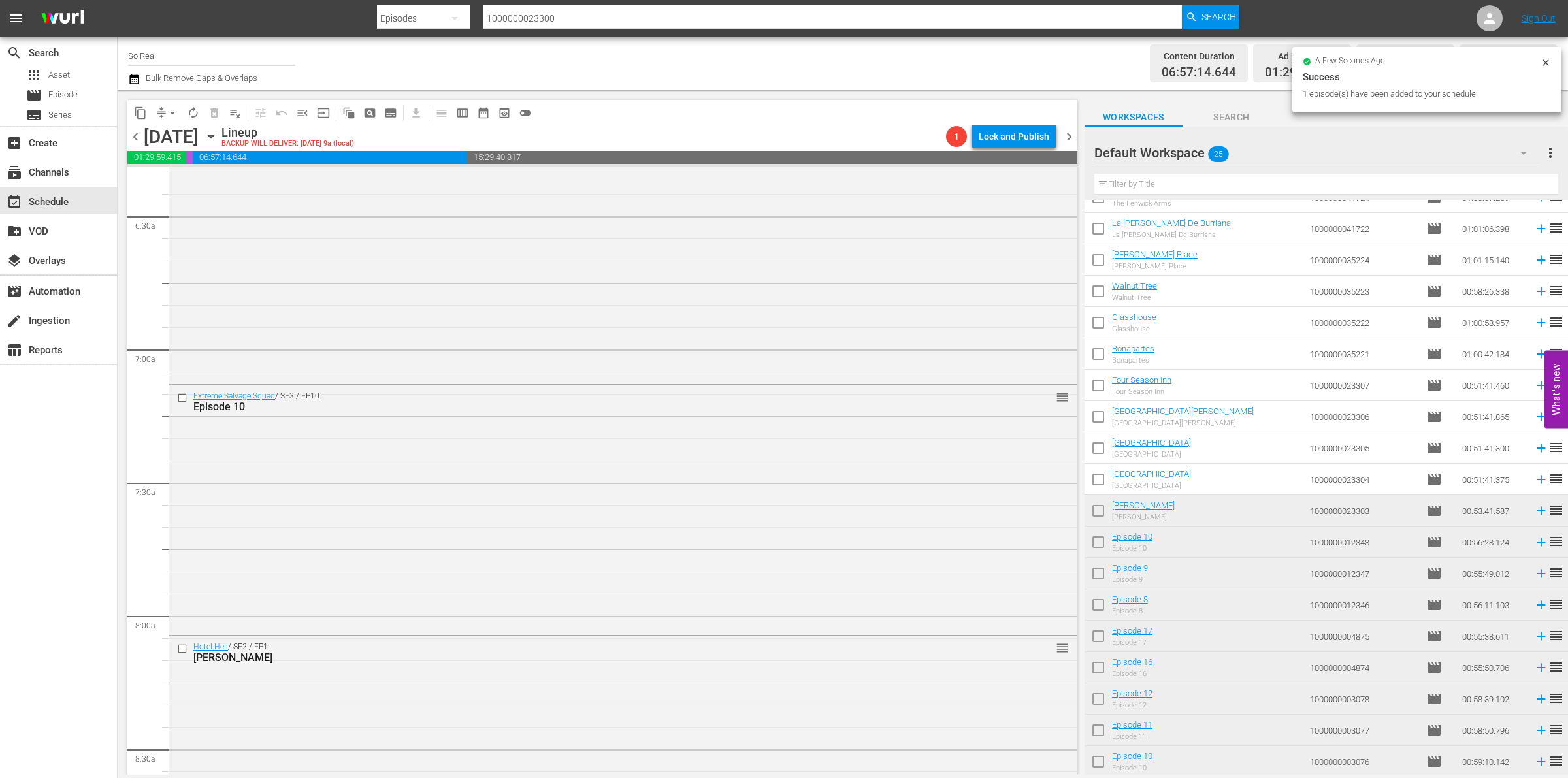
click at [1100, 481] on input "checkbox" at bounding box center [1098, 482] width 28 height 28
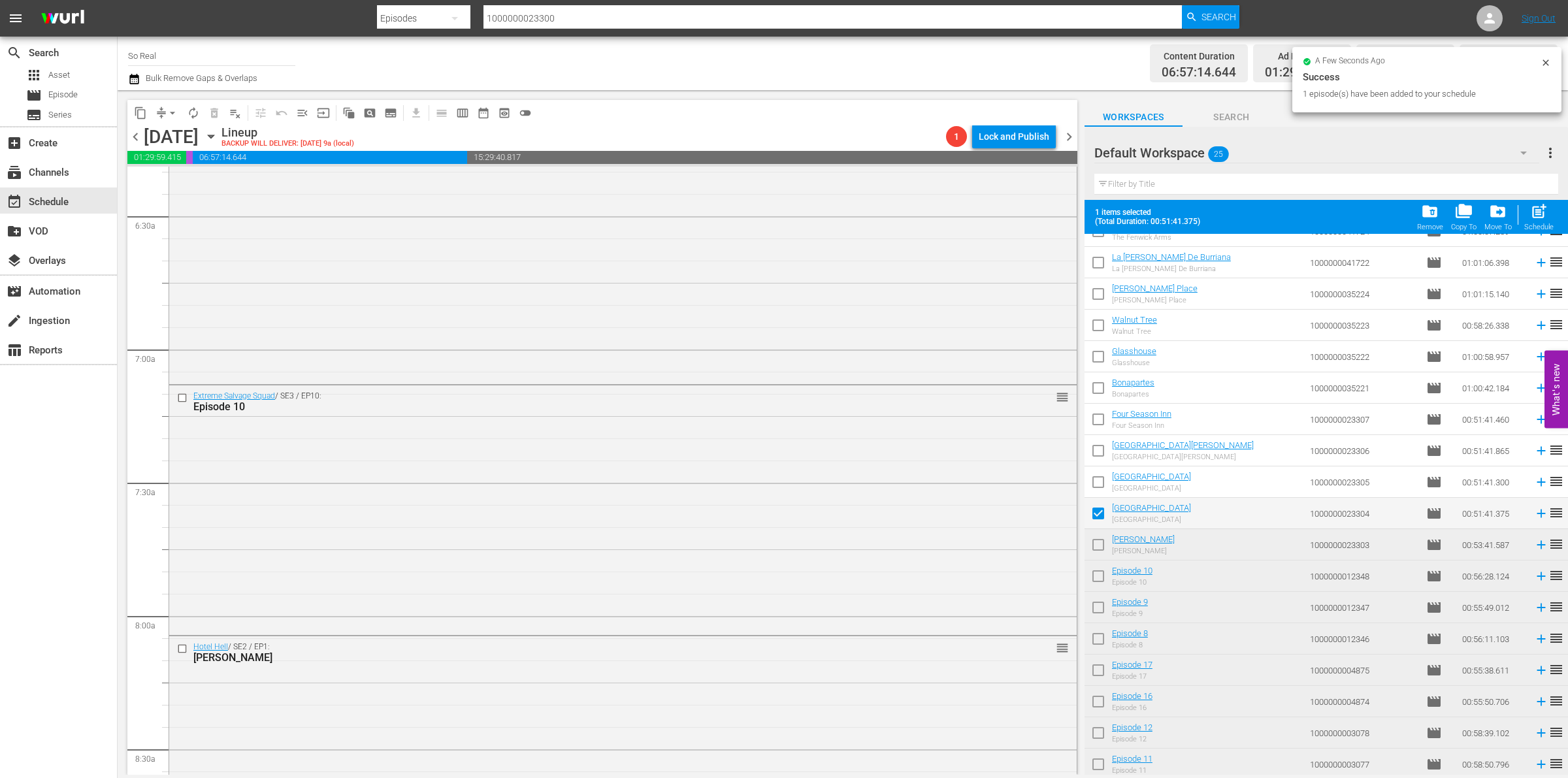
click at [1541, 202] on button "post_add Schedule" at bounding box center [1539, 217] width 37 height 36
checkbox input "false"
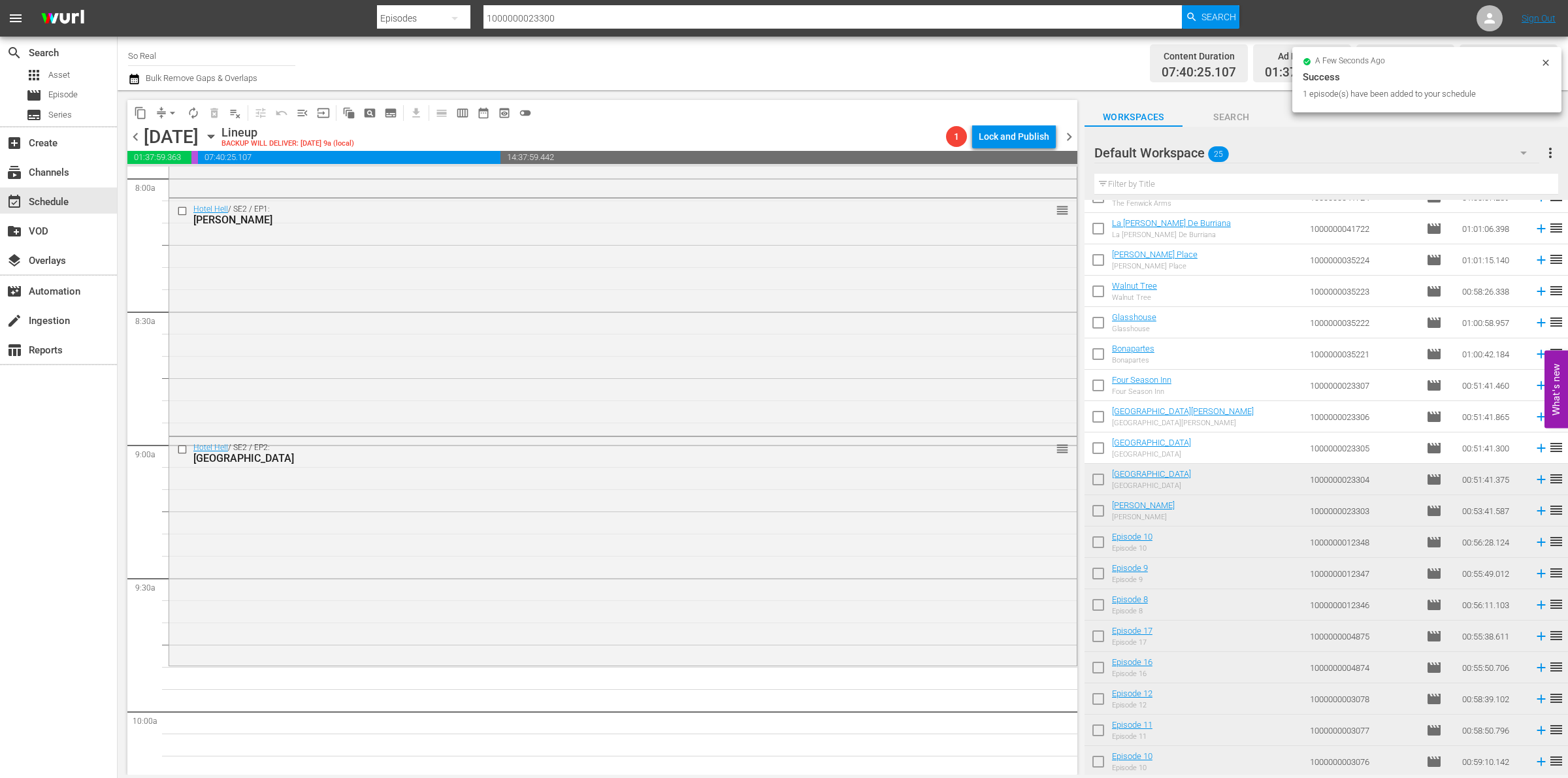
scroll to position [2122, 0]
click at [1101, 449] on input "checkbox" at bounding box center [1098, 451] width 28 height 28
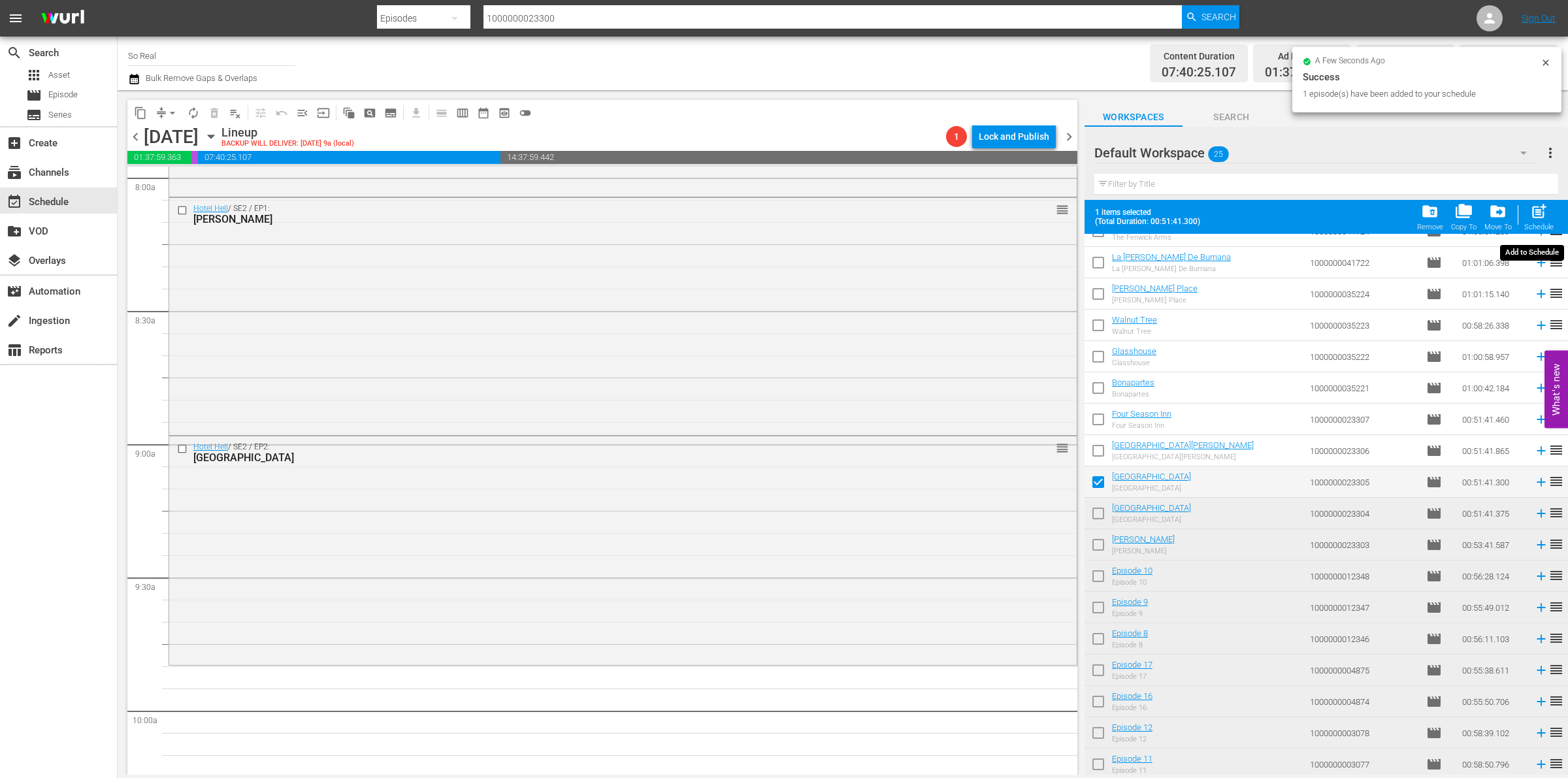
click at [1540, 217] on span "post_add" at bounding box center [1539, 211] width 17 height 17
checkbox input "false"
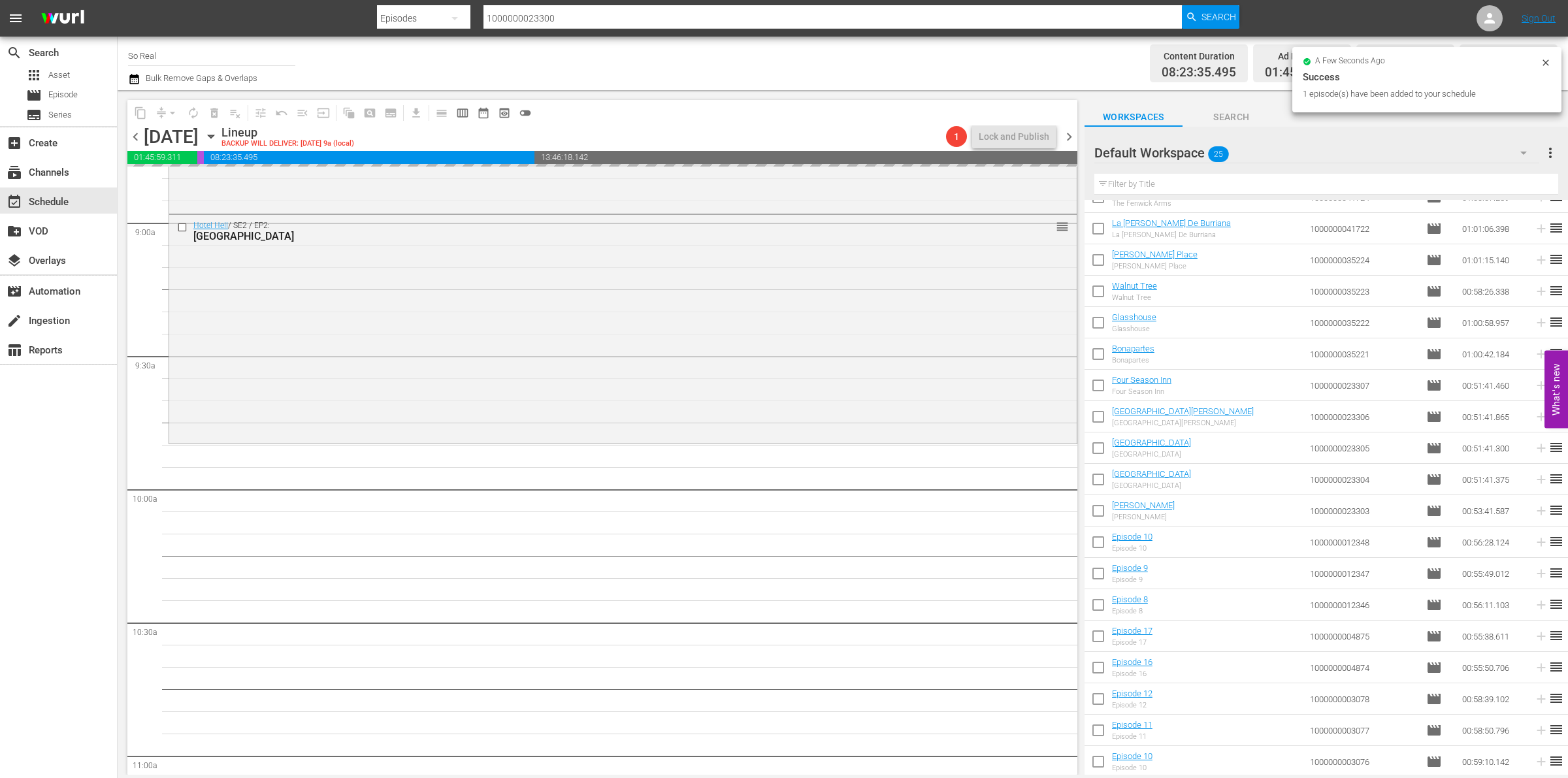
scroll to position [2350, 0]
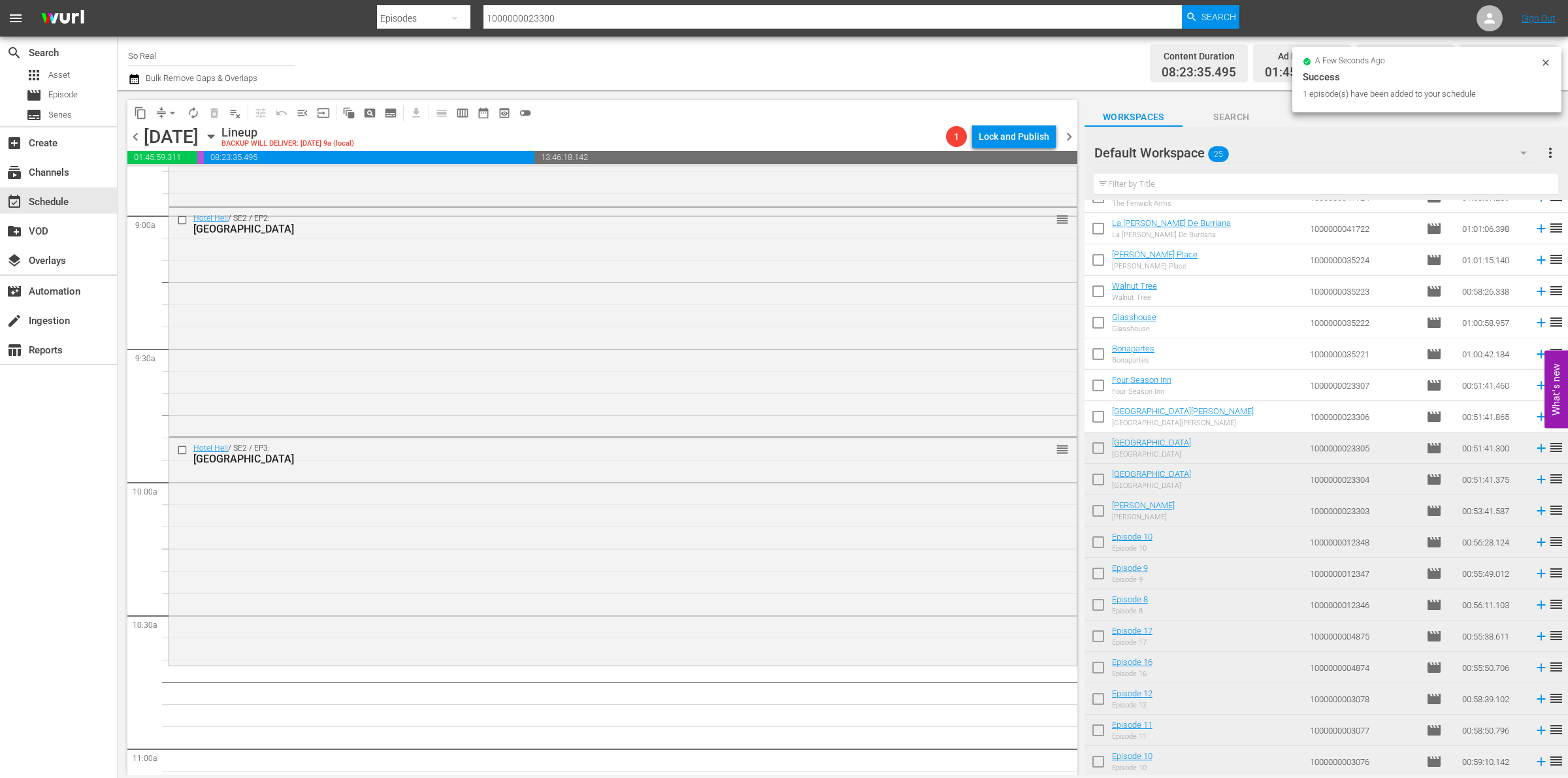
click at [1103, 420] on input "checkbox" at bounding box center [1098, 420] width 28 height 28
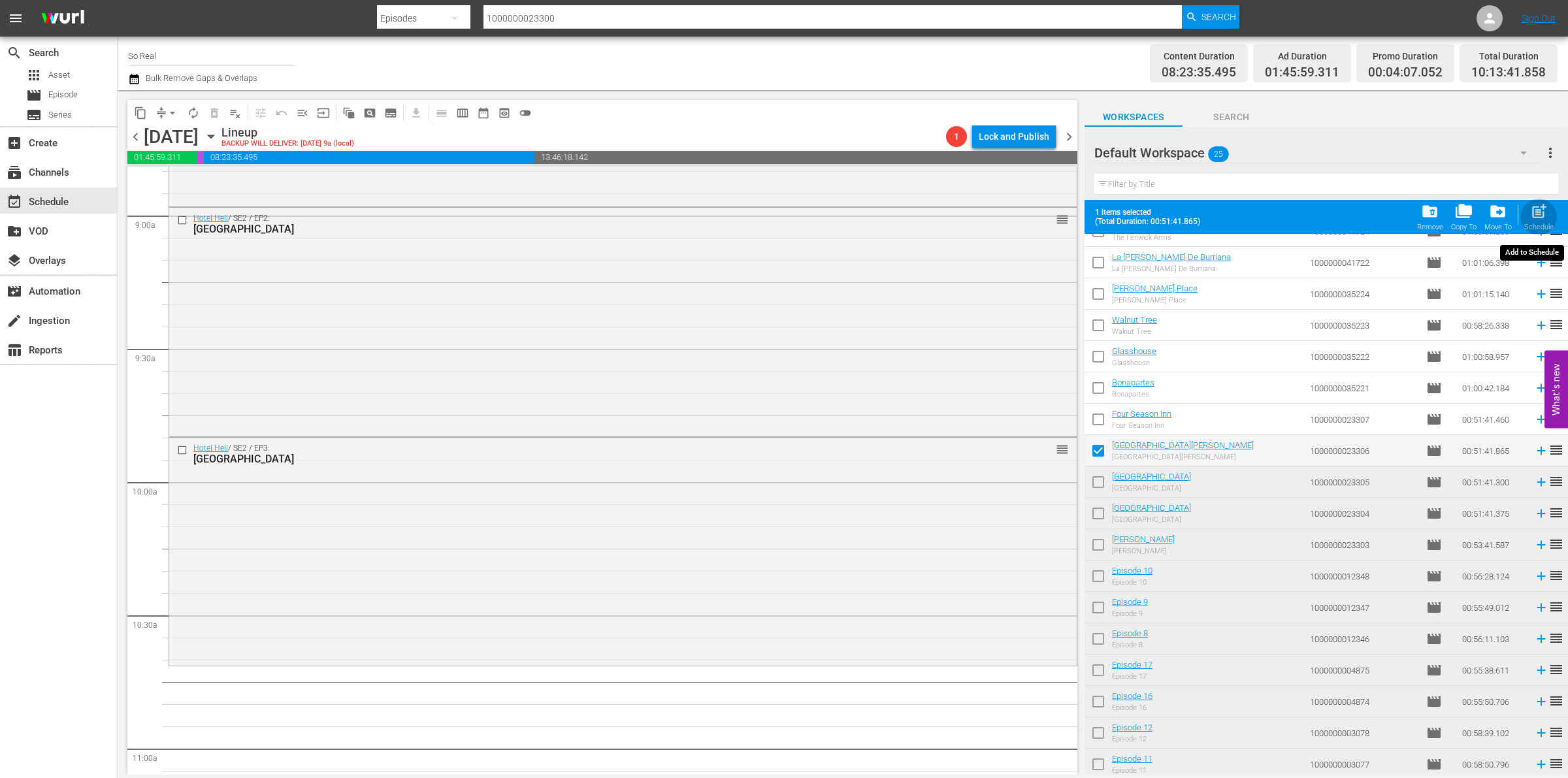
click at [1533, 202] on button "post_add Schedule" at bounding box center [1539, 217] width 37 height 36
checkbox input "false"
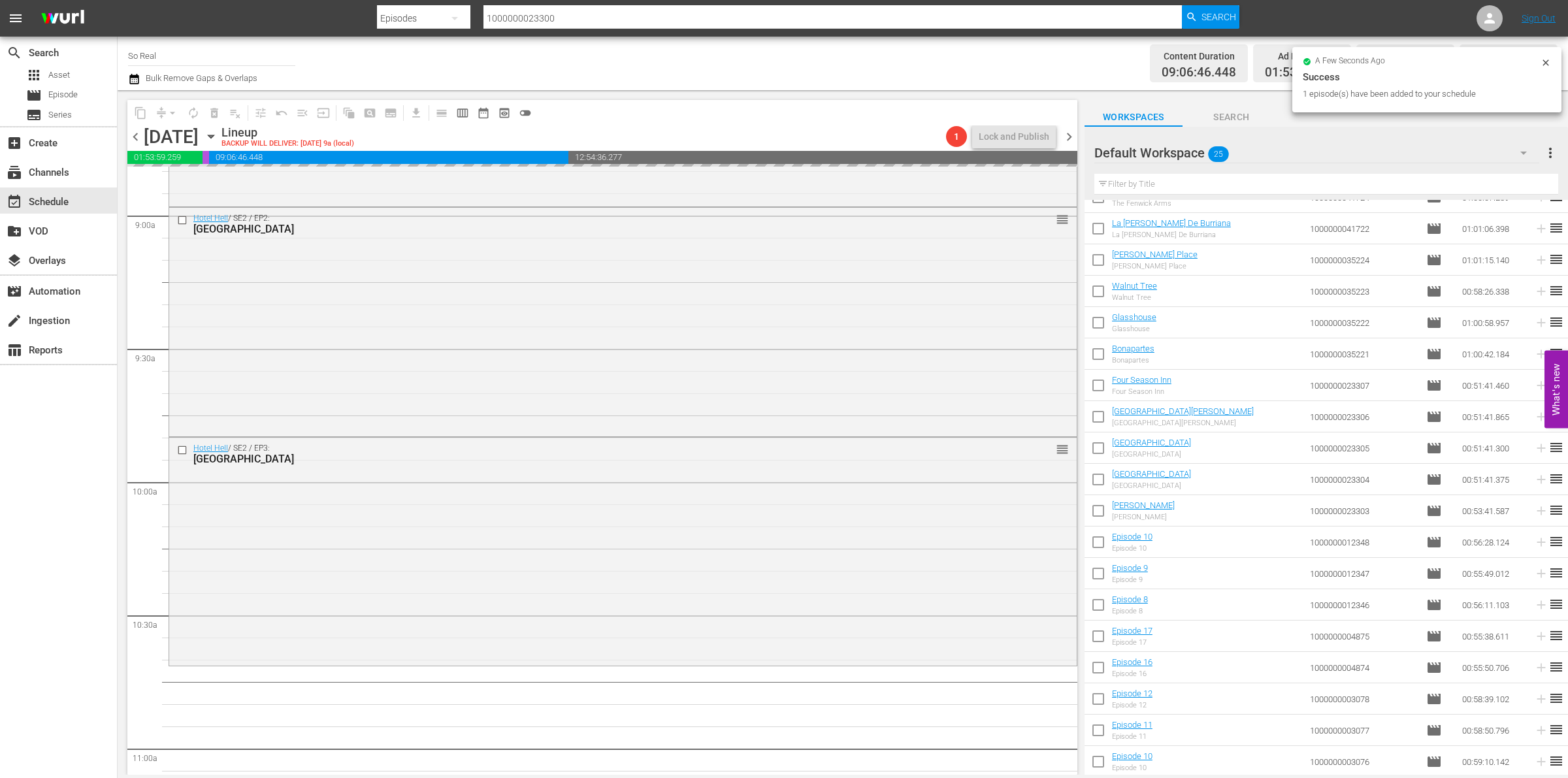
scroll to position [2598, 0]
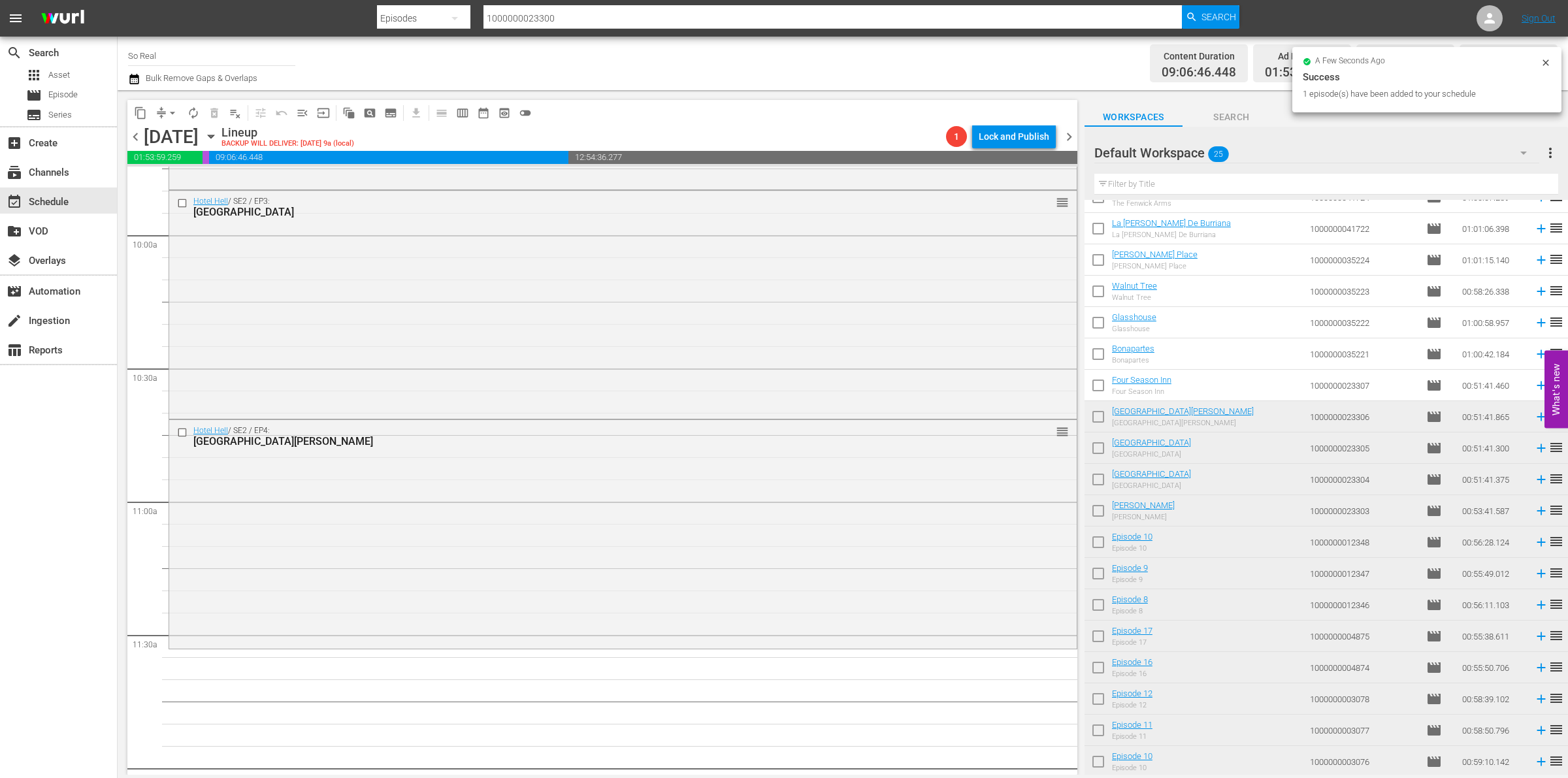
click at [1108, 386] on input "checkbox" at bounding box center [1098, 389] width 28 height 28
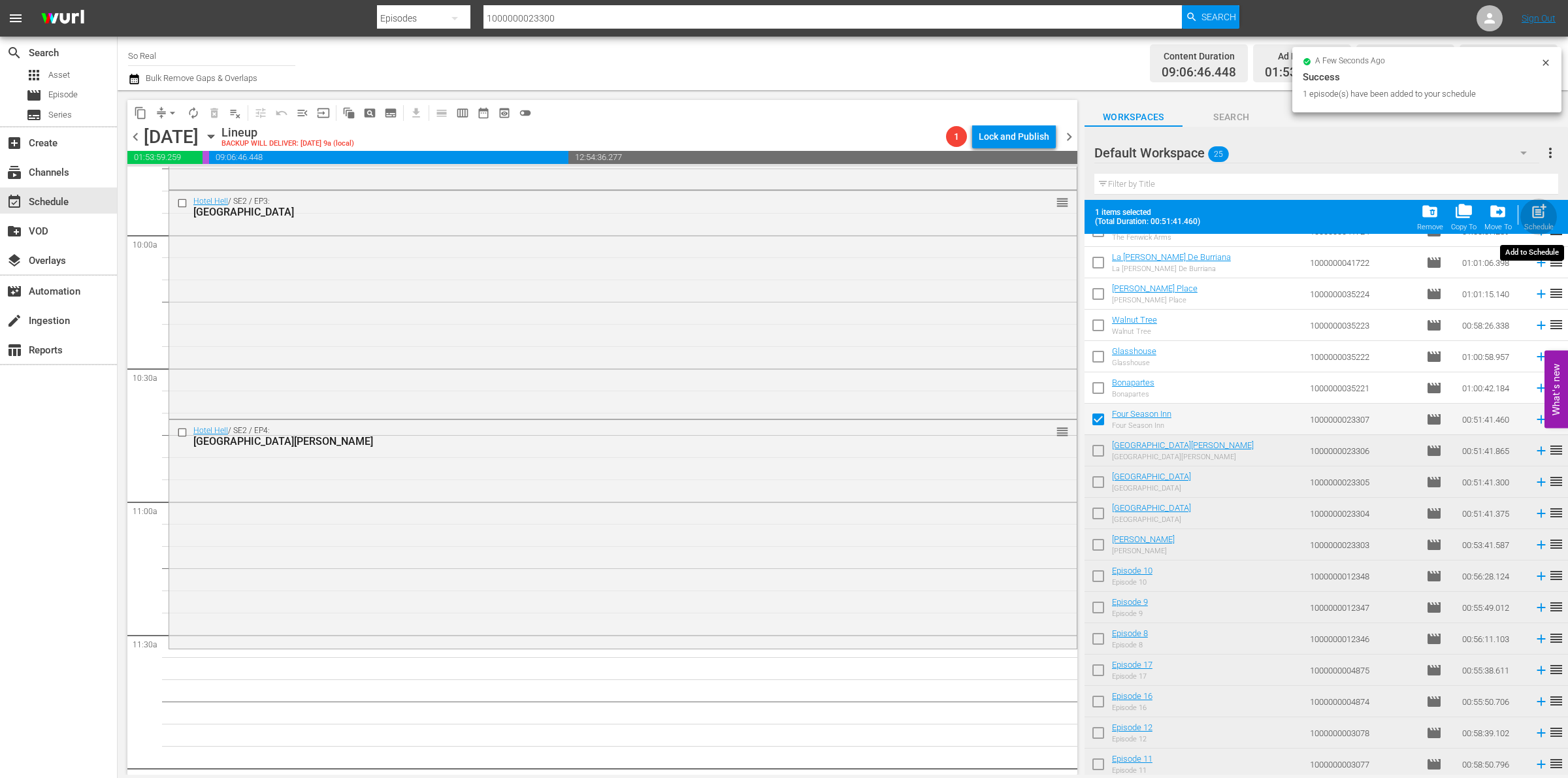
click at [1540, 209] on span "post_add" at bounding box center [1539, 211] width 17 height 17
checkbox input "false"
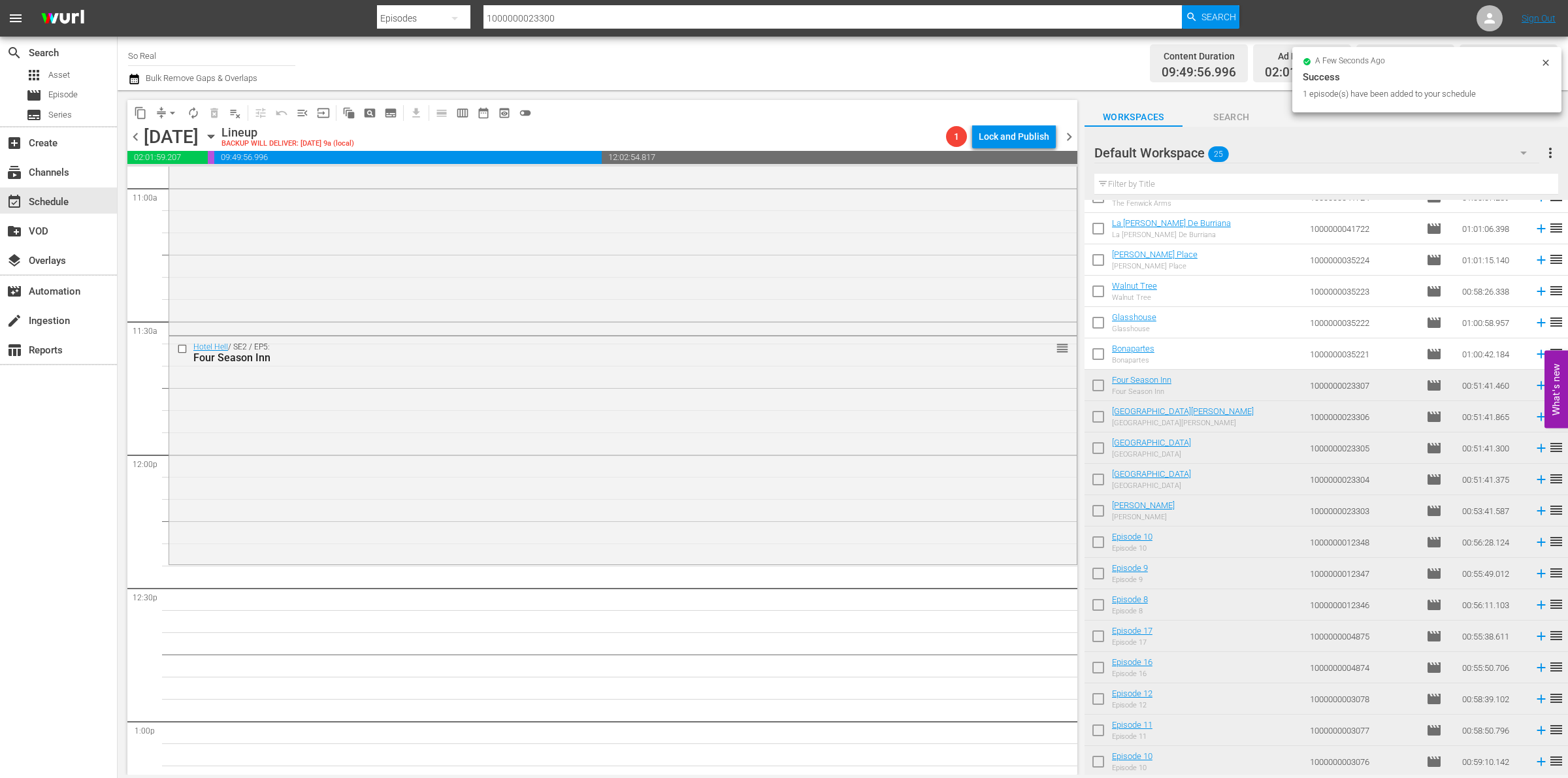
scroll to position [2912, 0]
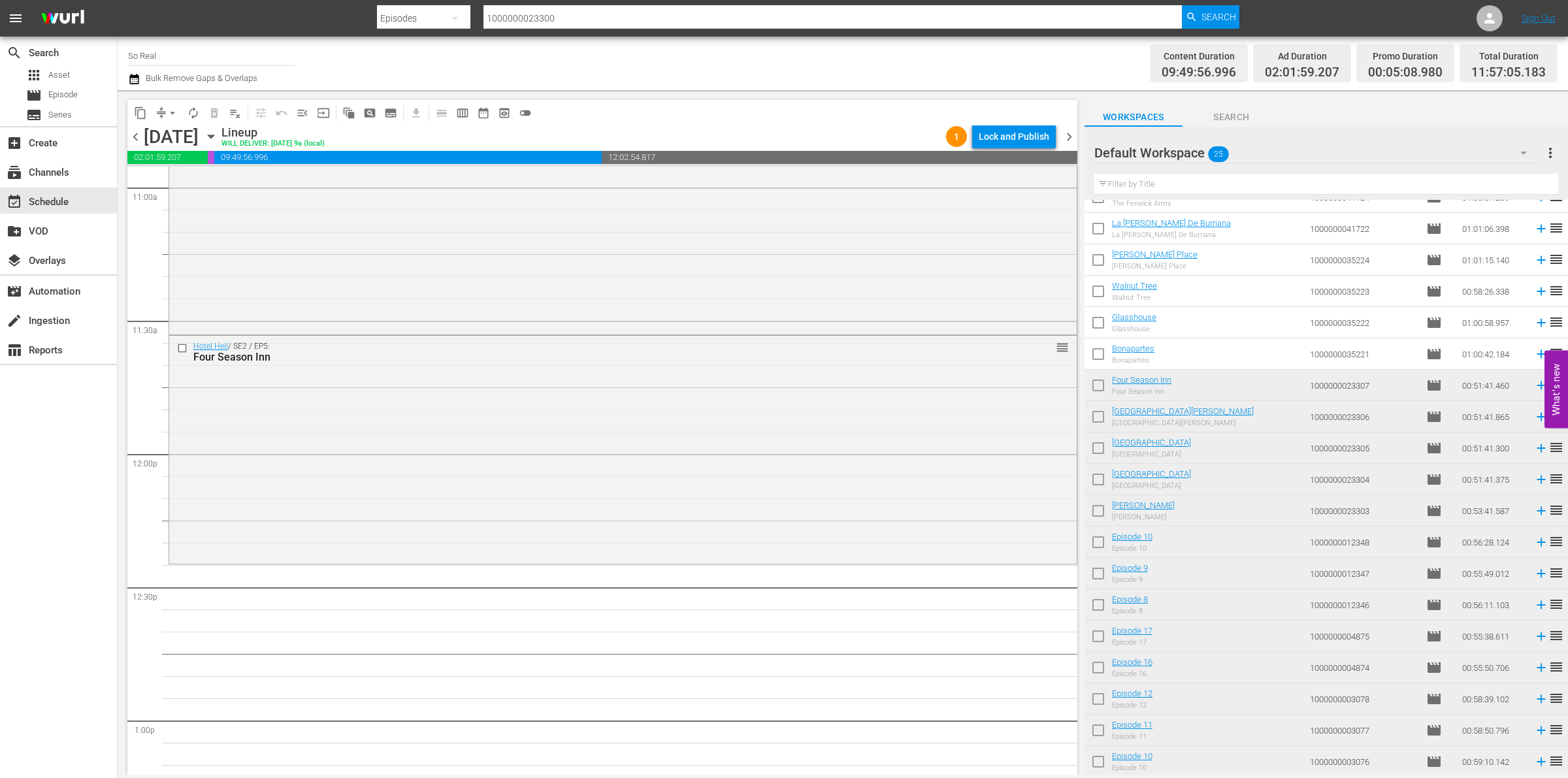
click at [1103, 358] on input "checkbox" at bounding box center [1098, 357] width 28 height 28
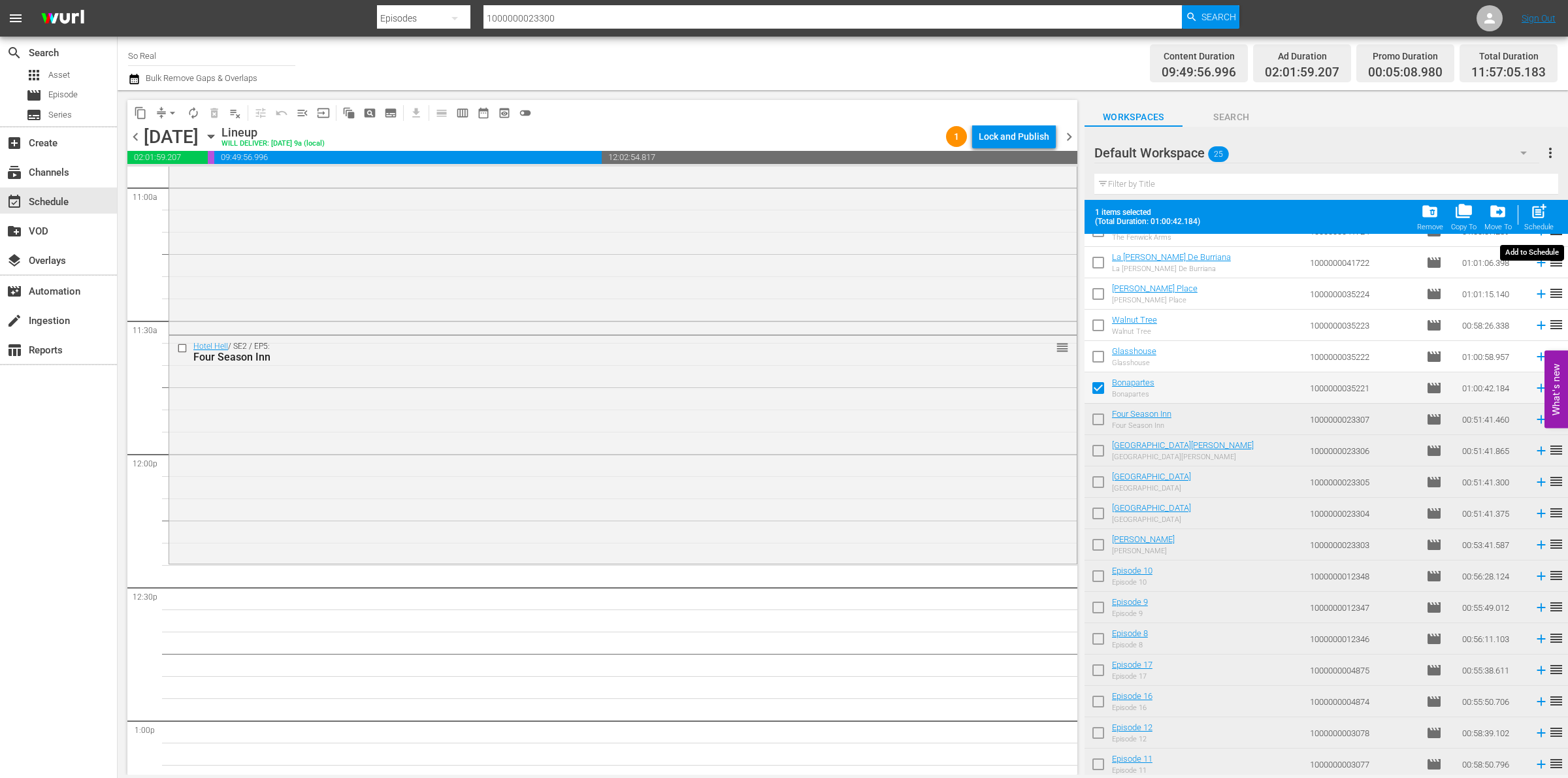
click at [1531, 214] on span "post_add" at bounding box center [1539, 211] width 17 height 17
checkbox input "false"
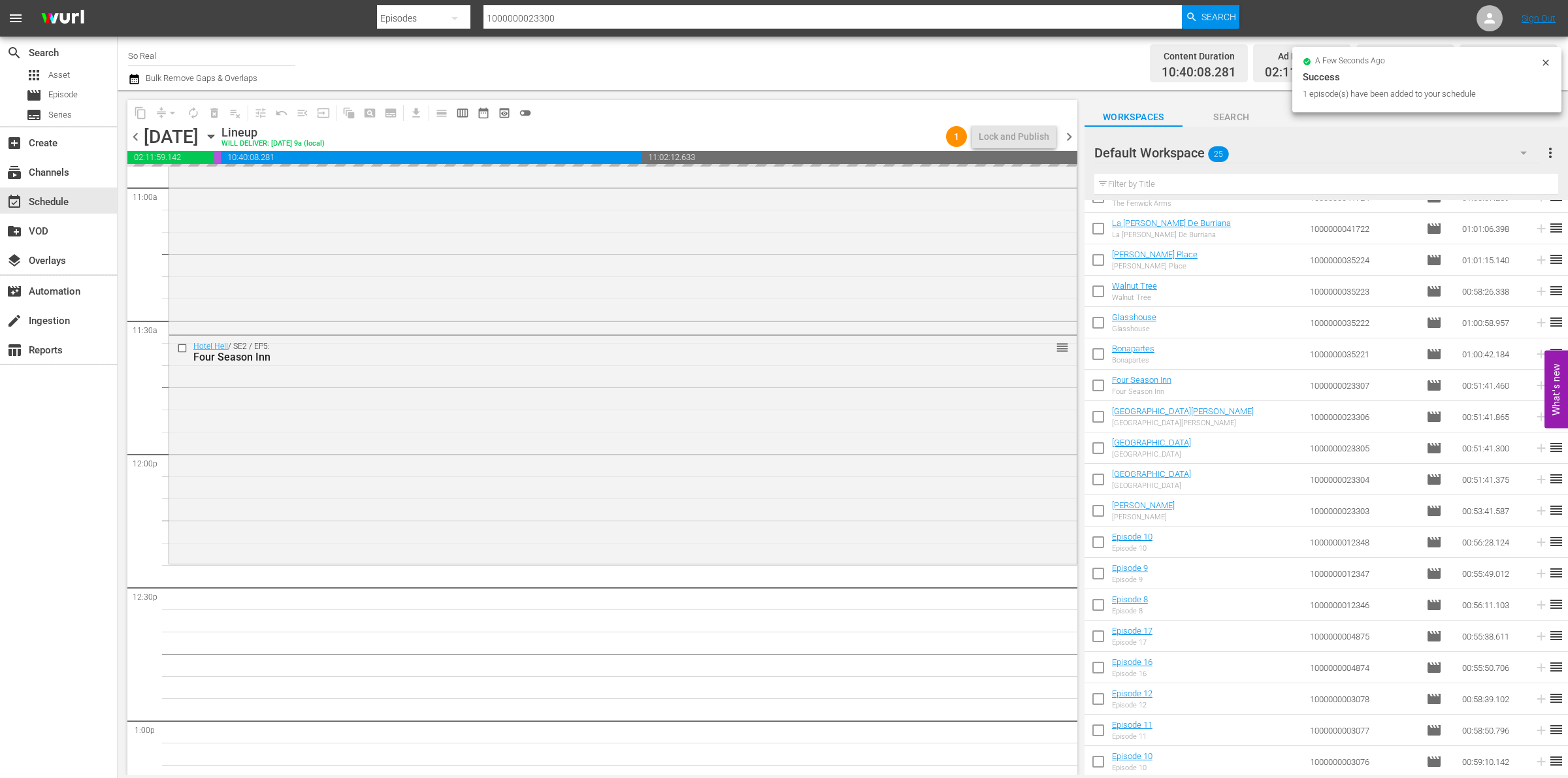
scroll to position [3143, 0]
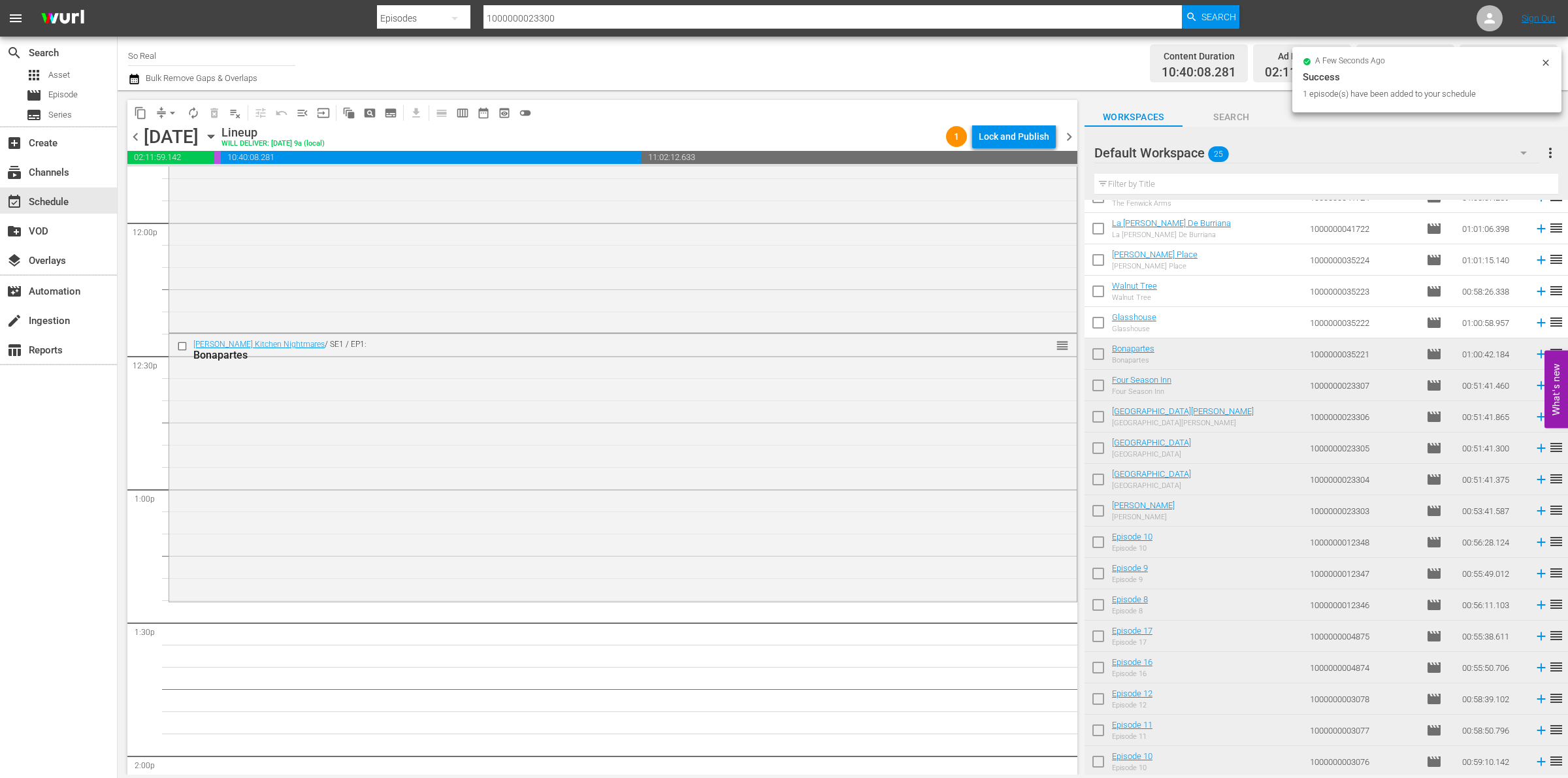
click at [1103, 322] on input "checkbox" at bounding box center [1098, 326] width 28 height 28
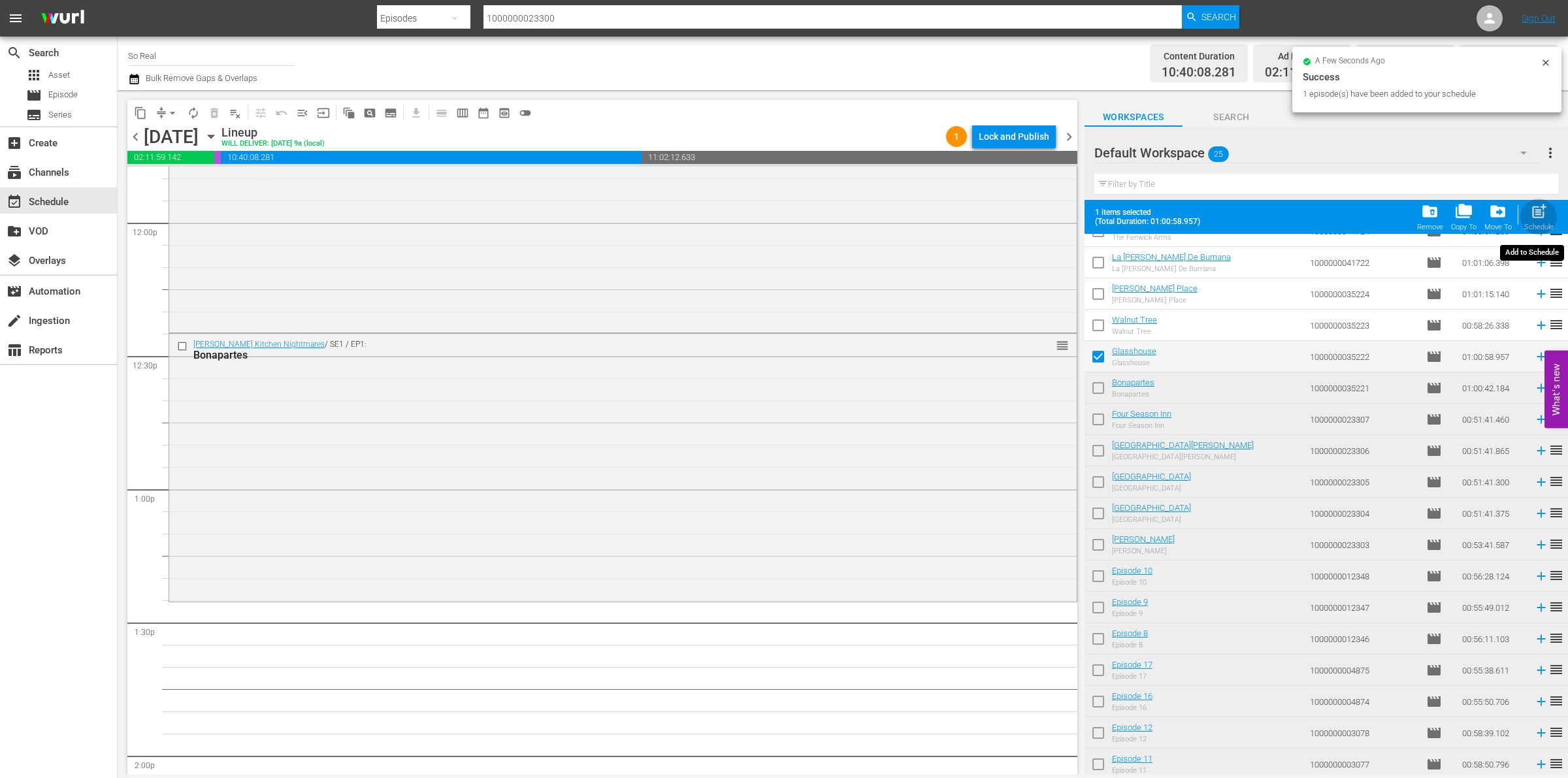
click at [1544, 211] on span "post_add" at bounding box center [1539, 211] width 17 height 17
checkbox input "false"
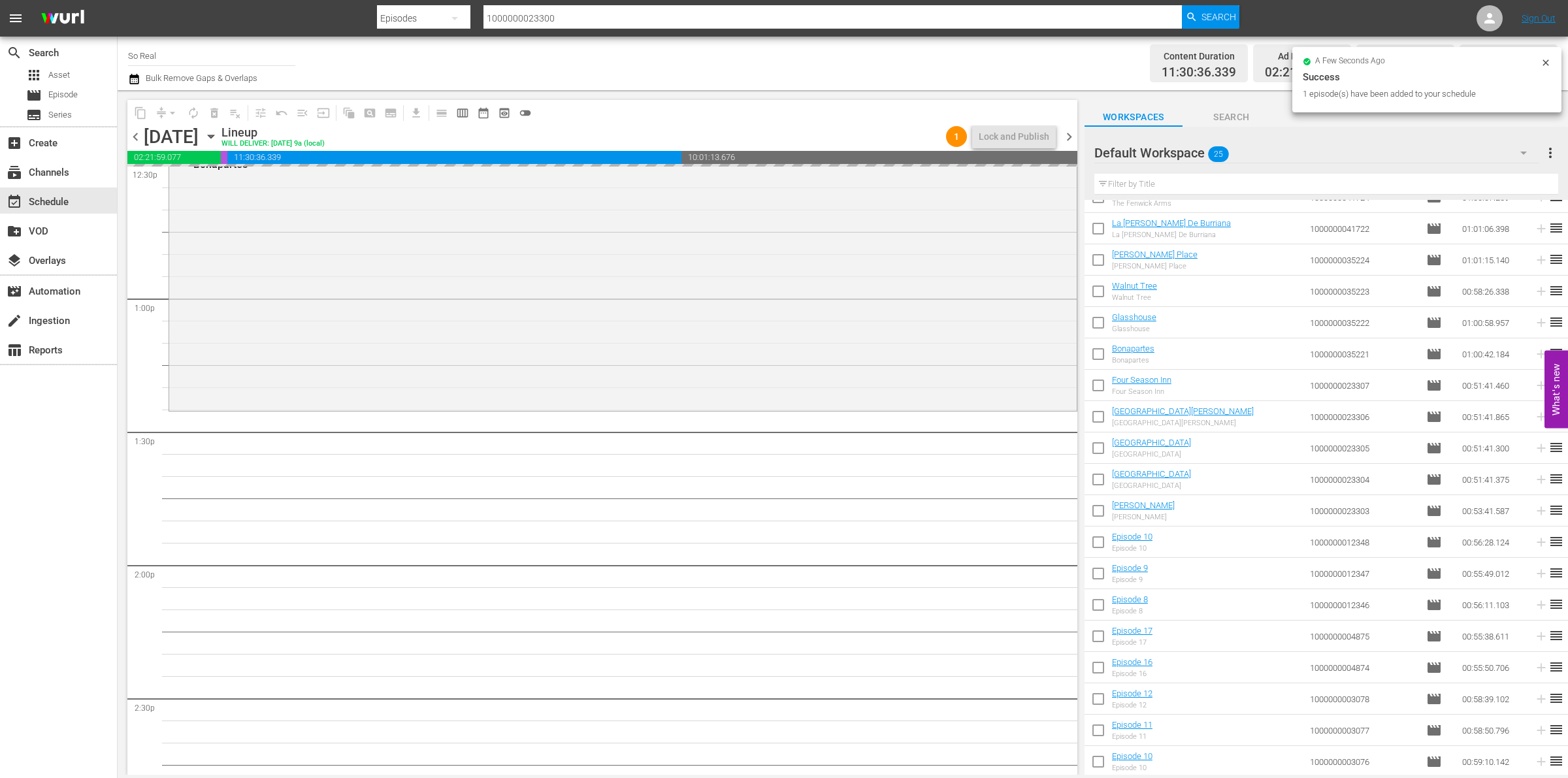
scroll to position [3430, 0]
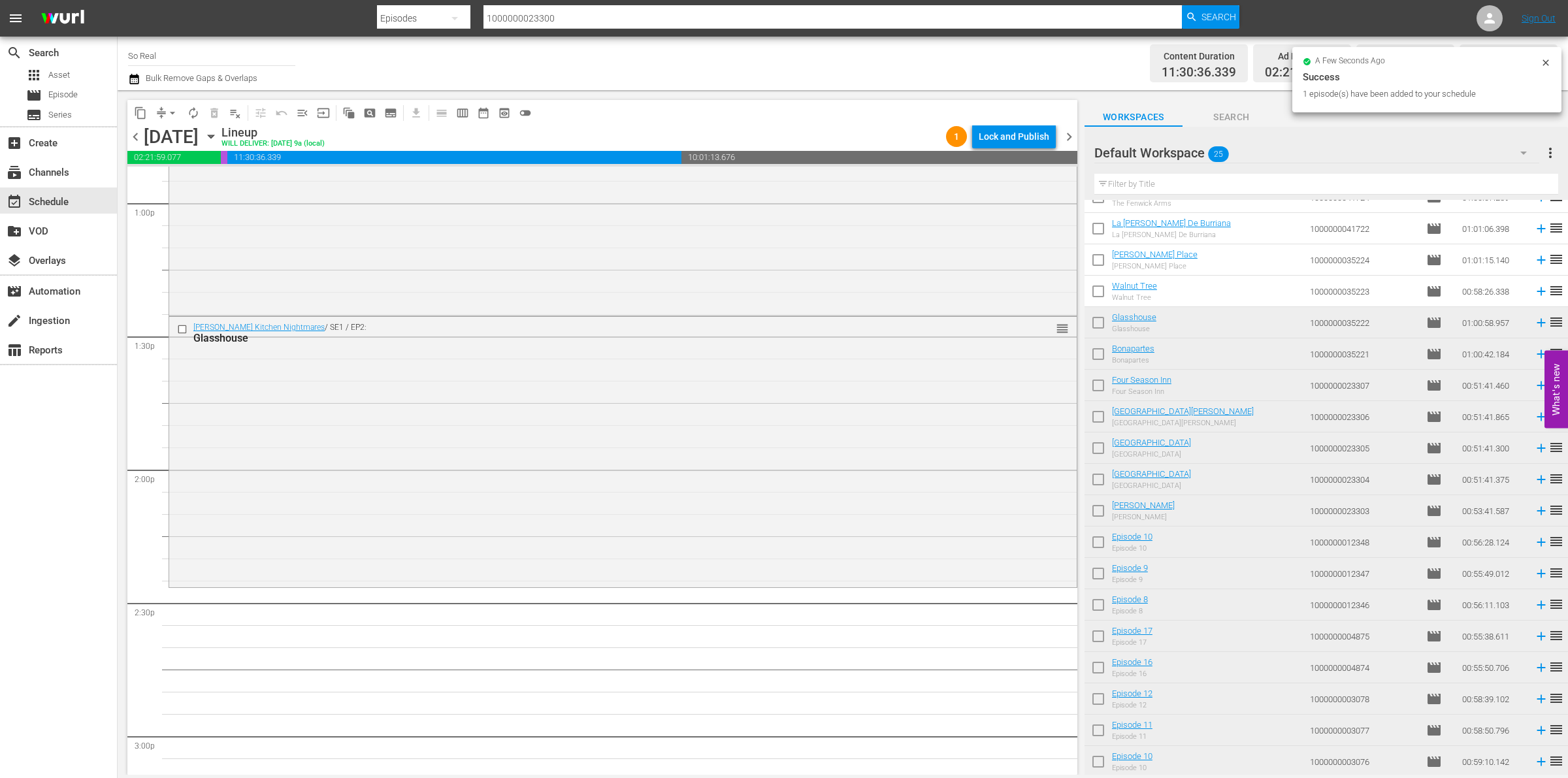
click at [1101, 299] on input "checkbox" at bounding box center [1098, 294] width 28 height 28
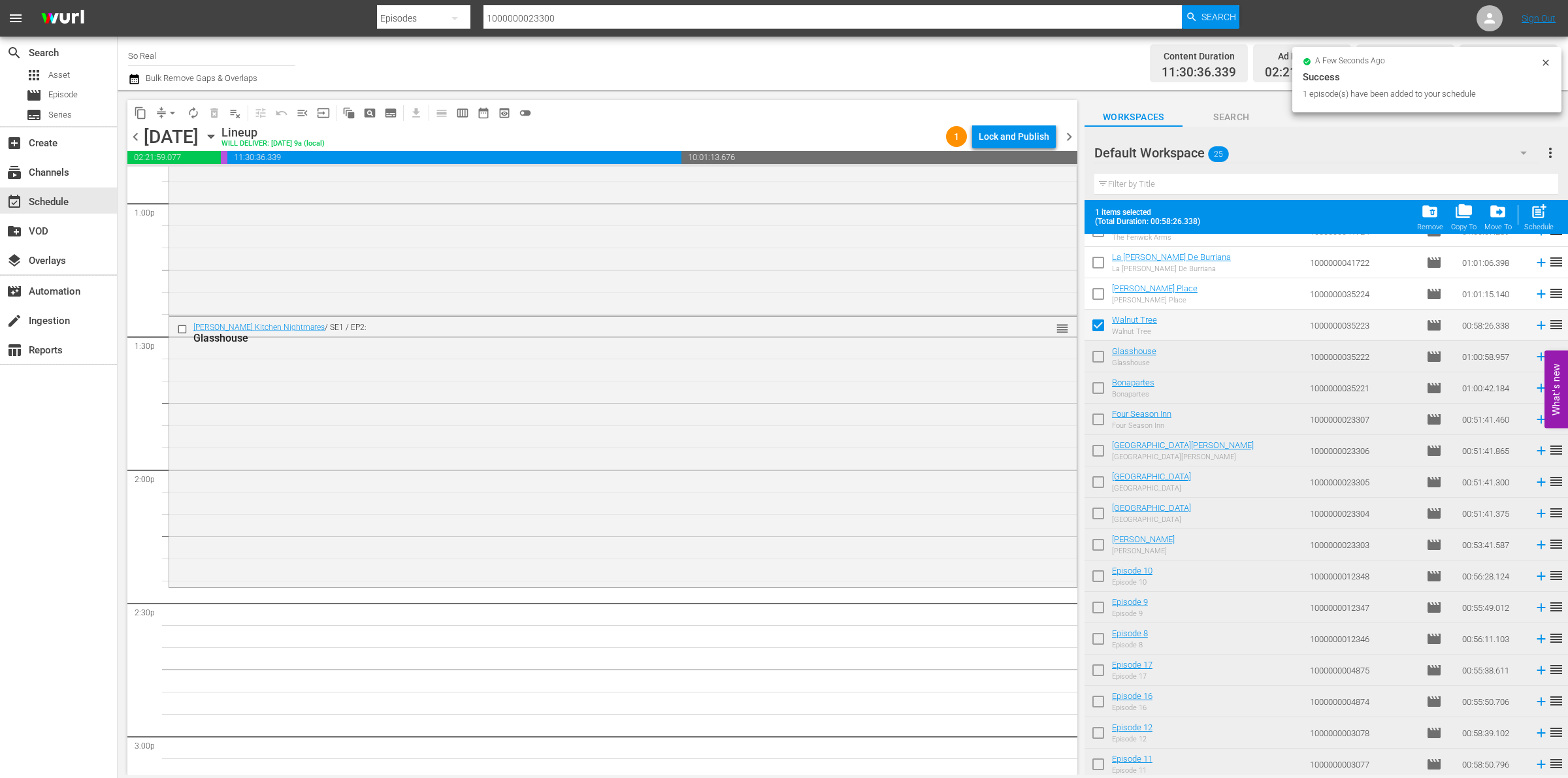
click at [1546, 200] on div "Filter by Title" at bounding box center [1327, 184] width 464 height 31
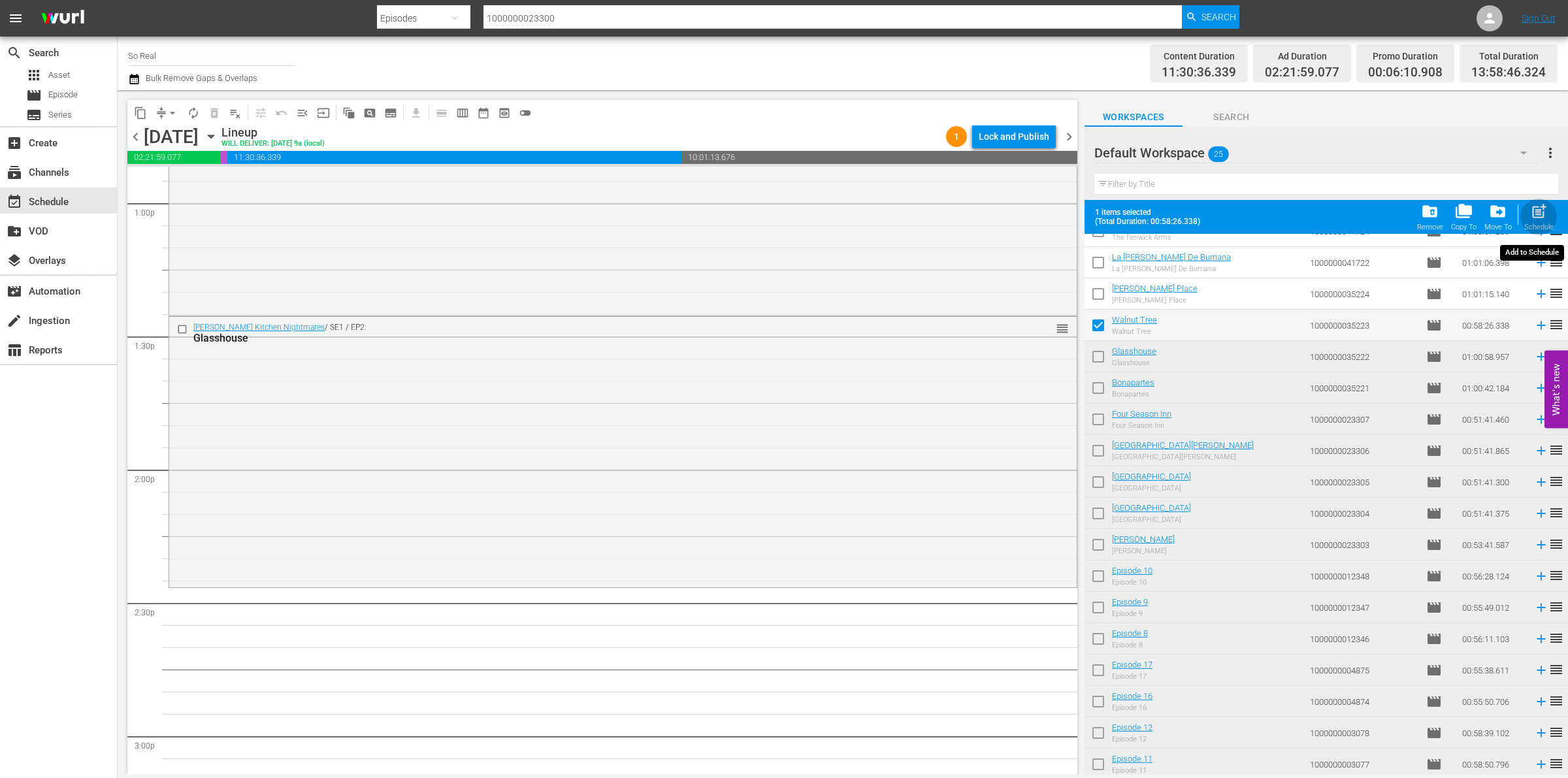
click at [1543, 218] on span "post_add" at bounding box center [1539, 211] width 17 height 17
checkbox input "false"
click at [1549, 247] on td "reorder" at bounding box center [1559, 263] width 20 height 31
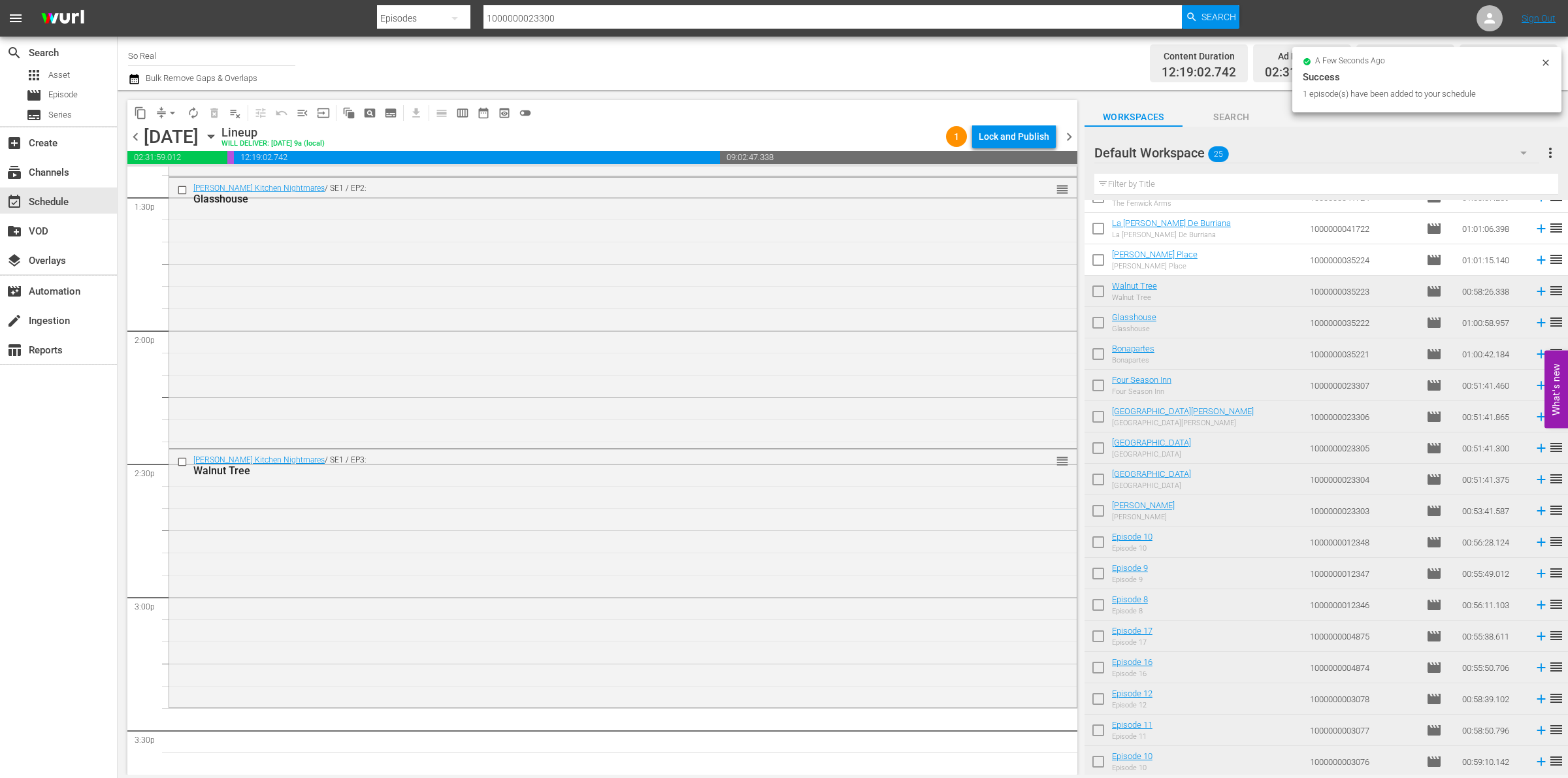
scroll to position [3638, 0]
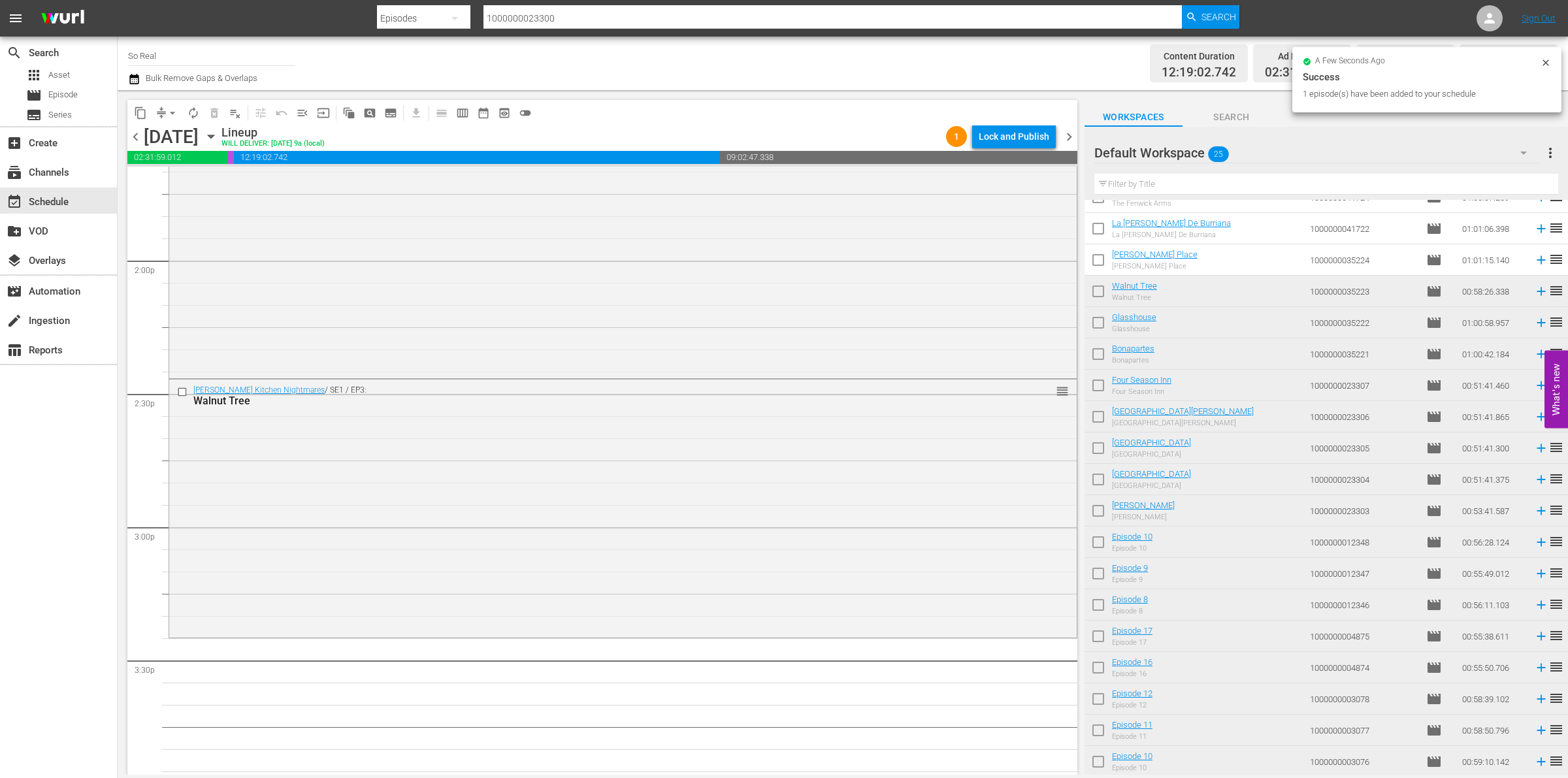
click at [1098, 265] on input "checkbox" at bounding box center [1098, 263] width 28 height 28
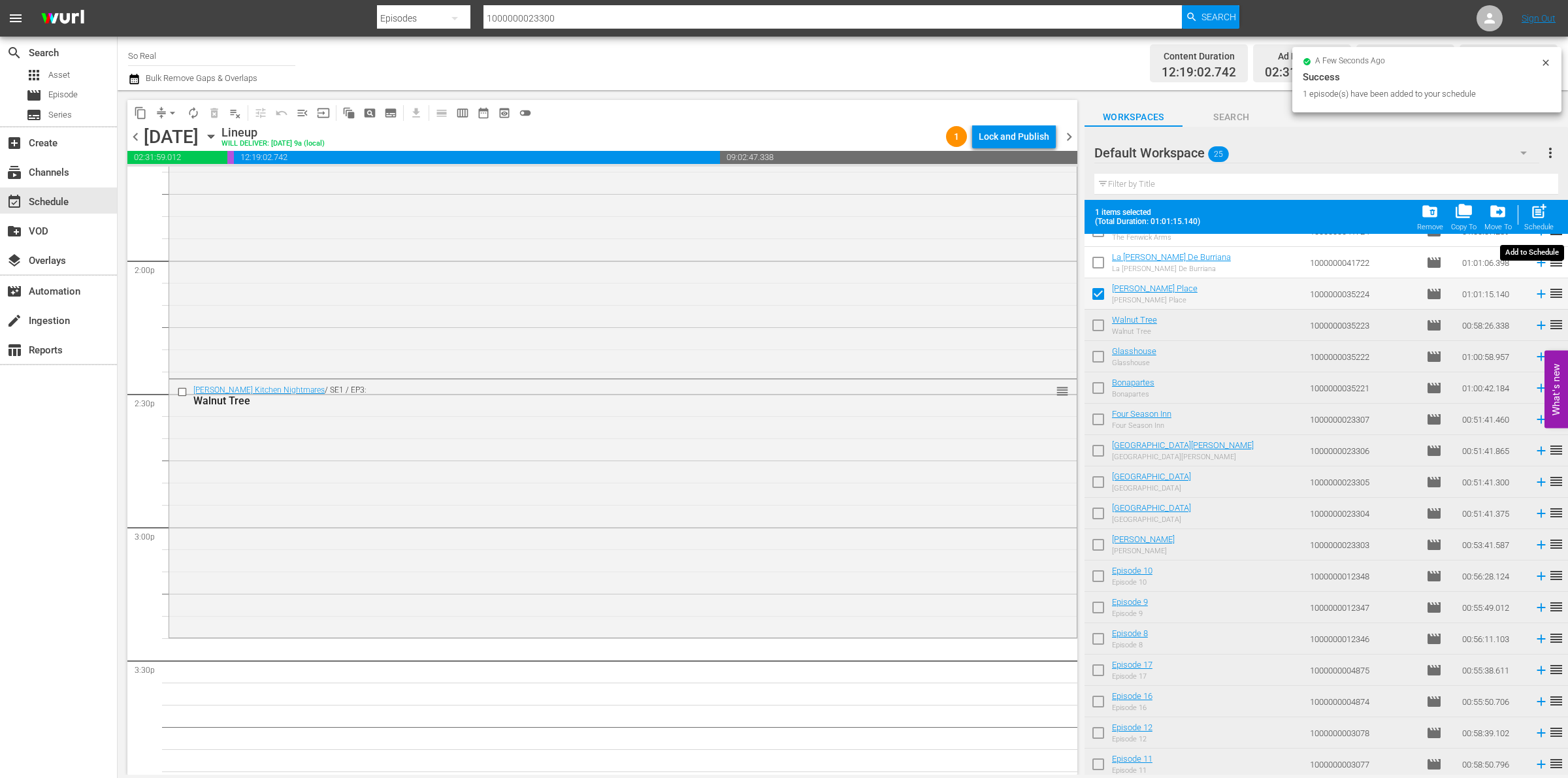
click at [1546, 204] on span "post_add" at bounding box center [1539, 211] width 17 height 17
checkbox input "false"
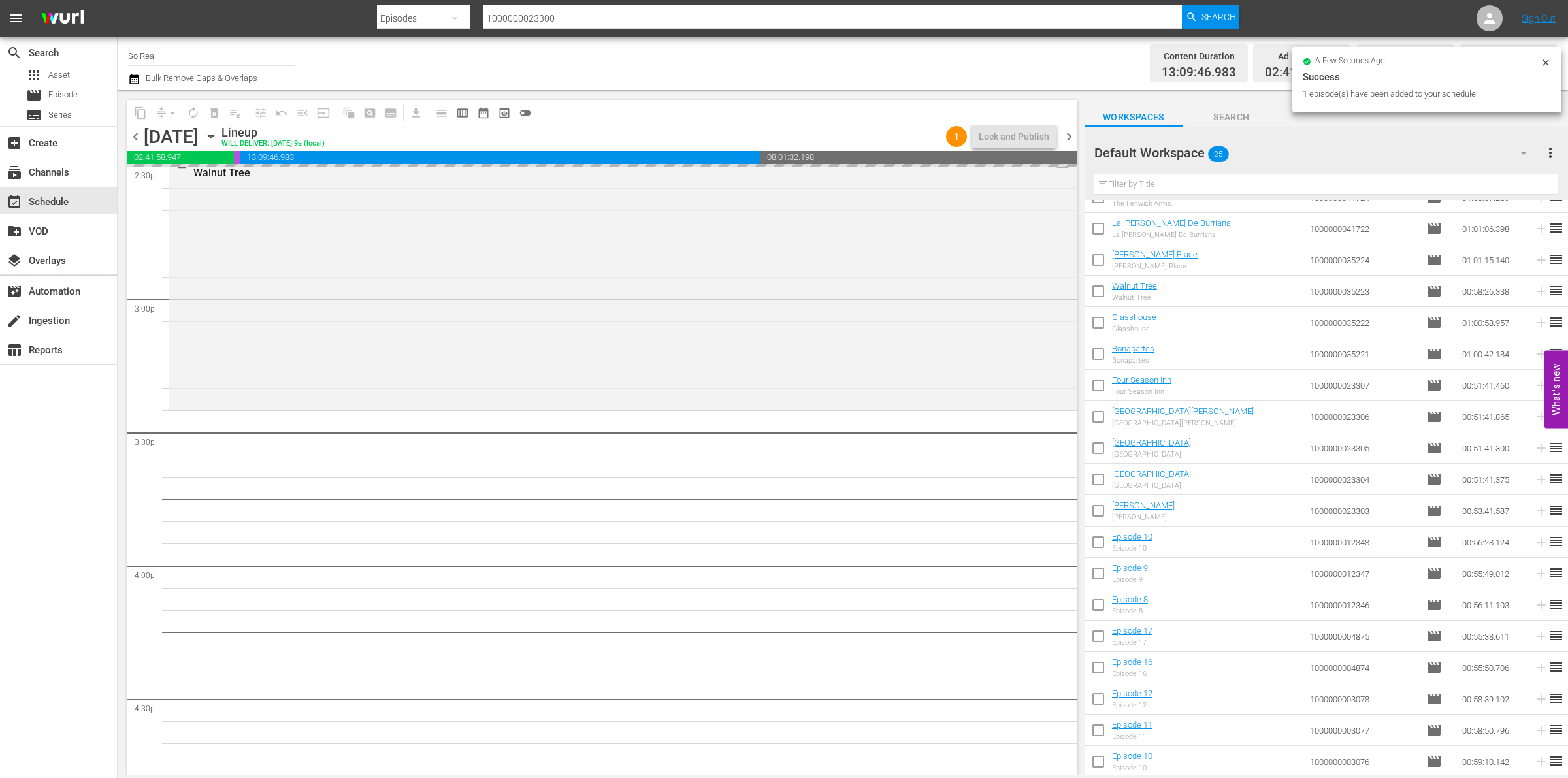
scroll to position [3868, 0]
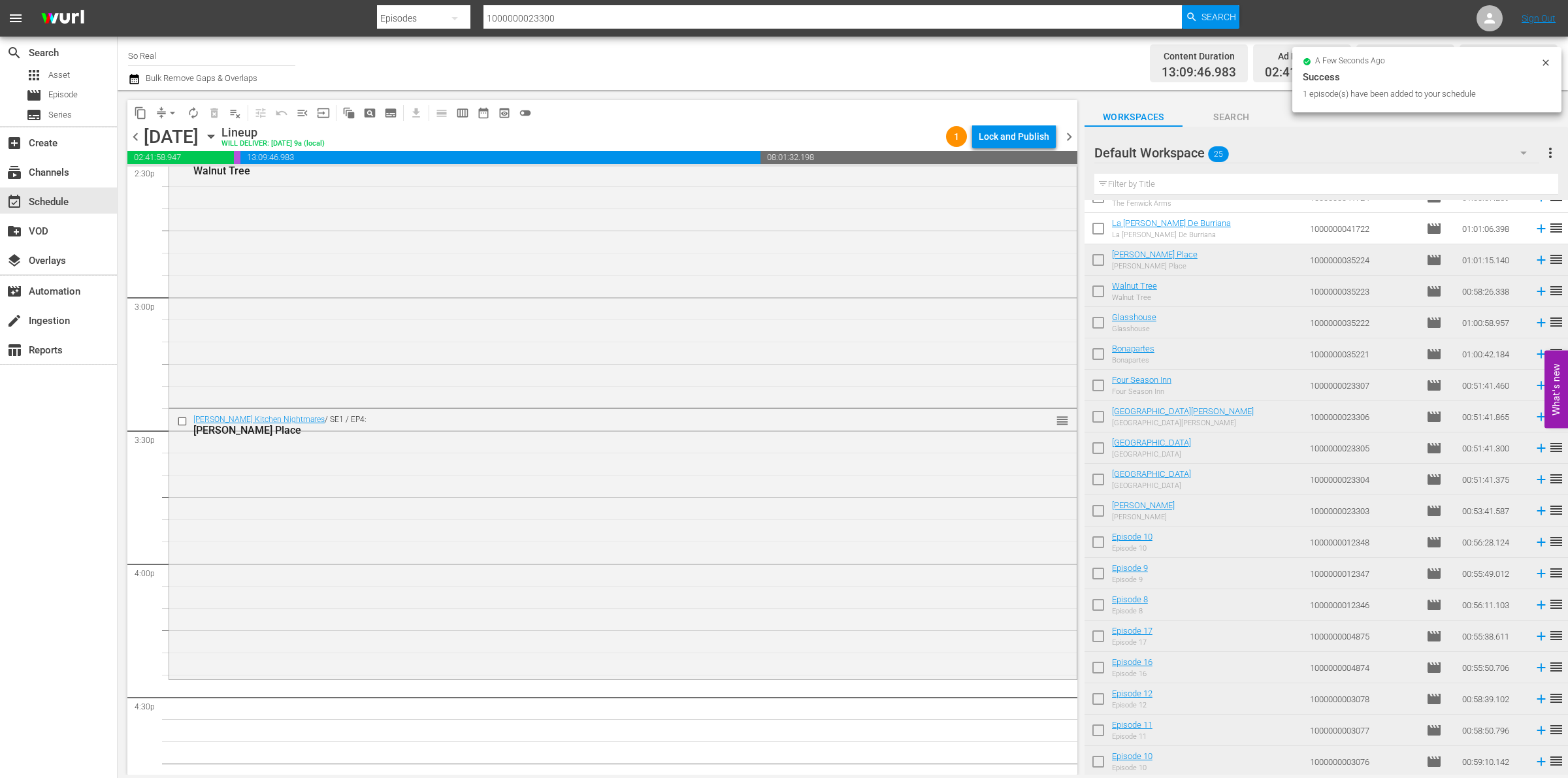
click at [1108, 223] on input "checkbox" at bounding box center [1098, 232] width 28 height 28
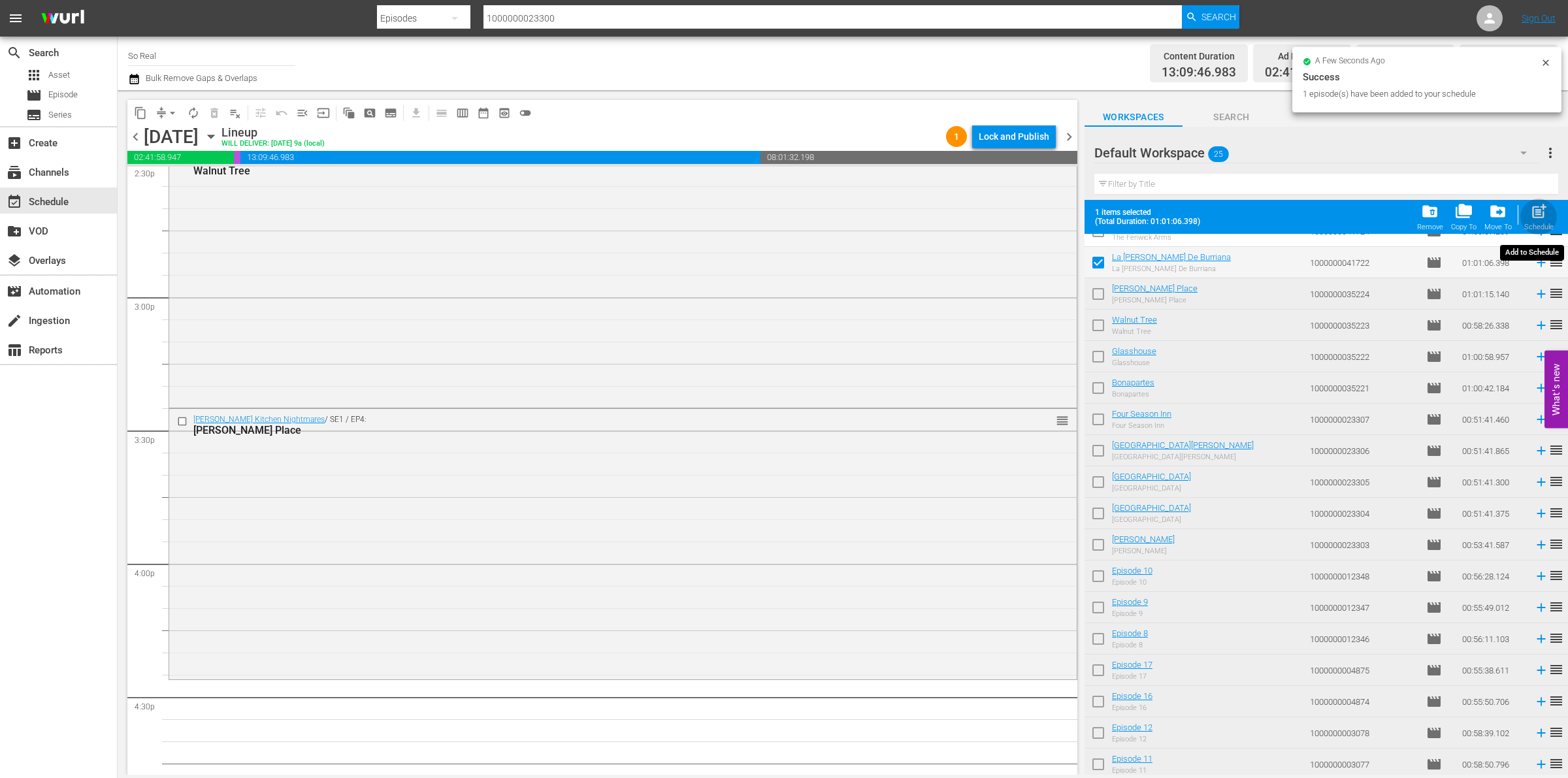
click at [1533, 209] on span "post_add" at bounding box center [1539, 211] width 17 height 17
checkbox input "false"
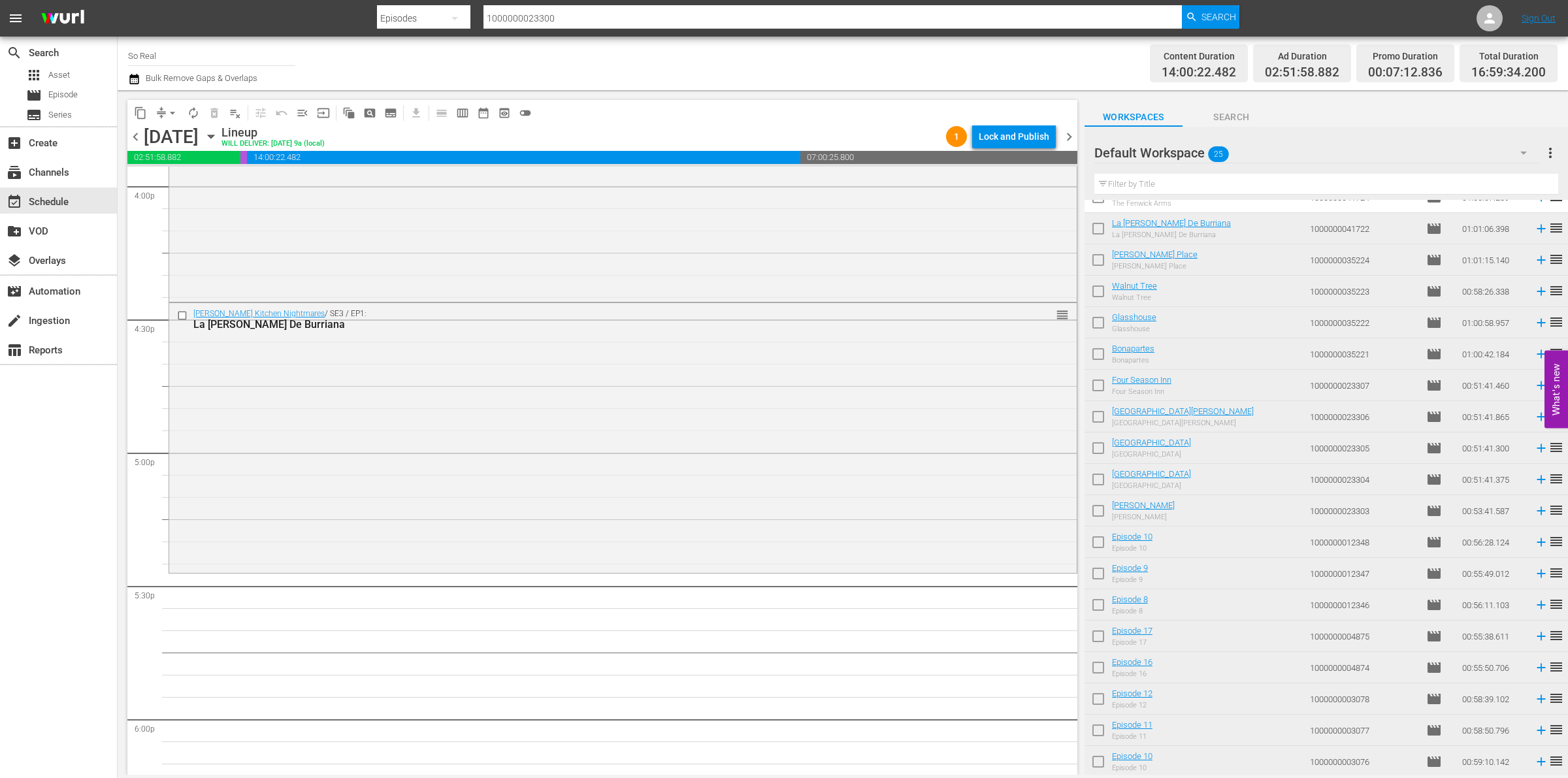
scroll to position [180, 0]
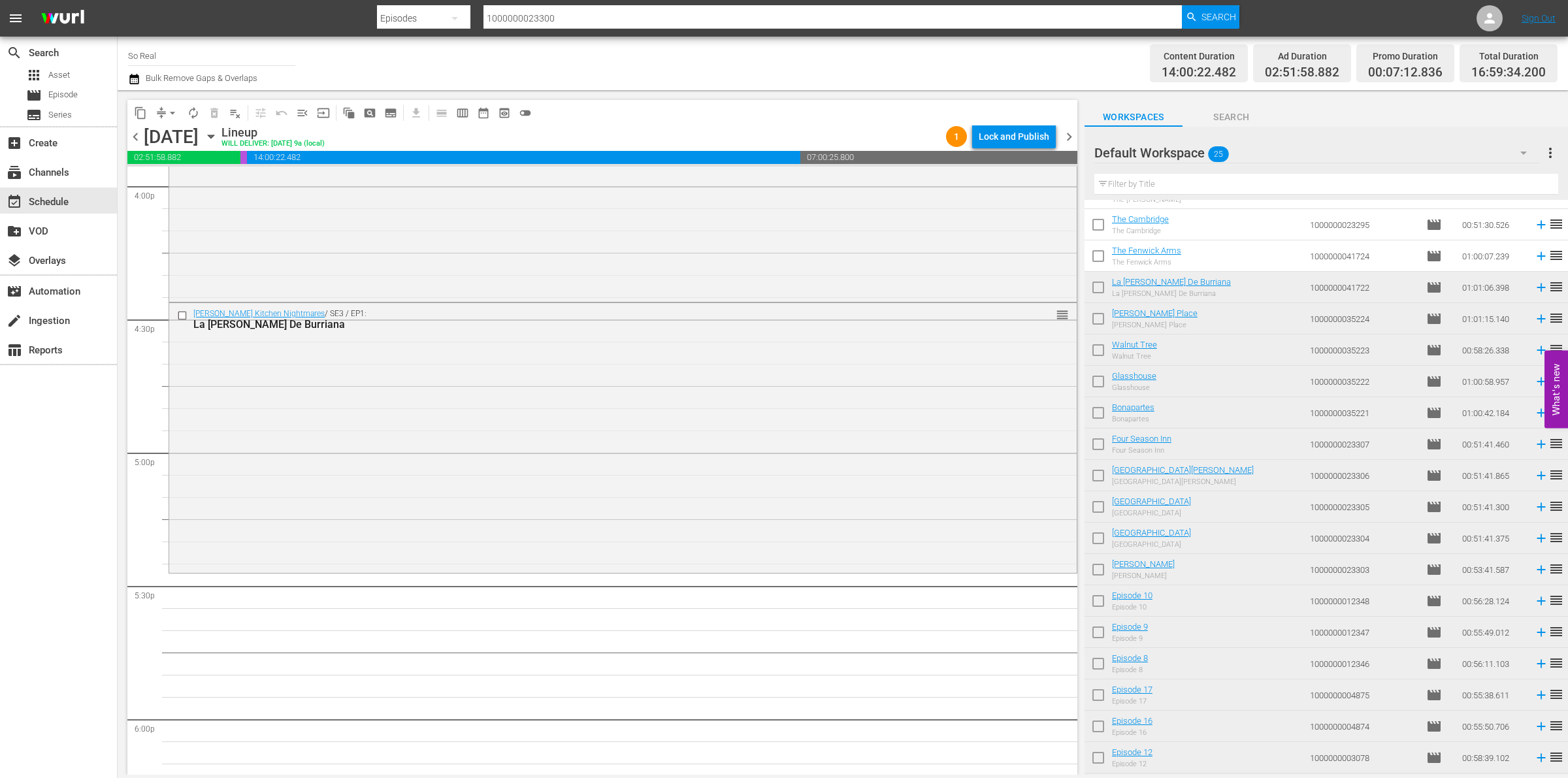
click at [1100, 255] on input "checkbox" at bounding box center [1098, 258] width 28 height 28
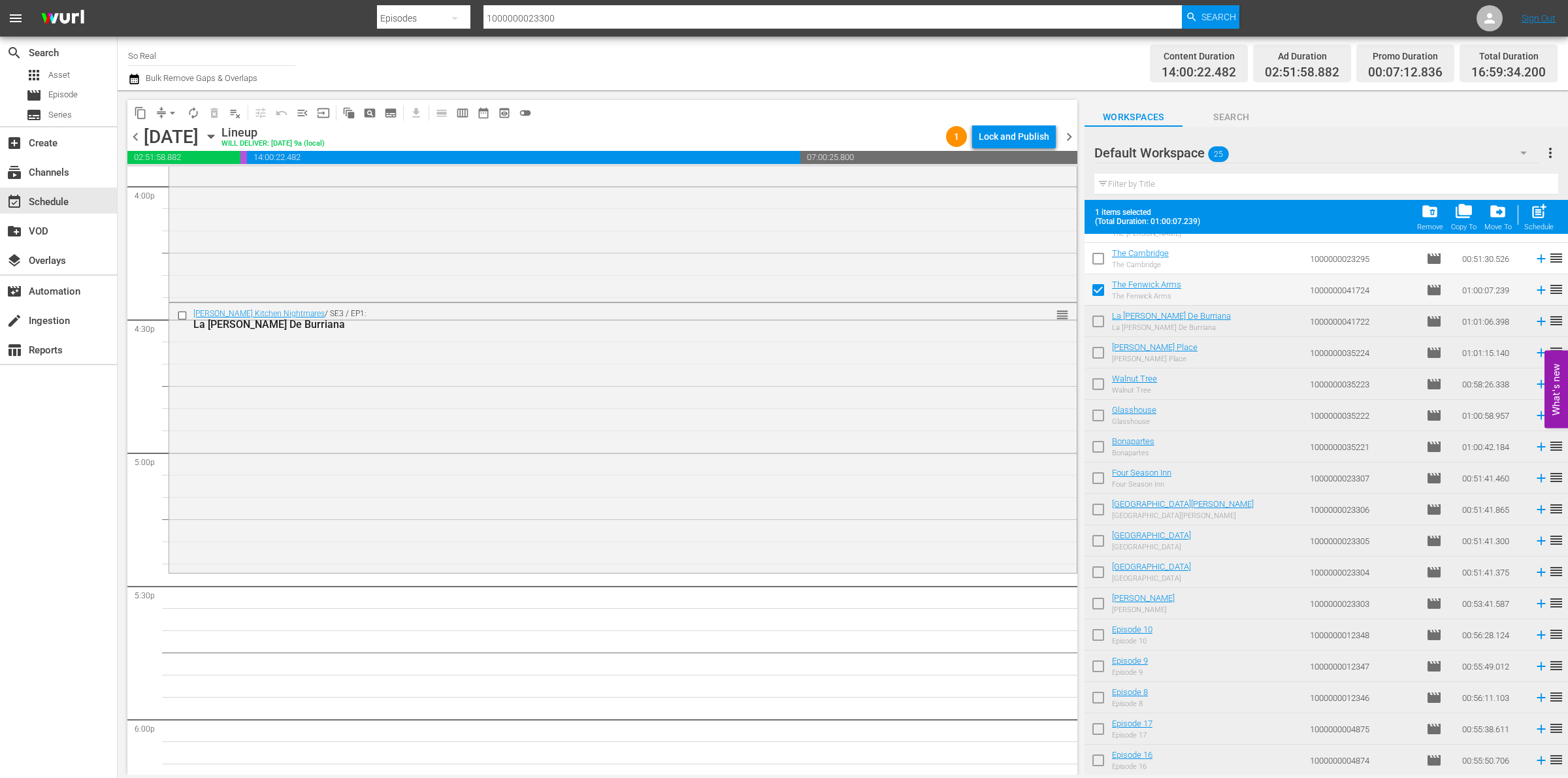
click at [1541, 218] on span "post_add" at bounding box center [1539, 211] width 17 height 17
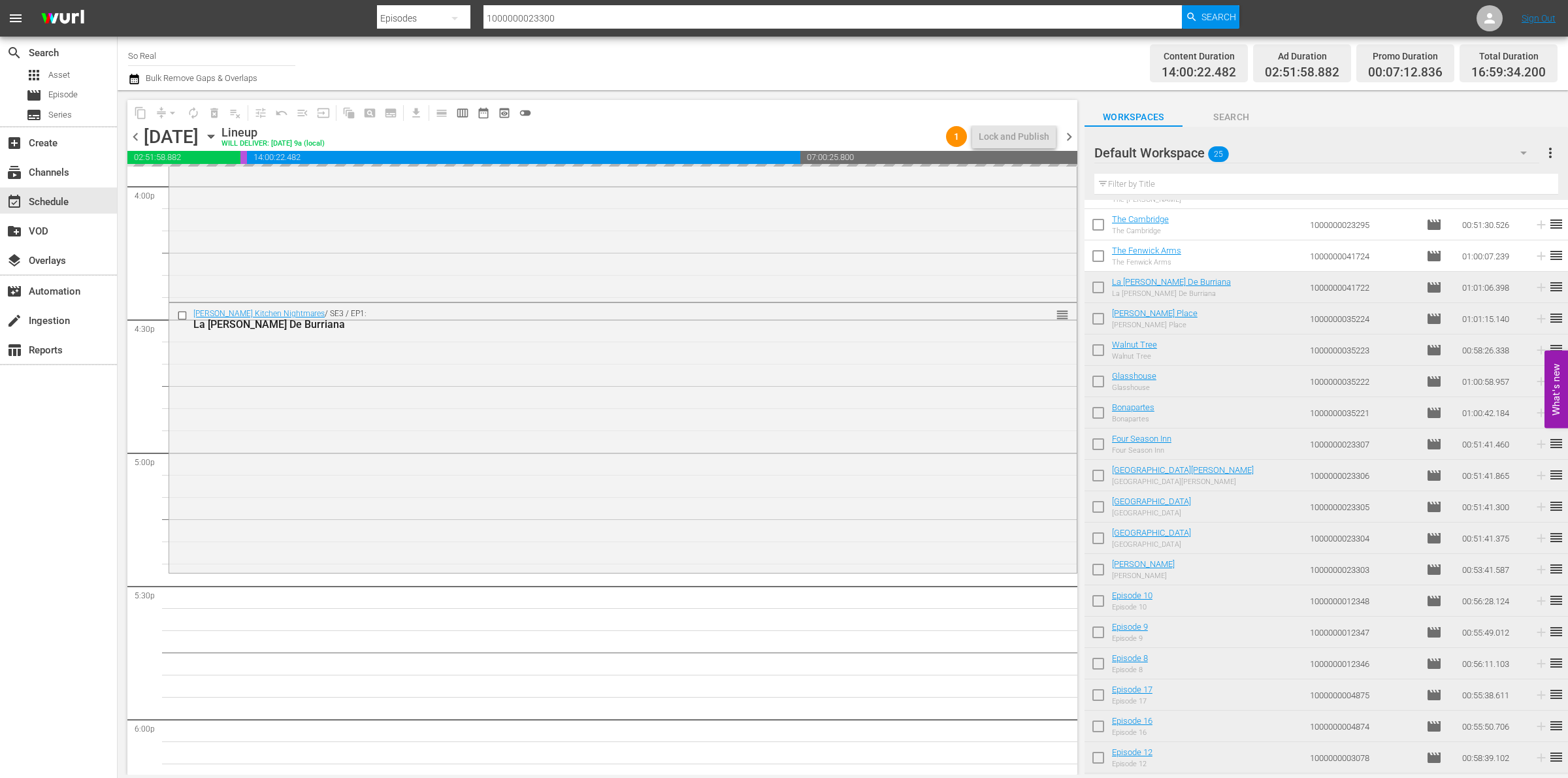
checkbox input "false"
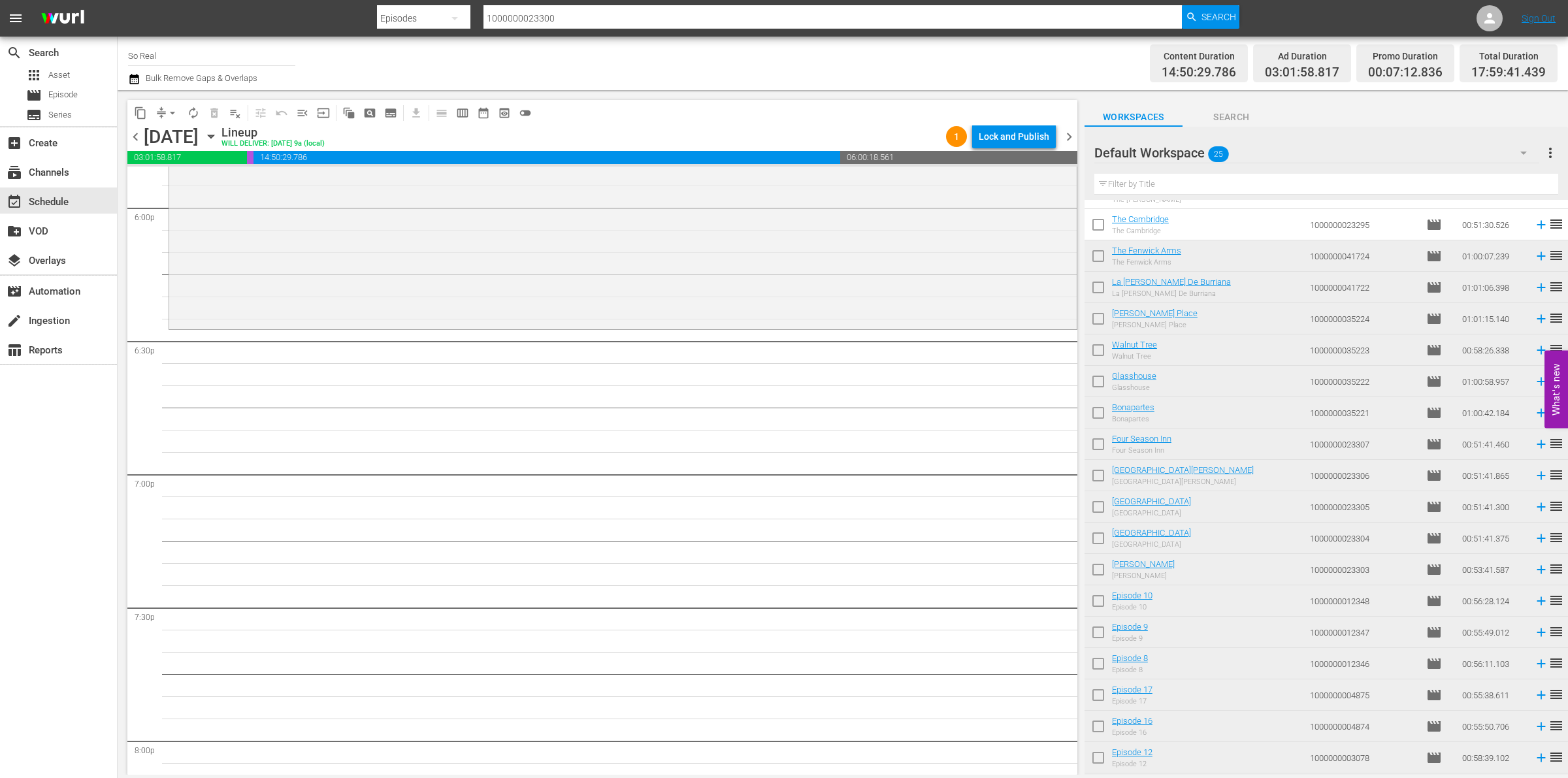
scroll to position [0, 0]
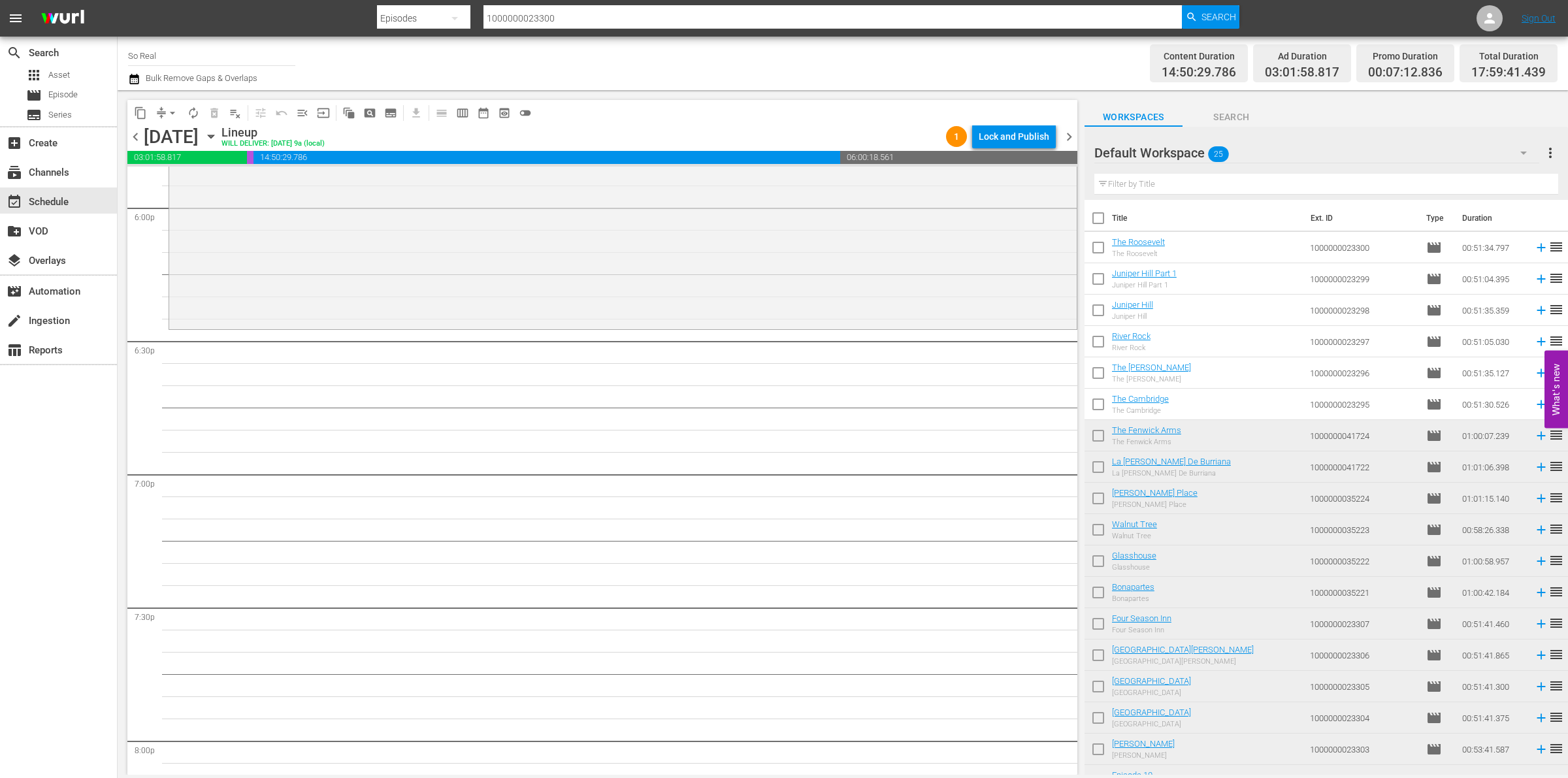
click at [1098, 403] on input "checkbox" at bounding box center [1098, 408] width 28 height 28
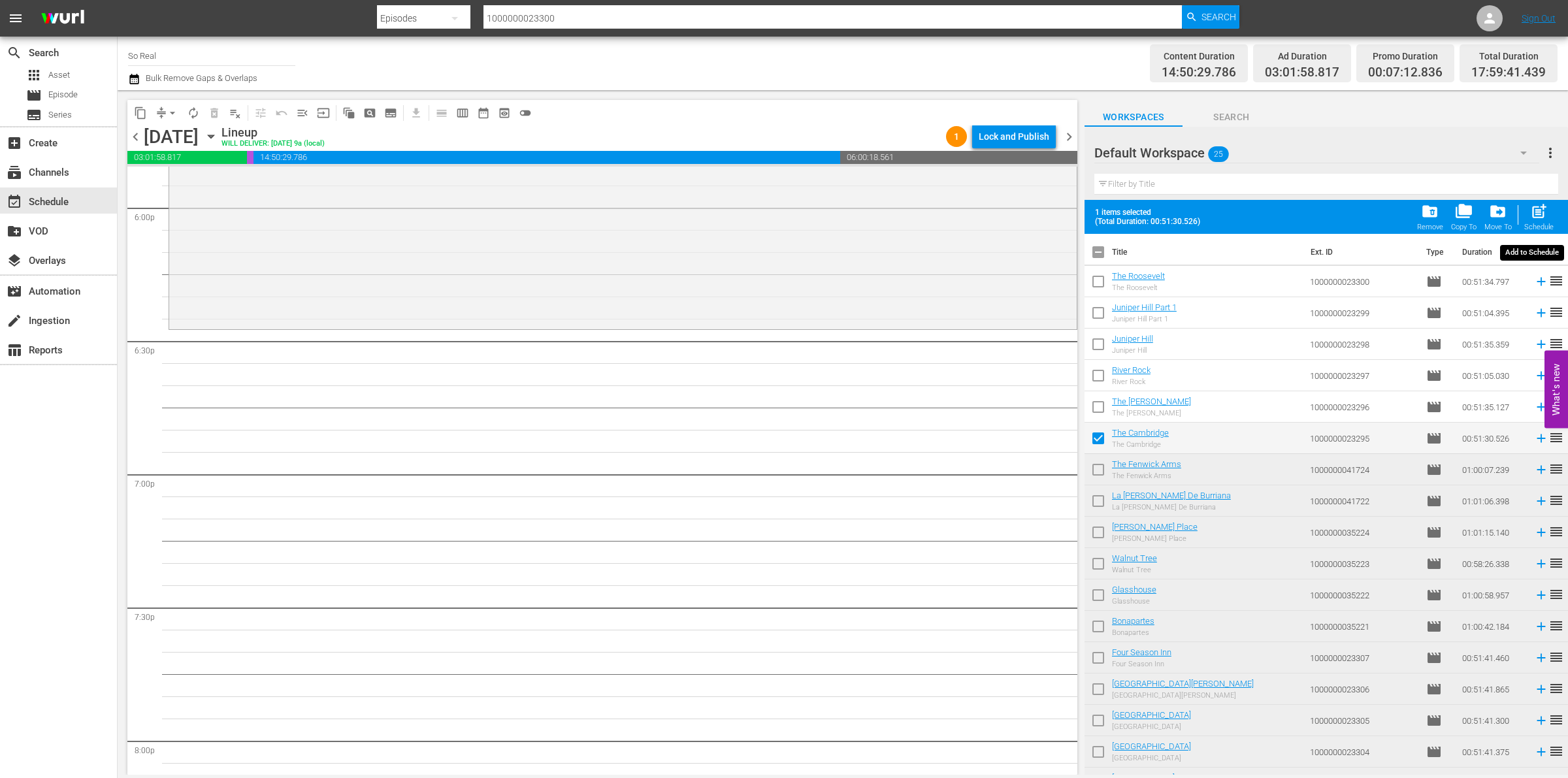
click at [1540, 207] on span "post_add" at bounding box center [1539, 211] width 17 height 17
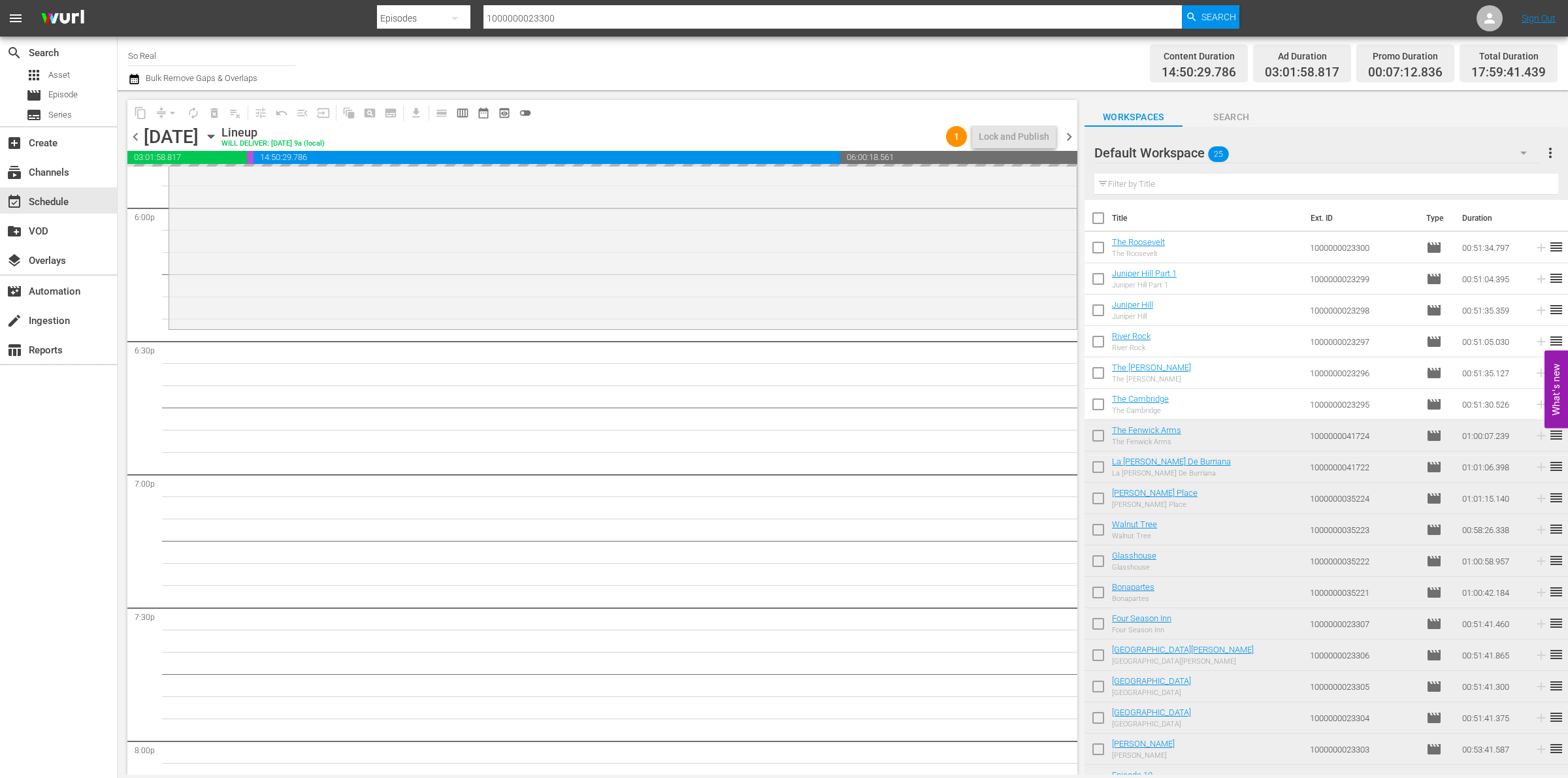
checkbox input "false"
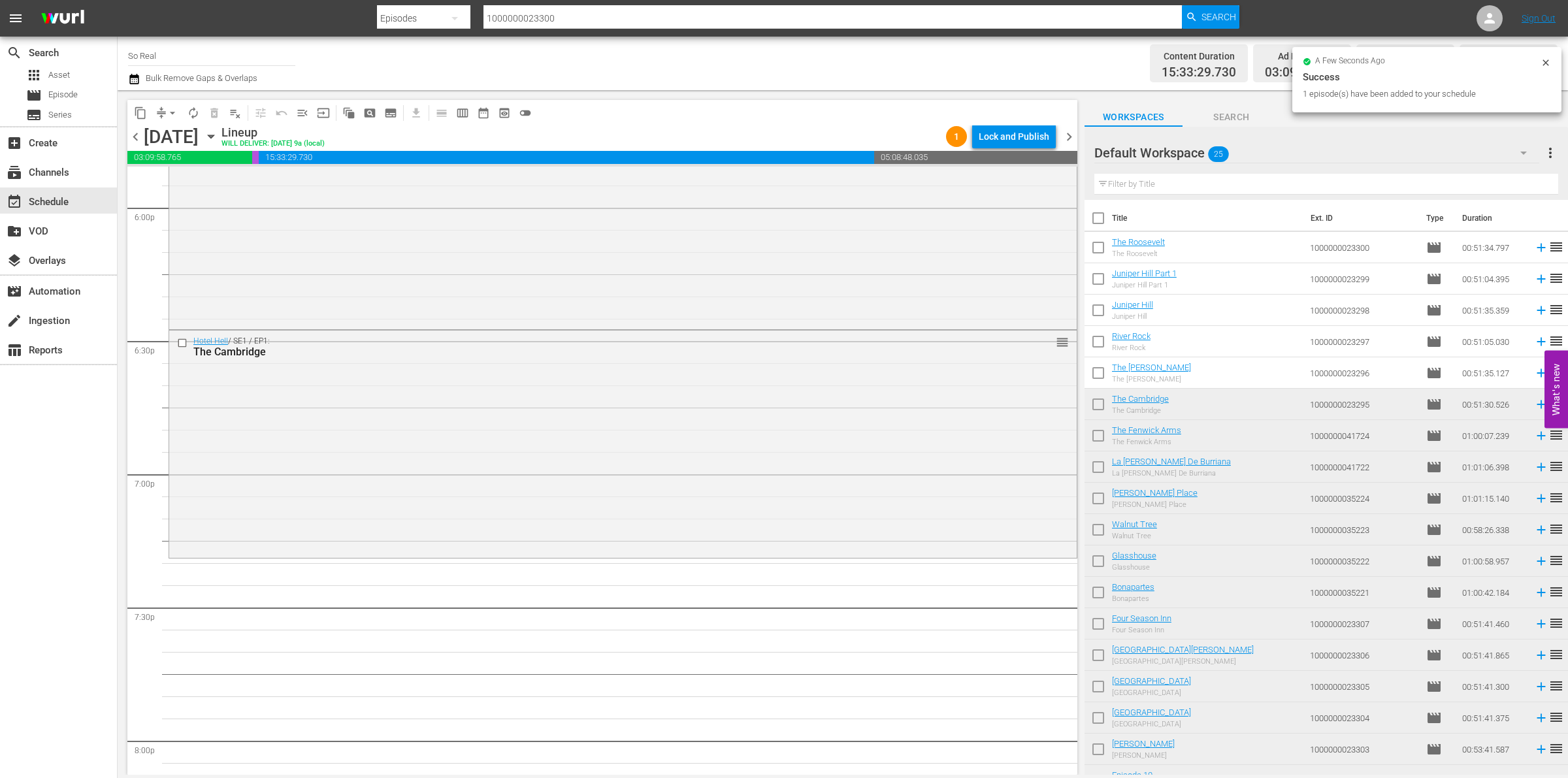
click at [1099, 375] on input "checkbox" at bounding box center [1098, 376] width 28 height 28
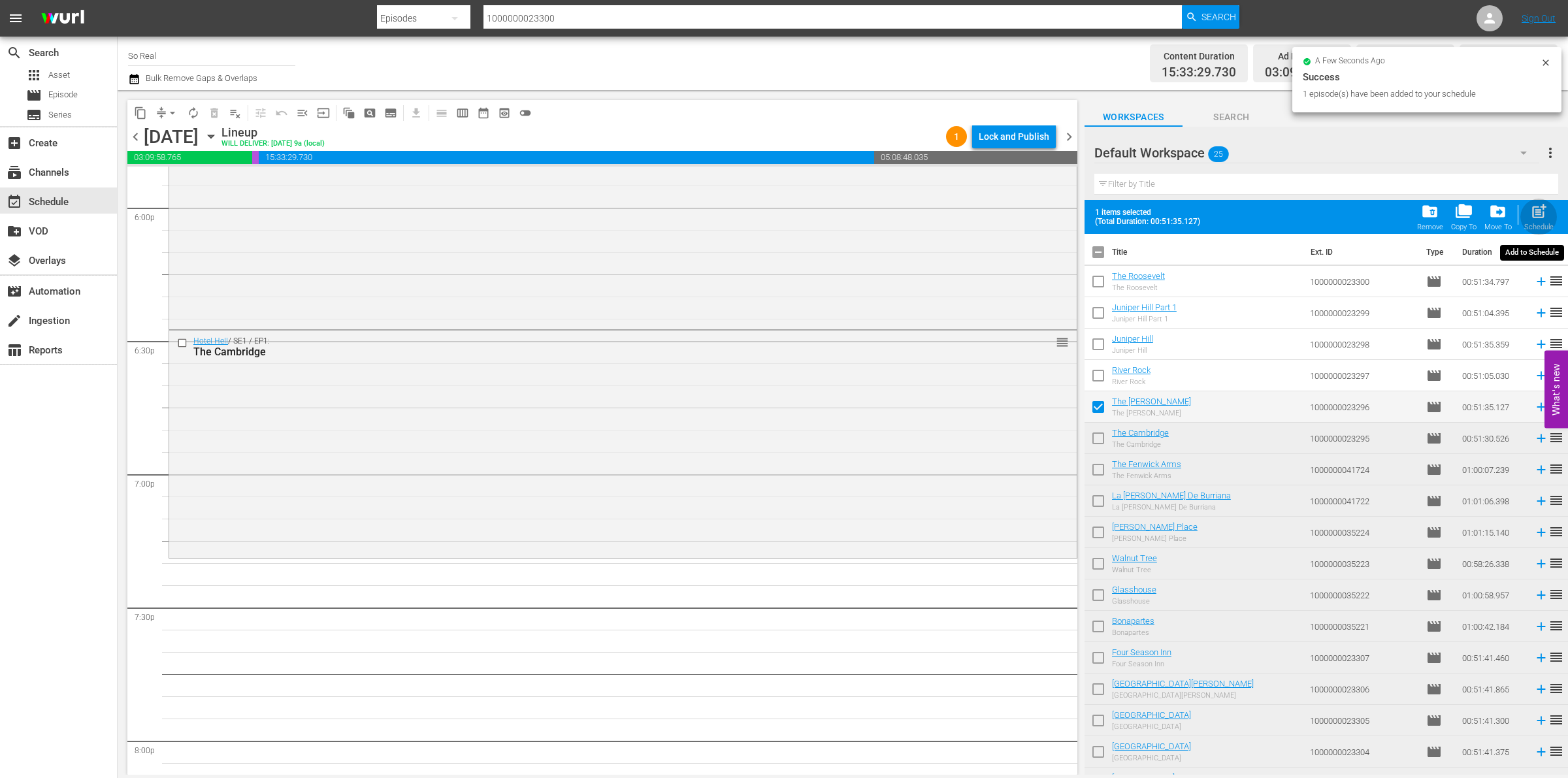
click at [1539, 222] on div "post_add Schedule" at bounding box center [1540, 216] width 29 height 28
checkbox input "false"
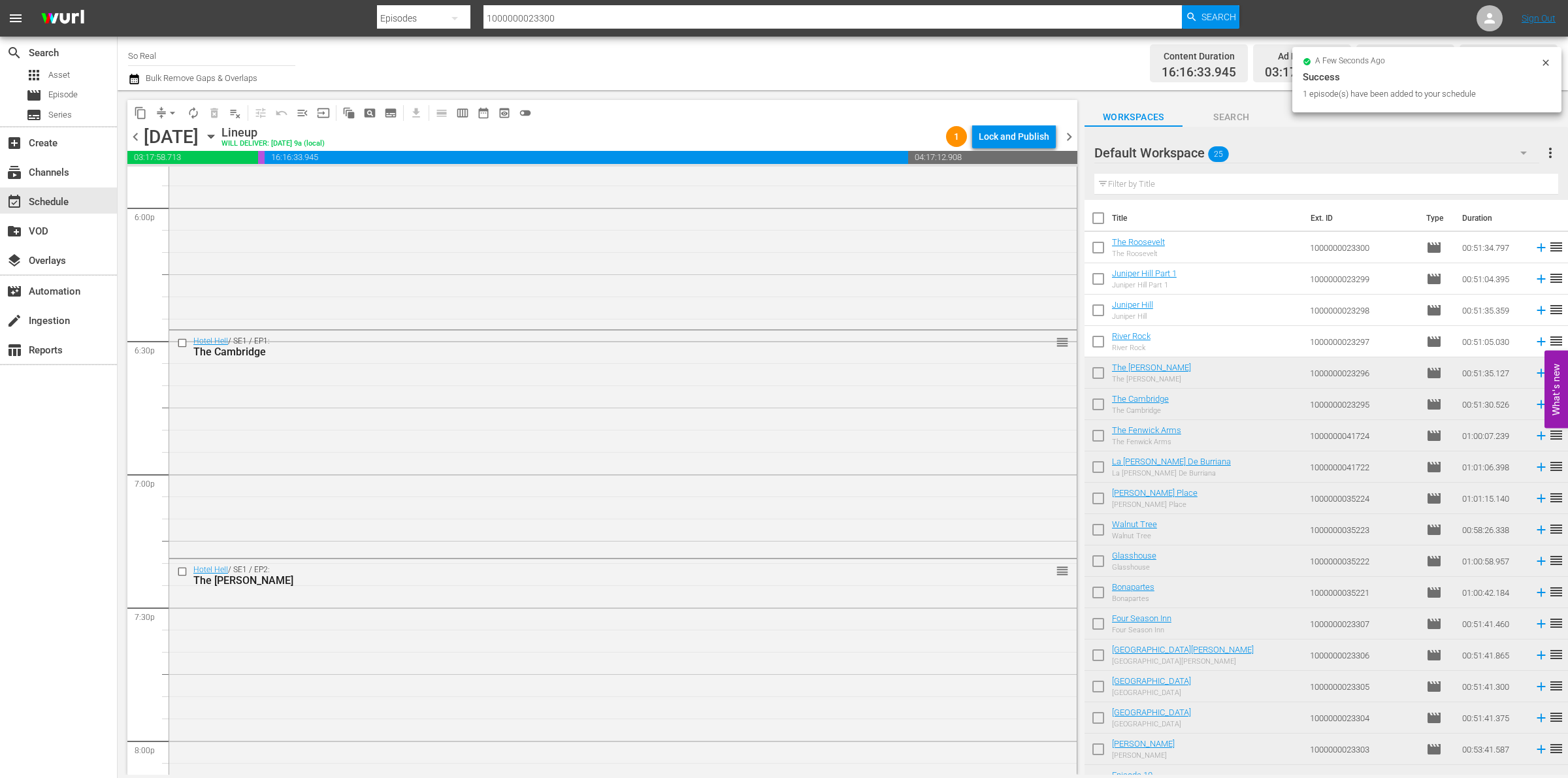
click at [1100, 347] on input "checkbox" at bounding box center [1098, 345] width 28 height 28
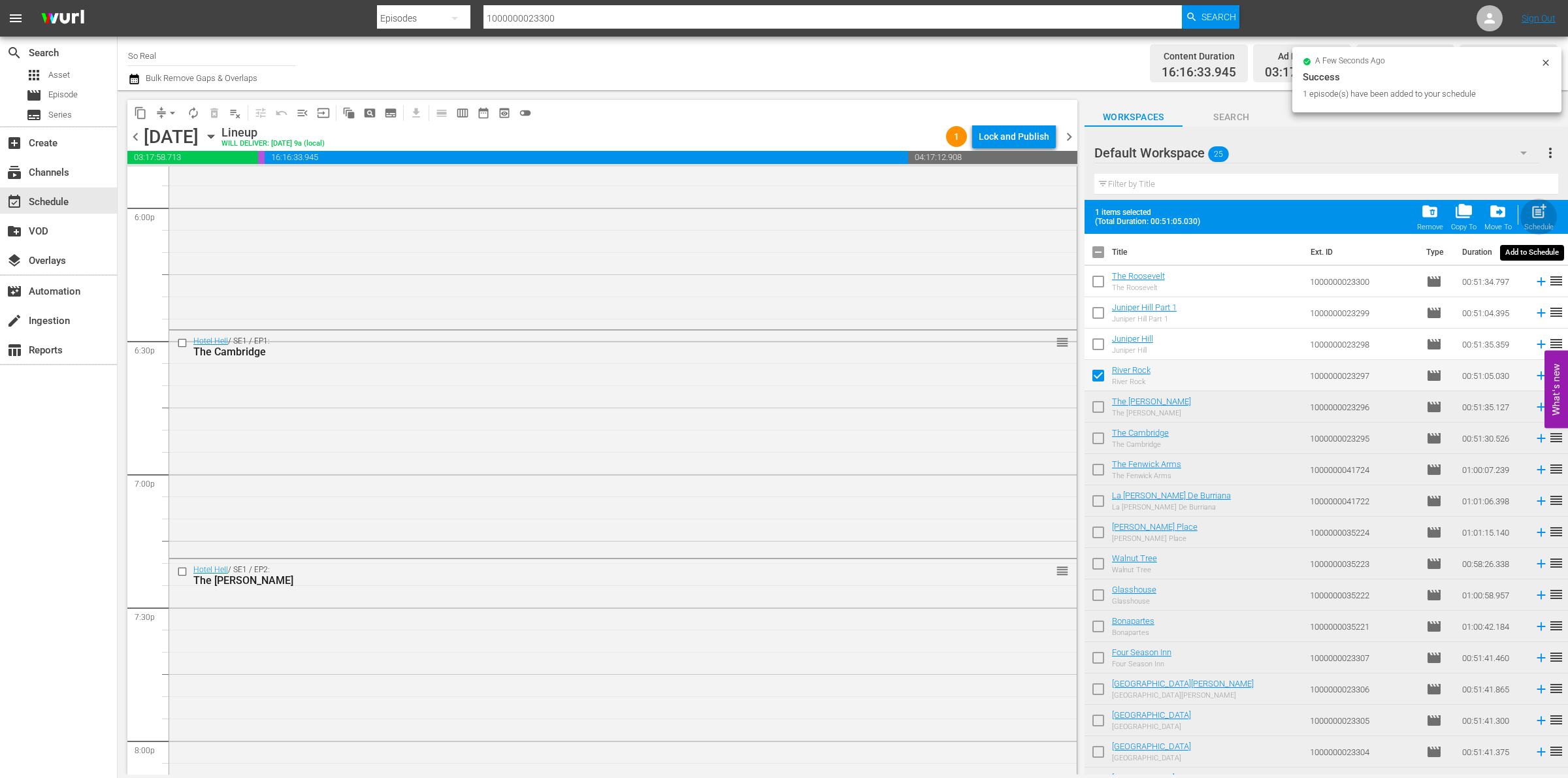
click at [1526, 219] on div "post_add Schedule" at bounding box center [1540, 216] width 29 height 28
checkbox input "false"
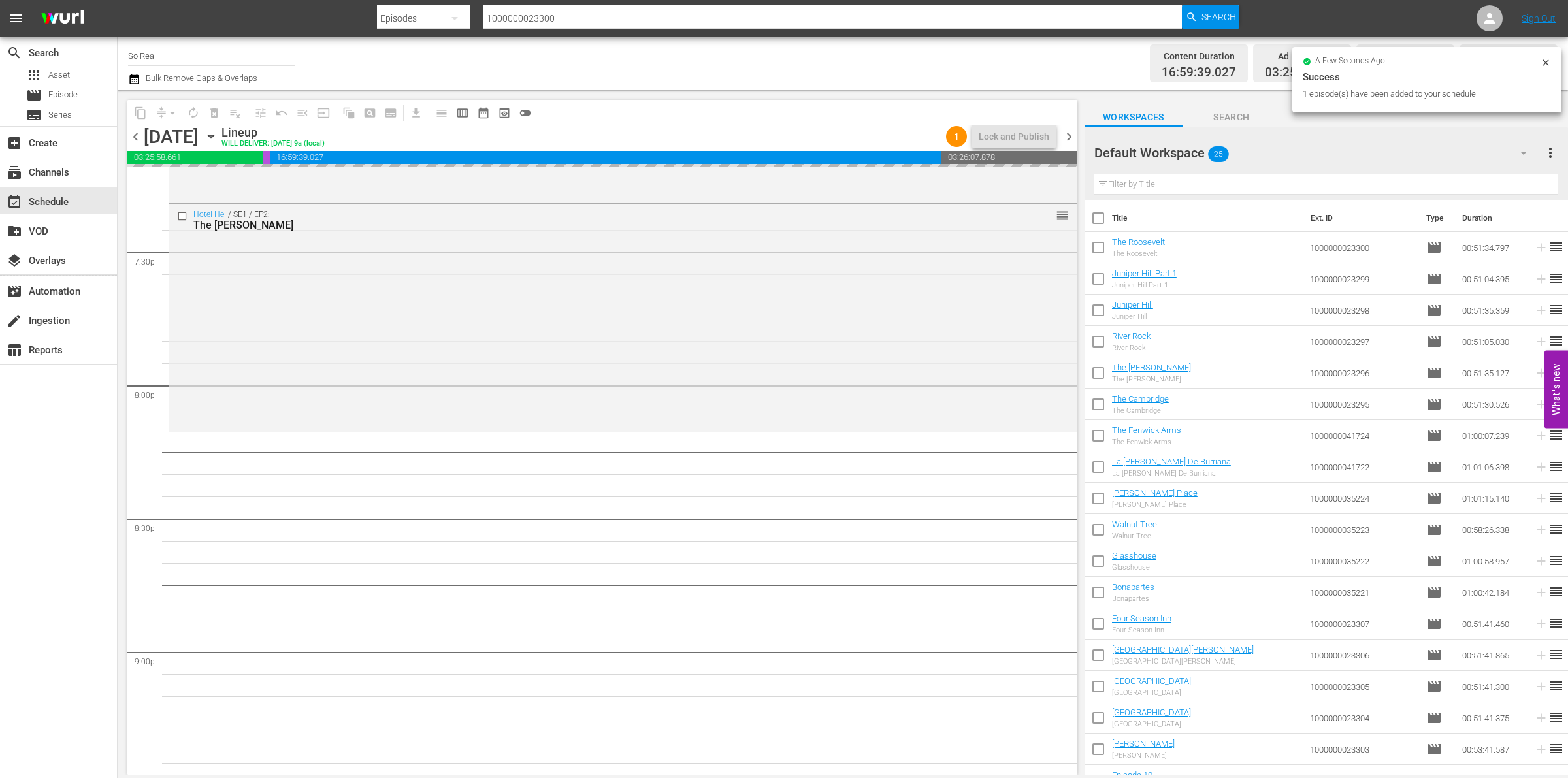
scroll to position [5114, 0]
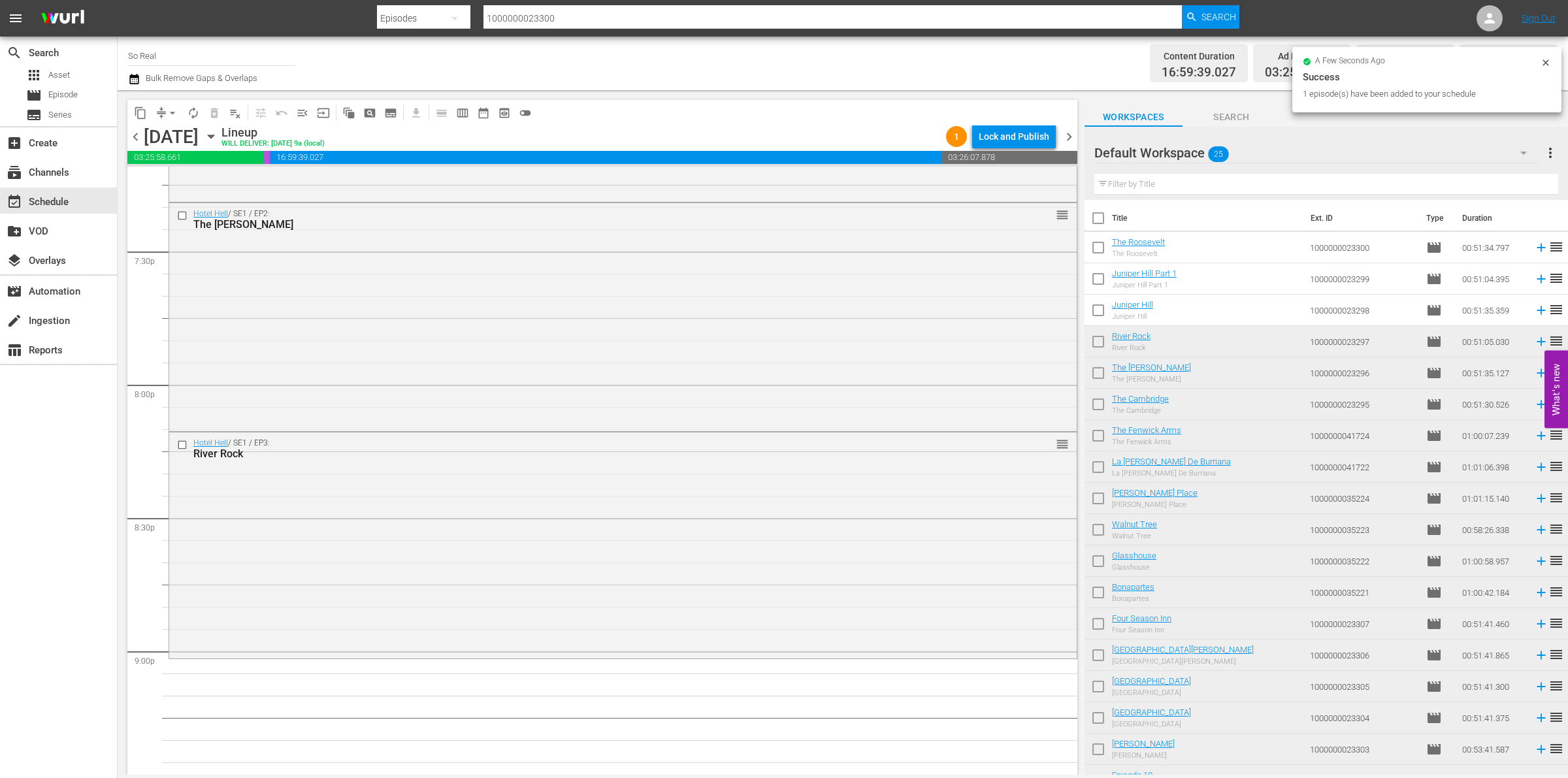
click at [1102, 309] on input "checkbox" at bounding box center [1098, 313] width 28 height 28
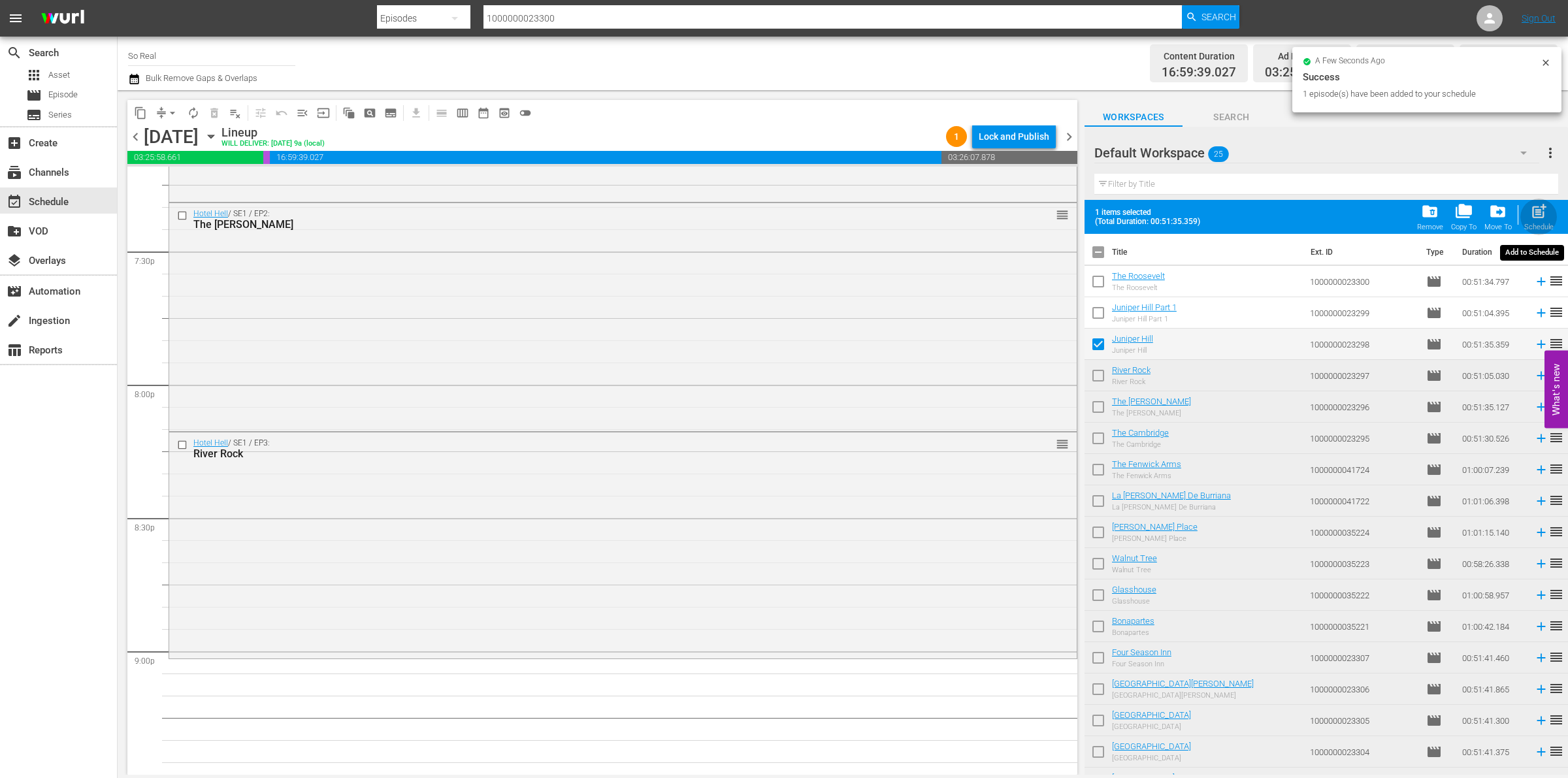
click at [1538, 213] on span "post_add" at bounding box center [1539, 211] width 17 height 17
checkbox input "false"
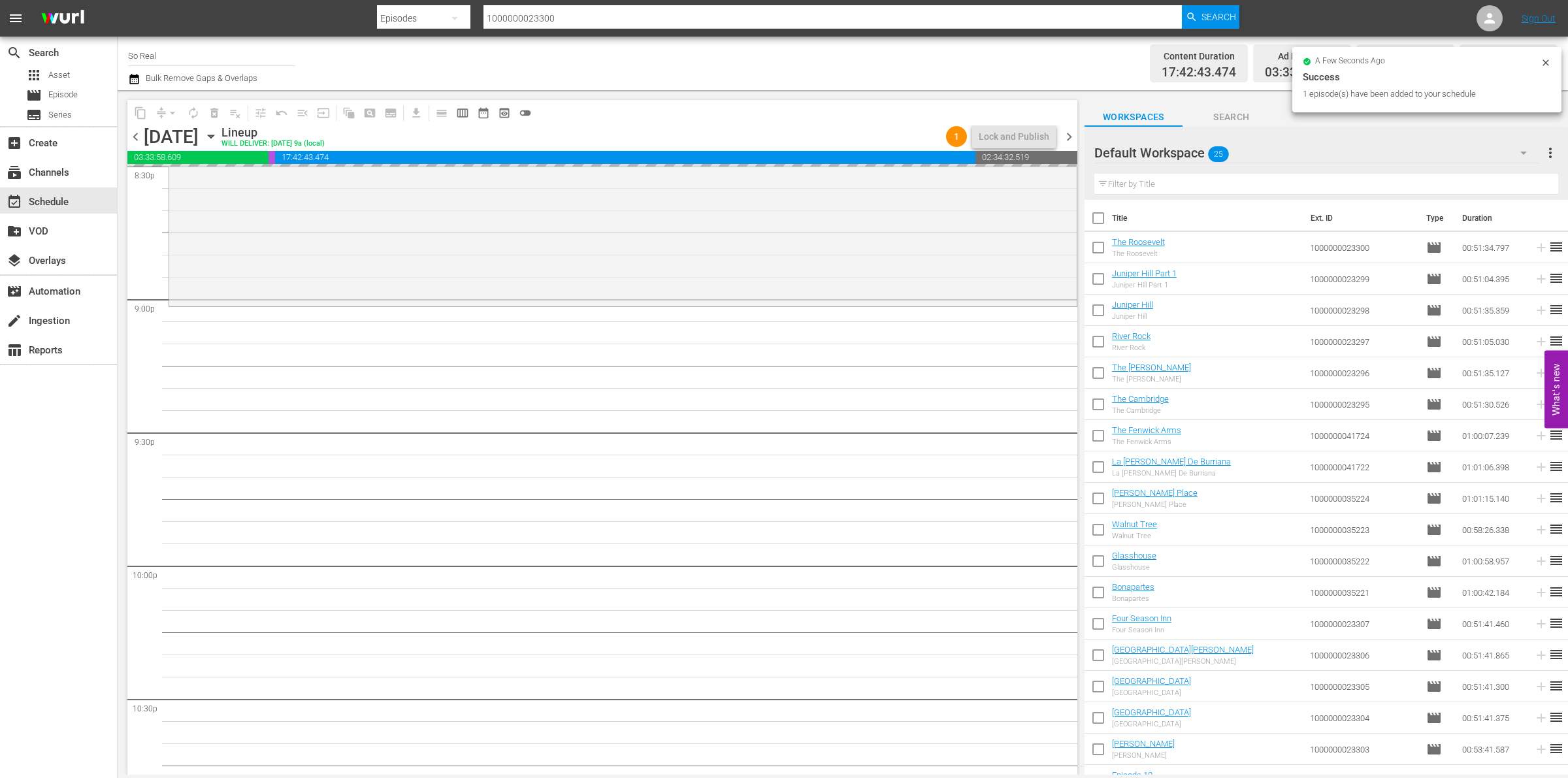
scroll to position [5468, 0]
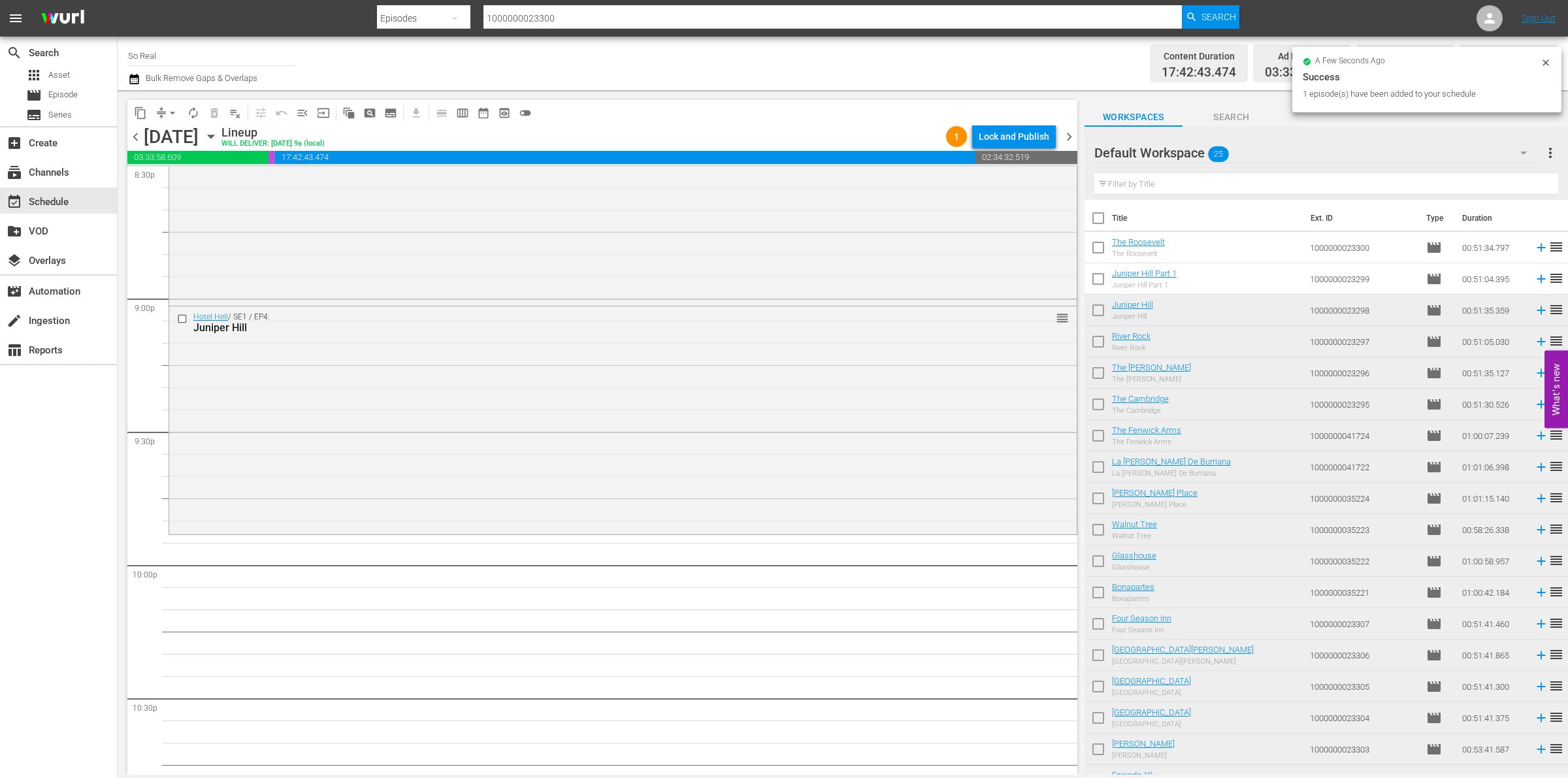
click at [1092, 282] on input "checkbox" at bounding box center [1098, 282] width 28 height 28
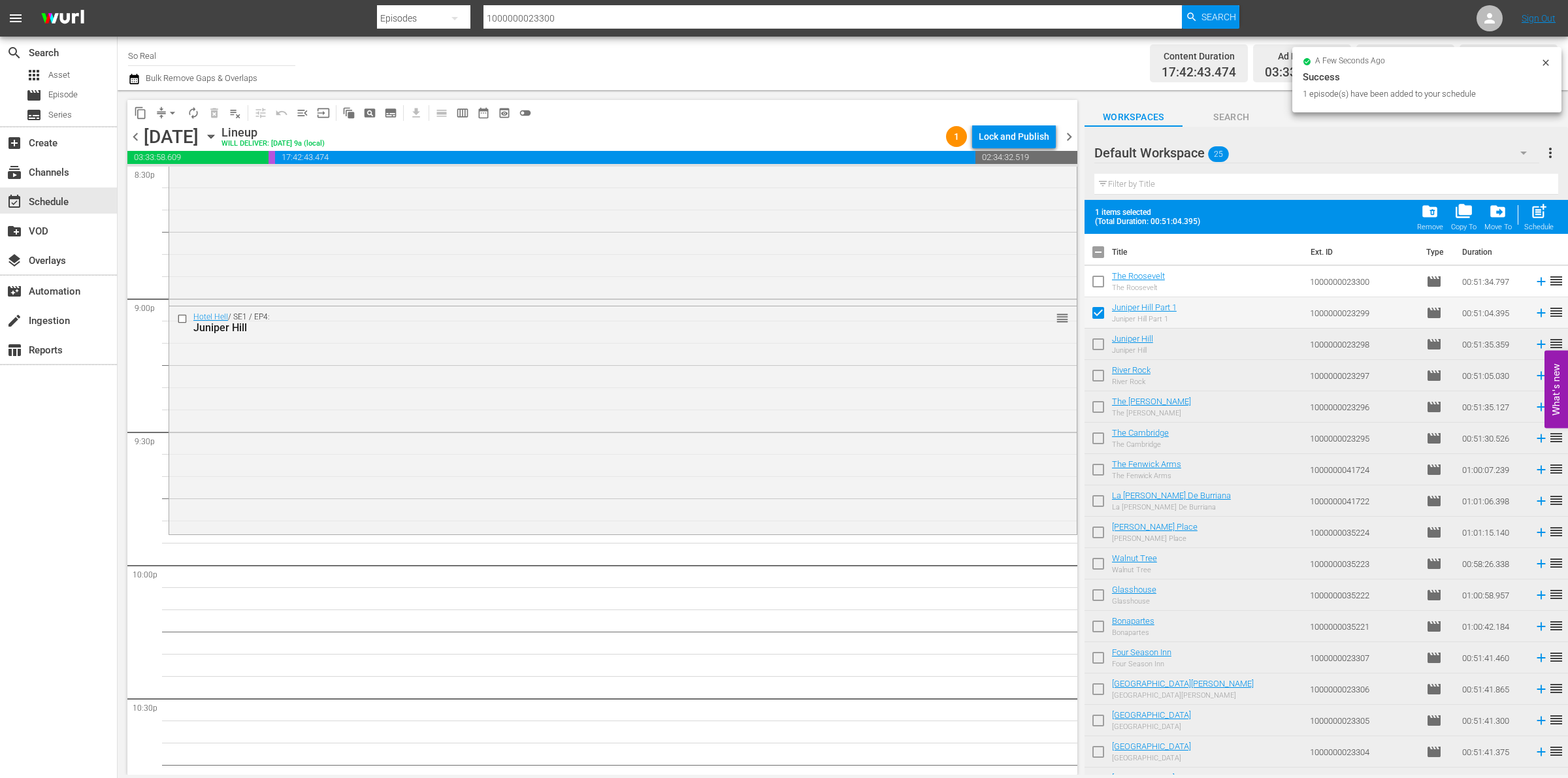
click at [1537, 209] on span "post_add" at bounding box center [1539, 211] width 17 height 17
checkbox input "false"
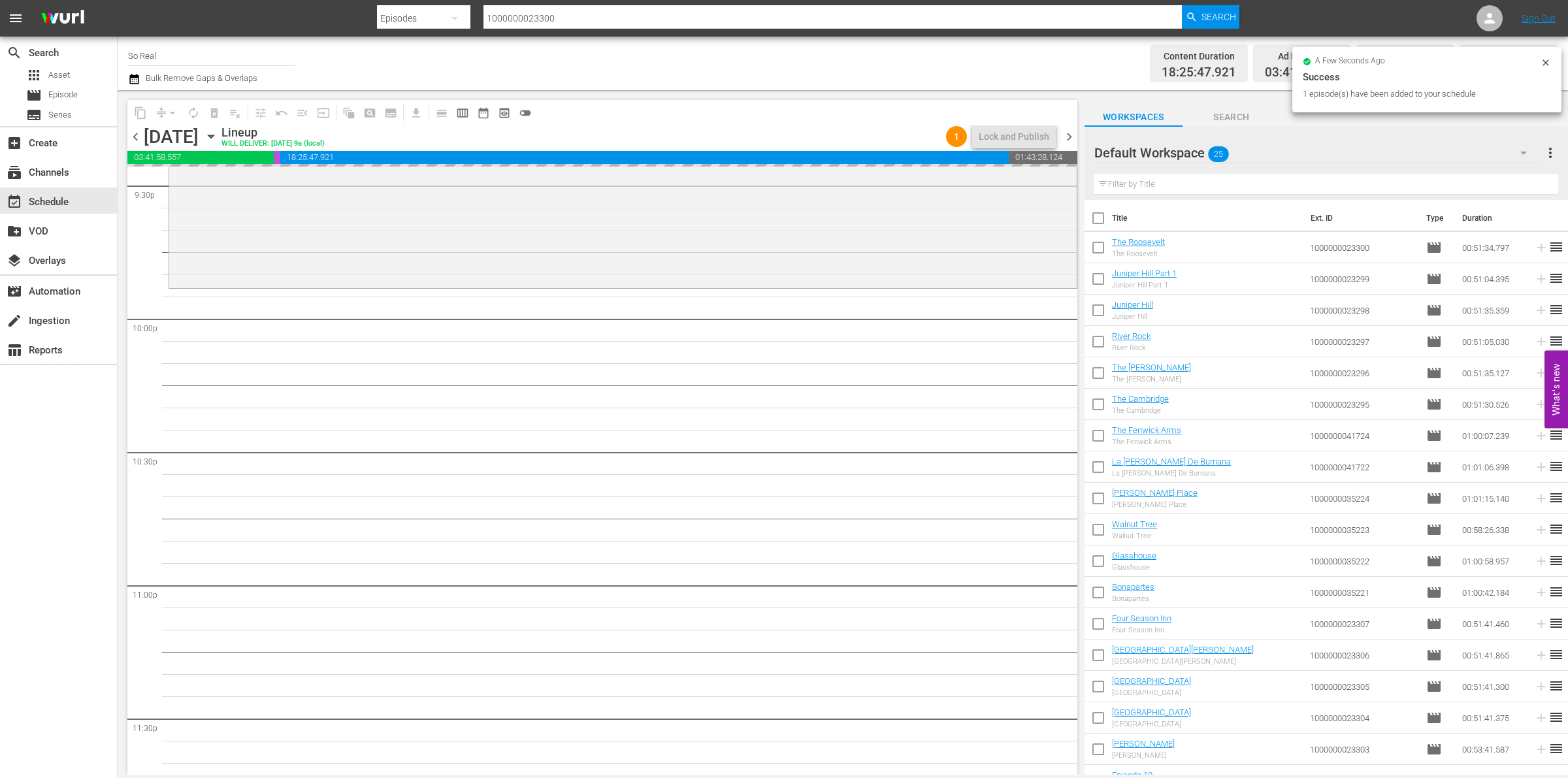
scroll to position [5715, 0]
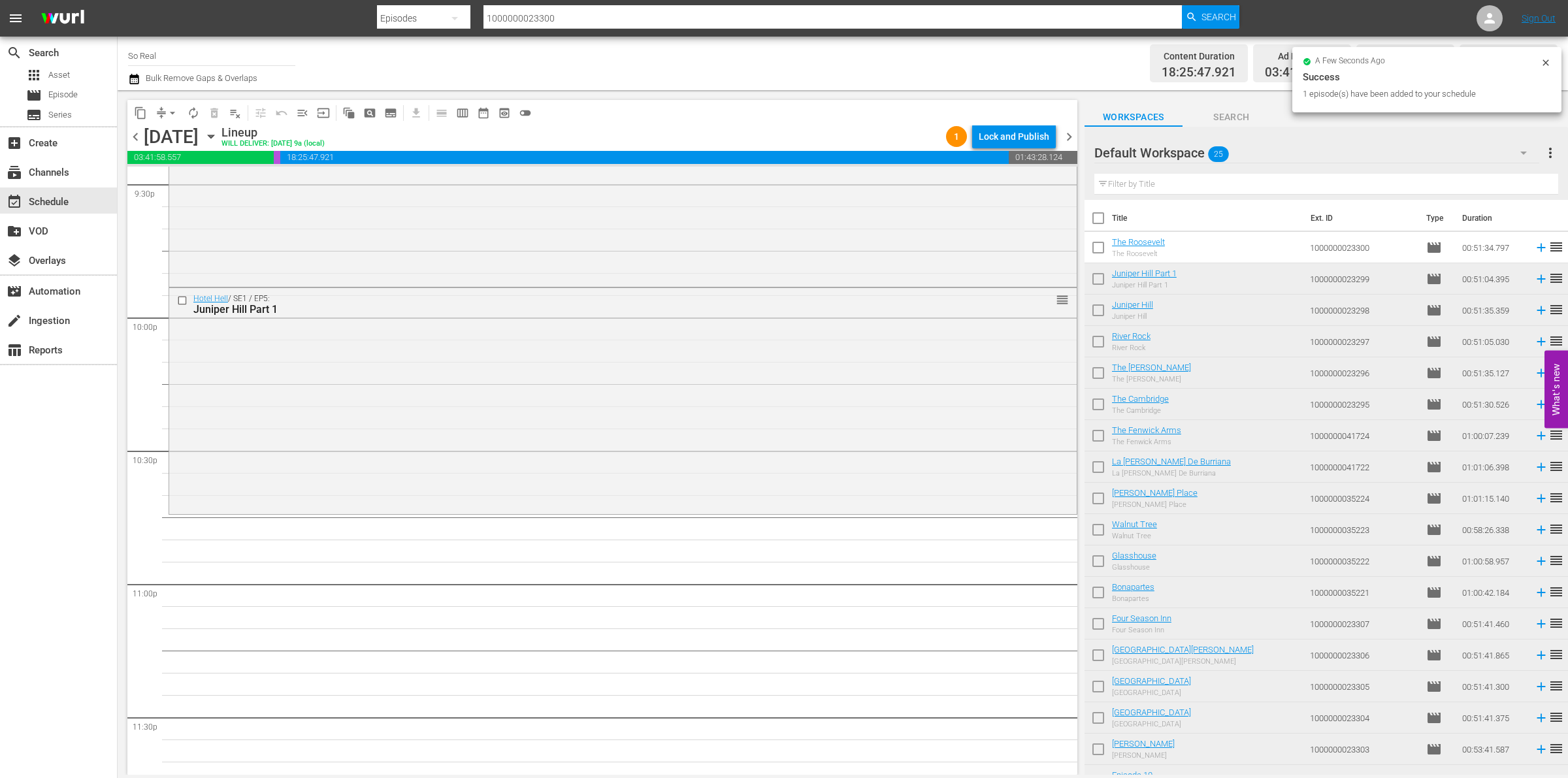
click at [1093, 245] on input "checkbox" at bounding box center [1098, 251] width 28 height 28
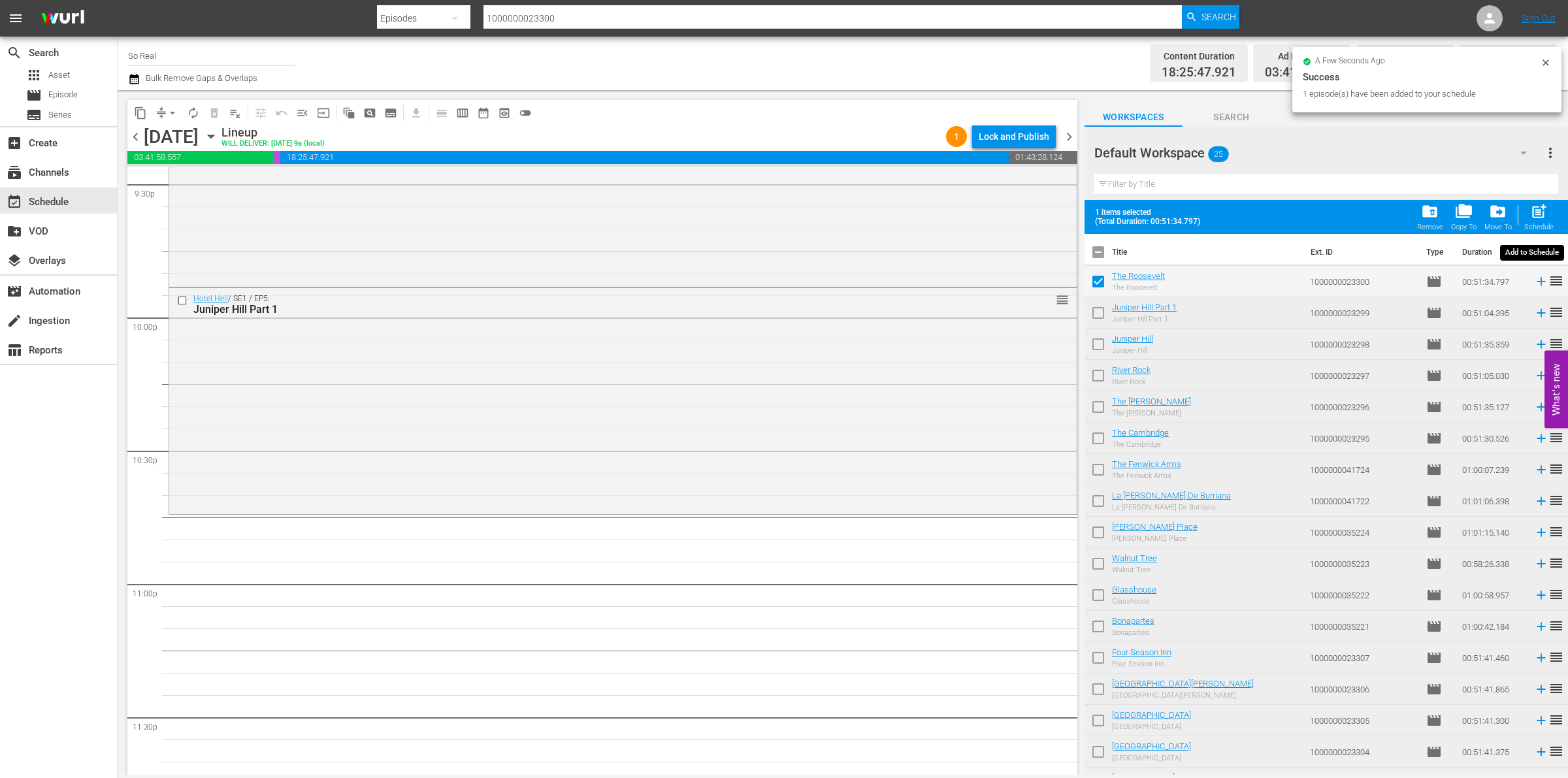
click at [1540, 204] on span "post_add" at bounding box center [1539, 211] width 17 height 17
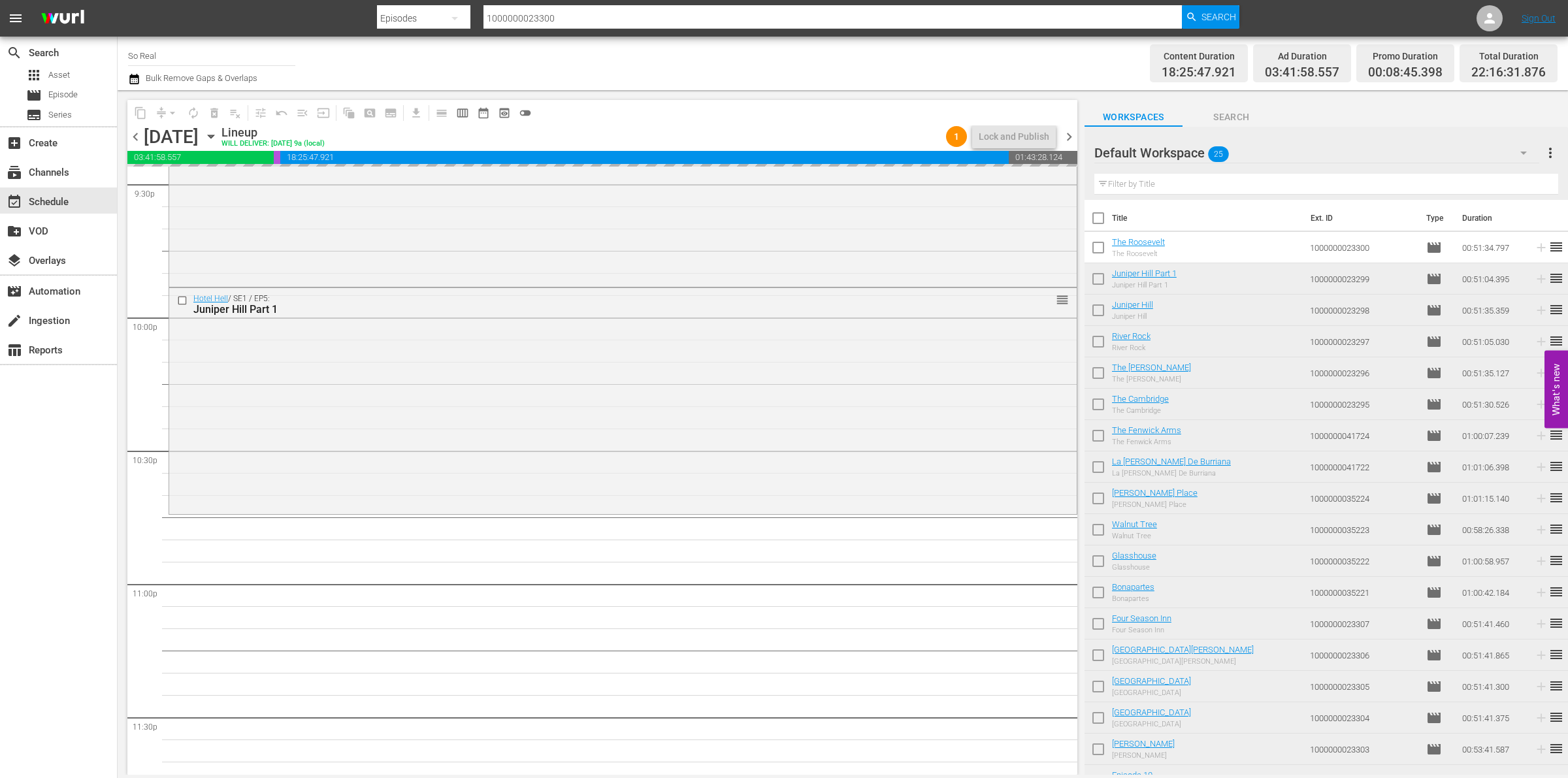
checkbox input "false"
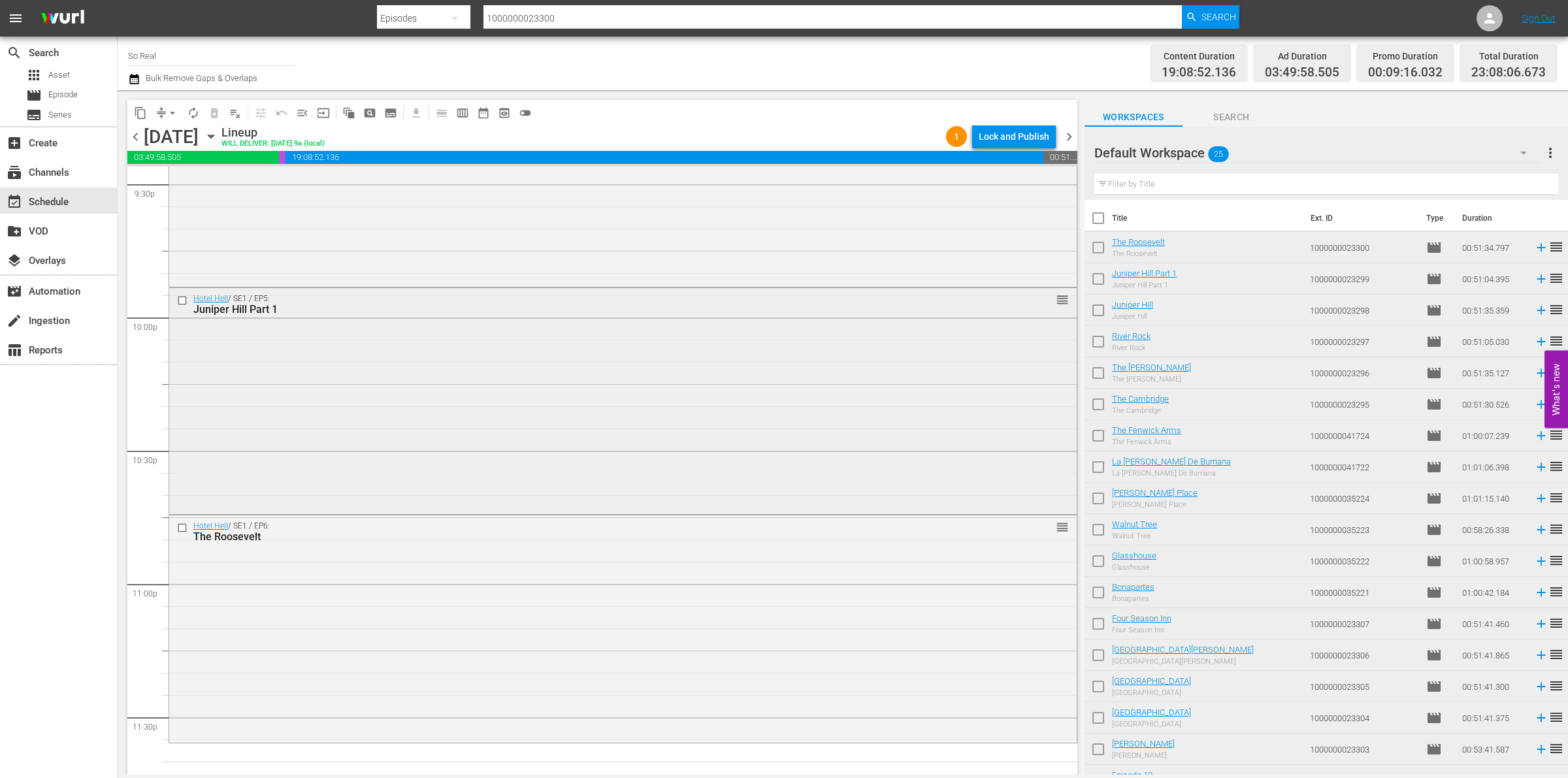
scroll to position [5790, 0]
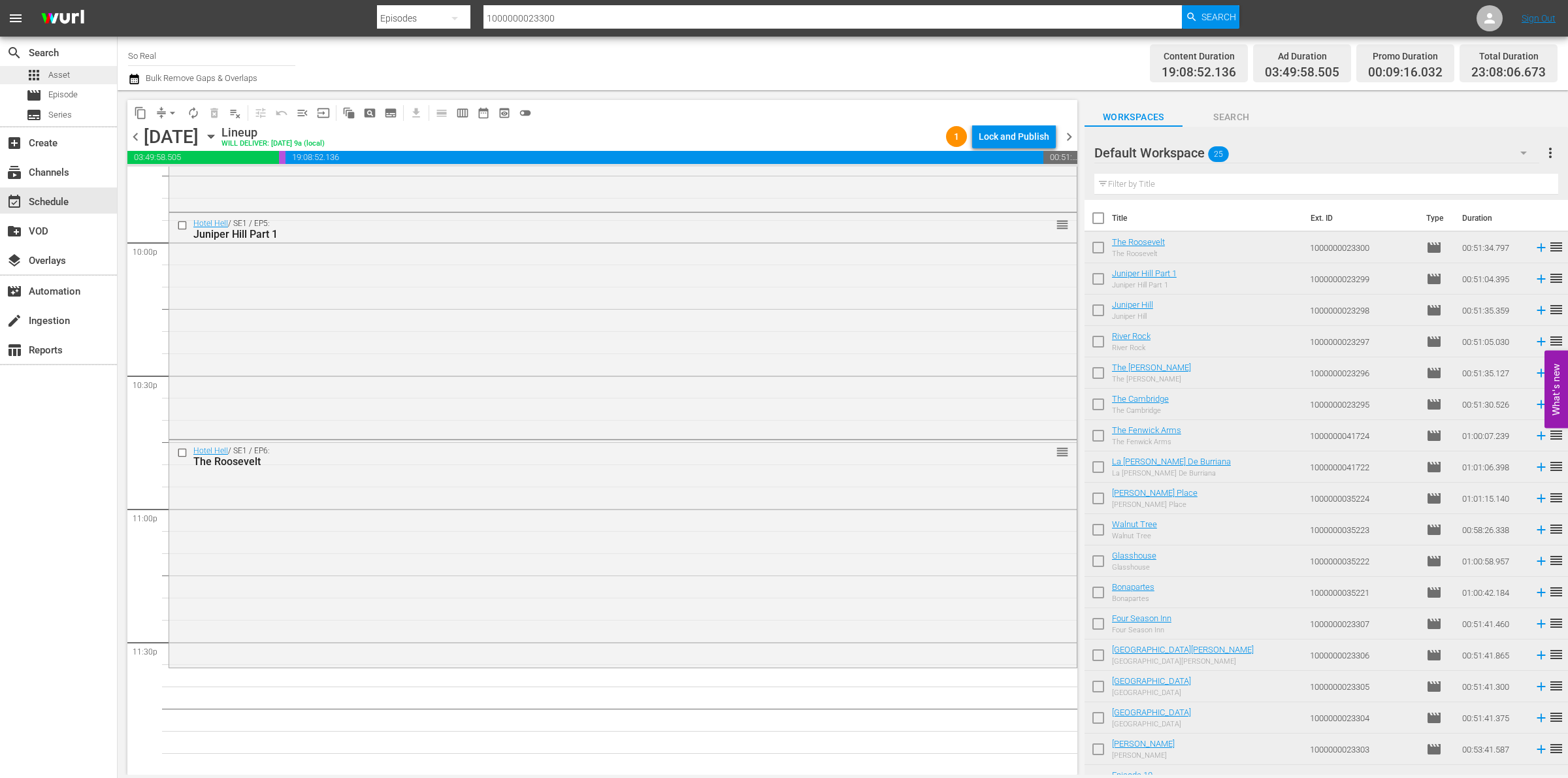
click at [57, 72] on span "Asset" at bounding box center [59, 75] width 22 height 13
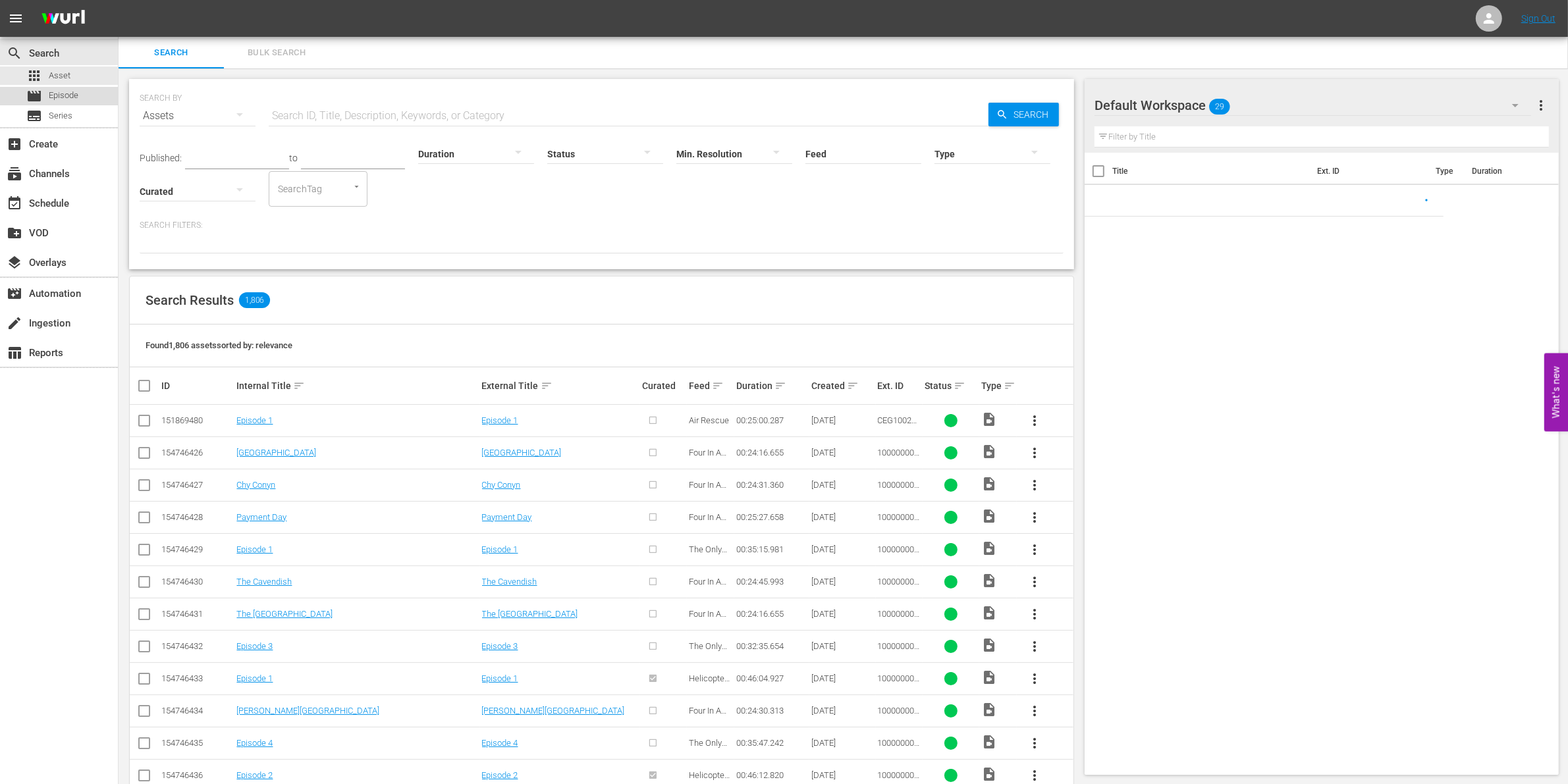
click at [67, 97] on span "Episode" at bounding box center [63, 95] width 30 height 13
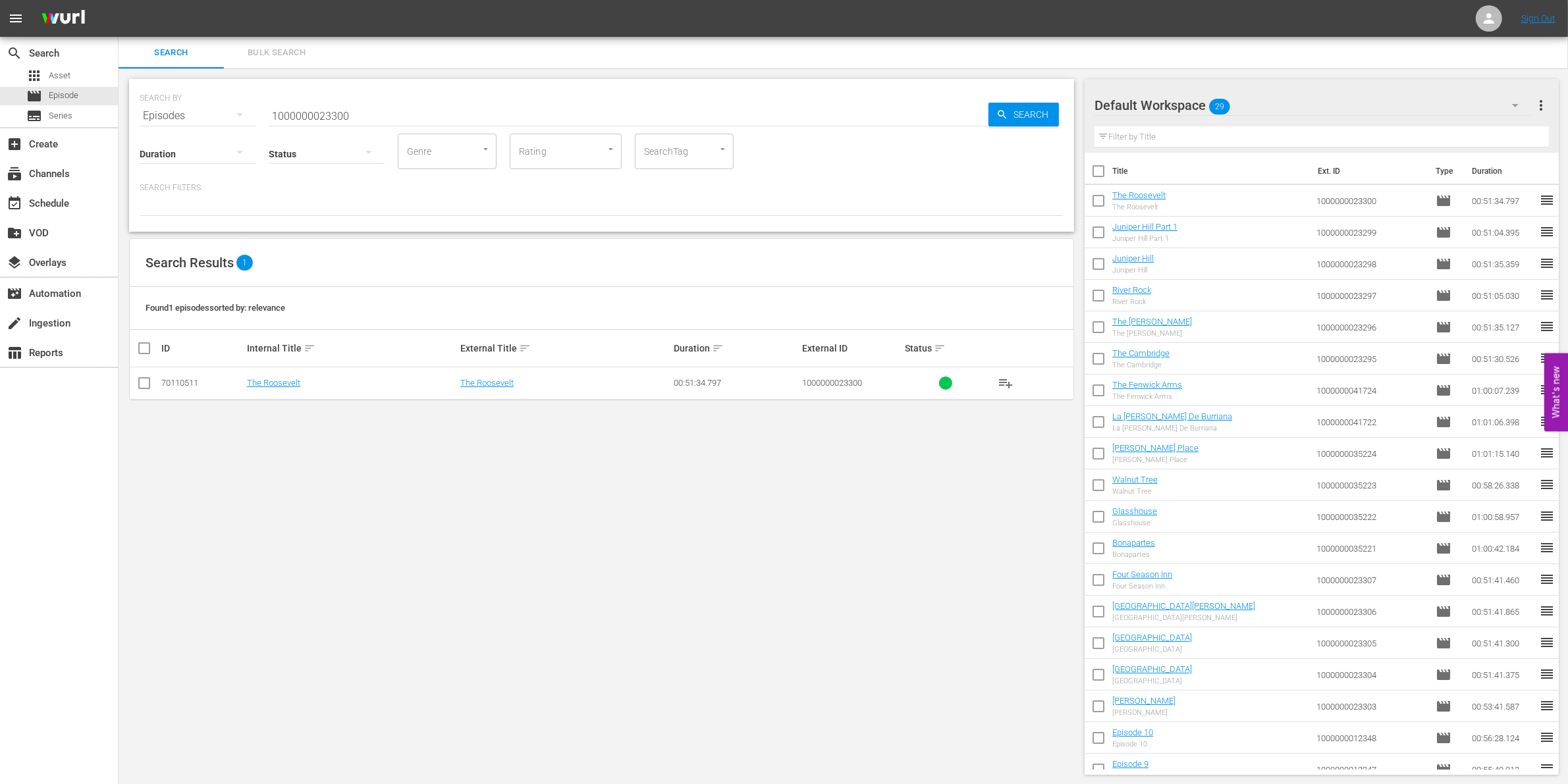
click at [326, 120] on input "1000000023300" at bounding box center [628, 115] width 720 height 31
paste input "13"
type input "1000000023313"
click at [138, 385] on input "checkbox" at bounding box center [144, 385] width 16 height 16
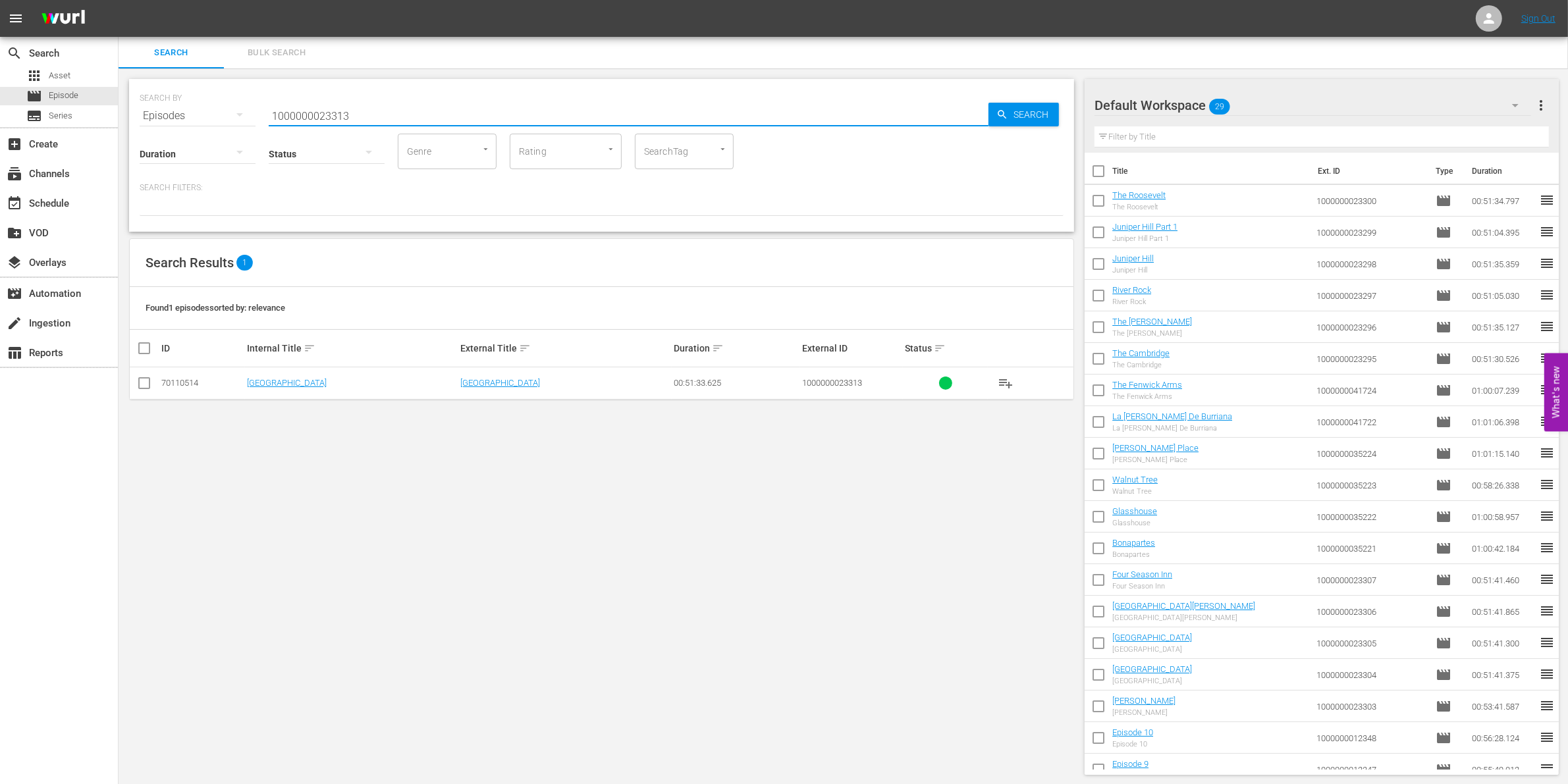
checkbox input "true"
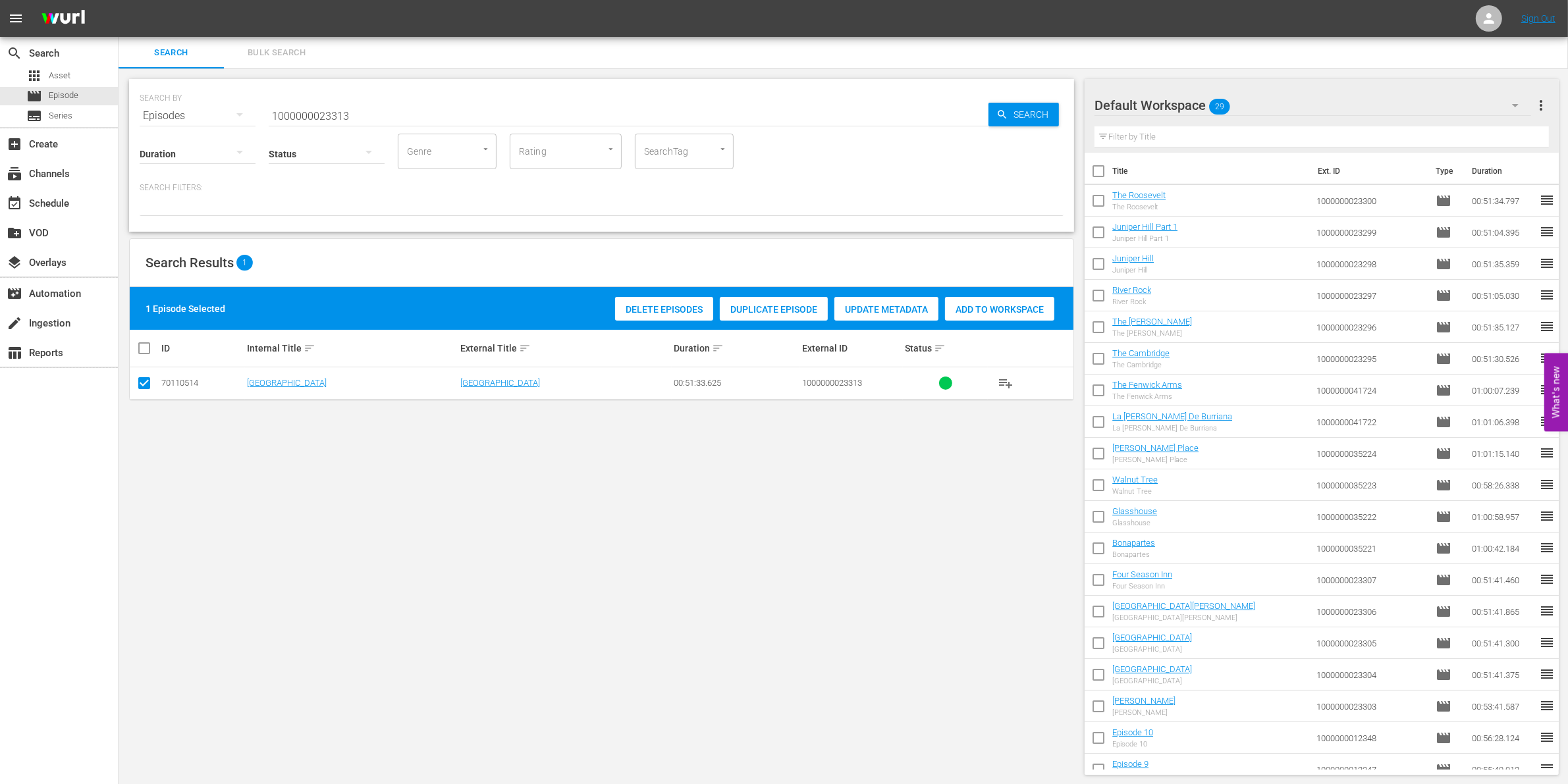
click at [989, 306] on span "Add to Workspace" at bounding box center [999, 309] width 109 height 10
click at [25, 211] on div "event_available Schedule" at bounding box center [59, 202] width 118 height 26
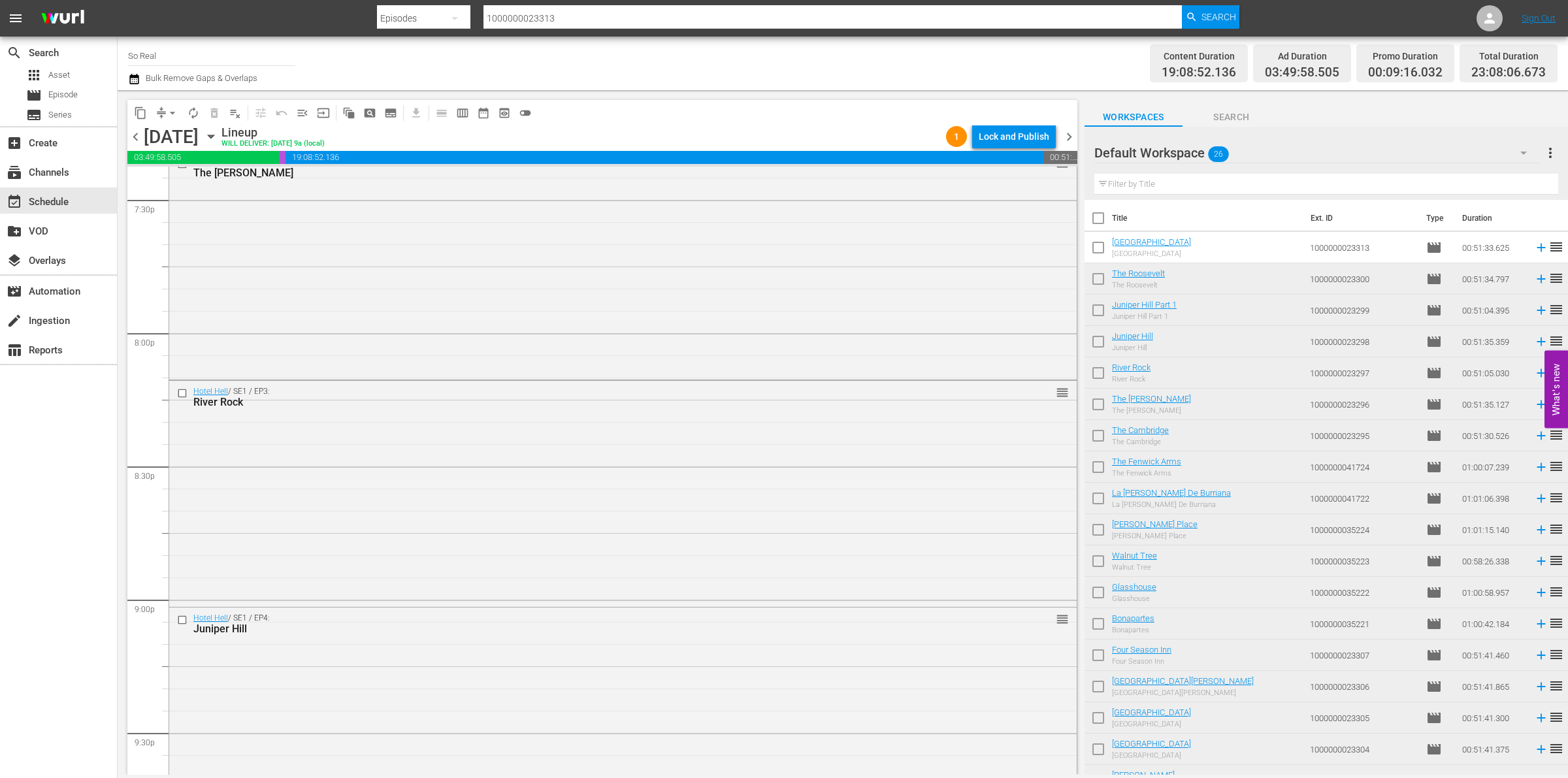
scroll to position [5790, 0]
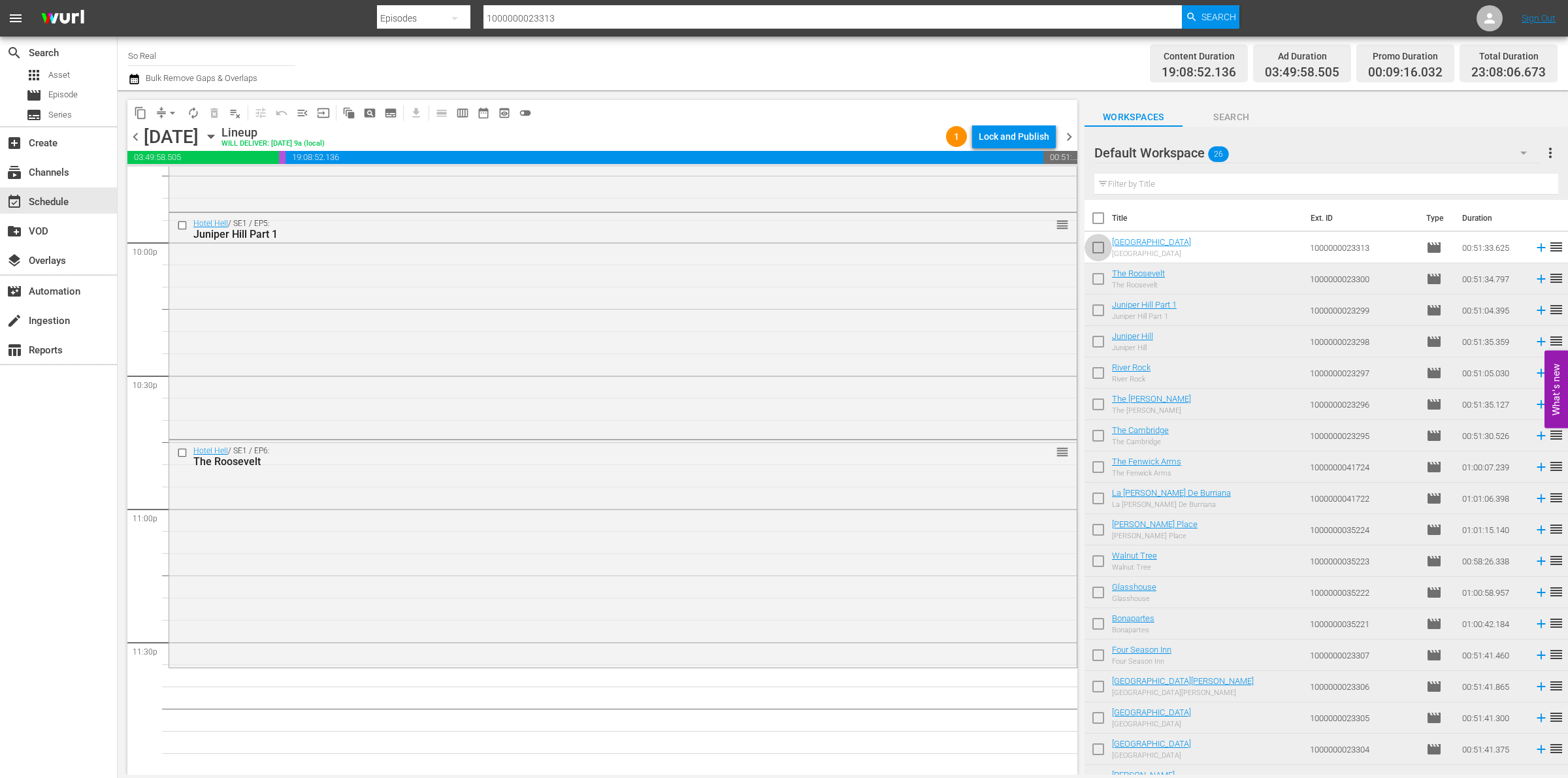
click at [1099, 252] on input "checkbox" at bounding box center [1098, 251] width 28 height 28
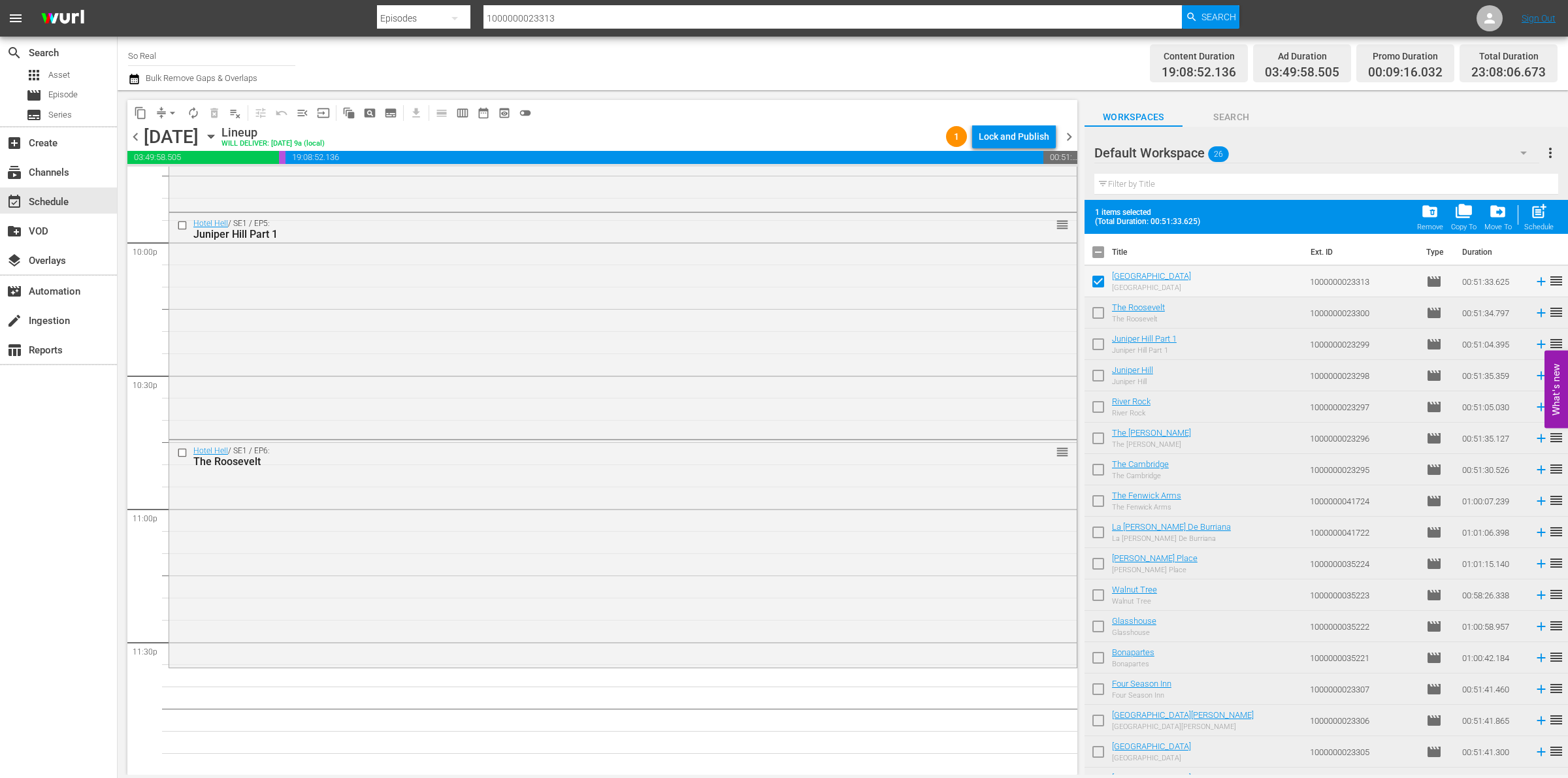
click at [1538, 221] on span "post_add" at bounding box center [1539, 211] width 17 height 17
checkbox input "false"
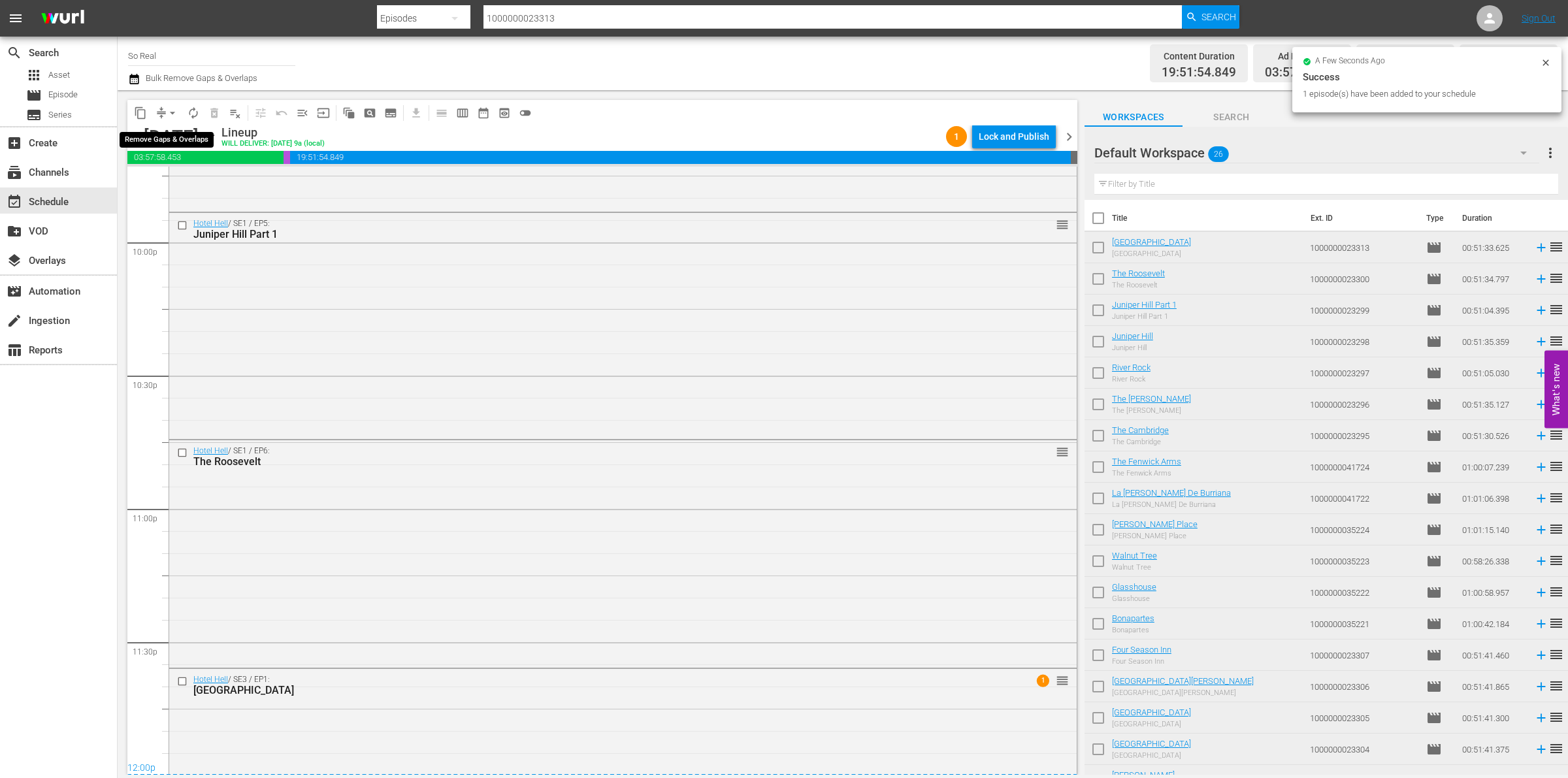
click at [175, 109] on span "arrow_drop_down" at bounding box center [172, 113] width 13 height 13
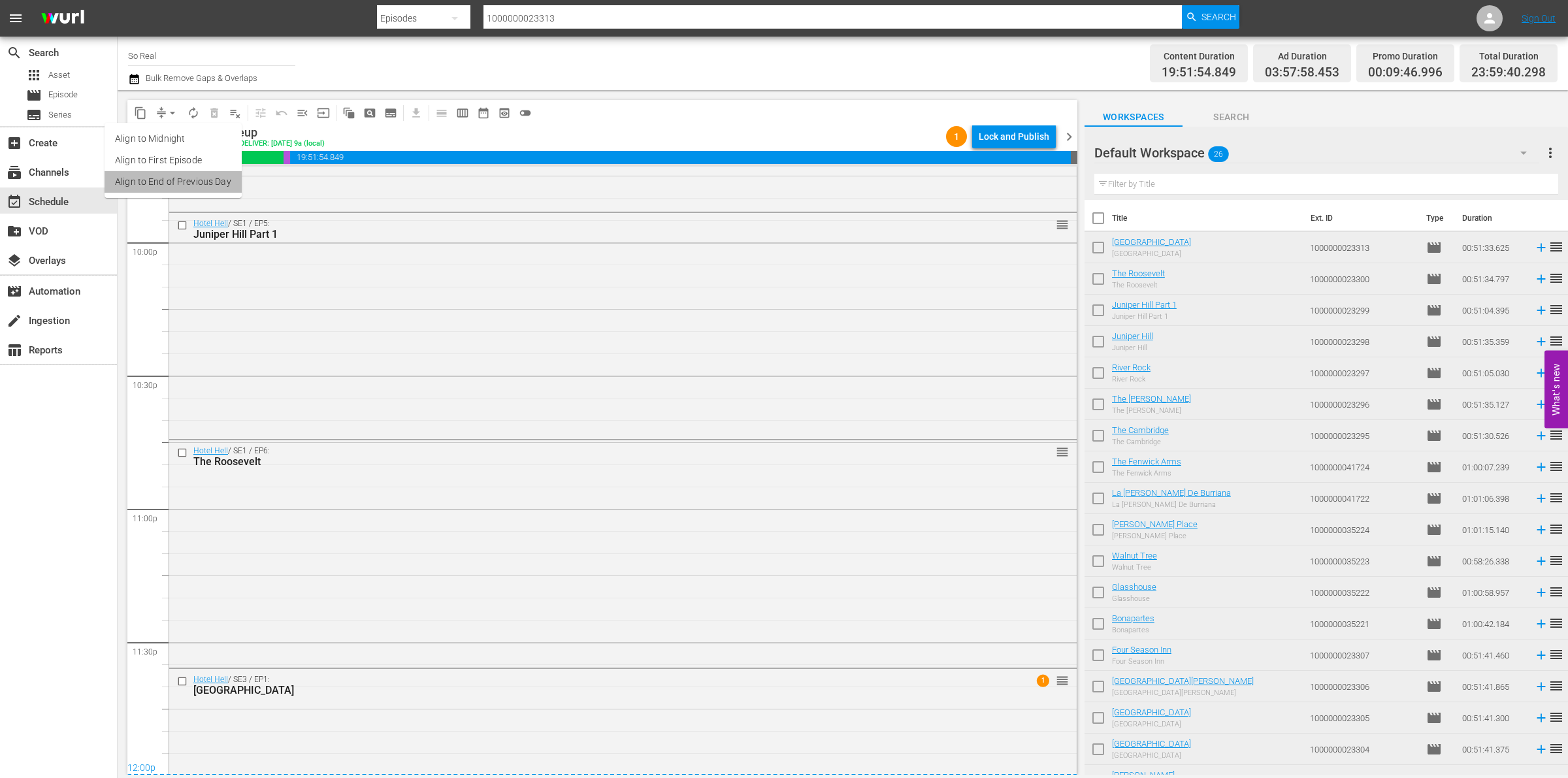
click at [200, 181] on li "Align to End of Previous Day" at bounding box center [172, 182] width 137 height 22
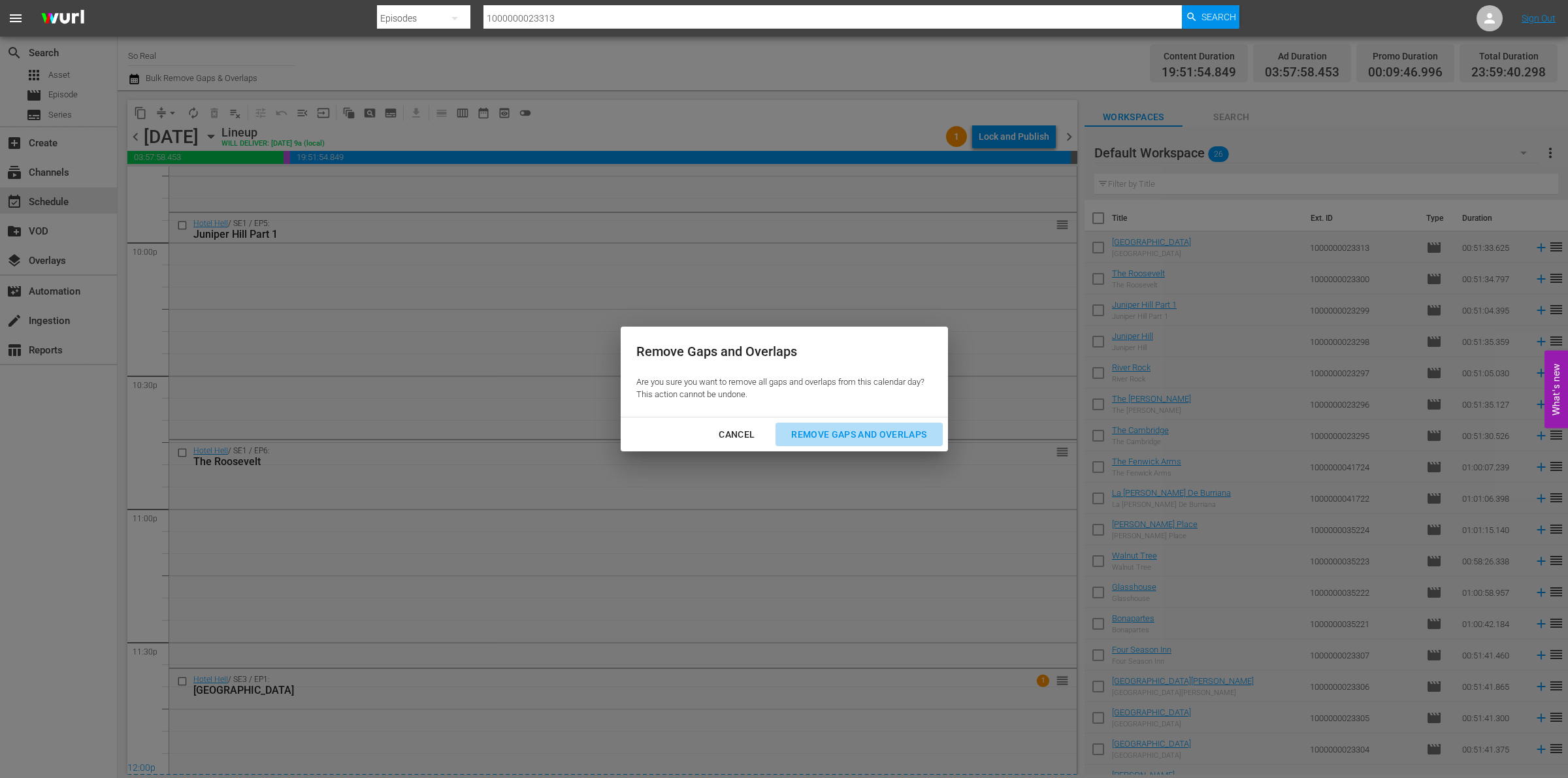
click at [859, 423] on button "Remove Gaps and Overlaps" at bounding box center [858, 435] width 166 height 24
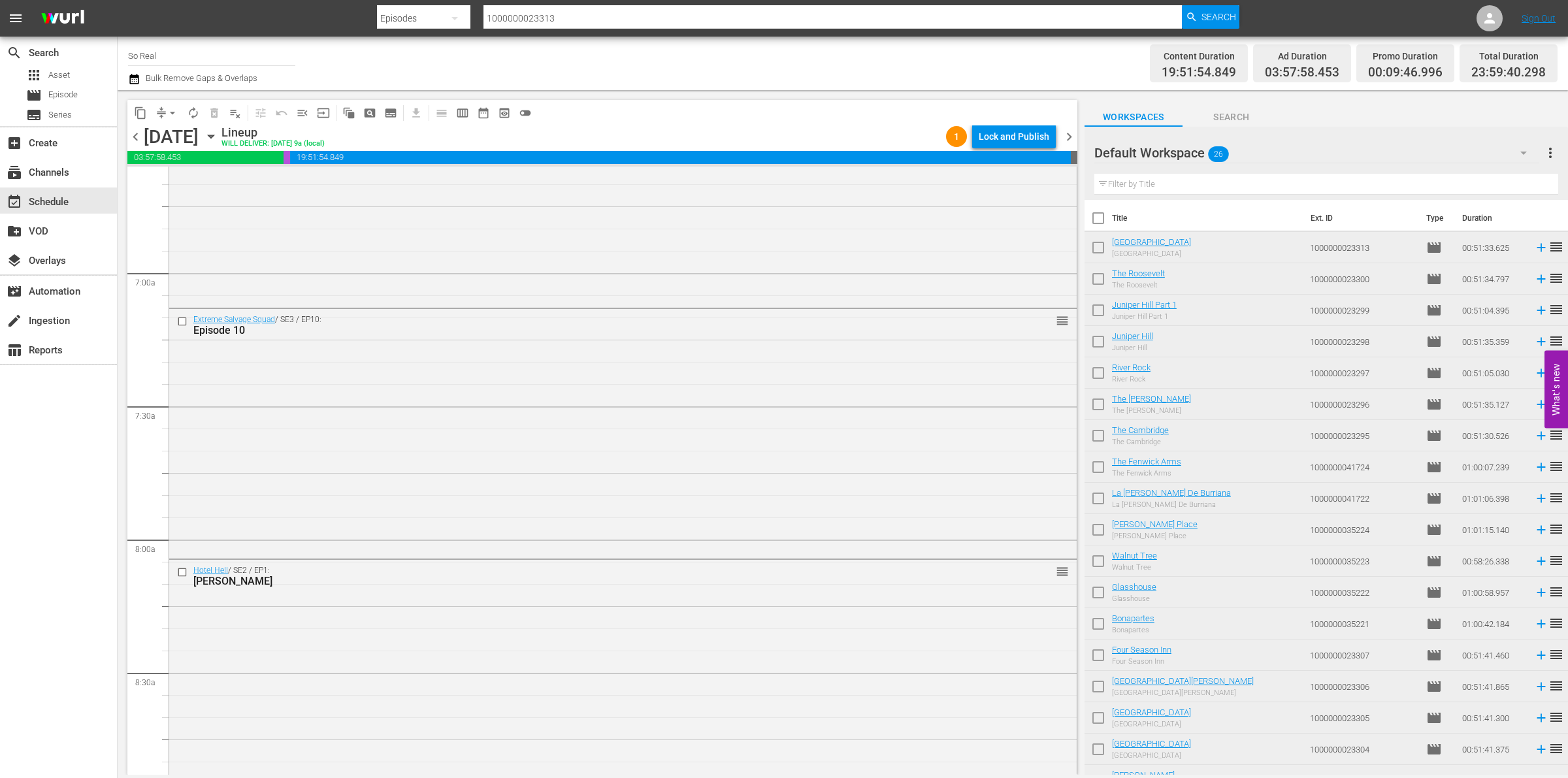
scroll to position [1247, 0]
click at [1040, 147] on div "Lock and Publish" at bounding box center [1014, 136] width 71 height 23
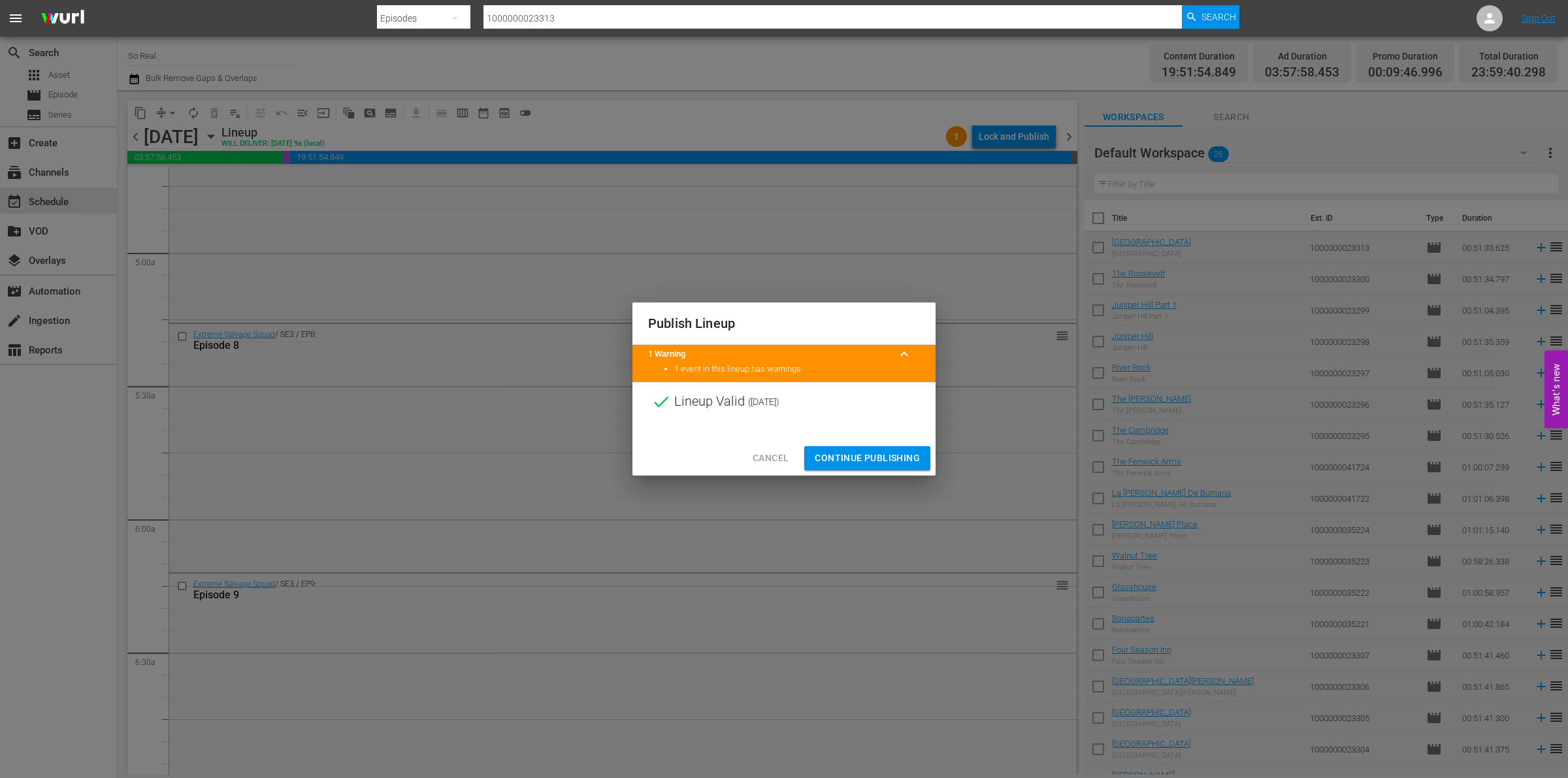
click at [860, 454] on span "Continue Publishing" at bounding box center [868, 458] width 105 height 16
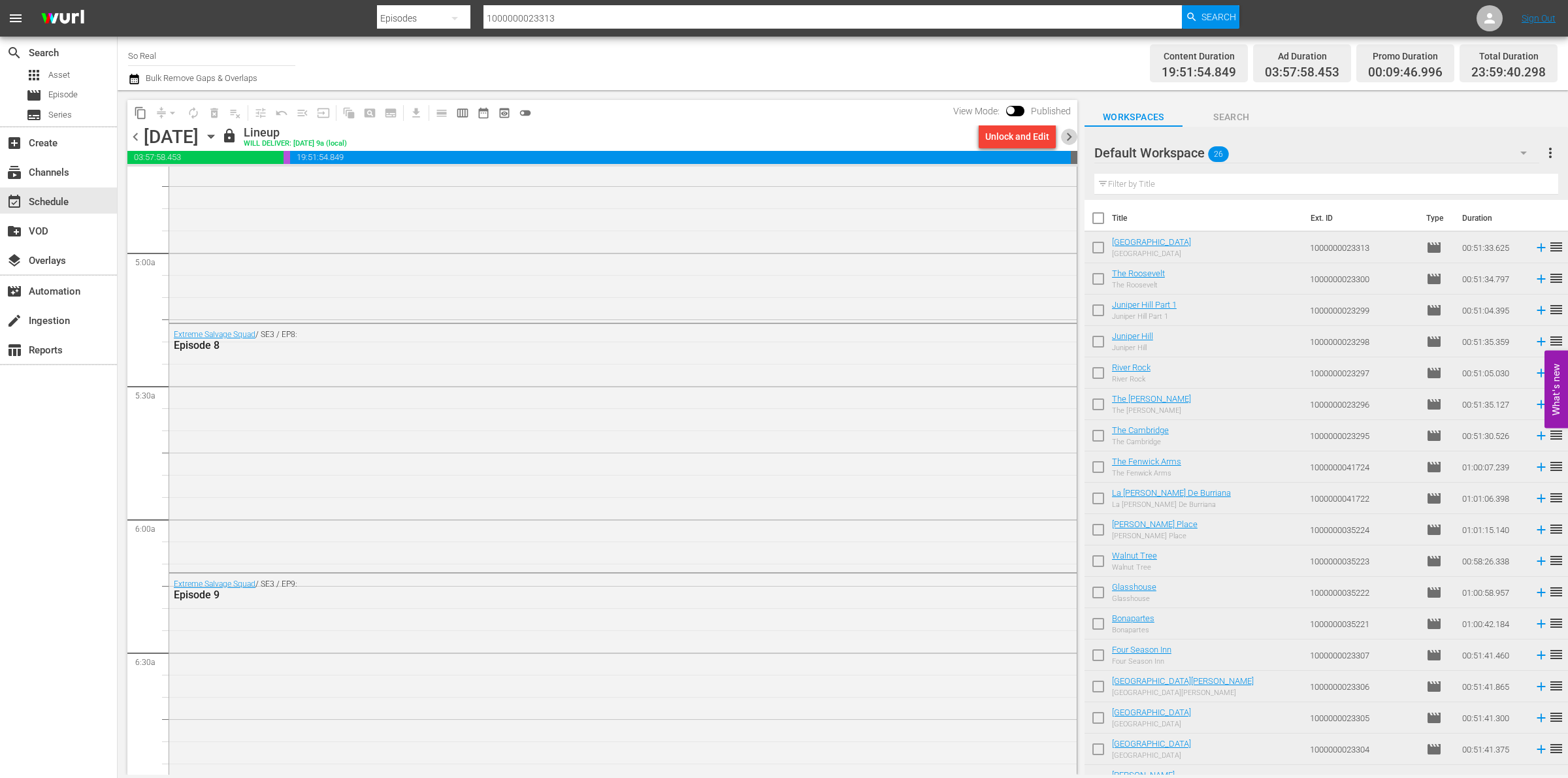
click at [1068, 140] on span "chevron_right" at bounding box center [1069, 136] width 16 height 16
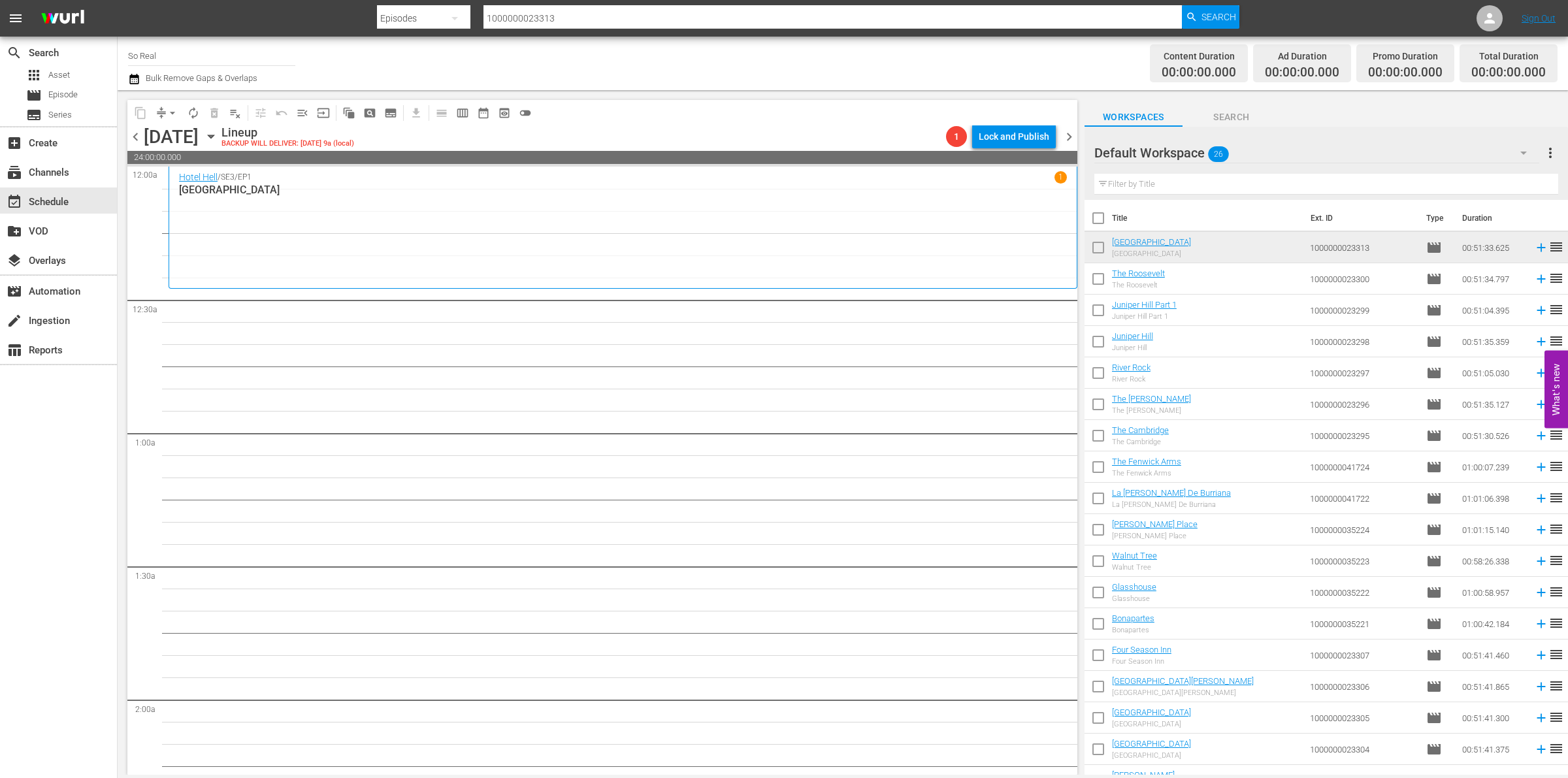
click at [1104, 217] on input "checkbox" at bounding box center [1098, 221] width 28 height 28
checkbox input "true"
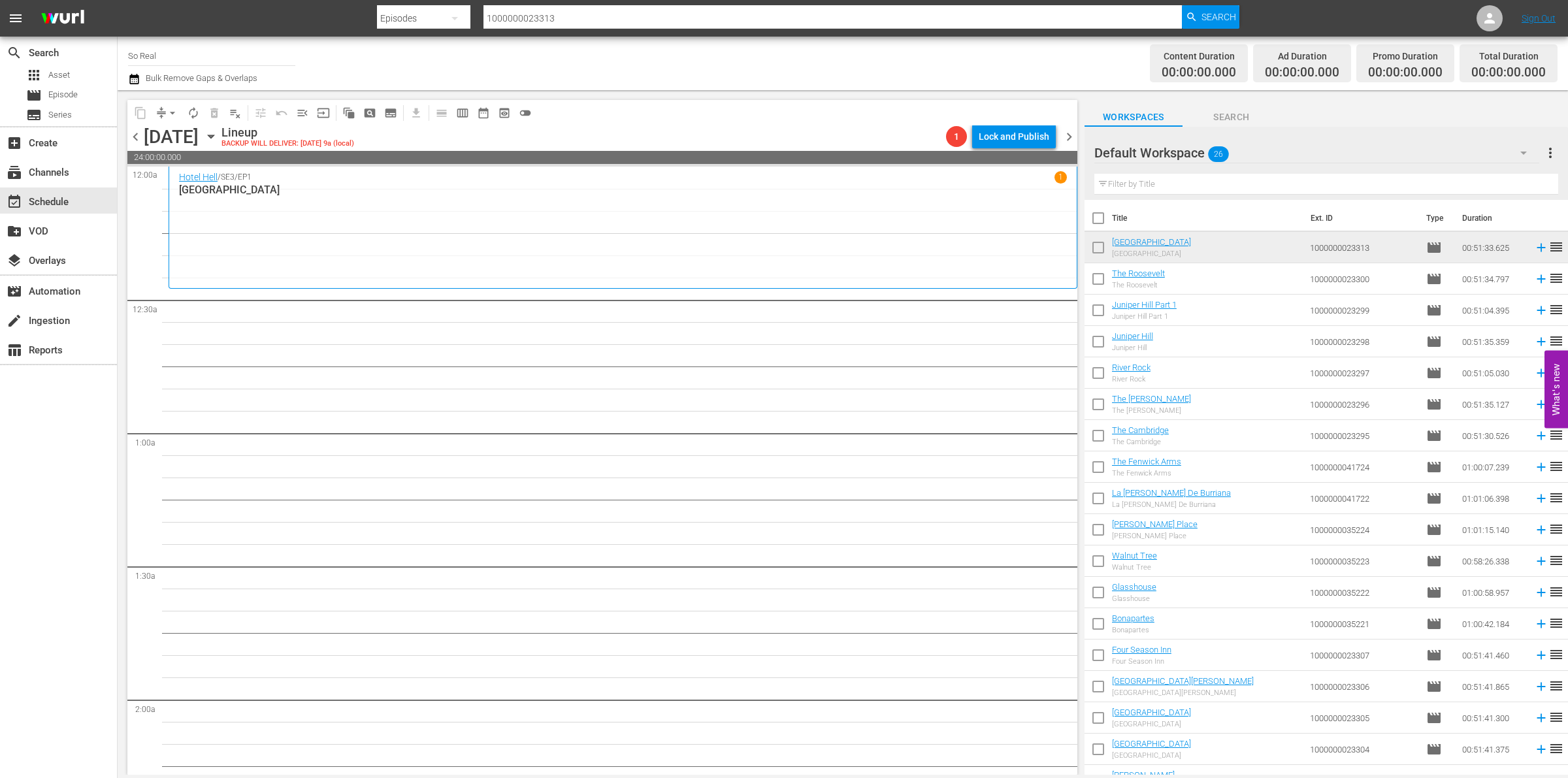
checkbox input "true"
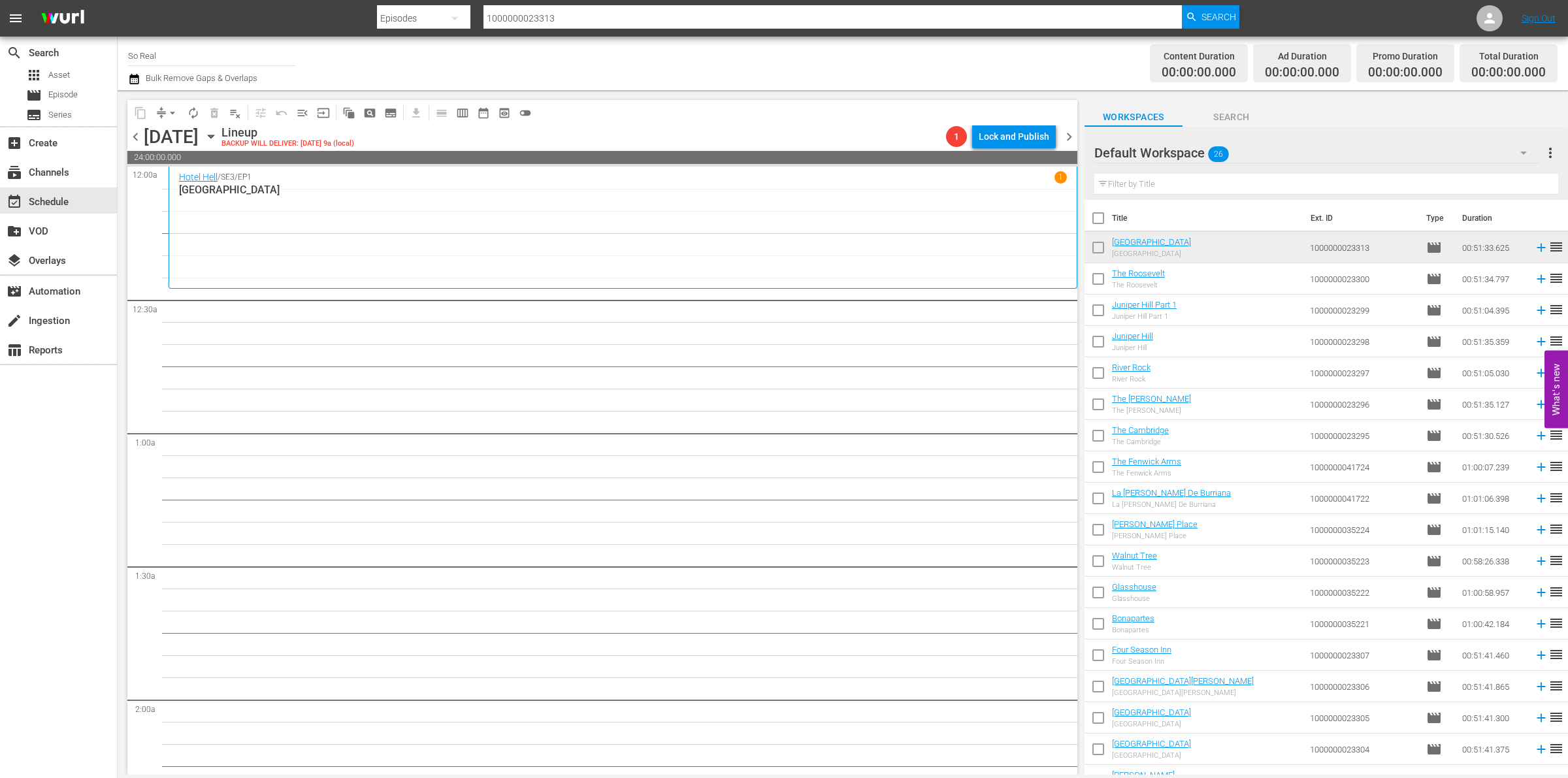
checkbox input "true"
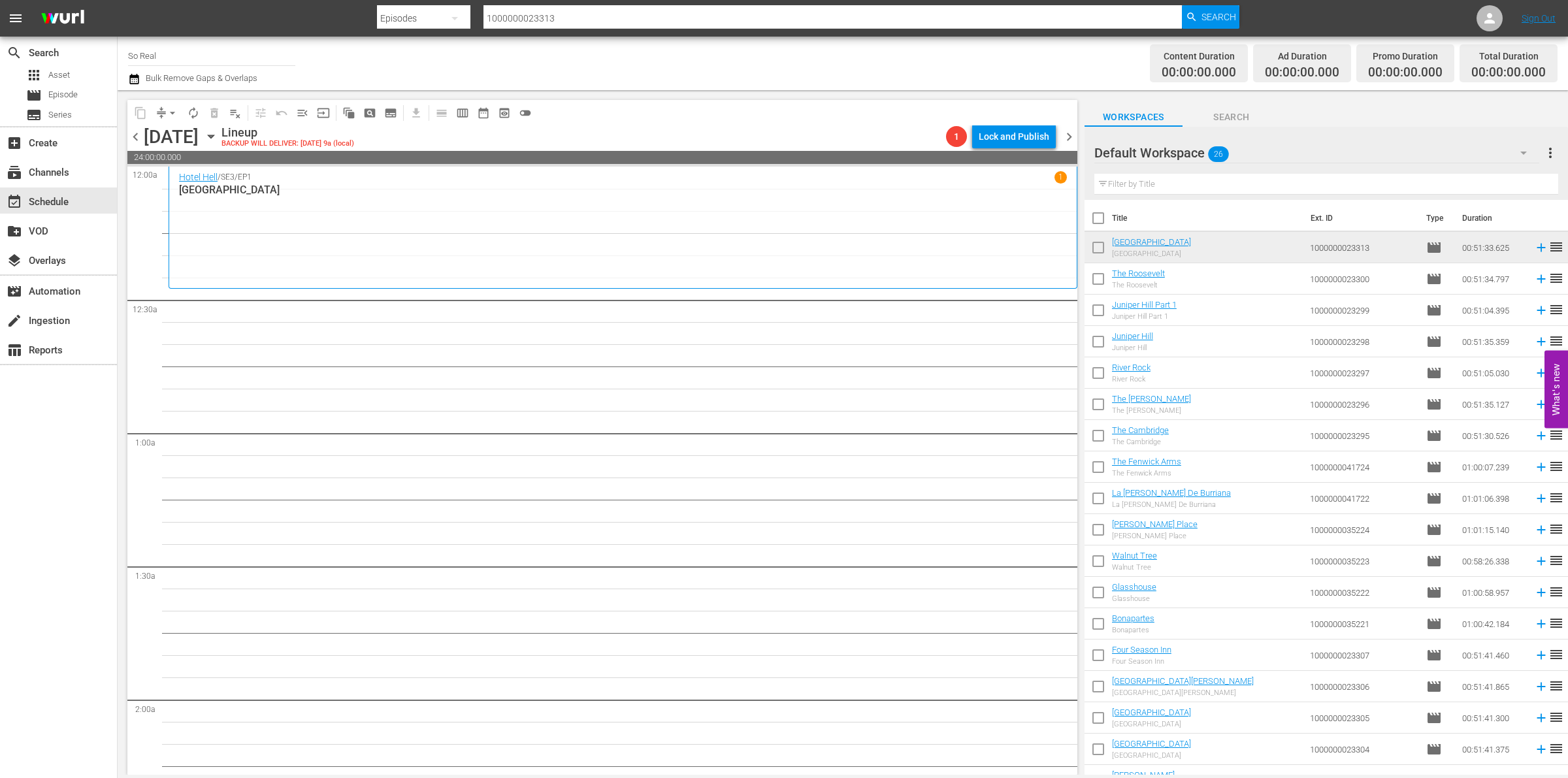
checkbox input "true"
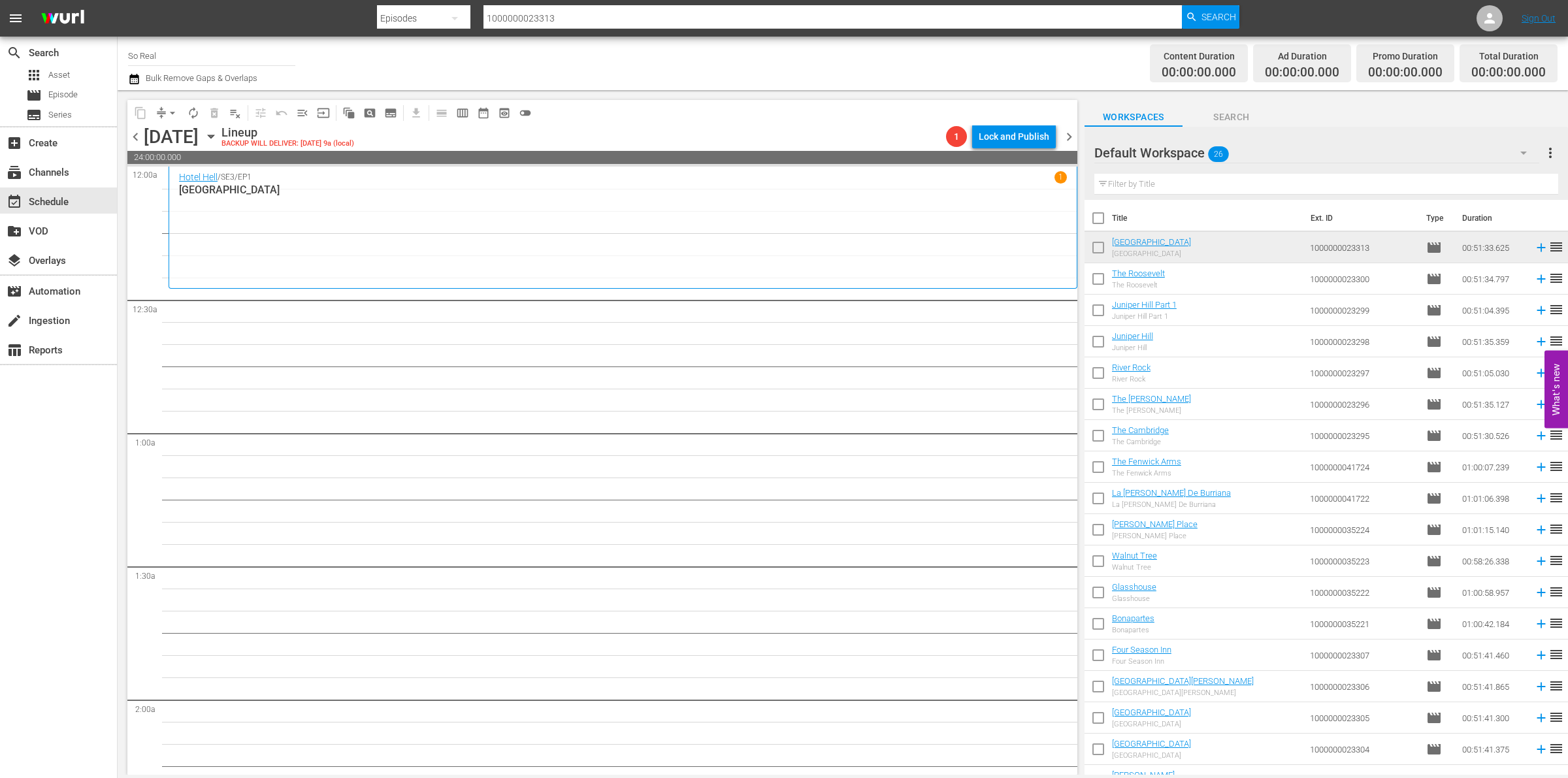
checkbox input "true"
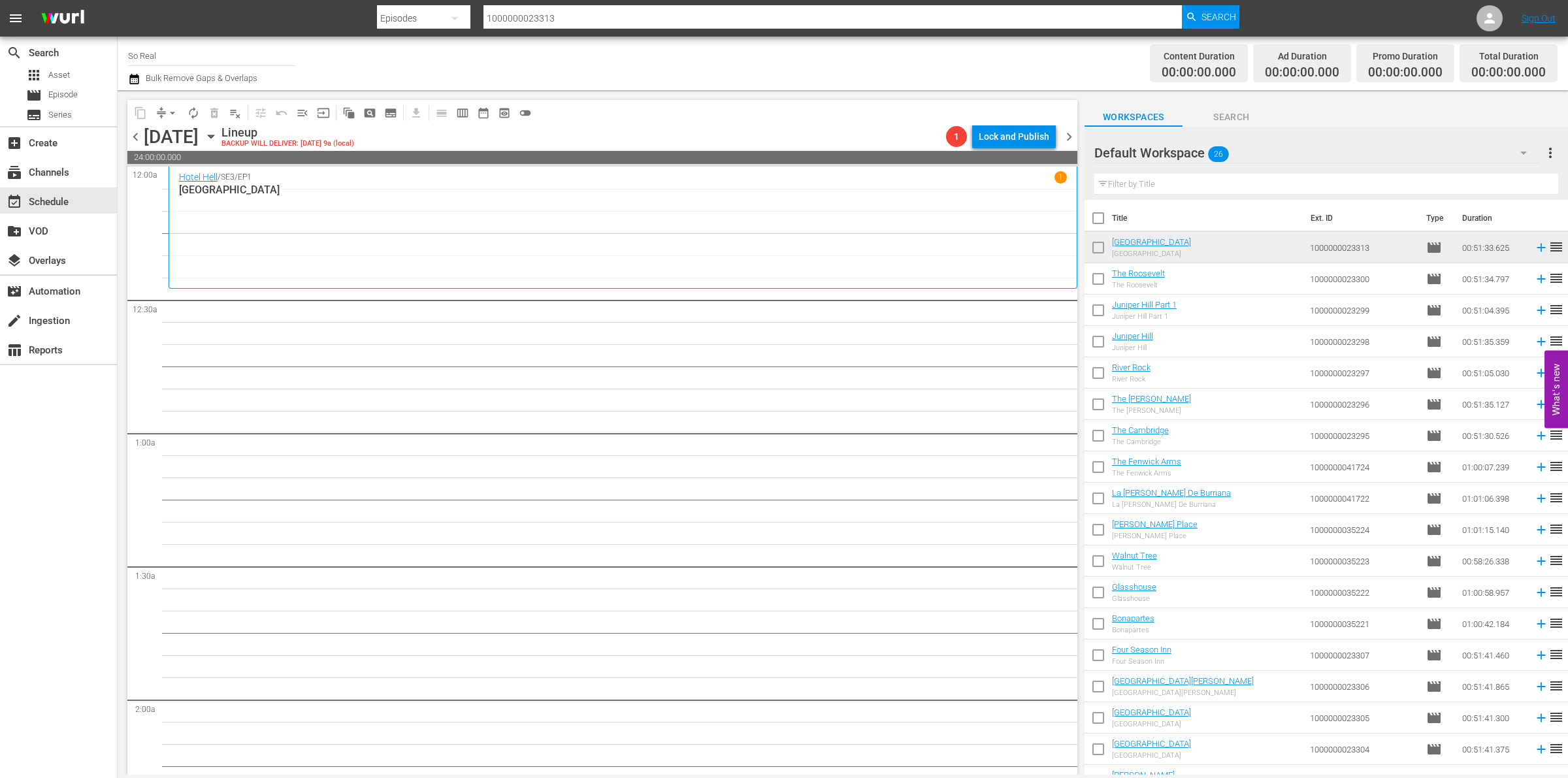
checkbox input "true"
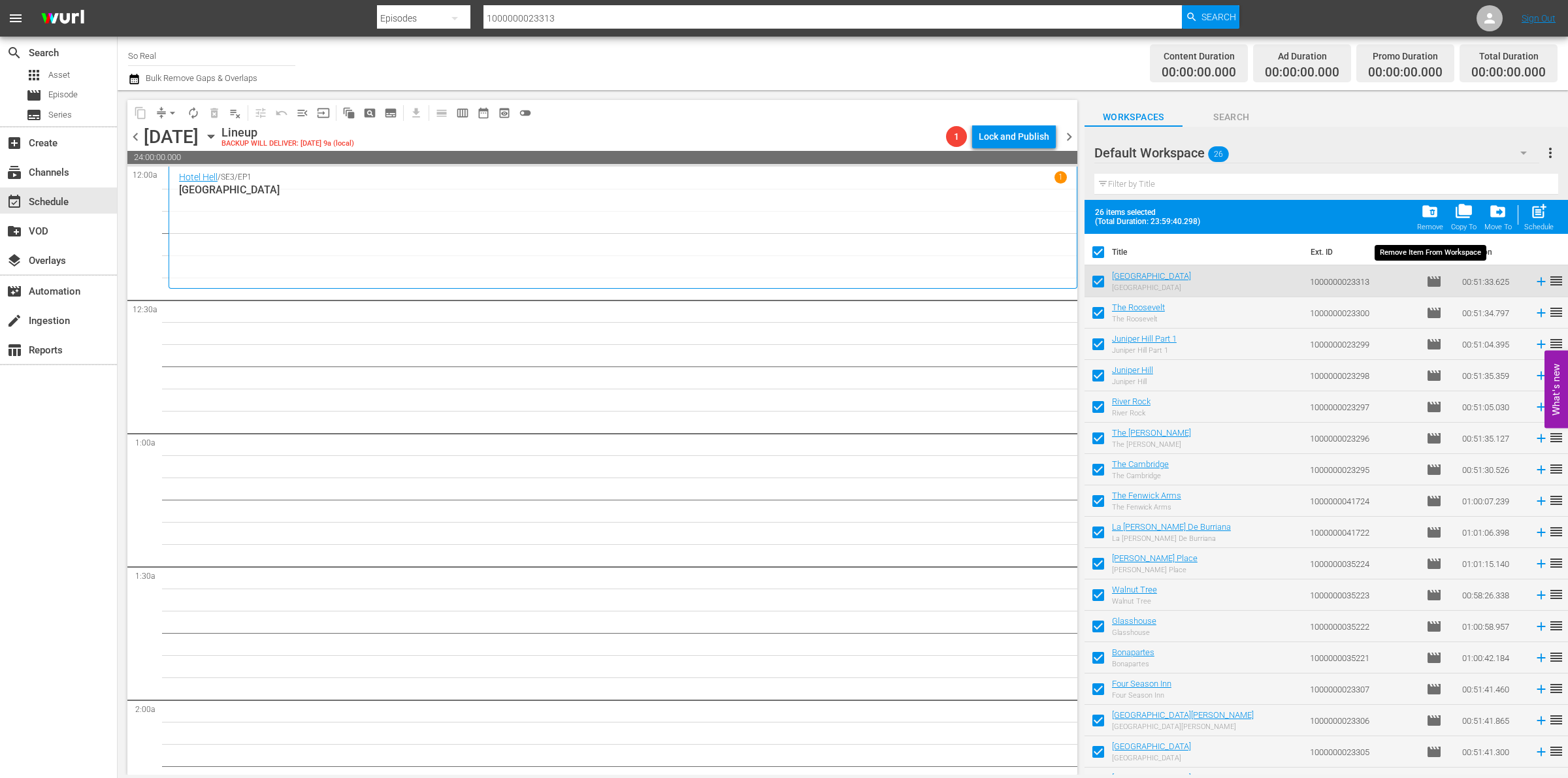
click at [1438, 214] on span "folder_delete" at bounding box center [1430, 211] width 17 height 17
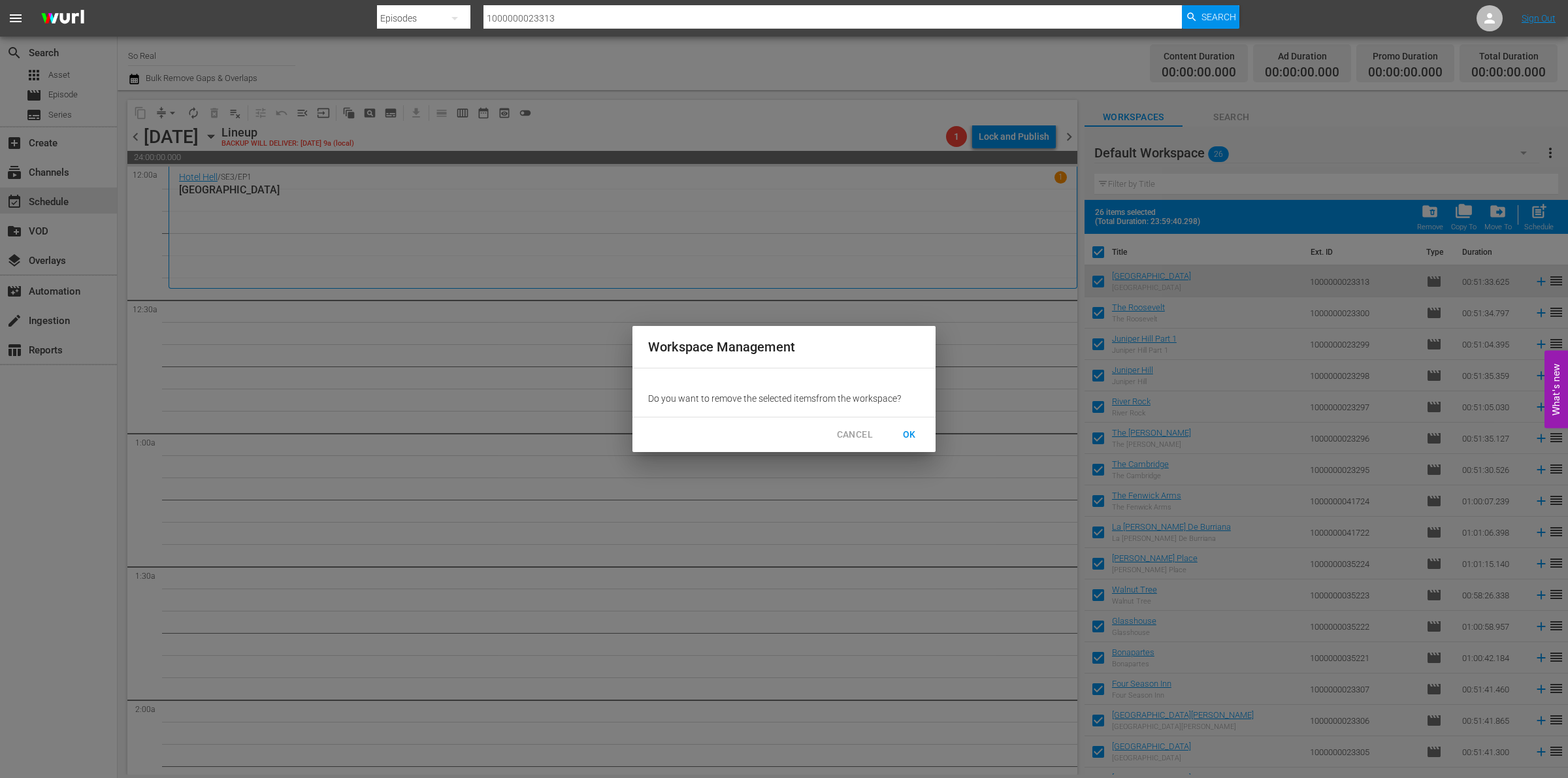
click at [912, 425] on button "OK" at bounding box center [910, 435] width 42 height 24
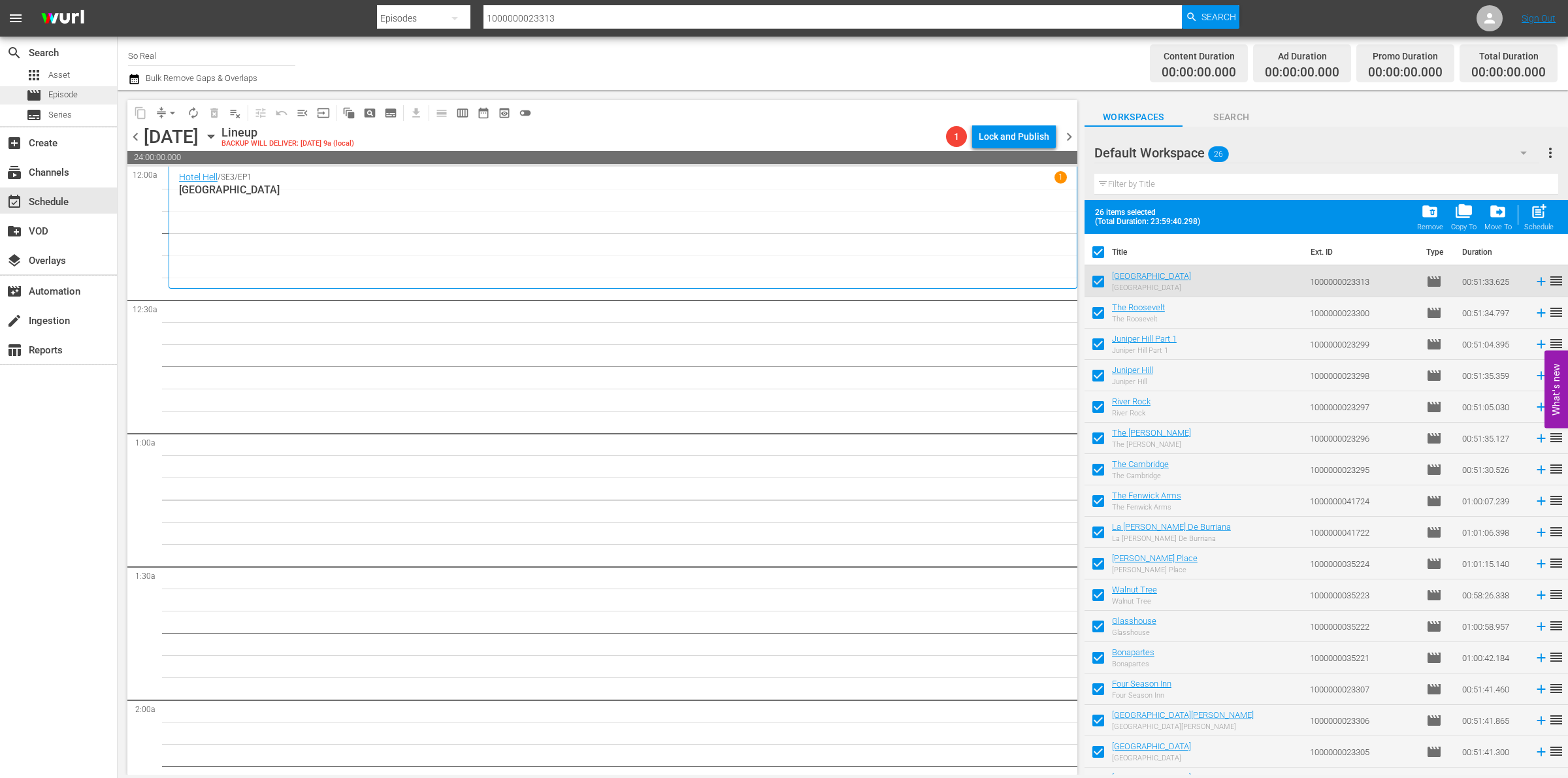
checkbox input "false"
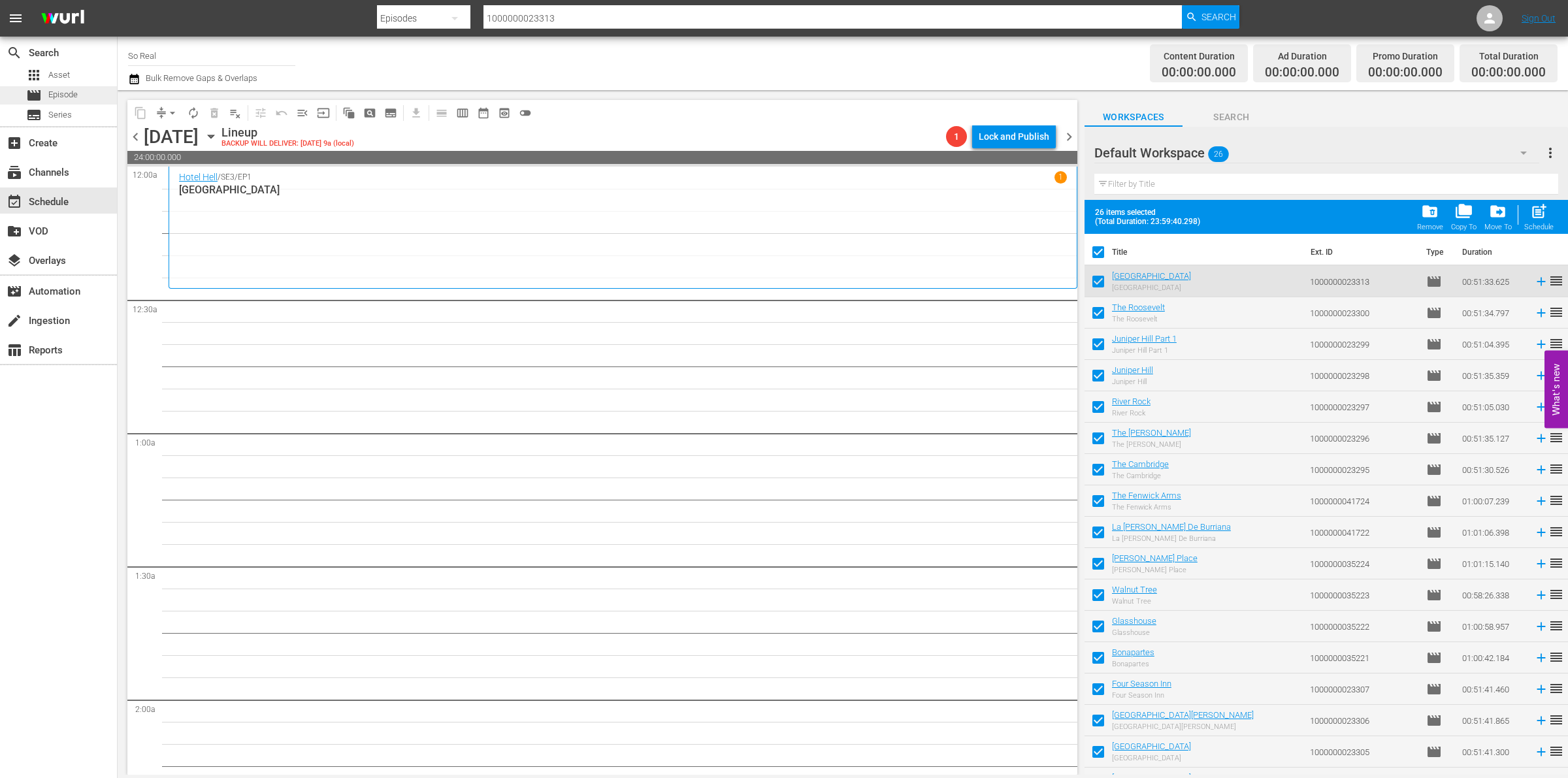
checkbox input "false"
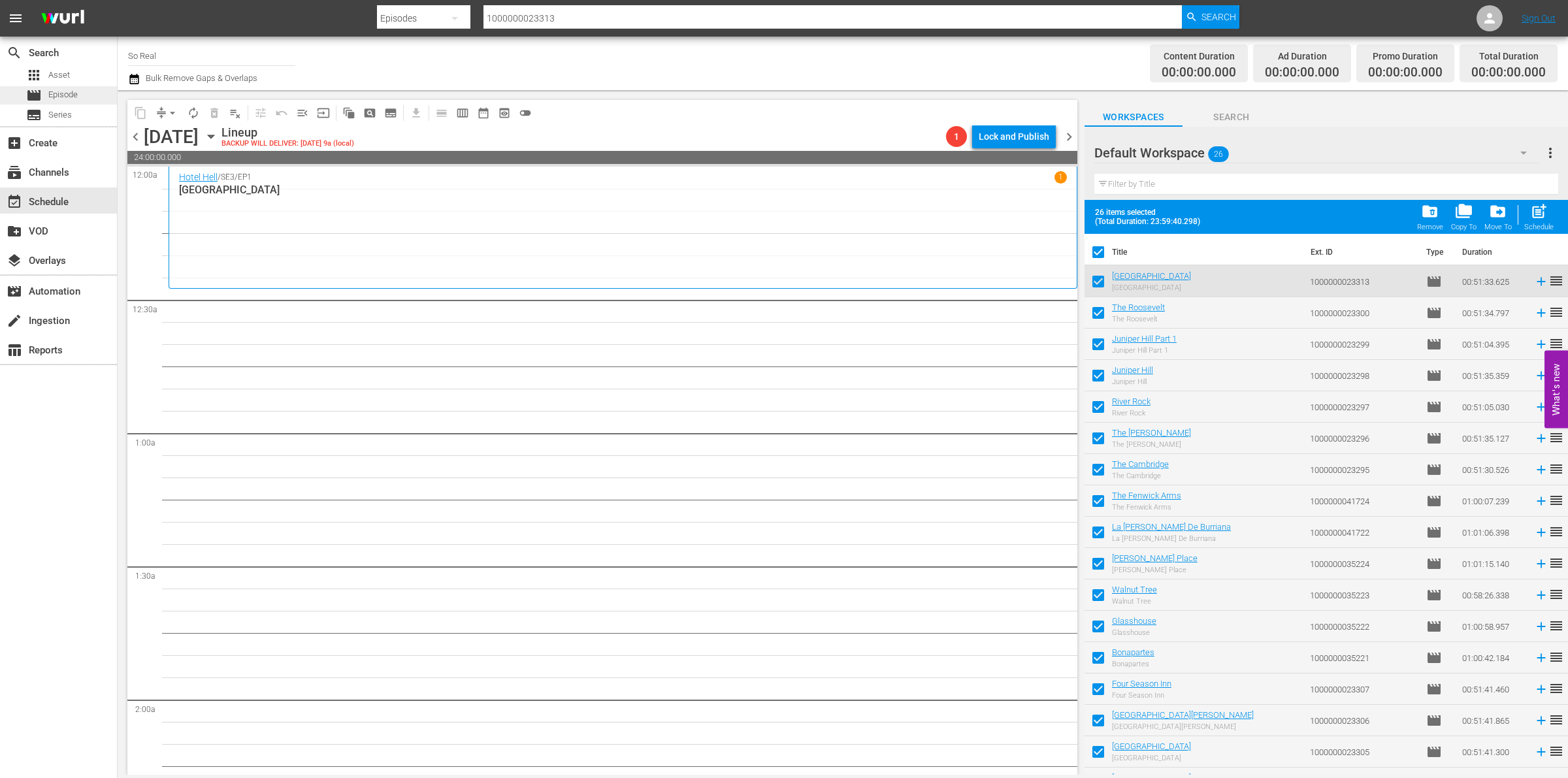
checkbox input "false"
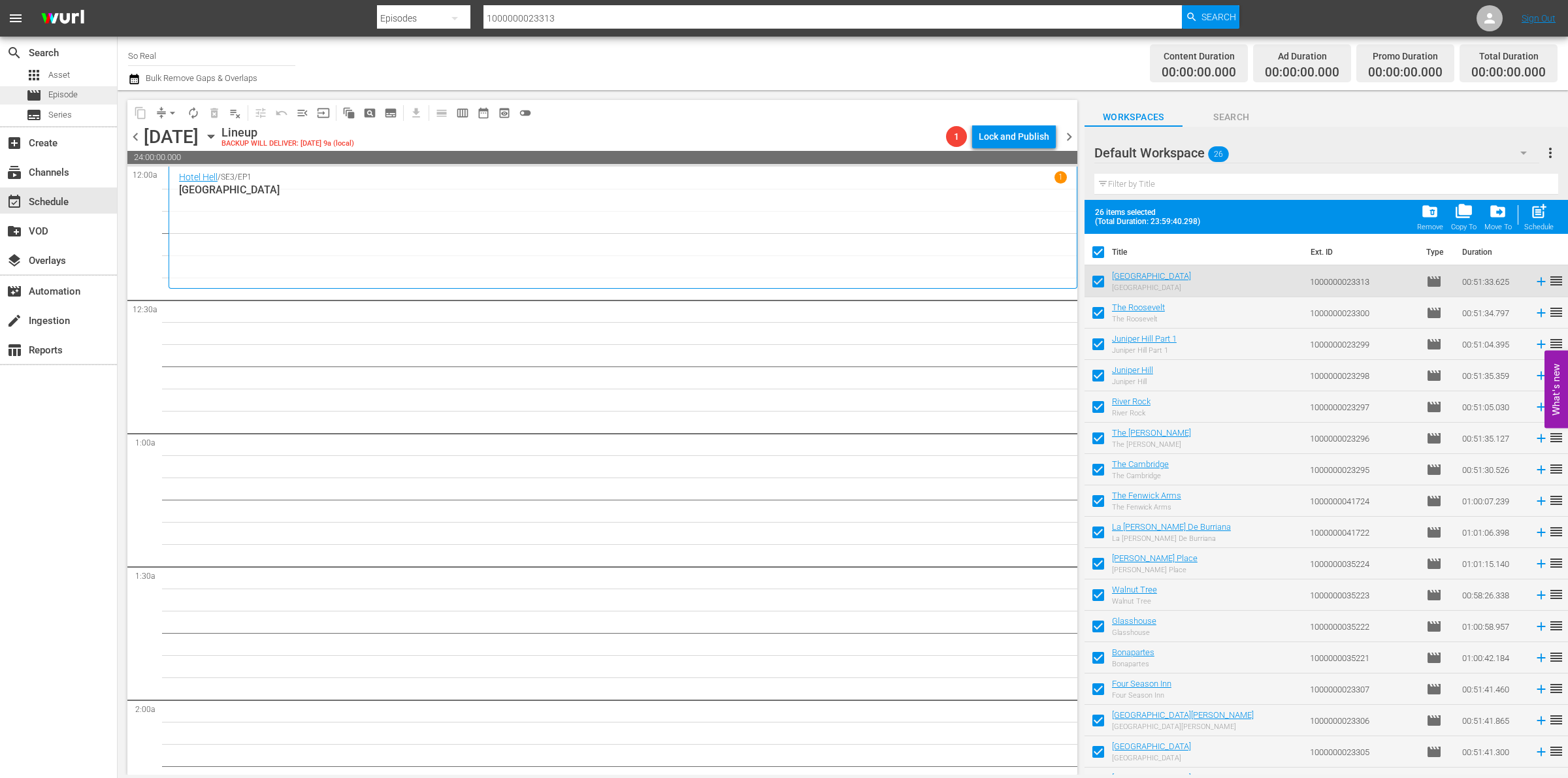
checkbox input "false"
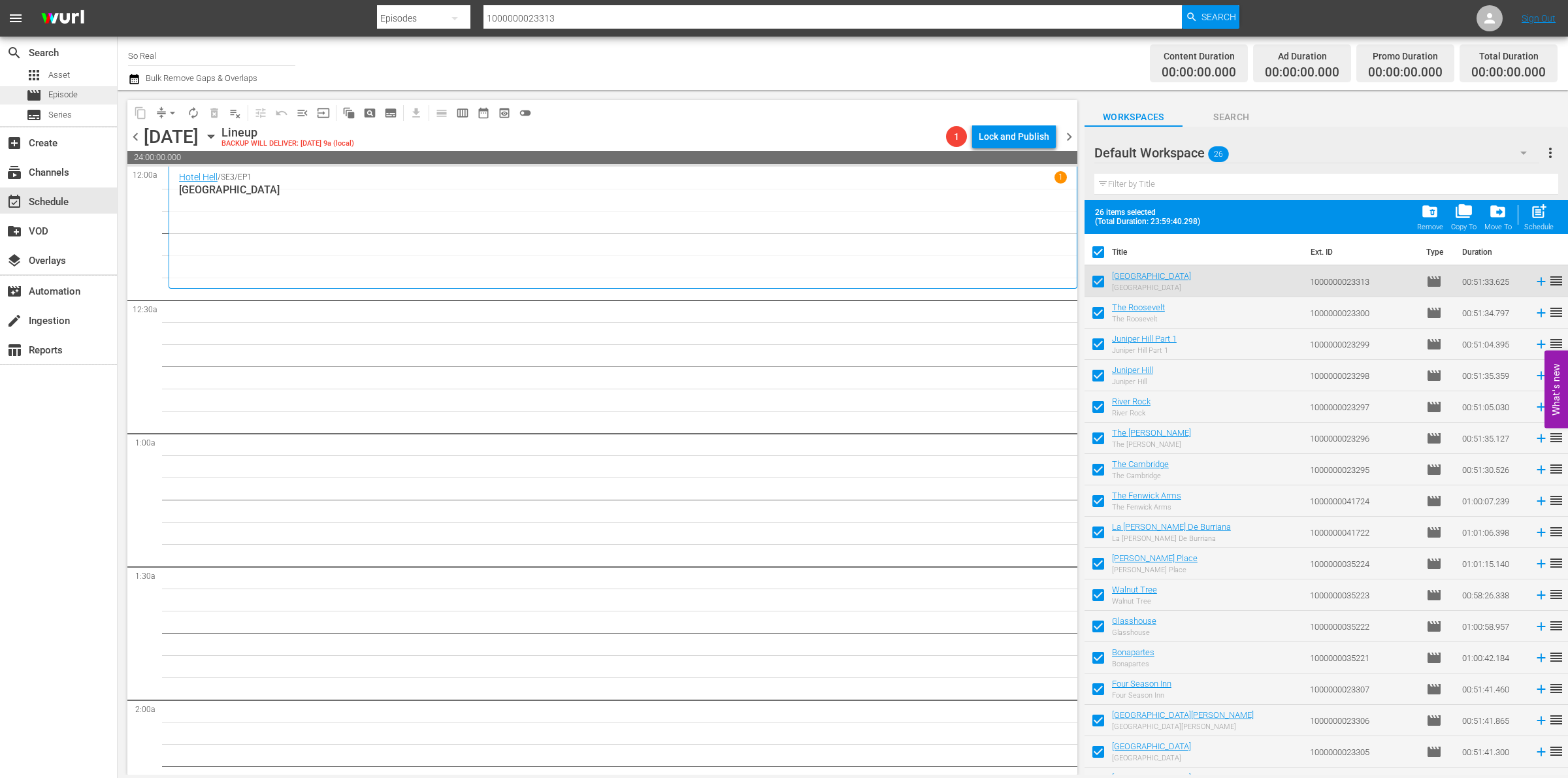
checkbox input "false"
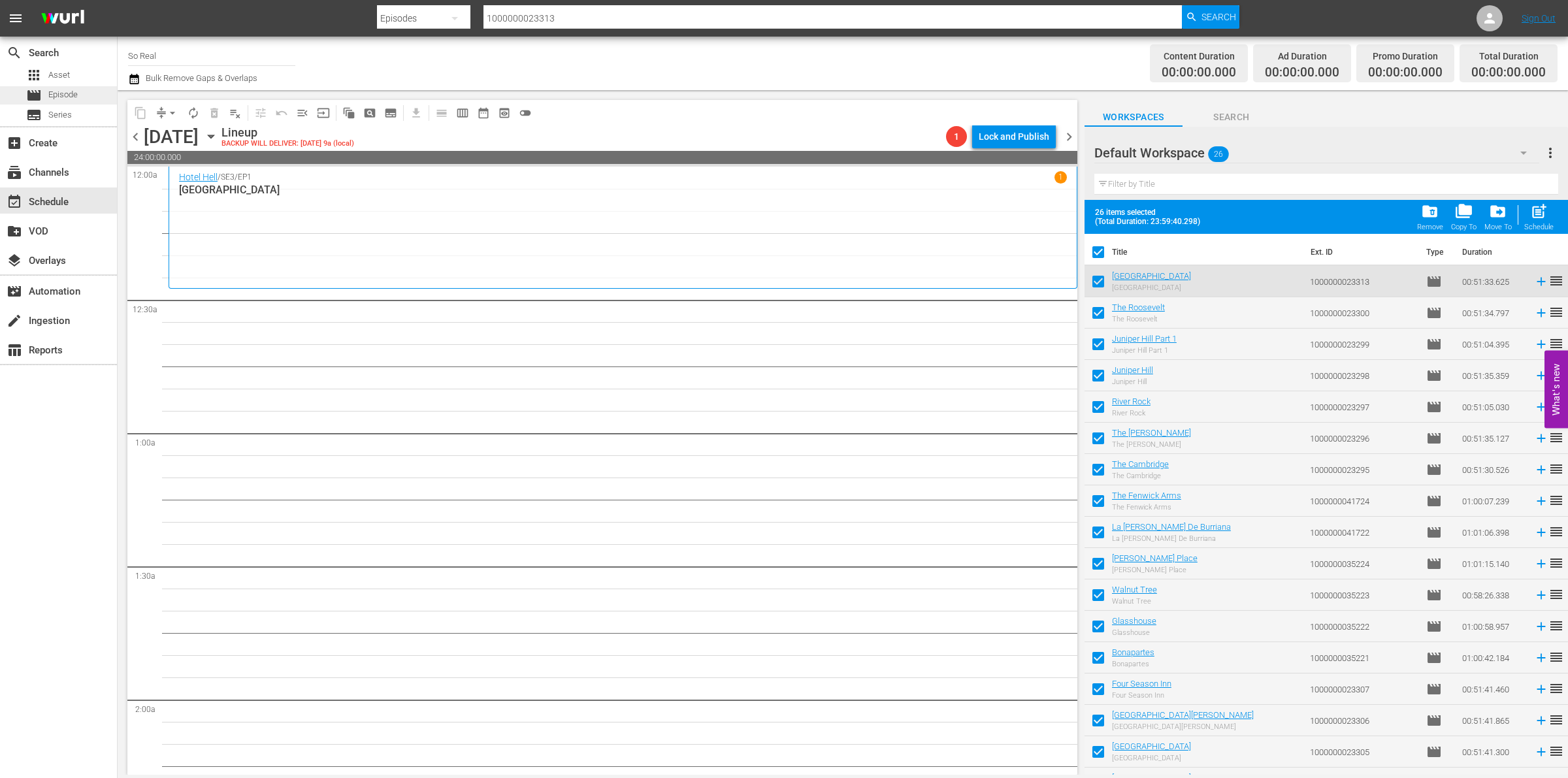
checkbox input "false"
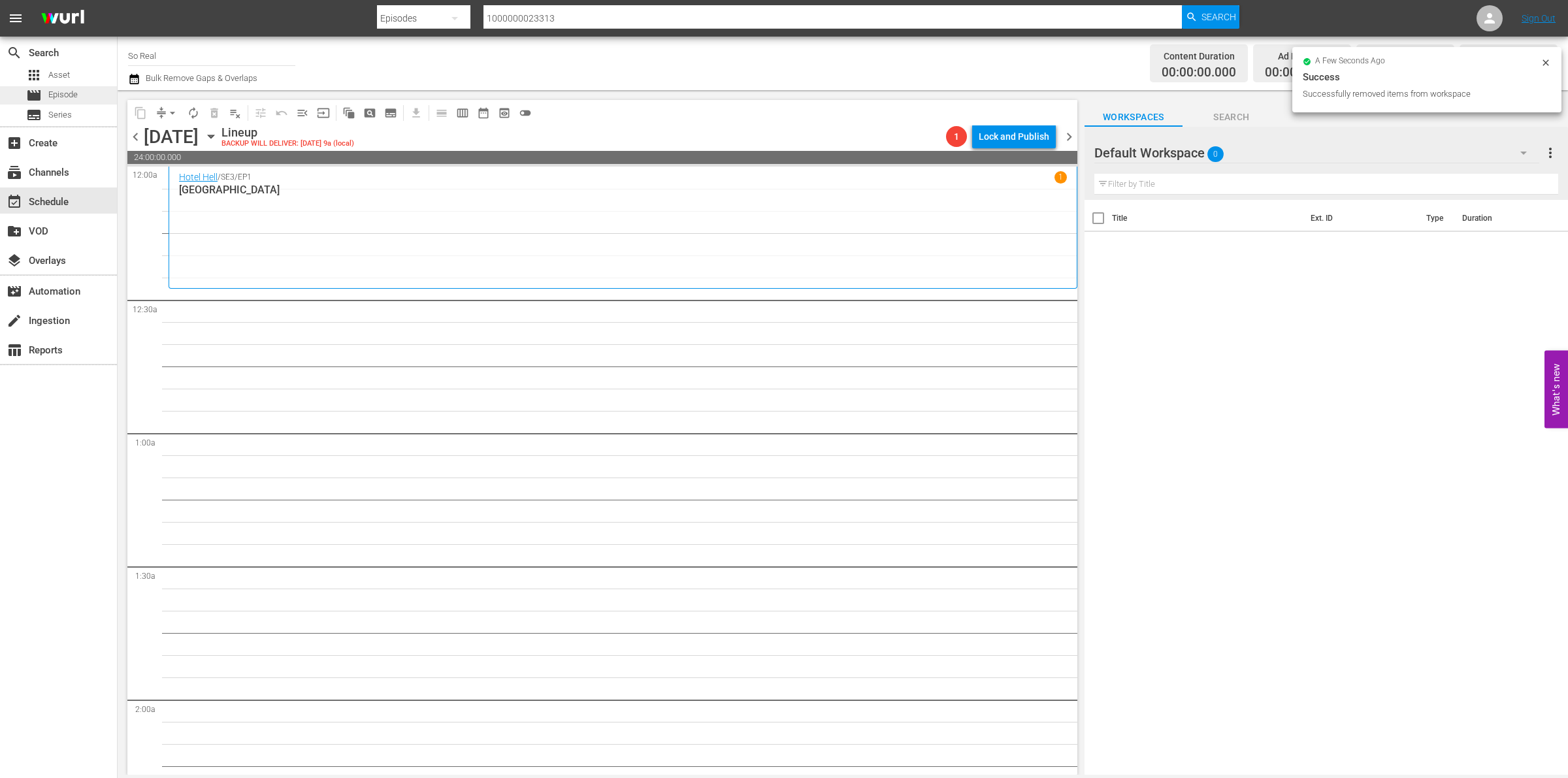
click at [59, 95] on span "Episode" at bounding box center [63, 94] width 29 height 13
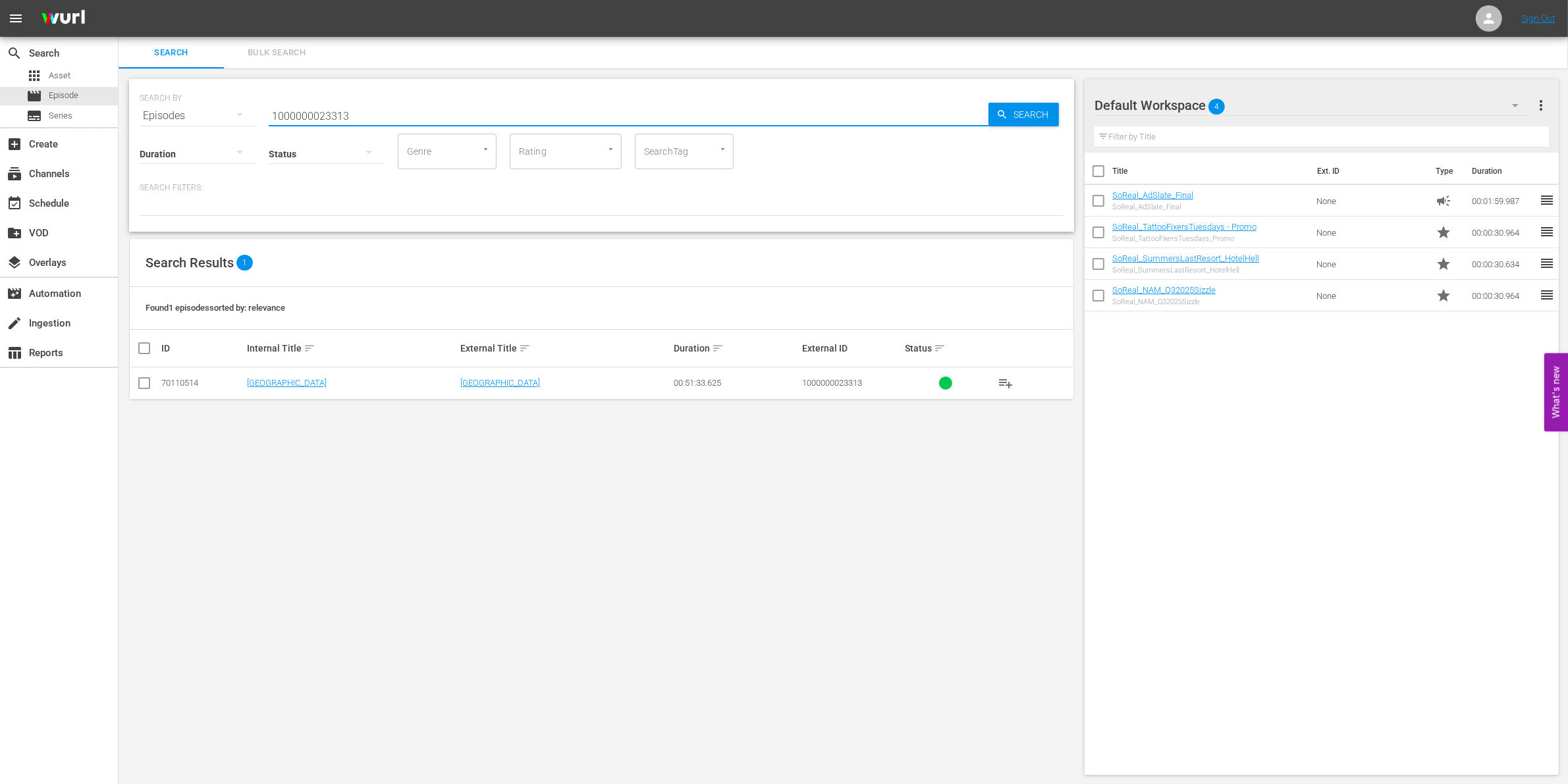
click at [316, 110] on input "1000000023313" at bounding box center [628, 115] width 720 height 31
drag, startPoint x: 316, startPoint y: 110, endPoint x: 334, endPoint y: 102, distance: 19.7
click at [334, 102] on input "1000000023313" at bounding box center [628, 115] width 720 height 31
paste input "4"
type input "1000000023314"
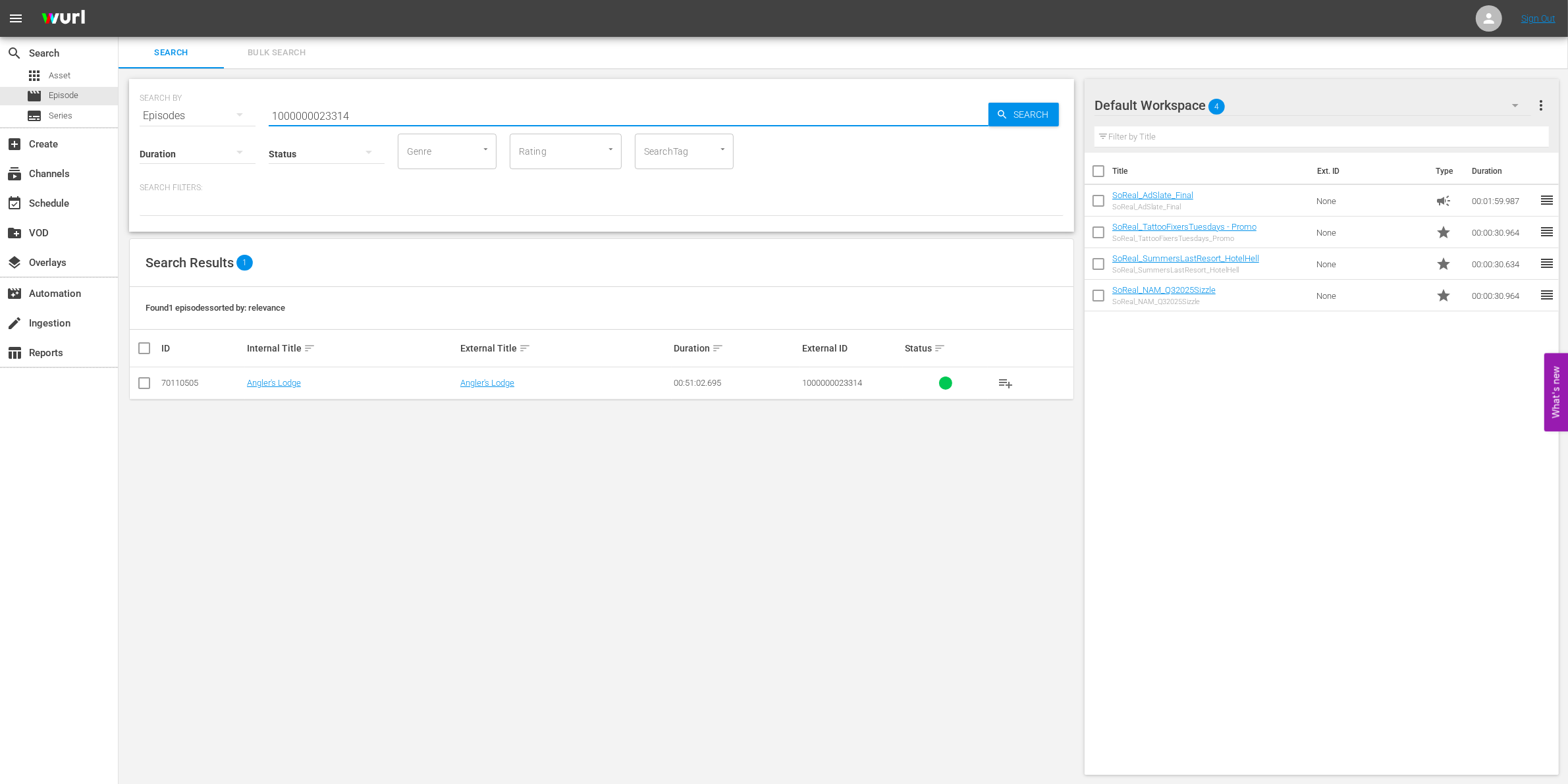
click at [149, 392] on input "checkbox" at bounding box center [144, 385] width 16 height 16
checkbox input "true"
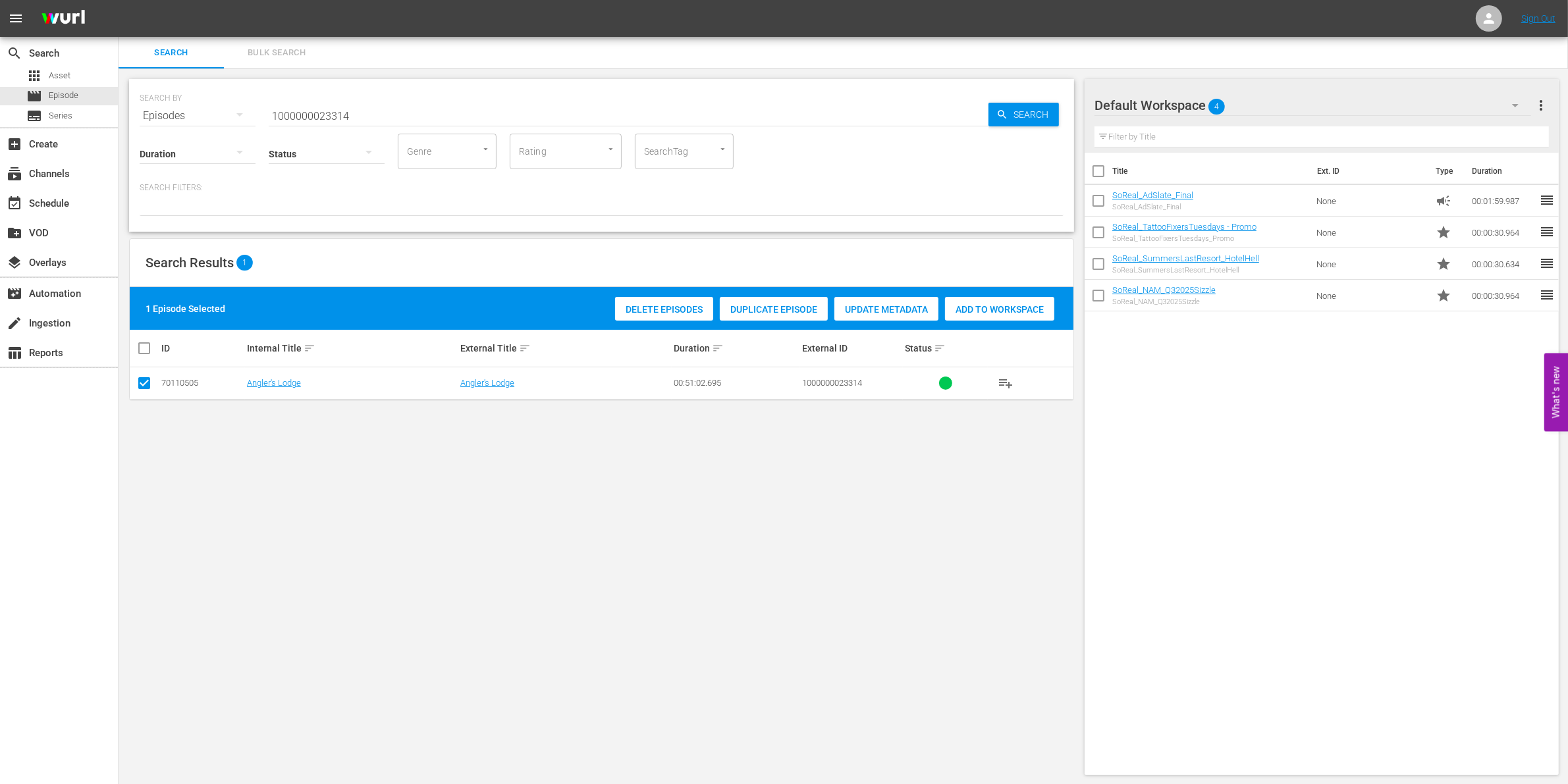
click at [975, 318] on div "Add to Workspace" at bounding box center [999, 309] width 109 height 25
click at [485, 107] on input "1000000023314" at bounding box center [628, 115] width 720 height 31
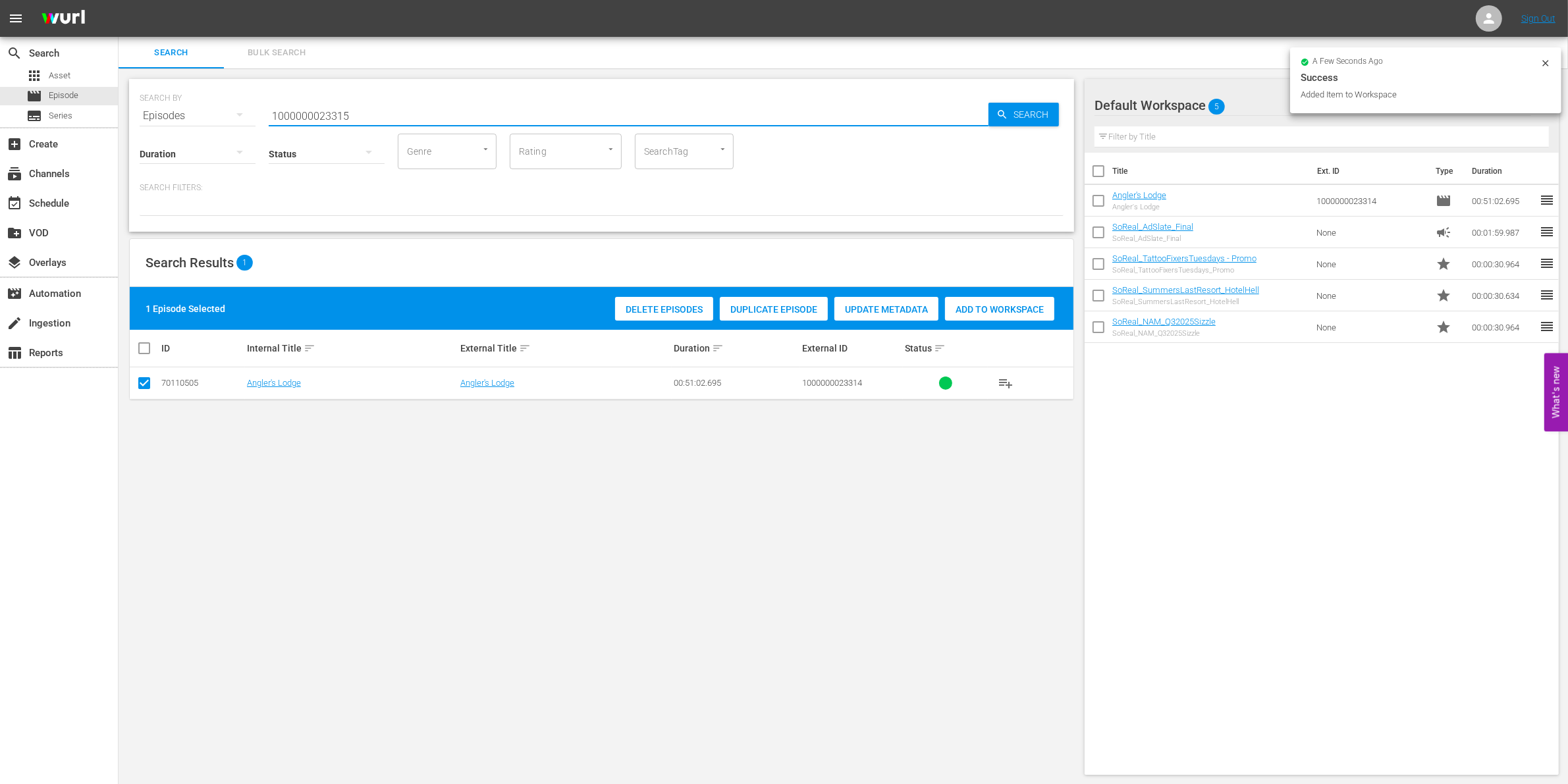
type input "1000000023315"
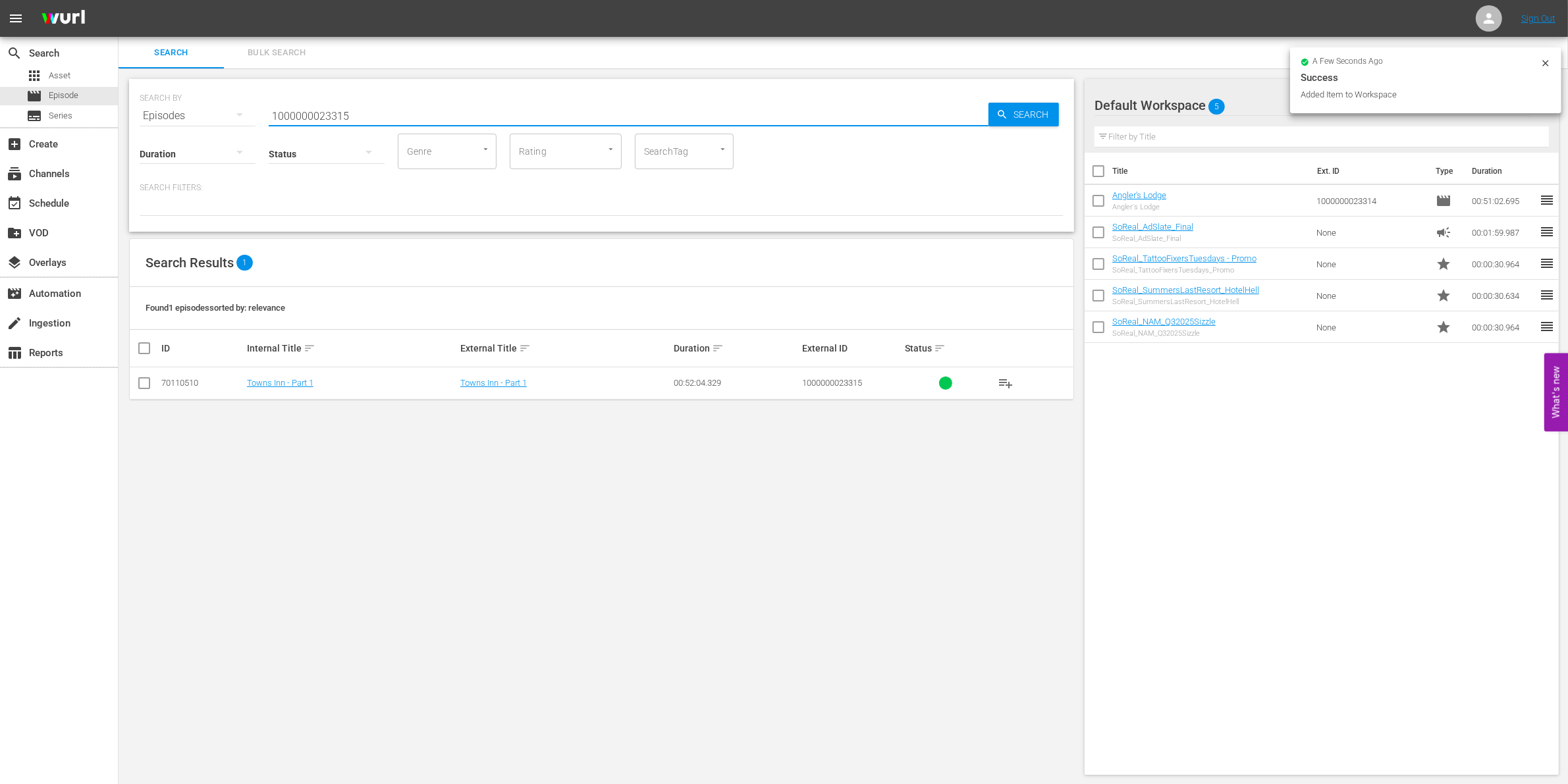
click at [140, 380] on input "checkbox" at bounding box center [144, 385] width 16 height 16
checkbox input "true"
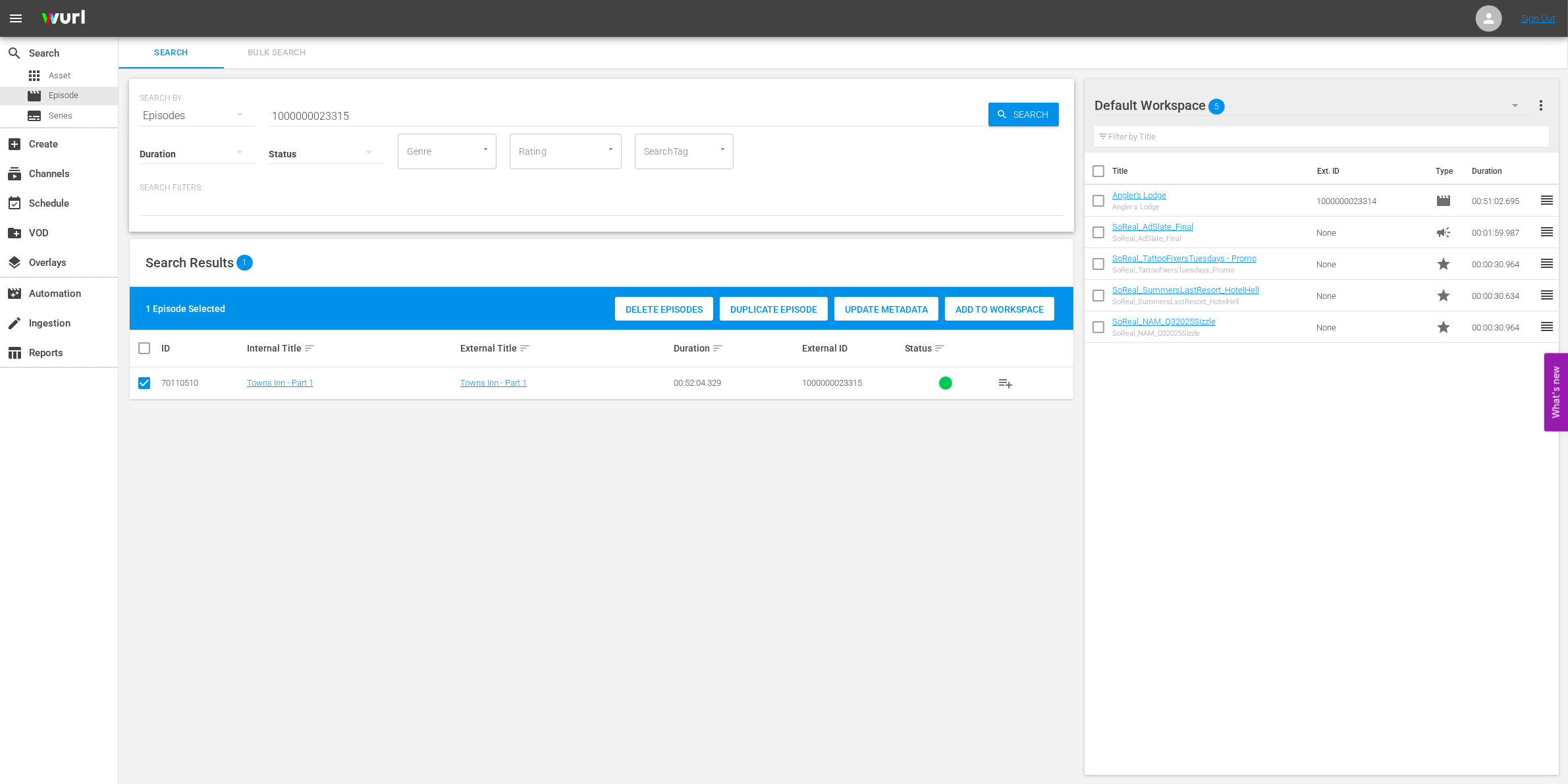
click at [1038, 318] on div "Add to Workspace" at bounding box center [999, 309] width 109 height 25
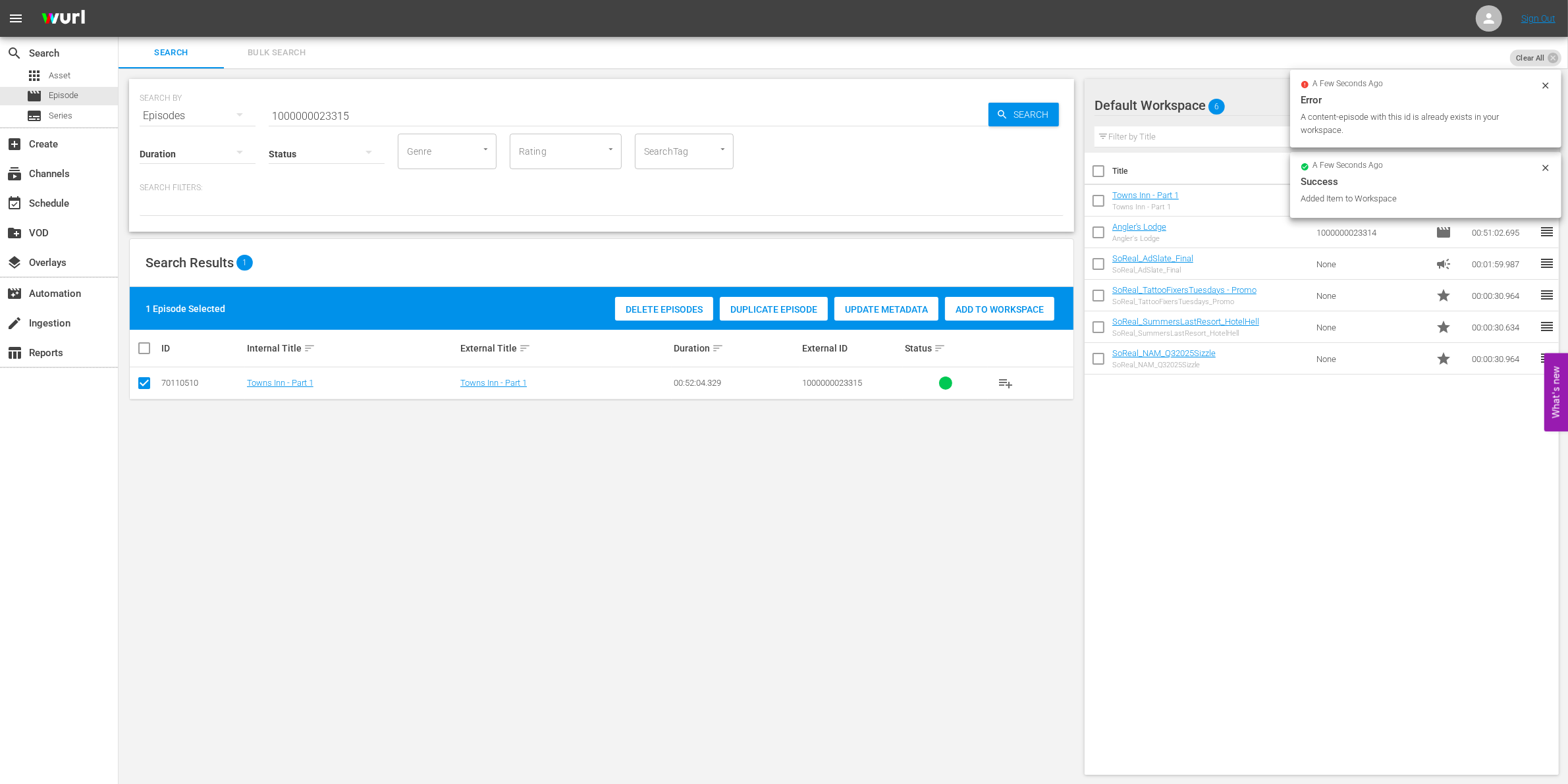
click at [387, 109] on input "1000000023315" at bounding box center [628, 115] width 720 height 31
type input "1000000023316"
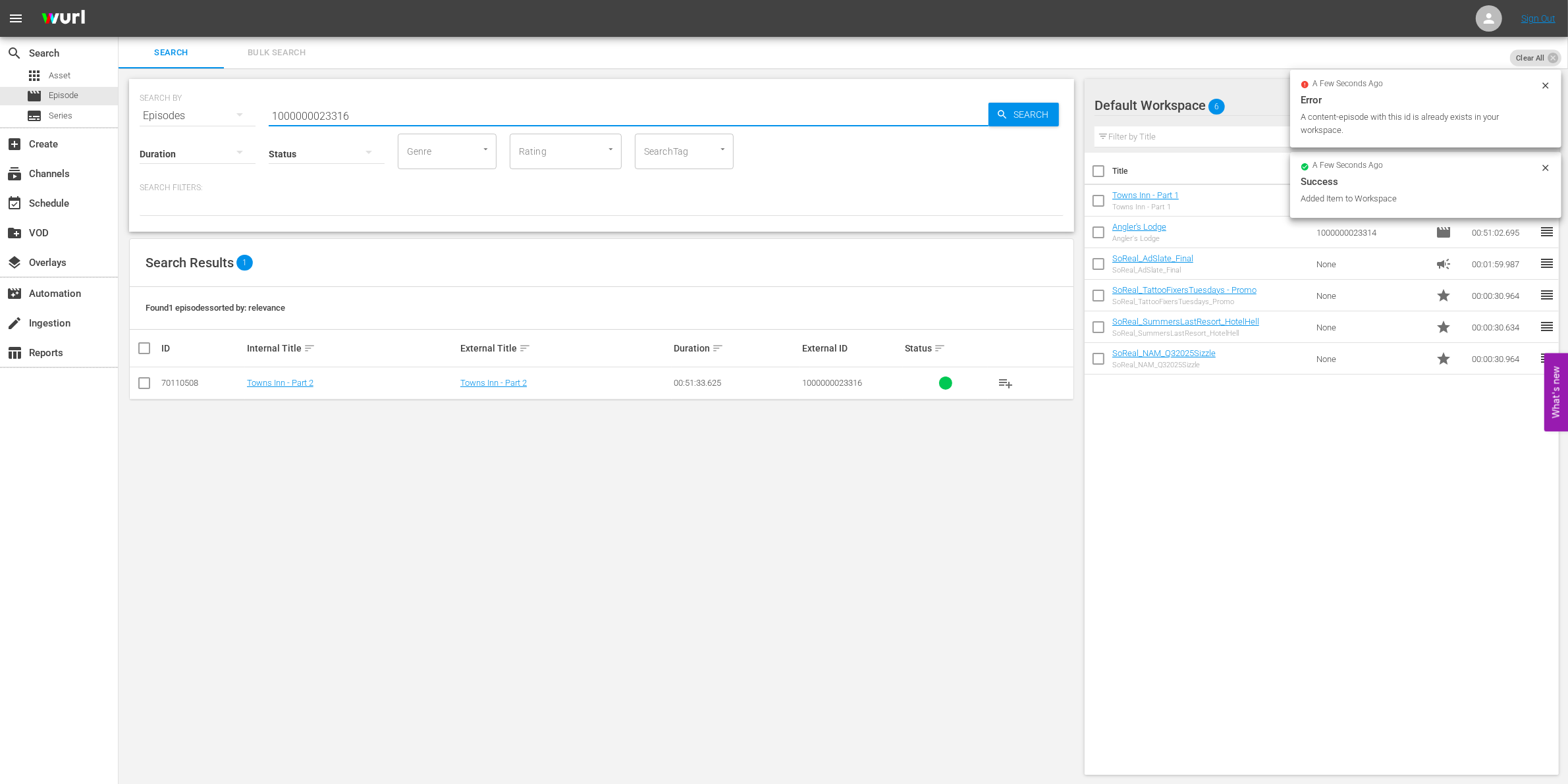
click at [142, 383] on input "checkbox" at bounding box center [144, 385] width 16 height 16
checkbox input "true"
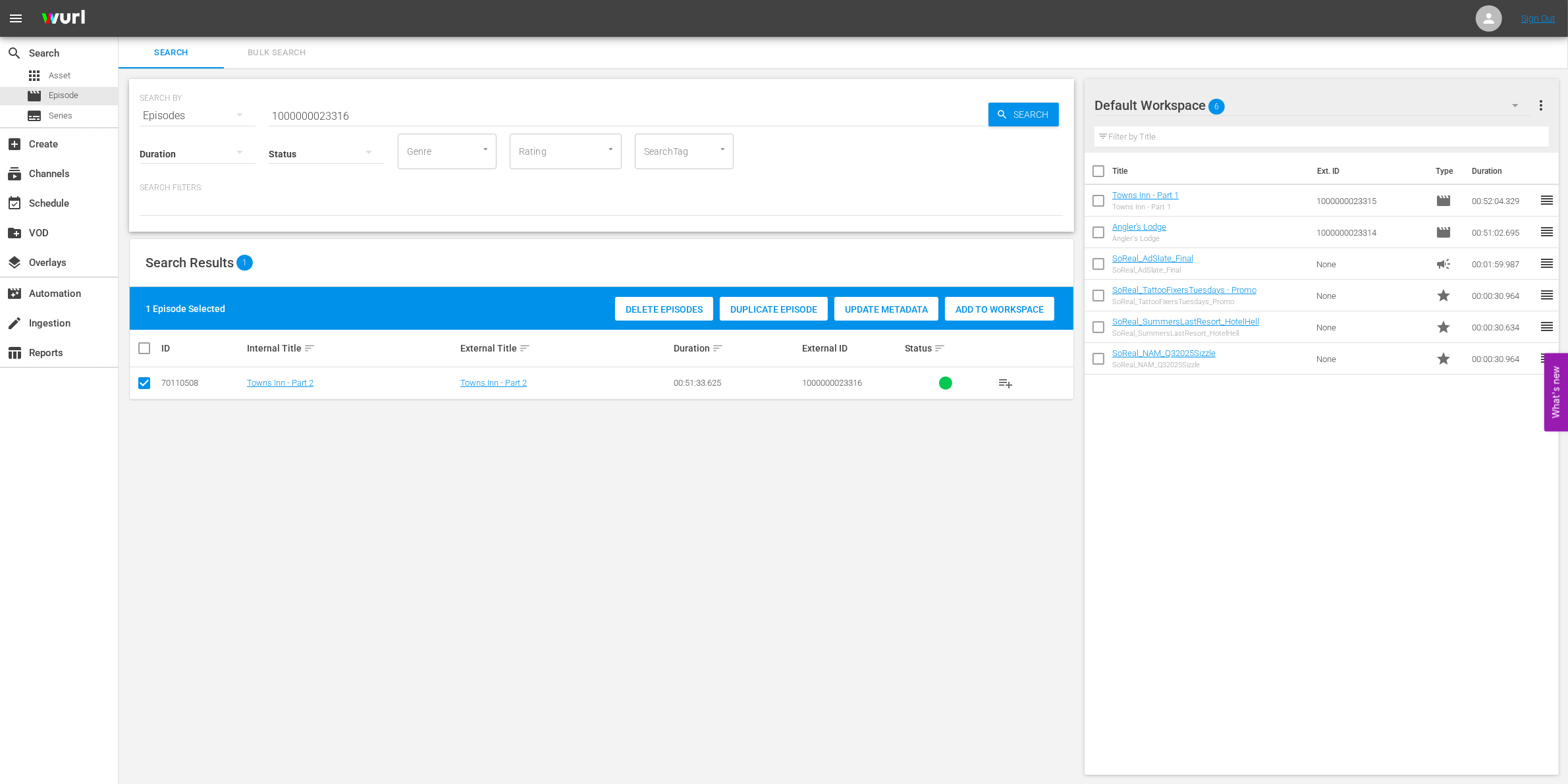
click at [1010, 304] on span "Add to Workspace" at bounding box center [999, 309] width 109 height 10
click at [325, 112] on input "1000000023316" at bounding box center [628, 115] width 720 height 31
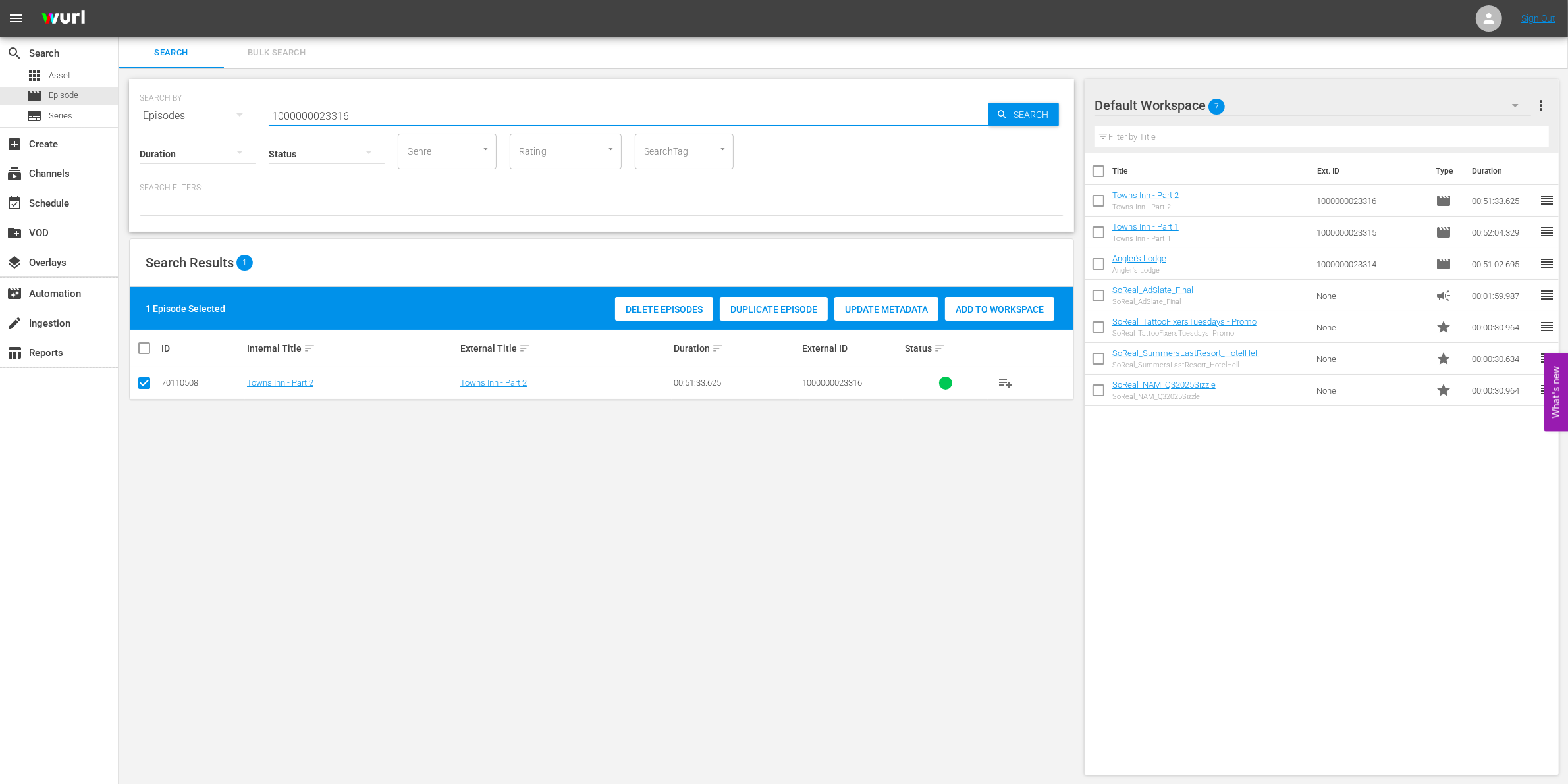
click at [325, 112] on input "1000000023316" at bounding box center [628, 115] width 720 height 31
paste input "0487"
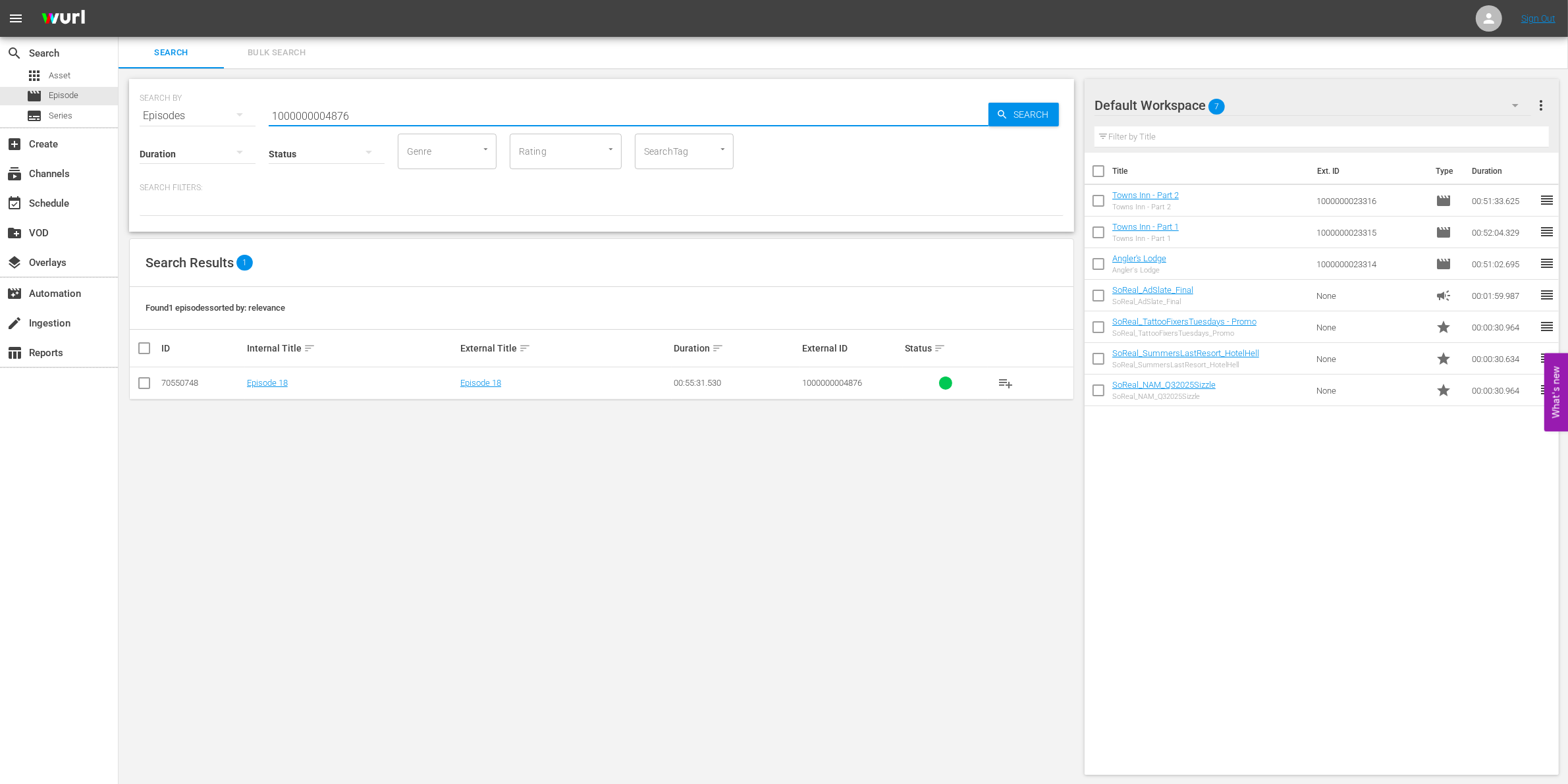
type input "1000000004876"
click at [143, 385] on input "checkbox" at bounding box center [144, 385] width 16 height 16
checkbox input "true"
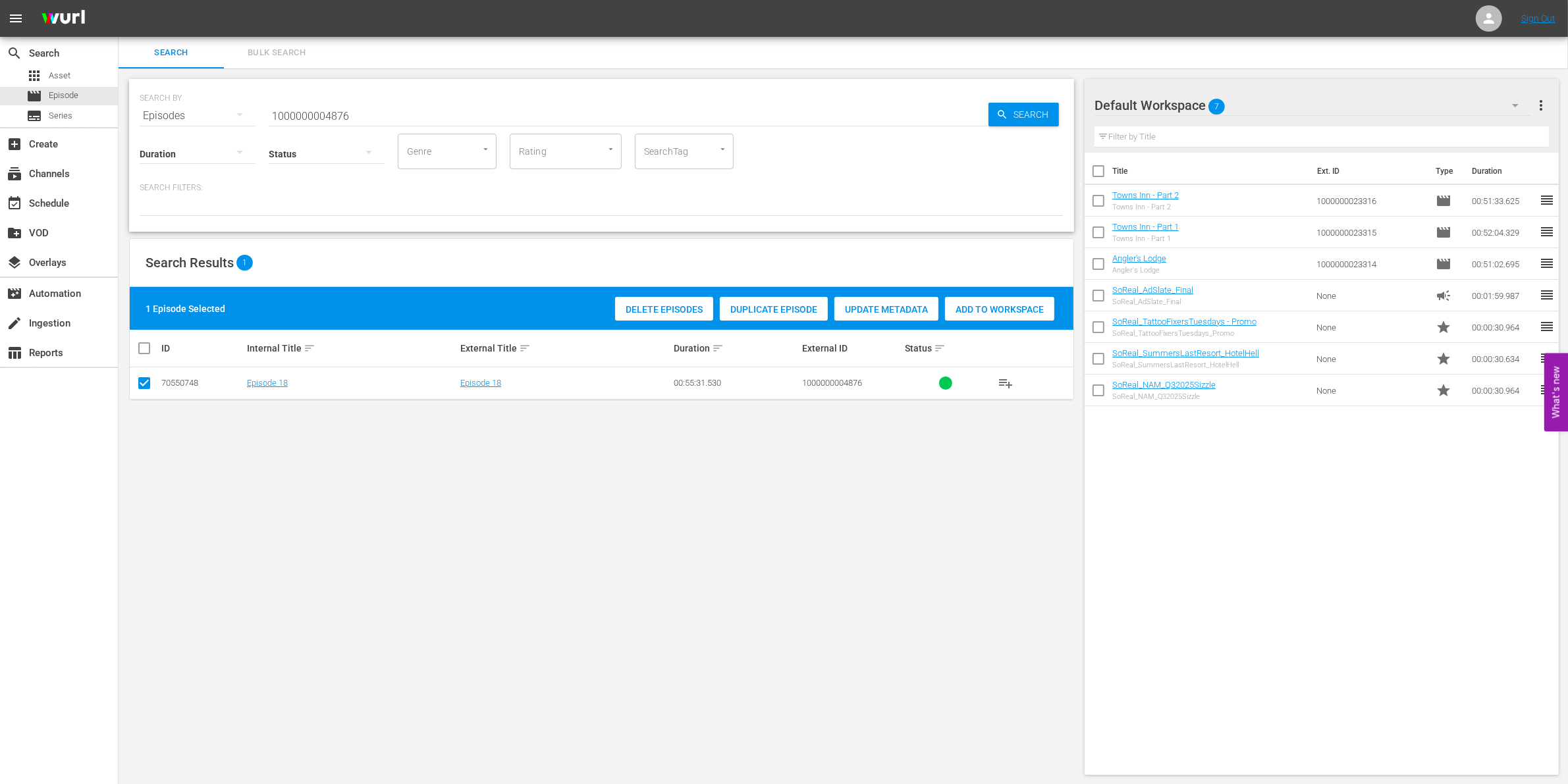
click at [1012, 310] on span "Add to Workspace" at bounding box center [999, 309] width 109 height 10
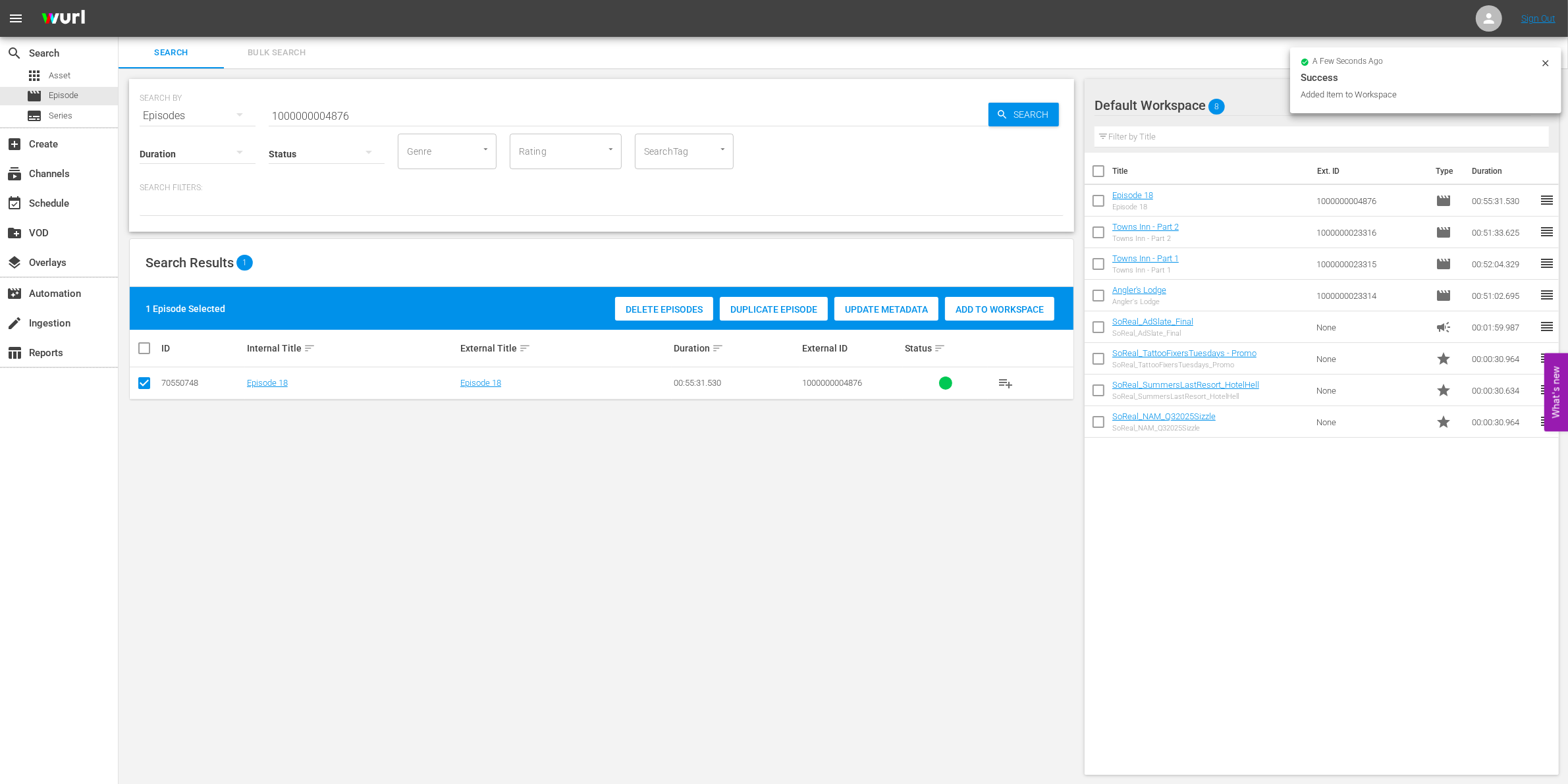
click at [421, 114] on input "1000000004876" at bounding box center [628, 115] width 720 height 31
type input "1000000004877"
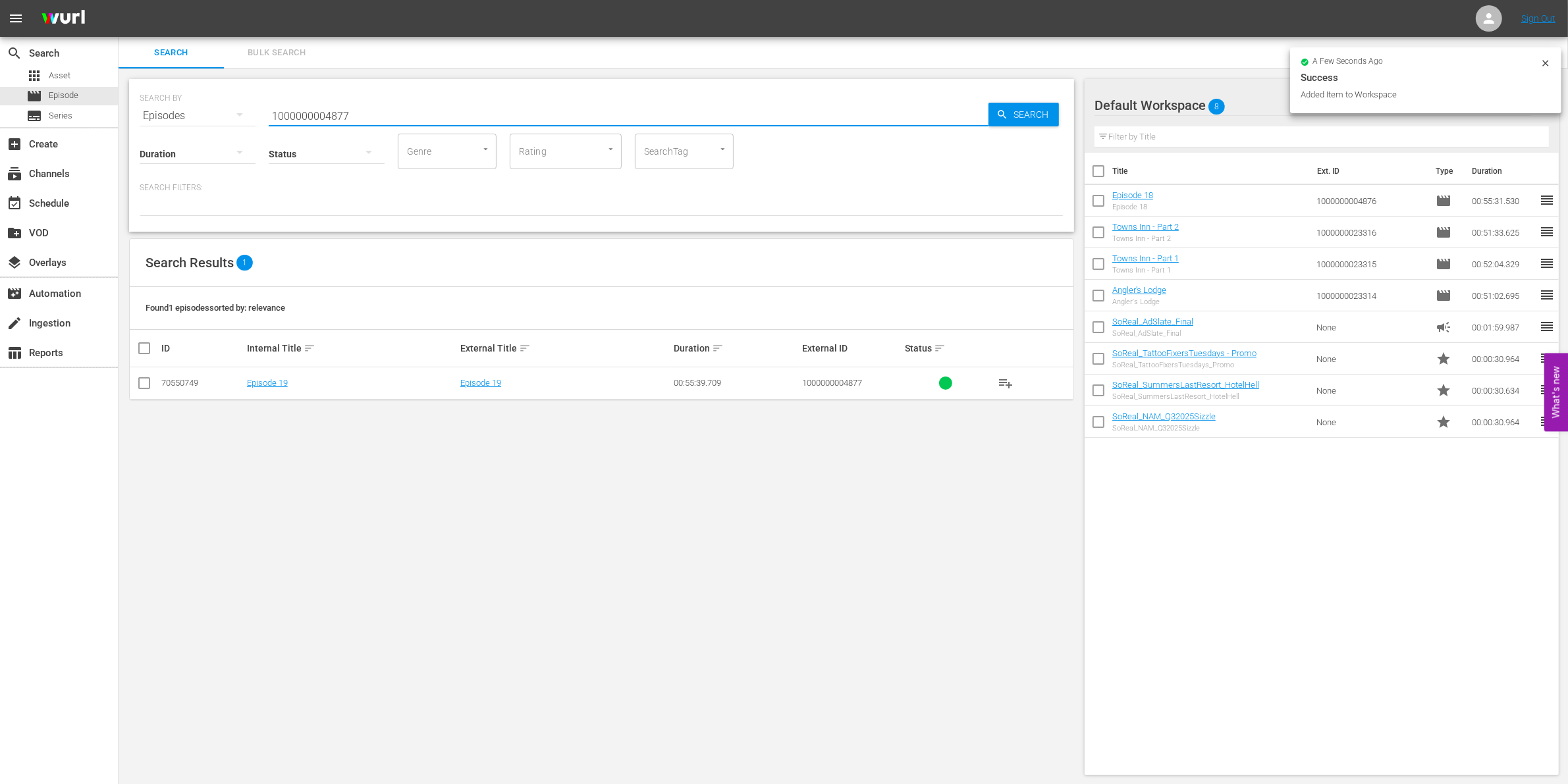
click at [138, 385] on input "checkbox" at bounding box center [144, 385] width 16 height 16
checkbox input "true"
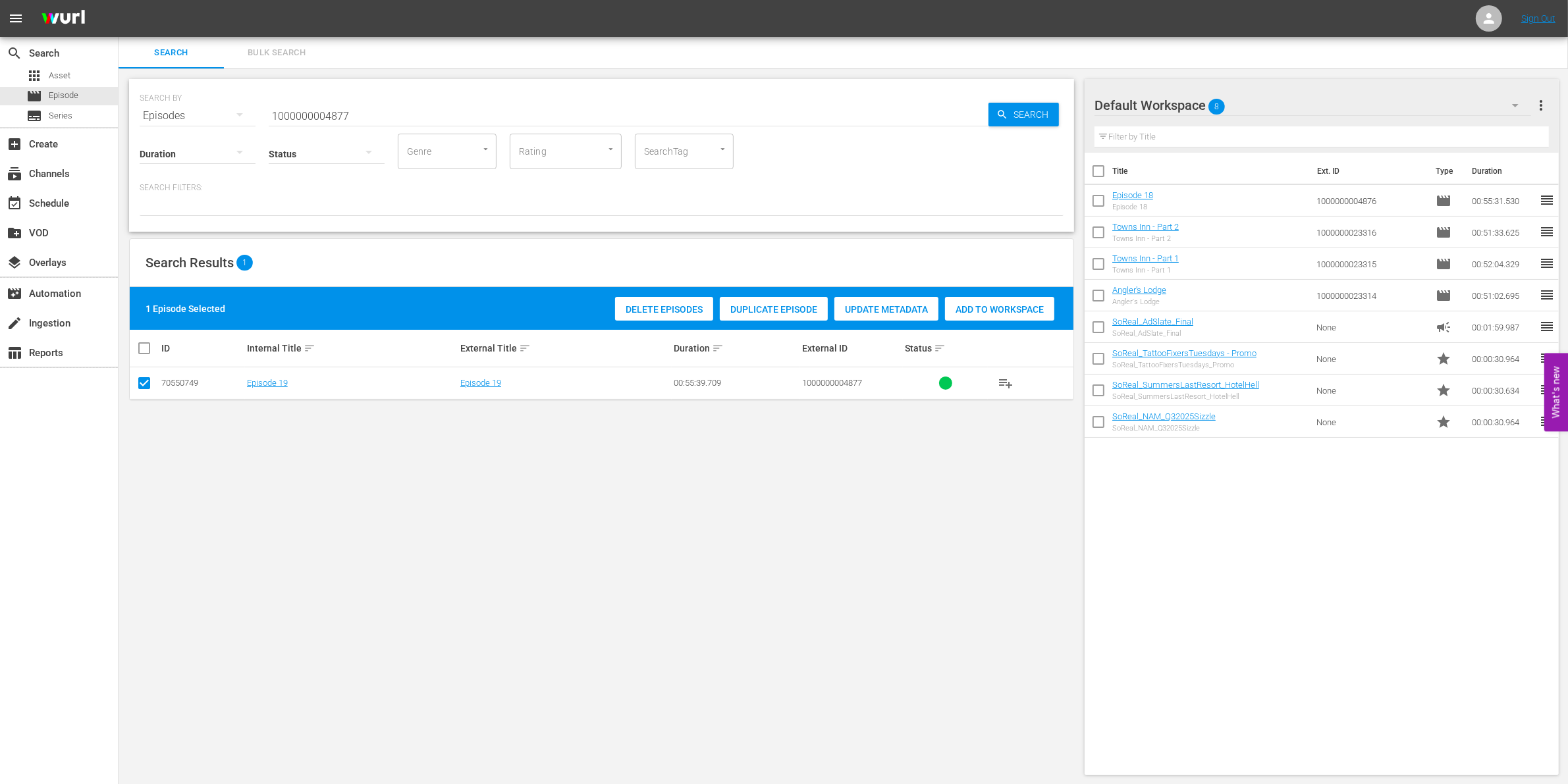
click at [1028, 310] on span "Add to Workspace" at bounding box center [999, 309] width 109 height 10
click at [334, 122] on div "Status" at bounding box center [326, 145] width 115 height 48
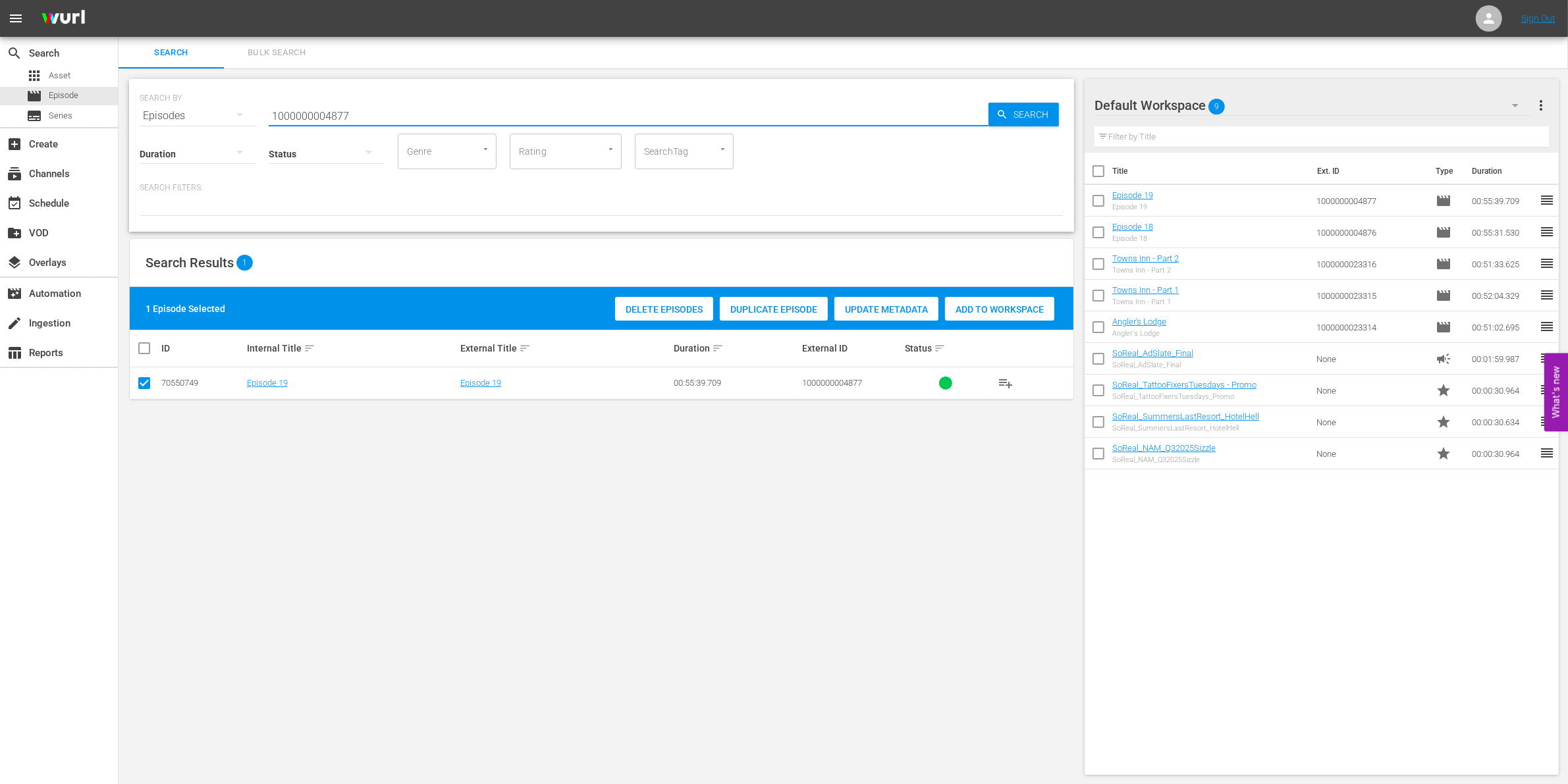
click at [310, 115] on input "1000000004877" at bounding box center [628, 115] width 720 height 31
paste input "3522"
type input "1000000035227"
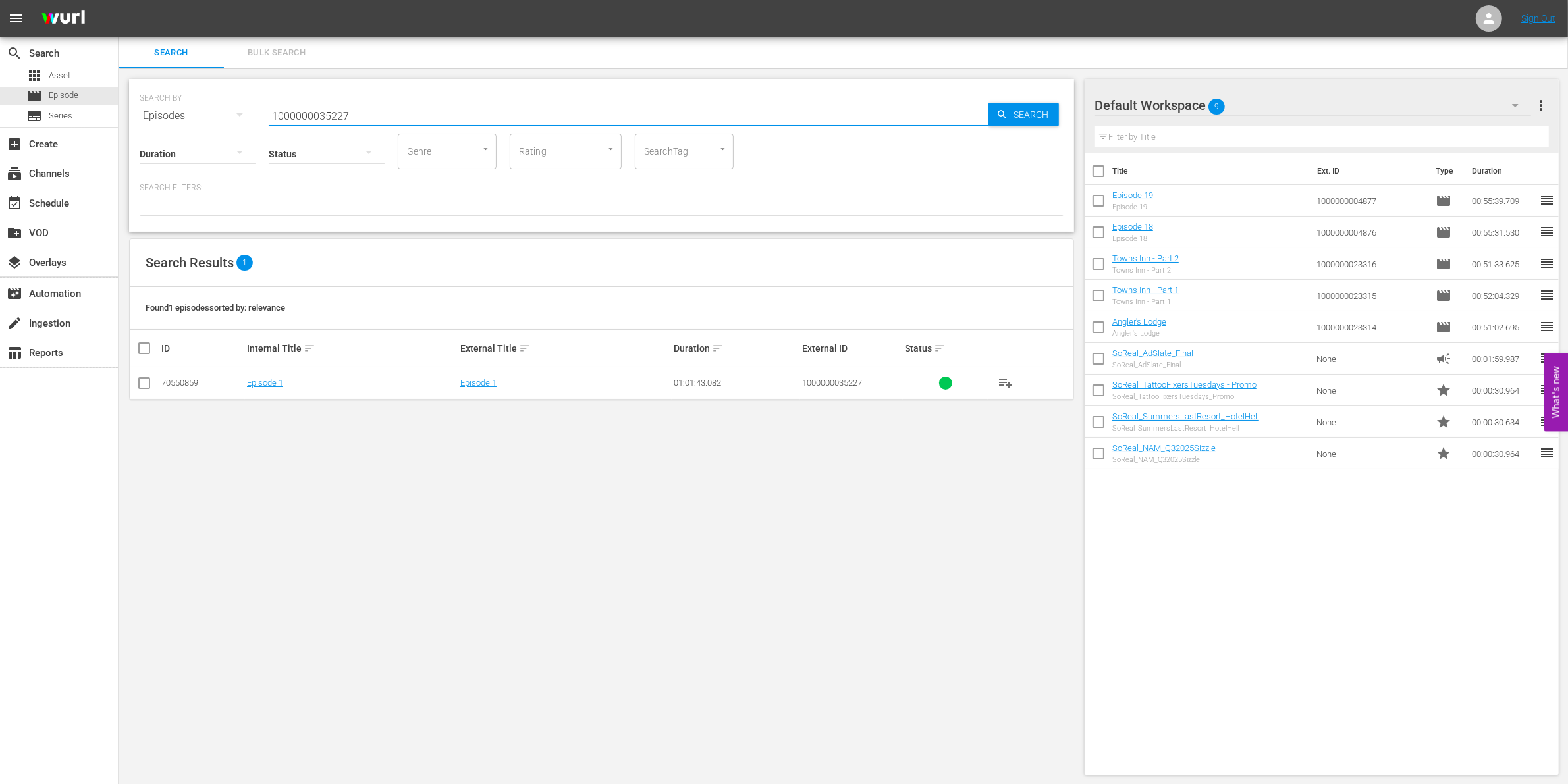
click at [142, 390] on input "checkbox" at bounding box center [144, 385] width 16 height 16
checkbox input "true"
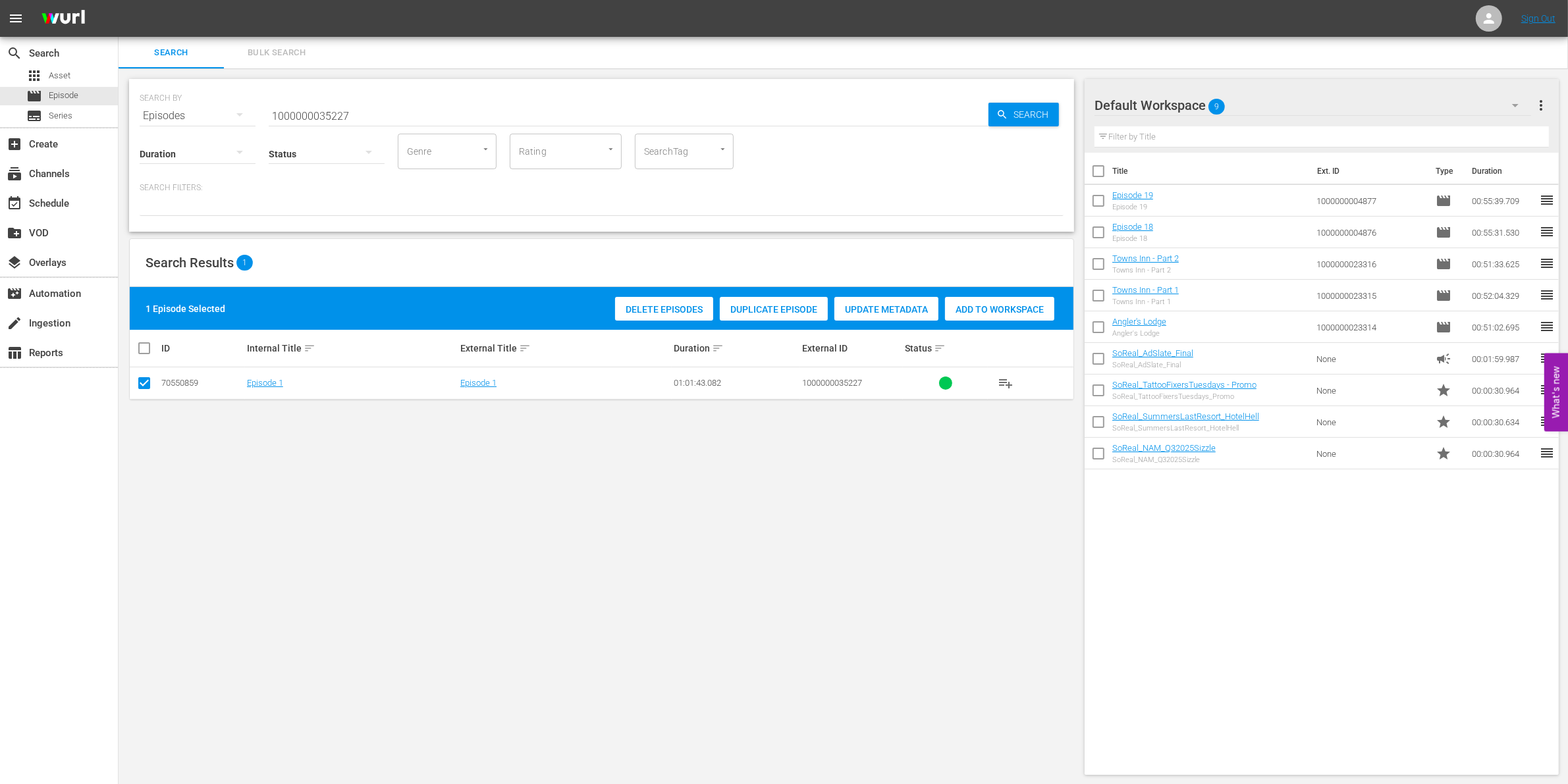
click at [1016, 312] on span "Add to Workspace" at bounding box center [999, 309] width 109 height 10
click at [393, 109] on input "1000000035227" at bounding box center [628, 115] width 720 height 31
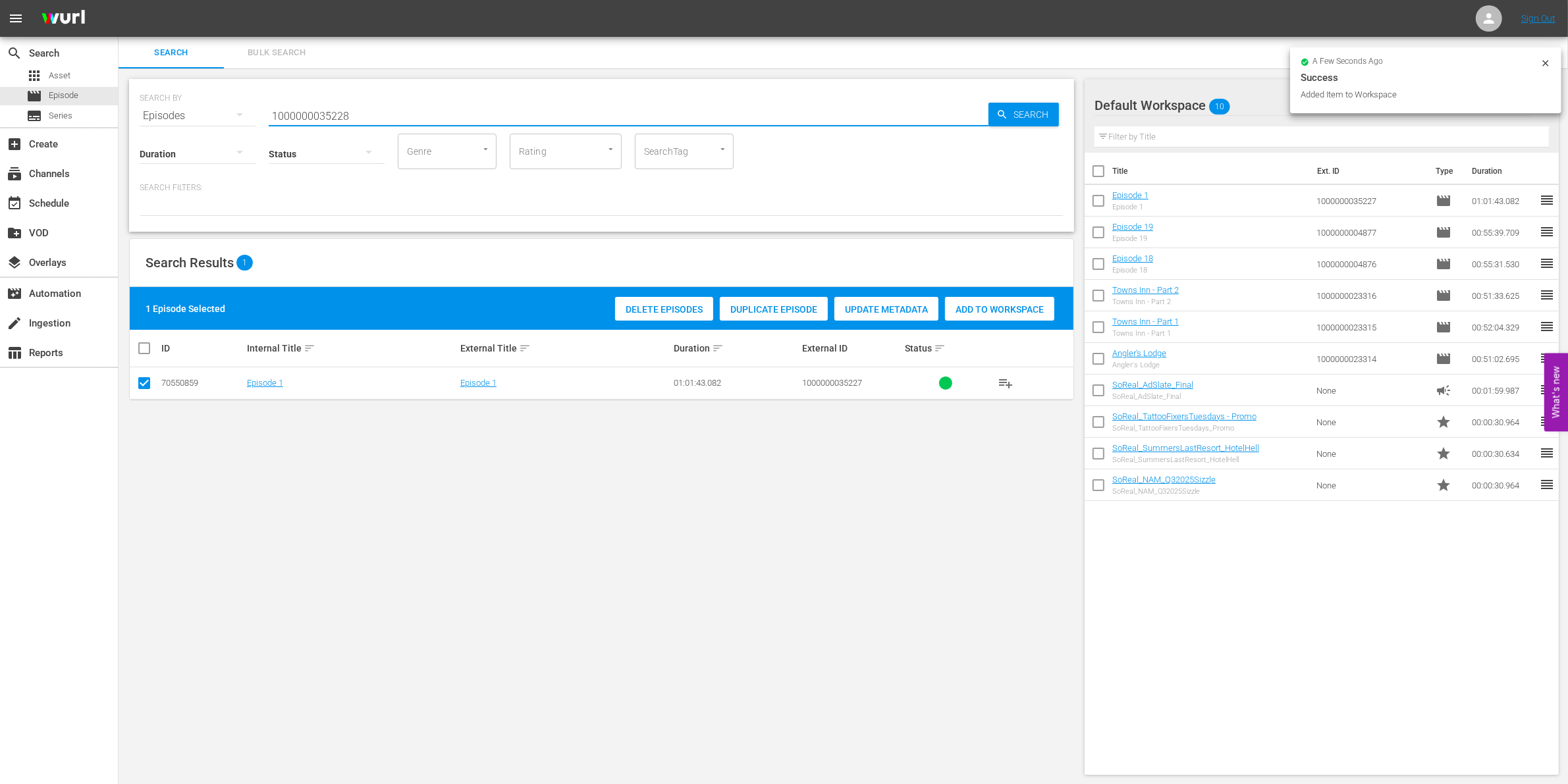
type input "1000000035228"
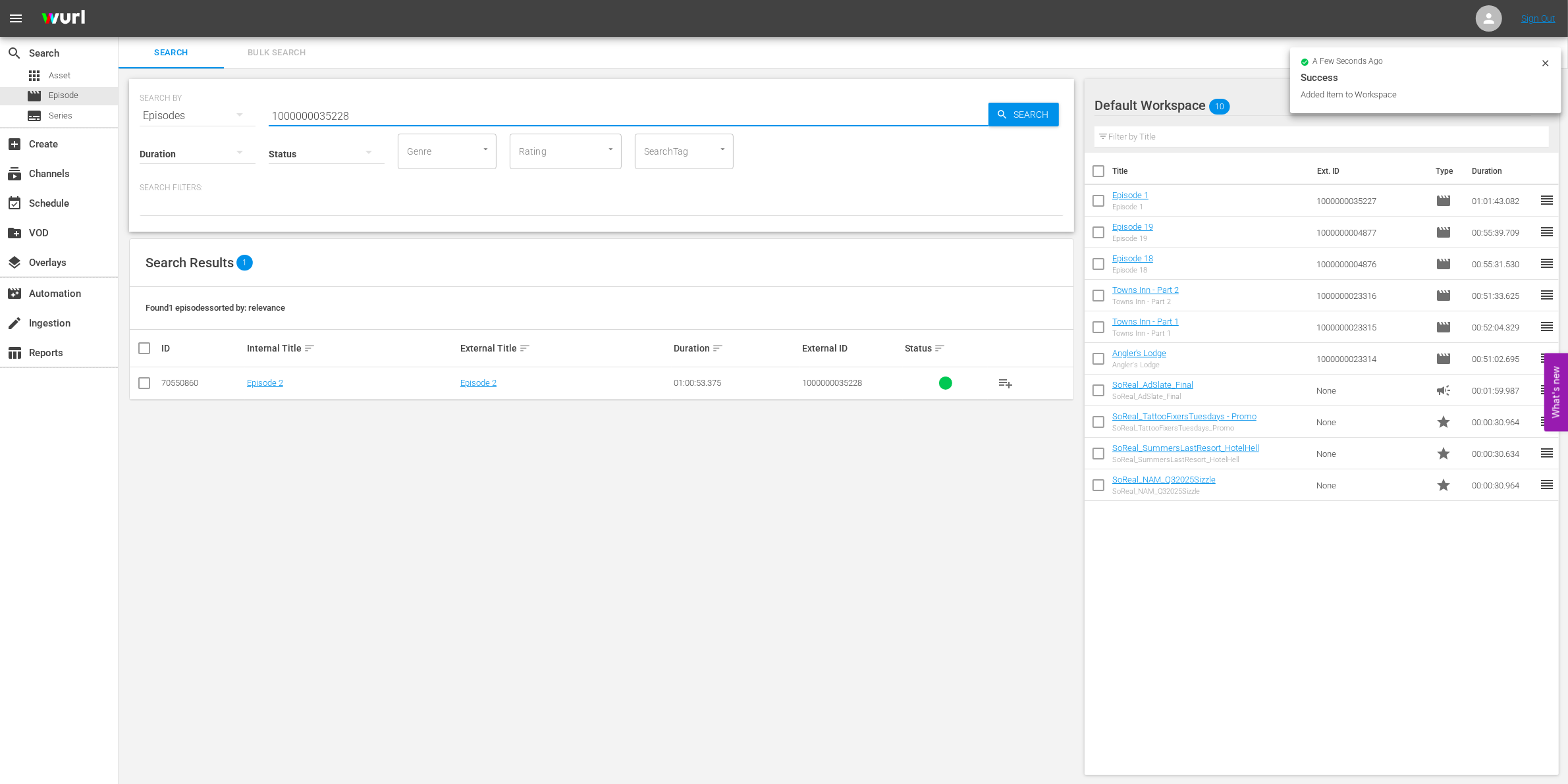
click at [132, 380] on td at bounding box center [144, 383] width 30 height 32
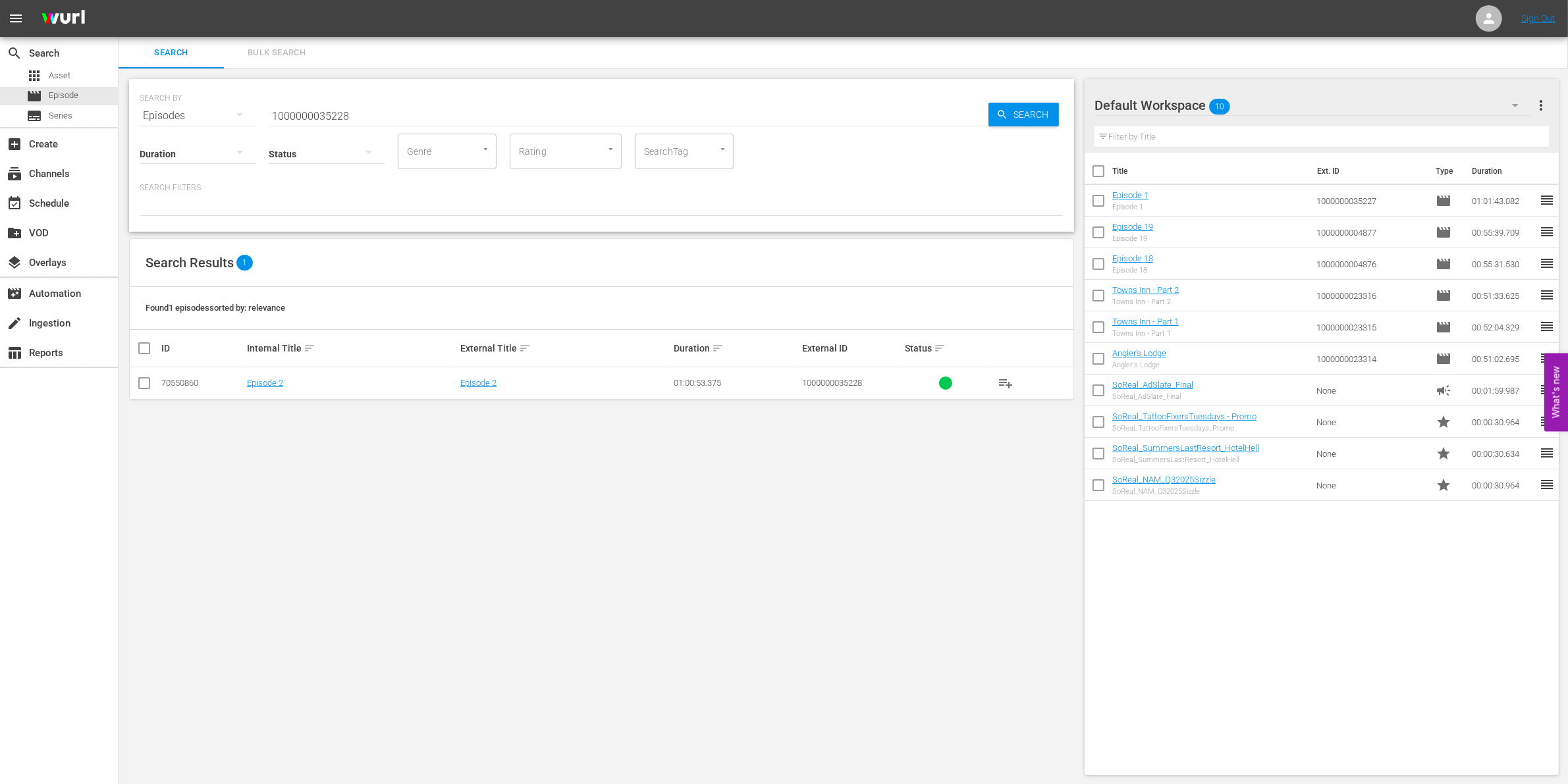
click at [141, 383] on input "checkbox" at bounding box center [144, 385] width 16 height 16
checkbox input "true"
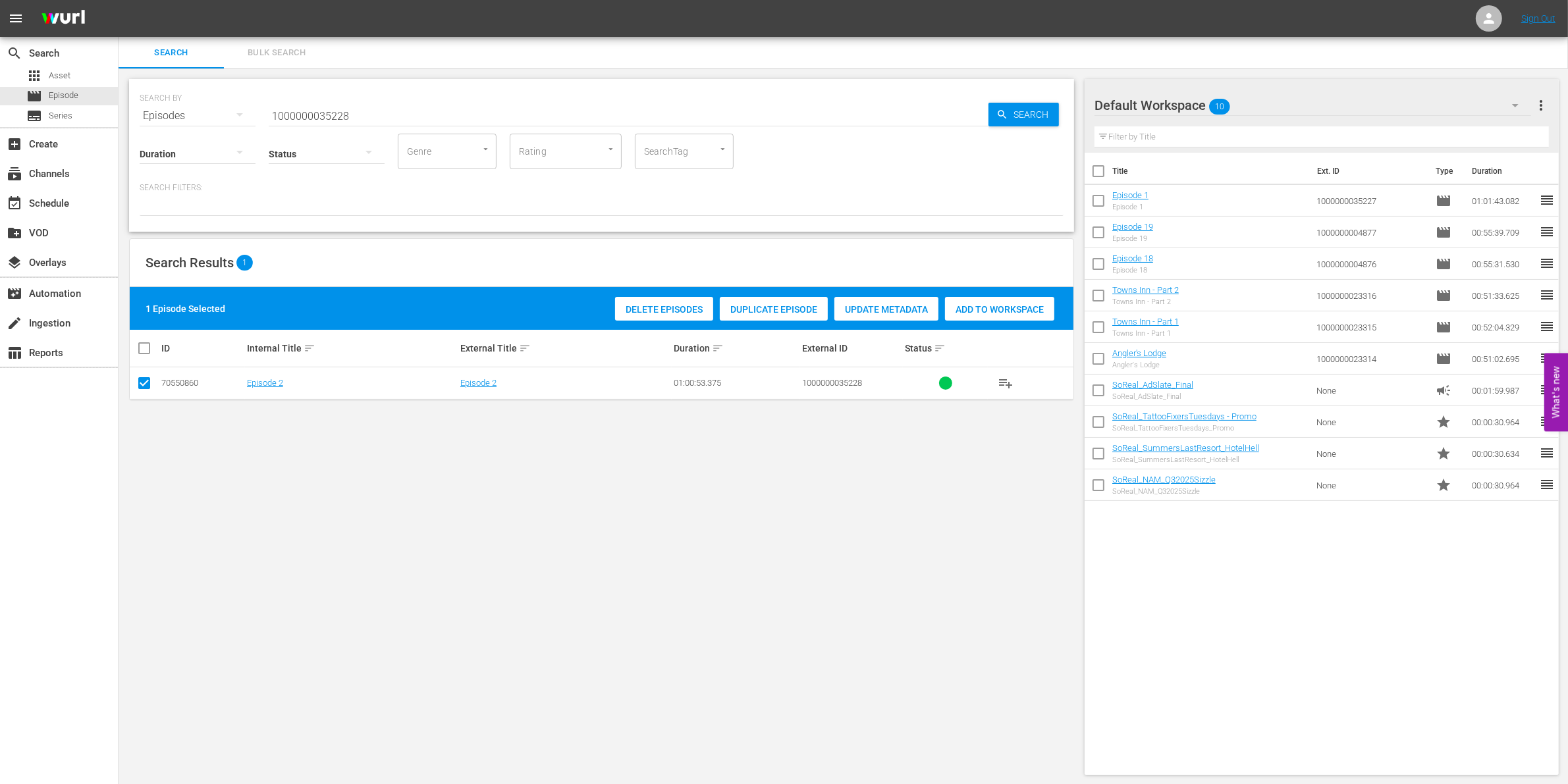
click at [1031, 306] on span "Add to Workspace" at bounding box center [999, 309] width 109 height 10
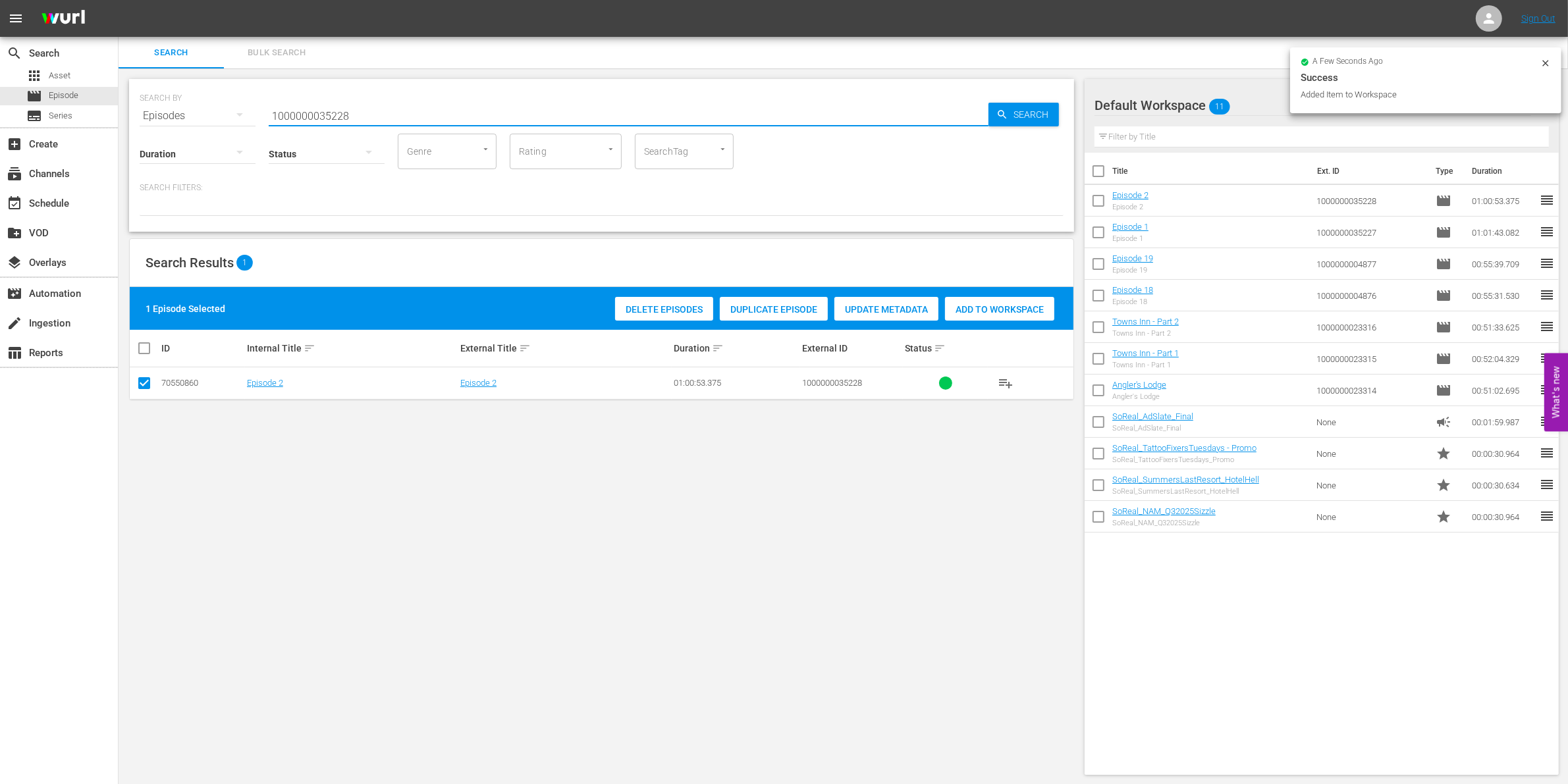
click at [433, 113] on input "1000000035228" at bounding box center [628, 115] width 720 height 31
type input "1000000035229"
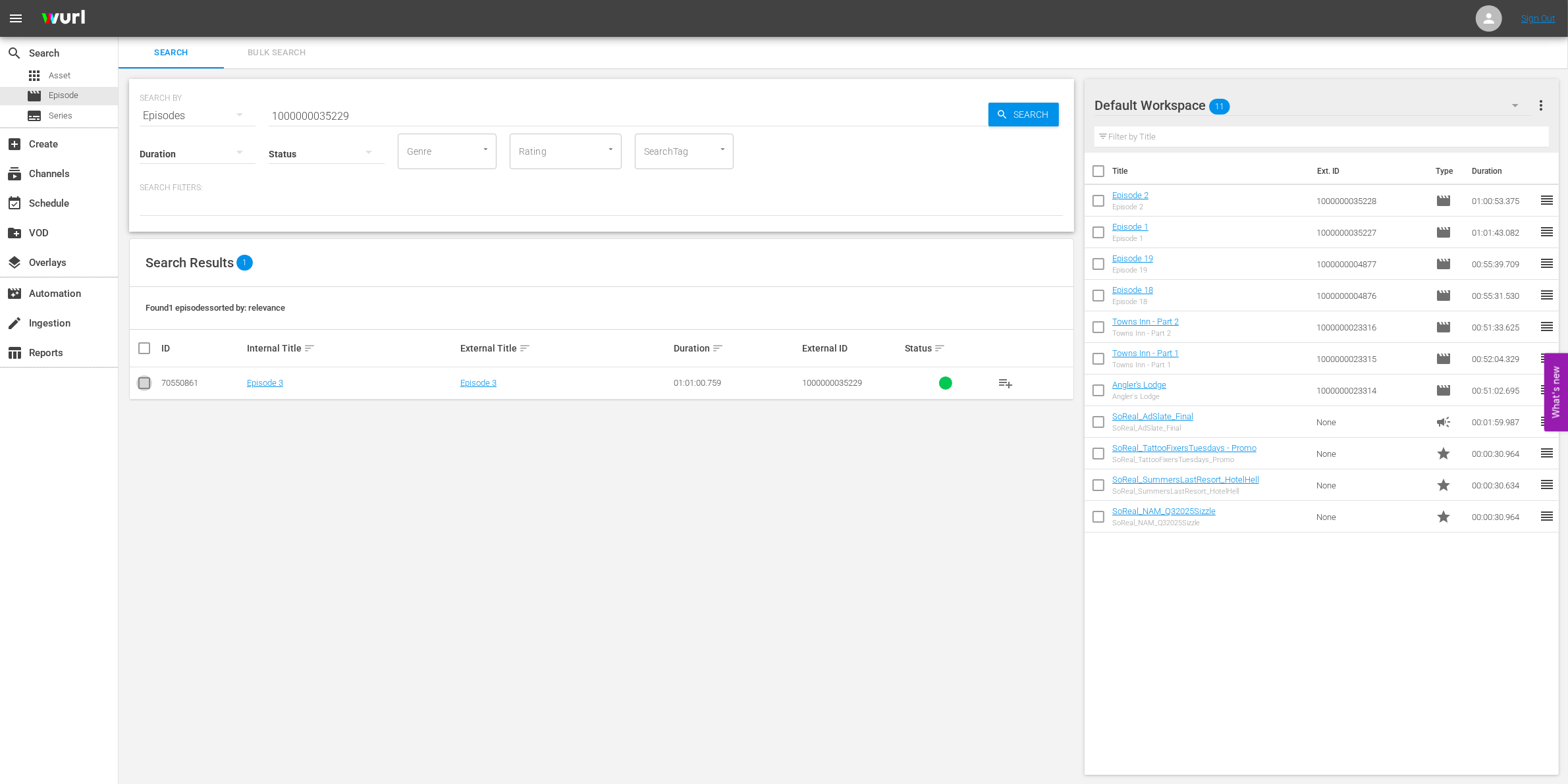
click at [137, 384] on input "checkbox" at bounding box center [144, 385] width 16 height 16
checkbox input "true"
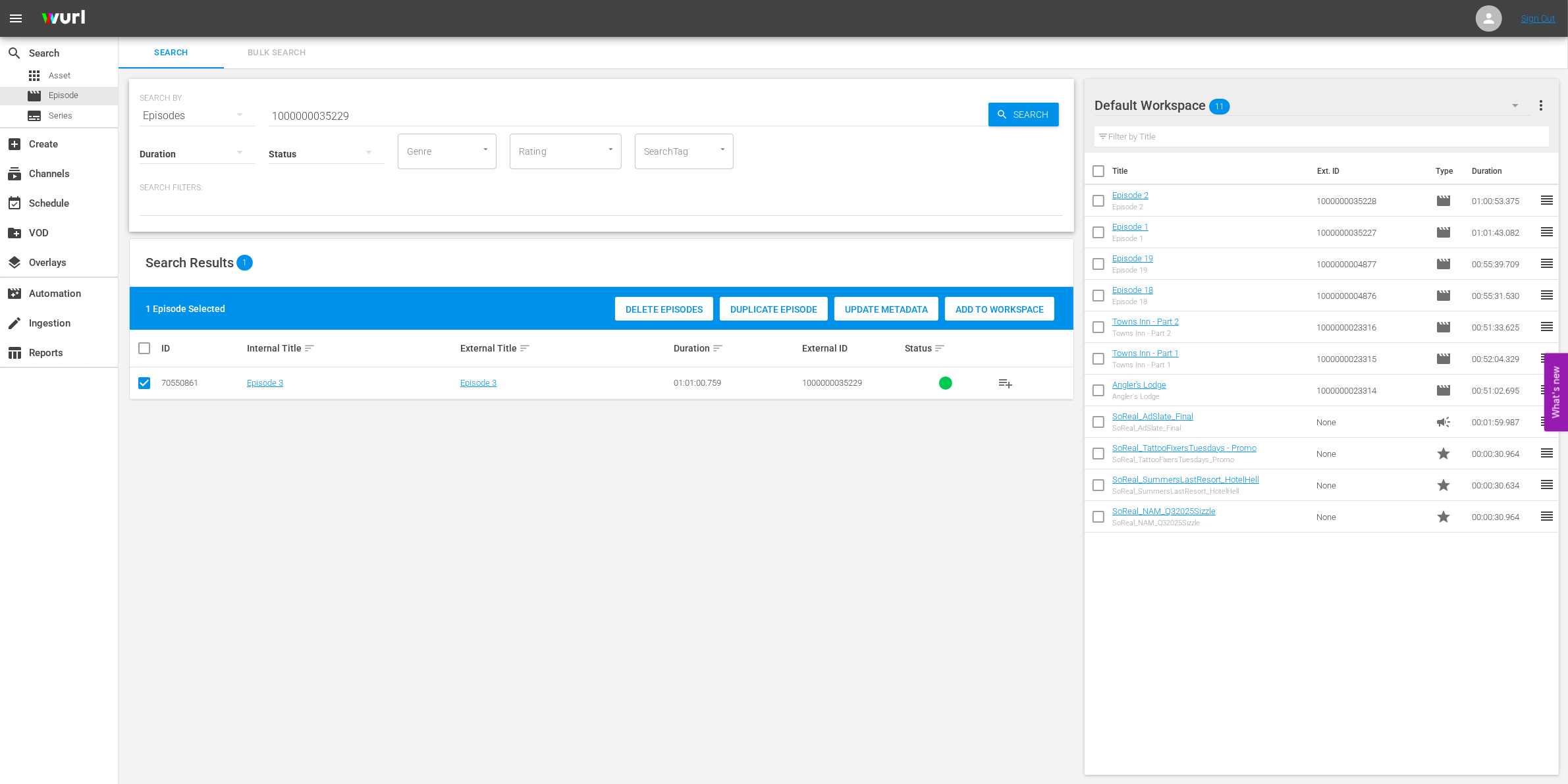
click at [1005, 320] on div "Delete Episodes Duplicate Episode Update Metadata Add to Workspace" at bounding box center [835, 308] width 446 height 30
click at [986, 306] on span "Add to Workspace" at bounding box center [999, 309] width 109 height 10
click at [340, 115] on input "1000000035229" at bounding box center [628, 115] width 720 height 31
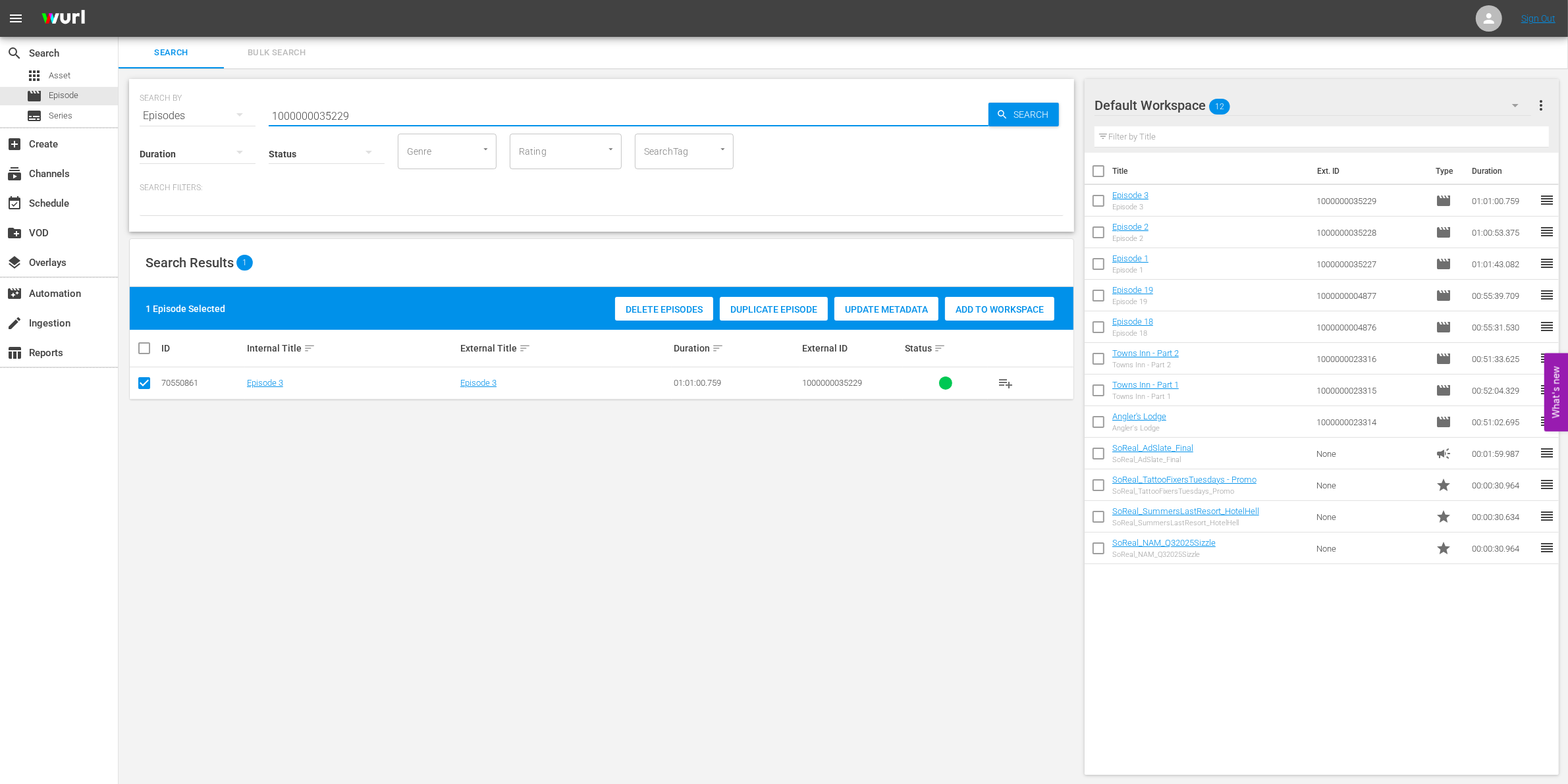
click at [340, 115] on input "1000000035229" at bounding box center [628, 115] width 720 height 31
paste input "CEG10029665"
type input "CEG10029665"
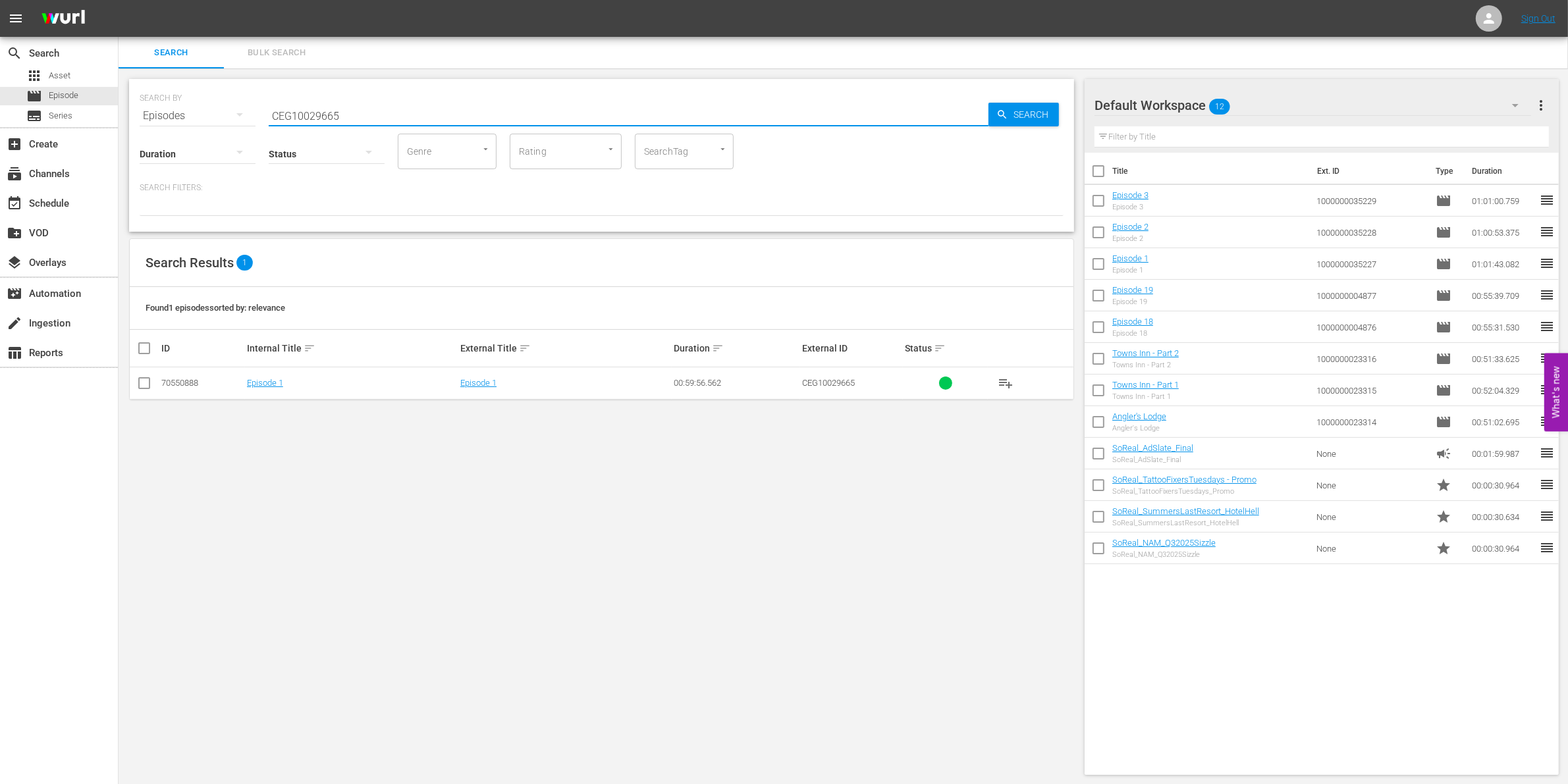
click at [141, 383] on input "checkbox" at bounding box center [144, 385] width 16 height 16
checkbox input "true"
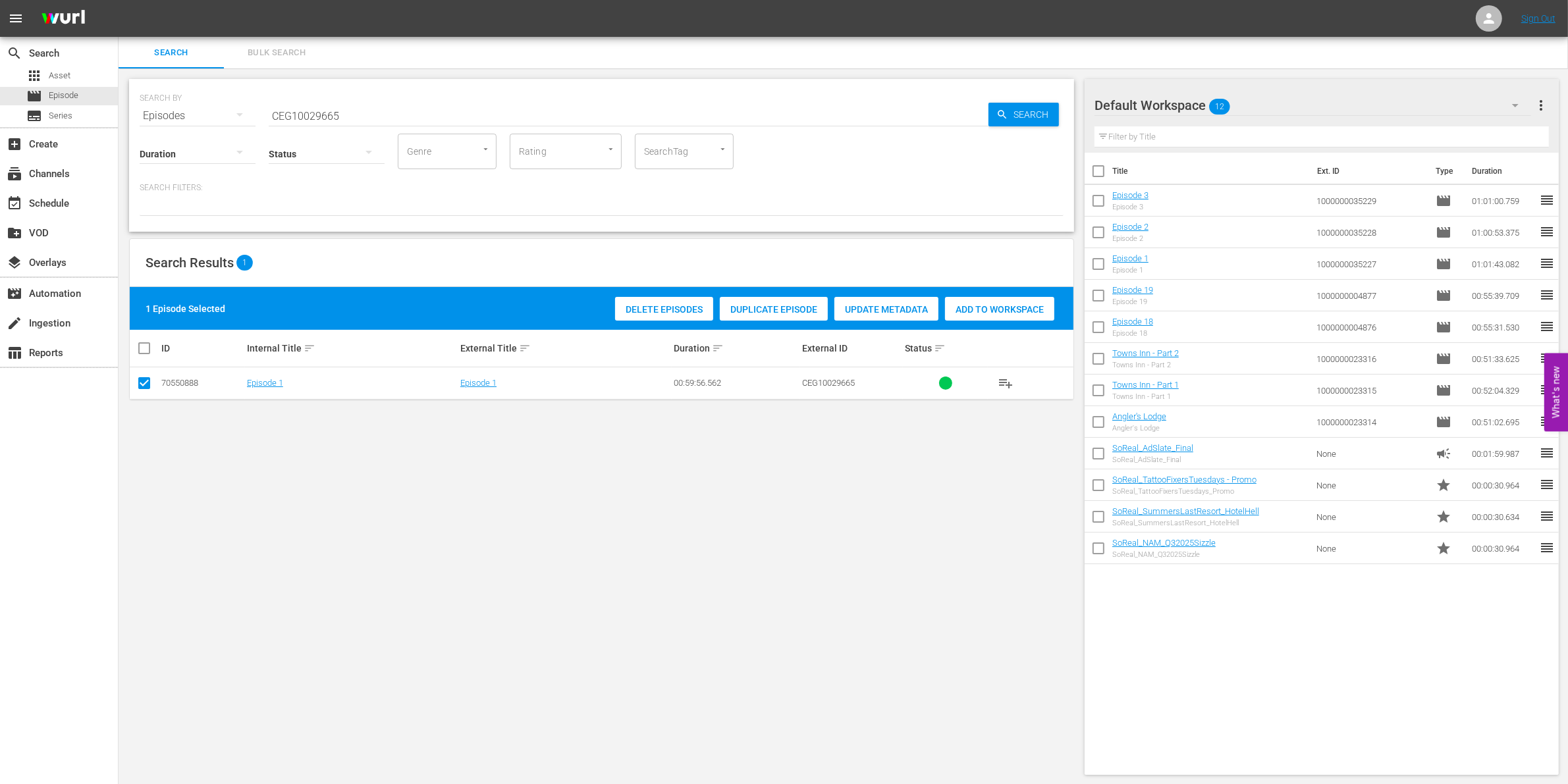
click at [990, 301] on div "Add to Workspace" at bounding box center [999, 309] width 109 height 25
click at [413, 119] on input "CEG10029665" at bounding box center [628, 115] width 720 height 31
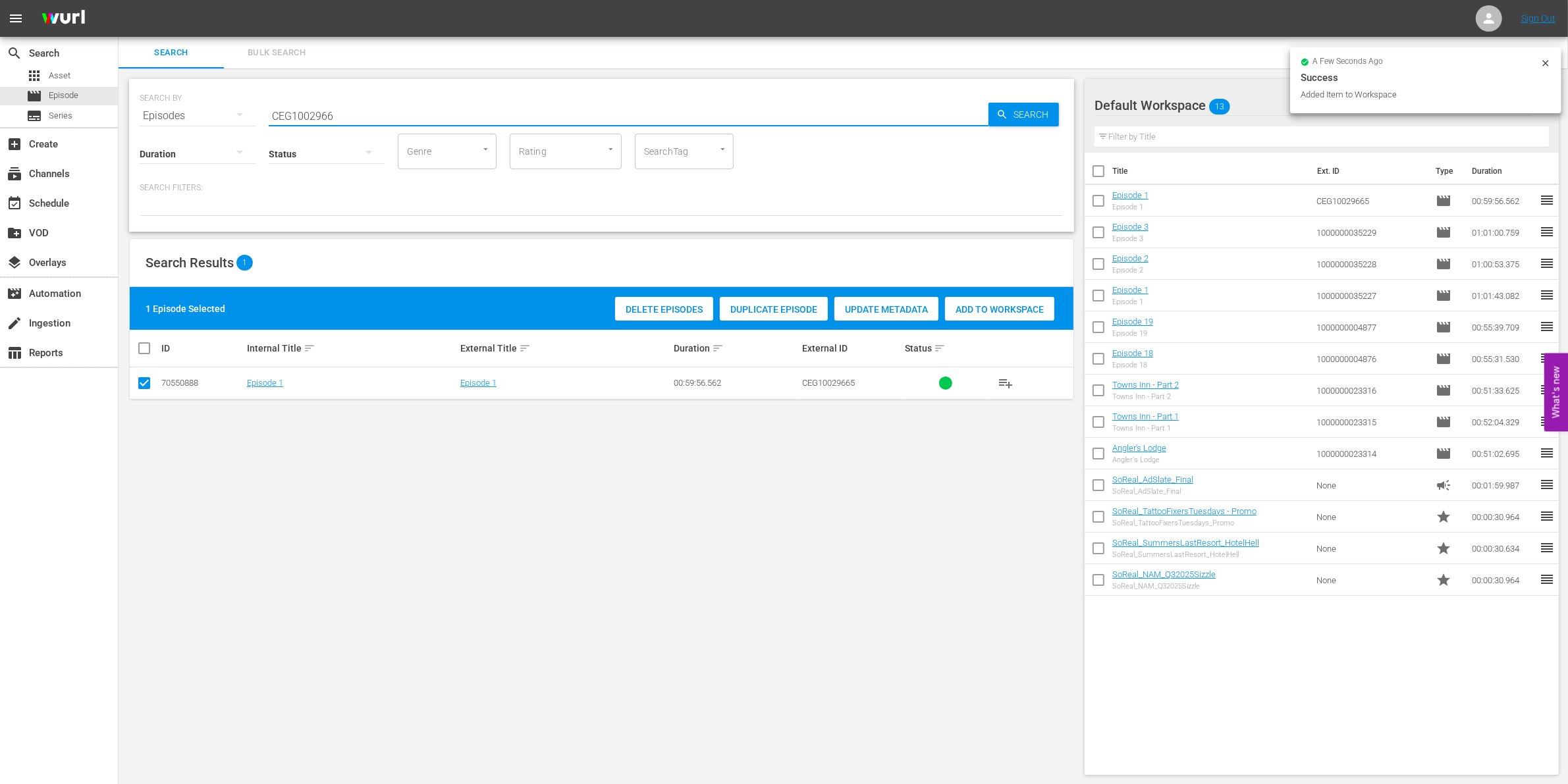
type input "CEG1002966"
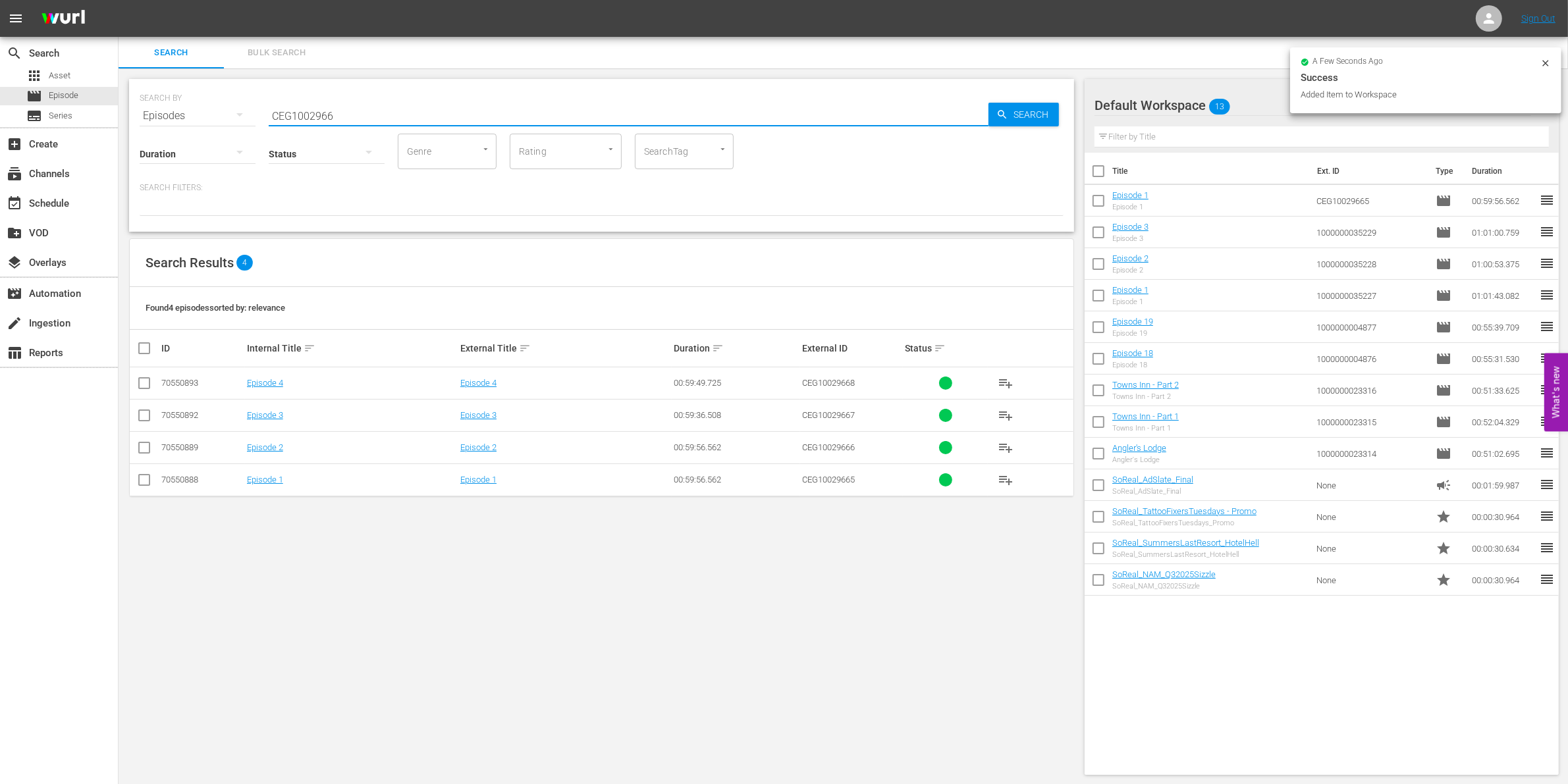
click at [143, 451] on input "checkbox" at bounding box center [144, 451] width 16 height 16
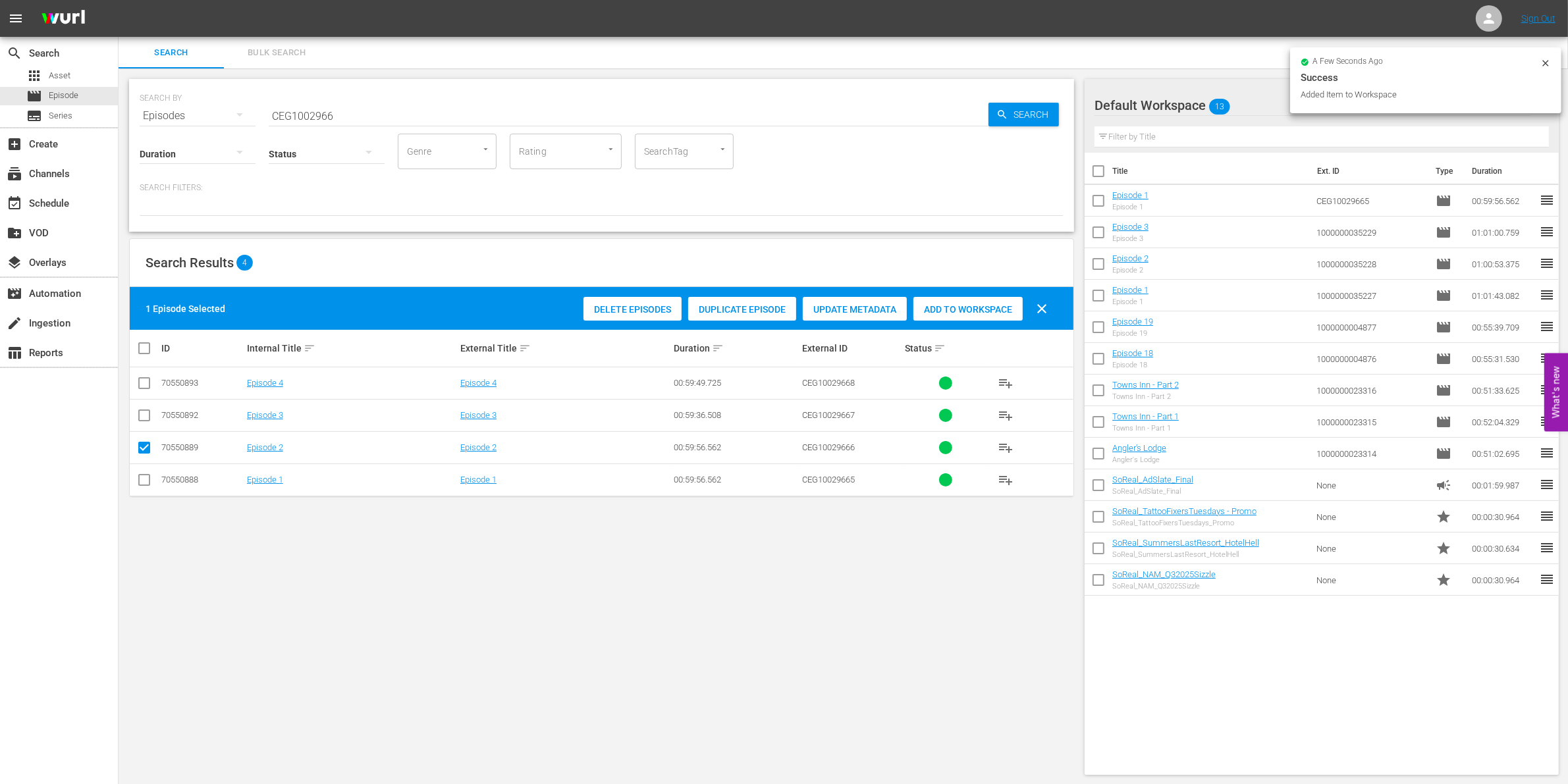
click at [1002, 304] on span "Add to Workspace" at bounding box center [968, 309] width 109 height 10
click at [143, 451] on input "checkbox" at bounding box center [144, 451] width 16 height 16
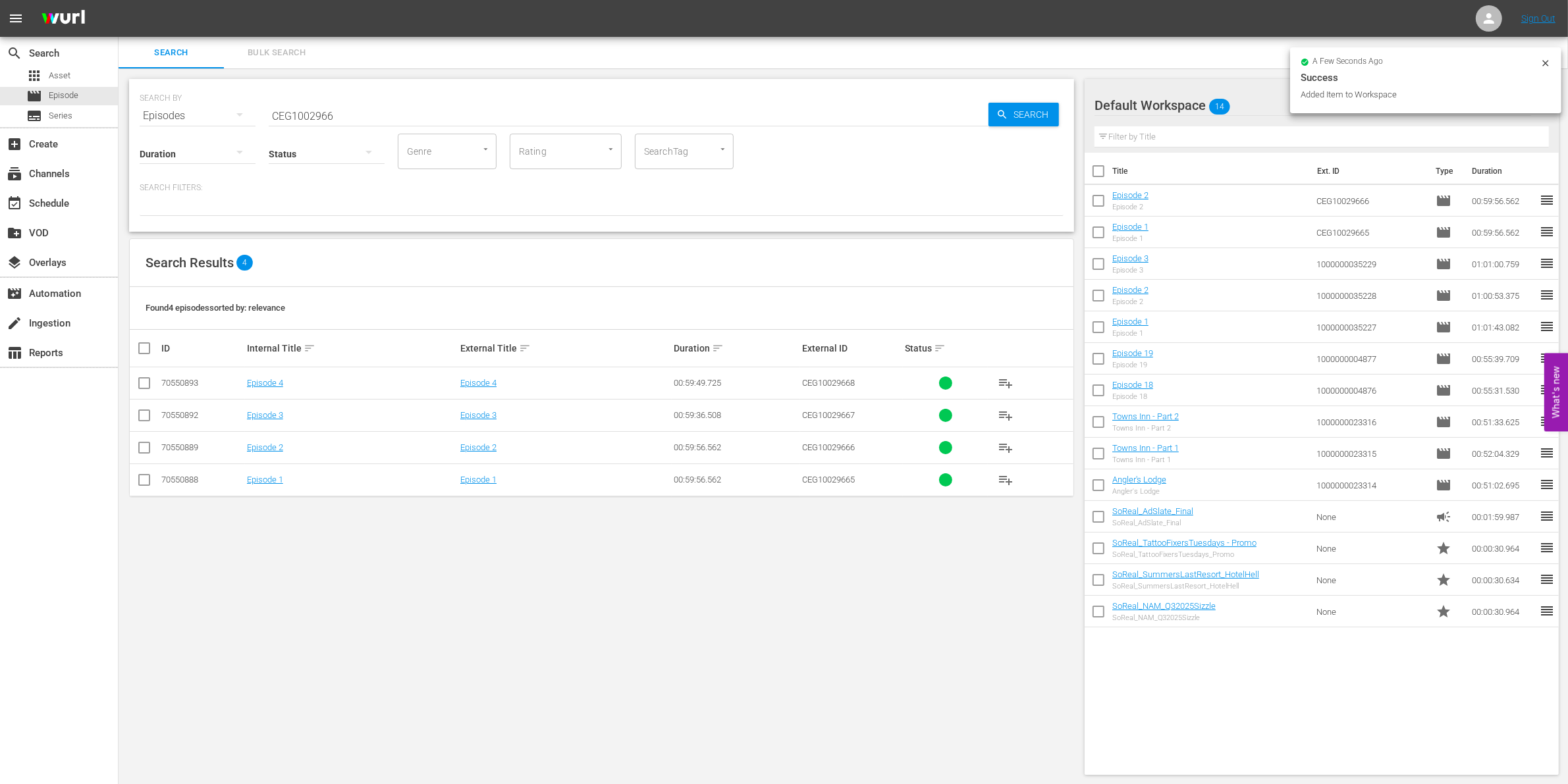
click at [137, 425] on input "checkbox" at bounding box center [144, 418] width 16 height 16
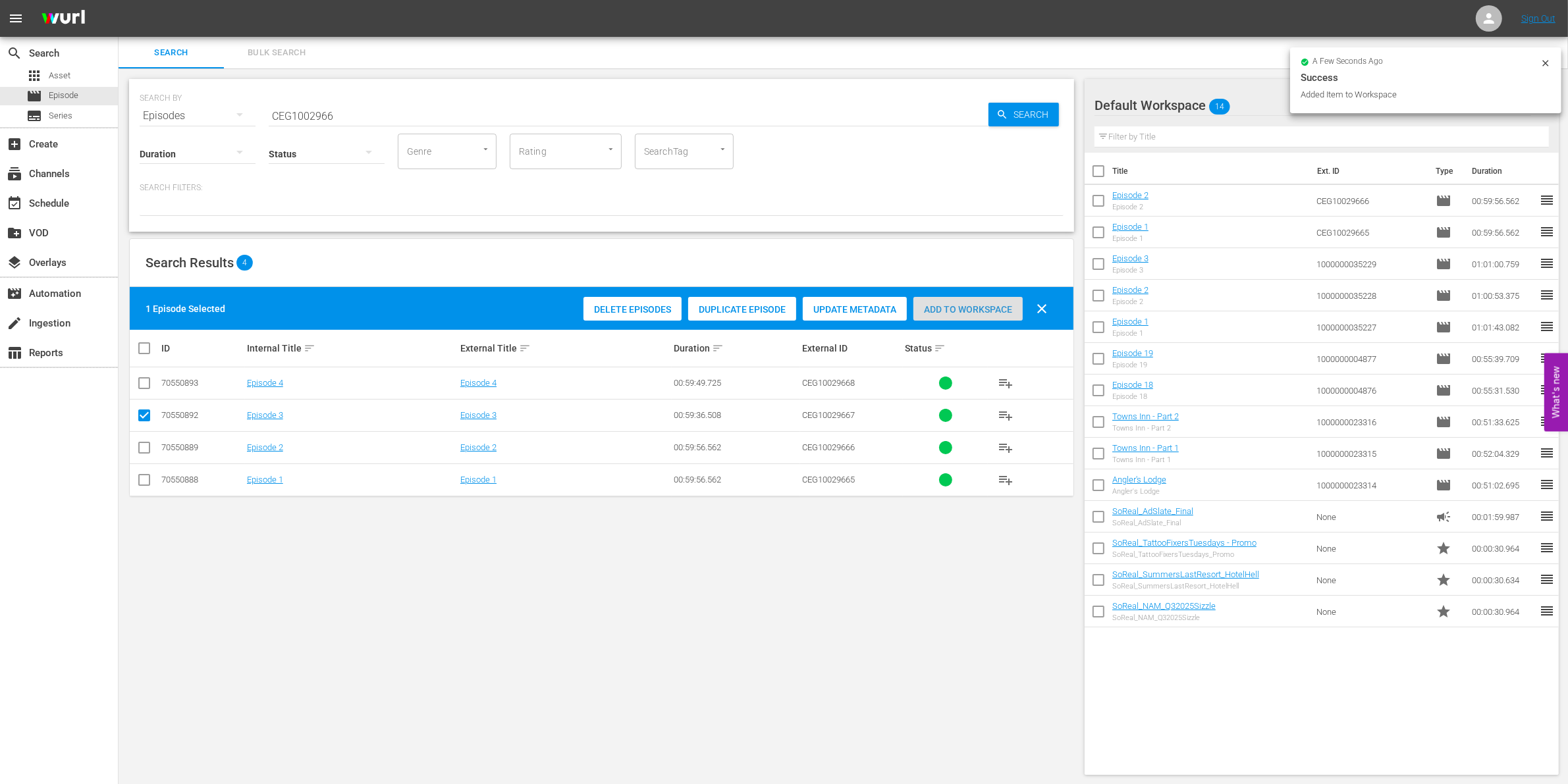
click at [972, 306] on span "Add to Workspace" at bounding box center [968, 309] width 109 height 10
click at [148, 415] on input "checkbox" at bounding box center [144, 418] width 16 height 16
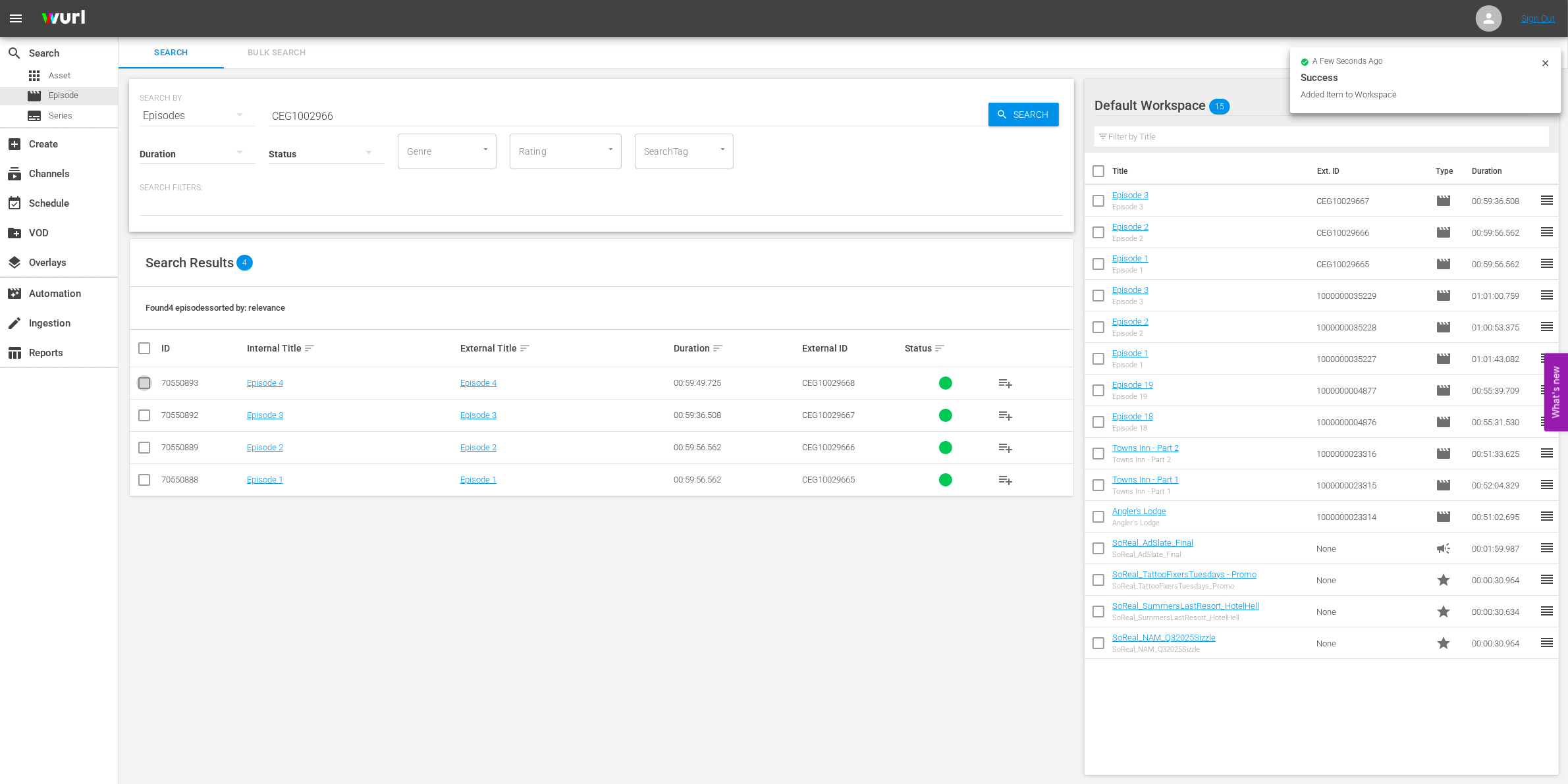
click at [147, 383] on input "checkbox" at bounding box center [144, 385] width 16 height 16
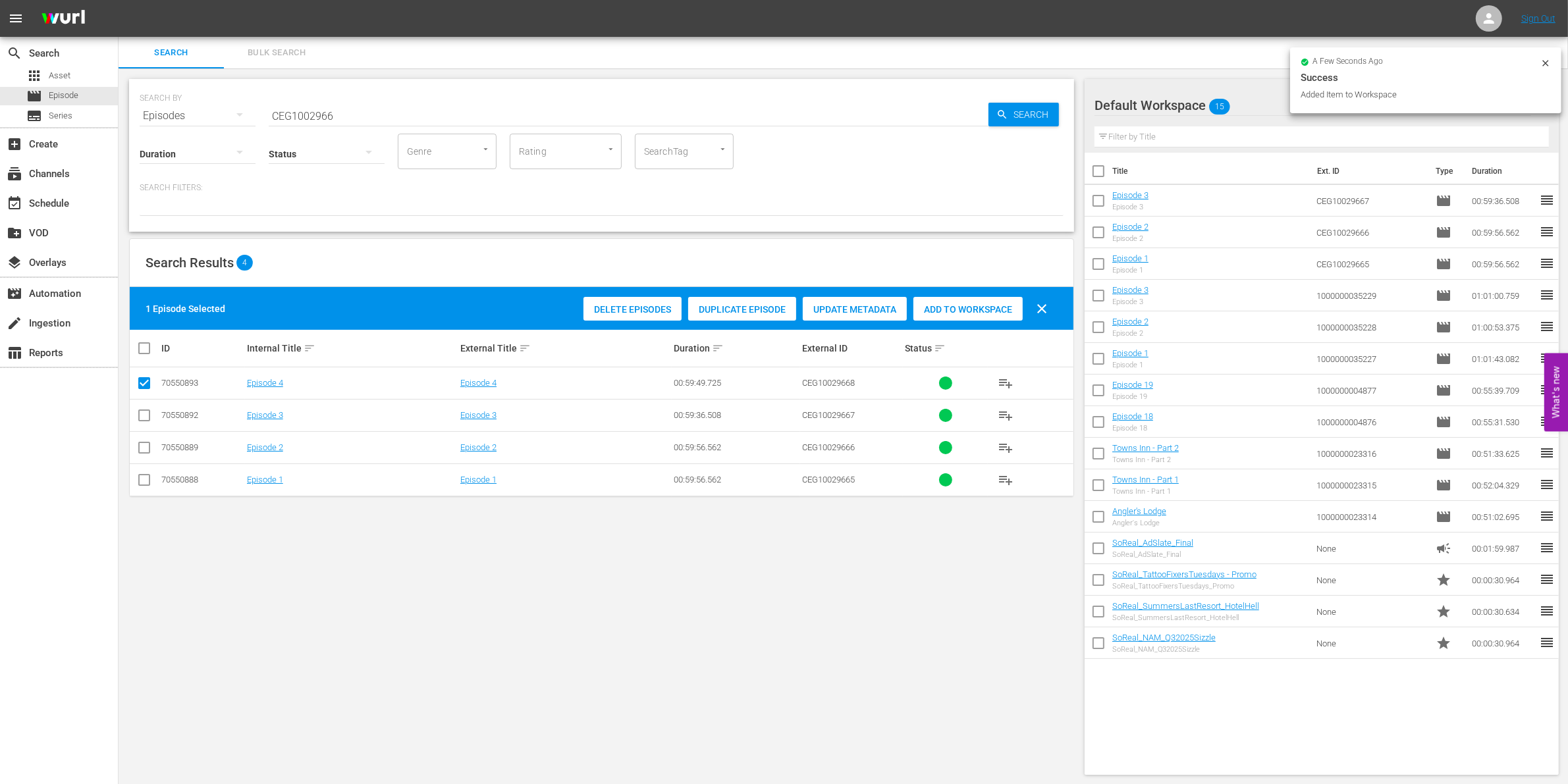
click at [983, 305] on span "Add to Workspace" at bounding box center [968, 309] width 109 height 10
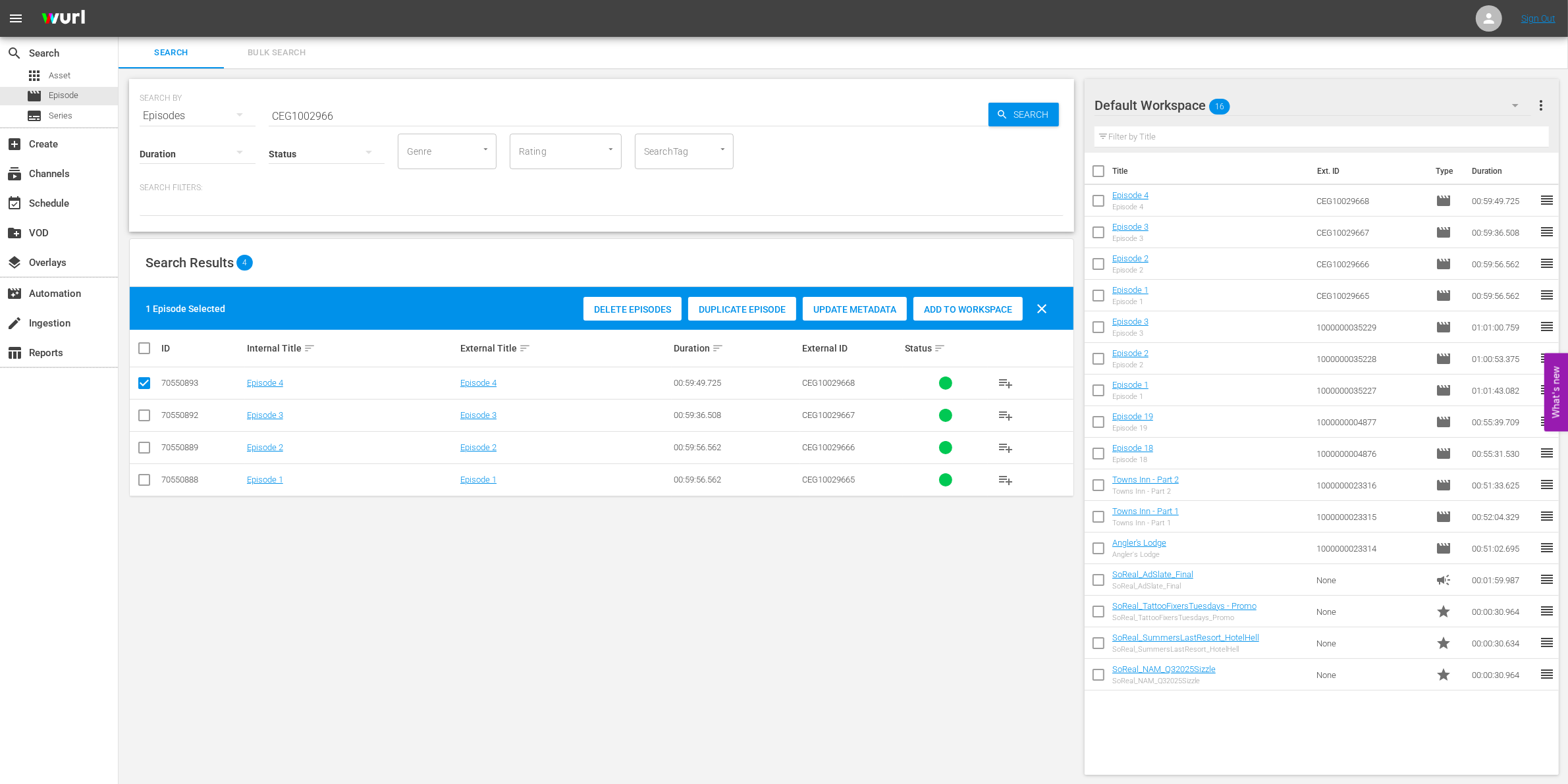
click at [315, 113] on input "CEG1002966" at bounding box center [628, 115] width 720 height 31
paste input "1000000003079"
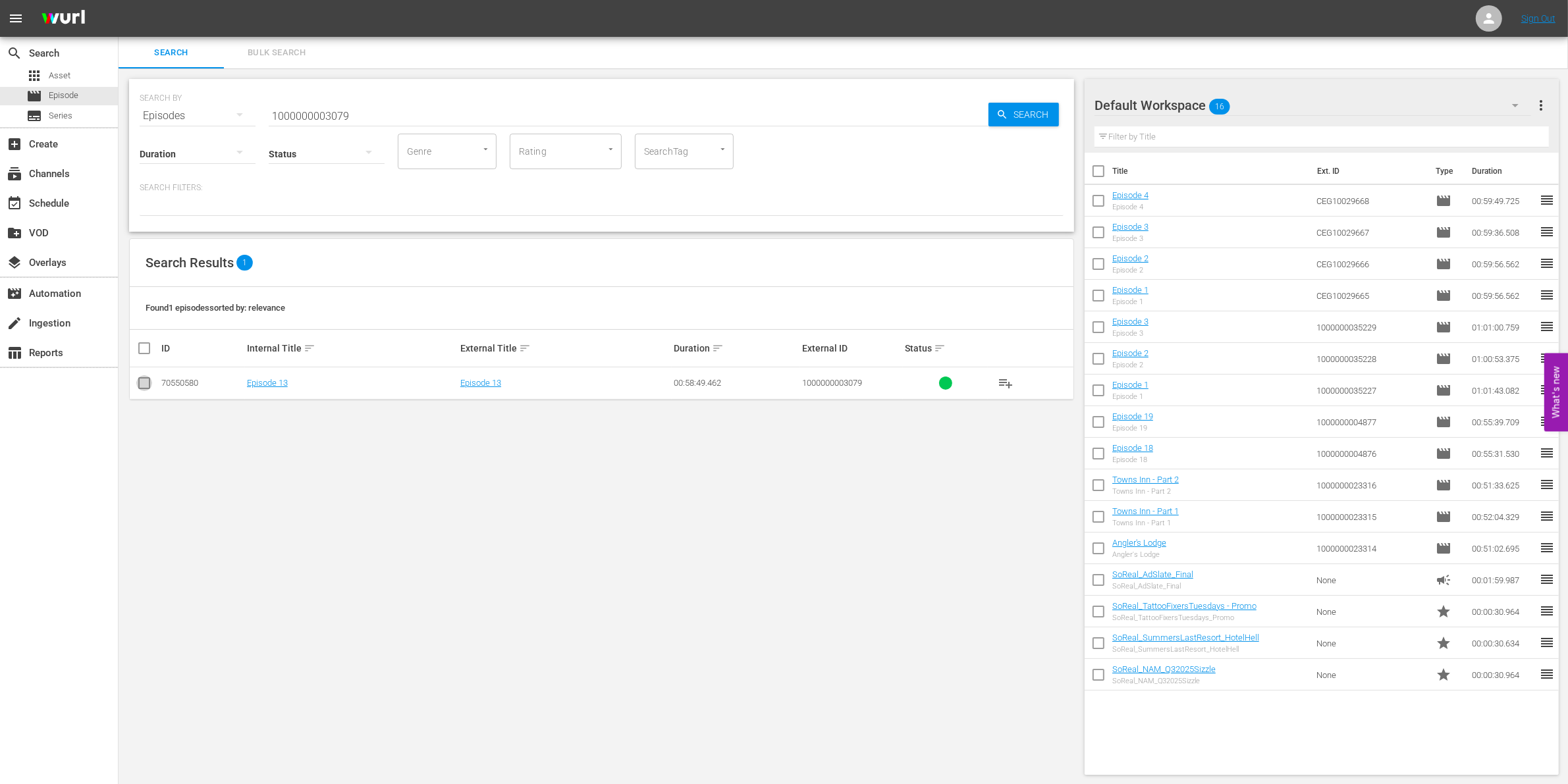
click at [150, 385] on input "checkbox" at bounding box center [144, 385] width 16 height 16
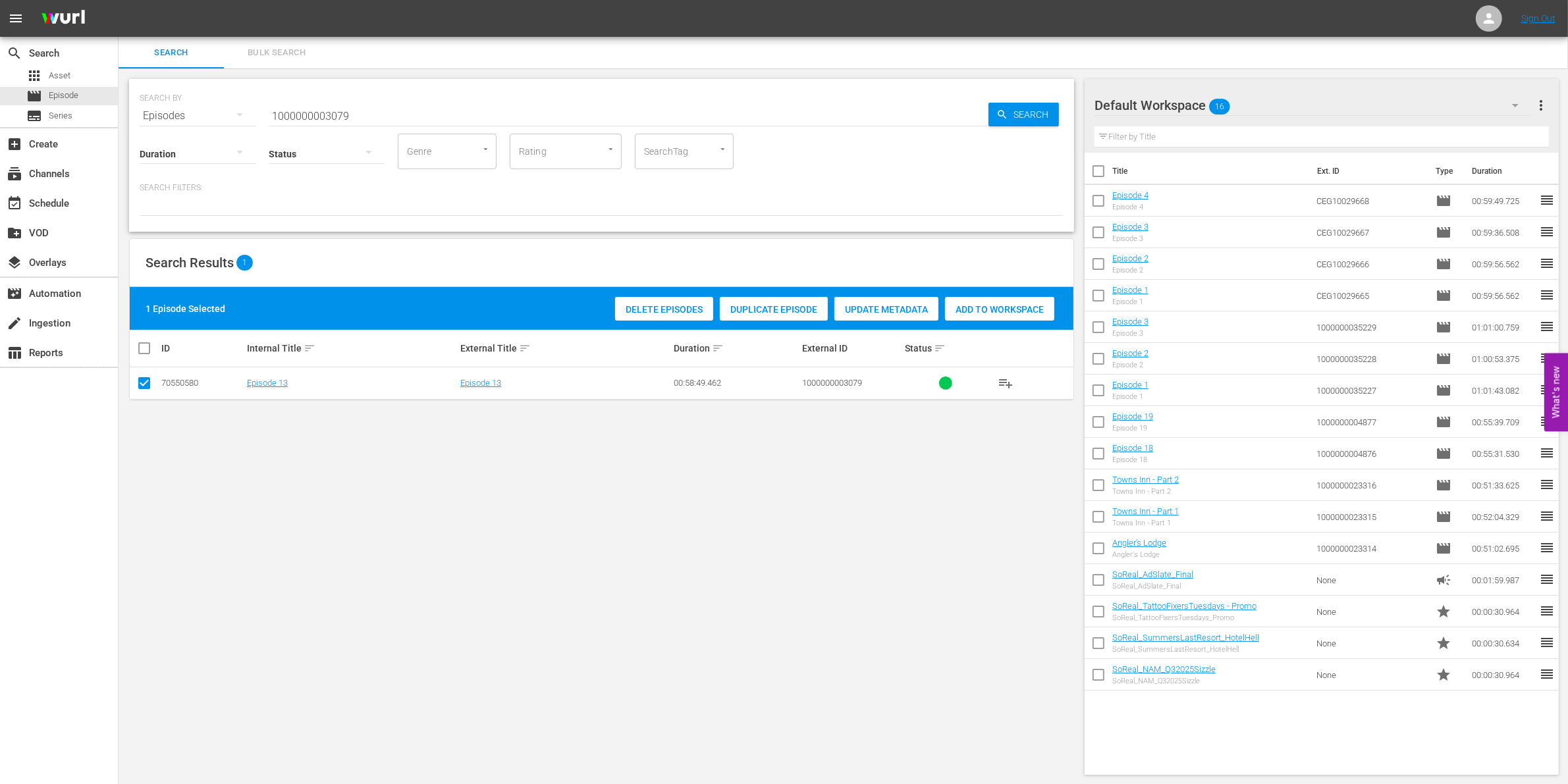
click at [1032, 310] on span "Add to Workspace" at bounding box center [999, 309] width 109 height 10
click at [385, 107] on input "1000000003079" at bounding box center [628, 115] width 720 height 31
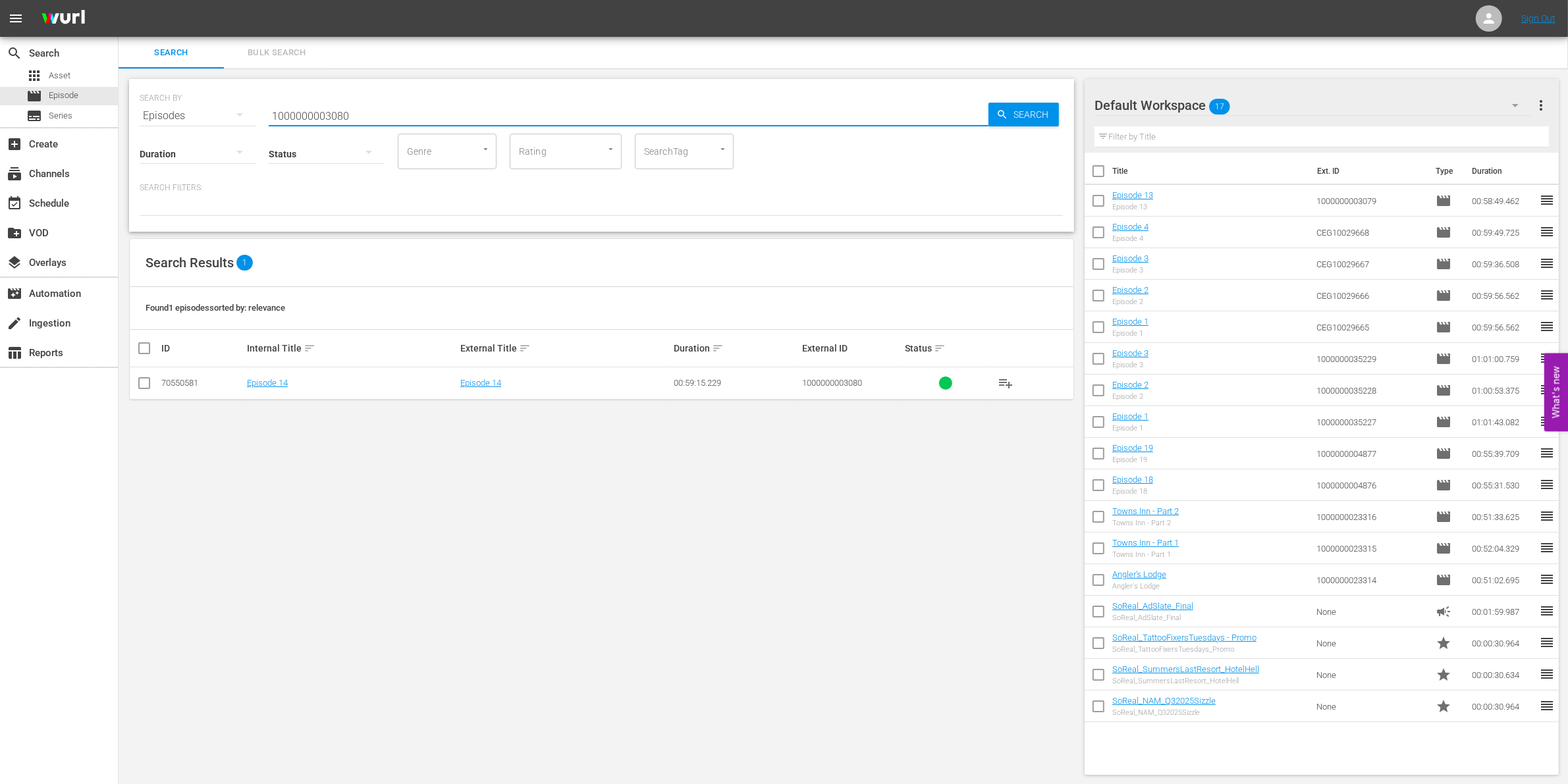
click at [146, 385] on input "checkbox" at bounding box center [144, 385] width 16 height 16
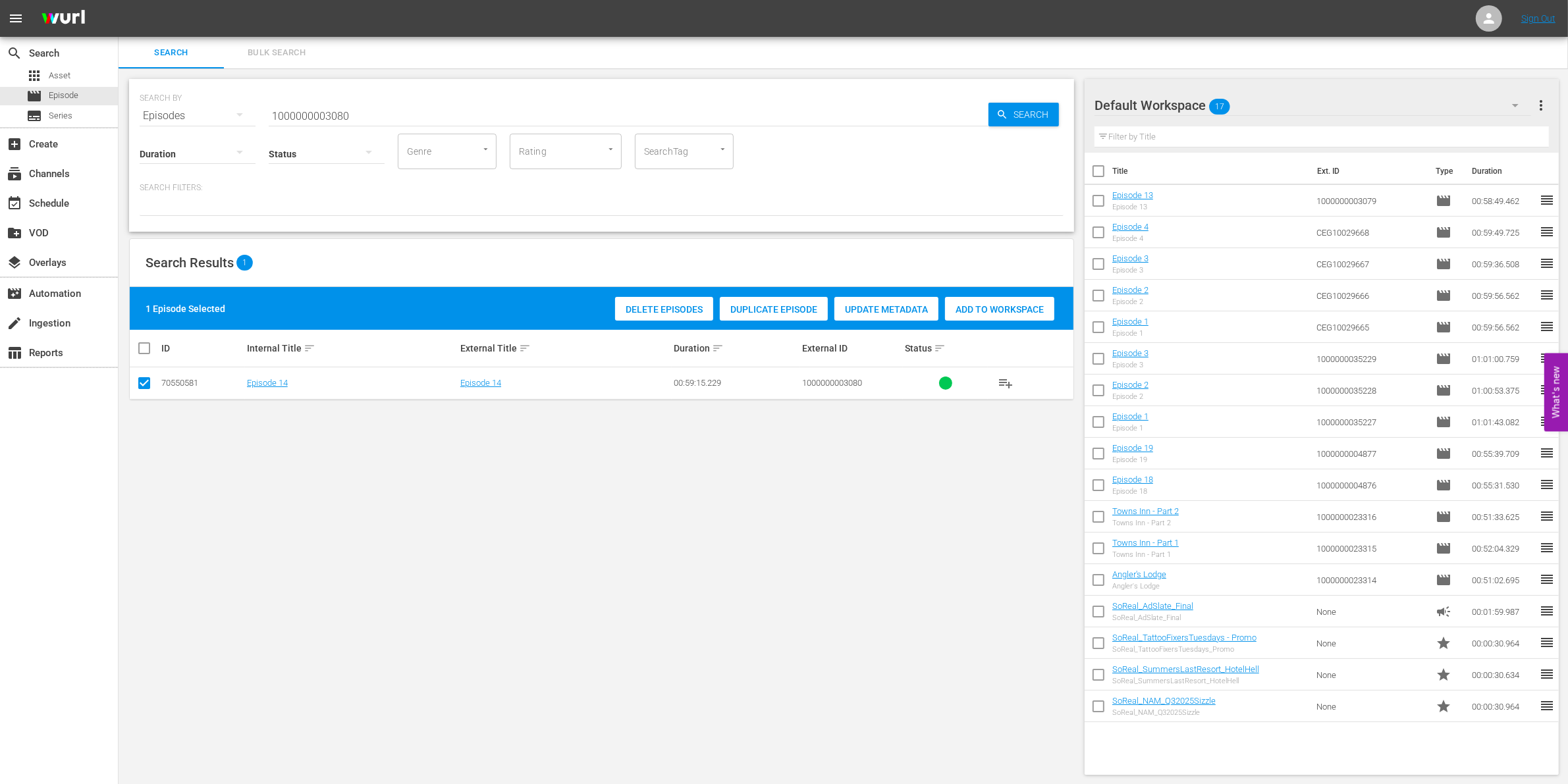
click at [1038, 306] on span "Add to Workspace" at bounding box center [999, 309] width 109 height 10
click at [330, 116] on input "1000000003080" at bounding box center [628, 115] width 720 height 31
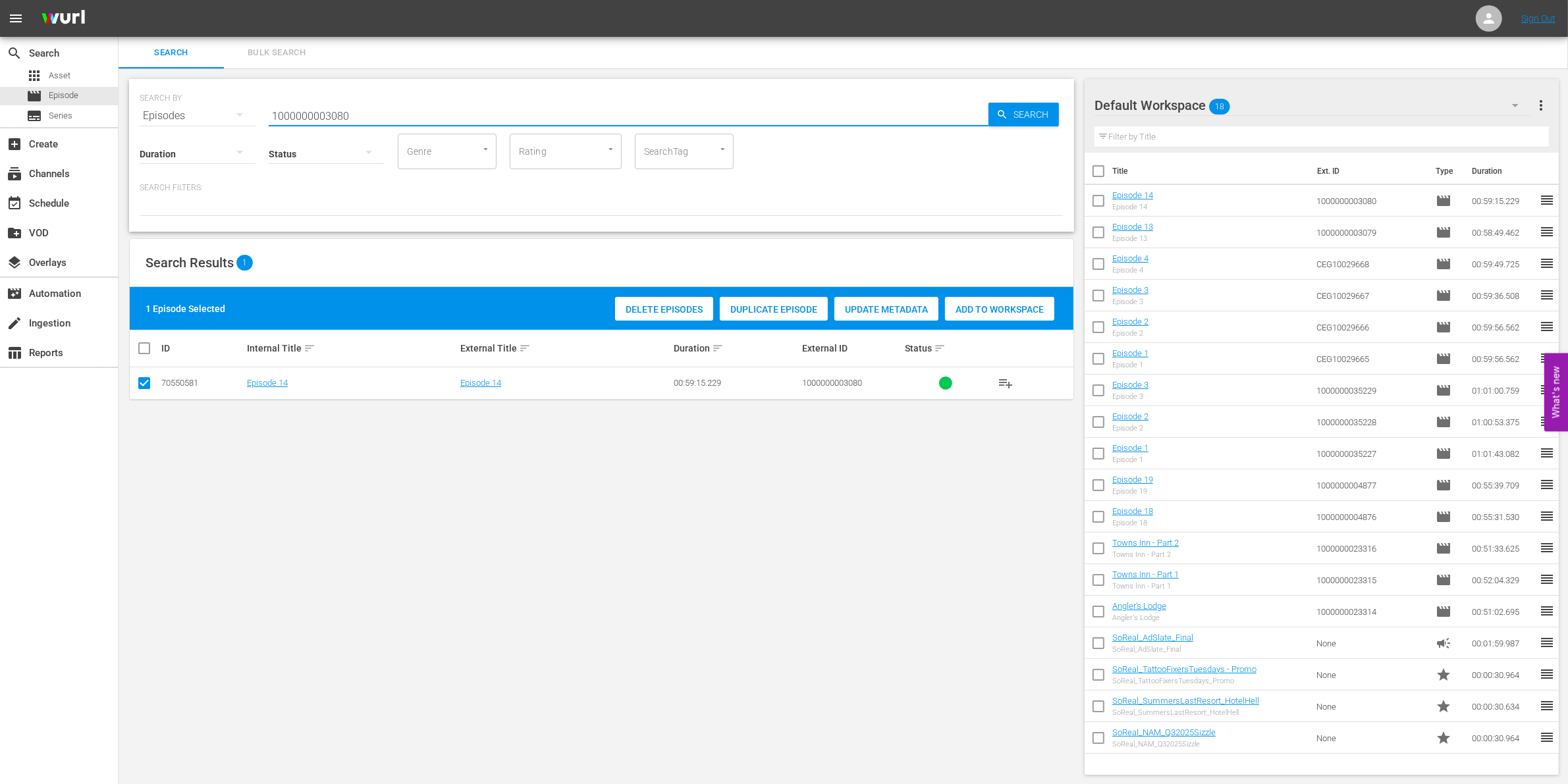
paste input "23316"
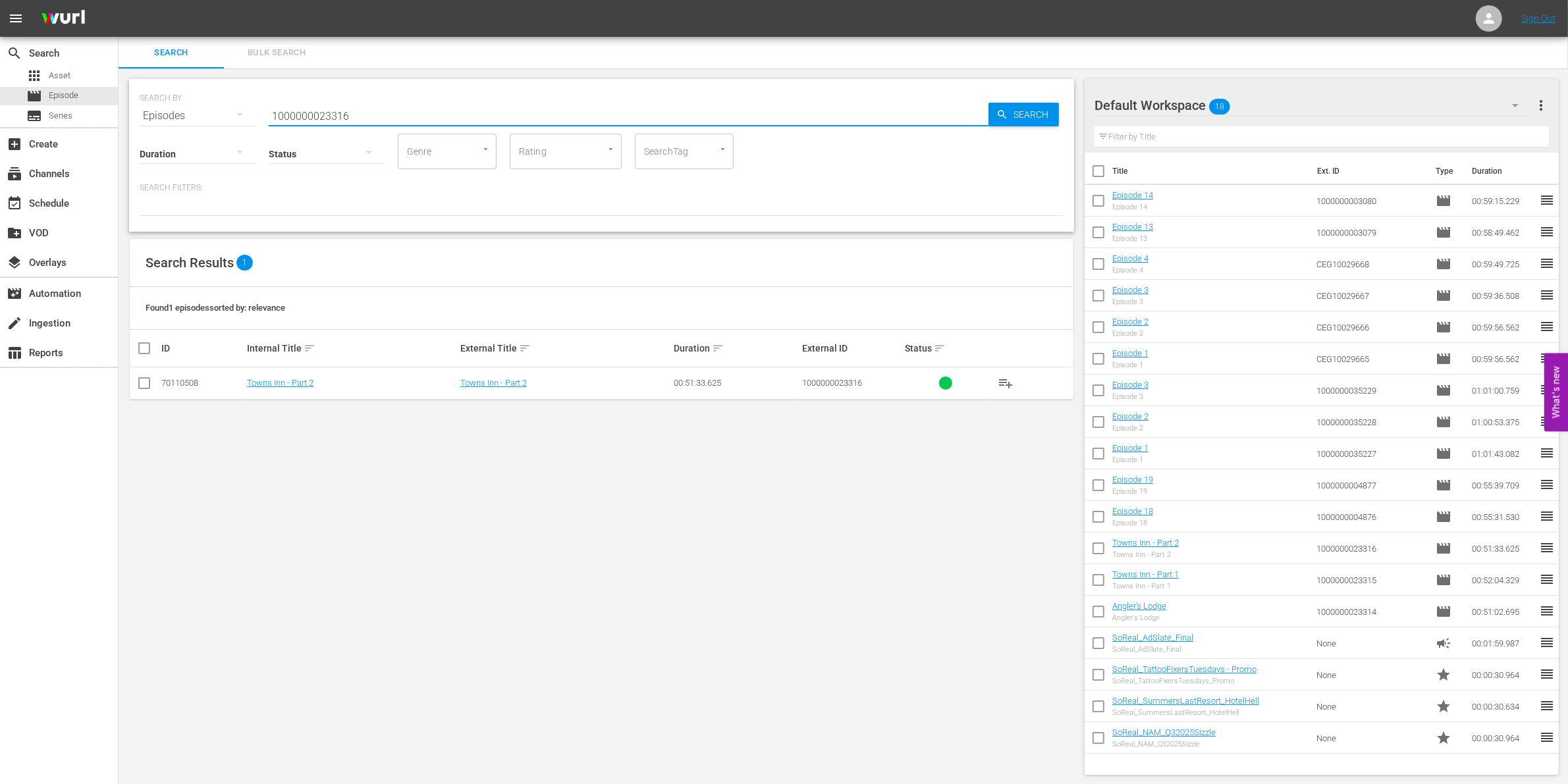
click at [146, 379] on input "checkbox" at bounding box center [144, 385] width 16 height 16
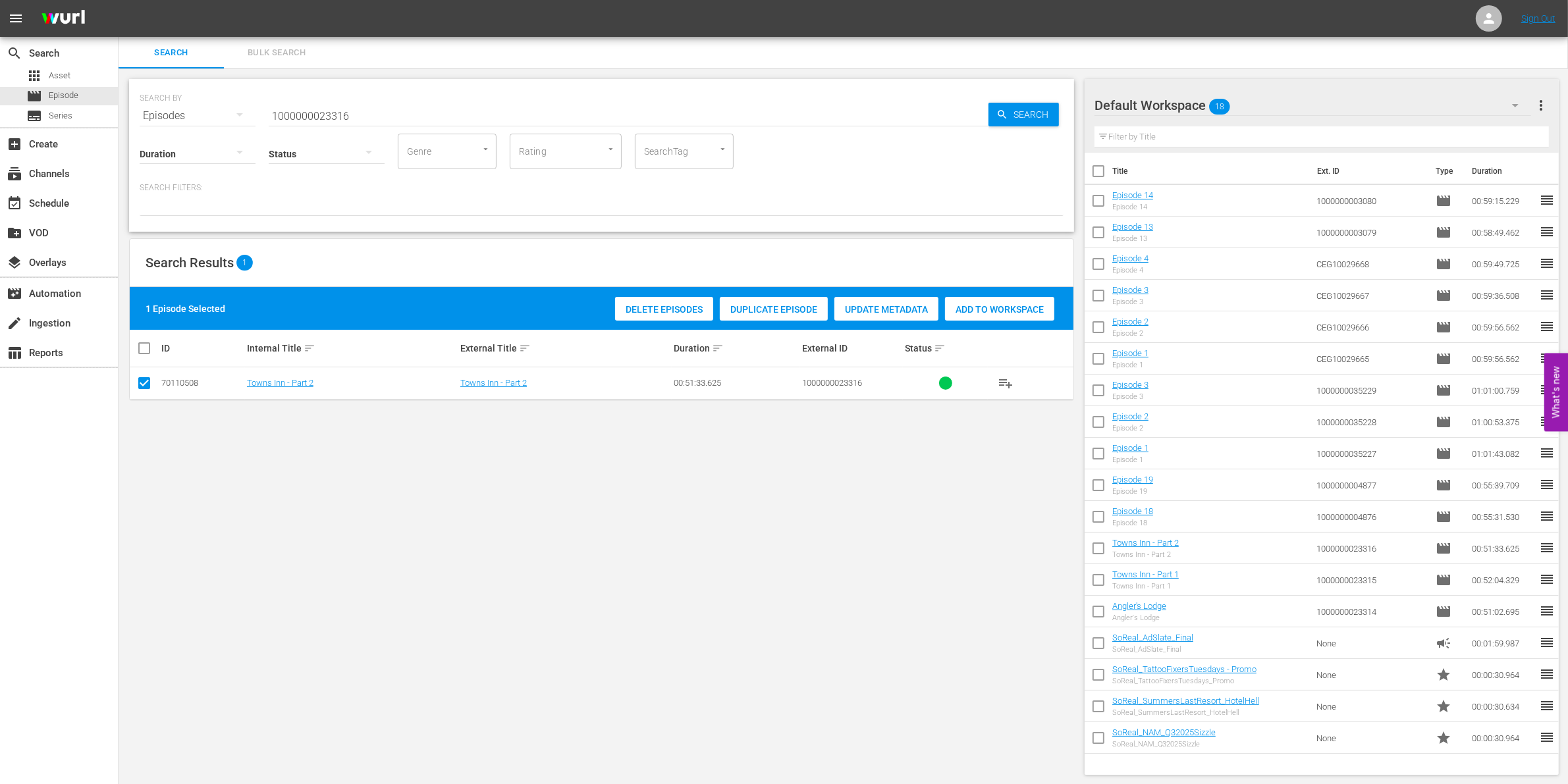
click at [1035, 307] on span "Add to Workspace" at bounding box center [999, 309] width 109 height 10
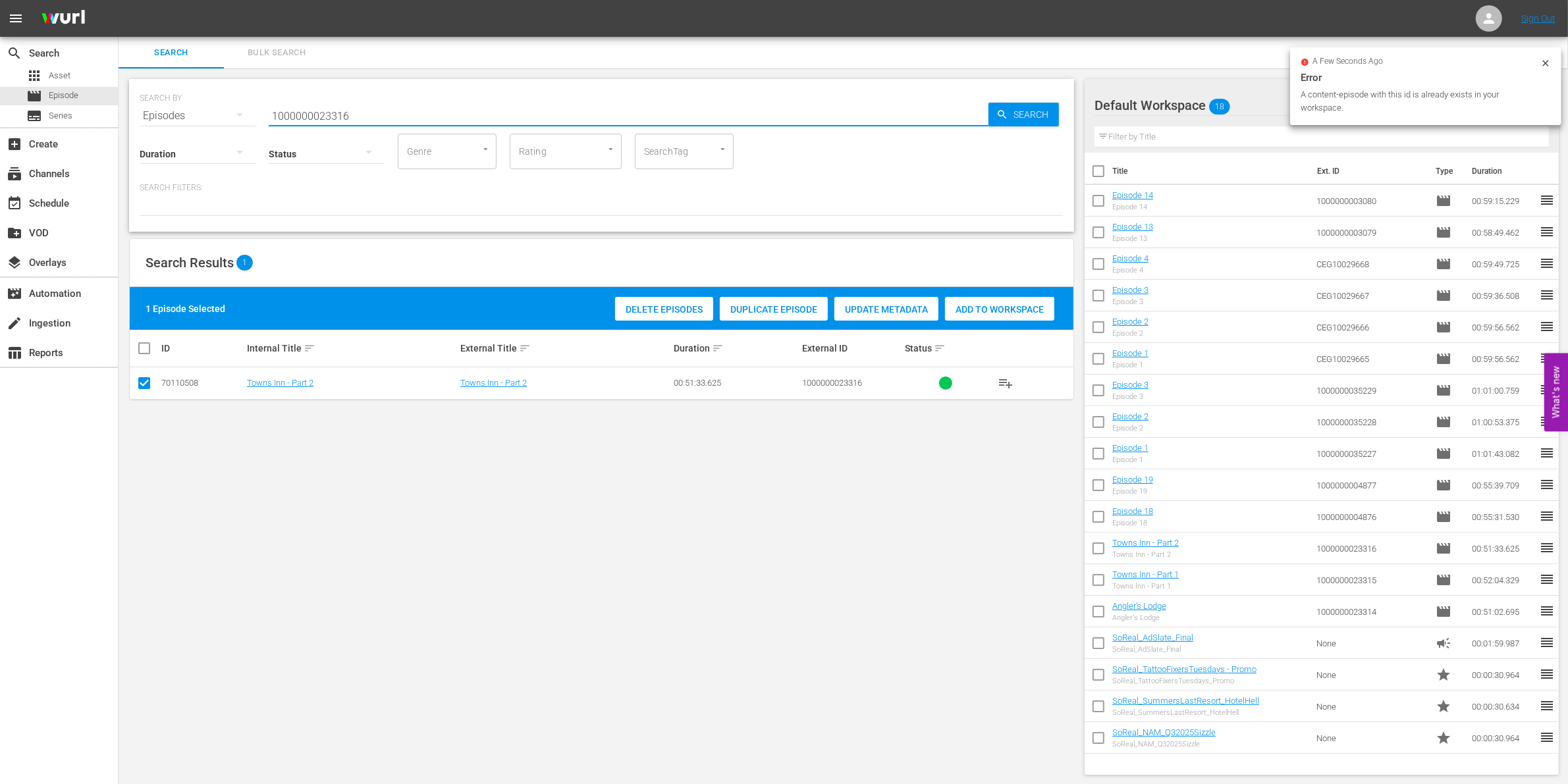
click at [369, 109] on input "1000000023316" at bounding box center [628, 115] width 720 height 31
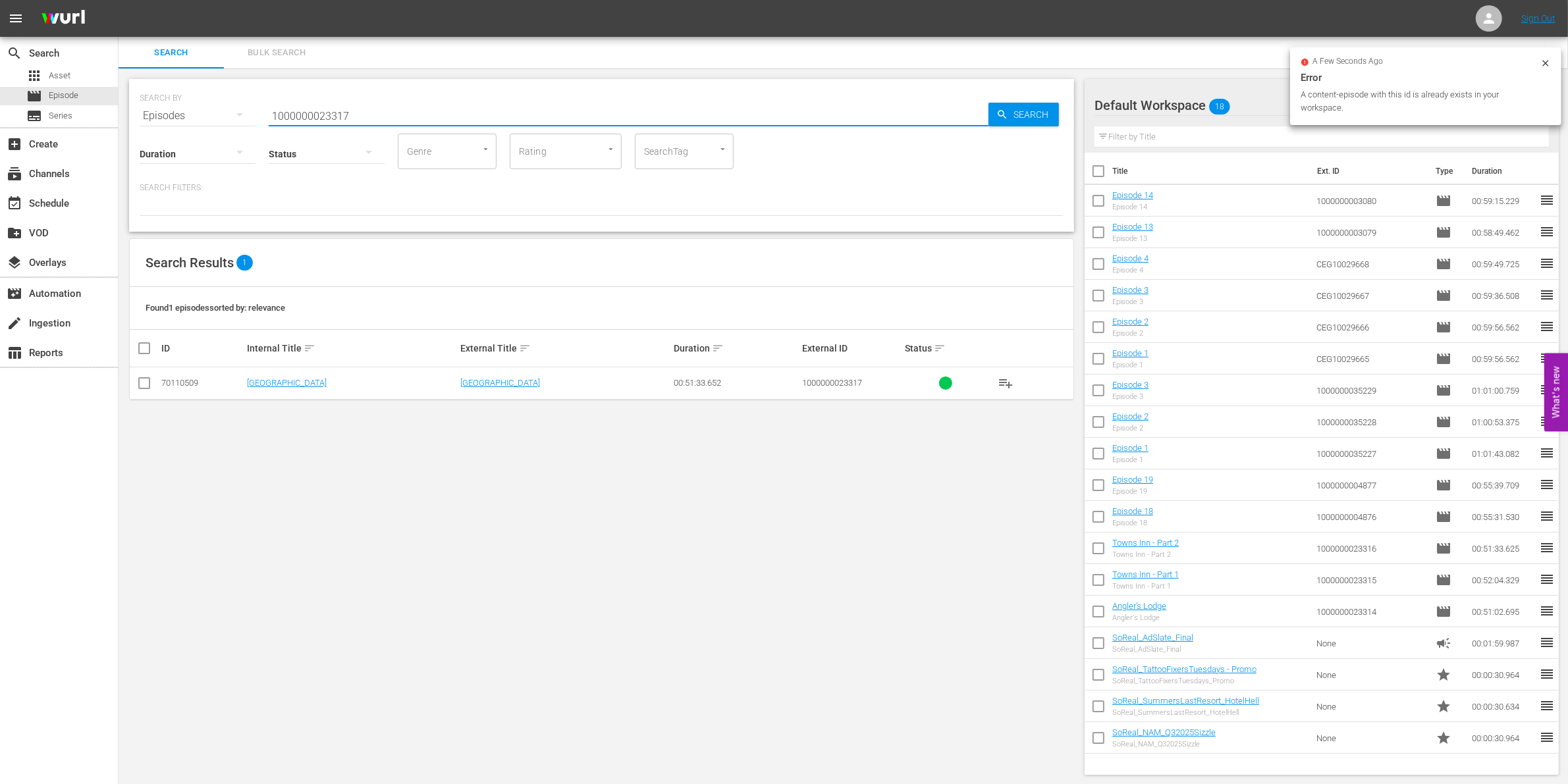
click at [152, 384] on td at bounding box center [144, 383] width 30 height 32
click at [147, 383] on input "checkbox" at bounding box center [144, 385] width 16 height 16
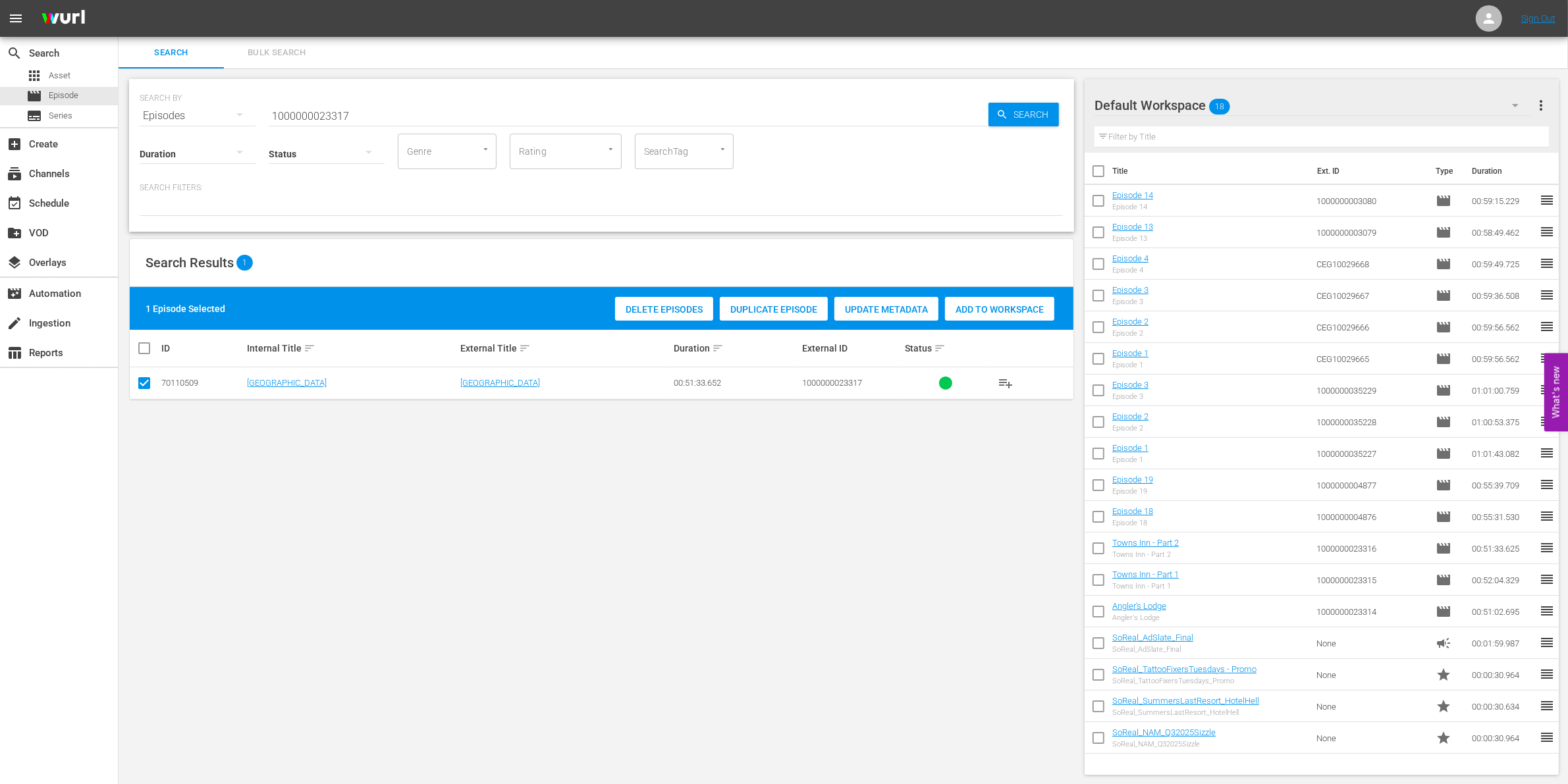
click at [985, 323] on div "Delete Episodes Duplicate Episode Update Metadata Add to Workspace" at bounding box center [835, 308] width 446 height 30
click at [968, 306] on span "Add to Workspace" at bounding box center [999, 309] width 109 height 10
click at [369, 114] on input "1000000023317" at bounding box center [628, 115] width 720 height 31
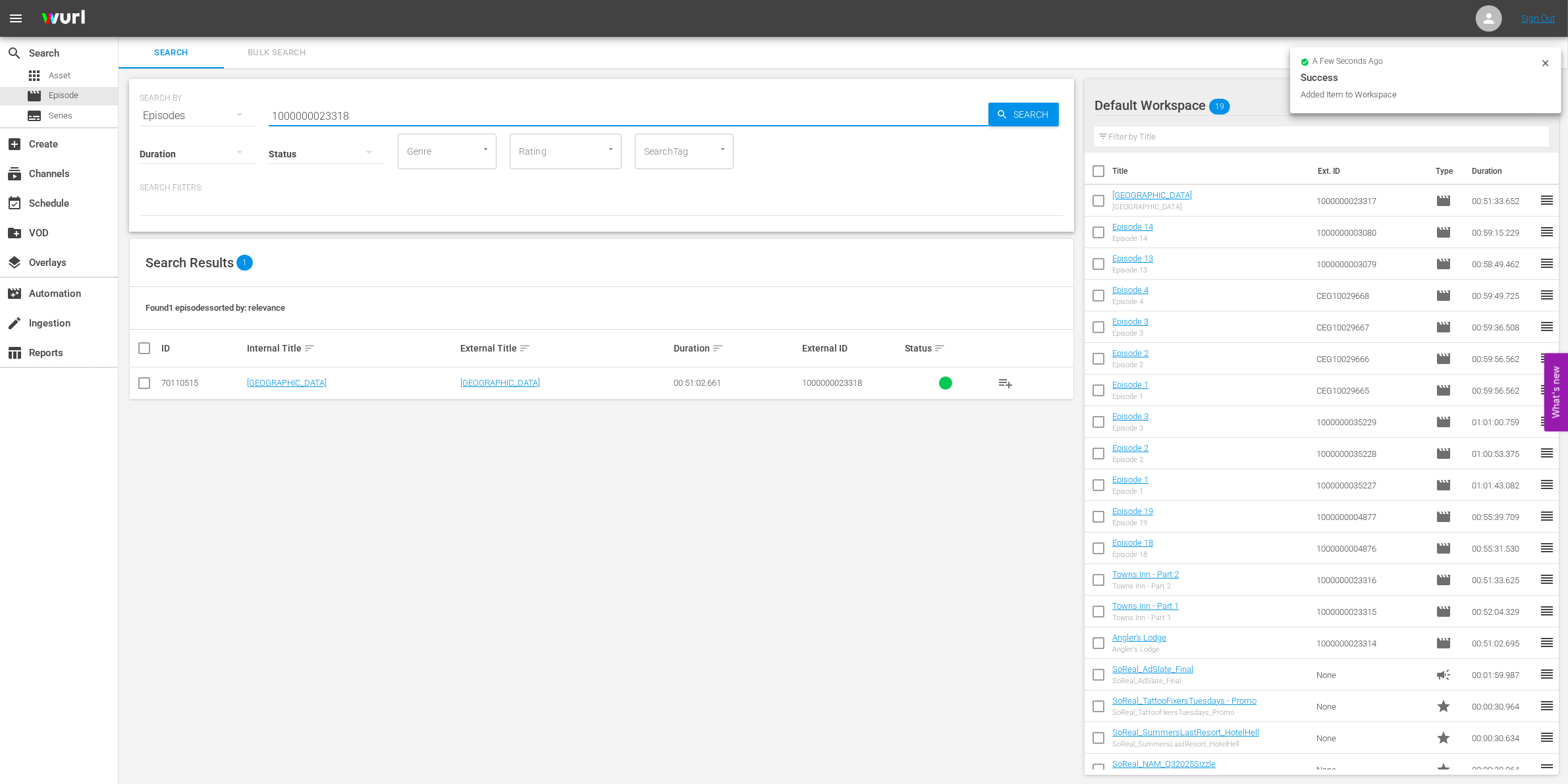
click at [142, 383] on input "checkbox" at bounding box center [144, 385] width 16 height 16
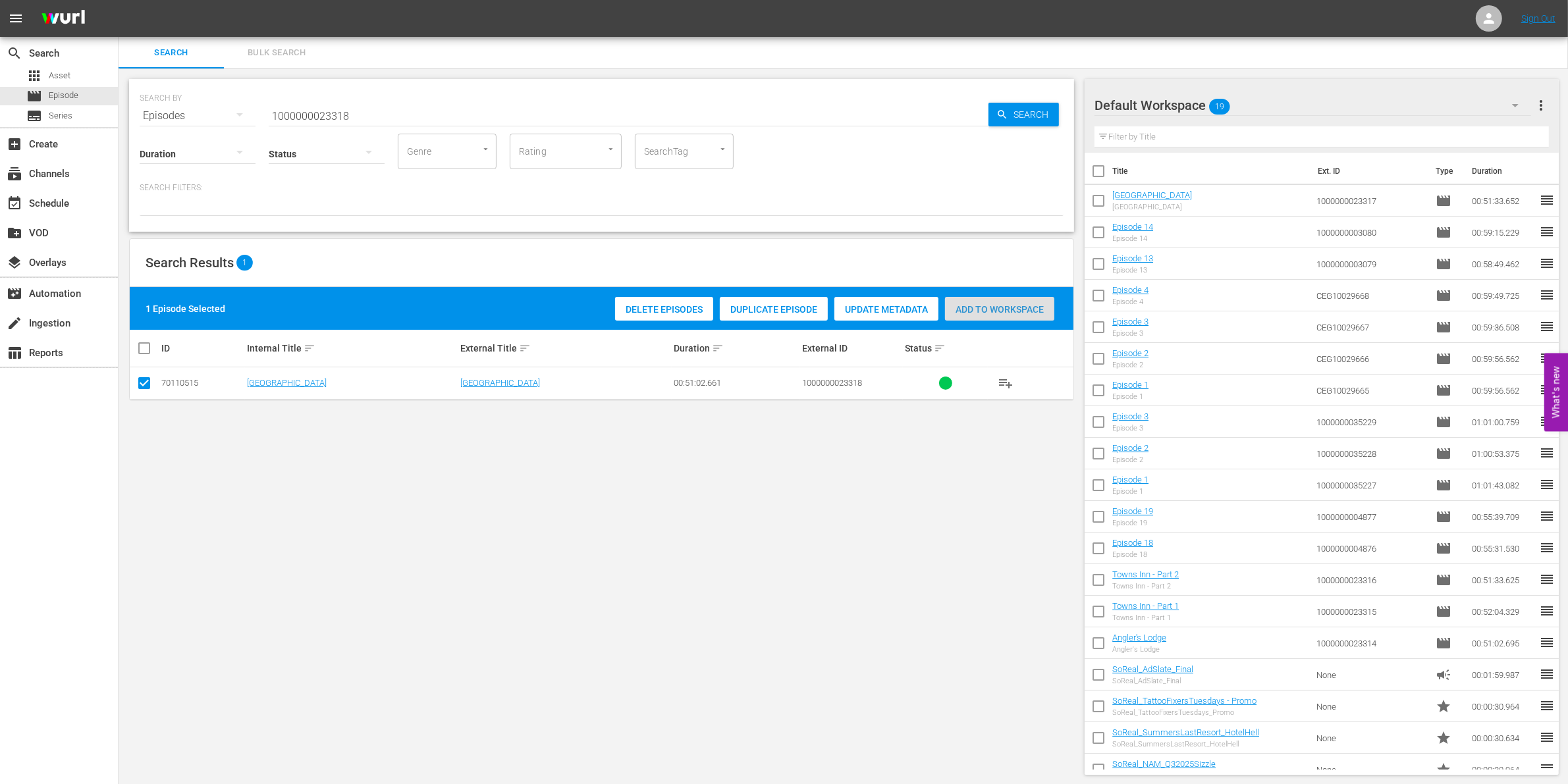
click at [992, 308] on span "Add to Workspace" at bounding box center [999, 309] width 109 height 10
click at [361, 112] on input "1000000023318" at bounding box center [628, 115] width 720 height 31
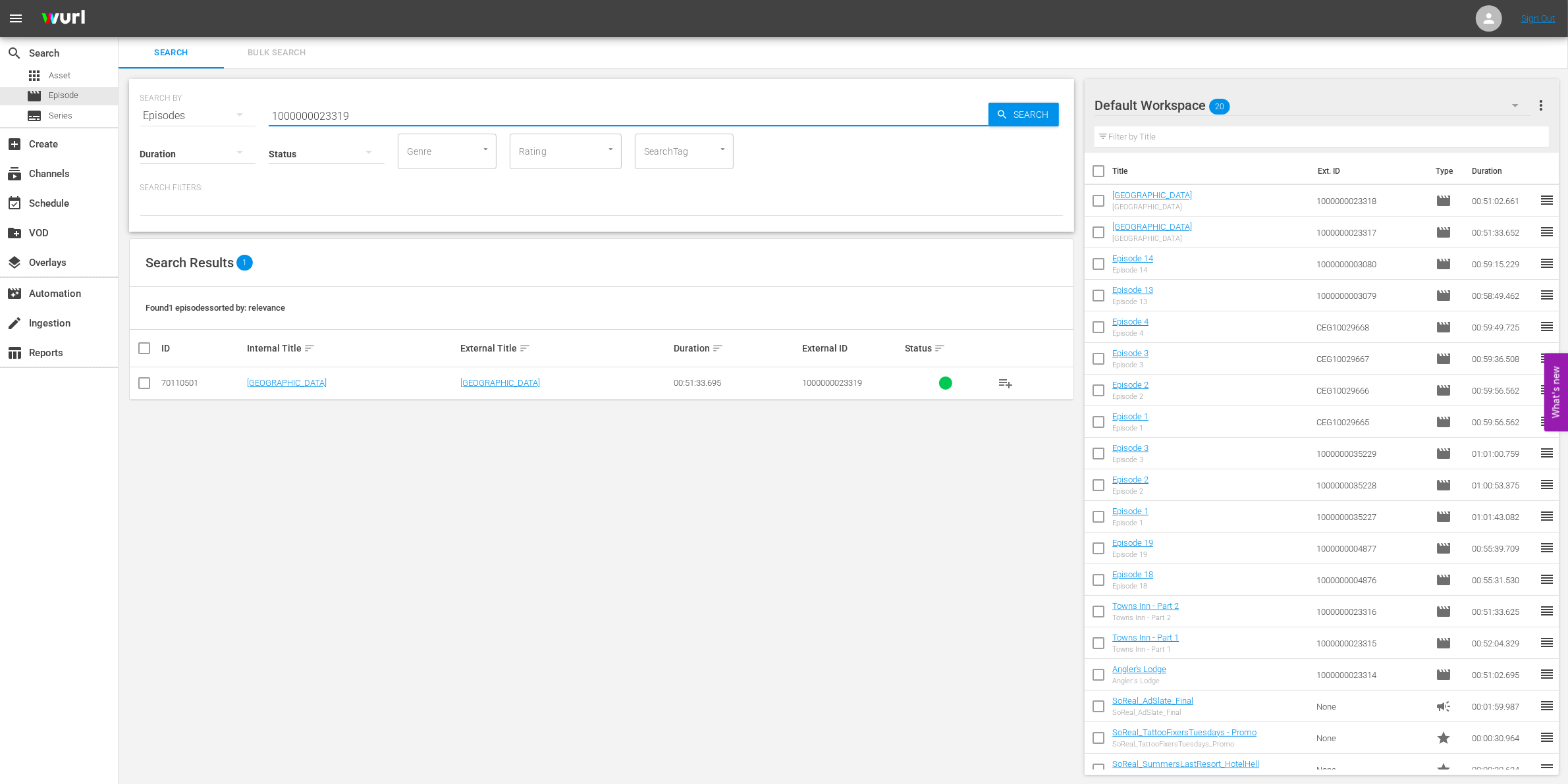
click at [143, 383] on input "checkbox" at bounding box center [144, 385] width 16 height 16
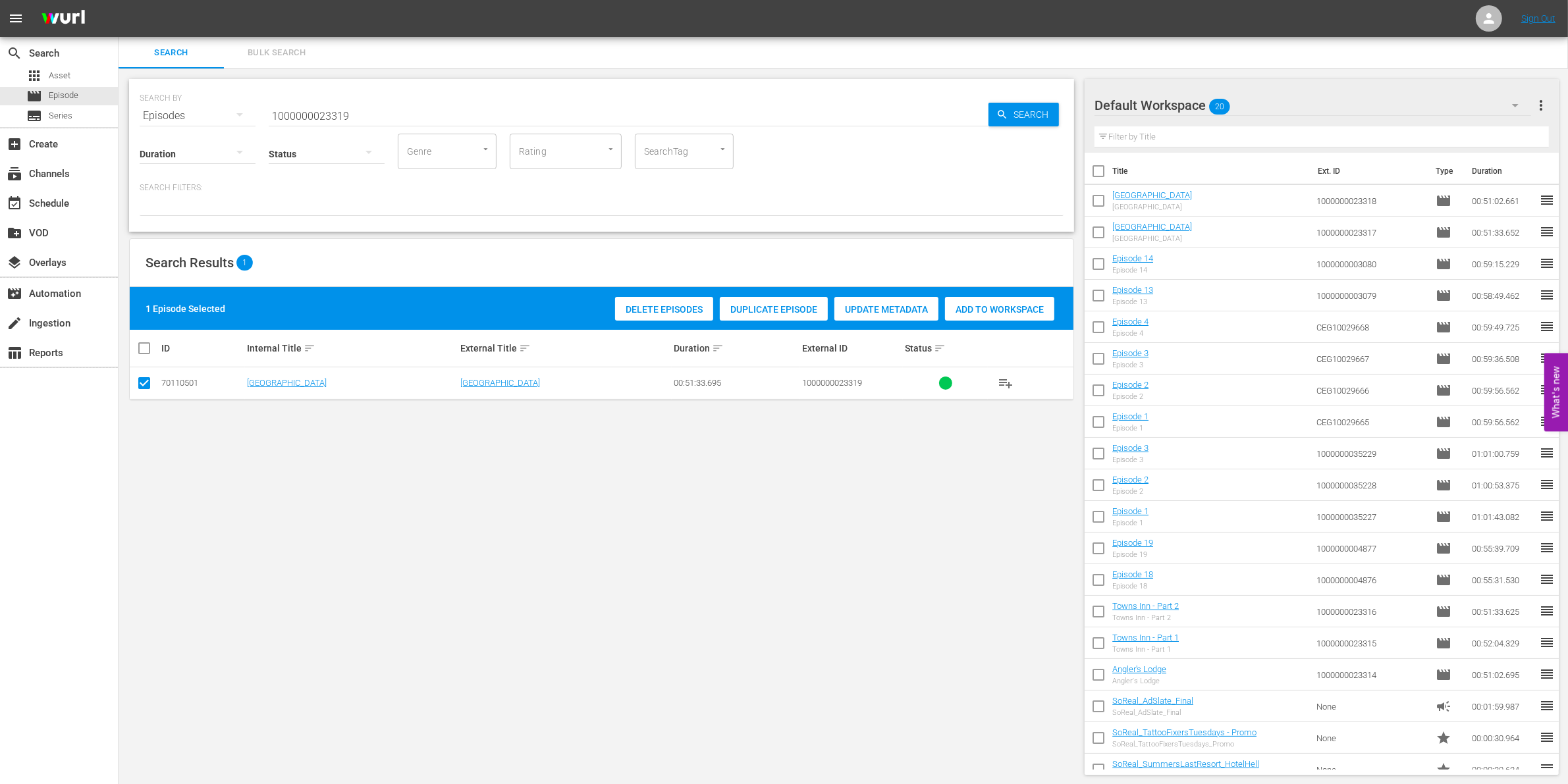
click at [995, 315] on div "Add to Workspace" at bounding box center [999, 309] width 109 height 25
click at [387, 99] on div "SEARCH BY Search By Episodes Search ID, Title, Description, Keywords, or Catego…" at bounding box center [602, 108] width 924 height 48
click at [375, 113] on input "1000000023319" at bounding box center [628, 115] width 720 height 31
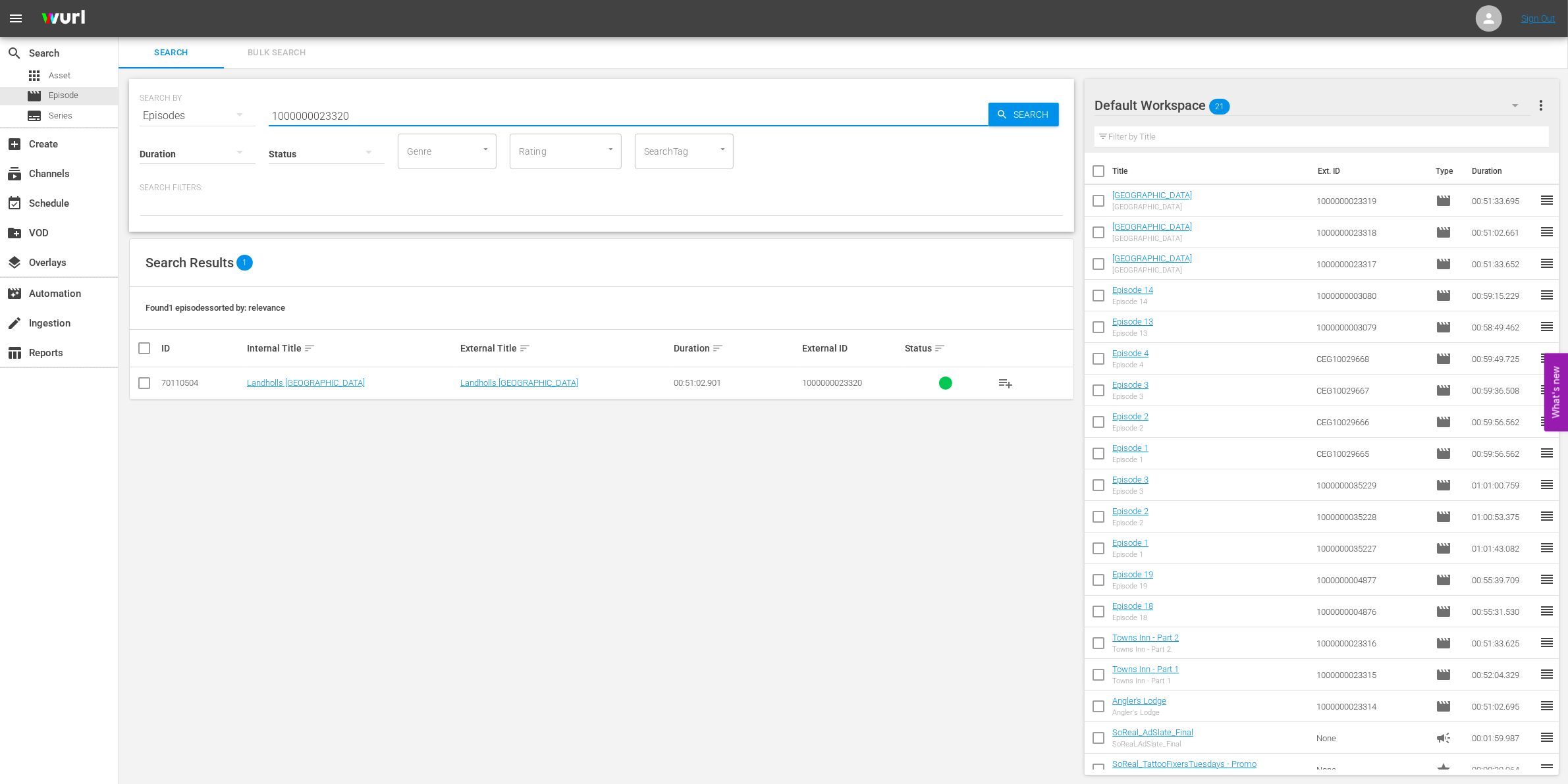
click at [143, 385] on input "checkbox" at bounding box center [144, 385] width 16 height 16
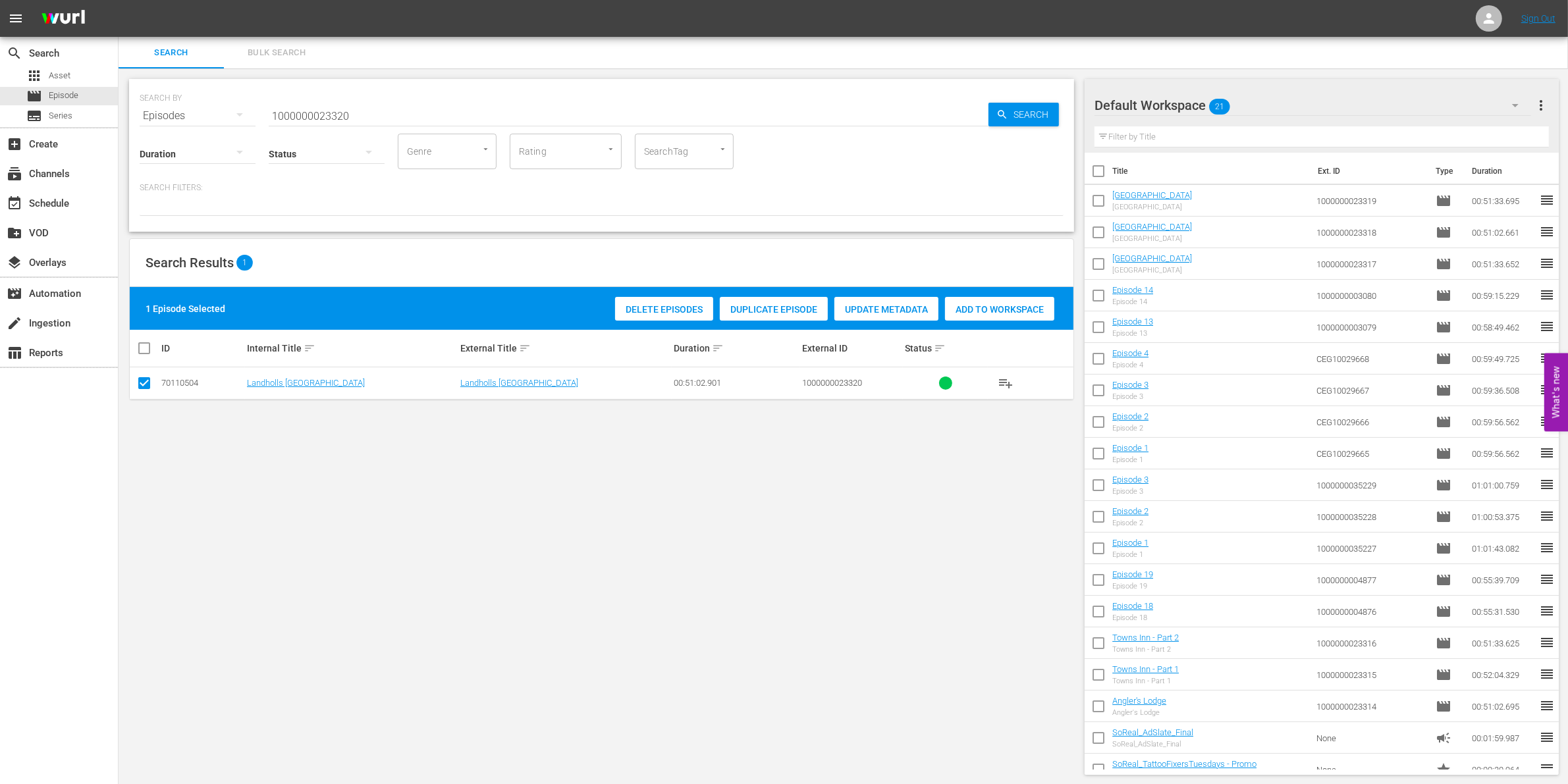
click at [982, 313] on span "Add to Workspace" at bounding box center [999, 309] width 109 height 10
click at [304, 109] on input "1000000023320" at bounding box center [628, 115] width 720 height 31
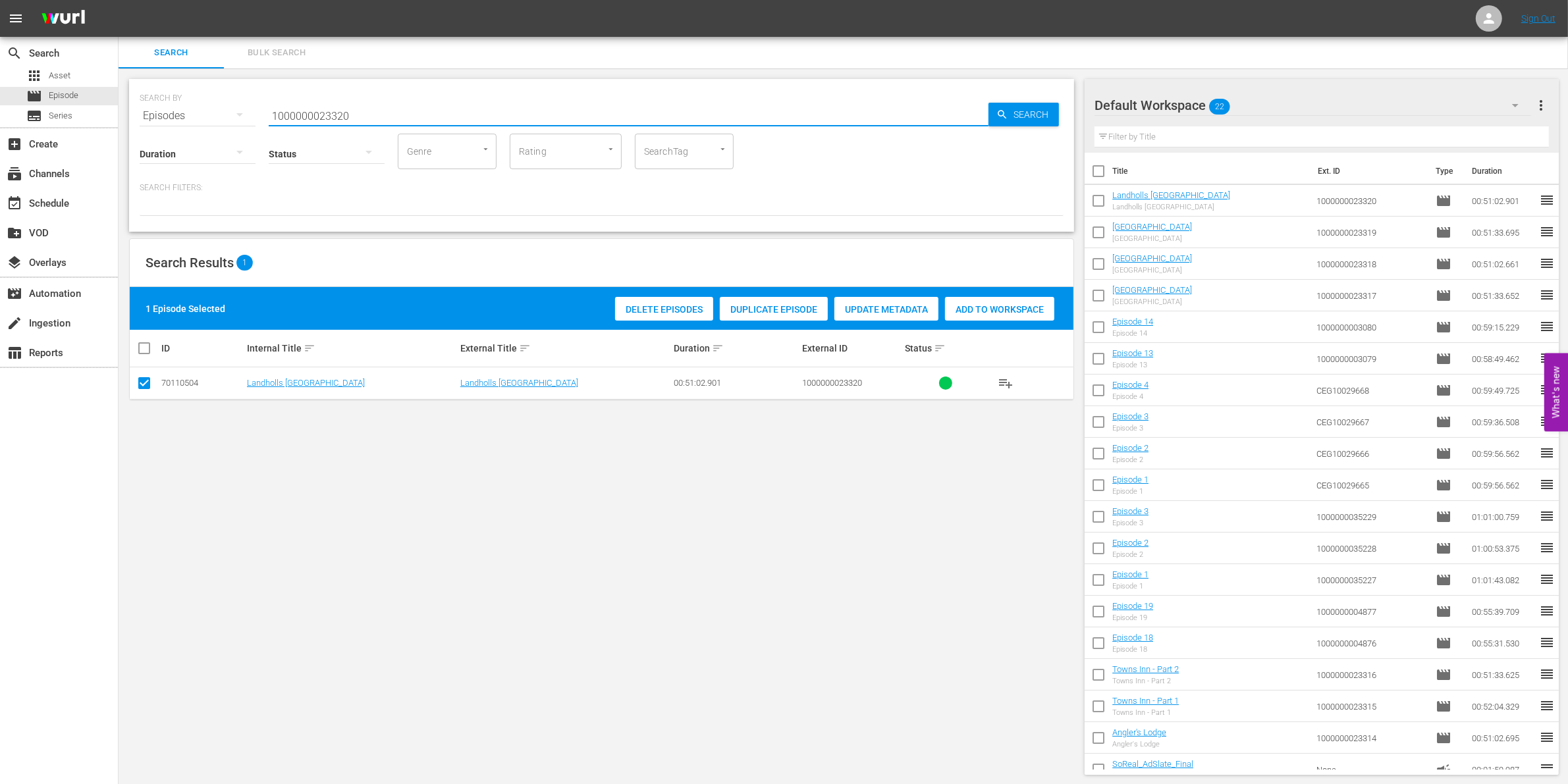
paste input "41722"
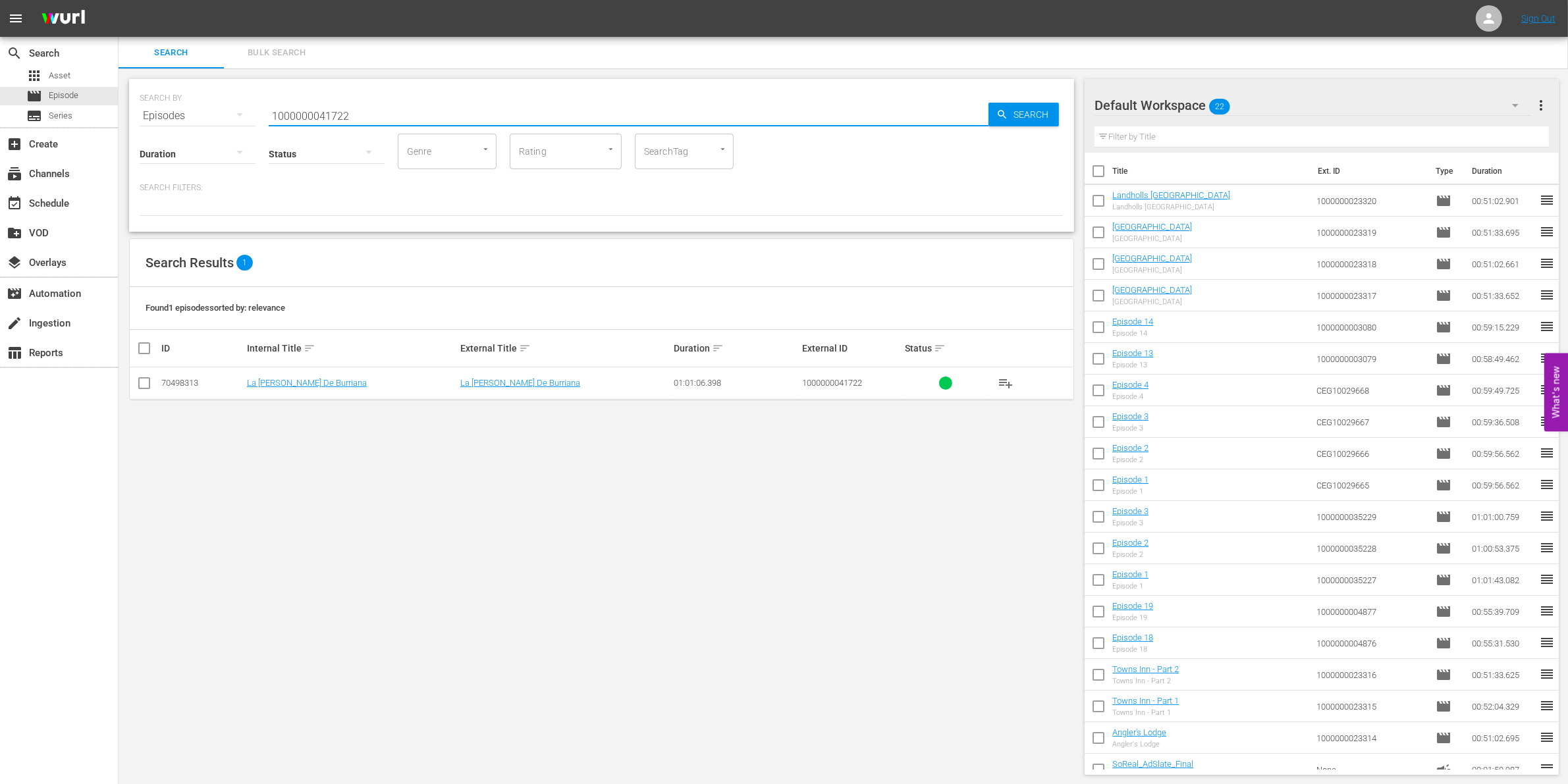
click at [143, 386] on input "checkbox" at bounding box center [144, 385] width 16 height 16
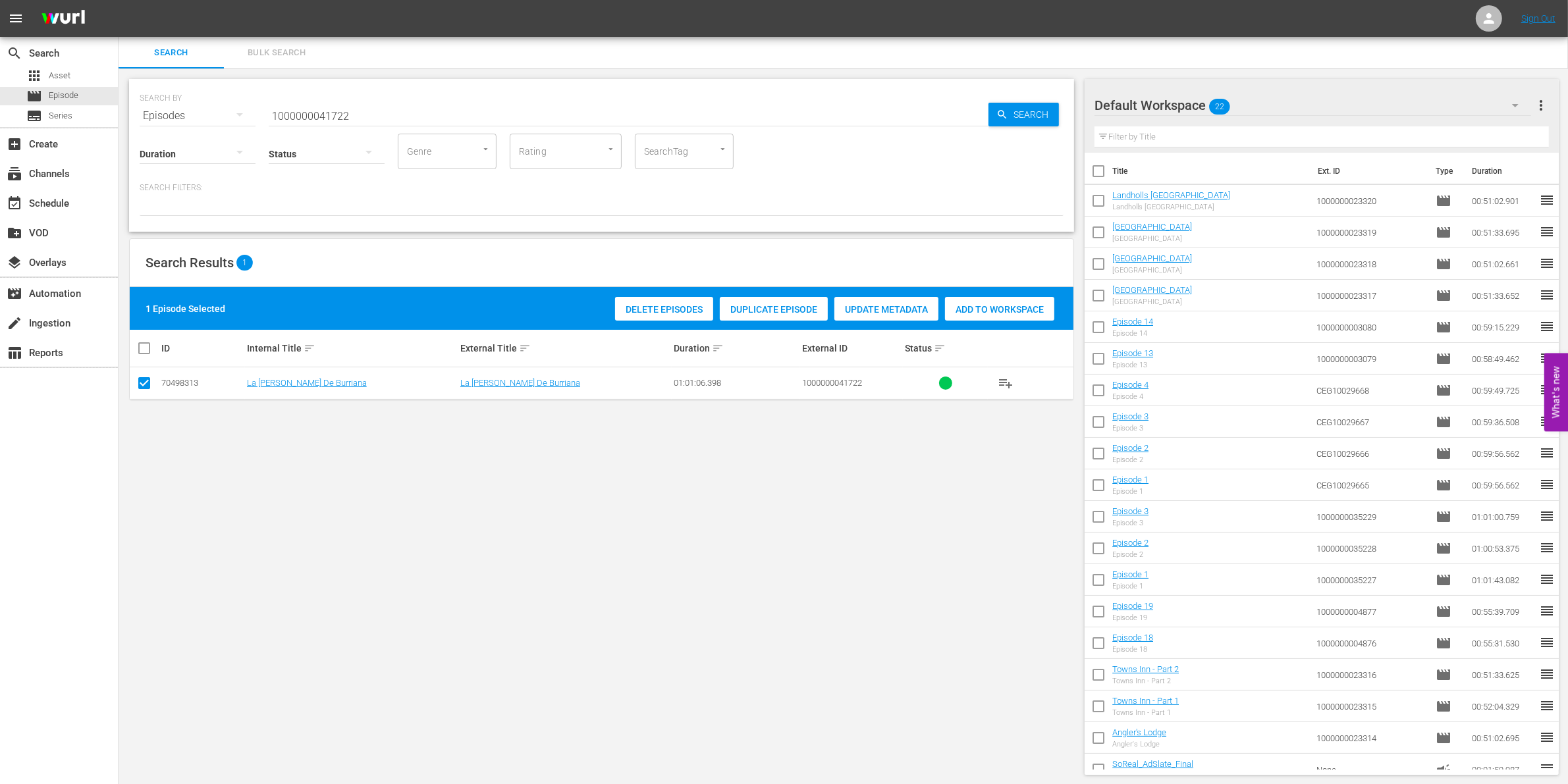
click at [1015, 300] on div "Add to Workspace" at bounding box center [999, 309] width 109 height 25
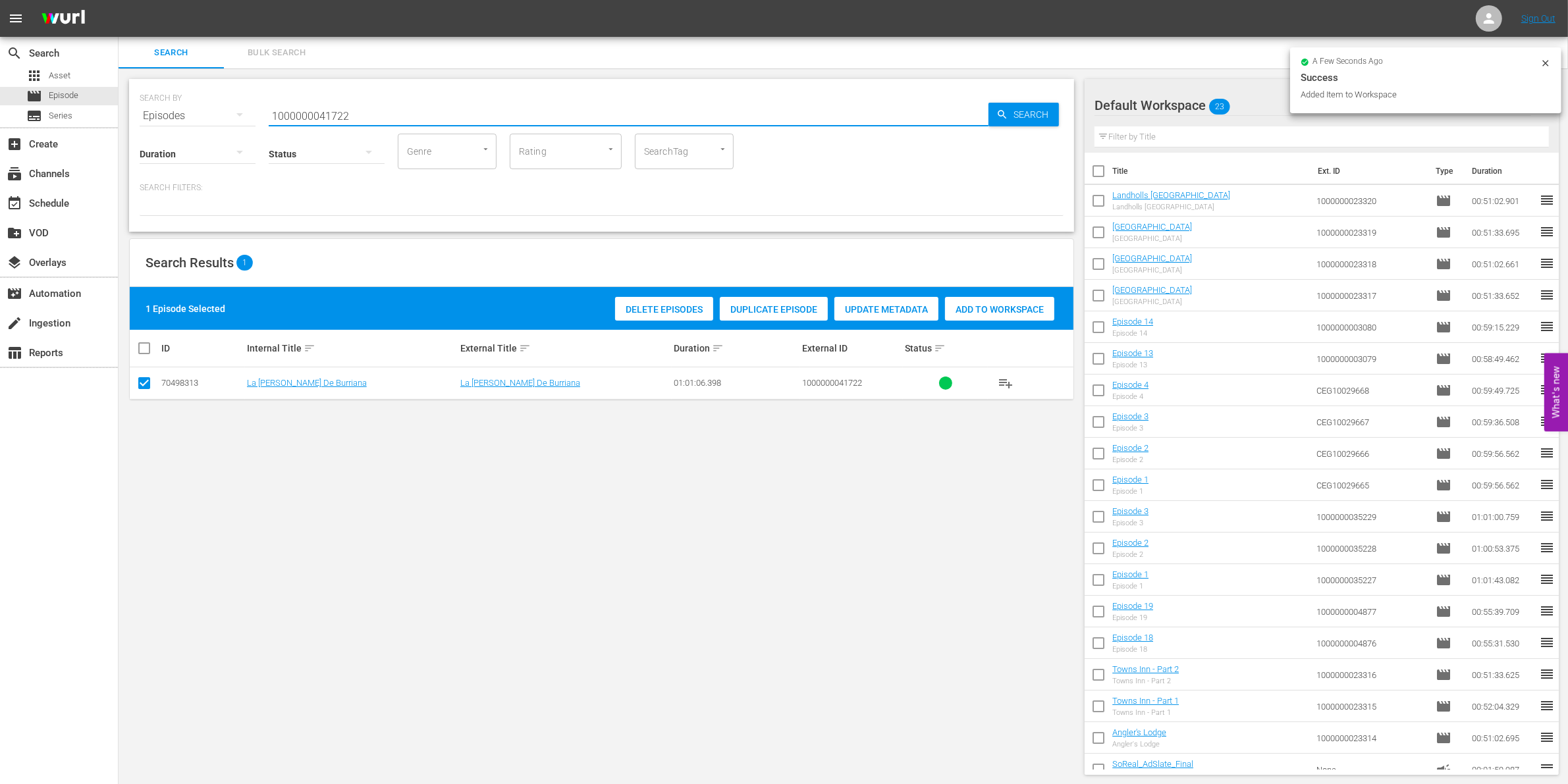
click at [430, 112] on input "1000000041722" at bounding box center [628, 115] width 720 height 31
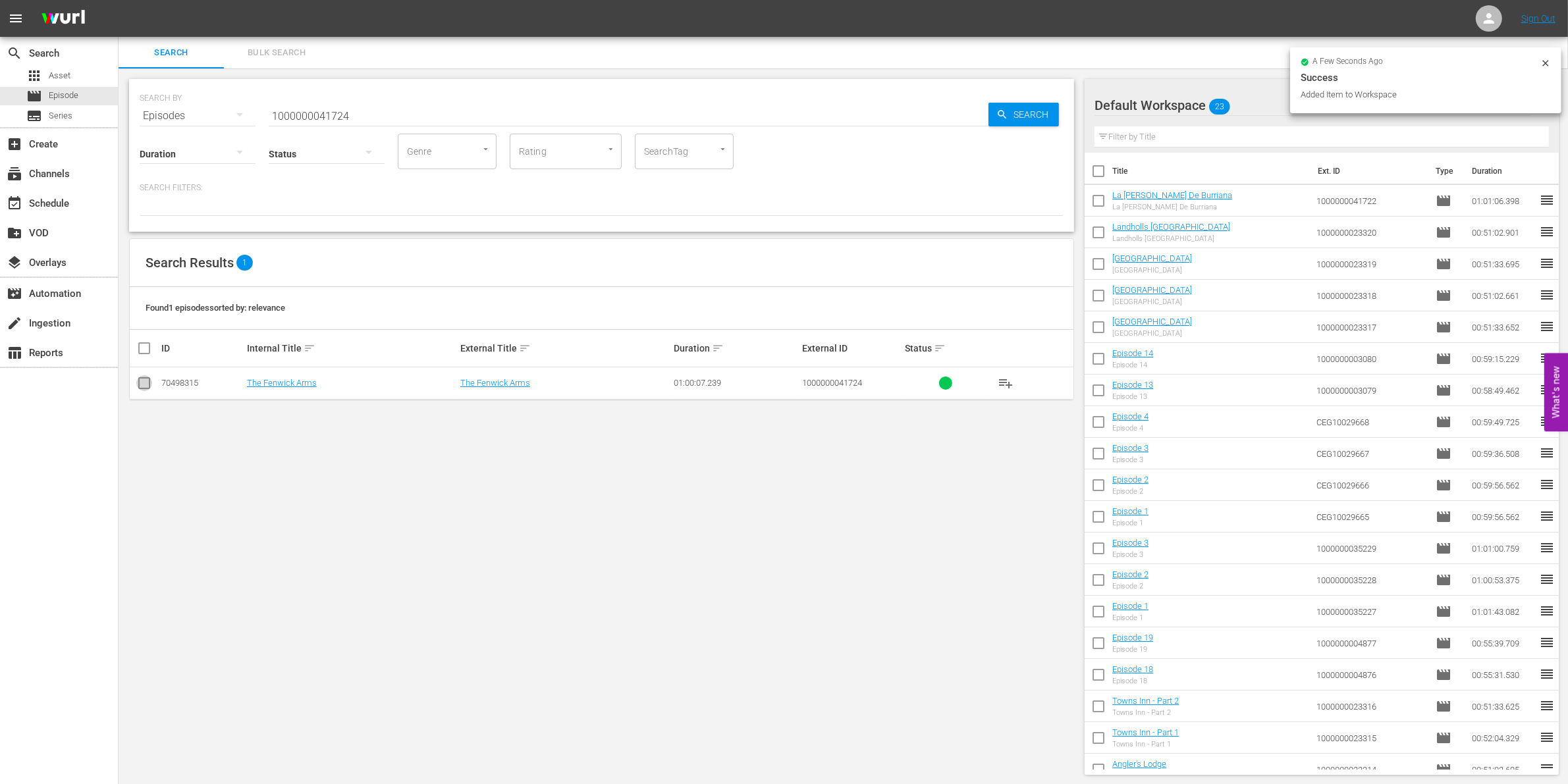
click at [138, 380] on input "checkbox" at bounding box center [144, 385] width 16 height 16
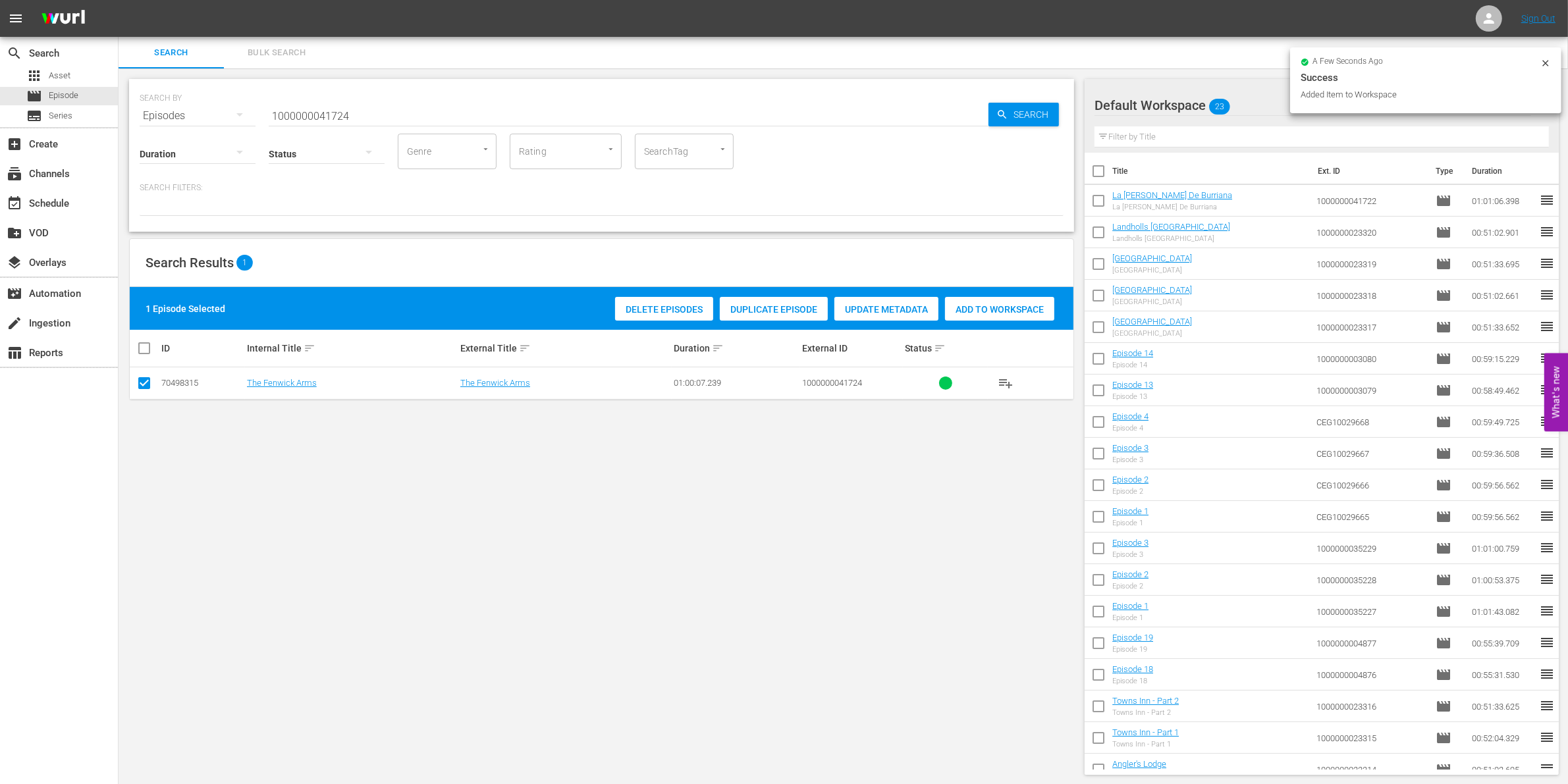
click at [983, 310] on span "Add to Workspace" at bounding box center [999, 309] width 109 height 10
click at [435, 110] on input "1000000041724" at bounding box center [628, 115] width 720 height 31
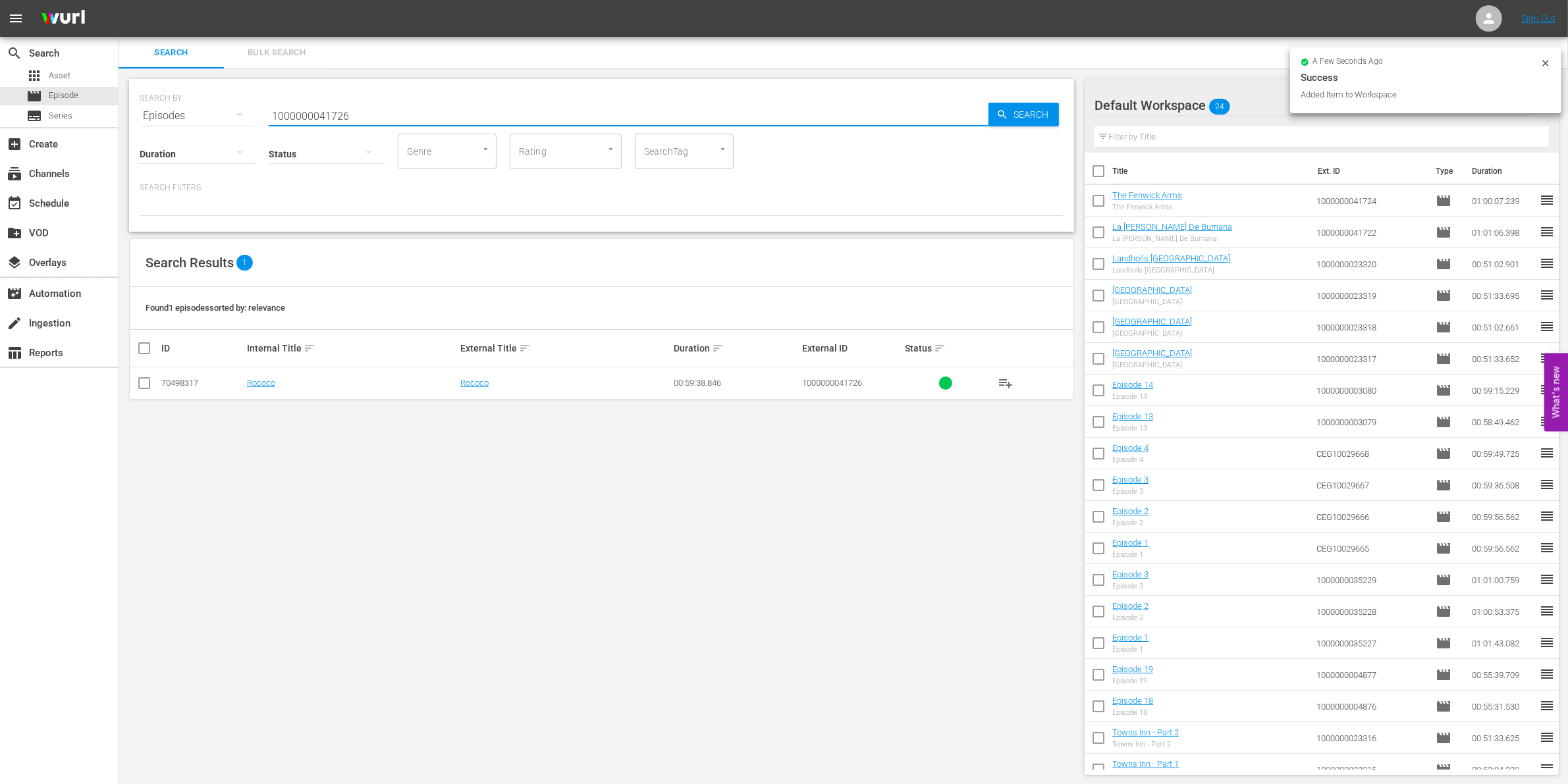
click at [143, 387] on input "checkbox" at bounding box center [144, 385] width 16 height 16
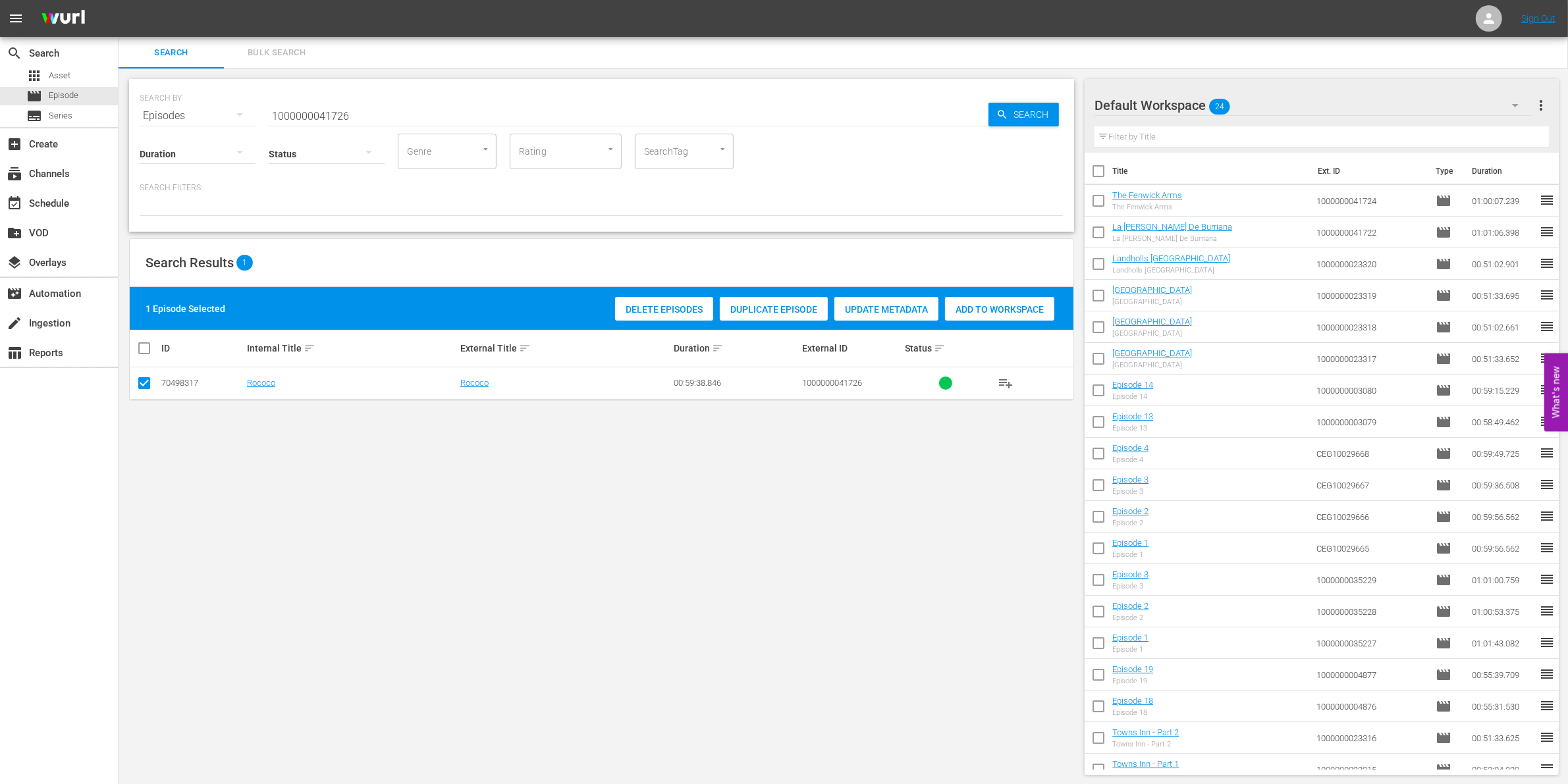
click at [1018, 308] on span "Add to Workspace" at bounding box center [999, 309] width 109 height 10
click at [370, 109] on input "1000000041726" at bounding box center [628, 115] width 720 height 31
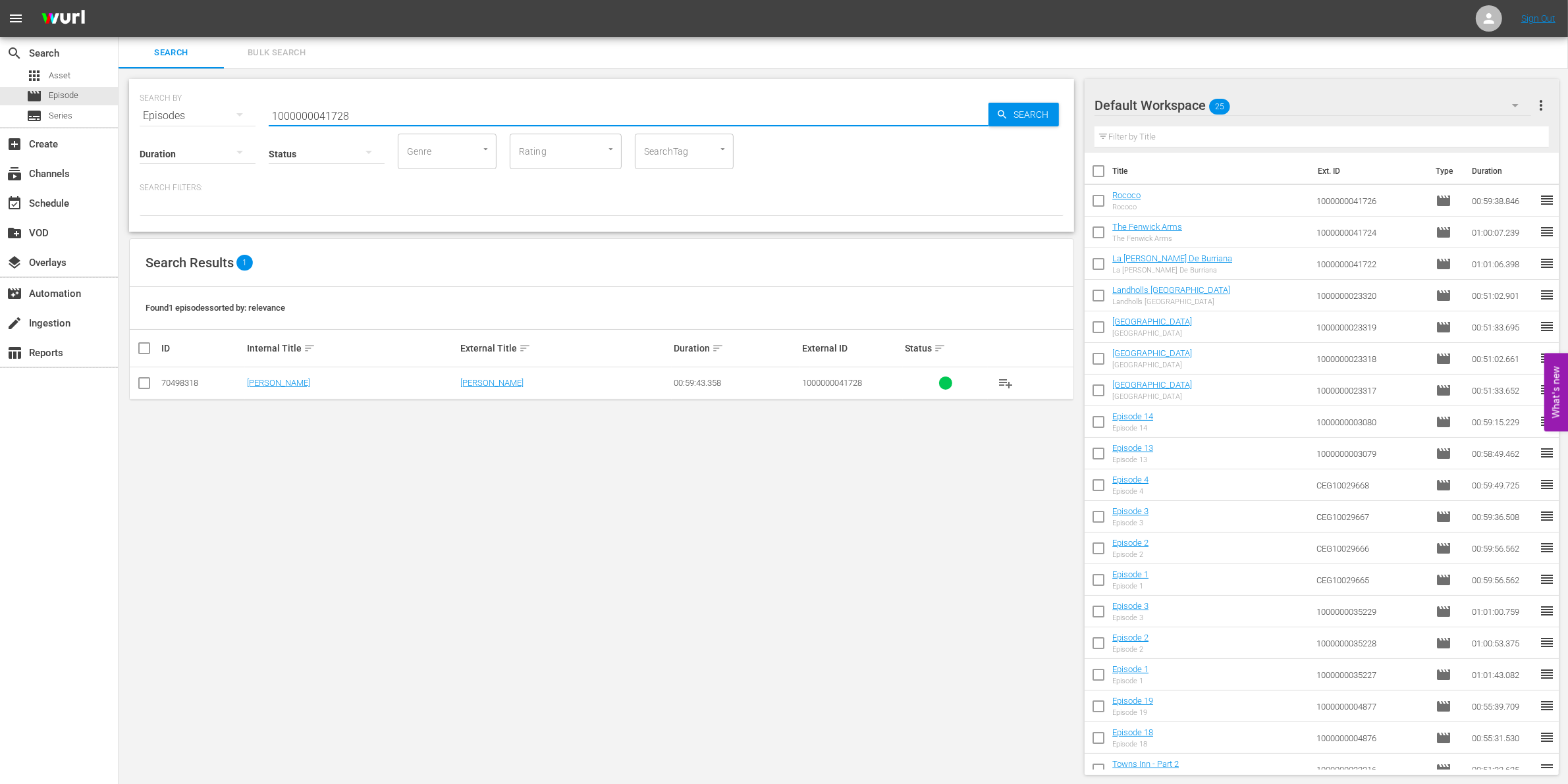
click at [146, 379] on input "checkbox" at bounding box center [144, 385] width 16 height 16
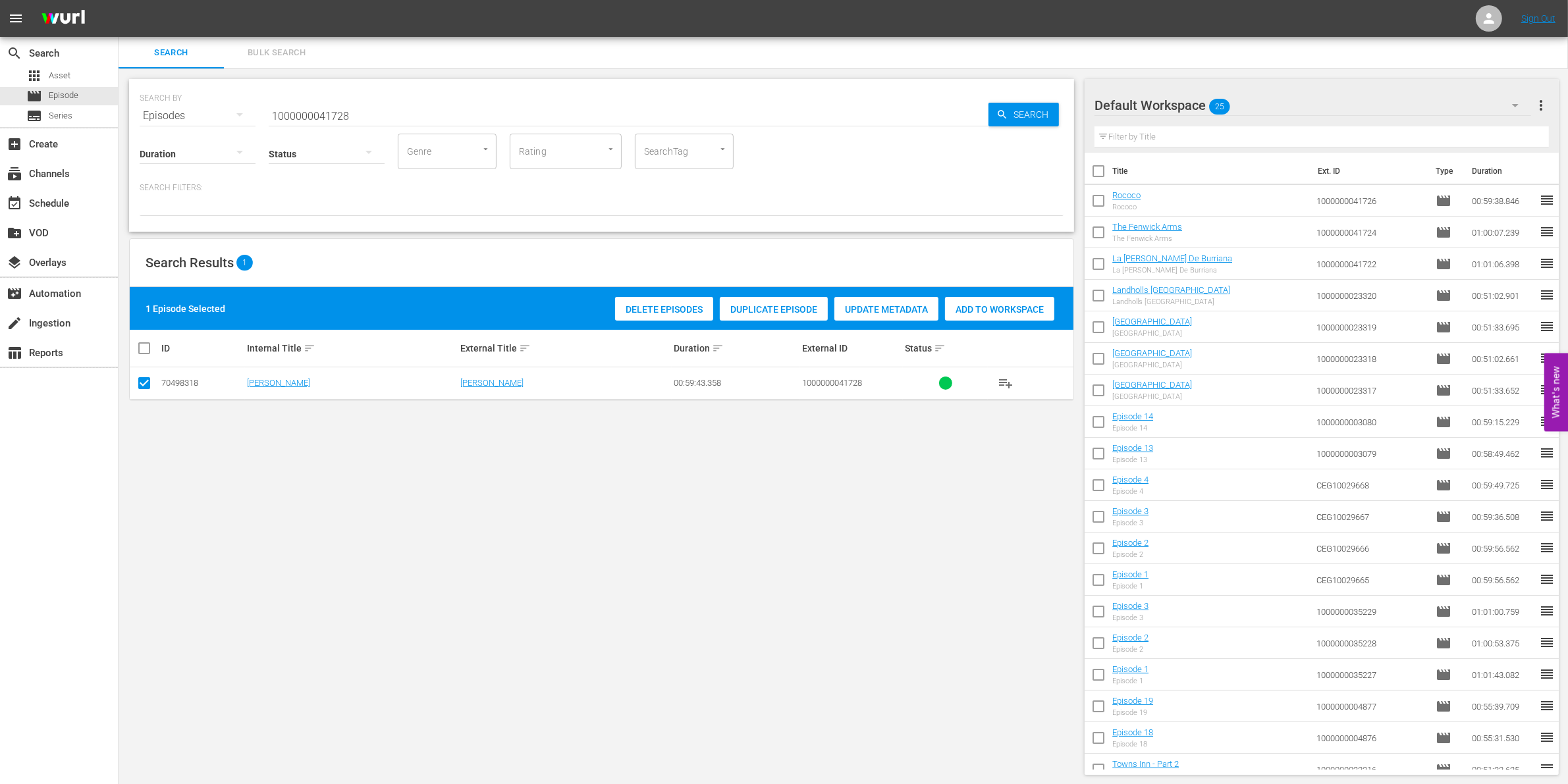
click at [978, 308] on span "Add to Workspace" at bounding box center [999, 309] width 109 height 10
click at [310, 117] on input "1000000041728" at bounding box center [628, 115] width 720 height 31
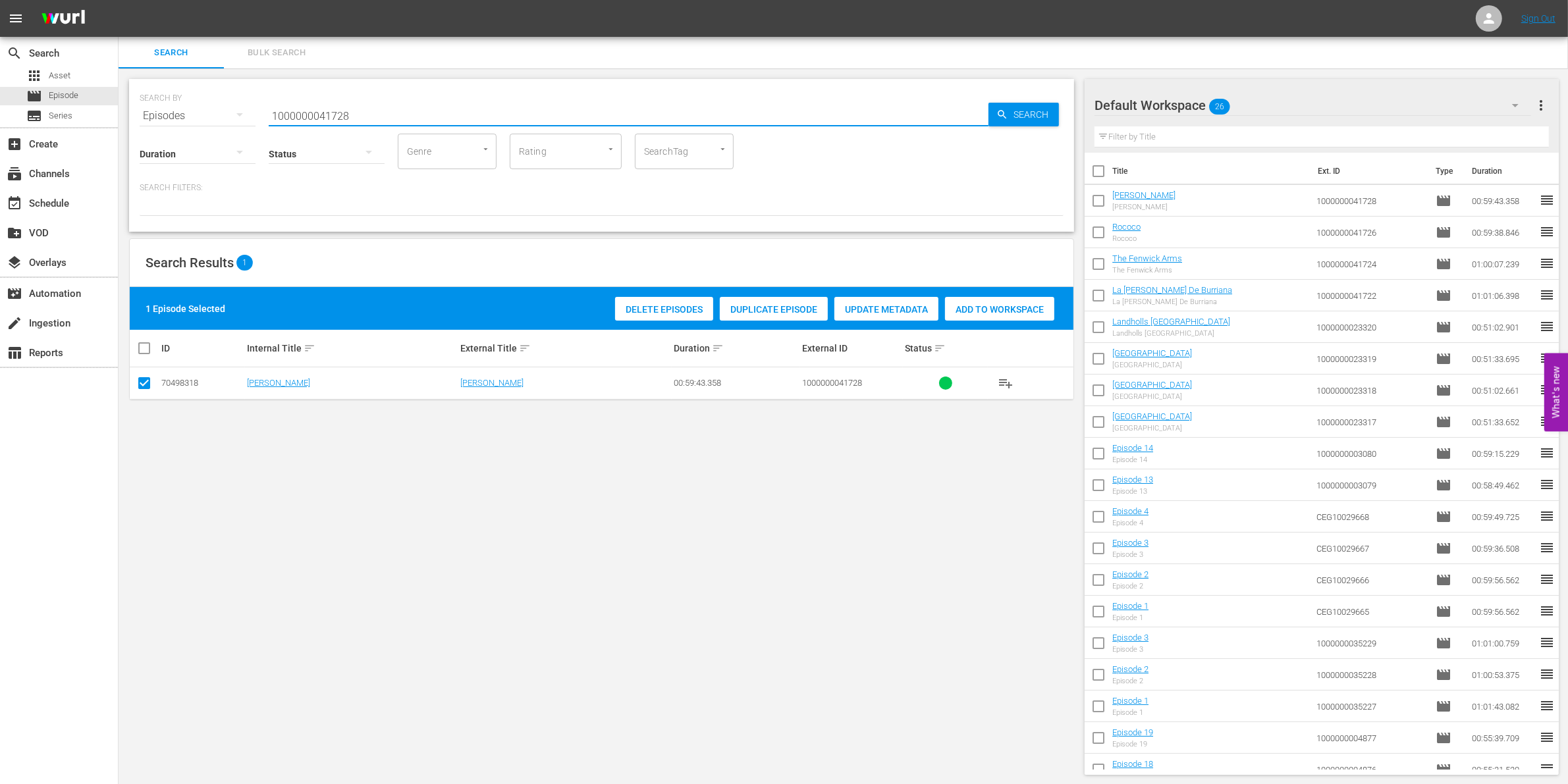
paste input "5"
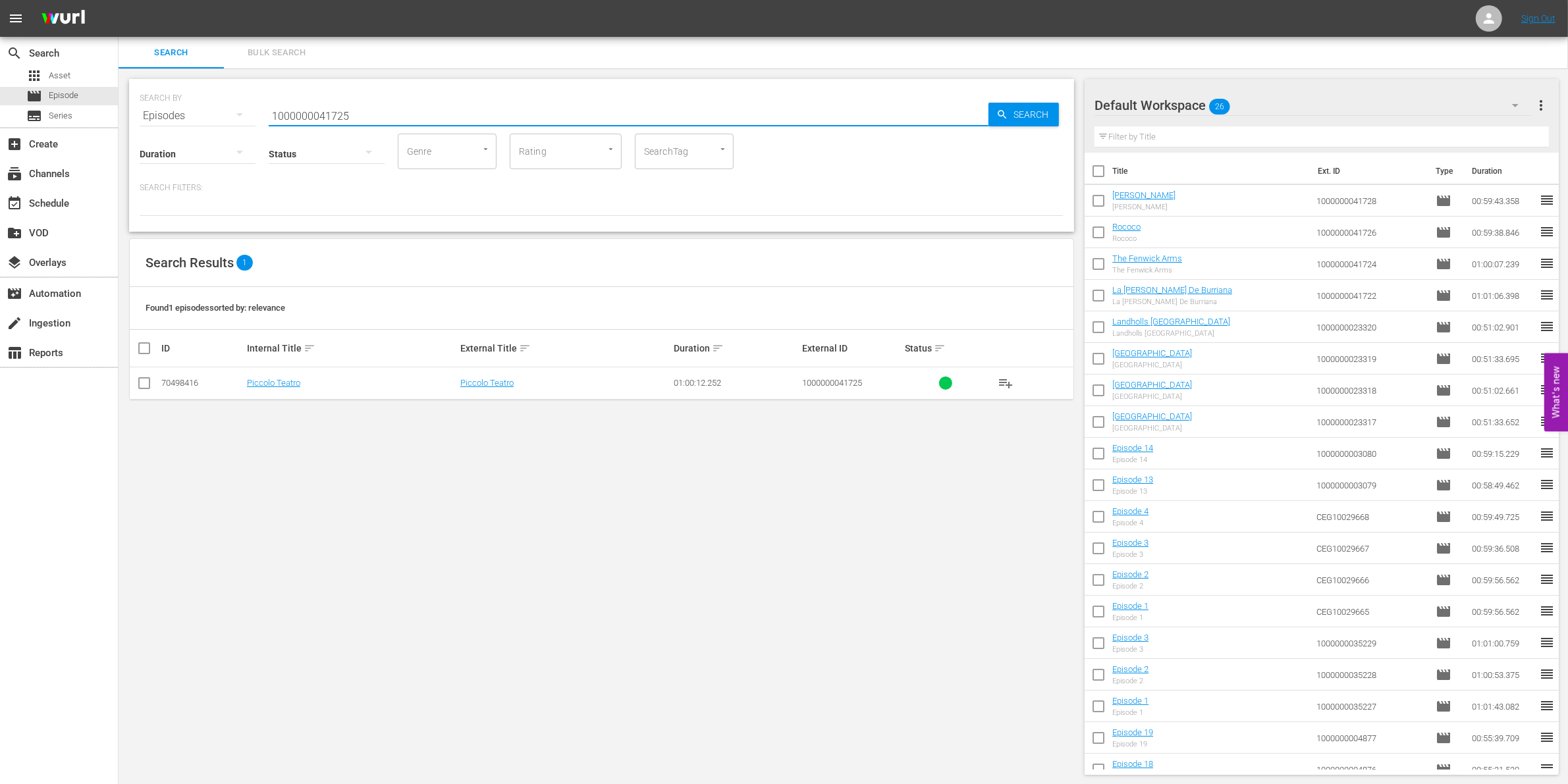
click at [140, 383] on input "checkbox" at bounding box center [144, 385] width 16 height 16
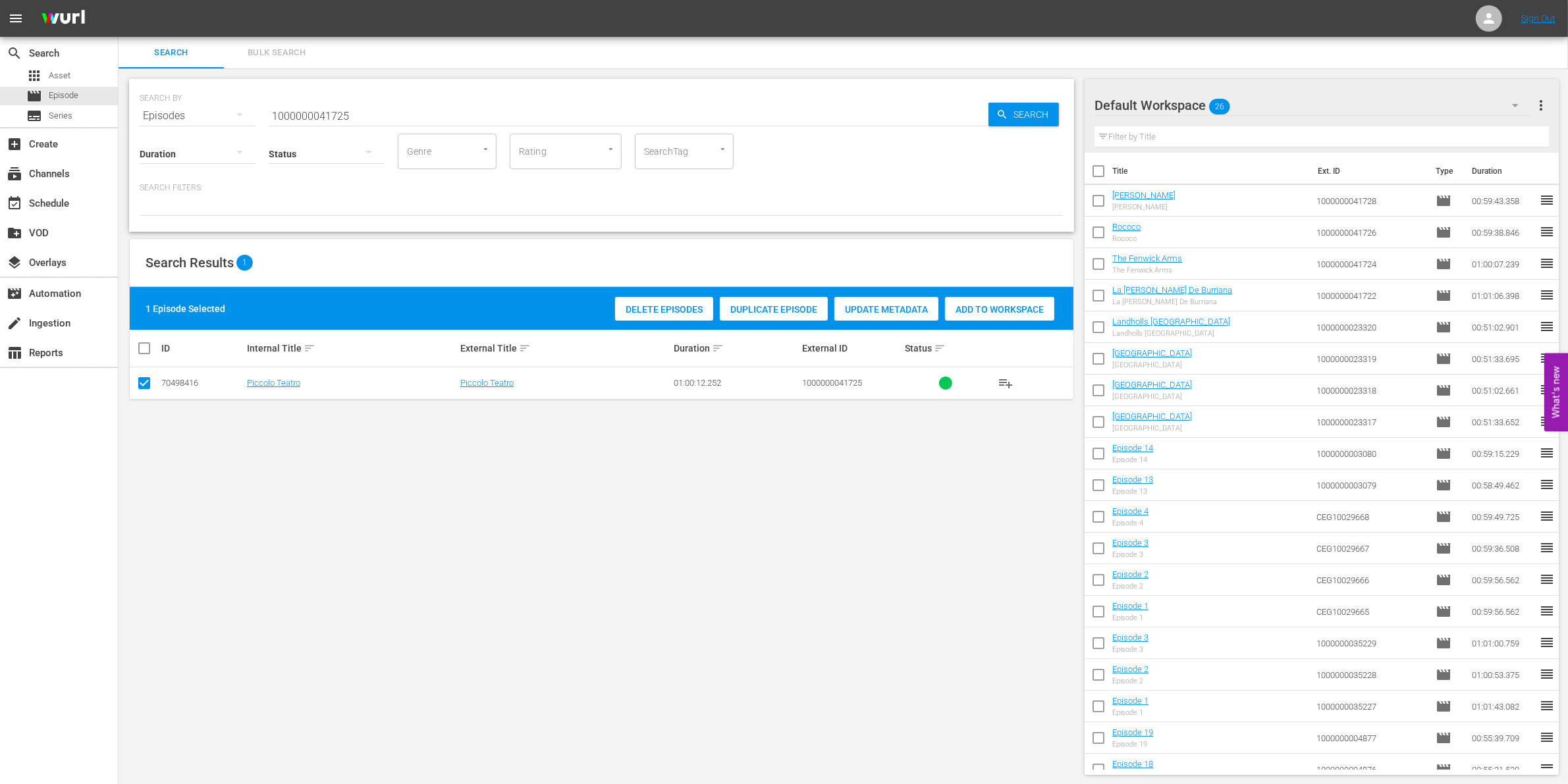
click at [985, 313] on span "Add to Workspace" at bounding box center [999, 309] width 109 height 10
click at [408, 106] on input "1000000041725" at bounding box center [628, 115] width 720 height 31
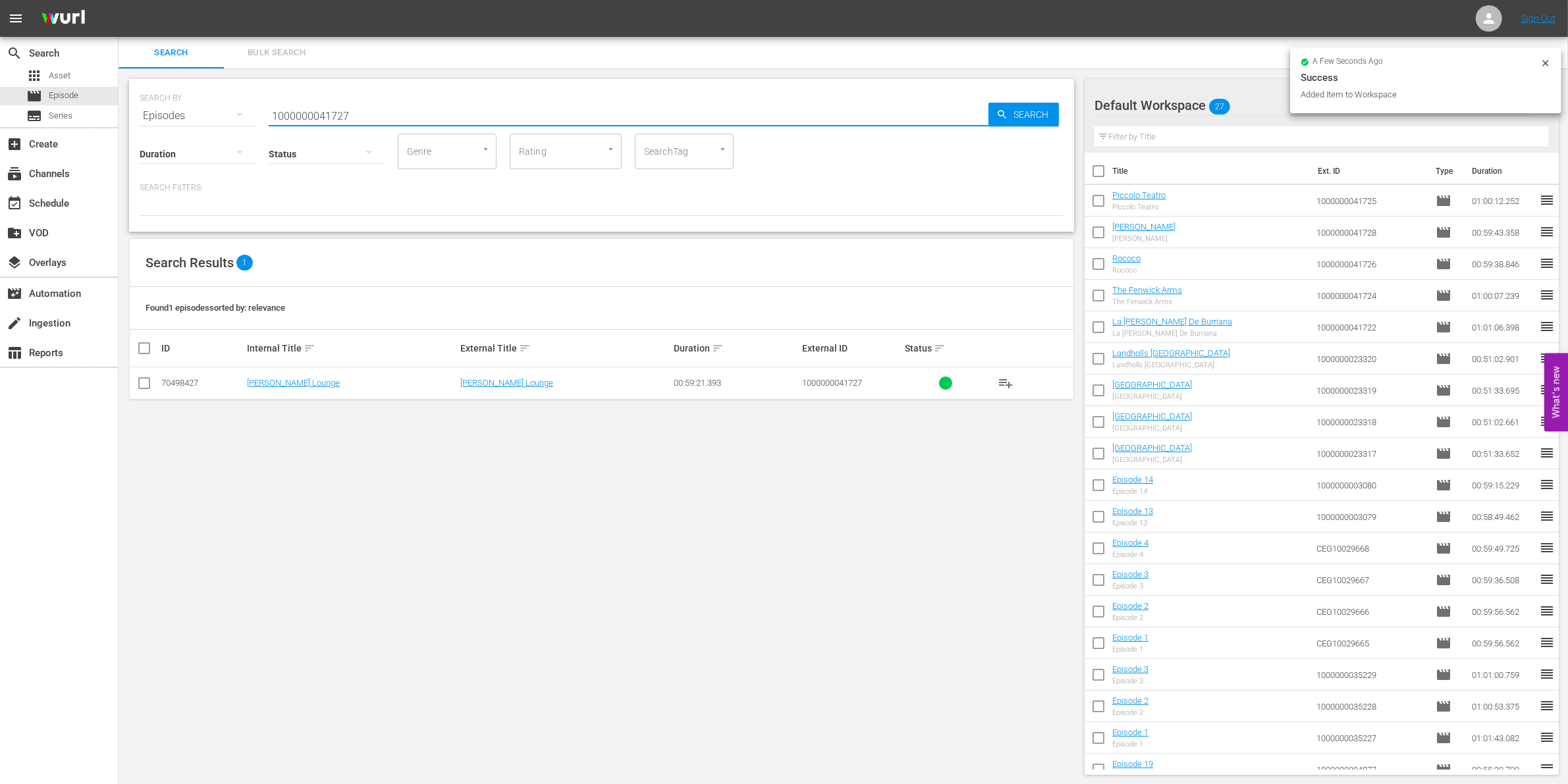
click at [140, 382] on input "checkbox" at bounding box center [144, 385] width 16 height 16
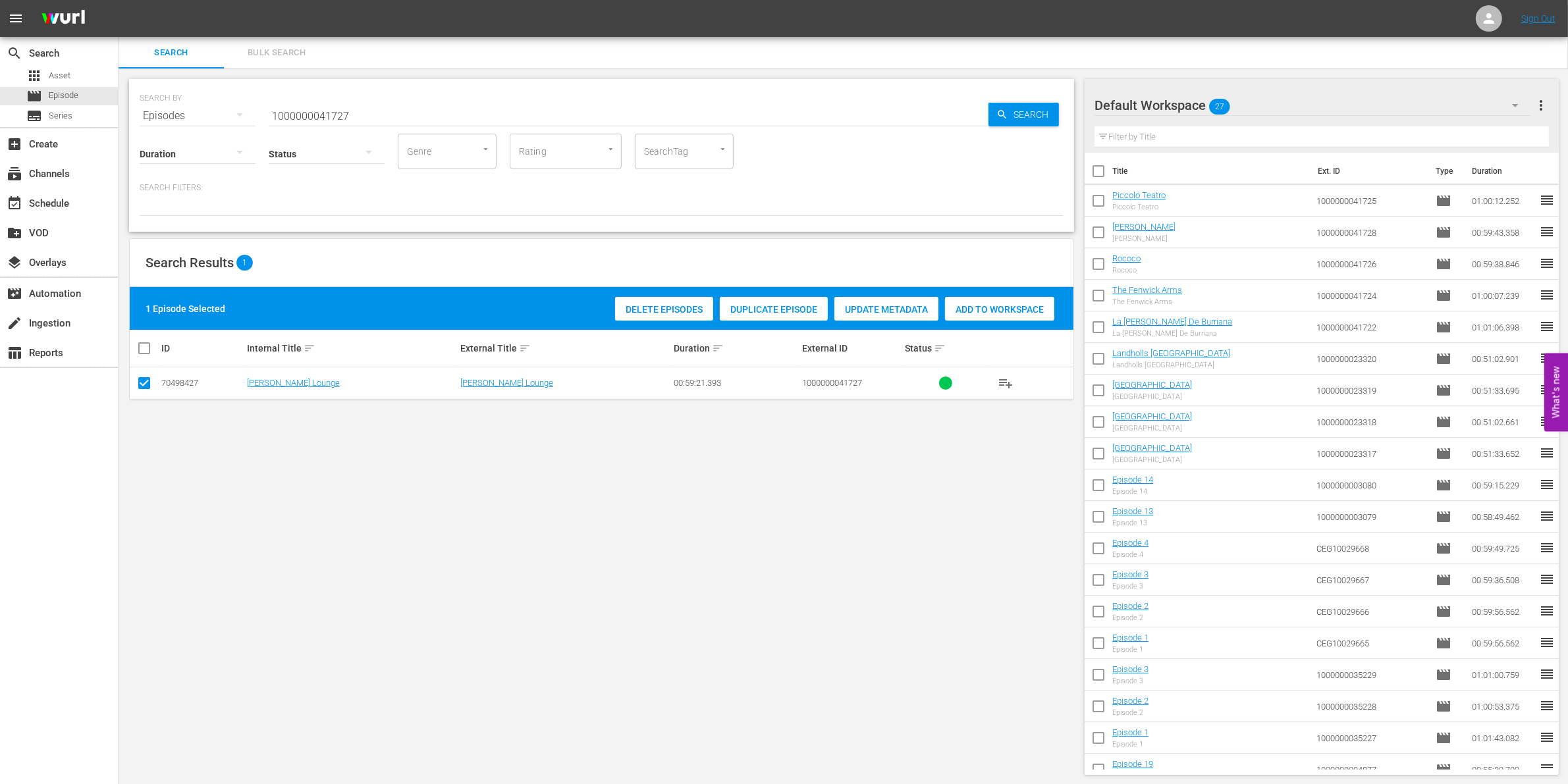
click at [1013, 301] on div "Add to Workspace" at bounding box center [999, 309] width 109 height 25
click at [47, 192] on div "event_available Schedule" at bounding box center [59, 202] width 118 height 26
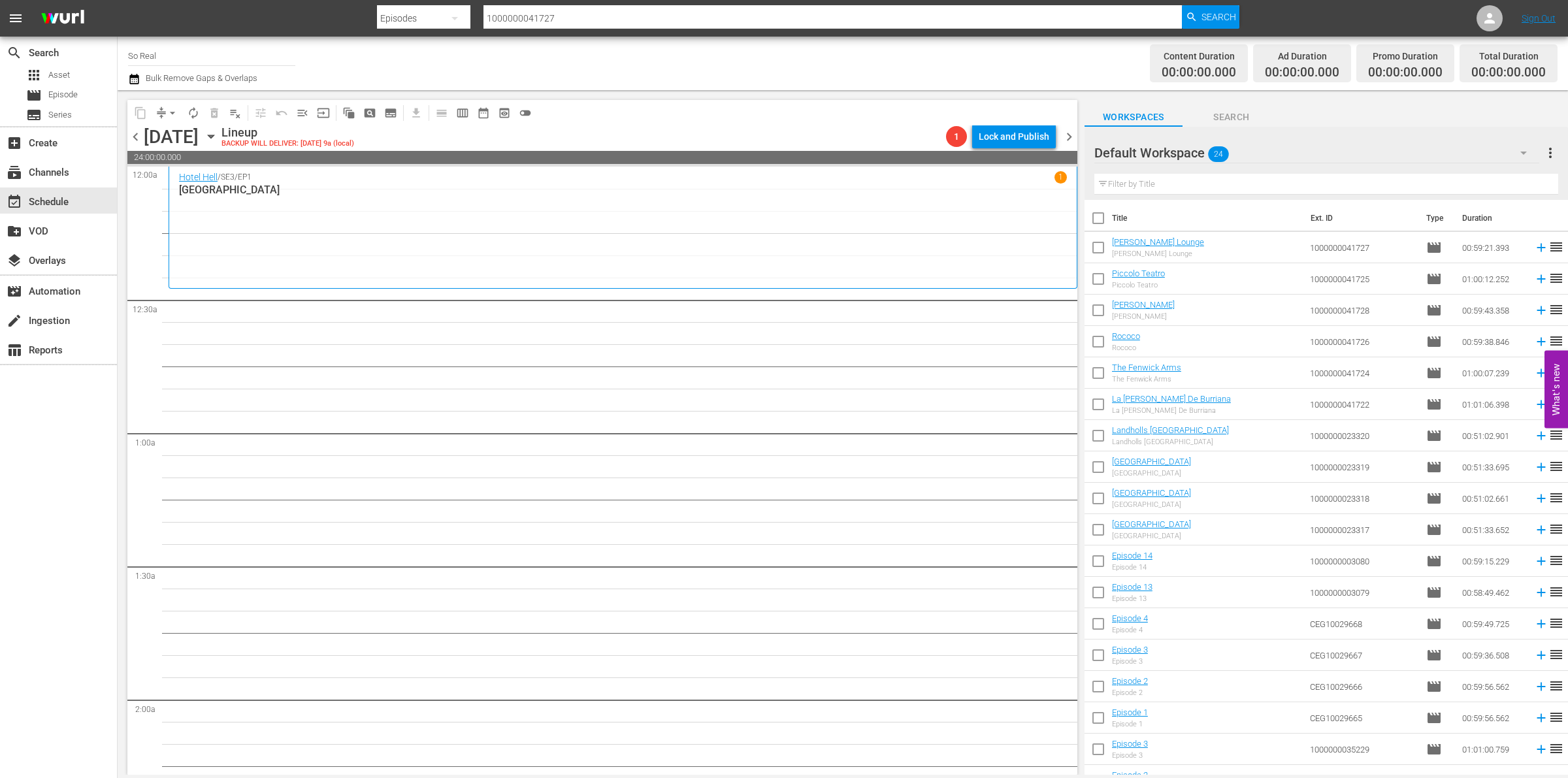
scroll to position [207, 0]
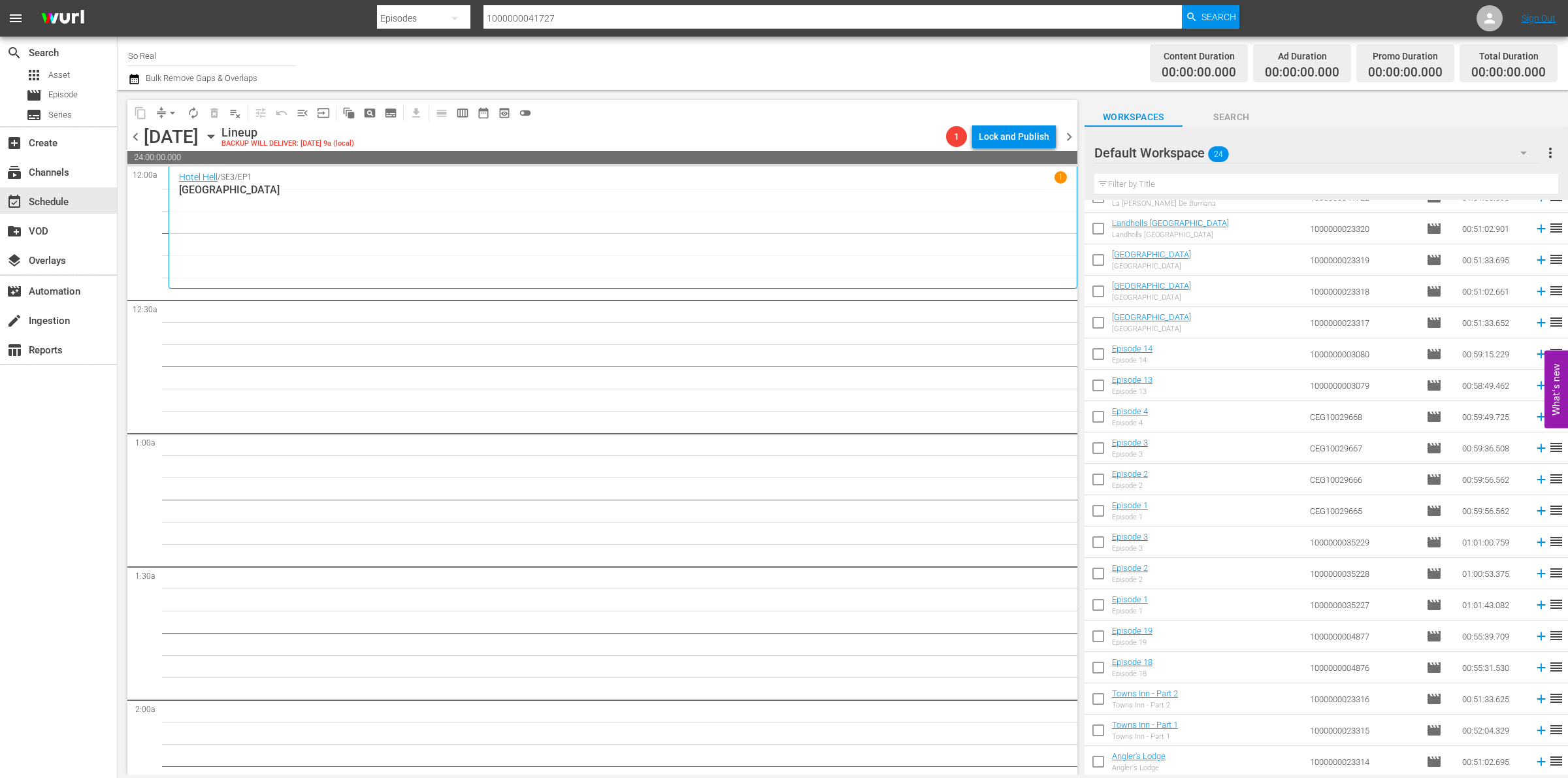
drag, startPoint x: 1316, startPoint y: 548, endPoint x: 990, endPoint y: 650, distance: 341.6
click at [1101, 756] on input "checkbox" at bounding box center [1098, 765] width 28 height 28
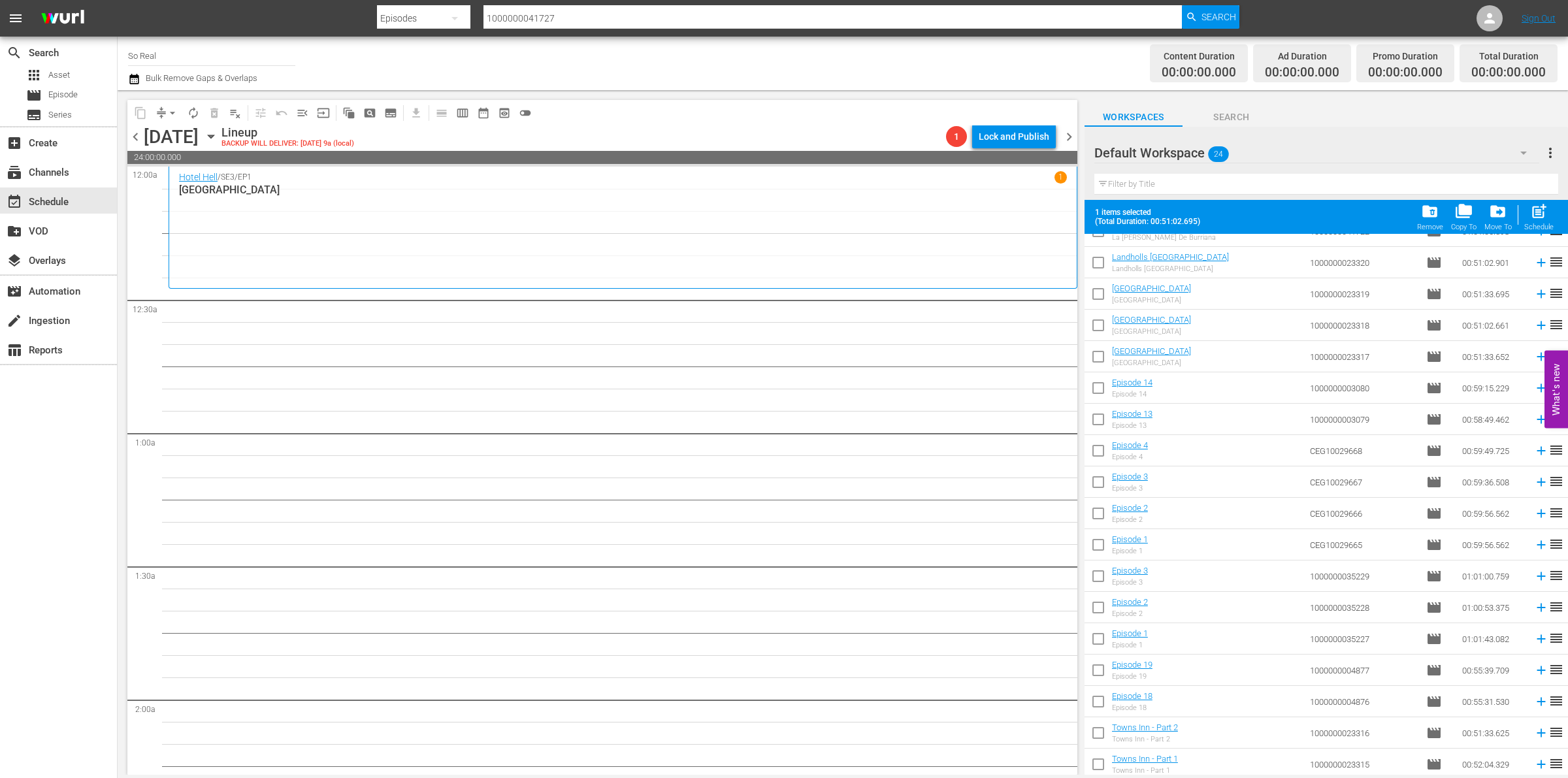
click at [1520, 218] on div "folder_delete Remove folder_copy Copy To drive_file_move Move To post_add Sched…" at bounding box center [1486, 217] width 145 height 36
click at [1530, 218] on span "post_add" at bounding box center [1539, 211] width 17 height 17
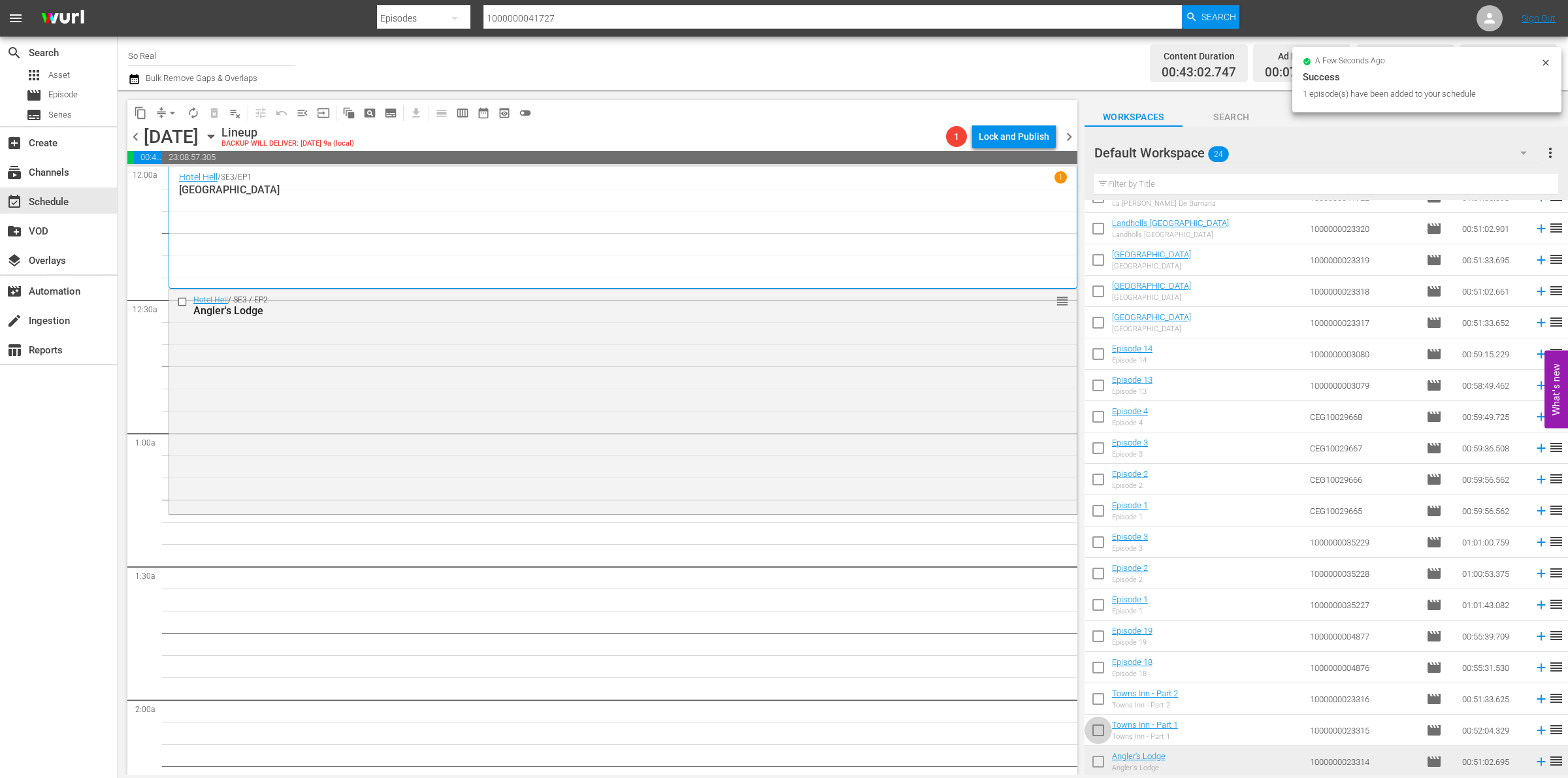
click at [1103, 720] on input "checkbox" at bounding box center [1098, 733] width 28 height 28
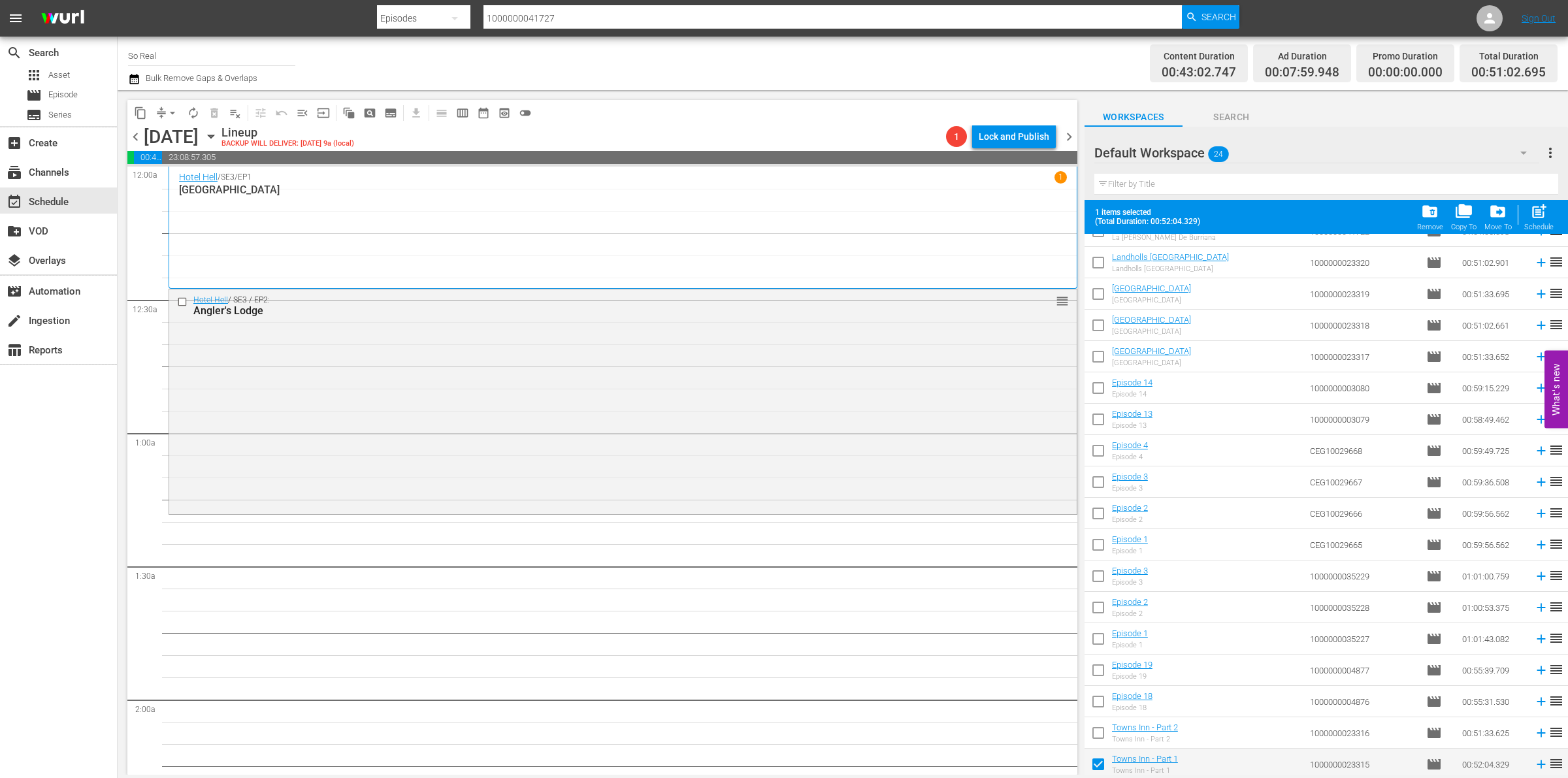
click at [1534, 226] on div "Schedule" at bounding box center [1540, 227] width 29 height 9
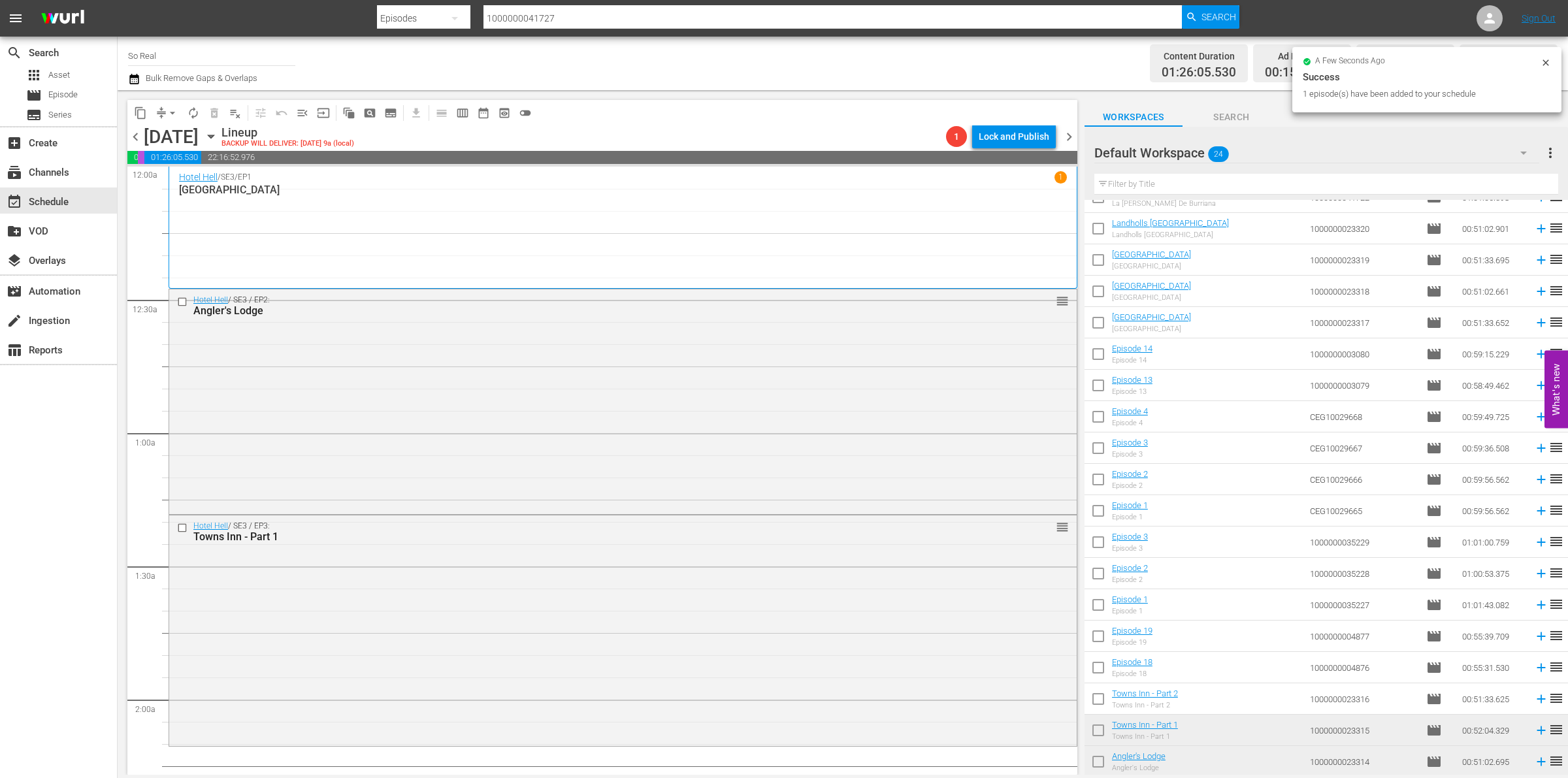
click at [1098, 703] on input "checkbox" at bounding box center [1098, 702] width 28 height 28
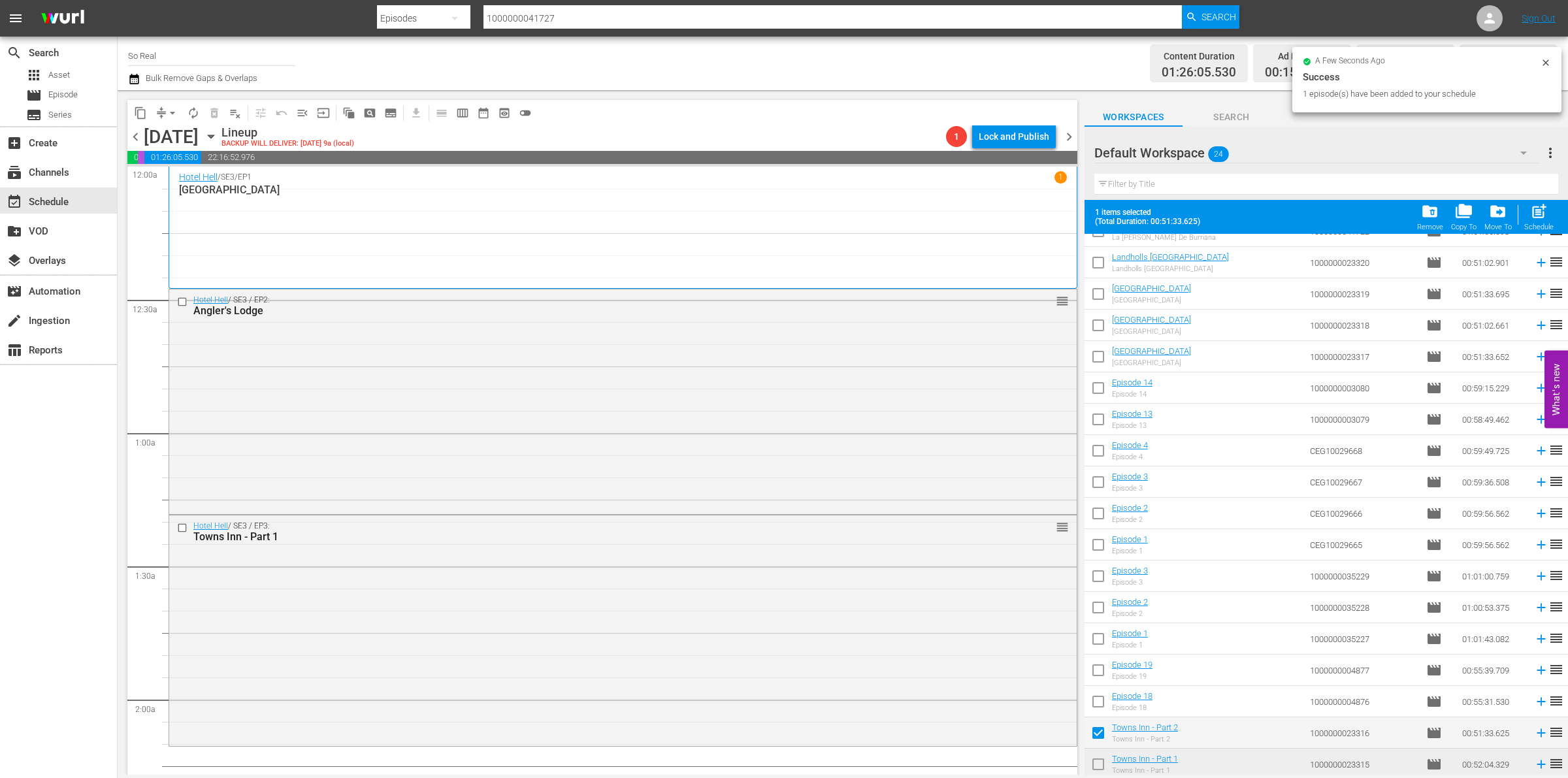
click at [1534, 217] on span "post_add" at bounding box center [1539, 211] width 17 height 17
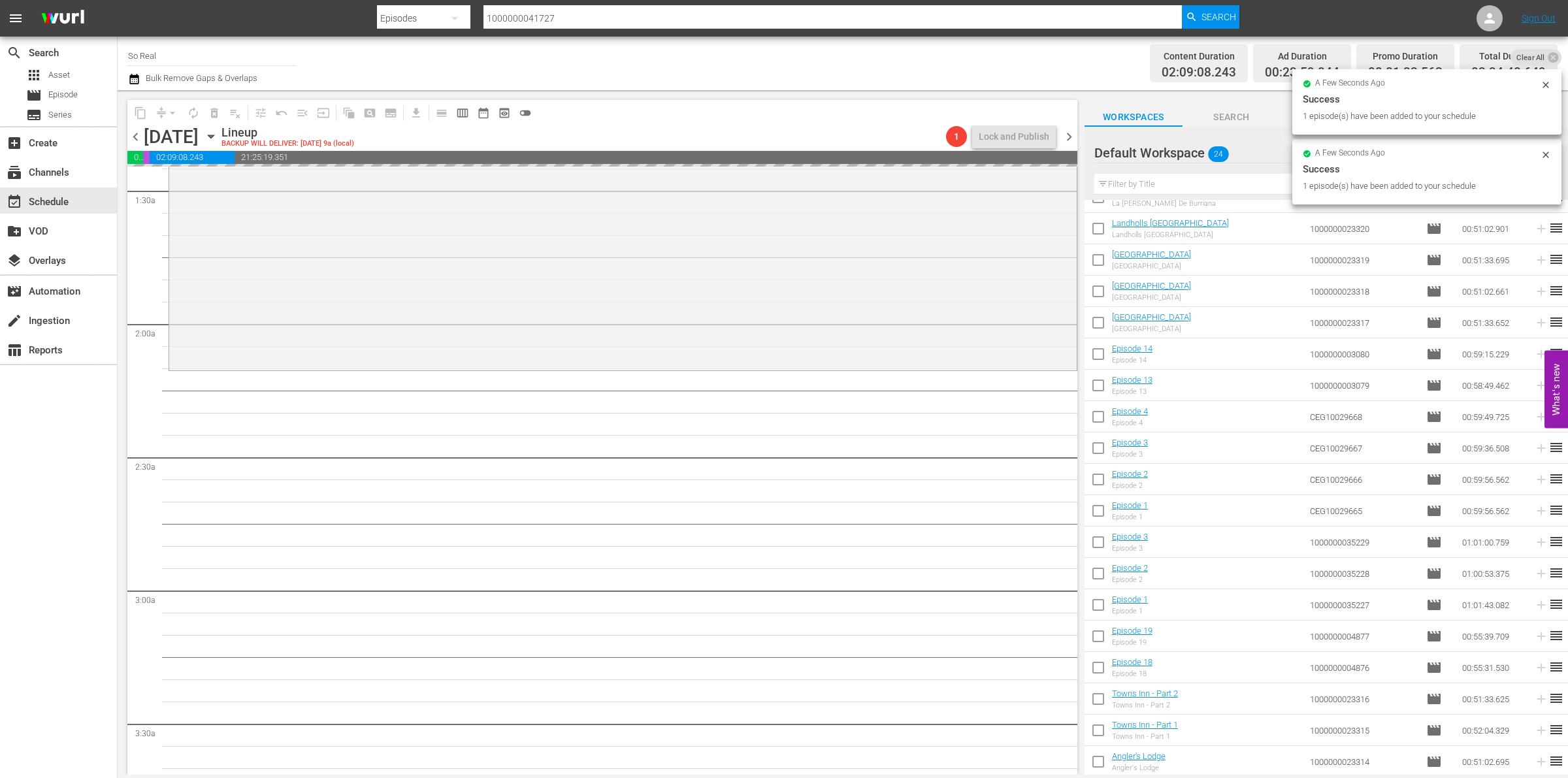
scroll to position [383, 0]
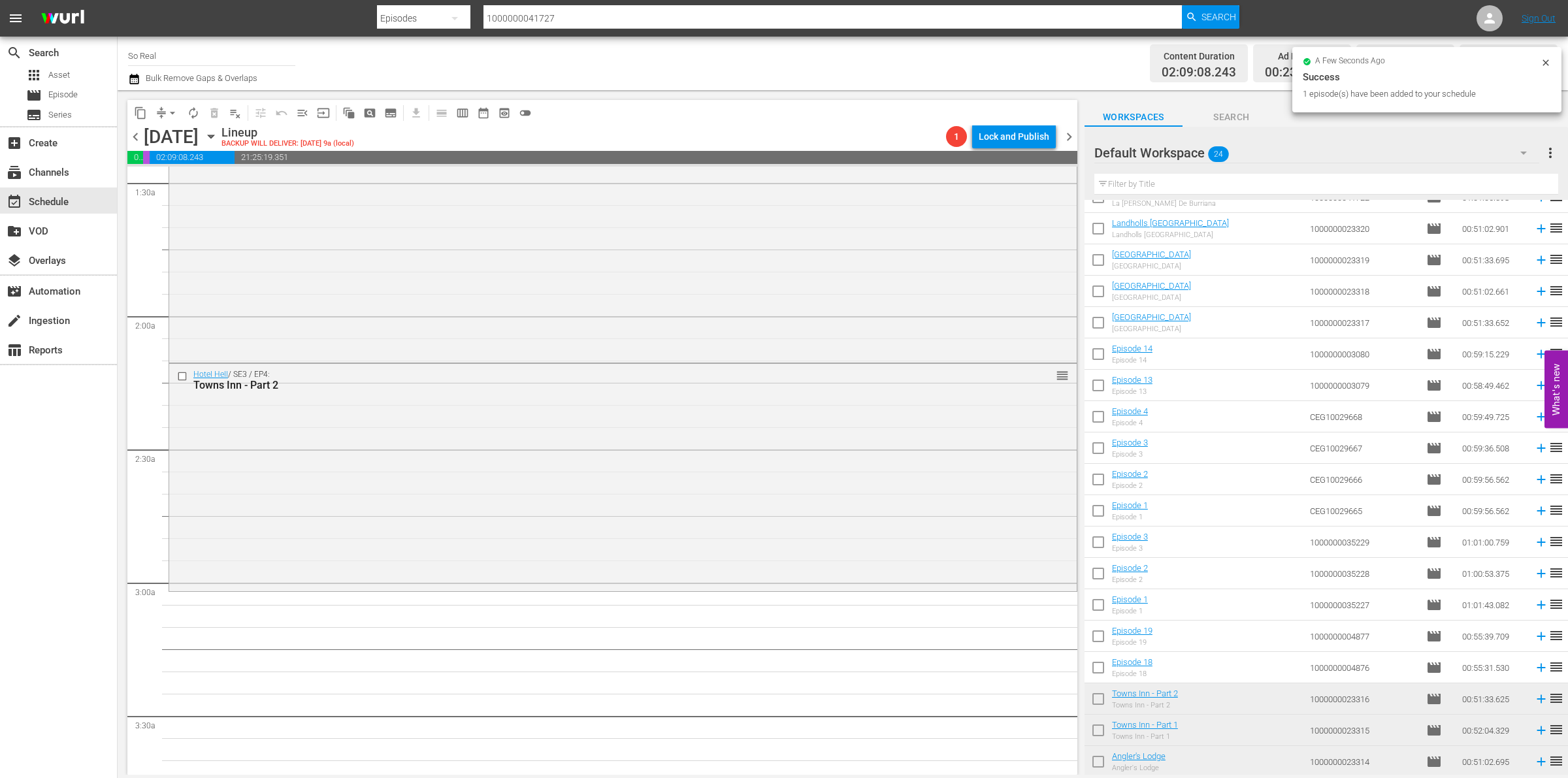
click at [1098, 664] on input "checkbox" at bounding box center [1098, 670] width 28 height 28
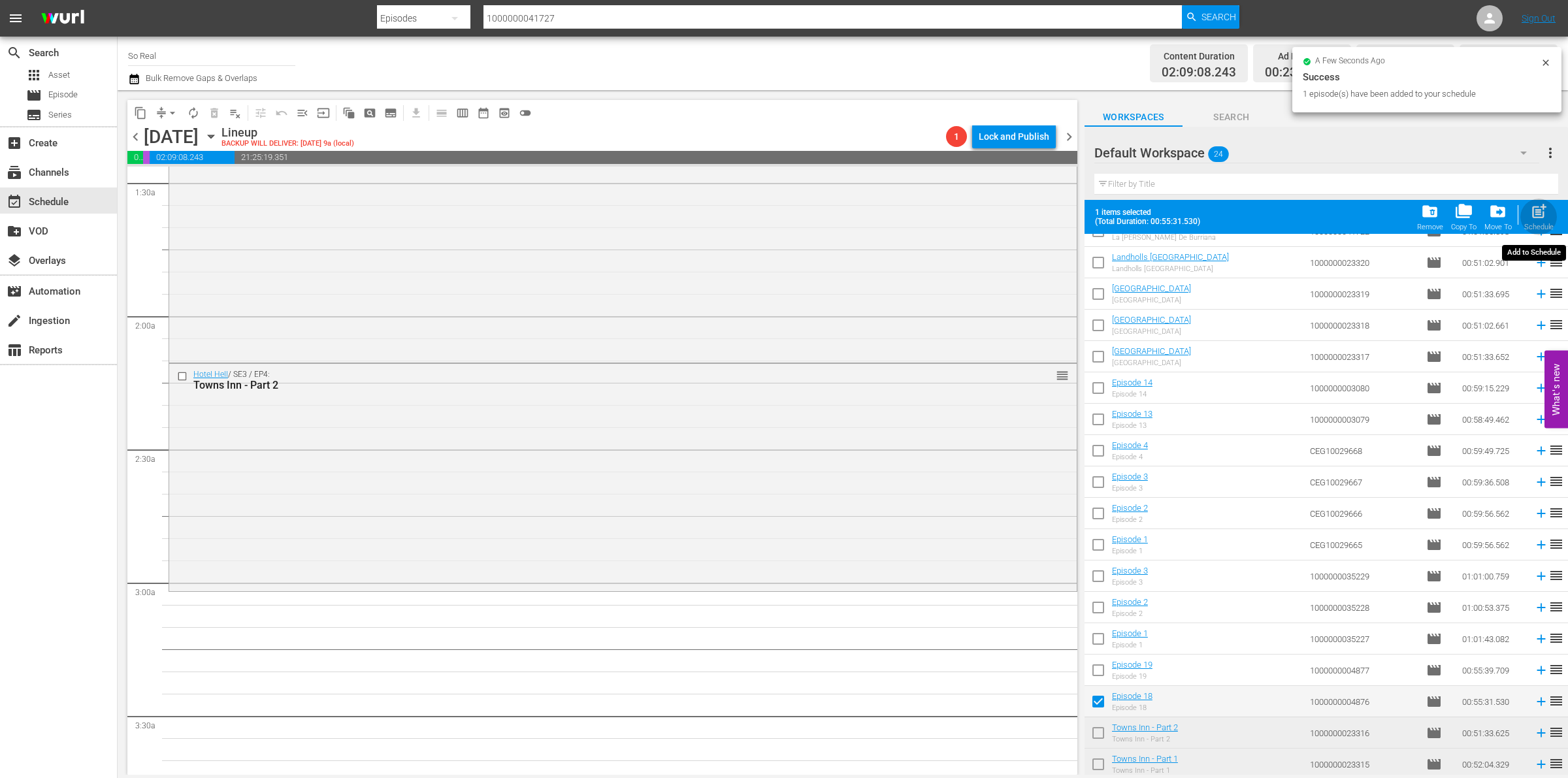
click at [1538, 209] on span "post_add" at bounding box center [1539, 211] width 17 height 17
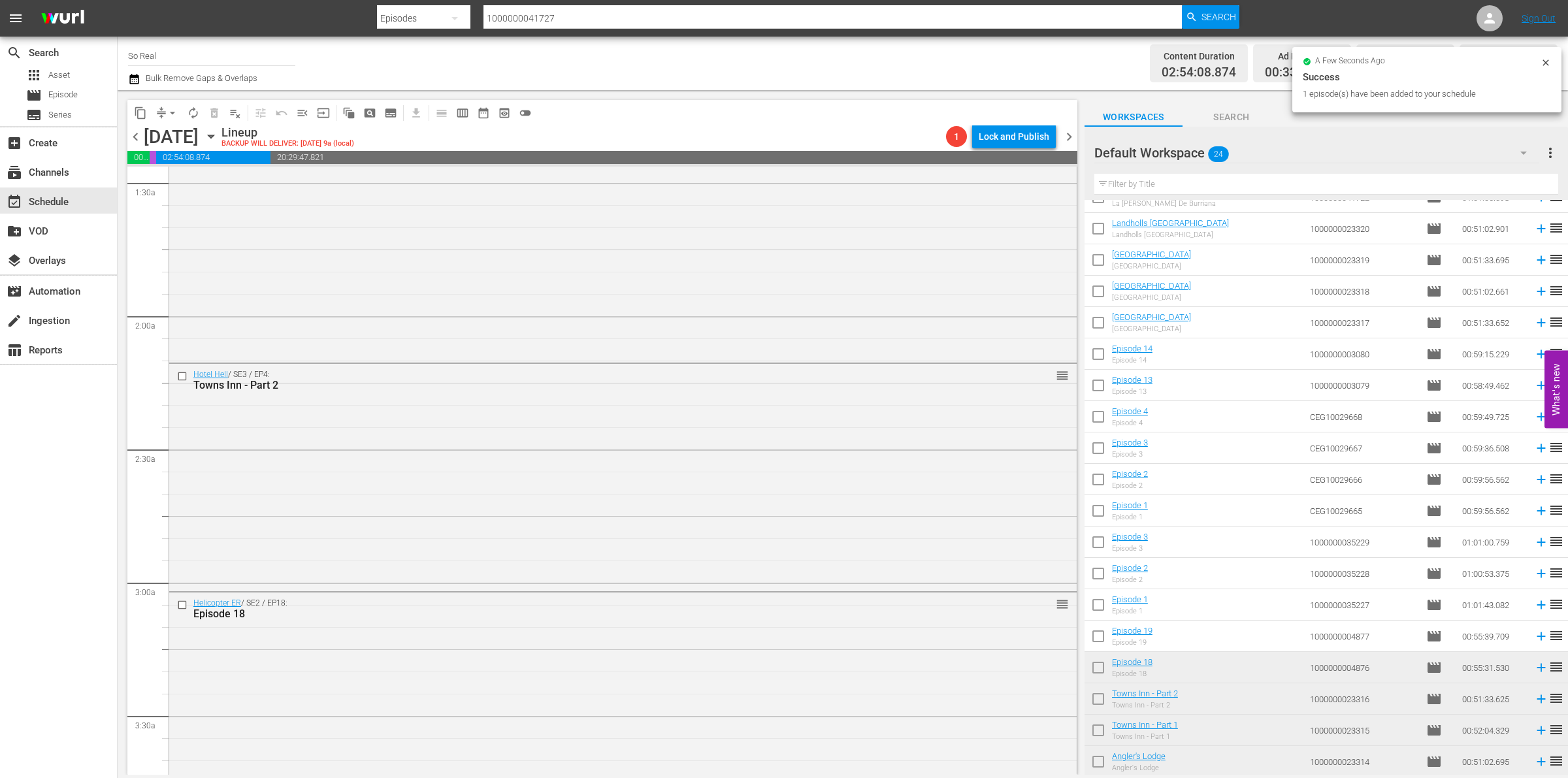
click at [1101, 638] on input "checkbox" at bounding box center [1098, 639] width 28 height 28
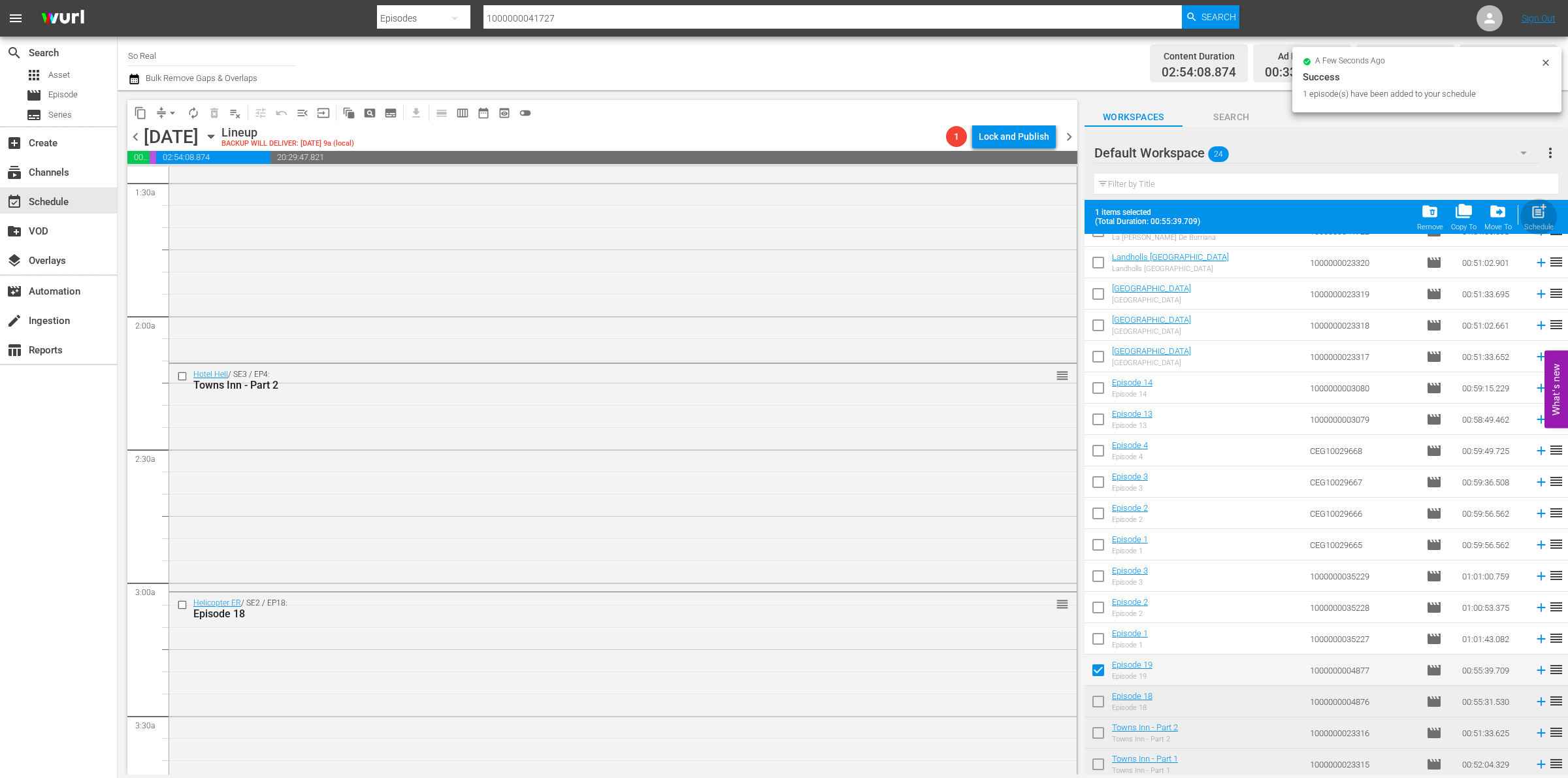
click at [1530, 207] on span "post_add" at bounding box center [1539, 211] width 17 height 17
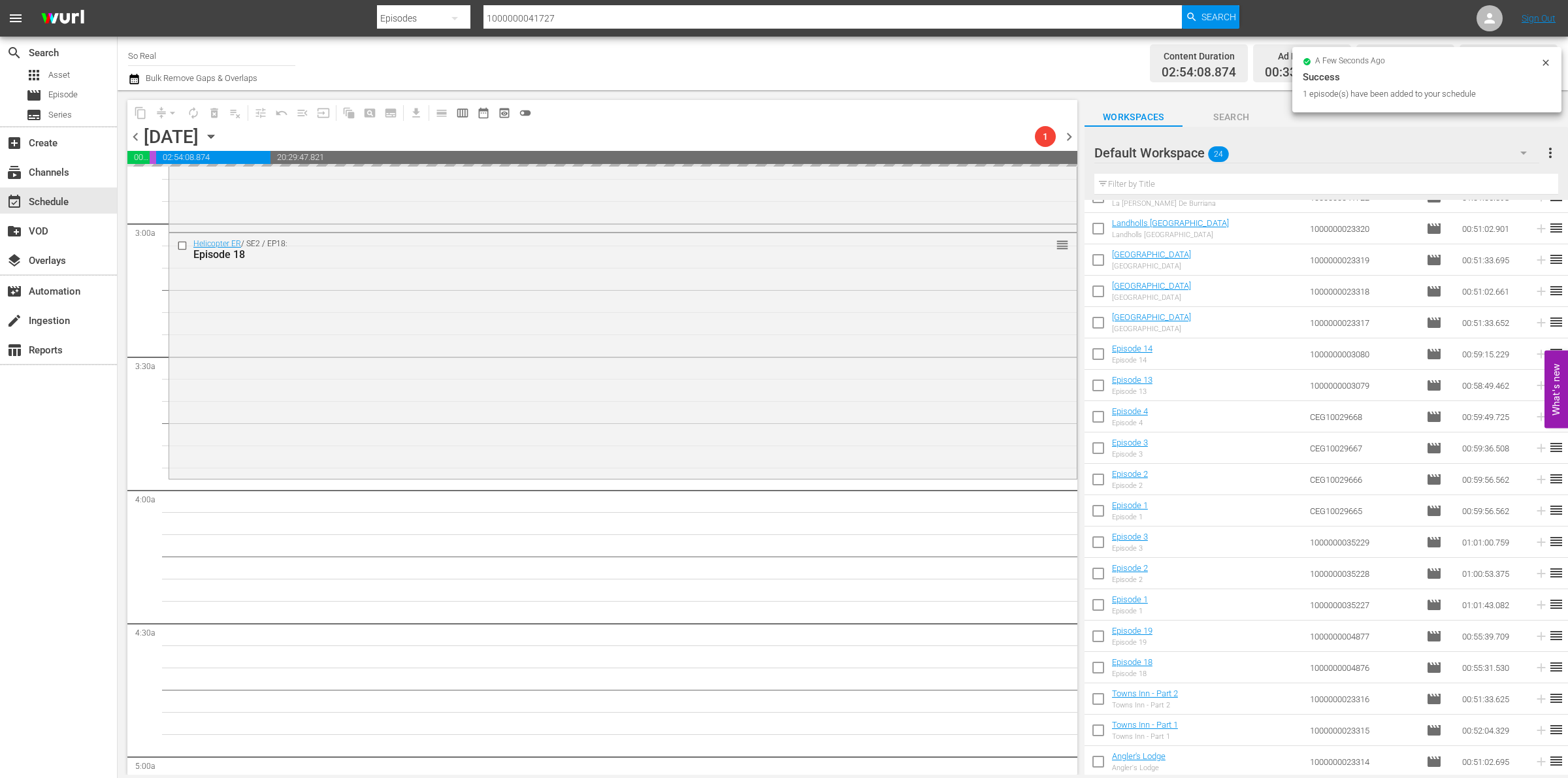
scroll to position [782, 0]
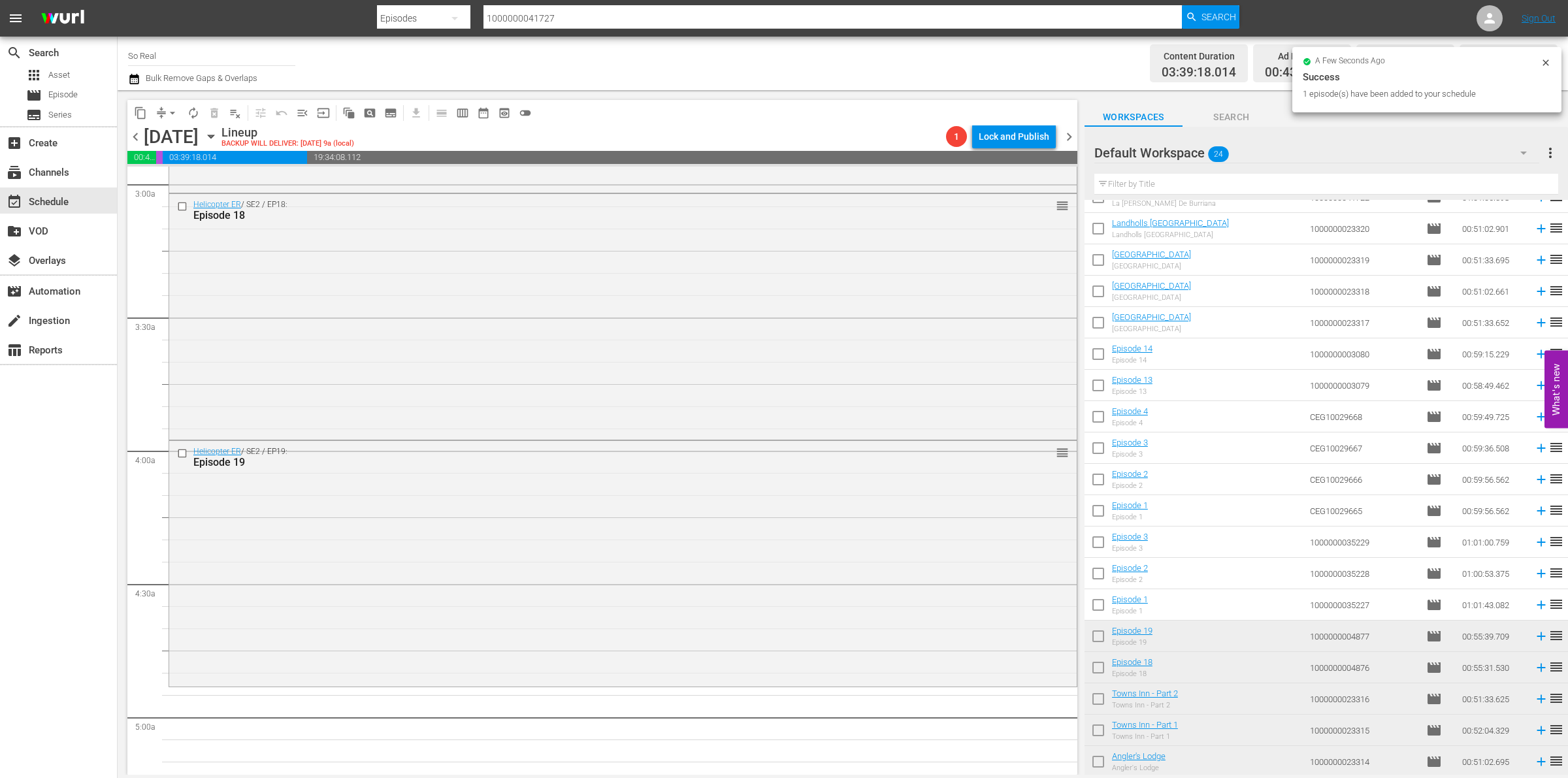
click at [1086, 611] on input "checkbox" at bounding box center [1098, 607] width 28 height 28
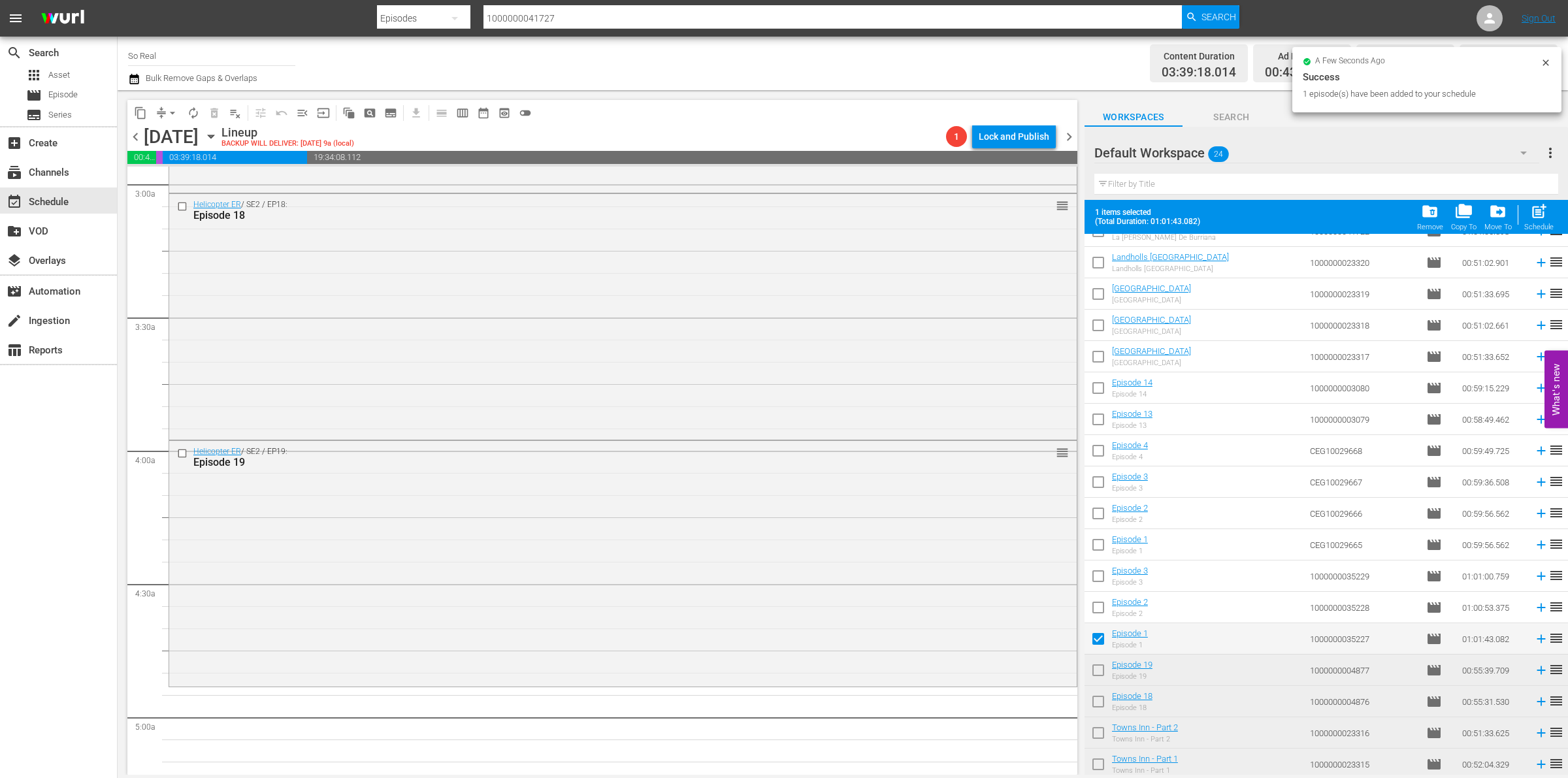
click at [1537, 197] on div "Filter by Title" at bounding box center [1327, 184] width 464 height 31
click at [1539, 215] on span "post_add" at bounding box center [1539, 211] width 17 height 17
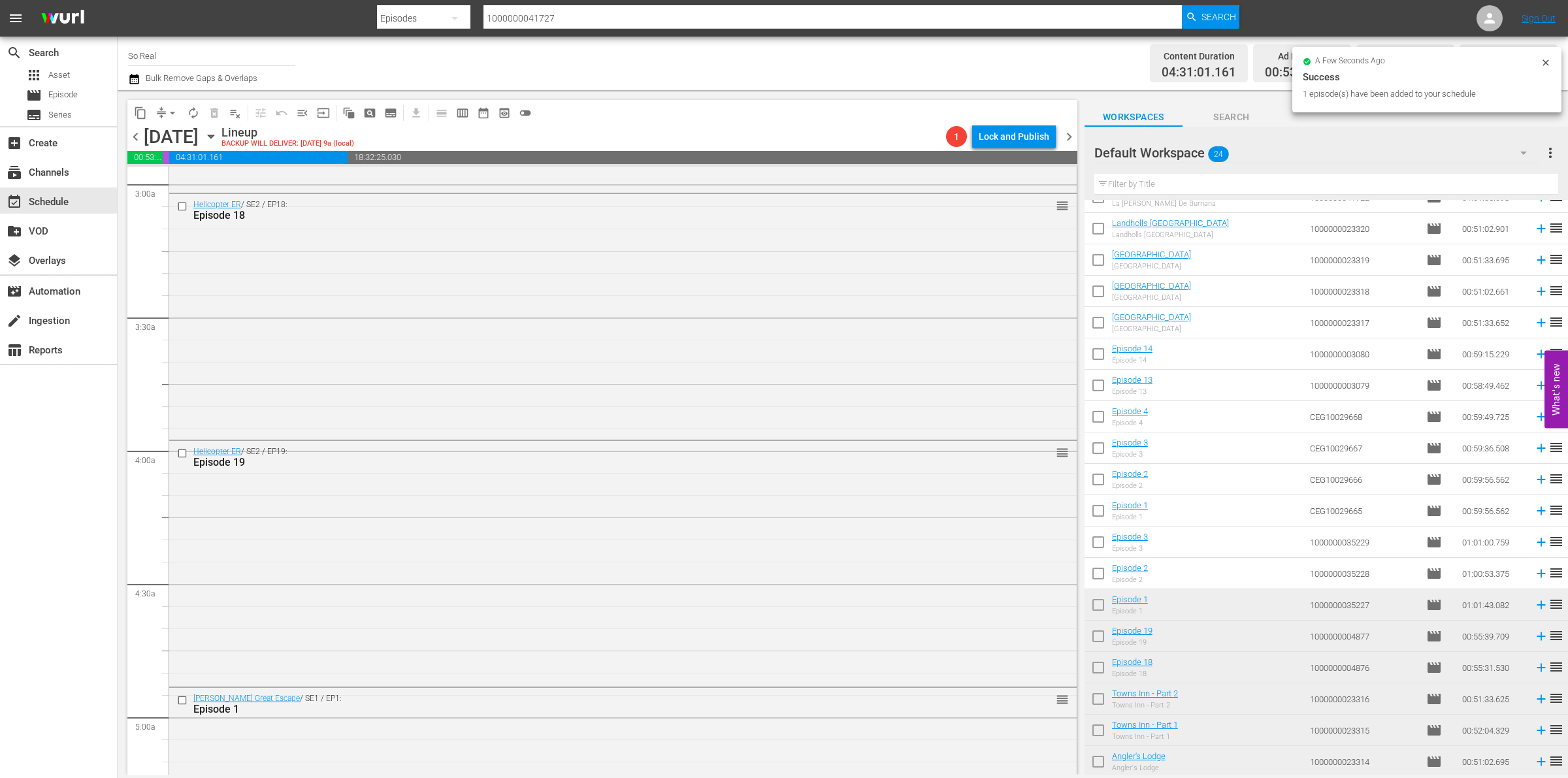
click at [1103, 583] on input "checkbox" at bounding box center [1098, 576] width 28 height 28
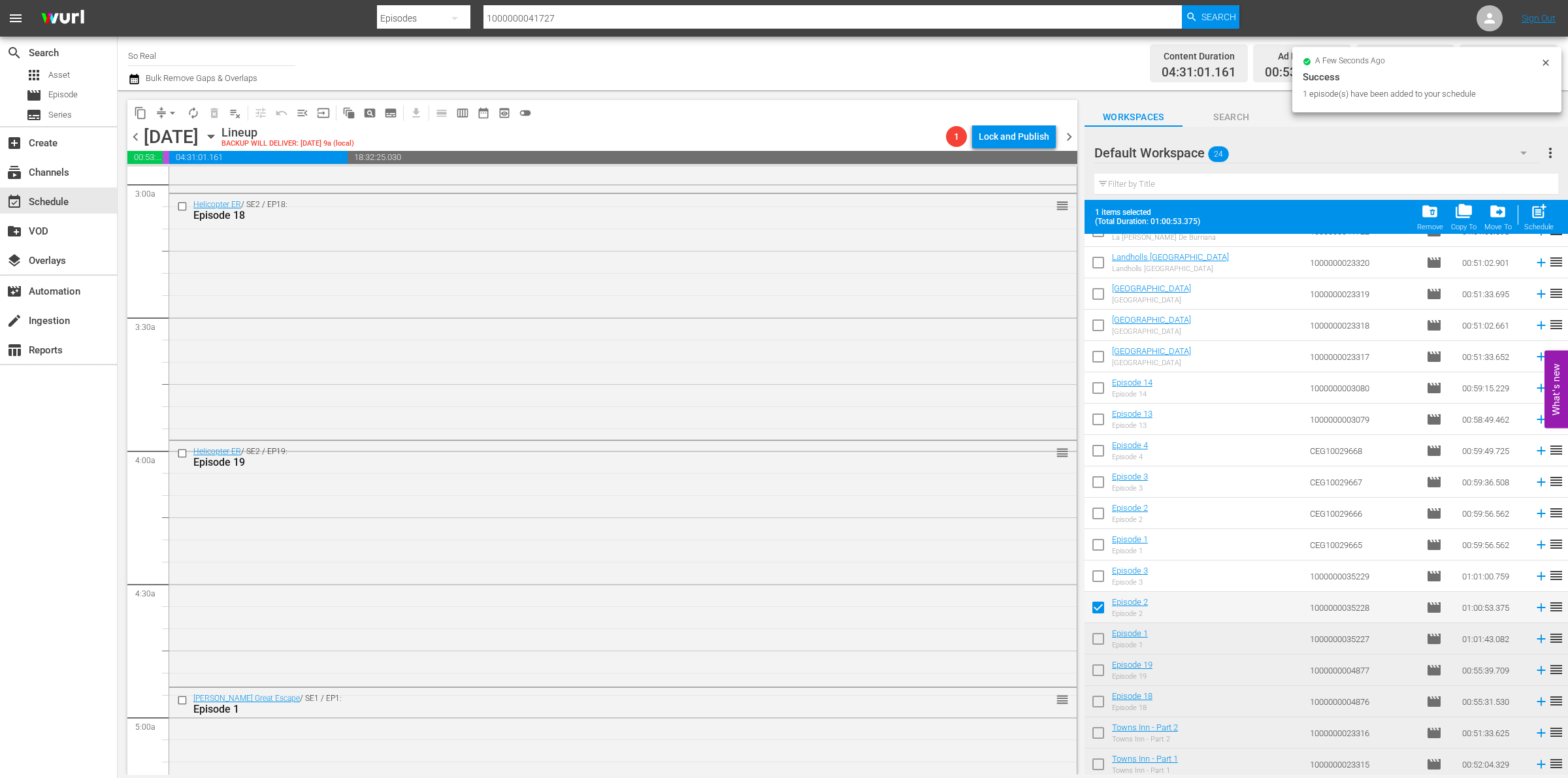
click at [1538, 221] on span "post_add" at bounding box center [1539, 211] width 17 height 17
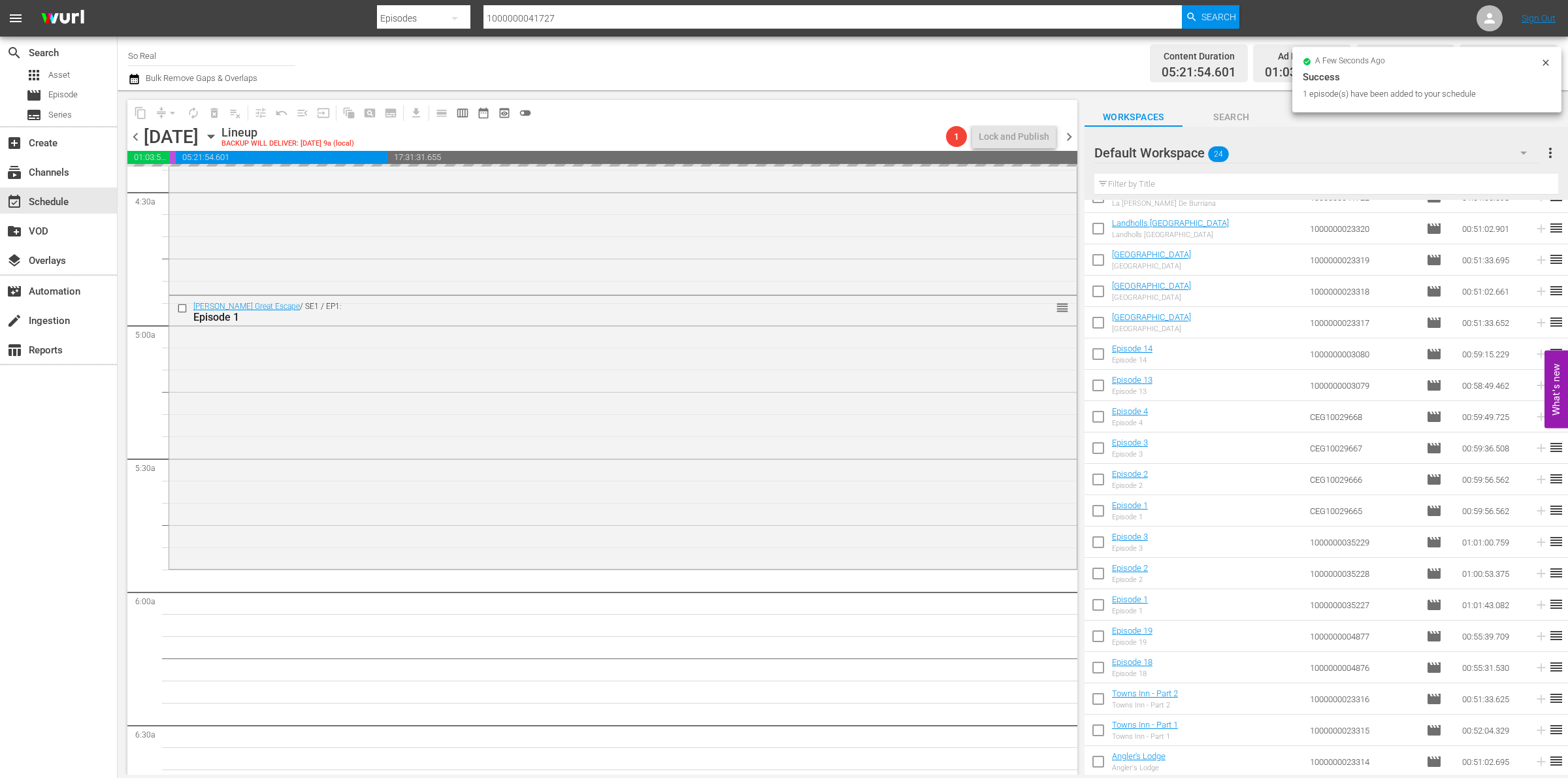
scroll to position [1179, 0]
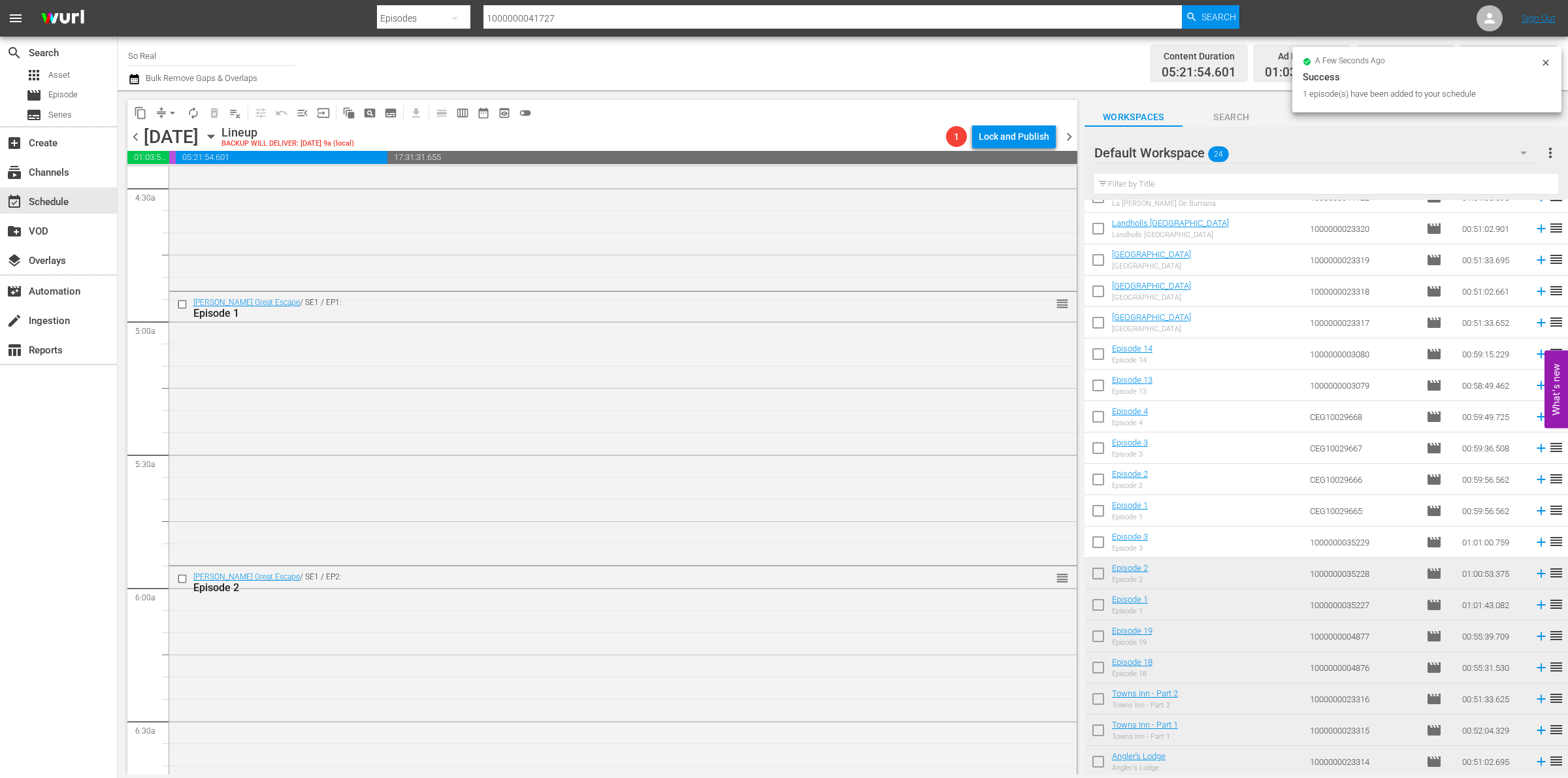
click at [1101, 543] on input "checkbox" at bounding box center [1098, 545] width 28 height 28
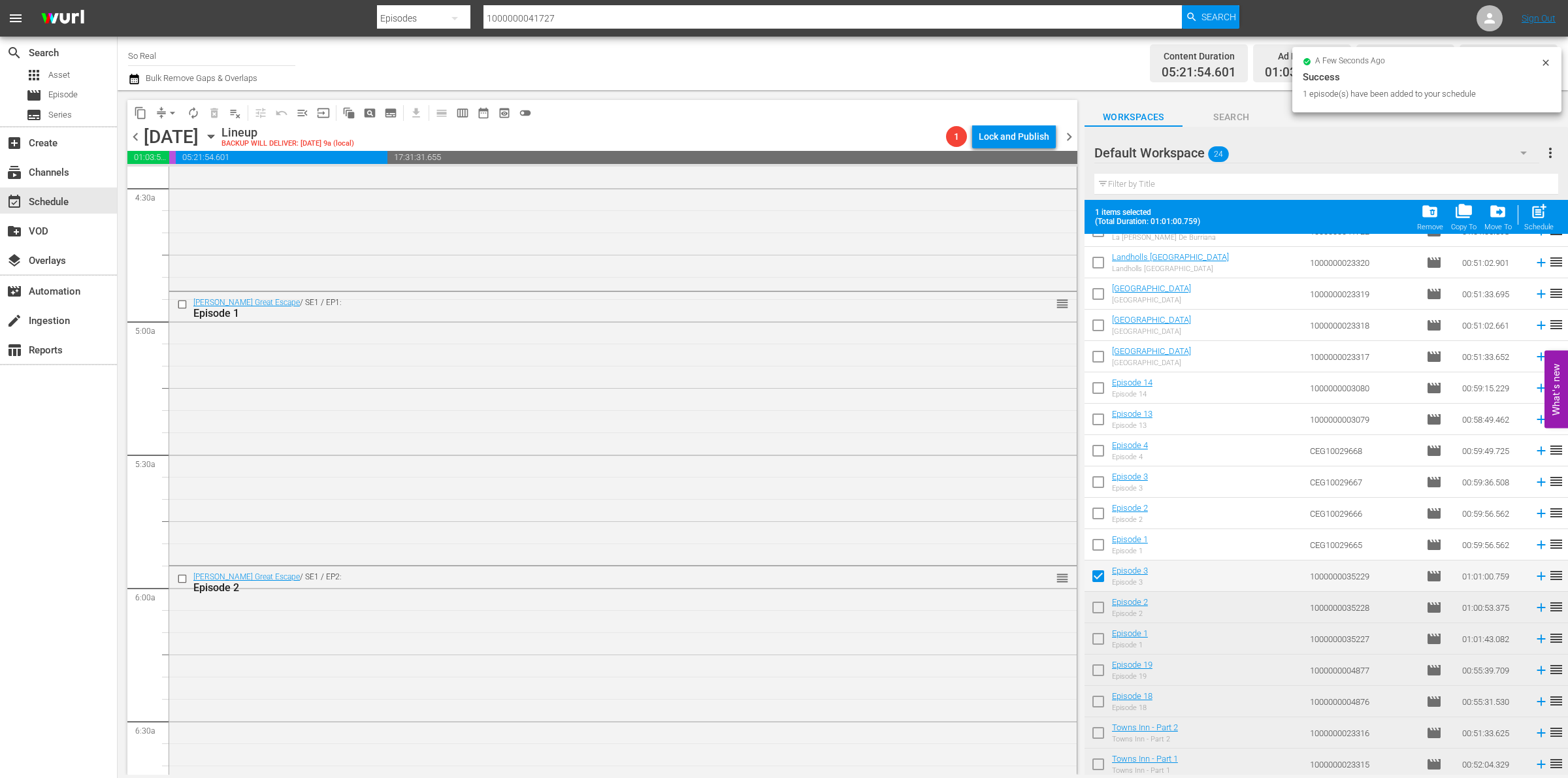
click at [1530, 221] on span "post_add" at bounding box center [1539, 211] width 17 height 17
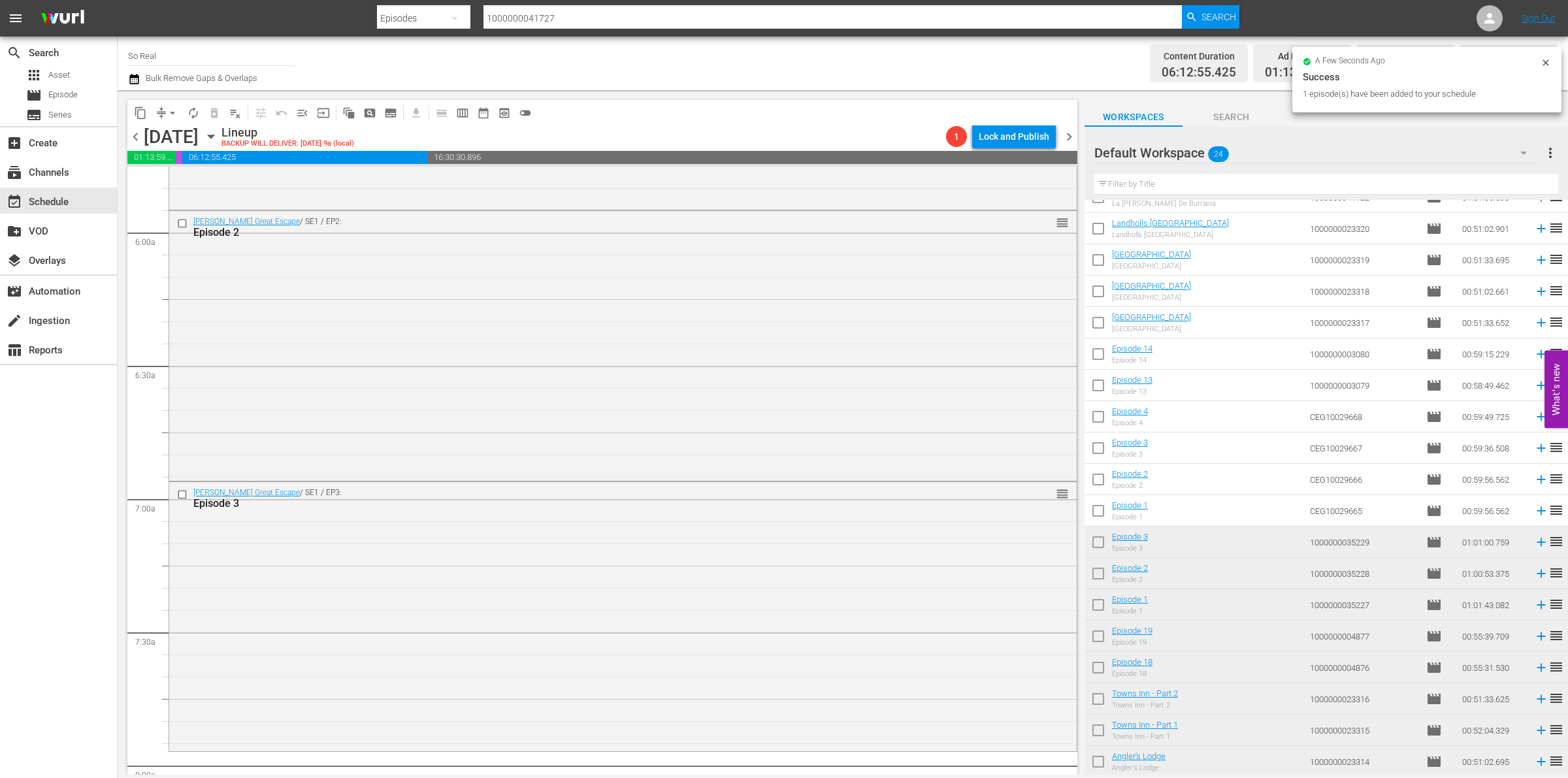
scroll to position [1601, 0]
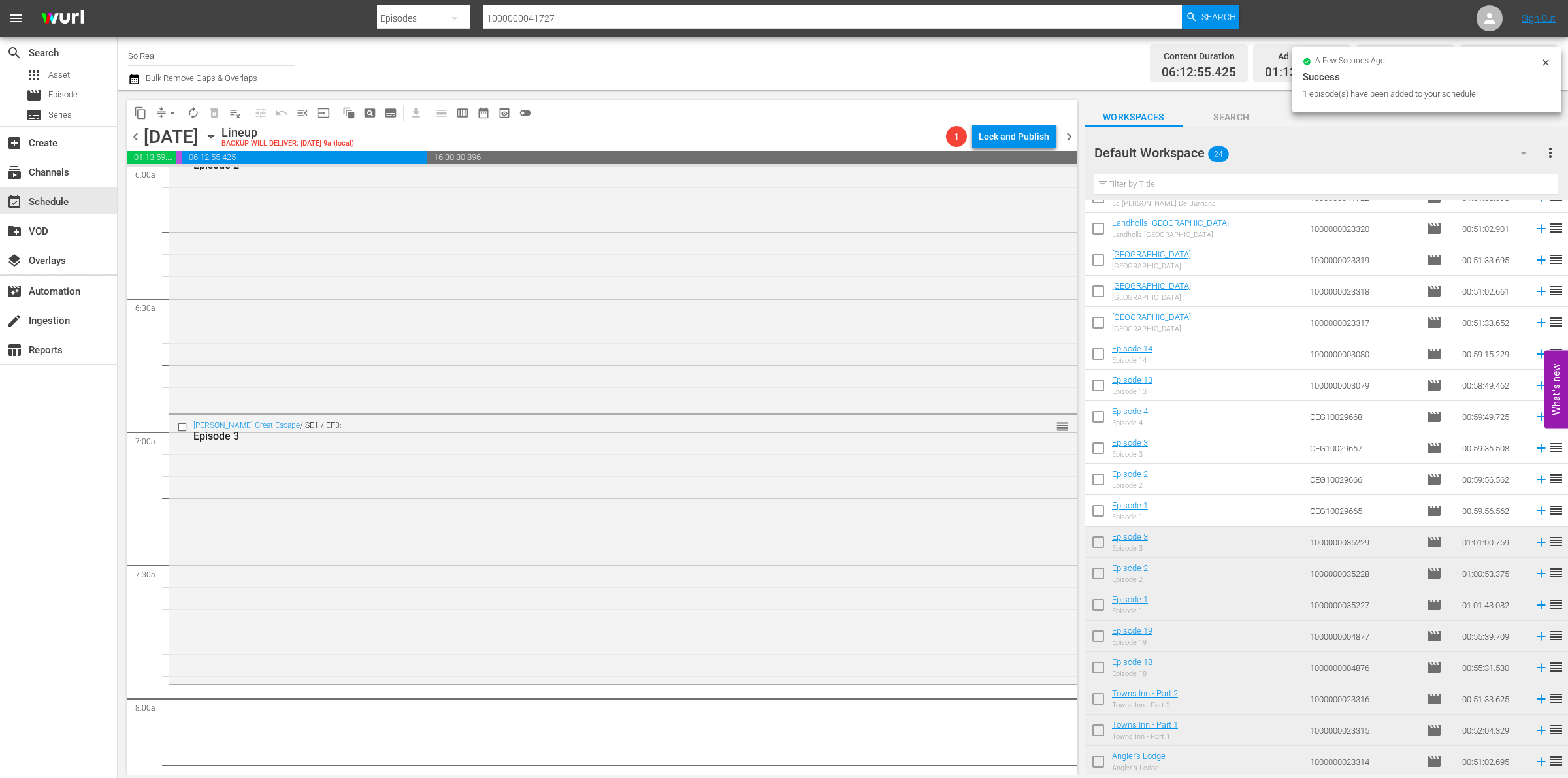
click at [1108, 508] on input "checkbox" at bounding box center [1098, 513] width 28 height 28
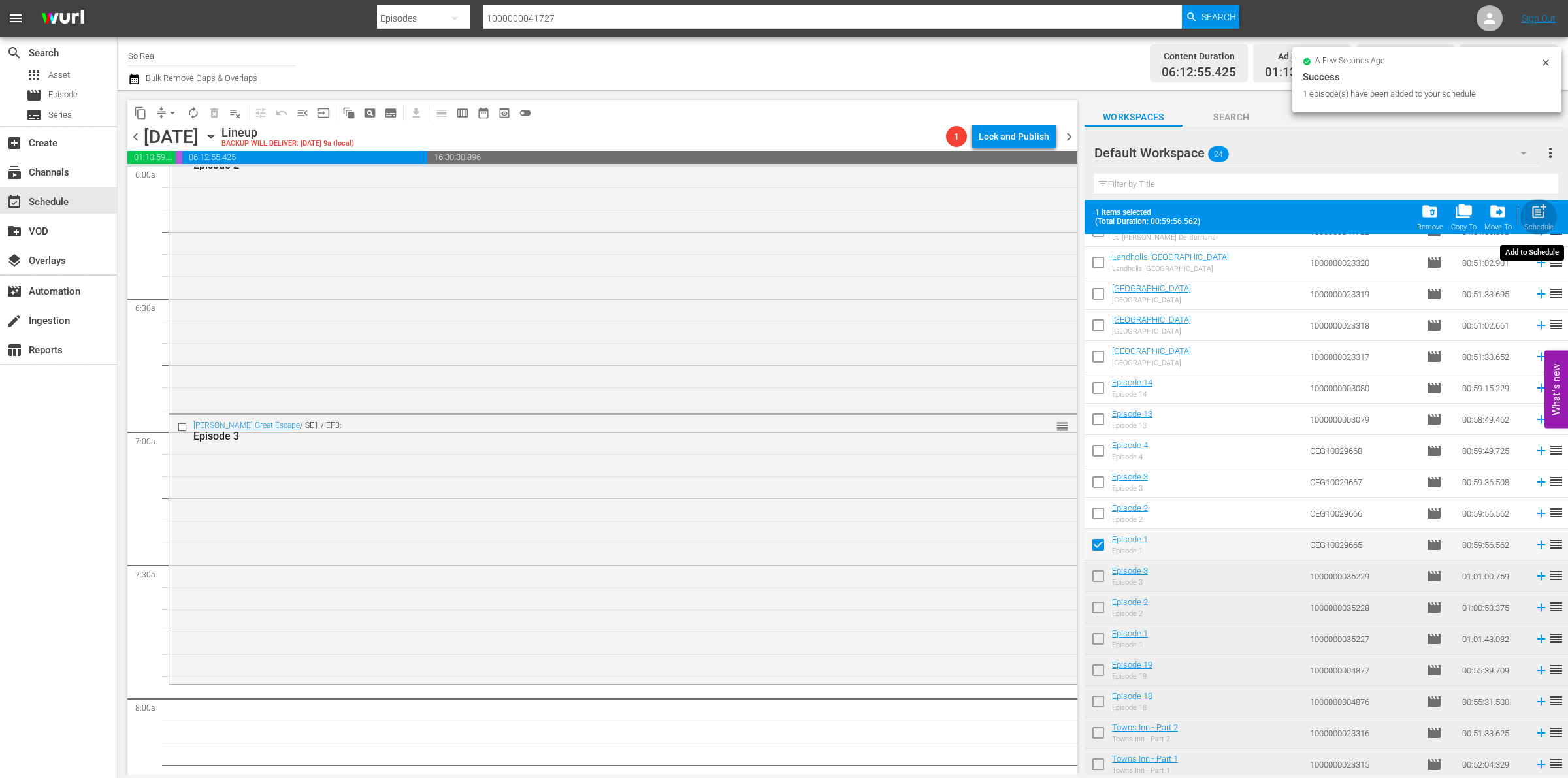
click at [1540, 215] on span "post_add" at bounding box center [1539, 211] width 17 height 17
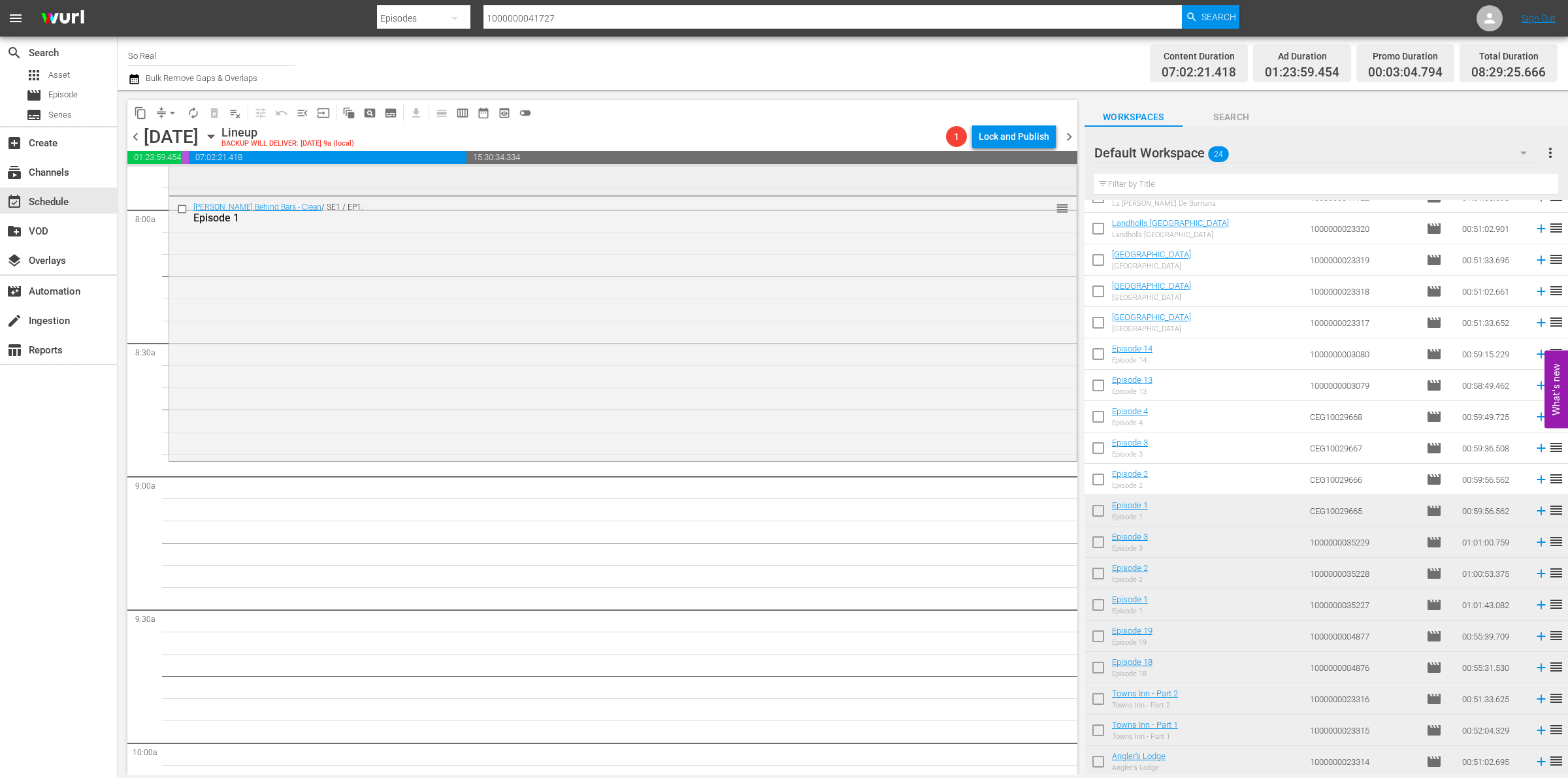
scroll to position [2096, 0]
click at [1104, 486] on input "checkbox" at bounding box center [1098, 482] width 28 height 28
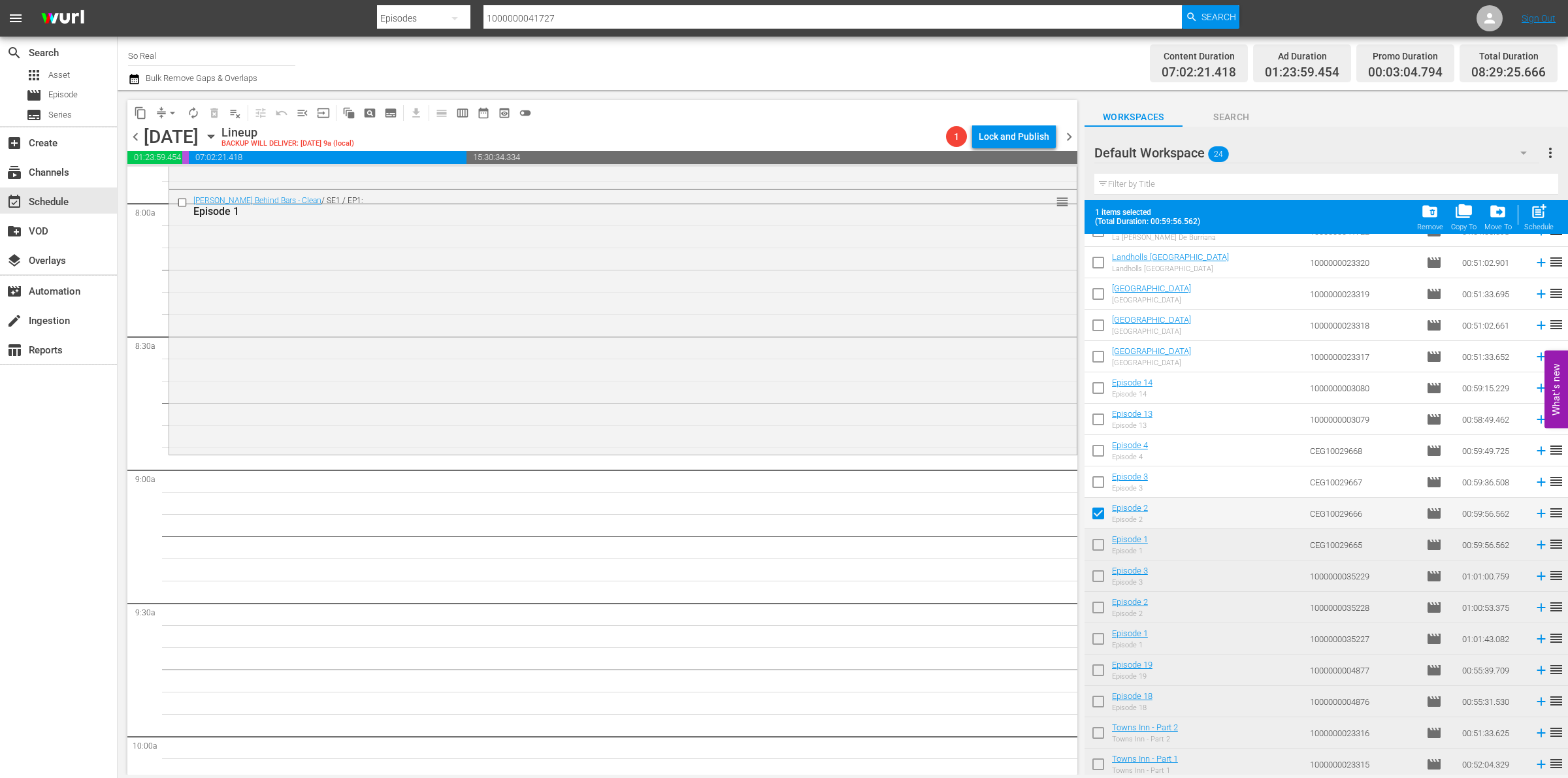
click at [1546, 213] on span "post_add" at bounding box center [1539, 211] width 17 height 17
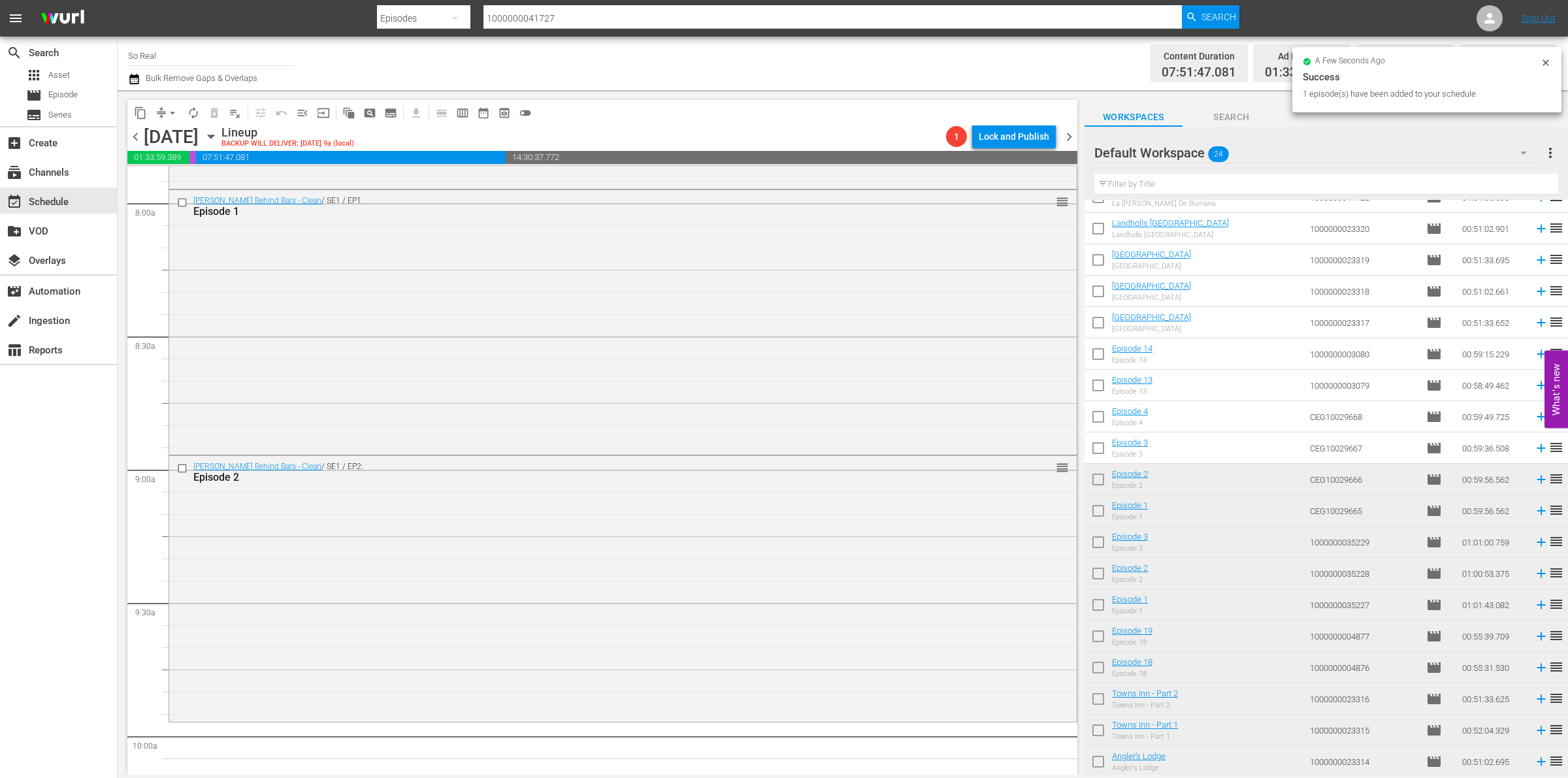
click at [1095, 450] on input "checkbox" at bounding box center [1098, 451] width 28 height 28
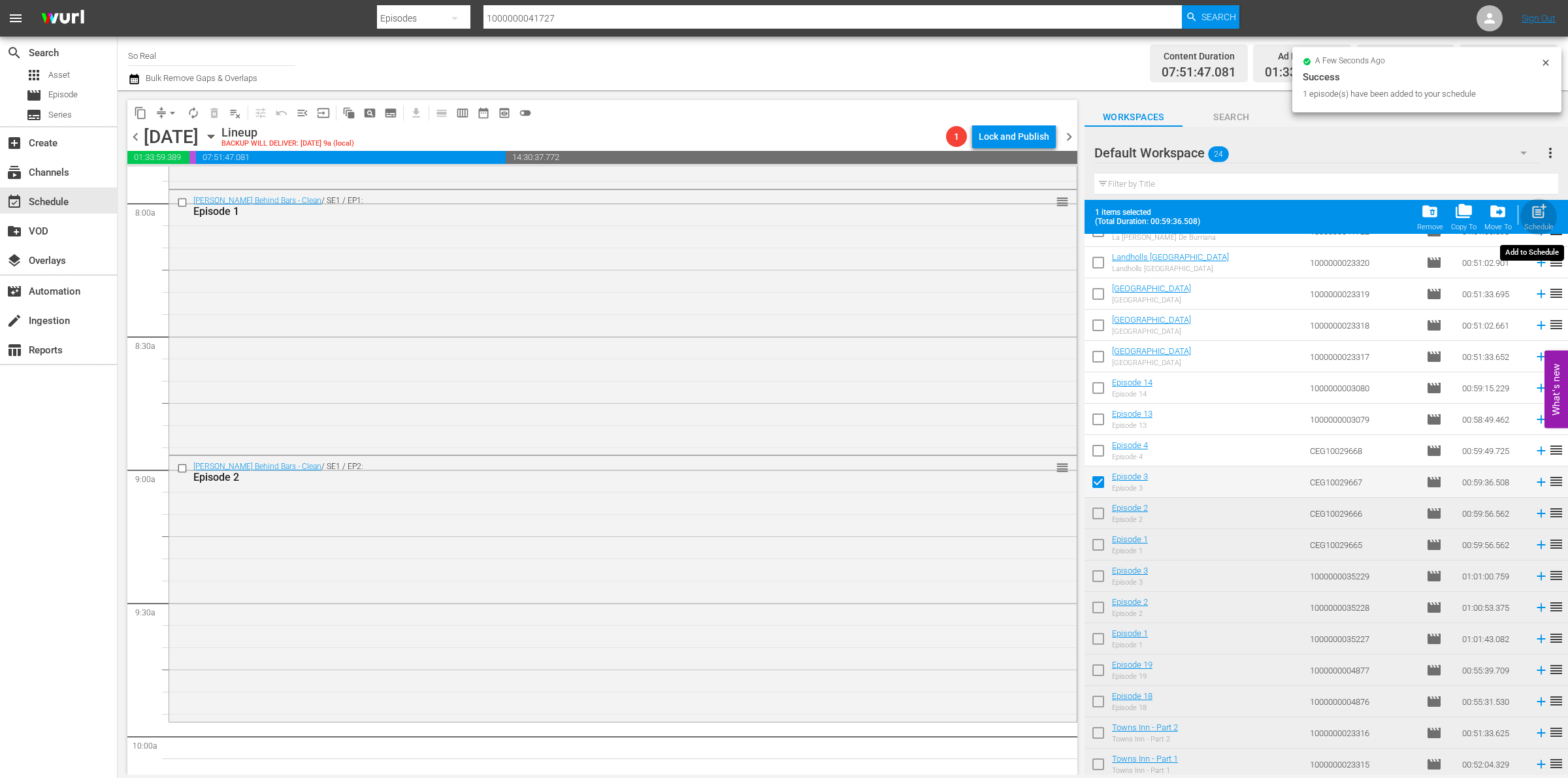
click at [1537, 214] on span "post_add" at bounding box center [1539, 211] width 17 height 17
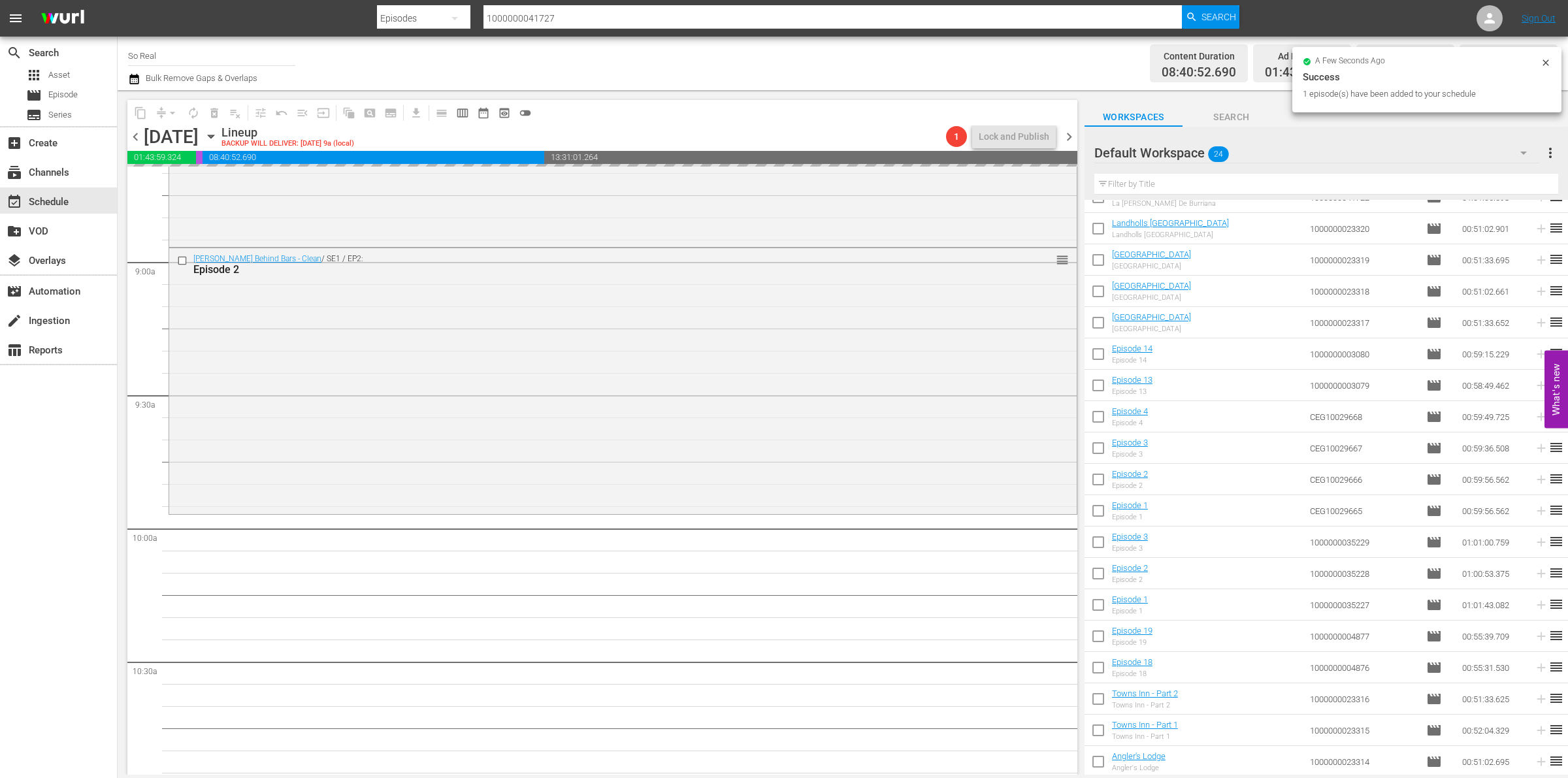
scroll to position [2337, 0]
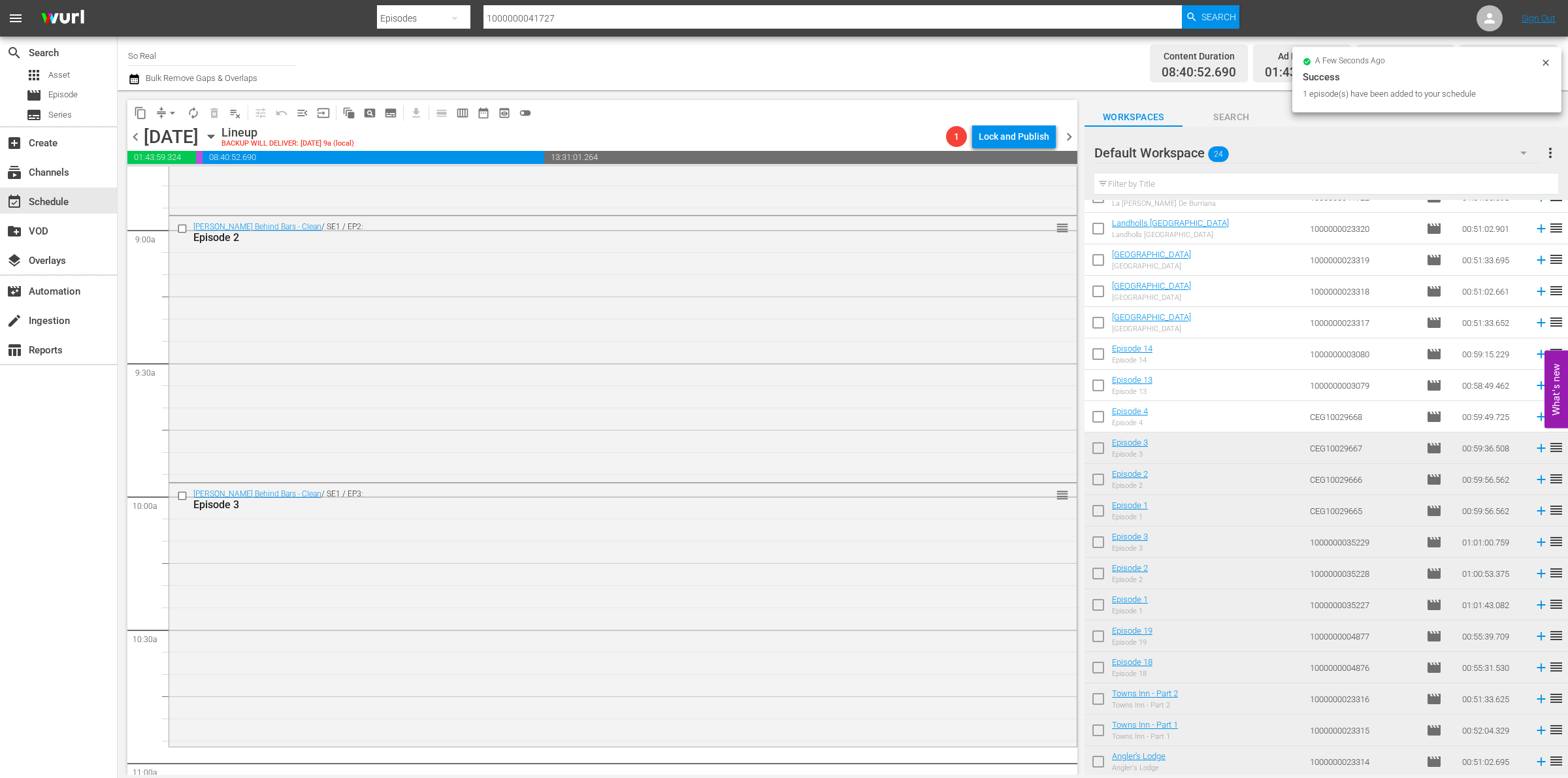
click at [1101, 417] on input "checkbox" at bounding box center [1098, 420] width 28 height 28
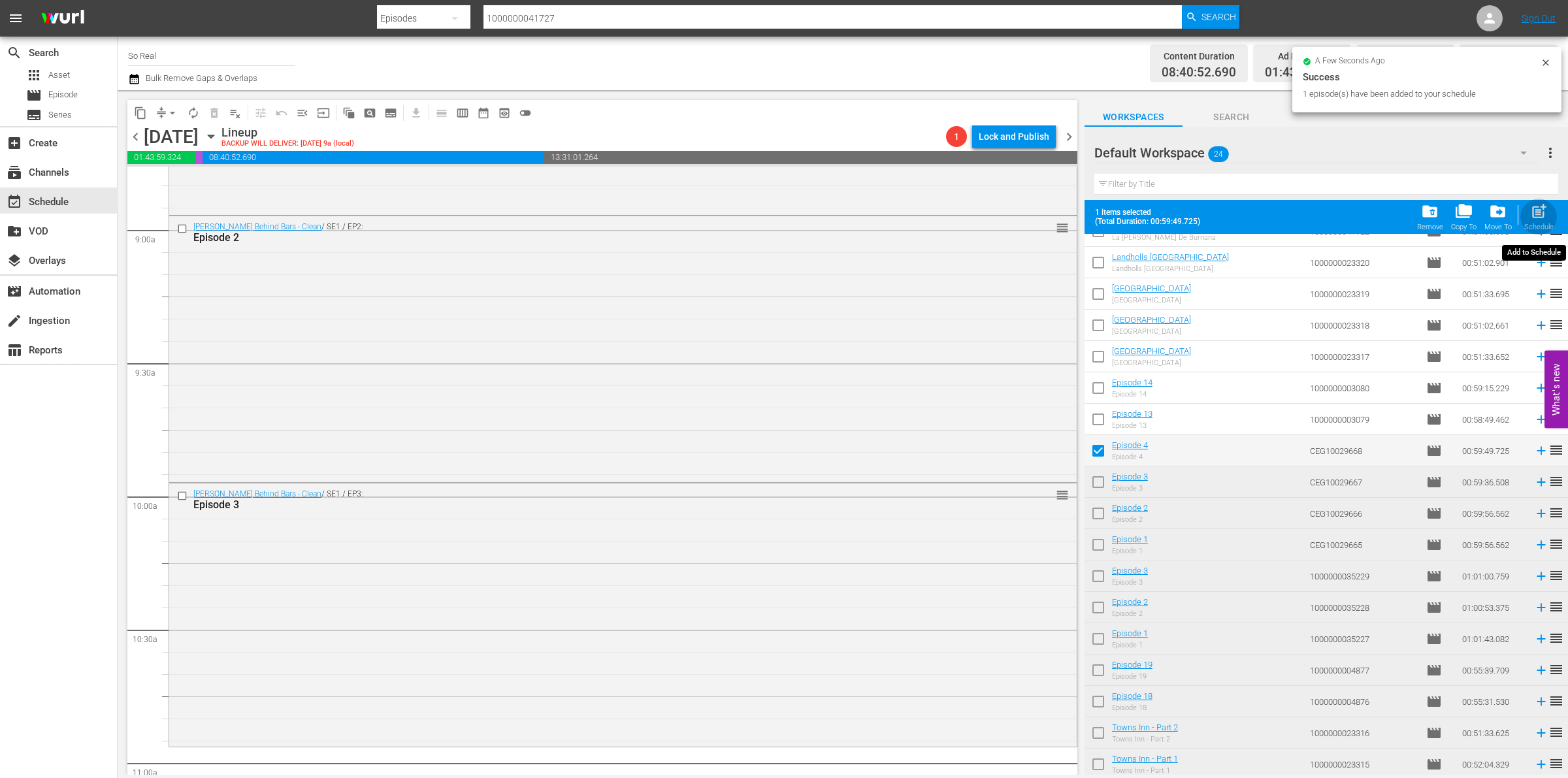
click at [1542, 221] on div "post_add Schedule" at bounding box center [1540, 216] width 29 height 28
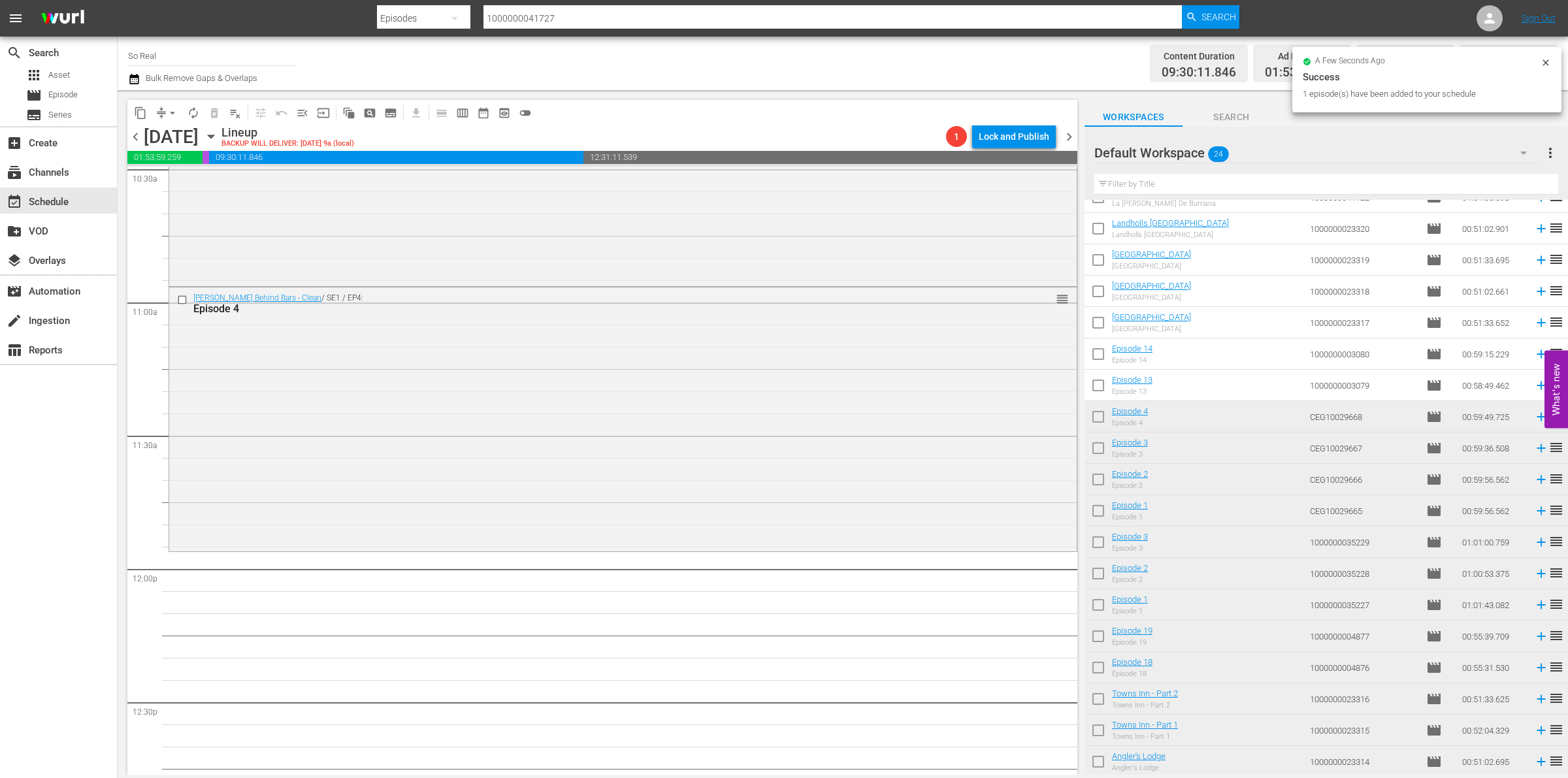
scroll to position [2798, 0]
click at [1095, 387] on input "checkbox" at bounding box center [1098, 389] width 28 height 28
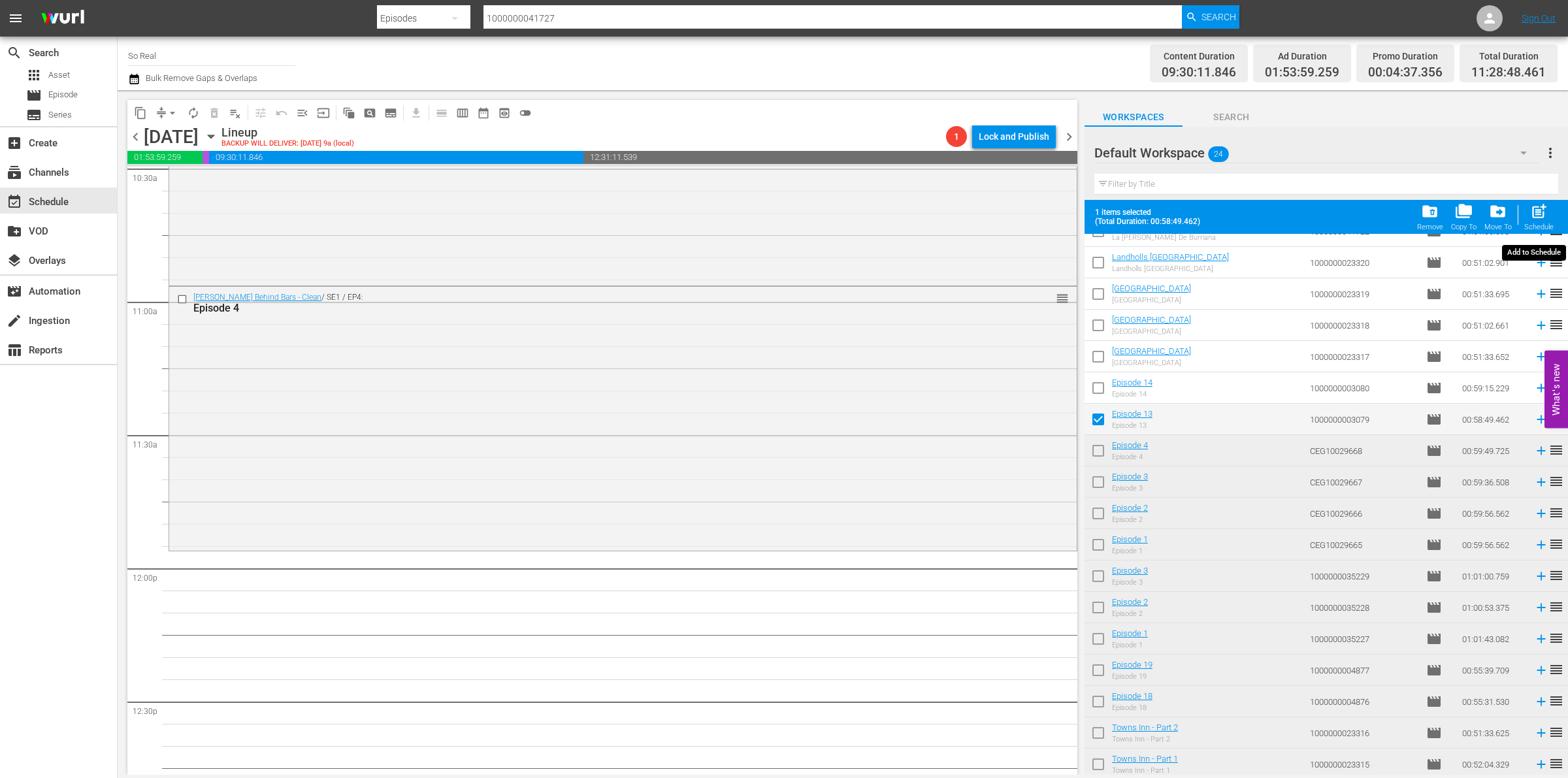
click at [1538, 227] on div "Schedule" at bounding box center [1540, 227] width 29 height 9
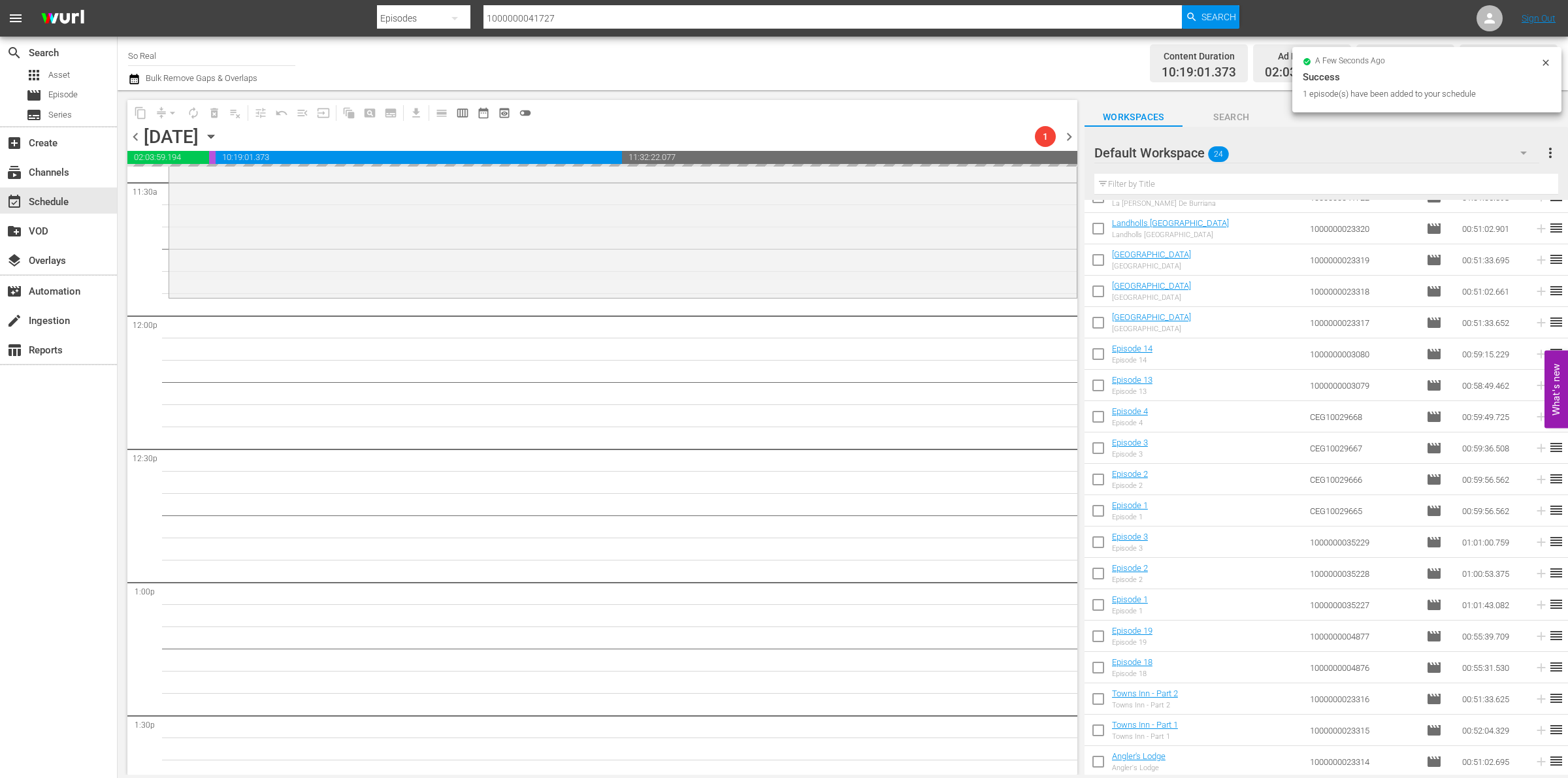
scroll to position [3052, 0]
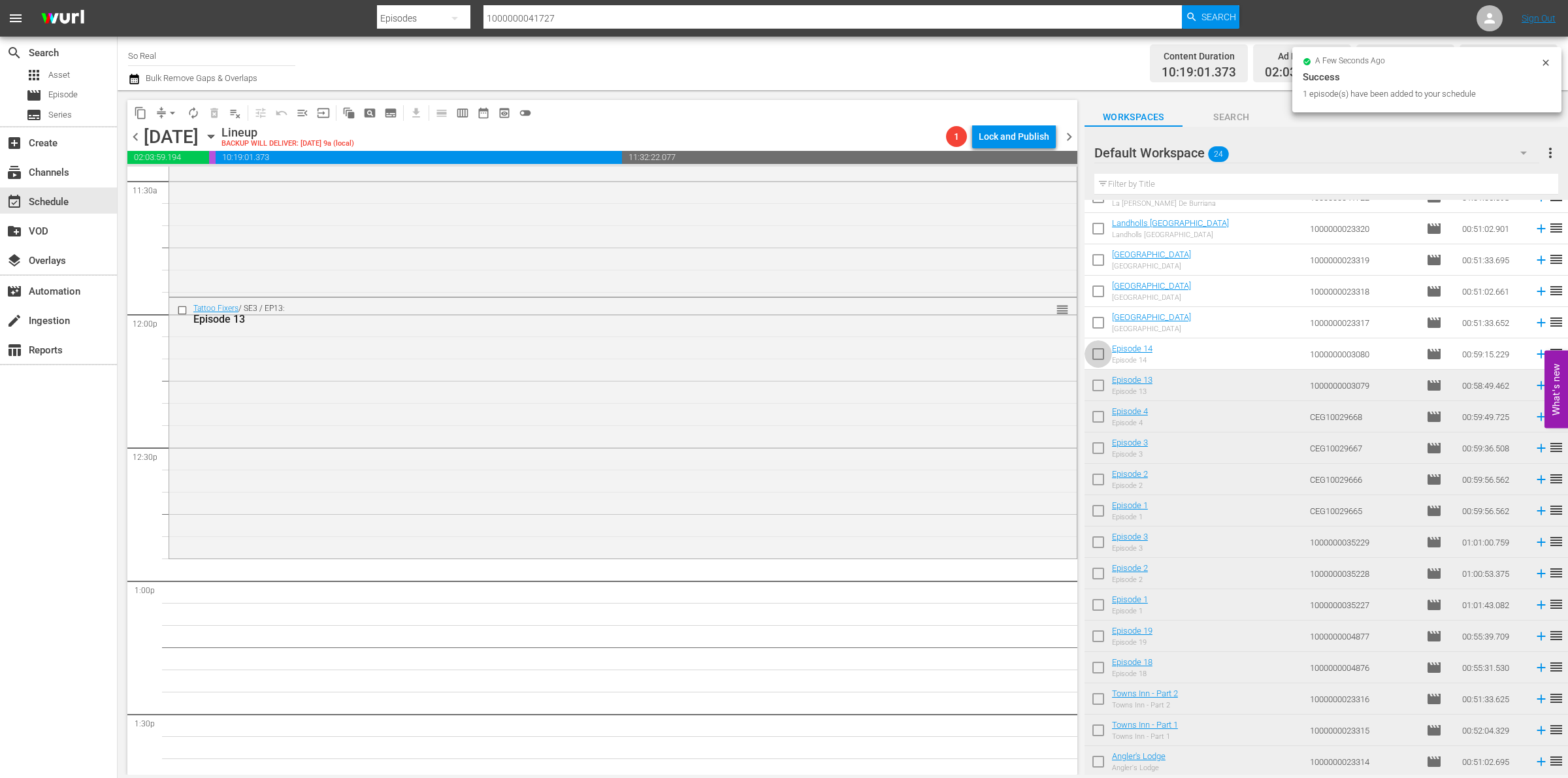
click at [1099, 360] on input "checkbox" at bounding box center [1098, 357] width 28 height 28
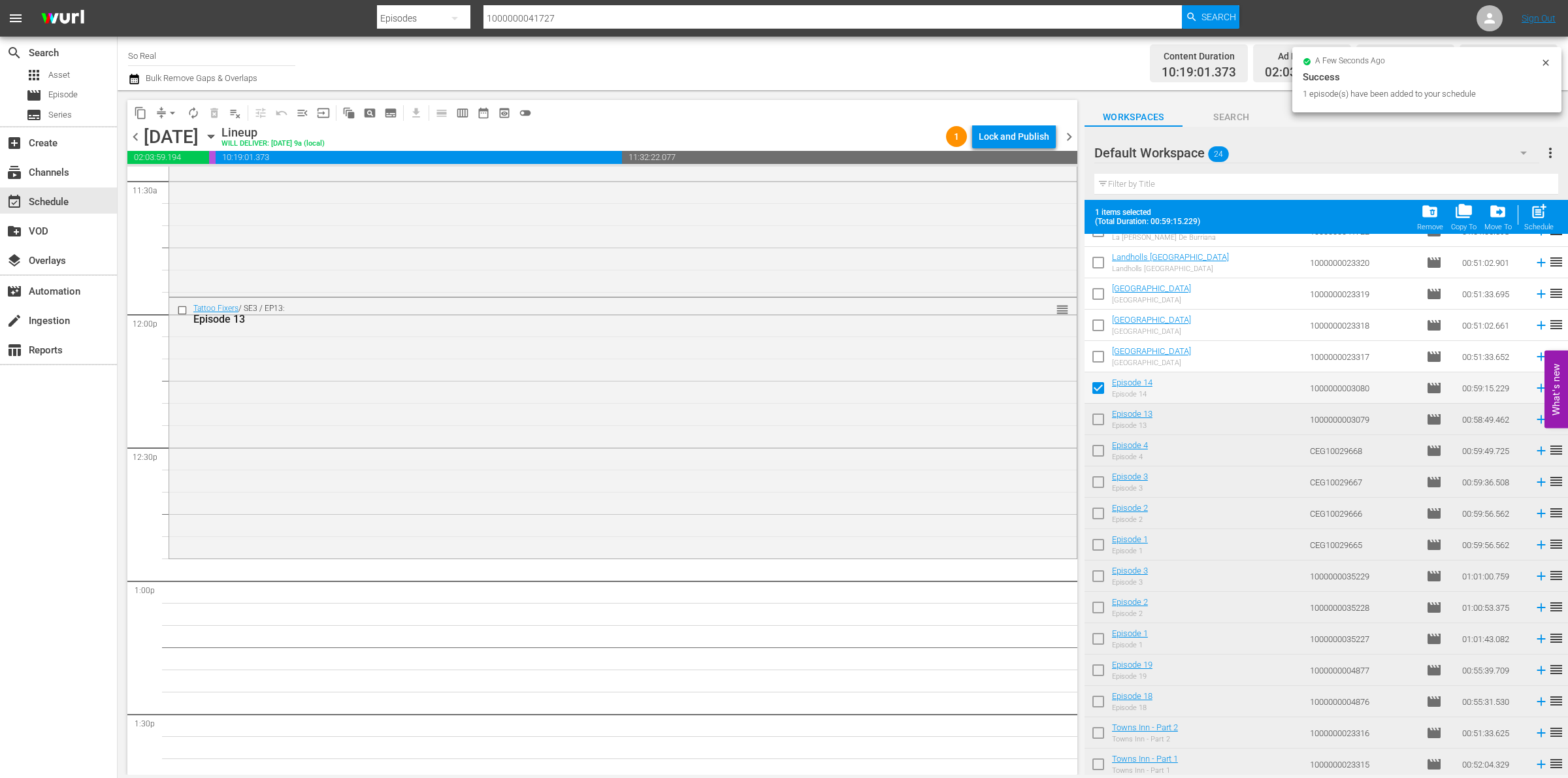
click at [1531, 221] on span "post_add" at bounding box center [1539, 211] width 17 height 17
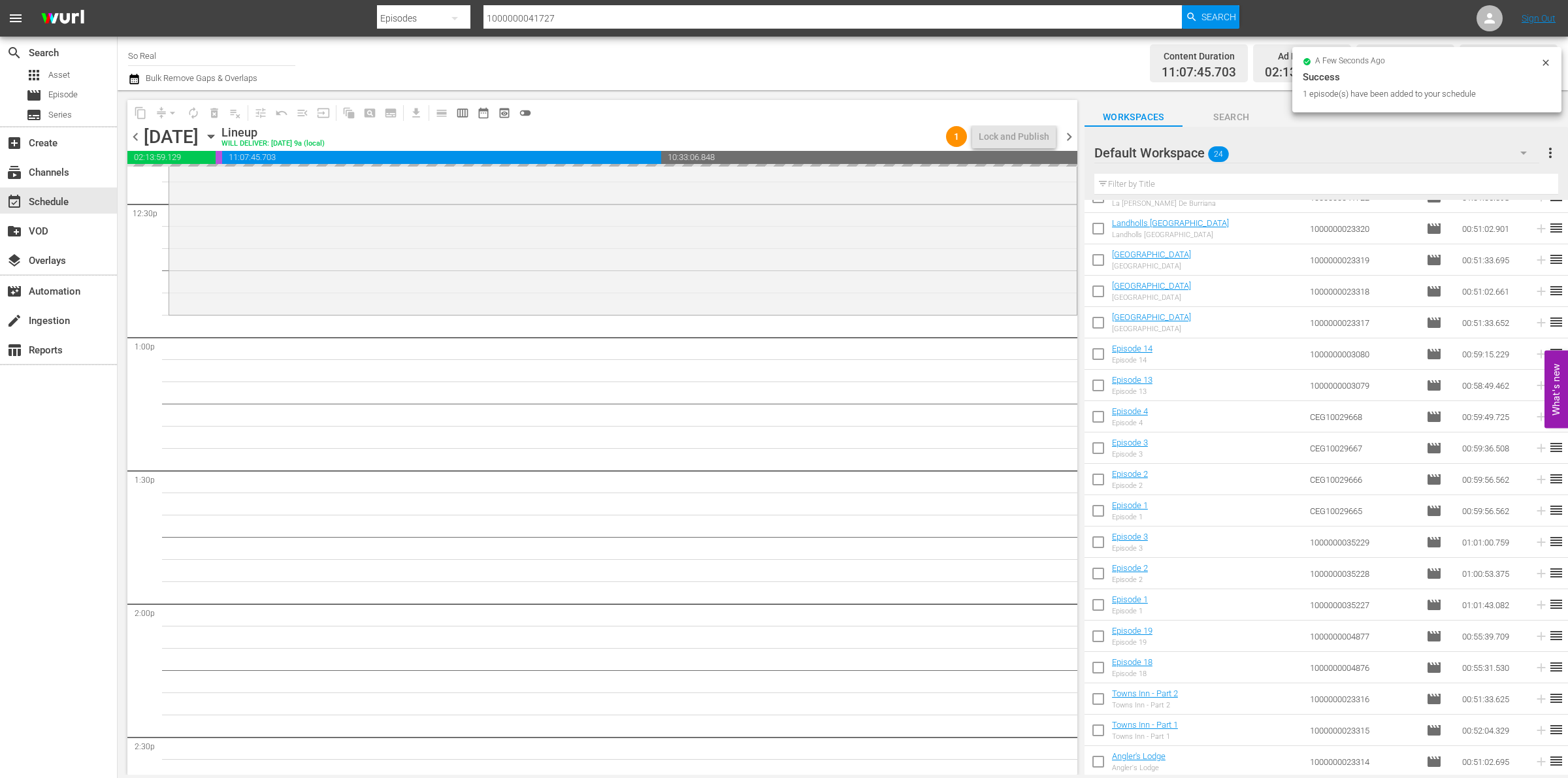
scroll to position [3297, 0]
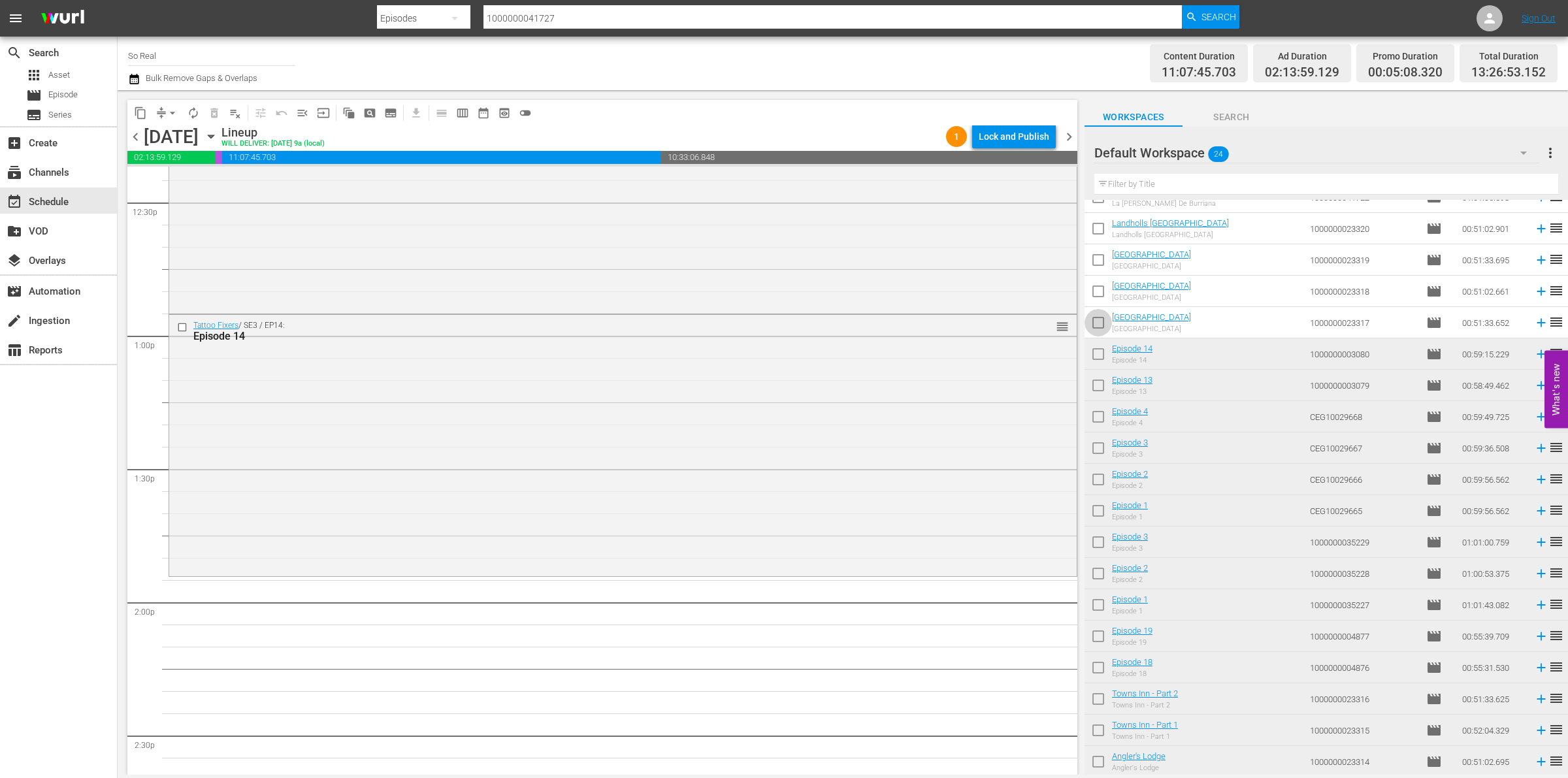
click at [1098, 321] on input "checkbox" at bounding box center [1098, 326] width 28 height 28
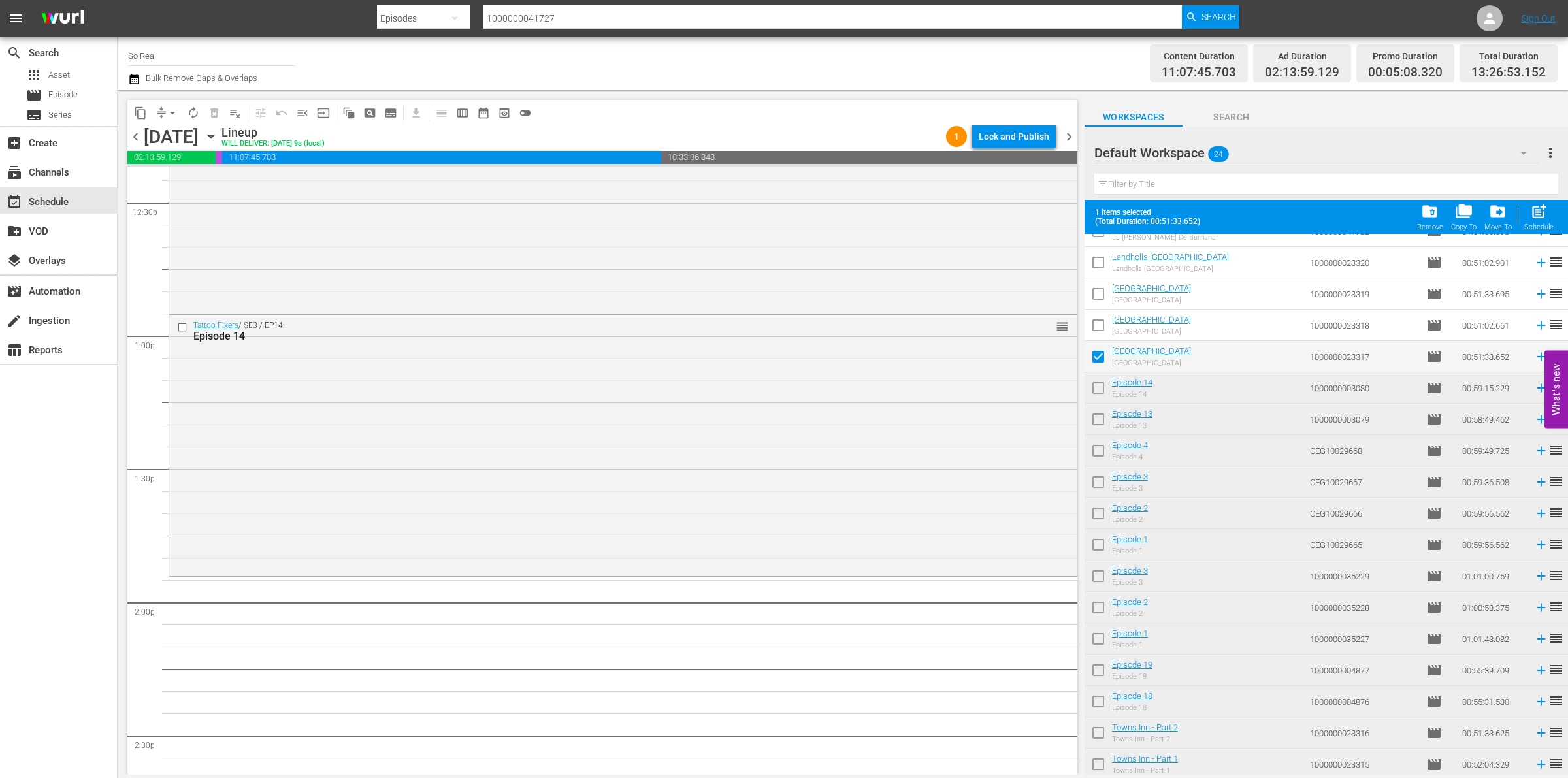
click at [1533, 231] on div "Schedule" at bounding box center [1540, 227] width 29 height 9
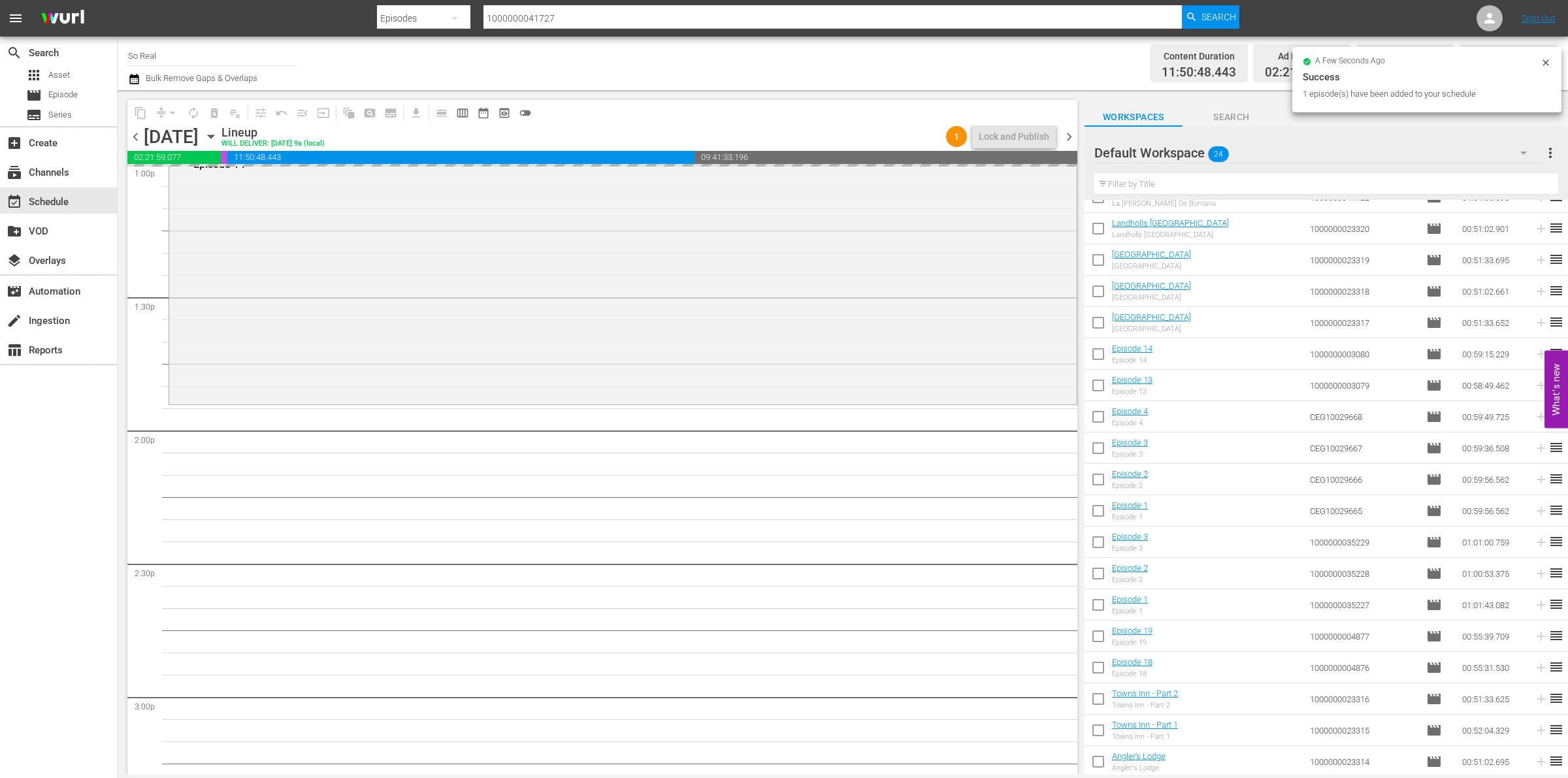
scroll to position [3470, 0]
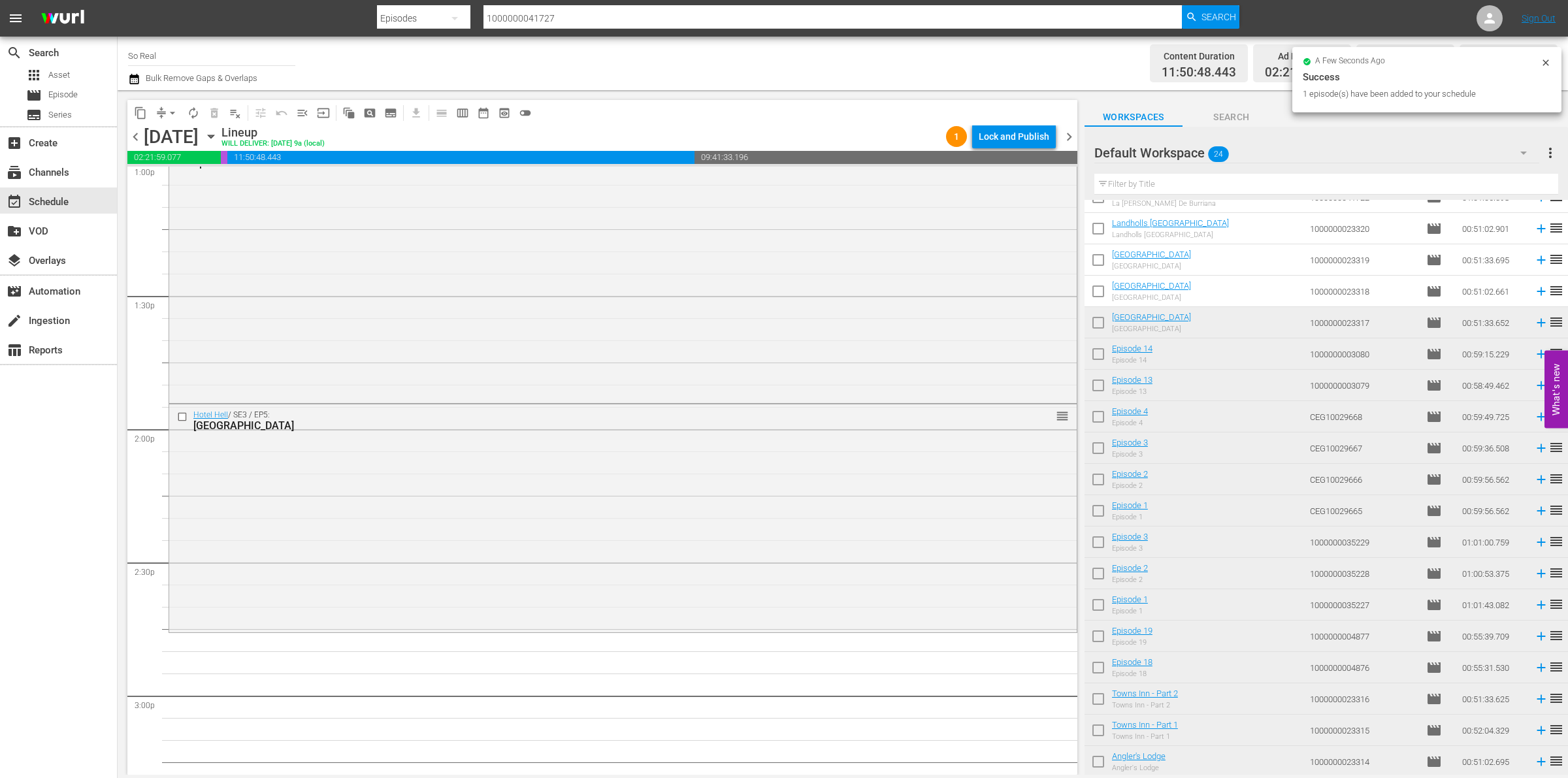
click at [1100, 299] on input "checkbox" at bounding box center [1098, 294] width 28 height 28
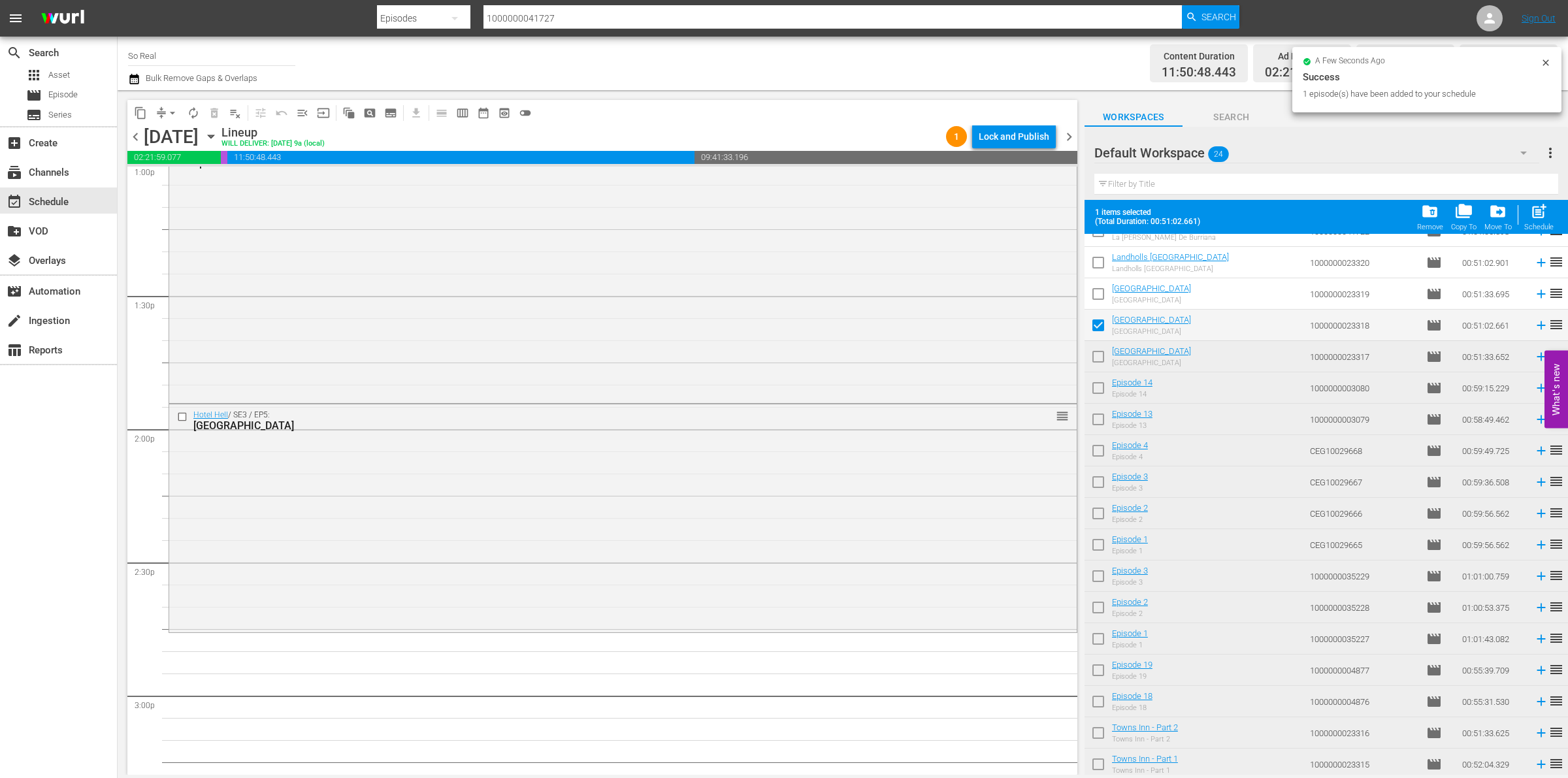
click at [1528, 215] on div "post_add Schedule" at bounding box center [1540, 216] width 29 height 28
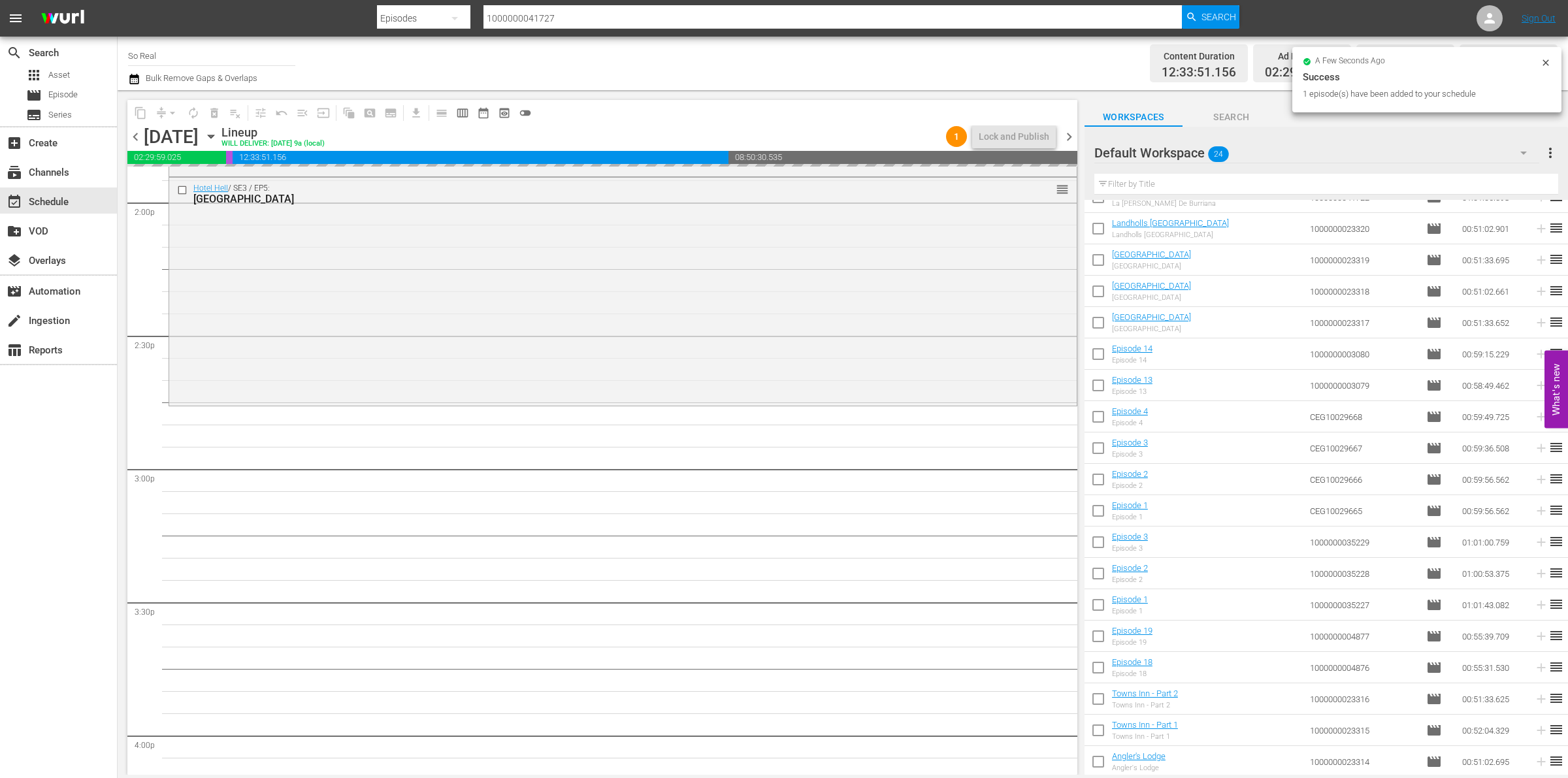
scroll to position [3719, 0]
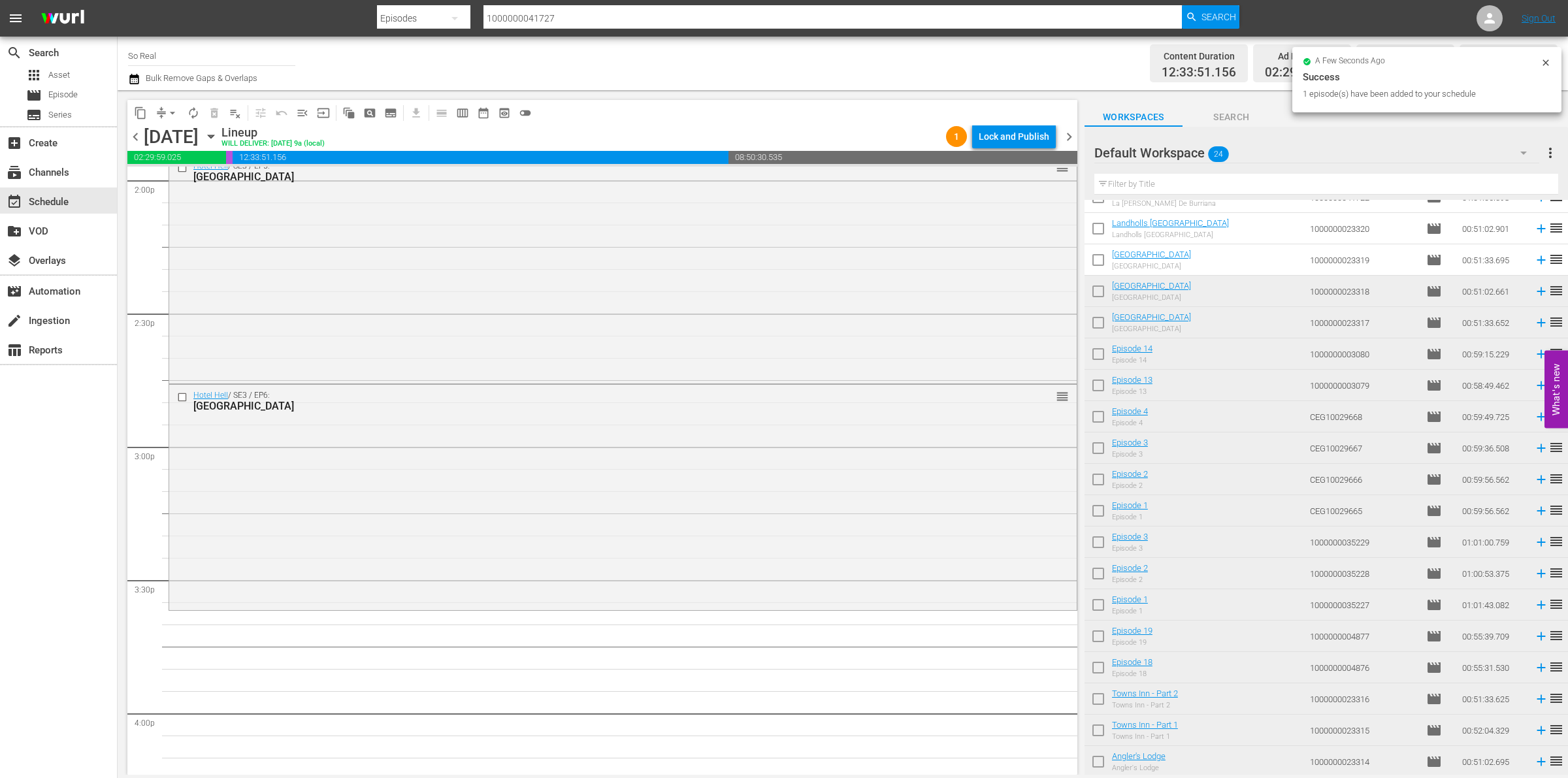
click at [1095, 261] on input "checkbox" at bounding box center [1098, 263] width 28 height 28
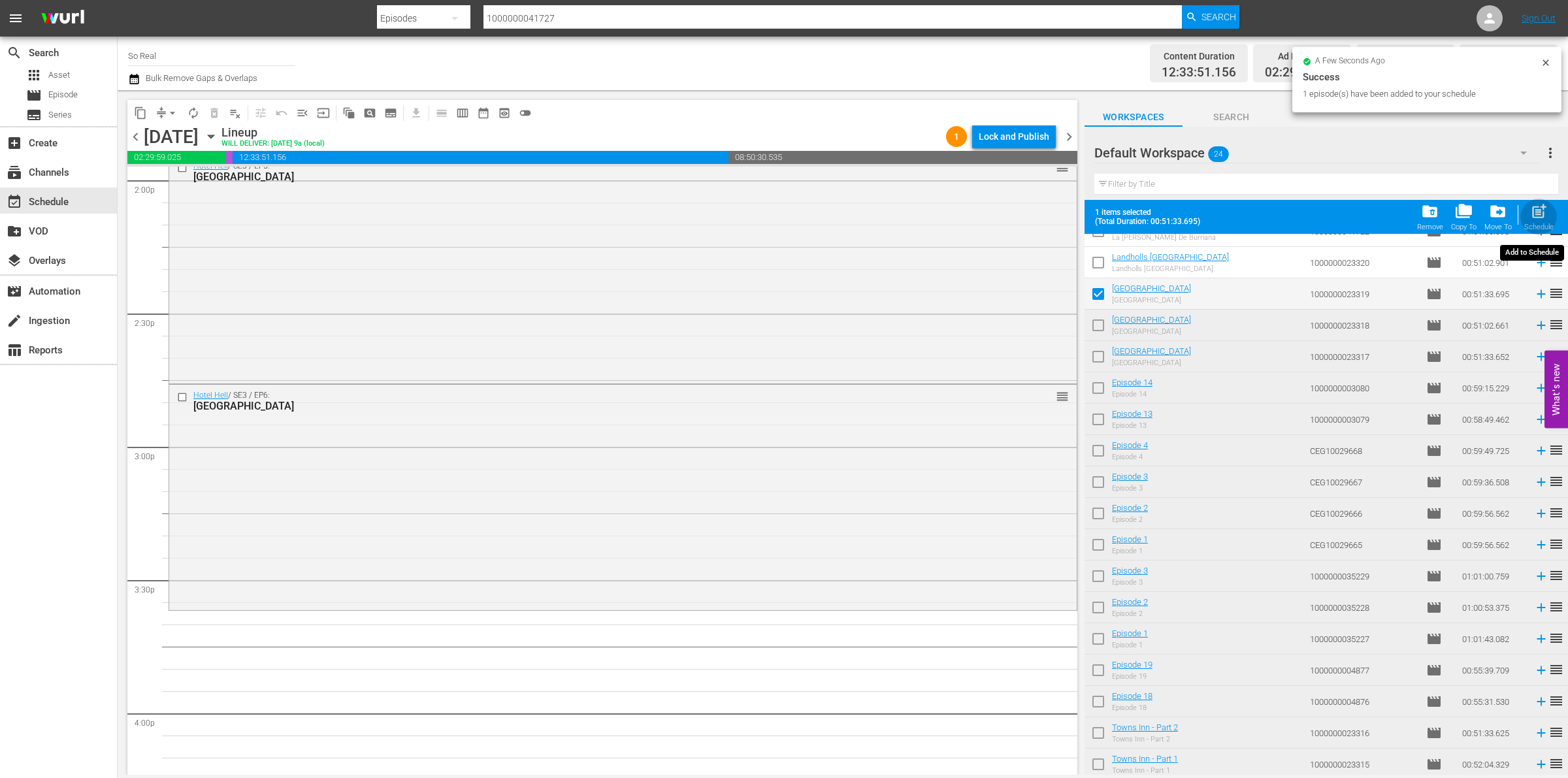
click at [1522, 211] on button "post_add Schedule" at bounding box center [1539, 217] width 37 height 36
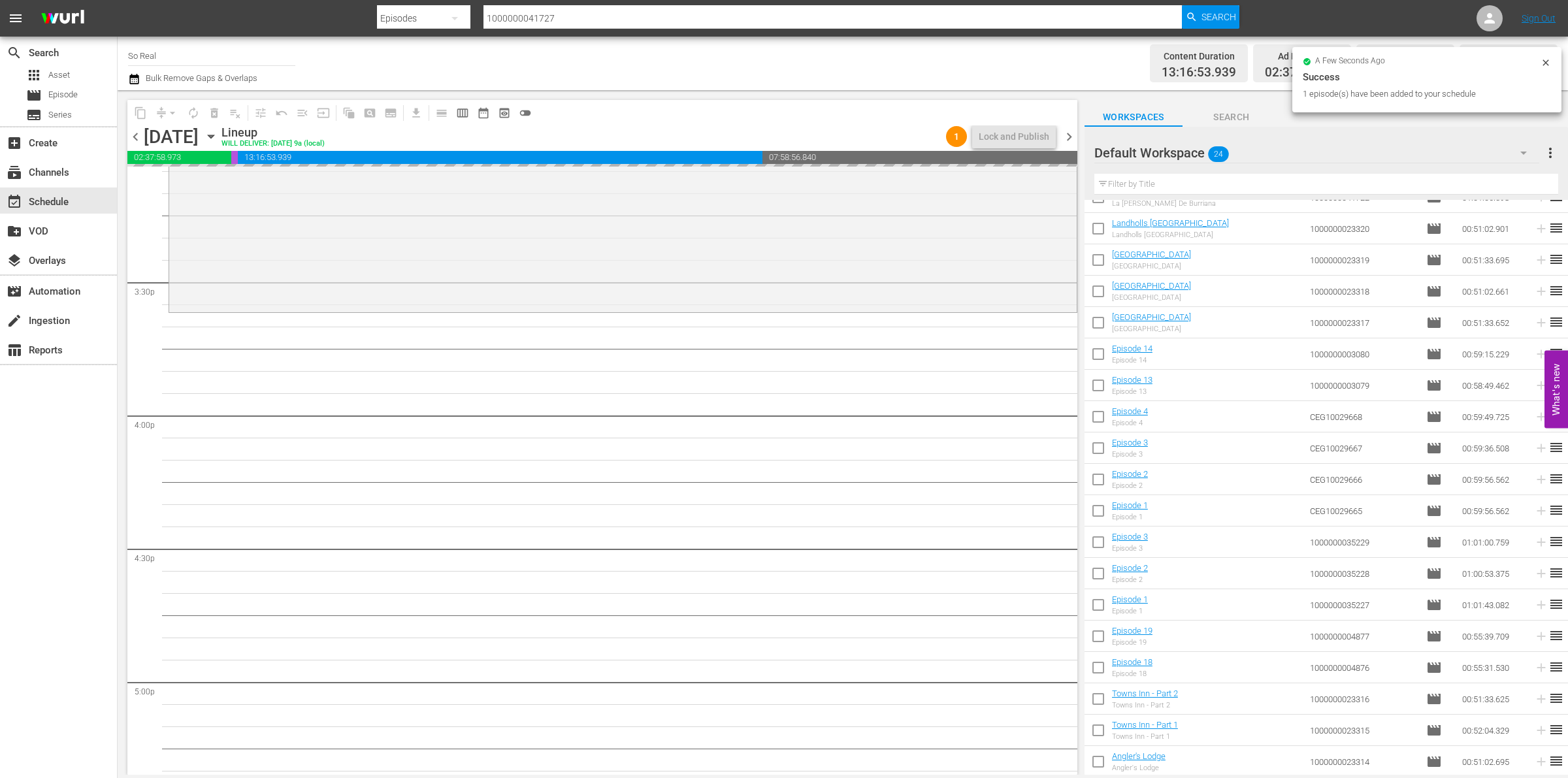
scroll to position [4018, 0]
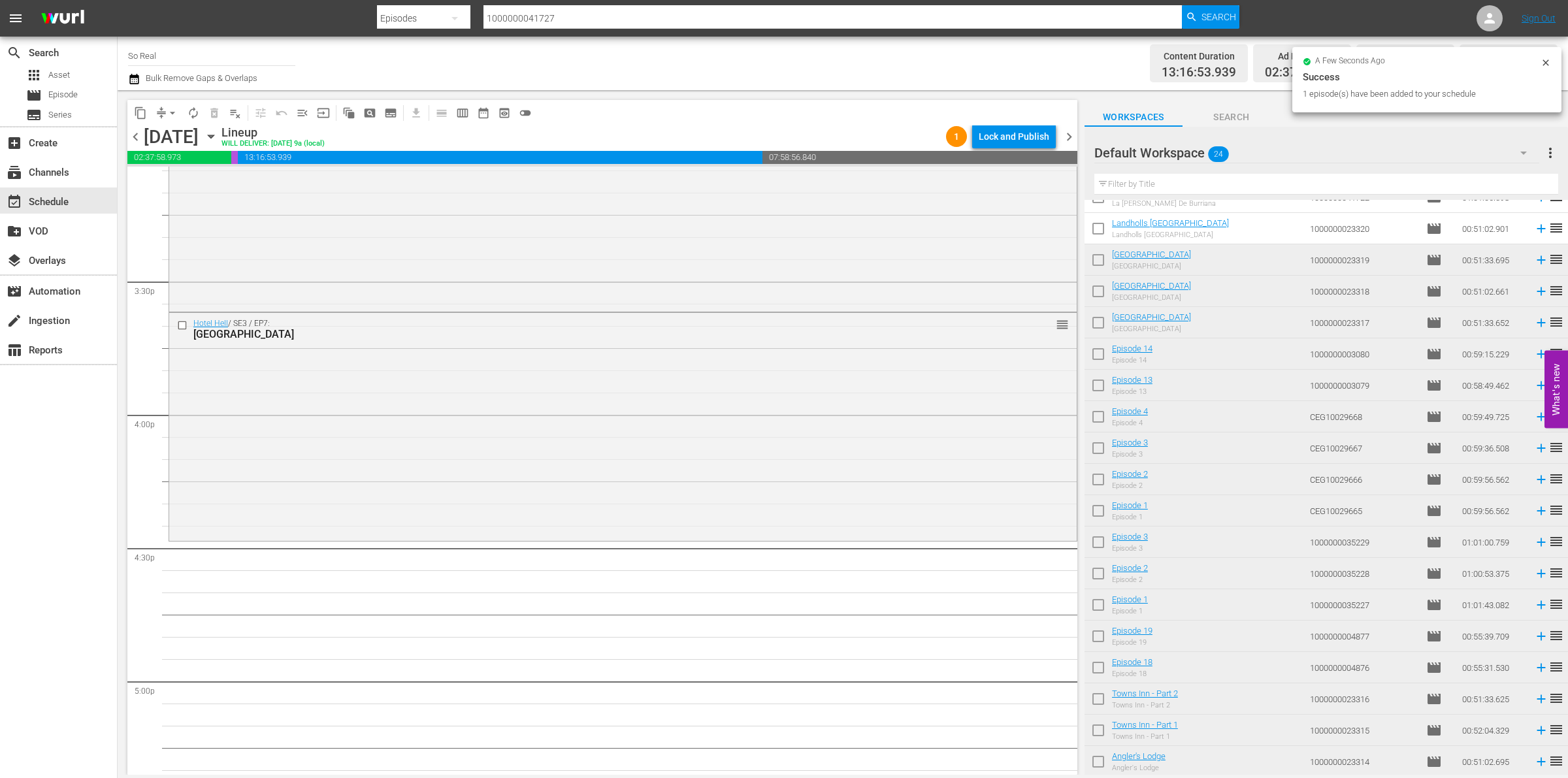
click at [1098, 235] on input "checkbox" at bounding box center [1098, 232] width 28 height 28
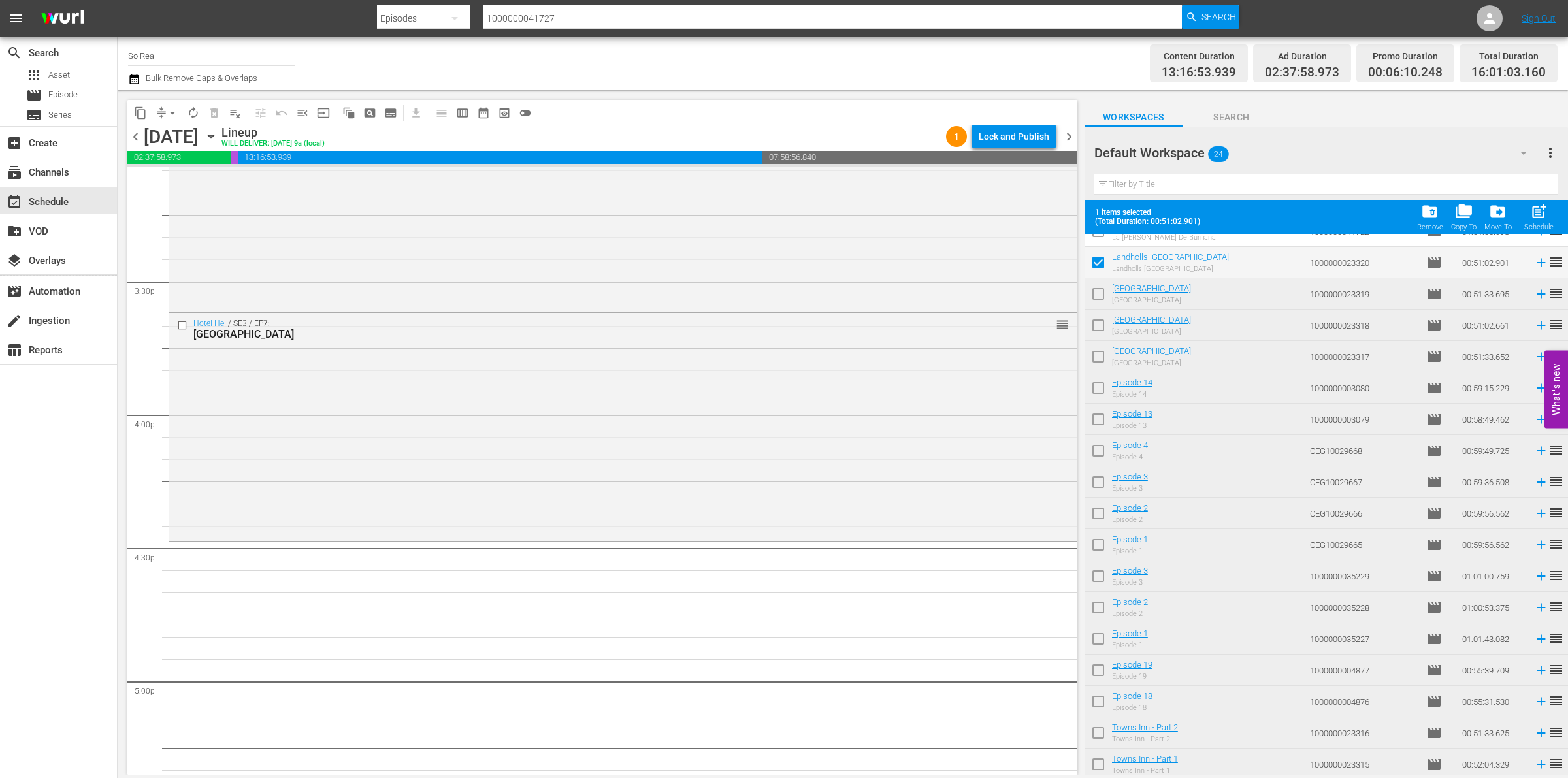
click at [1552, 217] on div "post_add Schedule" at bounding box center [1540, 216] width 29 height 28
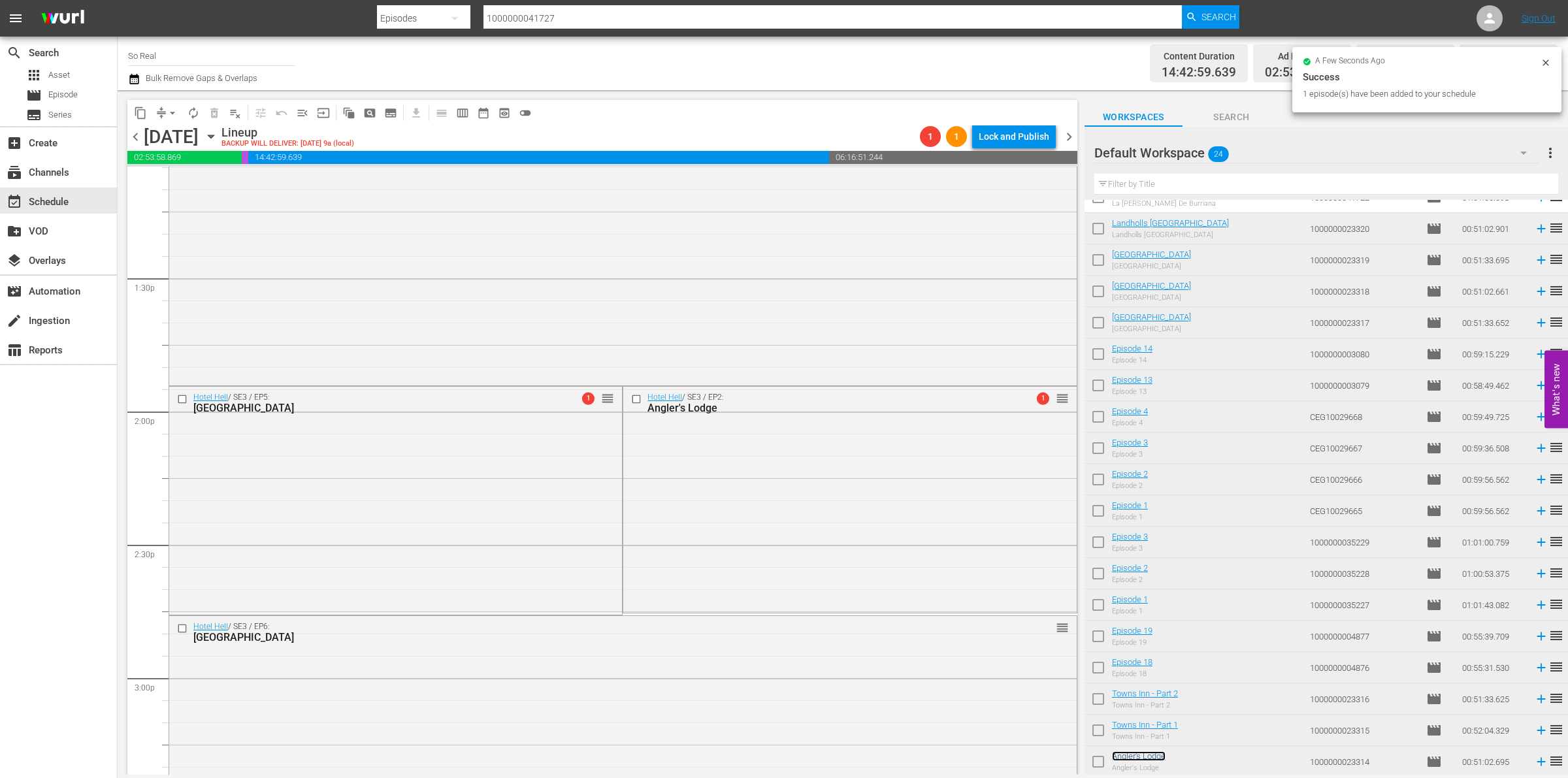
scroll to position [3489, 0]
click at [496, 526] on div "Hotel Hell / SE3 / EP5: Vienna Restaurant & Inn 1 reorder" at bounding box center [395, 499] width 453 height 226
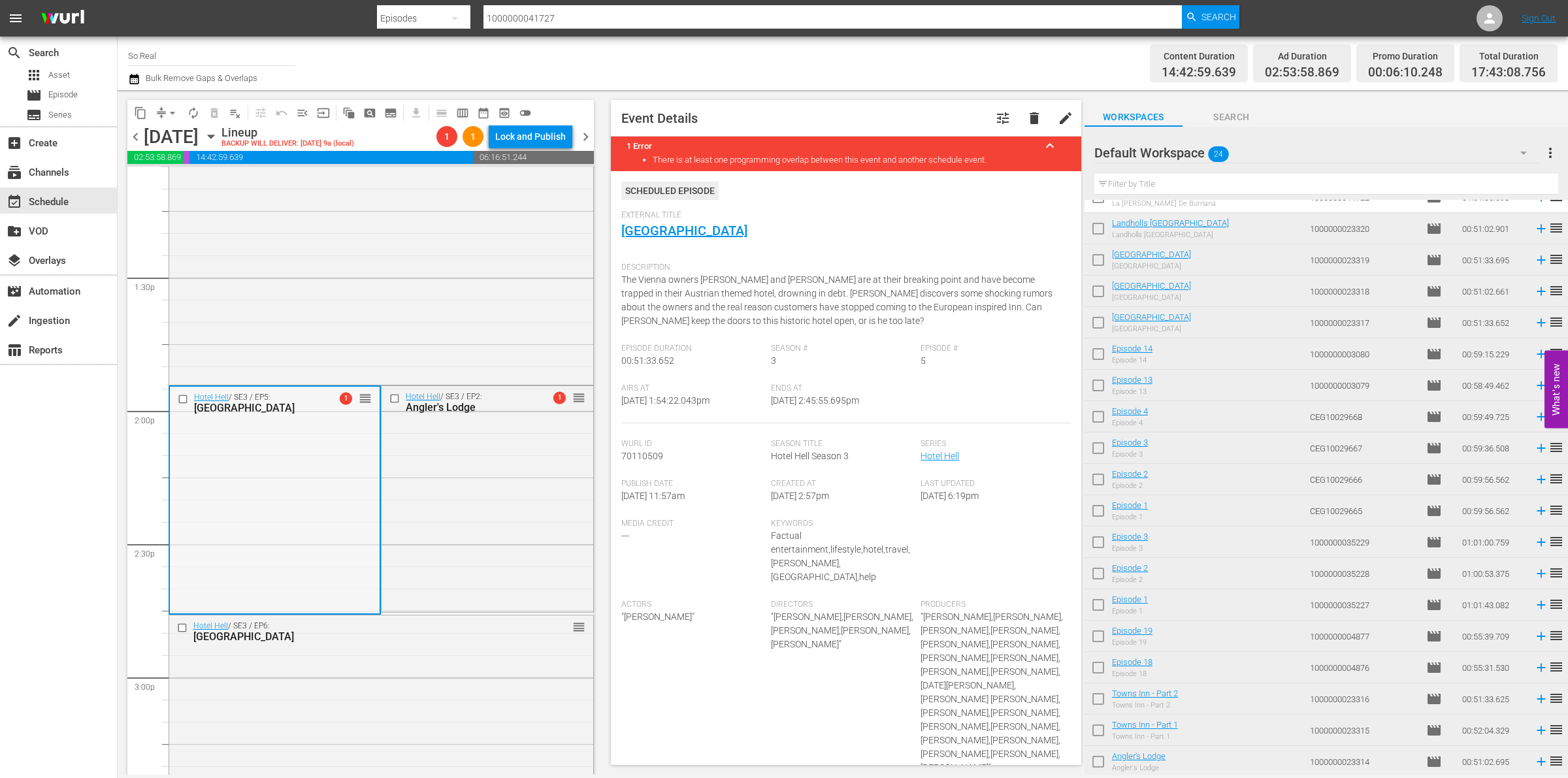
click at [181, 401] on input "checkbox" at bounding box center [184, 399] width 14 height 11
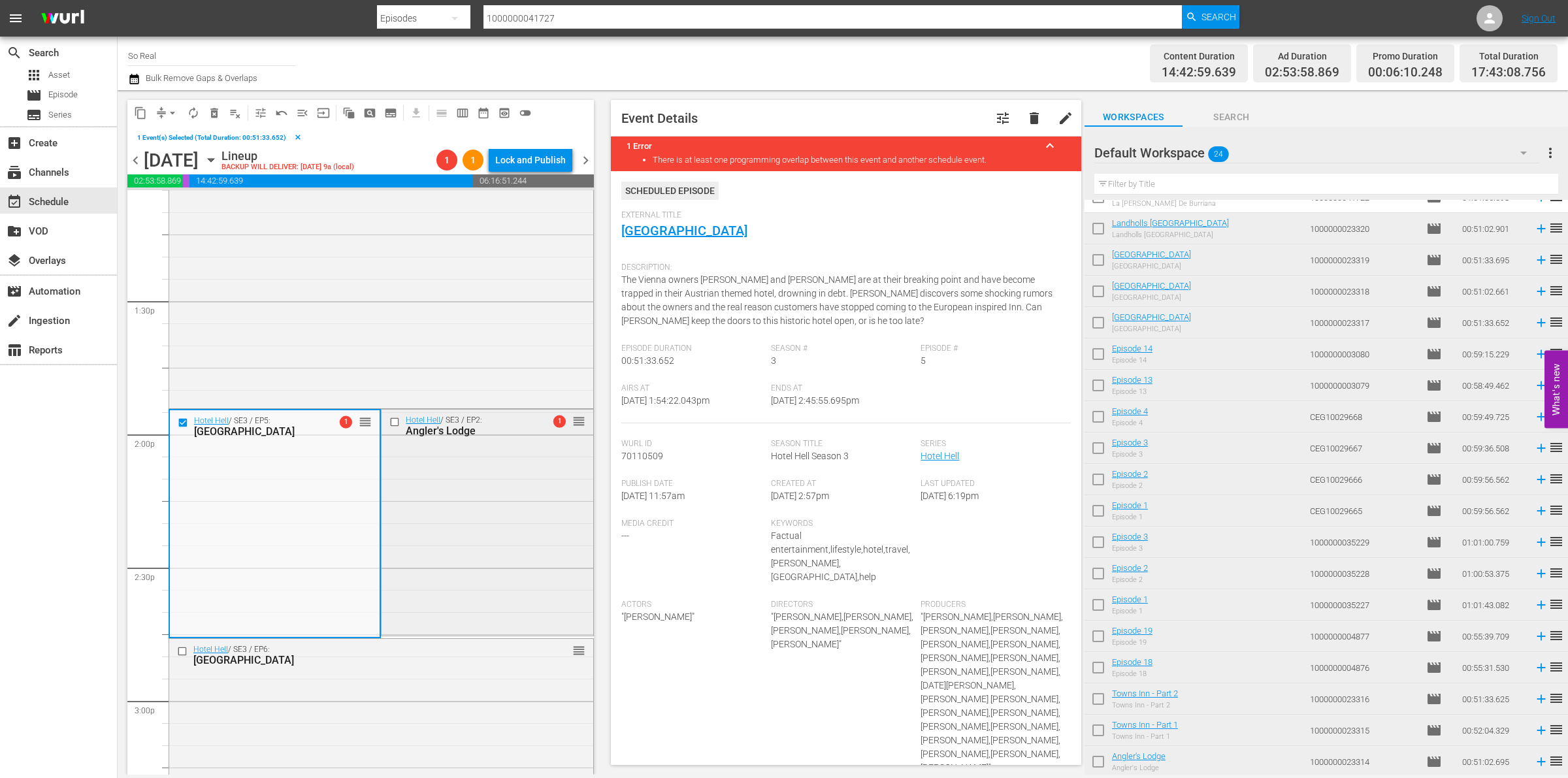
click at [391, 420] on input "checkbox" at bounding box center [396, 422] width 14 height 11
click at [1028, 119] on span "delete" at bounding box center [1035, 118] width 16 height 16
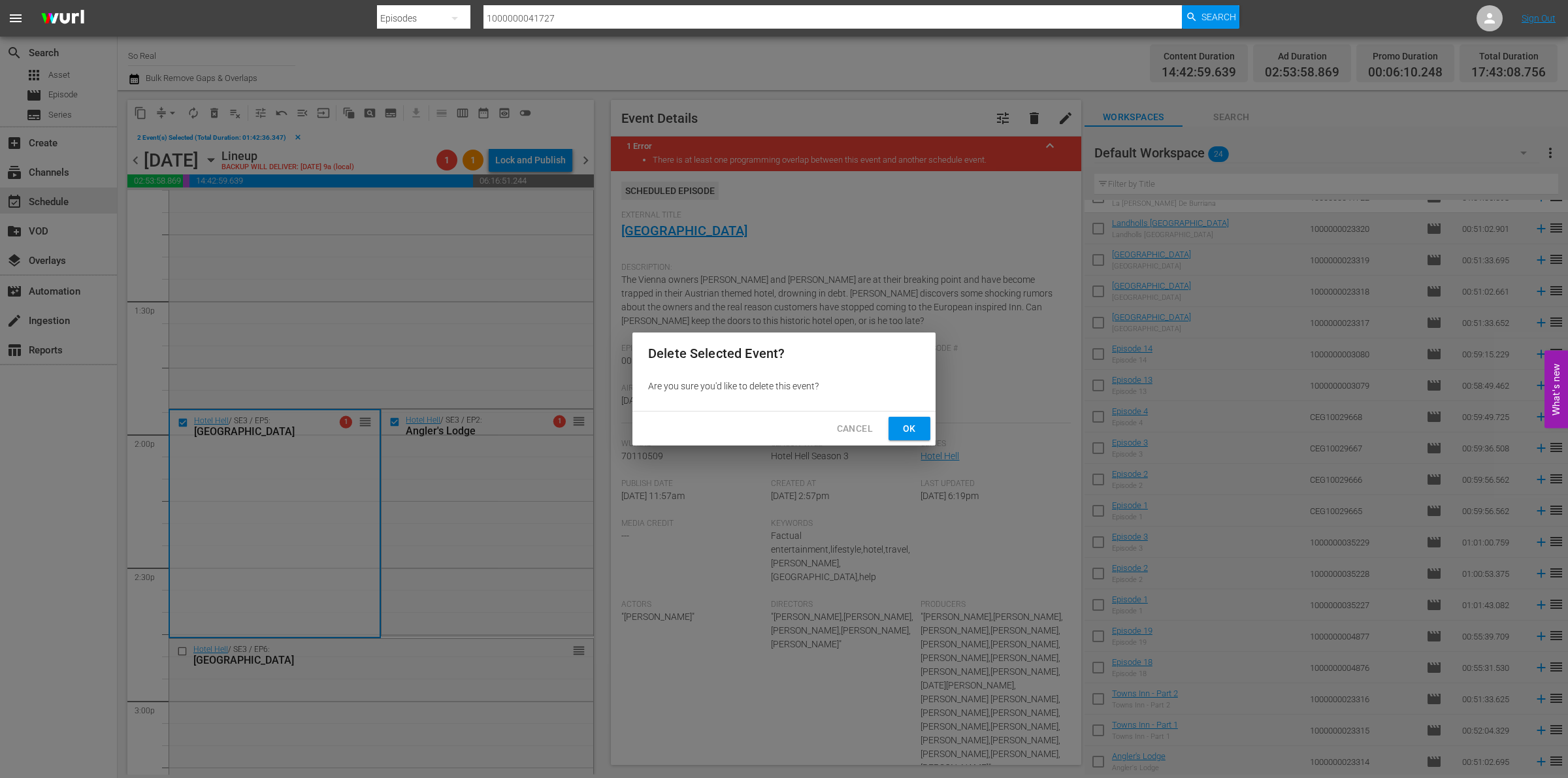
click at [915, 424] on span "Ok" at bounding box center [910, 428] width 21 height 16
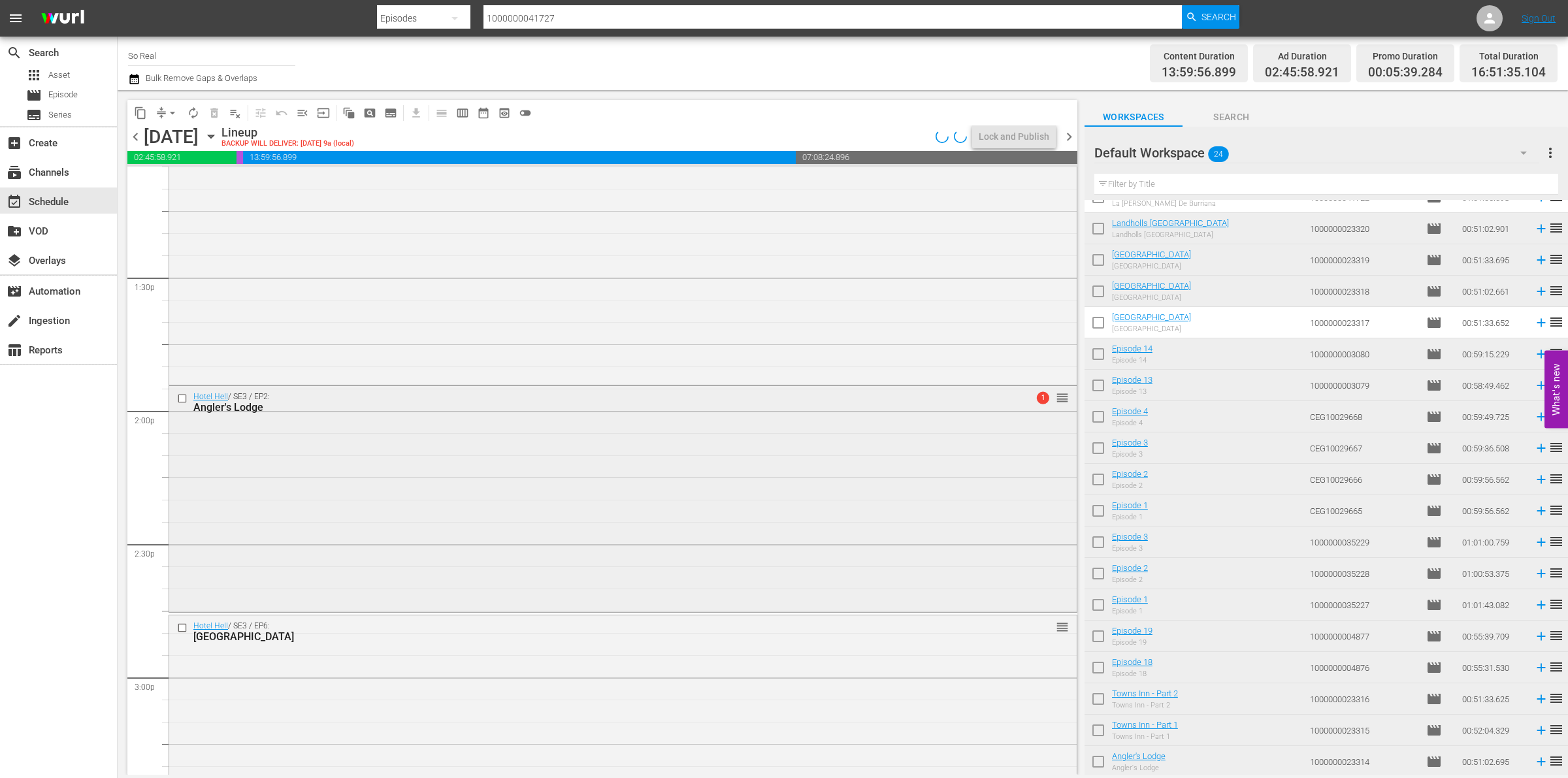
click at [288, 458] on div "Hotel Hell / SE3 / EP2: Angler's Lodge 1 reorder" at bounding box center [623, 497] width 908 height 223
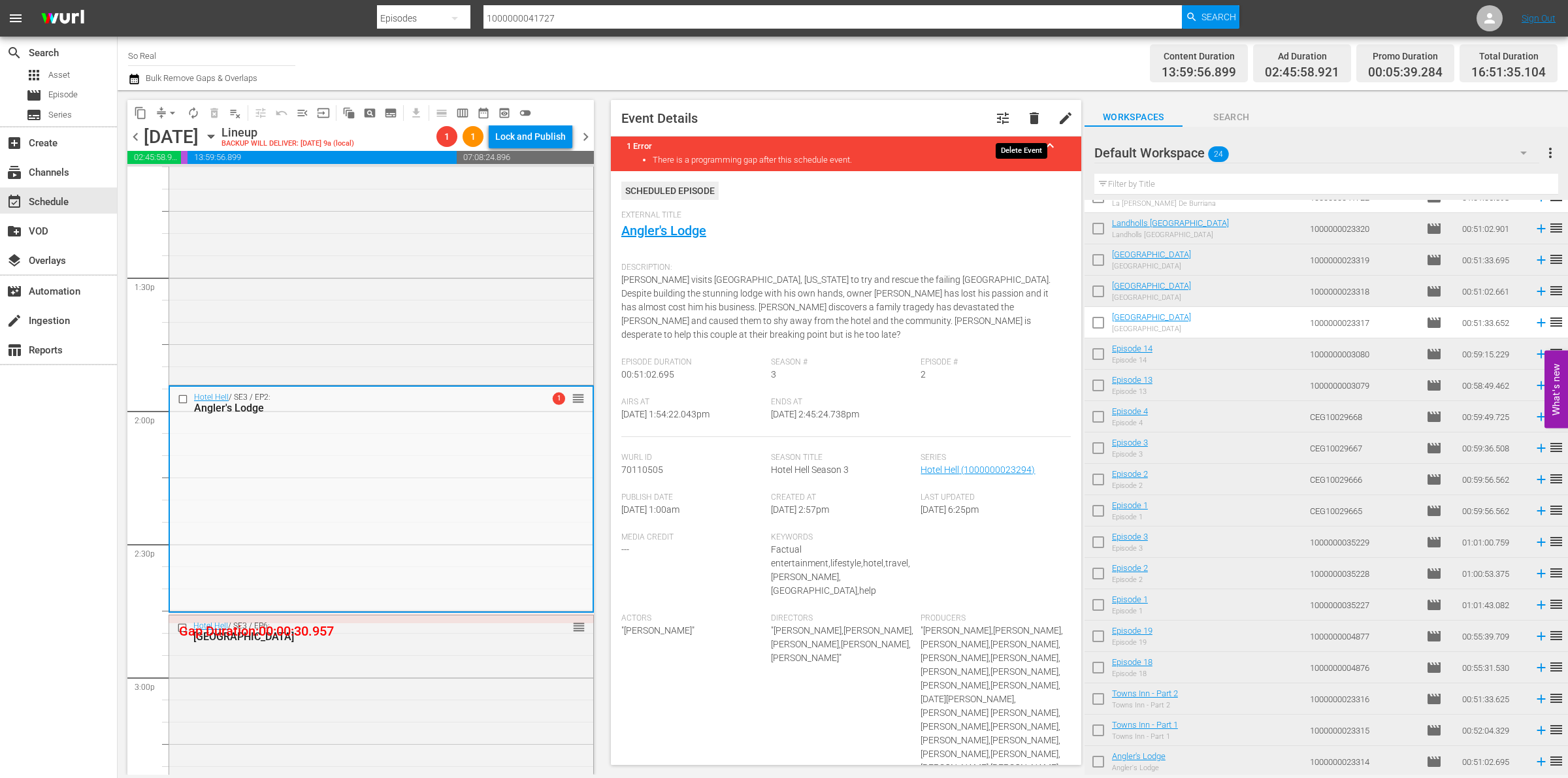
click at [1031, 118] on button "delete" at bounding box center [1035, 118] width 31 height 31
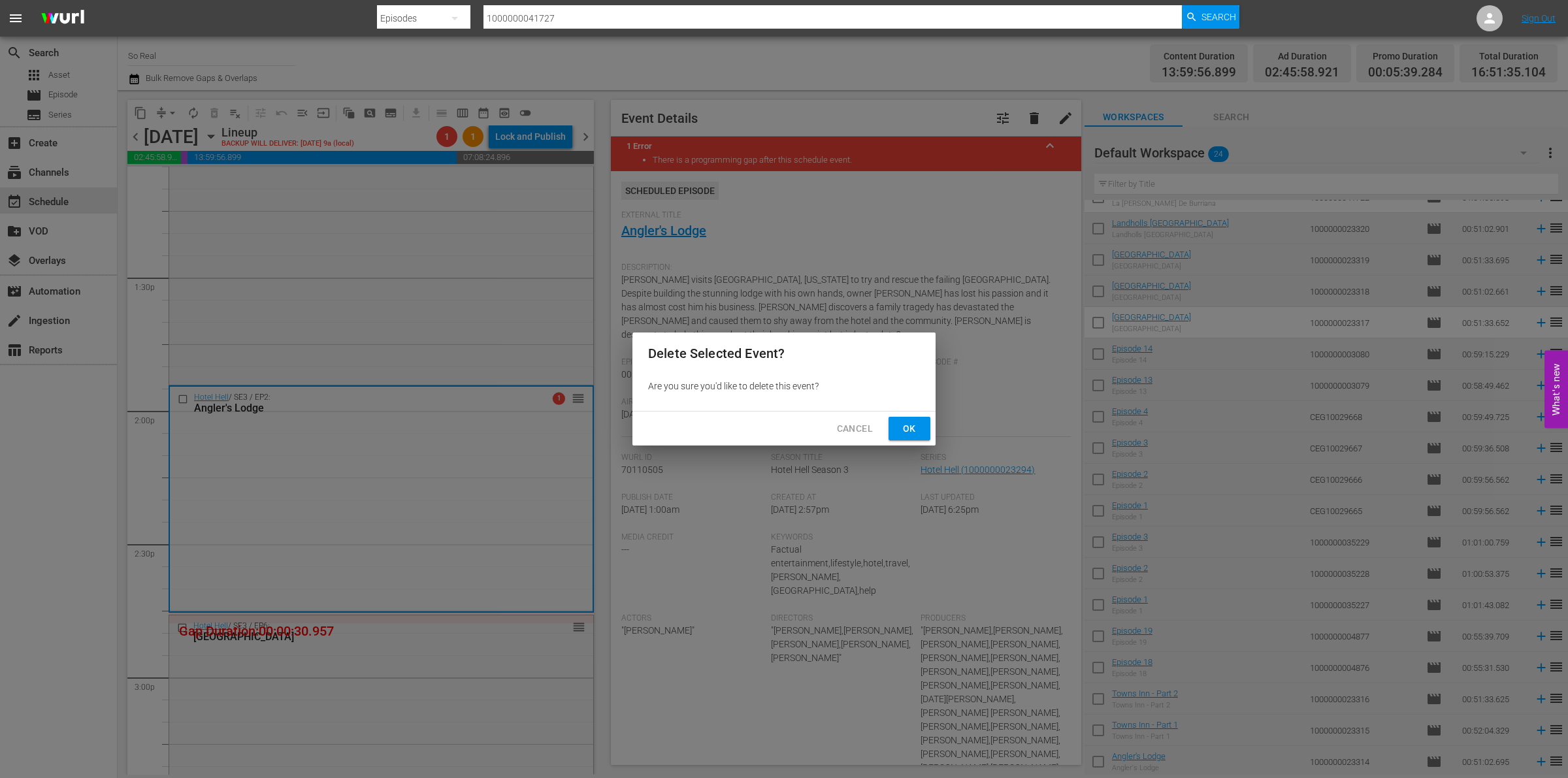
click at [925, 417] on button "Ok" at bounding box center [910, 429] width 42 height 24
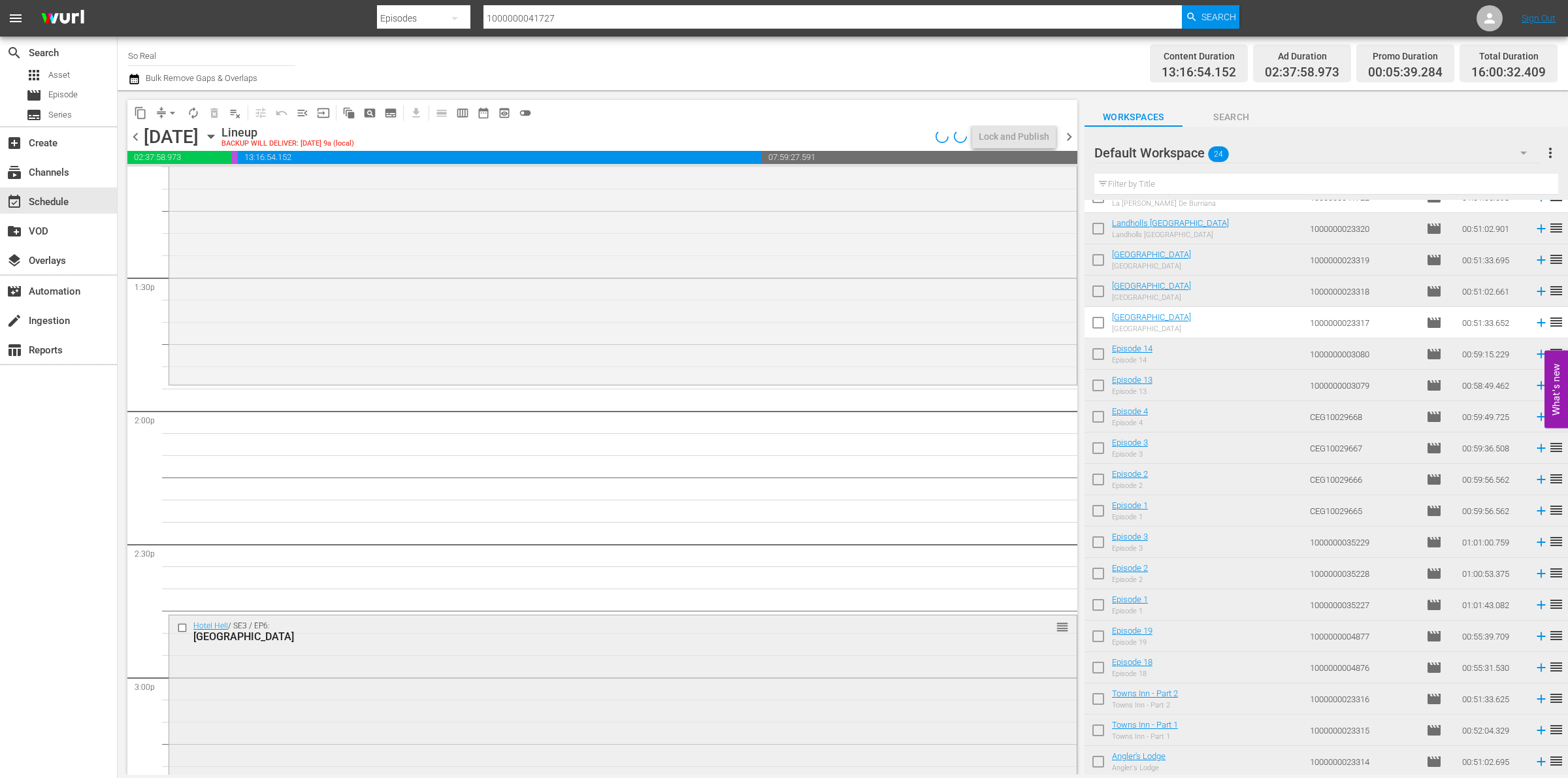
click at [326, 717] on div "Hotel Hell / SE3 / EP6: Brick Hotel reorder" at bounding box center [623, 727] width 908 height 223
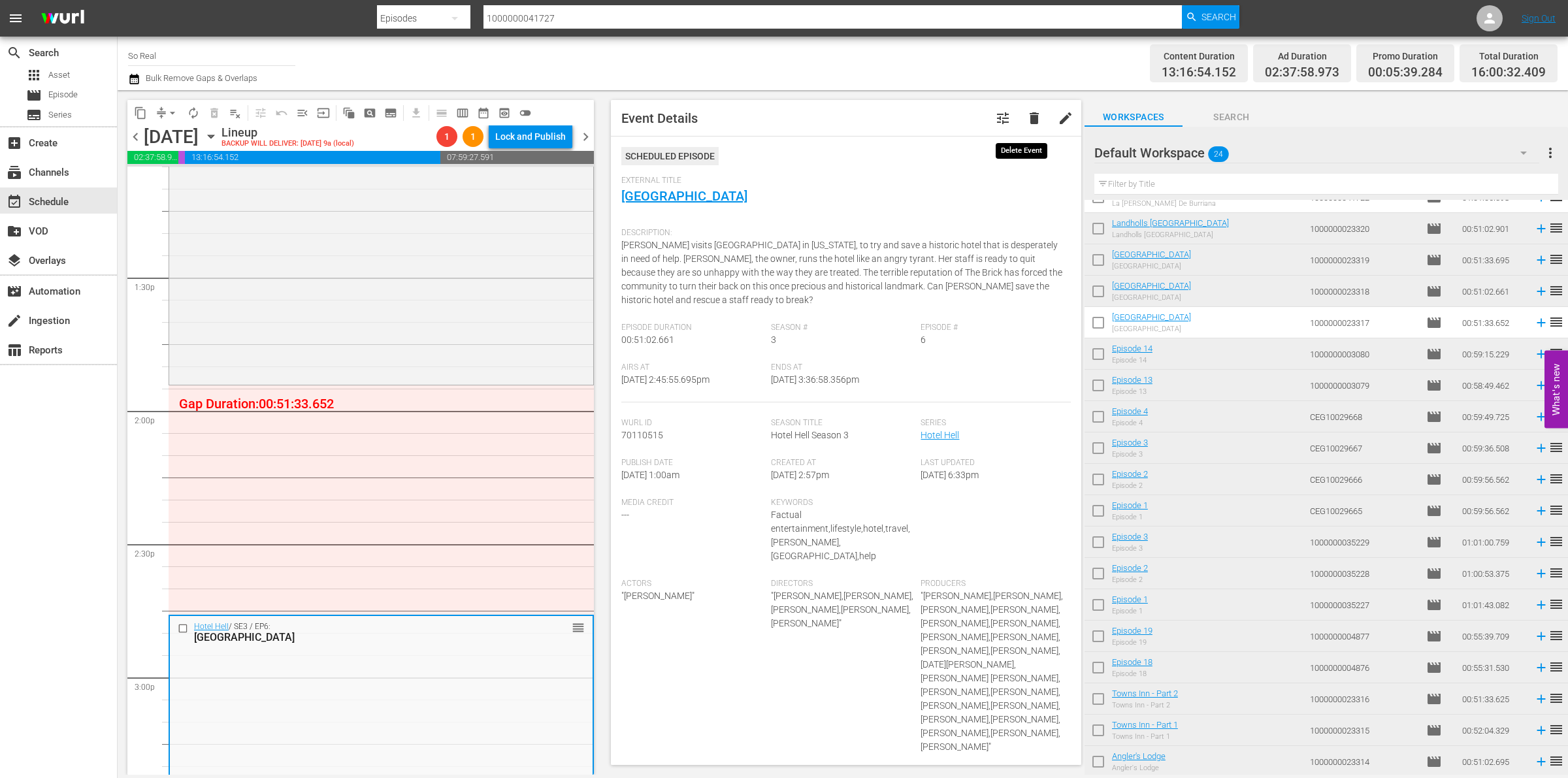
click at [1027, 118] on span "delete" at bounding box center [1035, 118] width 16 height 16
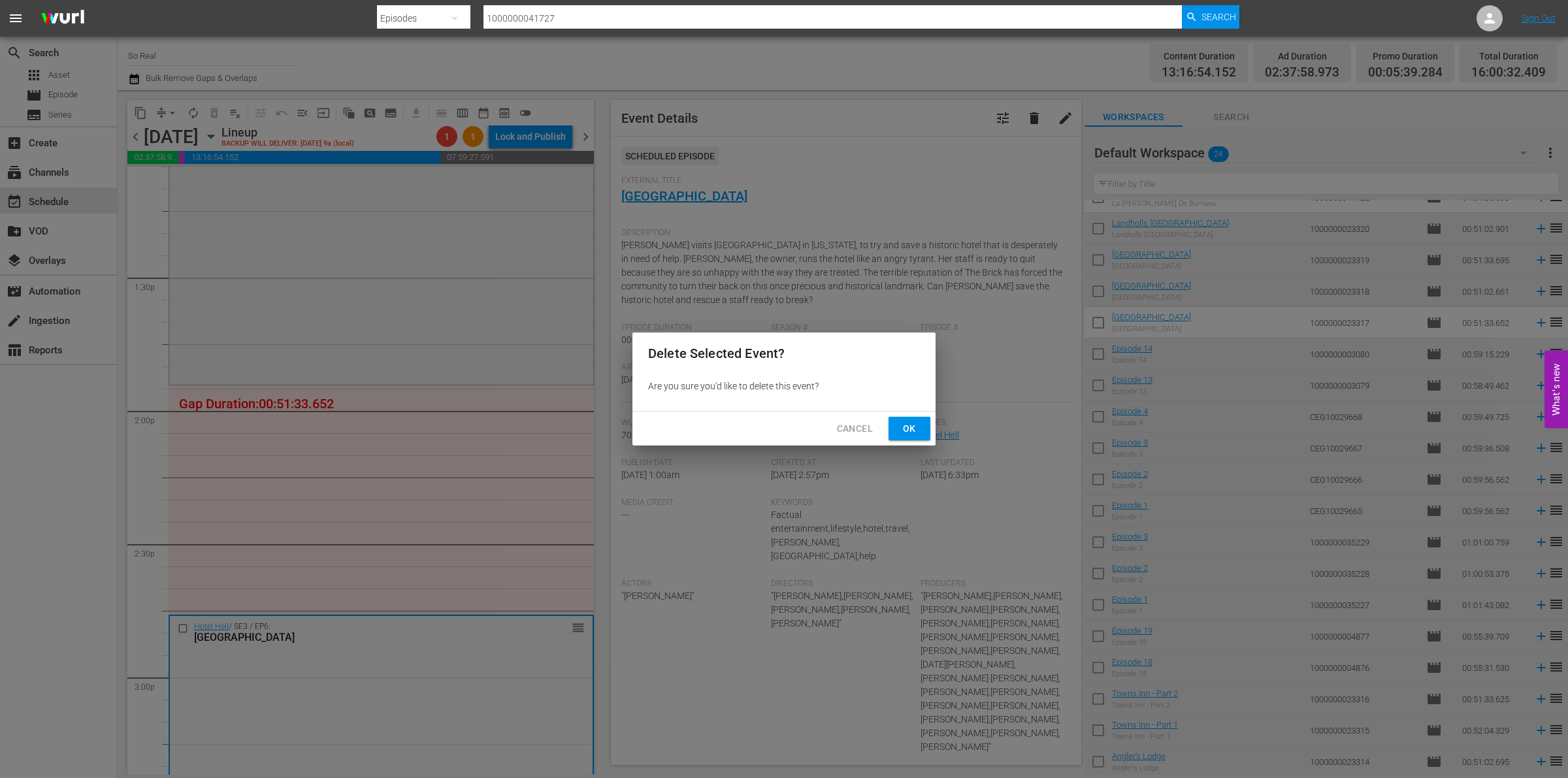
click at [910, 421] on span "Ok" at bounding box center [910, 428] width 21 height 16
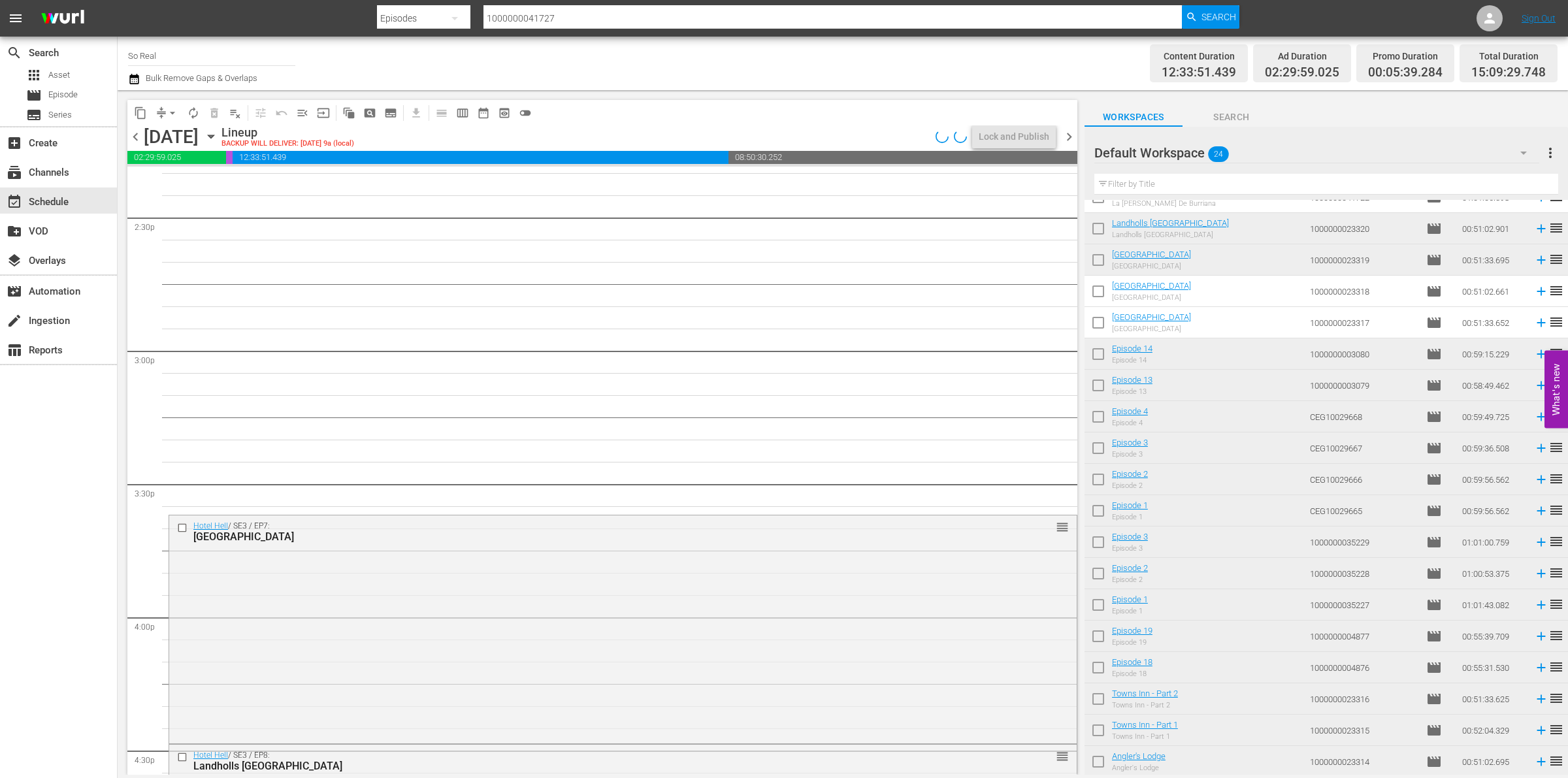
scroll to position [3812, 0]
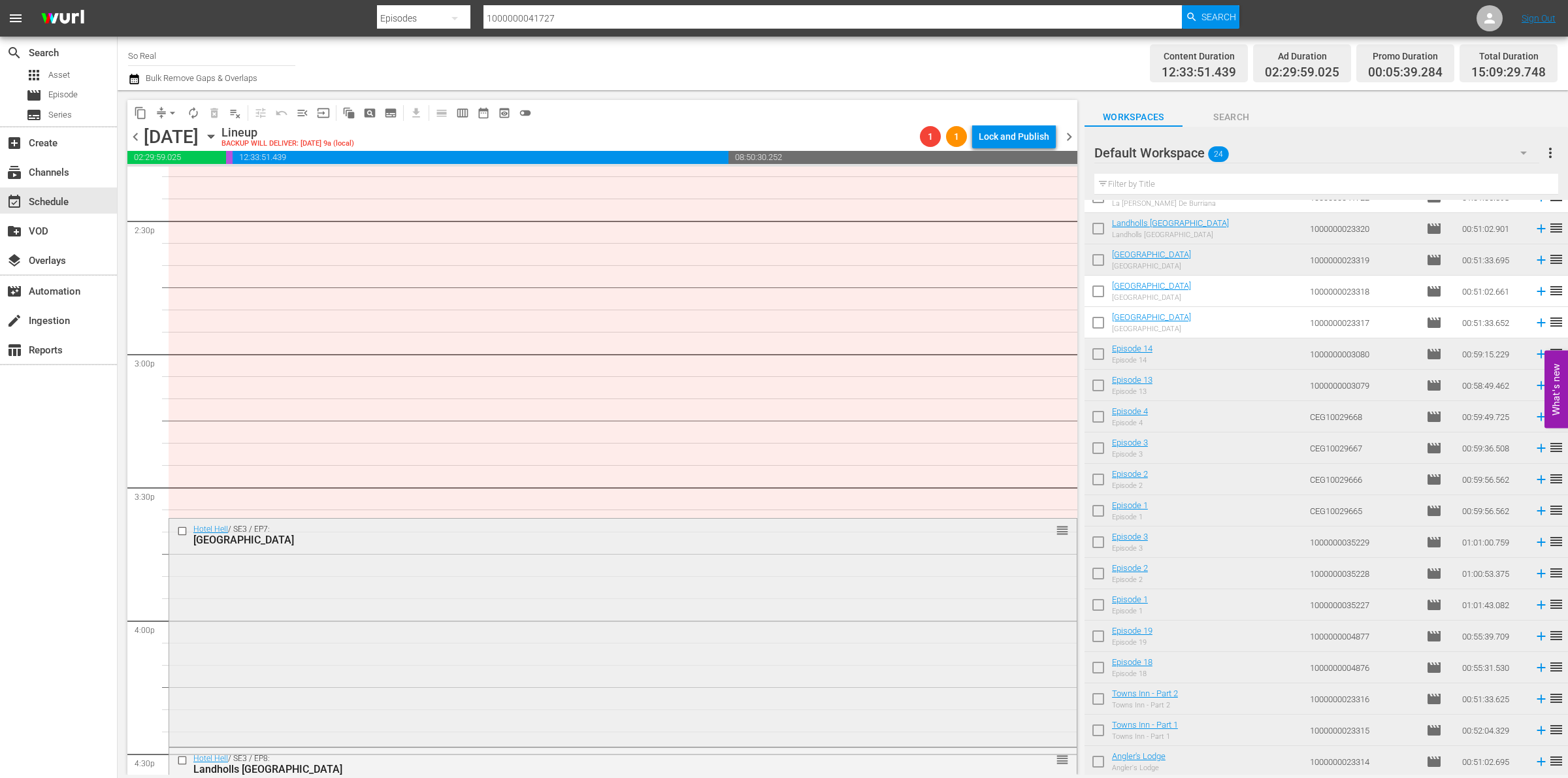
click at [361, 638] on div "Hotel Hell / SE3 / EP7: [GEOGRAPHIC_DATA] reorder" at bounding box center [623, 632] width 908 height 226
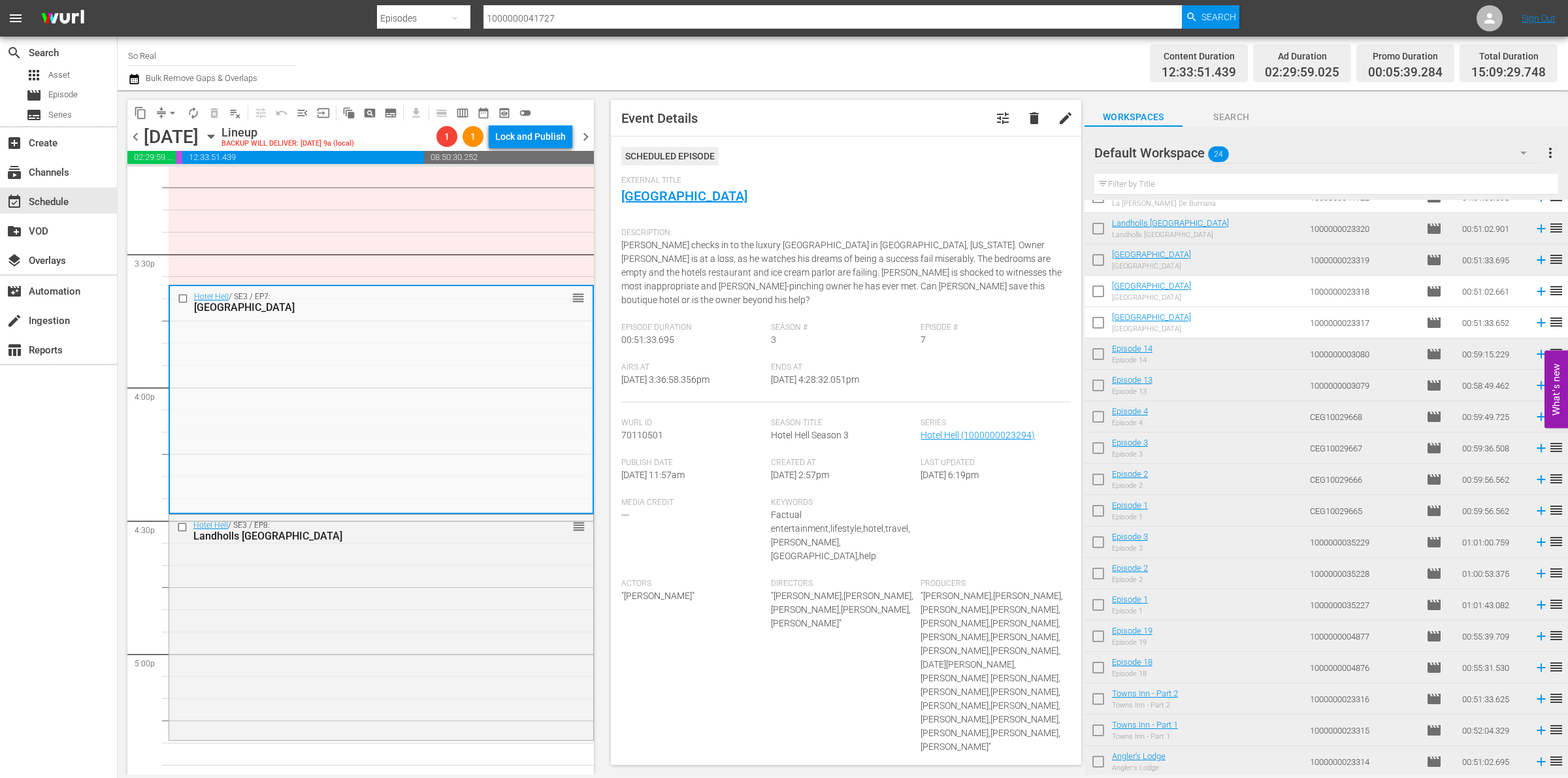
scroll to position [4046, 0]
click at [361, 638] on div "Hotel Hell / SE3 / EP8: Landholls Mohican Castle reorder" at bounding box center [381, 626] width 424 height 223
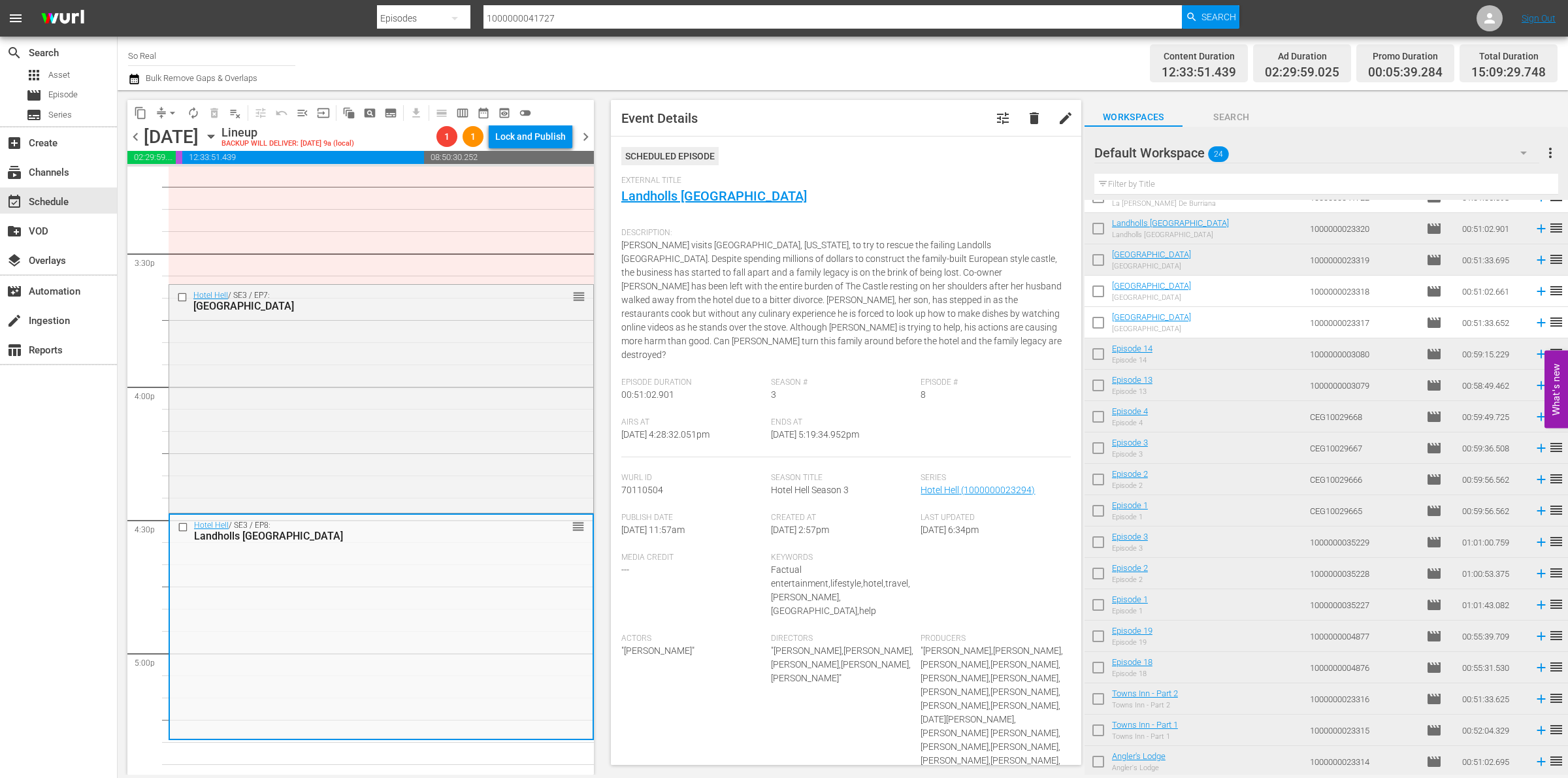
click at [1019, 120] on button "delete" at bounding box center [1035, 118] width 31 height 31
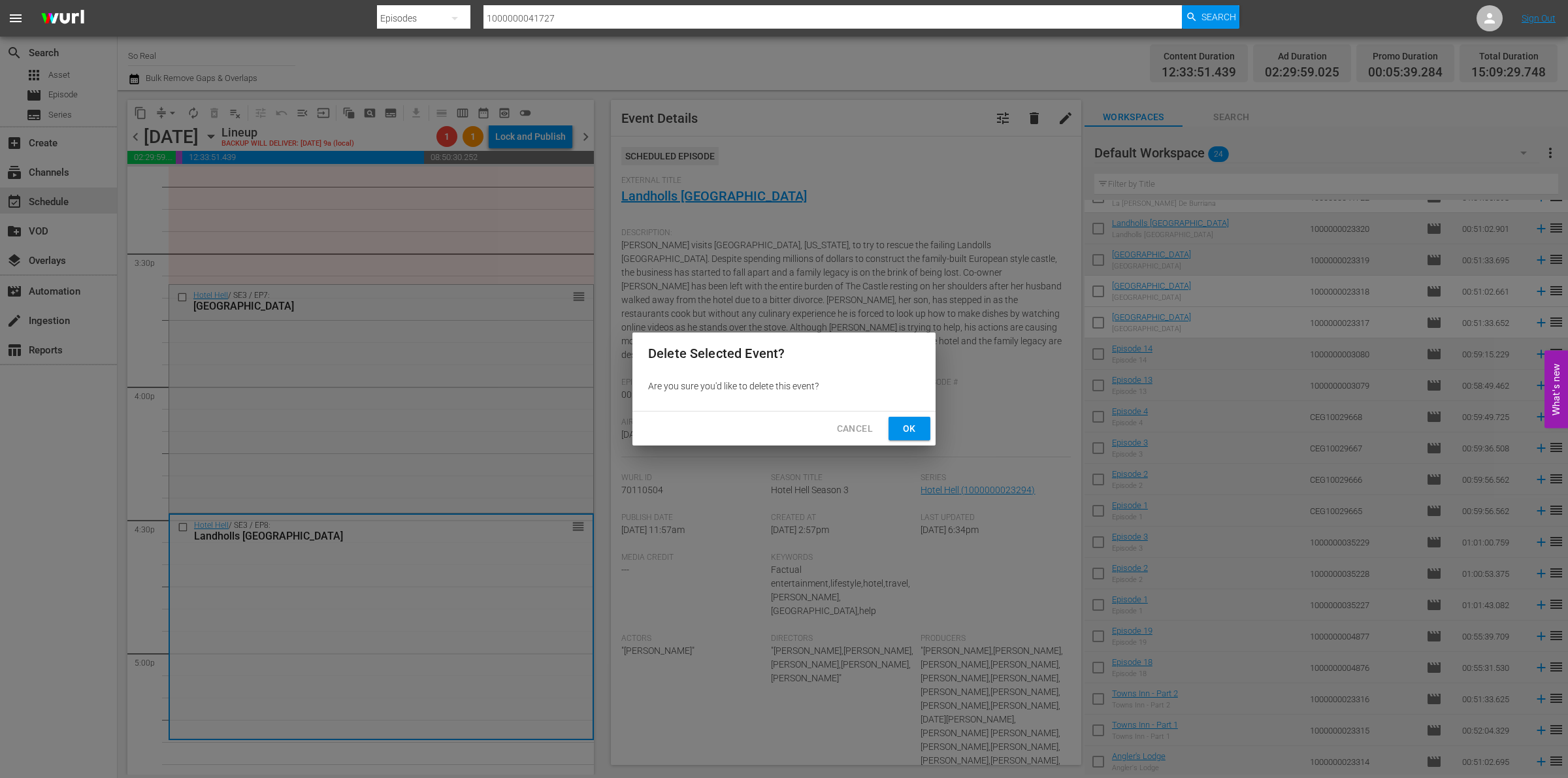
click at [906, 442] on div "Cancel Ok" at bounding box center [784, 429] width 303 height 34
click at [905, 429] on span "Ok" at bounding box center [910, 428] width 21 height 16
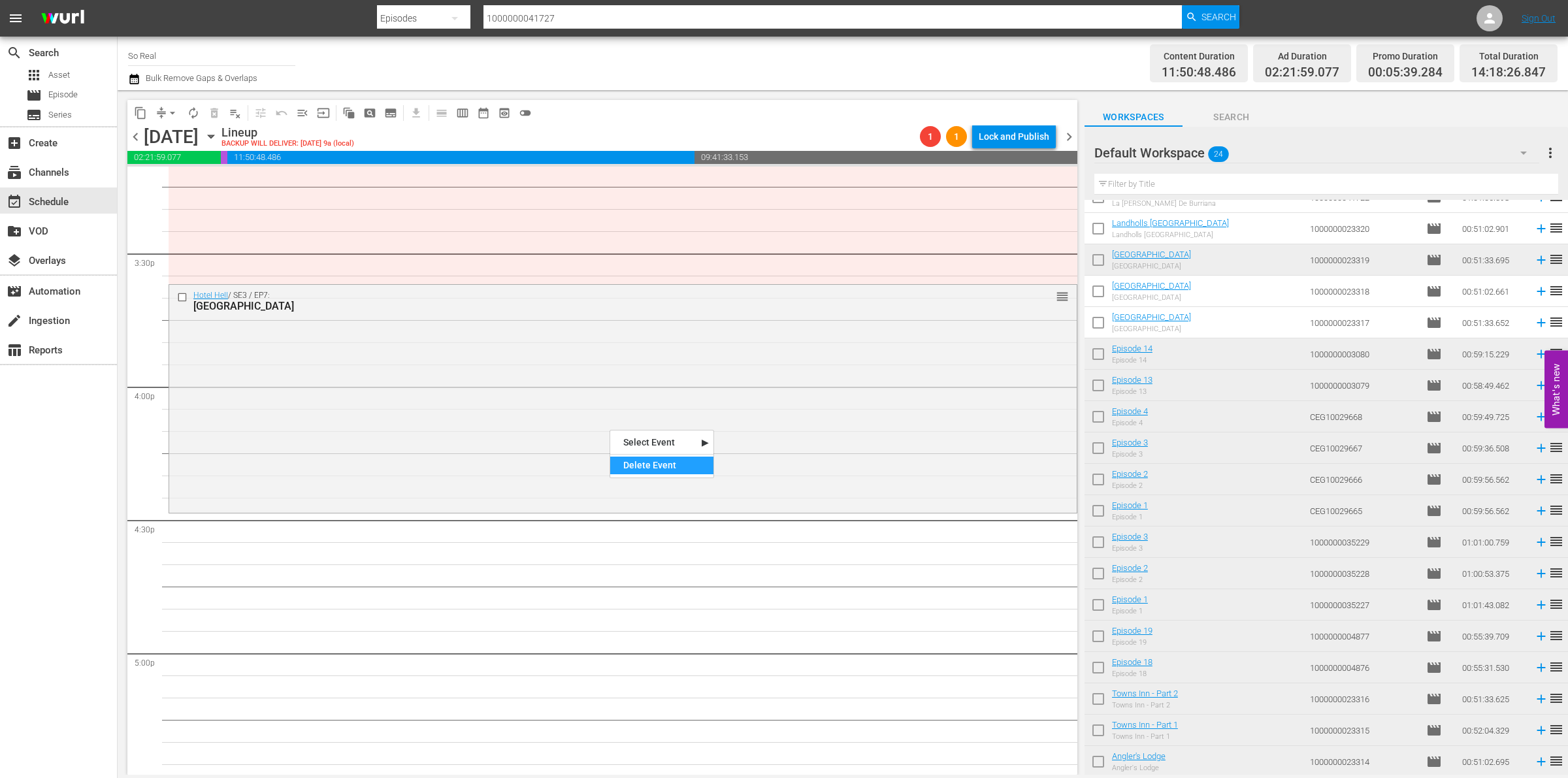
click at [658, 464] on div "Delete Event" at bounding box center [662, 465] width 103 height 17
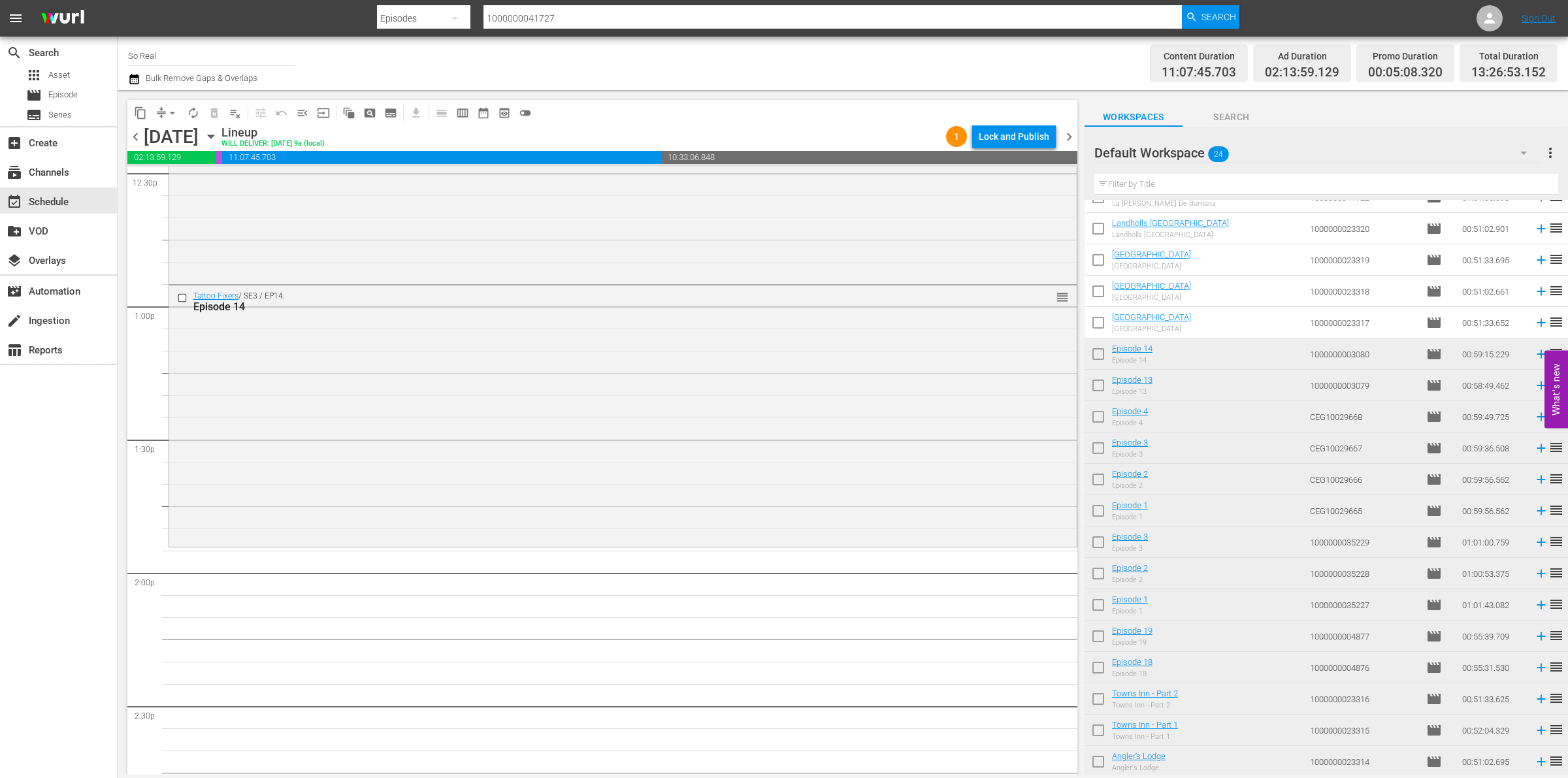
scroll to position [3323, 0]
click at [1104, 756] on input "checkbox" at bounding box center [1098, 765] width 28 height 28
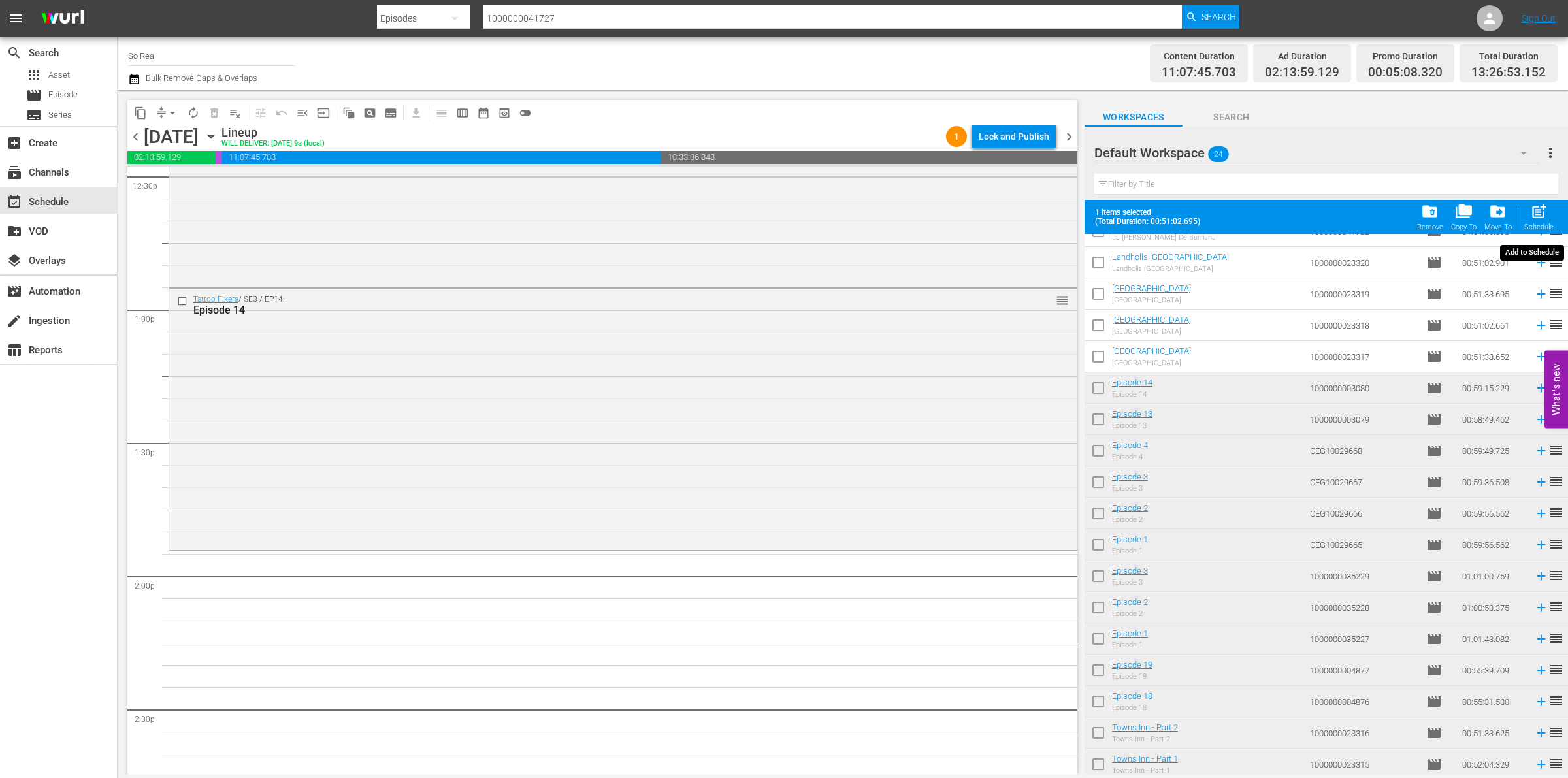
click at [1526, 209] on div "post_add Schedule" at bounding box center [1540, 216] width 29 height 28
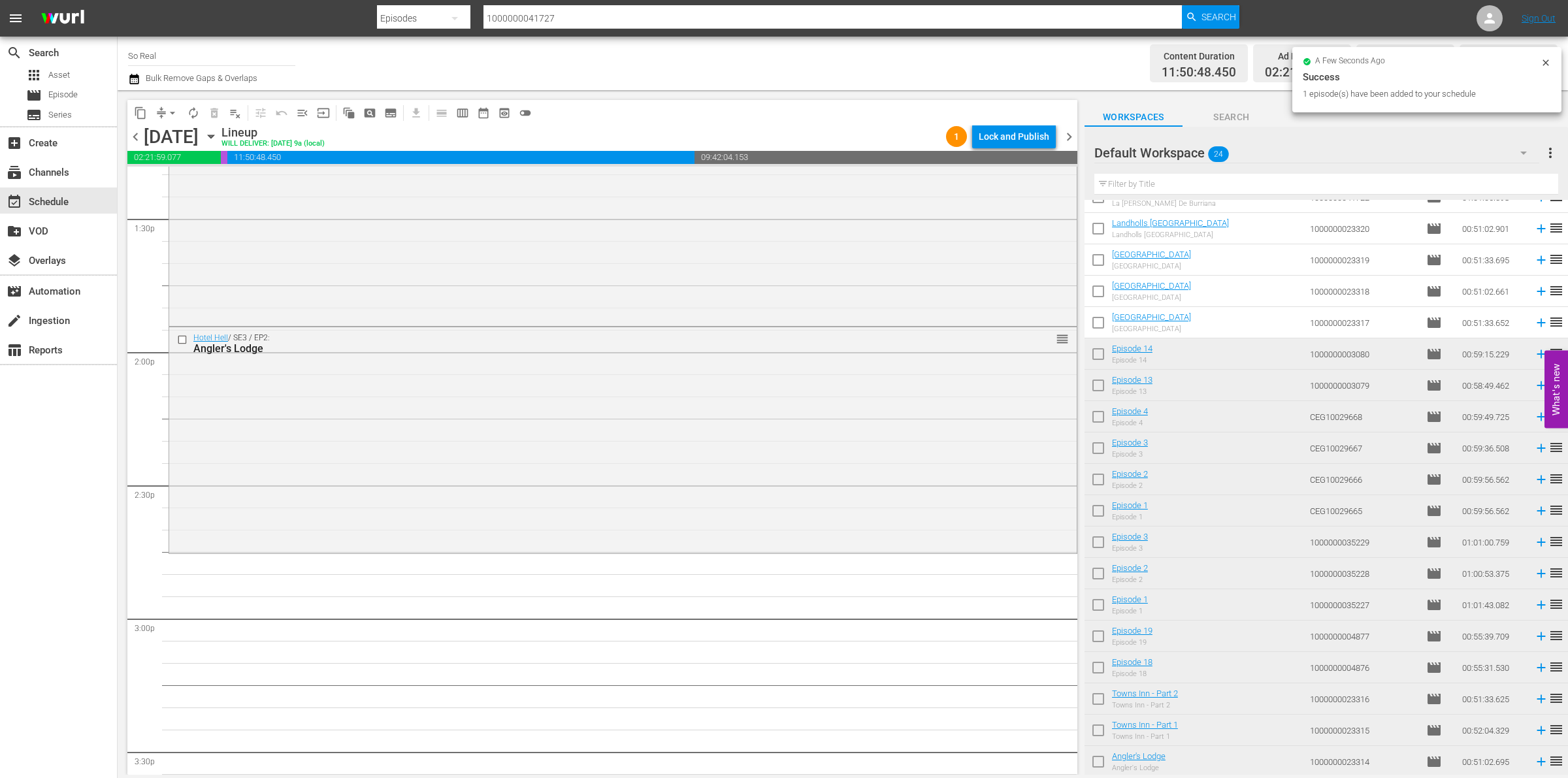
scroll to position [0, 0]
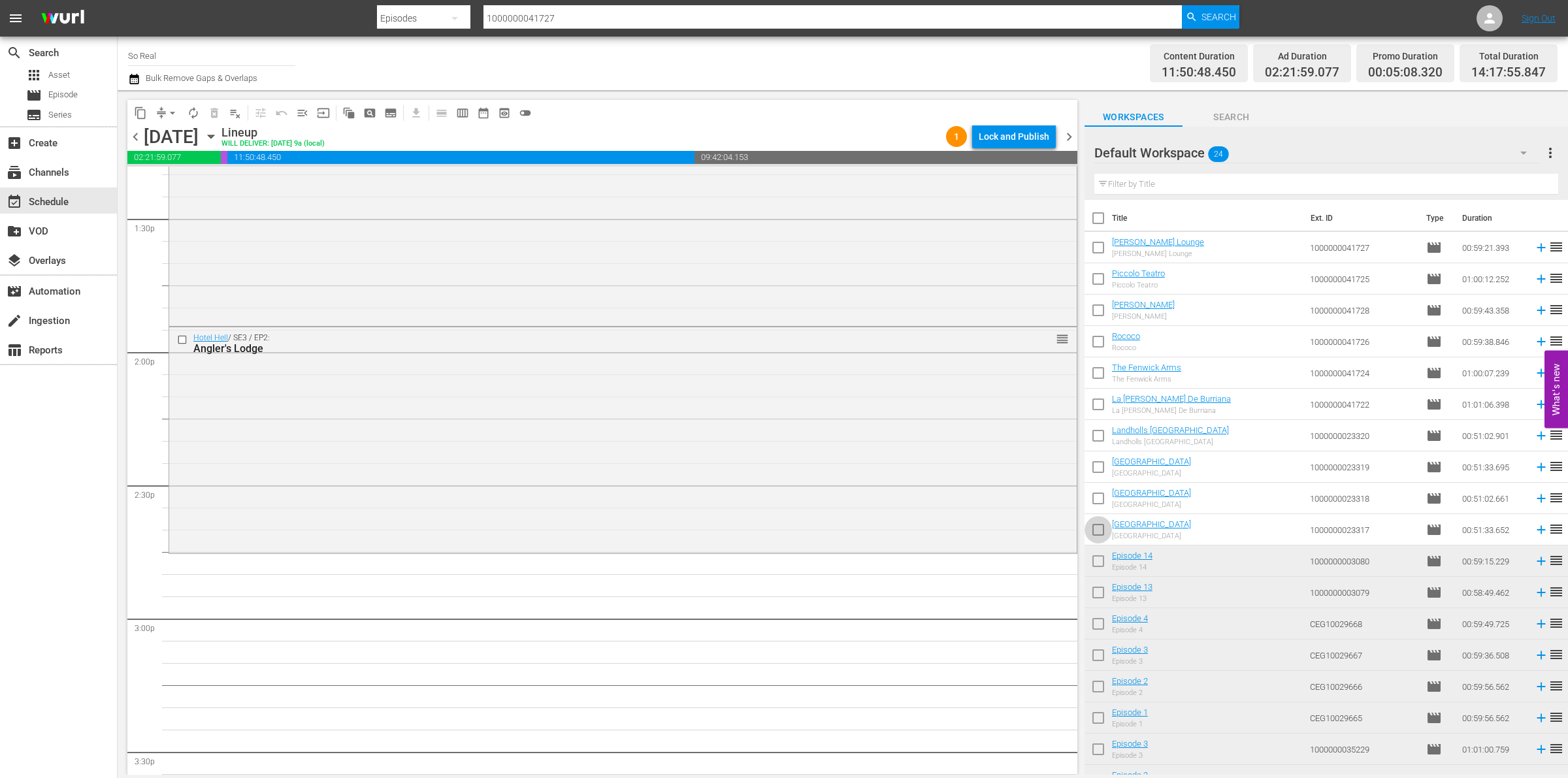
click at [1103, 534] on input "checkbox" at bounding box center [1098, 532] width 28 height 28
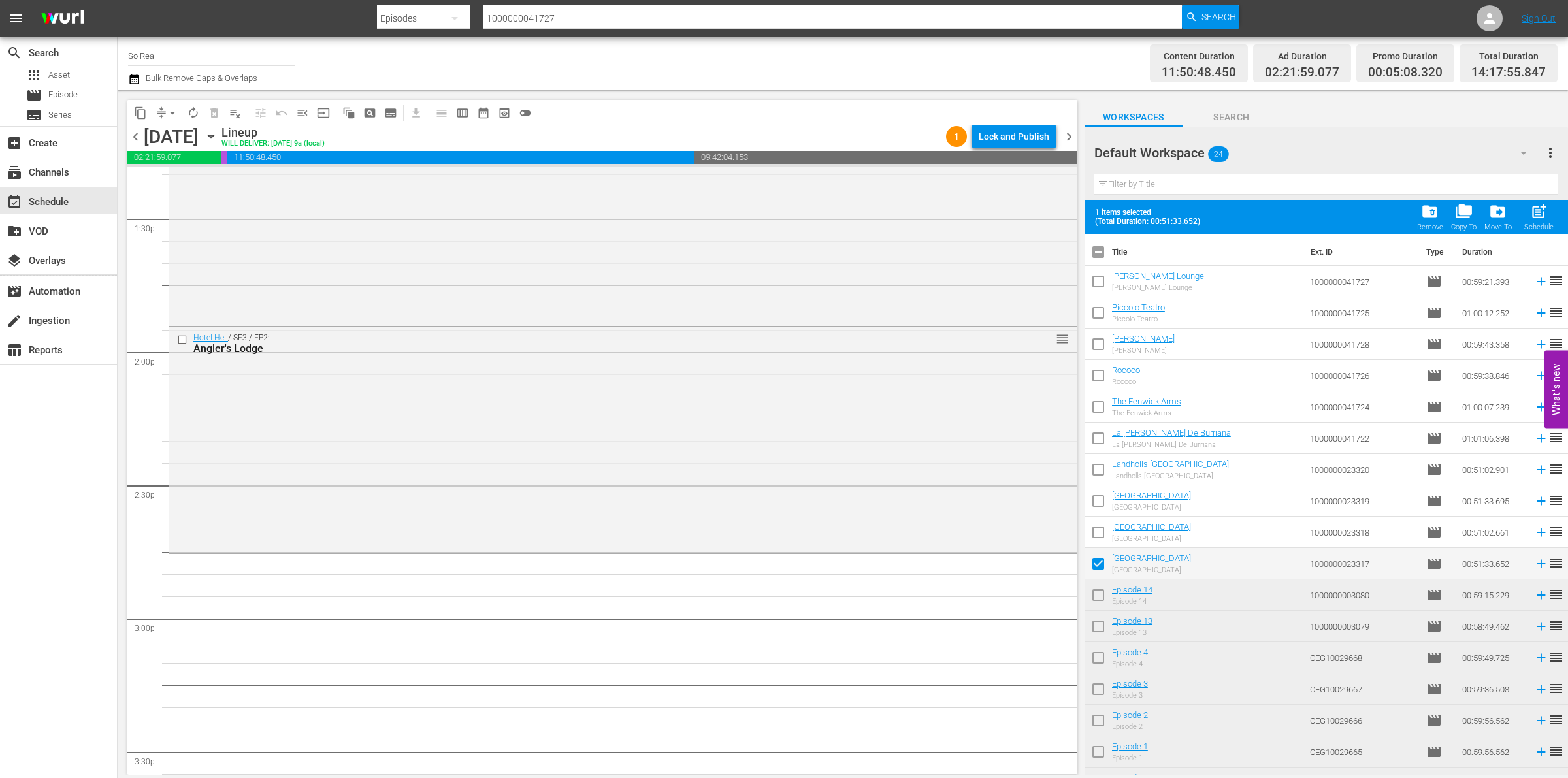
click at [1528, 222] on div "post_add Schedule" at bounding box center [1540, 216] width 29 height 28
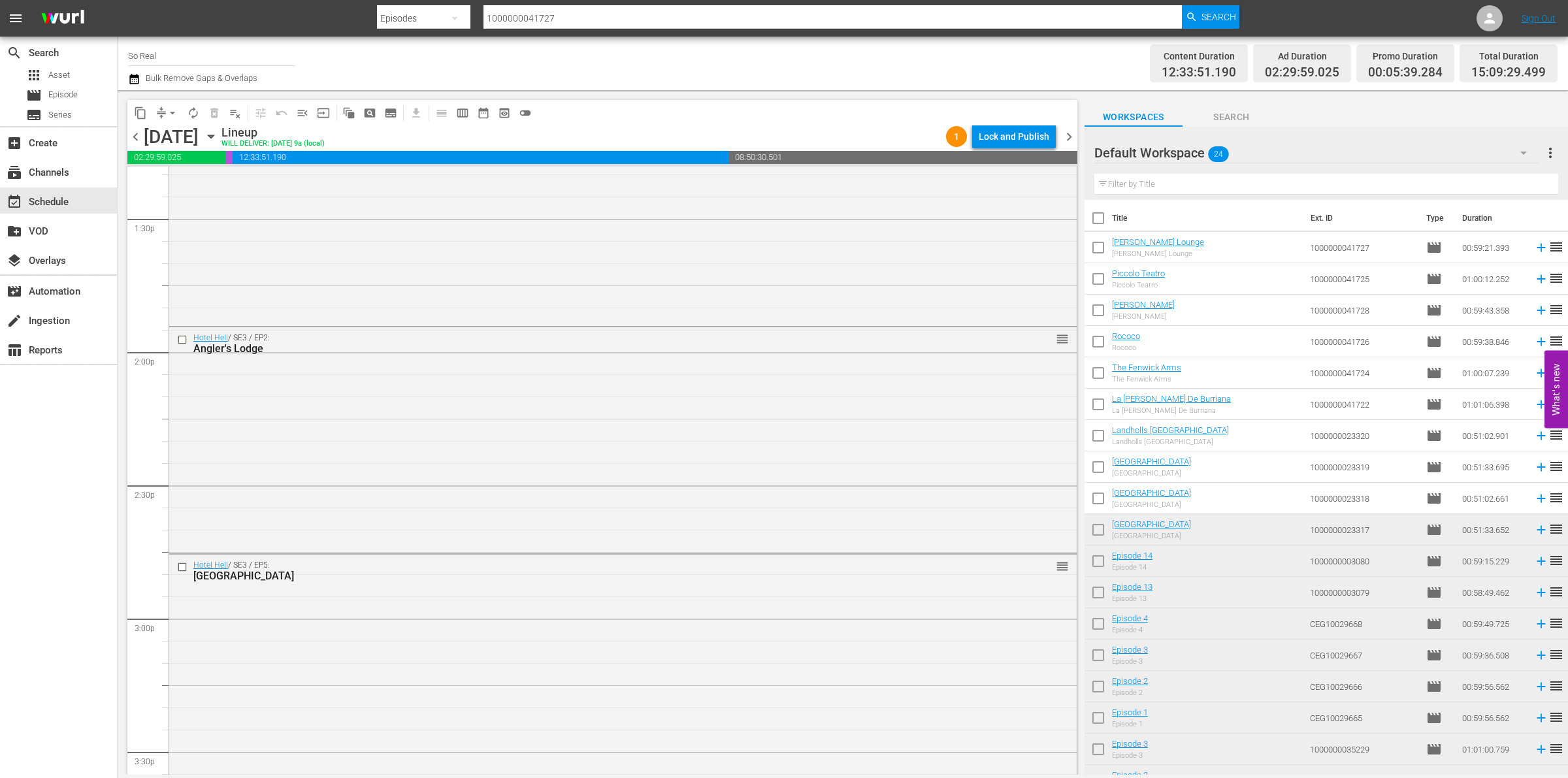
click at [1096, 502] on input "checkbox" at bounding box center [1098, 501] width 28 height 28
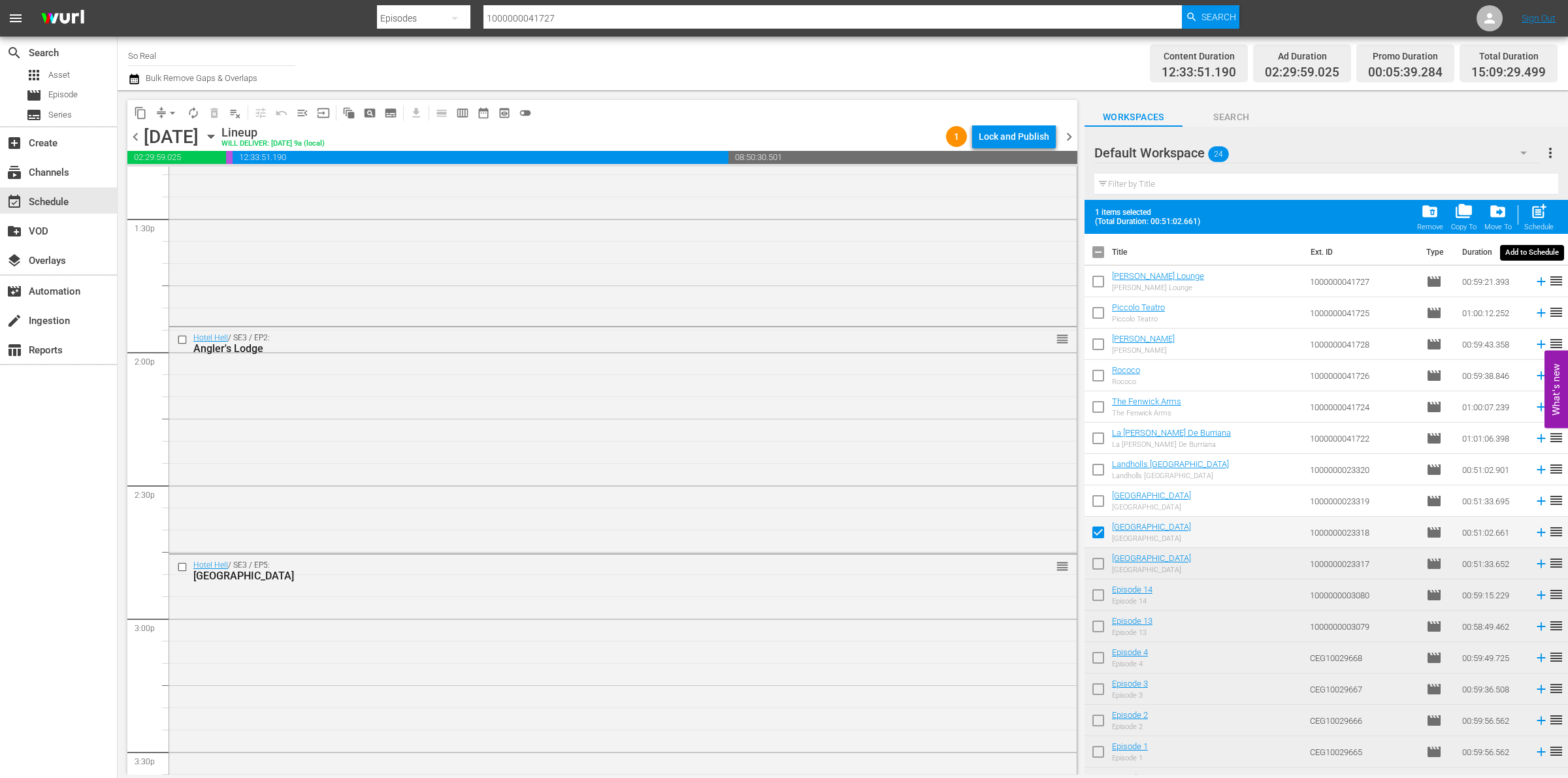
click at [1534, 213] on span "post_add" at bounding box center [1539, 211] width 17 height 17
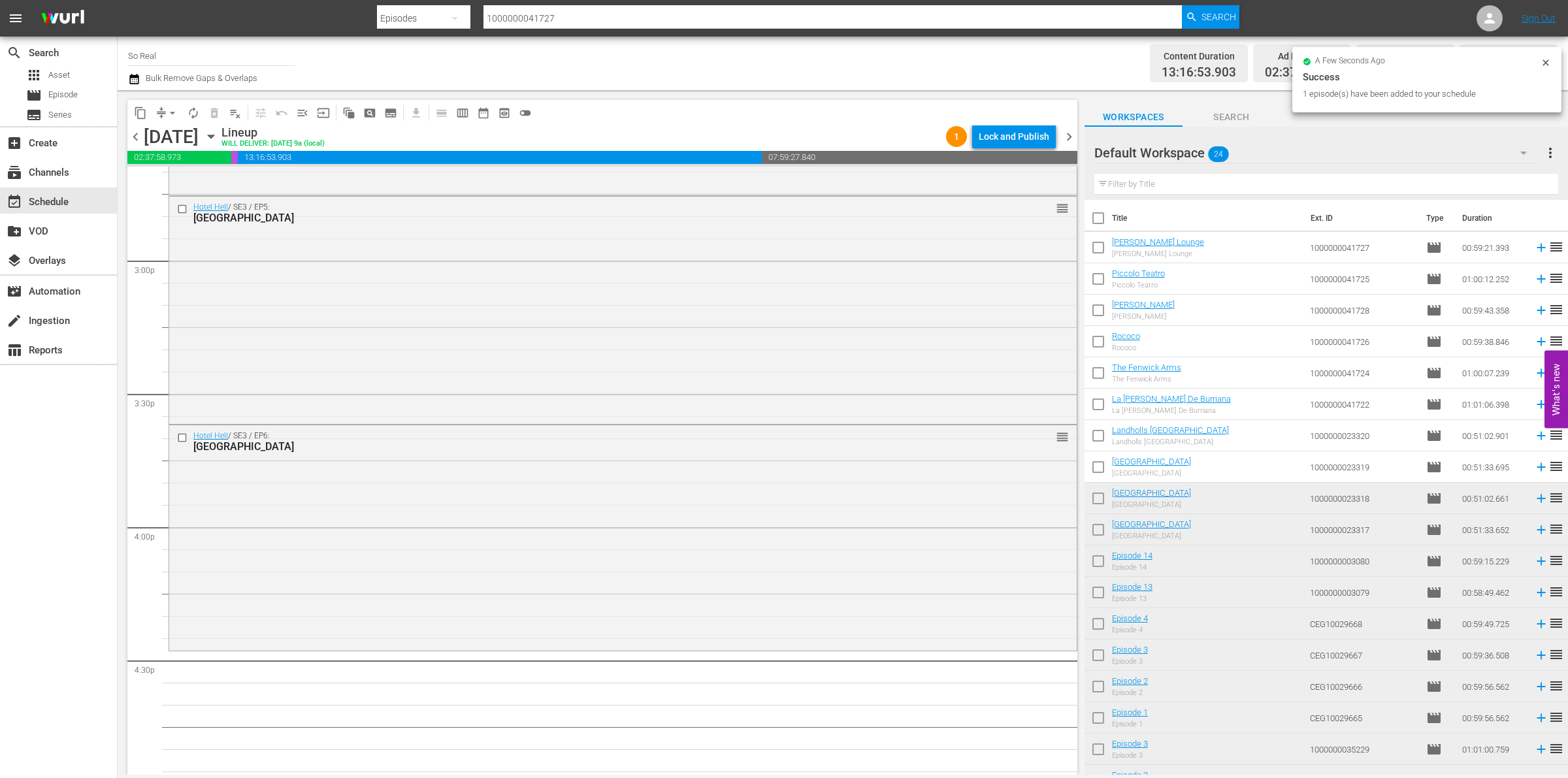
scroll to position [3906, 0]
click at [1103, 469] on input "checkbox" at bounding box center [1098, 470] width 28 height 28
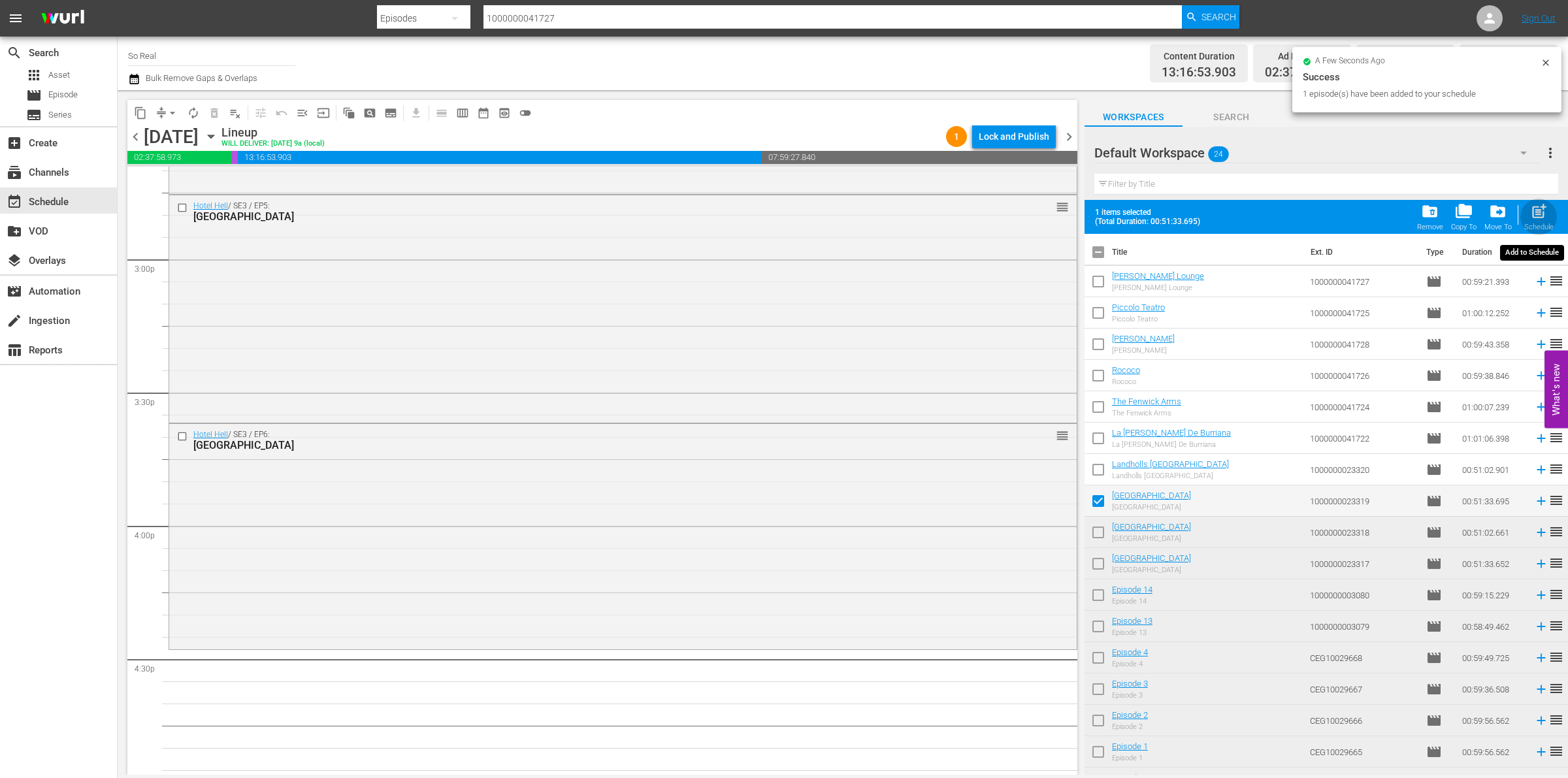
click at [1530, 211] on span "post_add" at bounding box center [1539, 211] width 17 height 17
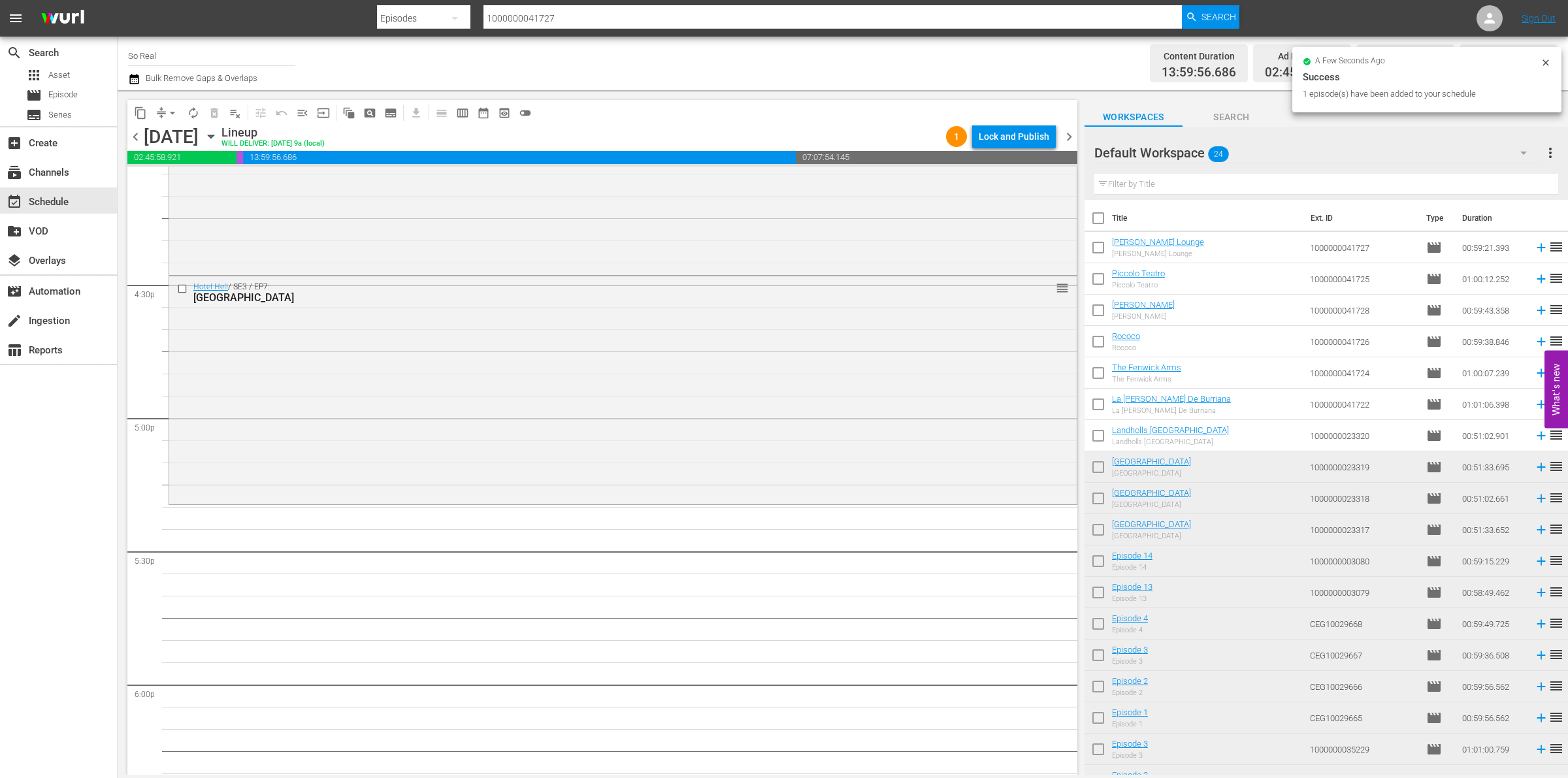
scroll to position [4282, 0]
click at [1099, 443] on input "checkbox" at bounding box center [1098, 439] width 28 height 28
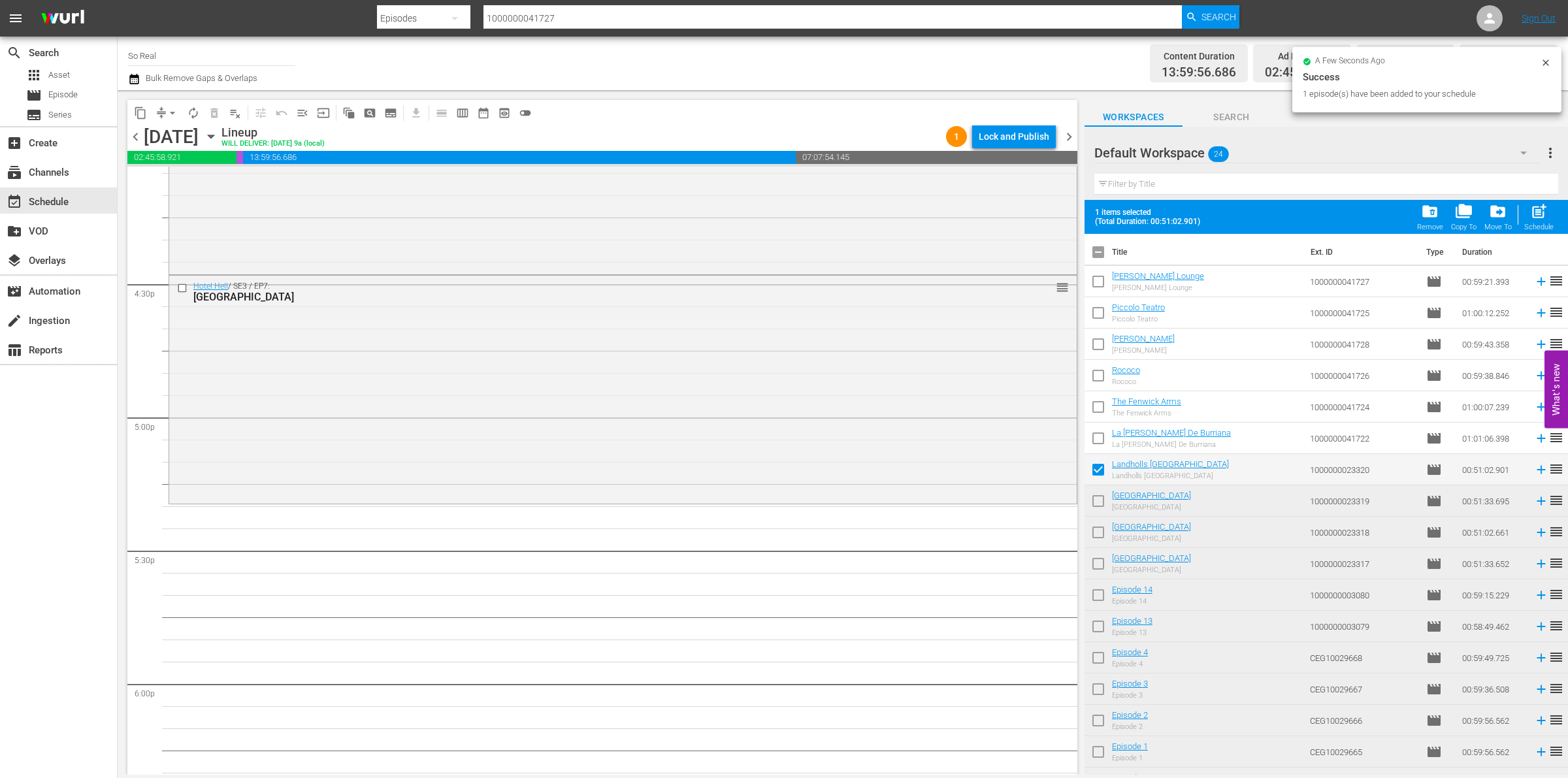
click at [1528, 213] on div "post_add Schedule" at bounding box center [1540, 216] width 29 height 28
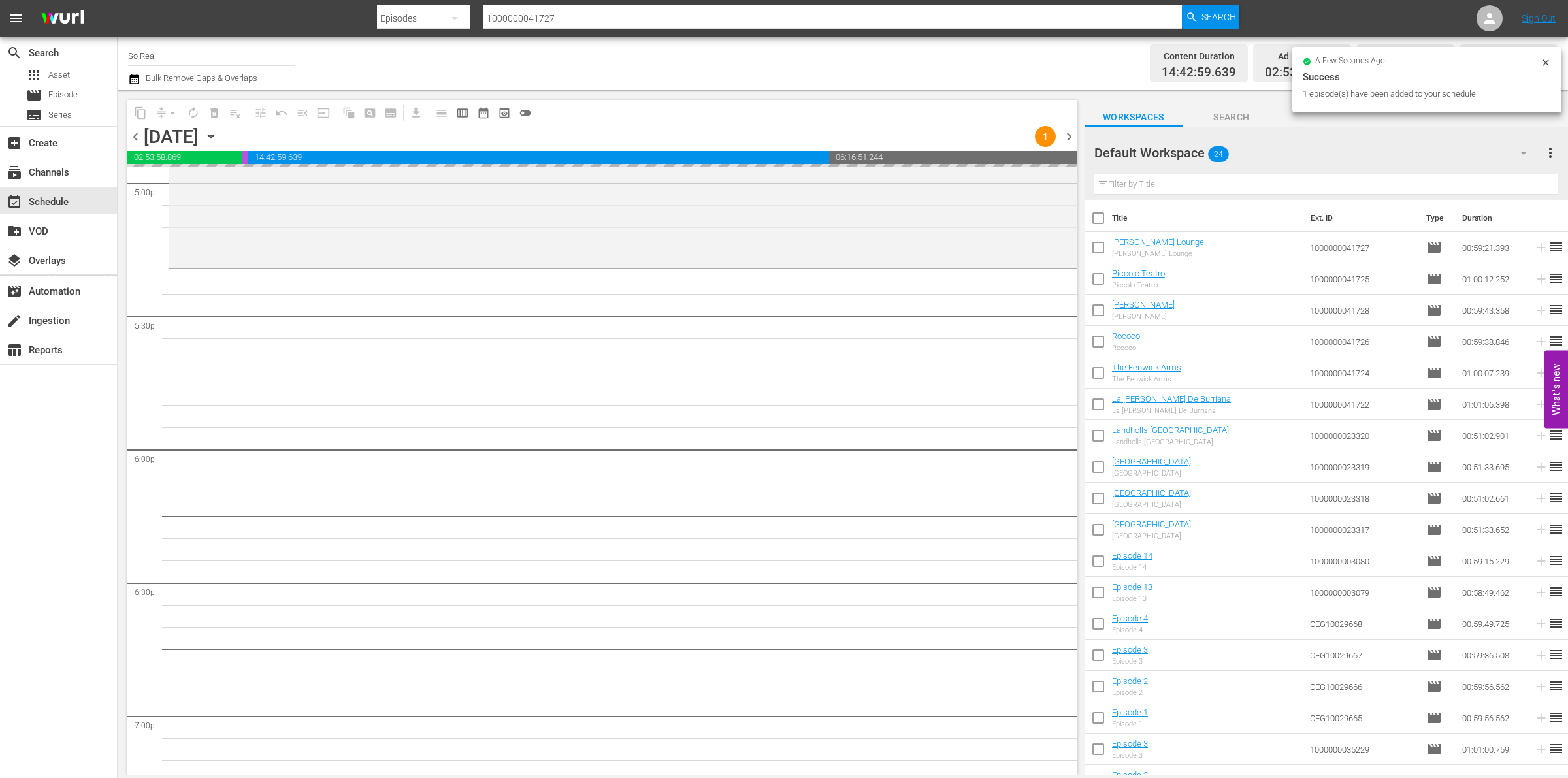
scroll to position [4555, 0]
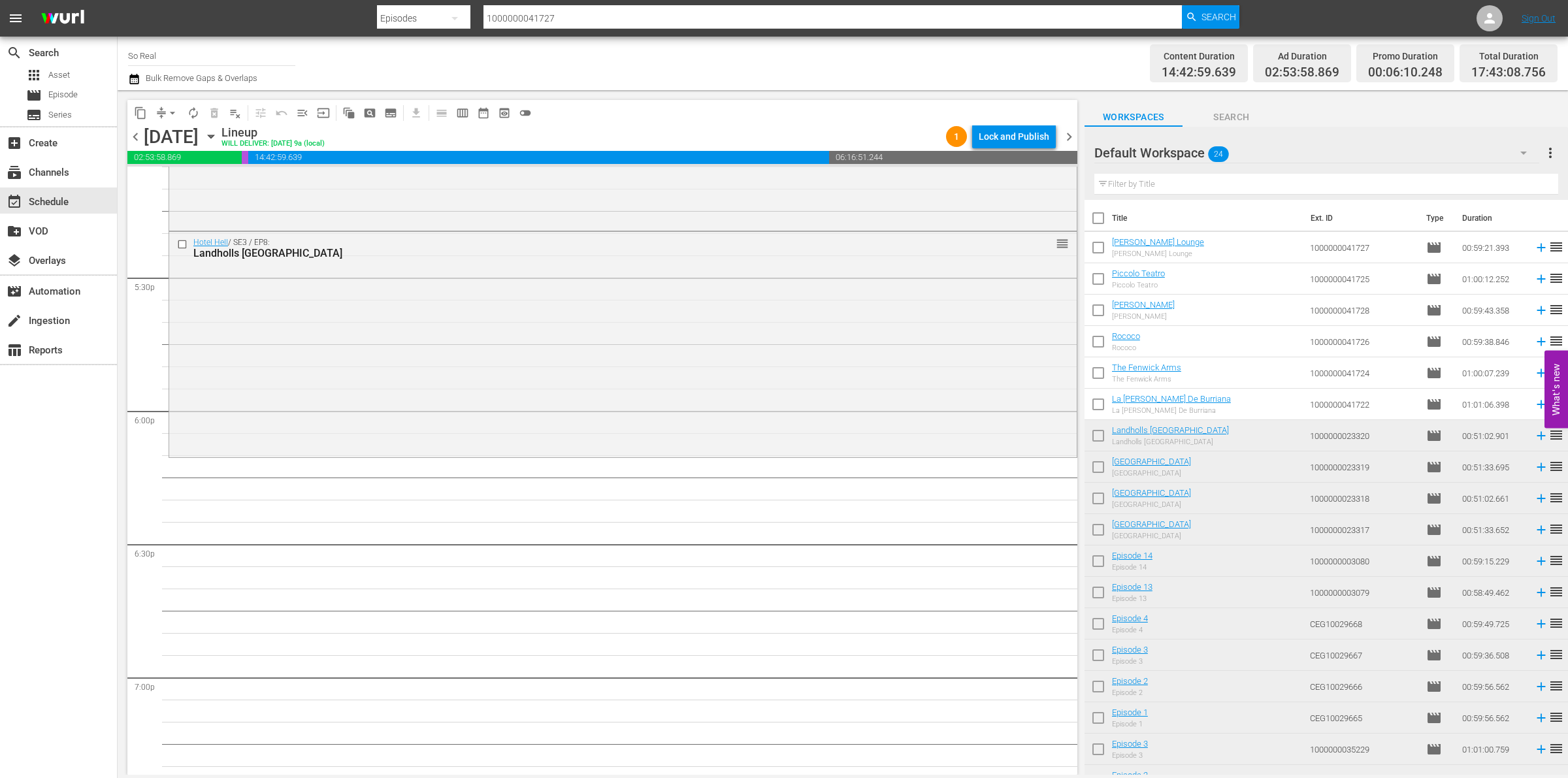
click at [1097, 404] on input "checkbox" at bounding box center [1098, 408] width 28 height 28
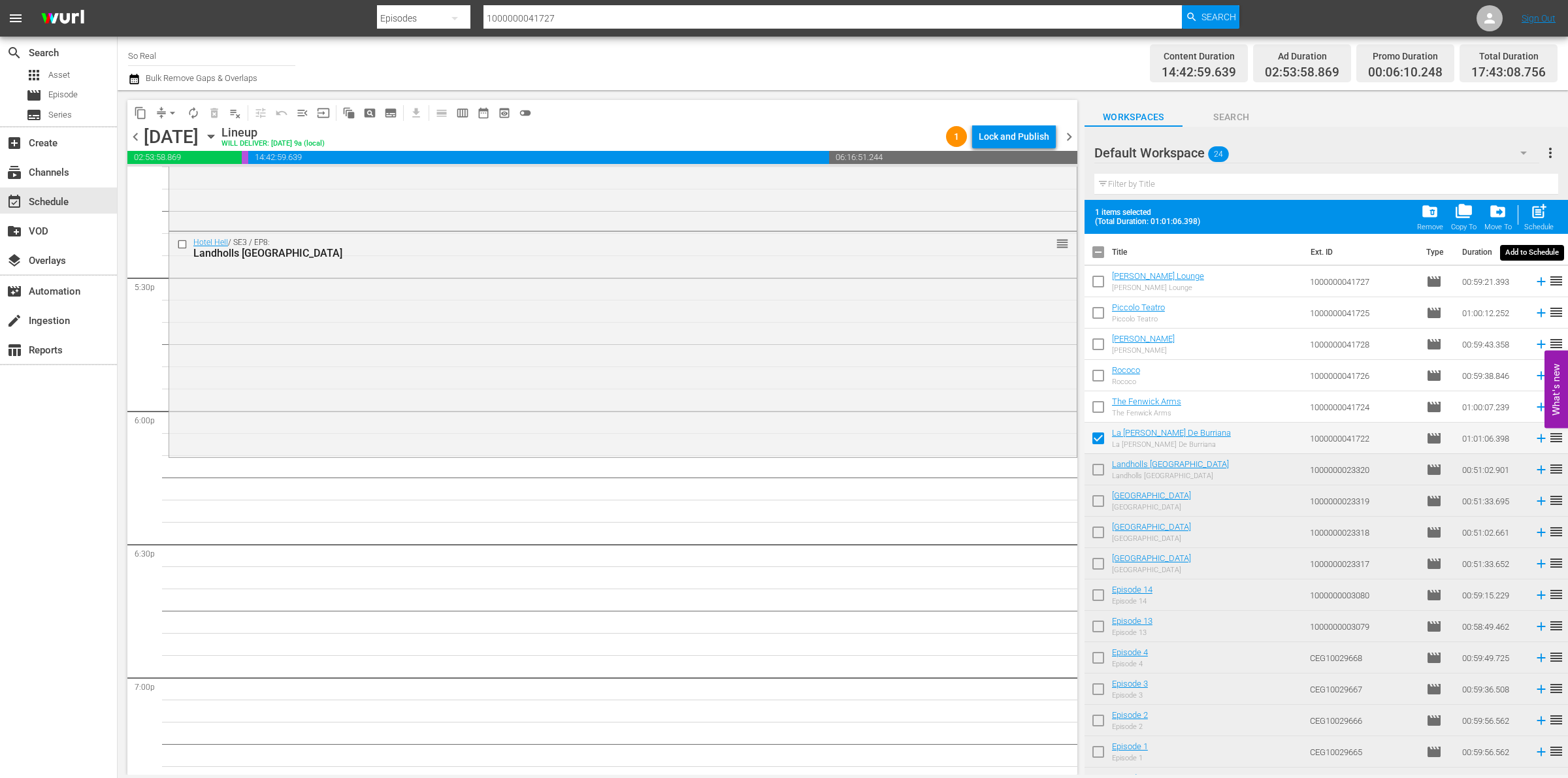
click at [1529, 215] on div "post_add Schedule" at bounding box center [1540, 216] width 29 height 28
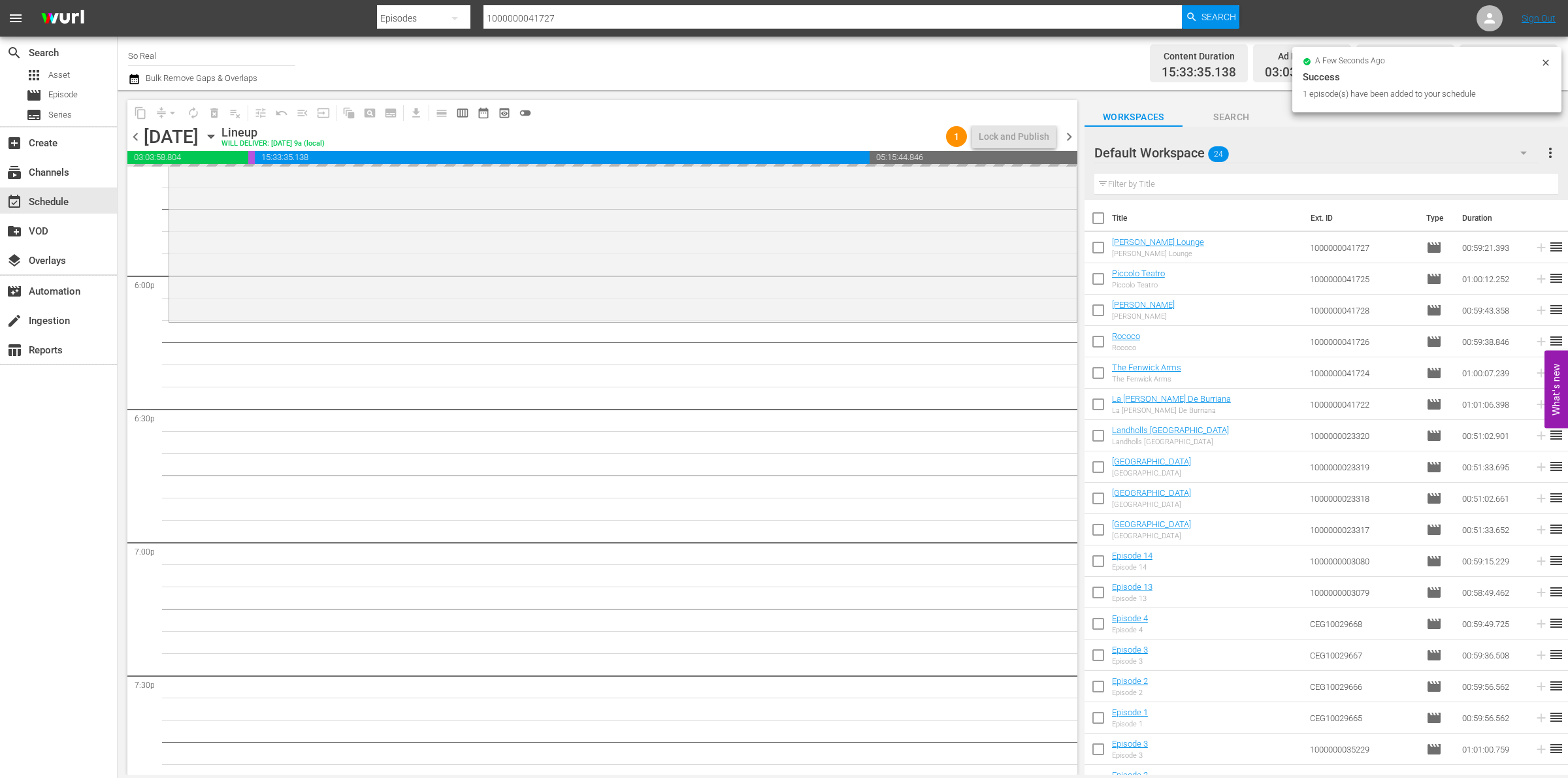
scroll to position [4691, 0]
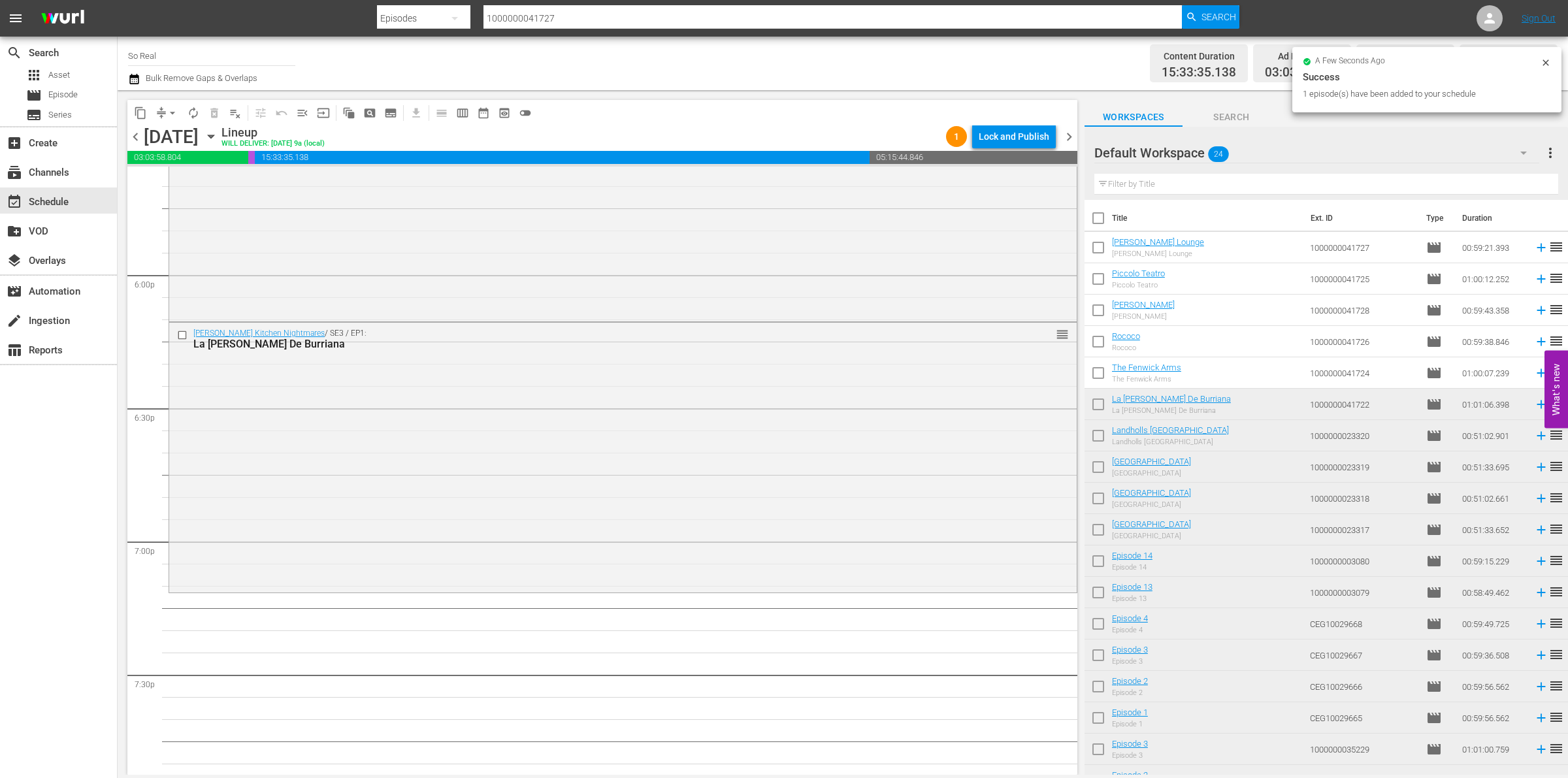
click at [1089, 409] on input "checkbox" at bounding box center [1098, 408] width 28 height 28
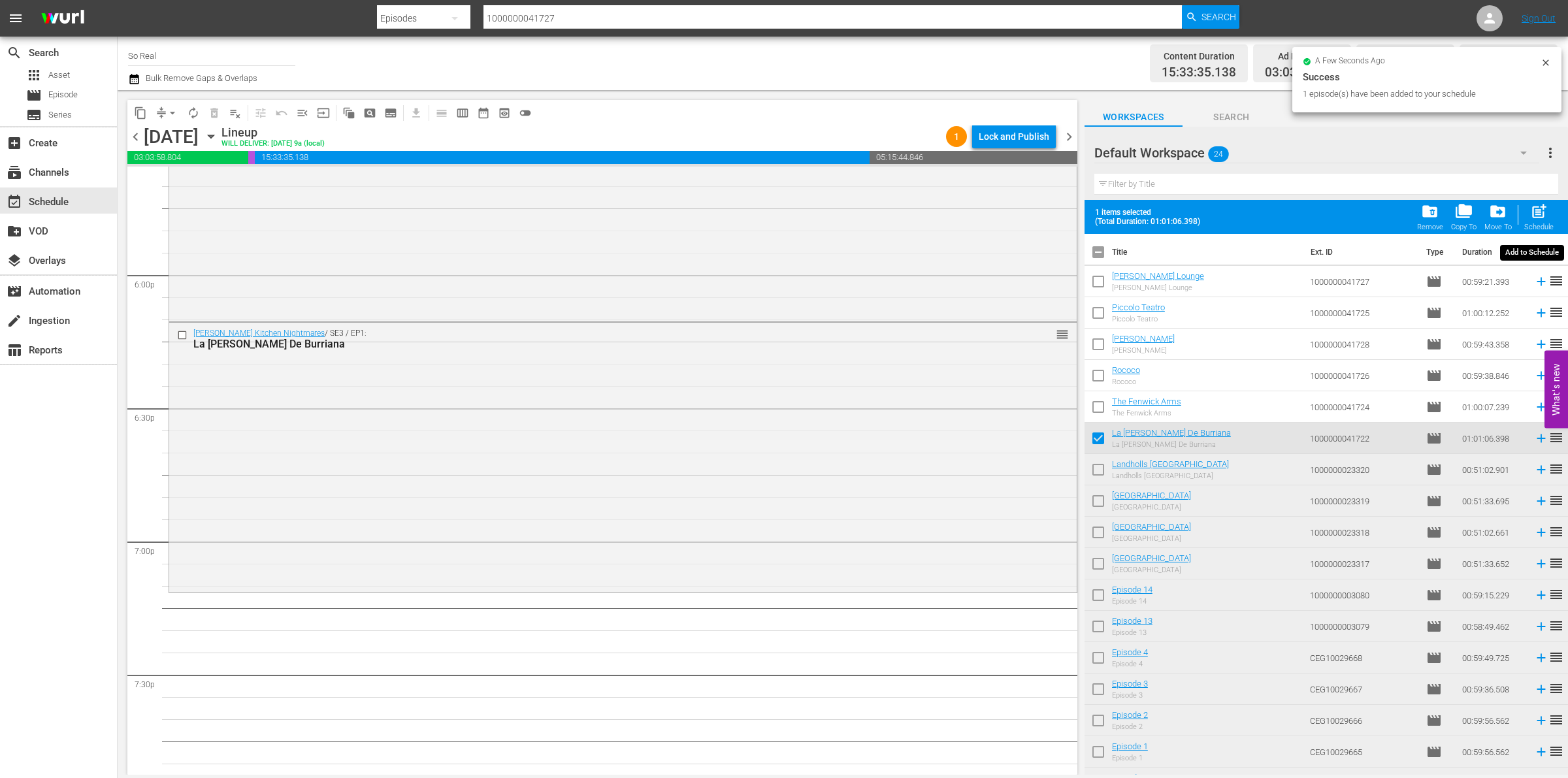
click at [1530, 221] on div "post_add Schedule" at bounding box center [1540, 216] width 29 height 28
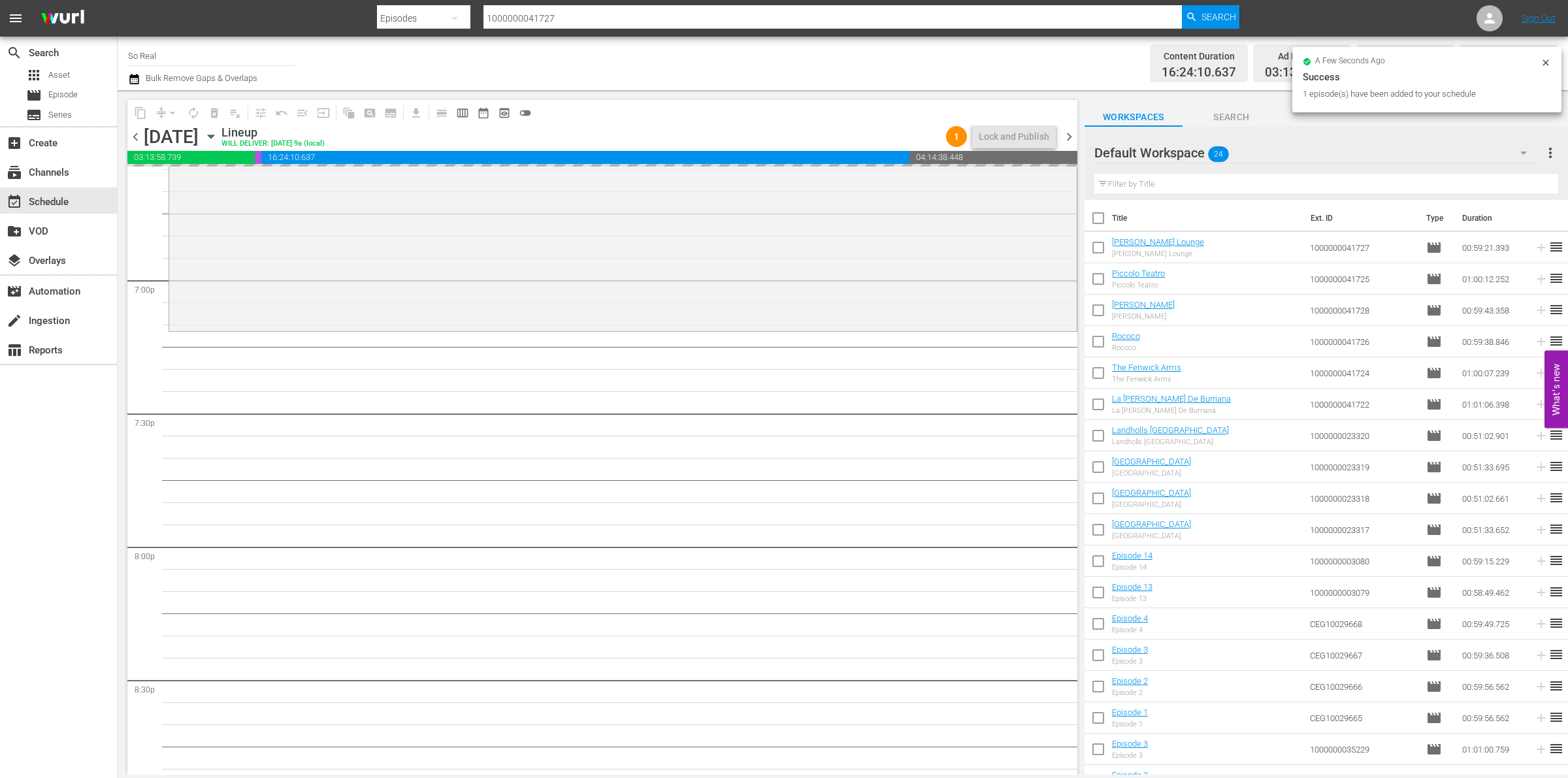
scroll to position [4957, 0]
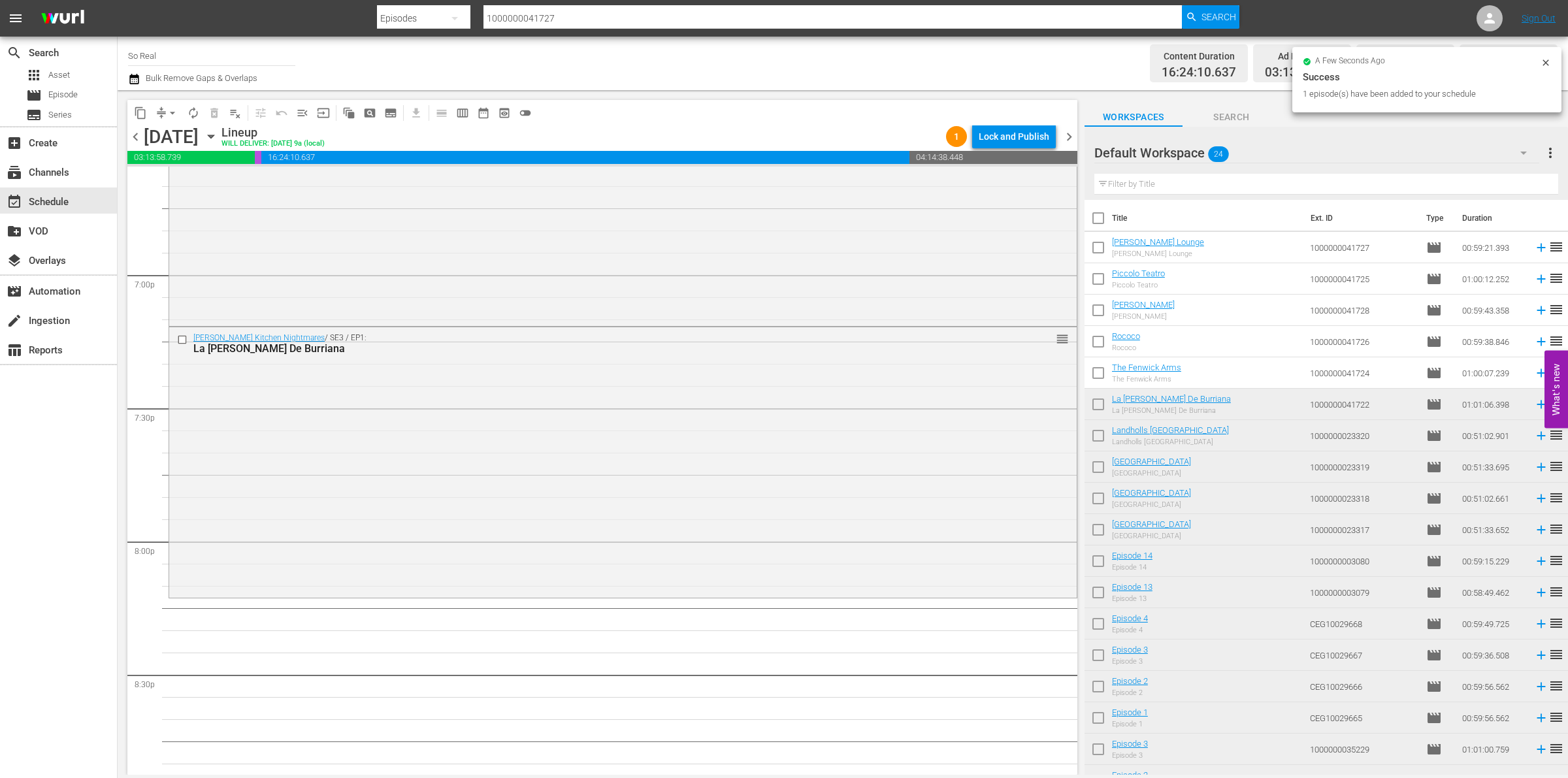
click at [1090, 377] on input "checkbox" at bounding box center [1098, 376] width 28 height 28
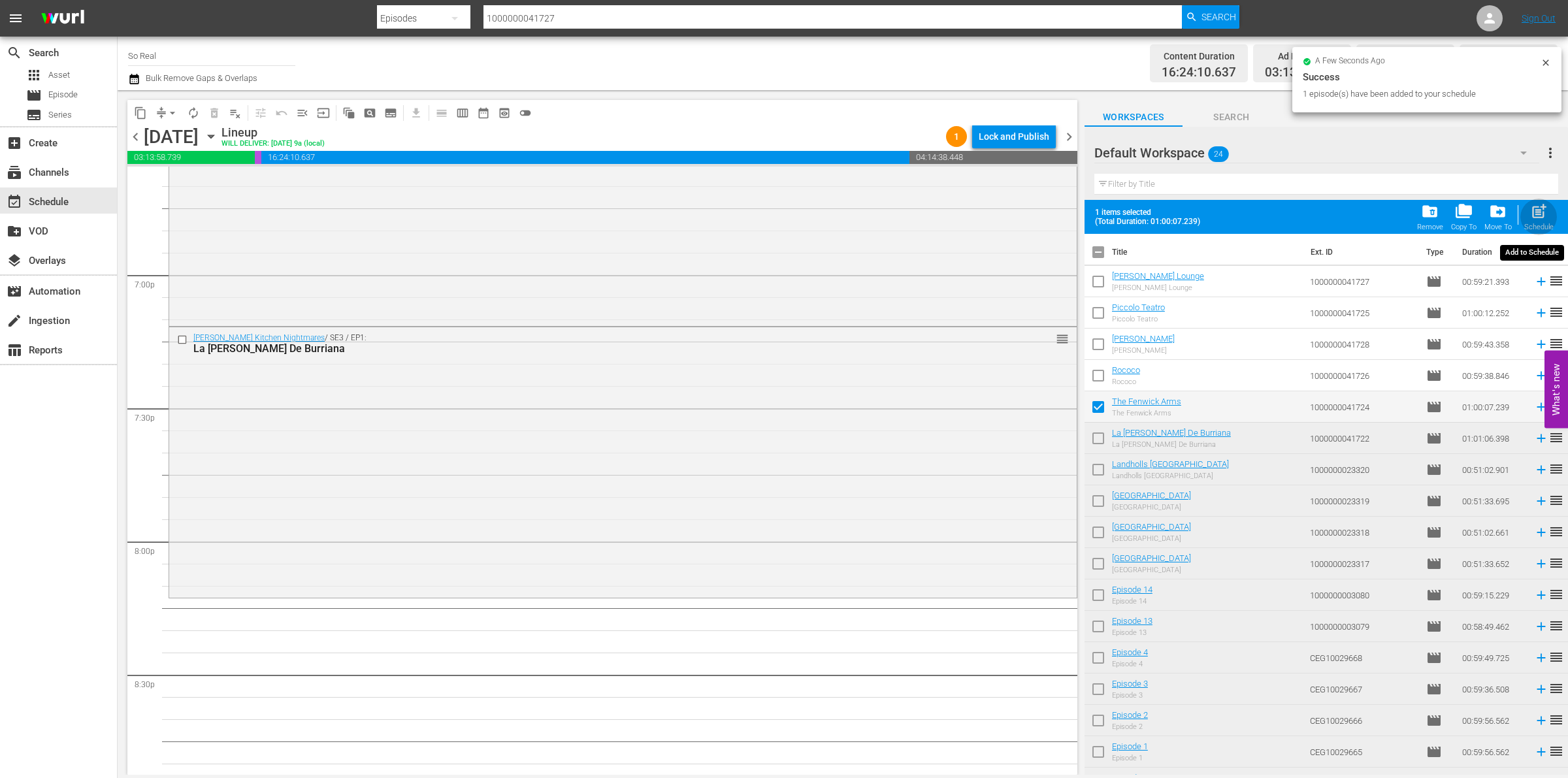
click at [1536, 204] on span "post_add" at bounding box center [1539, 211] width 17 height 17
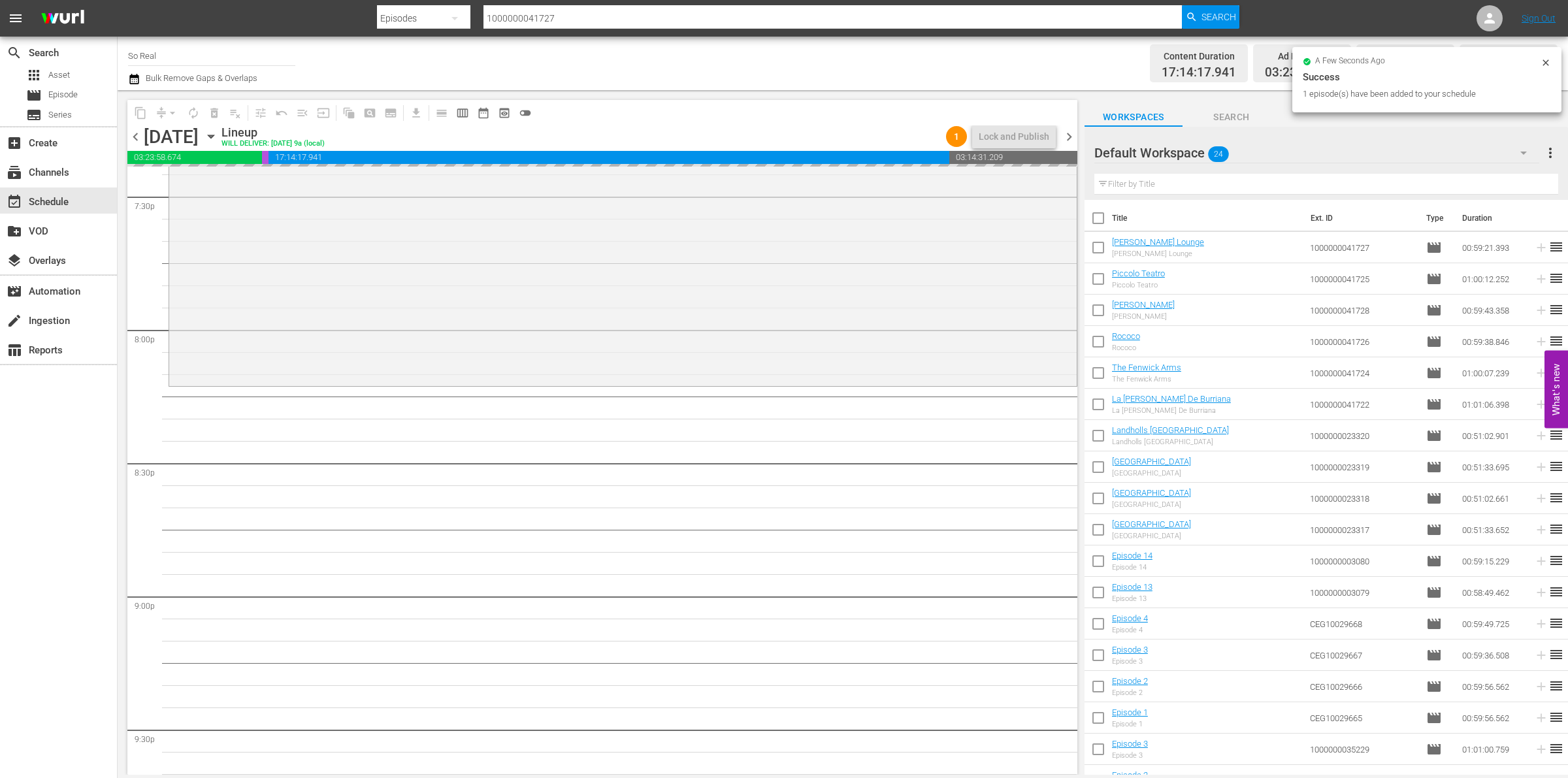
scroll to position [5192, 0]
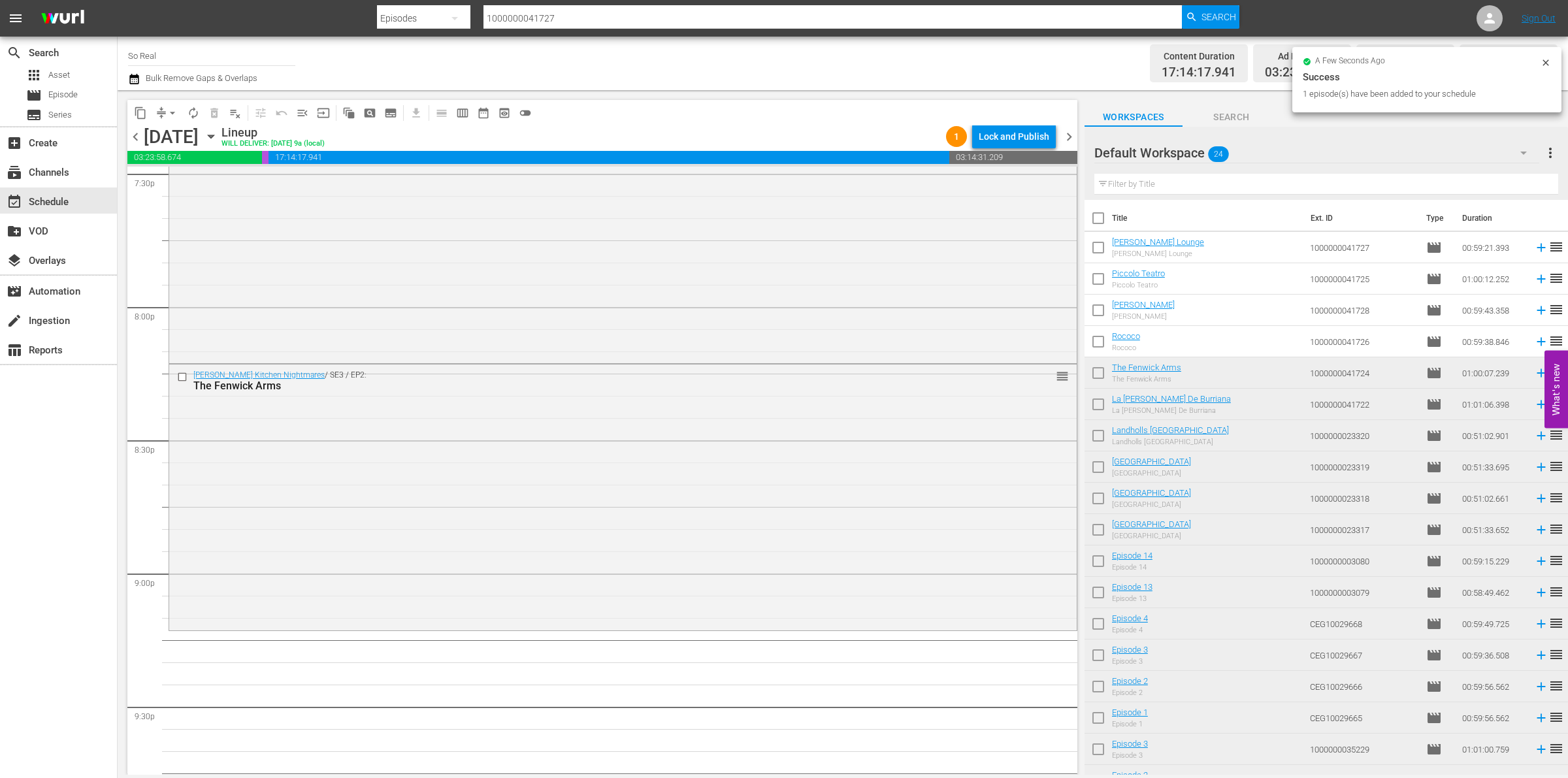
click at [1098, 334] on input "checkbox" at bounding box center [1098, 345] width 28 height 28
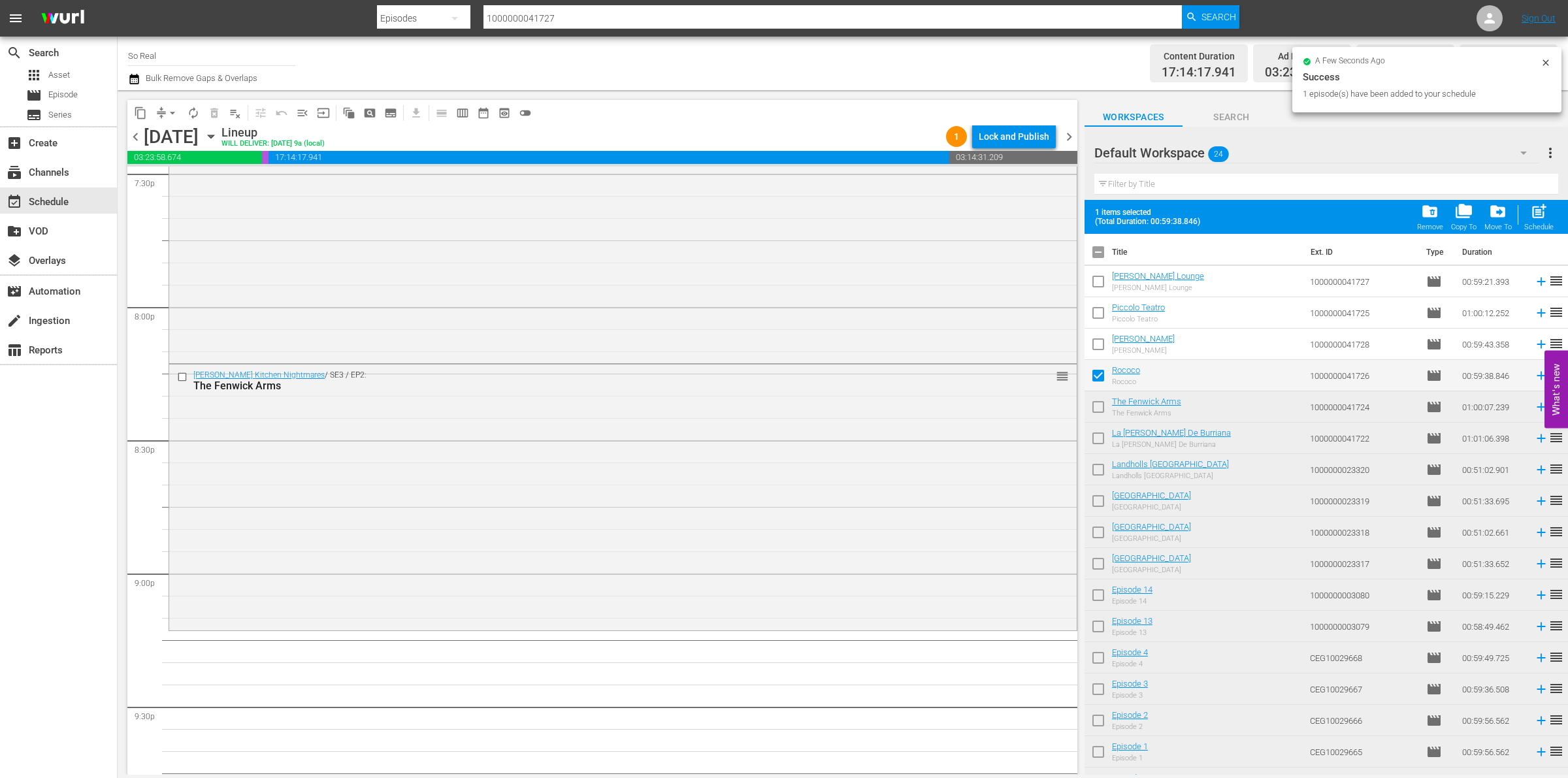
click at [1534, 209] on span "post_add" at bounding box center [1539, 211] width 17 height 17
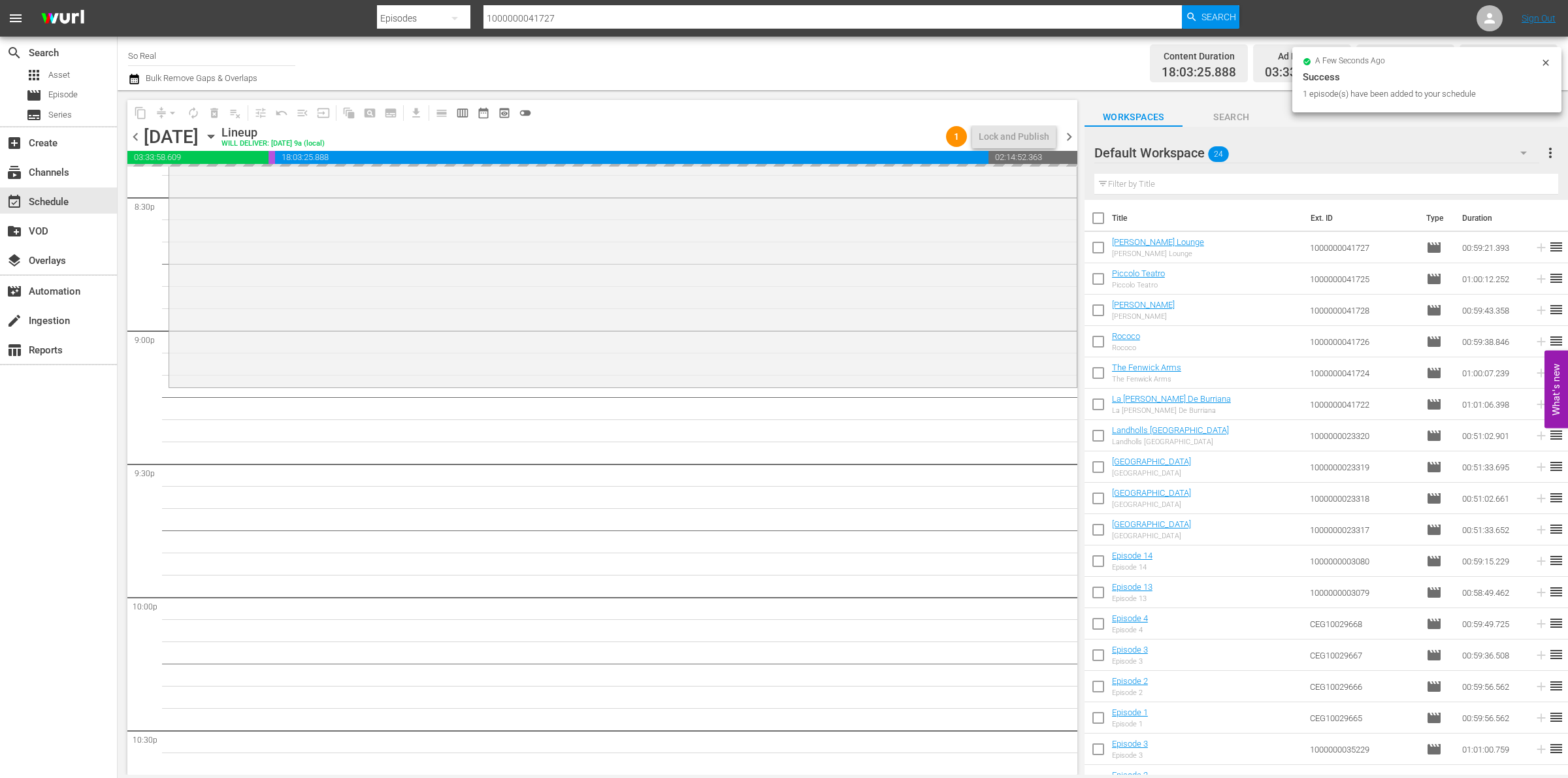
scroll to position [5436, 0]
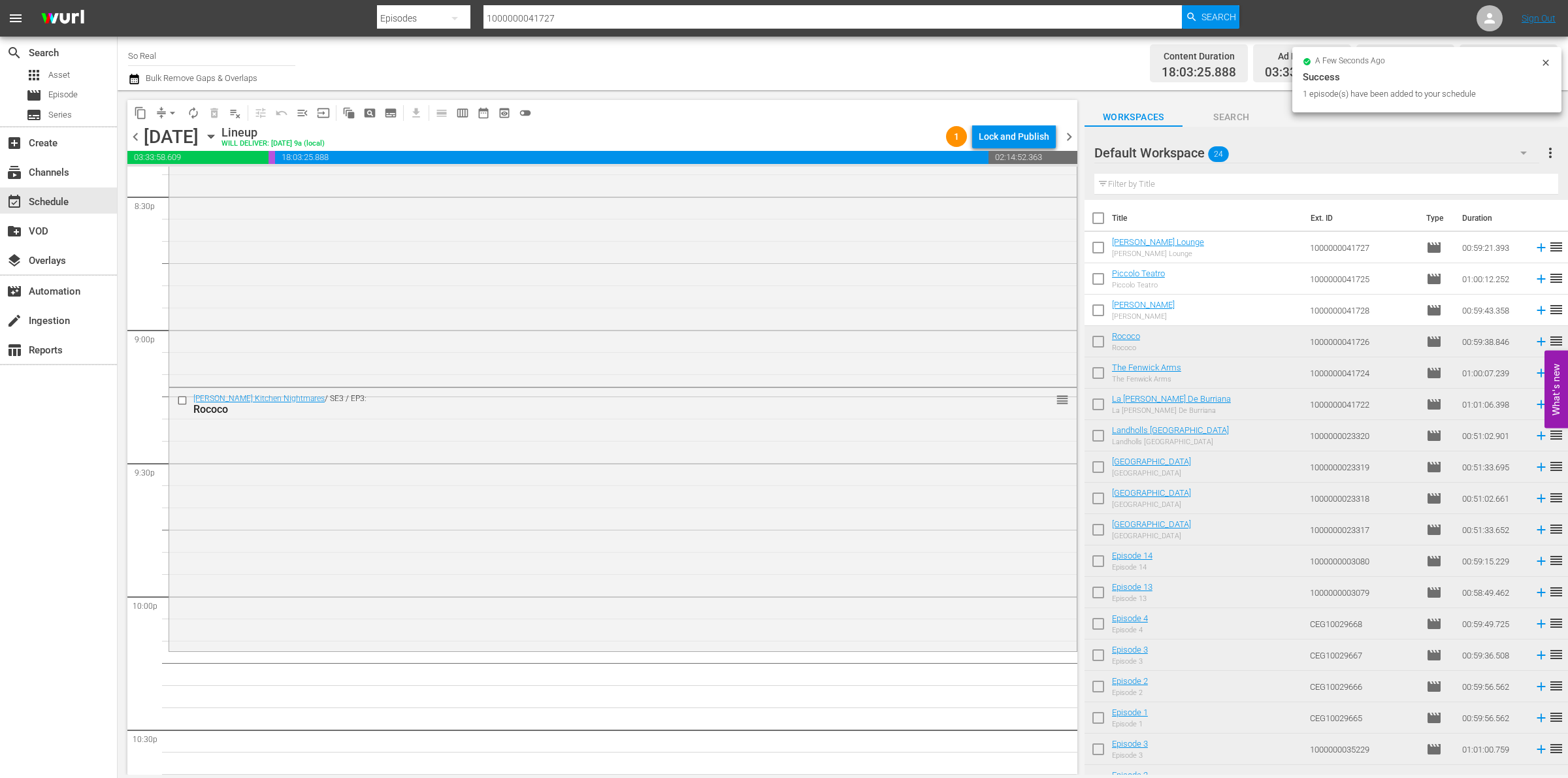
click at [1102, 318] on input "checkbox" at bounding box center [1098, 313] width 28 height 28
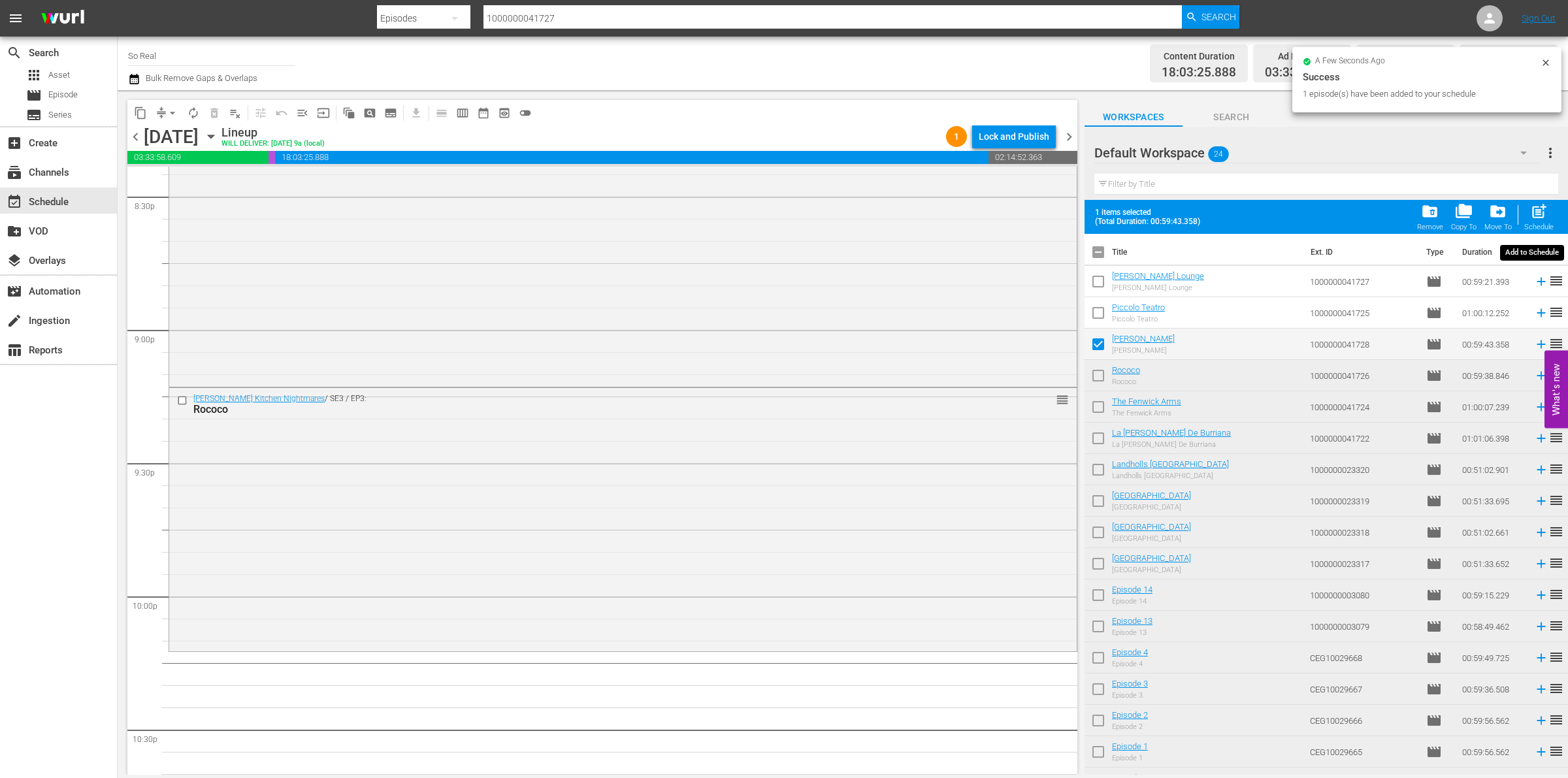
click at [1543, 200] on button "post_add Schedule" at bounding box center [1539, 217] width 37 height 36
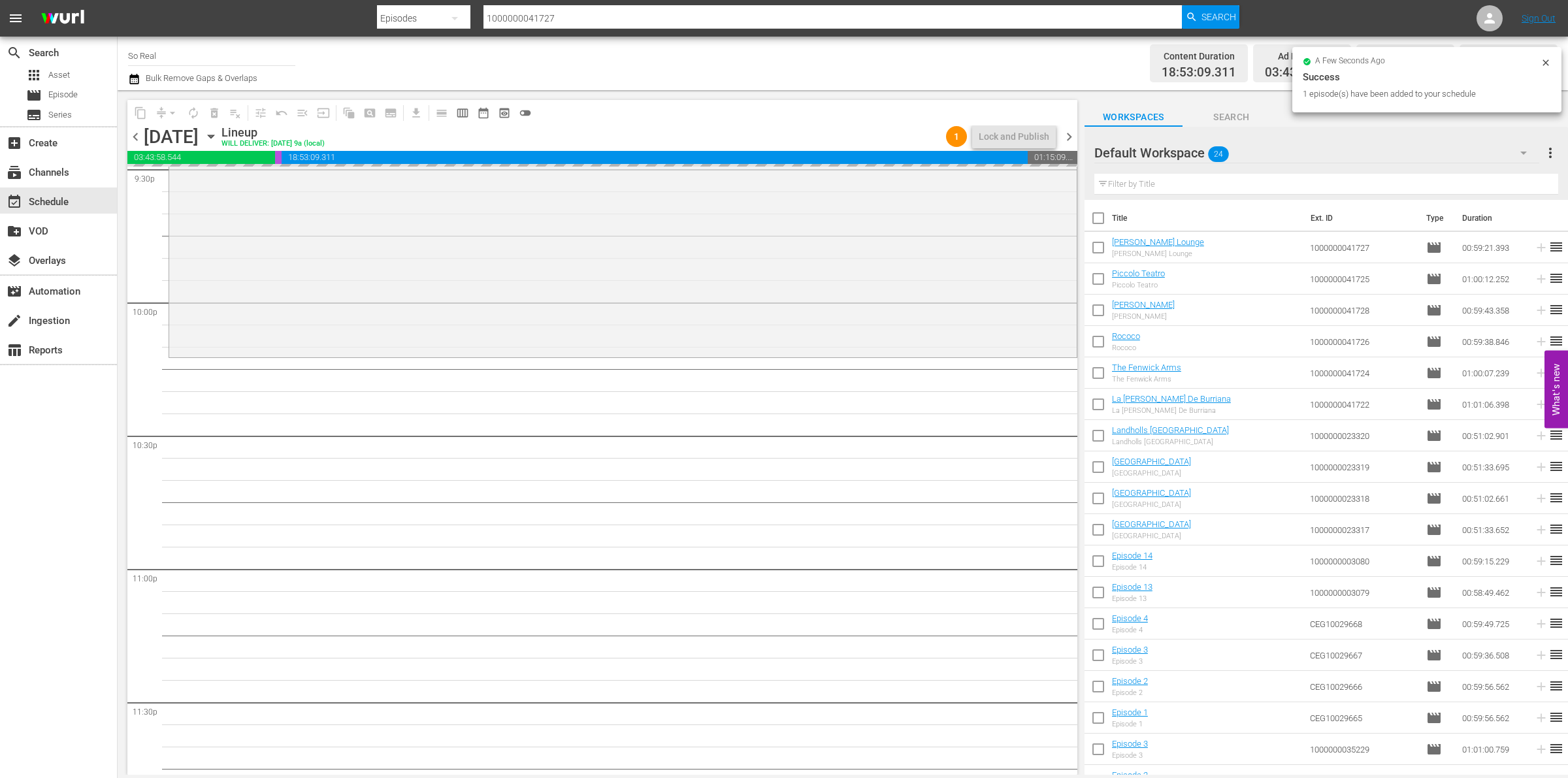
scroll to position [5733, 0]
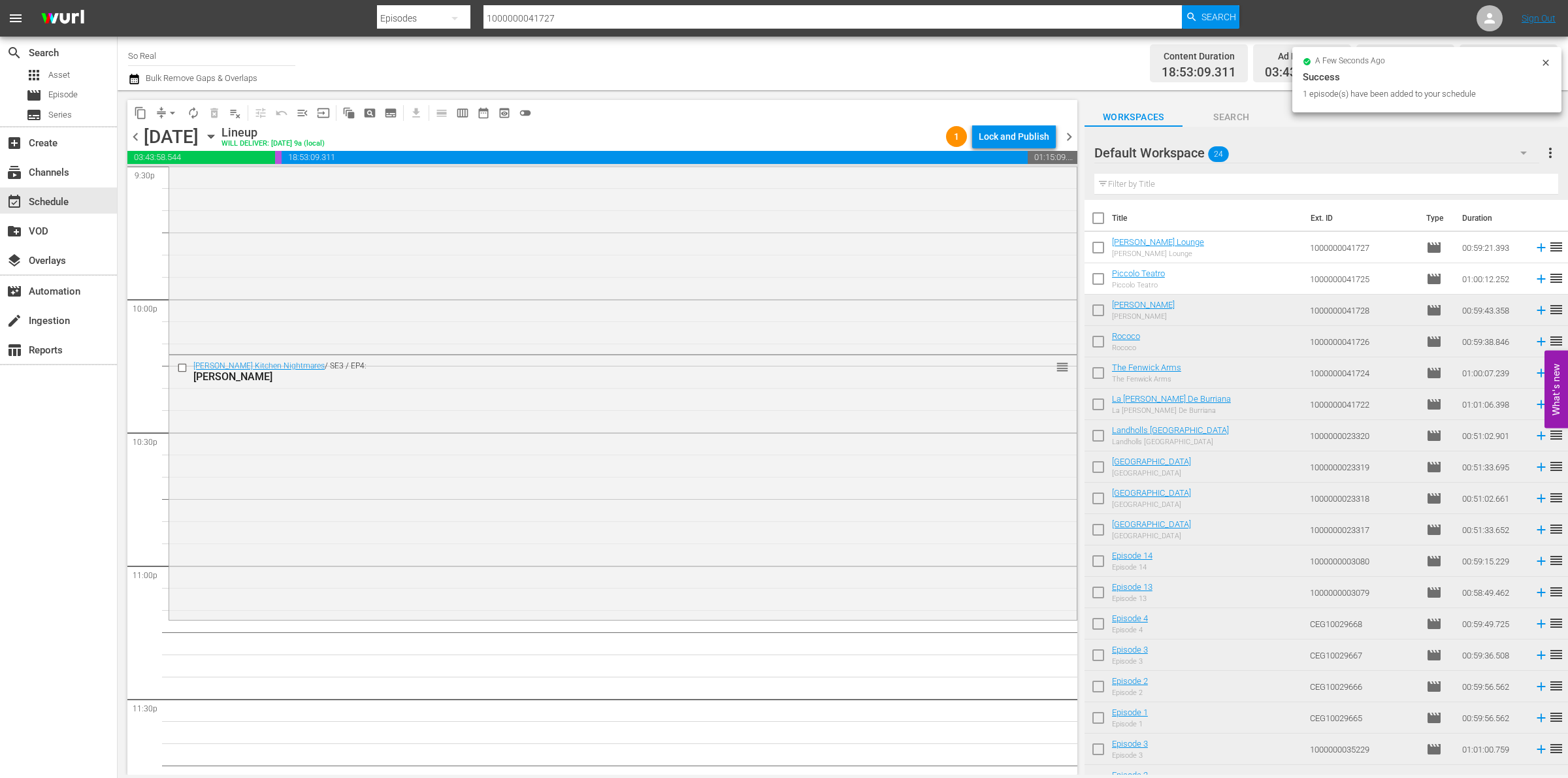
click at [1096, 281] on input "checkbox" at bounding box center [1098, 282] width 28 height 28
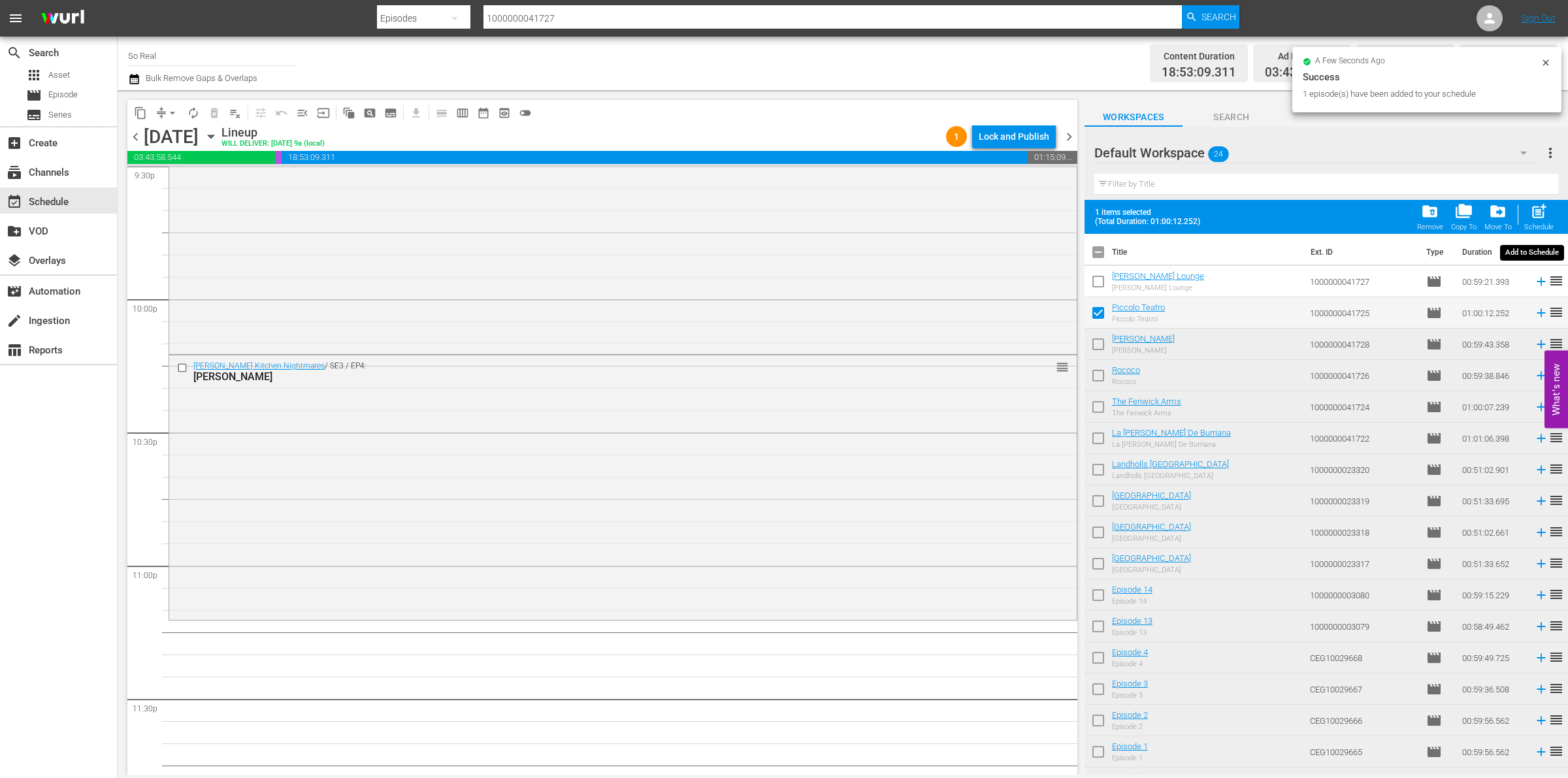
click at [1541, 199] on div "Filter by Title" at bounding box center [1327, 184] width 464 height 31
click at [1541, 209] on span "post_add" at bounding box center [1539, 211] width 17 height 17
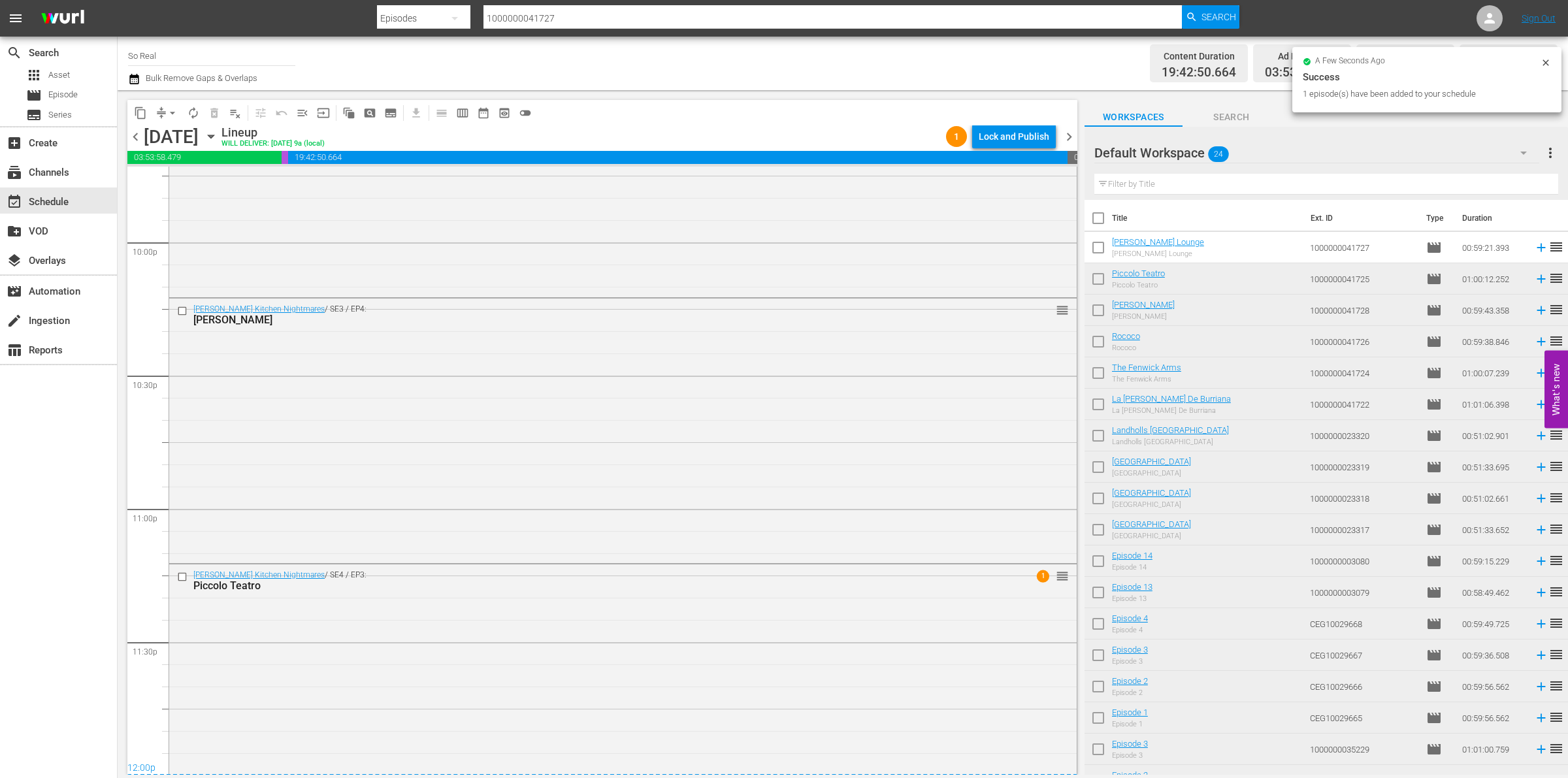
scroll to position [5846, 0]
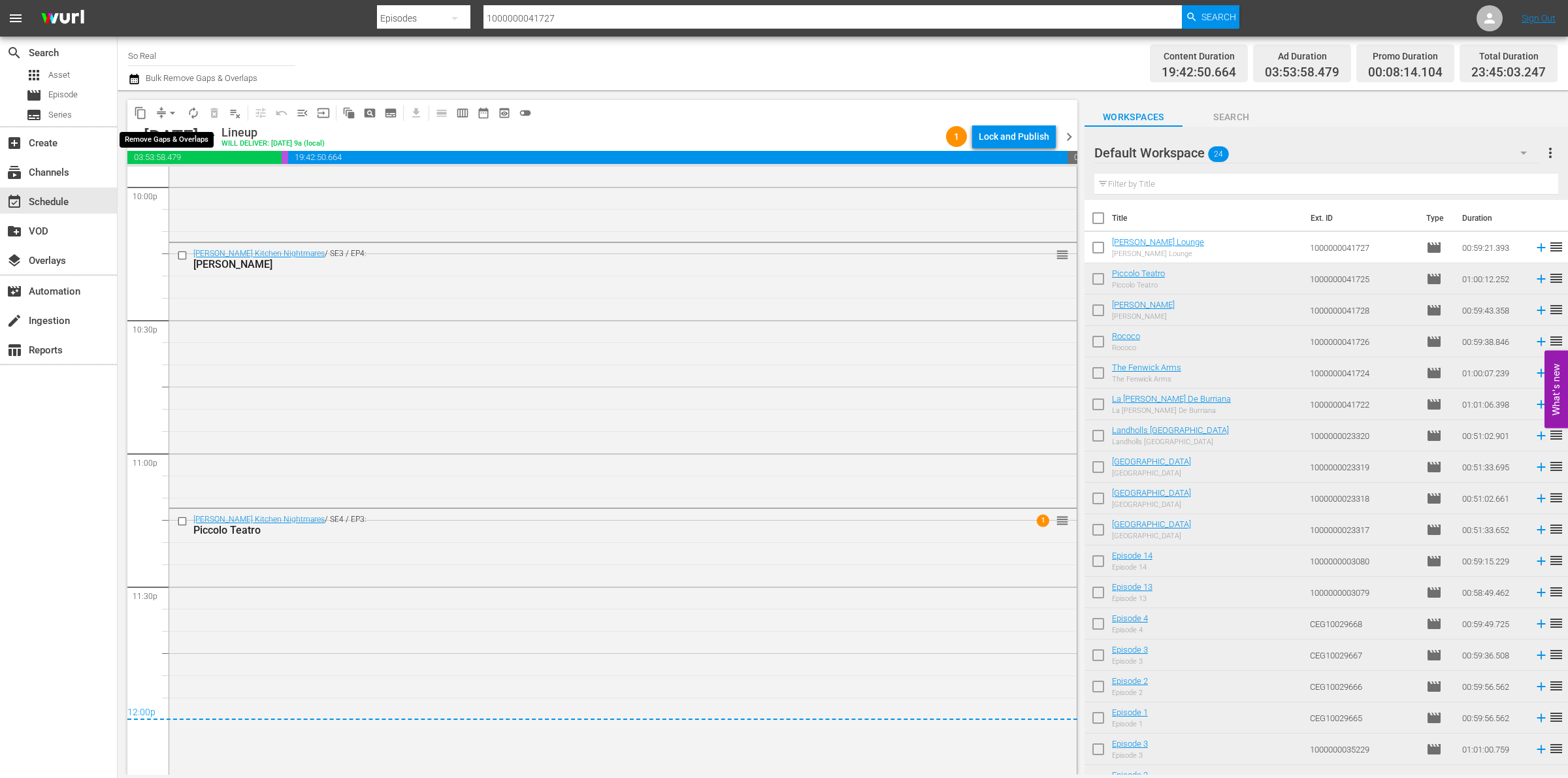
click at [171, 109] on span "arrow_drop_down" at bounding box center [172, 113] width 13 height 13
click at [196, 180] on li "Align to End of Previous Day" at bounding box center [172, 182] width 137 height 22
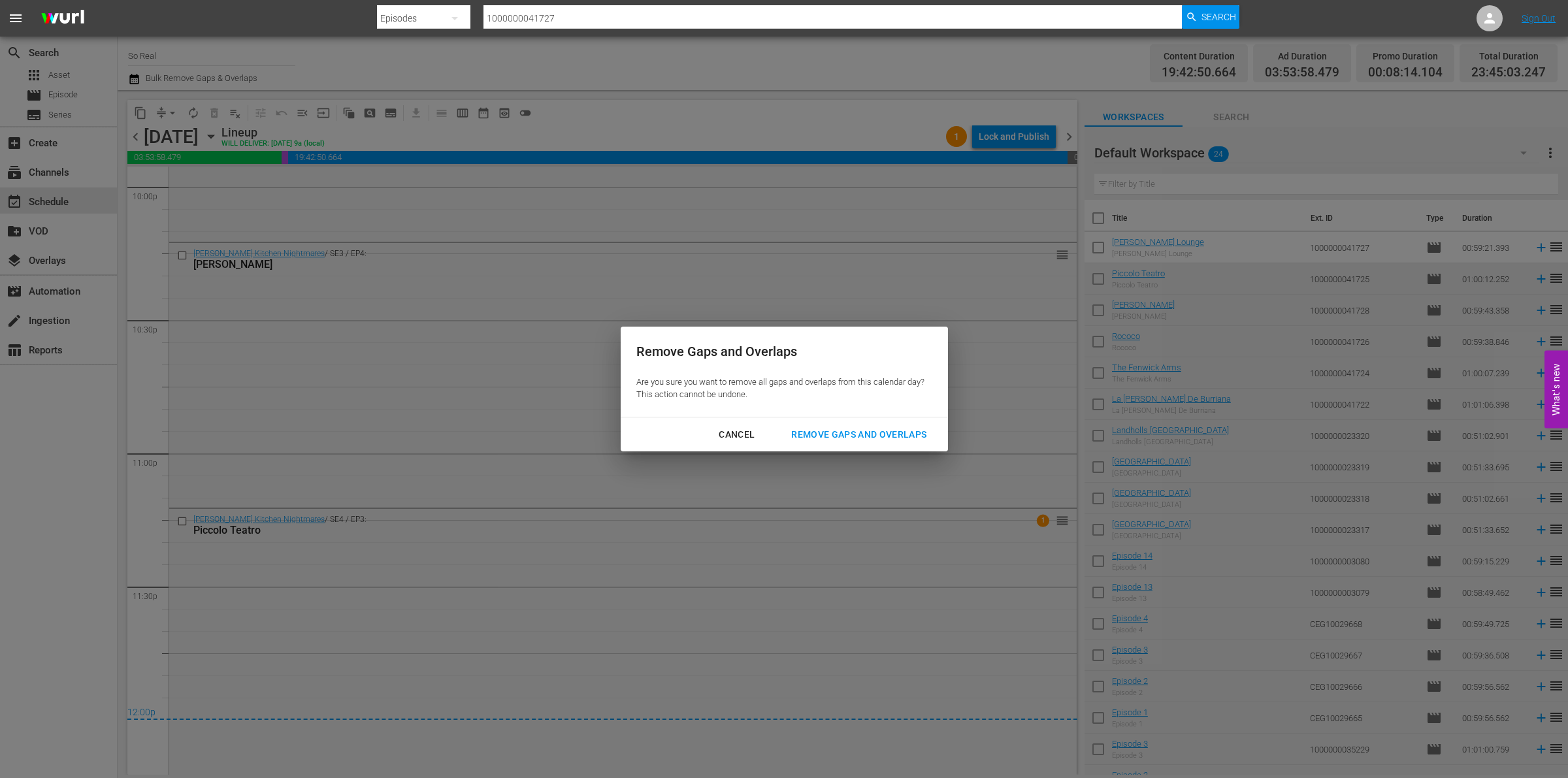
click at [880, 432] on div "Remove Gaps and Overlaps" at bounding box center [858, 434] width 156 height 16
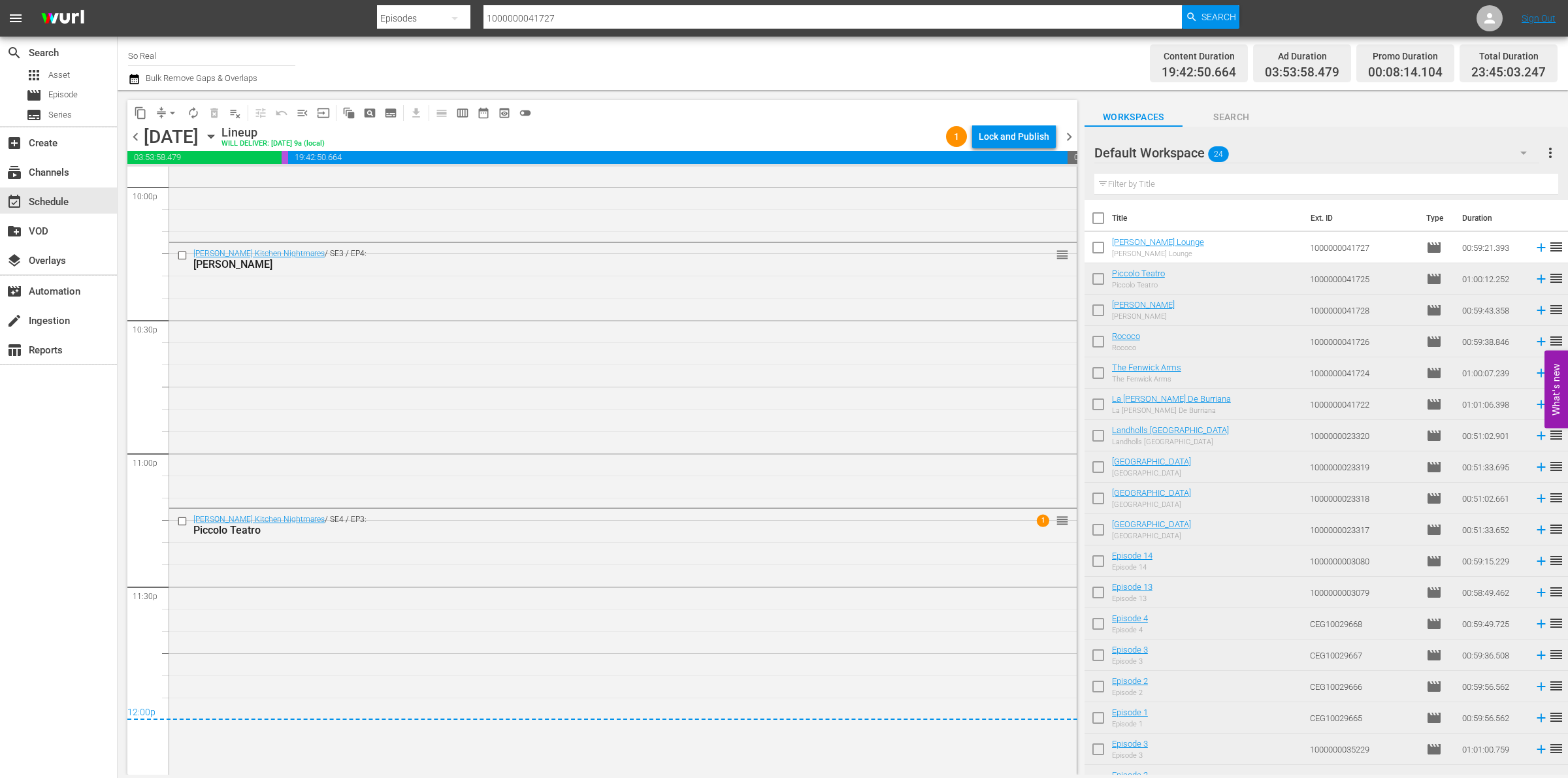
click at [1005, 137] on div "Lock and Publish" at bounding box center [1014, 136] width 71 height 23
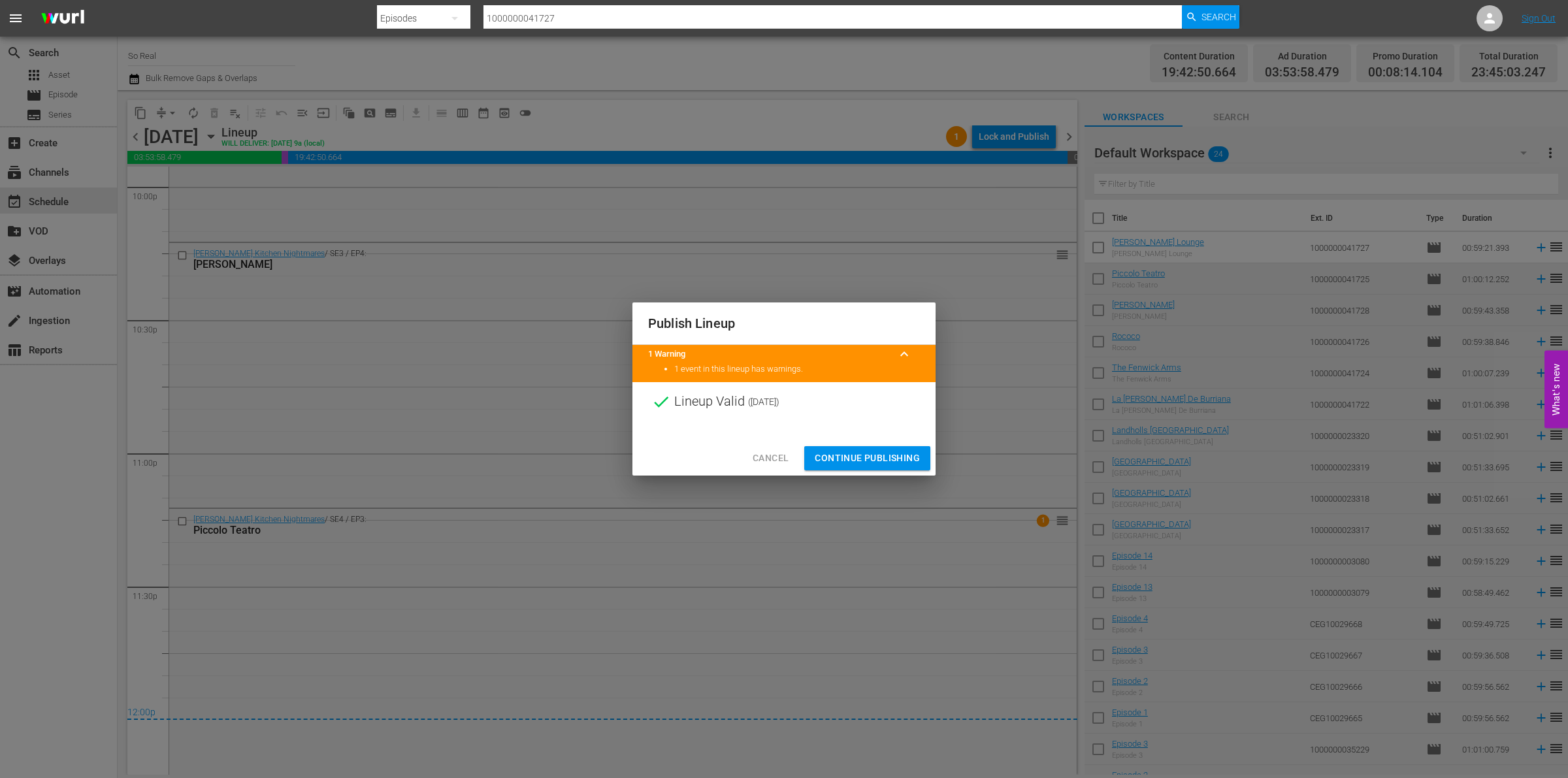
click at [849, 456] on span "Continue Publishing" at bounding box center [868, 458] width 105 height 16
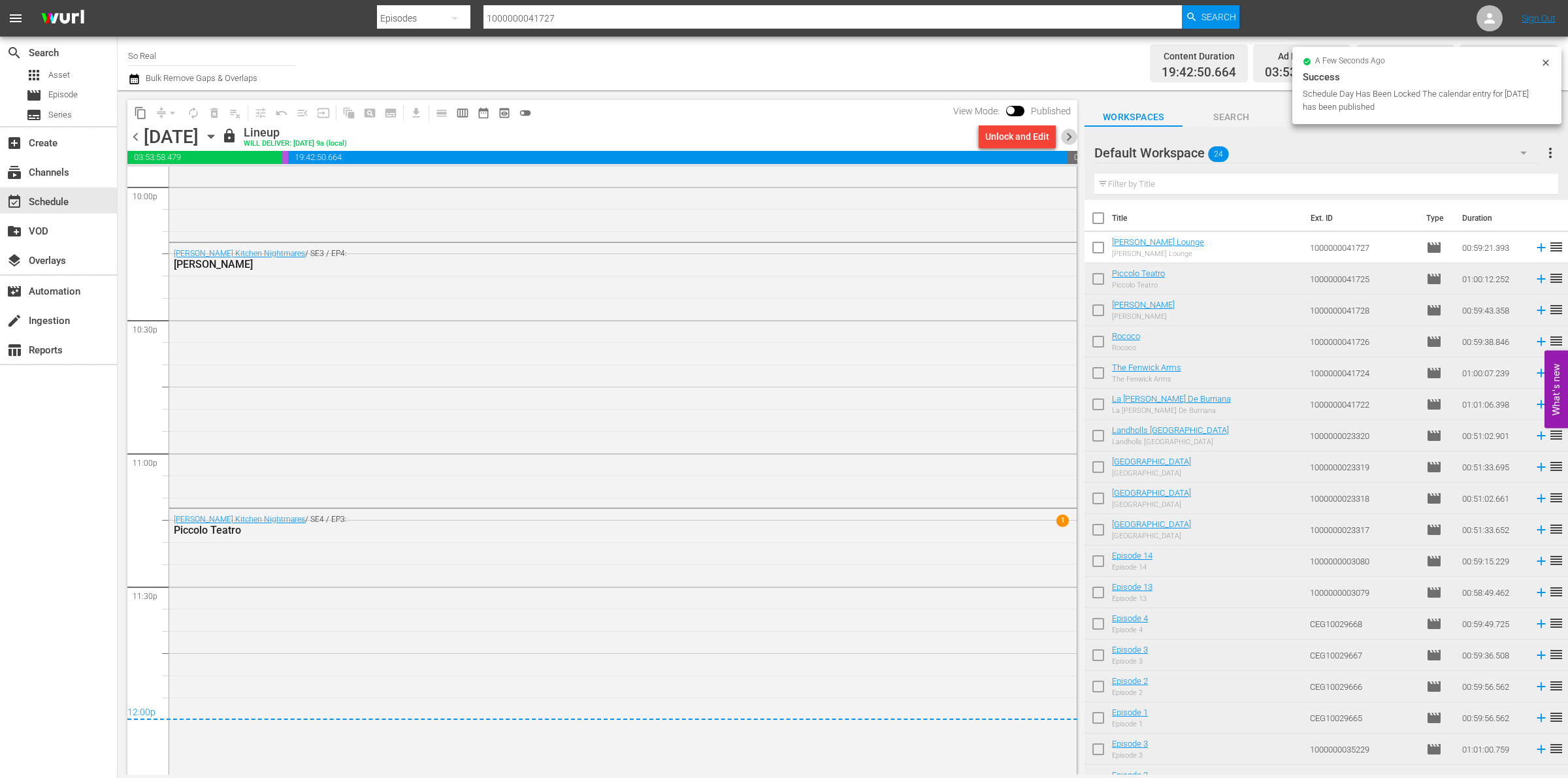
click at [1067, 135] on span "chevron_right" at bounding box center [1069, 136] width 16 height 16
